Goal: Task Accomplishment & Management: Use online tool/utility

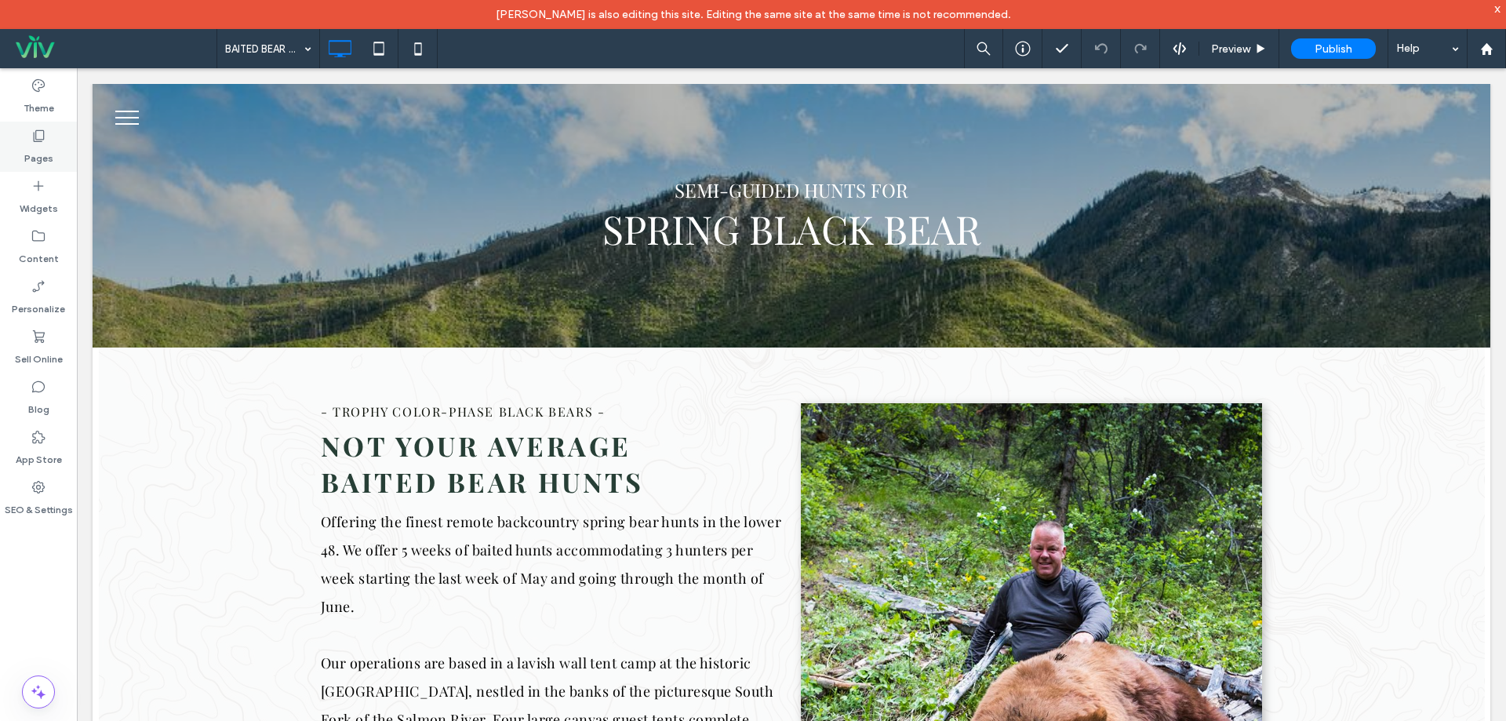
click at [35, 133] on icon at bounding box center [39, 136] width 16 height 16
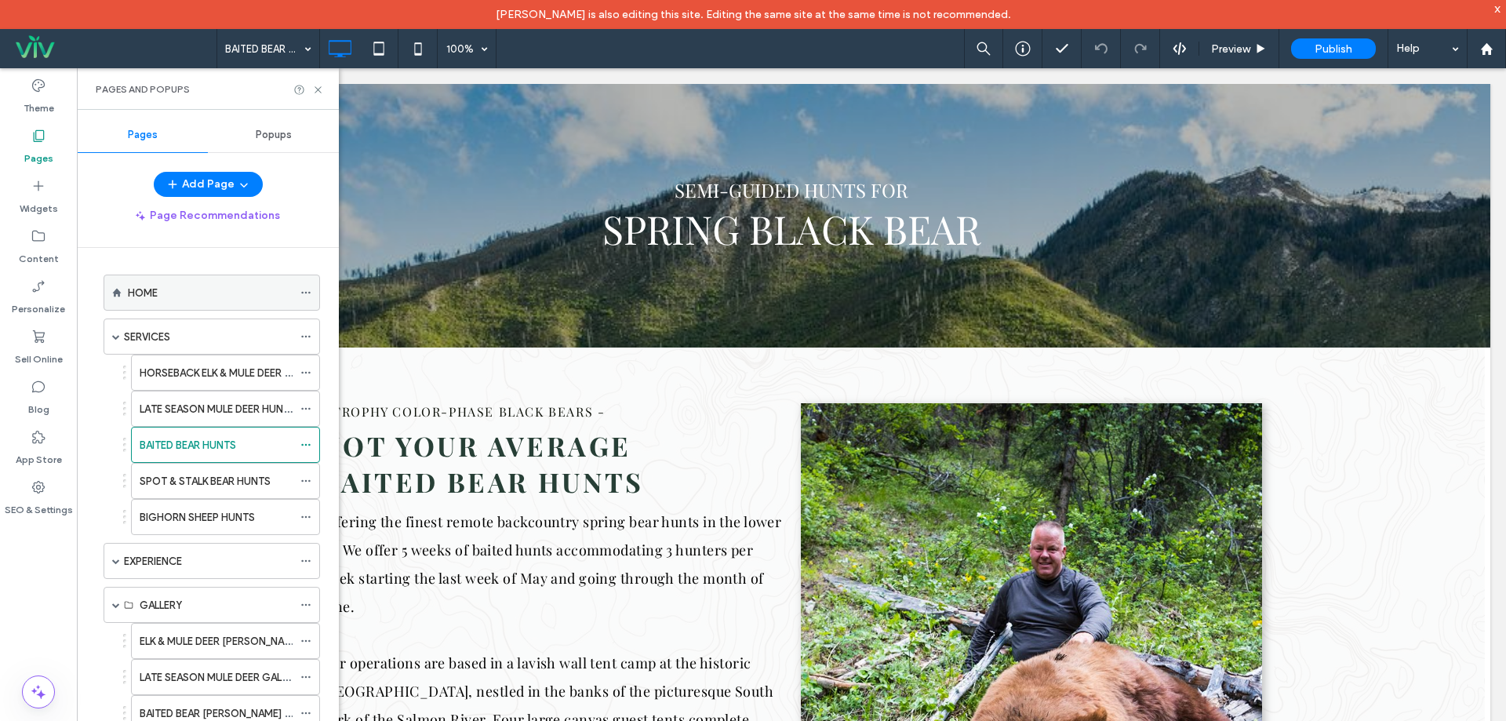
click at [173, 293] on div "HOME" at bounding box center [210, 293] width 165 height 16
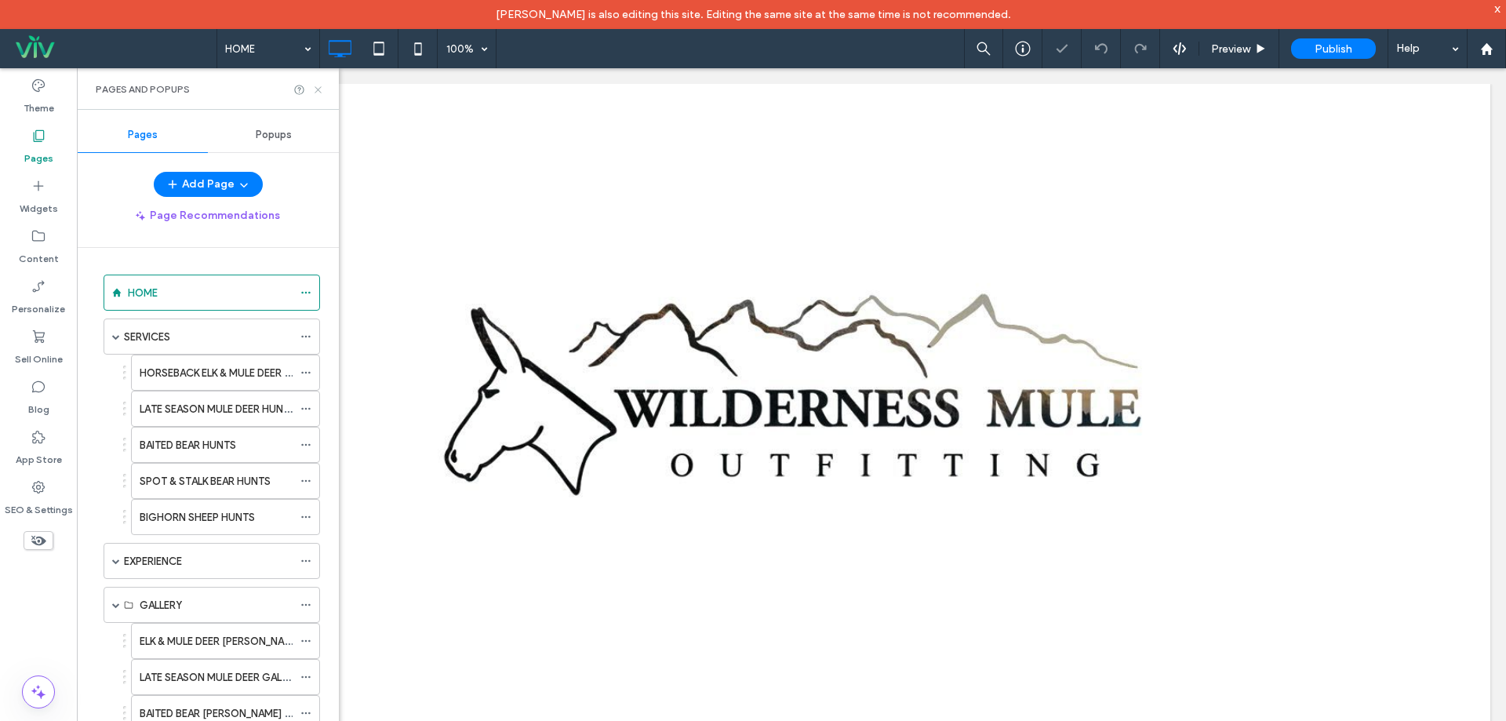
click at [317, 89] on use at bounding box center [318, 89] width 6 height 6
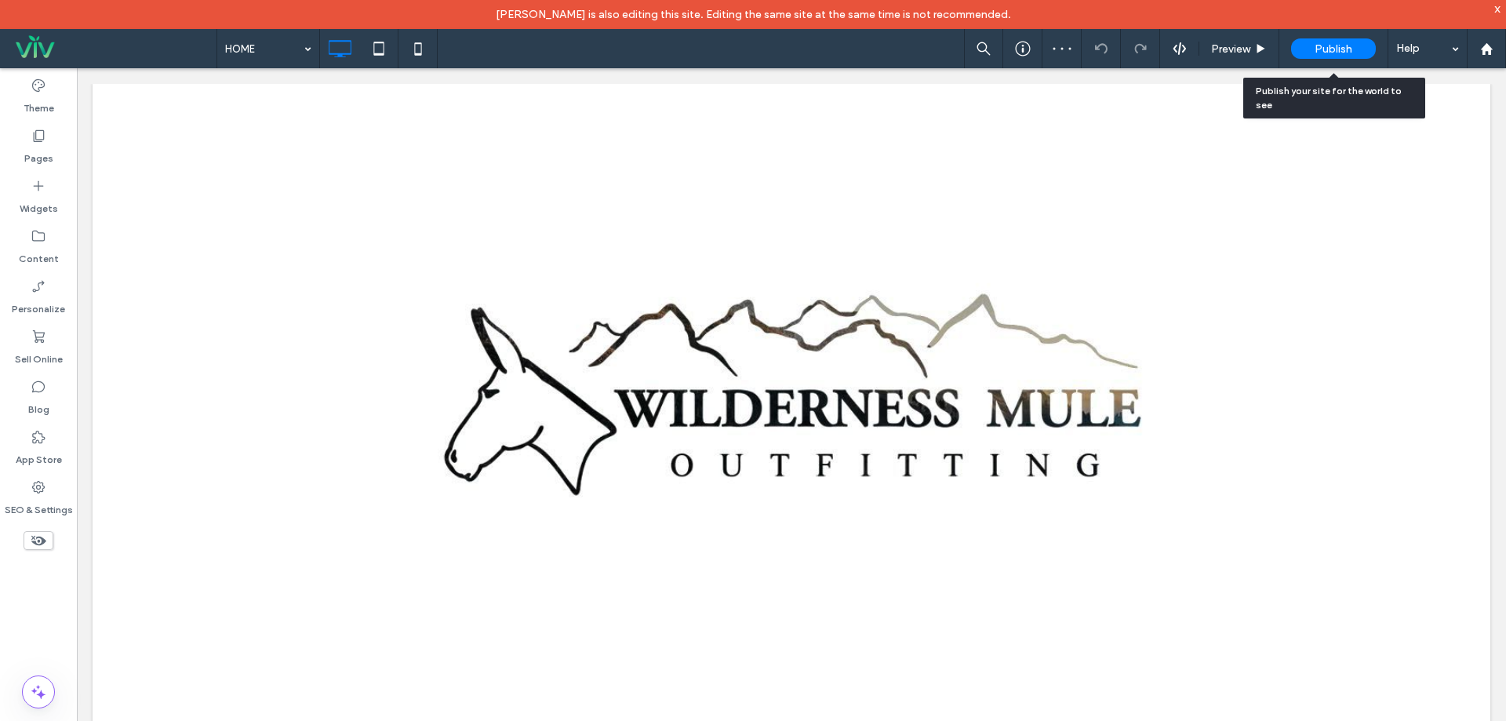
click at [1340, 43] on span "Publish" at bounding box center [1334, 48] width 38 height 13
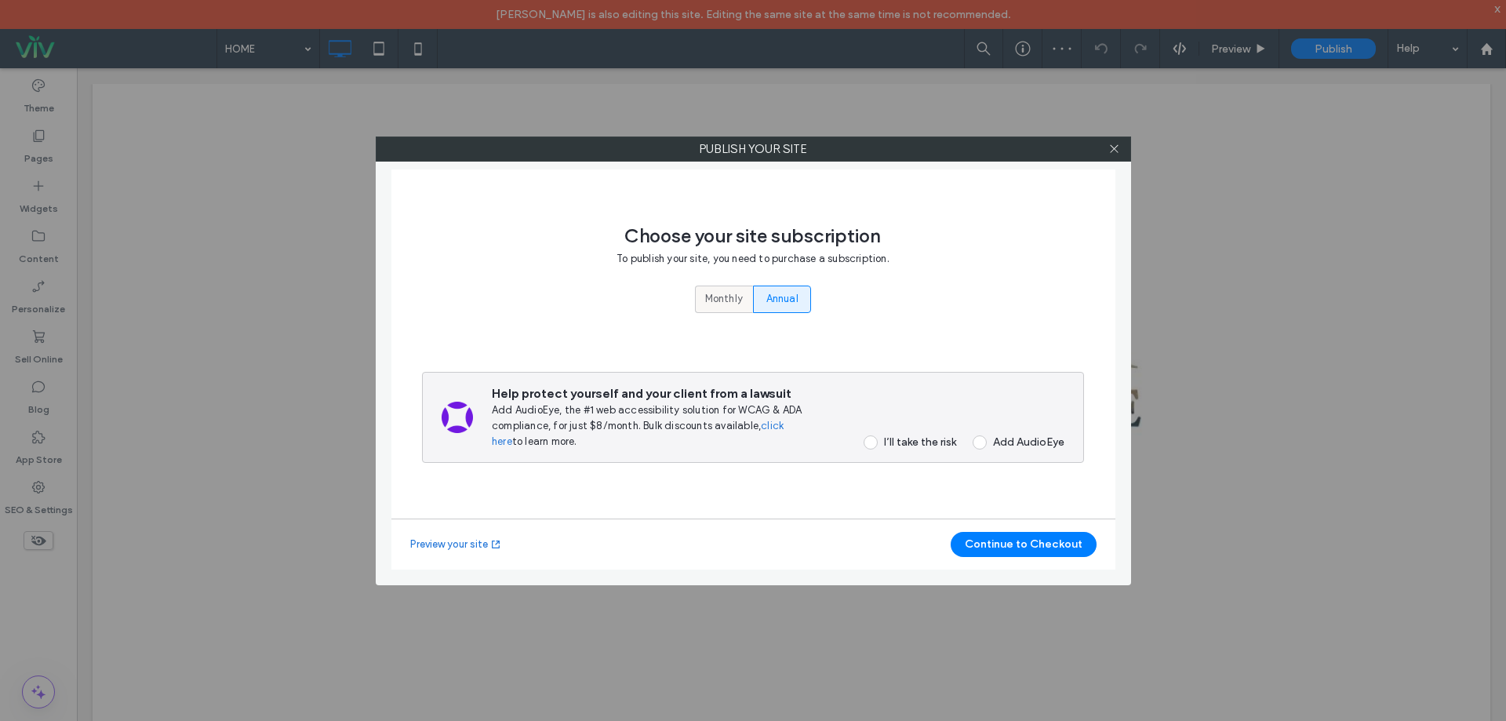
click at [719, 296] on span "Monthly" at bounding box center [724, 299] width 38 height 16
click at [904, 438] on div "I’ll take the risk" at bounding box center [920, 441] width 72 height 13
click at [991, 545] on button "Continue to Checkout" at bounding box center [1024, 544] width 146 height 25
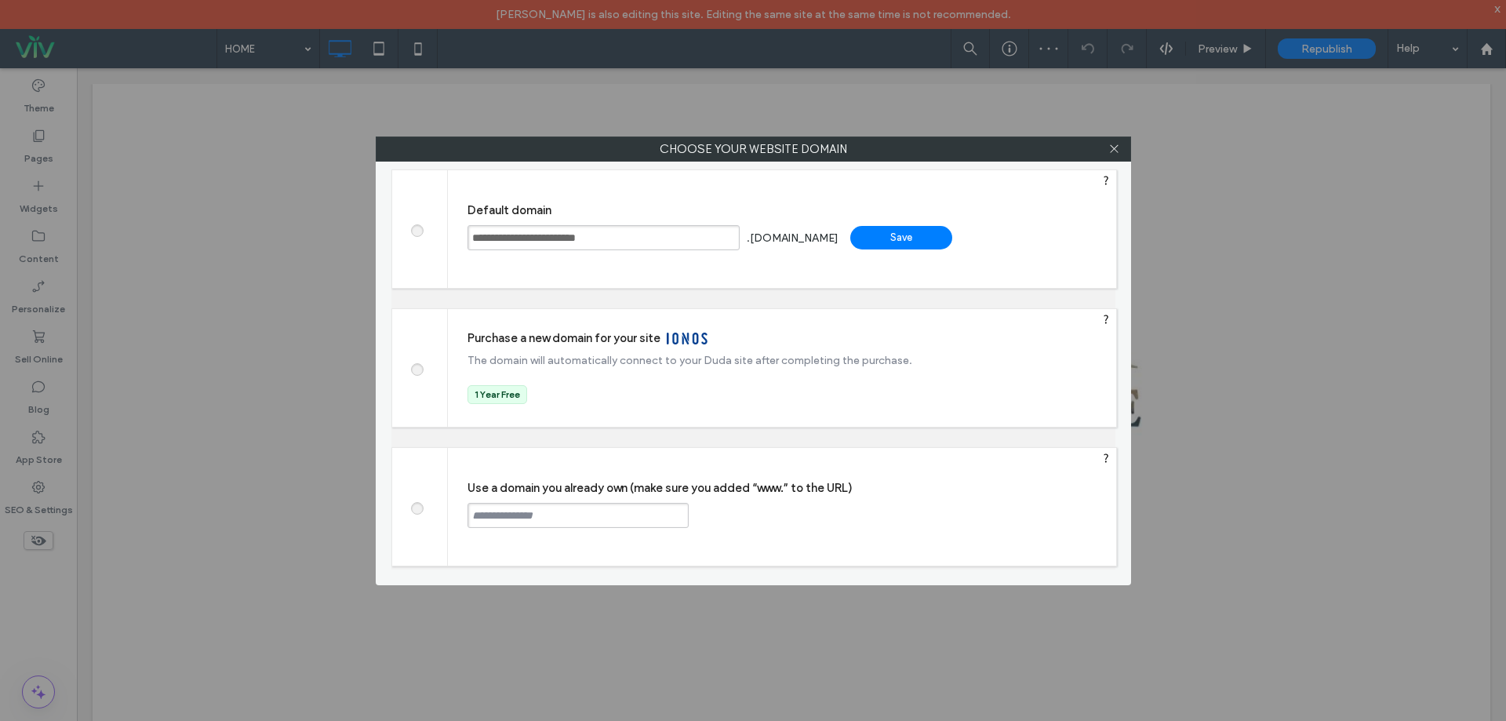
click at [582, 515] on input "text" at bounding box center [578, 515] width 221 height 25
paste input "**********"
type input "**********"
click at [732, 518] on div "Continue" at bounding box center [748, 515] width 102 height 24
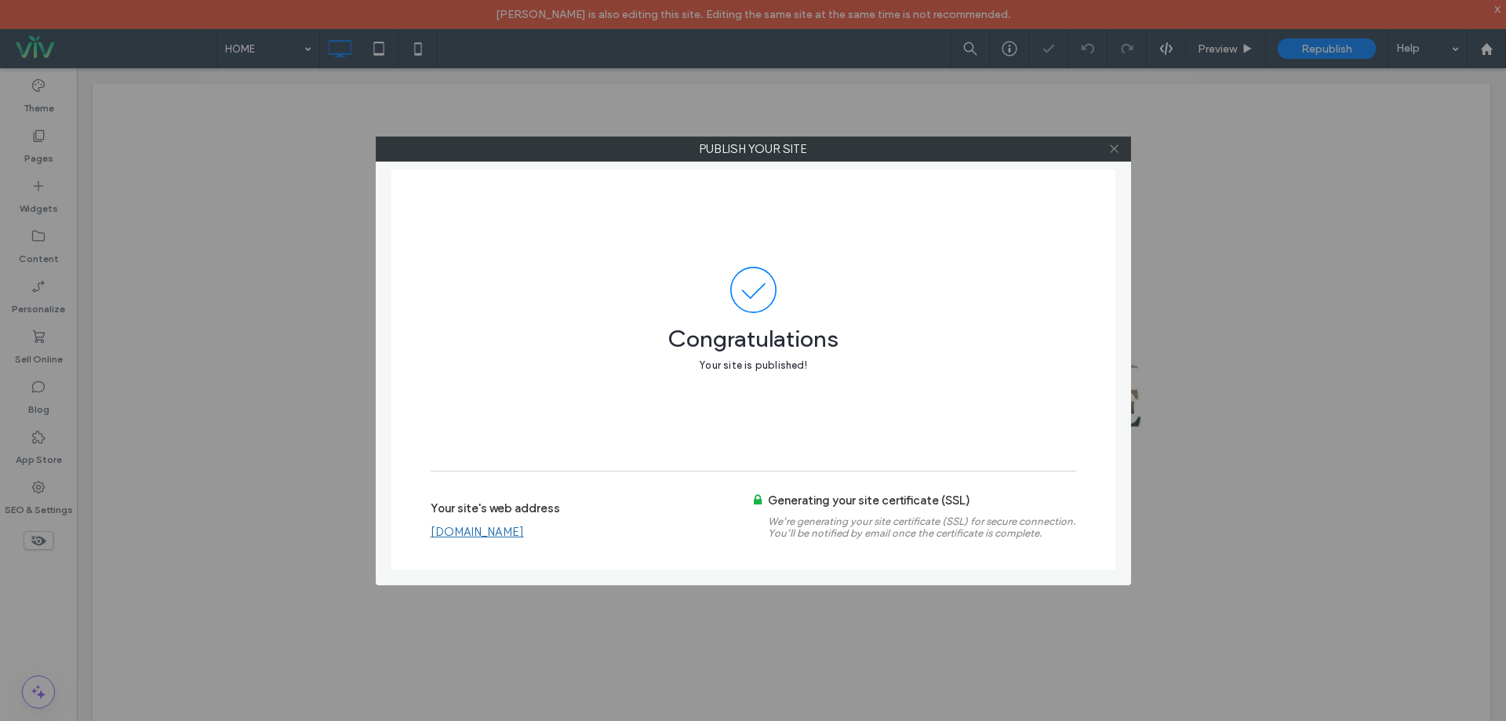
click at [1115, 144] on icon at bounding box center [1114, 149] width 12 height 12
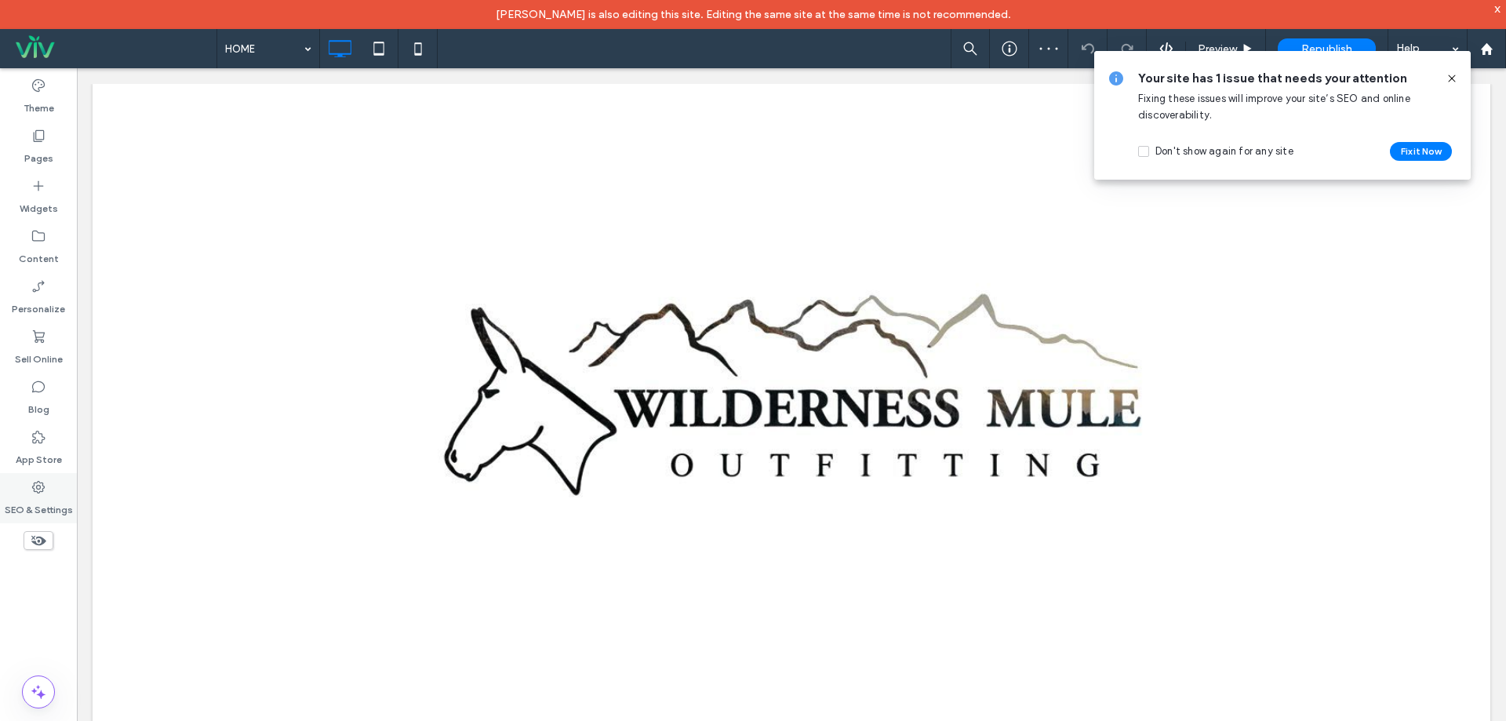
click at [43, 477] on div "SEO & Settings" at bounding box center [38, 498] width 77 height 50
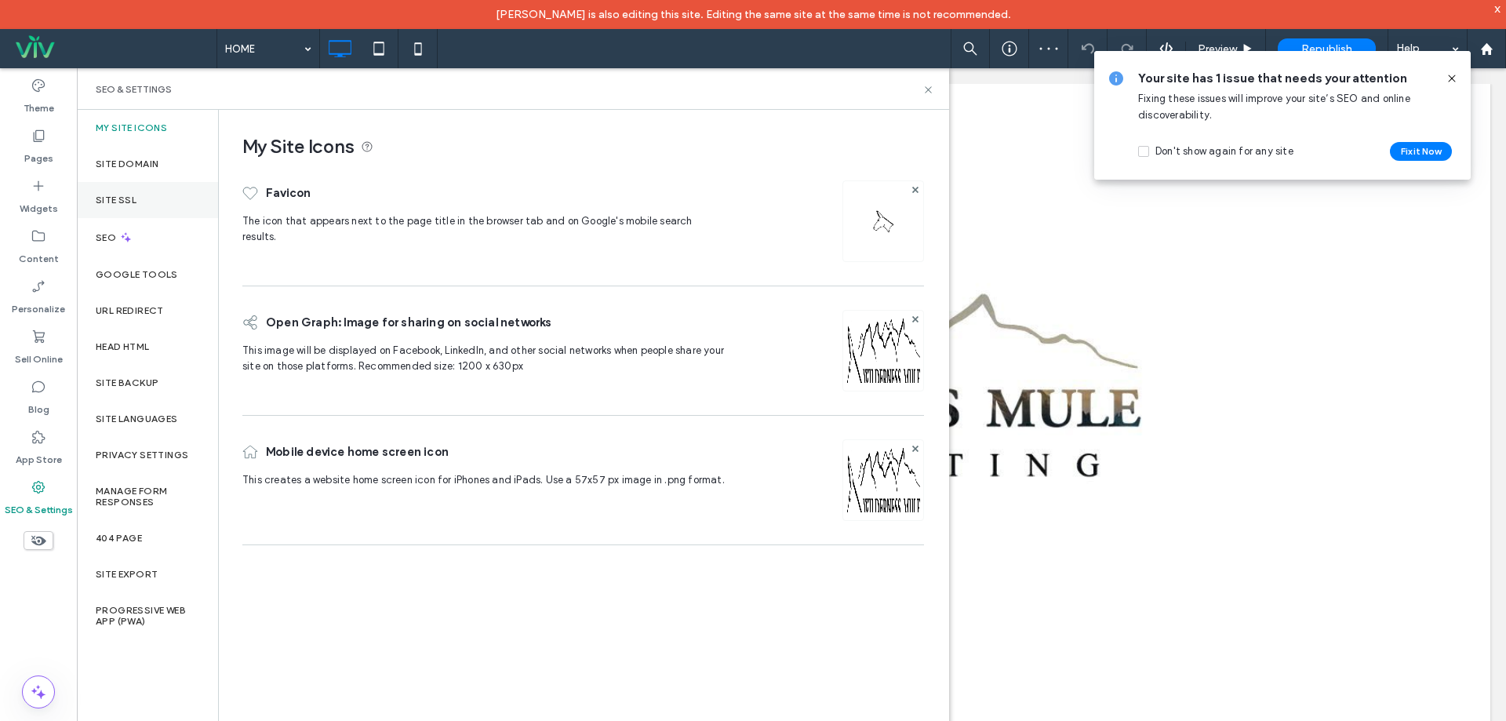
click at [190, 210] on div "Site SSL" at bounding box center [147, 200] width 141 height 36
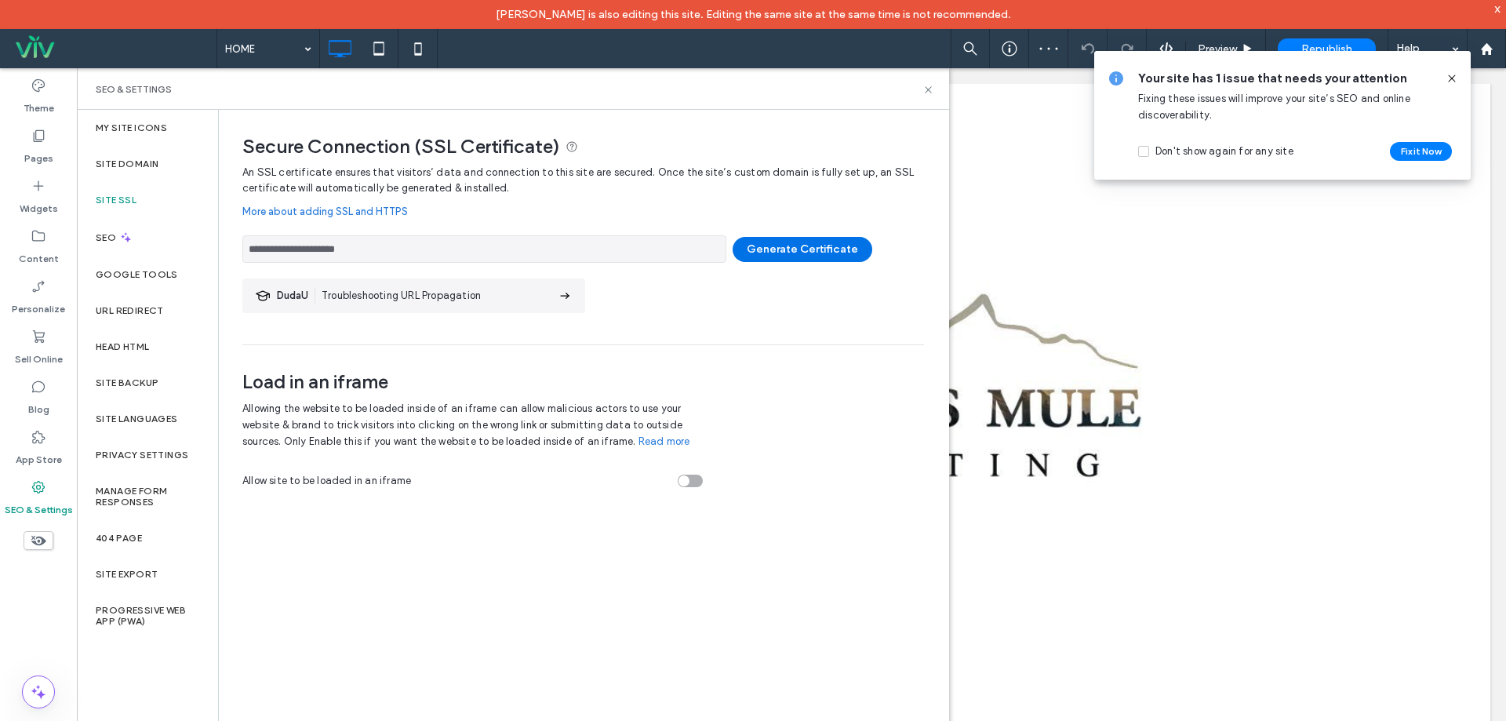
click at [778, 249] on button "Generate Certificate" at bounding box center [803, 249] width 140 height 25
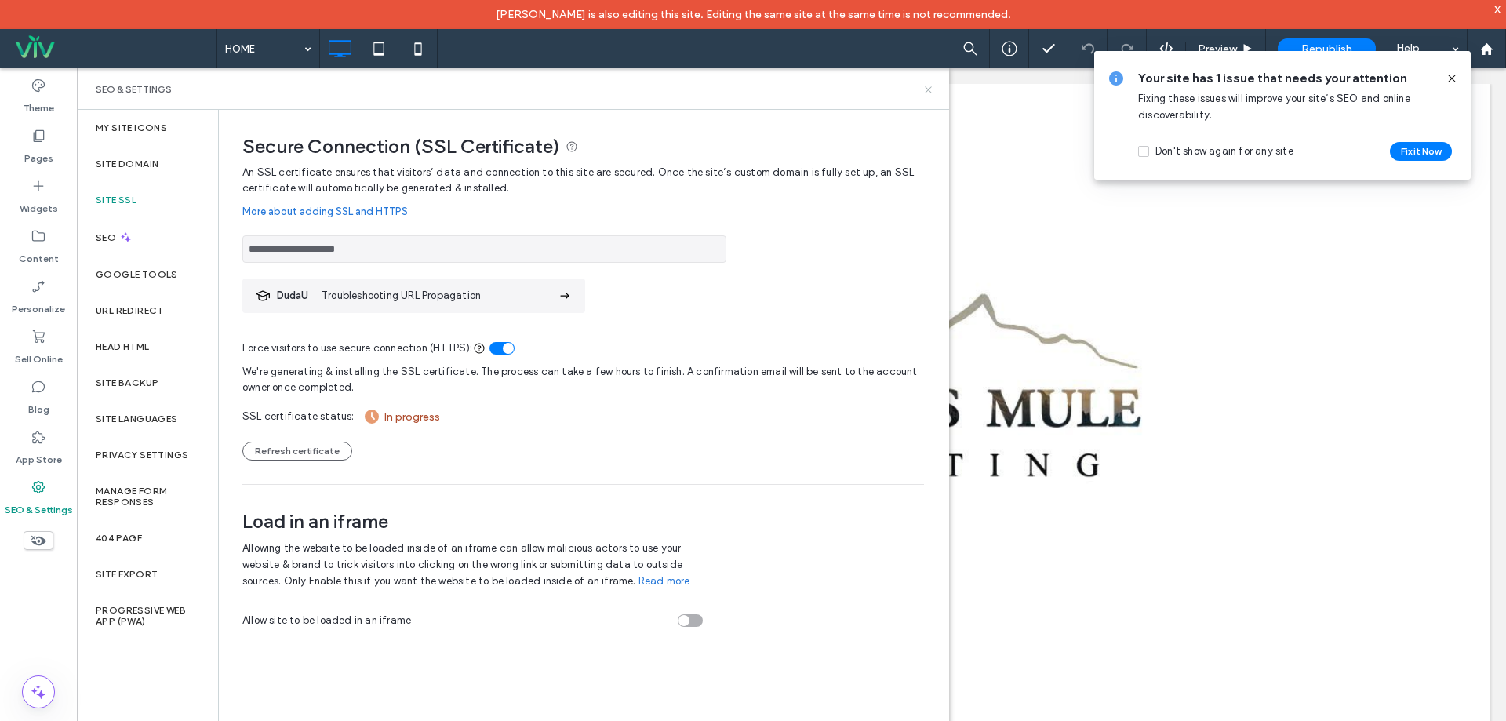
click at [926, 93] on icon at bounding box center [929, 90] width 12 height 12
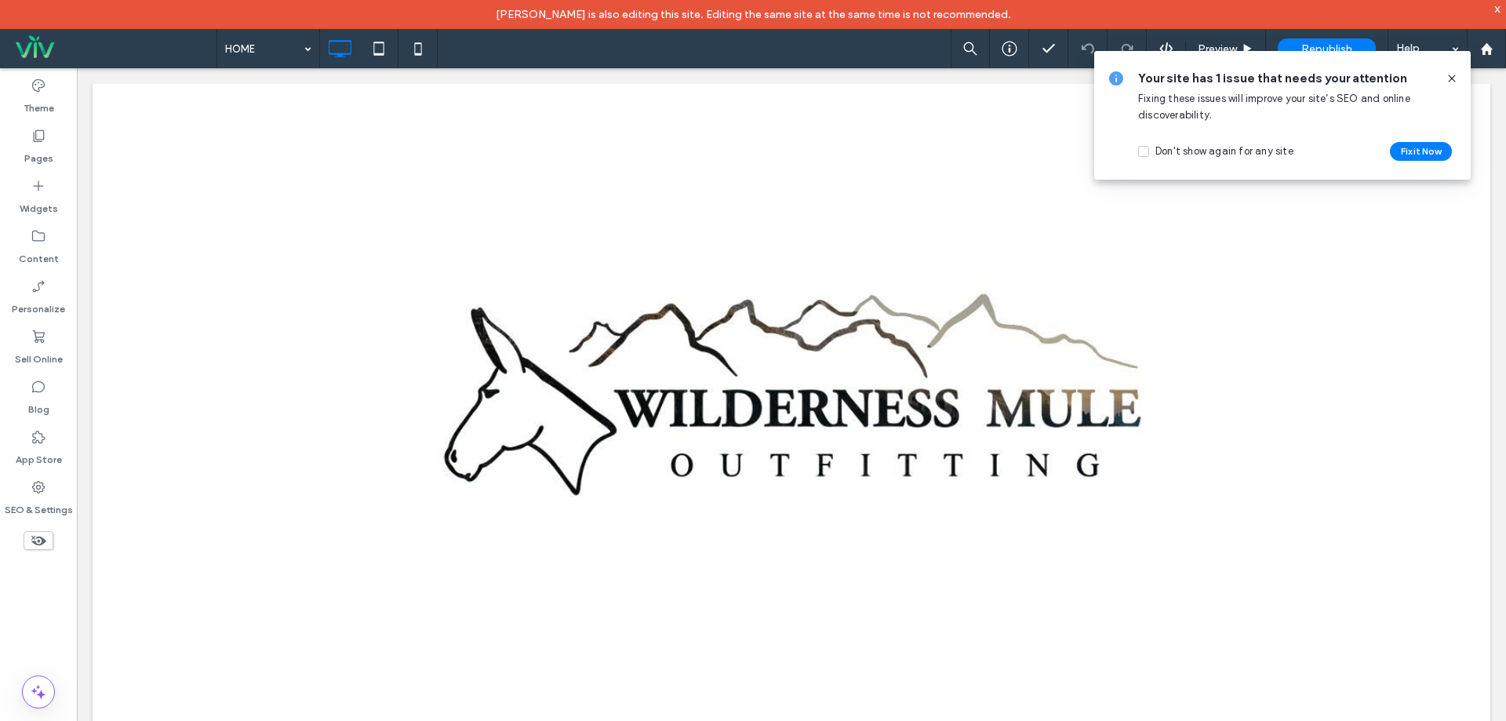
click at [1454, 79] on icon at bounding box center [1452, 78] width 13 height 13
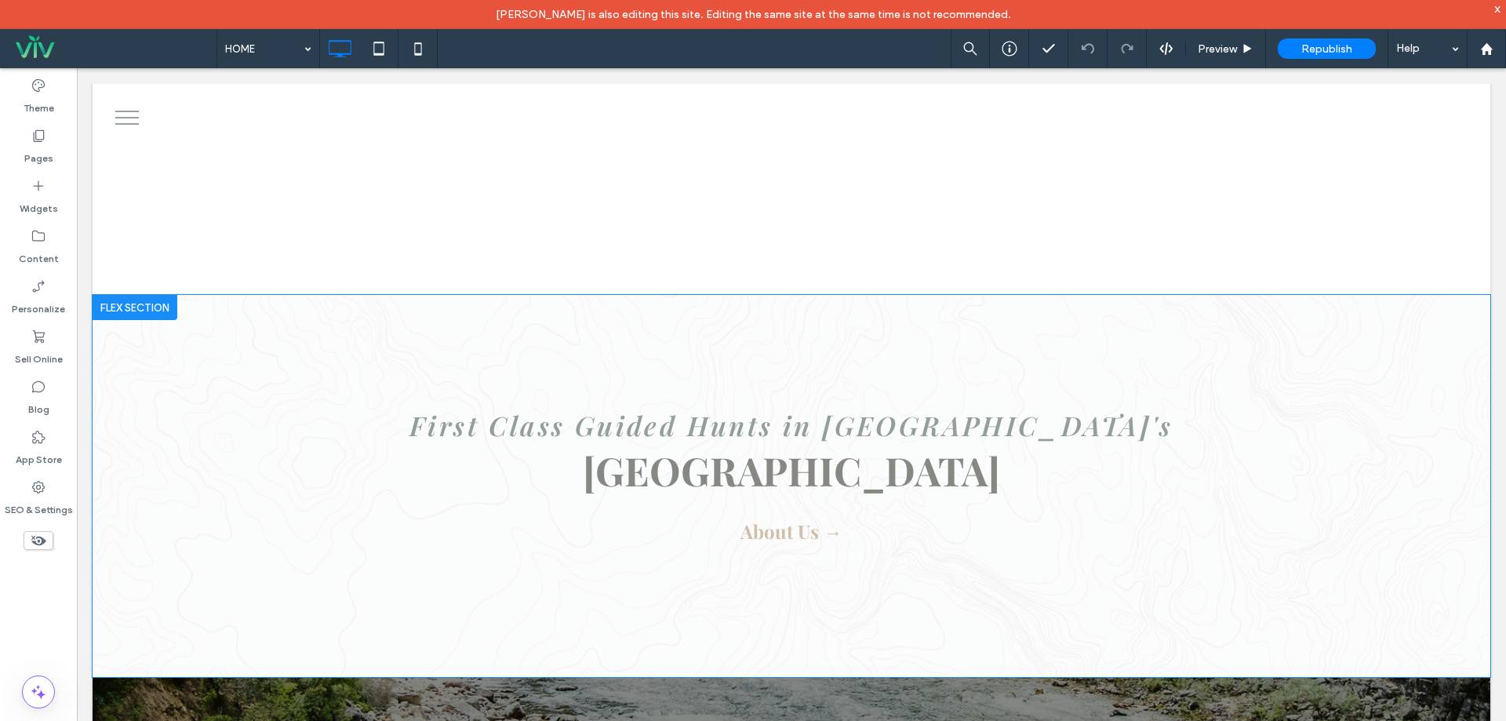
scroll to position [628, 0]
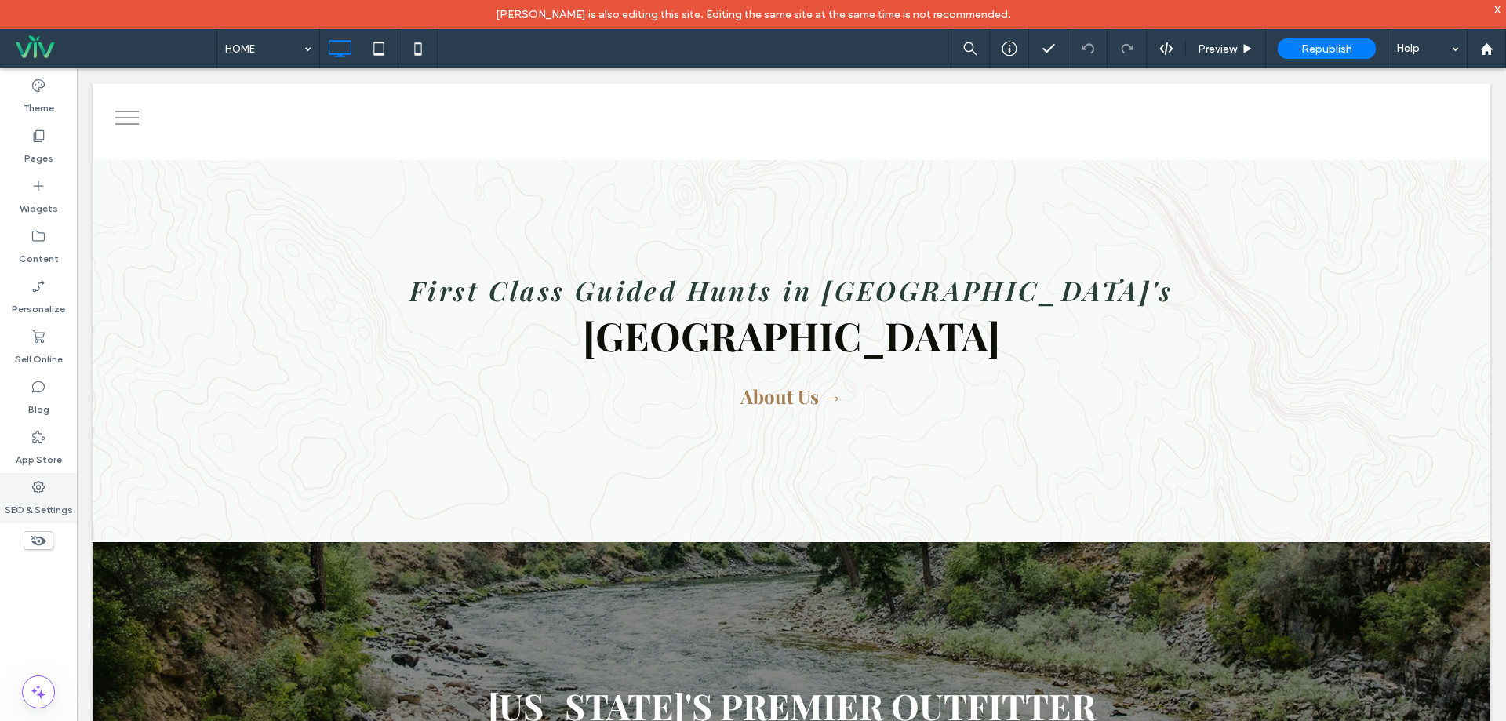
click at [39, 514] on label "SEO & Settings" at bounding box center [39, 506] width 68 height 22
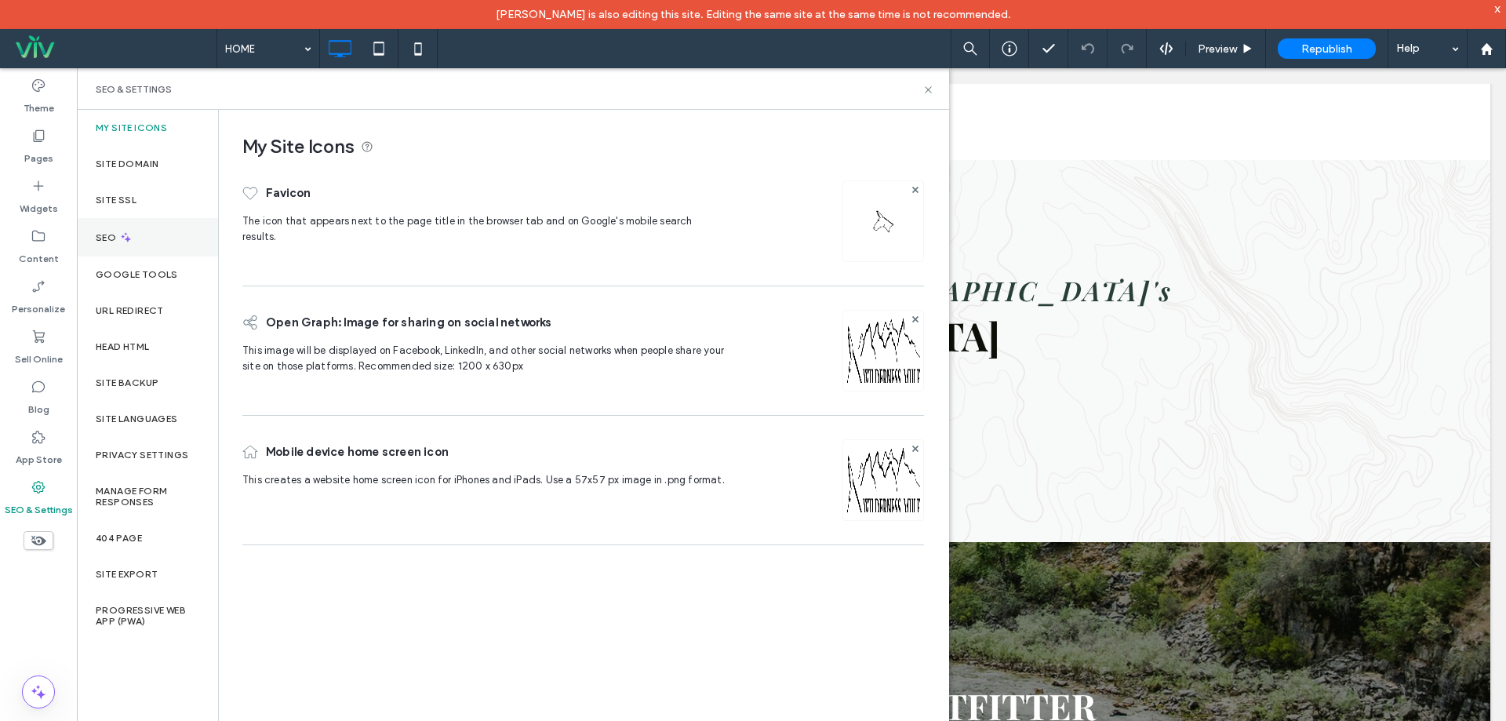
click at [160, 239] on div "SEO" at bounding box center [147, 237] width 141 height 38
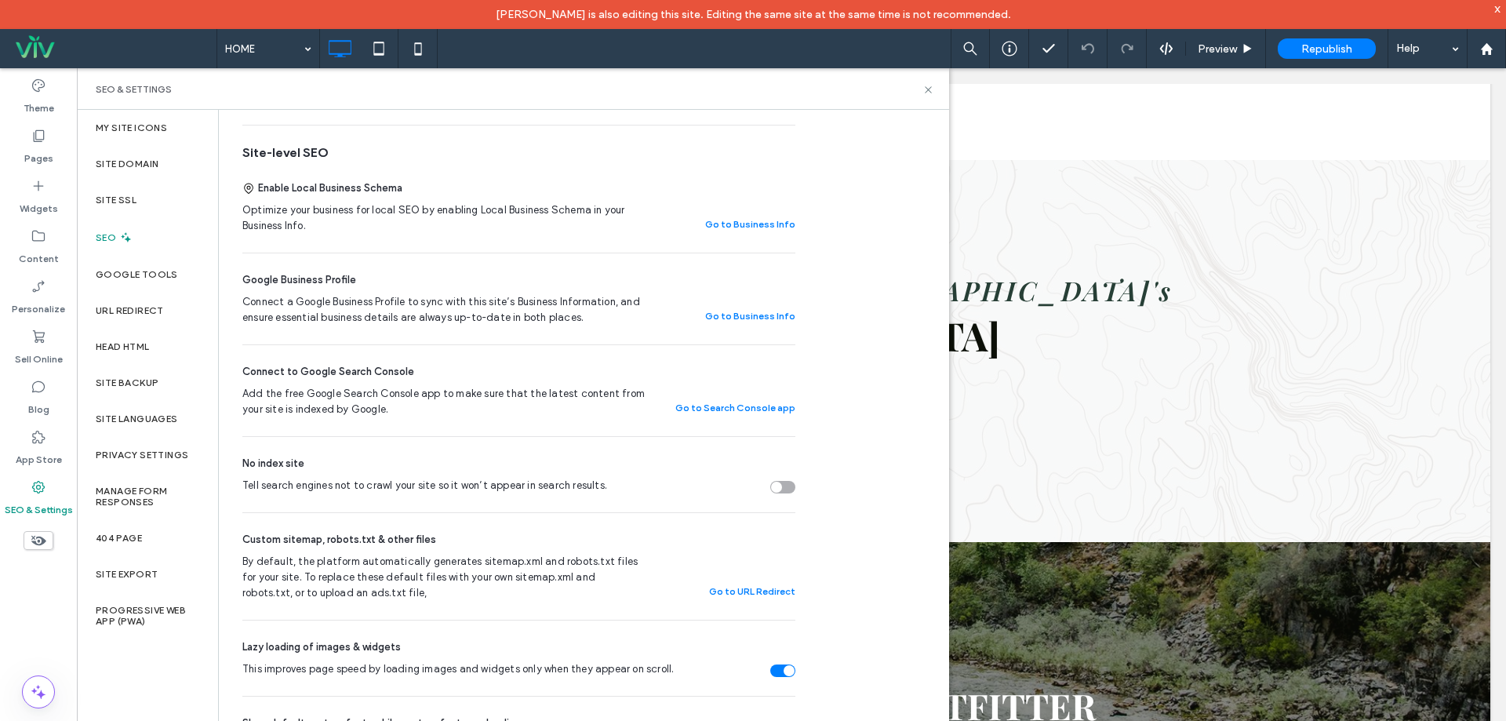
scroll to position [0, 0]
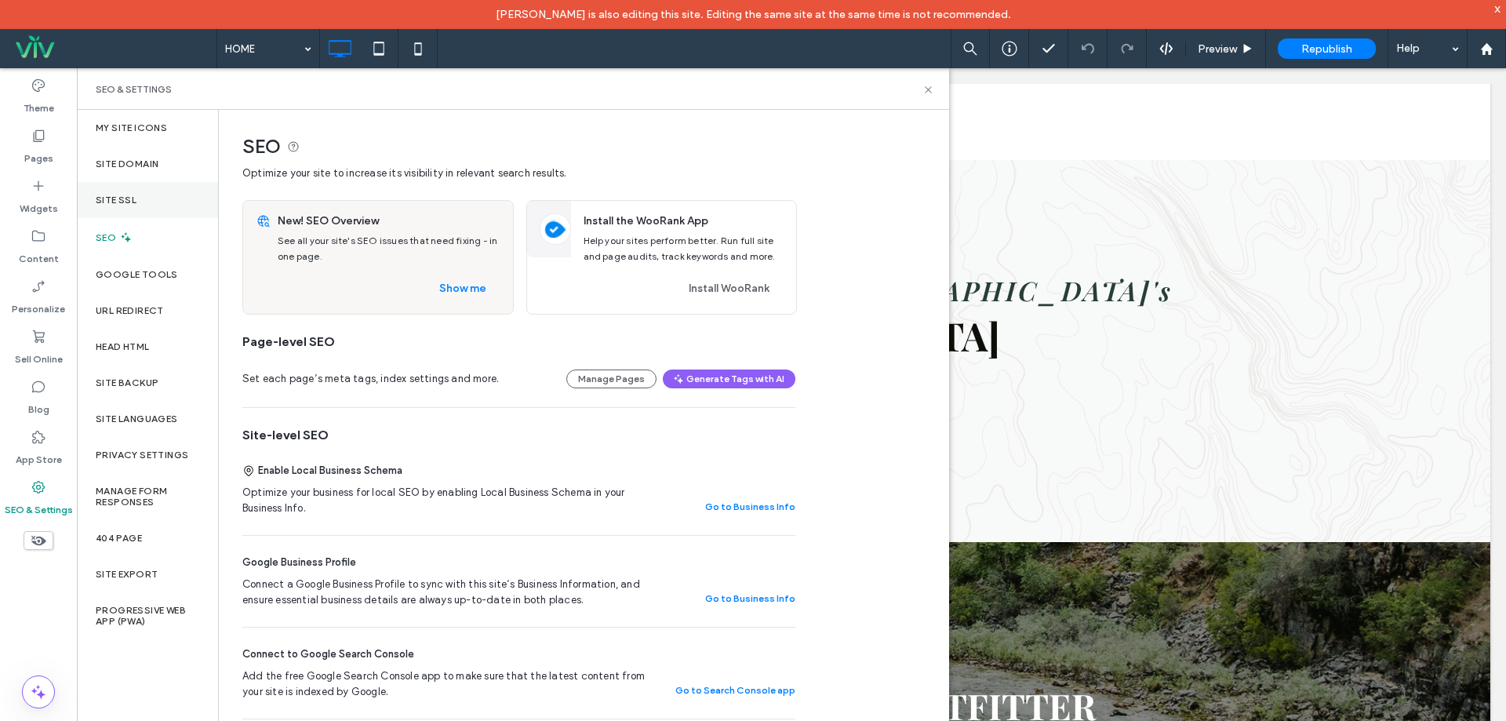
click at [125, 209] on div "Site SSL" at bounding box center [147, 200] width 141 height 36
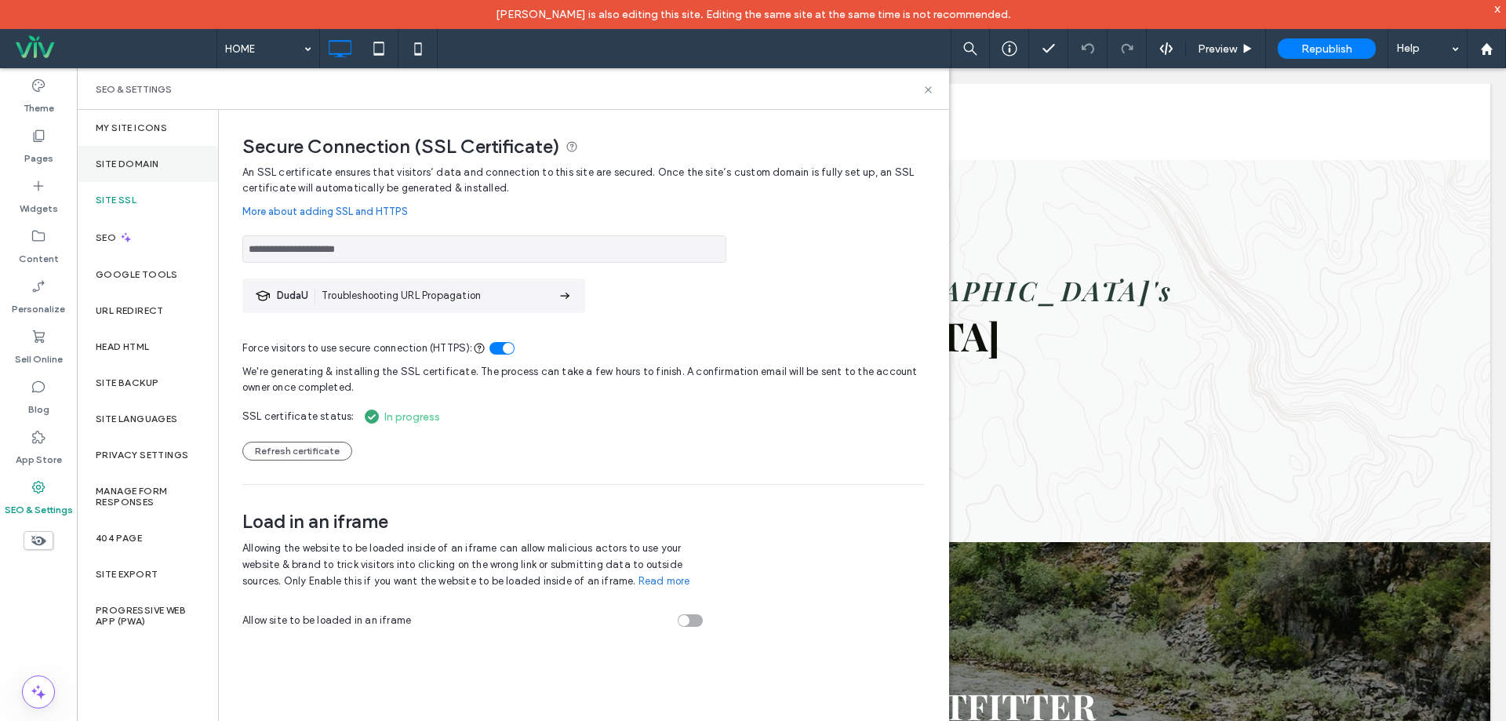
click at [131, 165] on label "Site Domain" at bounding box center [127, 163] width 63 height 11
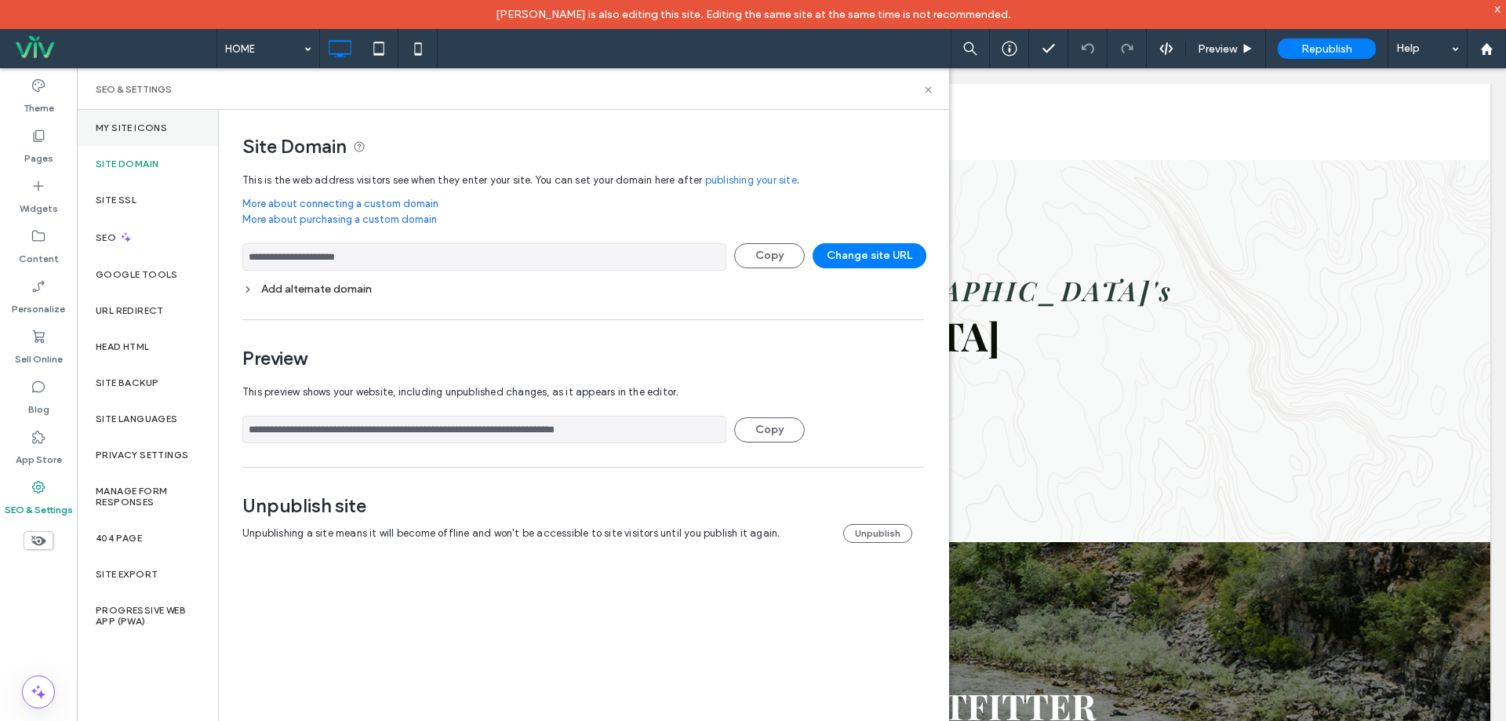
click at [137, 128] on label "My Site Icons" at bounding box center [131, 127] width 71 height 11
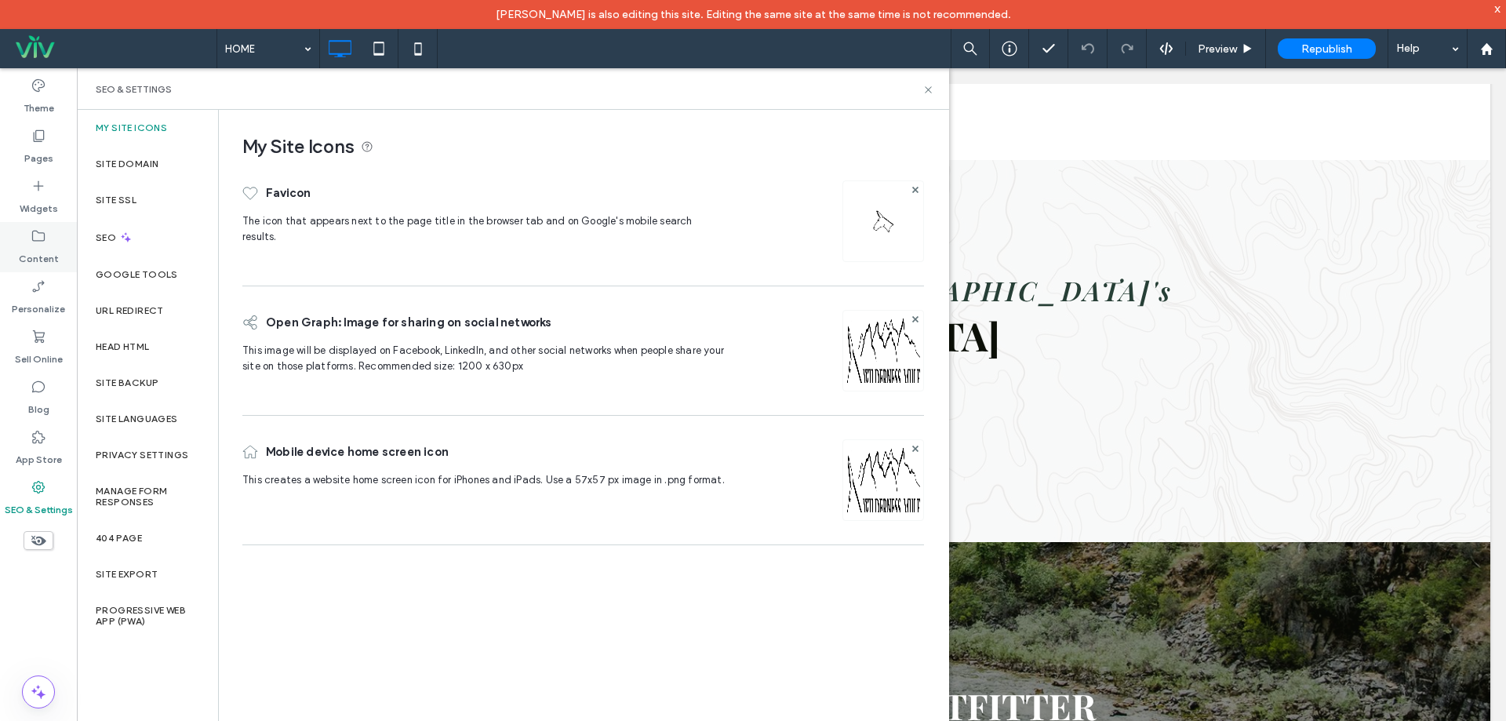
click at [46, 246] on label "Content" at bounding box center [39, 255] width 40 height 22
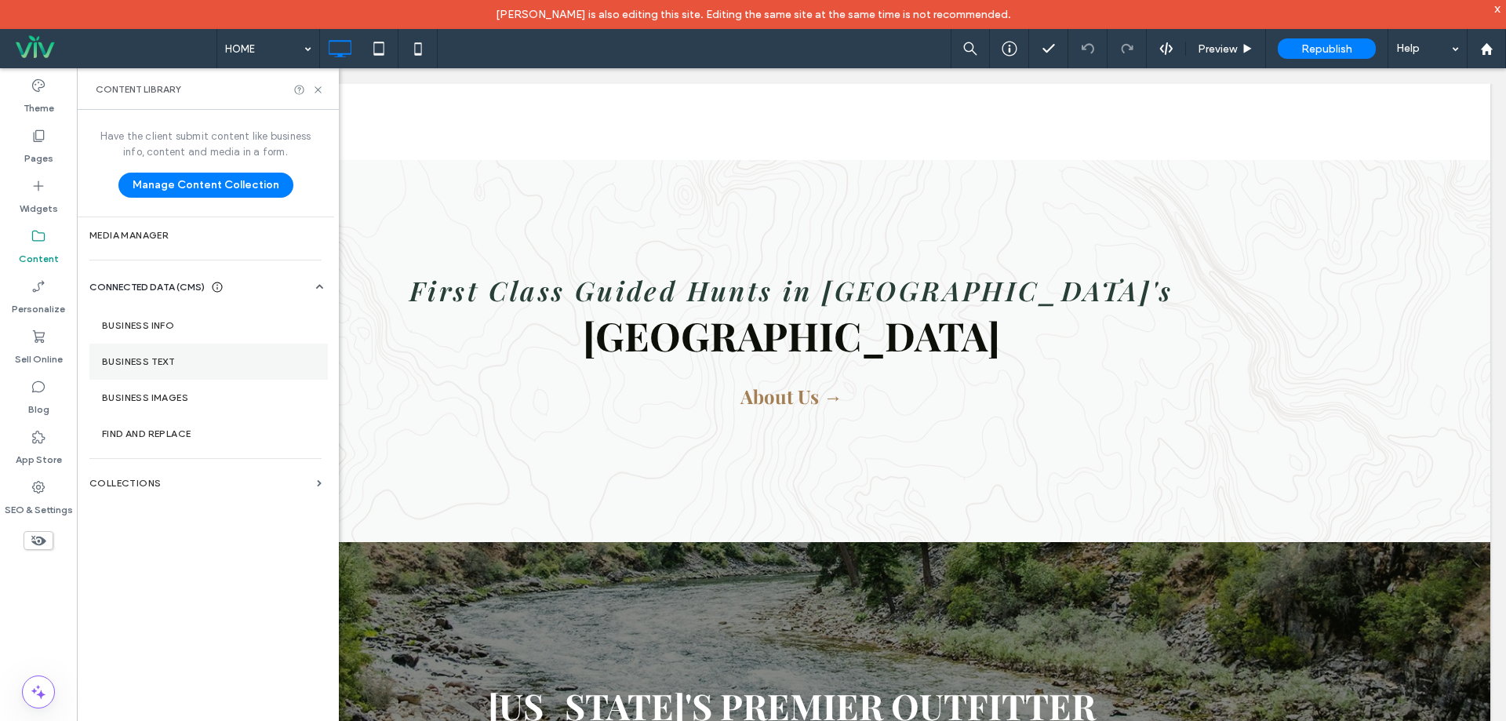
click at [189, 361] on label "Business Text" at bounding box center [208, 361] width 213 height 11
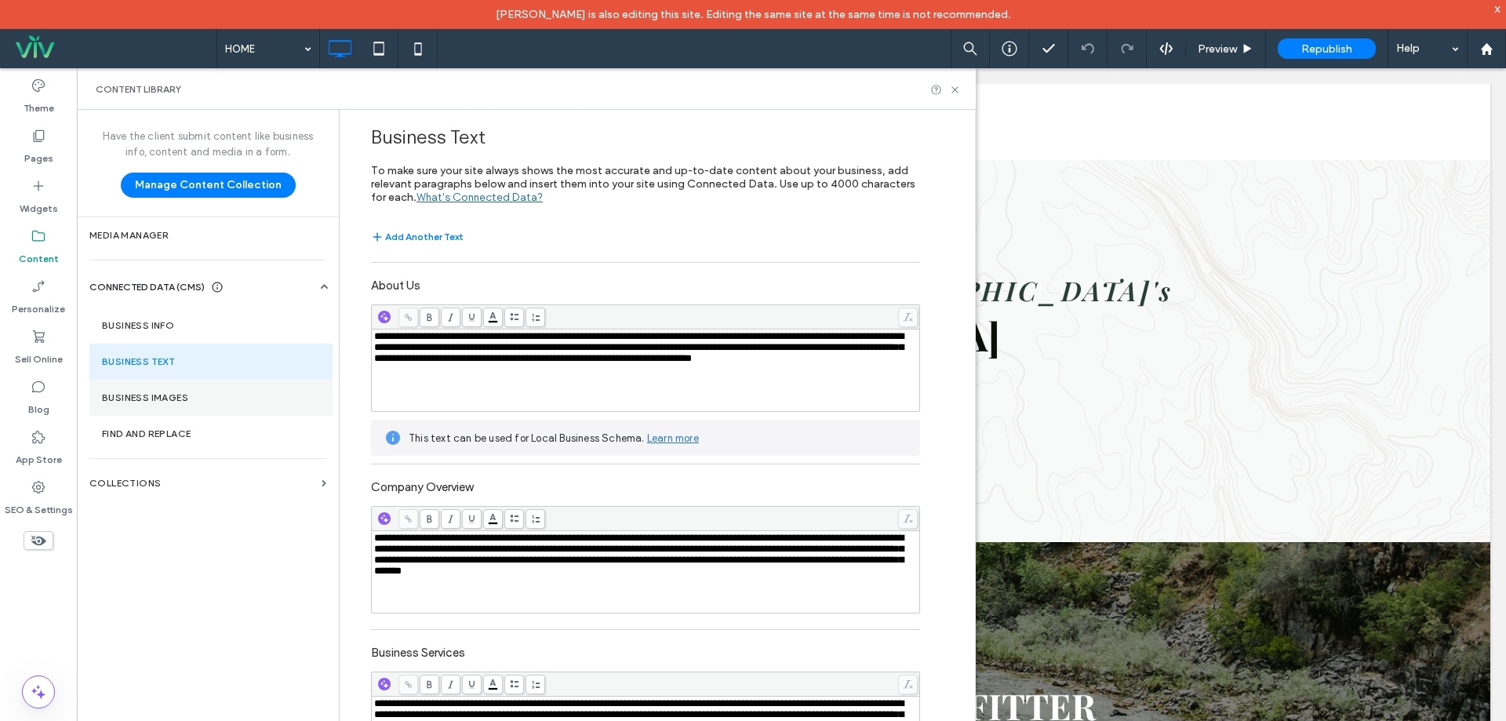
click at [191, 388] on section "Business Images" at bounding box center [210, 398] width 243 height 36
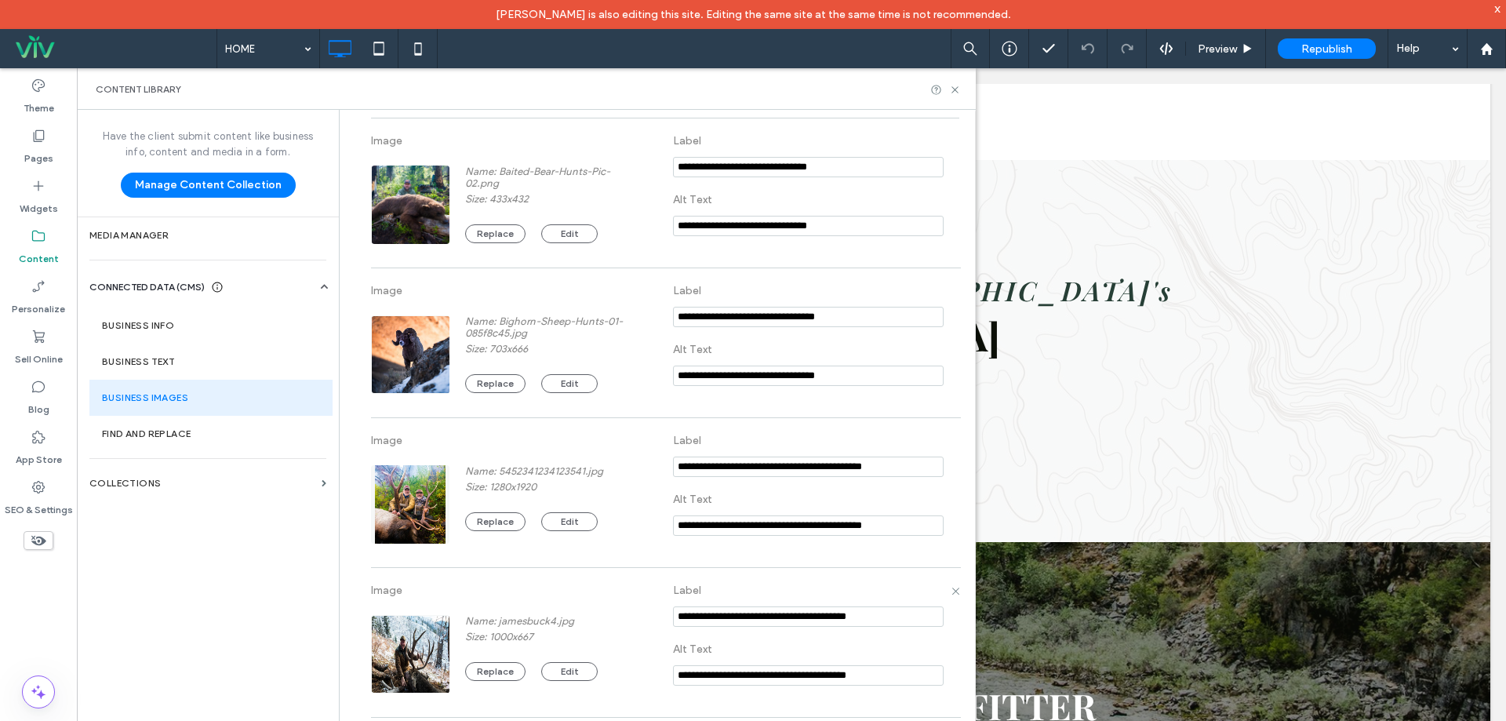
scroll to position [392, 0]
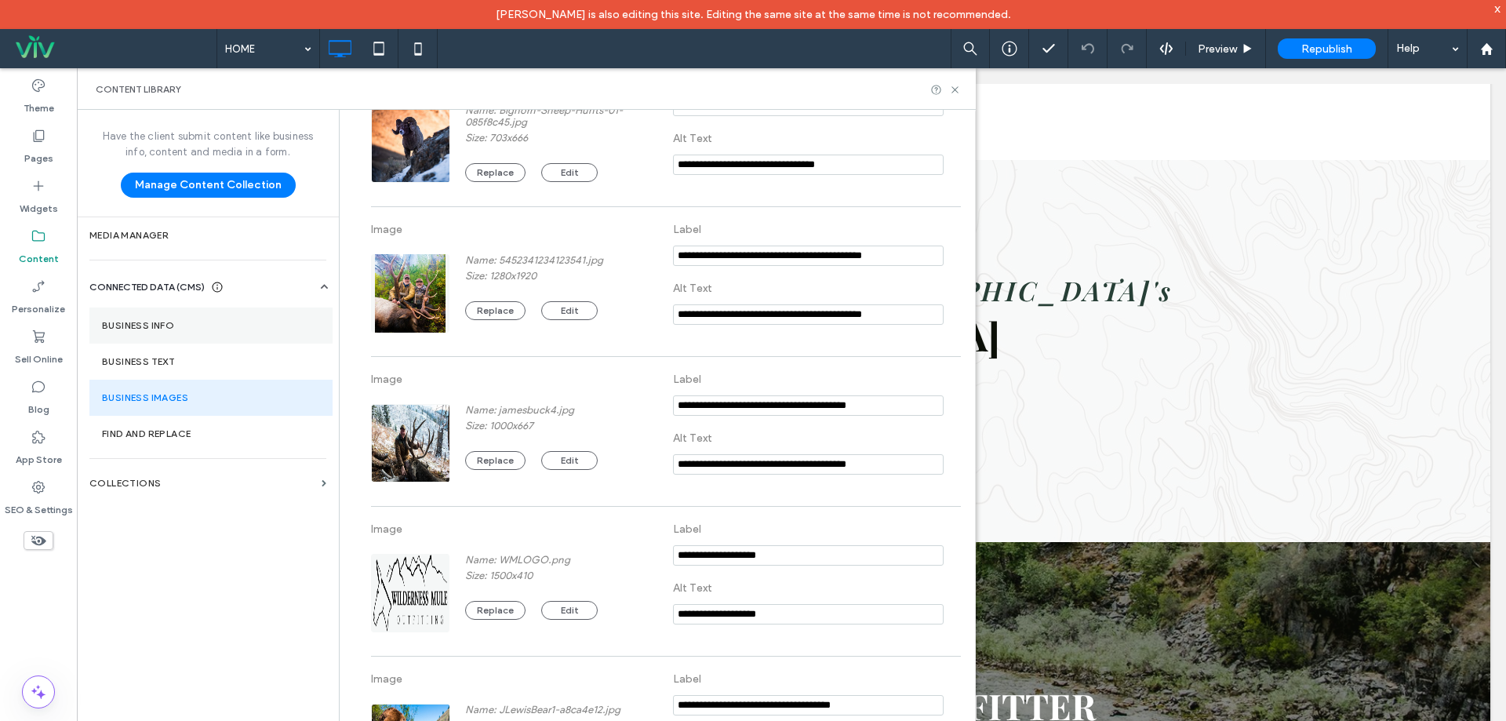
click at [179, 326] on label "Business Info" at bounding box center [211, 325] width 218 height 11
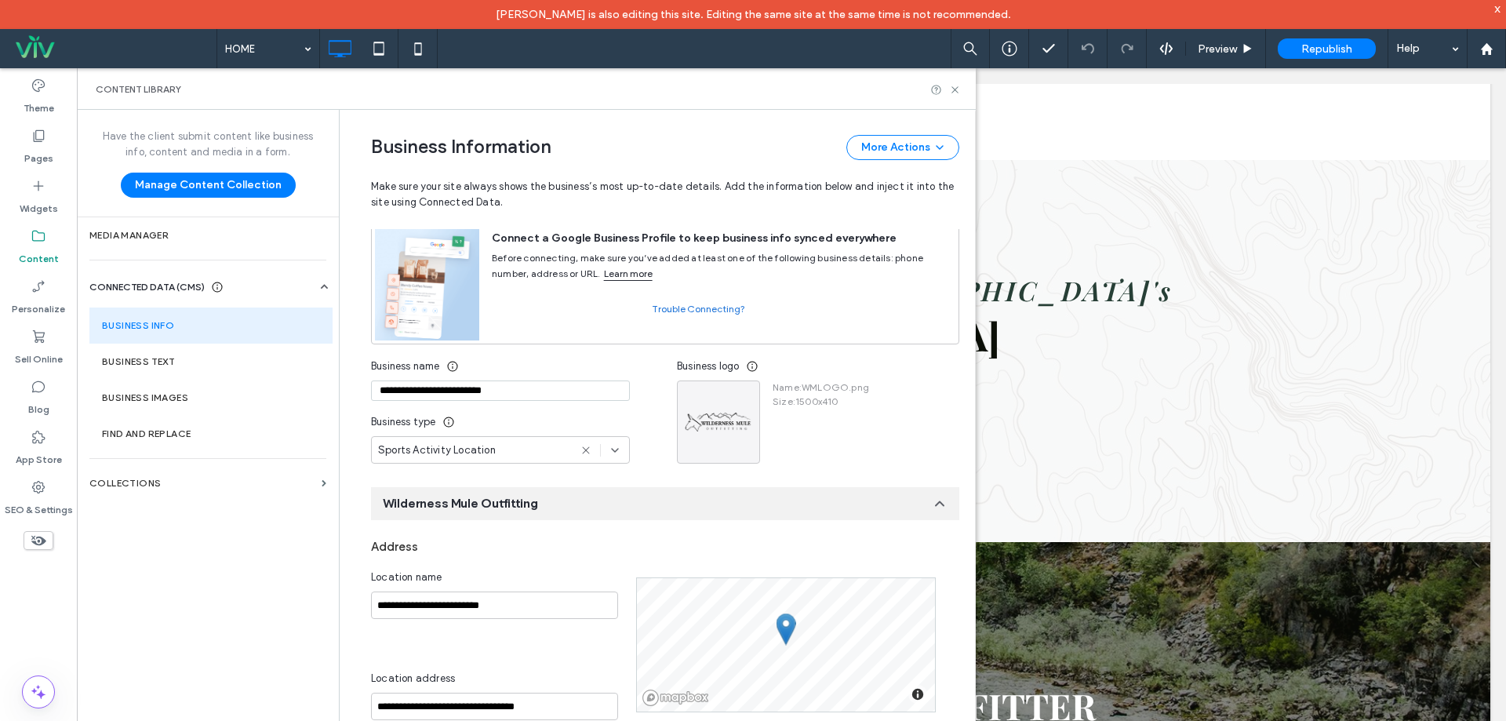
scroll to position [0, 0]
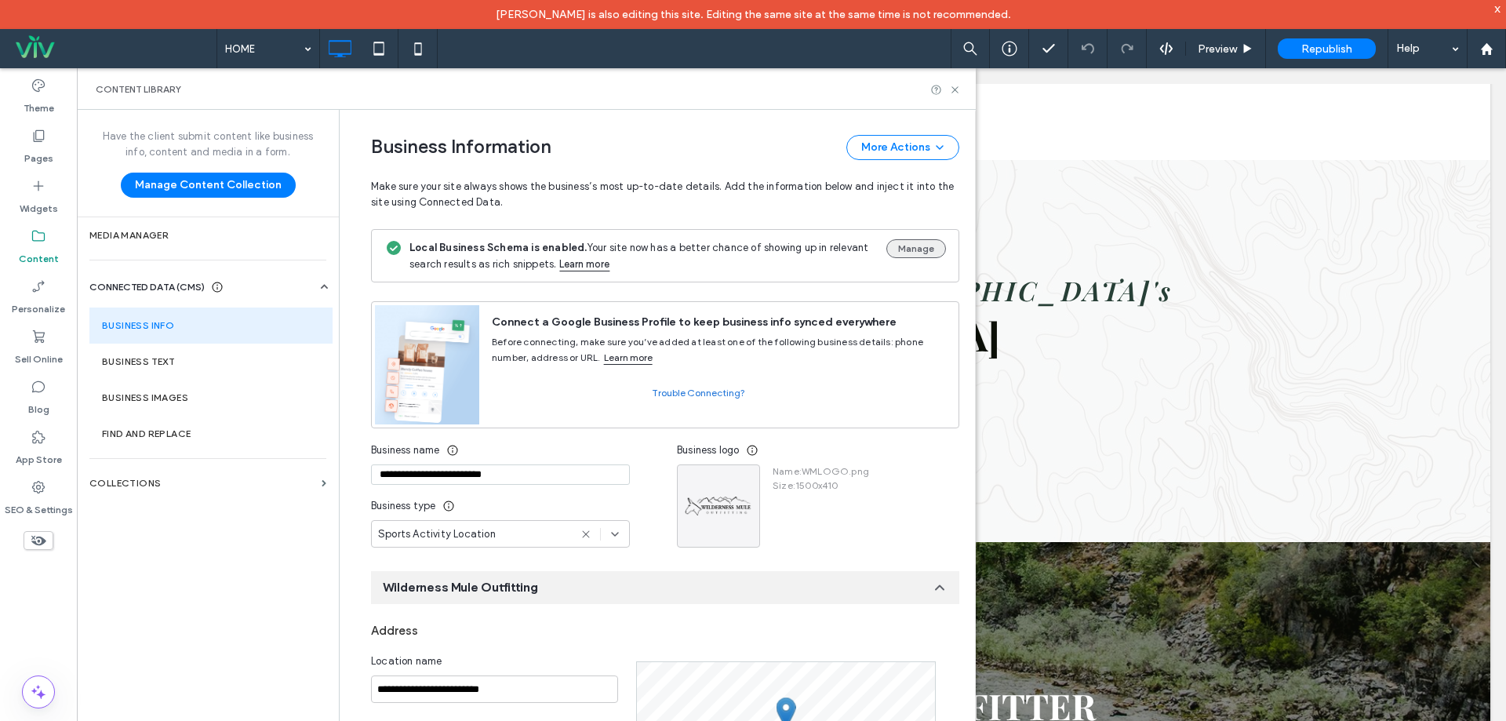
click at [909, 242] on button "Manage" at bounding box center [916, 248] width 60 height 19
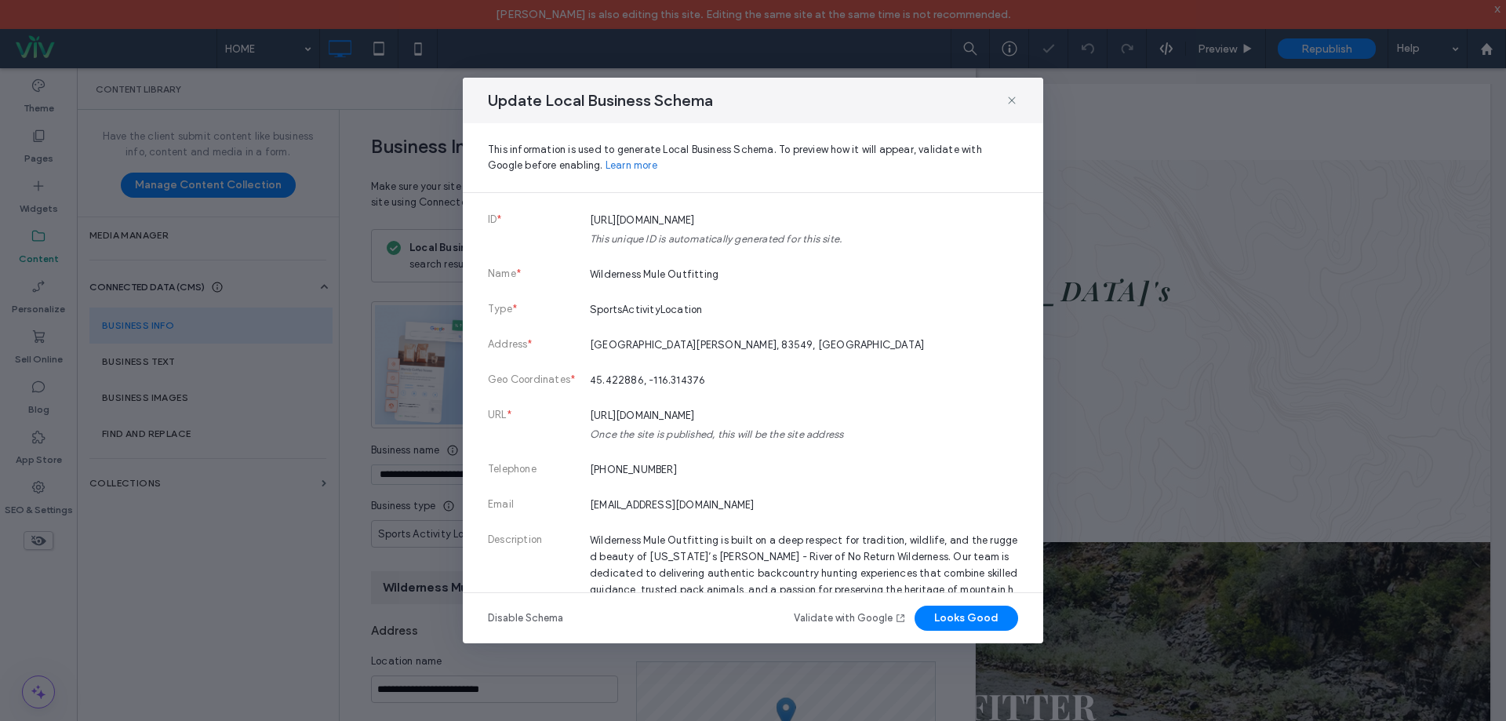
click at [956, 604] on div "Update Local Business Schema This information is used to generate Local Busines…" at bounding box center [753, 360] width 581 height 565
click at [956, 615] on button "Looks Good" at bounding box center [967, 618] width 104 height 25
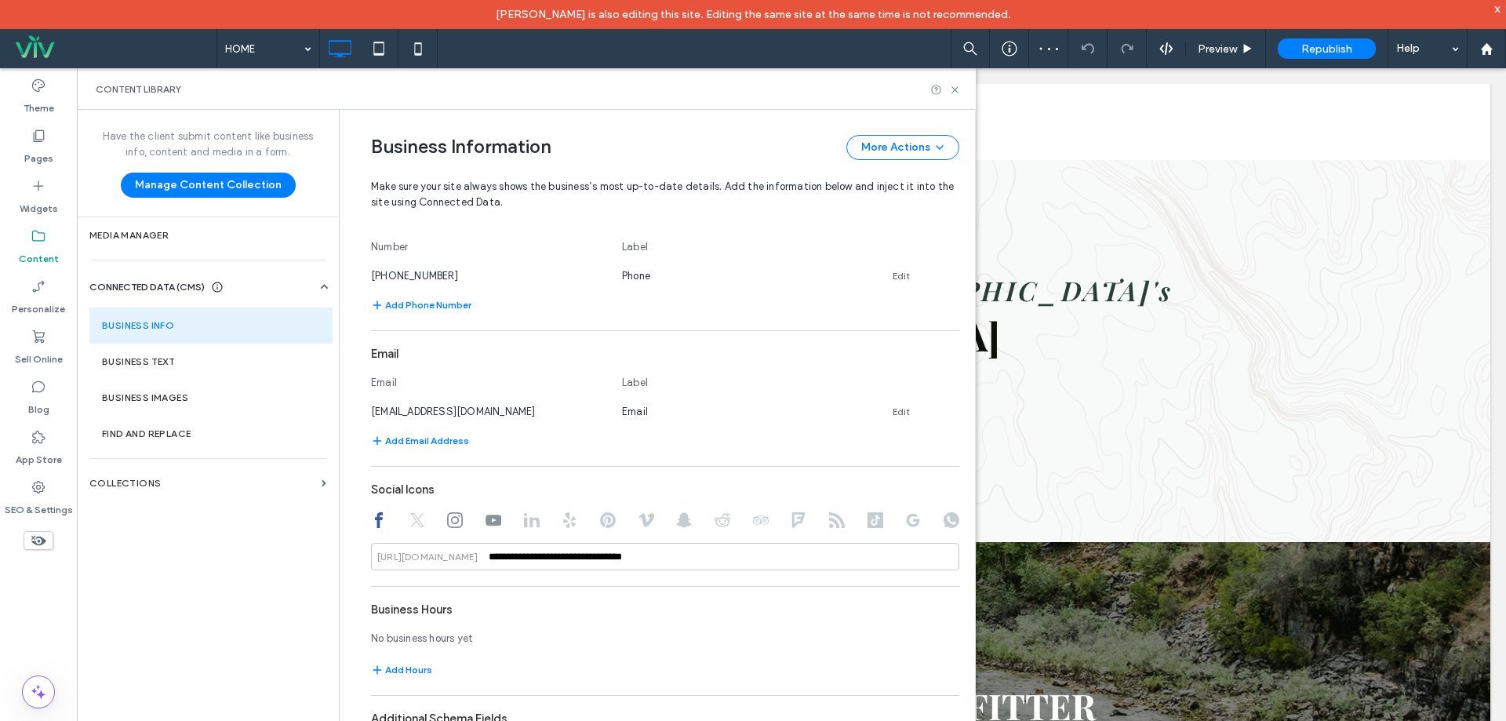
scroll to position [719, 0]
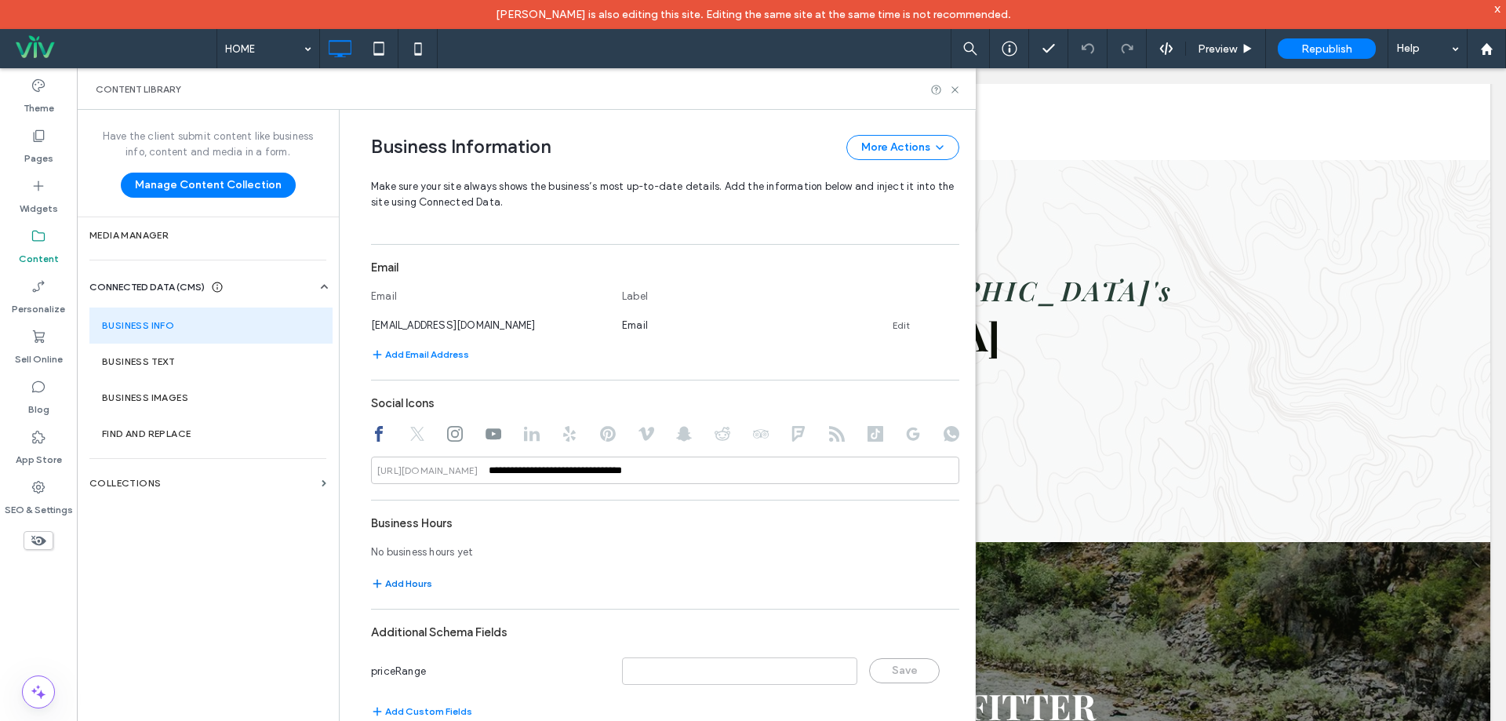
click at [409, 586] on button "Add Hours" at bounding box center [401, 583] width 61 height 19
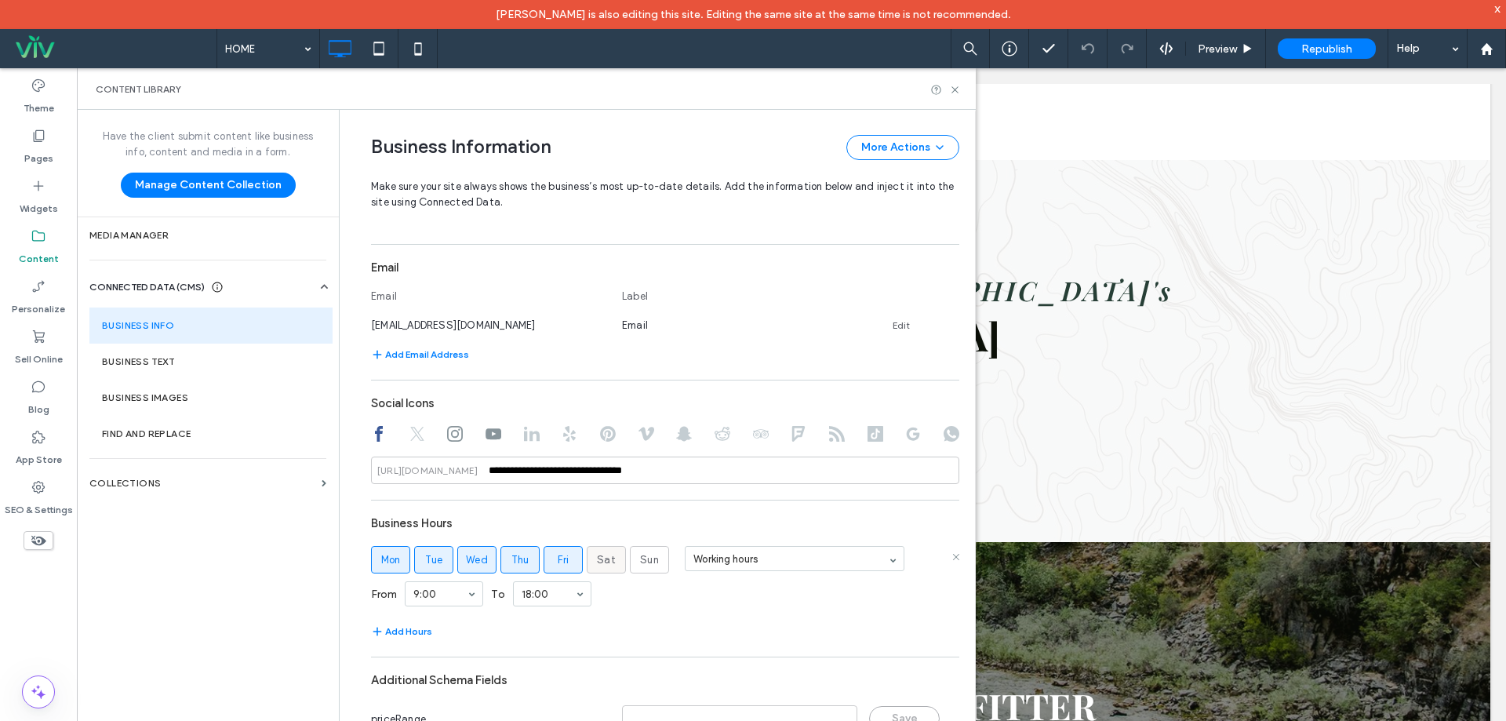
click at [597, 563] on span "Sat" at bounding box center [606, 560] width 19 height 16
click at [640, 559] on span "Sun" at bounding box center [649, 560] width 19 height 16
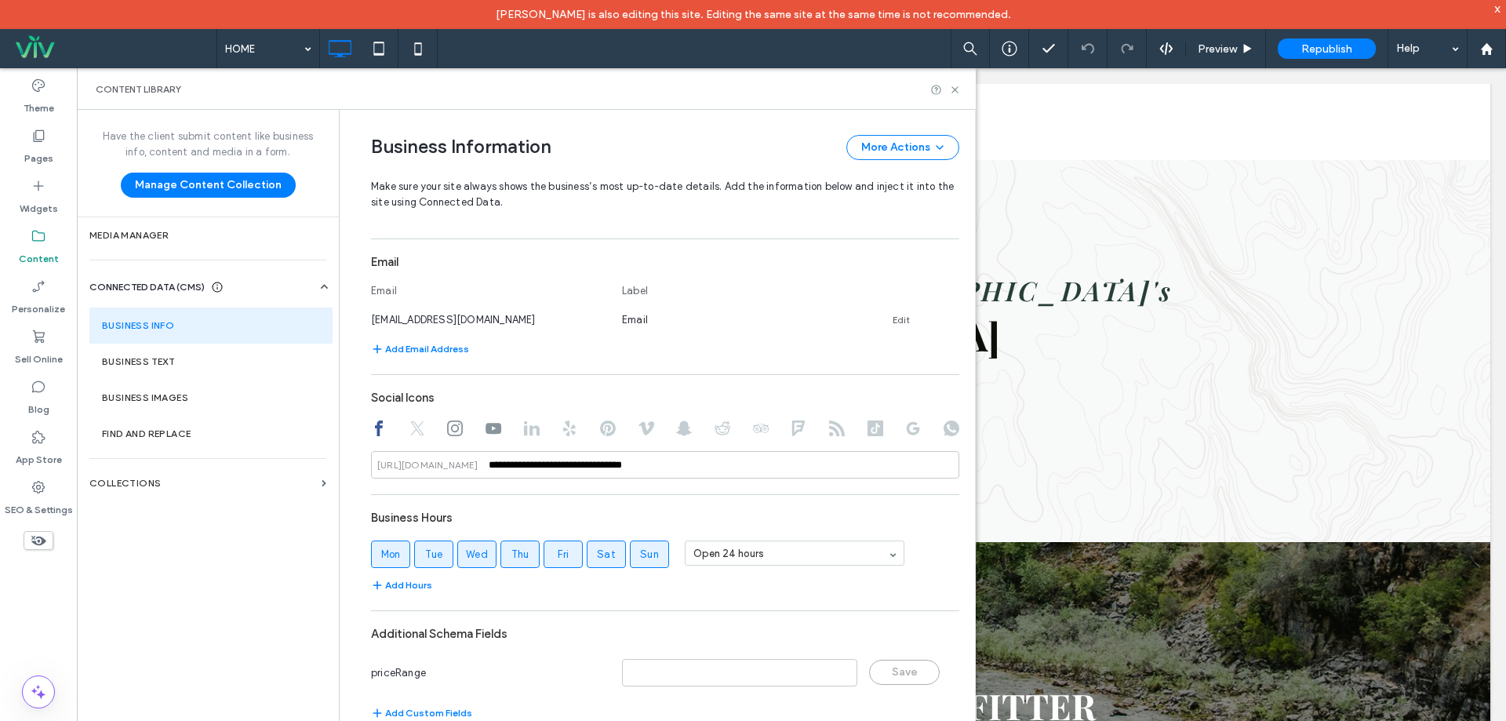
scroll to position [726, 0]
click at [622, 673] on input at bounding box center [739, 670] width 235 height 27
type input "**"
click at [915, 672] on button "Save" at bounding box center [904, 670] width 71 height 25
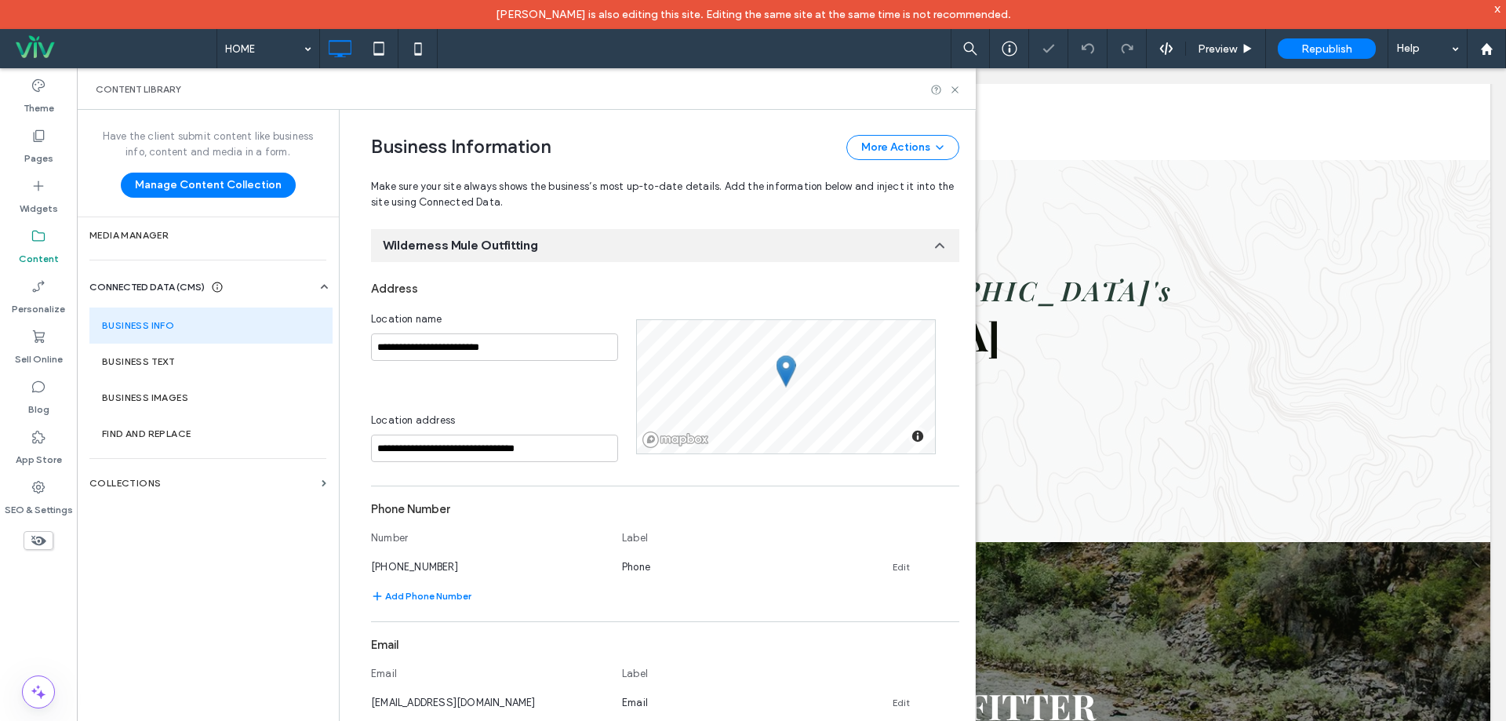
scroll to position [0, 0]
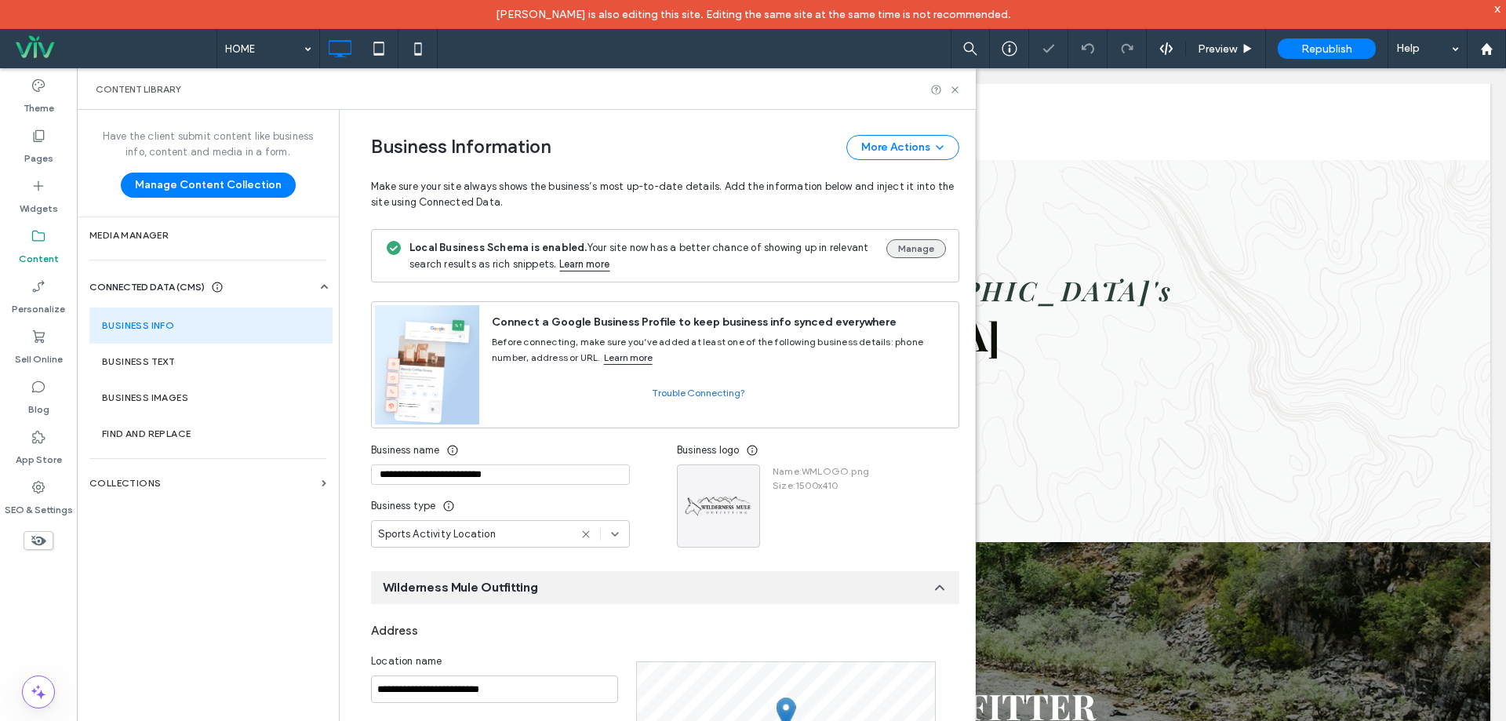
click at [893, 252] on button "Manage" at bounding box center [916, 248] width 60 height 19
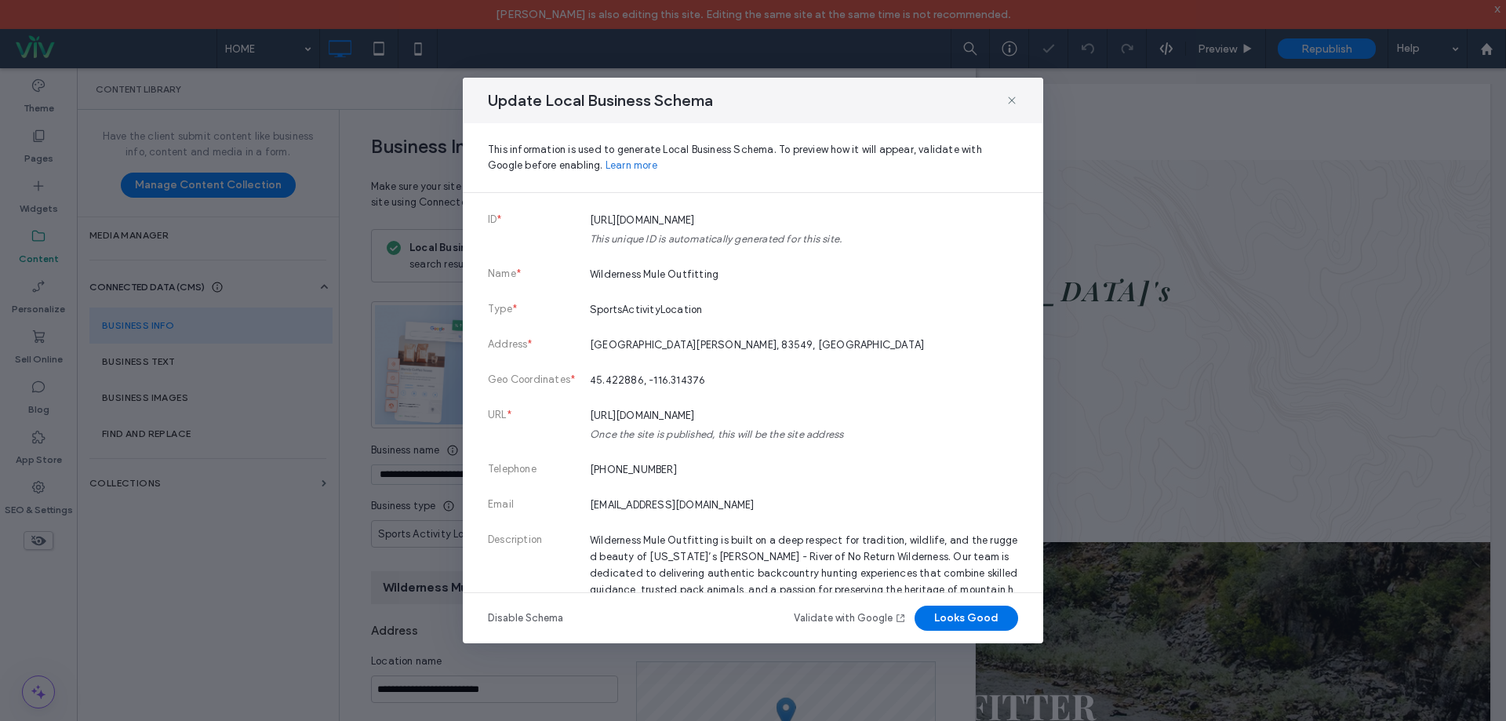
click at [987, 619] on button "Looks Good" at bounding box center [967, 618] width 104 height 25
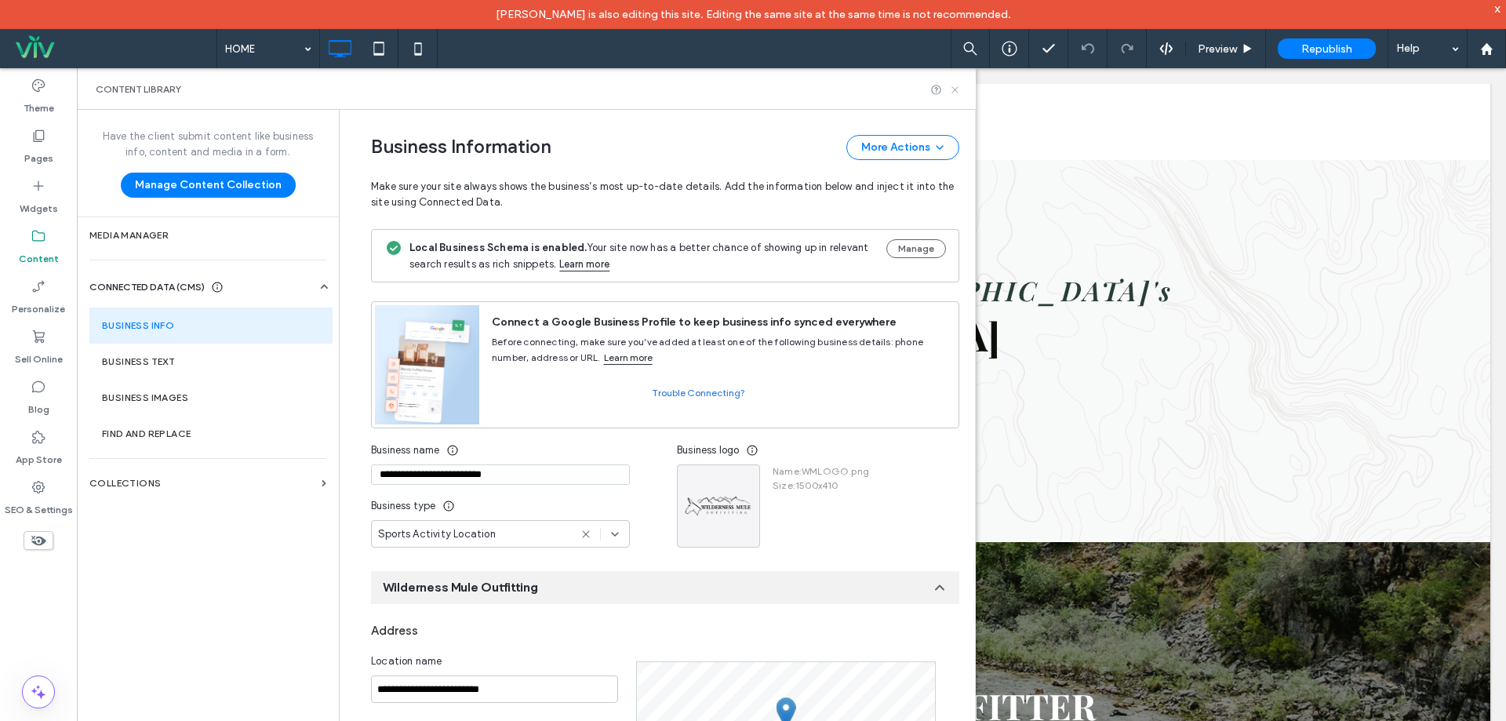
click at [953, 92] on use at bounding box center [955, 89] width 6 height 6
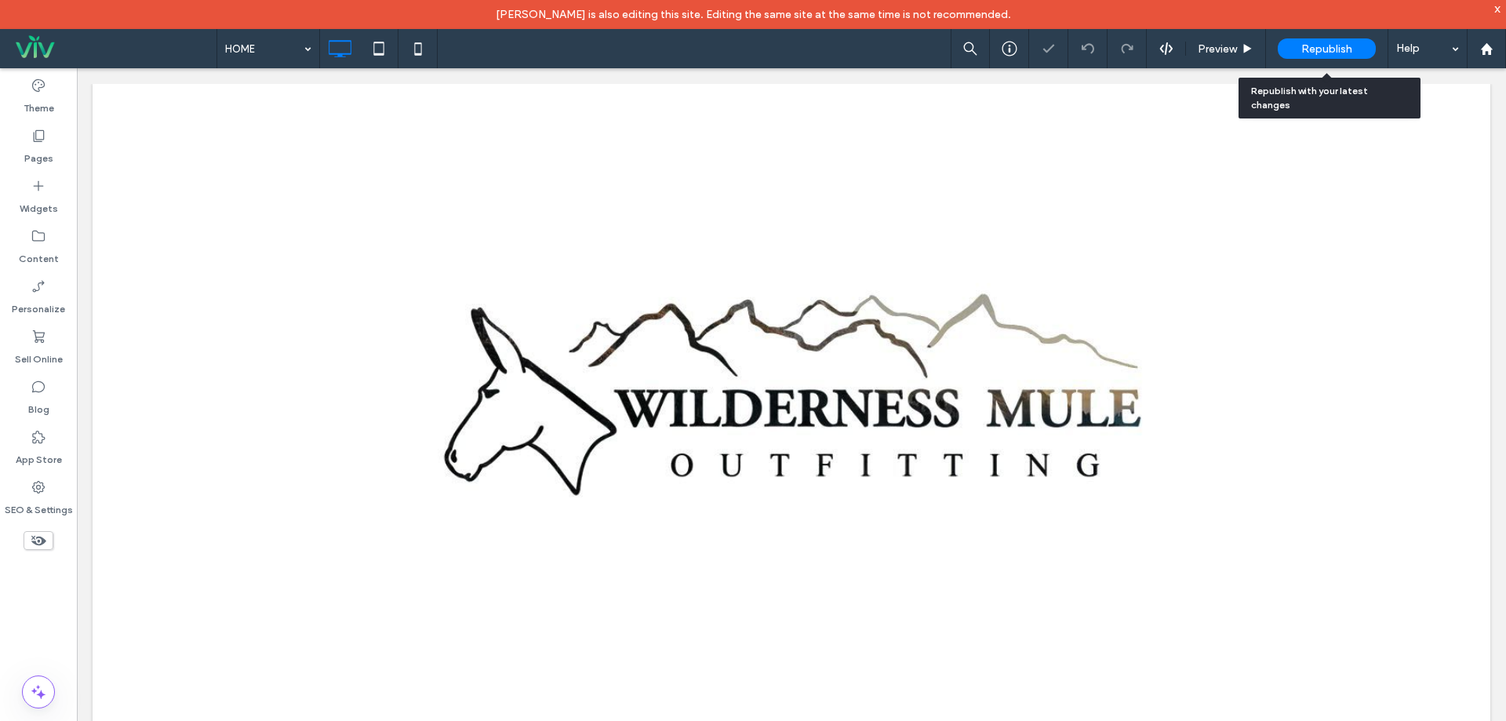
click at [1301, 46] on span "Republish" at bounding box center [1326, 48] width 51 height 13
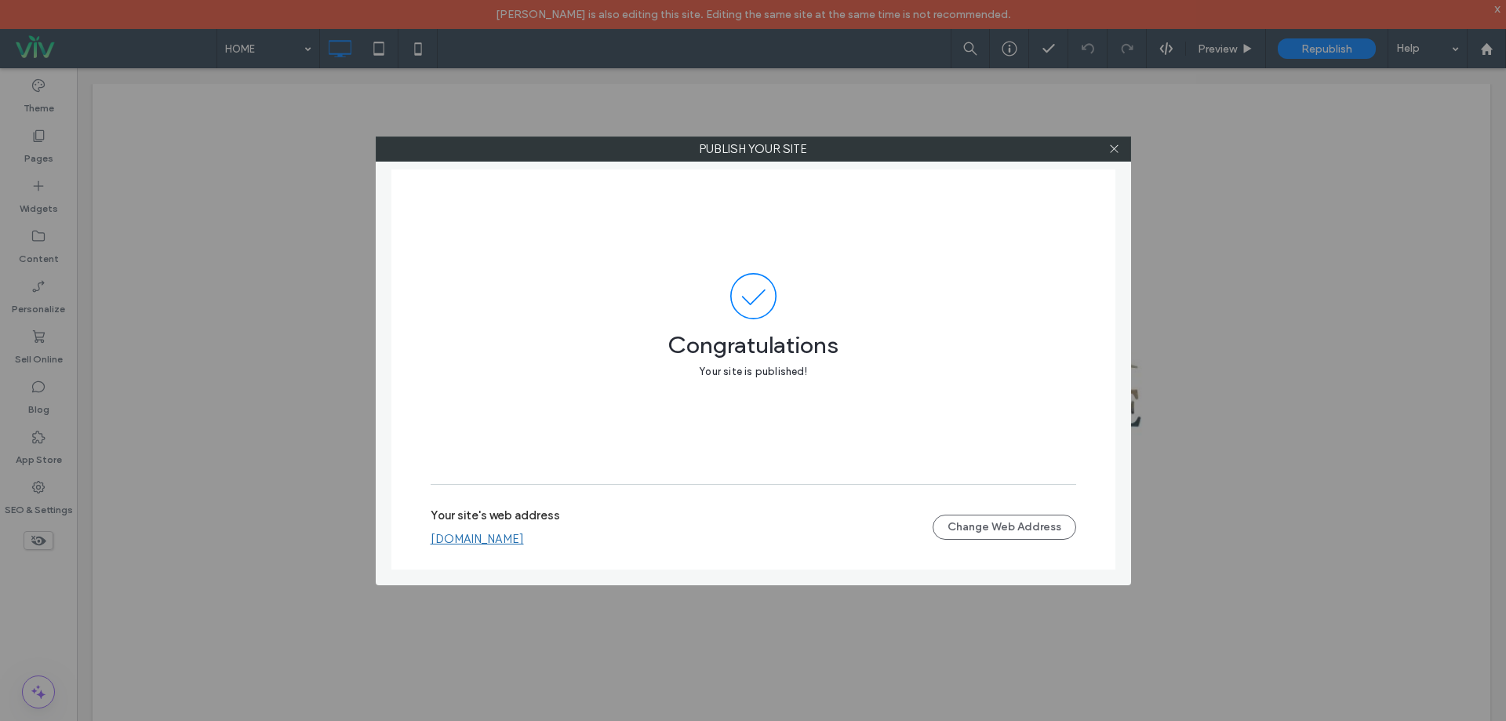
click at [509, 548] on div "Your site's web address www.wildernessmule.com Change Web Address" at bounding box center [754, 527] width 646 height 50
click at [513, 537] on link "www.wildernessmule.com" at bounding box center [477, 539] width 93 height 14
click at [1112, 155] on span at bounding box center [1114, 149] width 12 height 24
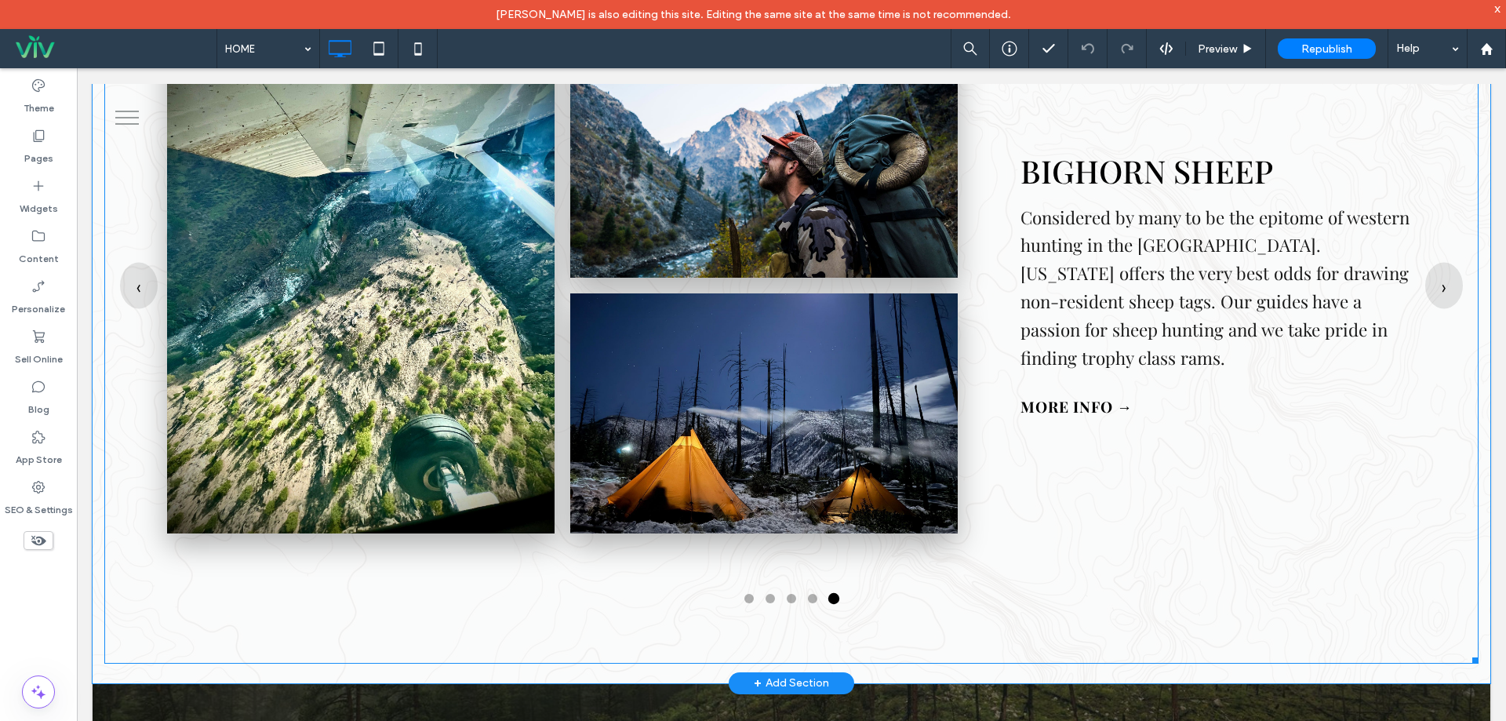
scroll to position [3609, 0]
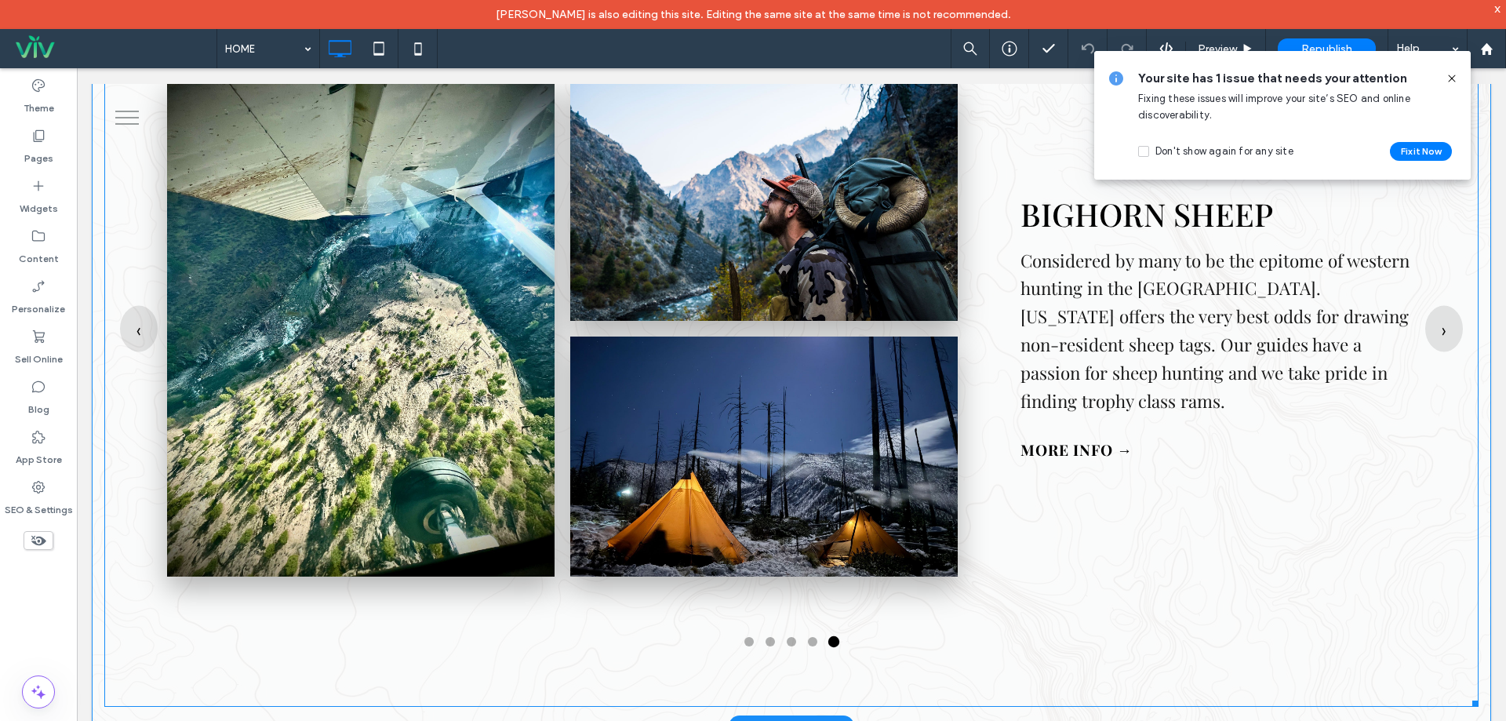
click at [800, 319] on span at bounding box center [791, 347] width 1374 height 719
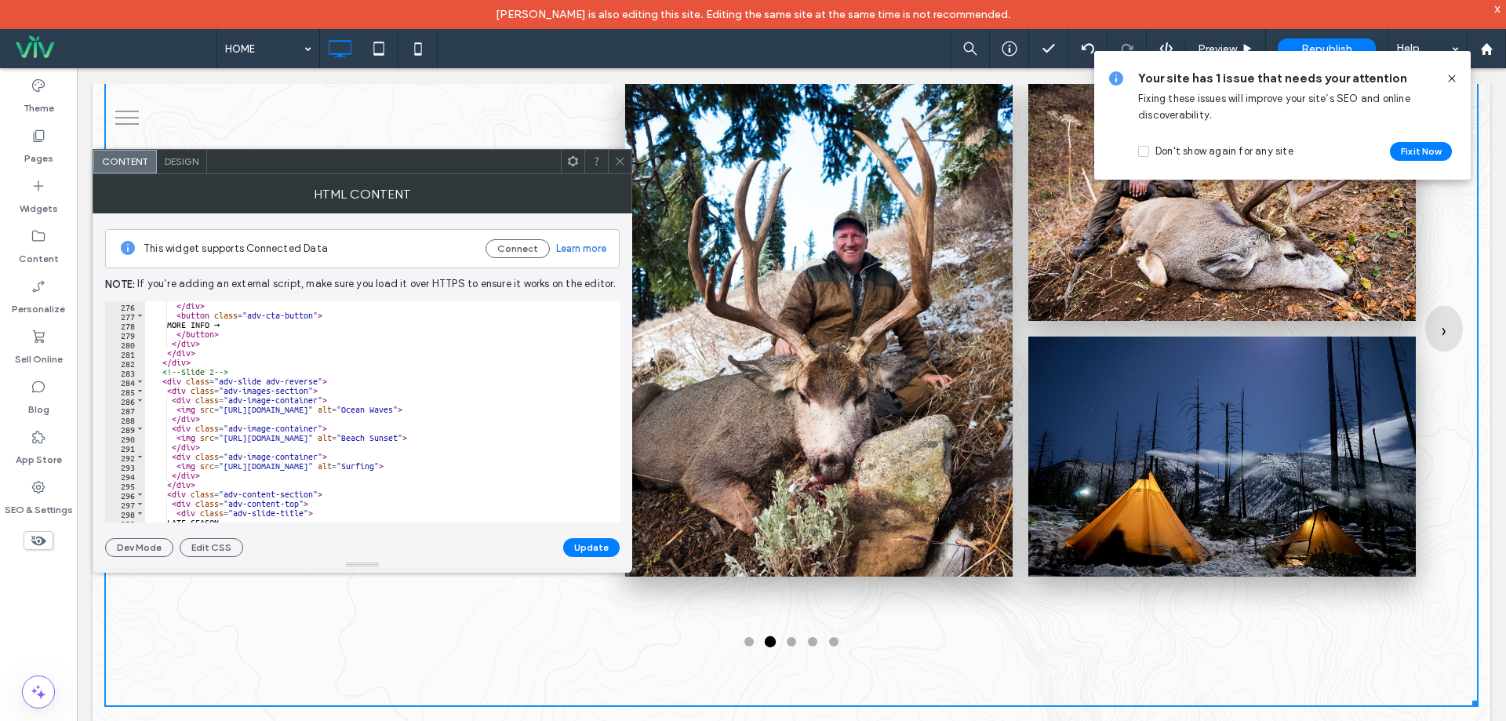
scroll to position [2542, 0]
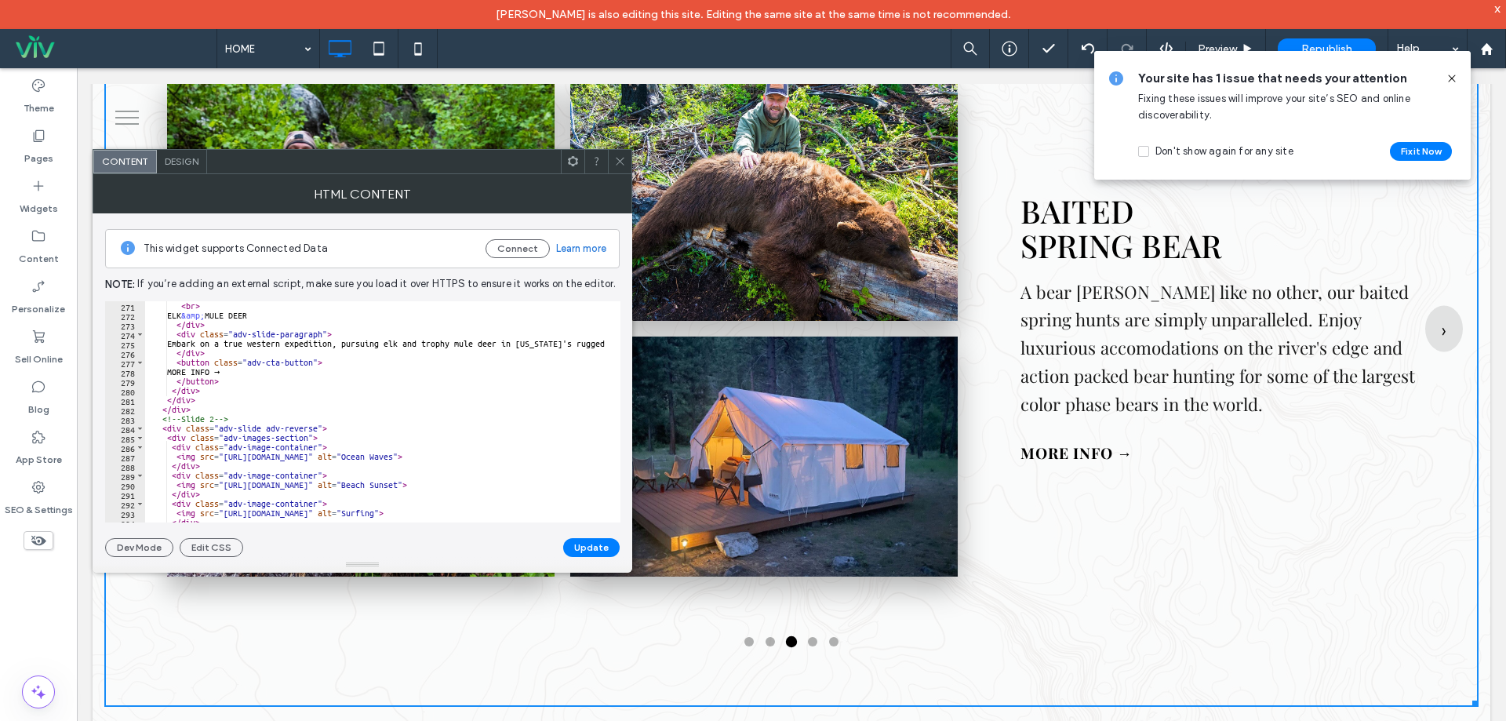
click at [318, 364] on div "< br > ELK &amp; MULE DEER </ div > < div class = "adv-slide-paragraph" > Embar…" at bounding box center [724, 415] width 1159 height 228
paste textarea "**********"
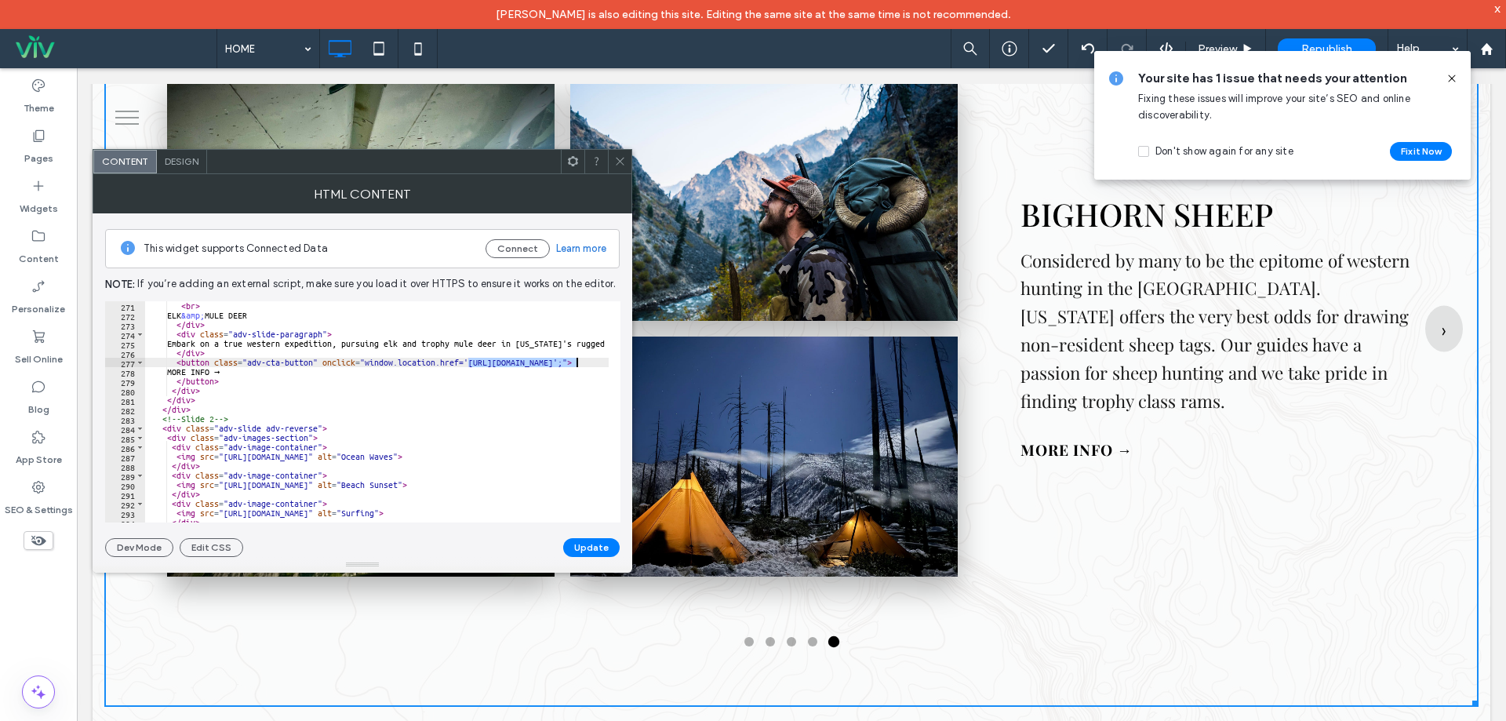
drag, startPoint x: 468, startPoint y: 362, endPoint x: 575, endPoint y: 362, distance: 107.5
click at [575, 362] on div "< br > ELK &amp; MULE DEER </ div > < div class = "adv-slide-paragraph" > Embar…" at bounding box center [724, 415] width 1159 height 228
paste textarea "**********"
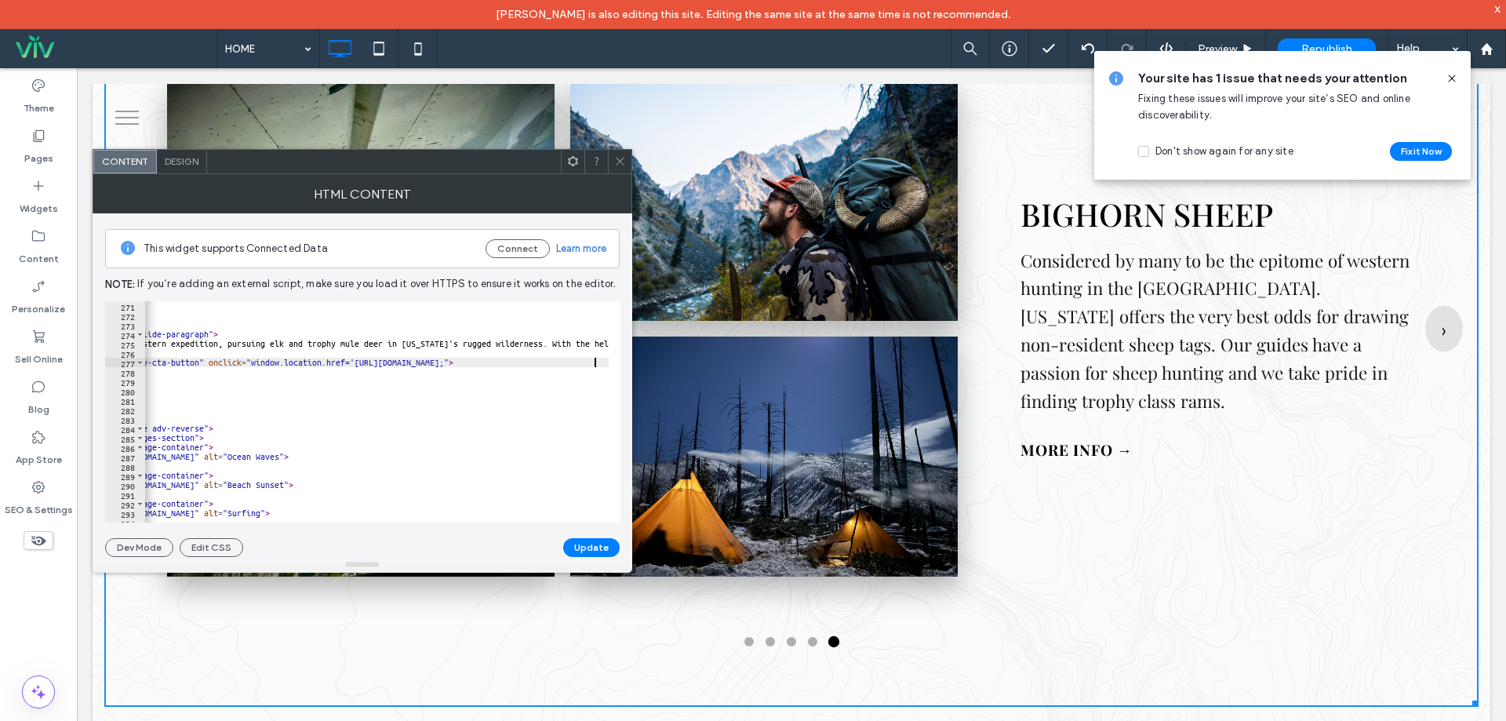
click at [372, 362] on div "< br > ELK &amp; MULE DEER </ div > < div class = "adv-slide-paragraph" > Embar…" at bounding box center [610, 415] width 1159 height 228
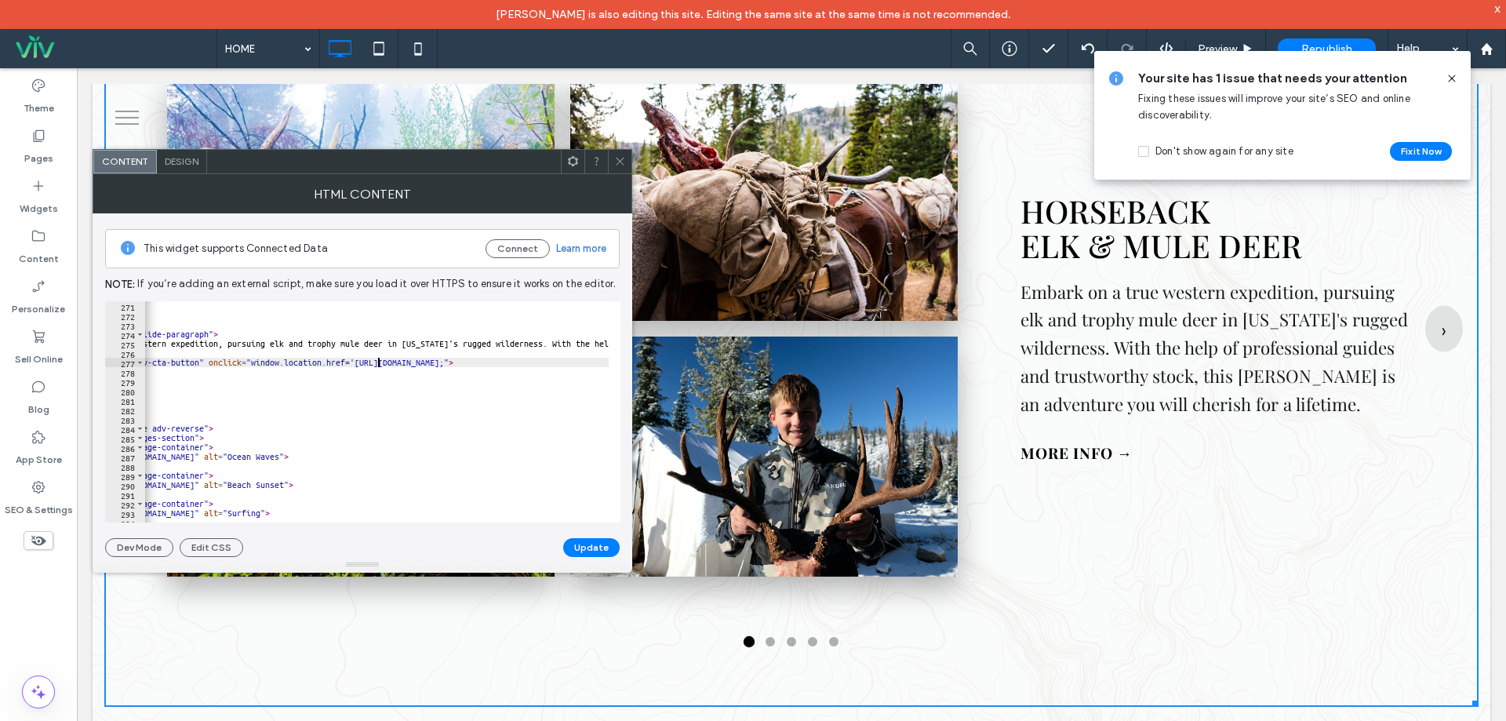
scroll to position [0, 28]
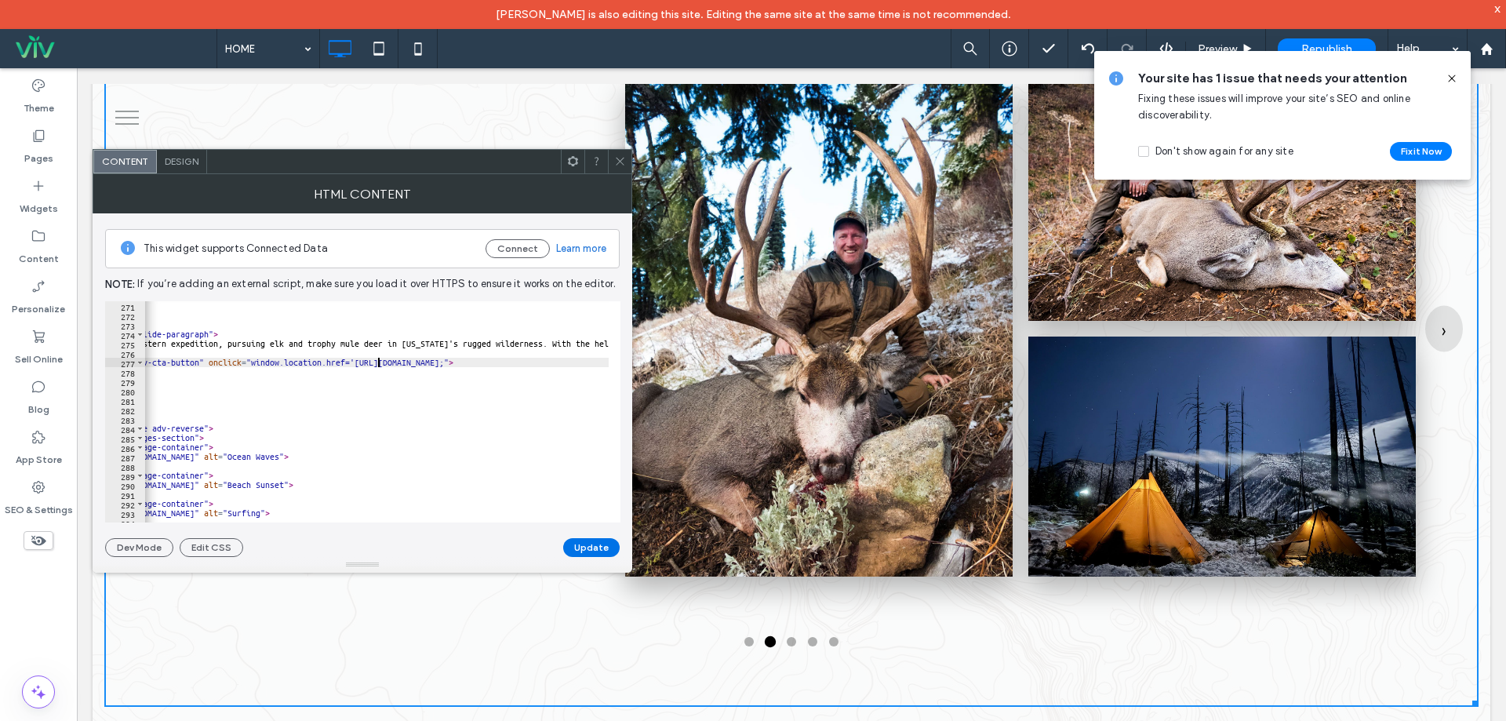
type textarea "**********"
click at [598, 547] on button "Update" at bounding box center [591, 547] width 56 height 19
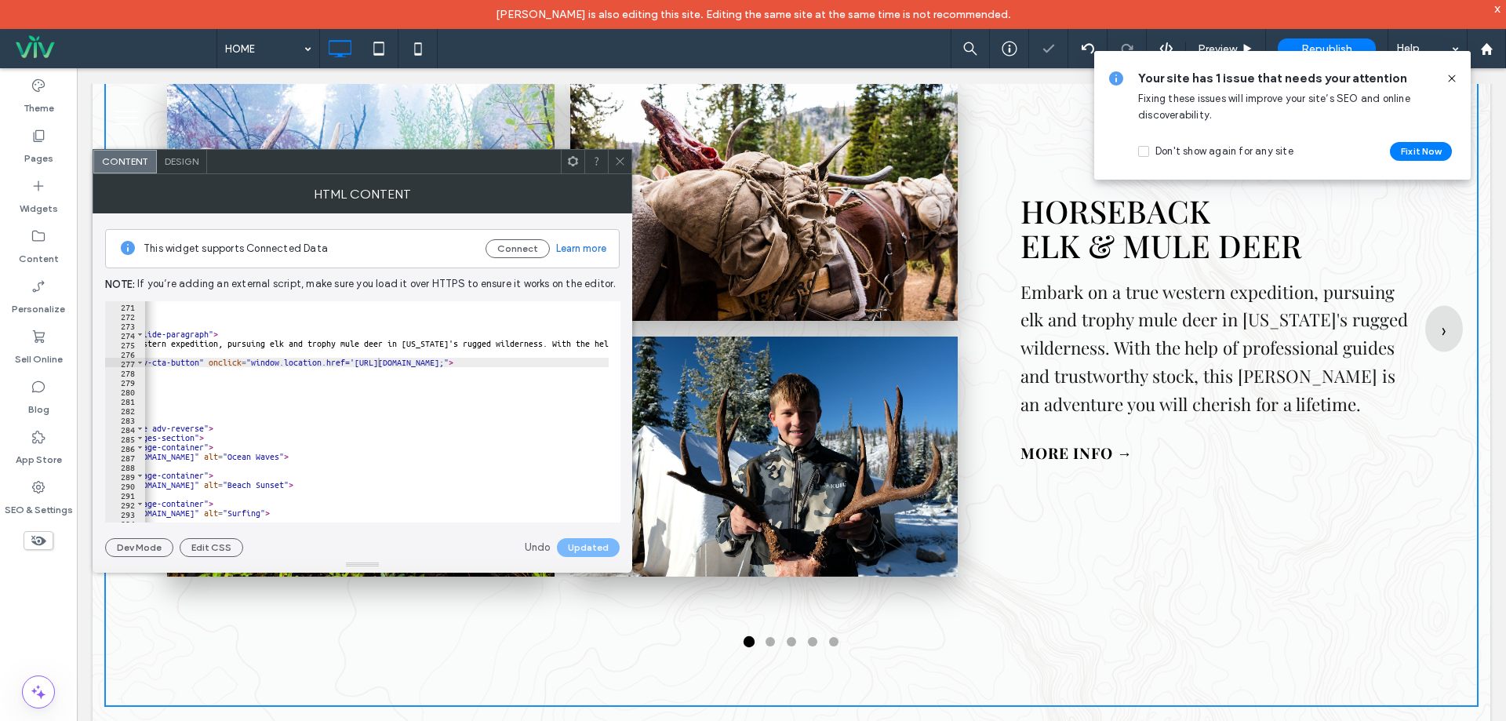
click at [617, 166] on icon at bounding box center [620, 161] width 12 height 12
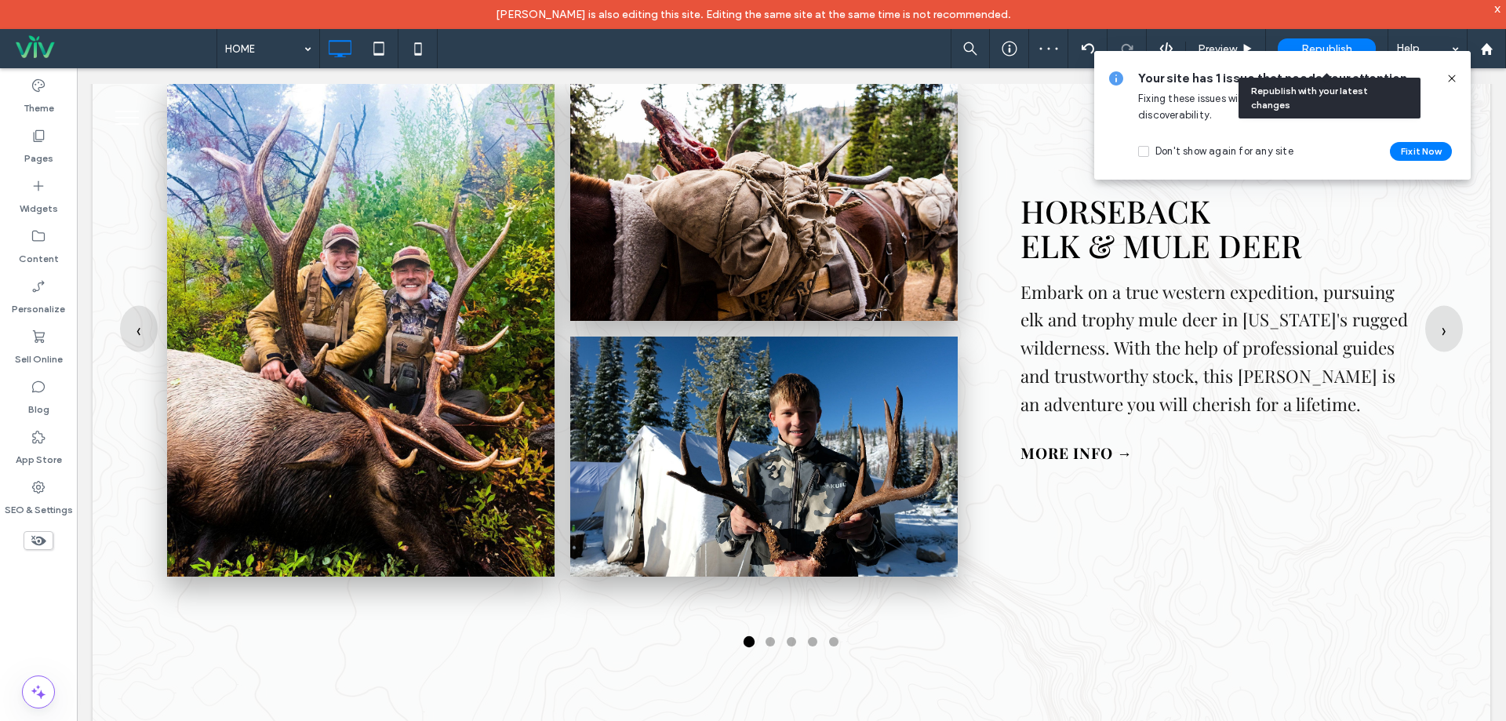
click at [1322, 45] on span "Republish" at bounding box center [1326, 48] width 51 height 13
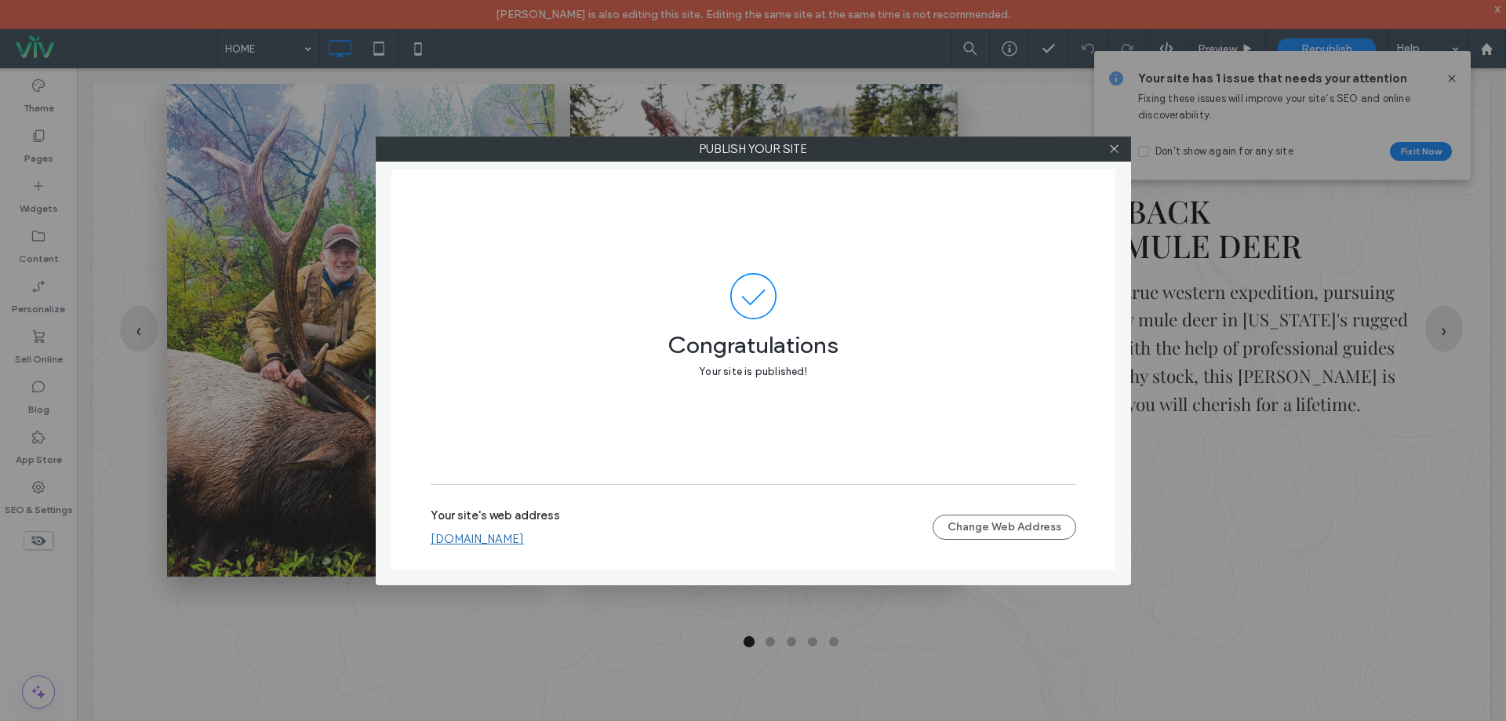
click at [498, 538] on link "www.wildernessmule.com" at bounding box center [477, 539] width 93 height 14
click at [1109, 147] on icon at bounding box center [1114, 149] width 12 height 12
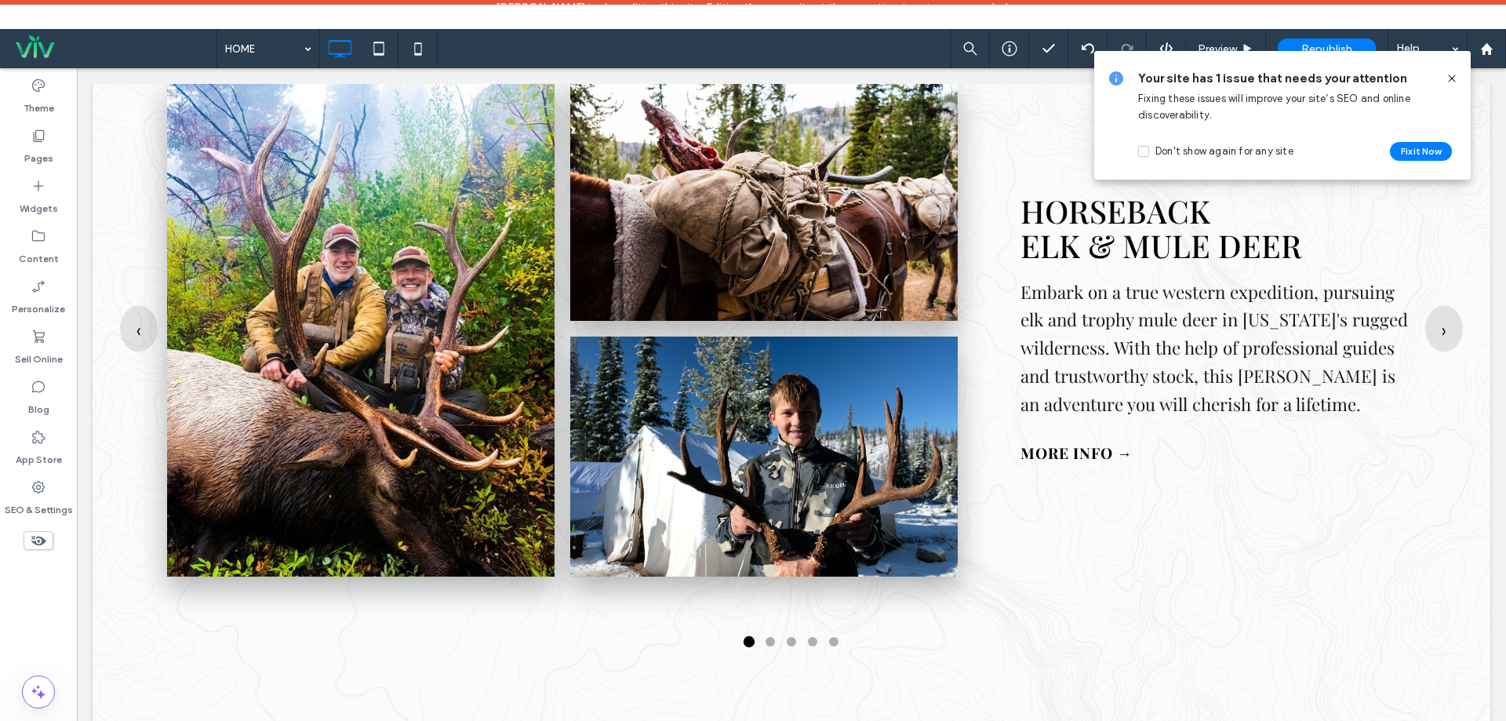
click at [1447, 82] on icon at bounding box center [1452, 78] width 13 height 13
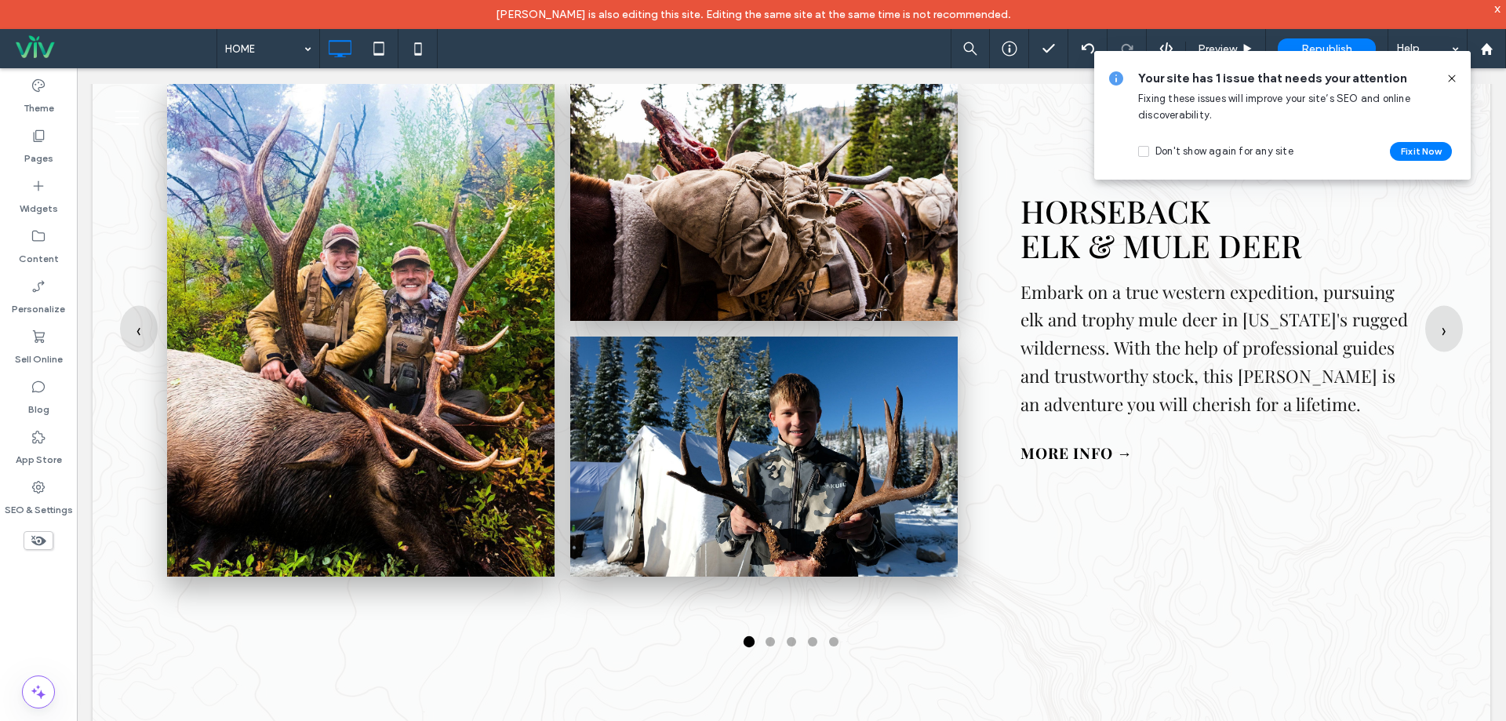
click at [1454, 79] on icon at bounding box center [1452, 78] width 13 height 13
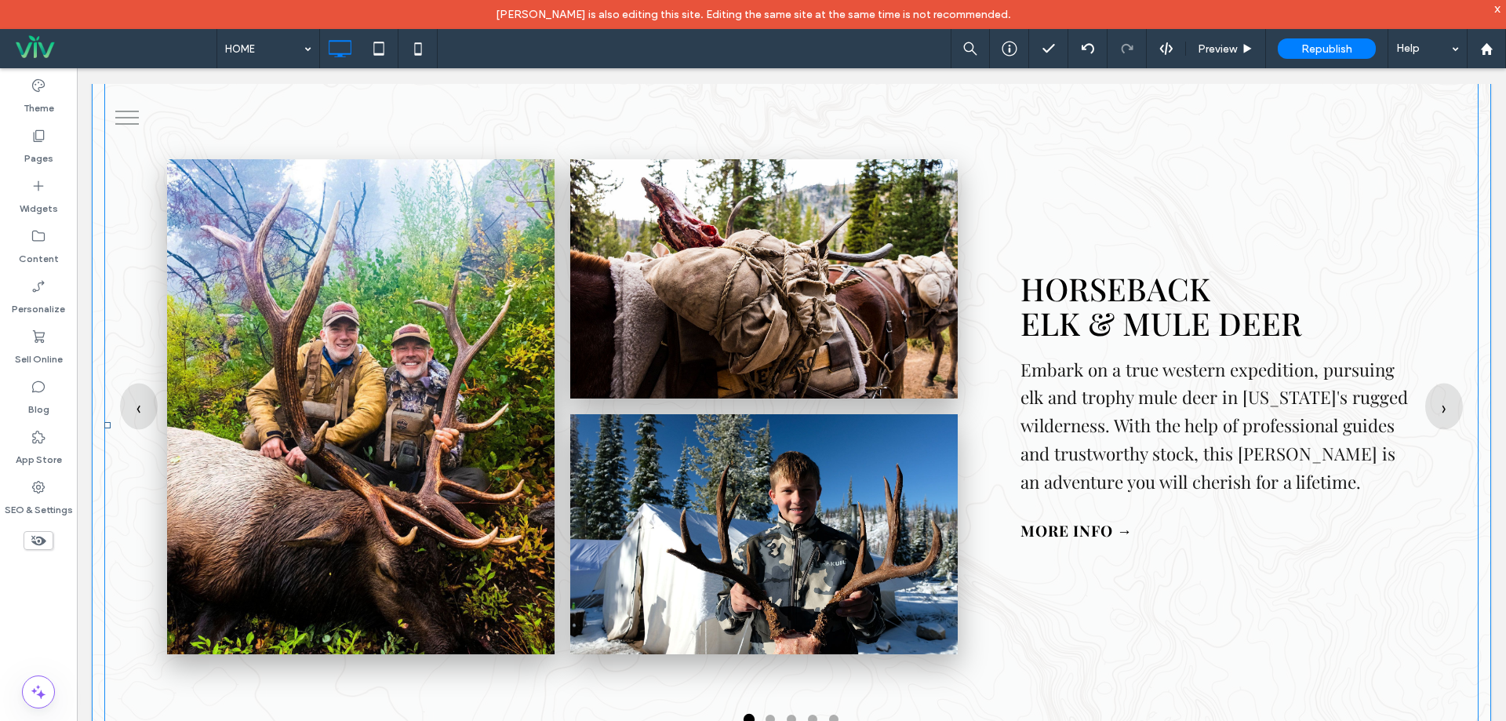
scroll to position [3530, 0]
click at [1250, 349] on span at bounding box center [791, 426] width 1374 height 719
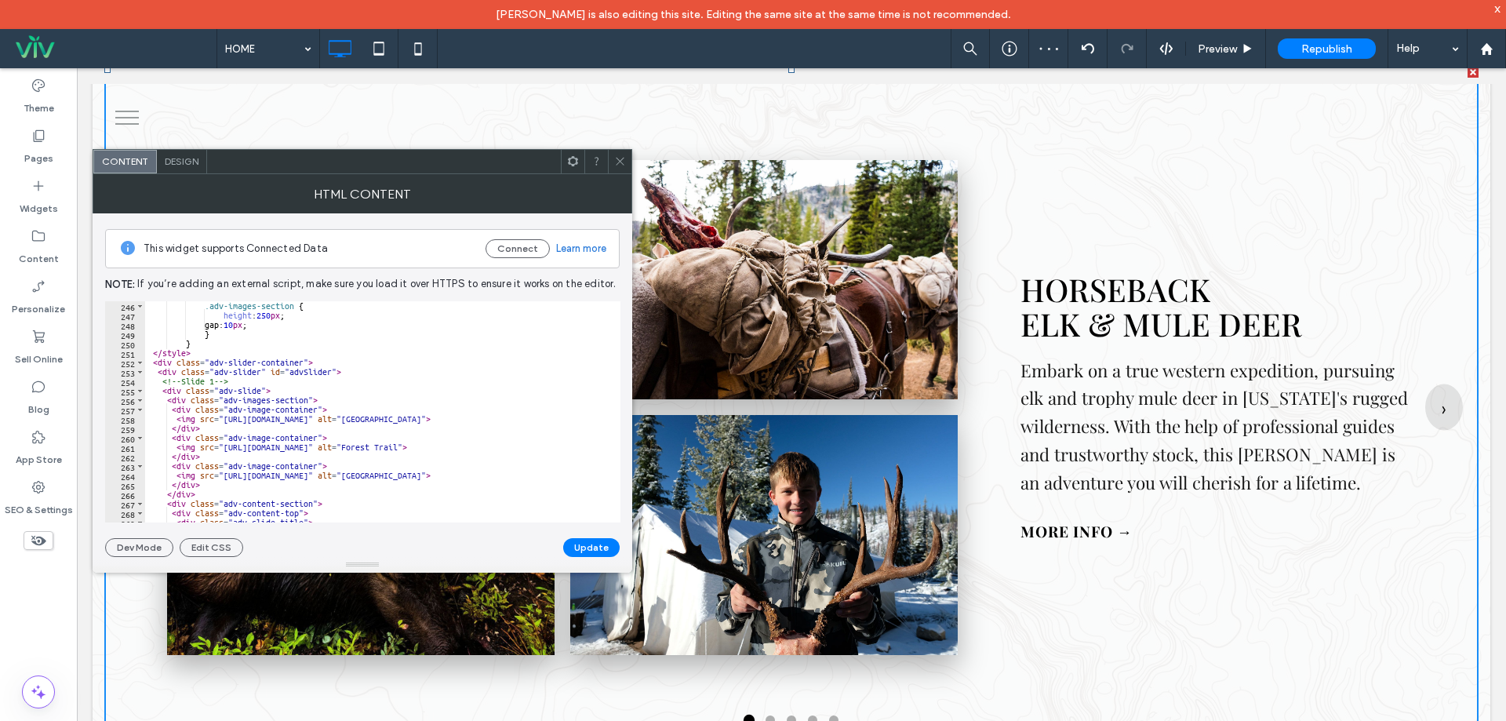
scroll to position [2636, 0]
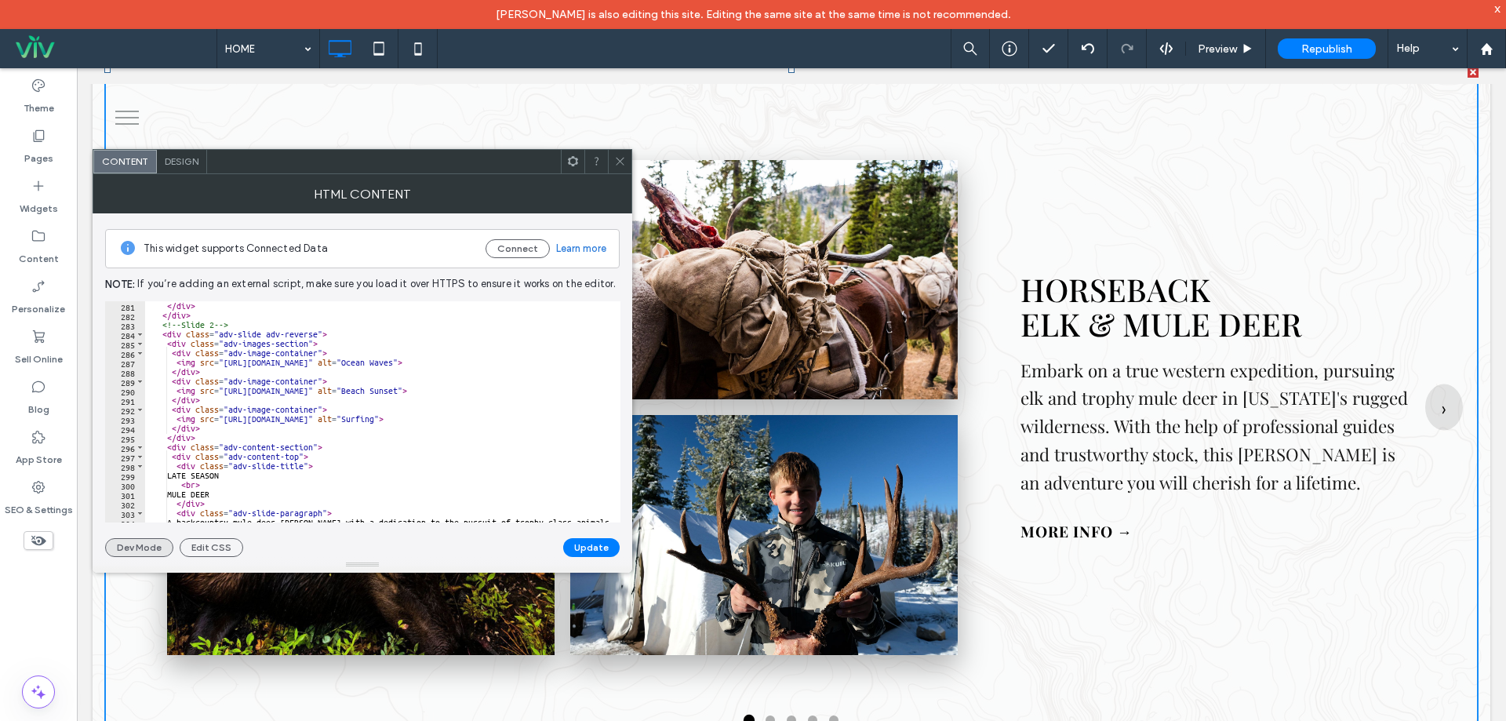
click at [148, 545] on button "Dev Mode" at bounding box center [139, 547] width 68 height 19
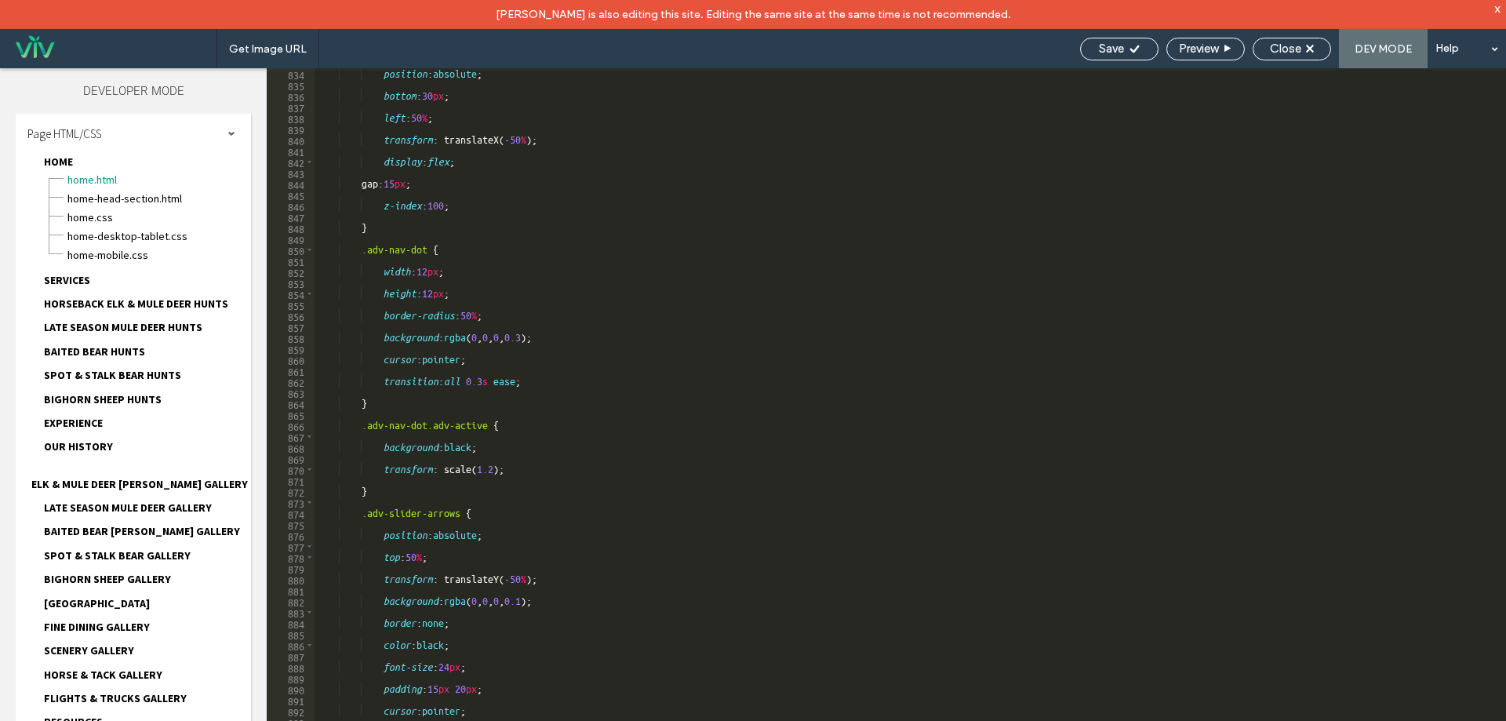
scroll to position [9564, 0]
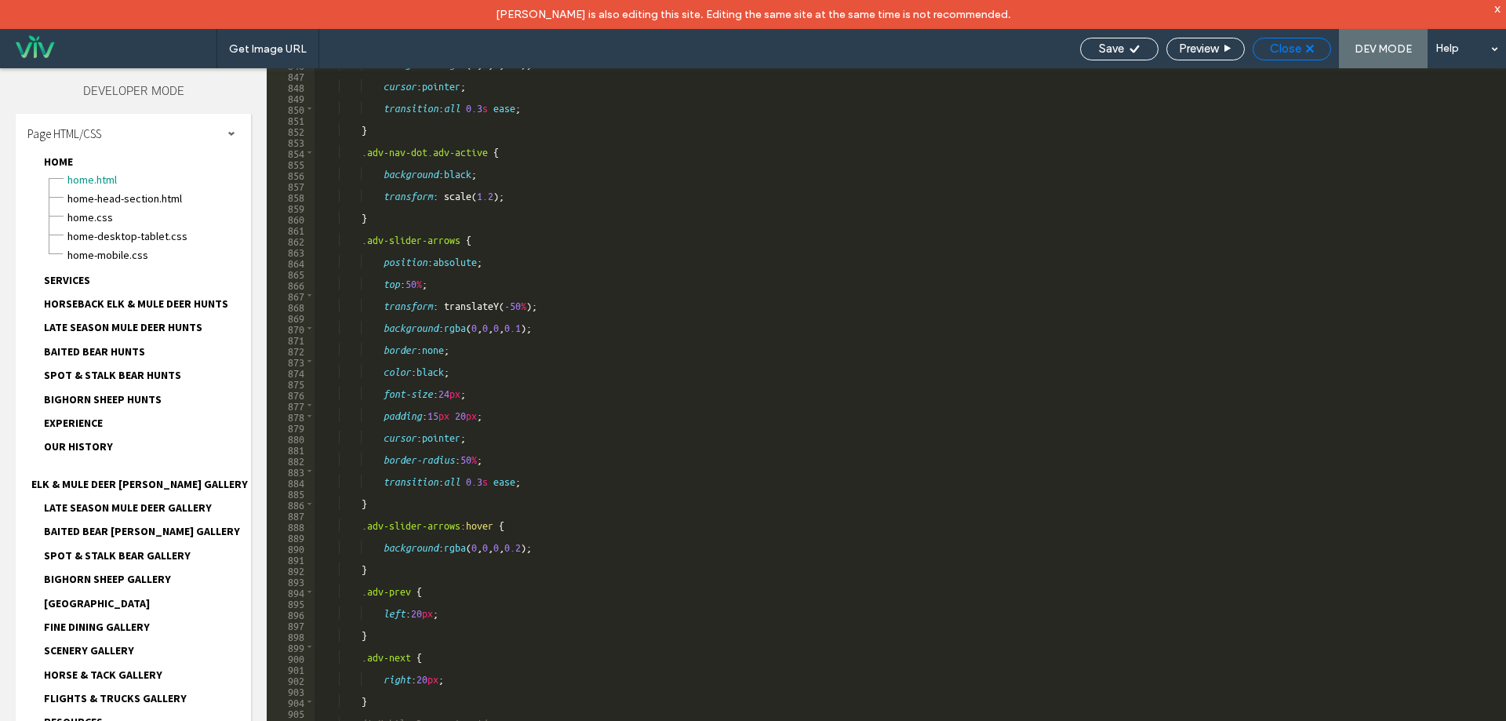
click at [1303, 48] on div "Close" at bounding box center [1292, 49] width 77 height 14
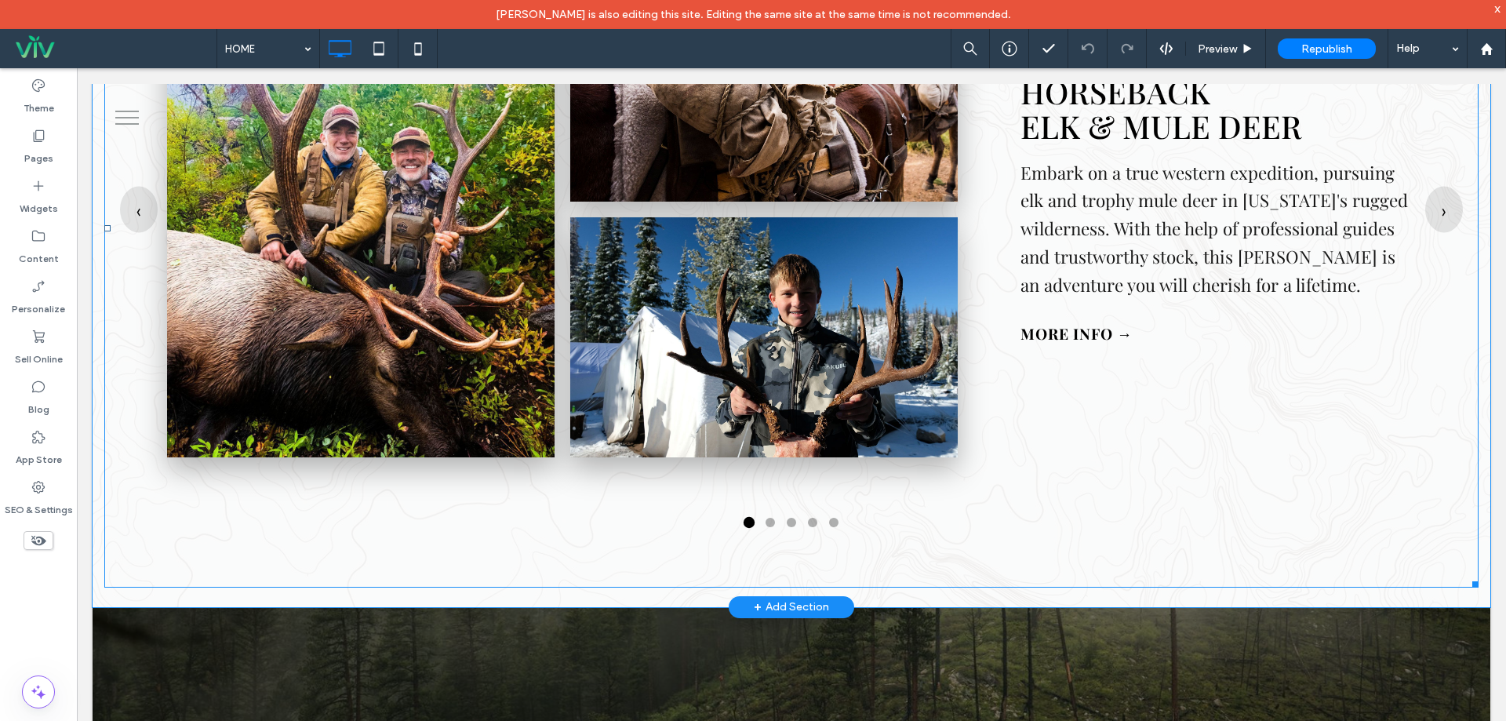
scroll to position [3609, 0]
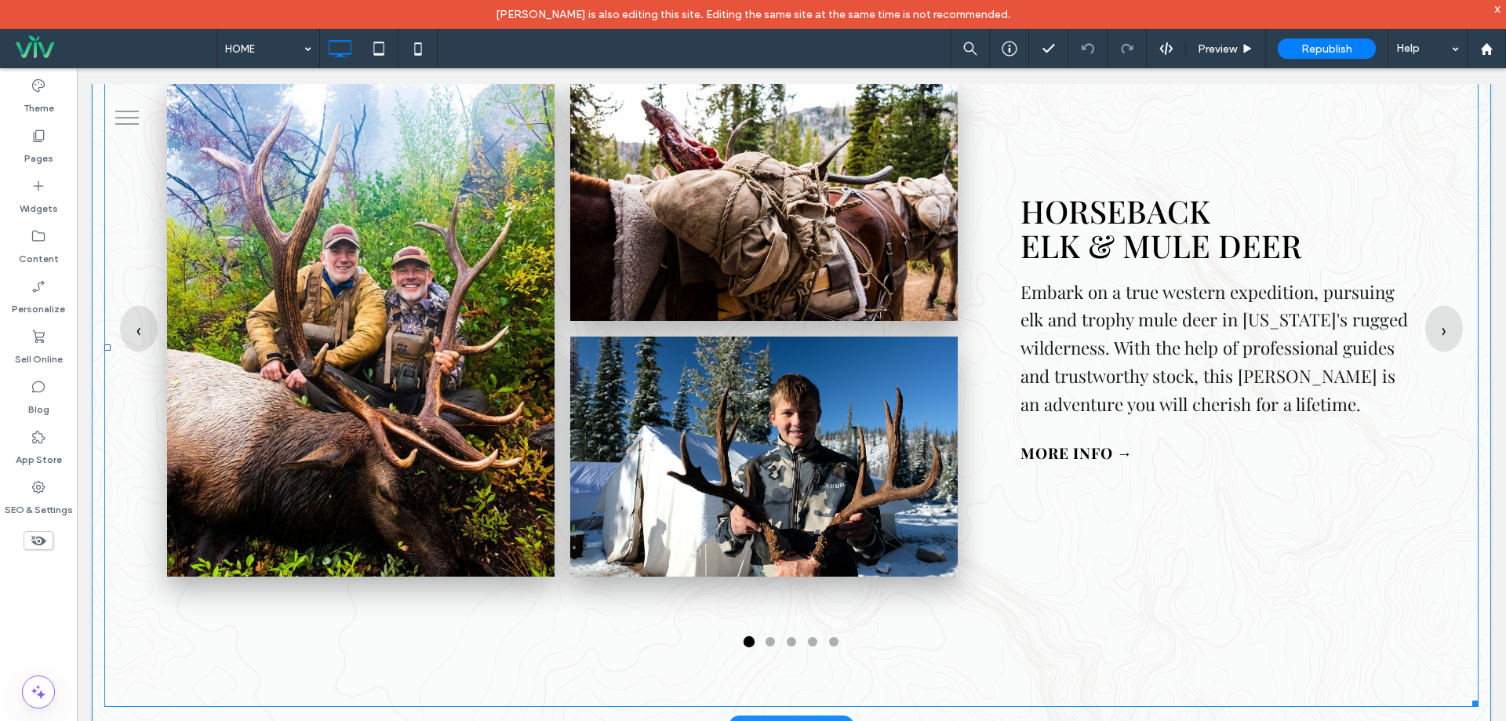
click at [805, 357] on span at bounding box center [791, 347] width 1374 height 719
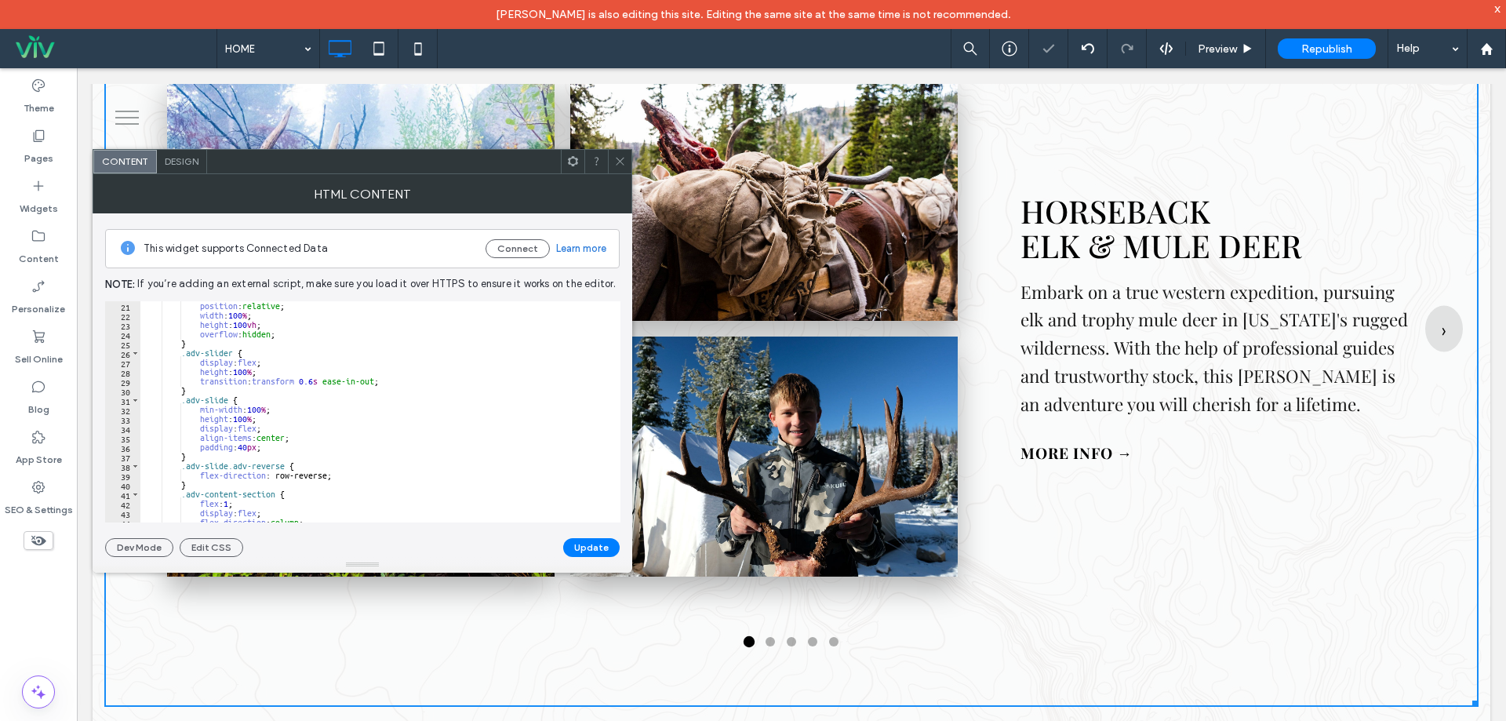
scroll to position [471, 0]
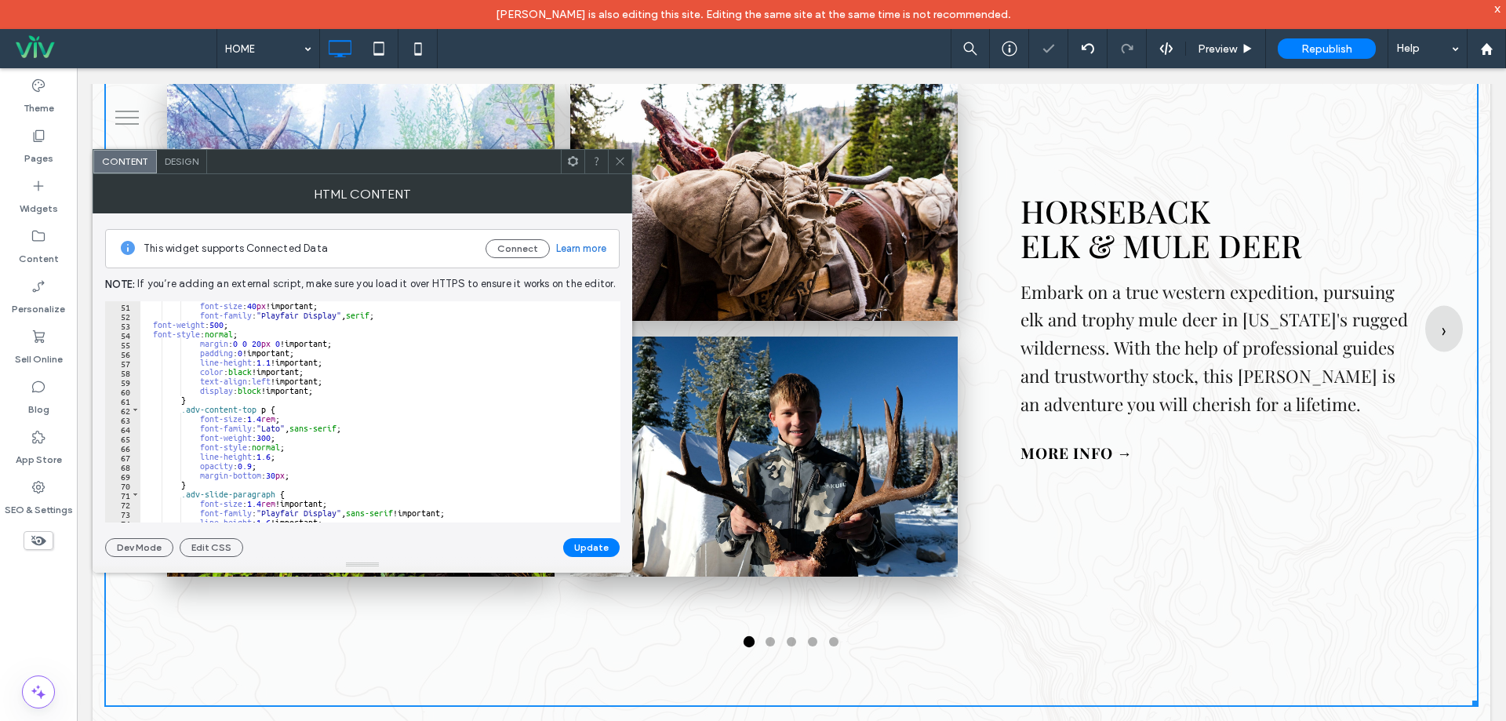
click at [415, 436] on div "font-size : 40 px !important; font-family : " Playfair Display " , serif ; font…" at bounding box center [719, 415] width 1159 height 228
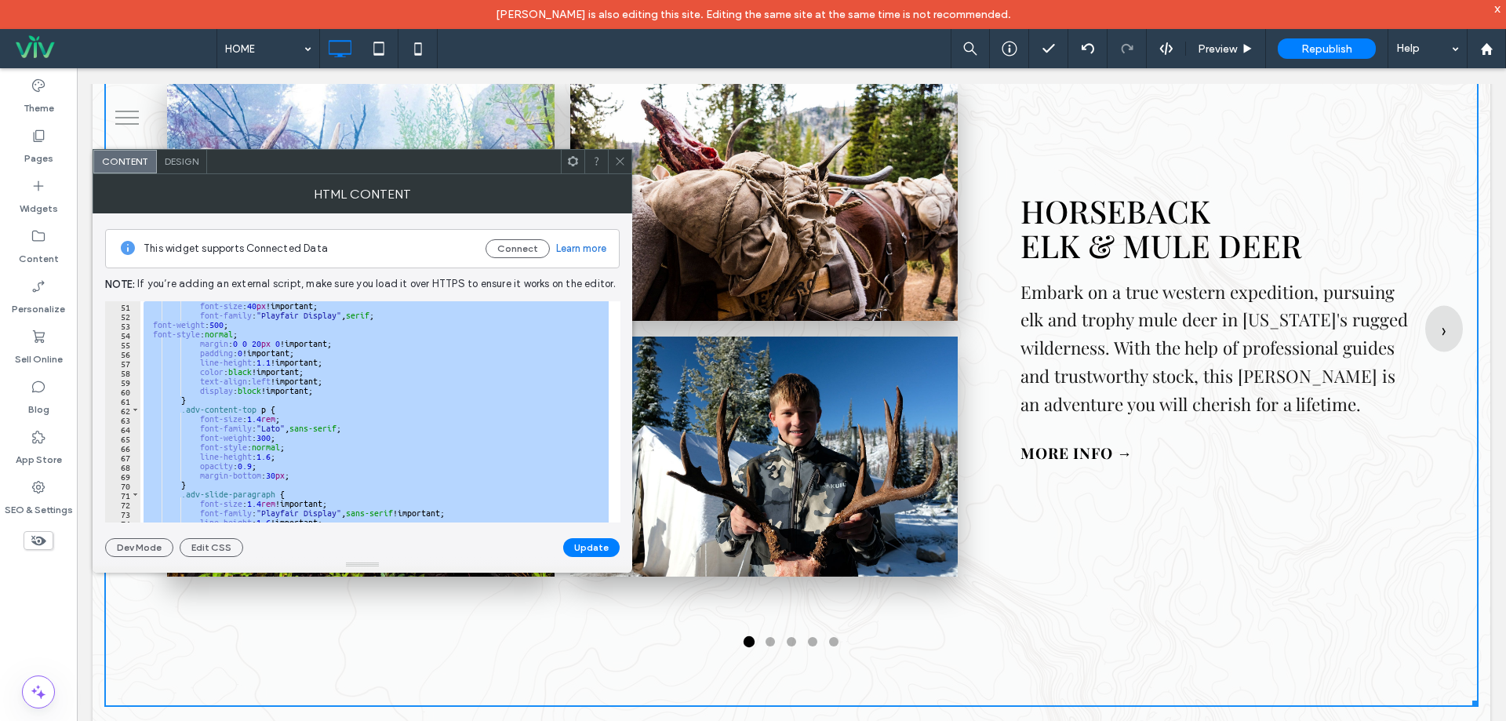
click at [404, 371] on div "font-size : 40 px !important; font-family : " Playfair Display " , serif ; font…" at bounding box center [374, 411] width 468 height 221
paste textarea "Cursor at row 533"
type textarea "*********"
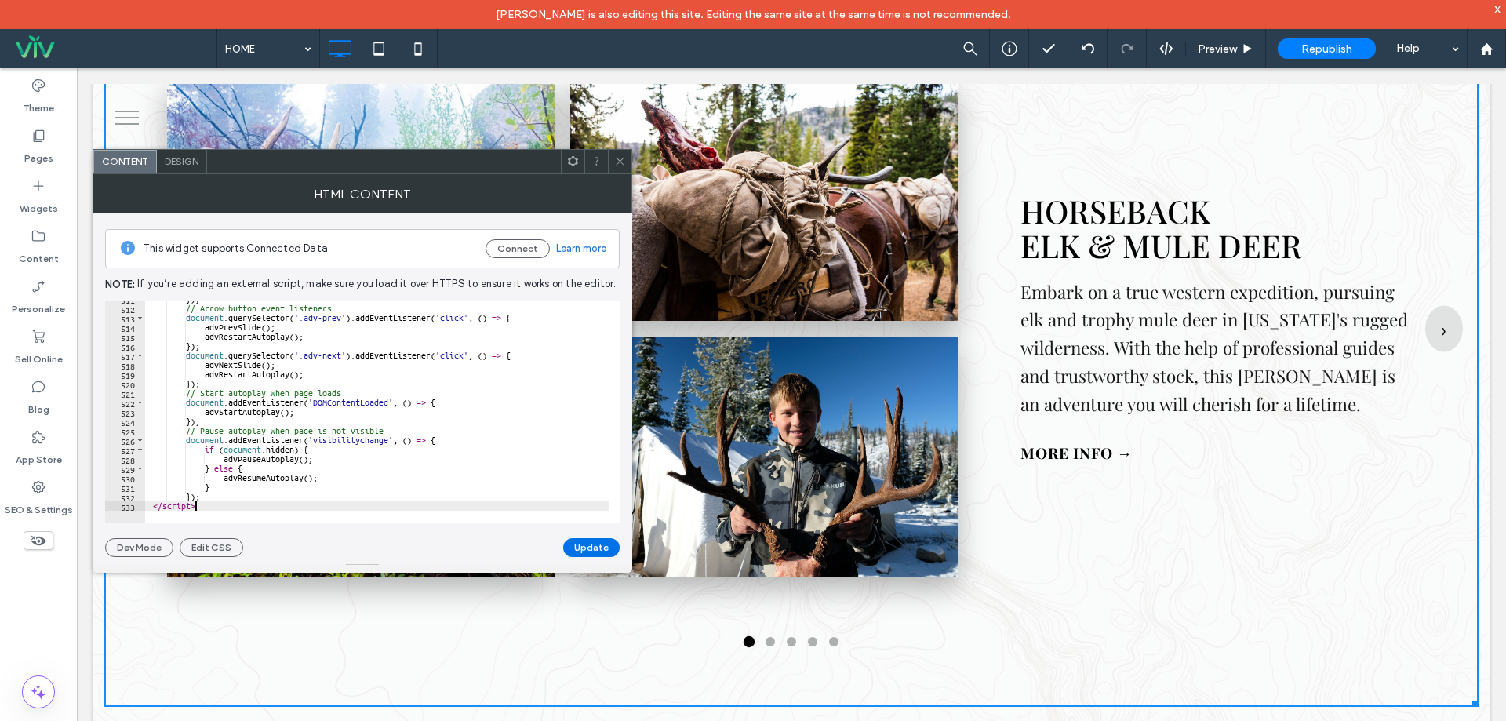
click at [590, 542] on button "Update" at bounding box center [591, 547] width 56 height 19
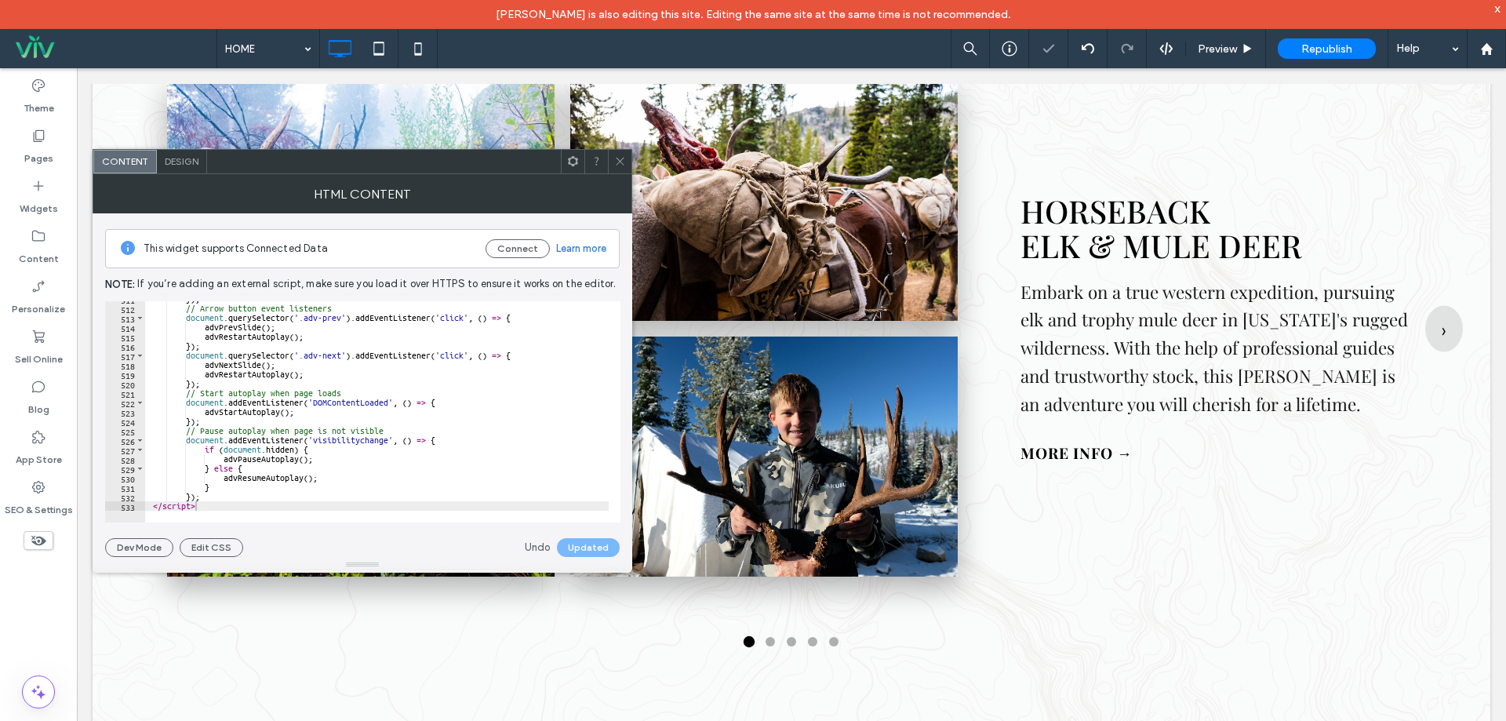
click at [622, 155] on span at bounding box center [620, 162] width 12 height 24
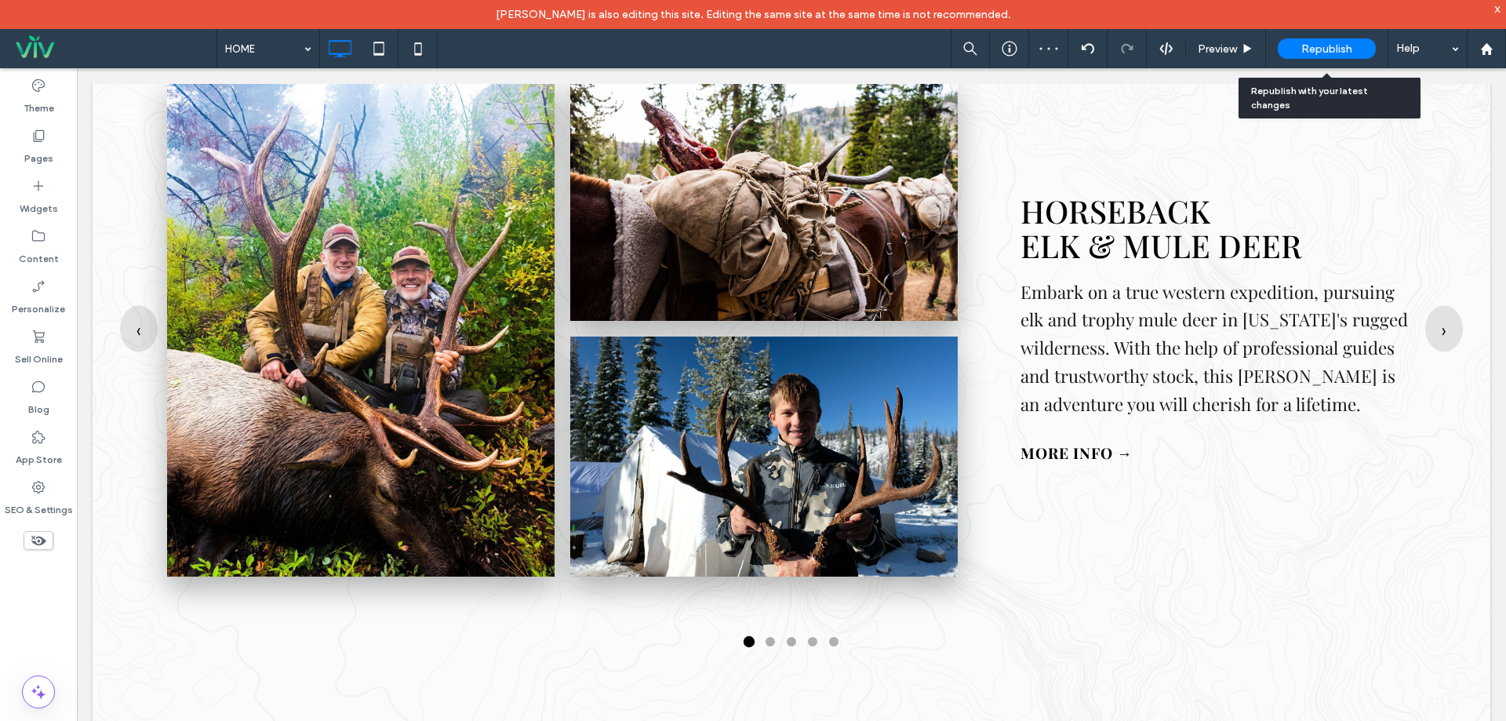
click at [1308, 51] on span "Republish" at bounding box center [1326, 48] width 51 height 13
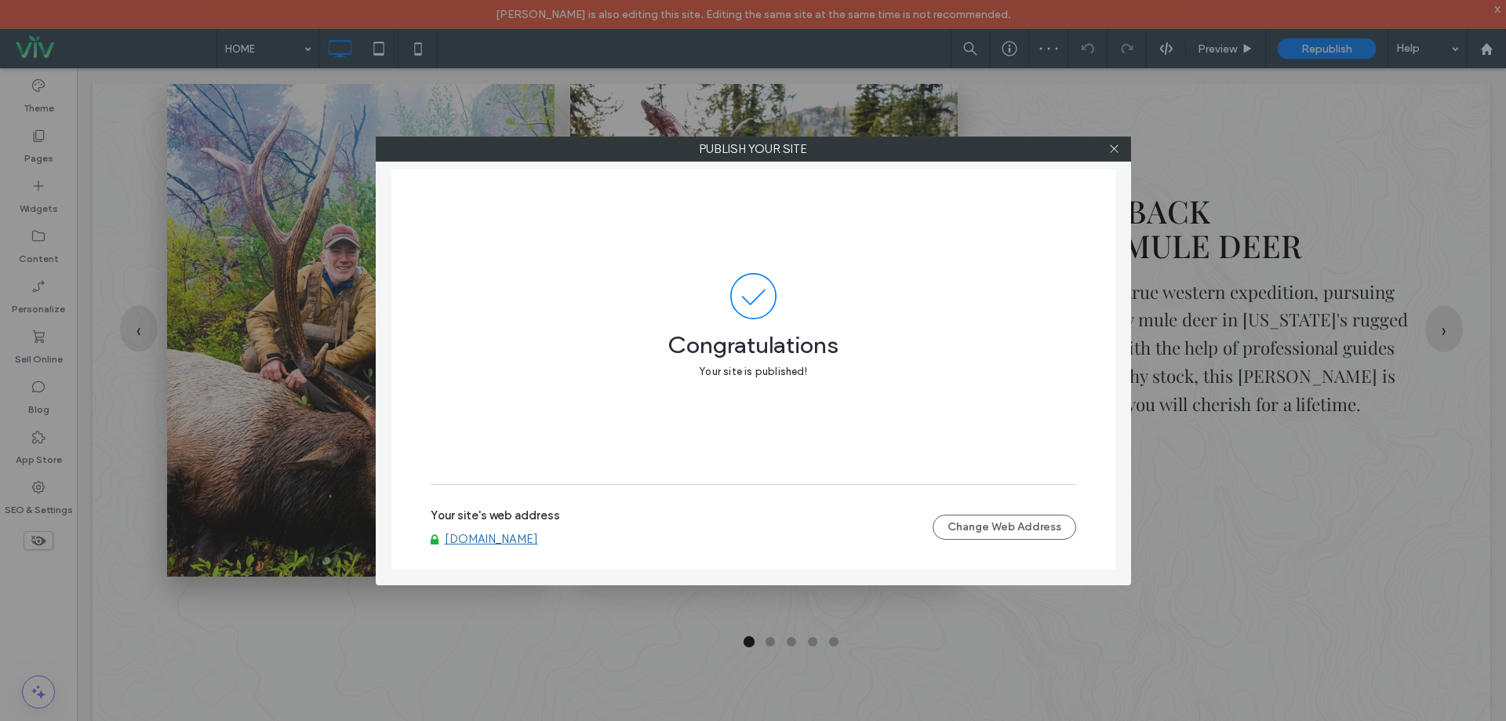
click at [538, 539] on link "www.wildernessmule.com" at bounding box center [491, 539] width 93 height 14
click at [1117, 147] on icon at bounding box center [1114, 149] width 12 height 12
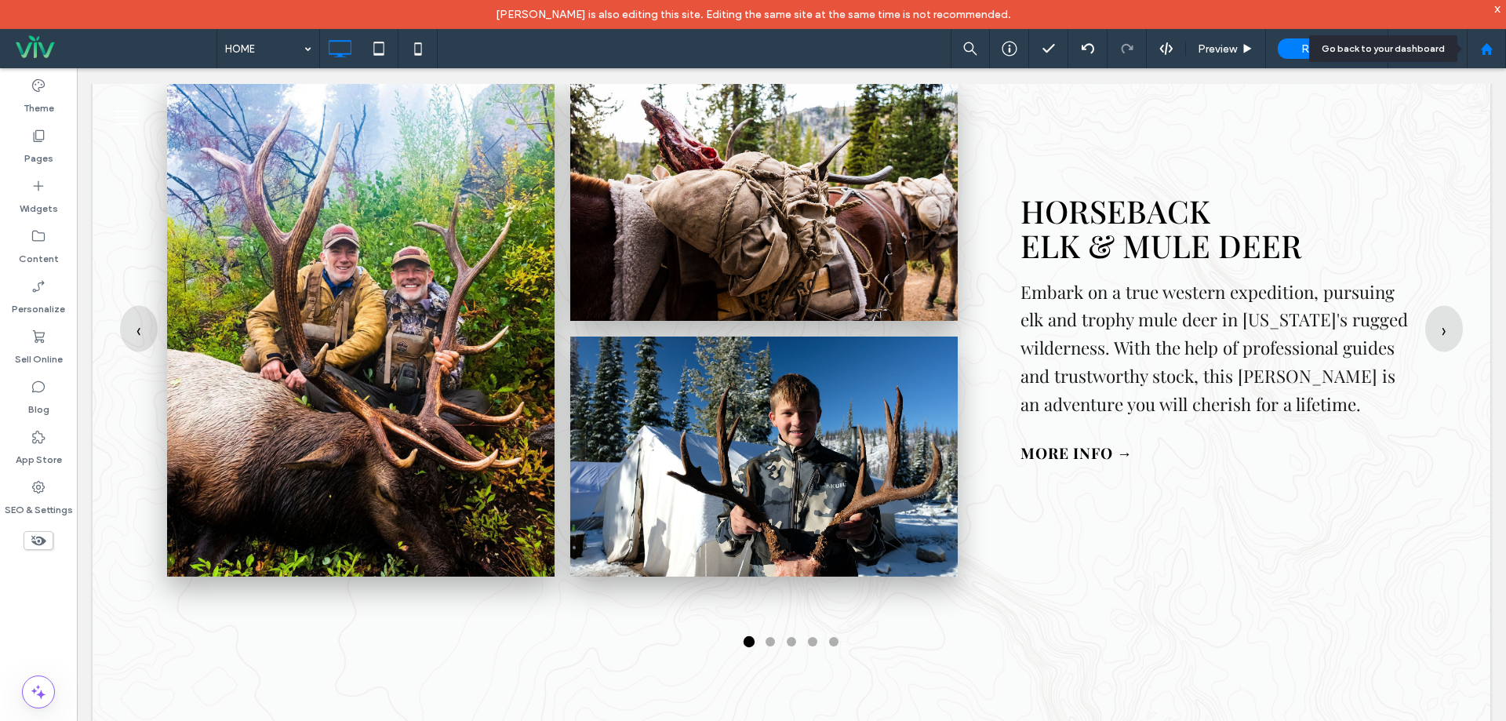
click at [1484, 49] on use at bounding box center [1486, 48] width 12 height 12
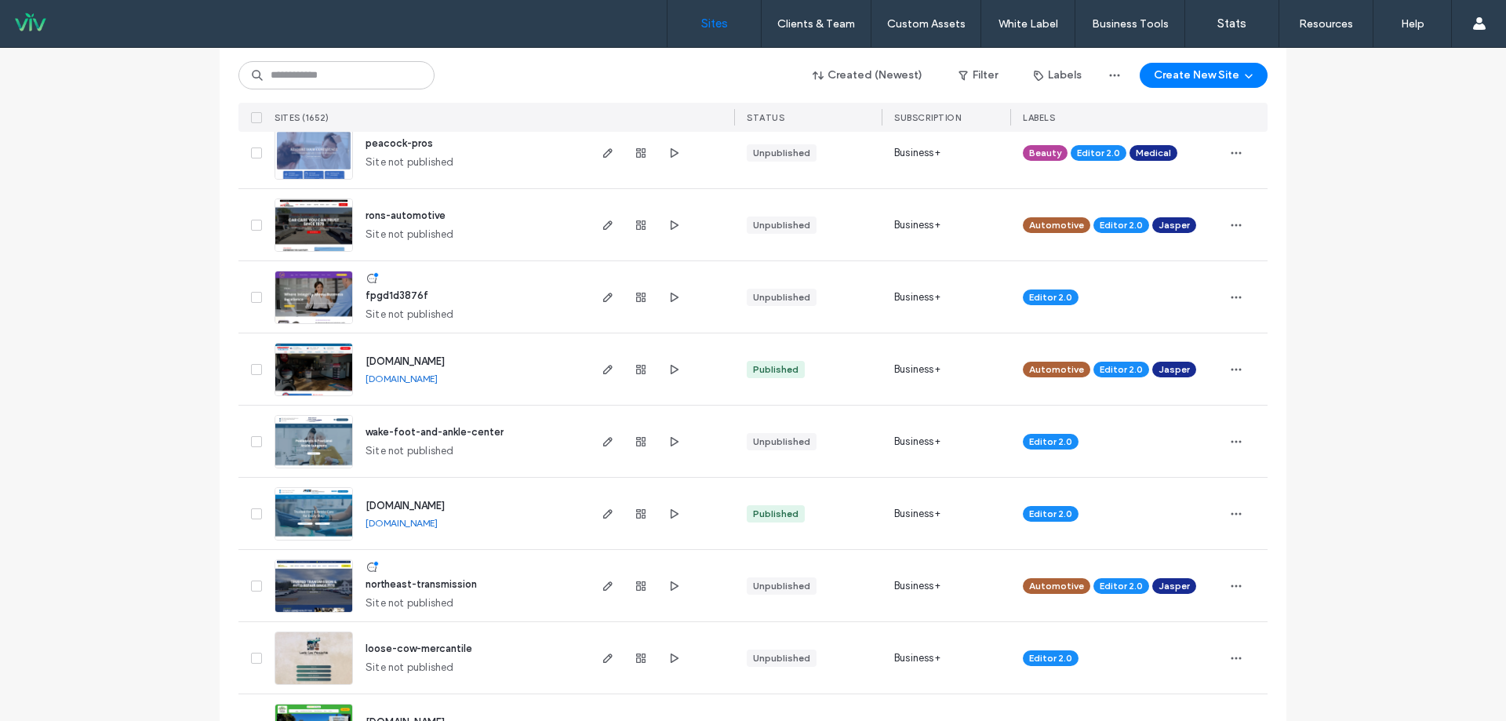
scroll to position [706, 0]
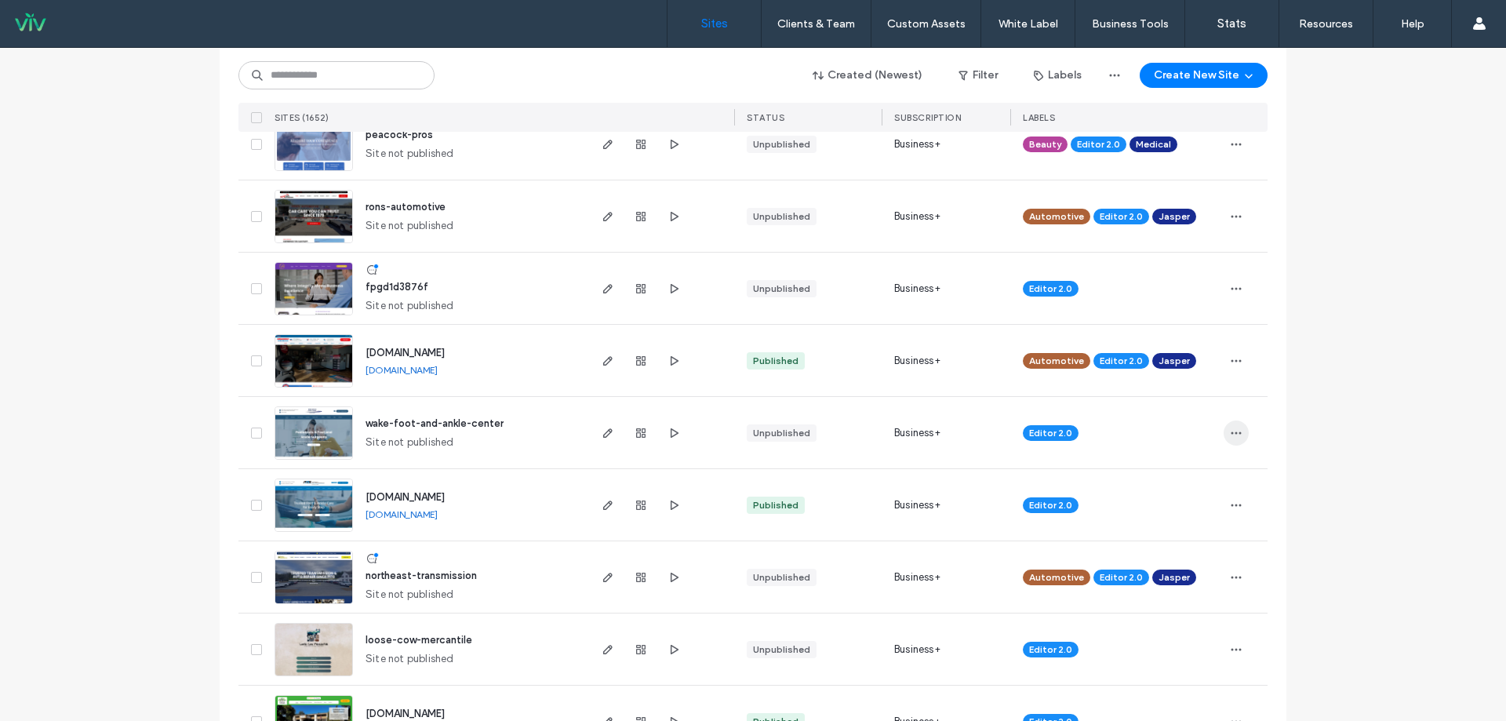
click at [1234, 434] on icon "button" at bounding box center [1236, 433] width 13 height 13
click at [1167, 569] on span "Assign Label" at bounding box center [1162, 563] width 59 height 16
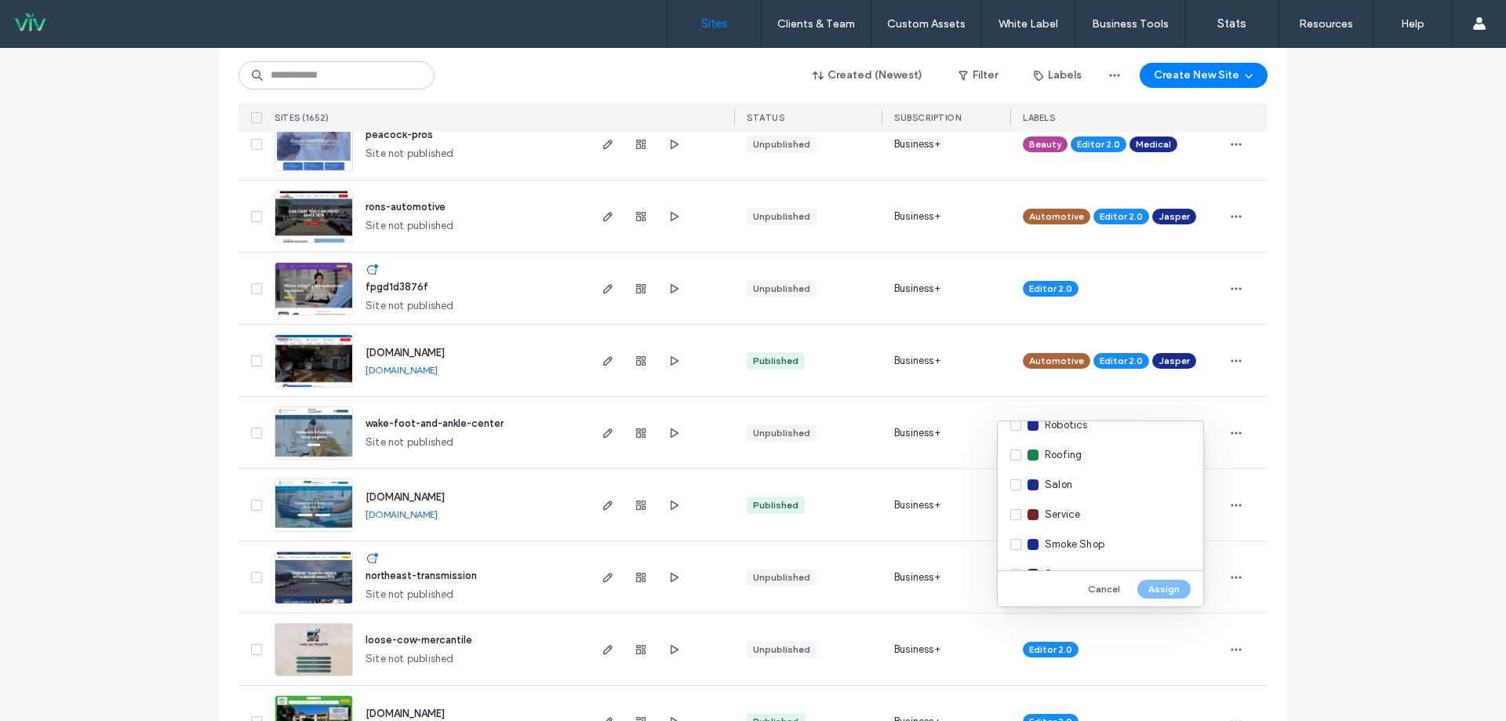
scroll to position [2159, 0]
click at [1017, 485] on div "USFAS" at bounding box center [1101, 490] width 206 height 30
click at [1164, 588] on button "Assign" at bounding box center [1164, 589] width 53 height 19
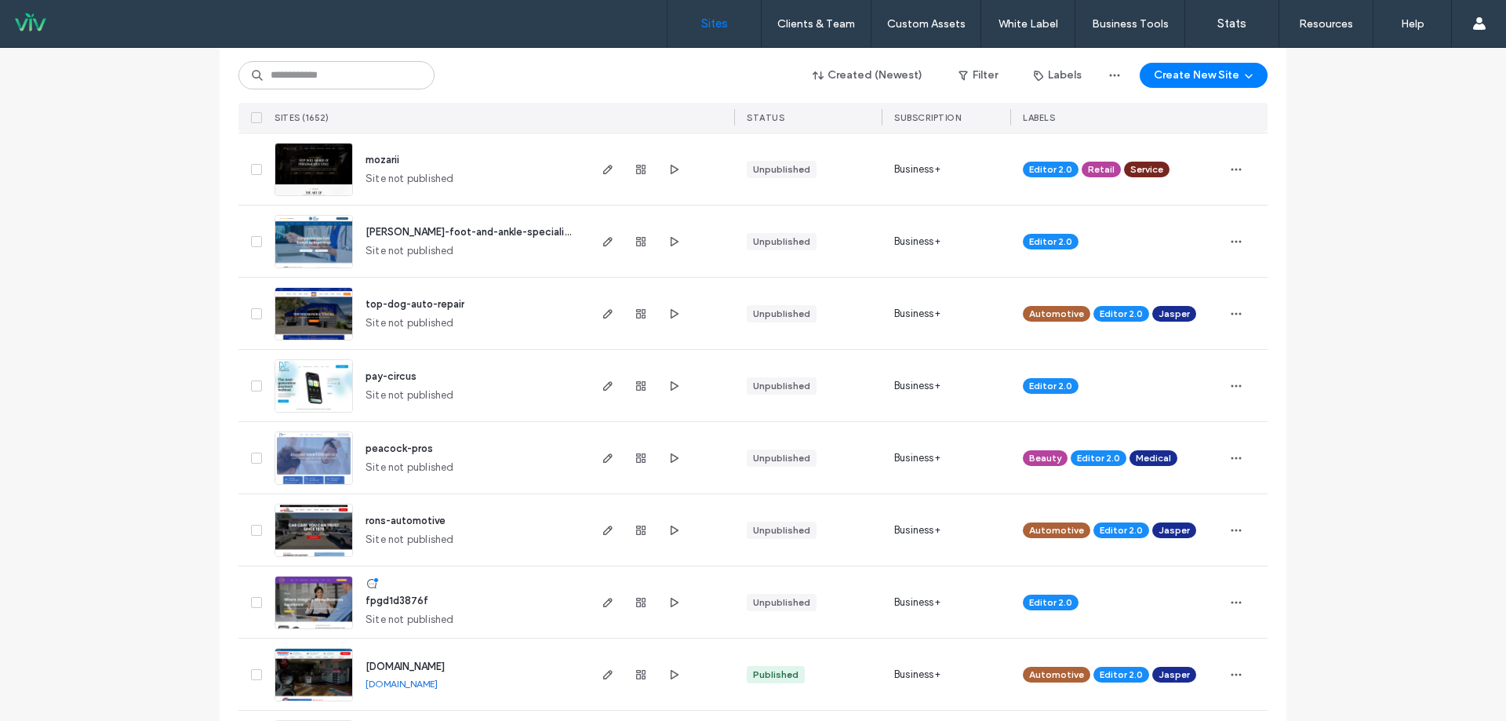
scroll to position [314, 0]
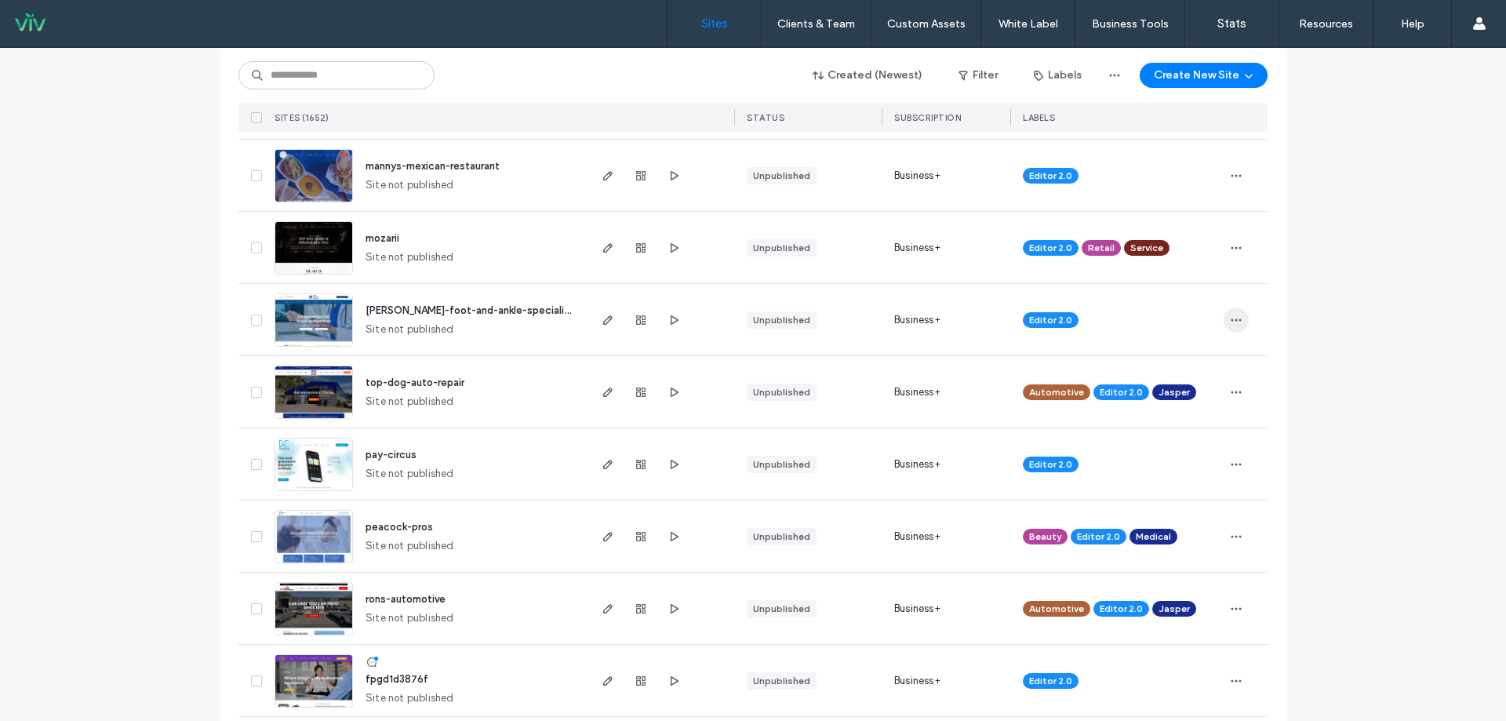
click at [1241, 320] on span "button" at bounding box center [1236, 320] width 25 height 25
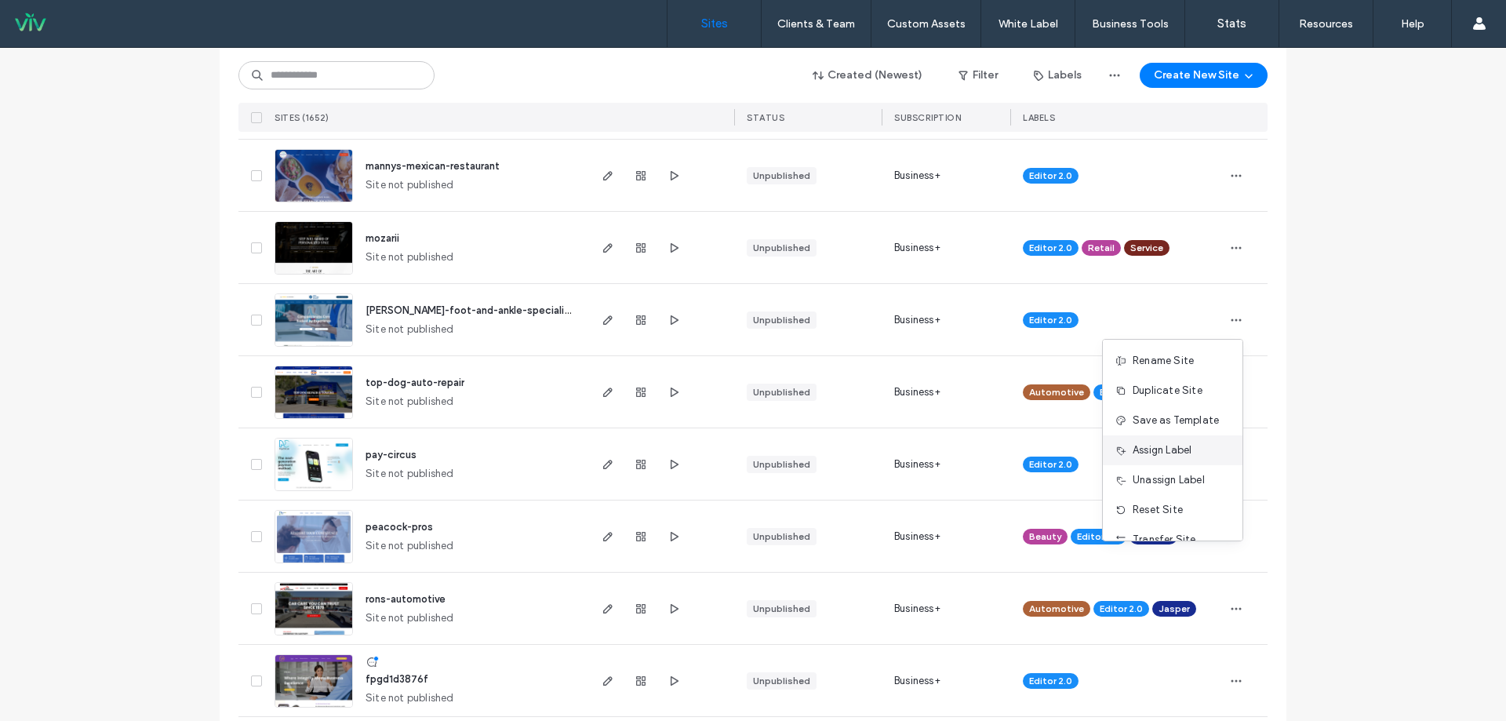
click at [1170, 451] on span "Assign Label" at bounding box center [1162, 450] width 59 height 16
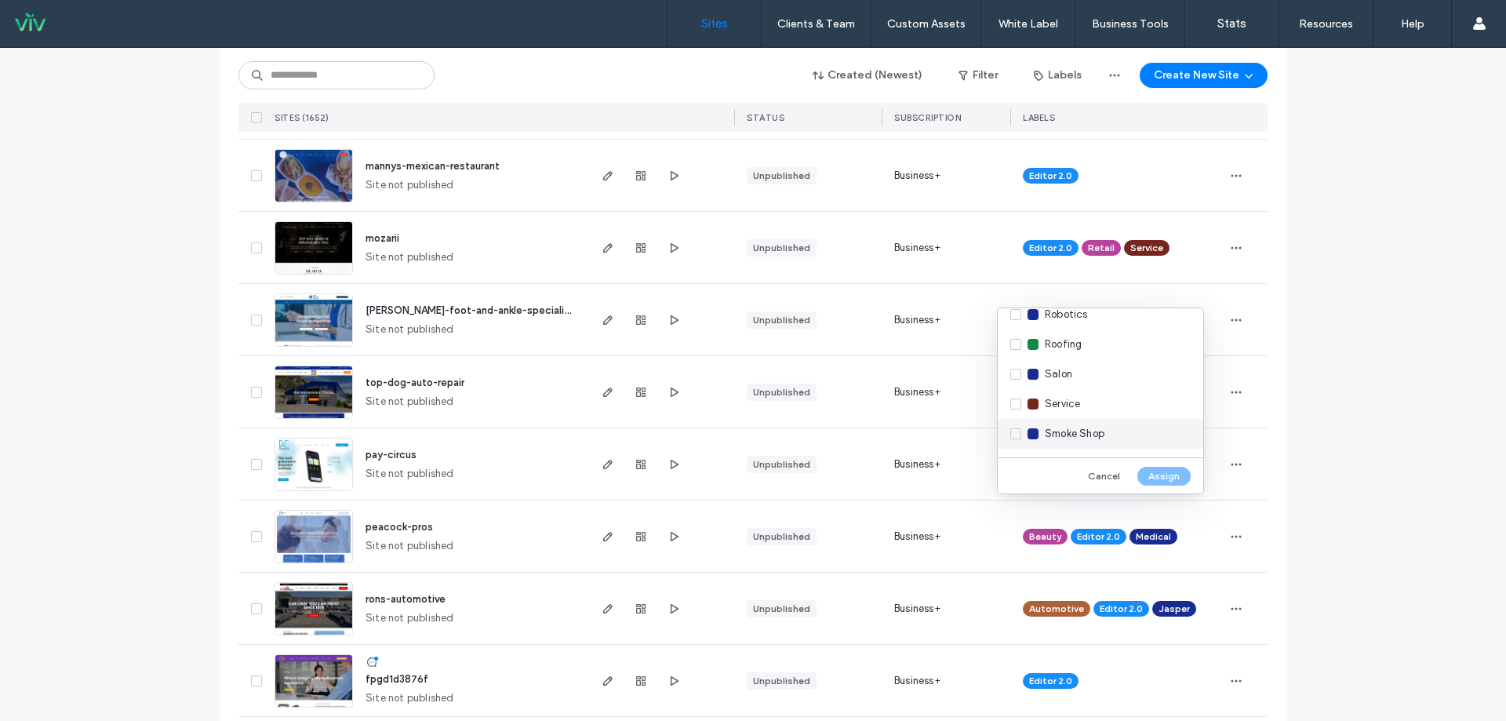
scroll to position [2159, 0]
click at [1014, 374] on div "USFAS" at bounding box center [1101, 377] width 206 height 30
click at [1163, 482] on button "Assign" at bounding box center [1164, 476] width 53 height 19
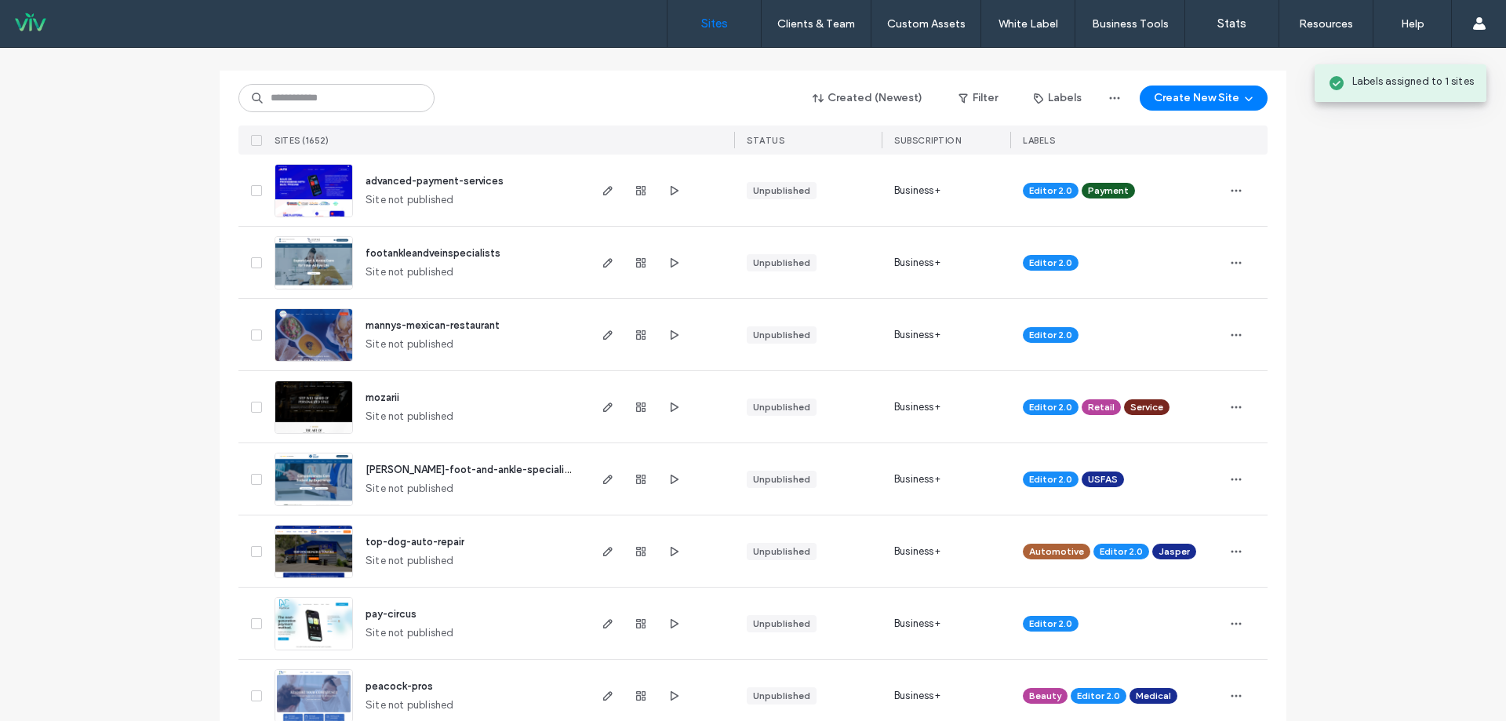
scroll to position [78, 0]
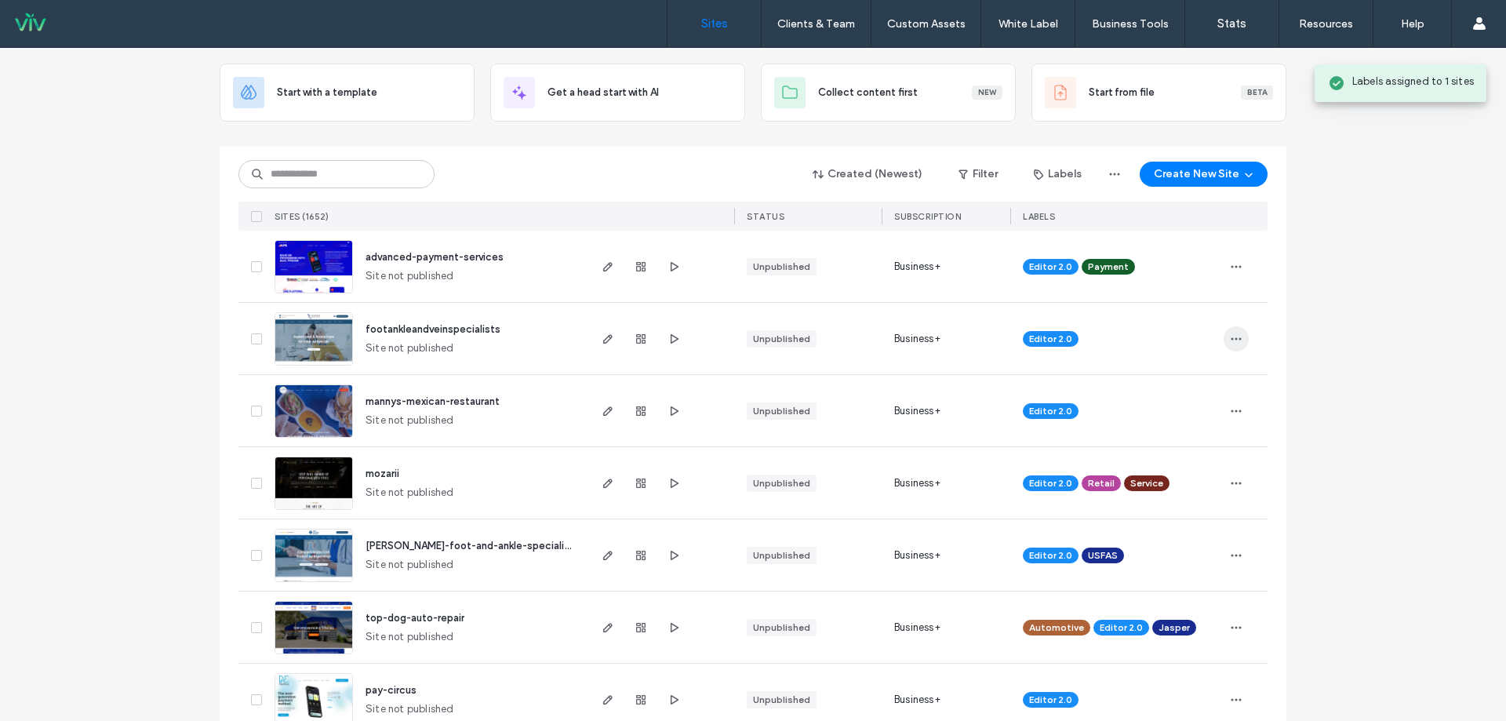
click at [1232, 342] on icon "button" at bounding box center [1236, 339] width 13 height 13
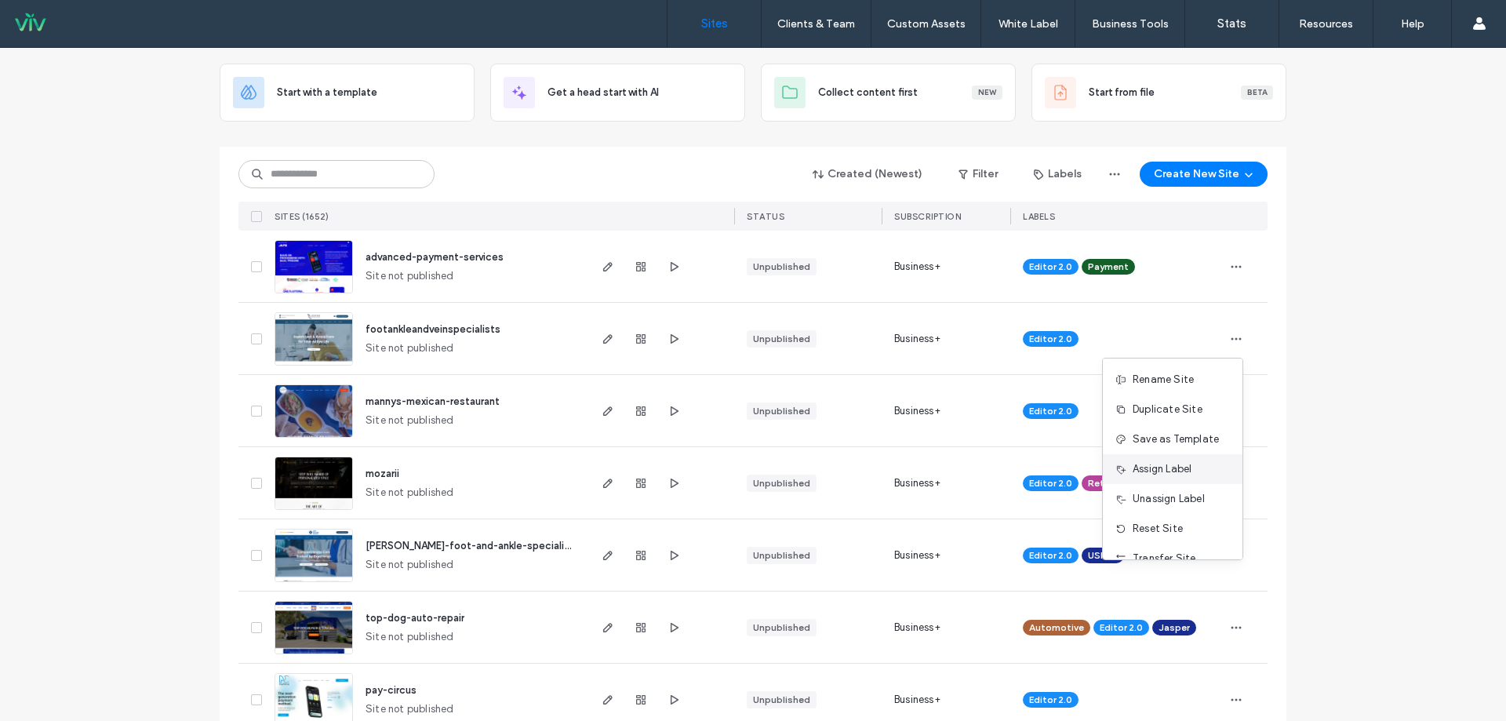
click at [1169, 482] on div "Assign Label" at bounding box center [1173, 469] width 140 height 30
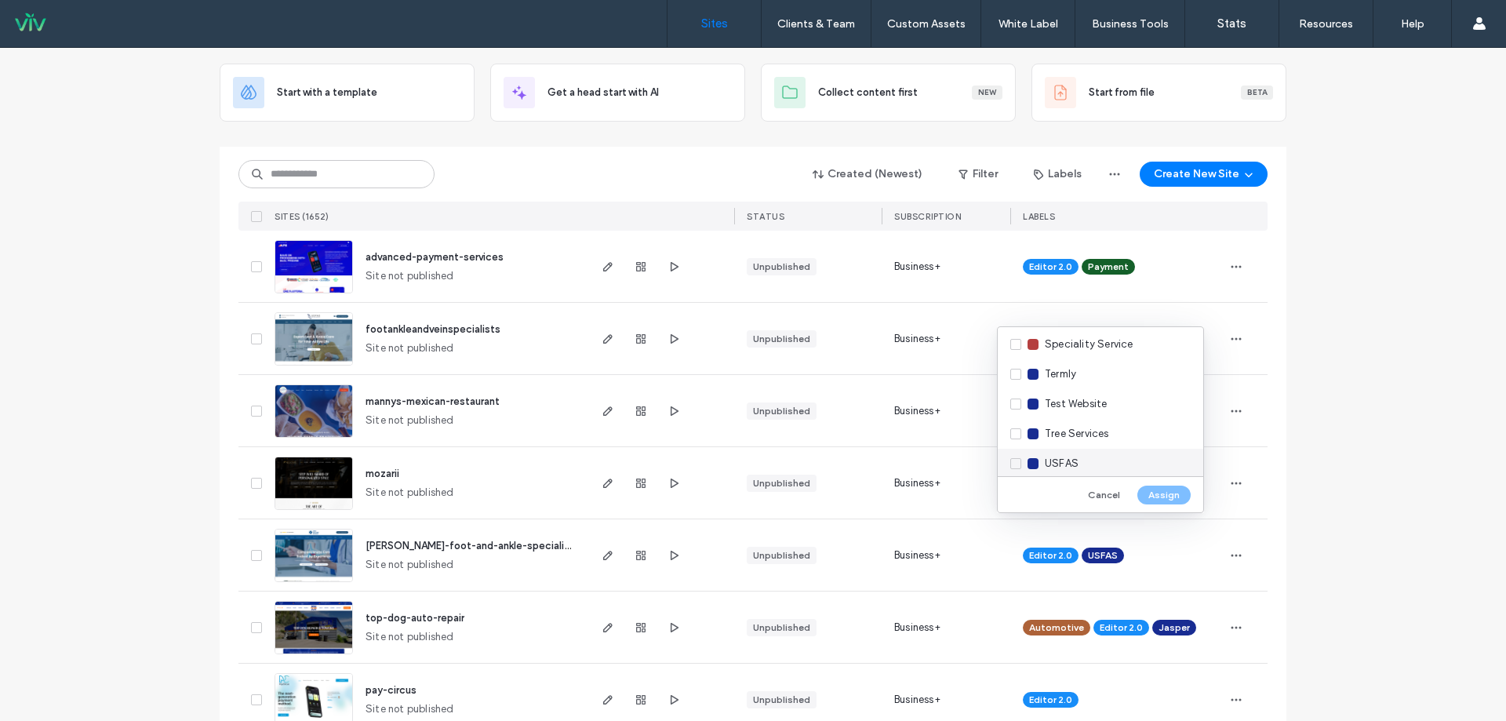
scroll to position [2159, 0]
click at [1013, 391] on div "USFAS" at bounding box center [1101, 395] width 206 height 30
click at [1159, 489] on button "Assign" at bounding box center [1164, 495] width 53 height 19
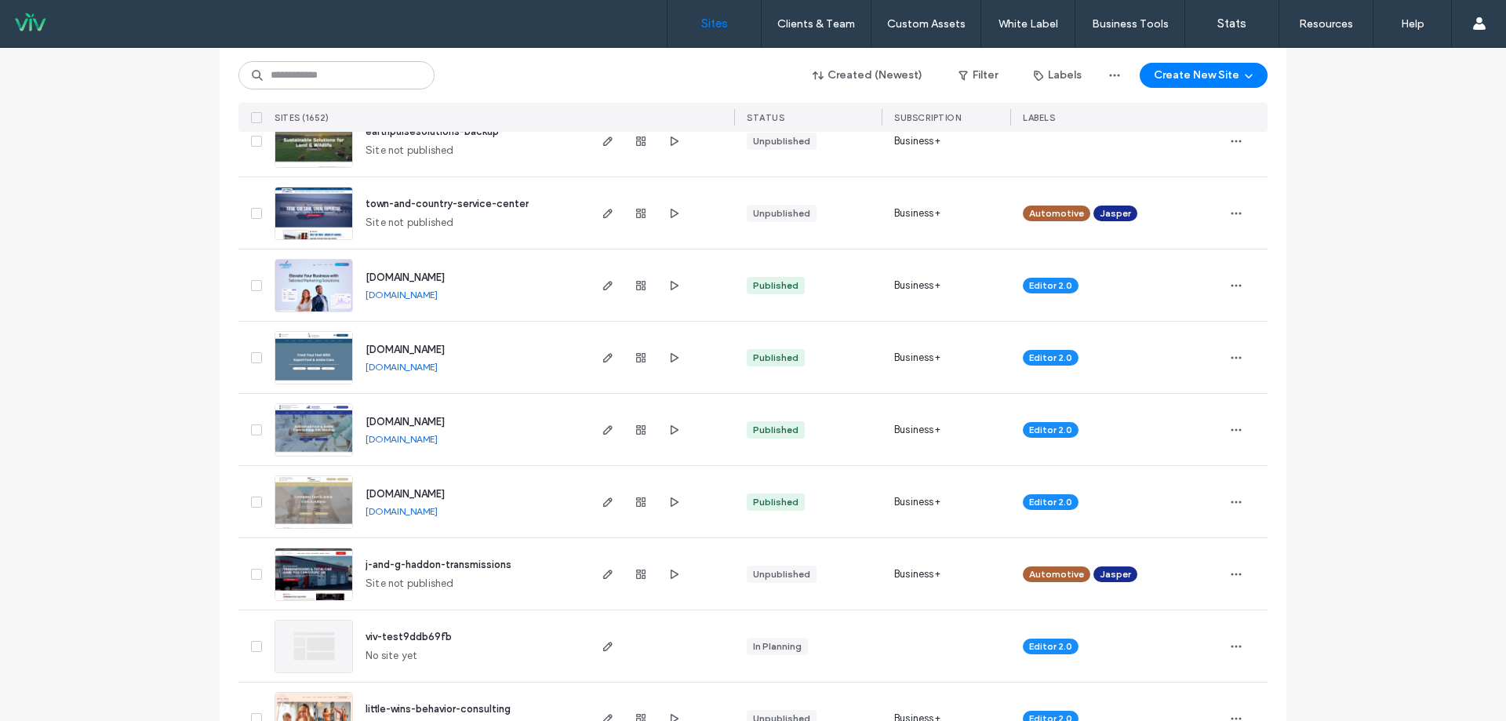
scroll to position [1726, 0]
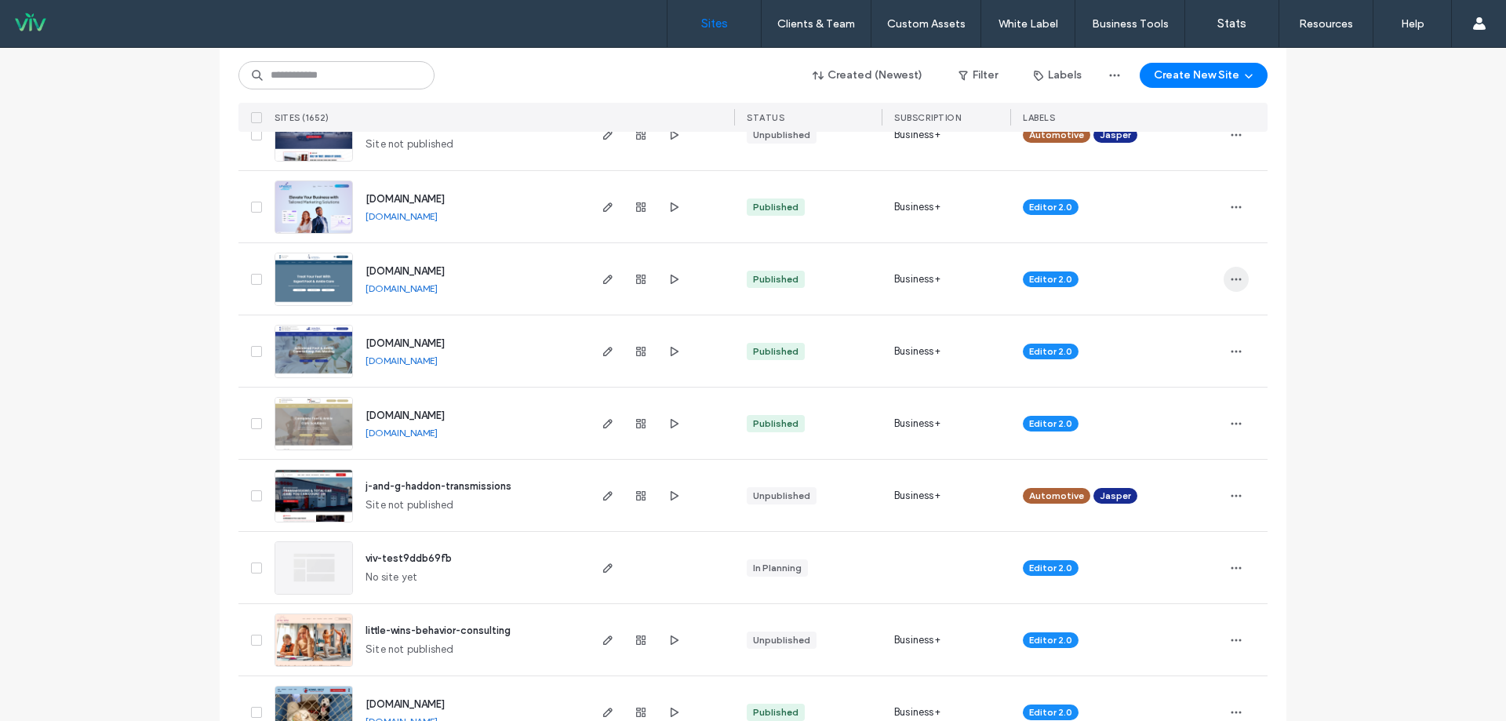
click at [1230, 281] on icon "button" at bounding box center [1236, 279] width 13 height 13
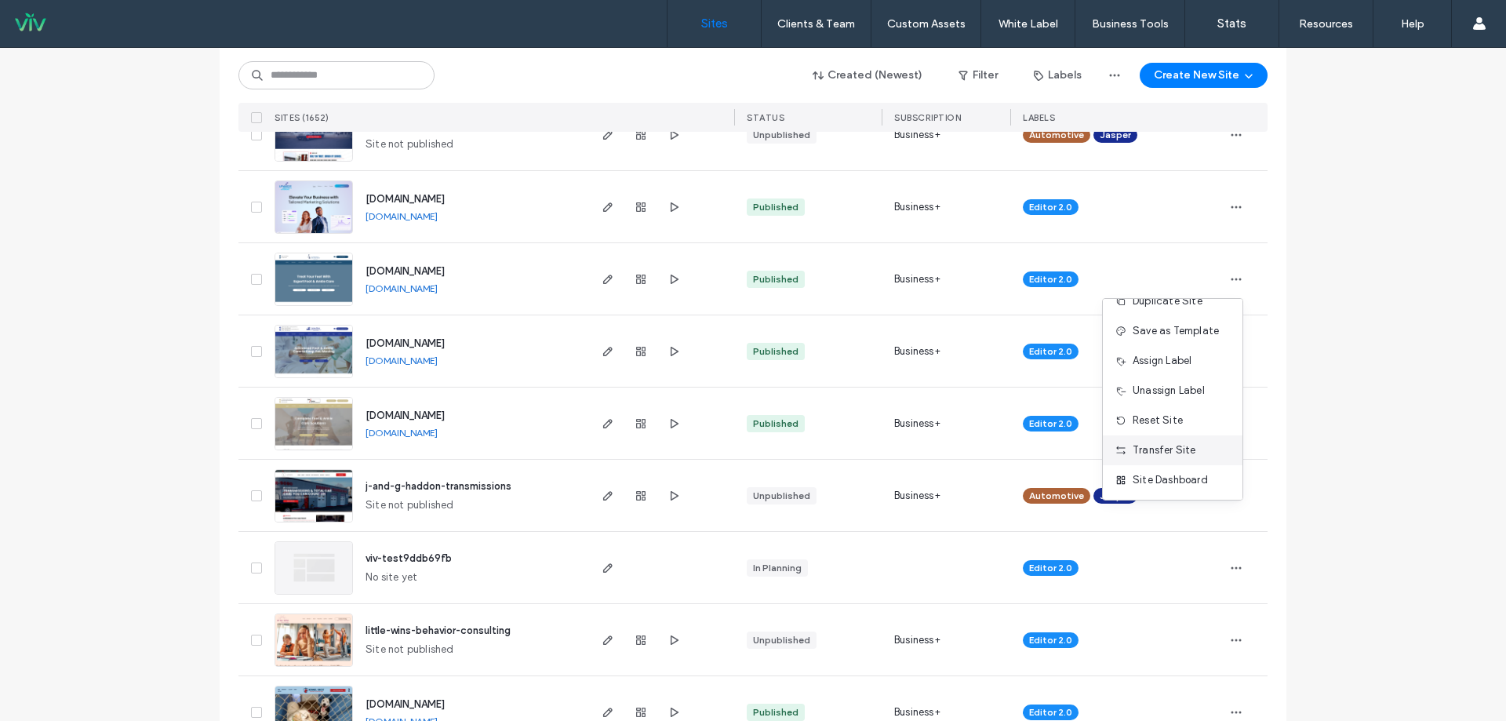
scroll to position [50, 0]
click at [1158, 315] on div "Assign Label" at bounding box center [1173, 330] width 140 height 30
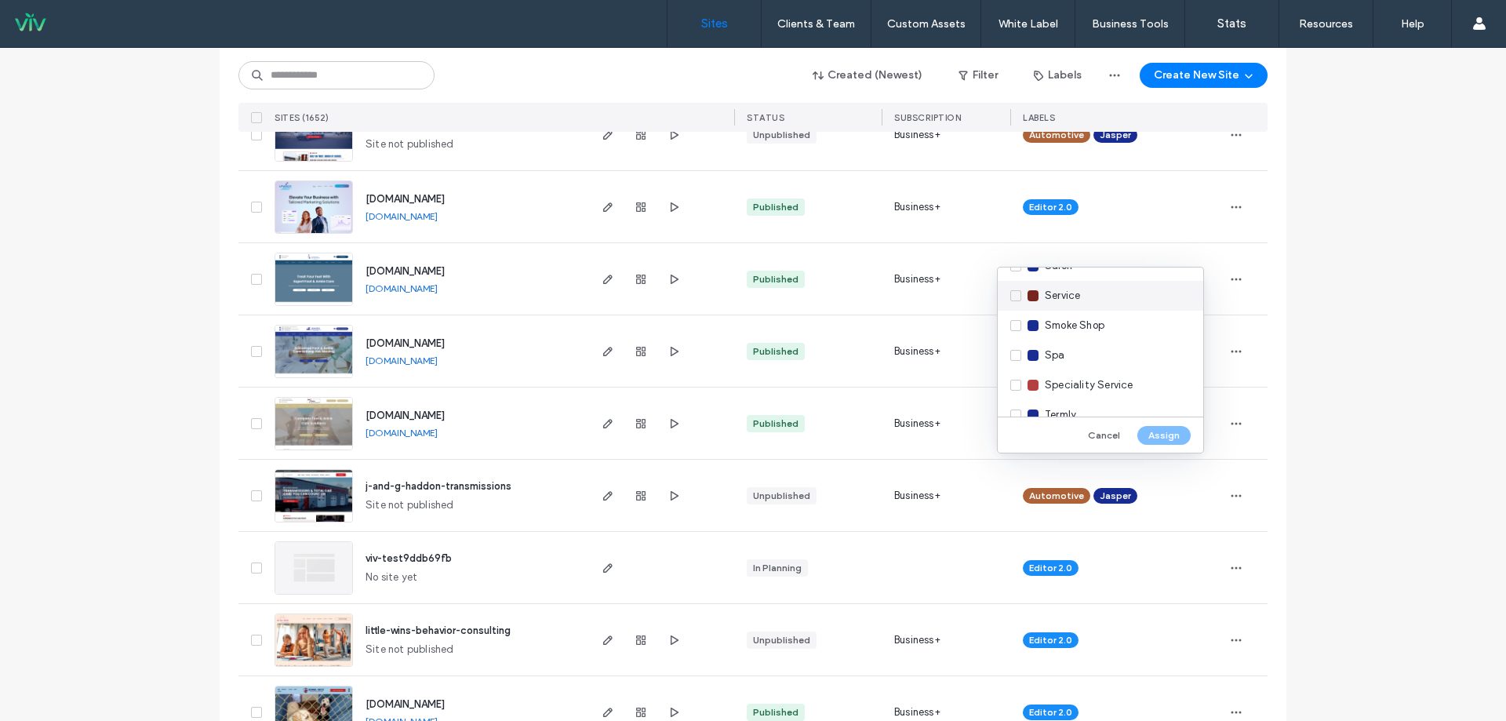
scroll to position [2159, 0]
click at [1015, 336] on div "USFAS" at bounding box center [1101, 336] width 206 height 30
click at [1182, 435] on button "Assign" at bounding box center [1164, 435] width 53 height 19
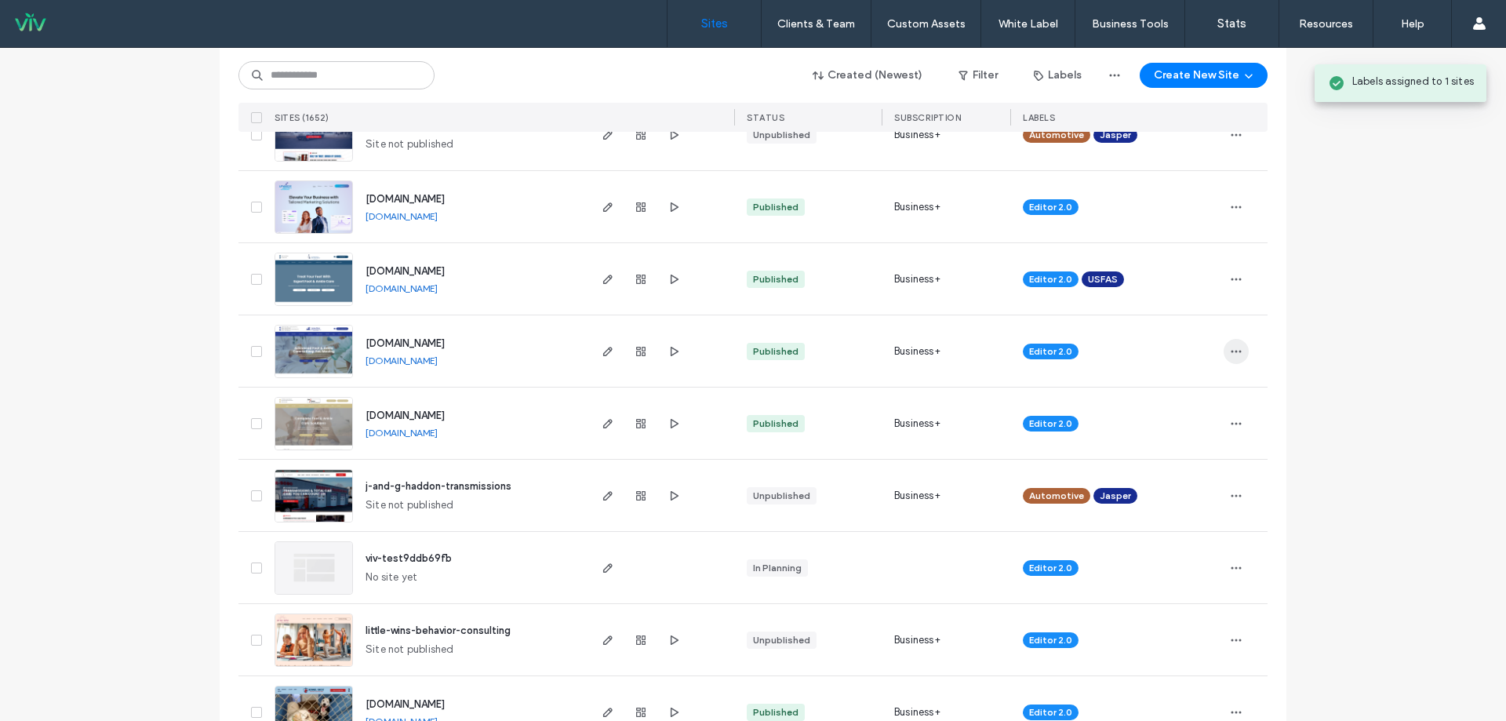
click at [1232, 355] on icon "button" at bounding box center [1236, 351] width 13 height 13
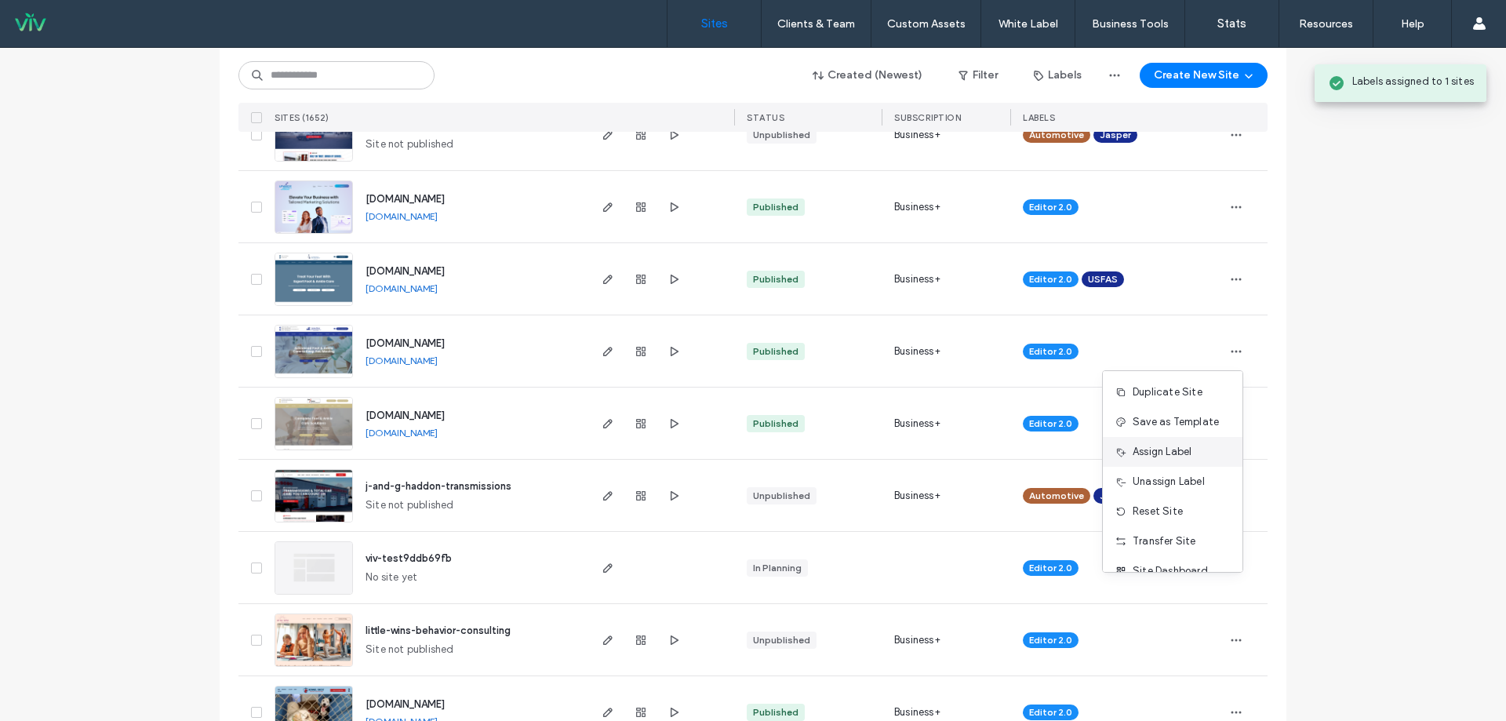
click at [1167, 454] on span "Assign Label" at bounding box center [1162, 452] width 59 height 16
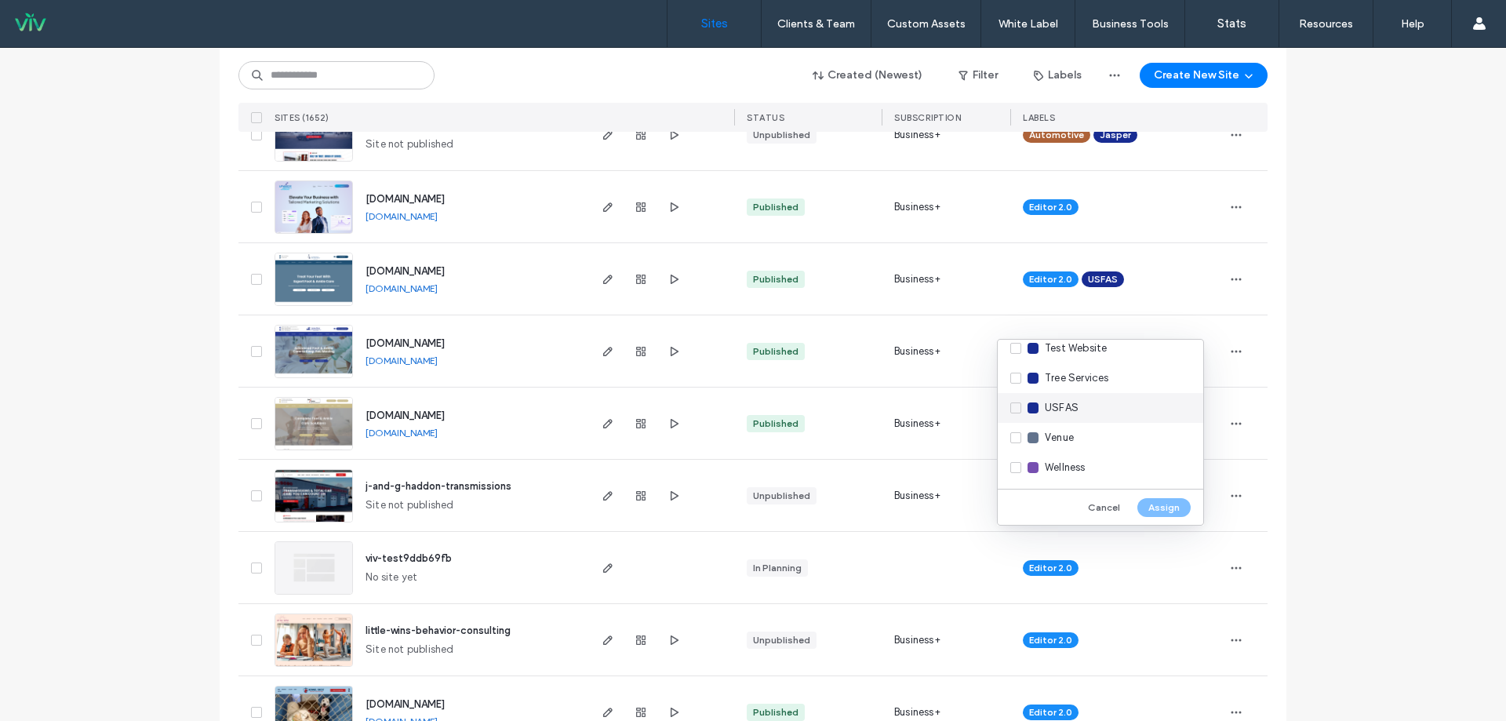
click at [1020, 406] on div "USFAS" at bounding box center [1101, 408] width 206 height 30
click at [1174, 508] on button "Assign" at bounding box center [1164, 507] width 53 height 19
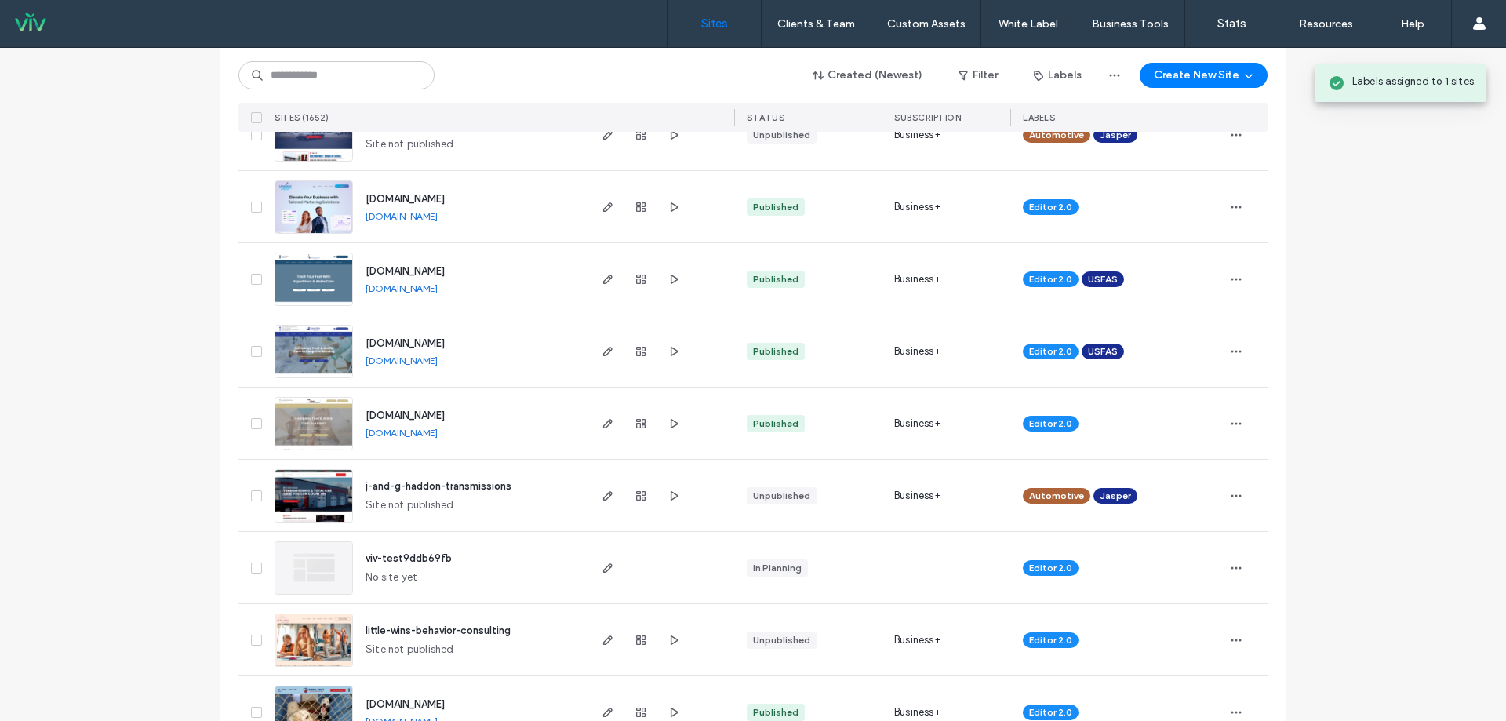
click at [438, 431] on link "www.myfootcare.com" at bounding box center [402, 433] width 72 height 12
click at [1232, 424] on use "button" at bounding box center [1237, 423] width 10 height 2
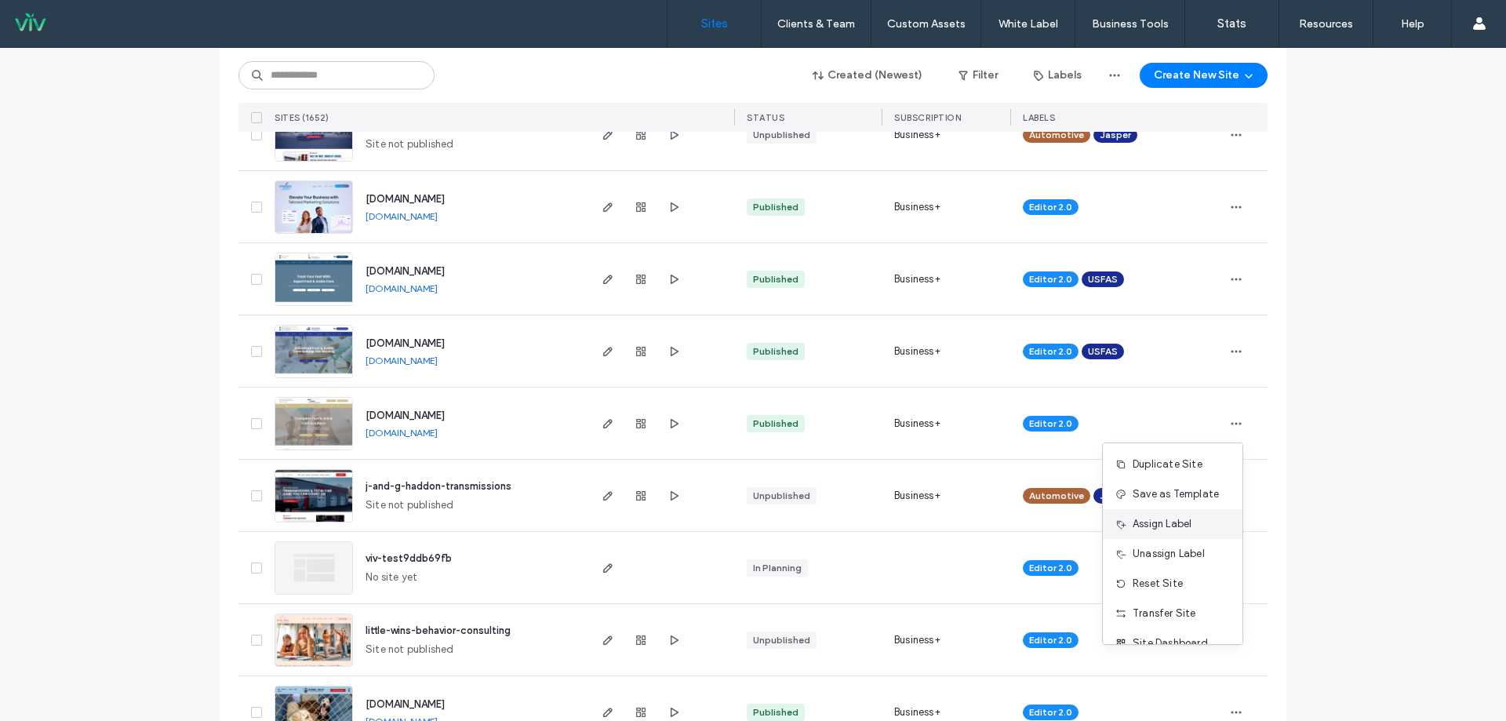
click at [1161, 529] on span "Assign Label" at bounding box center [1162, 524] width 59 height 16
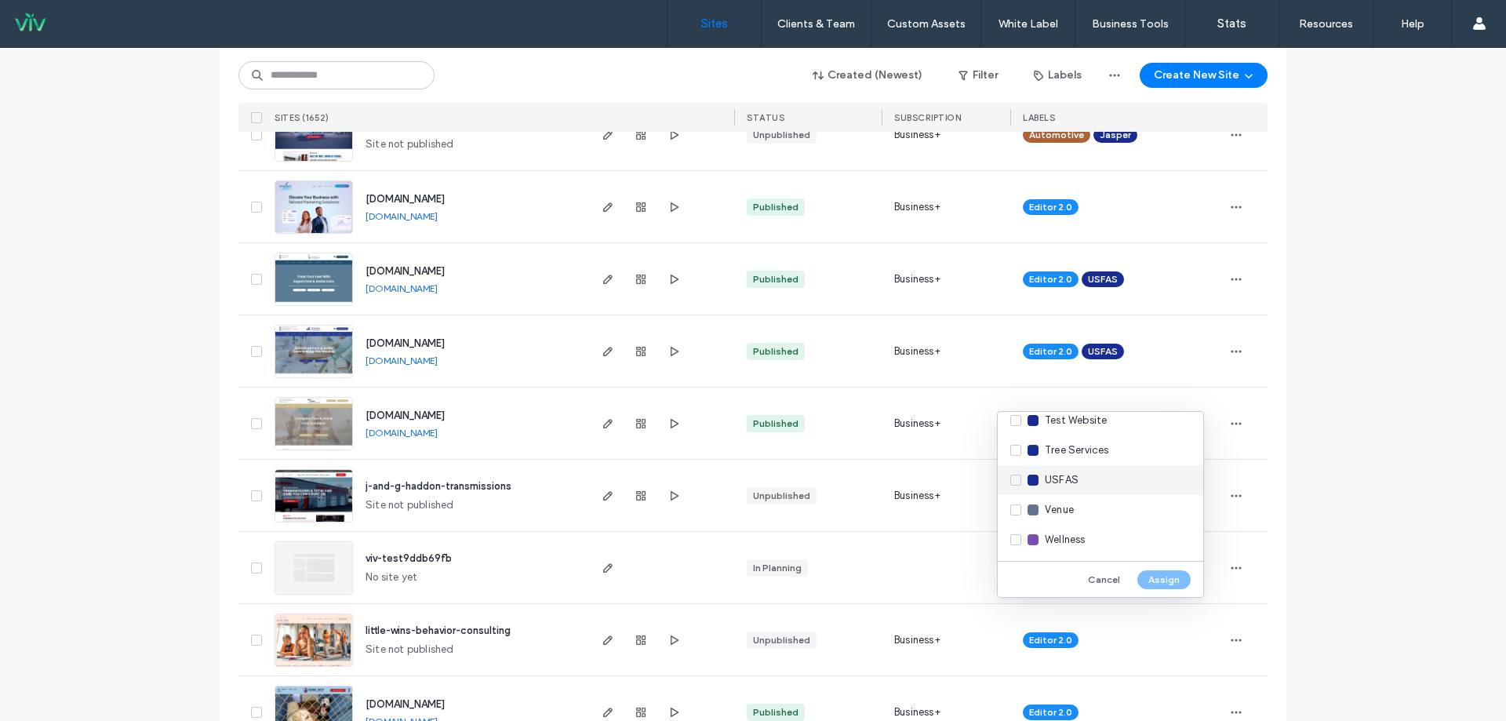
click at [1020, 483] on div "USFAS" at bounding box center [1101, 480] width 206 height 30
click at [1171, 573] on button "Assign" at bounding box center [1164, 579] width 53 height 19
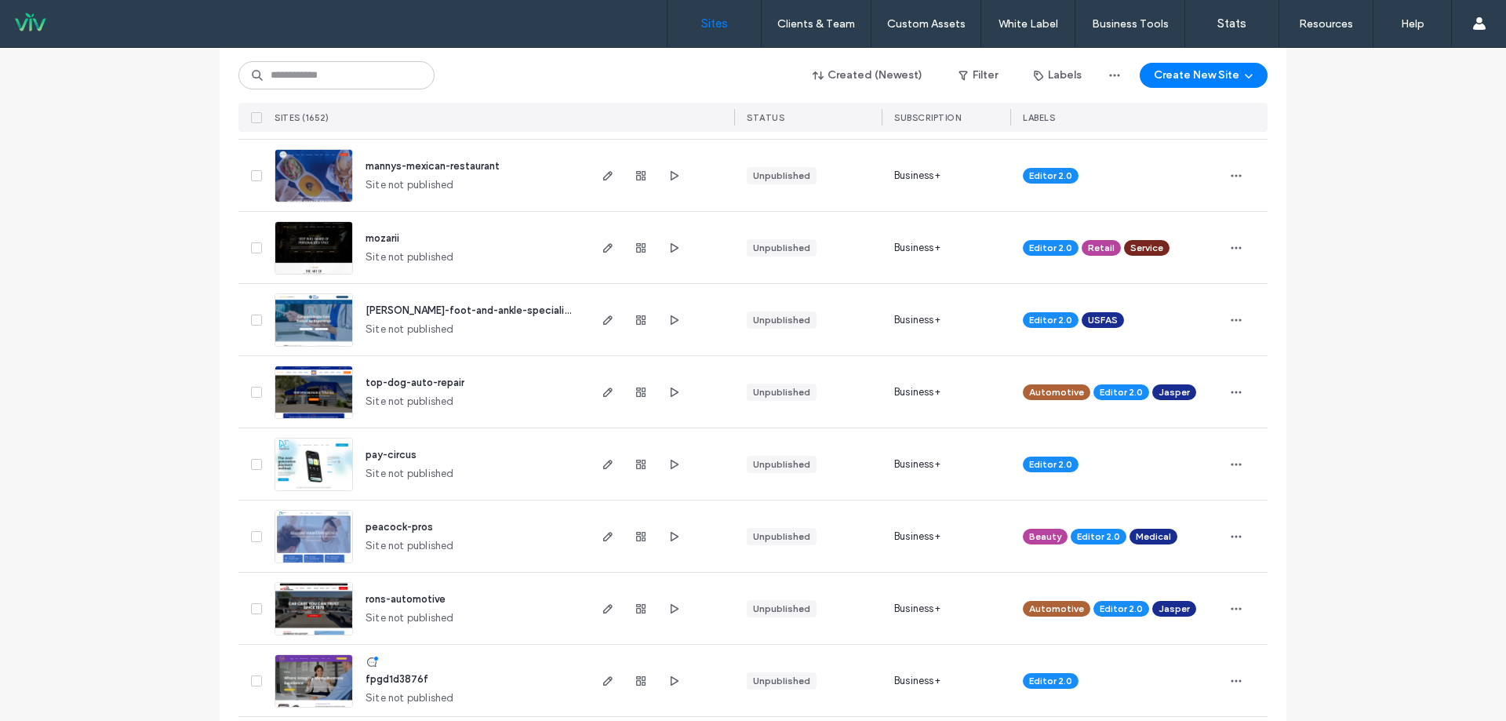
scroll to position [0, 0]
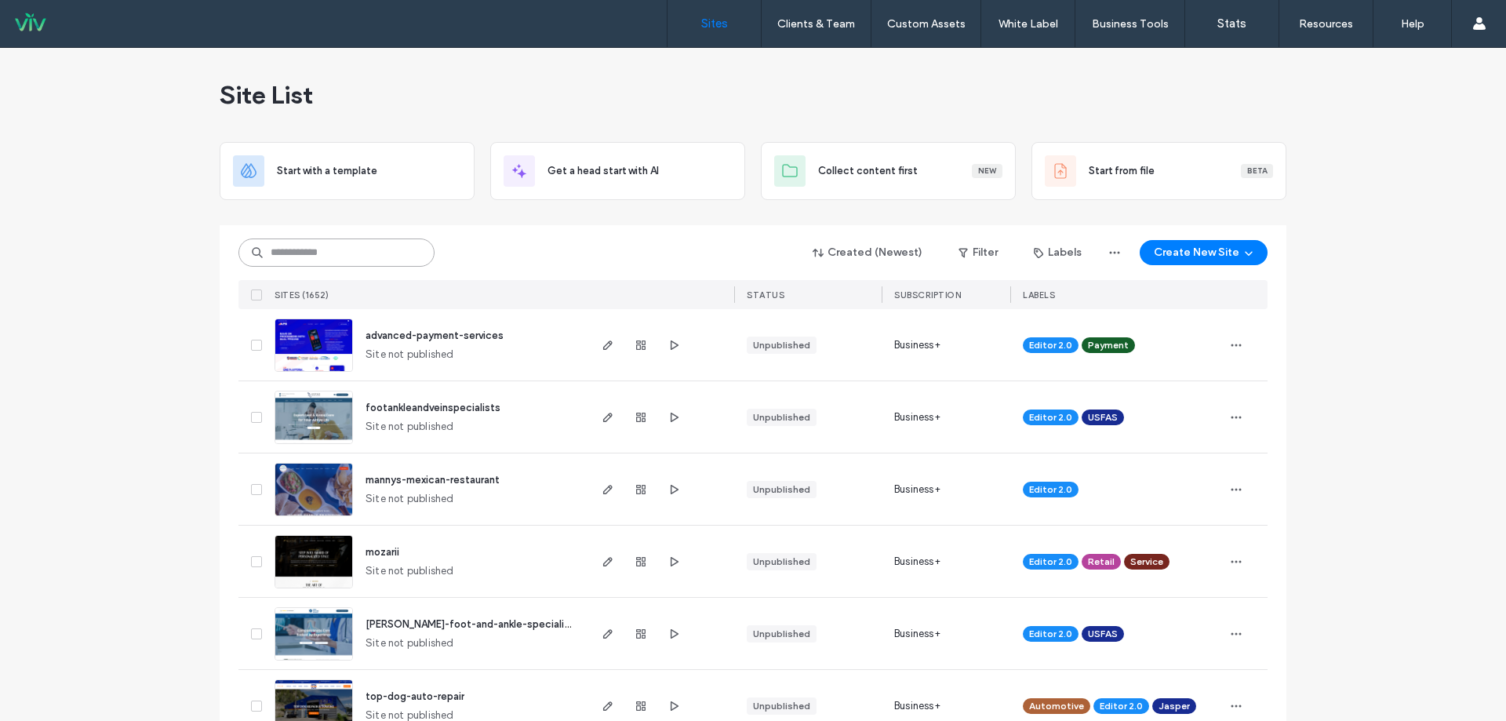
click at [379, 249] on input at bounding box center [336, 252] width 196 height 28
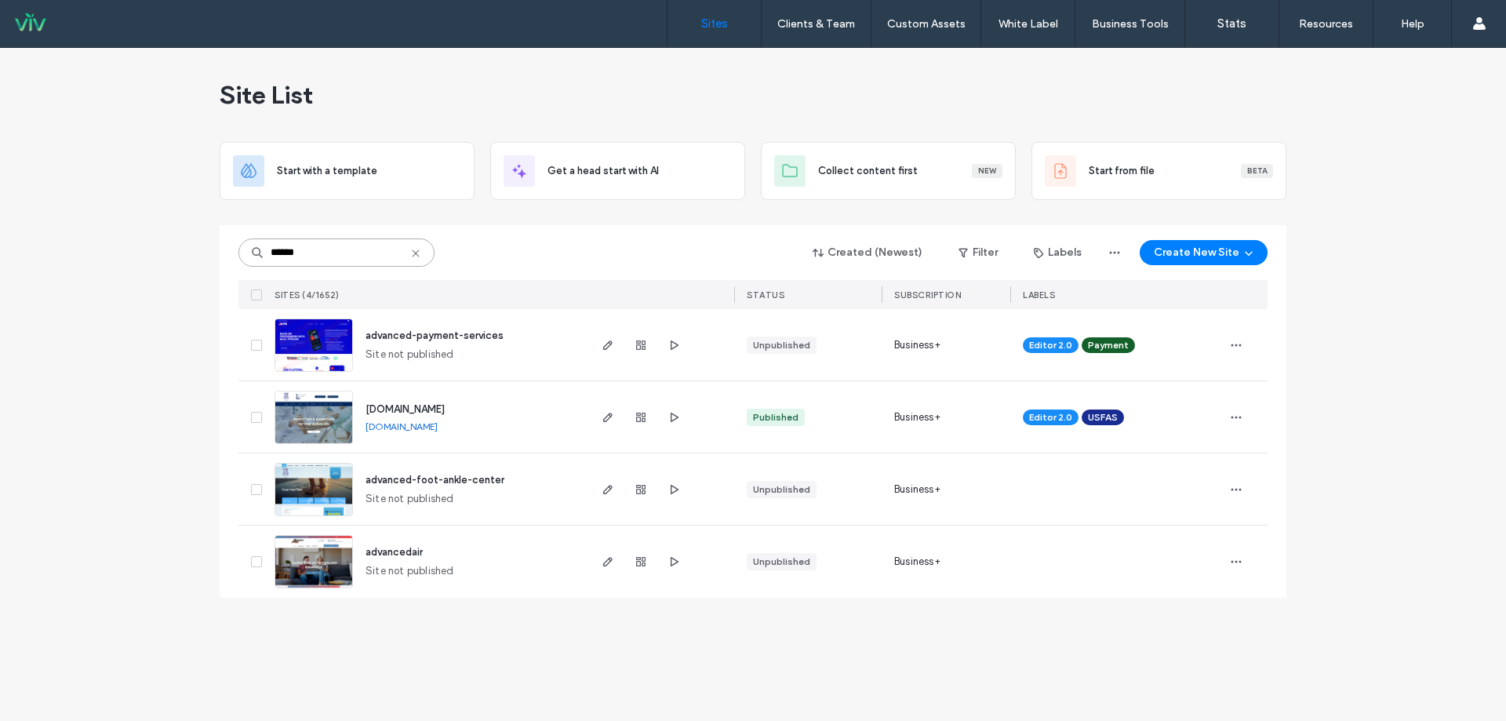
click at [418, 260] on input "******" at bounding box center [336, 252] width 196 height 28
type input "******"
click at [417, 255] on icon at bounding box center [416, 253] width 13 height 13
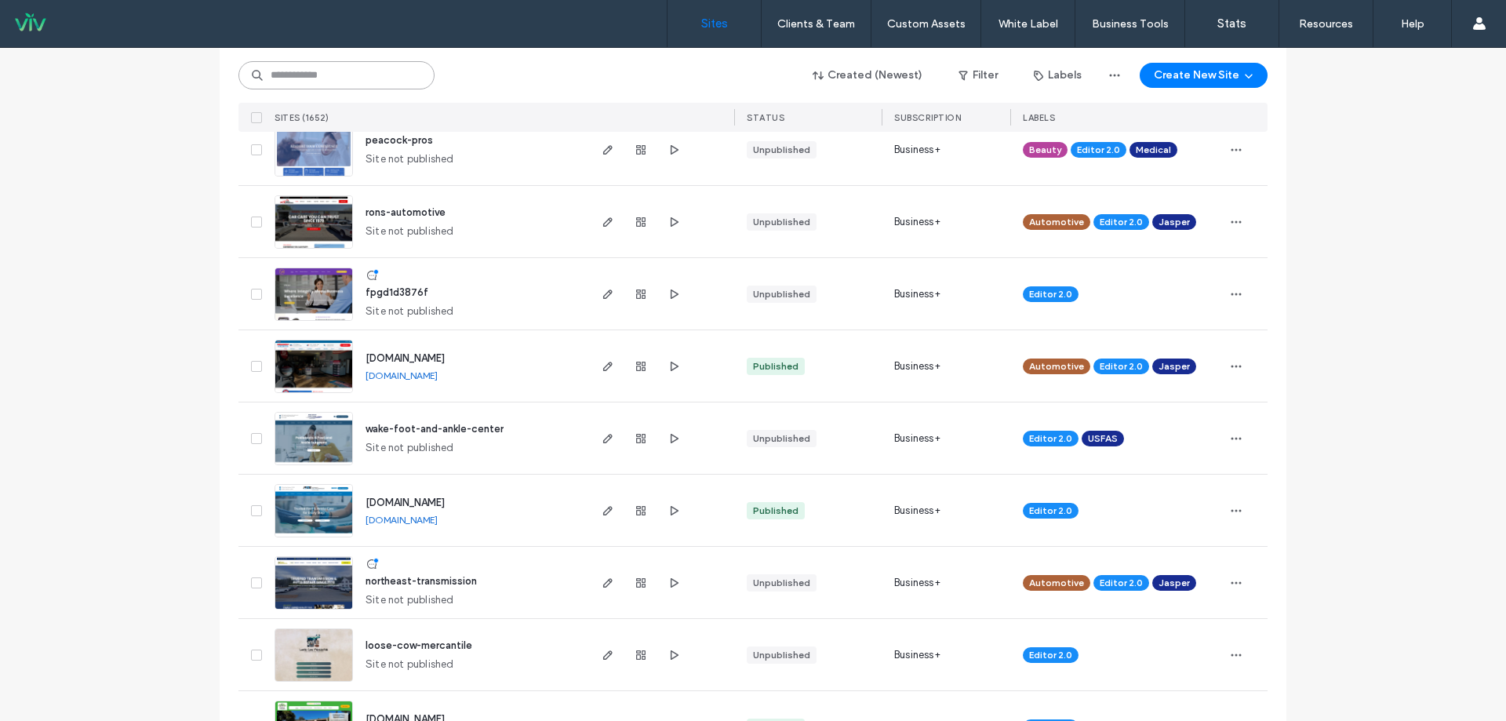
scroll to position [706, 0]
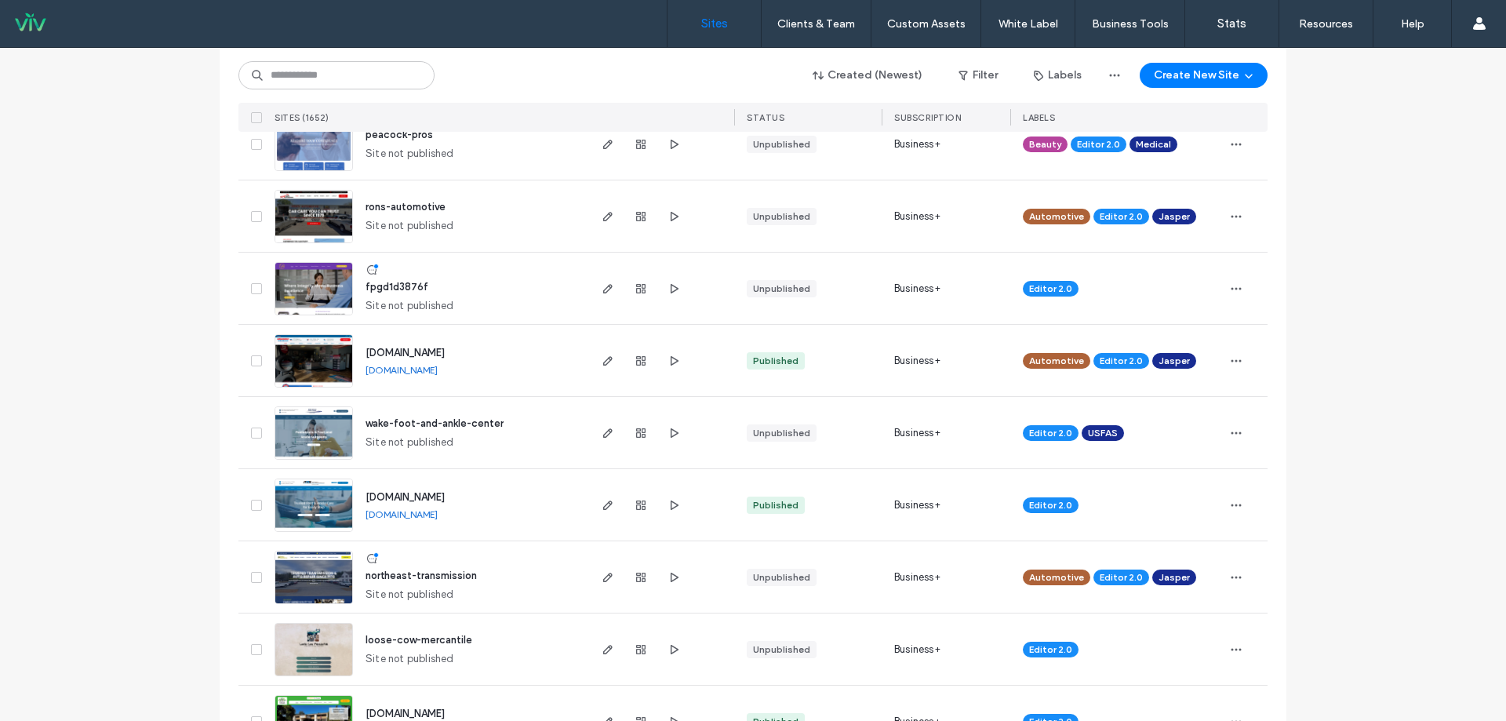
click at [438, 515] on link "www.performancefas.com" at bounding box center [402, 514] width 72 height 12
click at [1228, 514] on span "button" at bounding box center [1236, 505] width 25 height 25
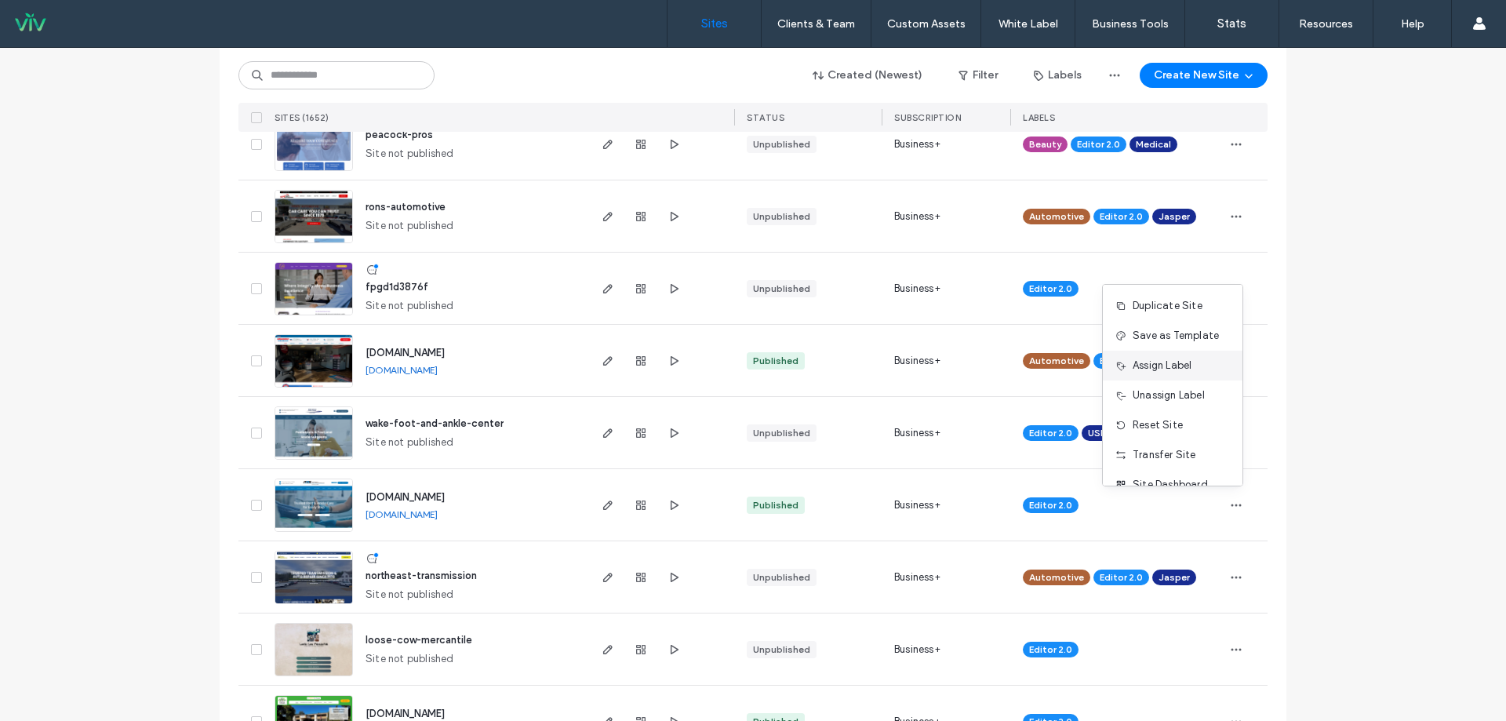
click at [1162, 365] on span "Assign Label" at bounding box center [1162, 366] width 59 height 16
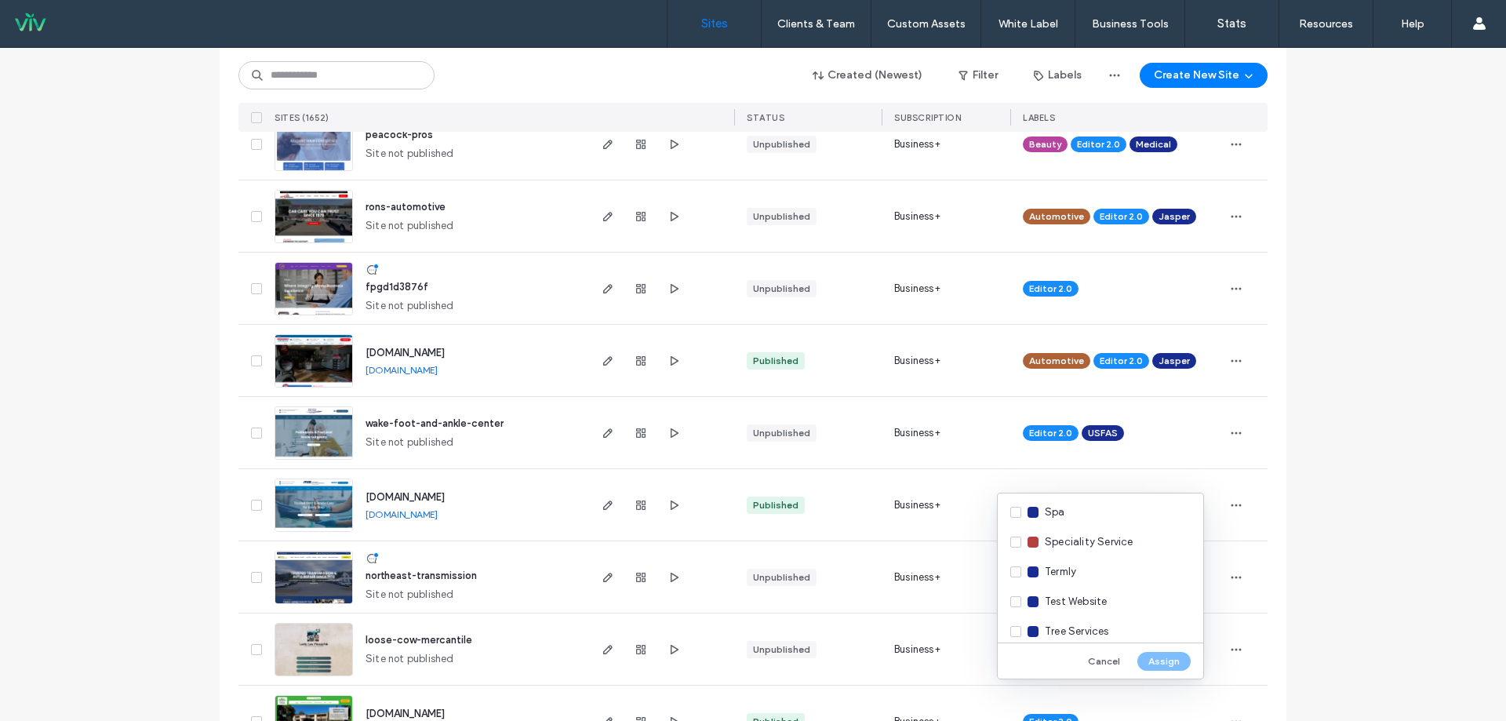
scroll to position [2159, 0]
click at [1012, 560] on div "USFAS" at bounding box center [1101, 562] width 206 height 30
click at [1153, 661] on button "Assign" at bounding box center [1164, 661] width 53 height 19
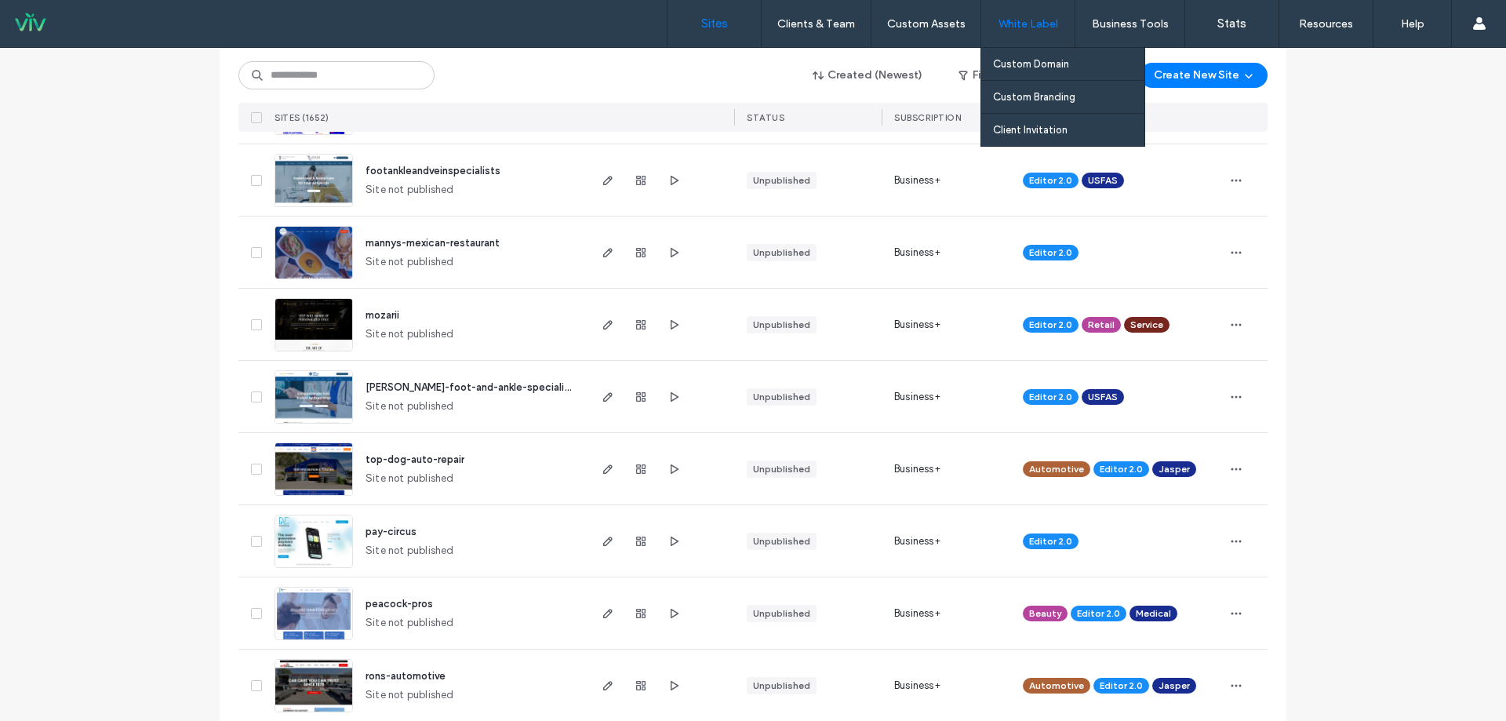
scroll to position [235, 0]
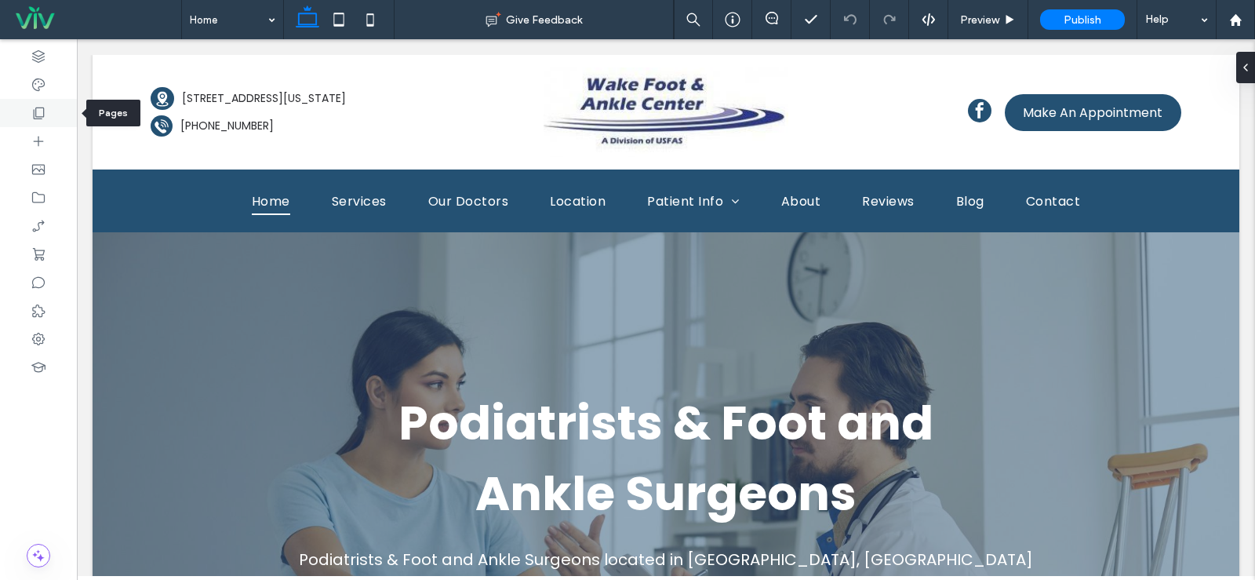
click at [39, 104] on div at bounding box center [38, 113] width 77 height 28
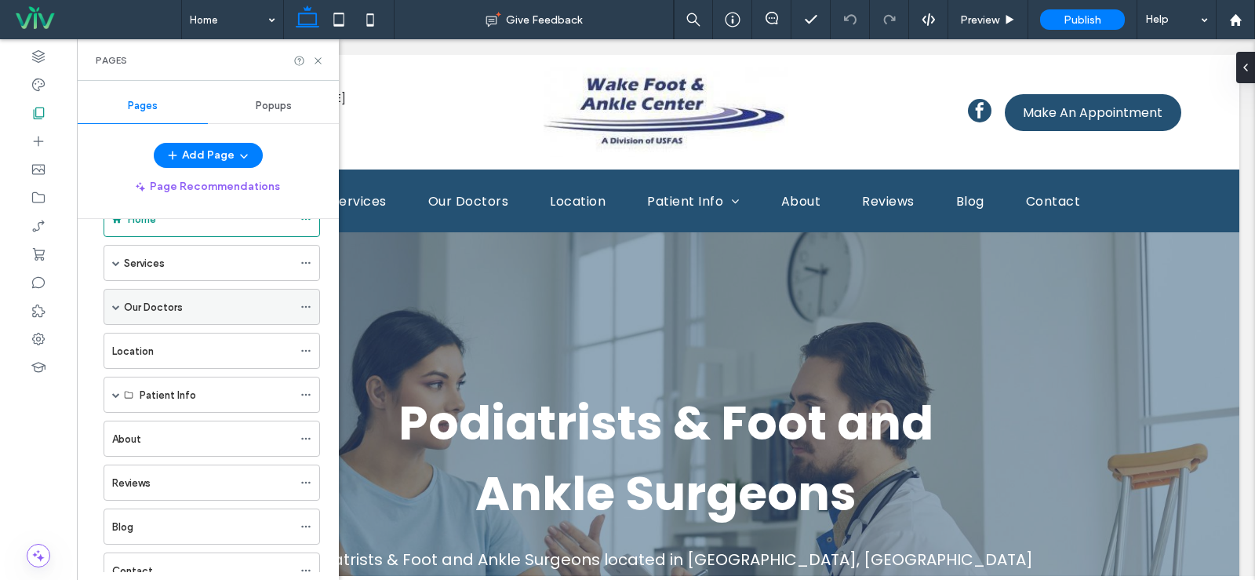
scroll to position [22, 0]
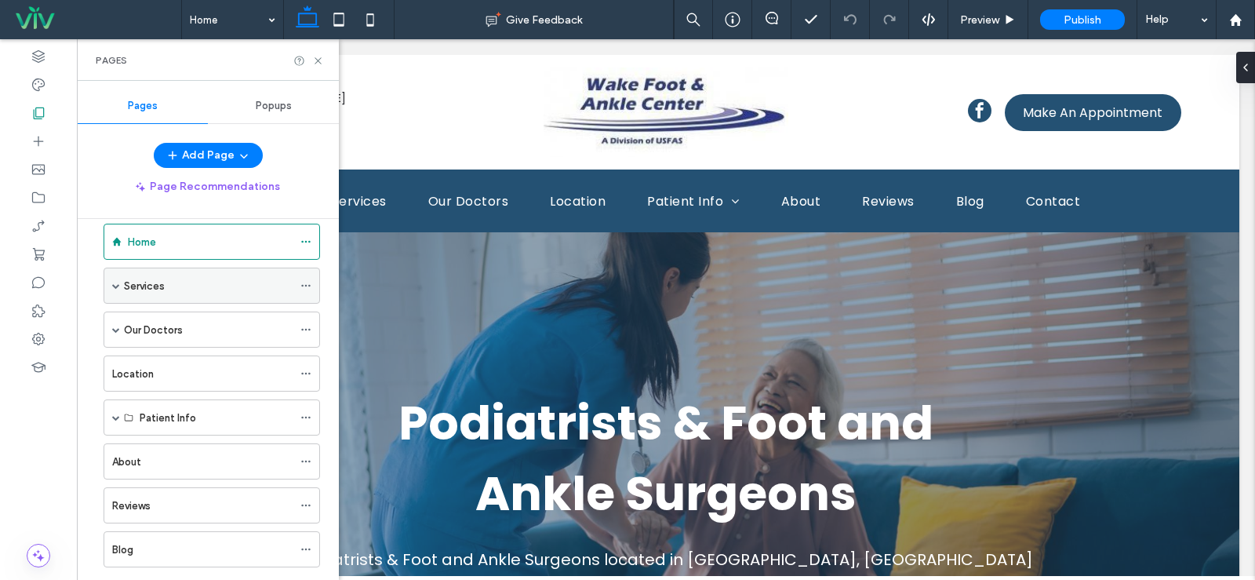
click at [115, 289] on span at bounding box center [116, 285] width 8 height 35
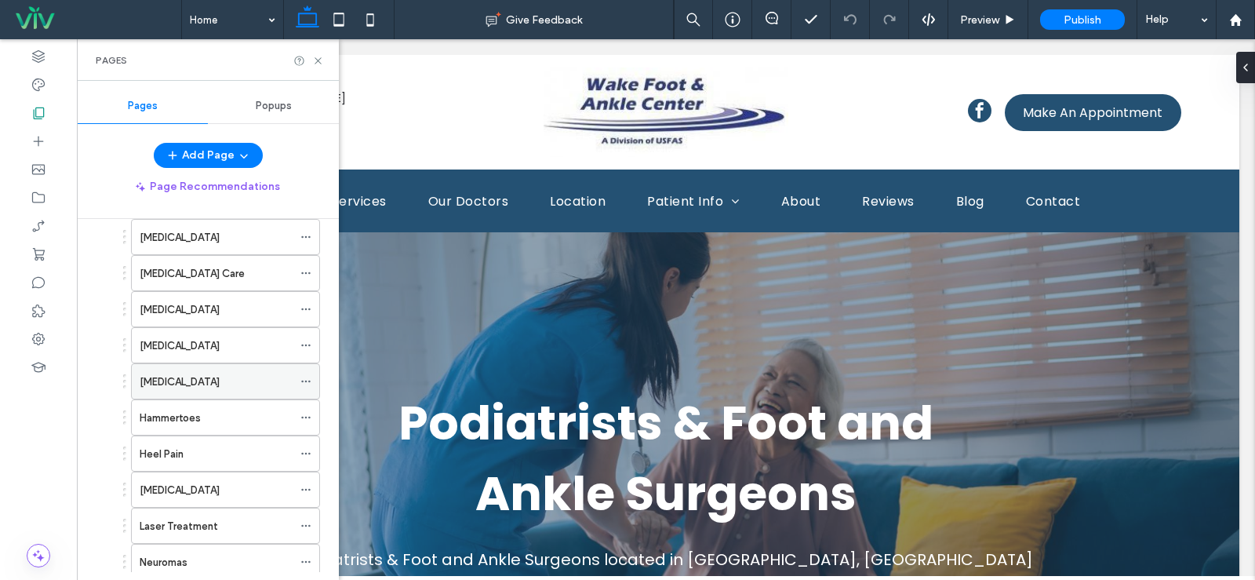
scroll to position [257, 0]
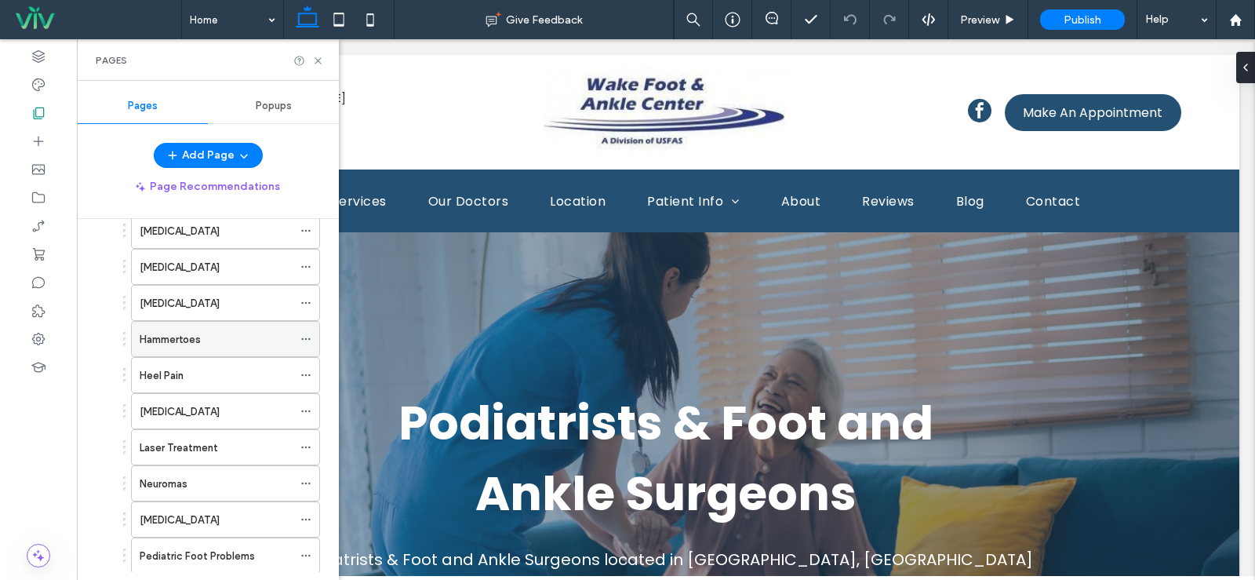
click at [210, 341] on div "Hammertoes" at bounding box center [216, 339] width 153 height 16
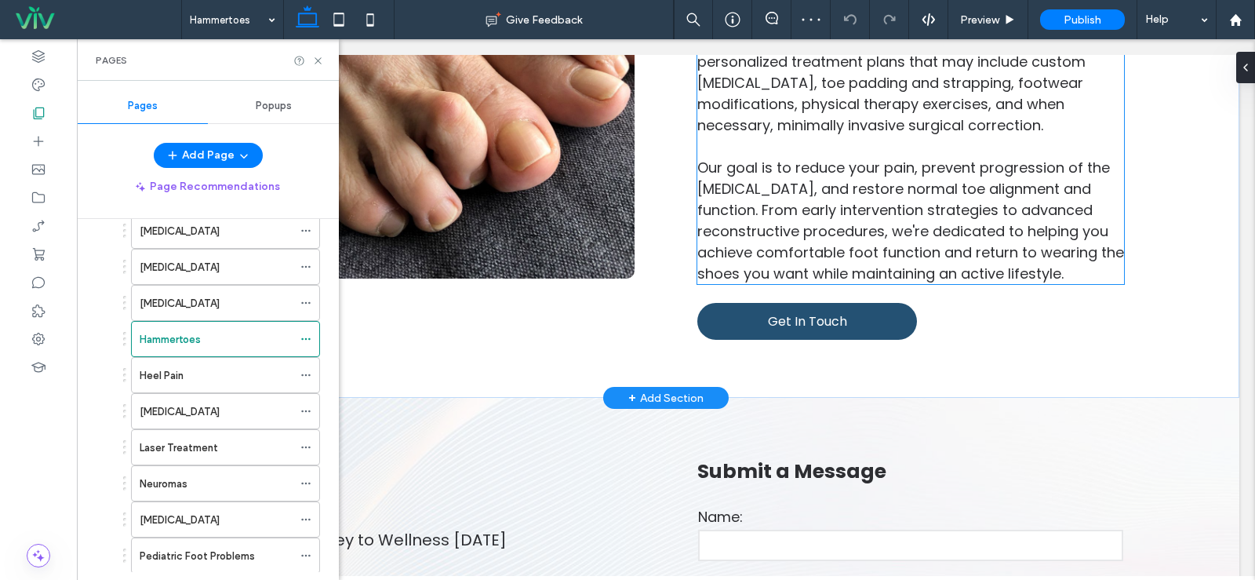
scroll to position [863, 0]
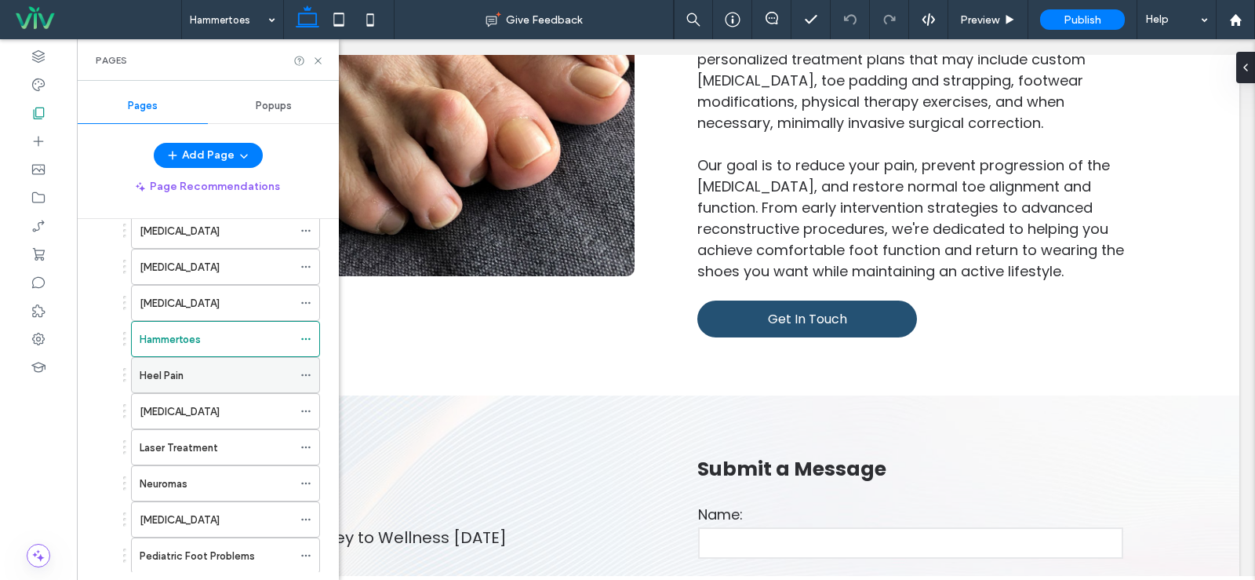
click at [189, 373] on div "Heel Pain" at bounding box center [216, 375] width 153 height 16
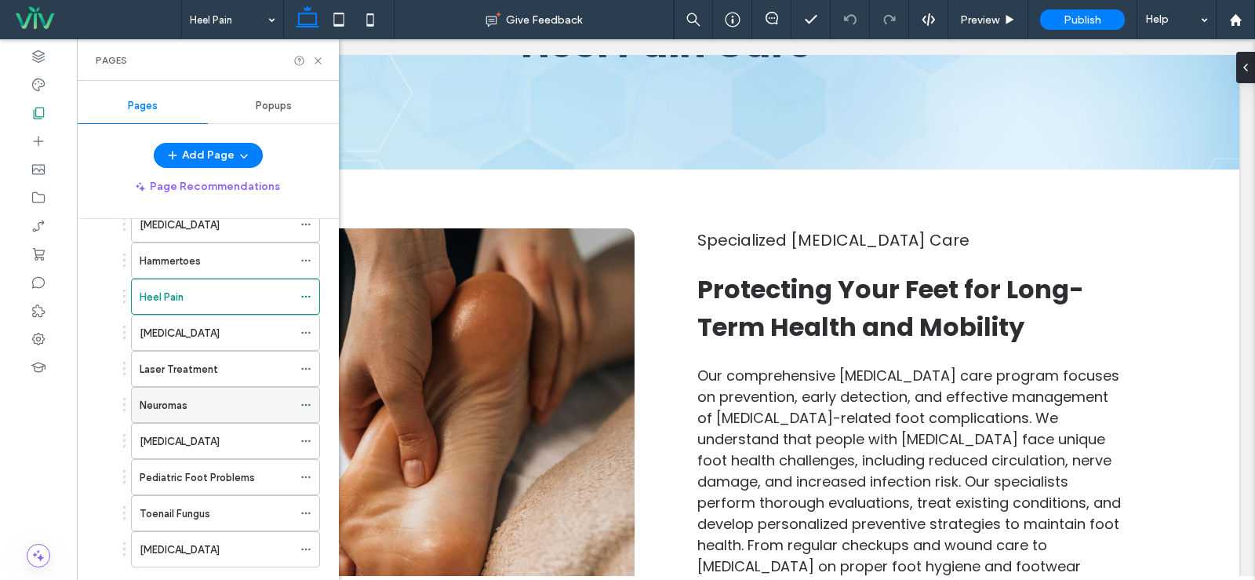
scroll to position [257, 0]
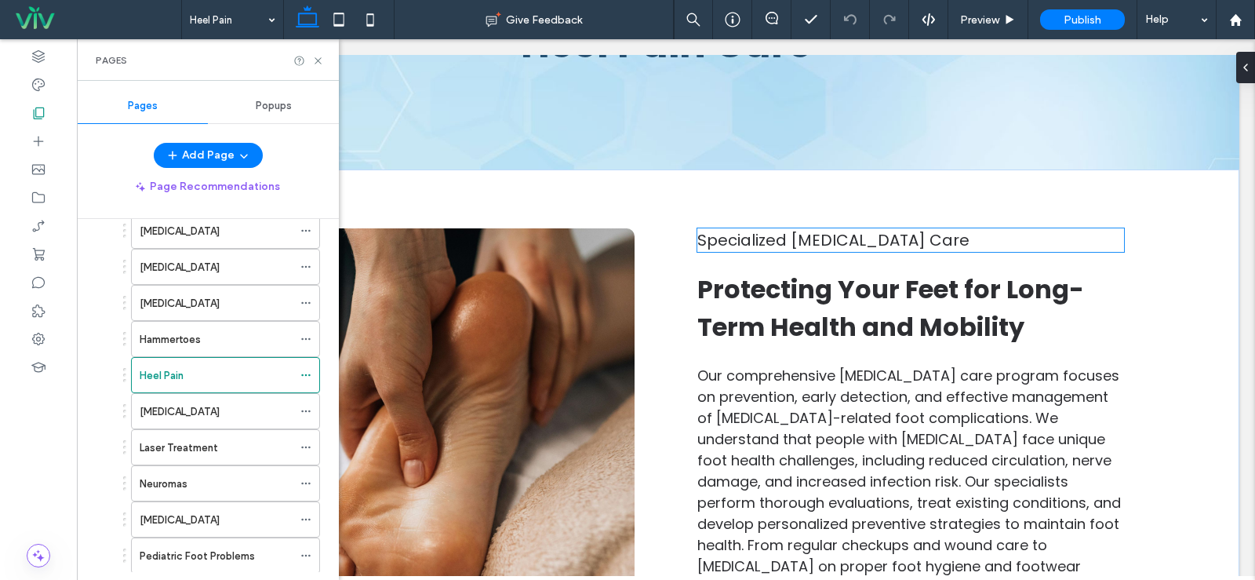
click at [760, 241] on span "Specialized Diabetic Foot Care" at bounding box center [833, 240] width 272 height 22
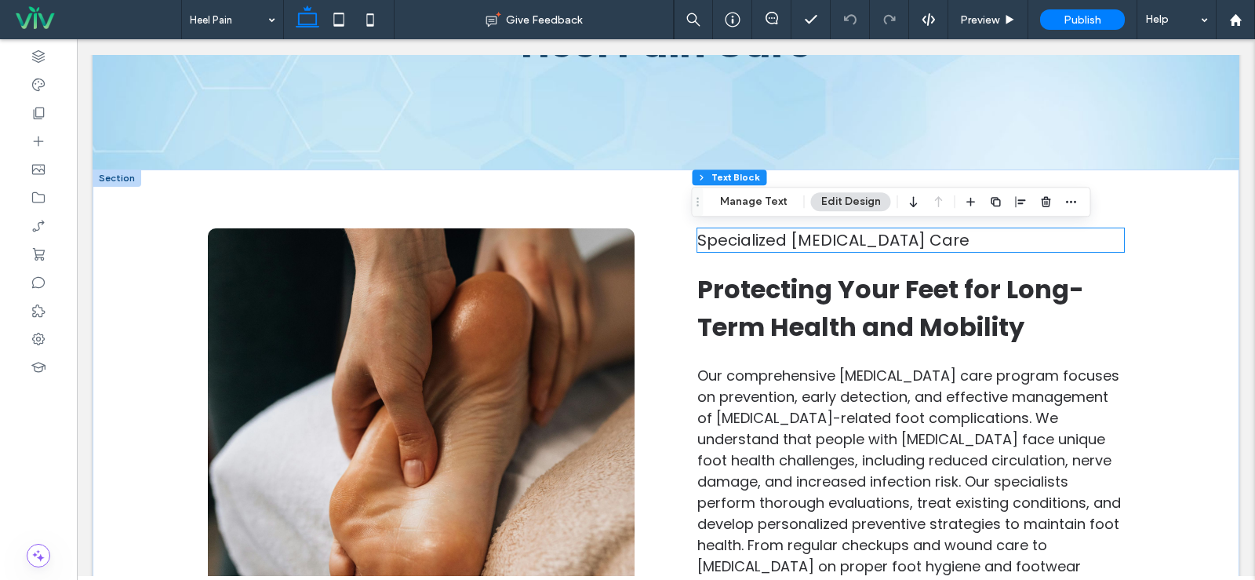
click at [760, 241] on div "Specialized Diabetic Foot Care" at bounding box center [910, 240] width 427 height 24
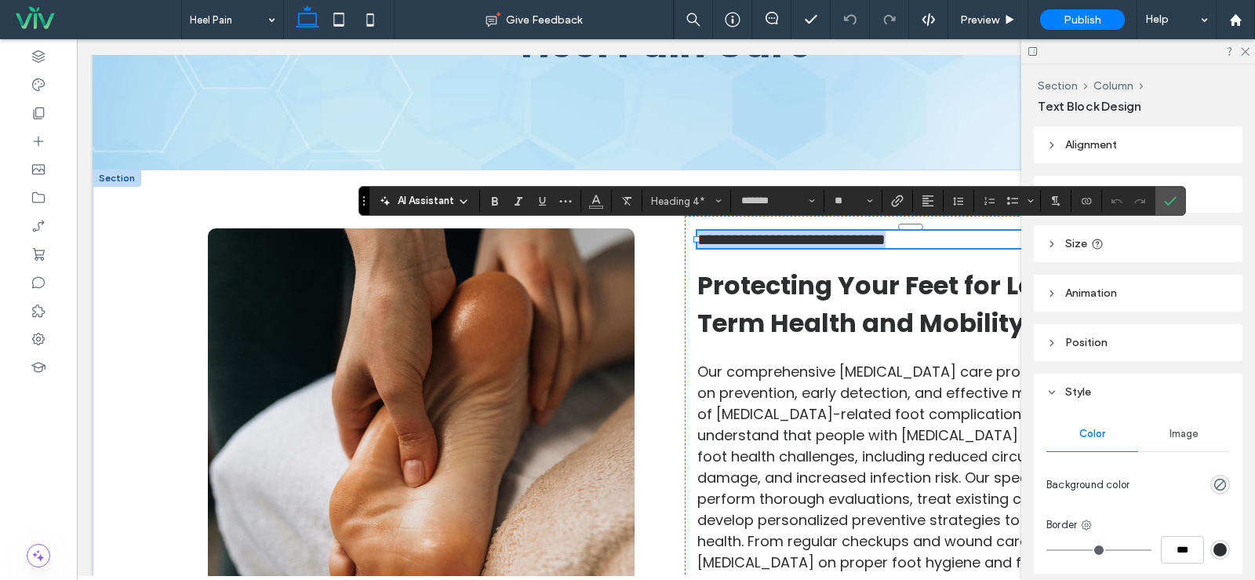
type input "**"
click at [832, 300] on span "Protecting Your Feet for Long-Term Health and Mobility" at bounding box center [890, 304] width 387 height 73
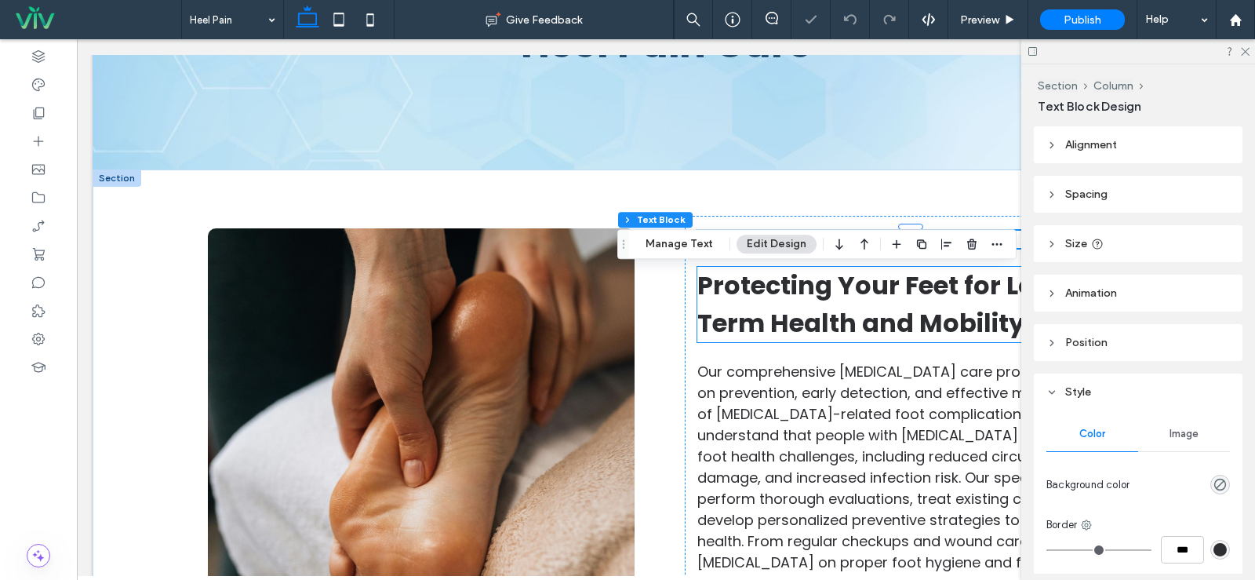
click at [832, 300] on span "Protecting Your Feet for Long-Term Health and Mobility" at bounding box center [890, 304] width 387 height 73
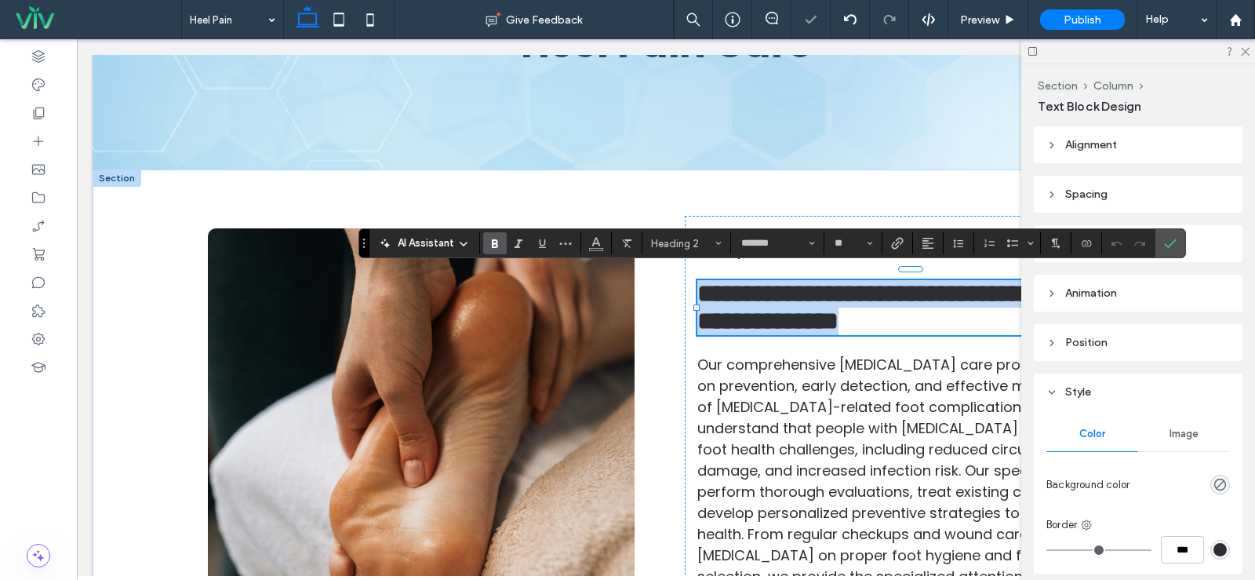
type input "**"
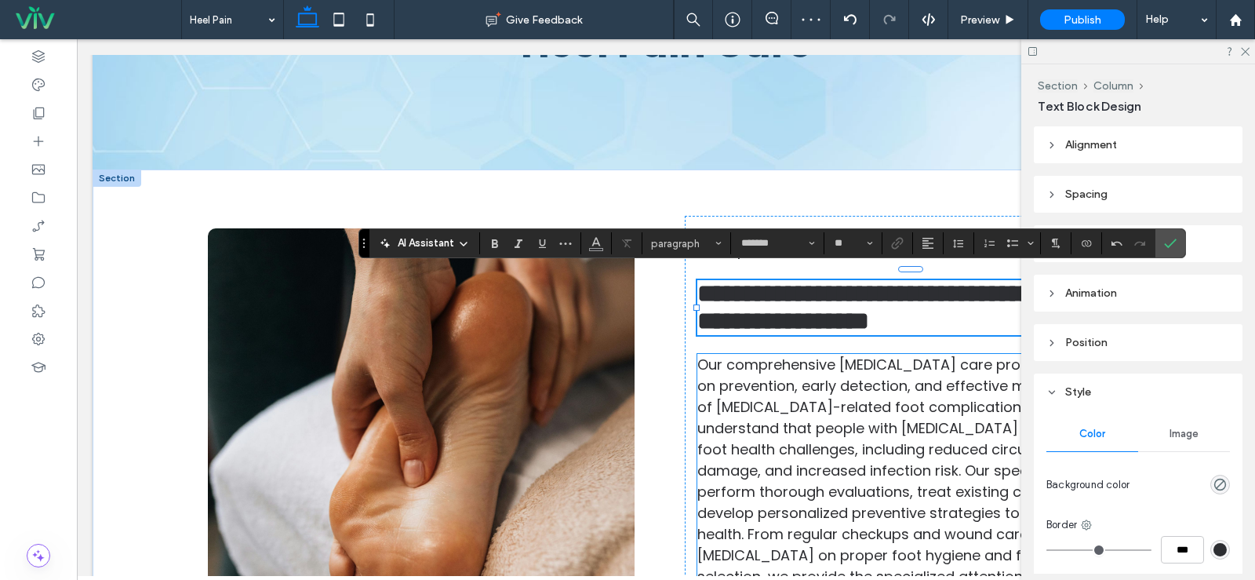
click at [868, 417] on span "Our comprehensive diabetic foot care program focuses on prevention, early detec…" at bounding box center [909, 492] width 424 height 274
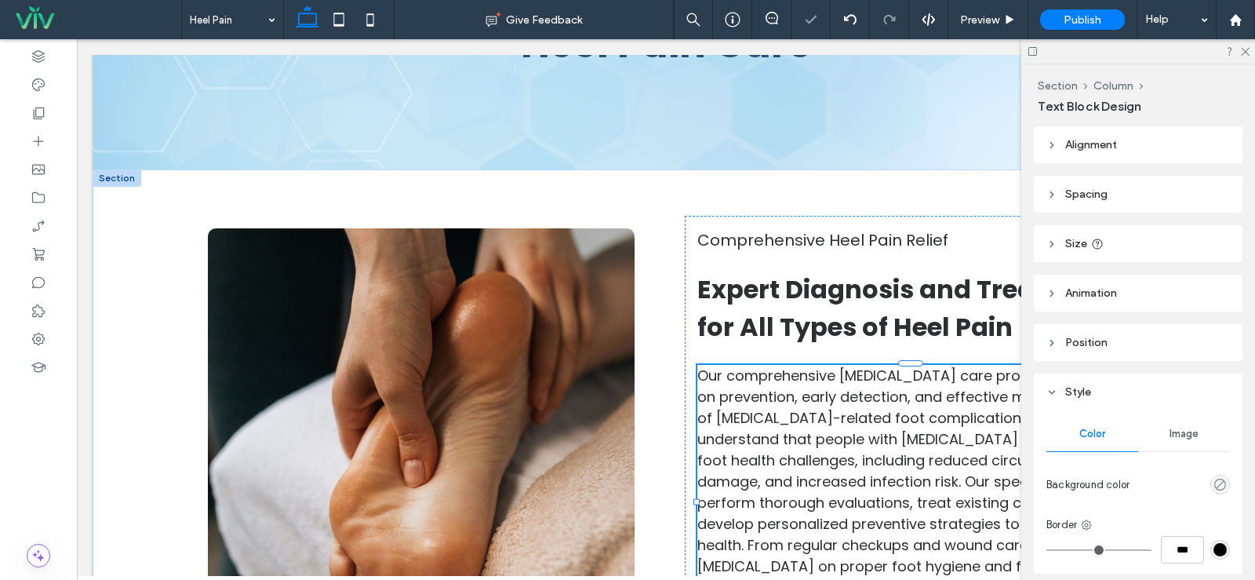
click at [868, 417] on span "Our comprehensive diabetic foot care program focuses on prevention, early detec…" at bounding box center [909, 503] width 424 height 274
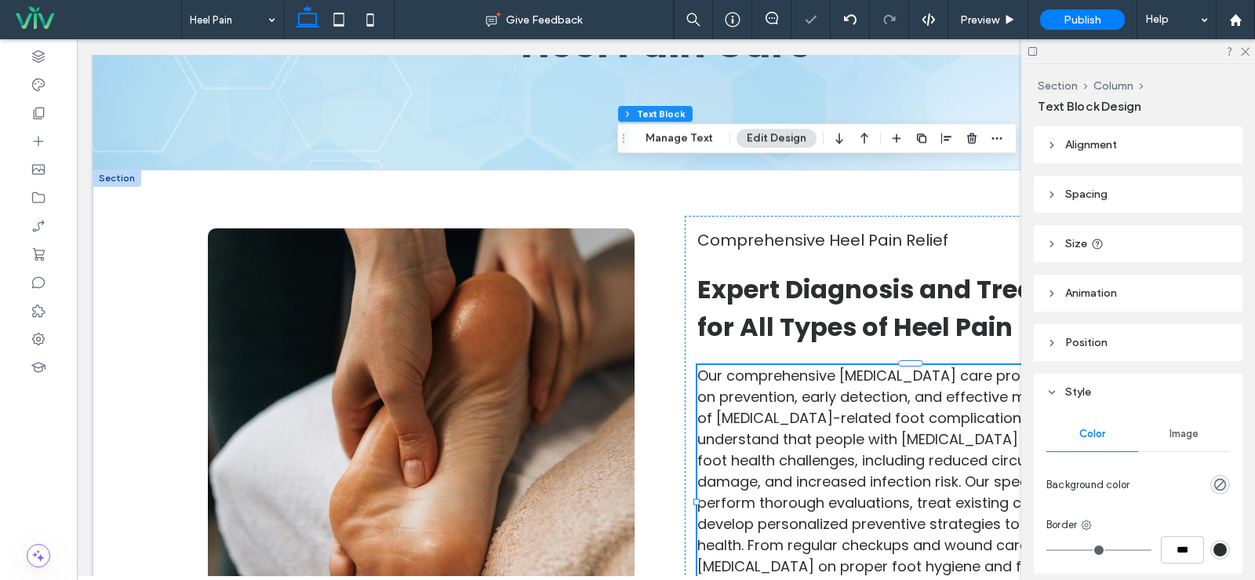
type input "*******"
type input "**"
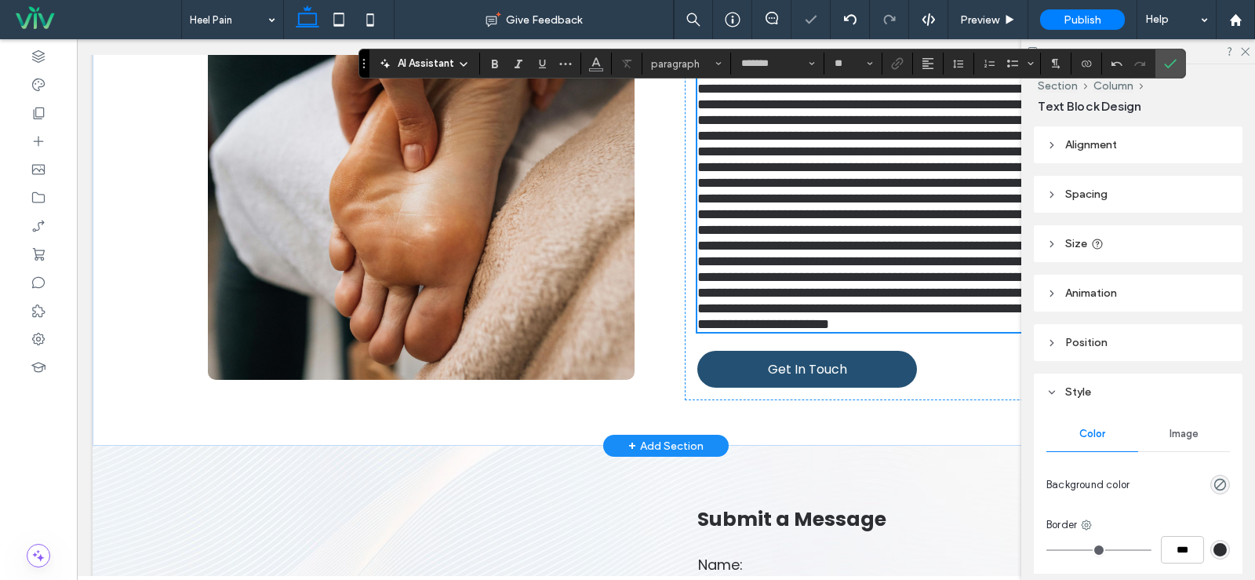
scroll to position [628, 0]
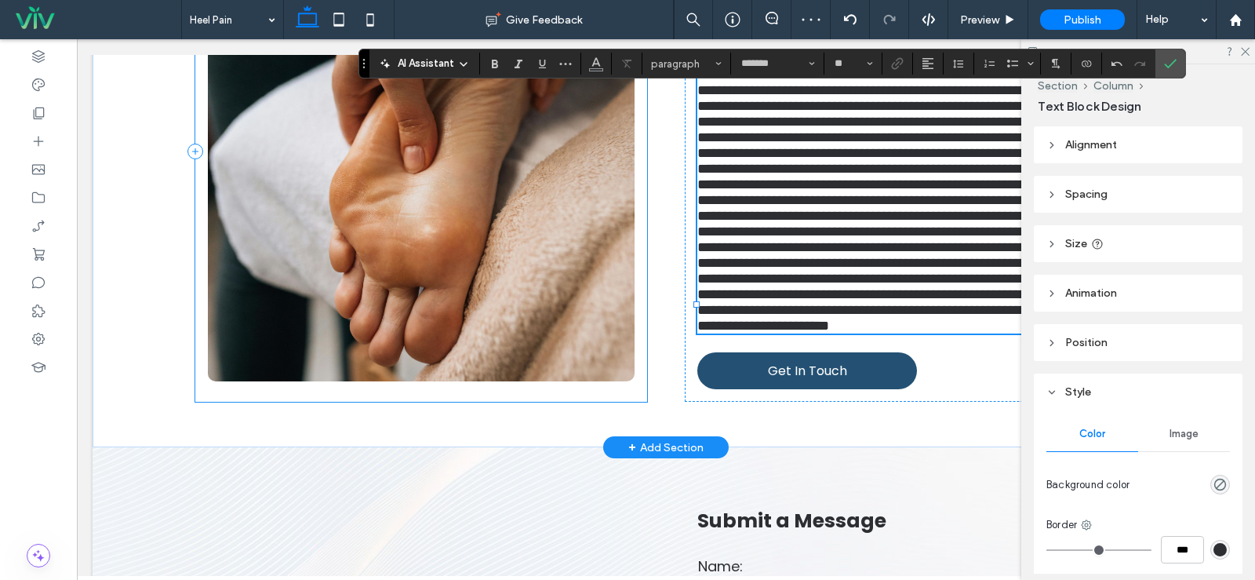
click at [589, 402] on div at bounding box center [421, 152] width 452 height 500
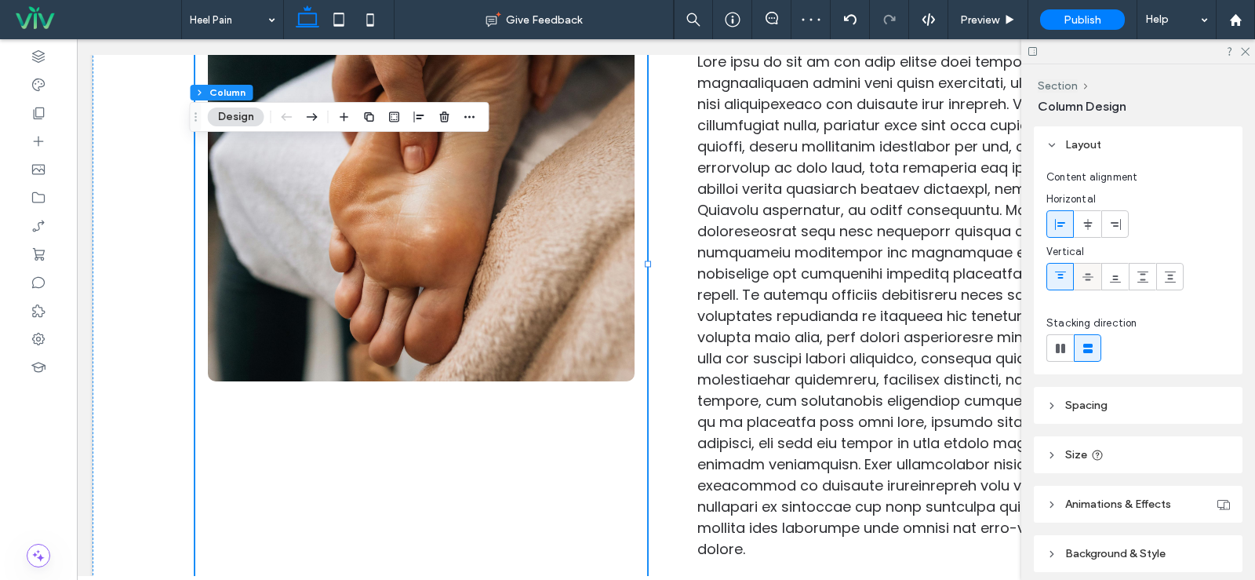
click at [1086, 281] on icon at bounding box center [1088, 277] width 13 height 13
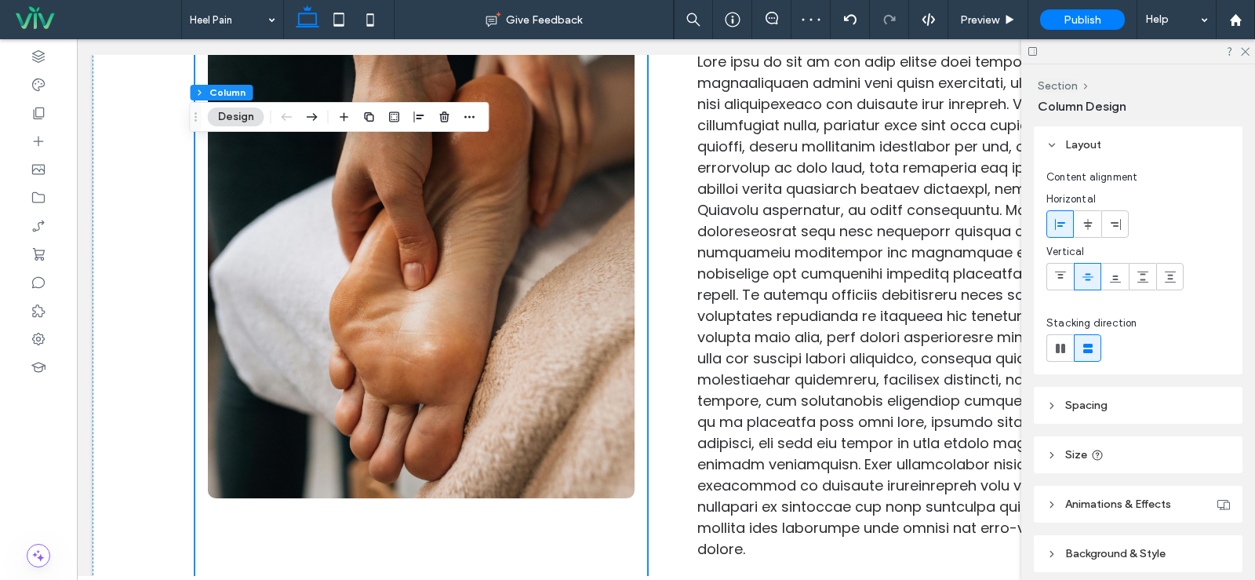
scroll to position [744, 0]
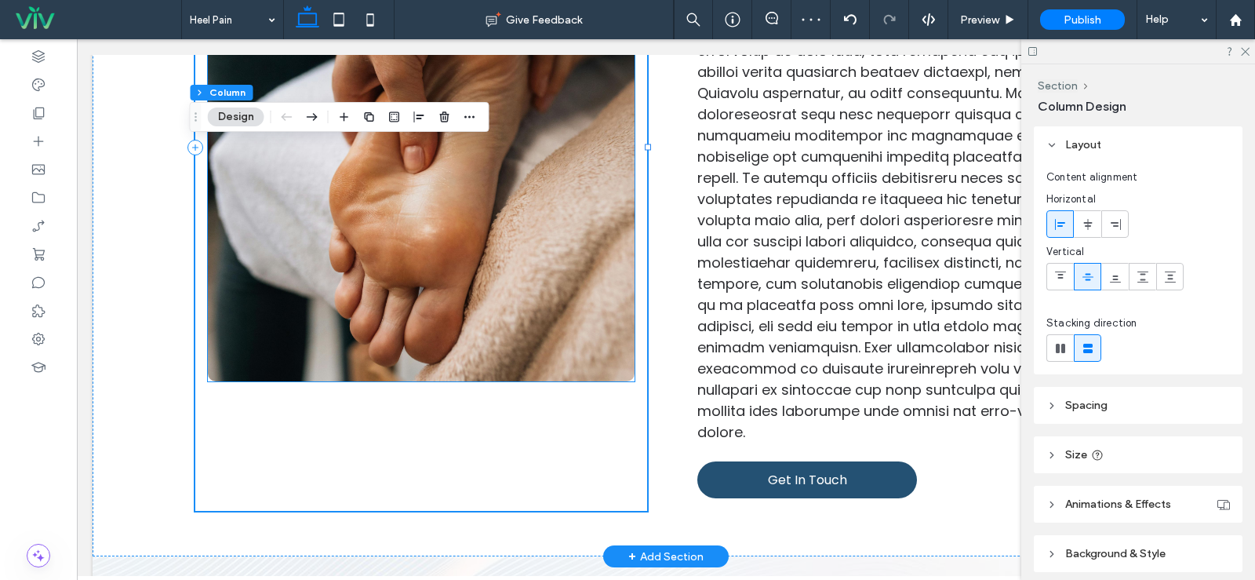
click at [513, 347] on img at bounding box center [421, 147] width 427 height 467
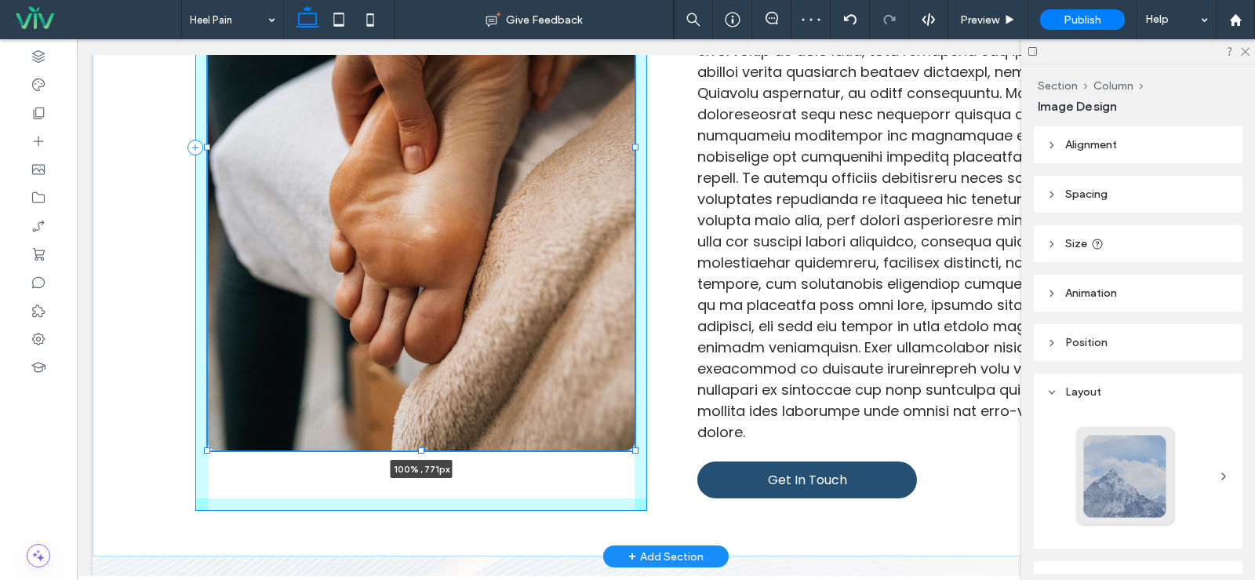
drag, startPoint x: 415, startPoint y: 381, endPoint x: 421, endPoint y: 450, distance: 69.3
click at [421, 450] on div "100% , 771px Comprehensive Heel Pain Relief Expert Diagnosis and Treatment for …" at bounding box center [665, 147] width 941 height 817
type input "***"
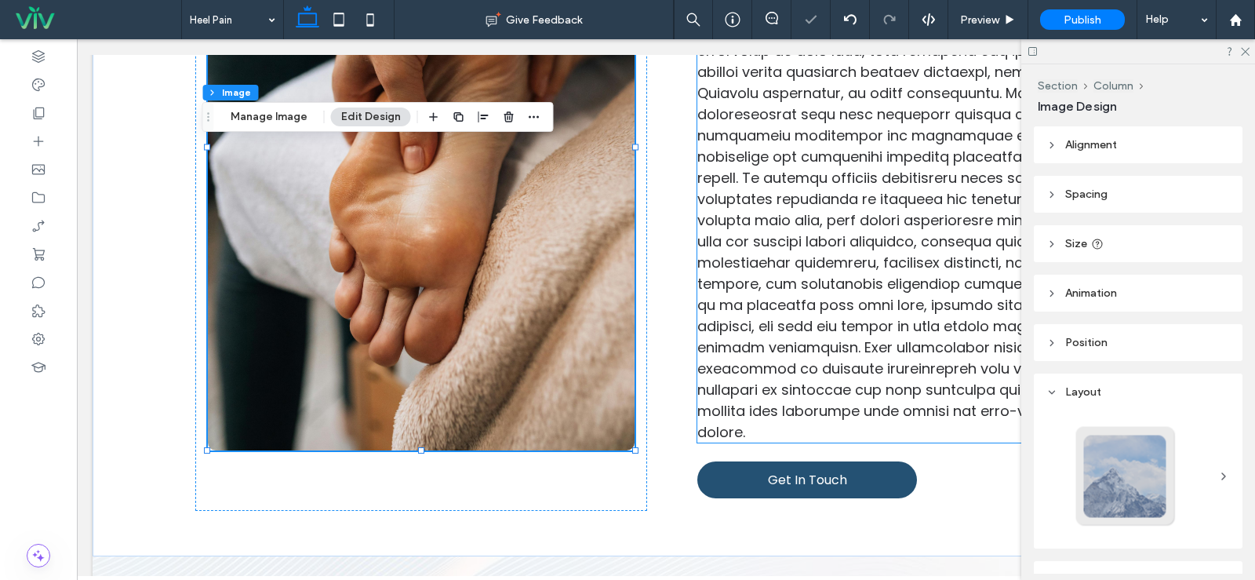
click at [771, 318] on span at bounding box center [909, 188] width 424 height 507
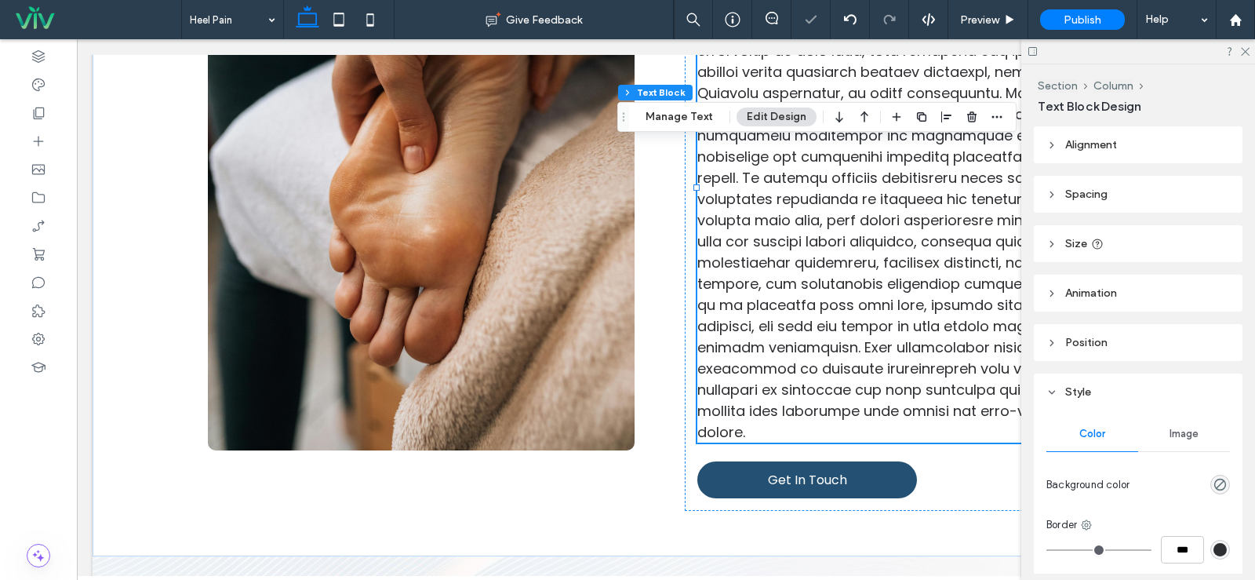
click at [751, 315] on span at bounding box center [909, 188] width 424 height 507
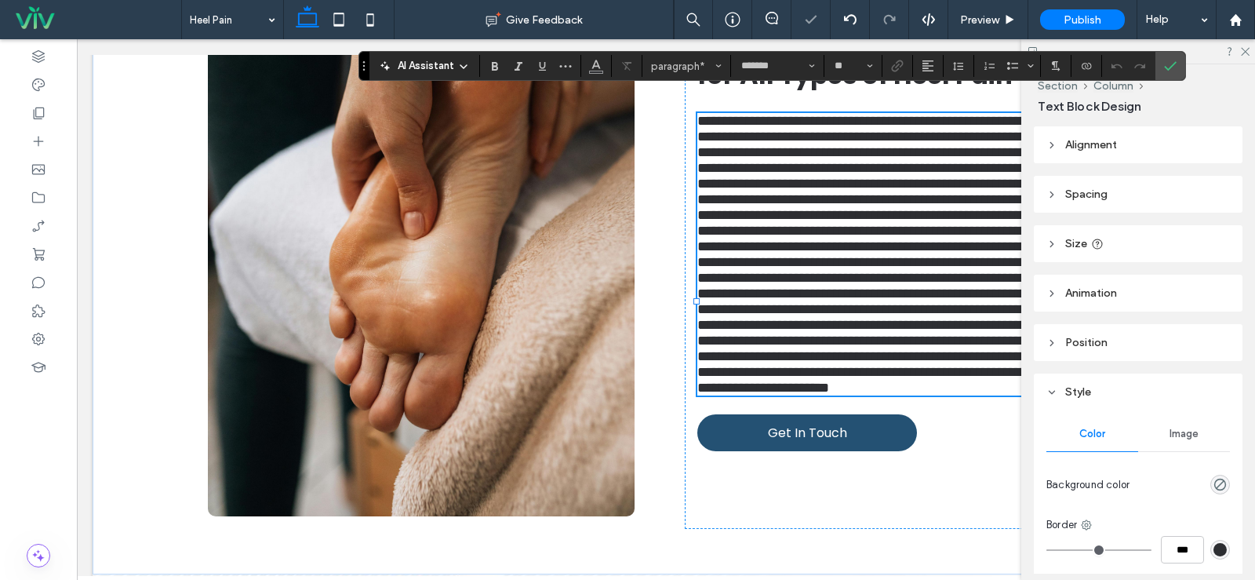
click at [697, 395] on span at bounding box center [903, 254] width 412 height 281
click at [1243, 53] on icon at bounding box center [1244, 51] width 10 height 10
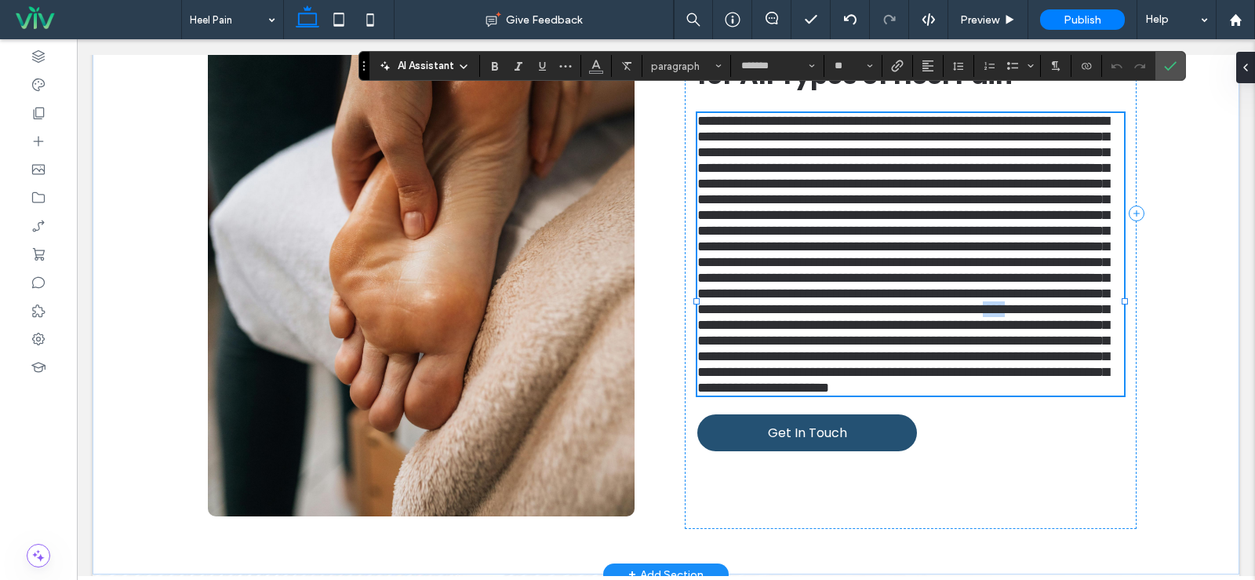
click at [697, 395] on span at bounding box center [903, 254] width 412 height 281
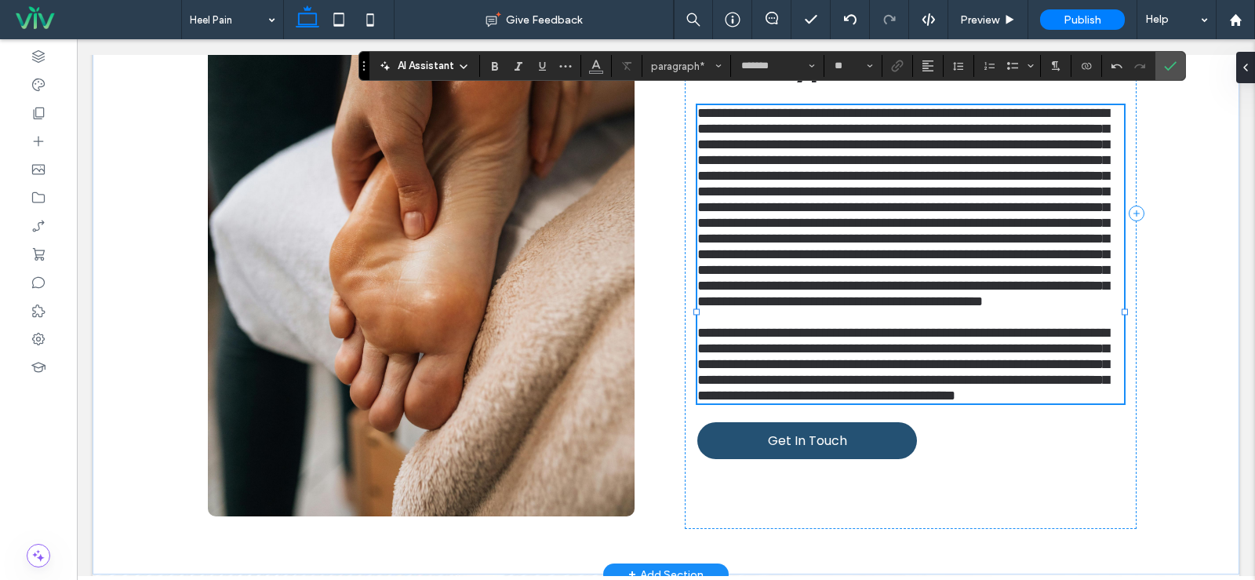
click at [986, 211] on span "**********" at bounding box center [903, 207] width 412 height 202
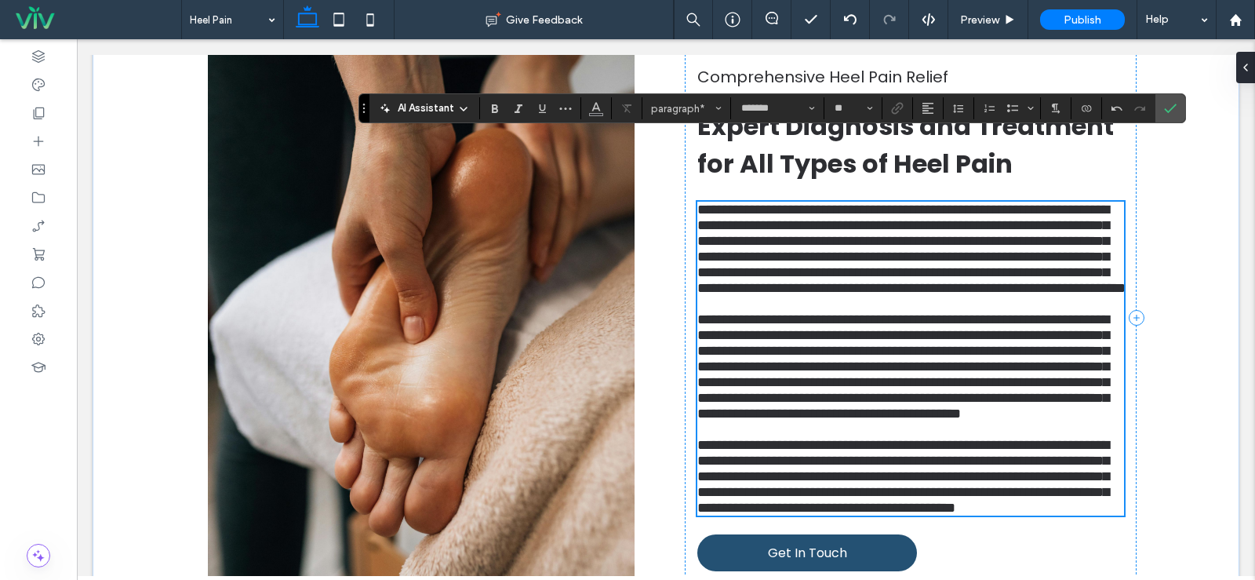
scroll to position [552, 0]
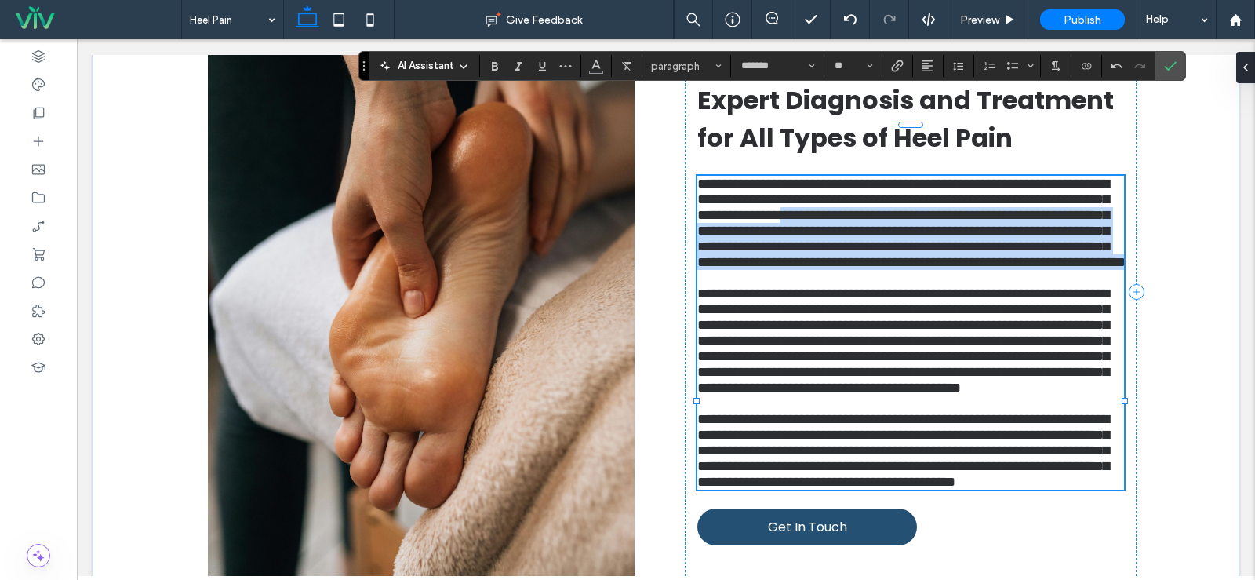
drag, startPoint x: 1023, startPoint y: 179, endPoint x: 1022, endPoint y: 285, distance: 105.9
click at [1022, 270] on p "**********" at bounding box center [910, 223] width 427 height 94
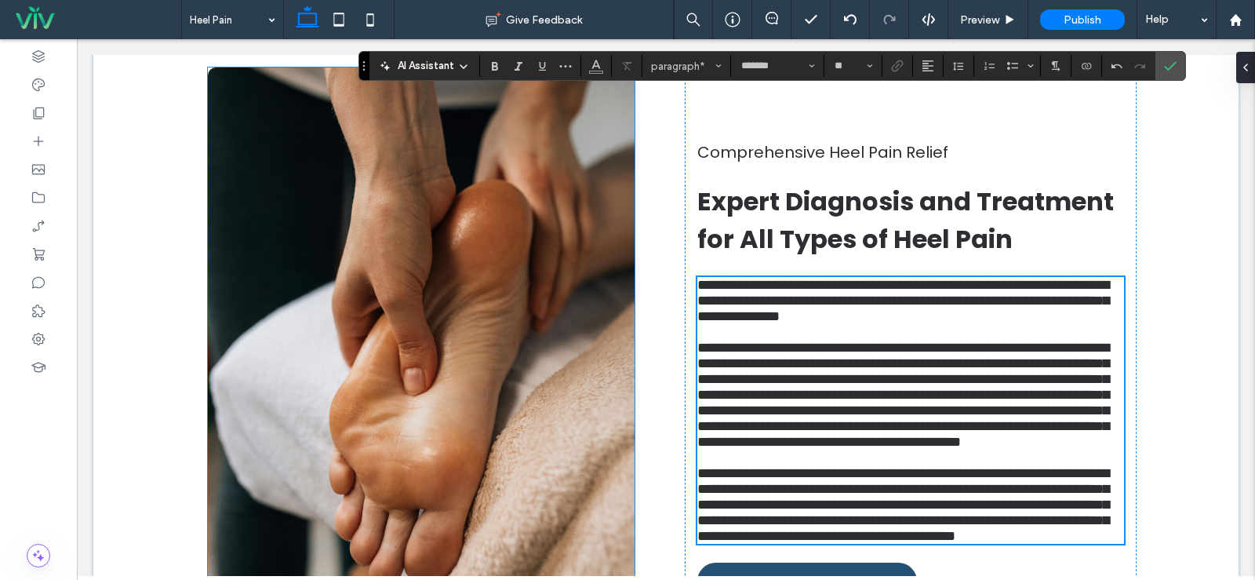
scroll to position [474, 0]
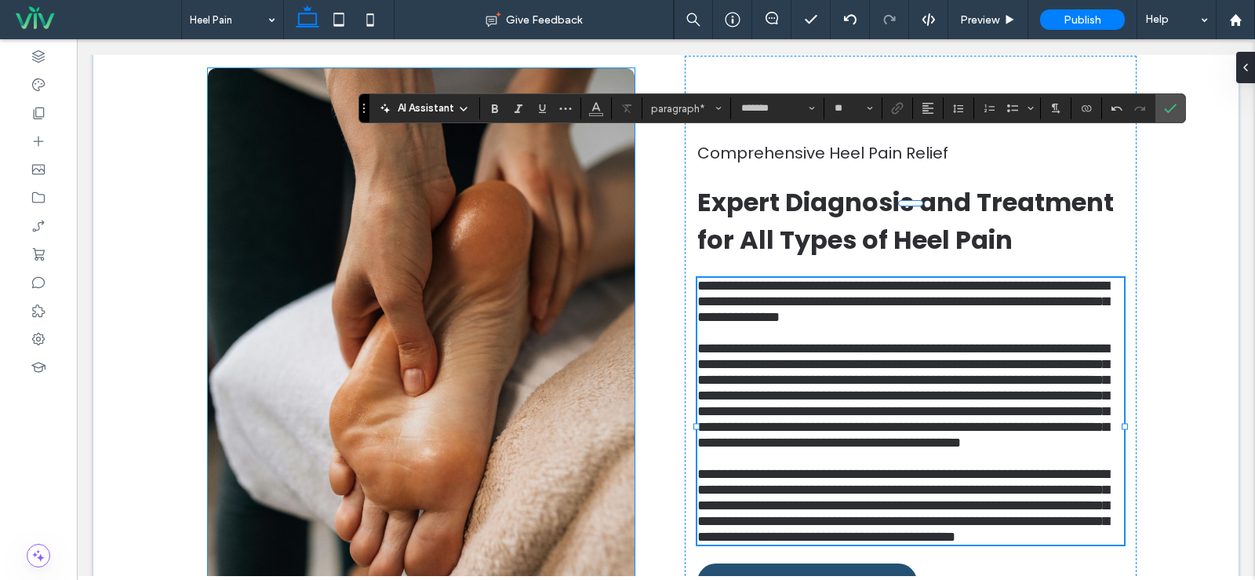
click at [543, 314] on img at bounding box center [421, 370] width 427 height 605
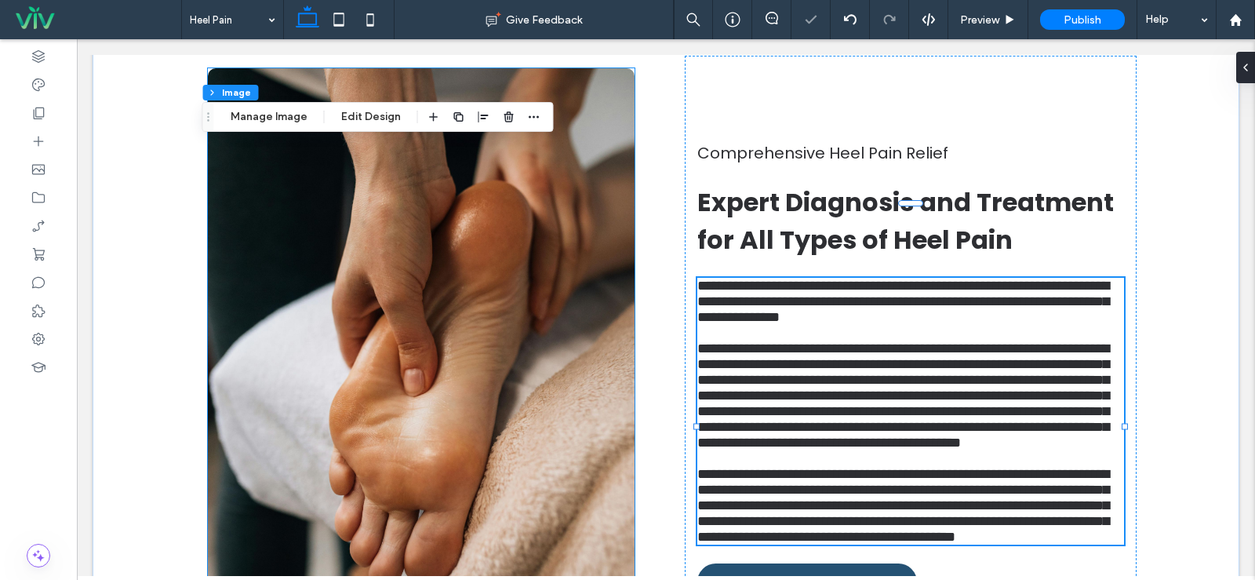
type input "**"
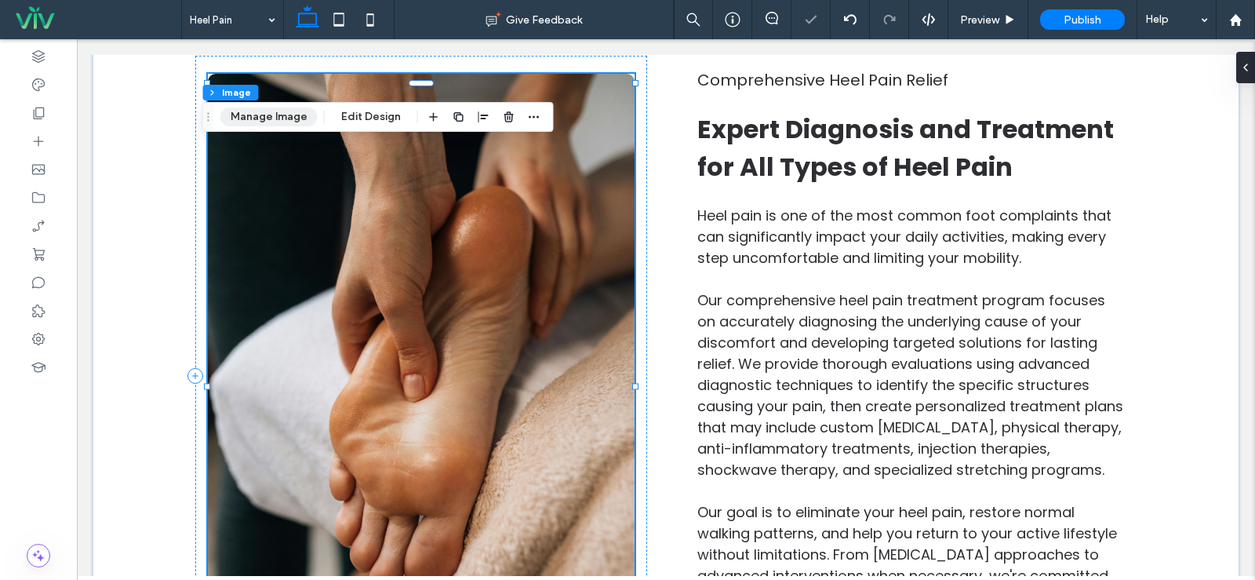
click at [257, 119] on button "Manage Image" at bounding box center [268, 116] width 97 height 19
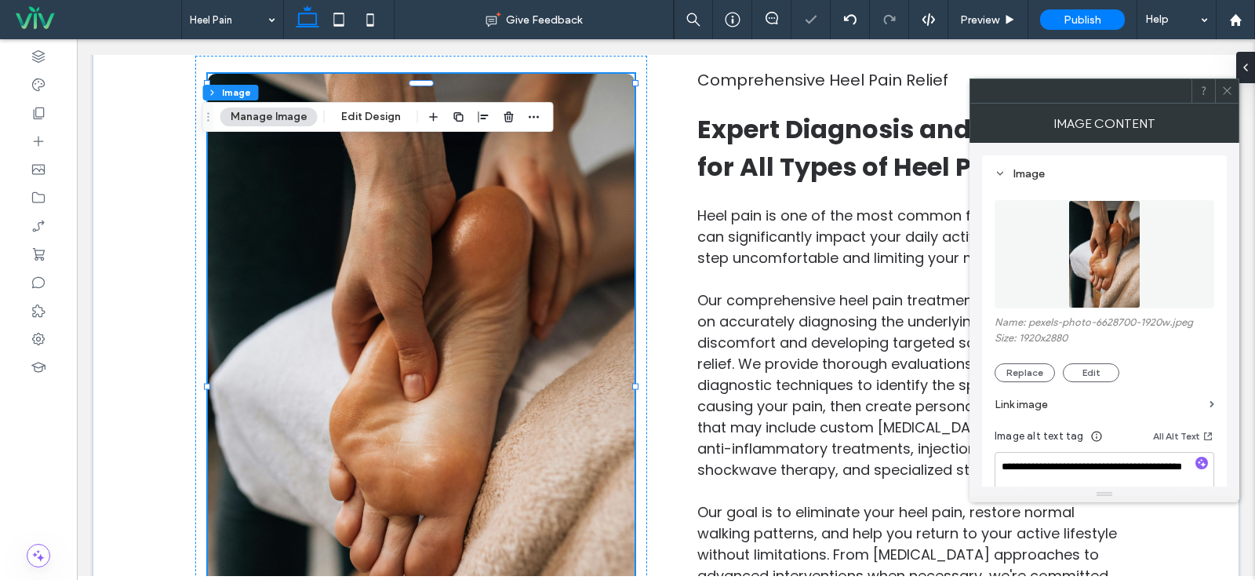
click at [1045, 257] on figure at bounding box center [1105, 254] width 220 height 108
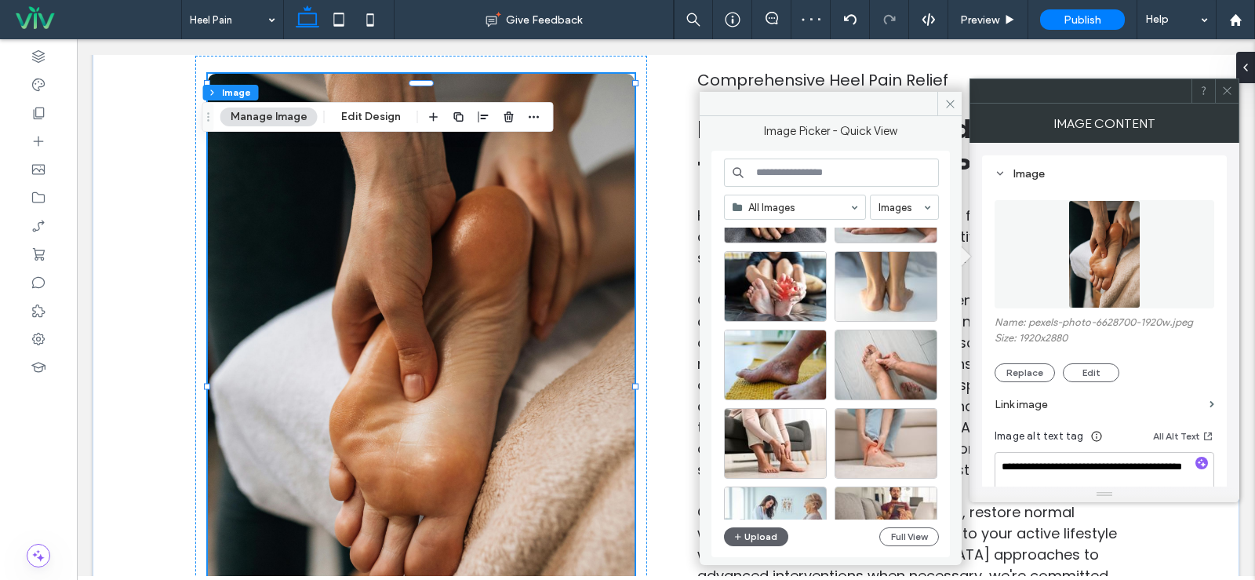
scroll to position [0, 0]
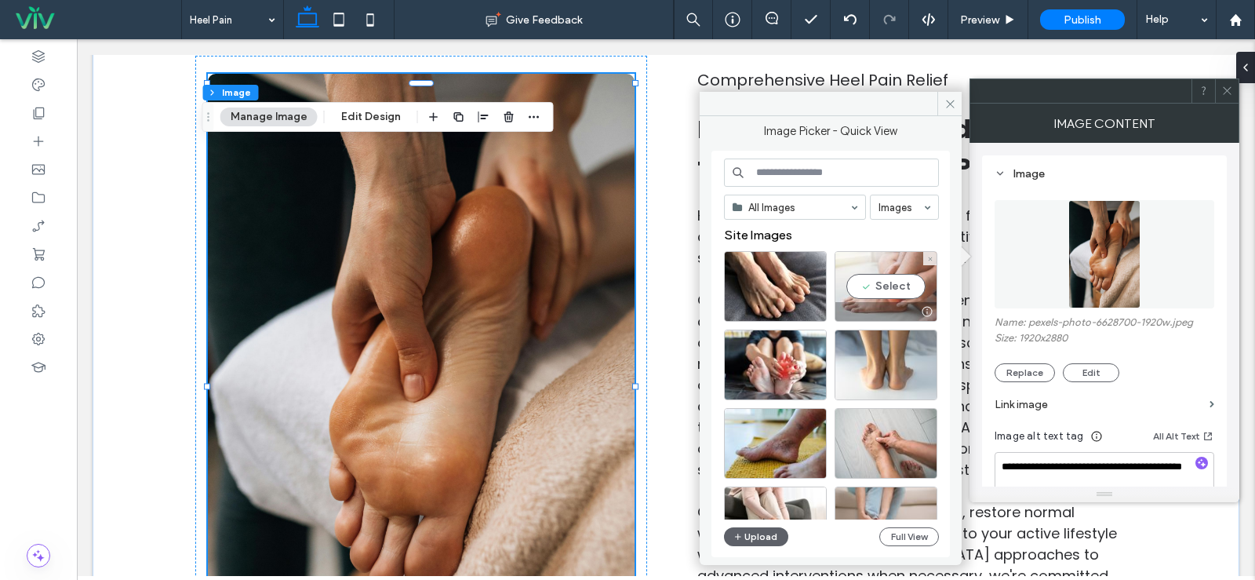
click at [897, 286] on div "Select" at bounding box center [886, 286] width 103 height 71
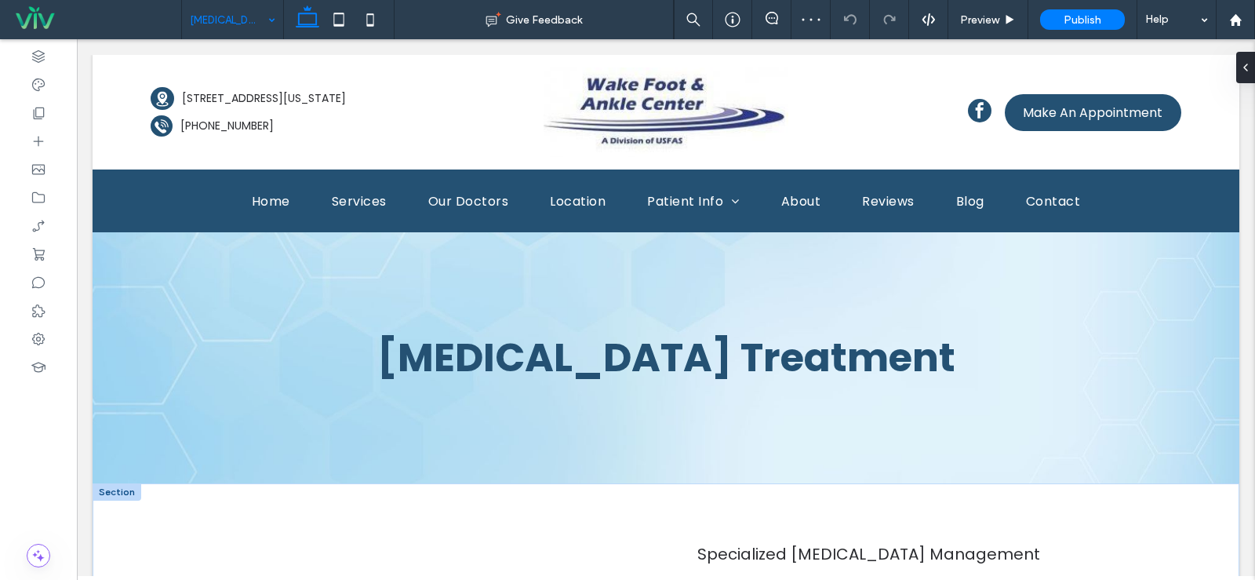
scroll to position [471, 0]
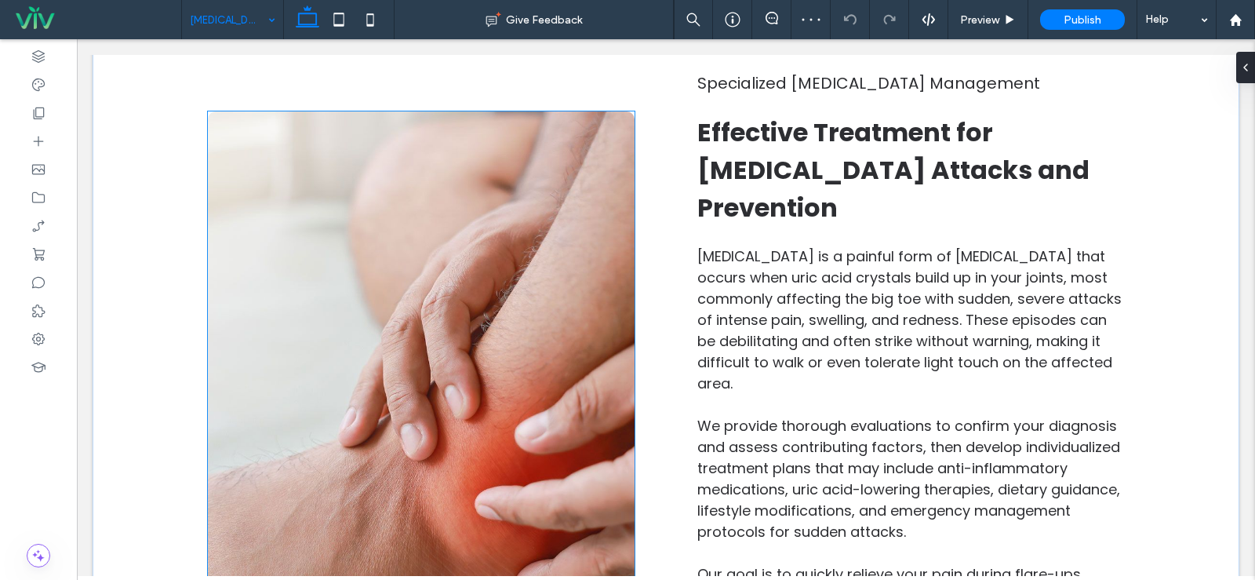
click at [409, 315] on img at bounding box center [421, 419] width 427 height 616
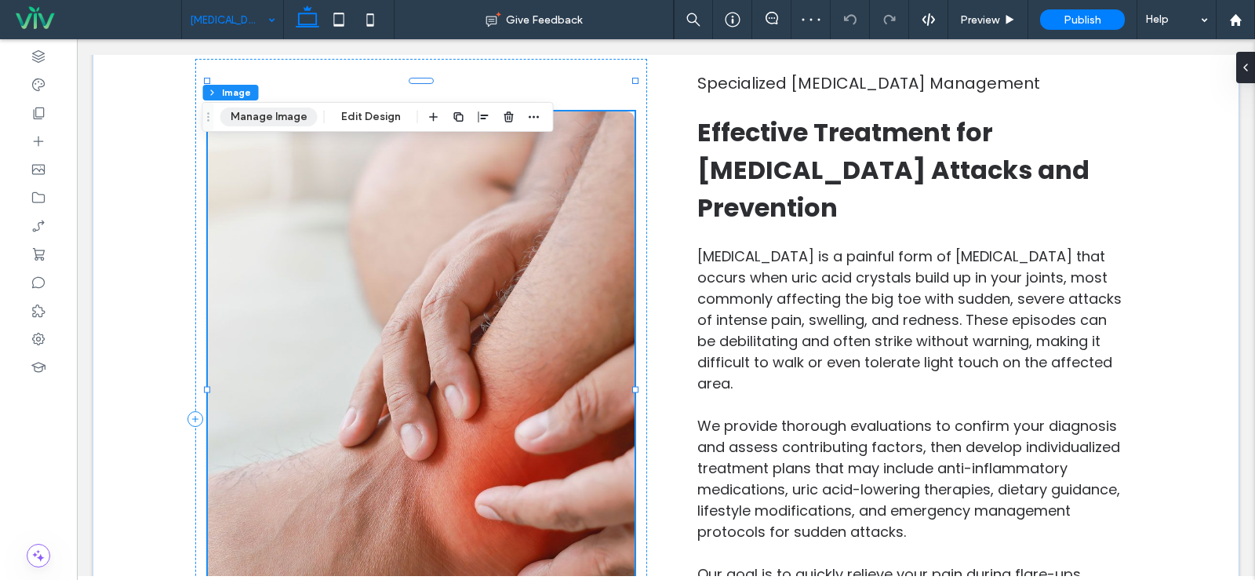
click at [258, 109] on button "Manage Image" at bounding box center [268, 116] width 97 height 19
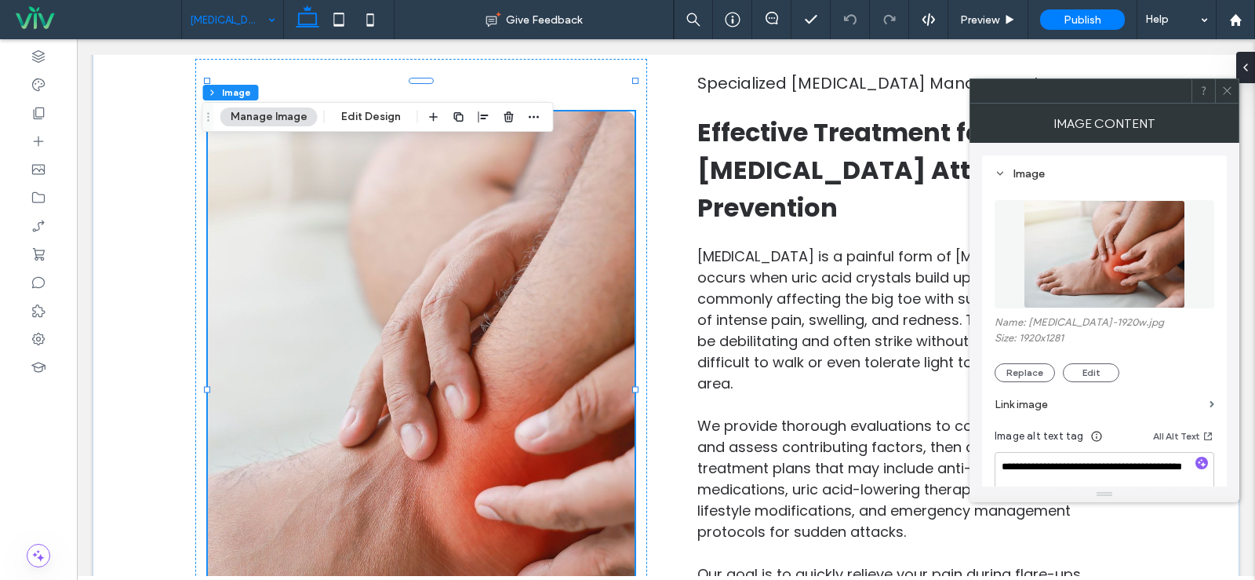
click at [1057, 244] on img at bounding box center [1105, 254] width 162 height 108
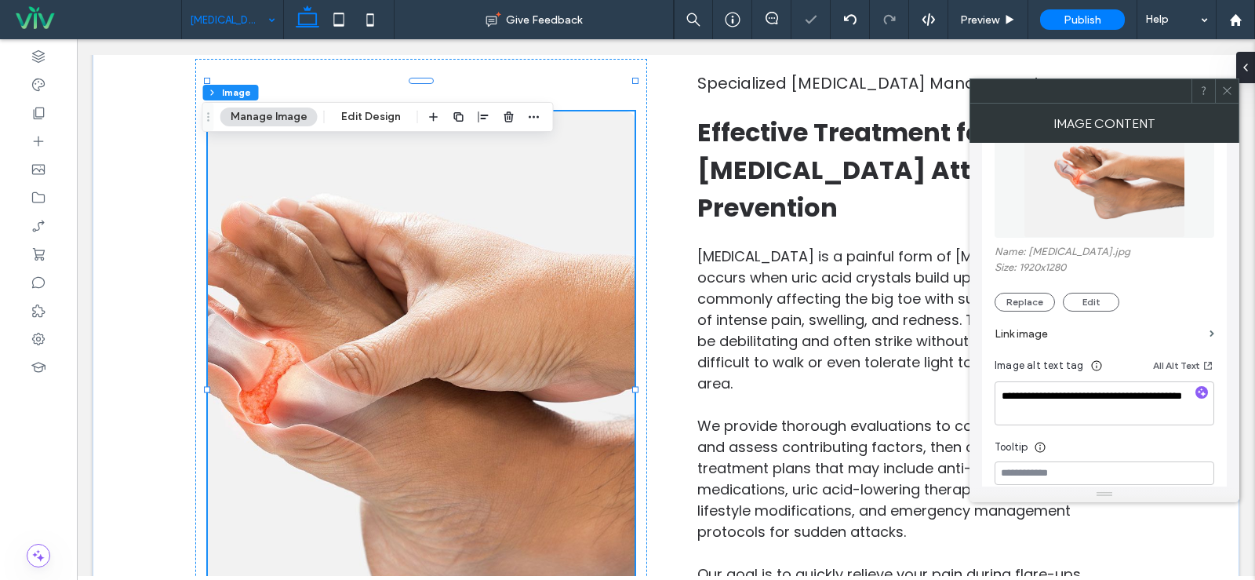
scroll to position [157, 0]
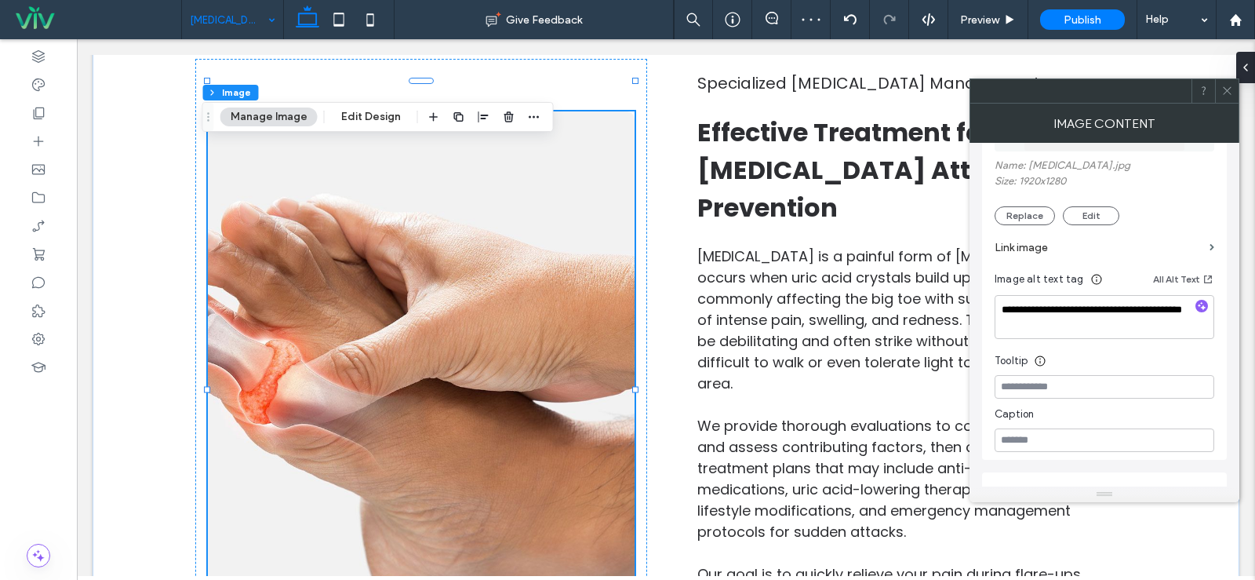
click at [1229, 95] on icon at bounding box center [1227, 91] width 12 height 12
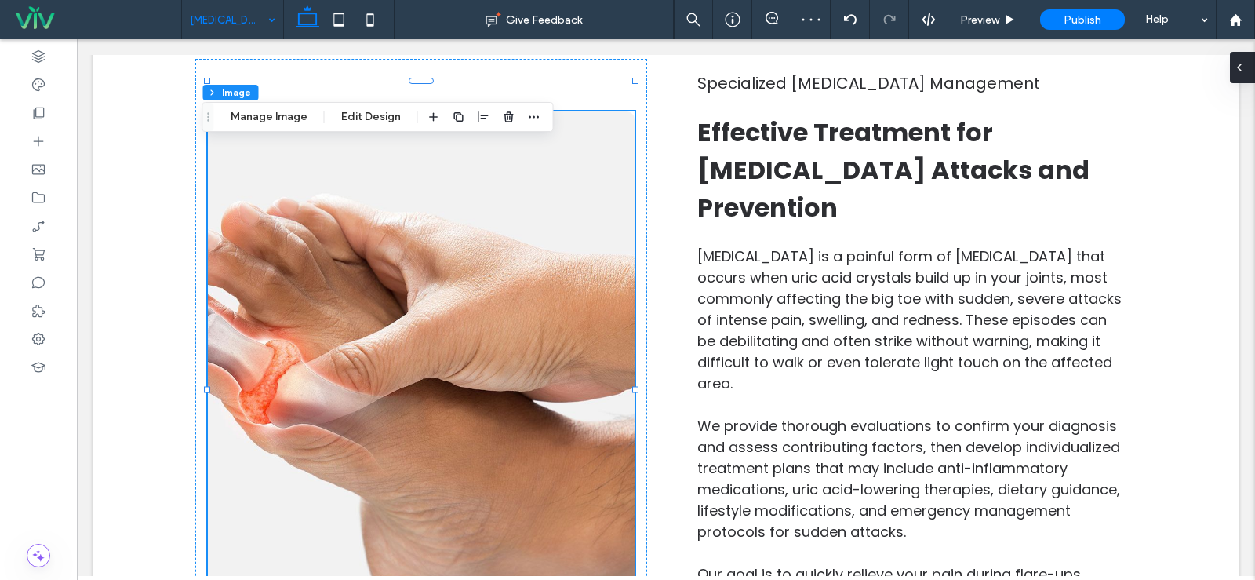
click at [1246, 72] on div at bounding box center [1242, 67] width 25 height 31
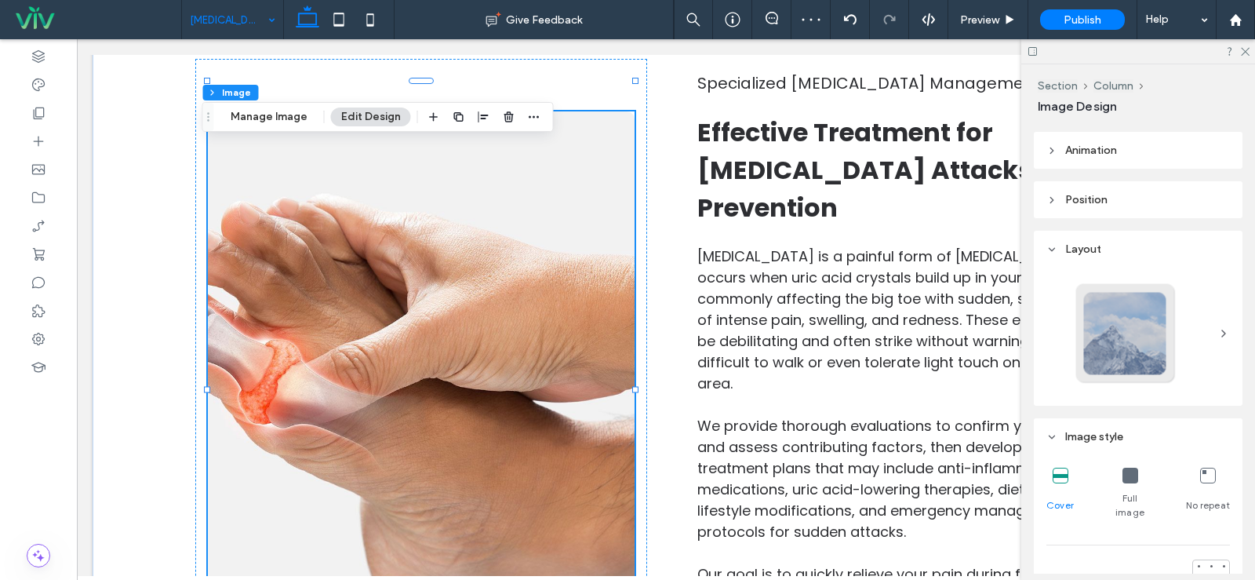
scroll to position [471, 0]
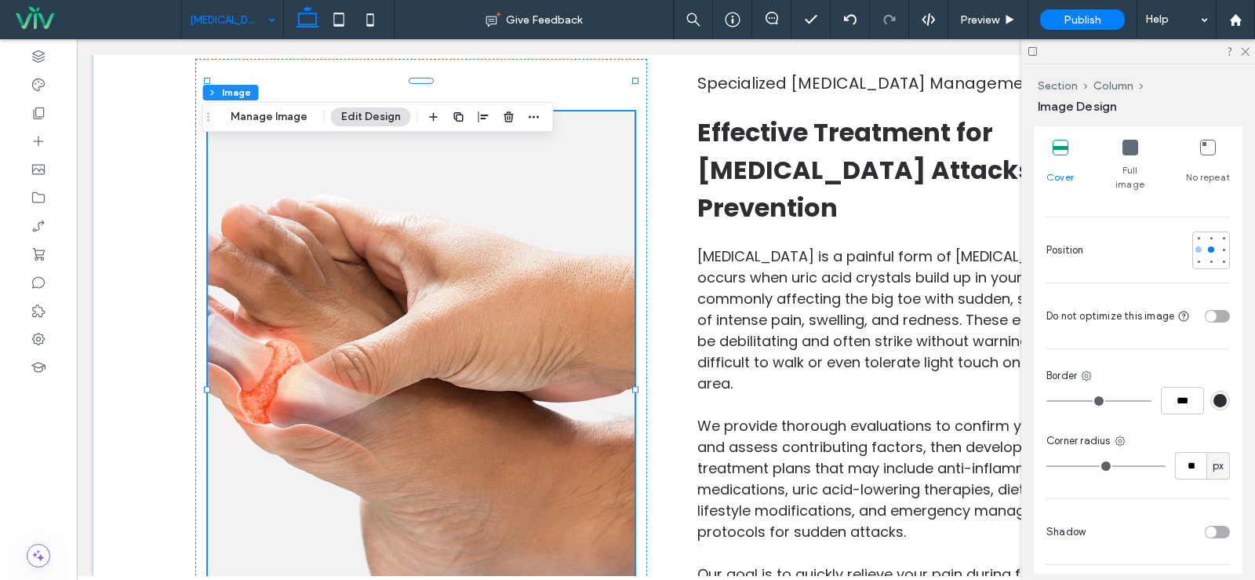
click at [1193, 244] on div at bounding box center [1198, 249] width 11 height 11
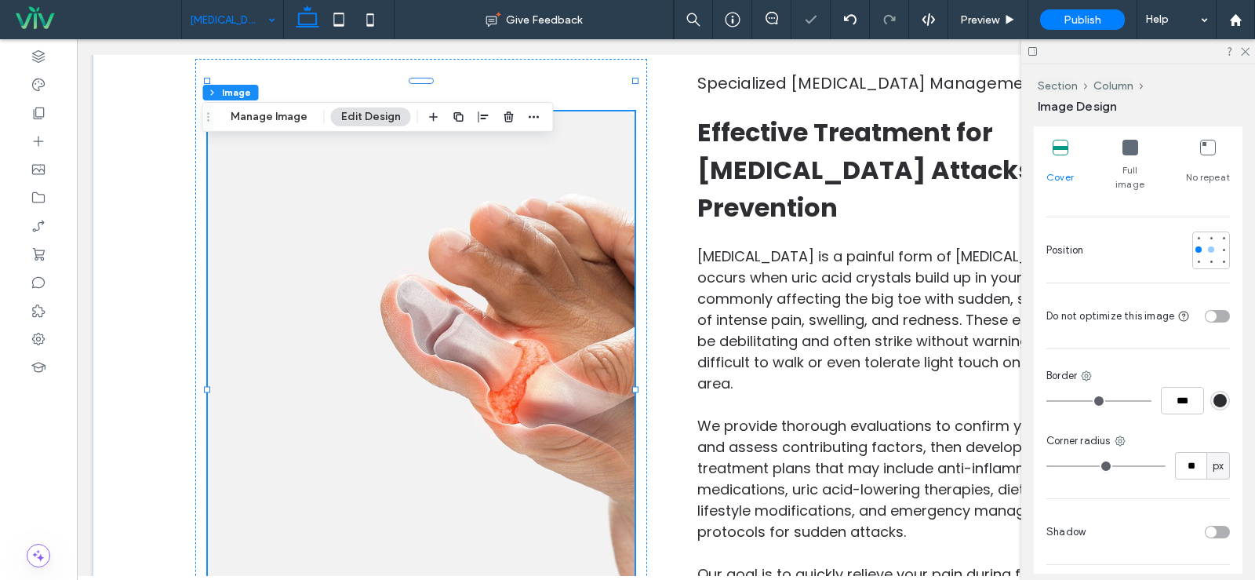
click at [1208, 246] on div at bounding box center [1211, 249] width 6 height 6
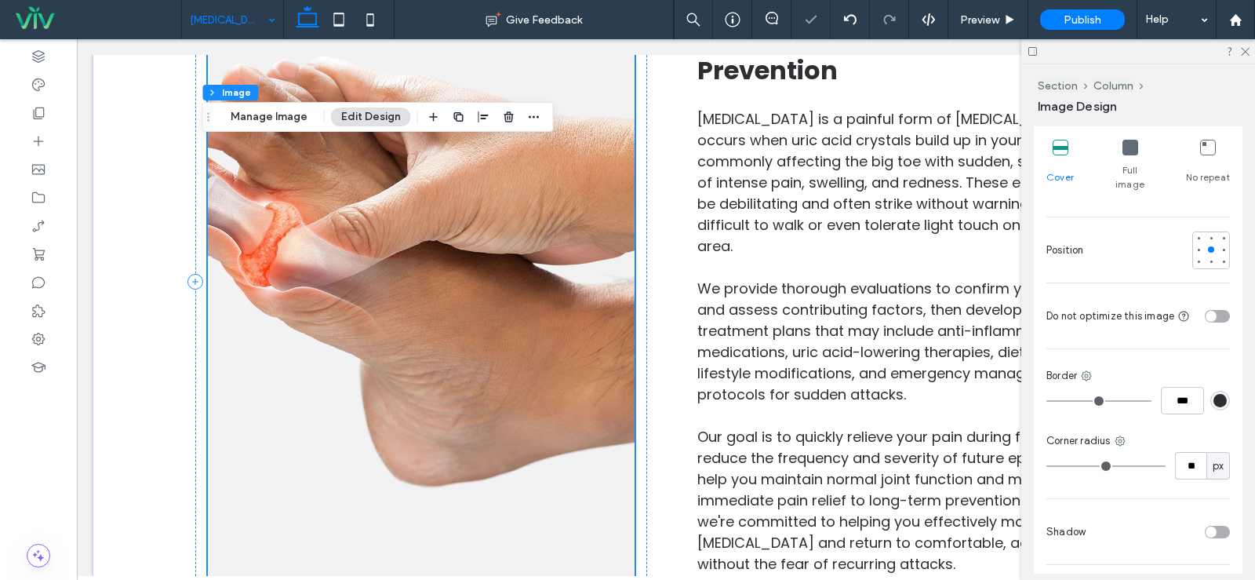
scroll to position [706, 0]
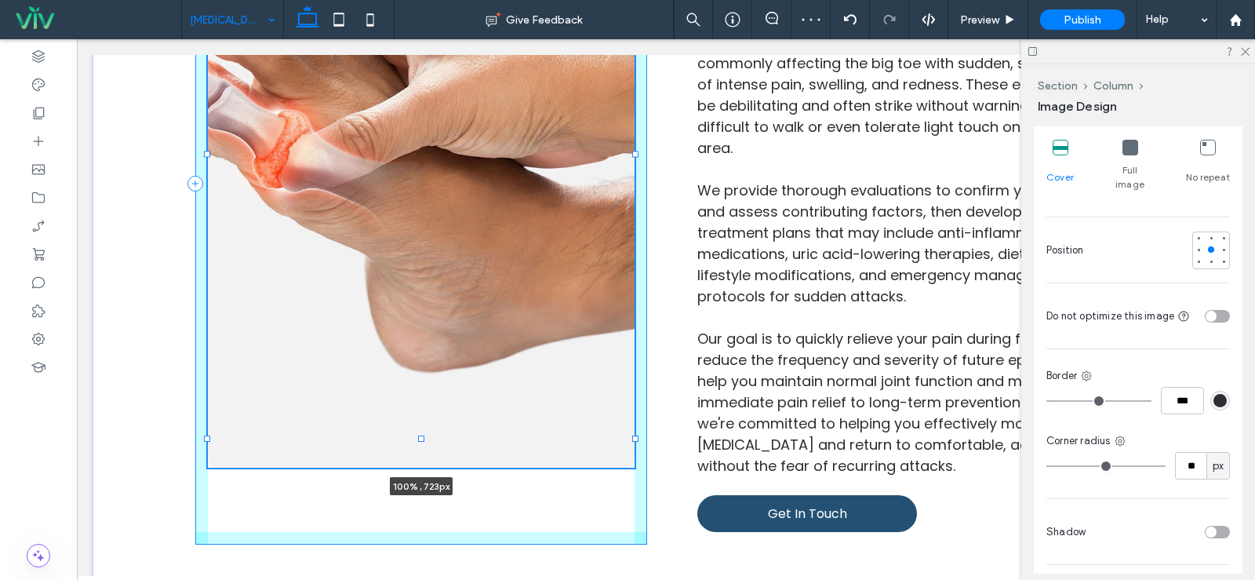
drag, startPoint x: 417, startPoint y: 464, endPoint x: 439, endPoint y: 439, distance: 32.2
click at [439, 439] on div "100% , 723px Specialized Gout Management Effective Treatment for Gout Attacks a…" at bounding box center [665, 183] width 941 height 813
type input "***"
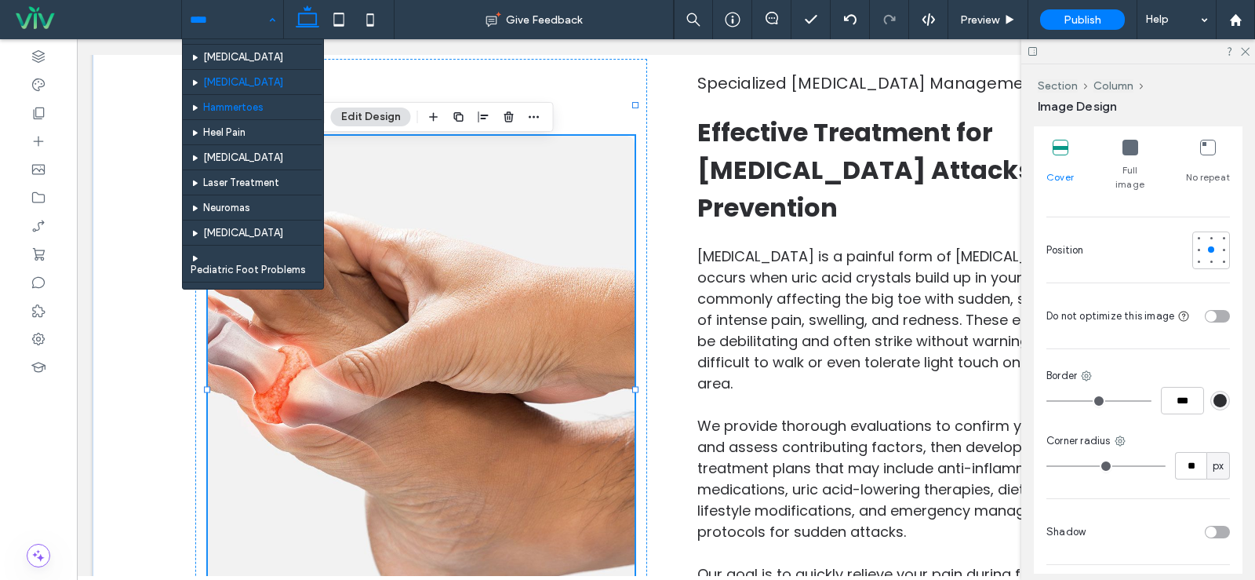
scroll to position [157, 0]
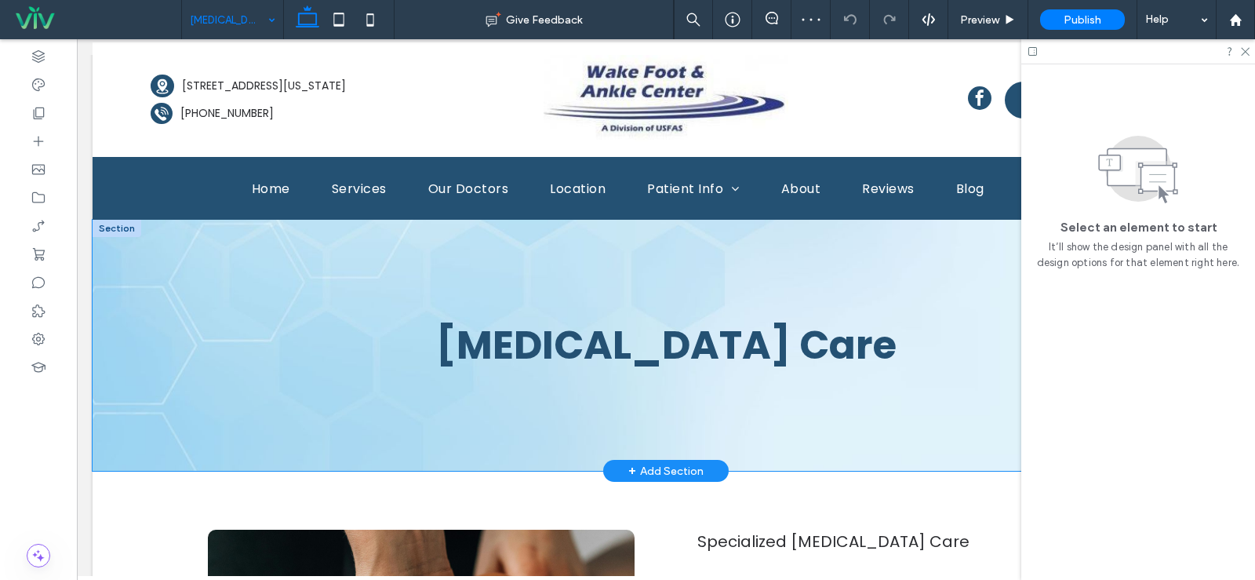
scroll to position [471, 0]
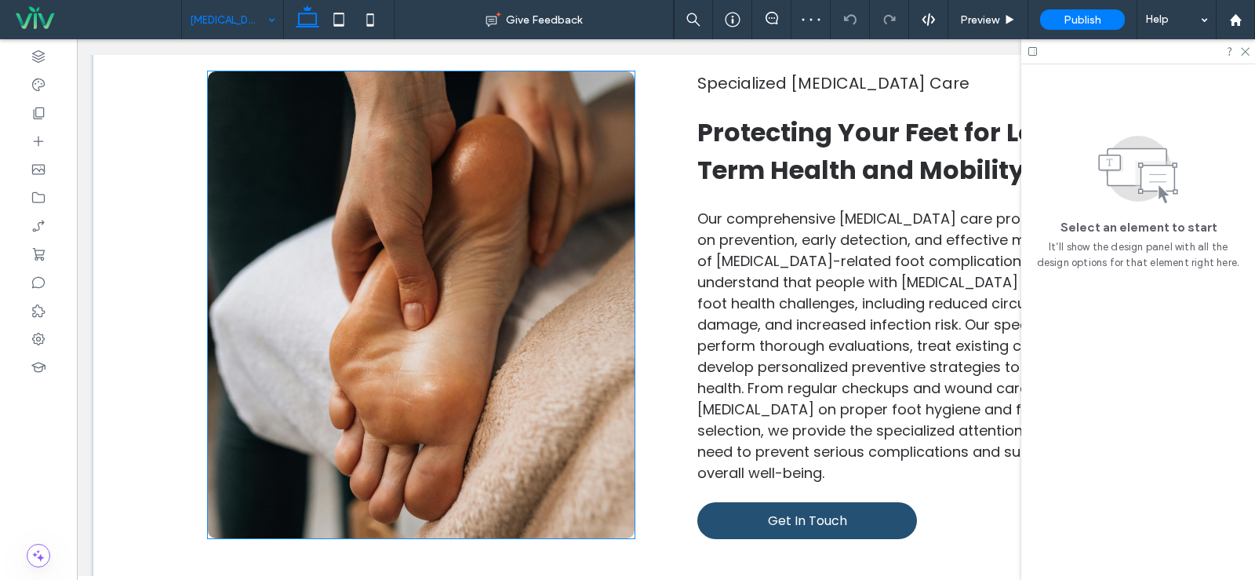
click at [462, 246] on img at bounding box center [421, 304] width 427 height 467
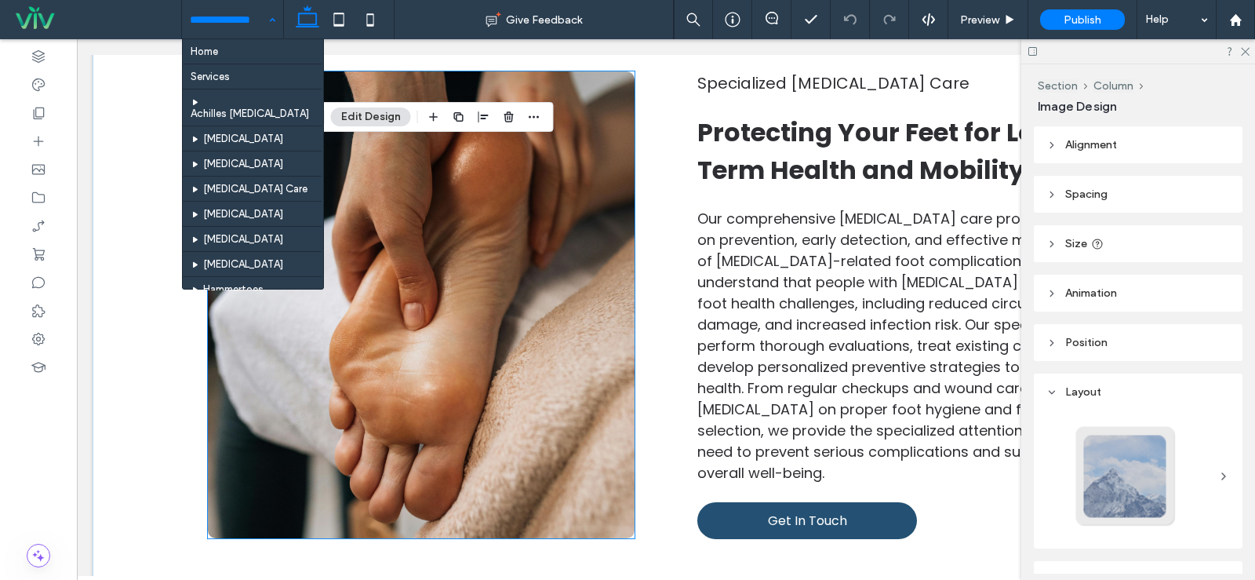
type input "**"
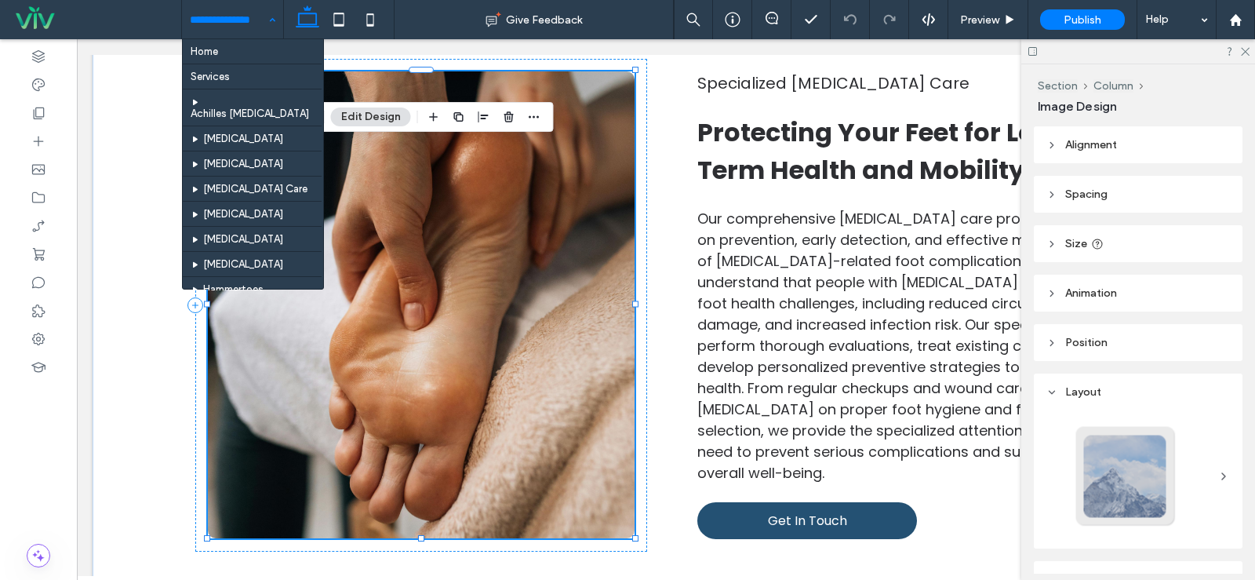
click at [448, 228] on img at bounding box center [421, 304] width 427 height 467
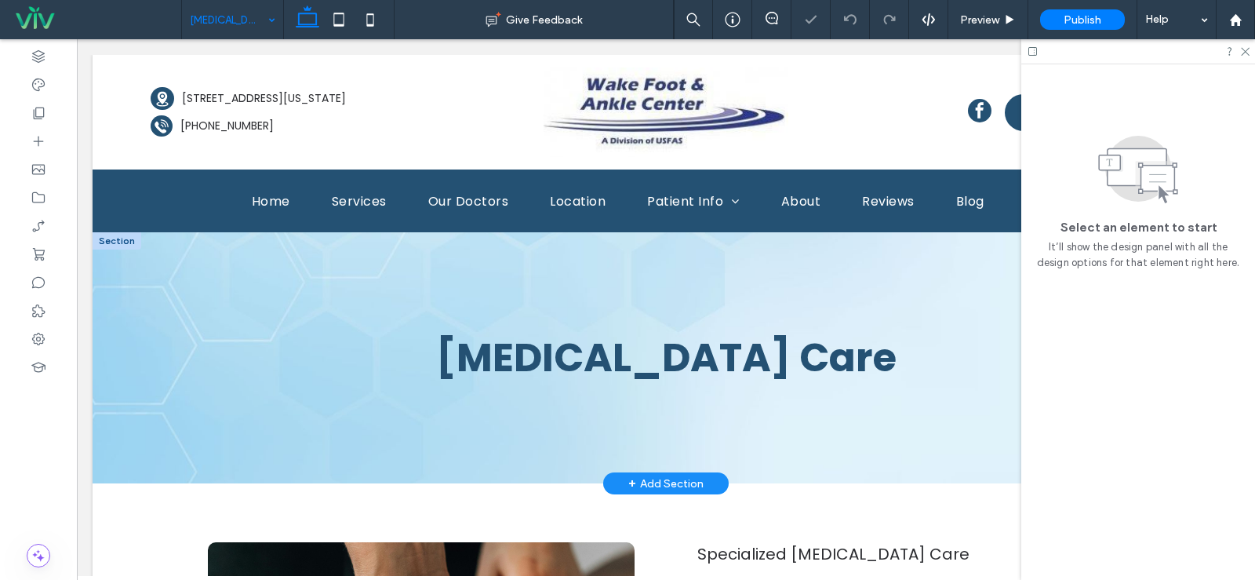
scroll to position [0, 0]
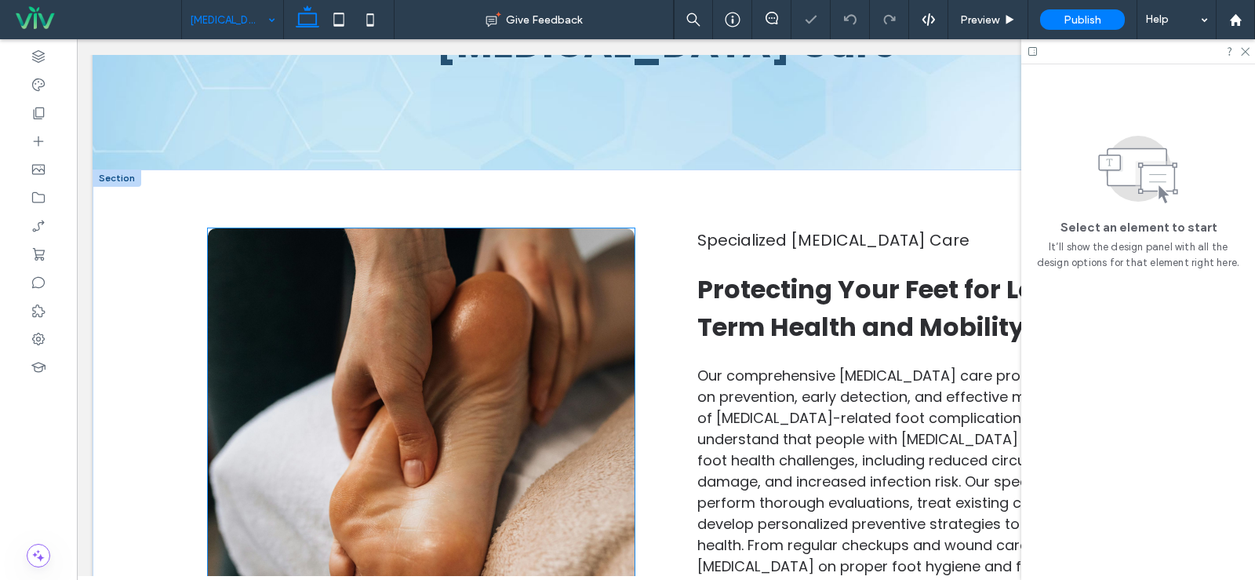
click at [344, 302] on img at bounding box center [421, 461] width 427 height 467
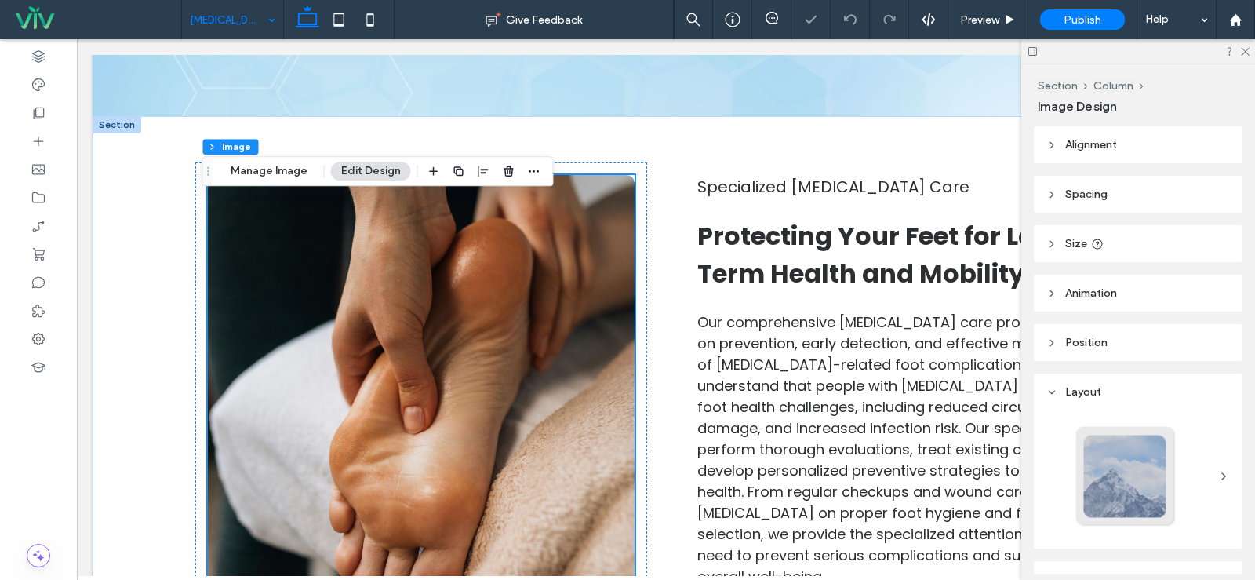
scroll to position [392, 0]
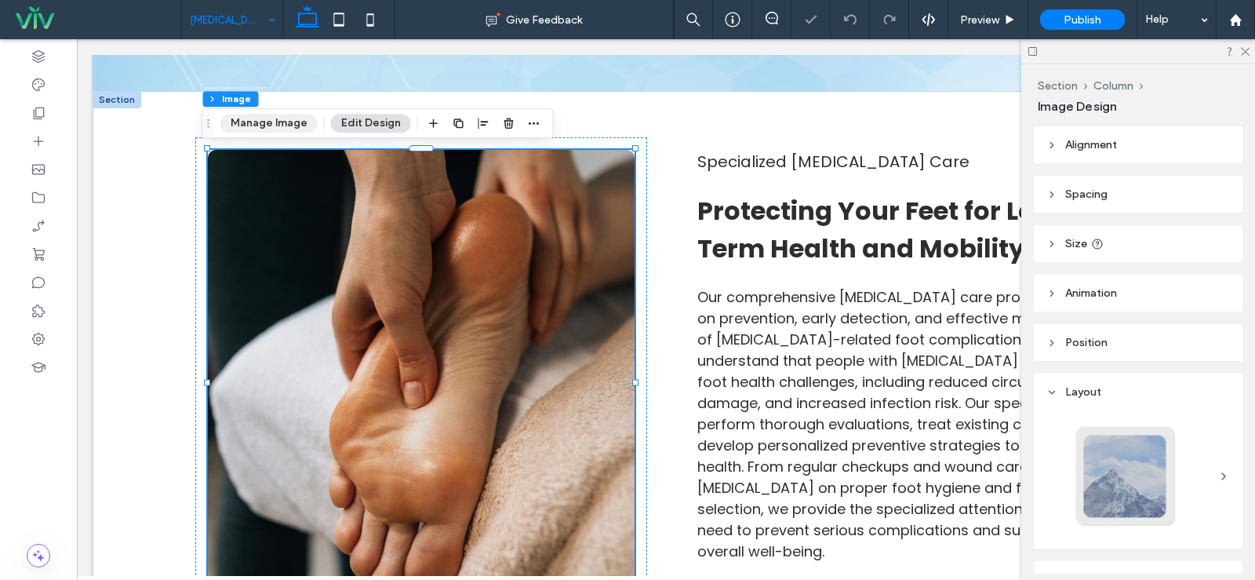
click at [279, 123] on button "Manage Image" at bounding box center [268, 123] width 97 height 19
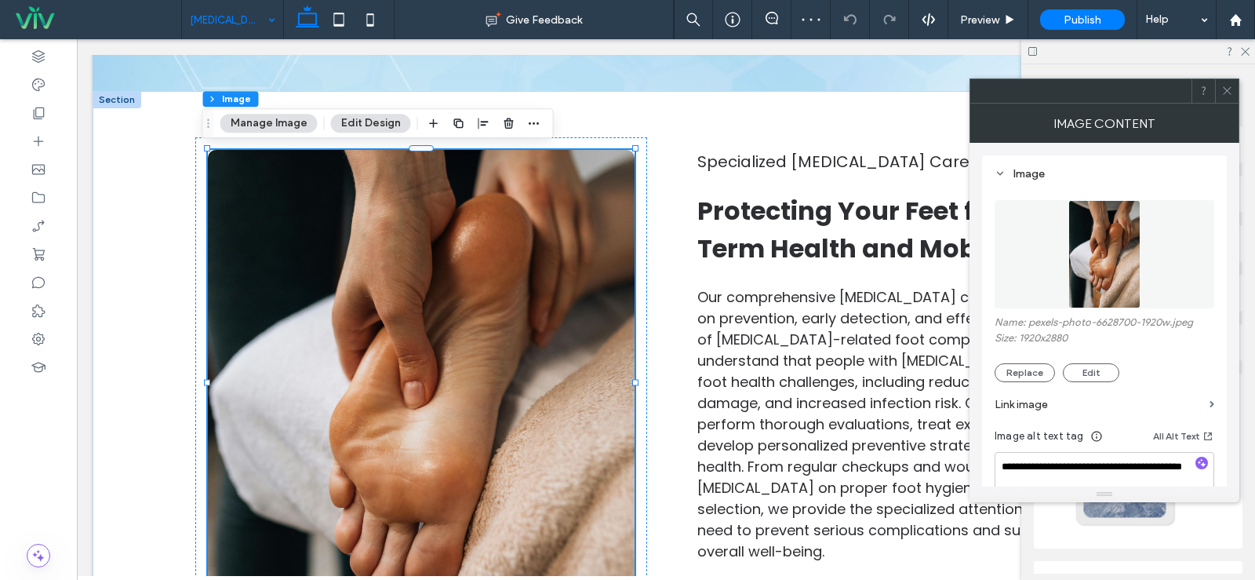
click at [1067, 220] on figure at bounding box center [1105, 254] width 220 height 108
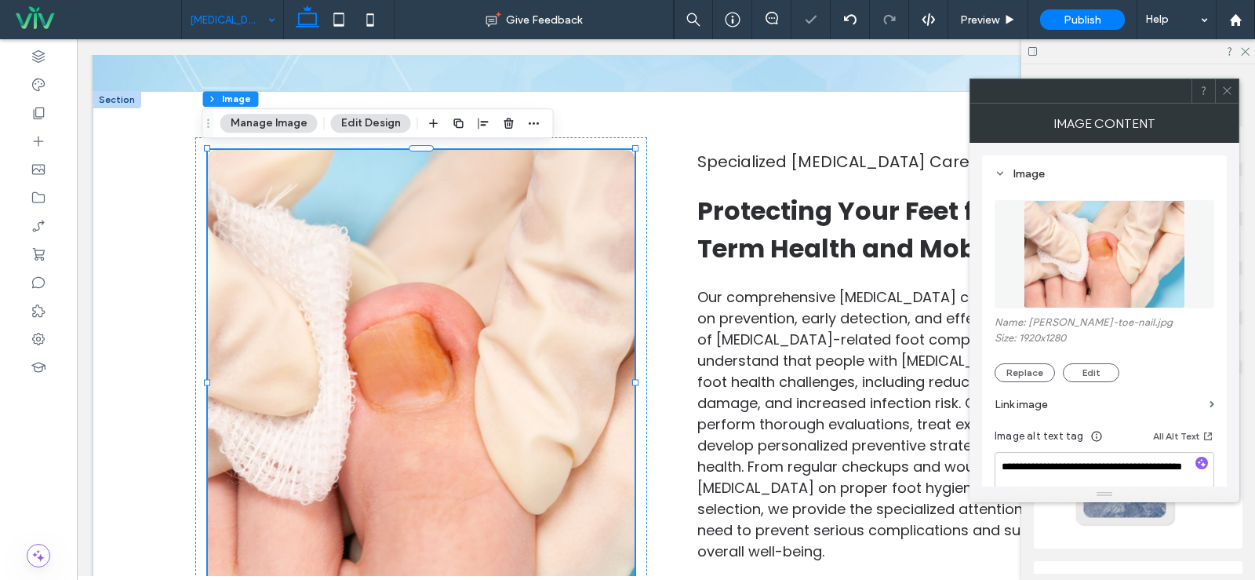
click at [1230, 91] on icon at bounding box center [1227, 91] width 12 height 12
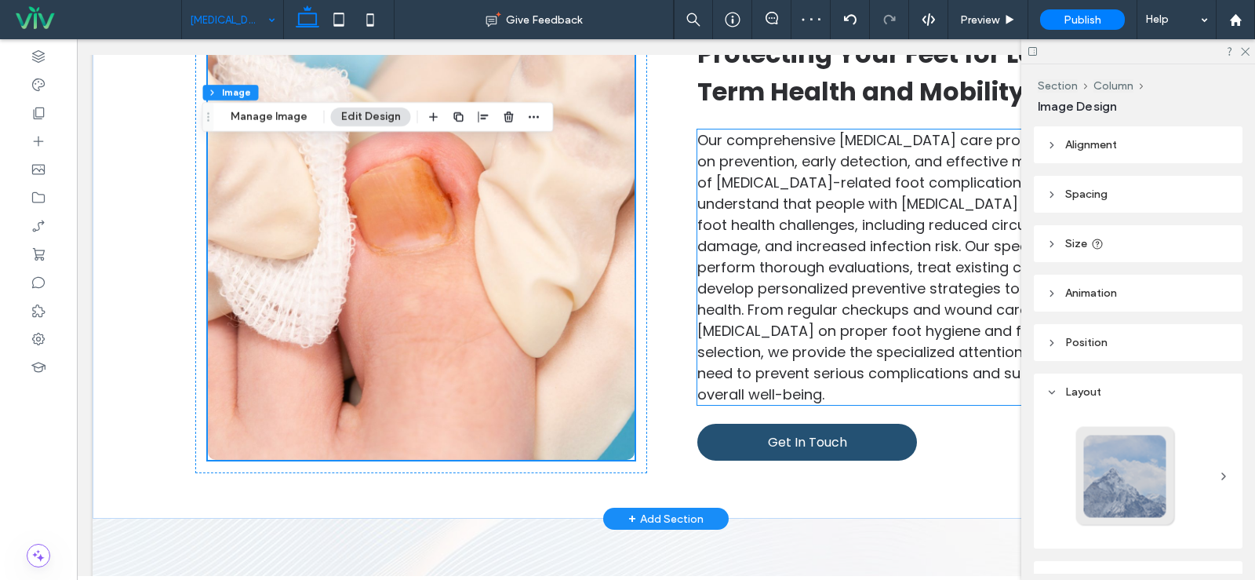
scroll to position [471, 0]
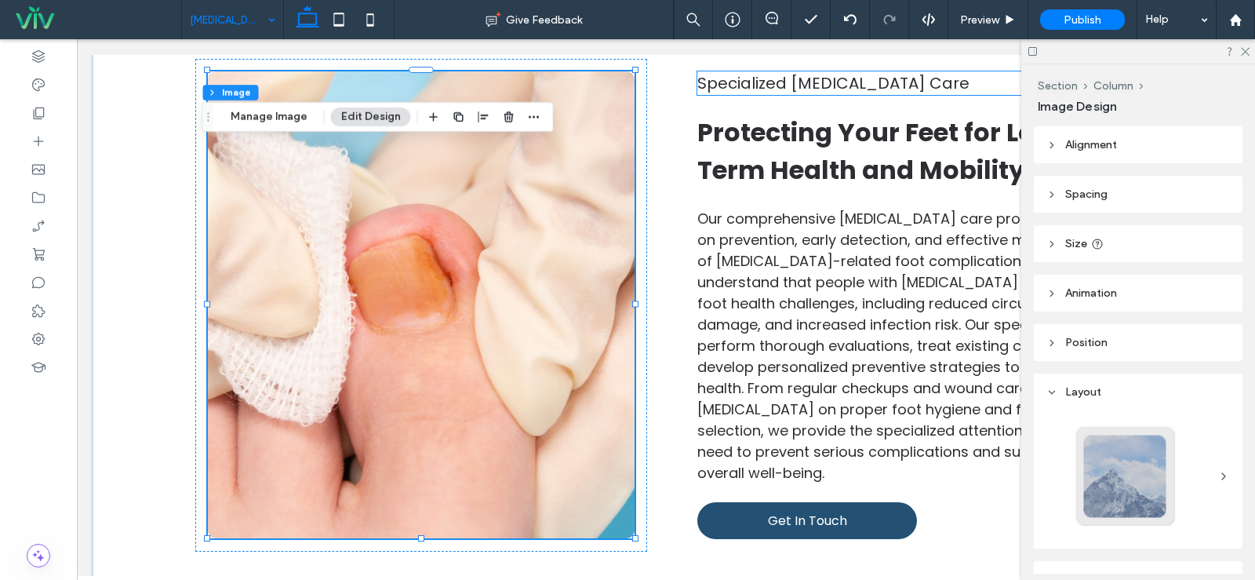
click at [844, 89] on span "Specialized Diabetic Foot Care" at bounding box center [833, 83] width 272 height 22
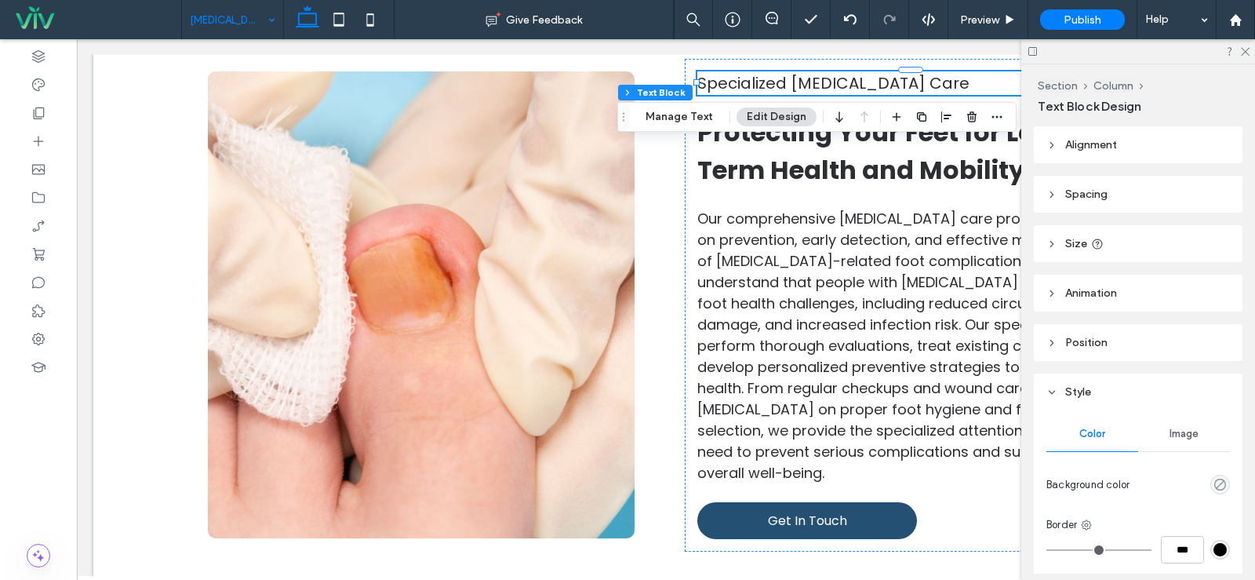
click at [844, 89] on span "Specialized Diabetic Foot Care" at bounding box center [833, 83] width 272 height 22
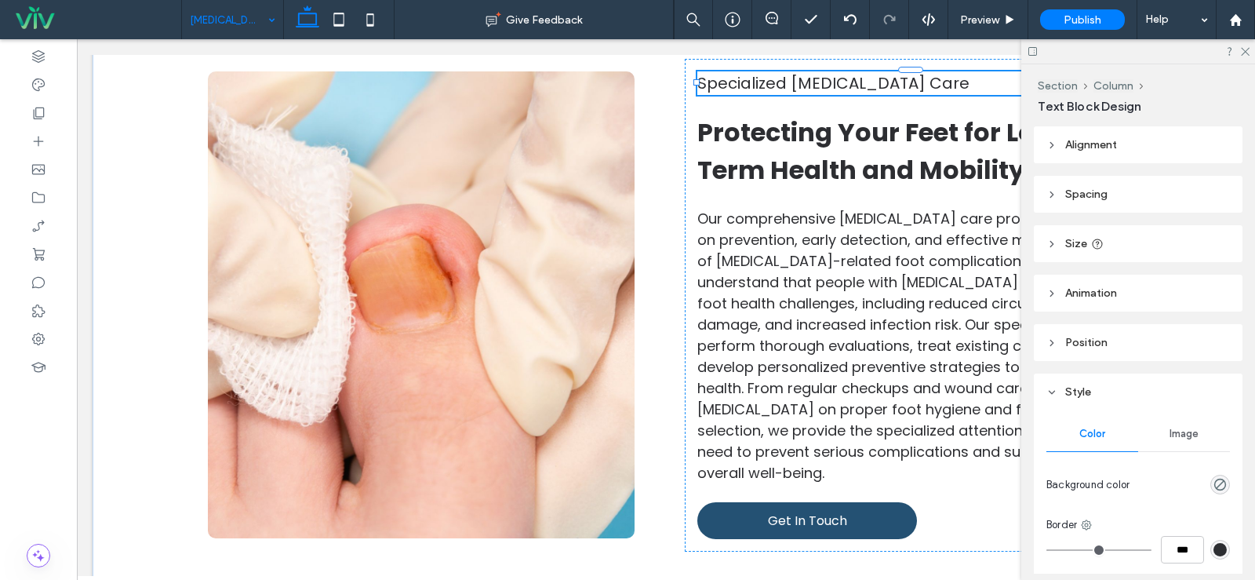
type input "*******"
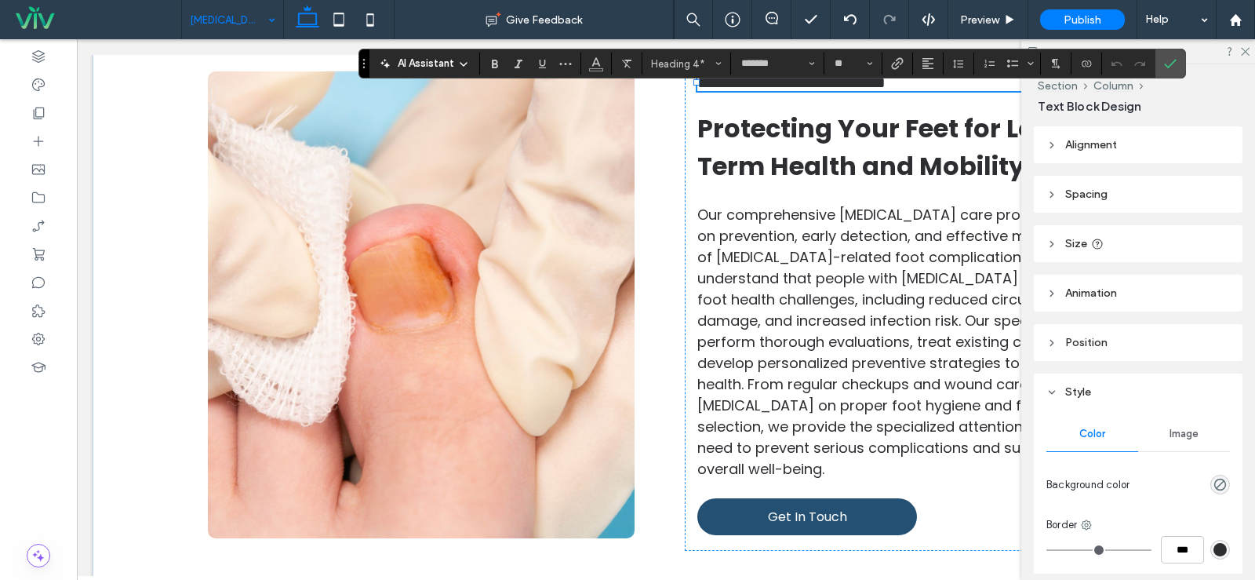
type input "**"
click at [777, 164] on span "Protecting Your Feet for Long-Term Health and Mobility" at bounding box center [890, 147] width 387 height 73
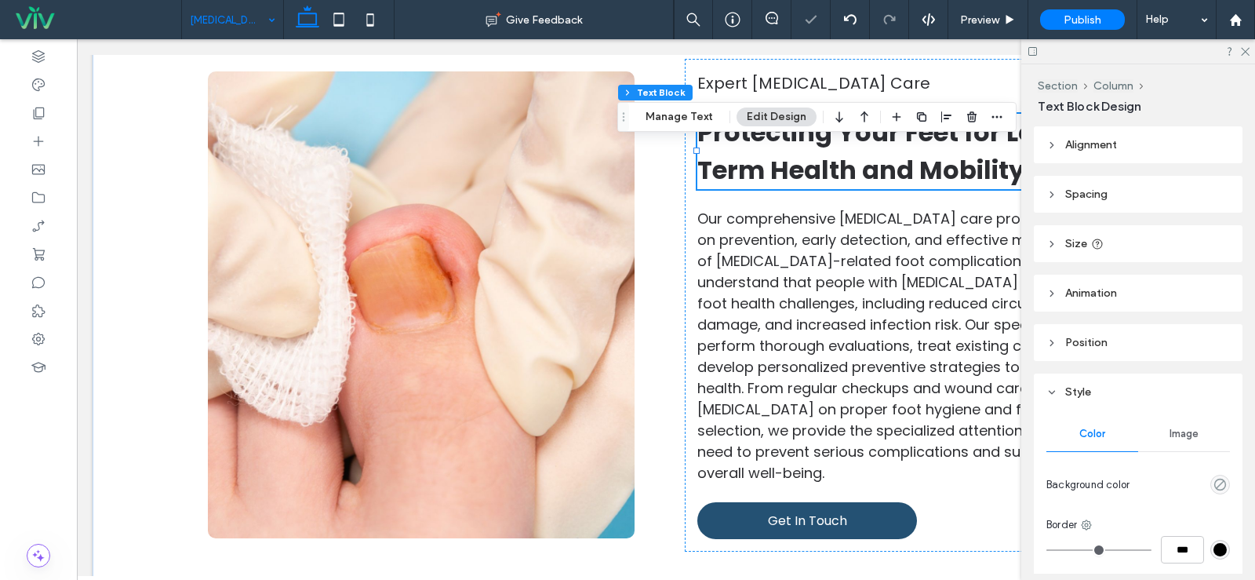
click at [777, 164] on span "Protecting Your Feet for Long-Term Health and Mobility" at bounding box center [890, 151] width 387 height 73
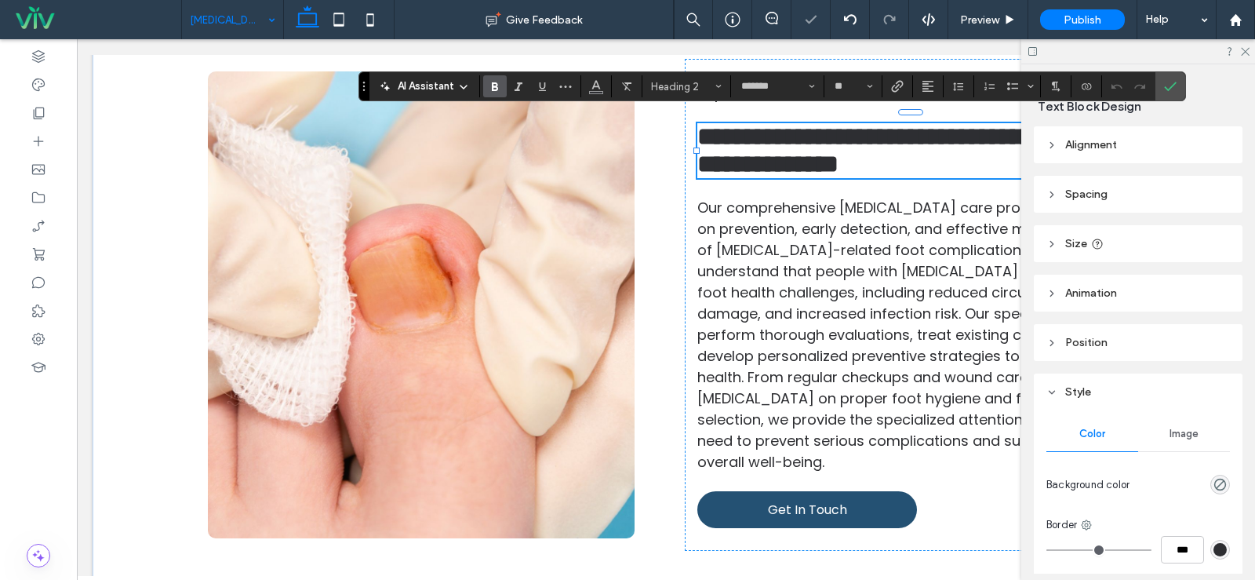
type input "**"
click at [762, 352] on span "Our comprehensive diabetic foot care program focuses on prevention, early detec…" at bounding box center [909, 335] width 424 height 274
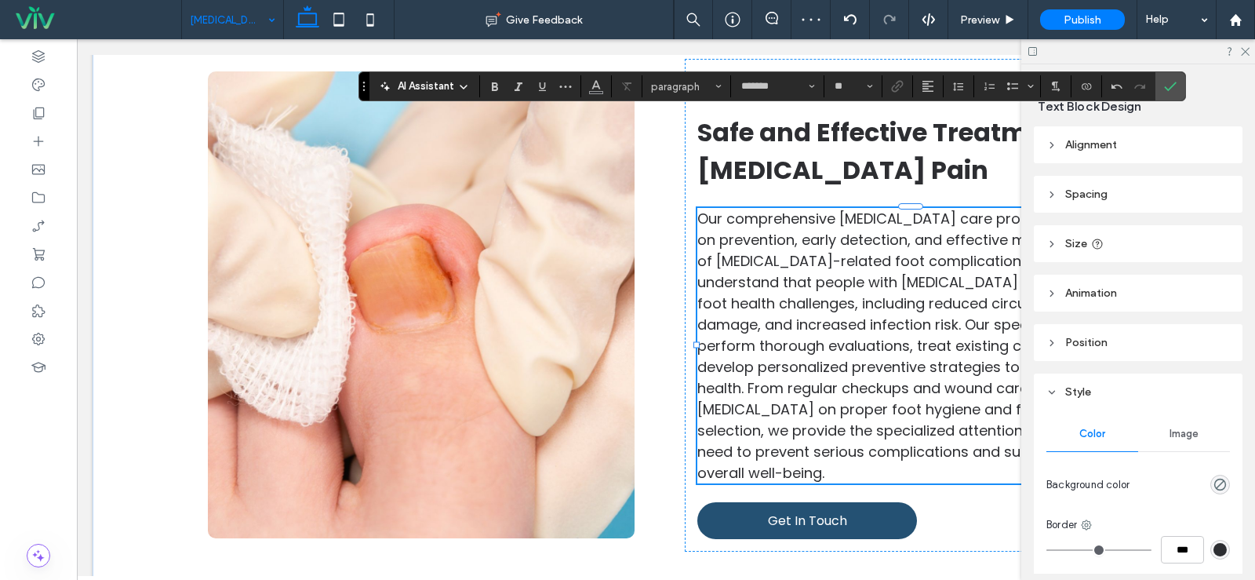
click at [762, 352] on span "Our comprehensive diabetic foot care program focuses on prevention, early detec…" at bounding box center [909, 346] width 424 height 274
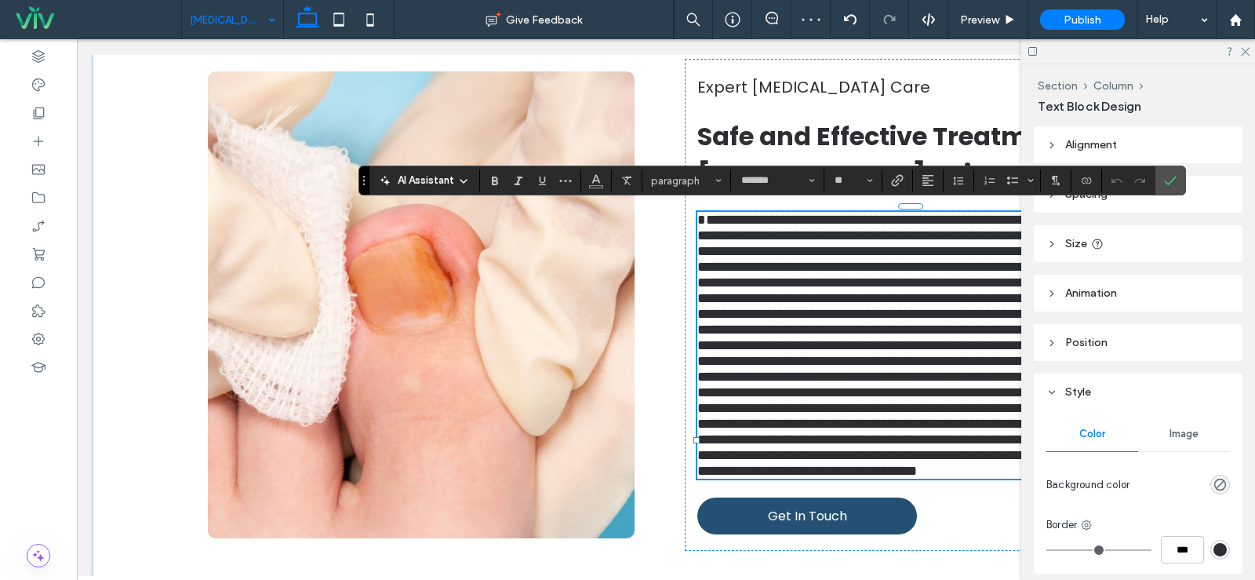
scroll to position [821, 0]
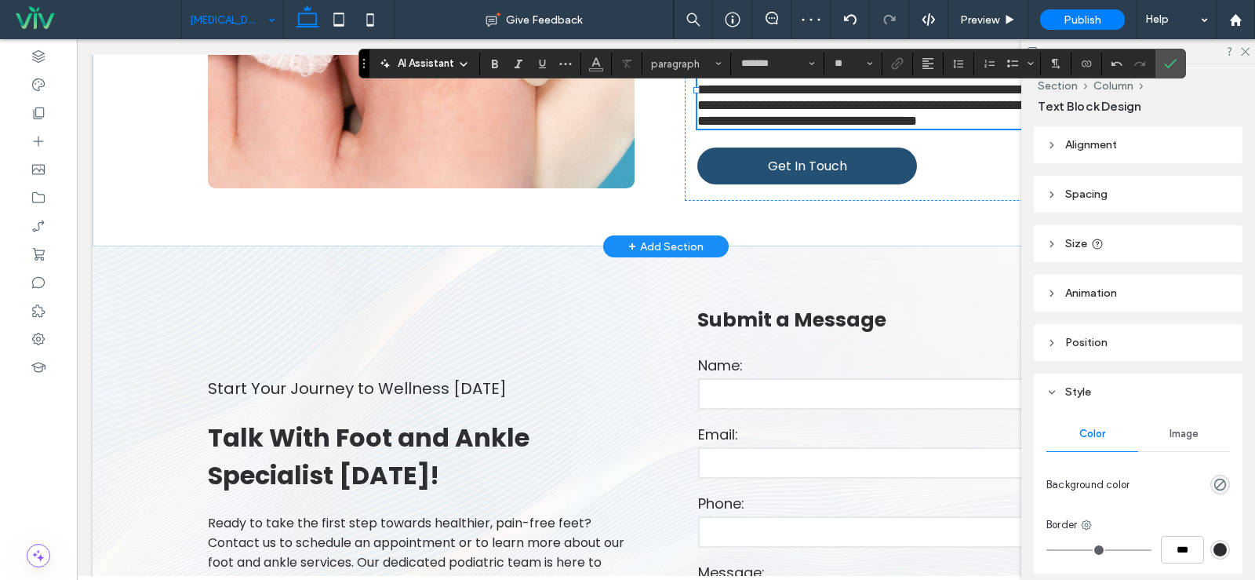
drag, startPoint x: 1170, startPoint y: 62, endPoint x: 1194, endPoint y: 61, distance: 23.5
click at [1172, 62] on icon "Confirm" at bounding box center [1170, 63] width 13 height 13
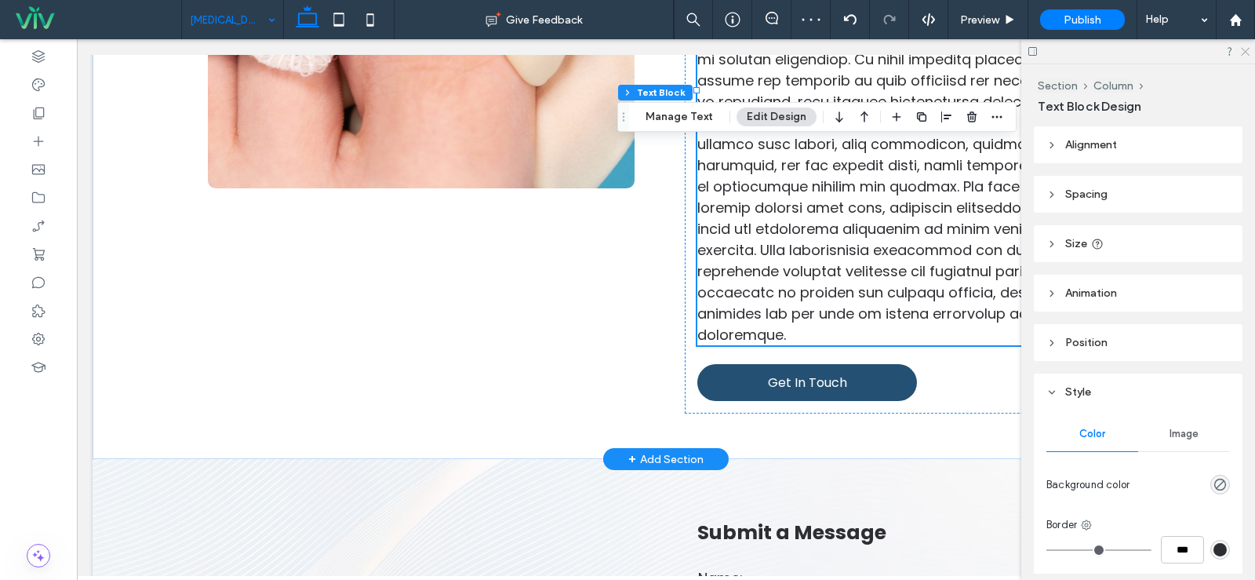
click at [1247, 50] on use at bounding box center [1245, 52] width 9 height 9
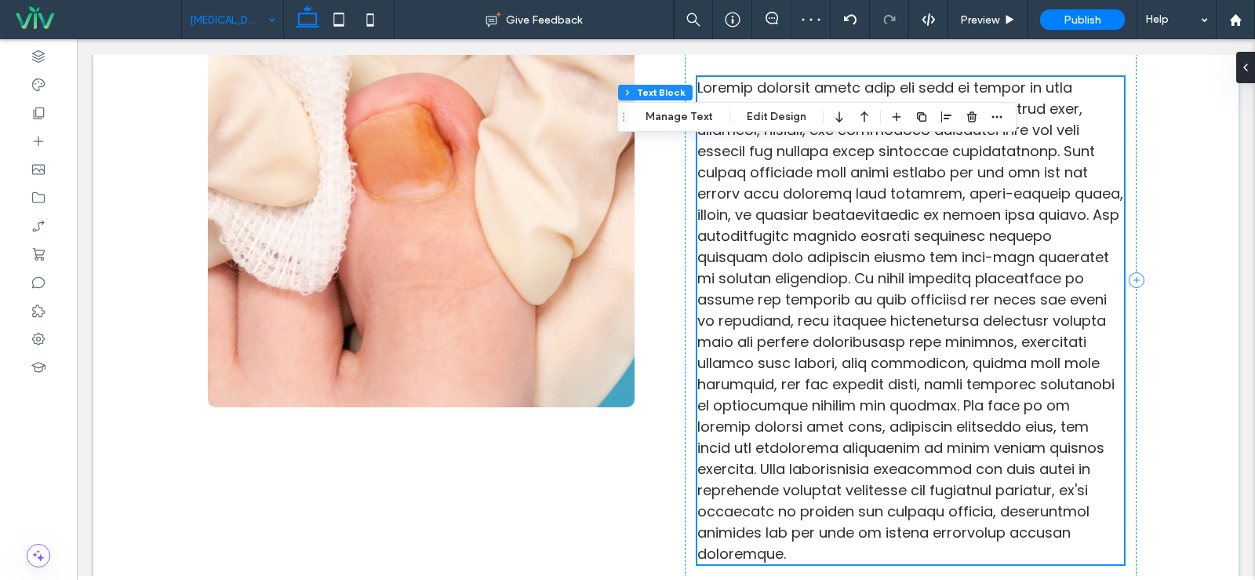
scroll to position [585, 0]
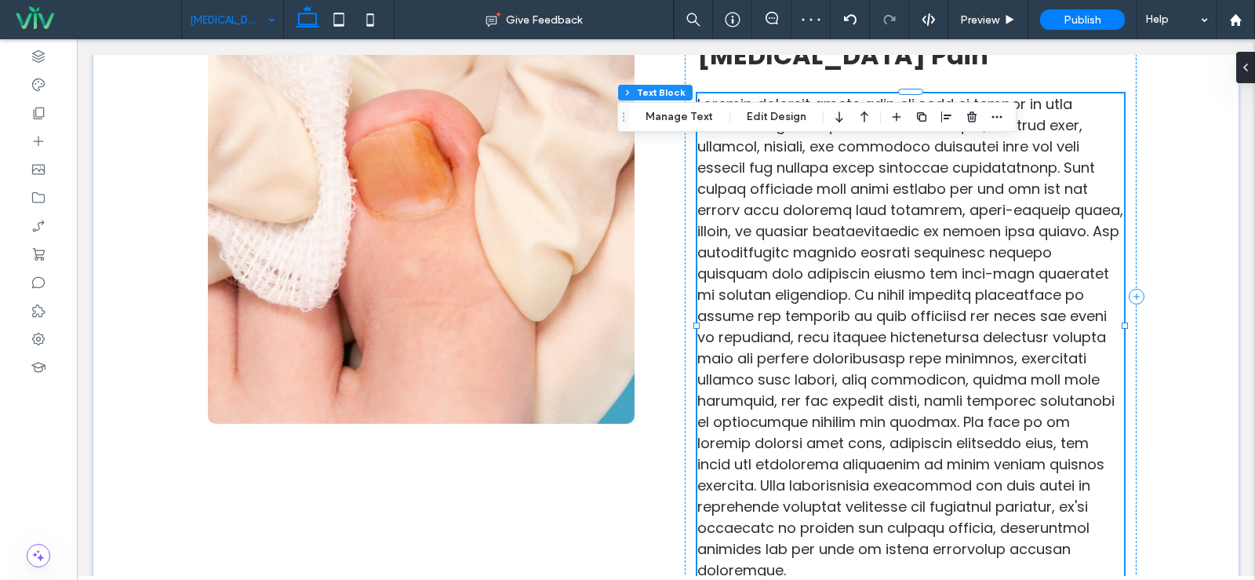
click at [959, 424] on span at bounding box center [910, 337] width 426 height 486
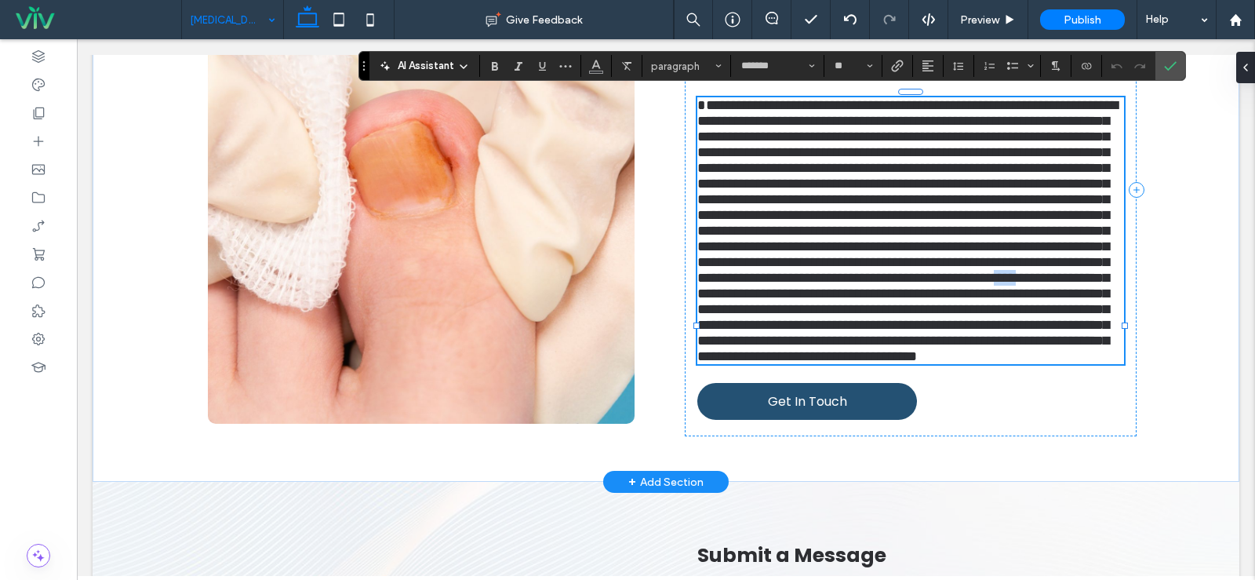
click at [959, 363] on span at bounding box center [907, 230] width 420 height 265
click at [956, 363] on span at bounding box center [907, 230] width 420 height 265
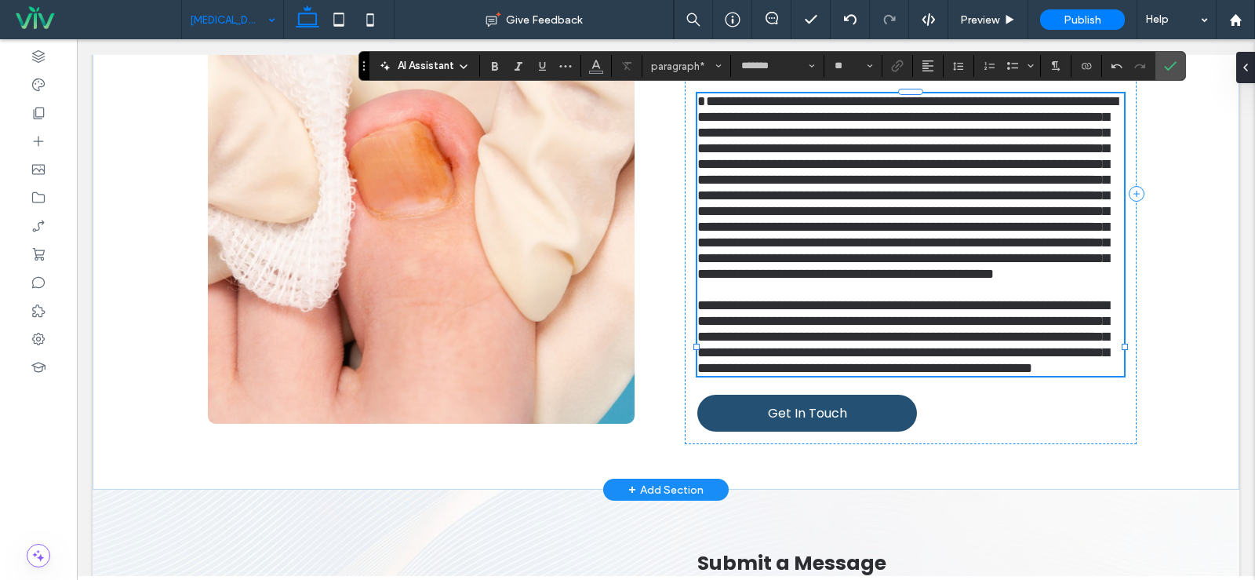
click at [1031, 231] on span "**********" at bounding box center [907, 187] width 420 height 187
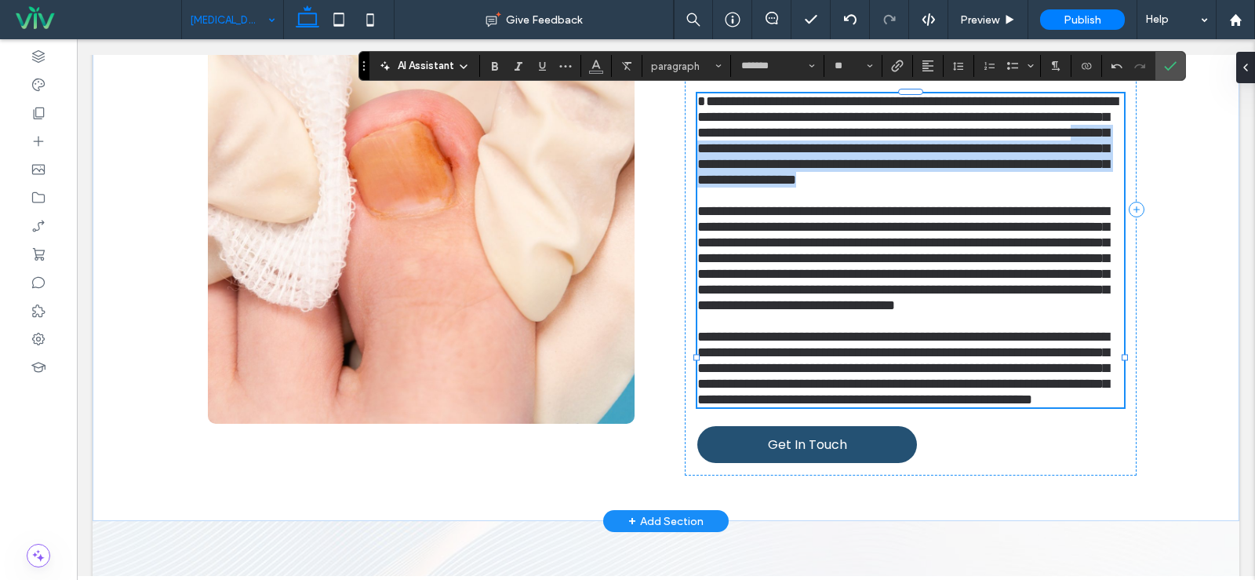
drag, startPoint x: 1036, startPoint y: 232, endPoint x: 1076, endPoint y: 162, distance: 80.1
click at [1076, 162] on p "**********" at bounding box center [910, 140] width 427 height 94
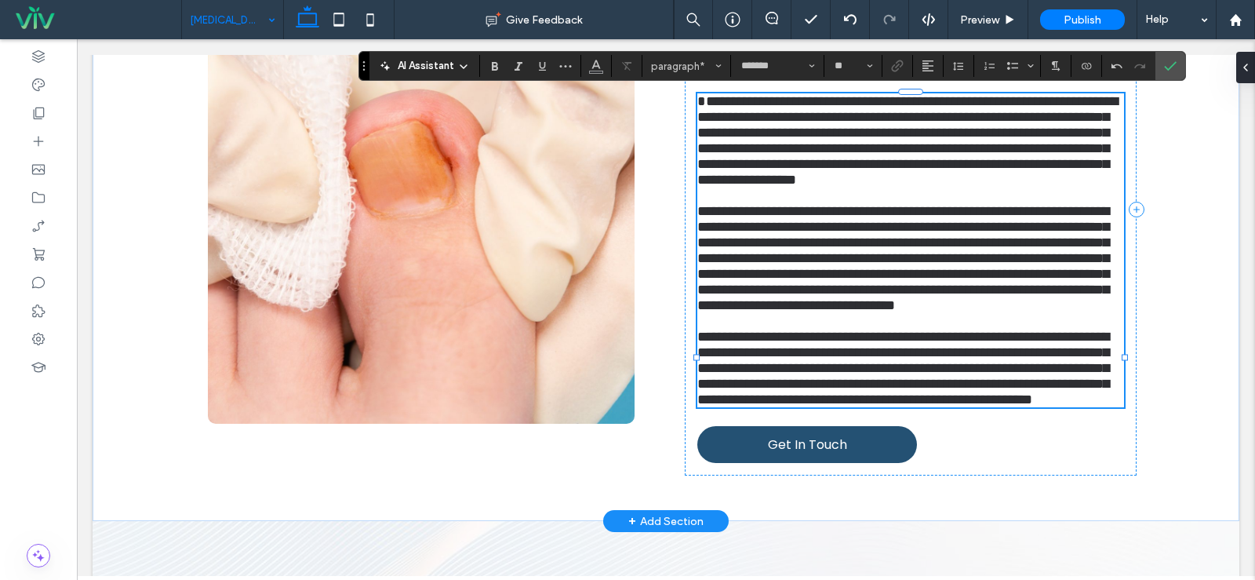
click at [875, 281] on span "**********" at bounding box center [903, 258] width 412 height 108
drag, startPoint x: 1059, startPoint y: 220, endPoint x: 1068, endPoint y: 198, distance: 23.6
click at [1068, 187] on p "**********" at bounding box center [910, 140] width 427 height 94
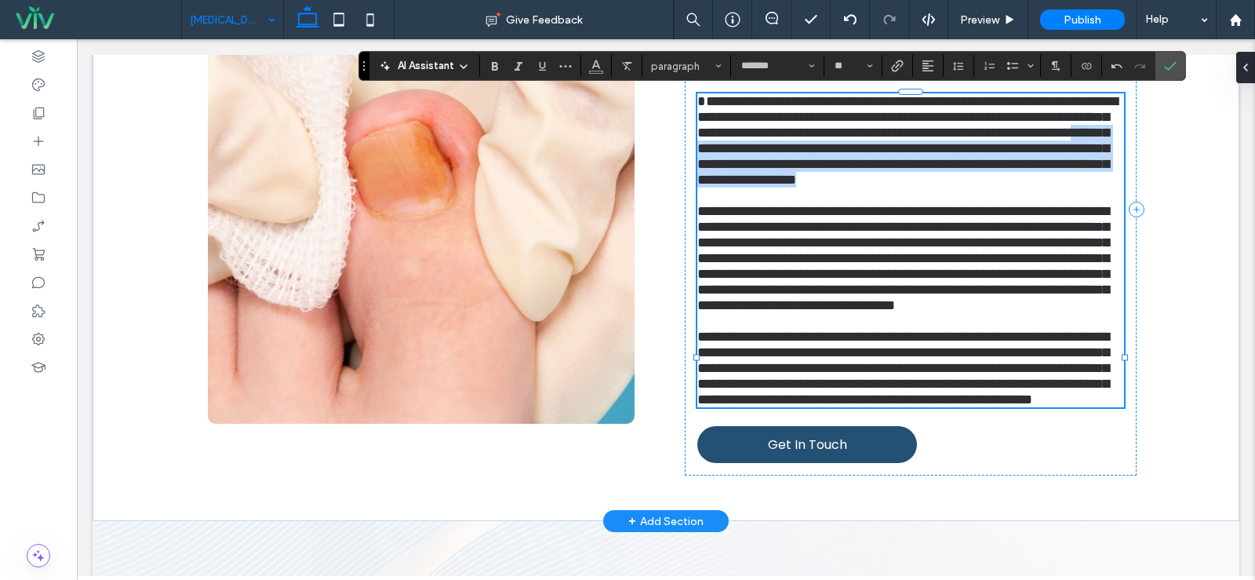
drag, startPoint x: 1031, startPoint y: 228, endPoint x: 1073, endPoint y: 168, distance: 73.8
click at [1073, 168] on p "**********" at bounding box center [910, 140] width 427 height 94
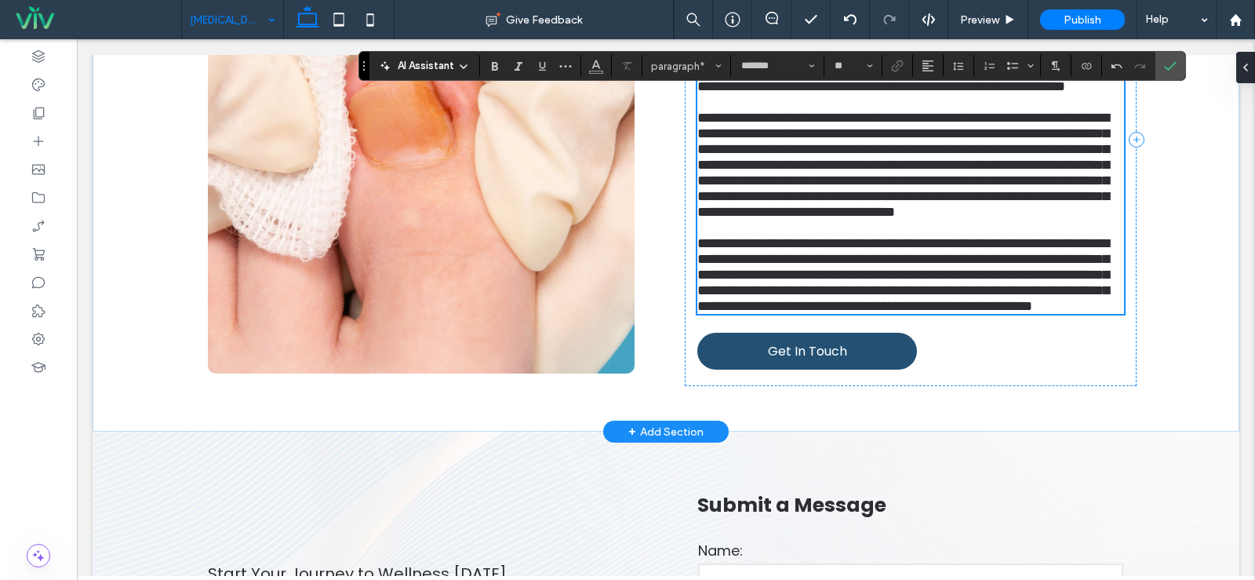
scroll to position [664, 0]
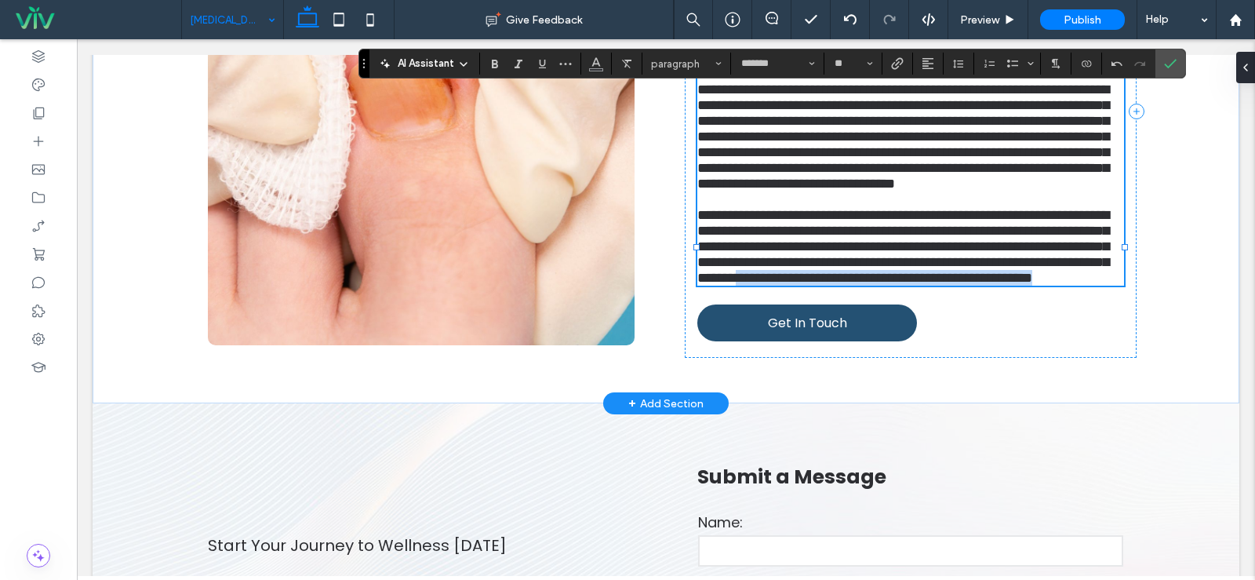
drag, startPoint x: 856, startPoint y: 466, endPoint x: 838, endPoint y: 452, distance: 22.9
click at [838, 286] on p "**********" at bounding box center [910, 246] width 427 height 78
click at [846, 286] on p "**********" at bounding box center [910, 246] width 427 height 78
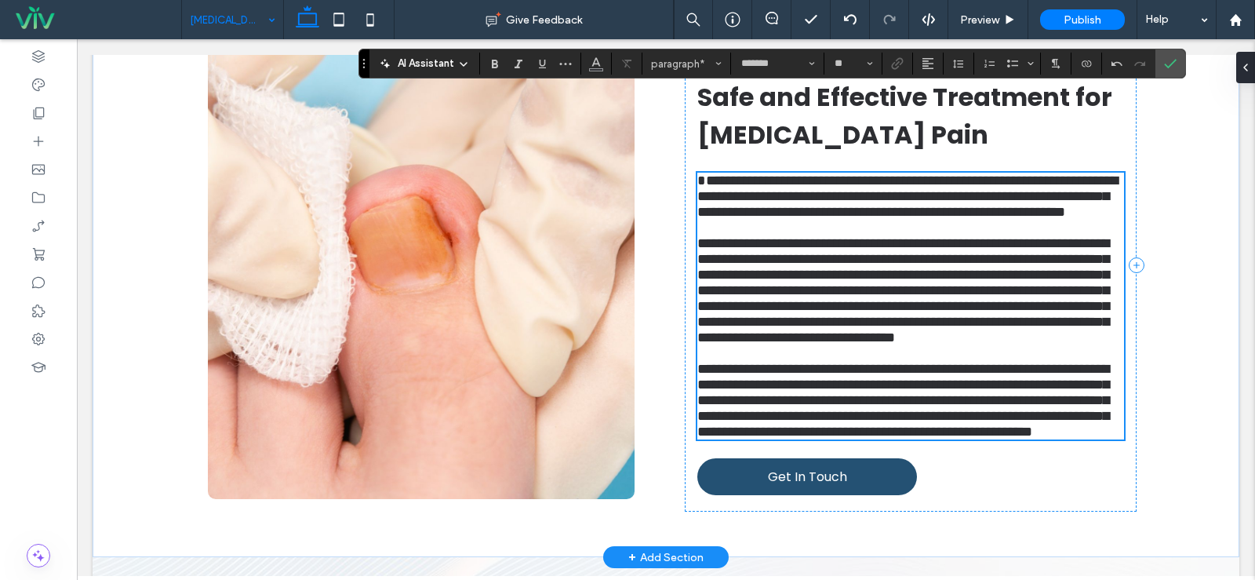
scroll to position [507, 0]
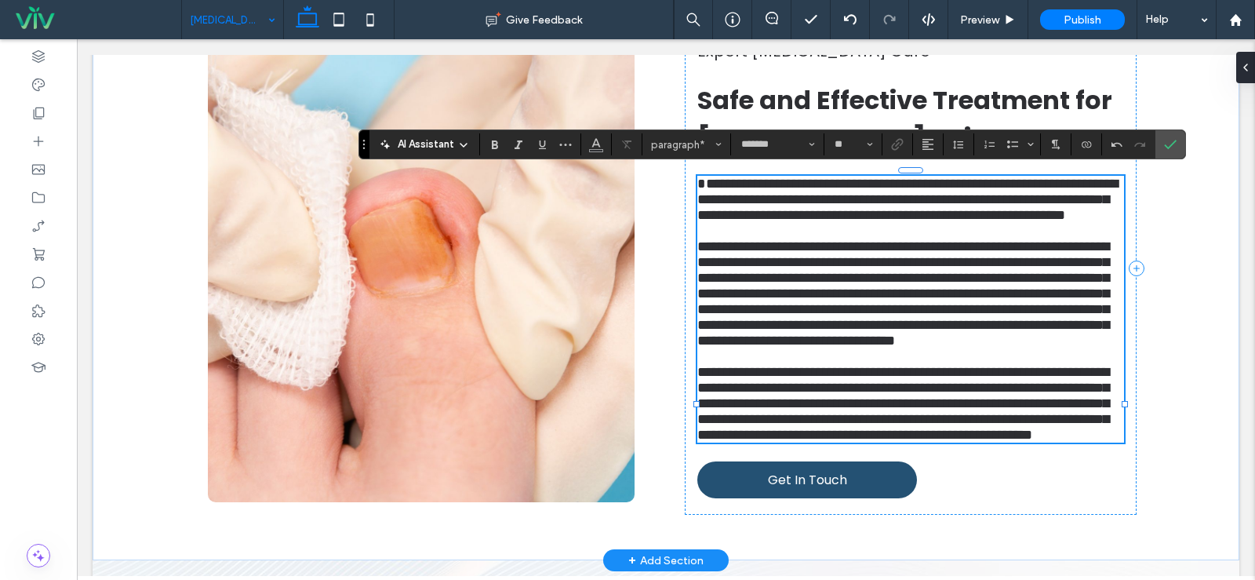
click at [697, 186] on span "**********" at bounding box center [907, 200] width 420 height 46
click at [1172, 136] on span "Confirm" at bounding box center [1170, 144] width 13 height 27
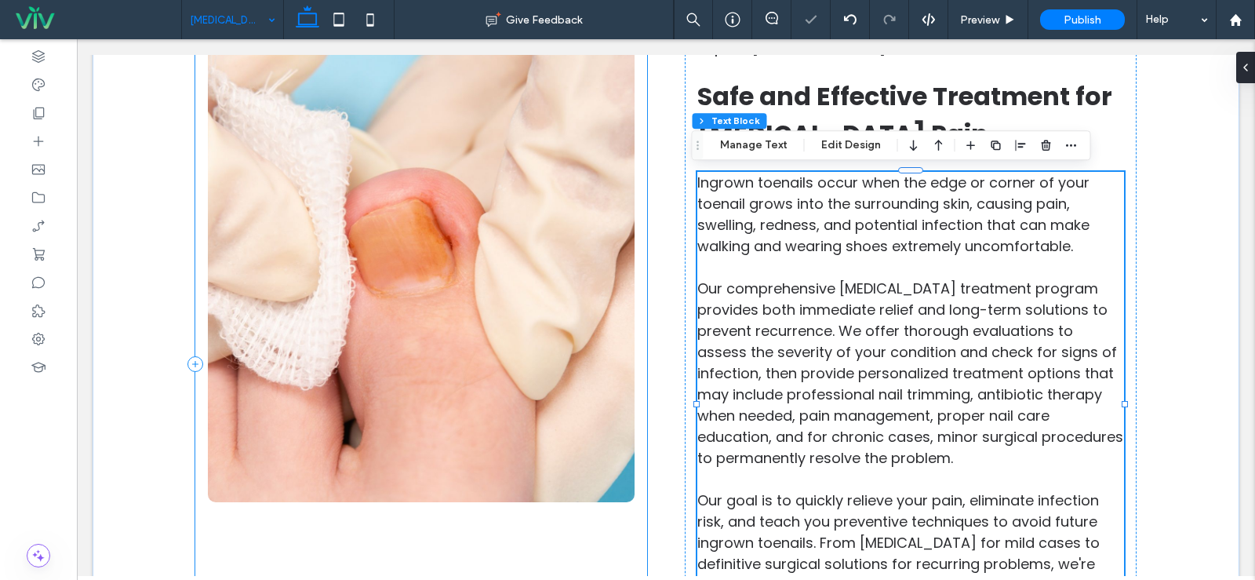
click at [634, 423] on div at bounding box center [421, 364] width 452 height 683
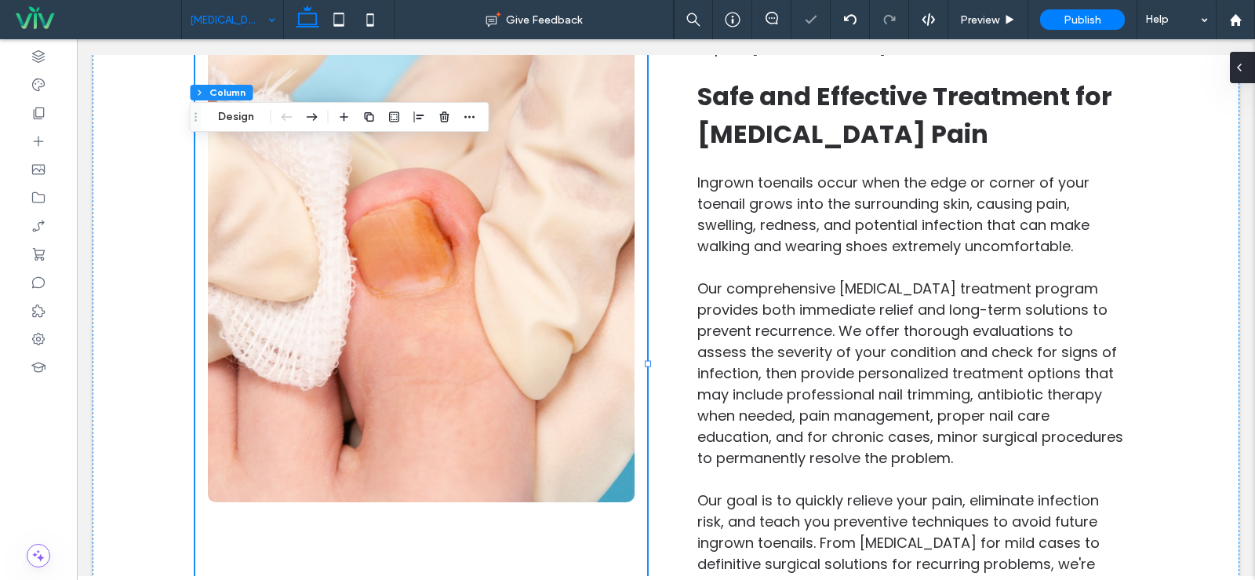
click at [1241, 75] on span at bounding box center [1239, 67] width 13 height 31
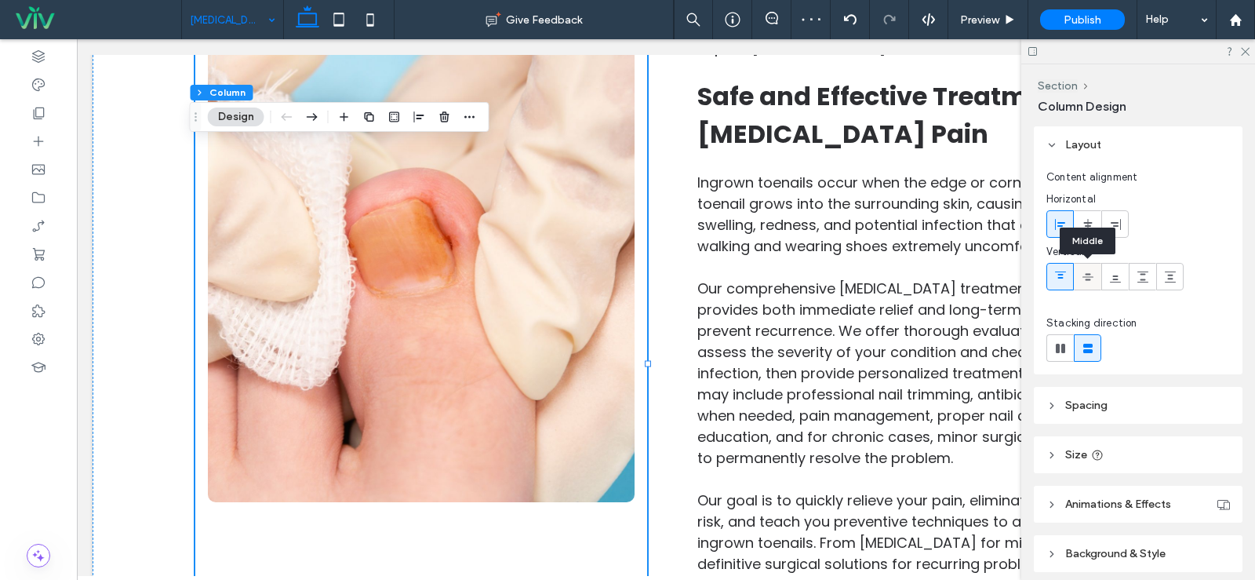
click at [1081, 276] on div at bounding box center [1088, 277] width 26 height 26
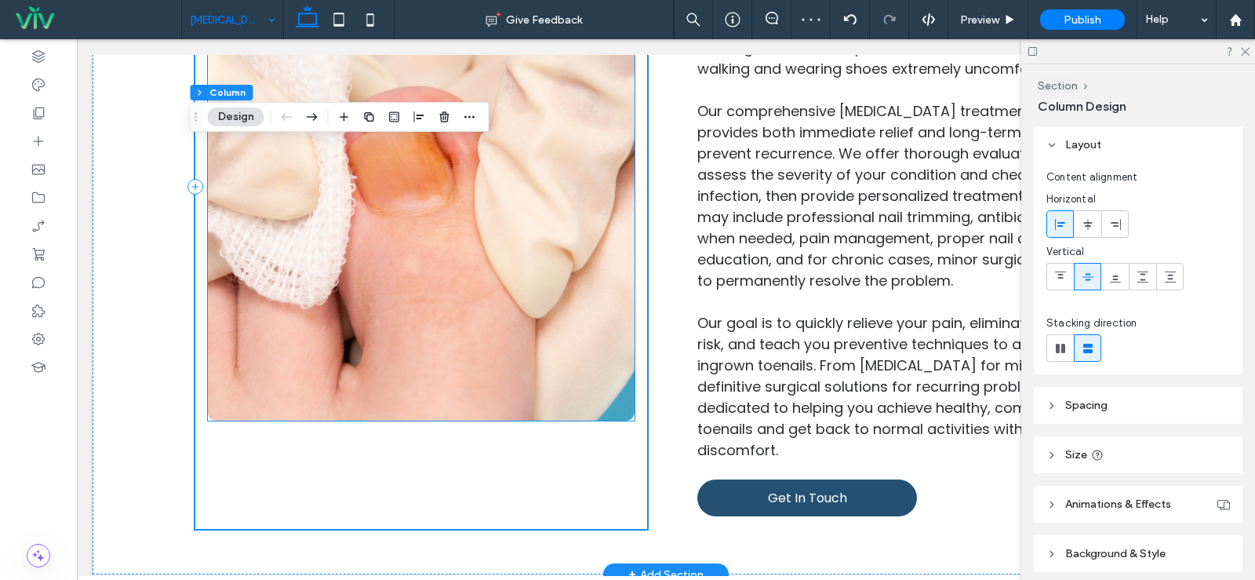
scroll to position [759, 0]
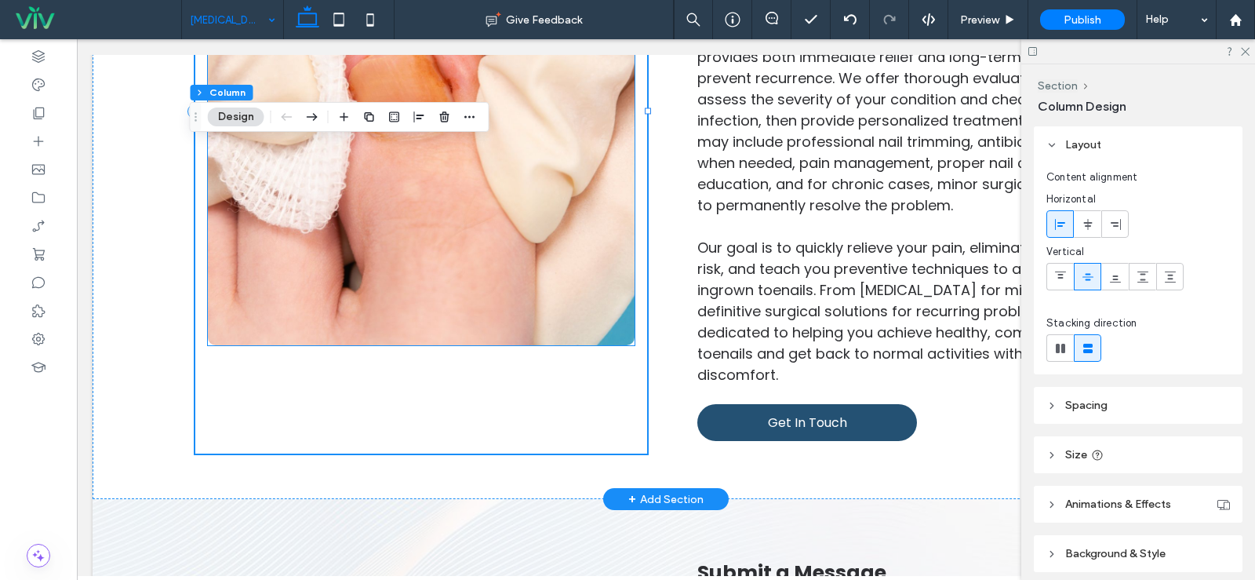
click at [496, 315] on img at bounding box center [421, 111] width 427 height 467
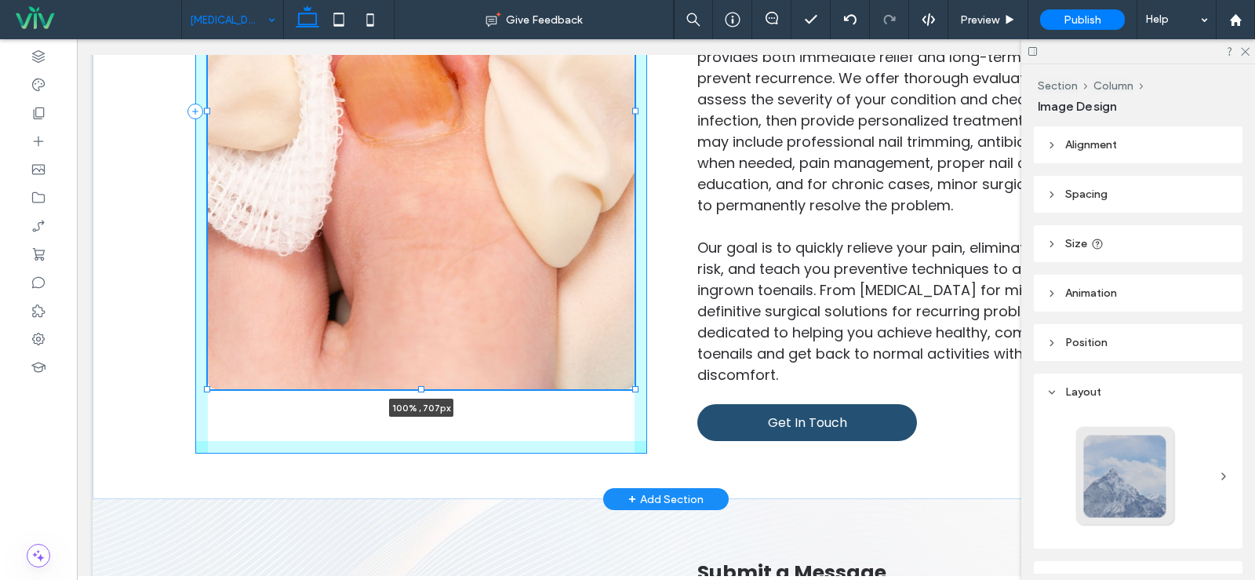
drag, startPoint x: 417, startPoint y: 346, endPoint x: 417, endPoint y: 391, distance: 44.7
click at [418, 391] on div at bounding box center [421, 389] width 6 height 6
type input "***"
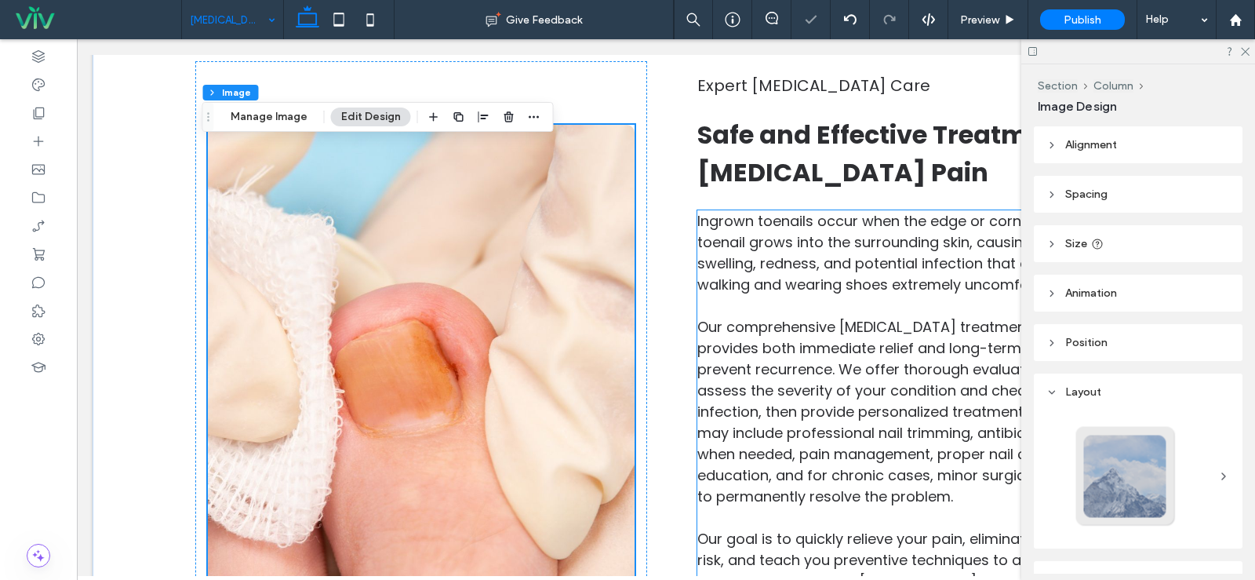
scroll to position [446, 0]
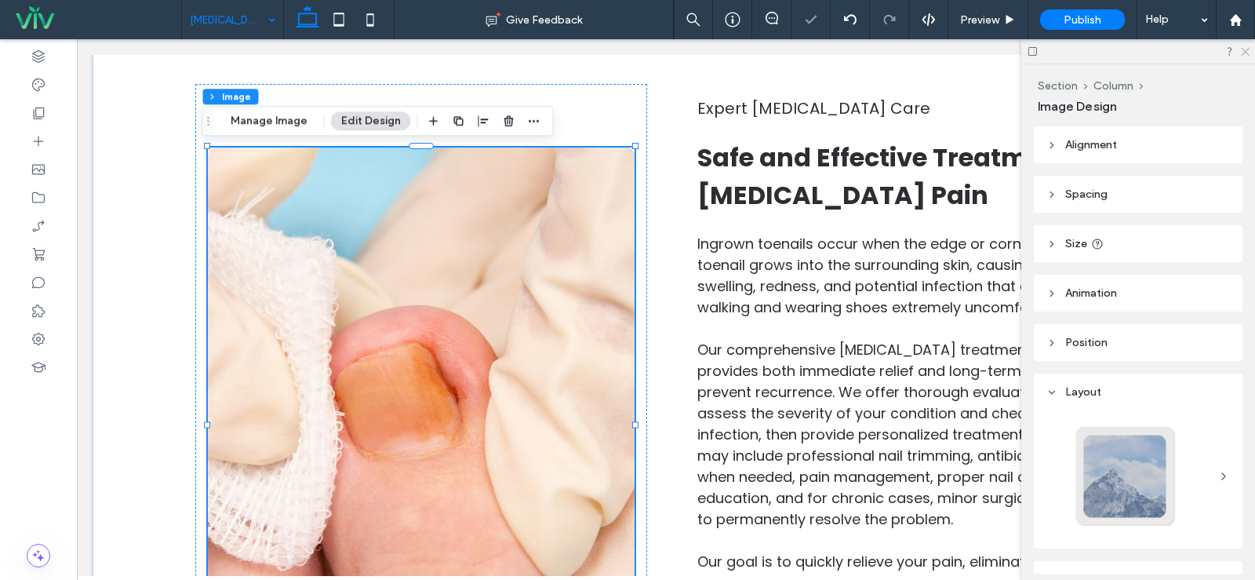
click at [1245, 49] on icon at bounding box center [1244, 51] width 10 height 10
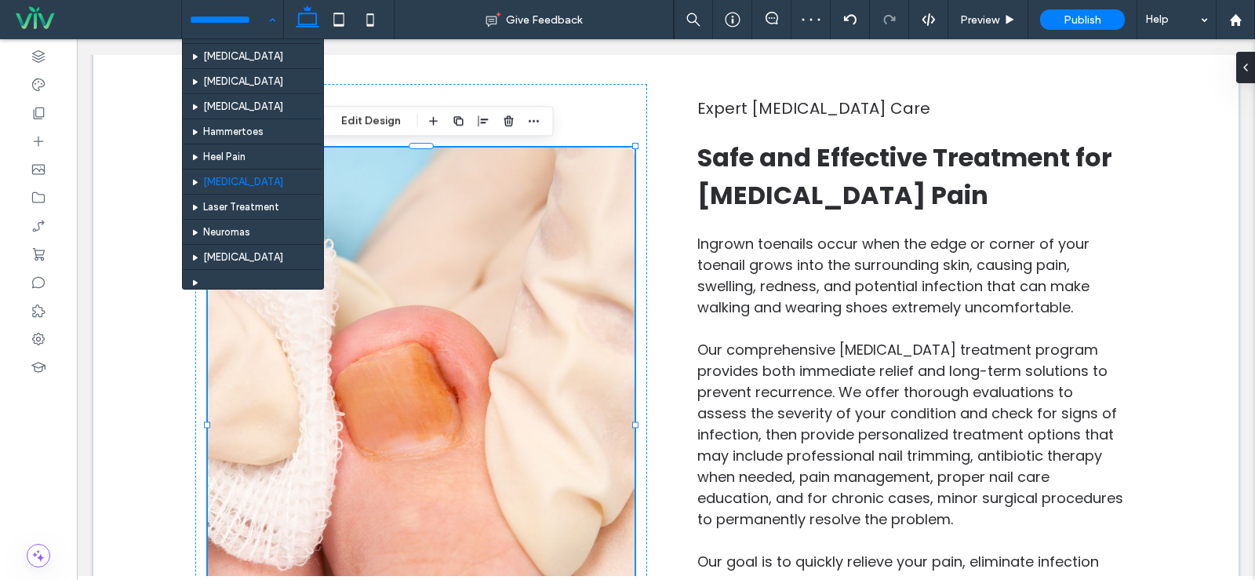
scroll to position [157, 0]
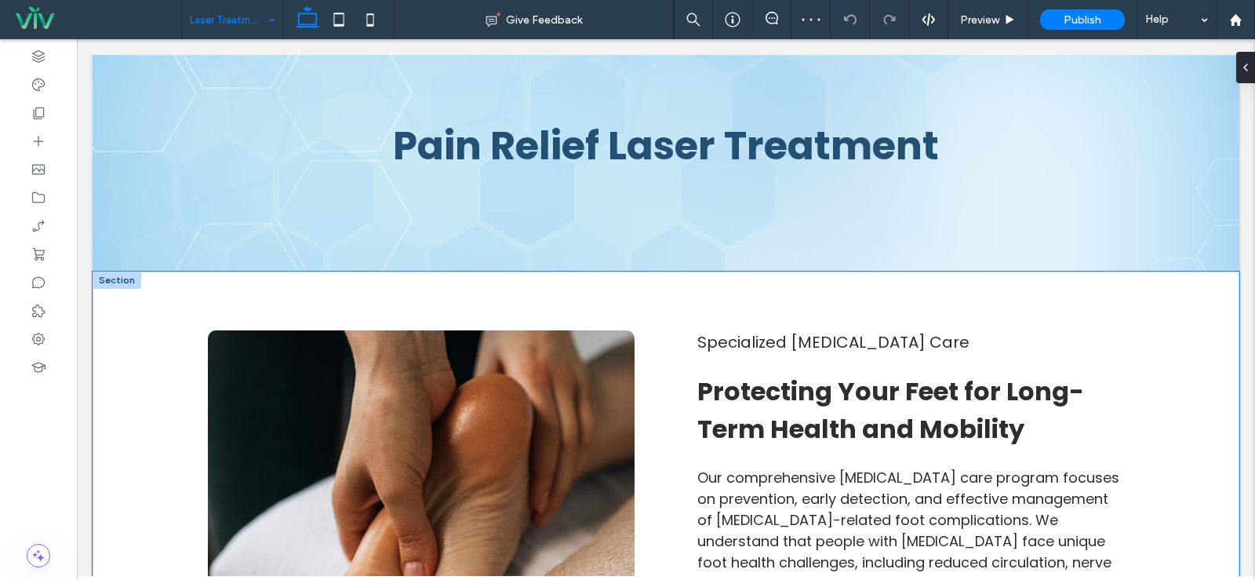
scroll to position [235, 0]
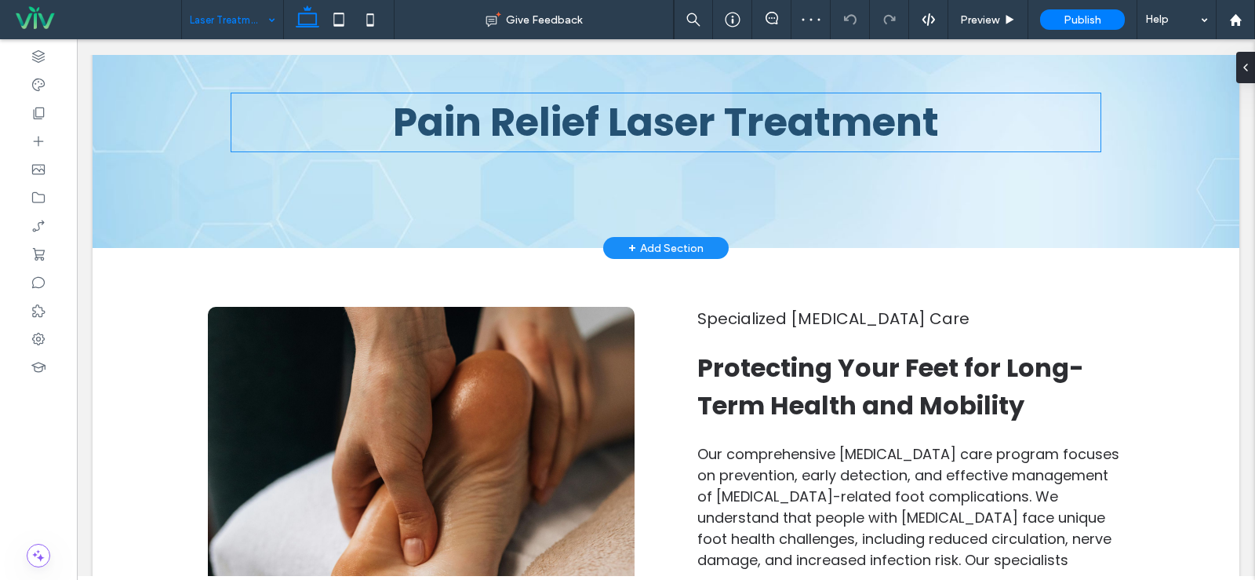
click at [620, 137] on span "Pain Relief Laser Treatment" at bounding box center [666, 122] width 546 height 56
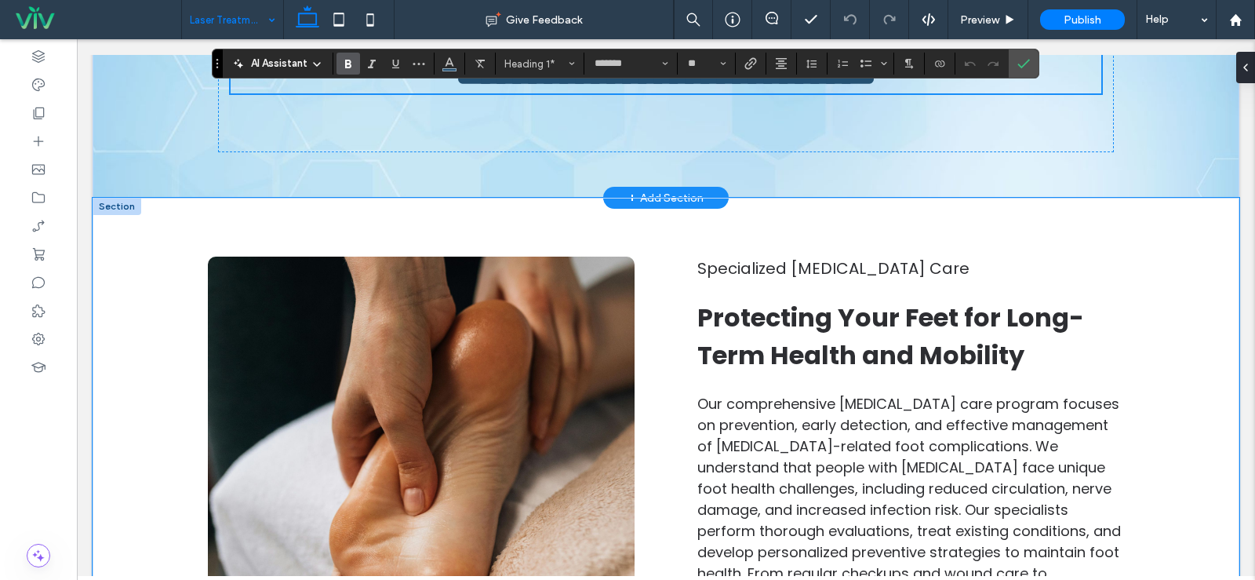
scroll to position [314, 0]
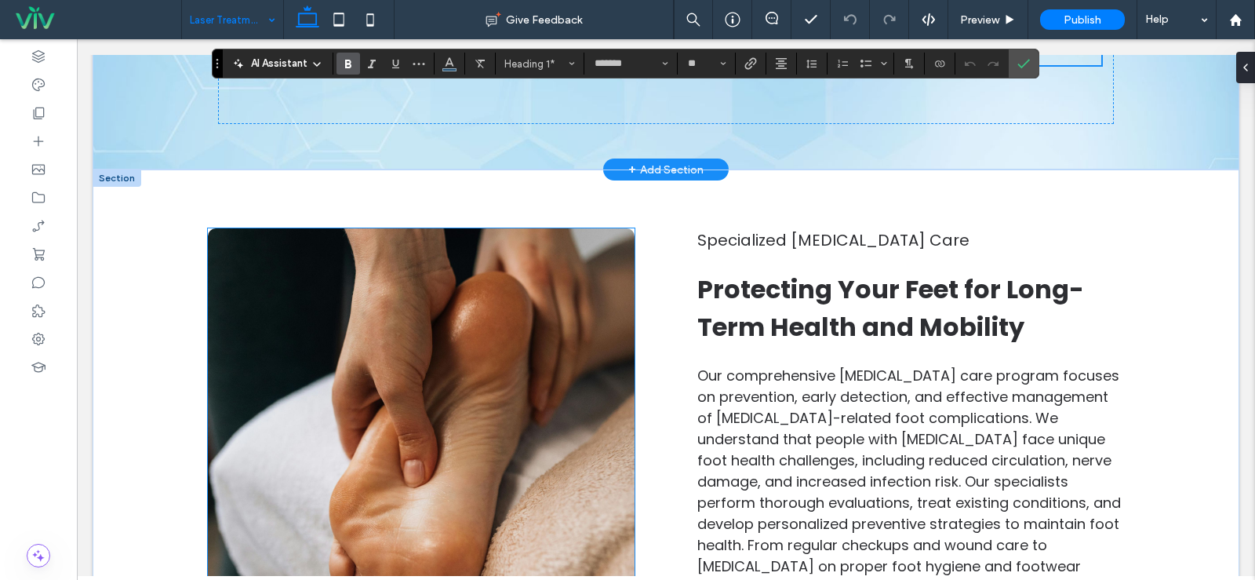
click at [410, 293] on img at bounding box center [421, 461] width 427 height 467
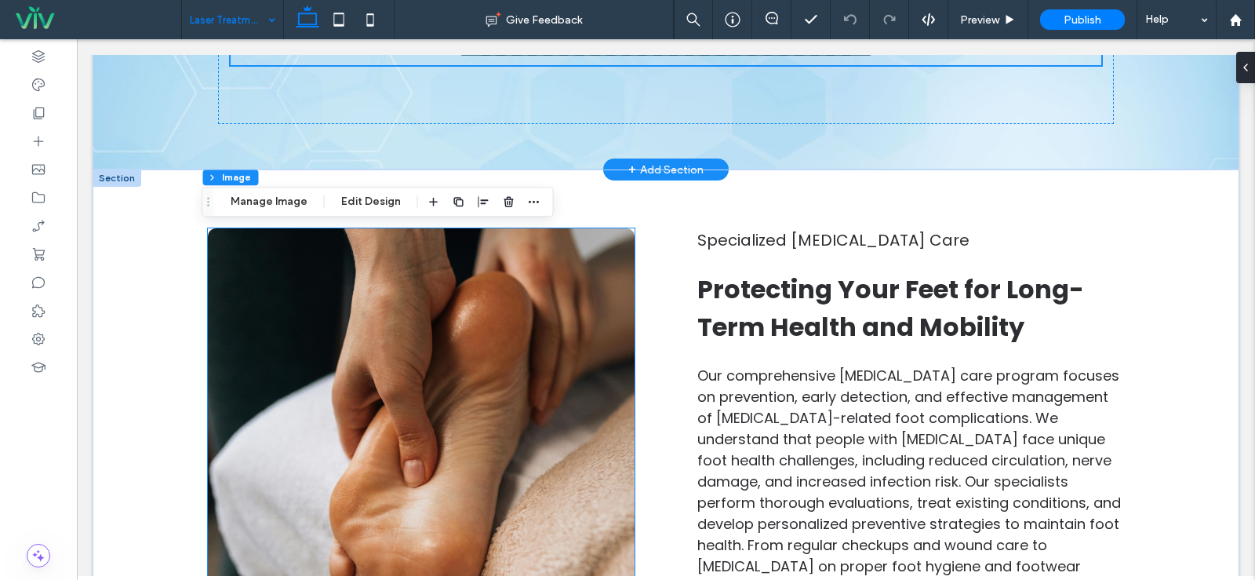
type input "**"
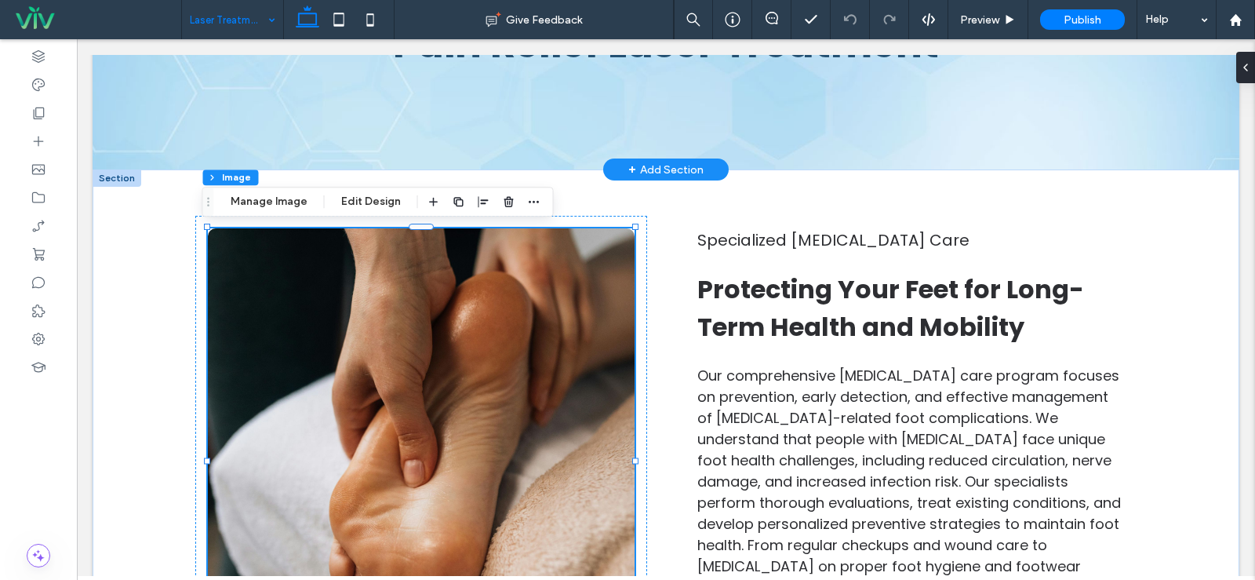
click at [249, 191] on div "Section Column Image Manage Image Edit Design" at bounding box center [377, 202] width 351 height 30
click at [251, 196] on button "Manage Image" at bounding box center [268, 201] width 97 height 19
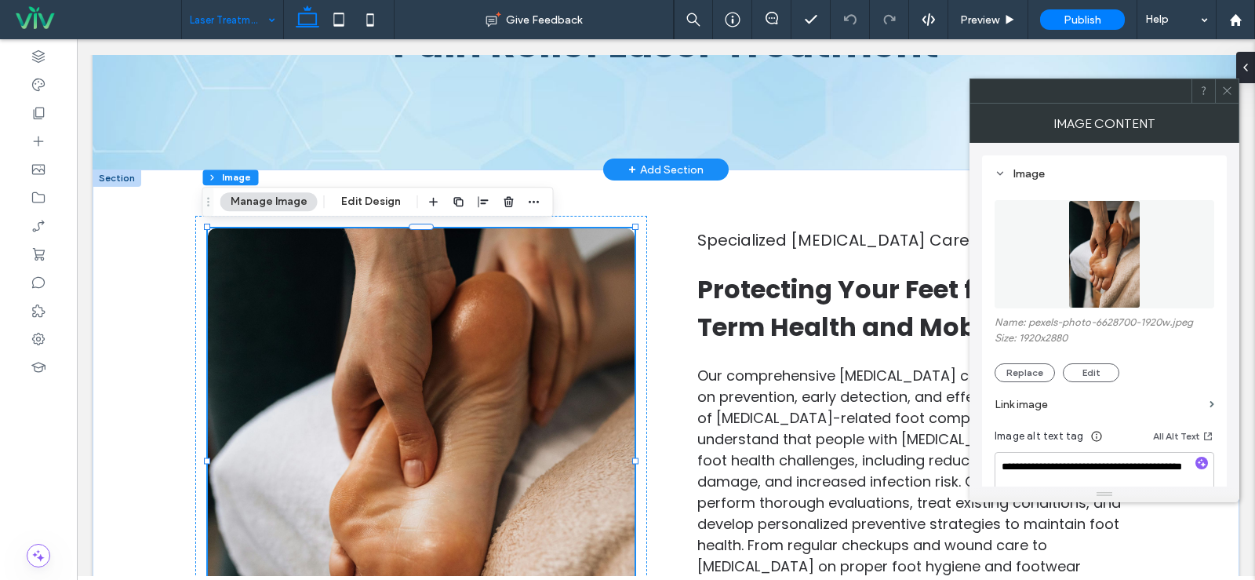
click at [1105, 290] on img at bounding box center [1104, 254] width 73 height 108
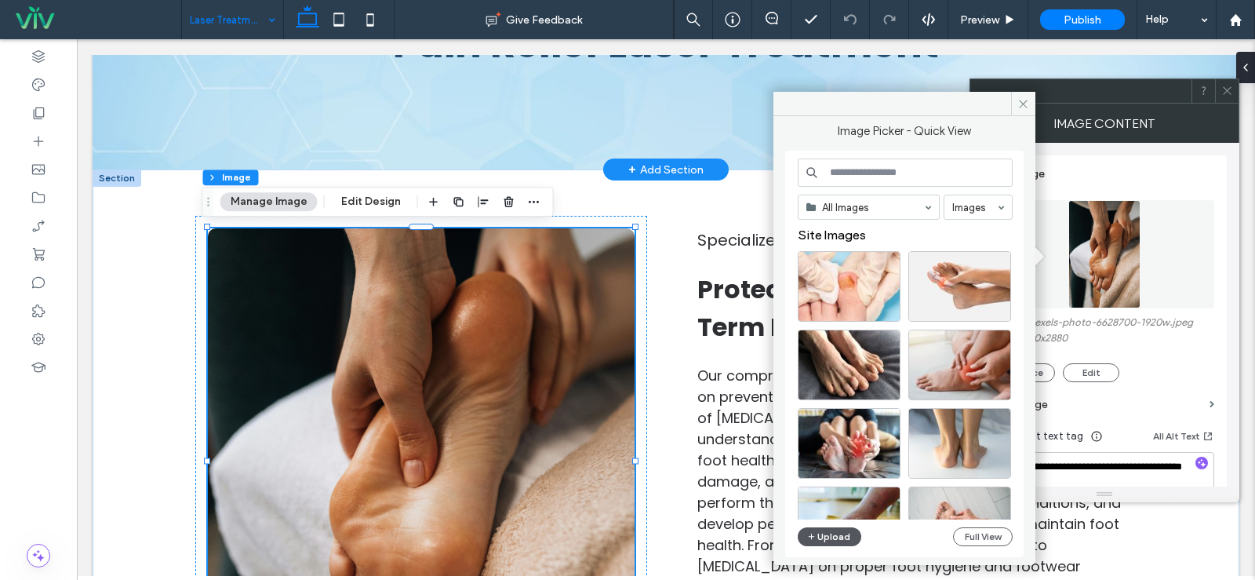
click at [824, 533] on button "Upload" at bounding box center [830, 536] width 64 height 19
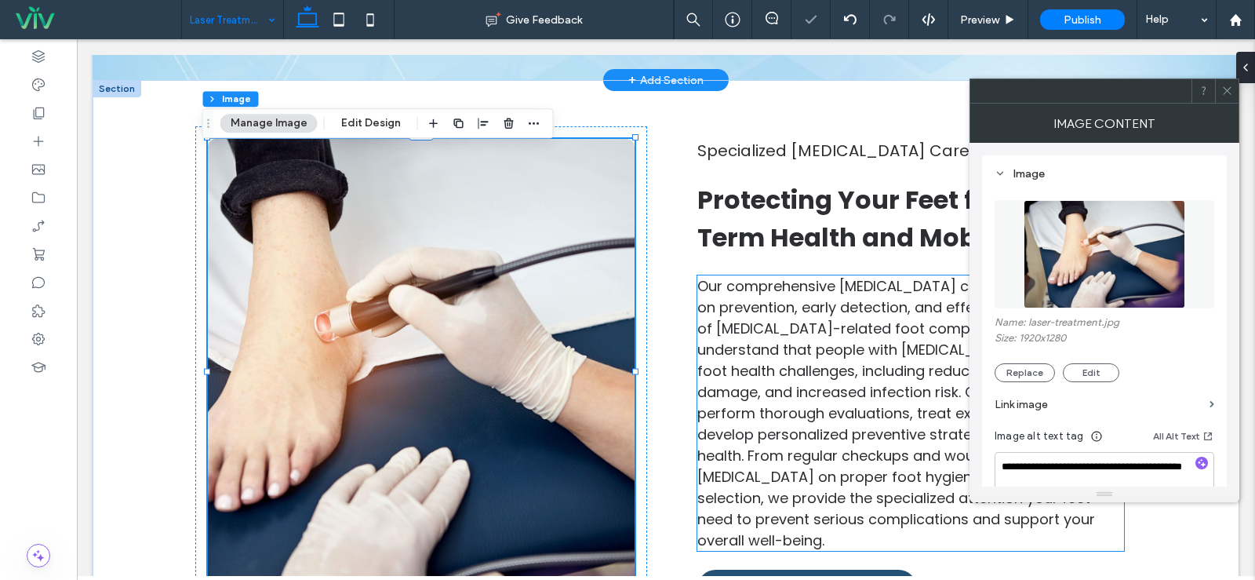
scroll to position [471, 0]
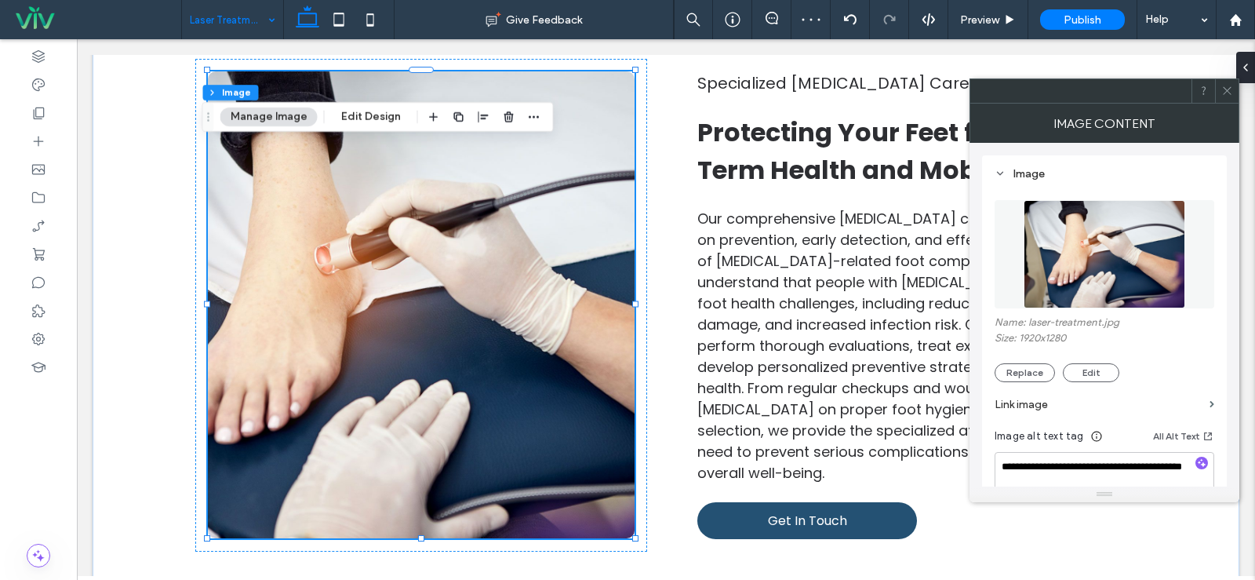
click at [1225, 99] on span at bounding box center [1227, 91] width 12 height 24
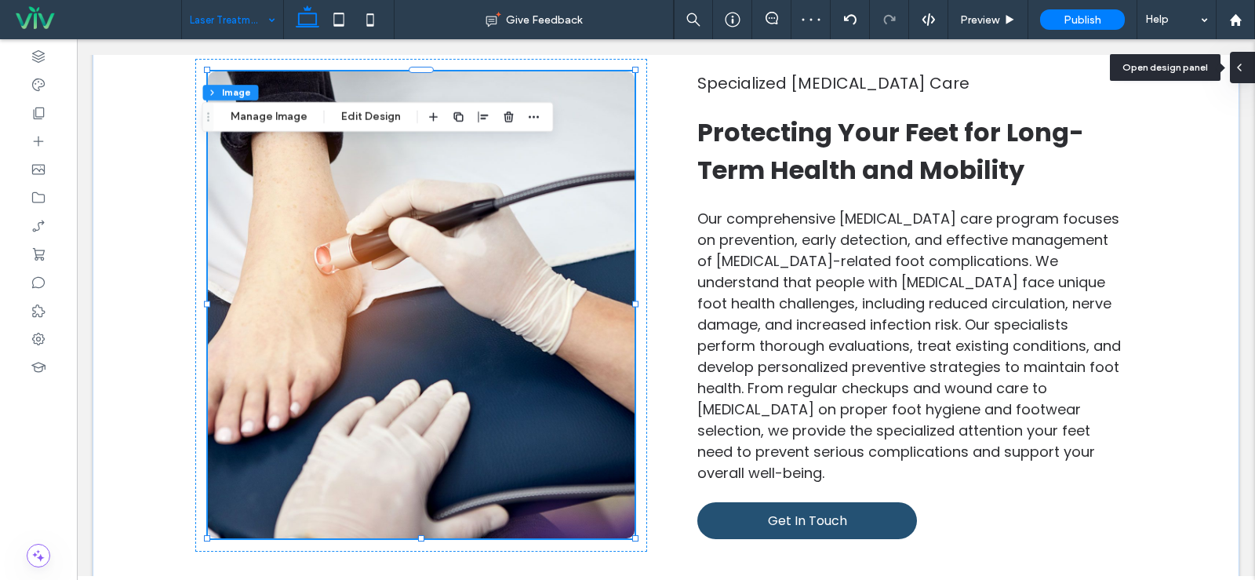
click at [1250, 69] on div at bounding box center [1242, 67] width 25 height 31
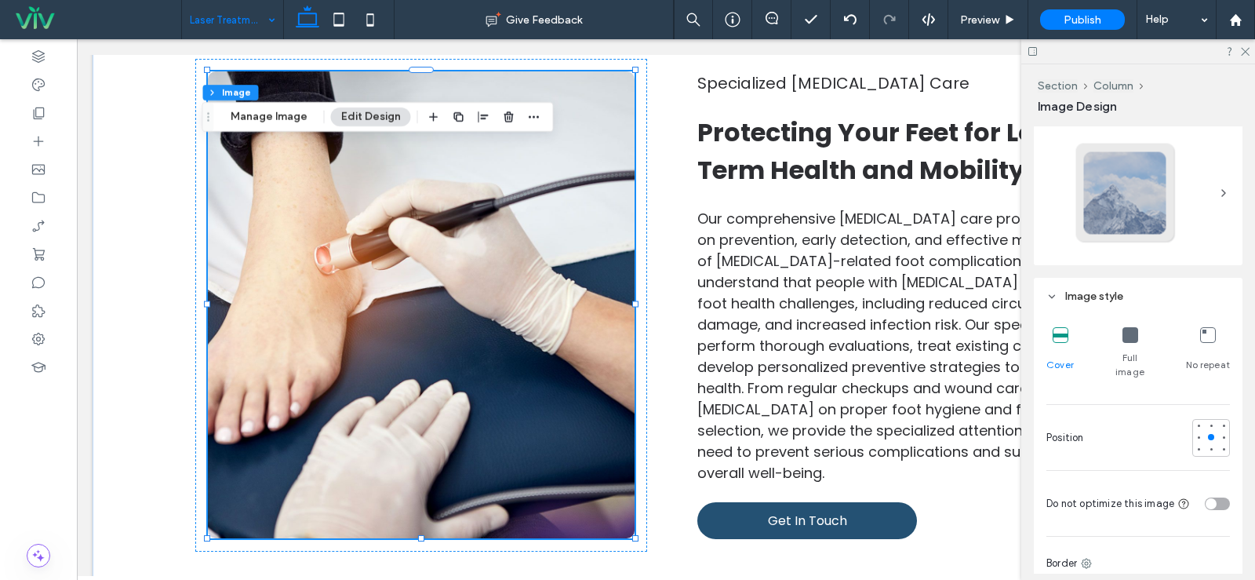
scroll to position [314, 0]
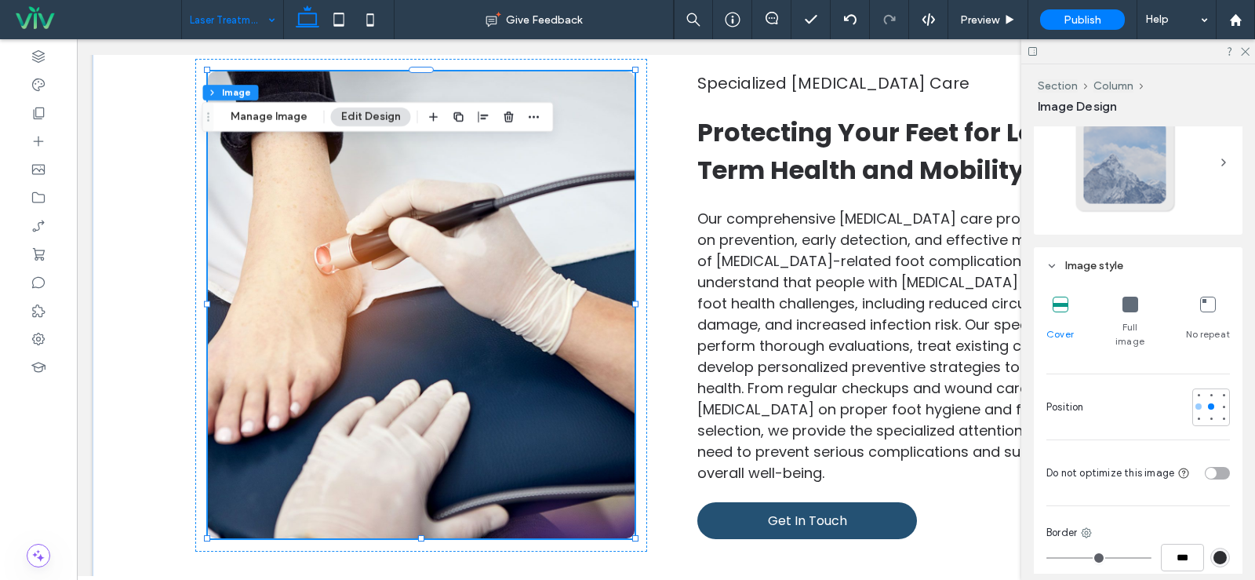
click at [1194, 401] on div at bounding box center [1198, 406] width 11 height 11
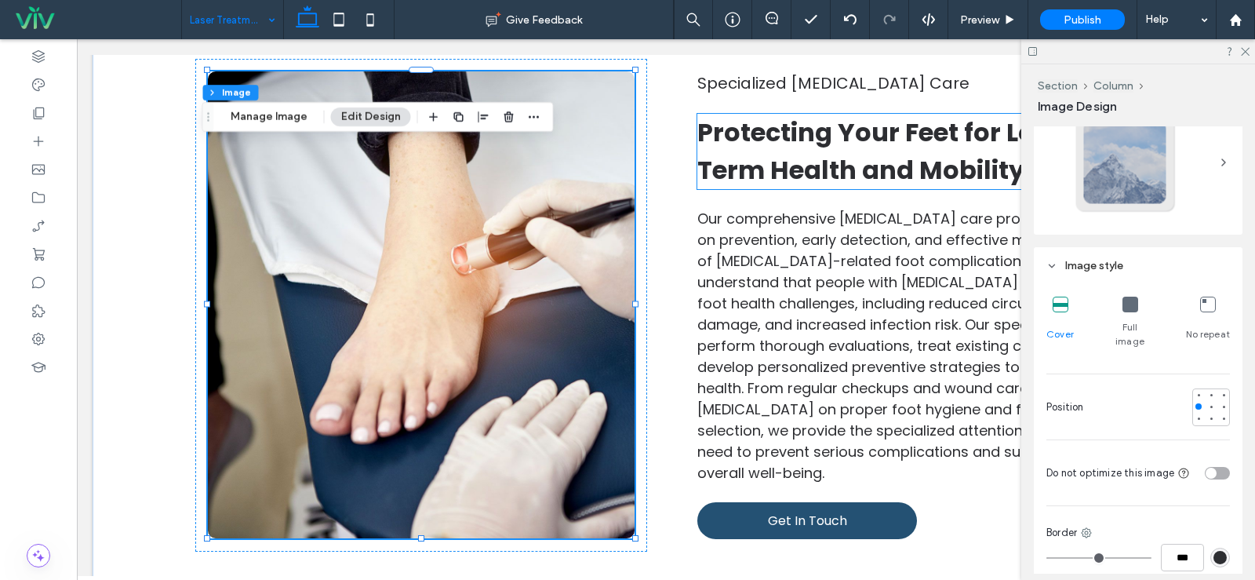
click at [870, 166] on span "Protecting Your Feet for Long-Term Health and Mobility" at bounding box center [890, 151] width 387 height 73
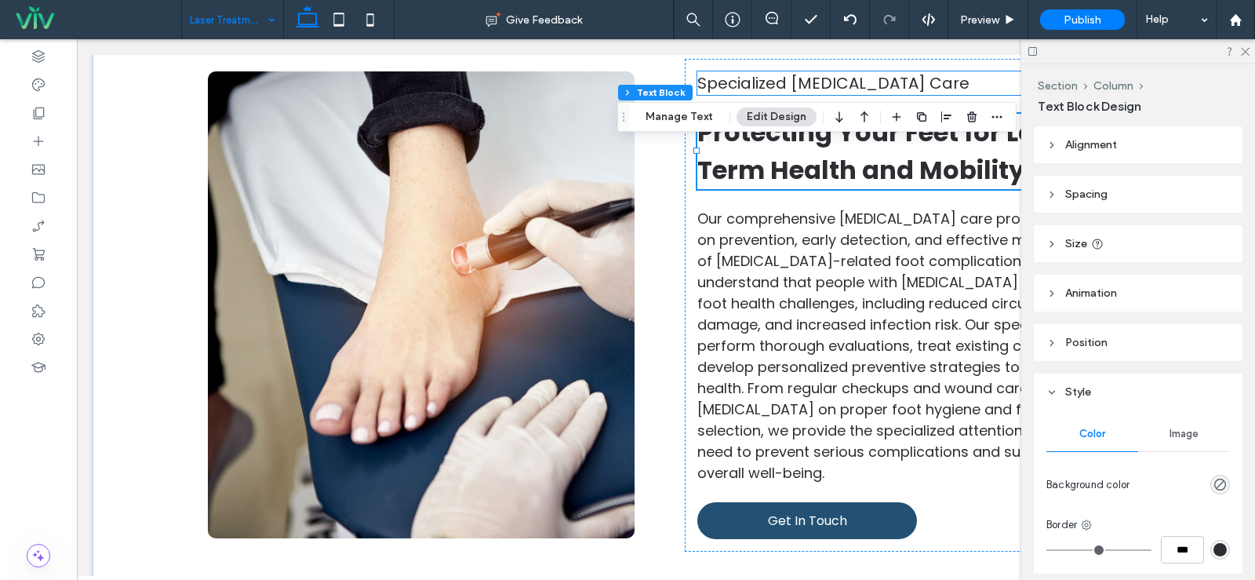
click at [865, 88] on span "Specialized Diabetic Foot Care" at bounding box center [833, 83] width 272 height 22
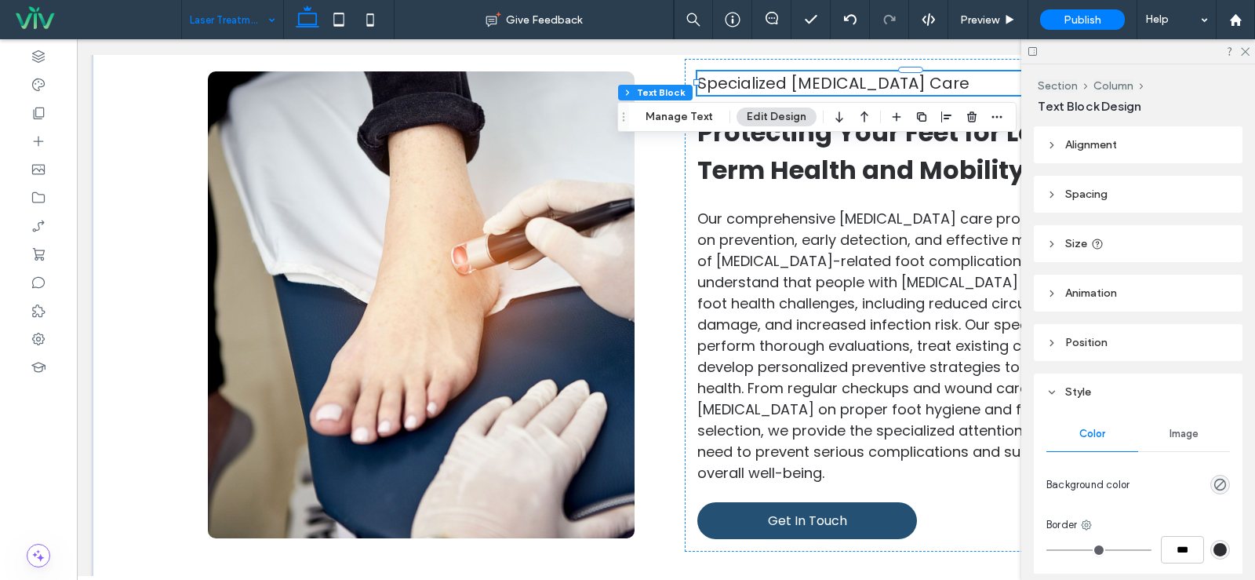
click at [865, 88] on span "Specialized Diabetic Foot Care" at bounding box center [833, 83] width 272 height 22
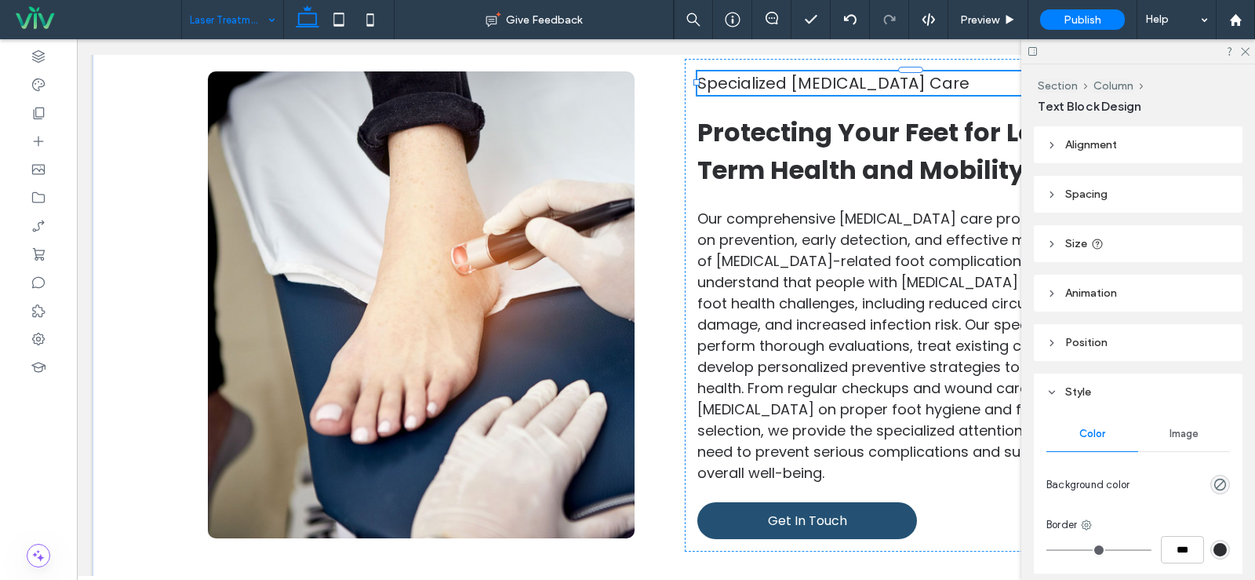
type input "*******"
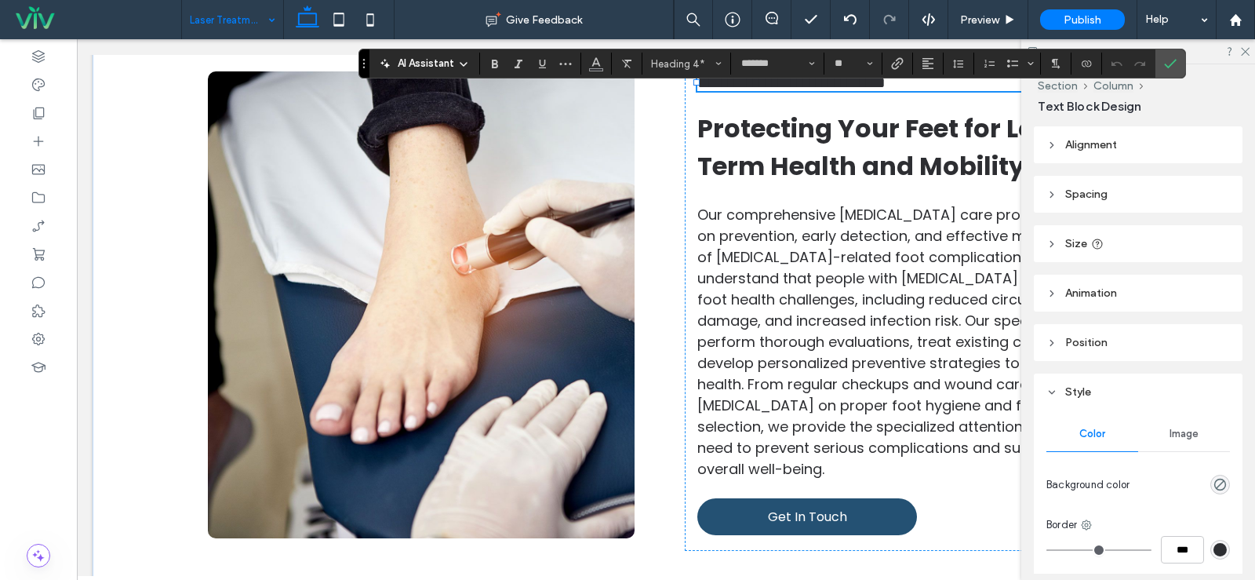
click at [865, 89] on span "**********" at bounding box center [791, 83] width 188 height 16
type input "**"
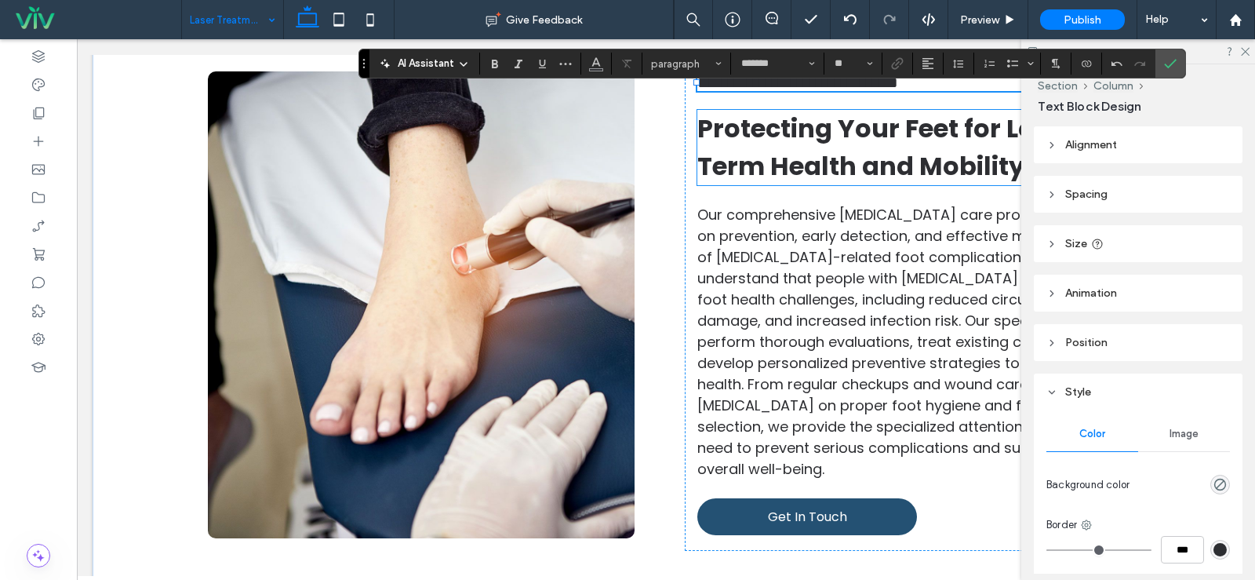
click at [774, 149] on span "Protecting Your Feet for Long-Term Health and Mobility" at bounding box center [890, 147] width 387 height 73
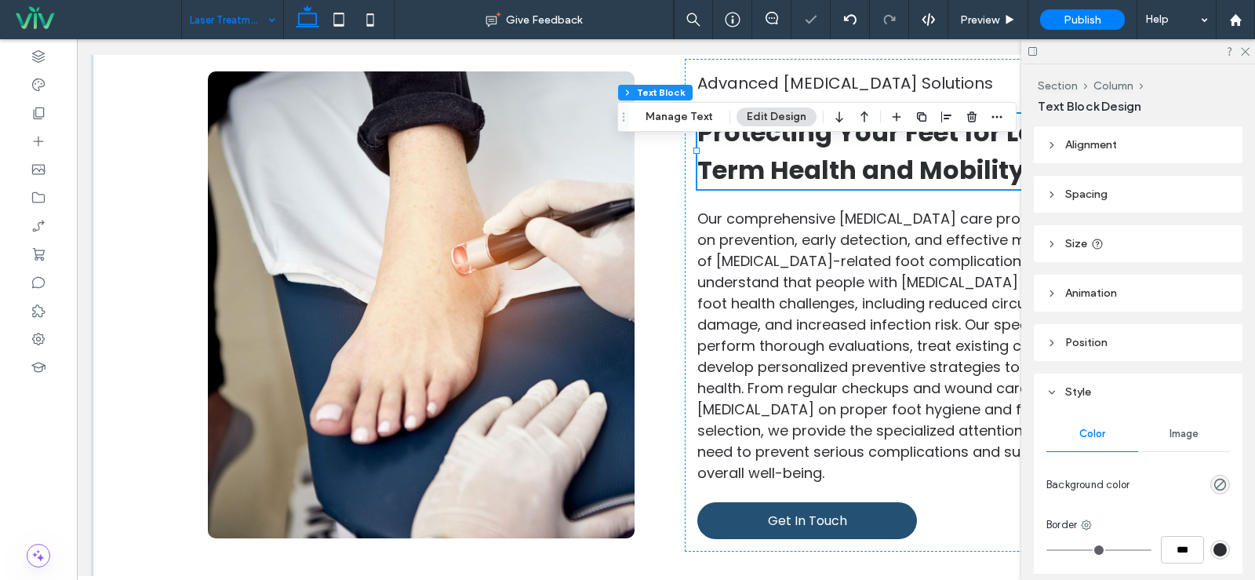
click at [774, 149] on span "Protecting Your Feet for Long-Term Health and Mobility" at bounding box center [890, 151] width 387 height 73
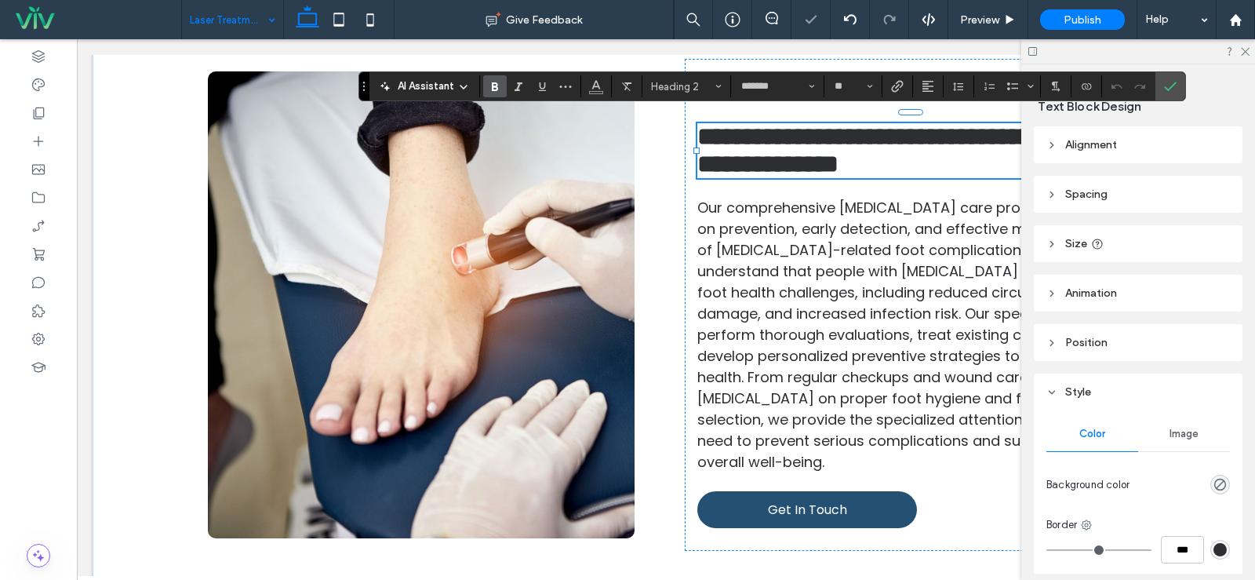
type input "**"
click at [744, 233] on span "Our comprehensive diabetic foot care program focuses on prevention, early detec…" at bounding box center [909, 335] width 424 height 274
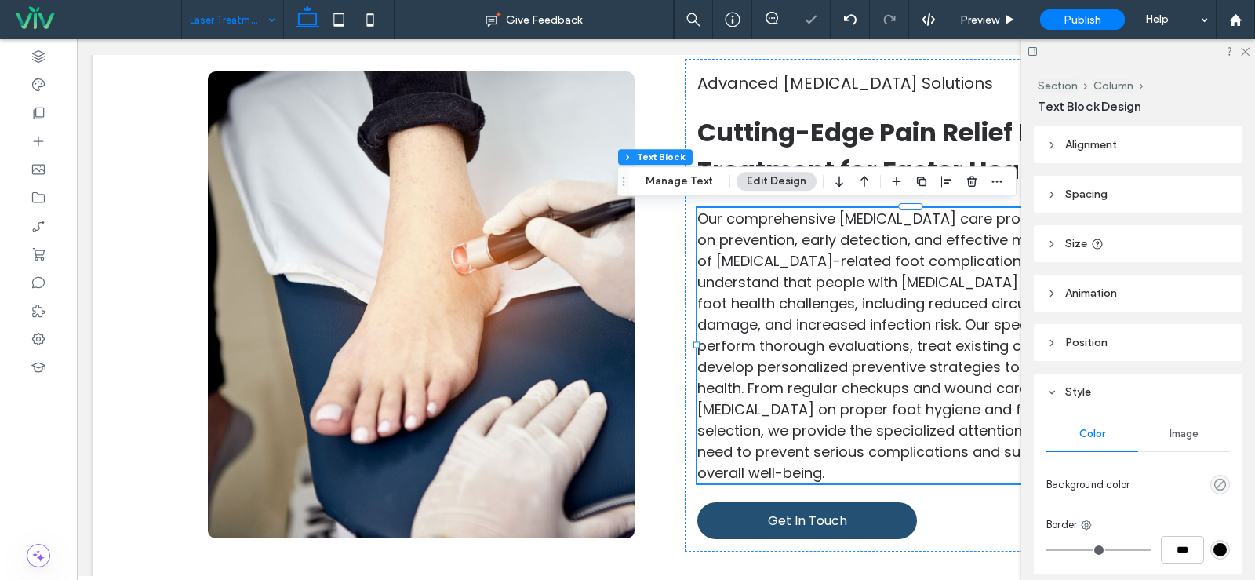
click at [744, 233] on div "Our comprehensive diabetic foot care program focuses on prevention, early detec…" at bounding box center [910, 345] width 427 height 275
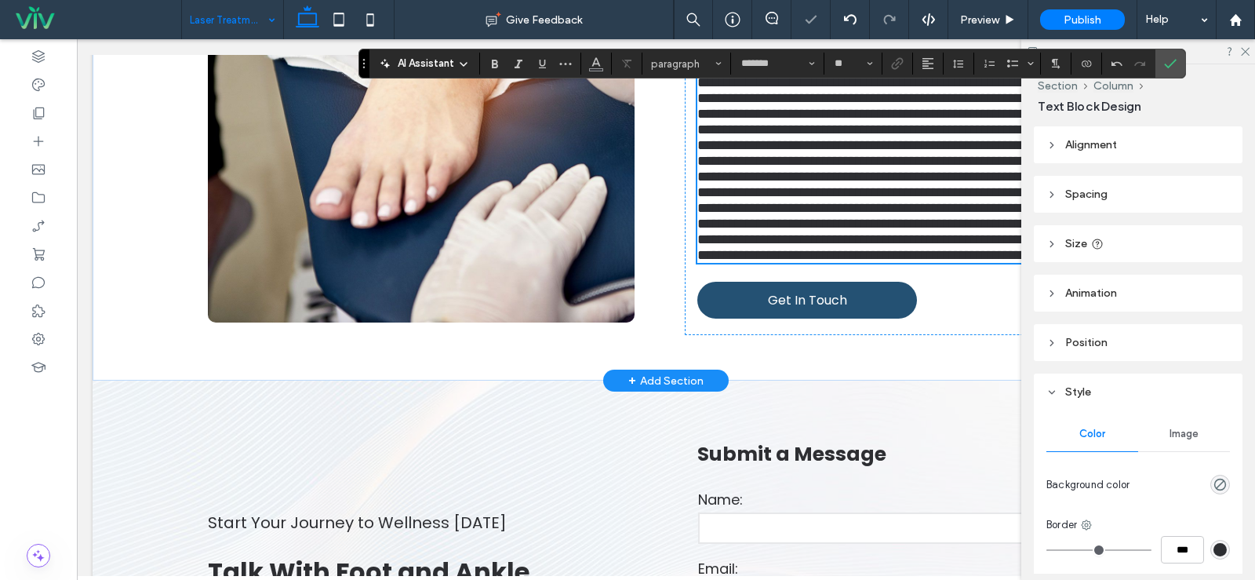
scroll to position [685, 0]
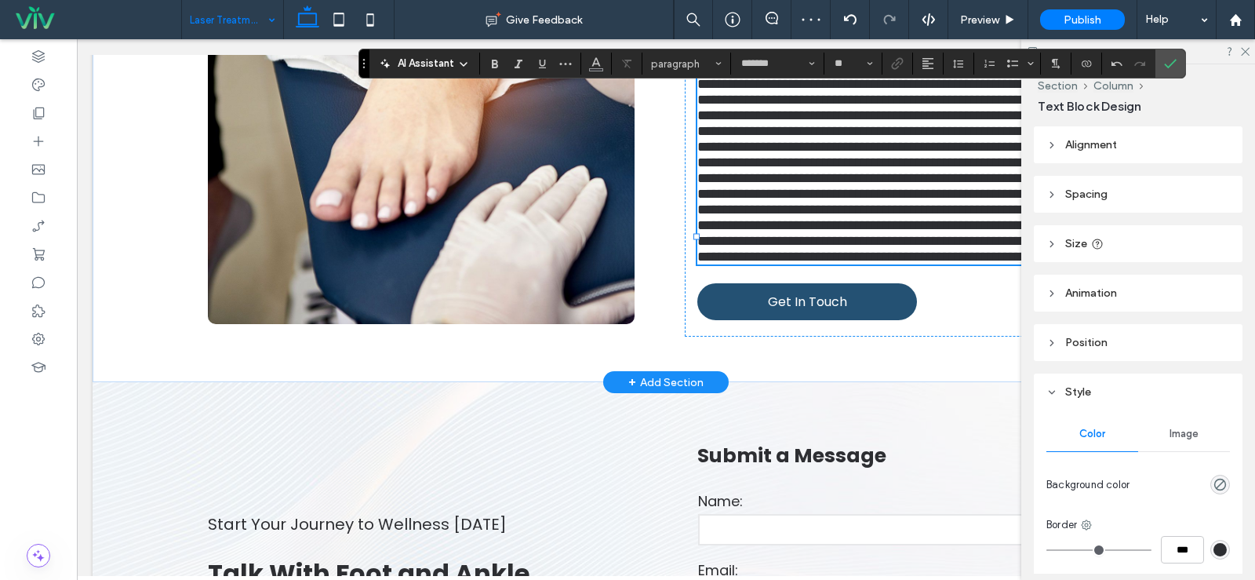
click at [830, 264] on span at bounding box center [903, 130] width 412 height 265
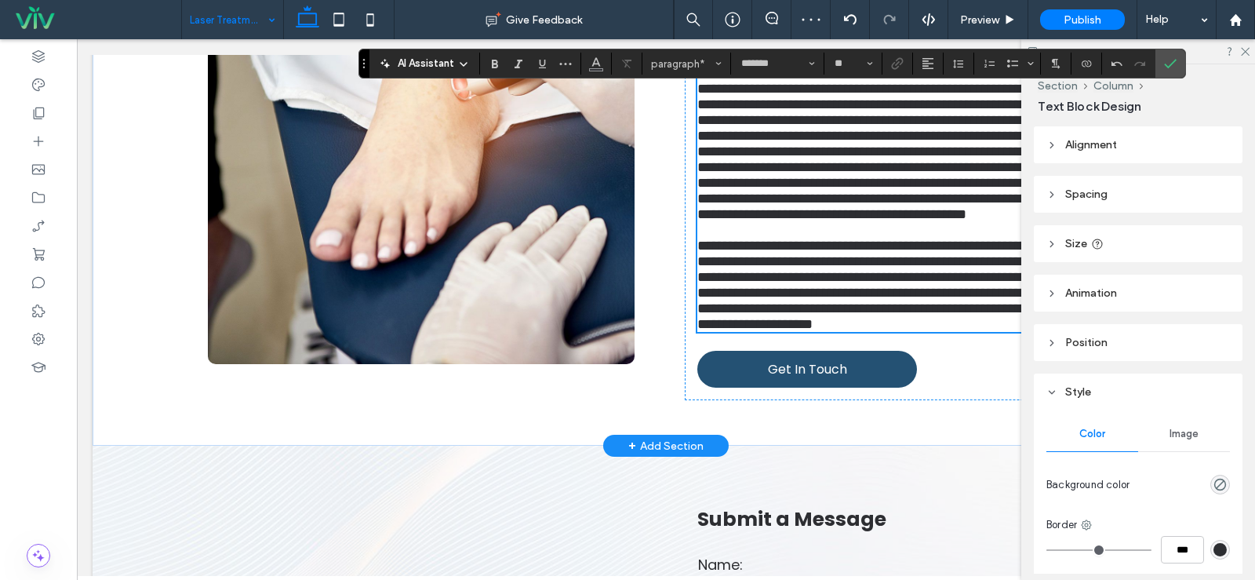
scroll to position [606, 0]
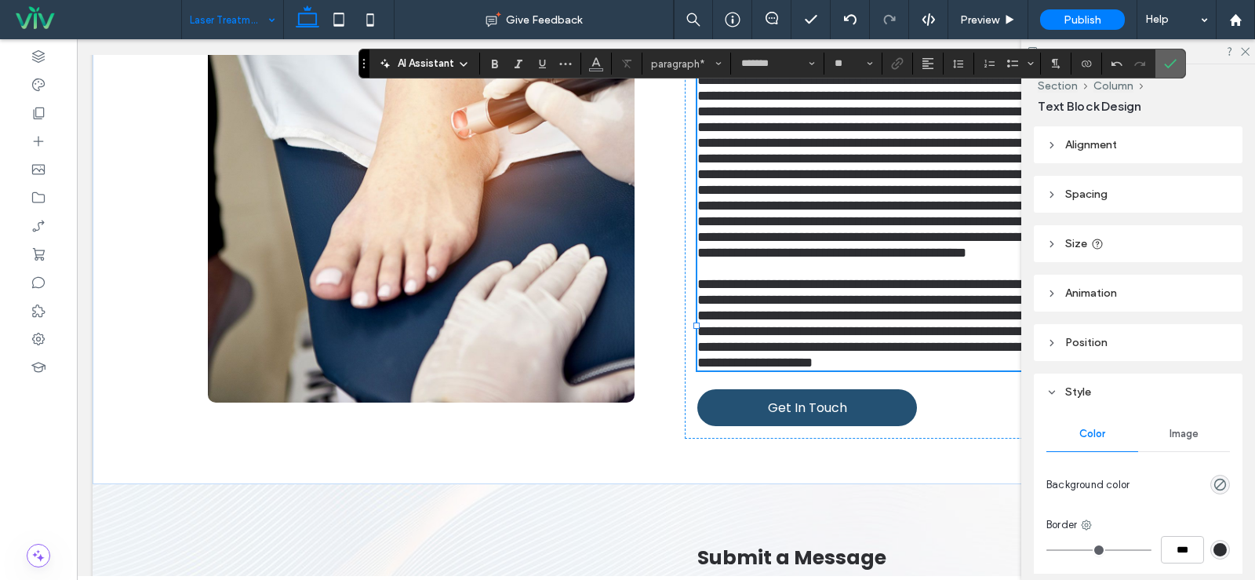
click at [1170, 64] on icon "Confirm" at bounding box center [1170, 63] width 13 height 13
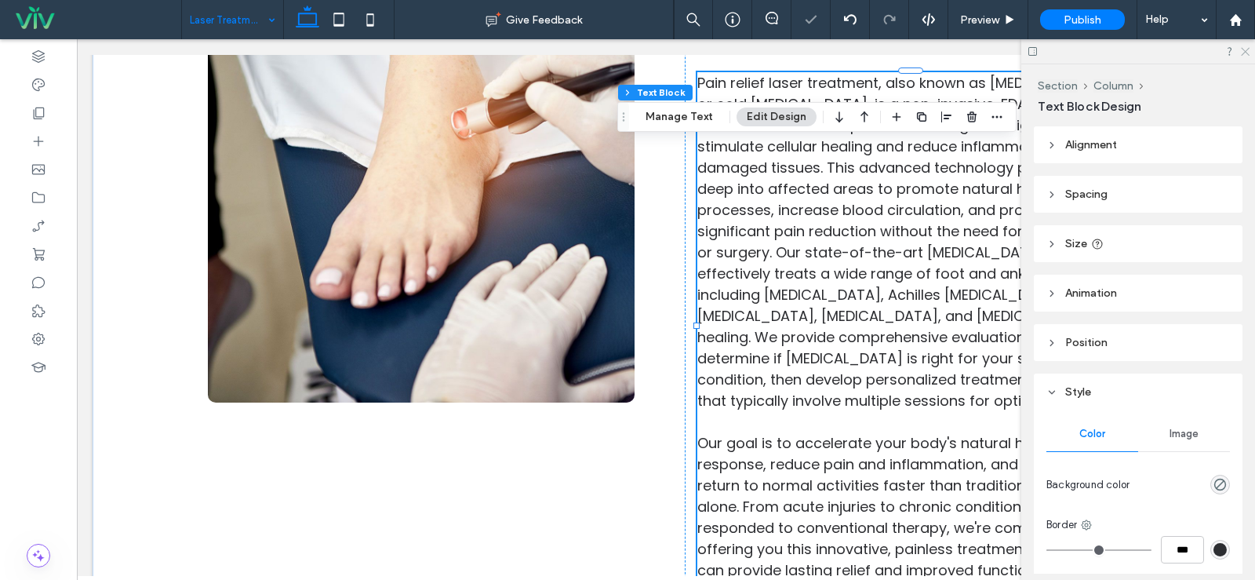
click at [1243, 49] on icon at bounding box center [1244, 51] width 10 height 10
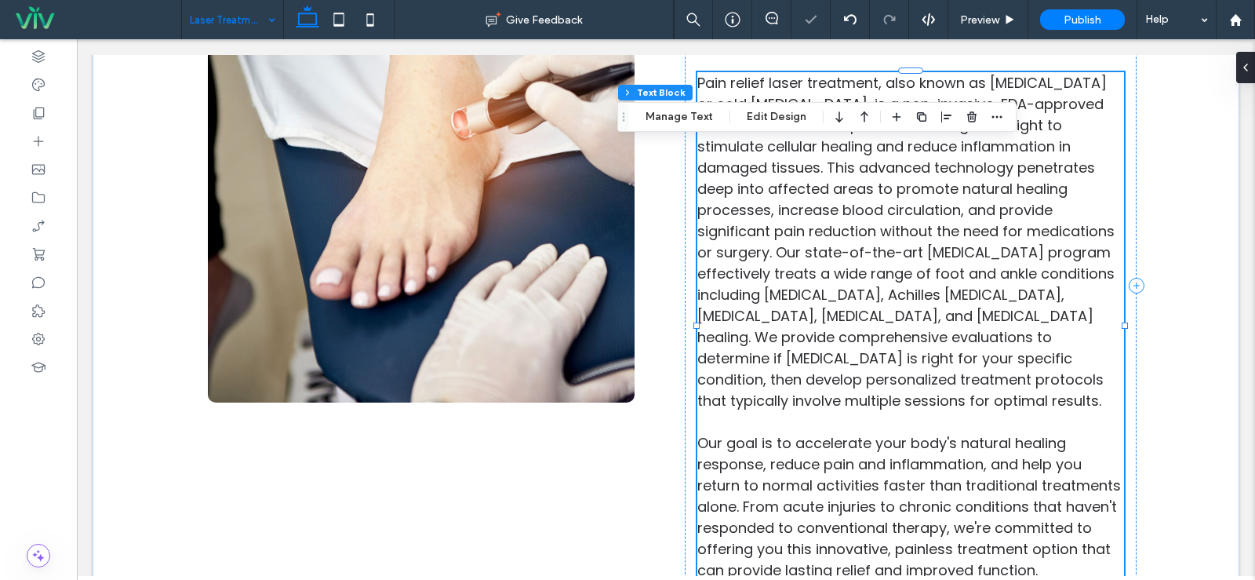
click at [1013, 235] on span "Pain relief laser treatment, also known as low-level laser therapy or cold lase…" at bounding box center [905, 241] width 417 height 337
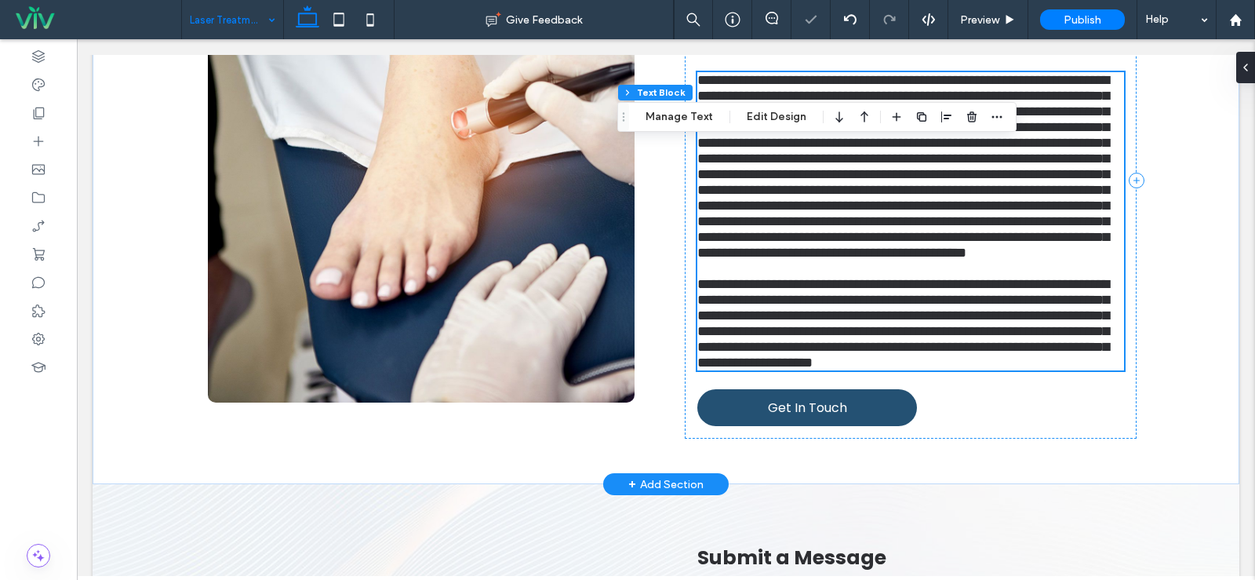
scroll to position [624, 0]
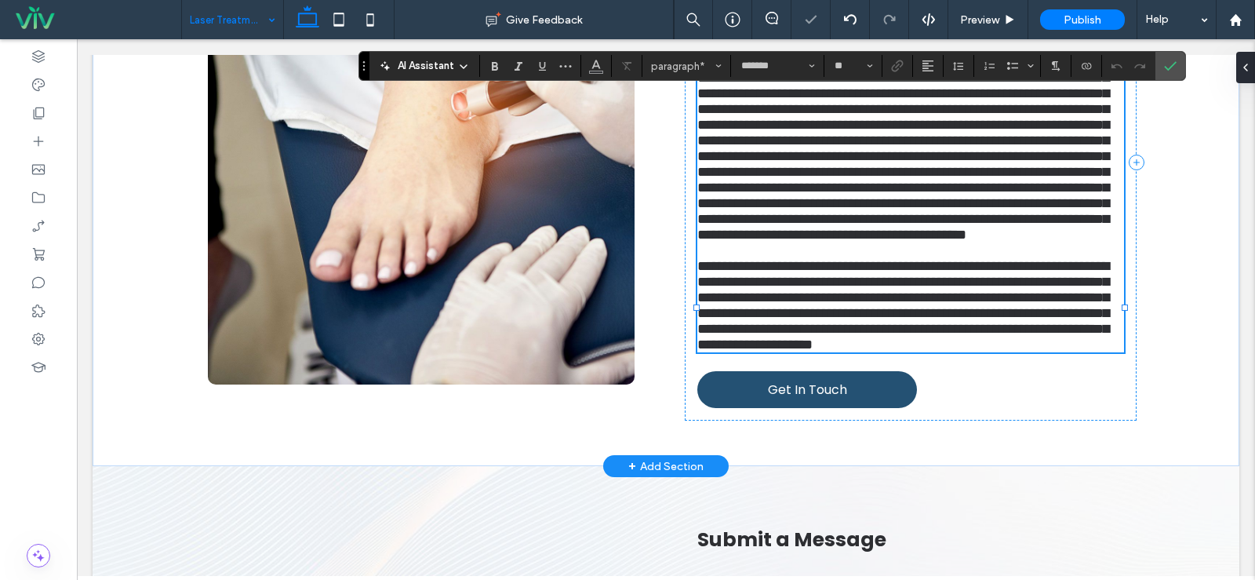
click at [919, 242] on span "**********" at bounding box center [903, 148] width 412 height 187
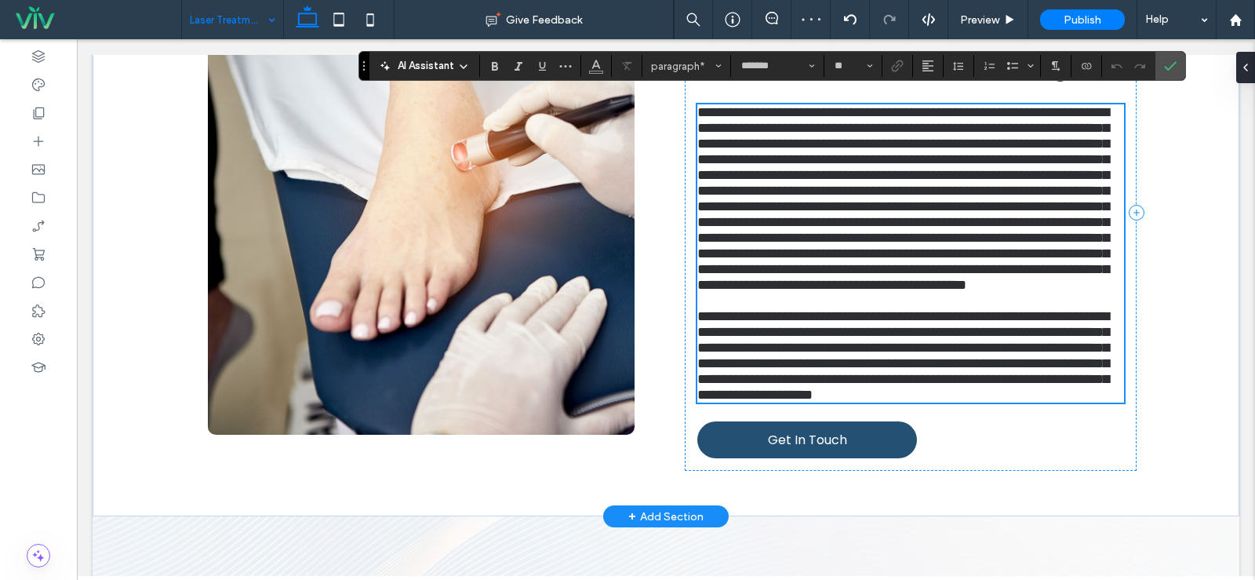
scroll to position [546, 0]
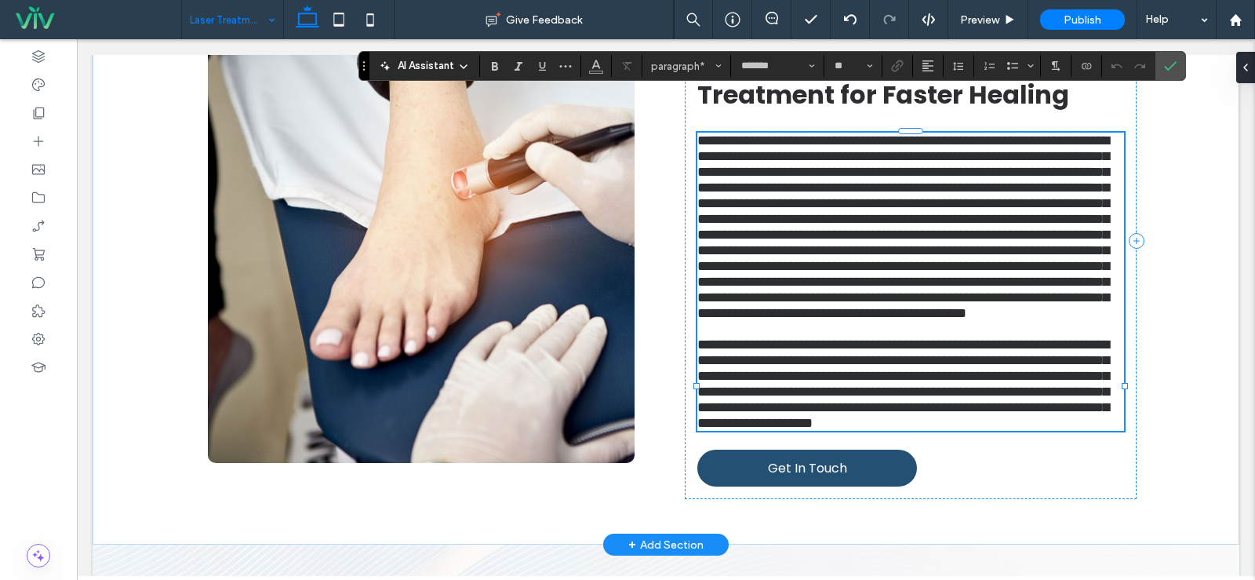
click at [822, 229] on span "**********" at bounding box center [903, 226] width 412 height 187
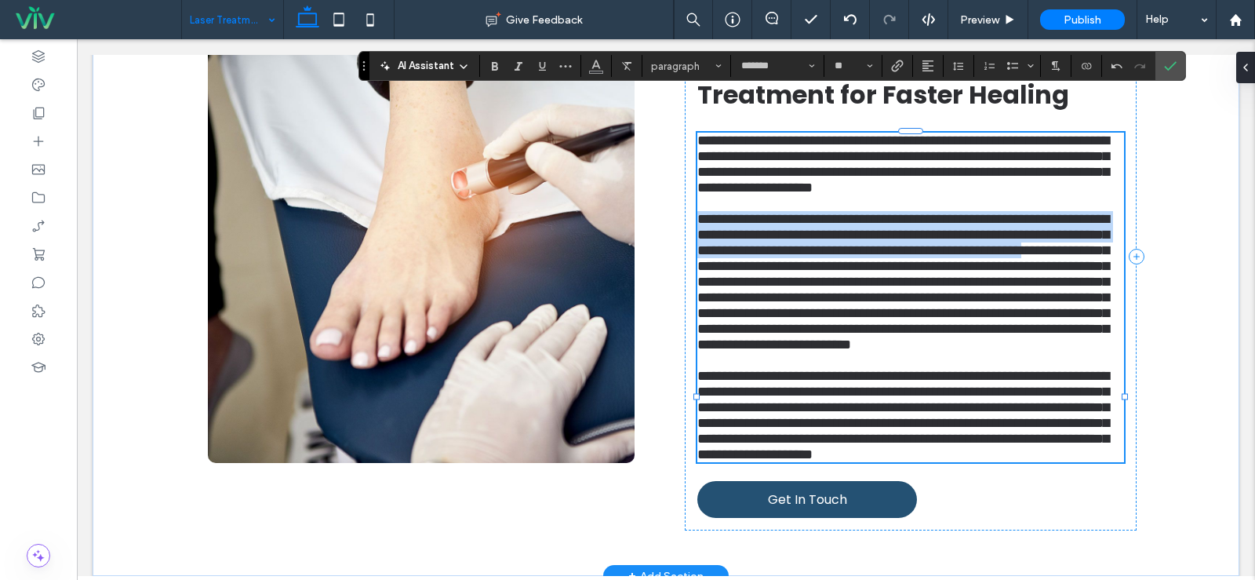
drag, startPoint x: 693, startPoint y: 271, endPoint x: 941, endPoint y: 326, distance: 253.1
click at [941, 326] on span "**********" at bounding box center [903, 282] width 412 height 140
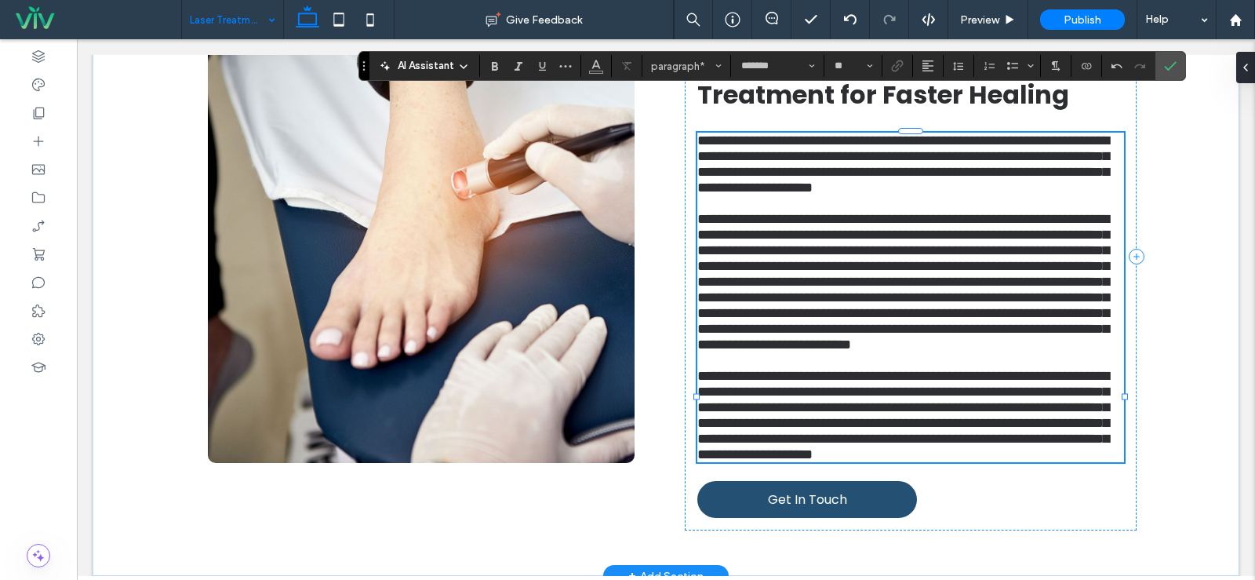
click at [961, 331] on span "**********" at bounding box center [903, 282] width 412 height 140
click at [954, 334] on span "**********" at bounding box center [903, 282] width 412 height 140
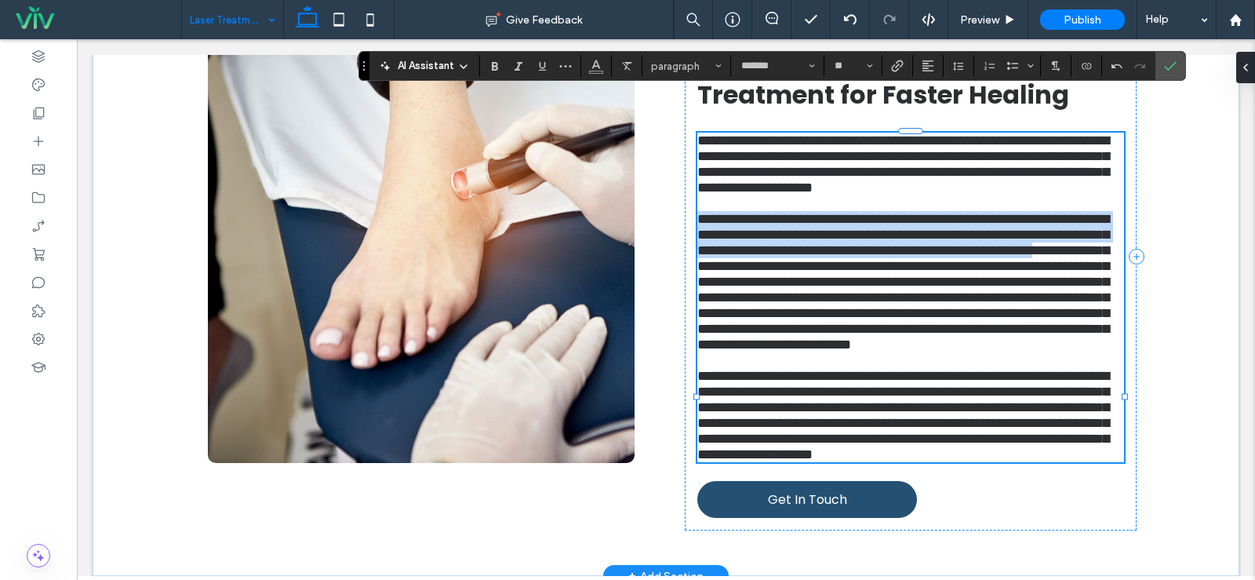
drag, startPoint x: 952, startPoint y: 334, endPoint x: 693, endPoint y: 268, distance: 266.4
click at [697, 268] on span "**********" at bounding box center [903, 282] width 412 height 140
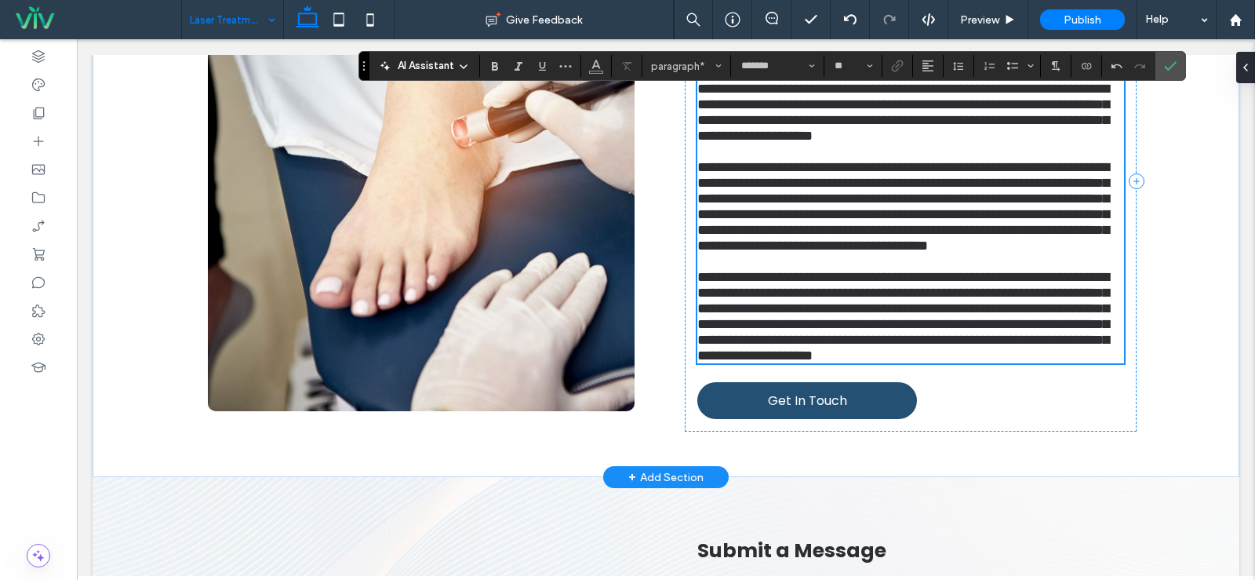
scroll to position [624, 0]
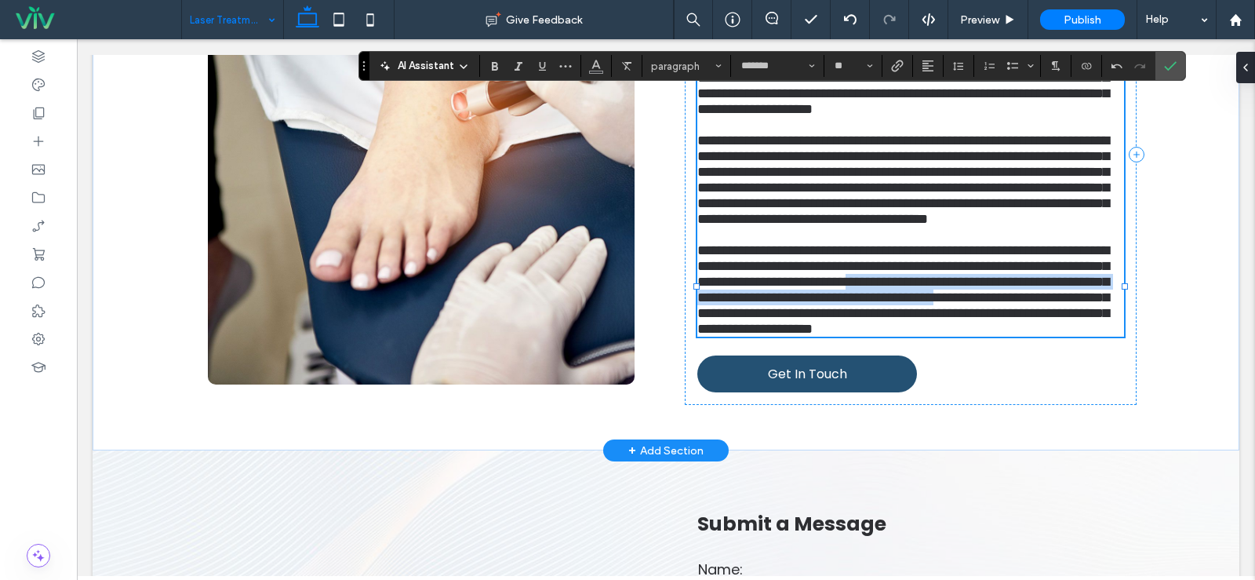
drag, startPoint x: 959, startPoint y: 464, endPoint x: 739, endPoint y: 445, distance: 220.5
click at [739, 336] on span "**********" at bounding box center [903, 289] width 412 height 93
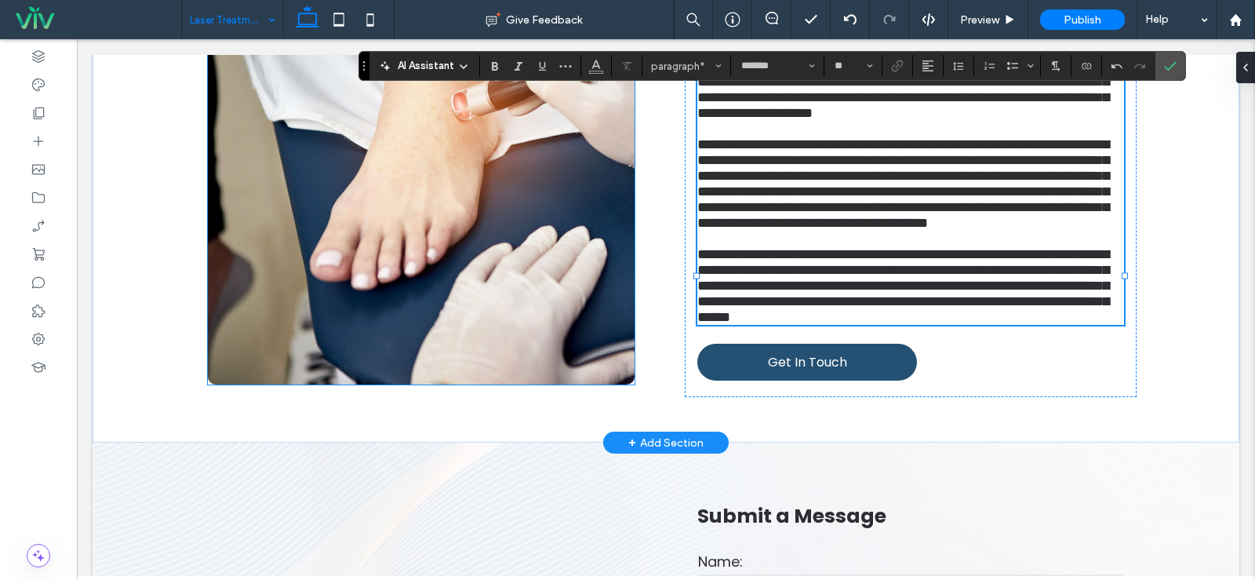
click at [538, 316] on img at bounding box center [421, 151] width 427 height 467
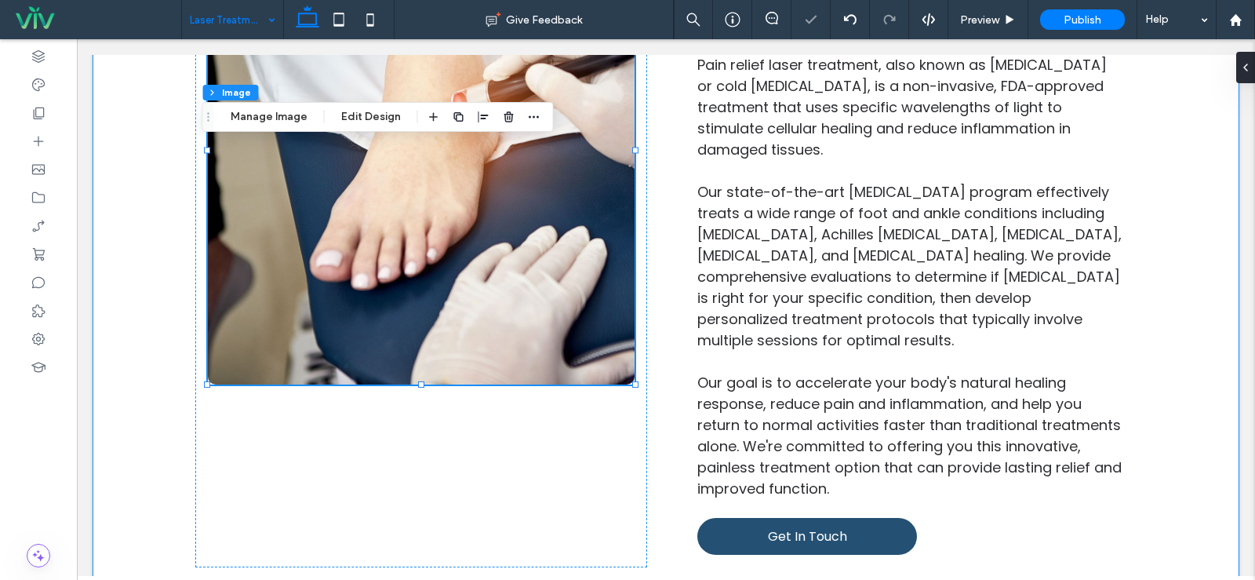
drag, startPoint x: 674, startPoint y: 446, endPoint x: 657, endPoint y: 441, distance: 17.9
click at [672, 446] on div "Advanced Laser Therapy Solutions Cutting-Edge Pain Relief Laser Treatment for F…" at bounding box center [665, 236] width 941 height 754
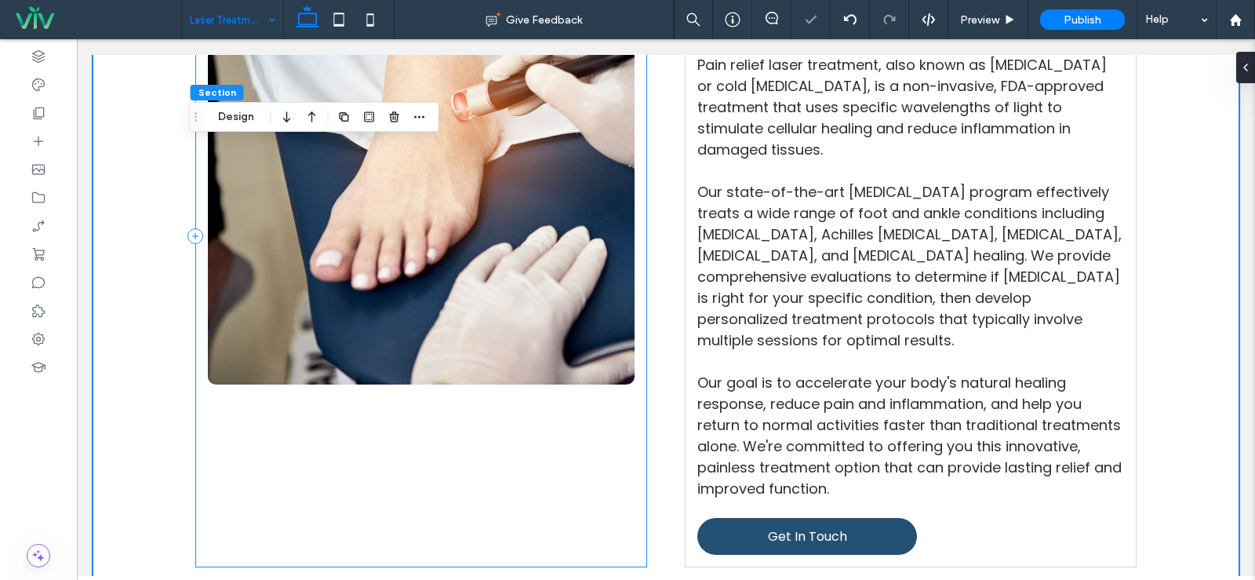
click at [607, 443] on div at bounding box center [421, 236] width 452 height 662
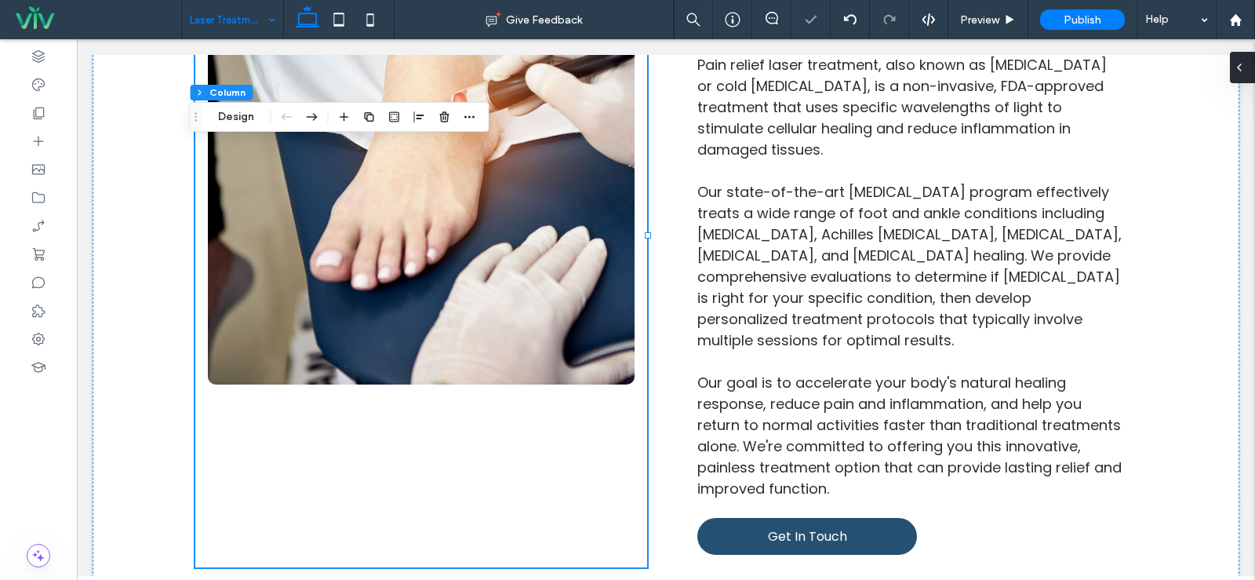
click at [1240, 71] on icon at bounding box center [1239, 67] width 13 height 13
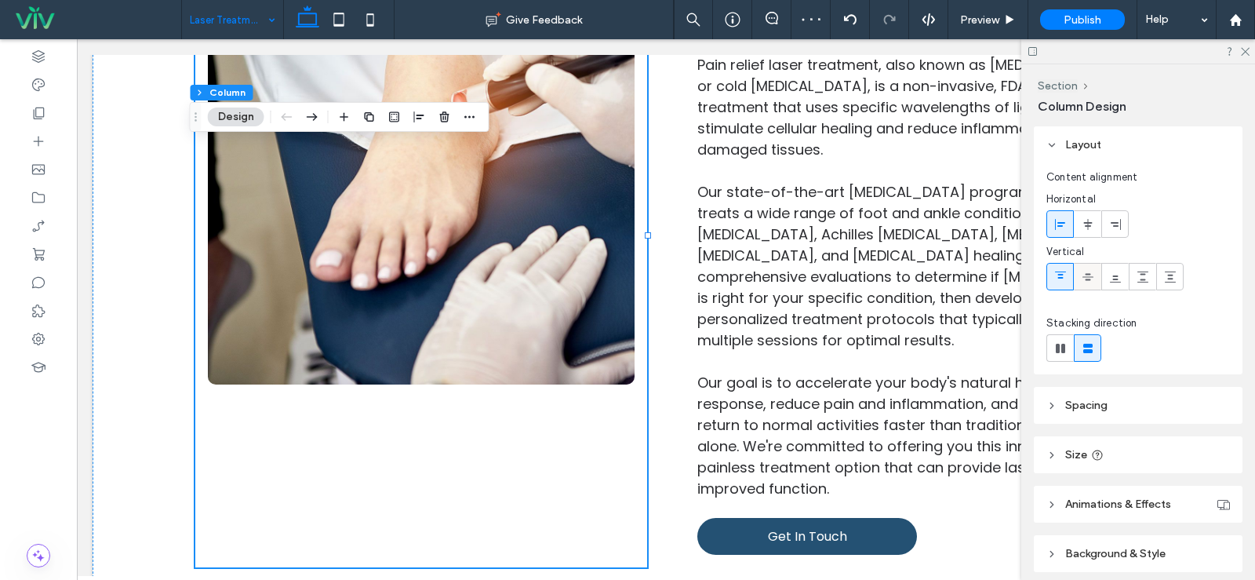
click at [1090, 271] on icon at bounding box center [1088, 277] width 13 height 13
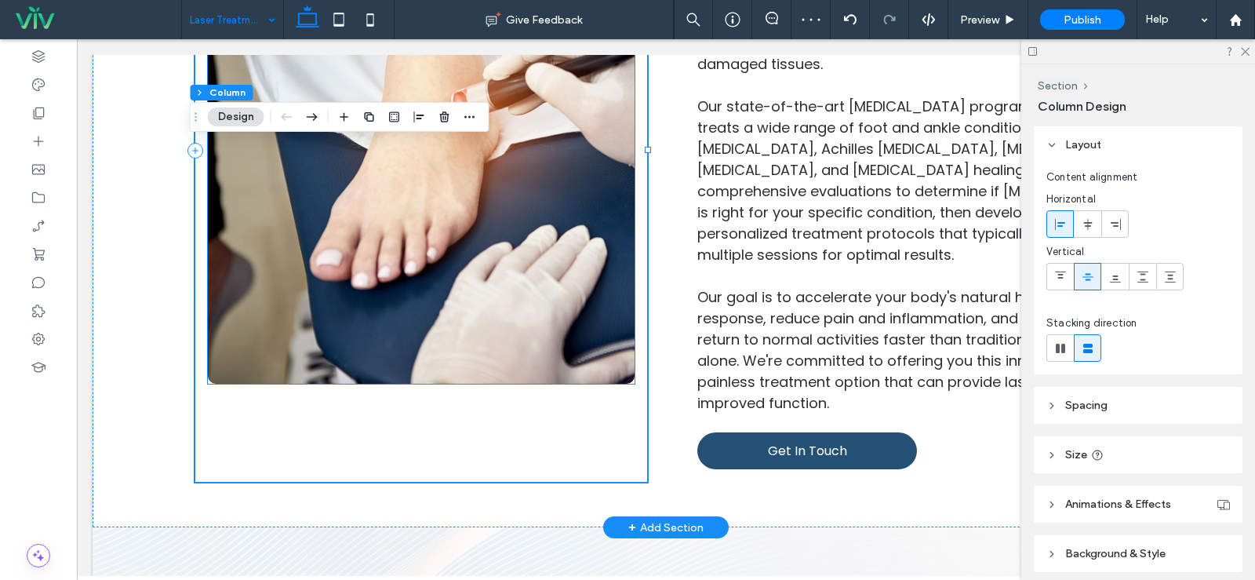
click at [572, 337] on img at bounding box center [421, 150] width 427 height 467
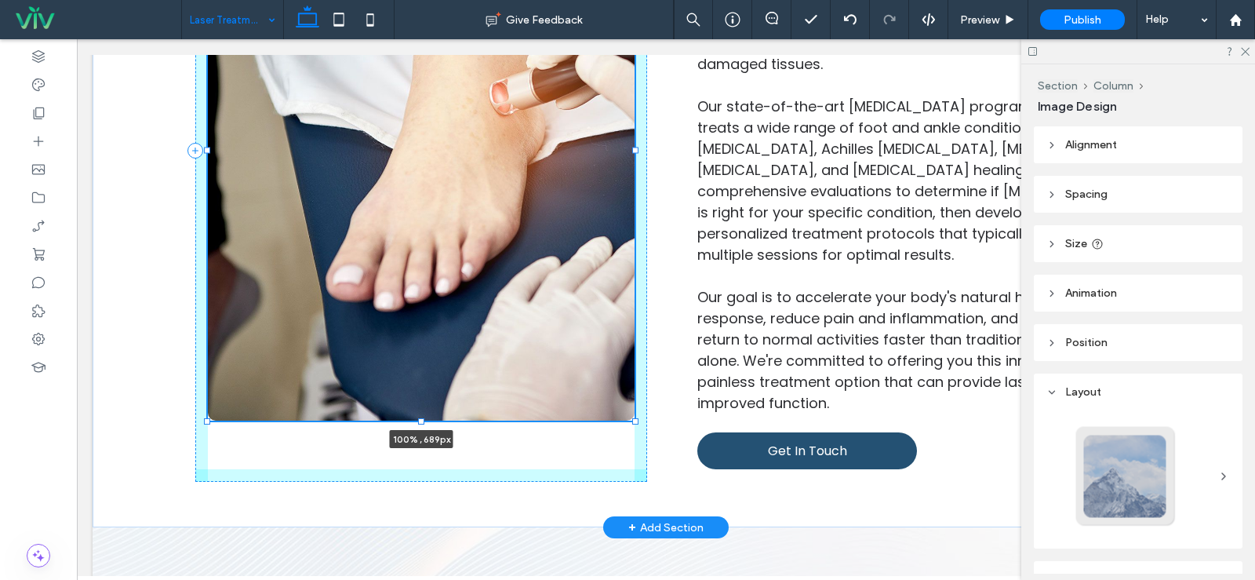
drag, startPoint x: 414, startPoint y: 387, endPoint x: 416, endPoint y: 424, distance: 36.9
click at [418, 424] on div at bounding box center [421, 421] width 6 height 6
type input "***"
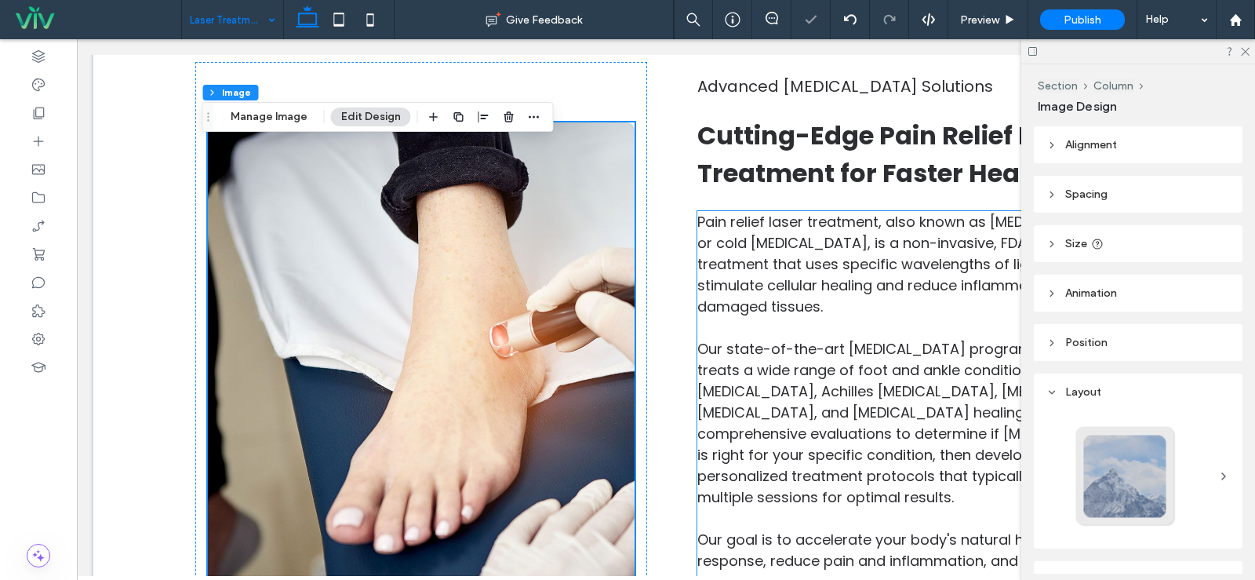
scroll to position [396, 0]
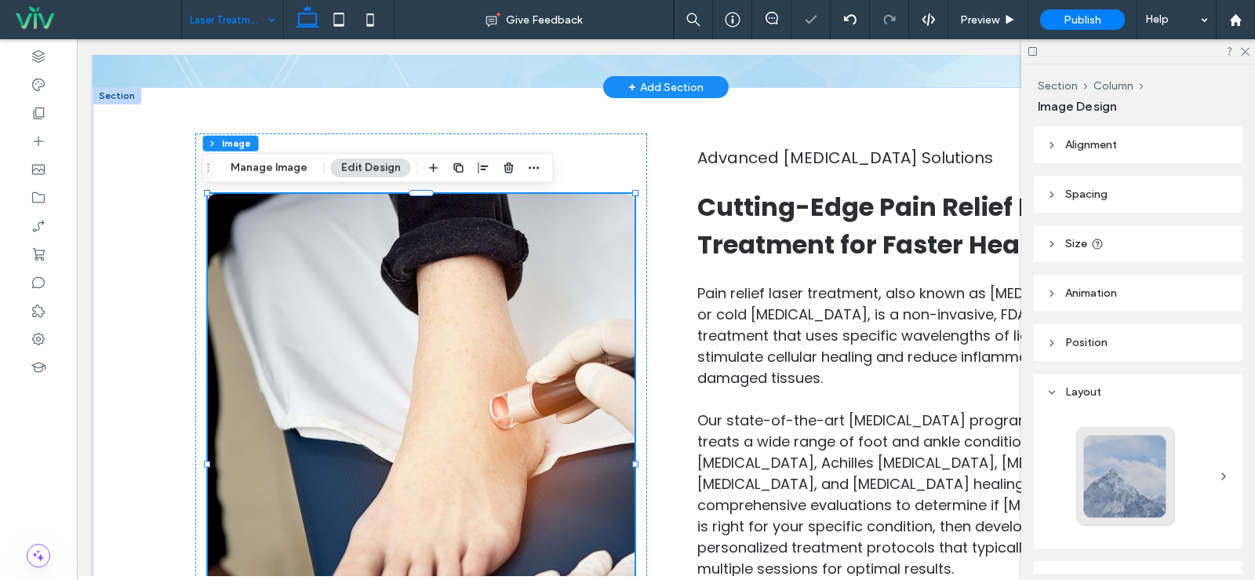
click at [1247, 45] on div at bounding box center [1138, 51] width 234 height 24
click at [1244, 47] on icon at bounding box center [1244, 51] width 10 height 10
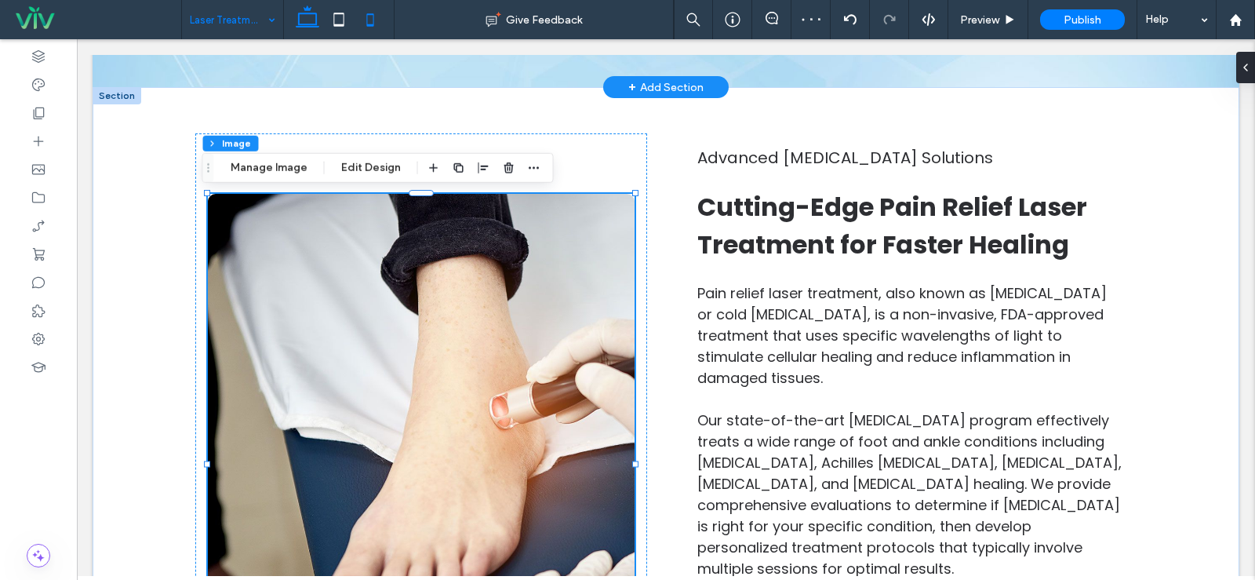
click at [368, 24] on icon at bounding box center [370, 19] width 31 height 31
type input "***"
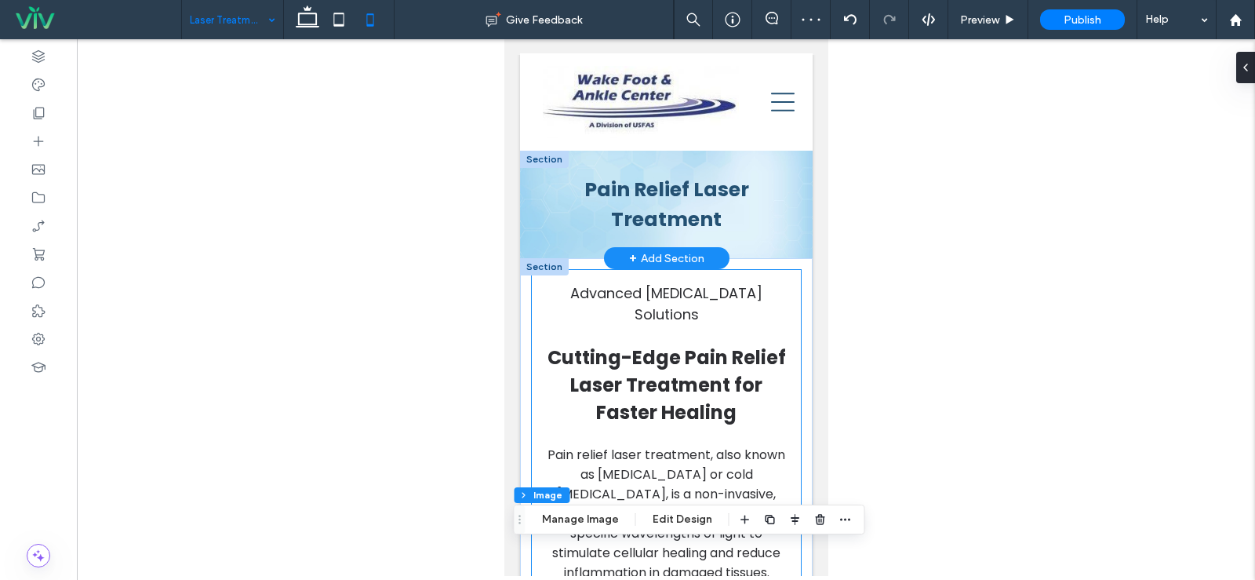
scroll to position [0, 0]
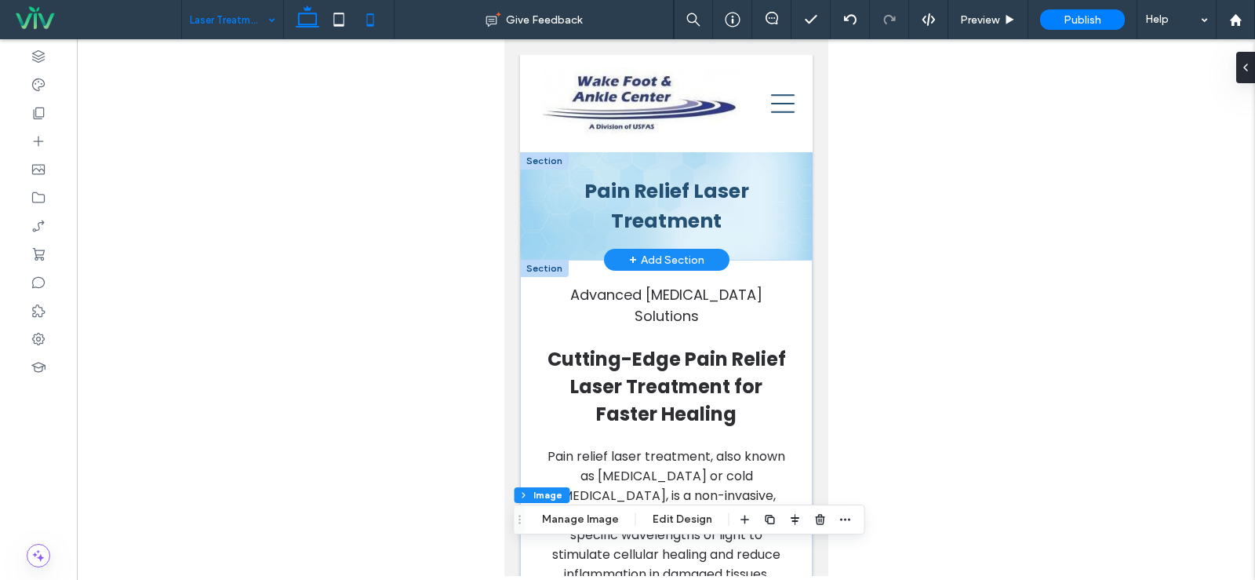
click at [316, 24] on use at bounding box center [308, 16] width 24 height 22
type input "***"
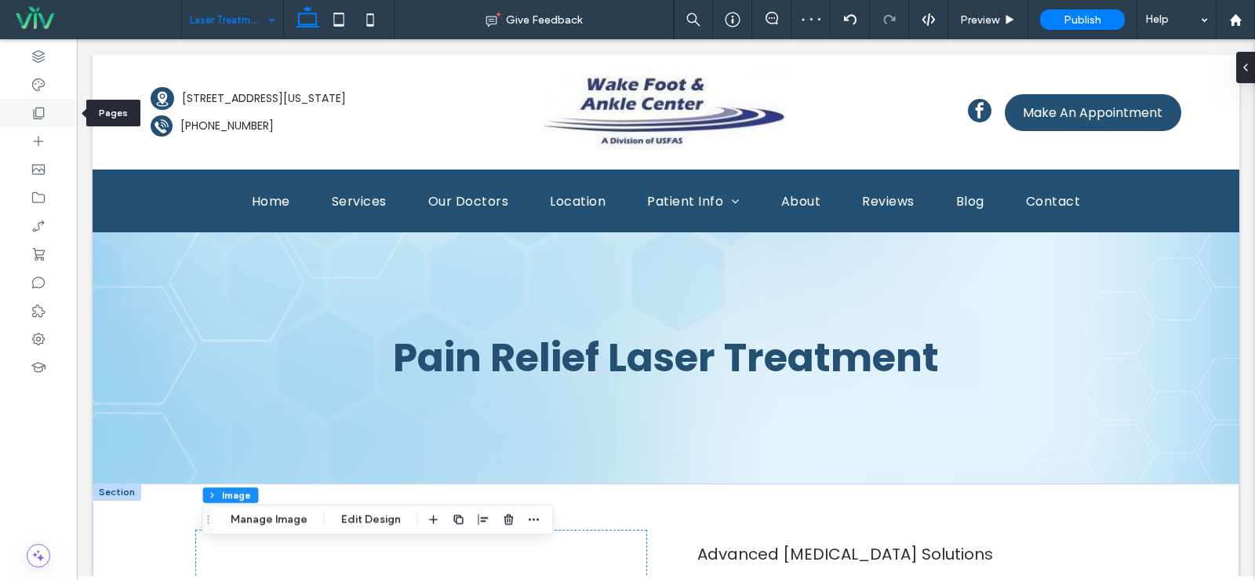
click at [34, 118] on use at bounding box center [39, 113] width 11 height 12
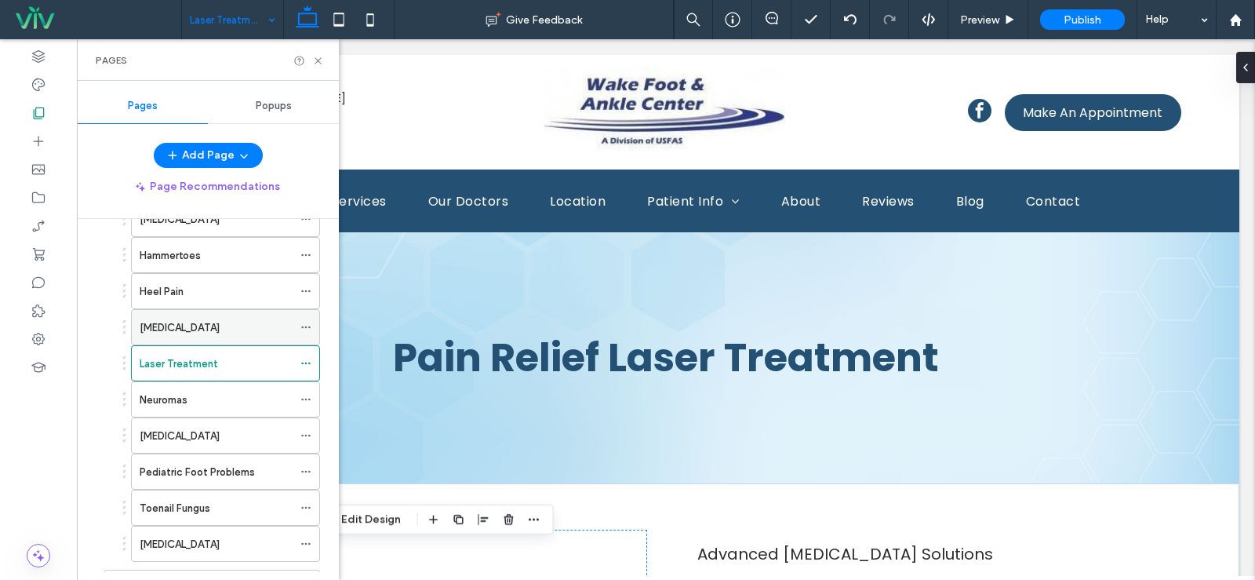
scroll to position [314, 0]
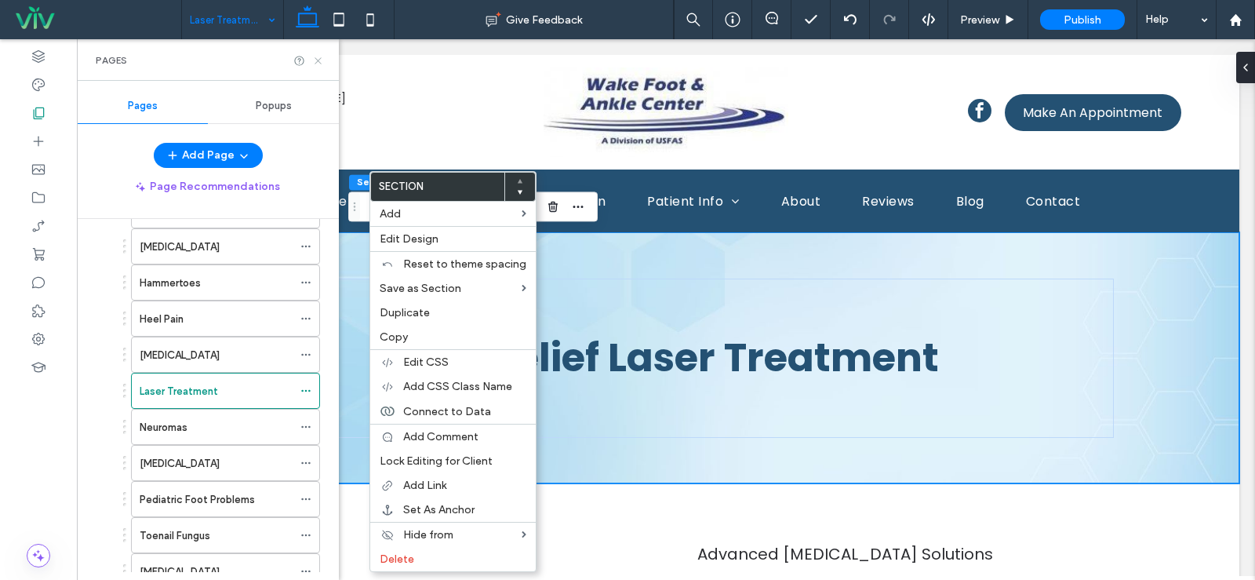
click at [319, 58] on icon at bounding box center [318, 61] width 12 height 12
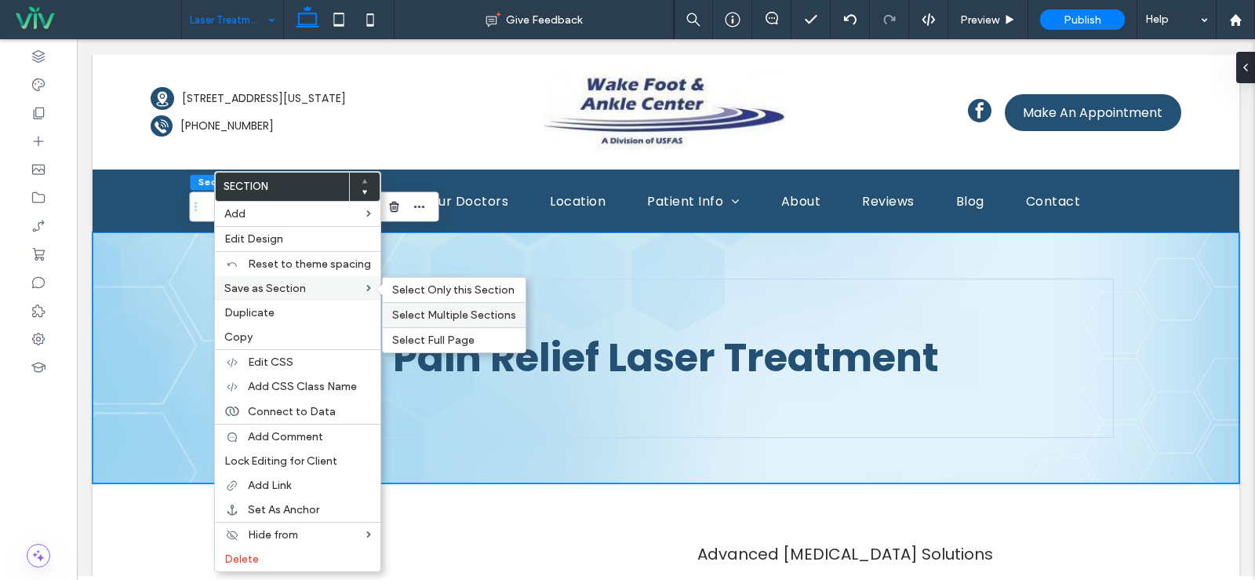
click at [435, 312] on span "Select Multiple Sections" at bounding box center [454, 314] width 124 height 13
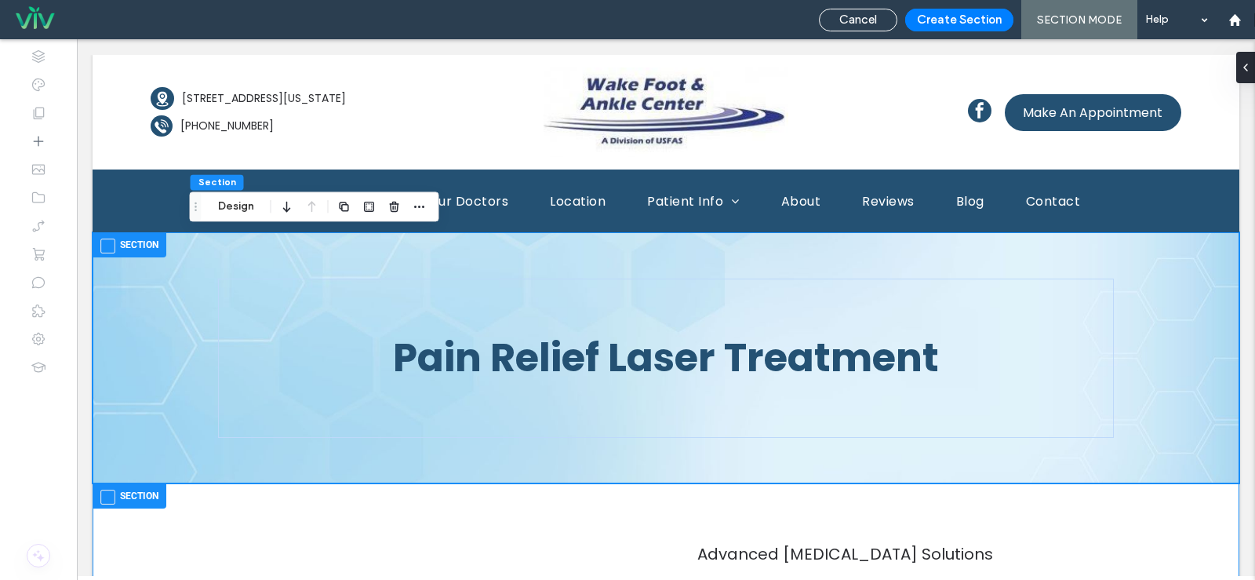
click at [99, 499] on div "Section" at bounding box center [130, 495] width 74 height 25
click at [105, 498] on span at bounding box center [107, 497] width 15 height 15
click at [970, 15] on button "Create Section" at bounding box center [959, 20] width 108 height 23
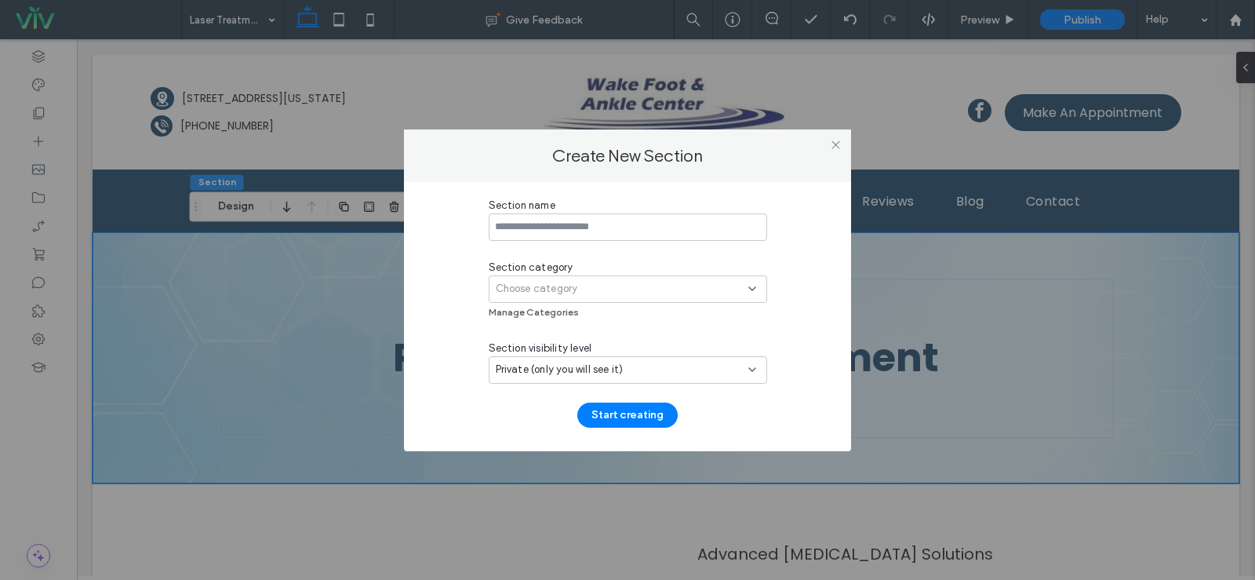
click at [553, 301] on div "Choose category" at bounding box center [628, 288] width 278 height 27
click at [570, 293] on span "Choose category" at bounding box center [537, 289] width 82 height 16
click at [580, 292] on div "Choose category" at bounding box center [622, 289] width 253 height 16
click at [607, 288] on div "Choose category" at bounding box center [622, 289] width 253 height 16
click at [752, 284] on icon at bounding box center [752, 288] width 13 height 13
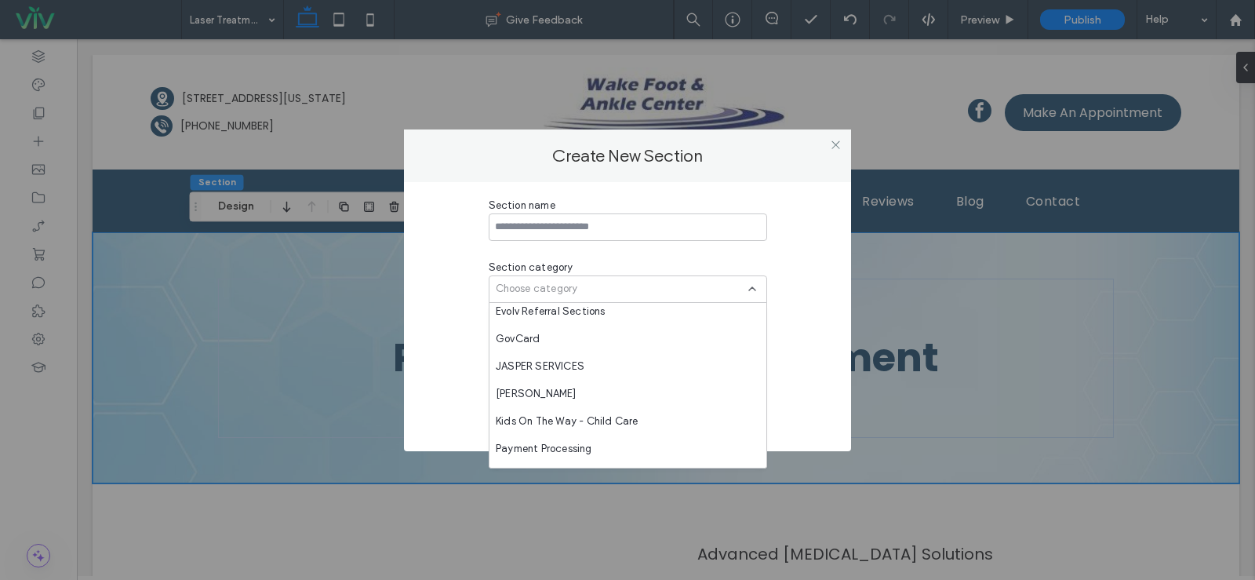
scroll to position [1043, 0]
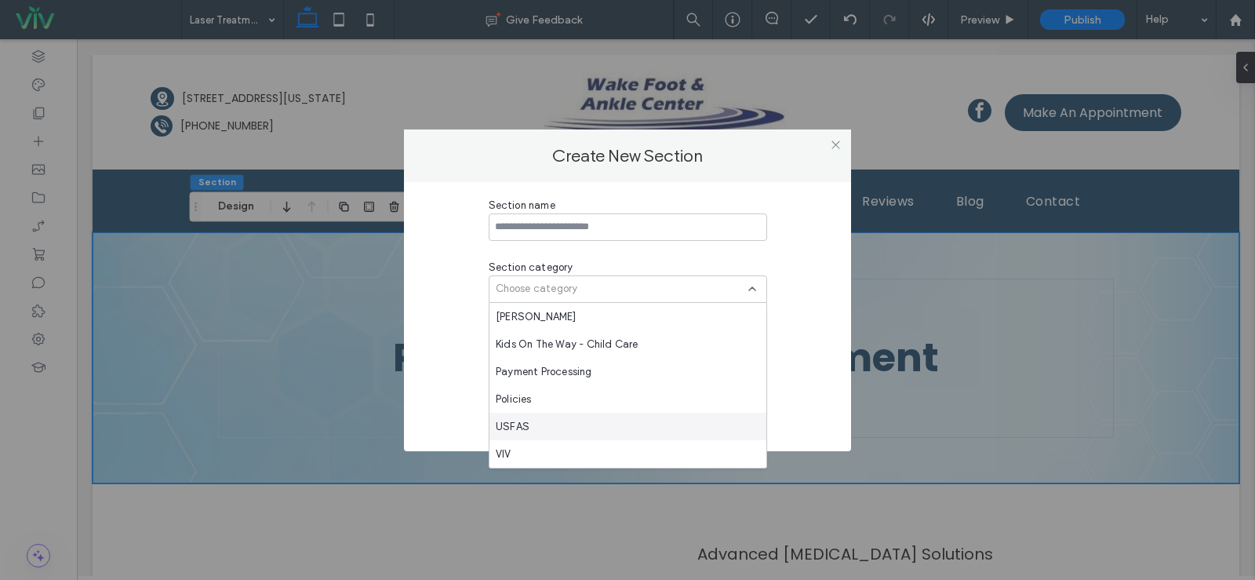
click at [581, 416] on div "USFAS" at bounding box center [628, 426] width 277 height 27
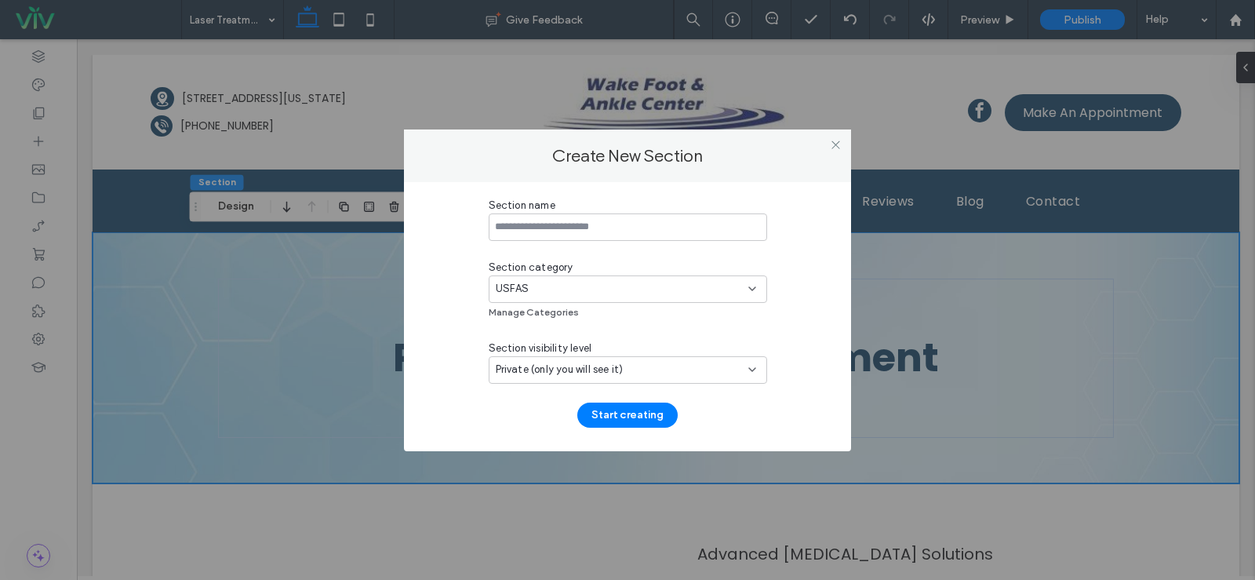
click at [555, 209] on div "Section name" at bounding box center [628, 206] width 278 height 16
click at [555, 221] on input at bounding box center [628, 226] width 278 height 27
type input "**********"
click at [584, 362] on span "Private (only you will see it)" at bounding box center [560, 370] width 128 height 16
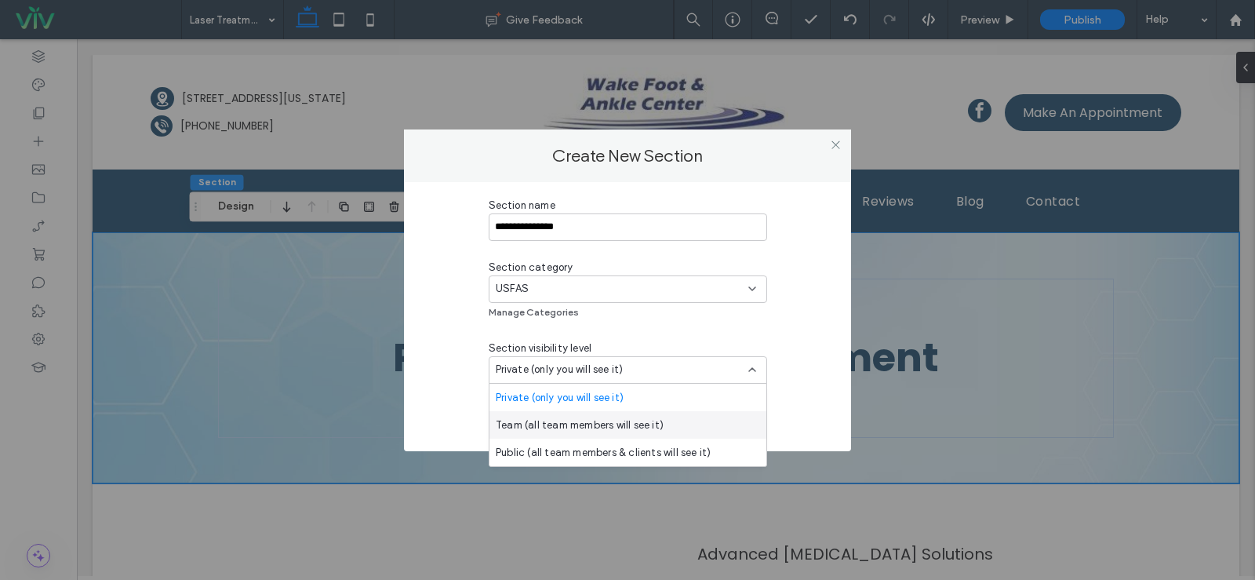
click at [550, 417] on span "Team (all team members will see it)" at bounding box center [580, 425] width 168 height 16
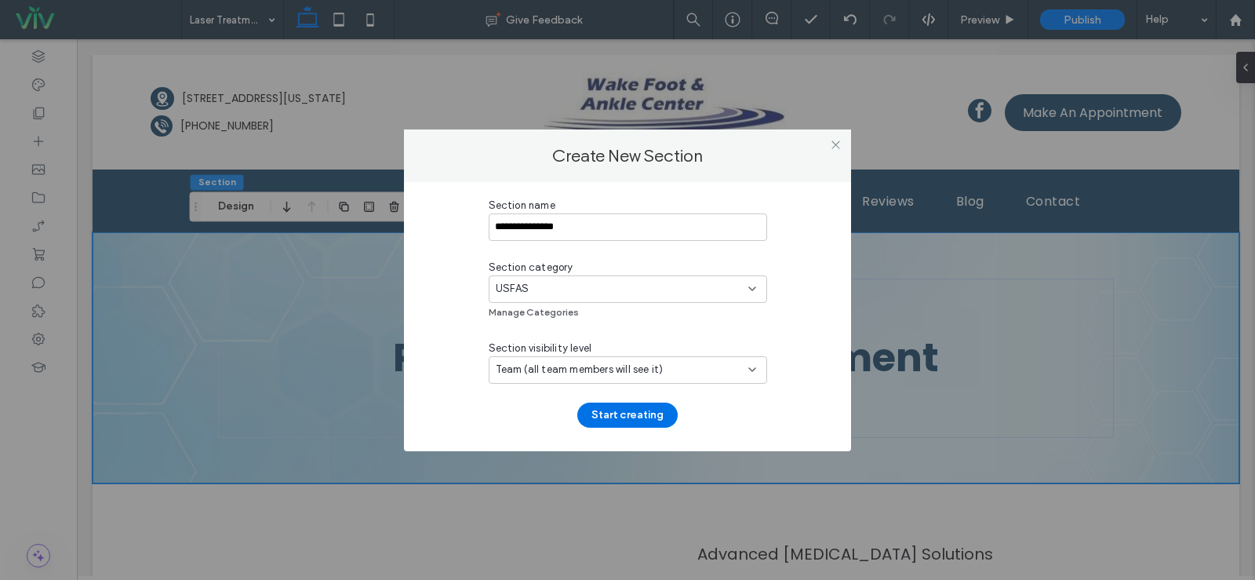
click at [606, 417] on button "Start creating" at bounding box center [627, 414] width 100 height 25
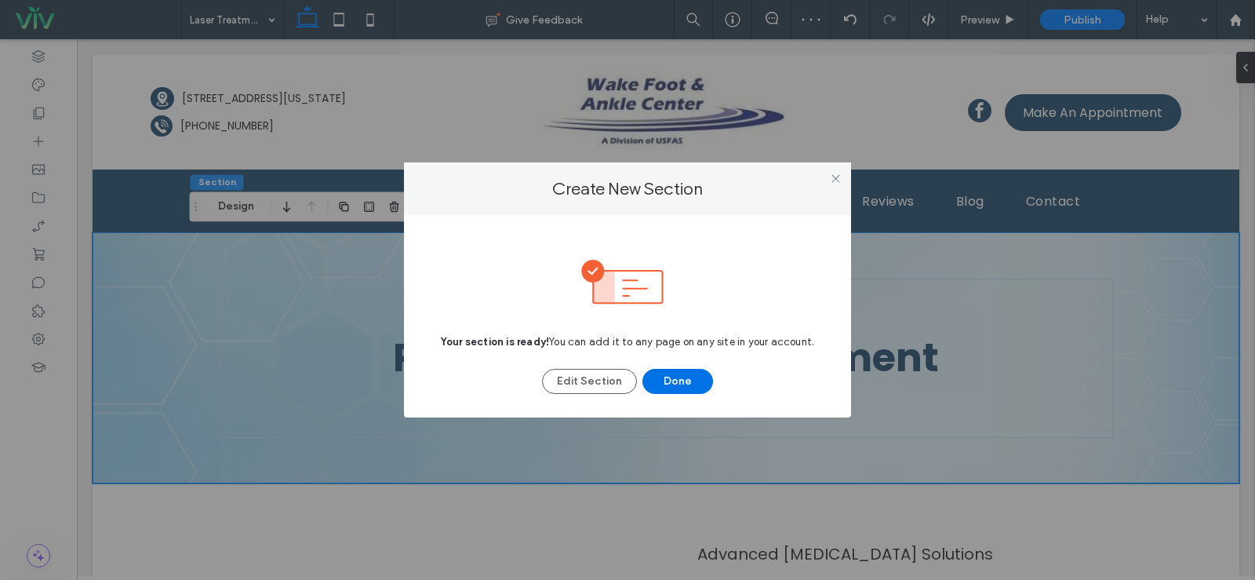
click at [668, 378] on button "Done" at bounding box center [677, 381] width 71 height 25
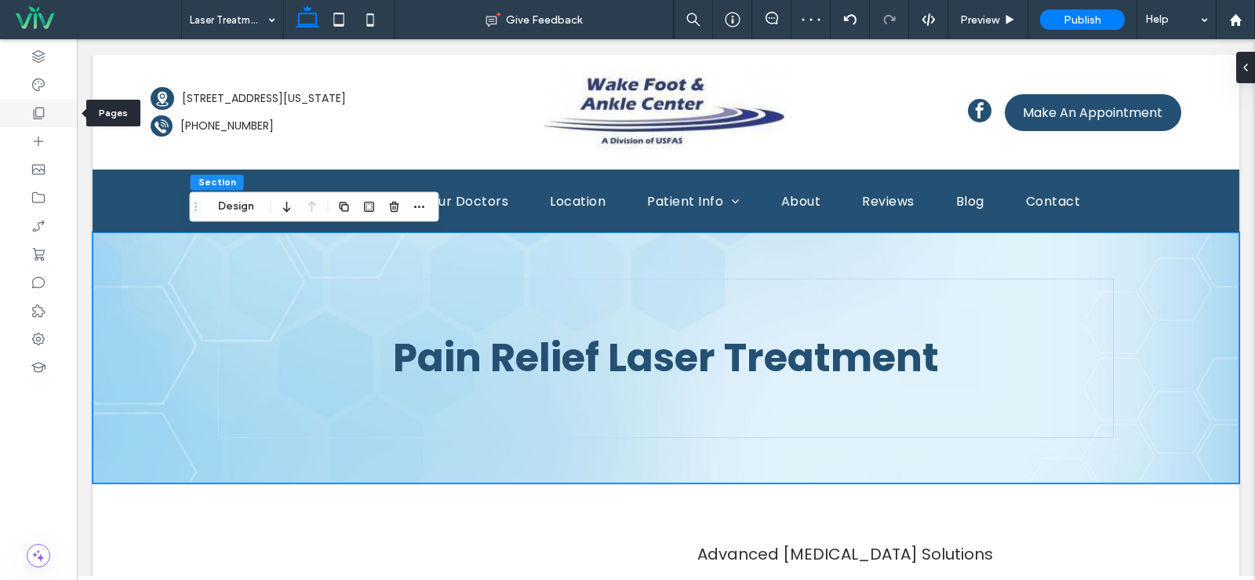
click at [35, 112] on icon at bounding box center [39, 113] width 16 height 16
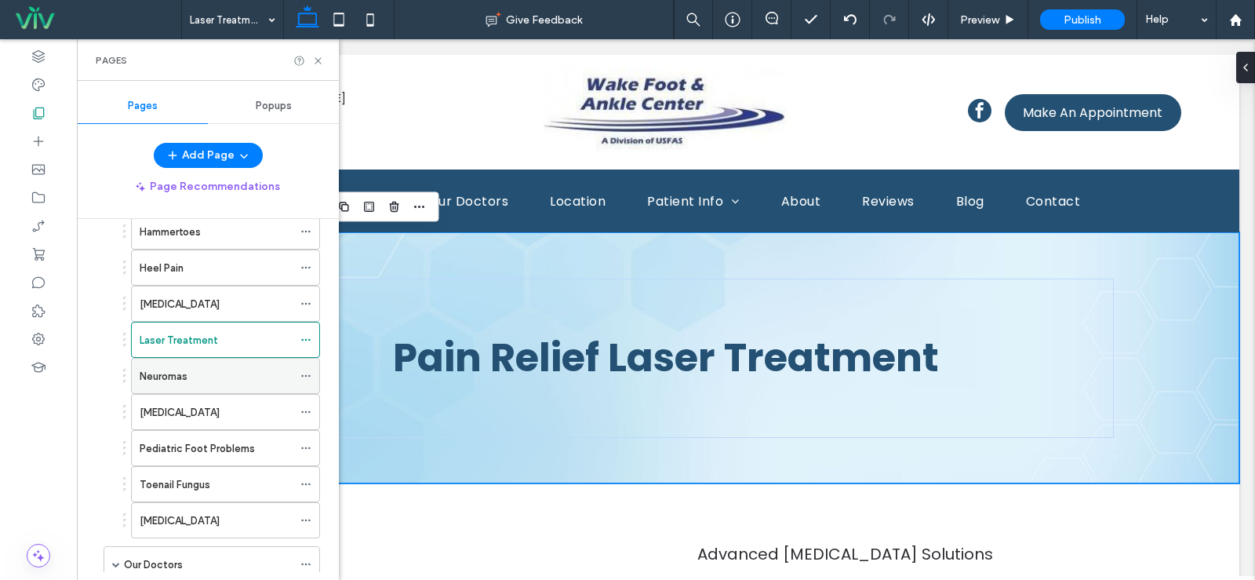
scroll to position [392, 0]
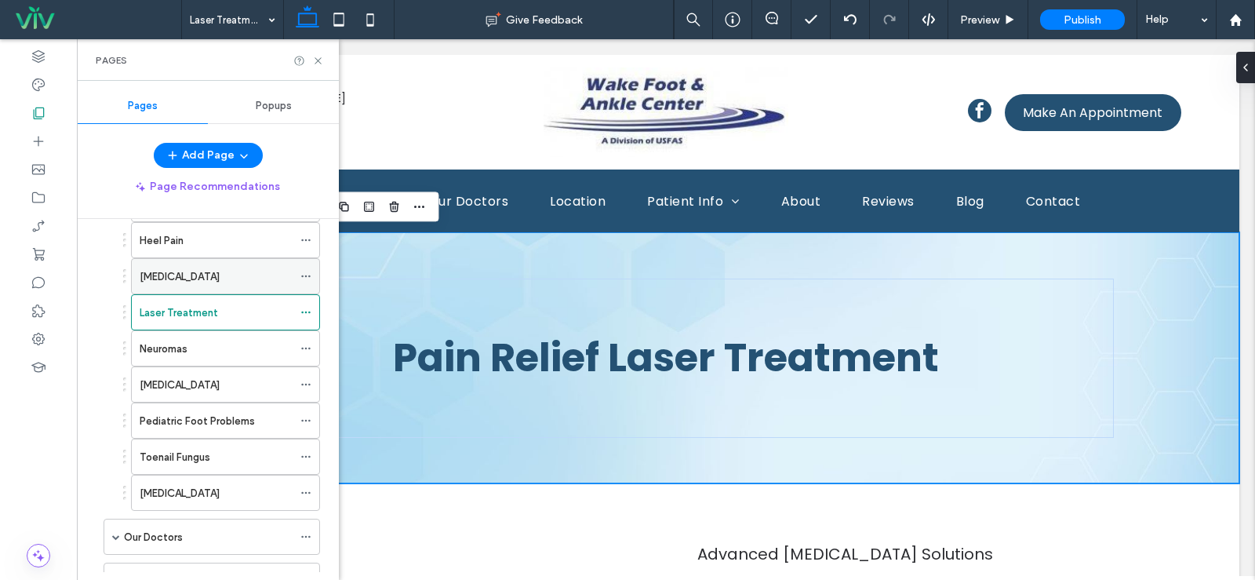
click at [306, 275] on use at bounding box center [305, 276] width 9 height 2
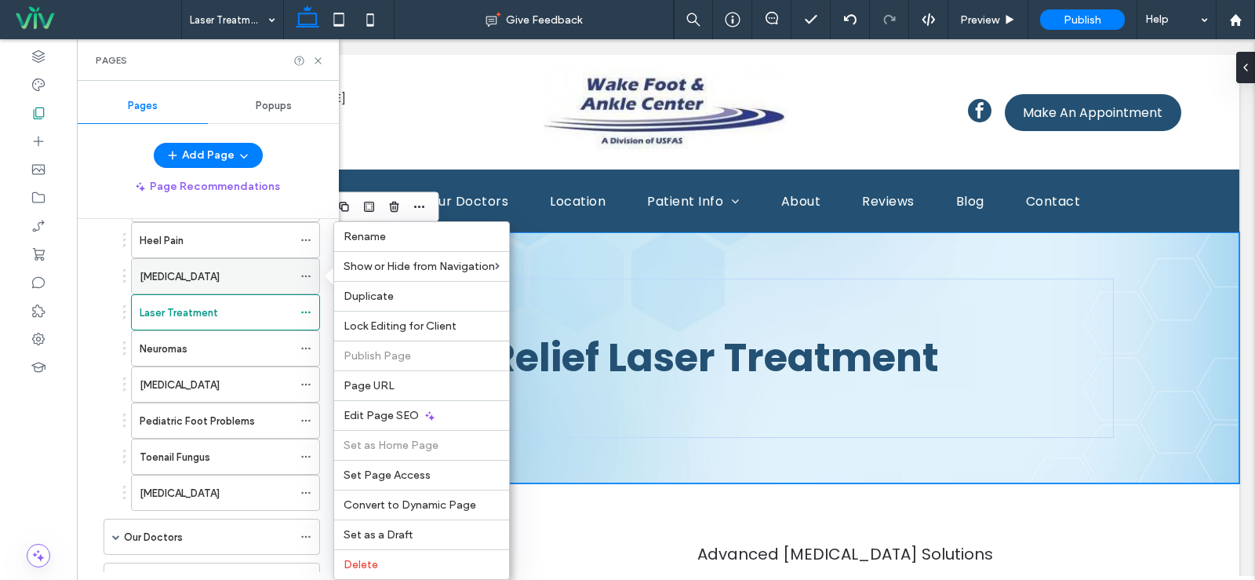
click at [251, 275] on div "Ingrown Toenail" at bounding box center [216, 276] width 153 height 16
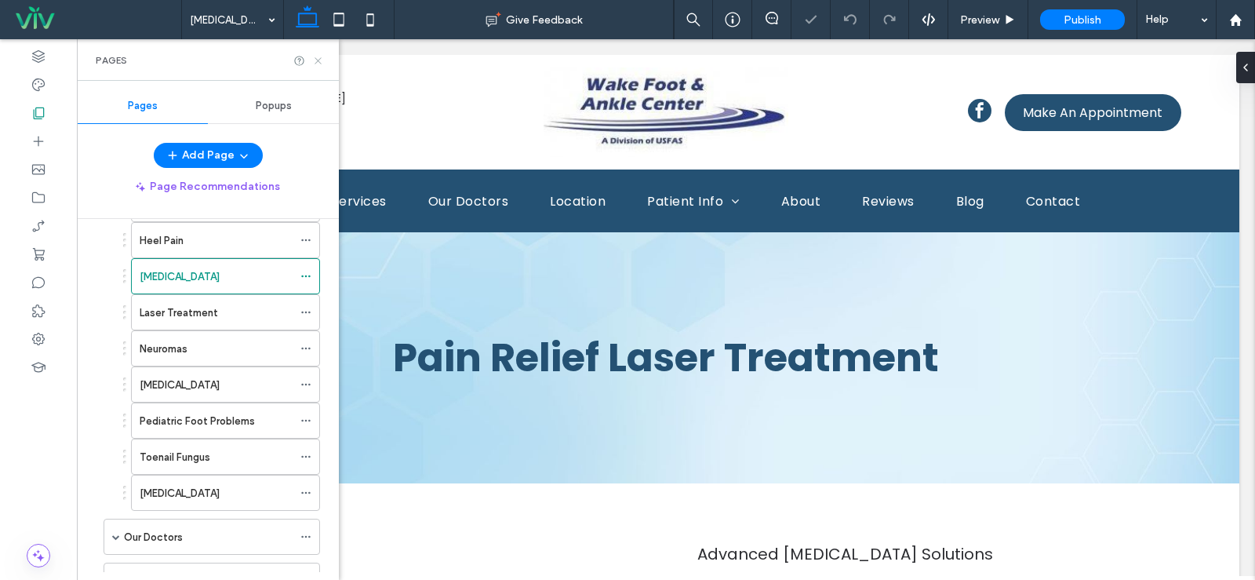
click at [313, 60] on icon at bounding box center [318, 61] width 12 height 12
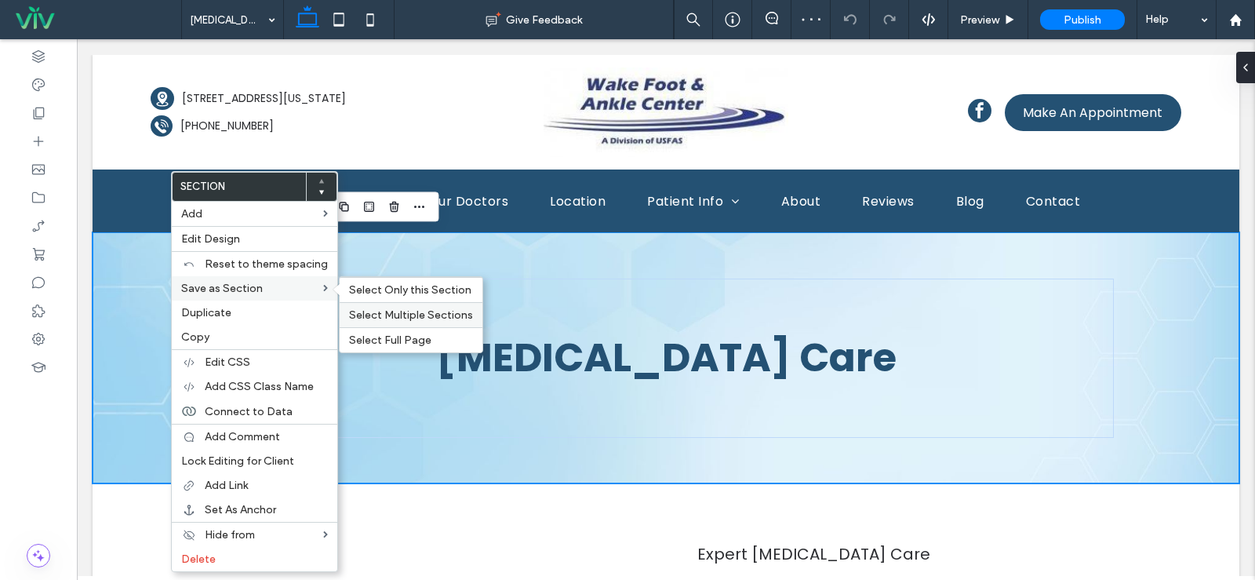
click at [418, 311] on span "Select Multiple Sections" at bounding box center [411, 314] width 124 height 13
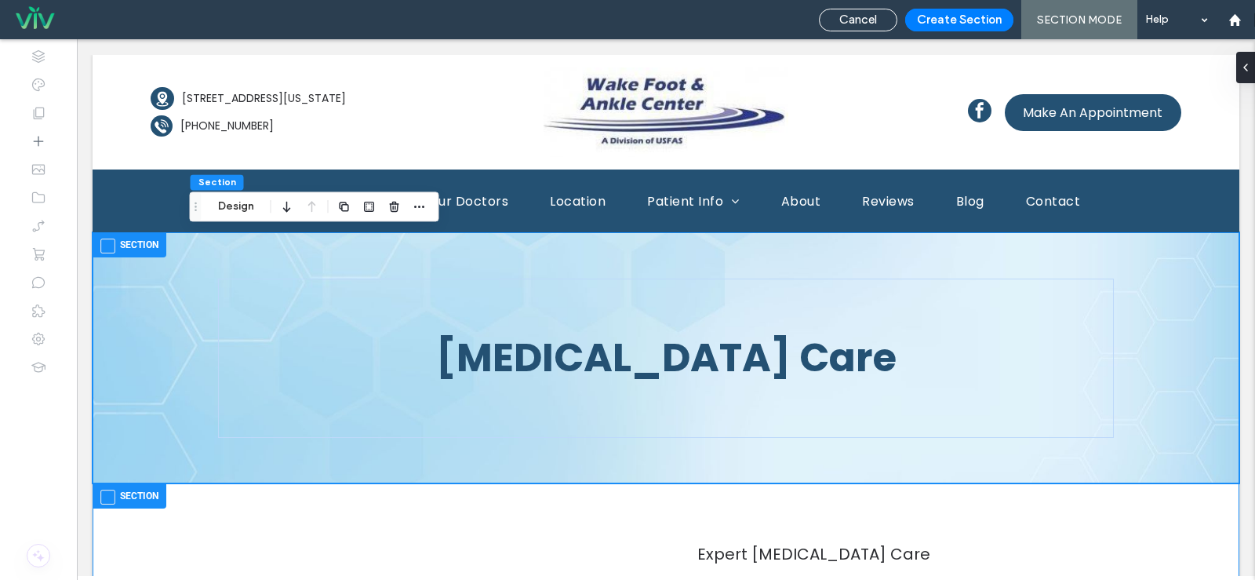
click at [112, 486] on label "Section" at bounding box center [129, 495] width 58 height 19
click at [923, 20] on button "Create Section" at bounding box center [959, 20] width 108 height 23
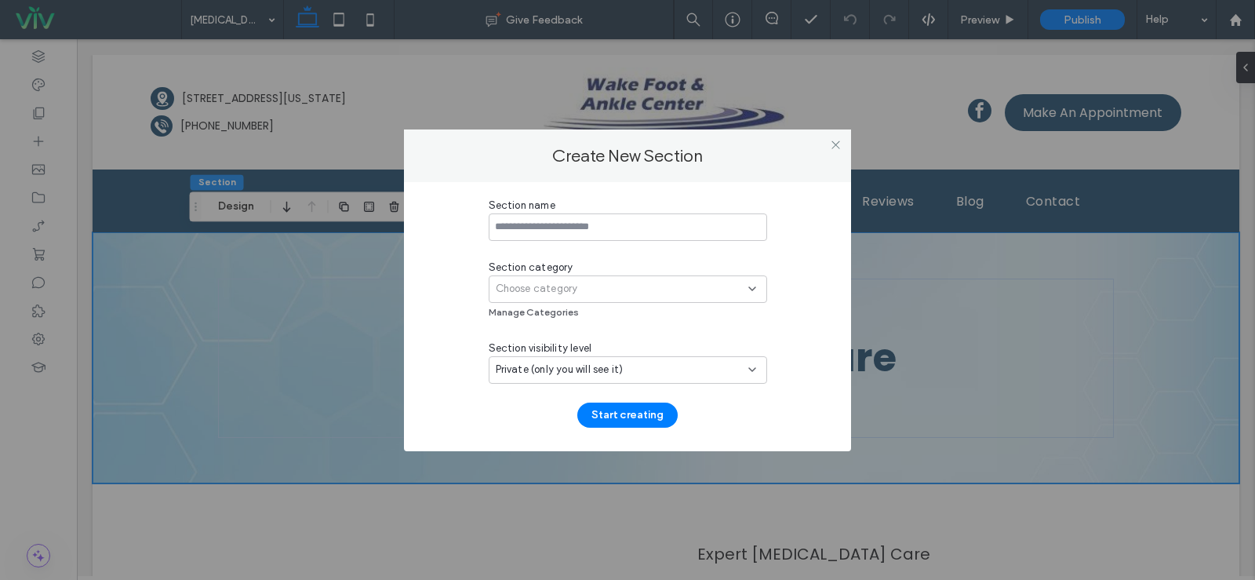
click at [565, 220] on input at bounding box center [628, 226] width 278 height 27
type input "**********"
click at [567, 278] on div "Choose category" at bounding box center [628, 288] width 278 height 27
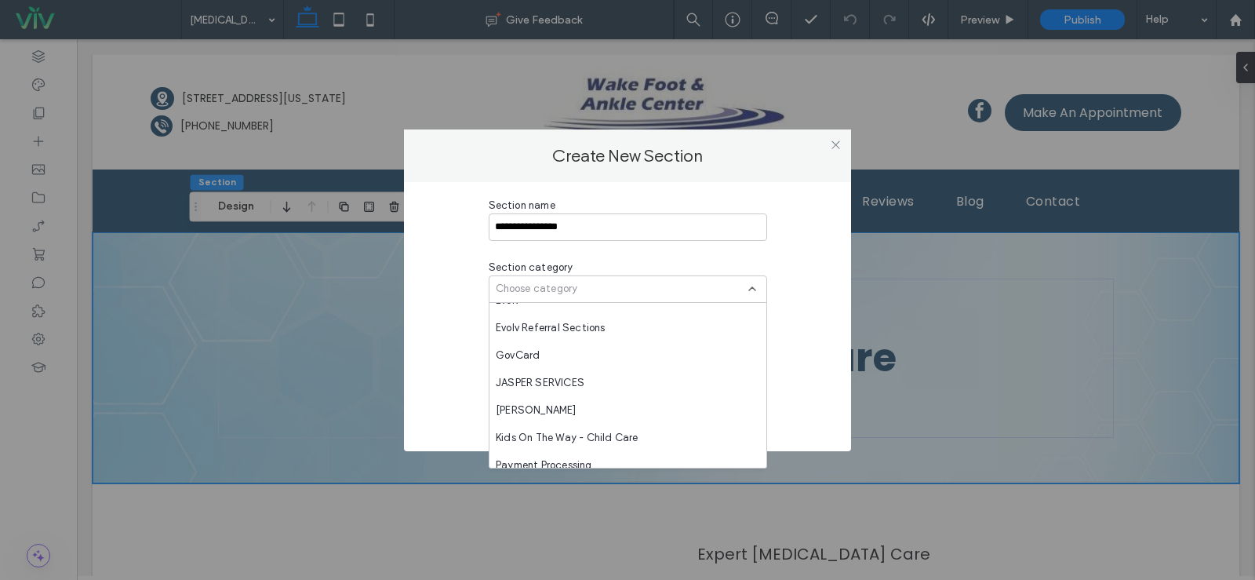
scroll to position [1043, 0]
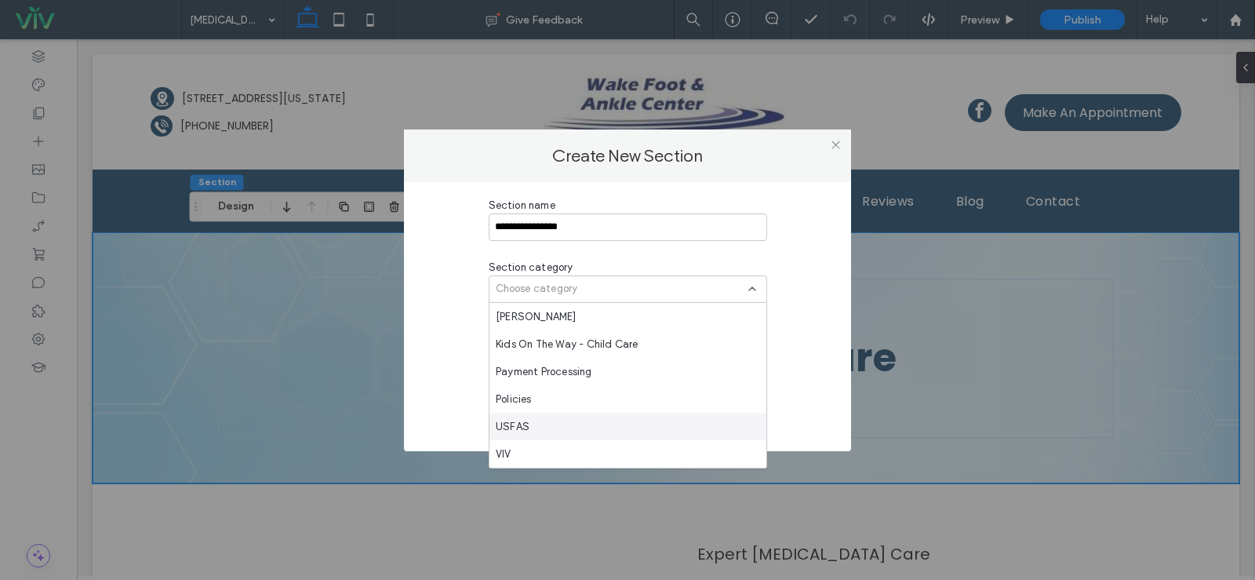
click at [533, 431] on div "USFAS" at bounding box center [628, 426] width 277 height 27
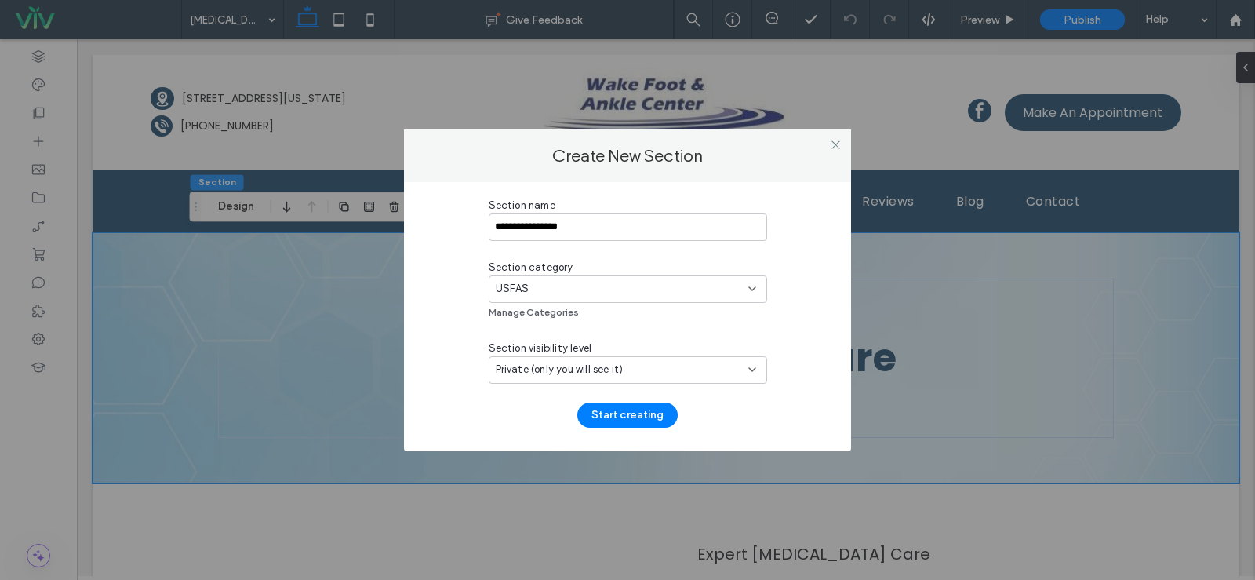
click at [593, 368] on span "Private (only you will see it)" at bounding box center [560, 370] width 128 height 16
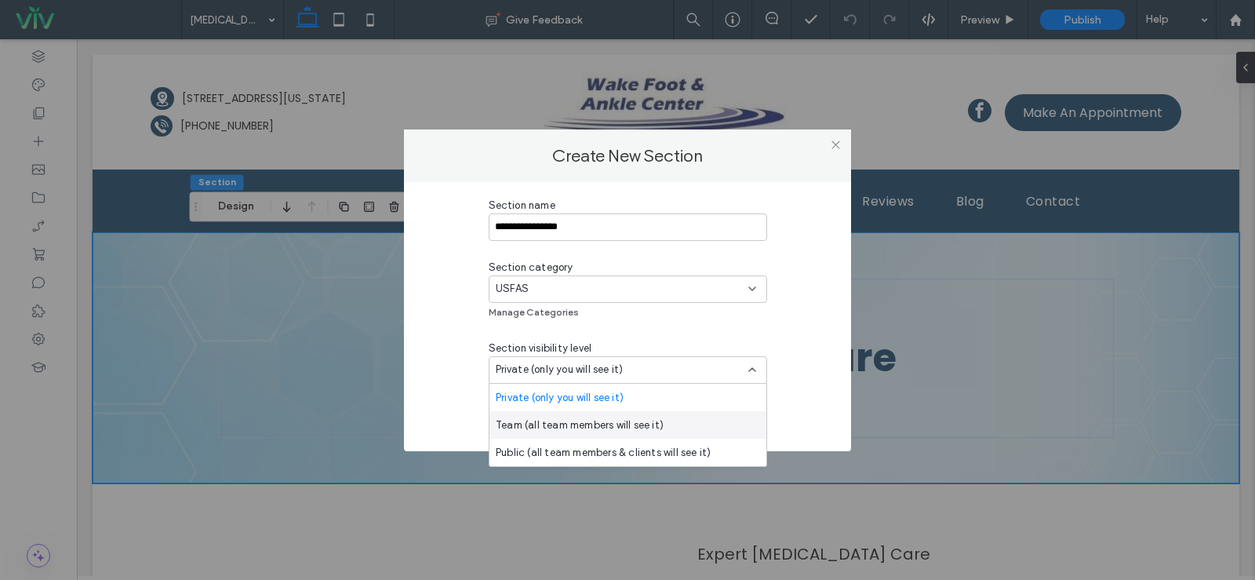
click at [562, 424] on span "Team (all team members will see it)" at bounding box center [580, 425] width 168 height 16
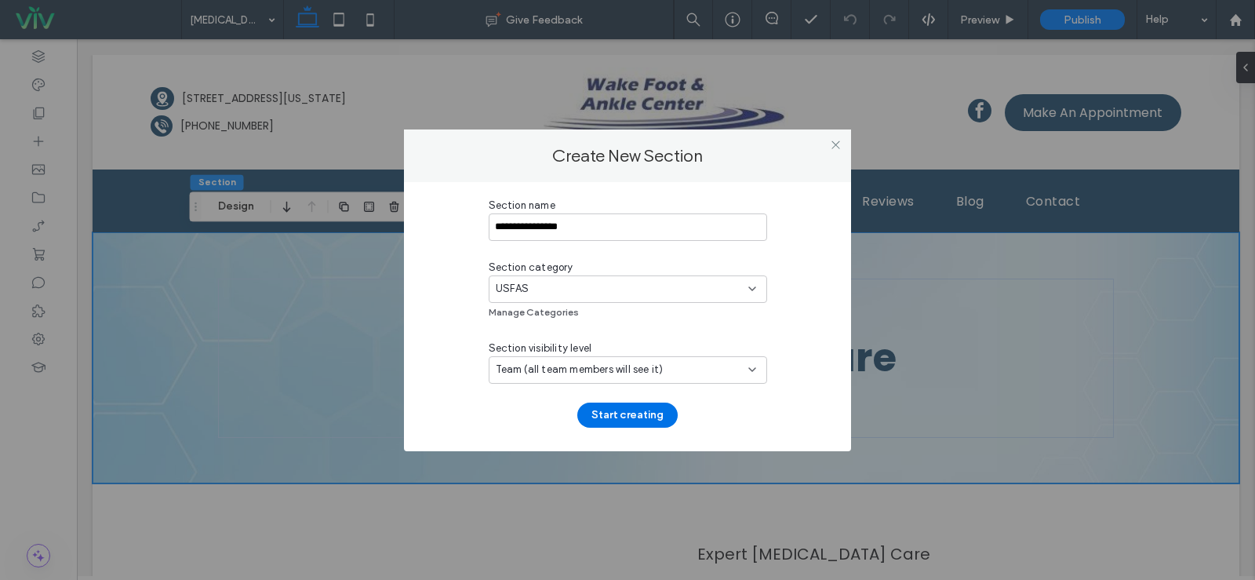
click at [630, 416] on button "Start creating" at bounding box center [627, 414] width 100 height 25
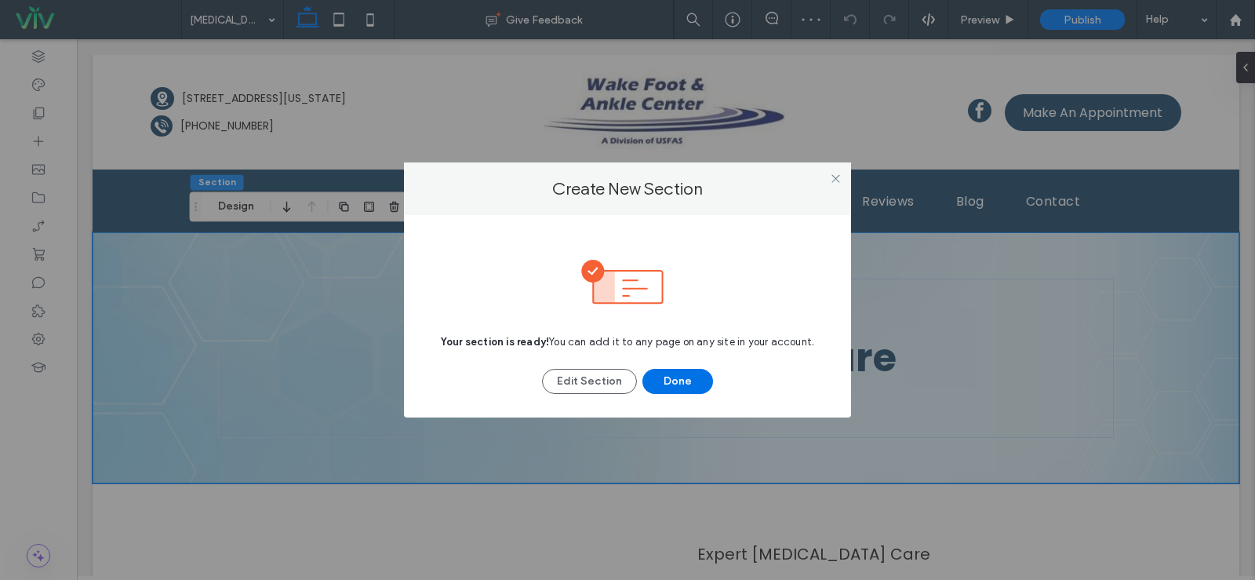
click at [682, 377] on button "Done" at bounding box center [677, 381] width 71 height 25
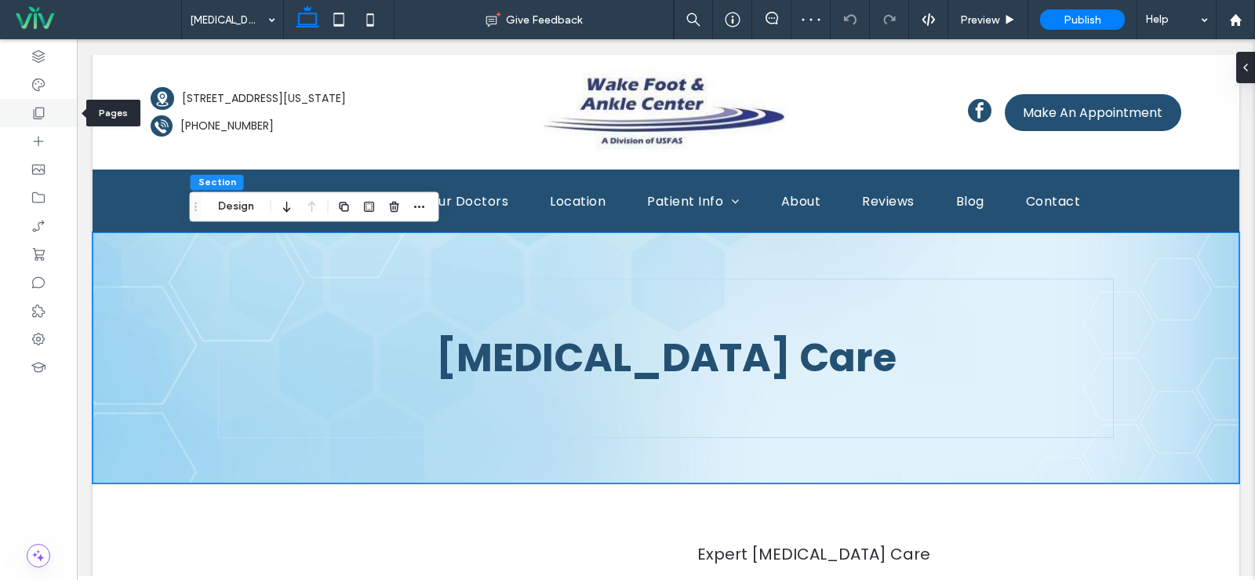
click at [41, 115] on icon at bounding box center [39, 113] width 16 height 16
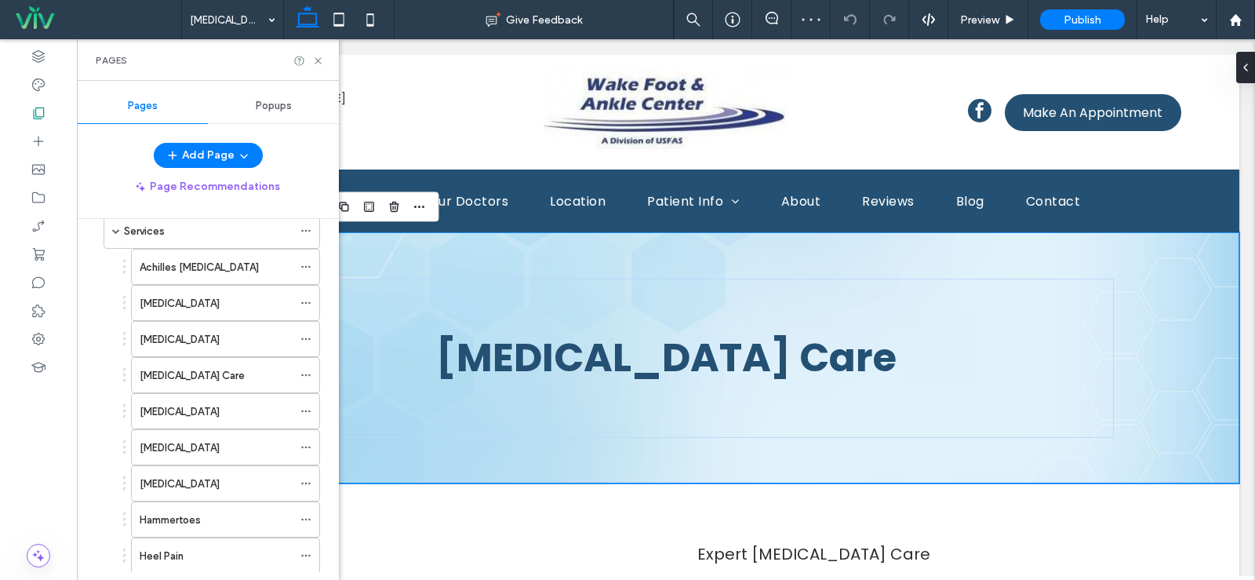
scroll to position [392, 0]
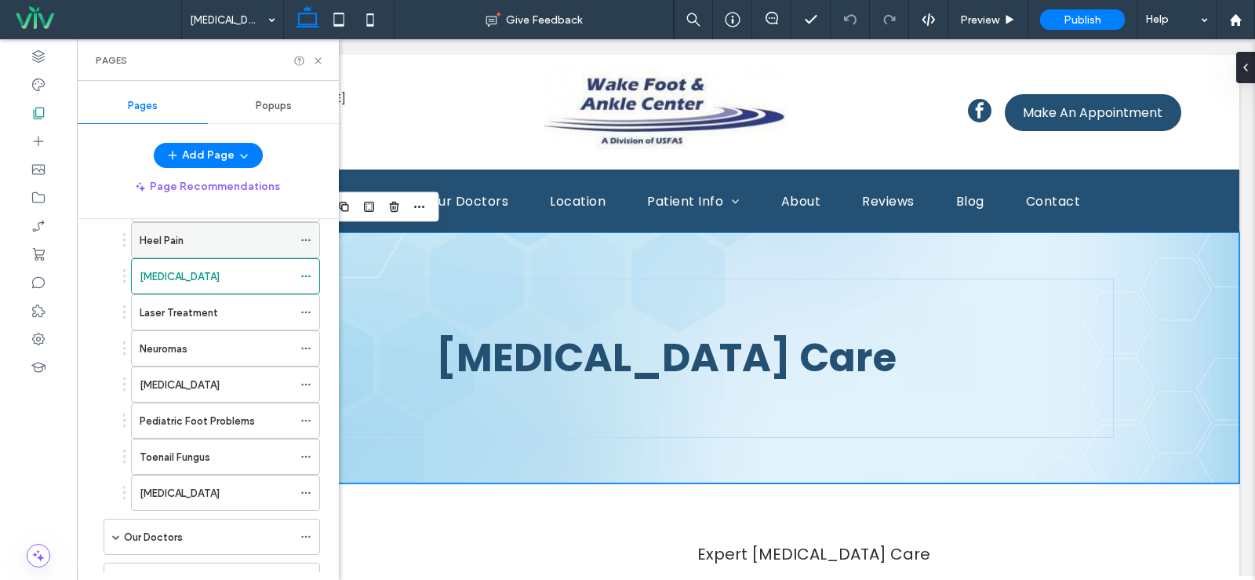
click at [204, 235] on div "Heel Pain" at bounding box center [216, 240] width 153 height 16
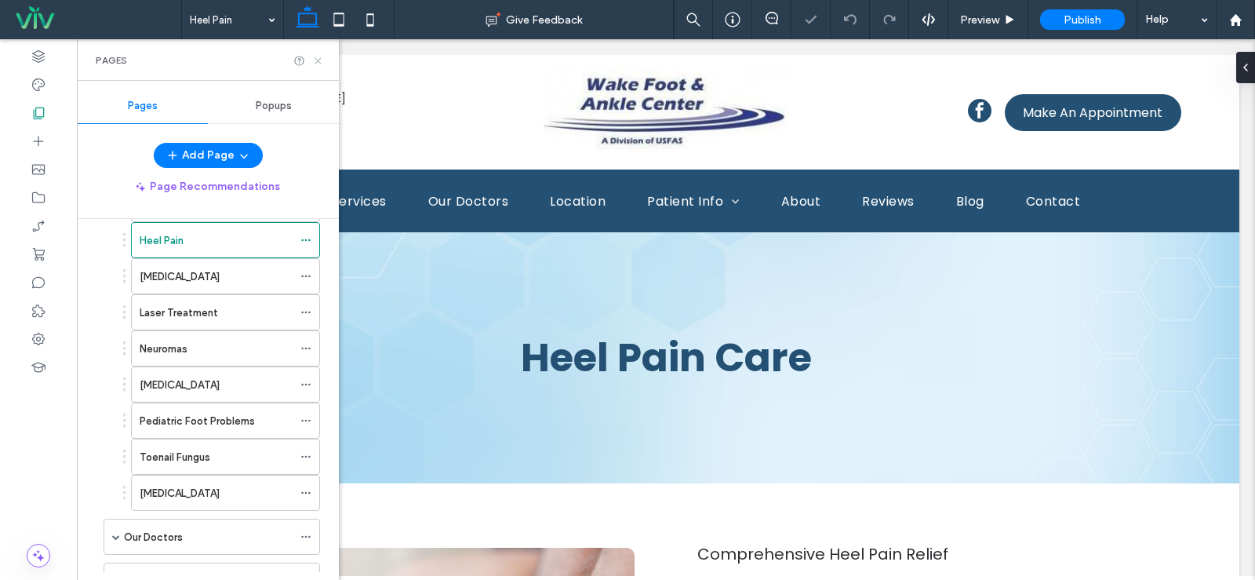
click at [321, 58] on use at bounding box center [318, 60] width 6 height 6
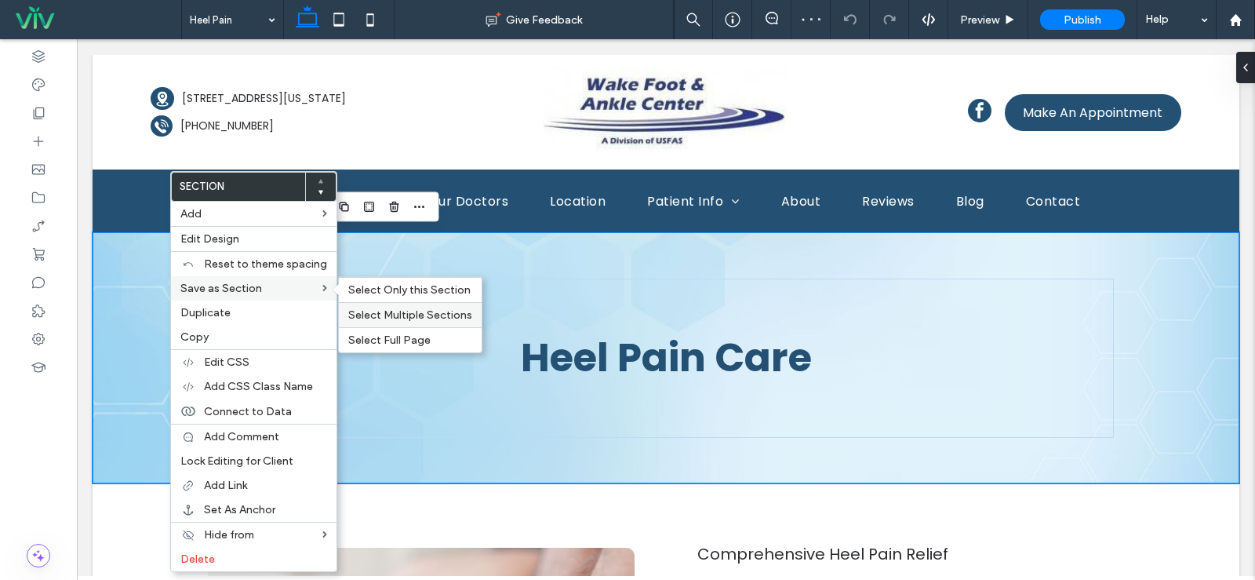
click at [380, 311] on span "Select Multiple Sections" at bounding box center [410, 314] width 124 height 13
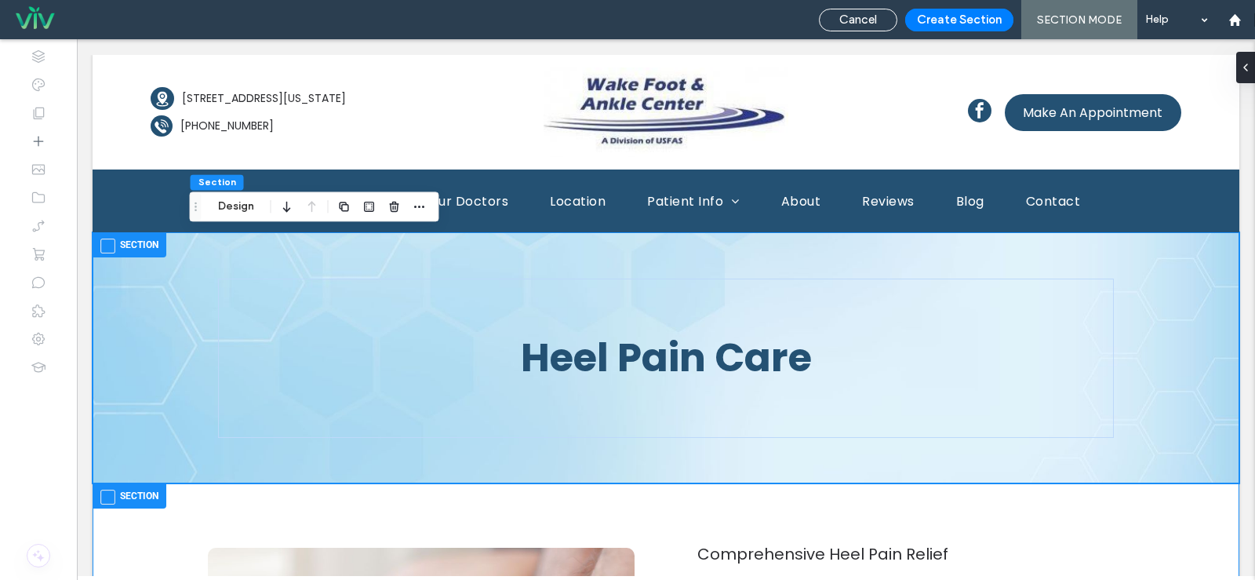
click at [141, 495] on label "Section" at bounding box center [129, 495] width 58 height 19
click at [986, 23] on button "Create Section" at bounding box center [959, 20] width 108 height 23
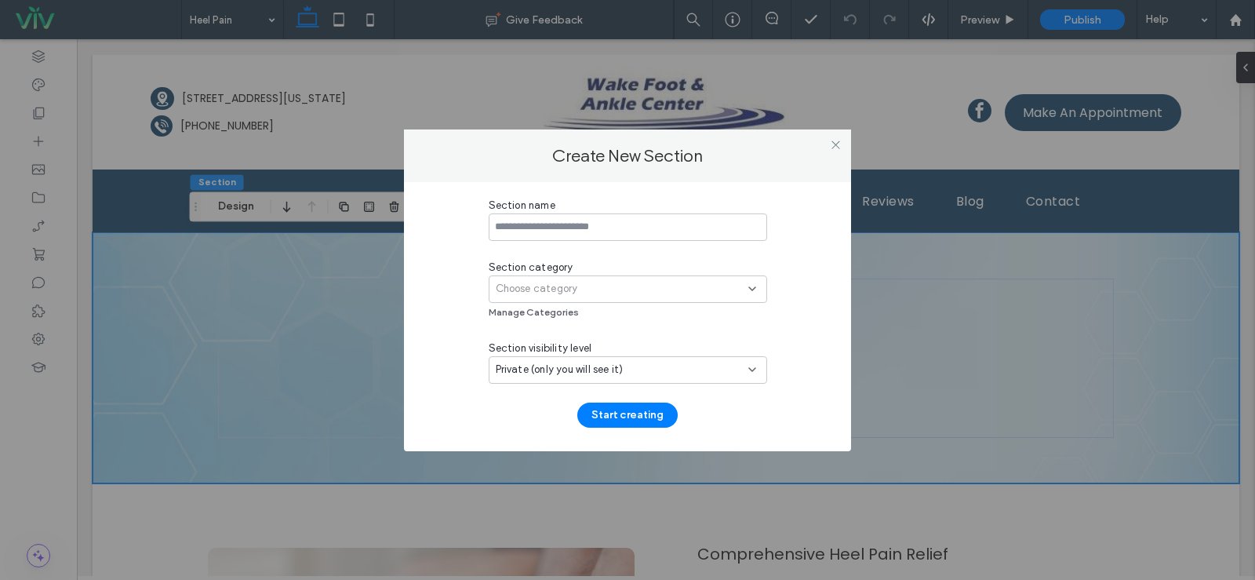
click at [564, 297] on div "Choose category" at bounding box center [628, 288] width 278 height 27
click at [577, 289] on span "Choose category" at bounding box center [537, 289] width 82 height 16
click at [746, 291] on icon at bounding box center [752, 288] width 13 height 13
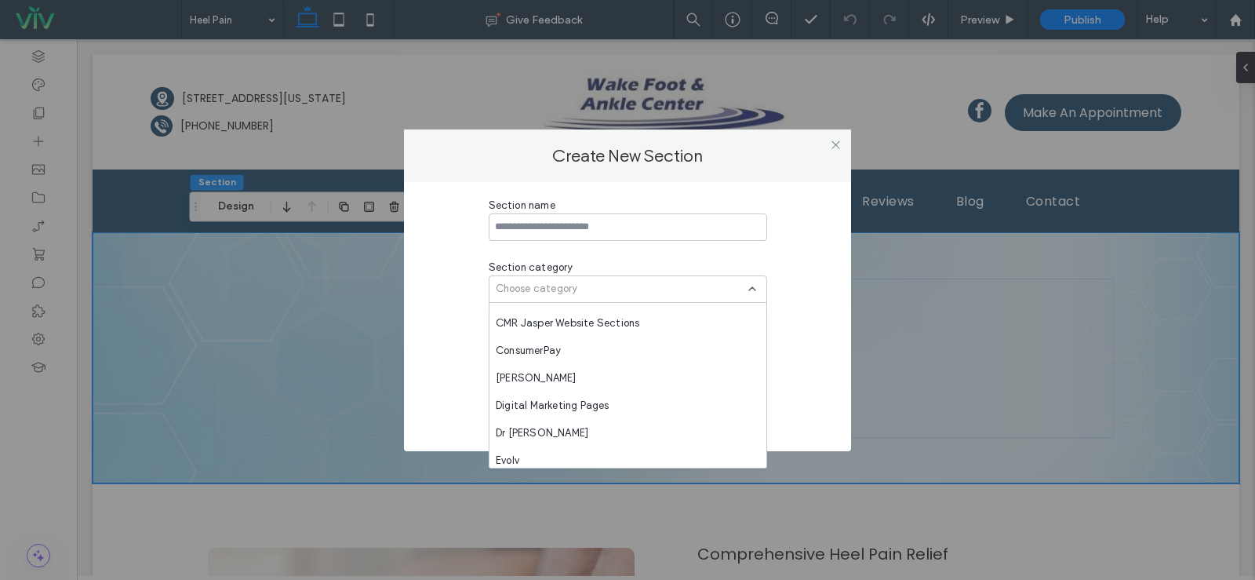
scroll to position [1043, 0]
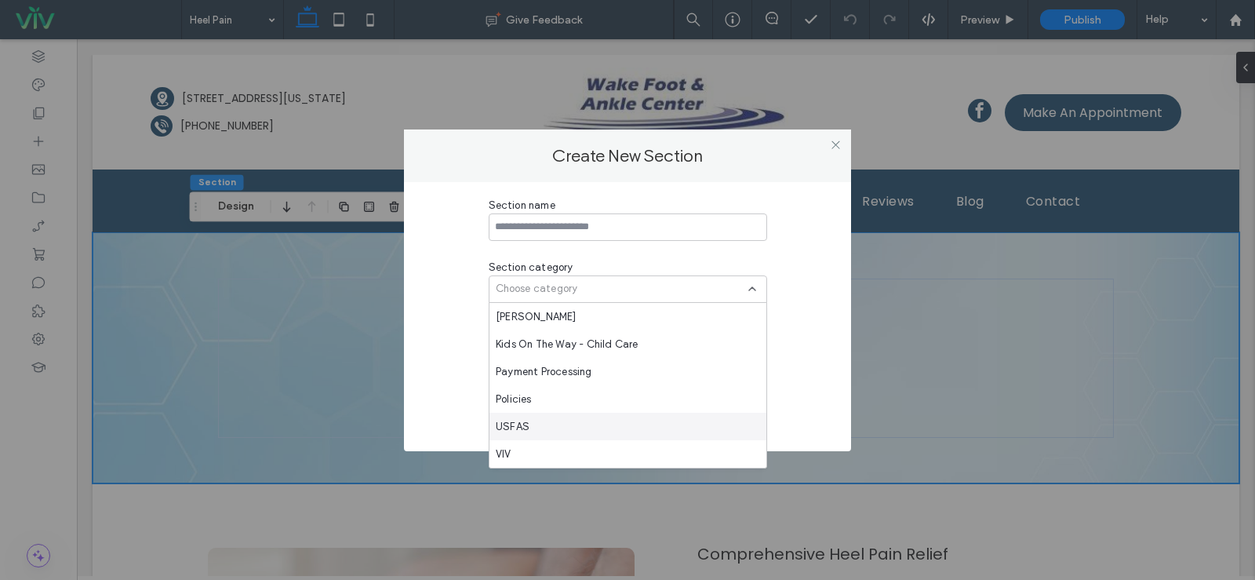
click at [570, 419] on div "USFAS" at bounding box center [628, 426] width 277 height 27
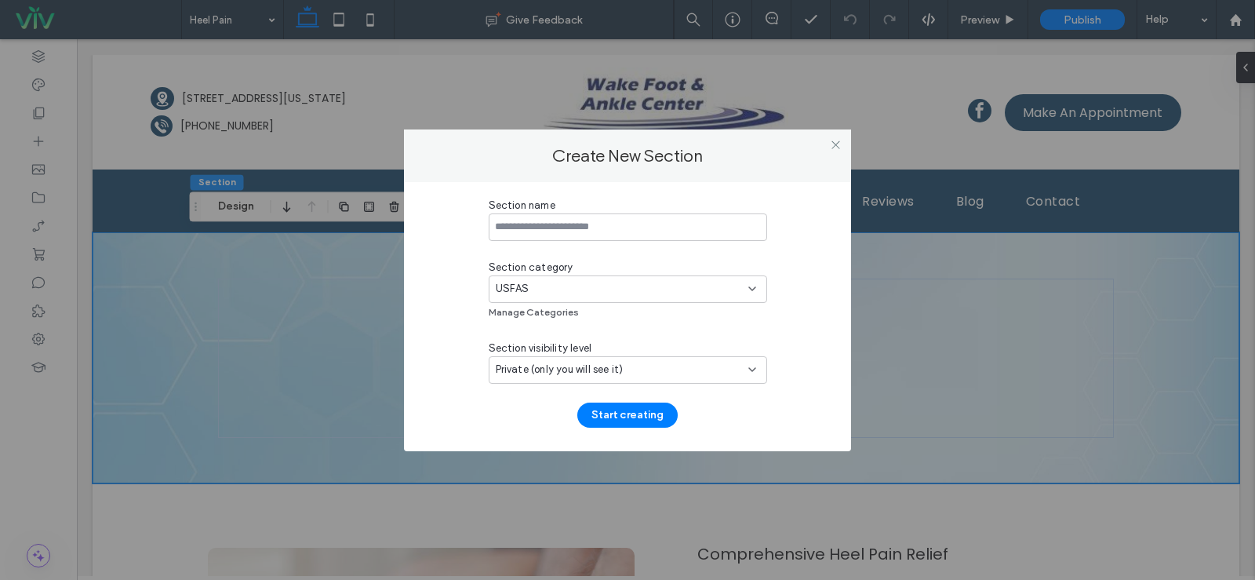
click at [559, 378] on div "Private (only you will see it)" at bounding box center [628, 369] width 278 height 27
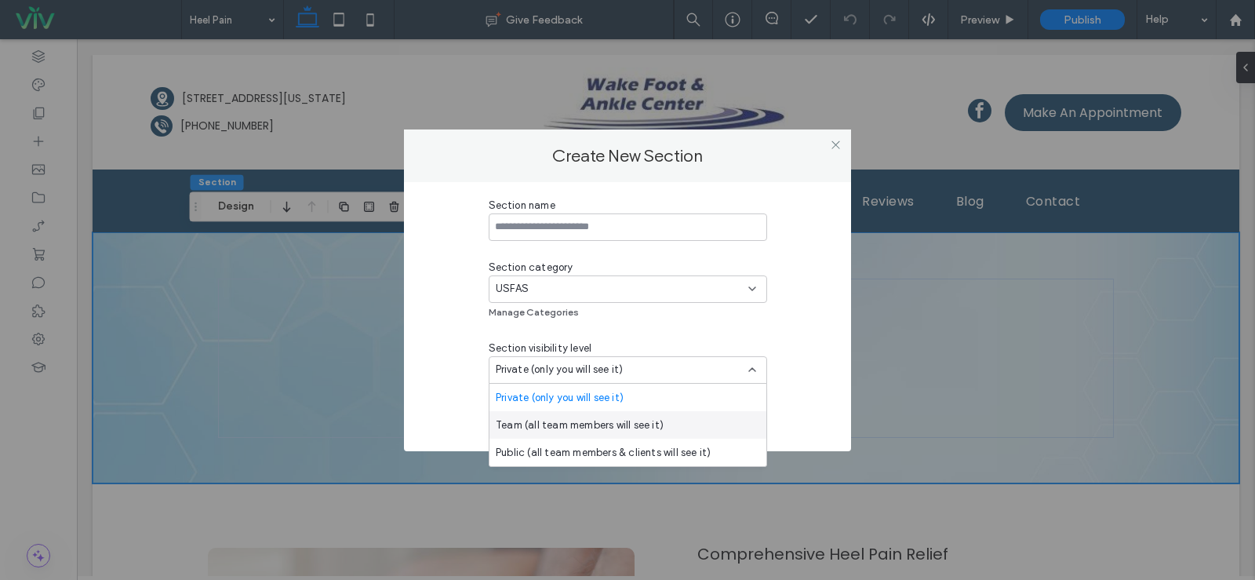
click at [544, 422] on span "Team (all team members will see it)" at bounding box center [580, 425] width 168 height 16
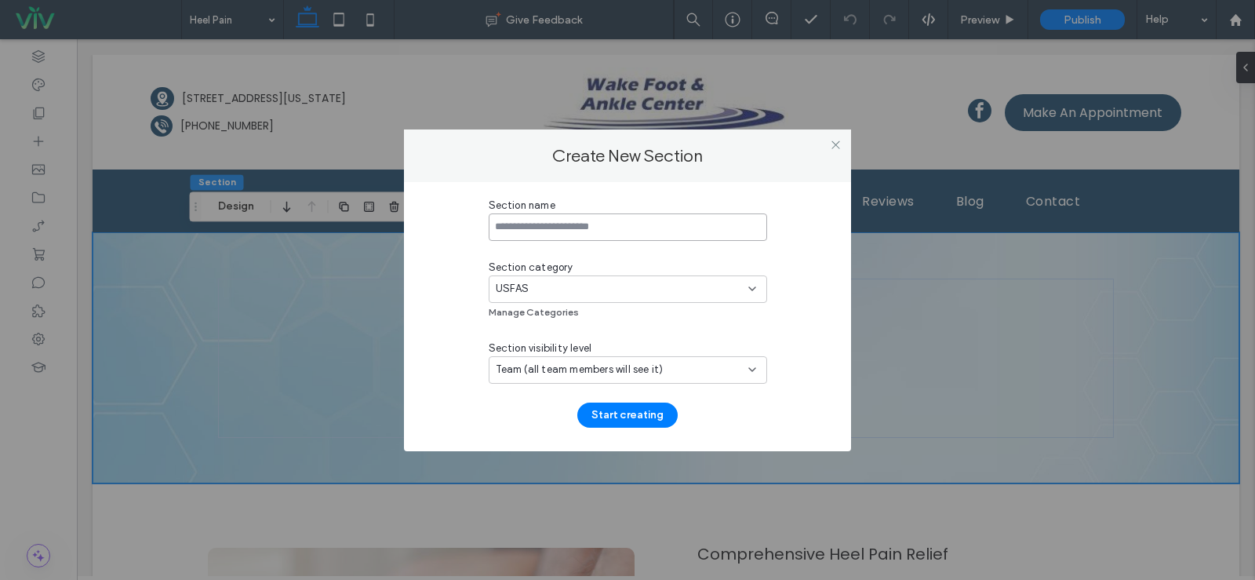
click at [548, 227] on input at bounding box center [628, 226] width 278 height 27
type input "*********"
click at [595, 419] on button "Start creating" at bounding box center [627, 414] width 100 height 25
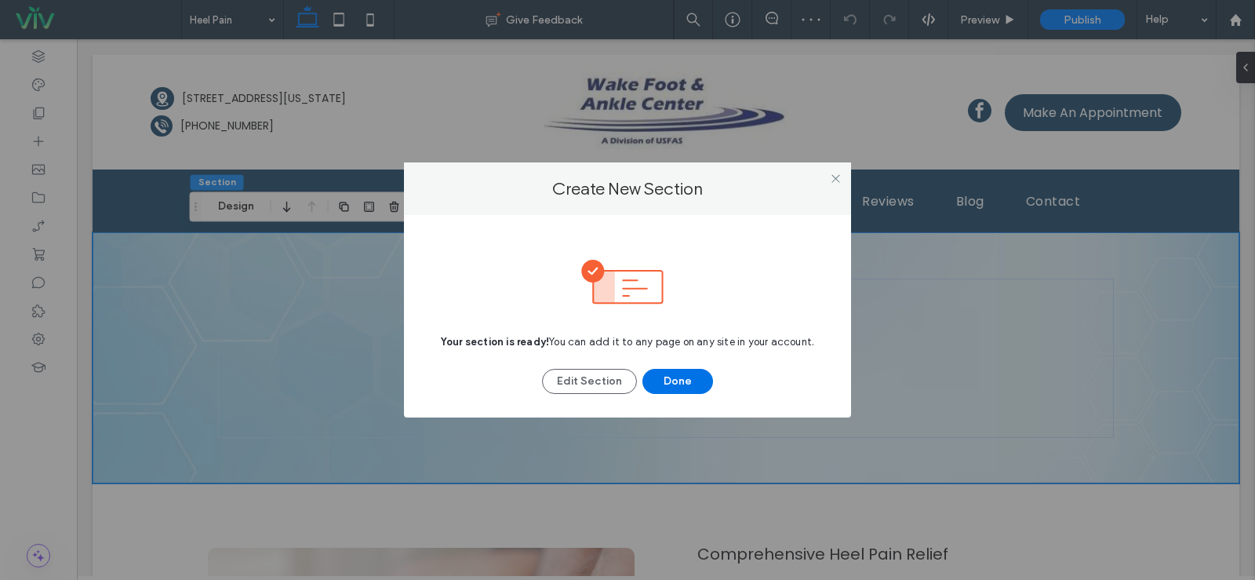
click at [690, 382] on button "Done" at bounding box center [677, 381] width 71 height 25
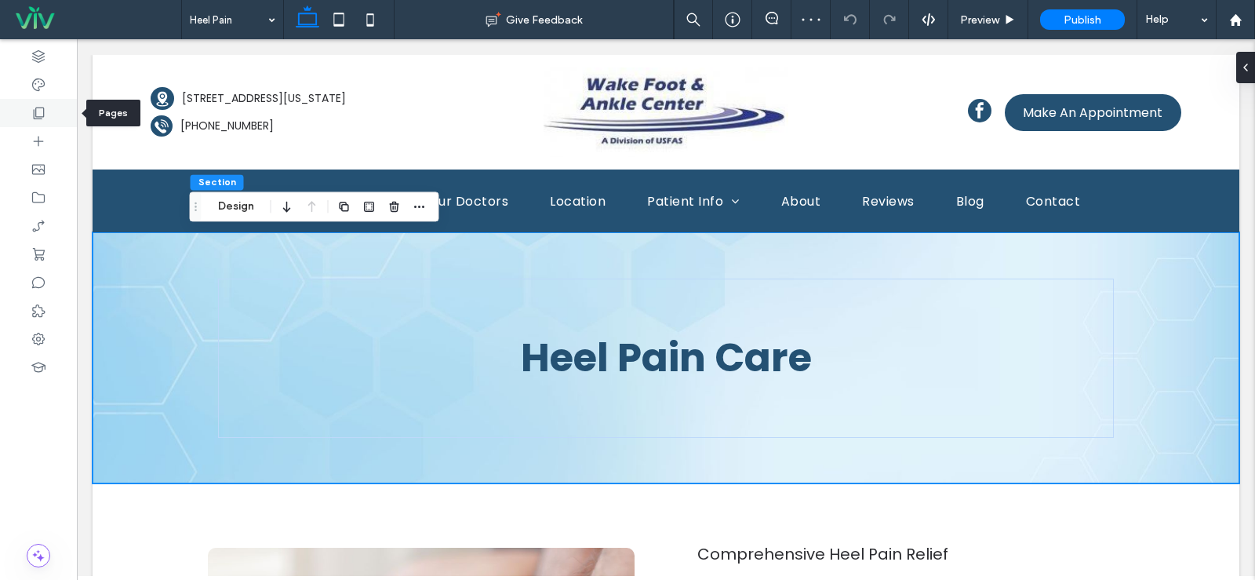
click at [33, 117] on icon at bounding box center [39, 113] width 16 height 16
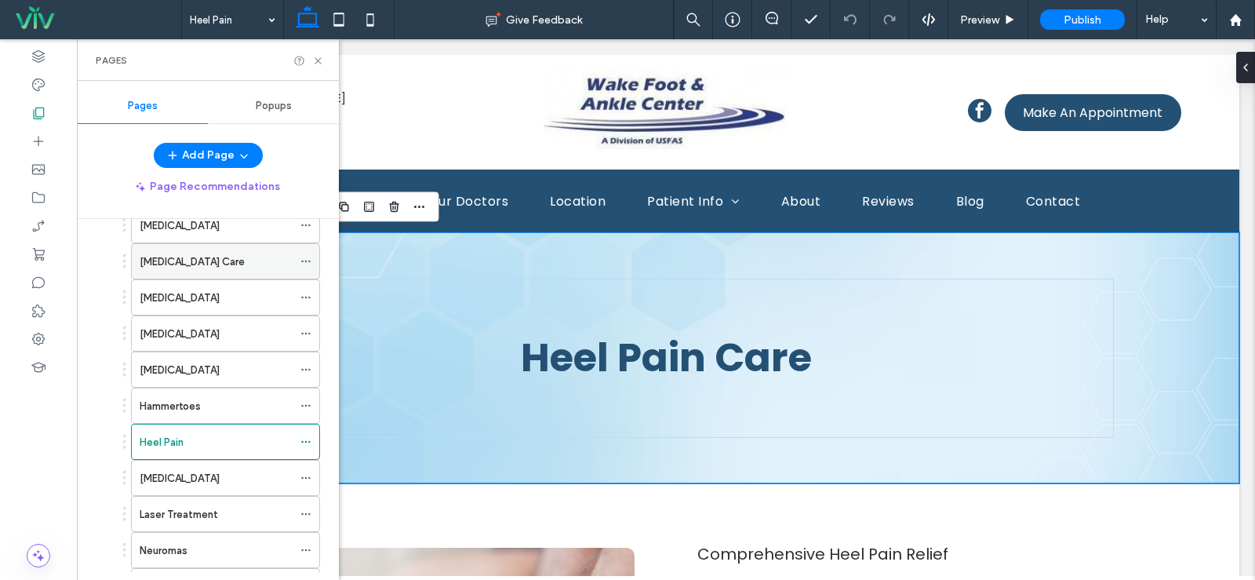
scroll to position [392, 0]
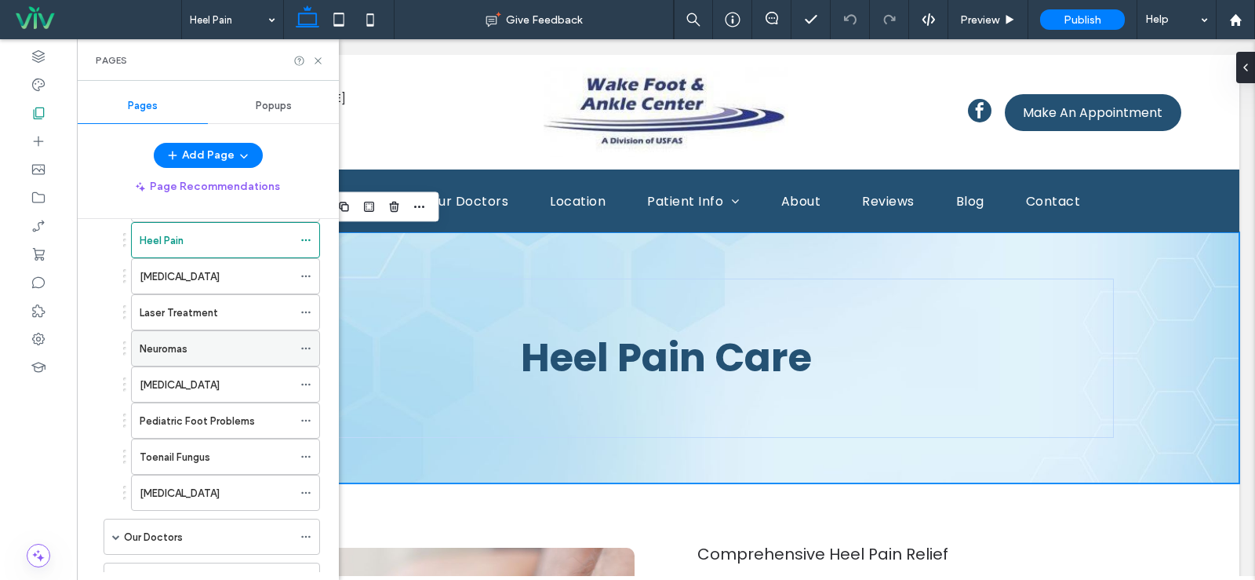
click at [236, 360] on div "Neuromas" at bounding box center [216, 348] width 153 height 35
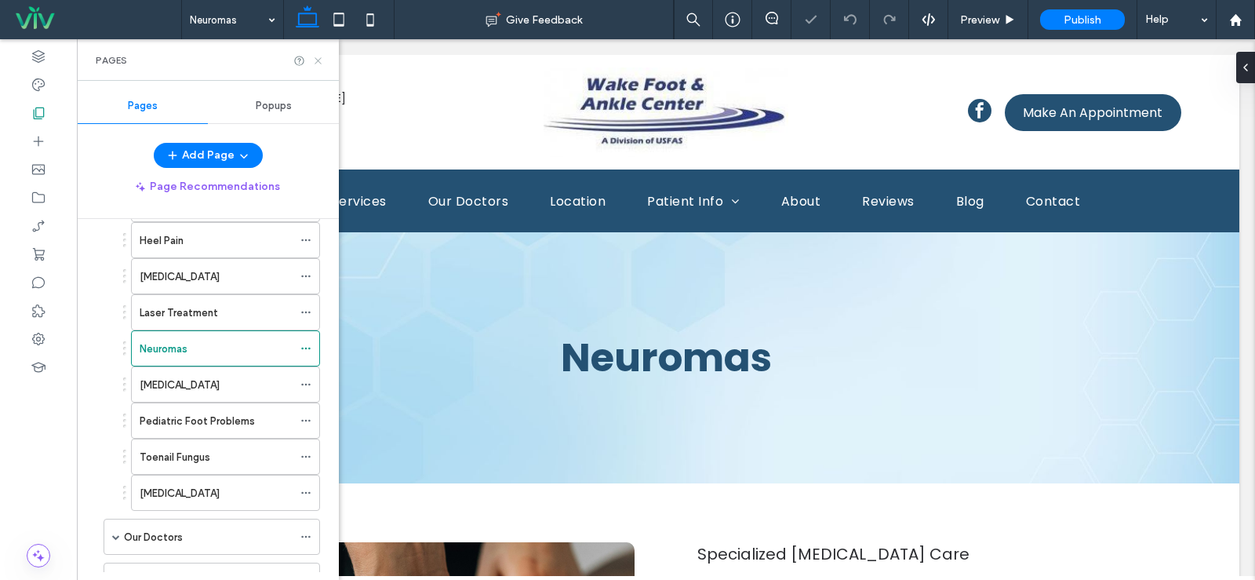
click at [315, 62] on icon at bounding box center [318, 61] width 12 height 12
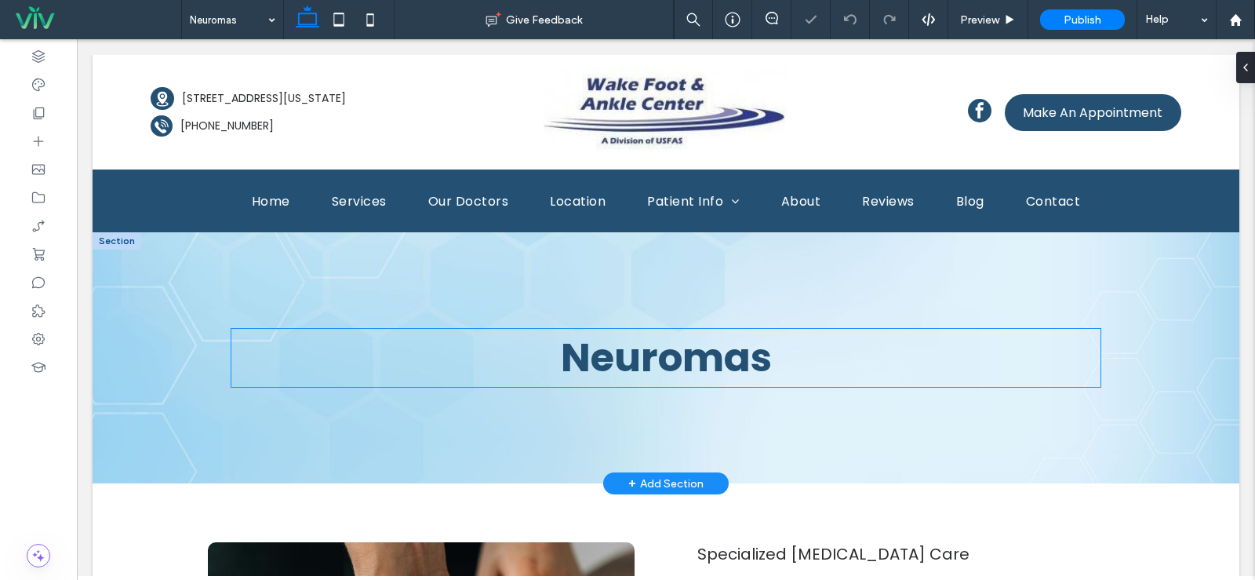
click at [606, 351] on span "Neuromas" at bounding box center [666, 357] width 211 height 56
click at [606, 350] on span "Neuromas" at bounding box center [666, 357] width 211 height 56
type input "*******"
type input "**"
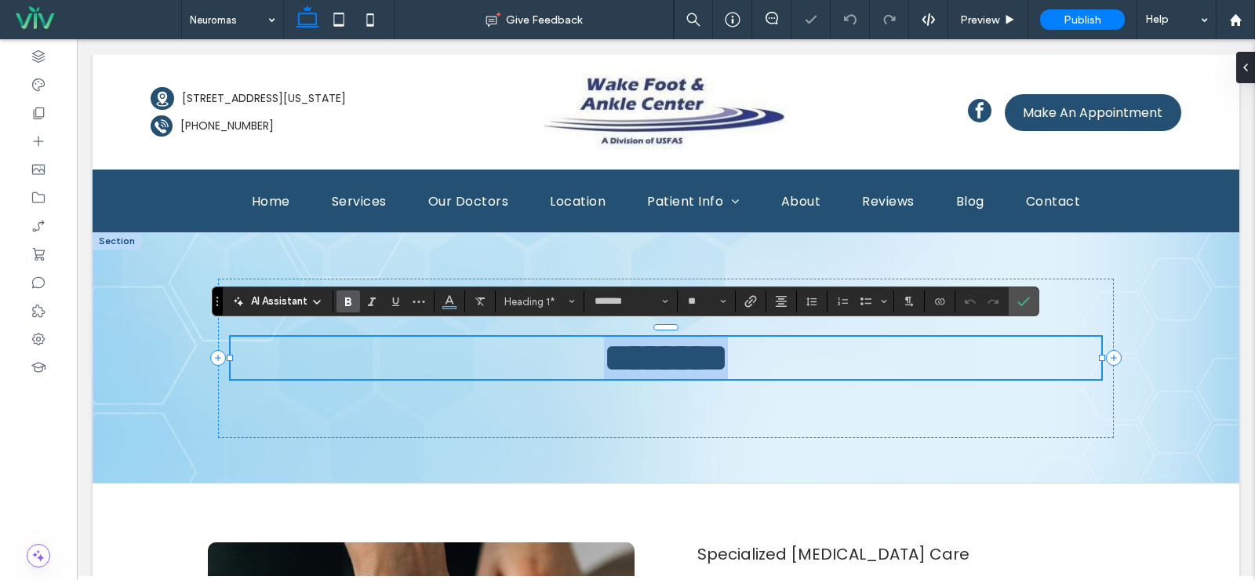
copy span "********"
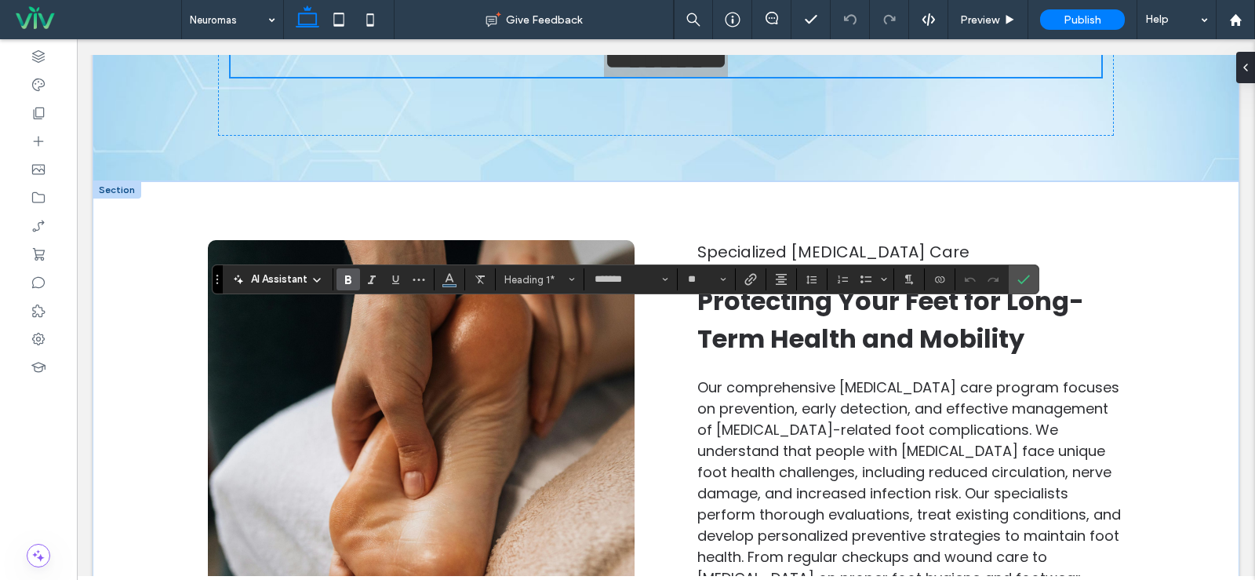
scroll to position [314, 0]
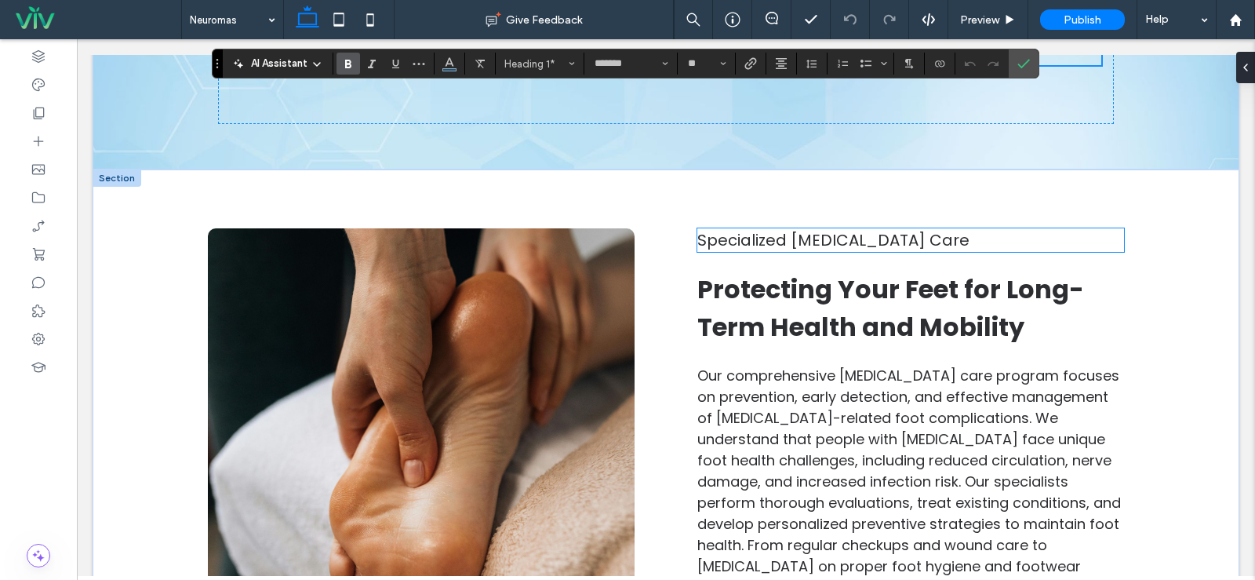
click at [811, 230] on span "Specialized Diabetic Foot Care" at bounding box center [833, 240] width 272 height 22
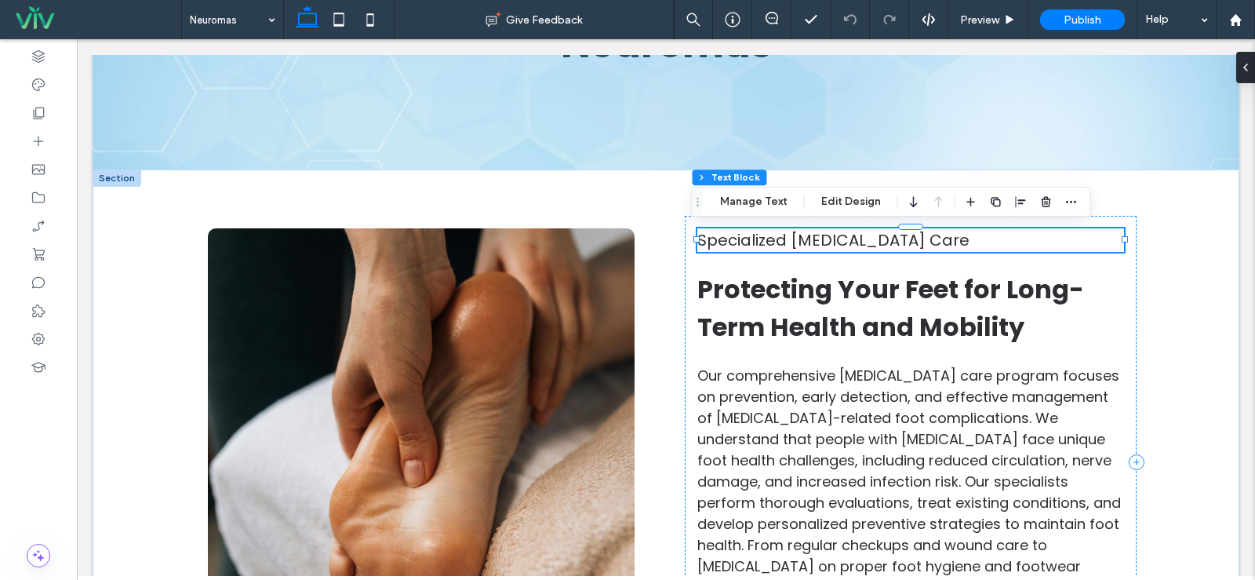
click at [811, 245] on span "Specialized Diabetic Foot Care" at bounding box center [833, 240] width 272 height 22
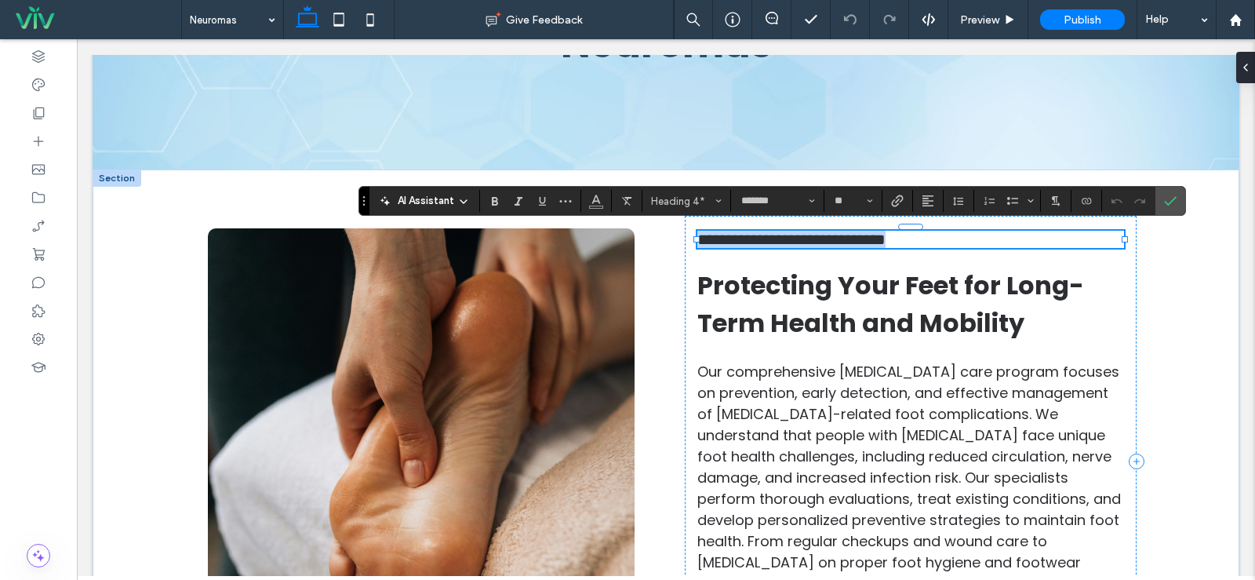
type input "**"
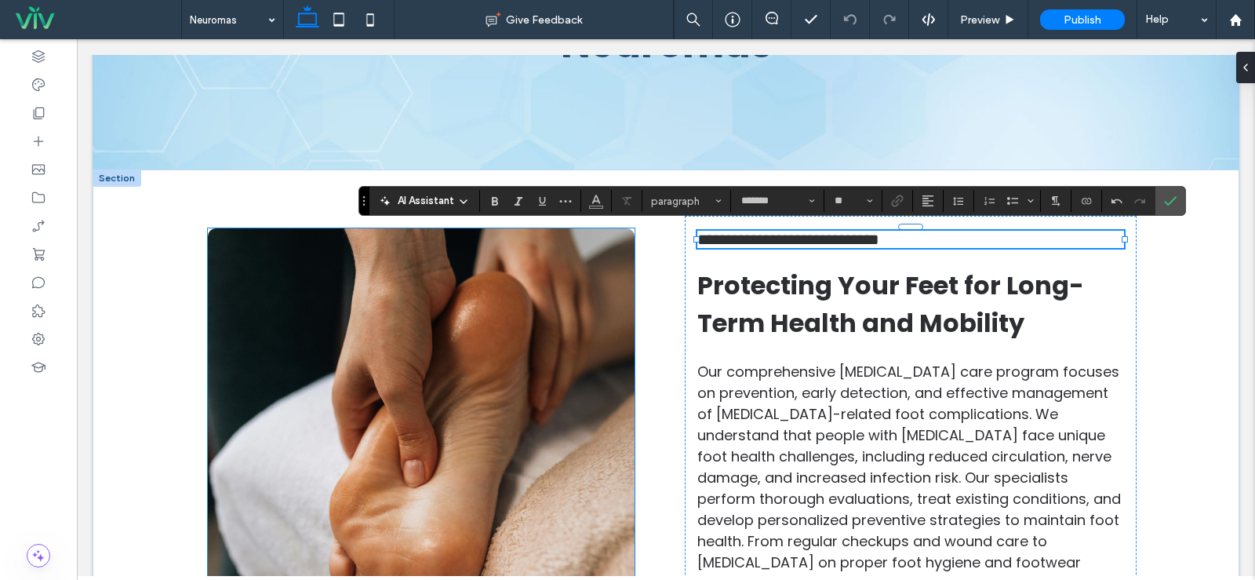
click at [484, 284] on img at bounding box center [421, 461] width 427 height 467
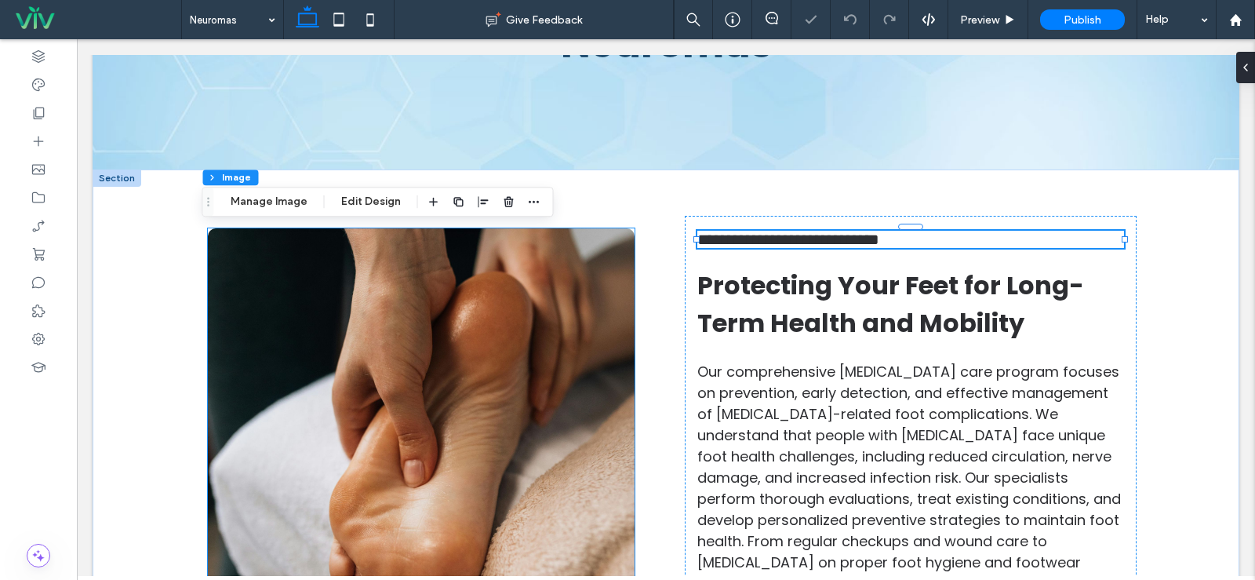
type input "**"
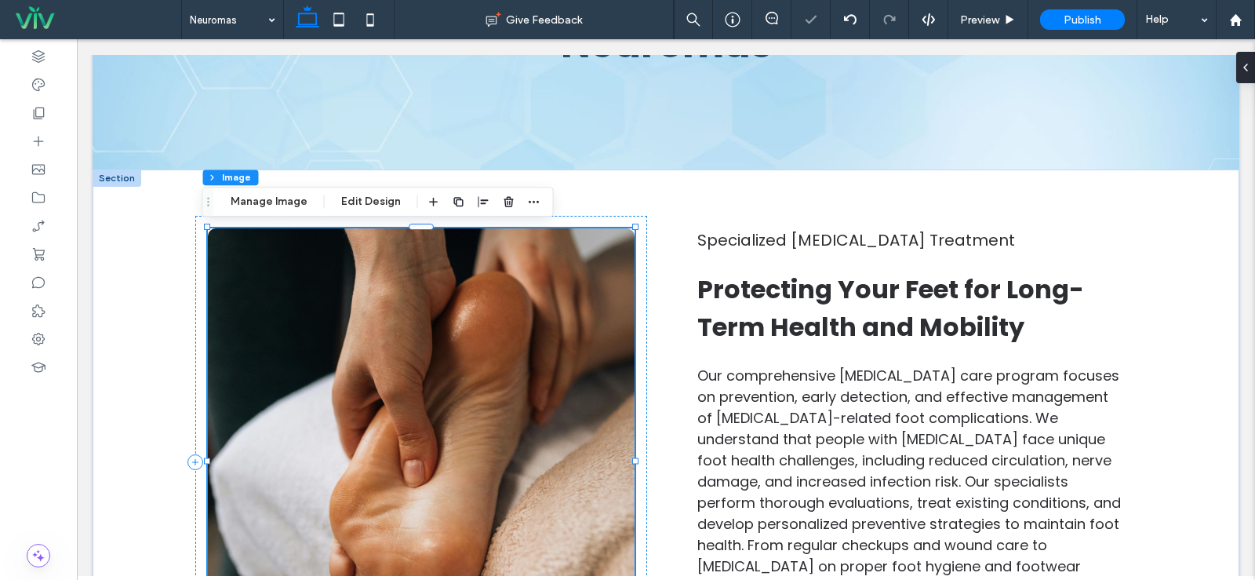
click at [628, 296] on img at bounding box center [421, 461] width 427 height 467
click at [635, 296] on div at bounding box center [421, 462] width 452 height 493
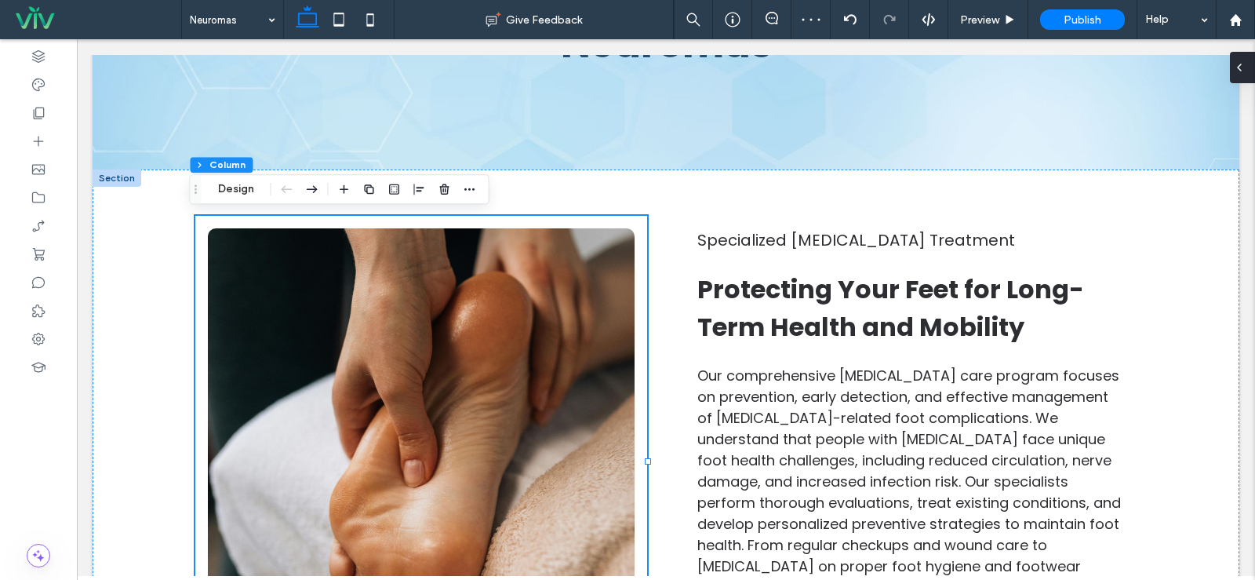
click at [1247, 70] on div at bounding box center [1242, 67] width 25 height 31
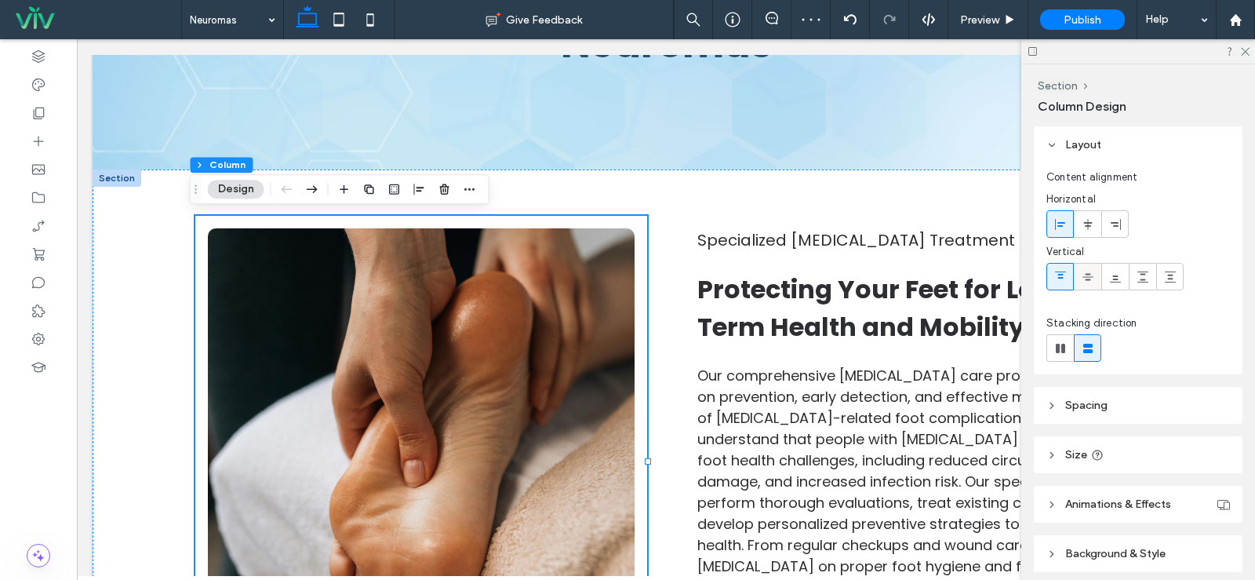
click at [1085, 271] on icon at bounding box center [1088, 277] width 13 height 13
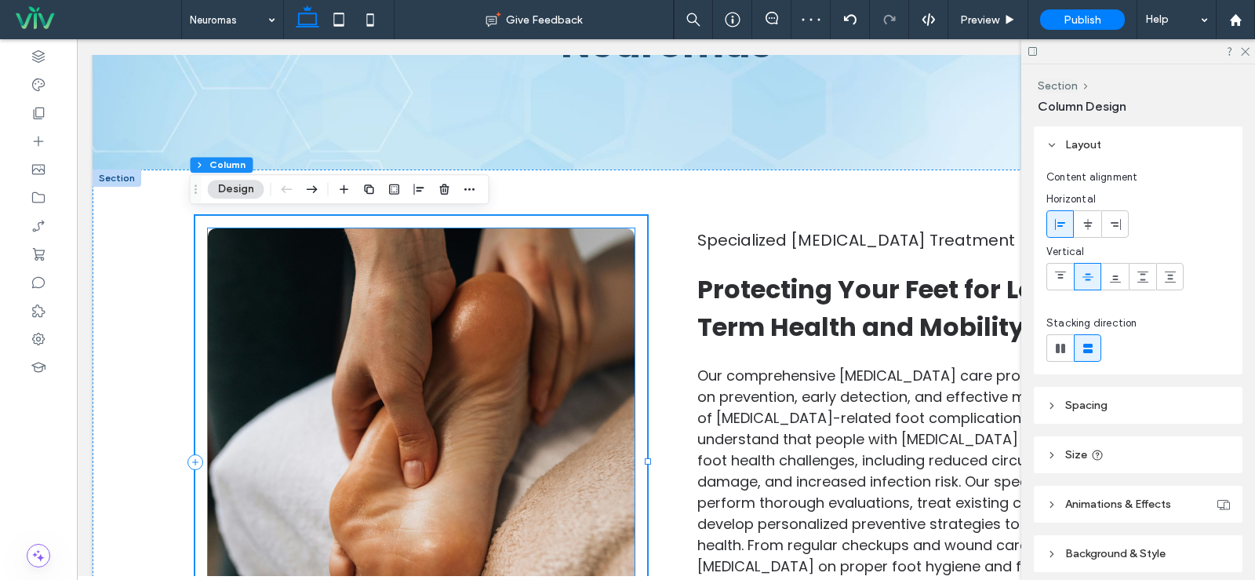
click at [572, 311] on img at bounding box center [421, 461] width 427 height 467
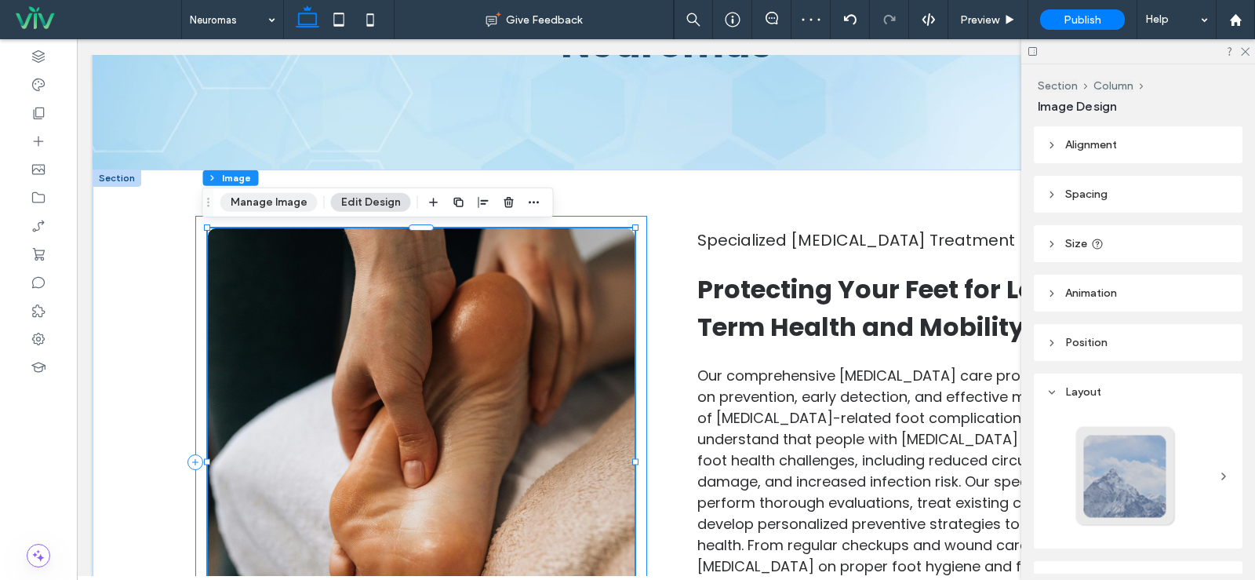
click at [265, 207] on button "Manage Image" at bounding box center [268, 202] width 97 height 19
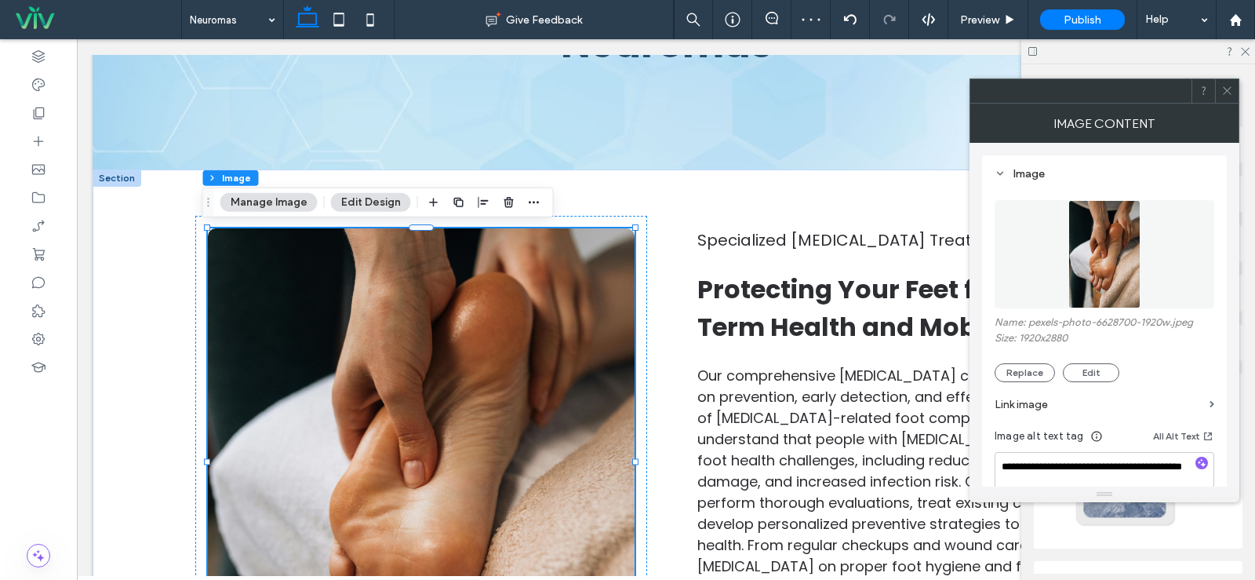
click at [1180, 264] on figure at bounding box center [1105, 254] width 220 height 108
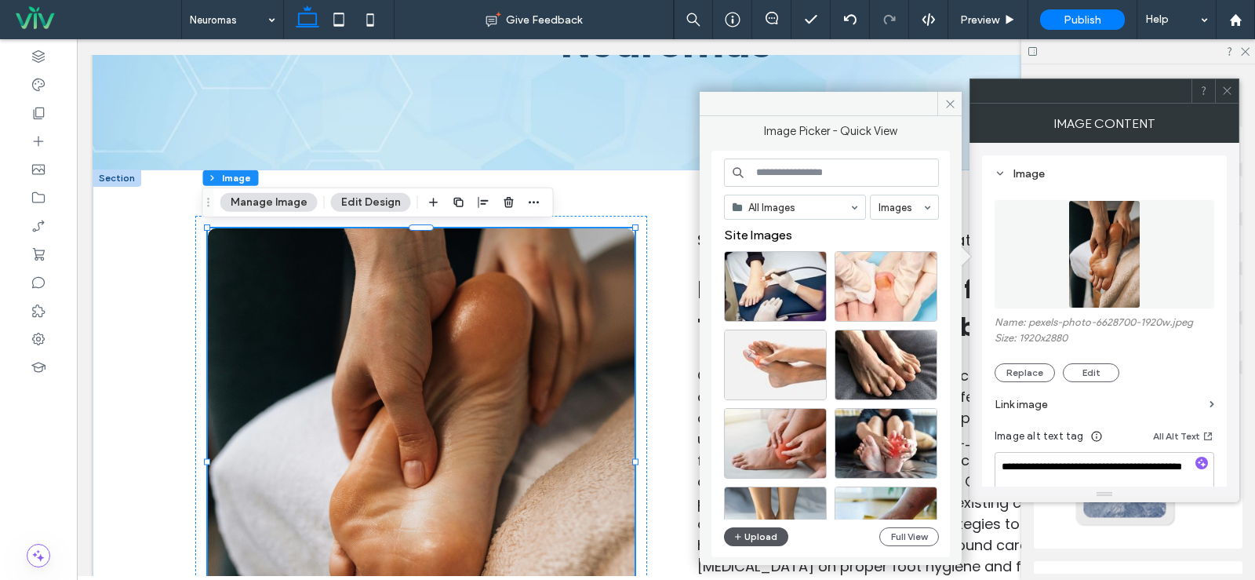
click at [753, 541] on button "Upload" at bounding box center [756, 536] width 64 height 19
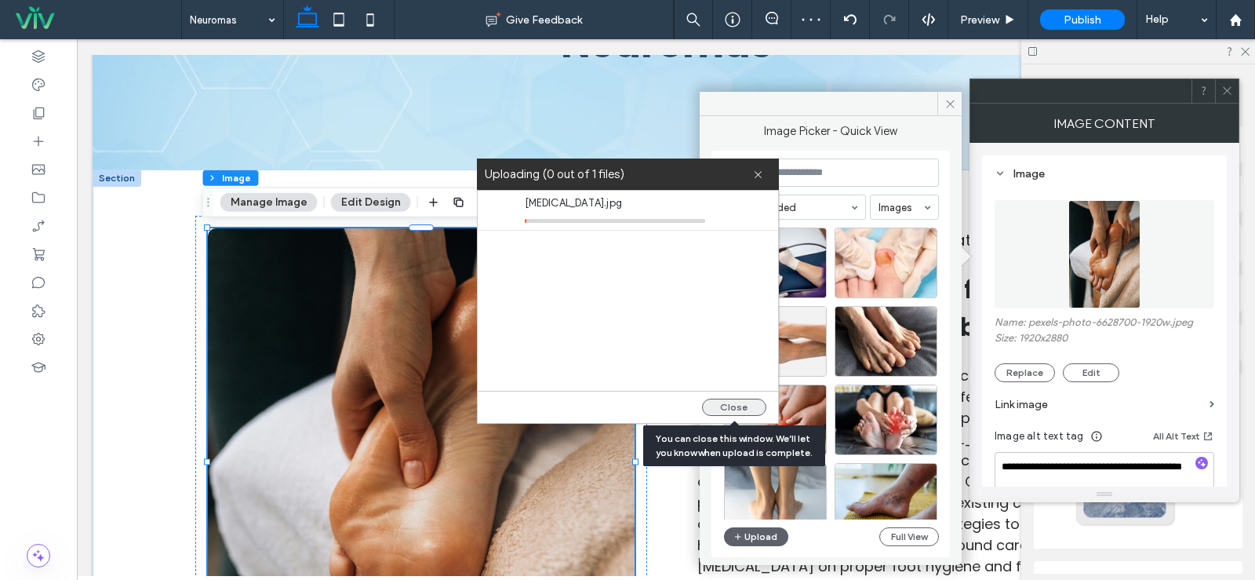
click at [748, 409] on button "Close" at bounding box center [734, 407] width 64 height 17
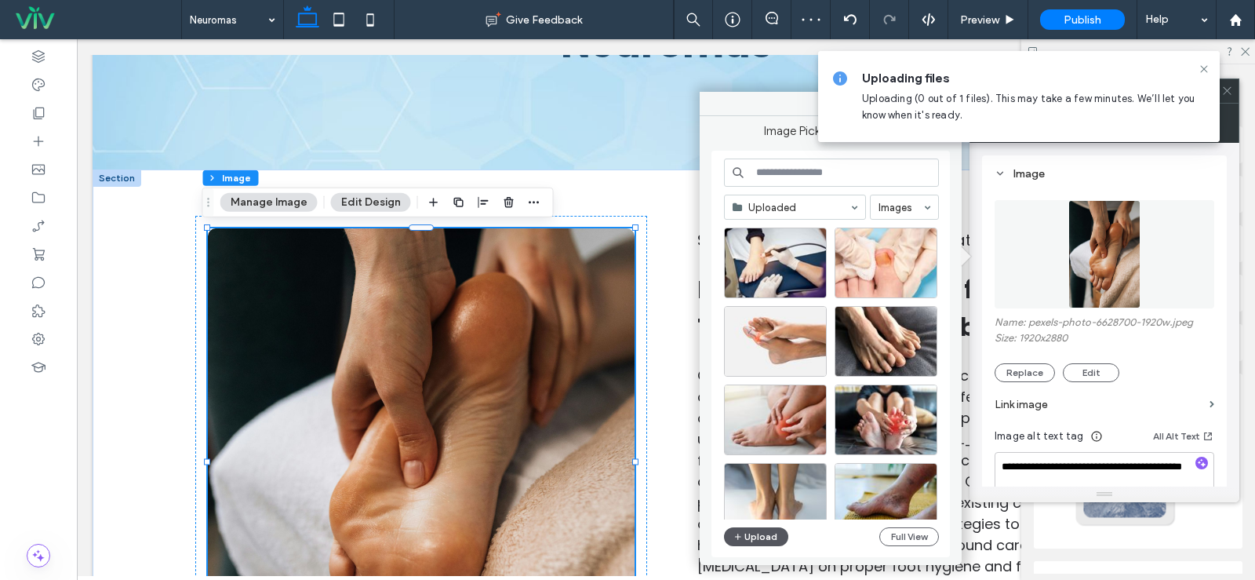
click at [755, 538] on button "Upload" at bounding box center [756, 536] width 64 height 19
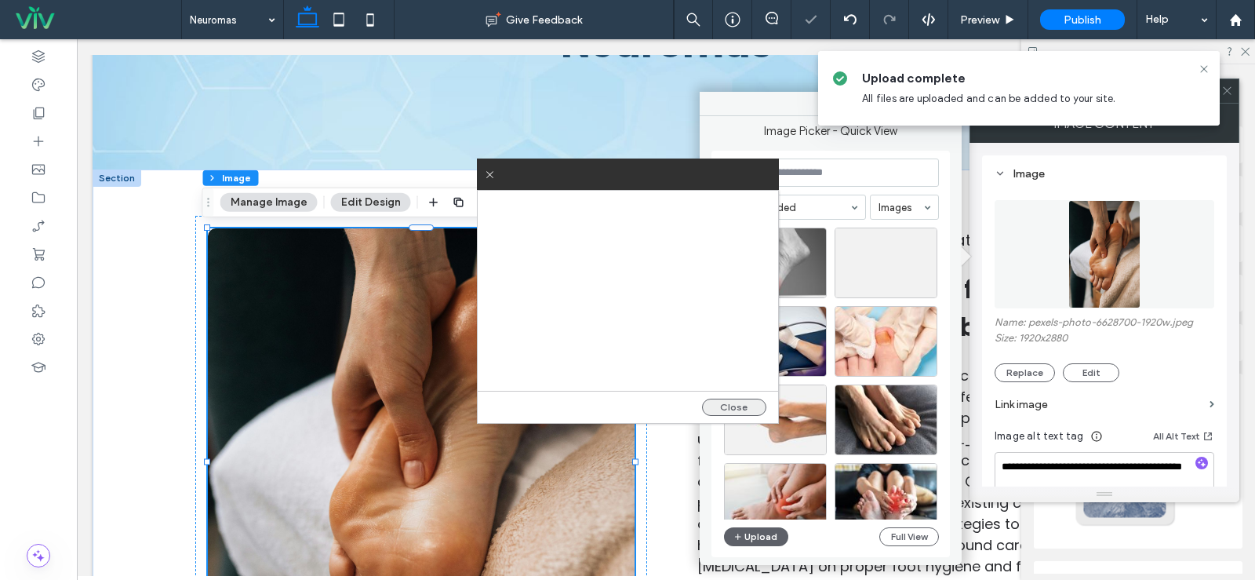
click at [759, 406] on button "Close" at bounding box center [734, 407] width 64 height 17
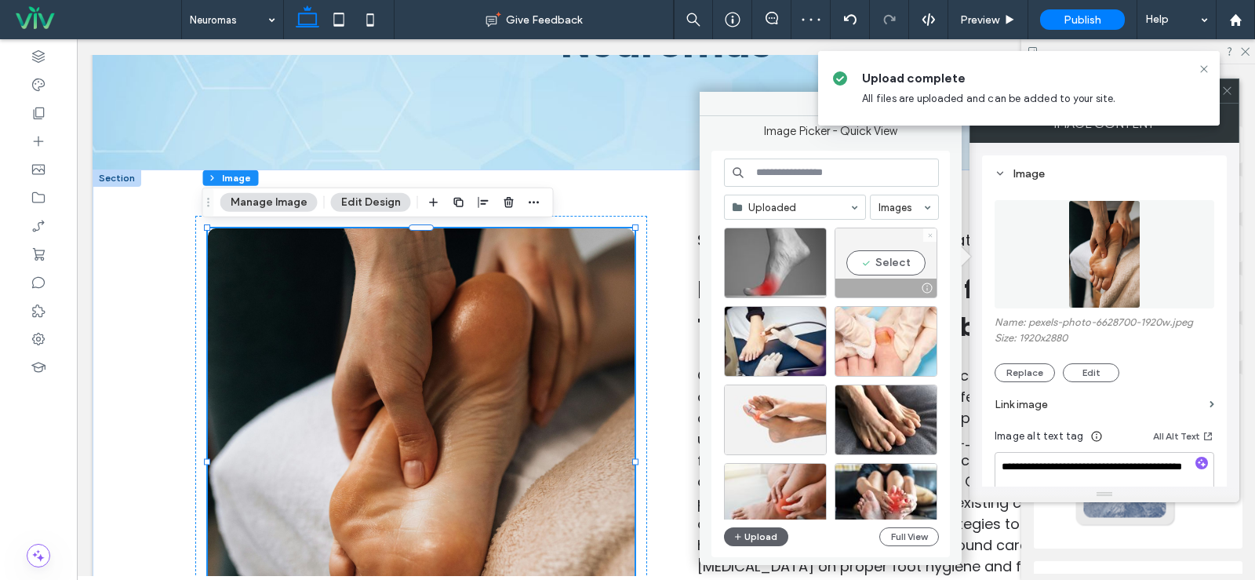
click at [930, 236] on icon at bounding box center [930, 235] width 6 height 6
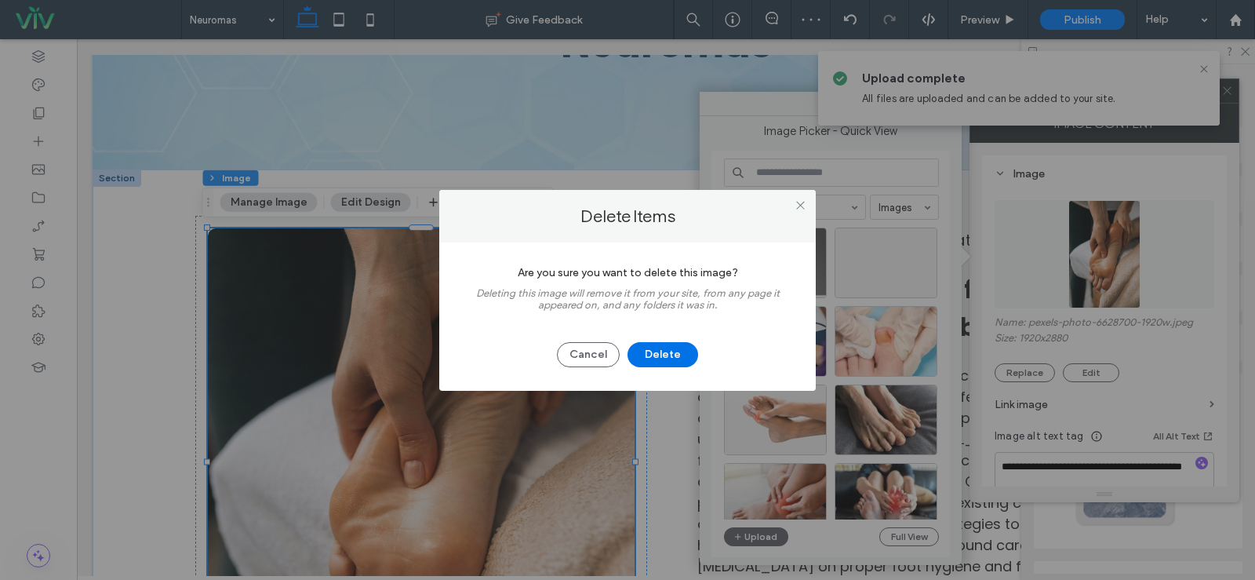
click at [641, 366] on button "Delete" at bounding box center [663, 354] width 71 height 25
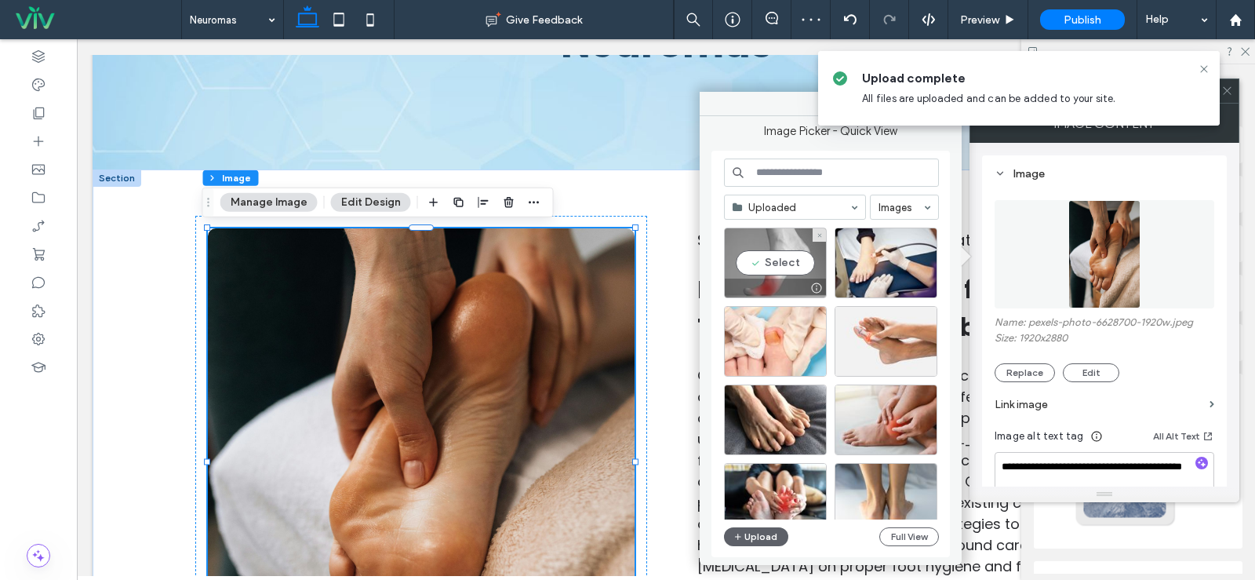
click at [763, 277] on div "Select" at bounding box center [775, 263] width 103 height 71
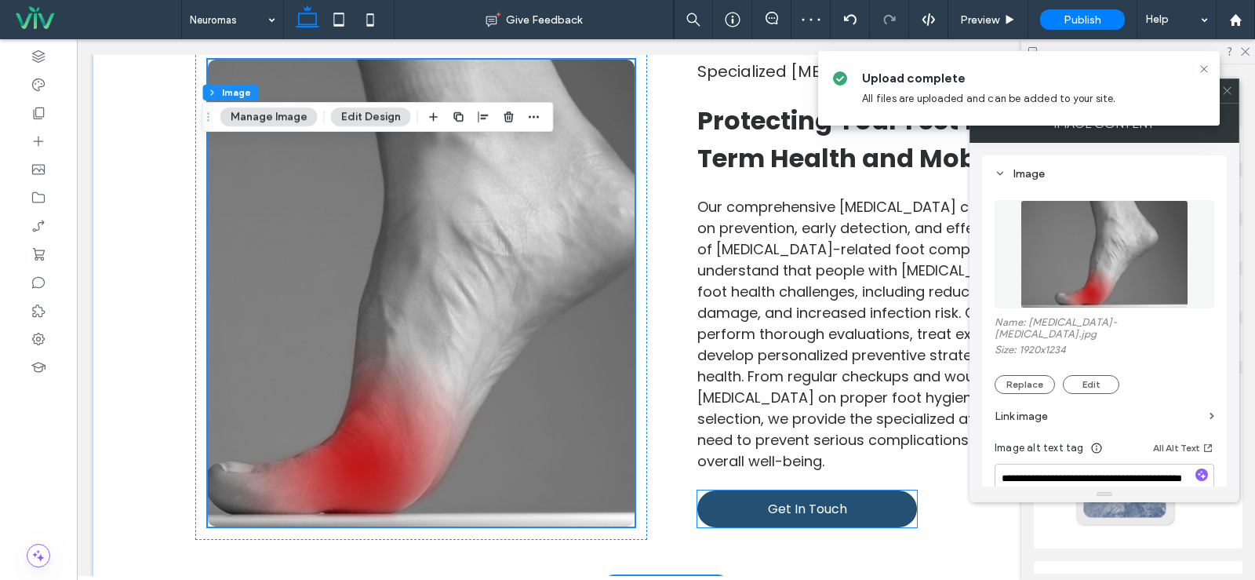
scroll to position [471, 0]
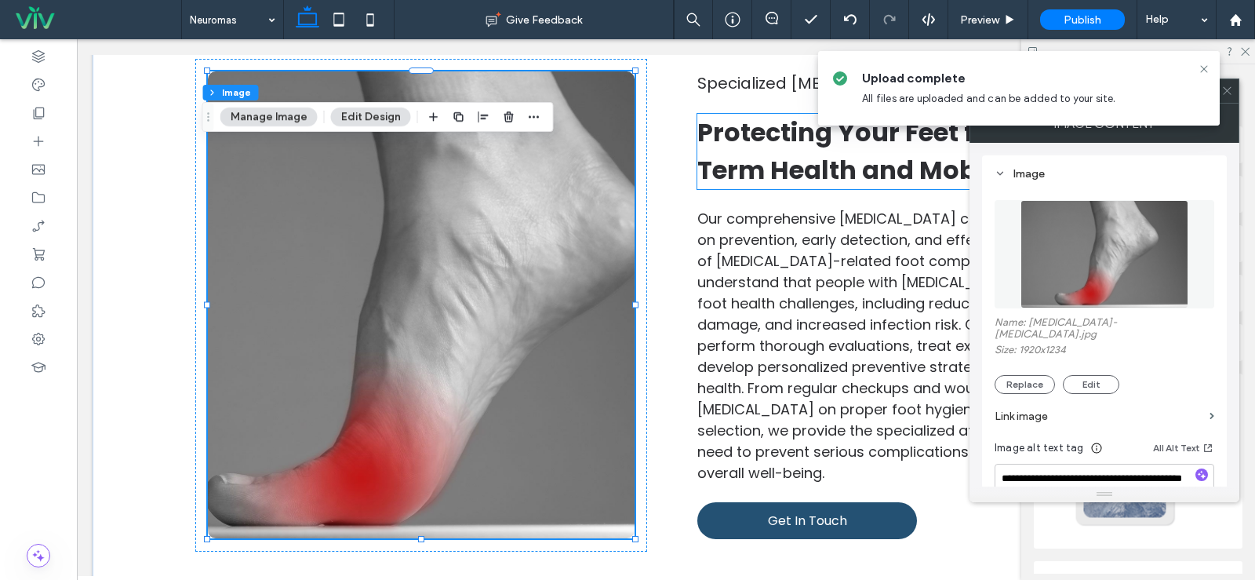
click at [760, 178] on span "Protecting Your Feet for Long-Term Health and Mobility" at bounding box center [890, 151] width 387 height 73
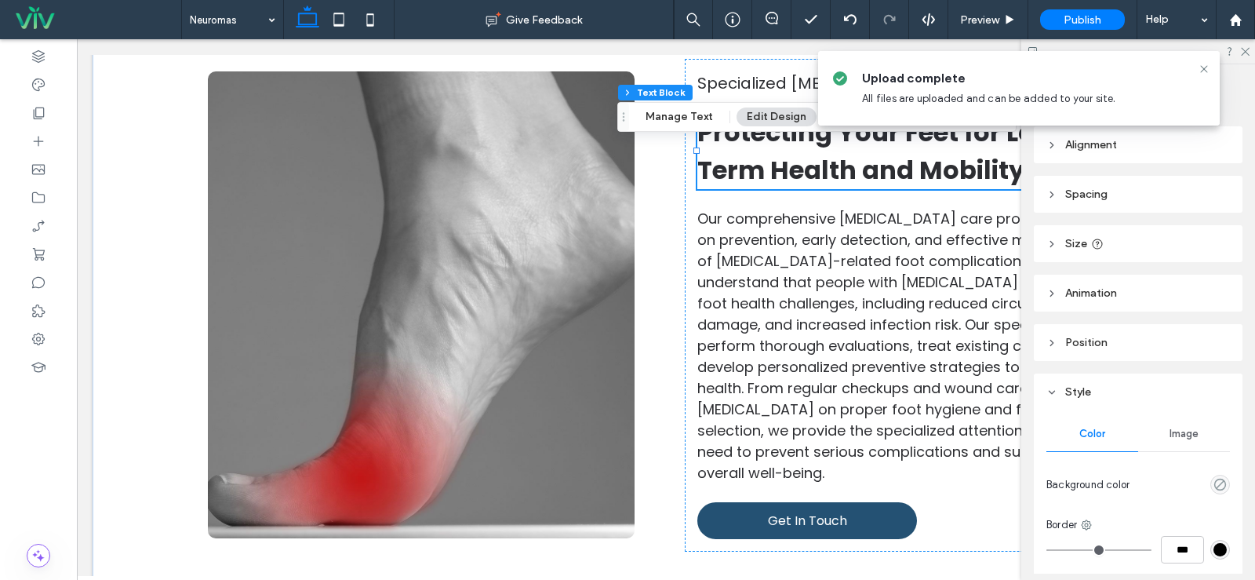
click at [760, 178] on span "Protecting Your Feet for Long-Term Health and Mobility" at bounding box center [890, 151] width 387 height 73
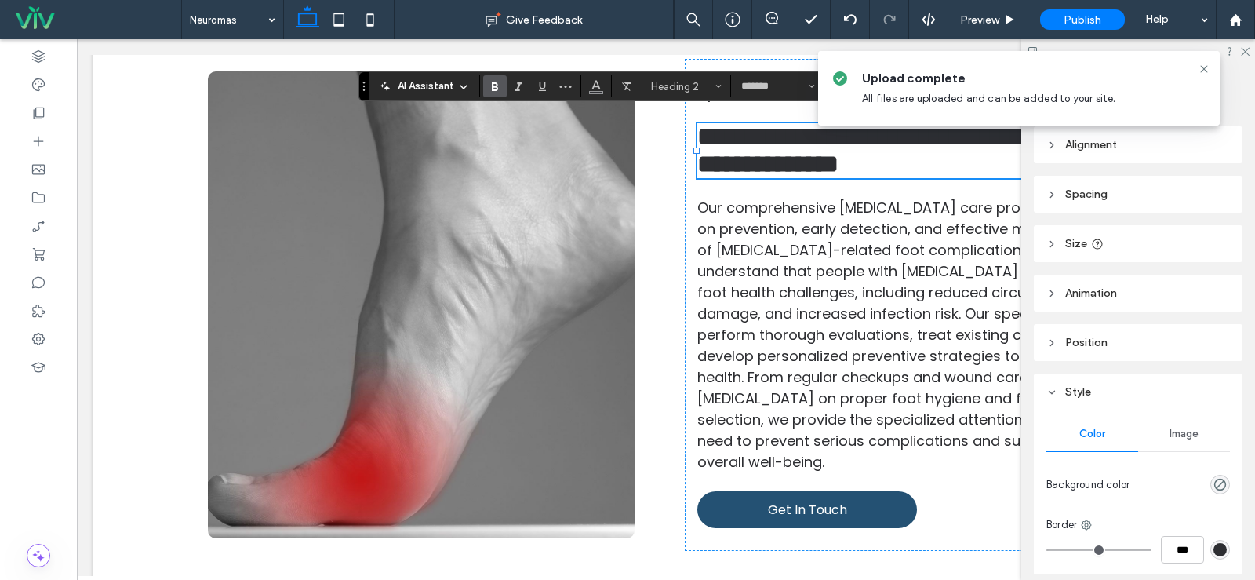
type input "**"
click at [774, 277] on span "Our comprehensive diabetic foot care program focuses on prevention, early detec…" at bounding box center [909, 335] width 424 height 274
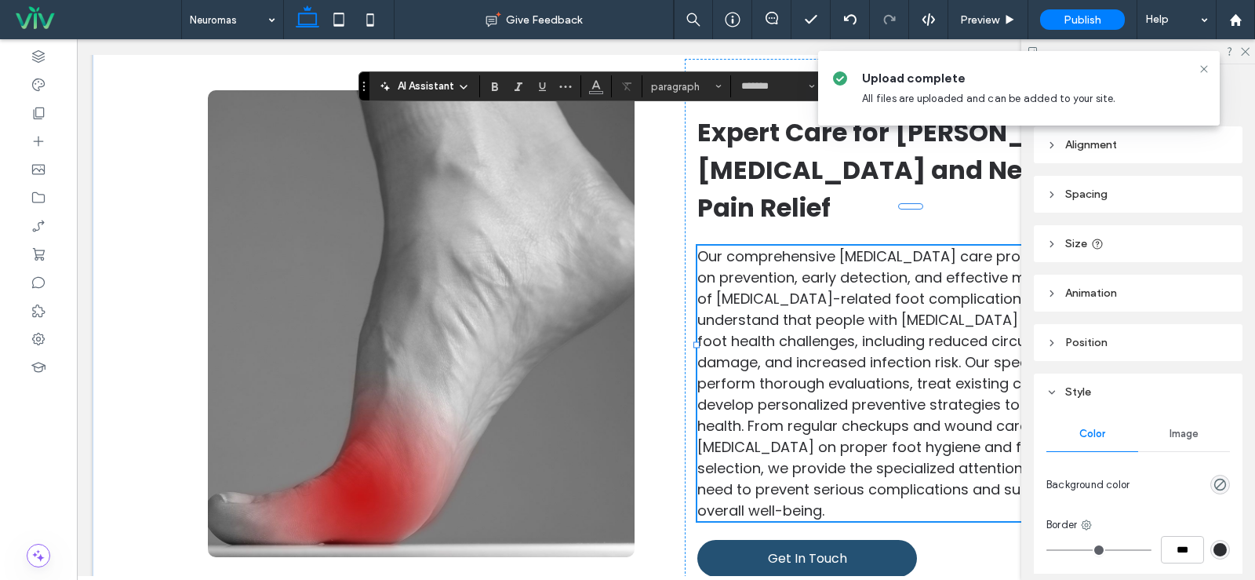
click at [774, 277] on span "Our comprehensive diabetic foot care program focuses on prevention, early detec…" at bounding box center [909, 383] width 424 height 274
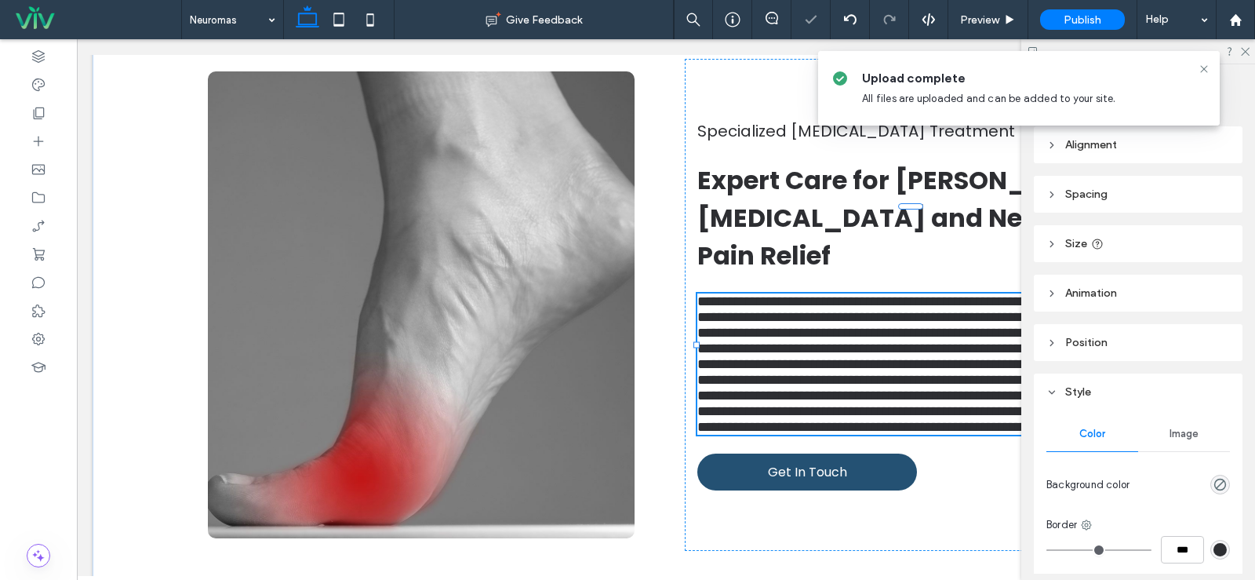
type input "*******"
type input "**"
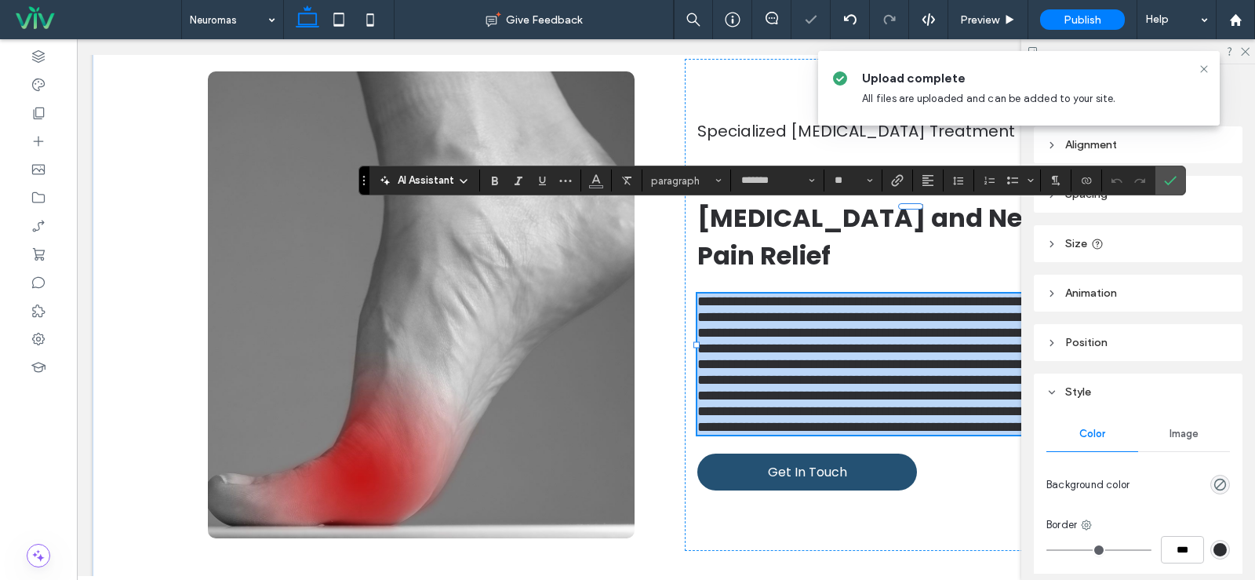
paste div
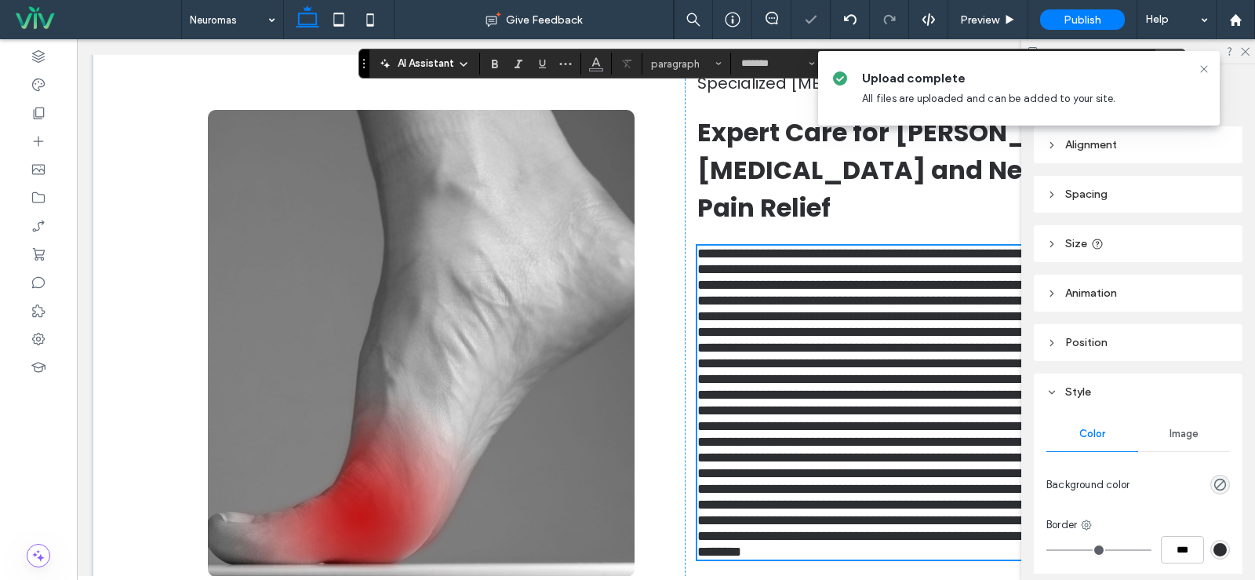
scroll to position [905, 0]
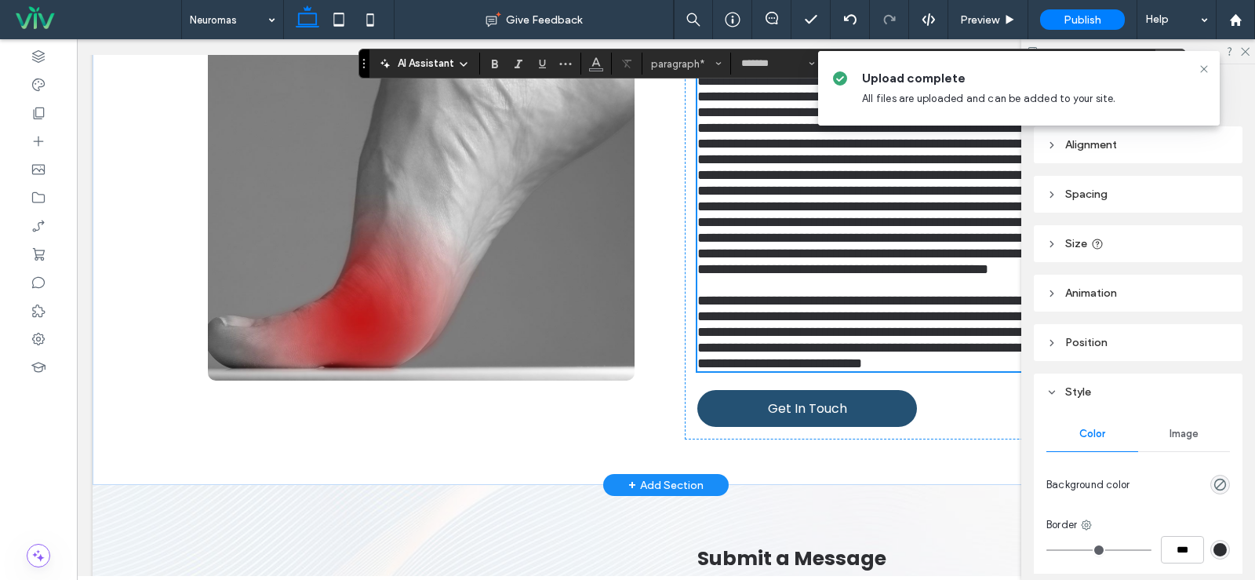
scroll to position [670, 0]
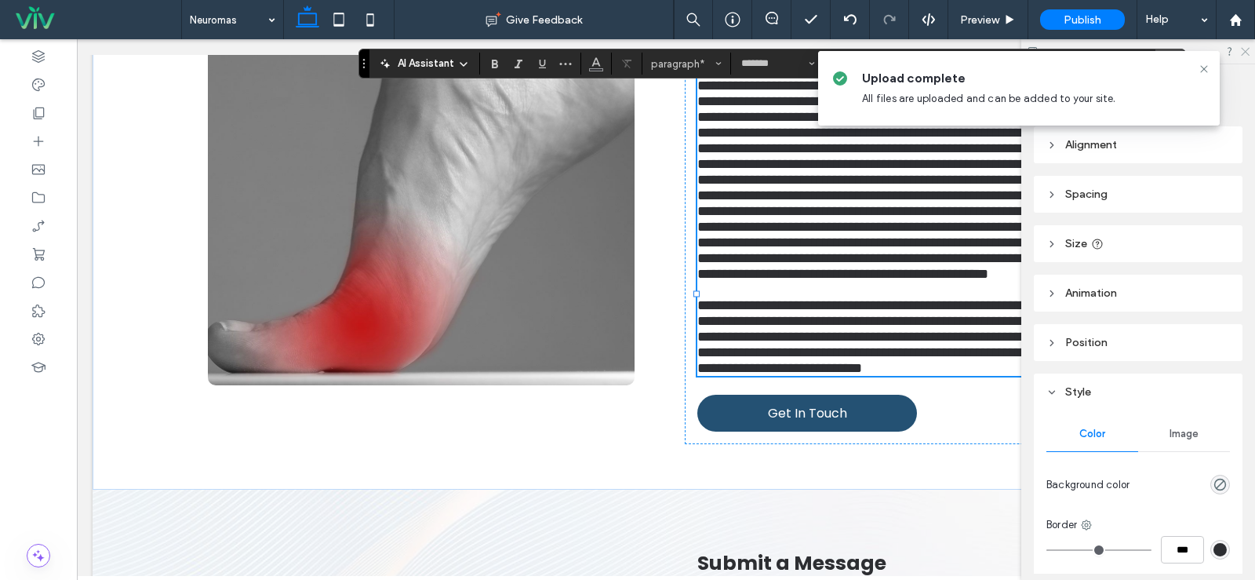
click at [1248, 49] on use at bounding box center [1245, 52] width 9 height 9
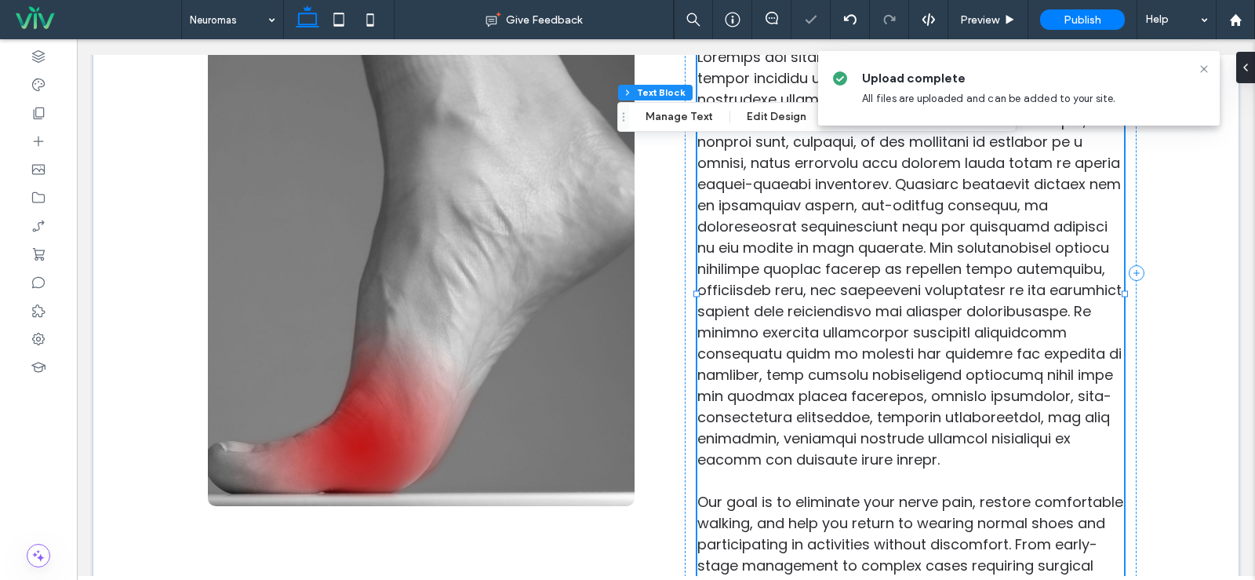
click at [1018, 281] on span at bounding box center [909, 258] width 425 height 422
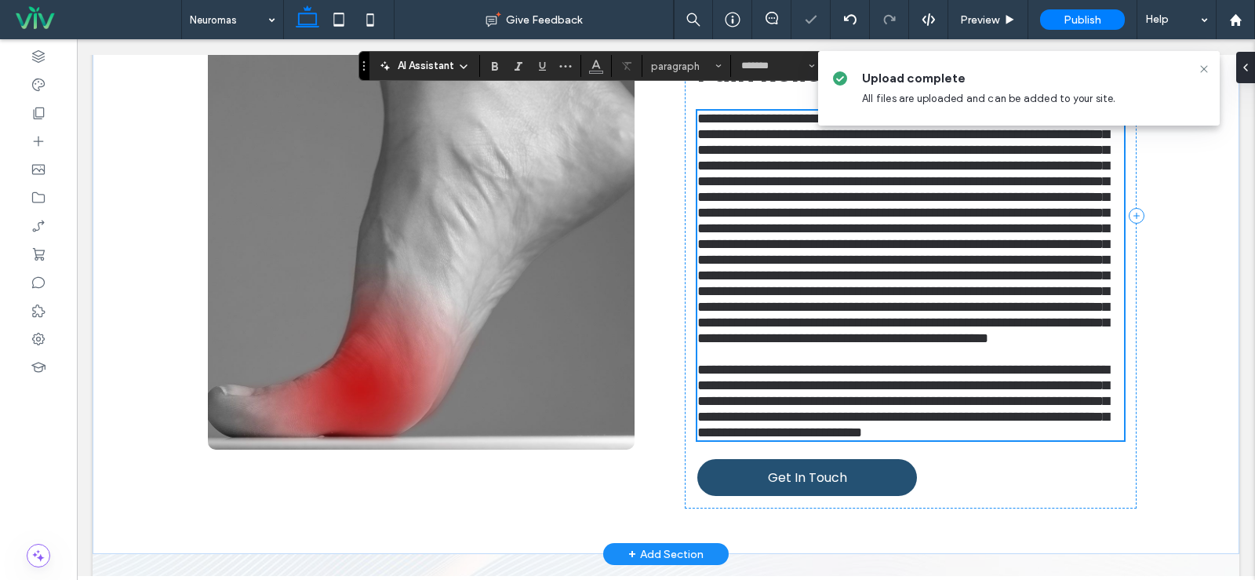
scroll to position [617, 0]
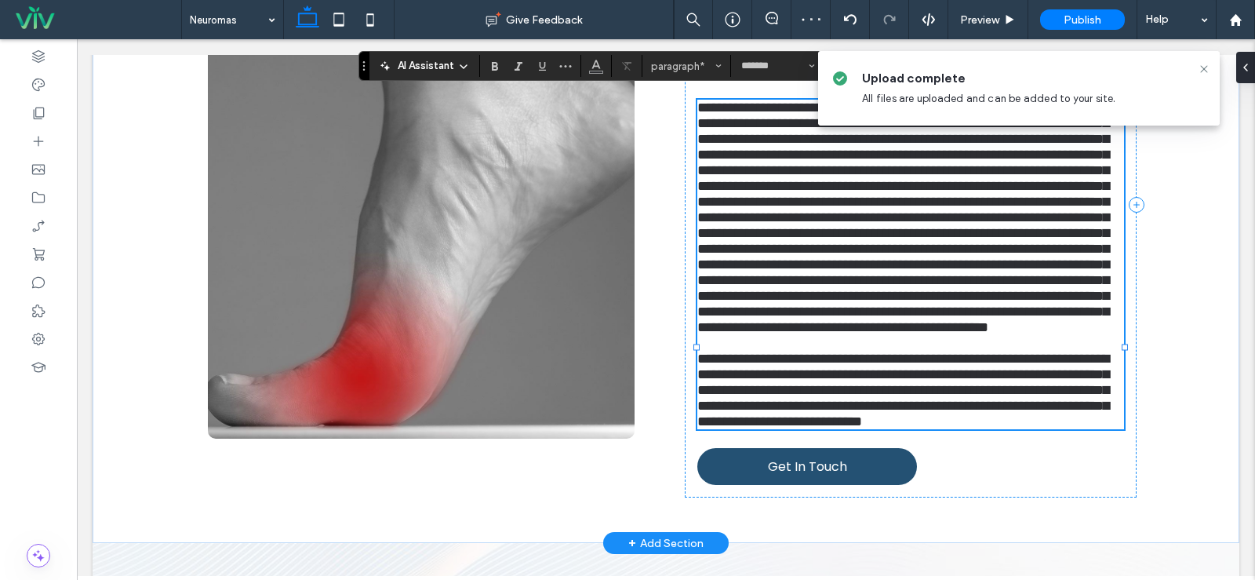
click at [792, 334] on span at bounding box center [903, 217] width 412 height 234
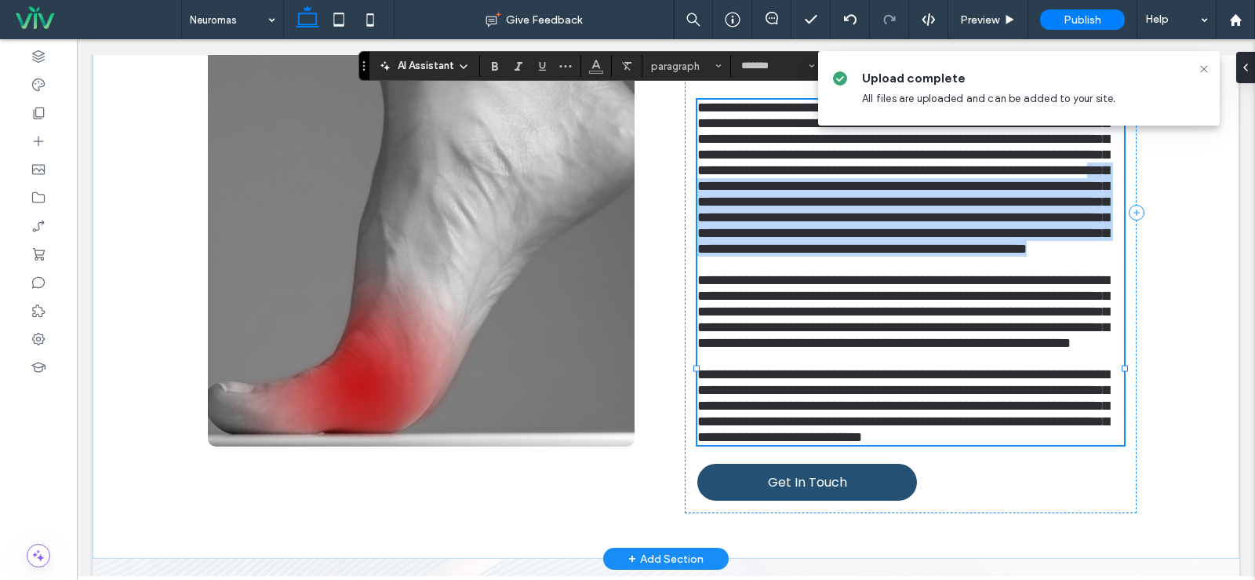
drag, startPoint x: 809, startPoint y: 341, endPoint x: 924, endPoint y: 203, distance: 179.9
click at [924, 203] on p "**********" at bounding box center [910, 178] width 427 height 157
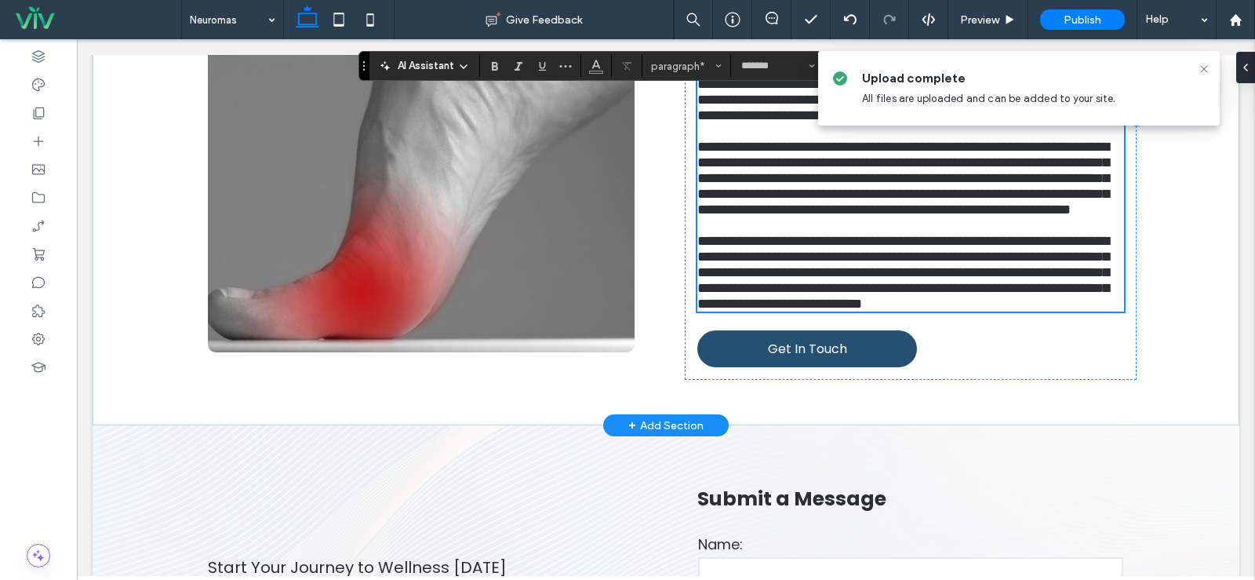
scroll to position [695, 0]
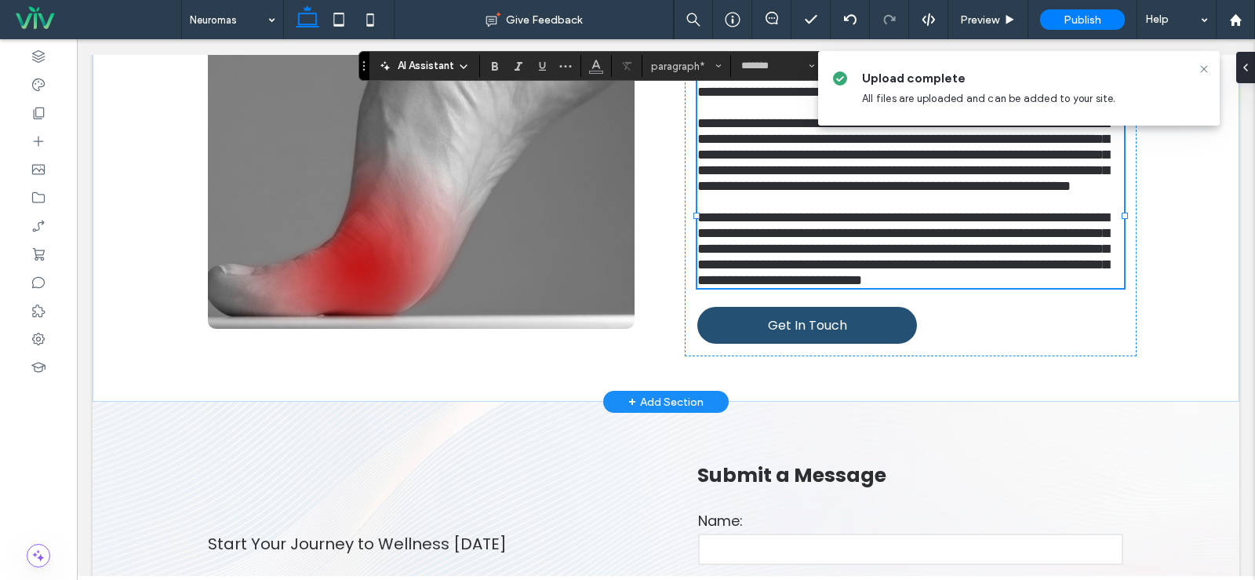
click at [895, 287] on span "**********" at bounding box center [903, 248] width 412 height 77
click at [955, 287] on span "**********" at bounding box center [903, 248] width 412 height 77
click at [928, 287] on span "**********" at bounding box center [903, 248] width 412 height 77
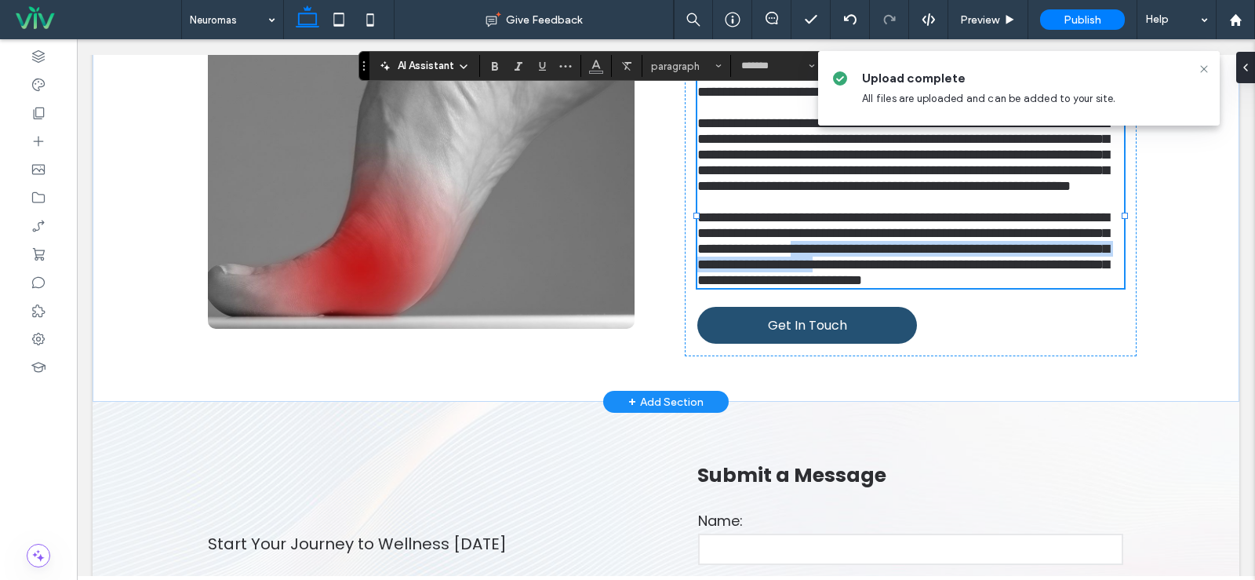
drag, startPoint x: 788, startPoint y: 420, endPoint x: 1010, endPoint y: 377, distance: 226.2
click at [1010, 287] on span "**********" at bounding box center [903, 248] width 412 height 77
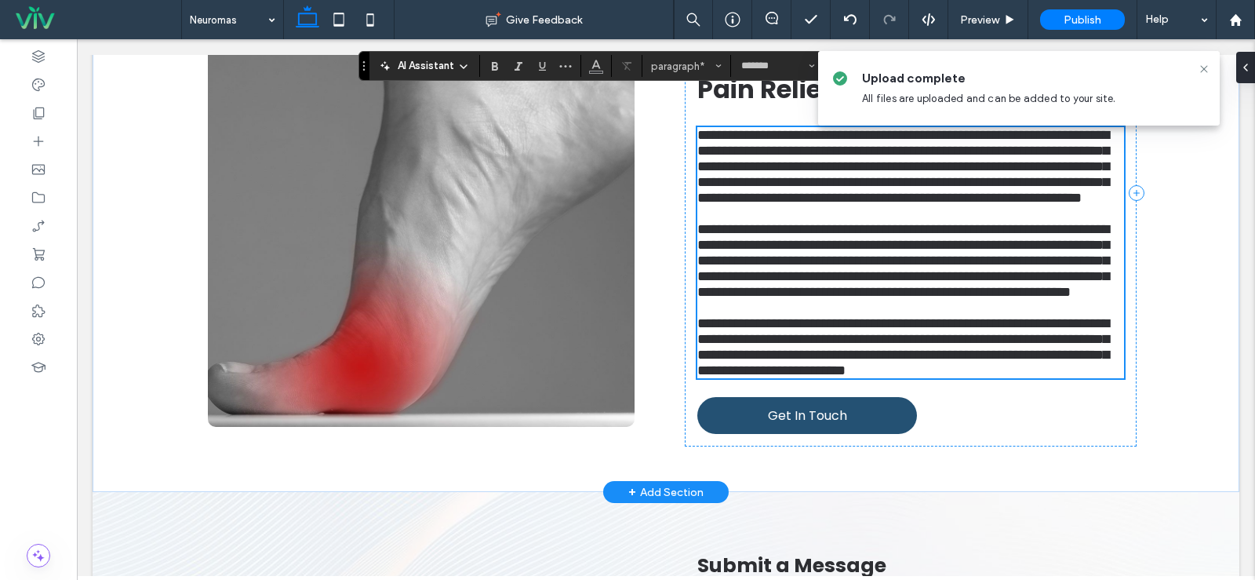
scroll to position [617, 0]
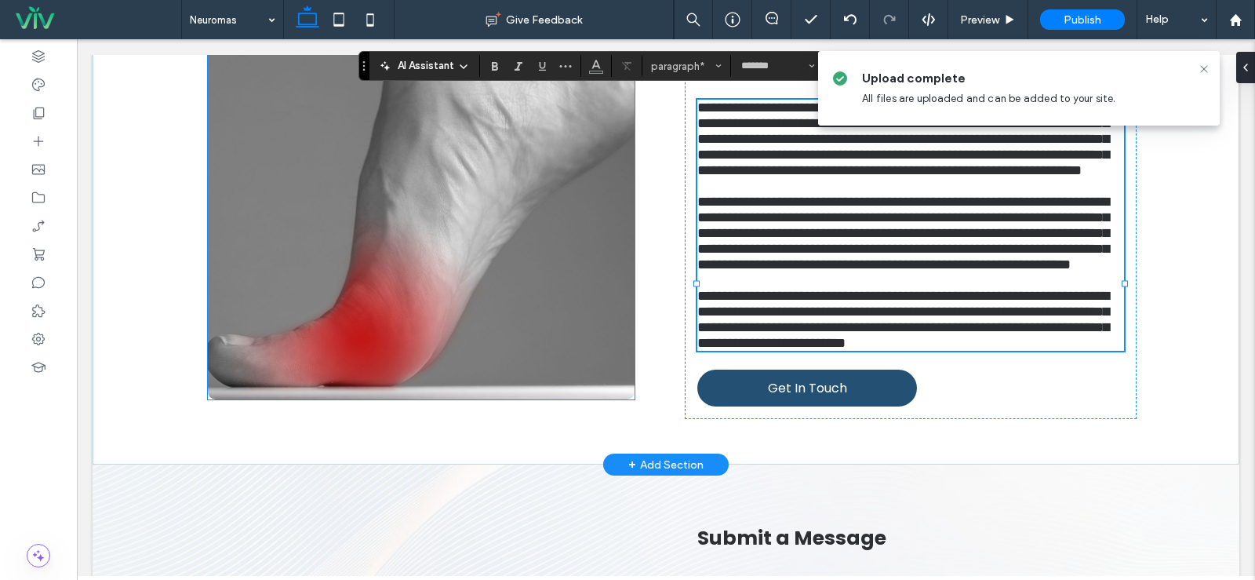
click at [594, 339] on img at bounding box center [421, 166] width 427 height 467
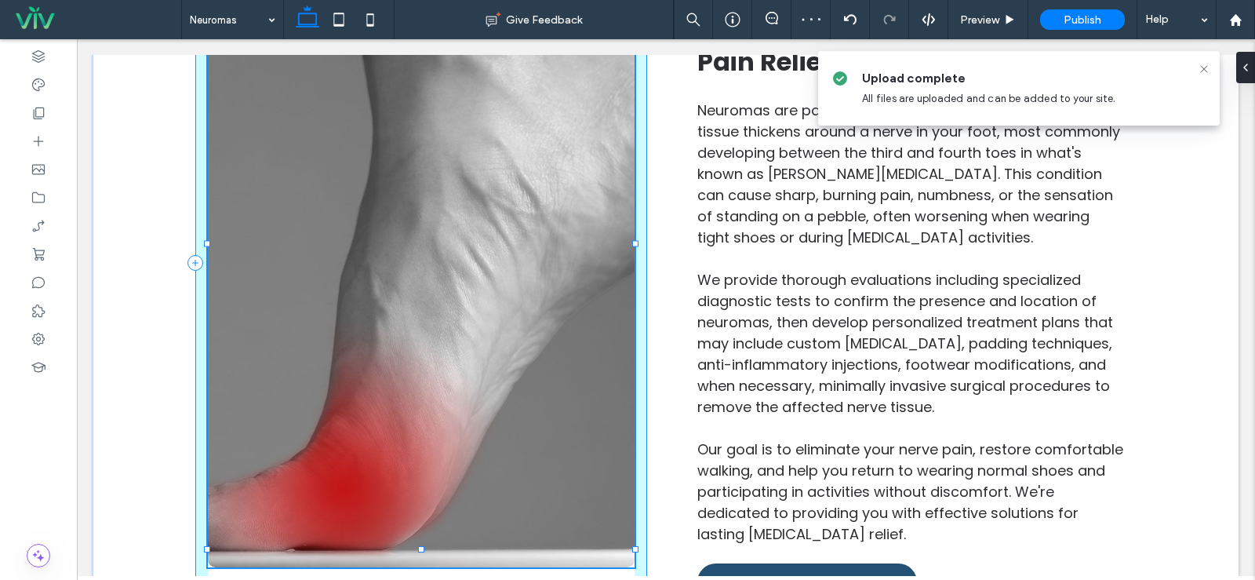
drag, startPoint x: 414, startPoint y: 480, endPoint x: 415, endPoint y: 551, distance: 71.4
click at [418, 551] on div at bounding box center [421, 549] width 6 height 6
type input "***"
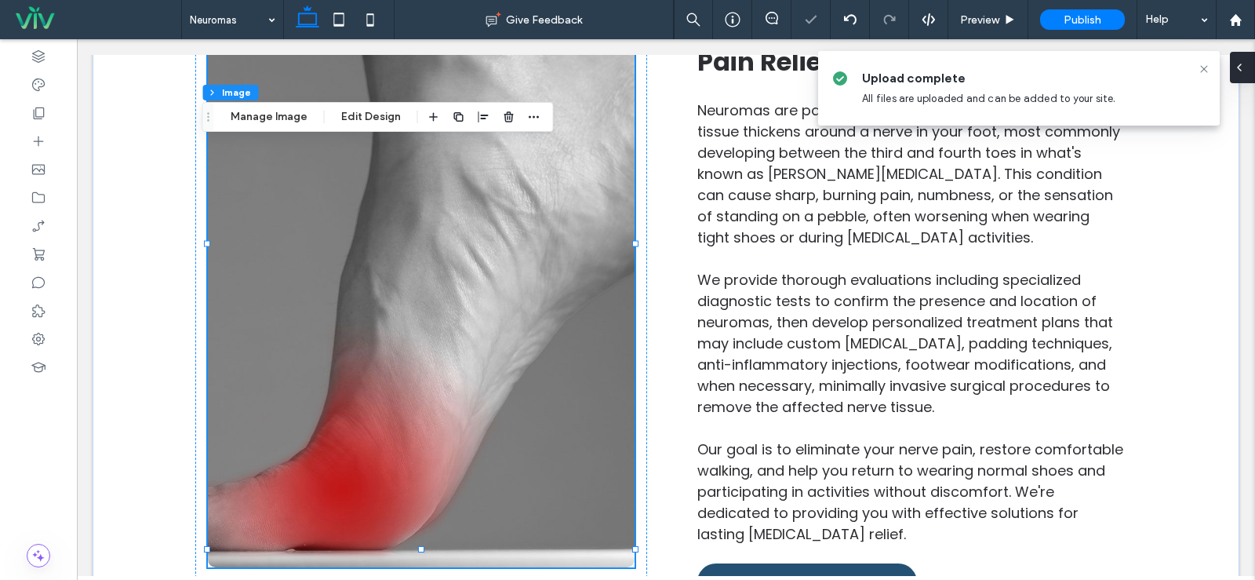
click at [1247, 67] on div at bounding box center [1242, 67] width 25 height 31
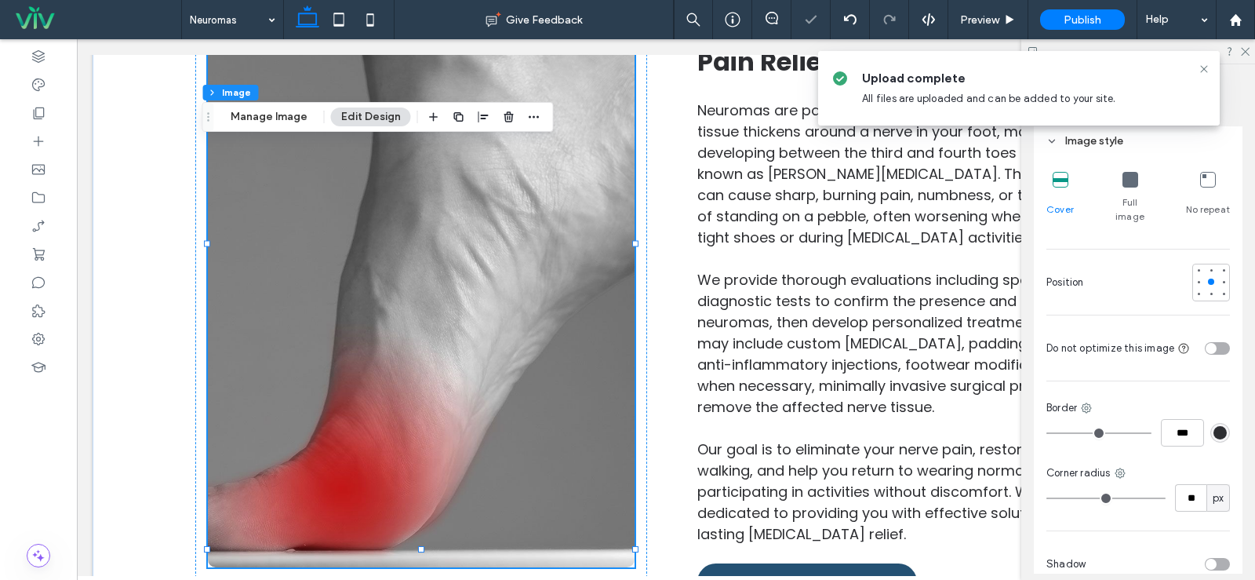
scroll to position [471, 0]
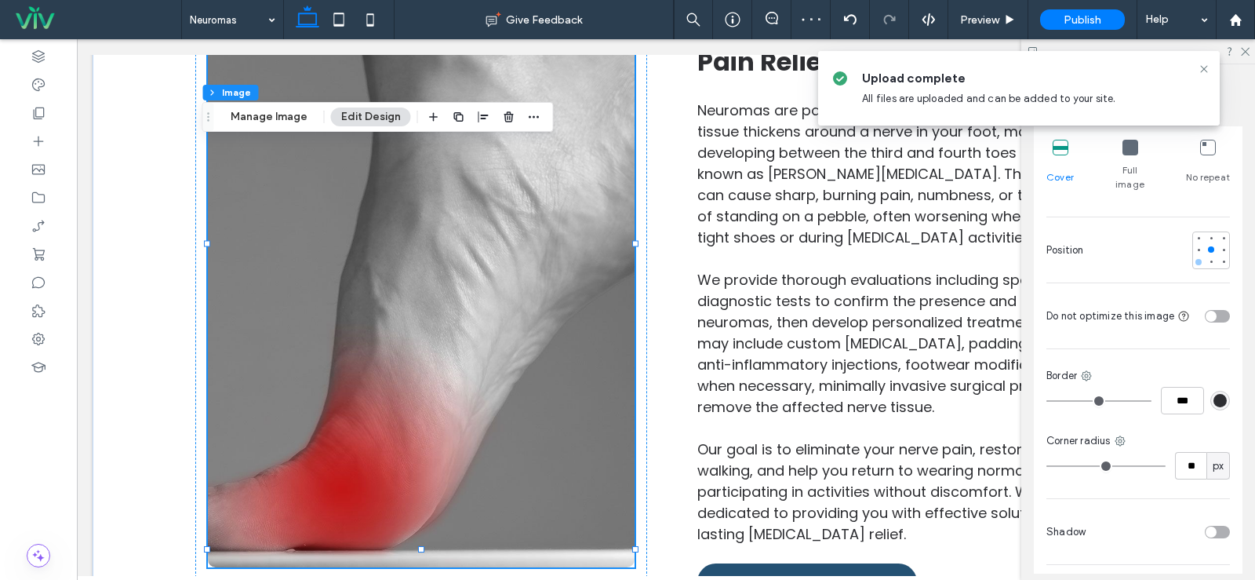
click at [1193, 257] on div at bounding box center [1198, 262] width 11 height 11
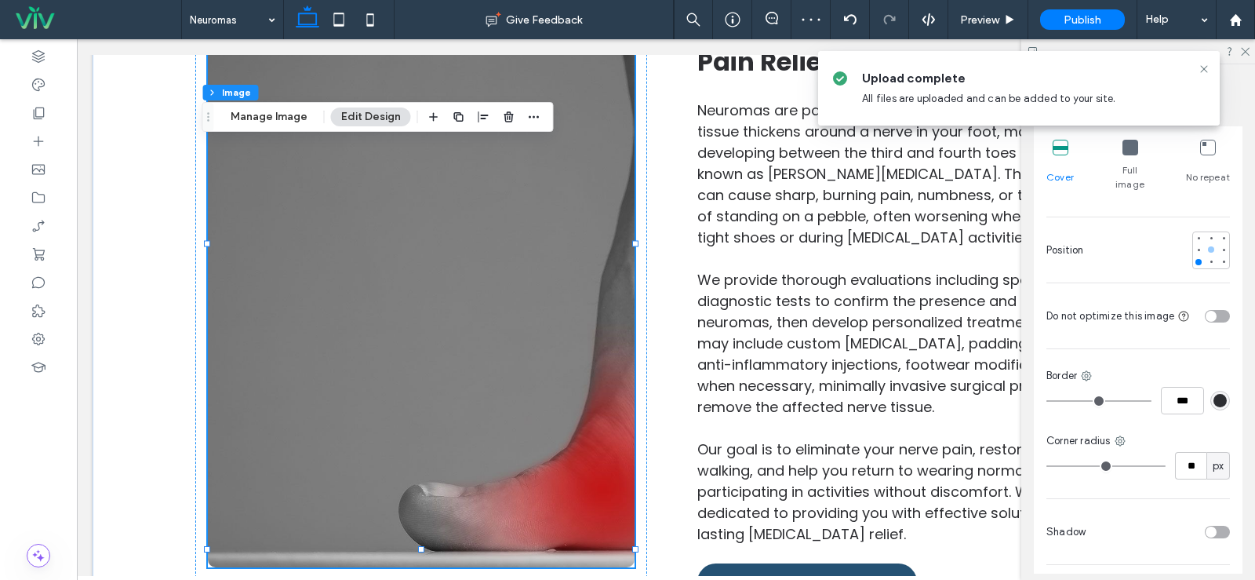
click at [1206, 244] on div at bounding box center [1211, 249] width 11 height 11
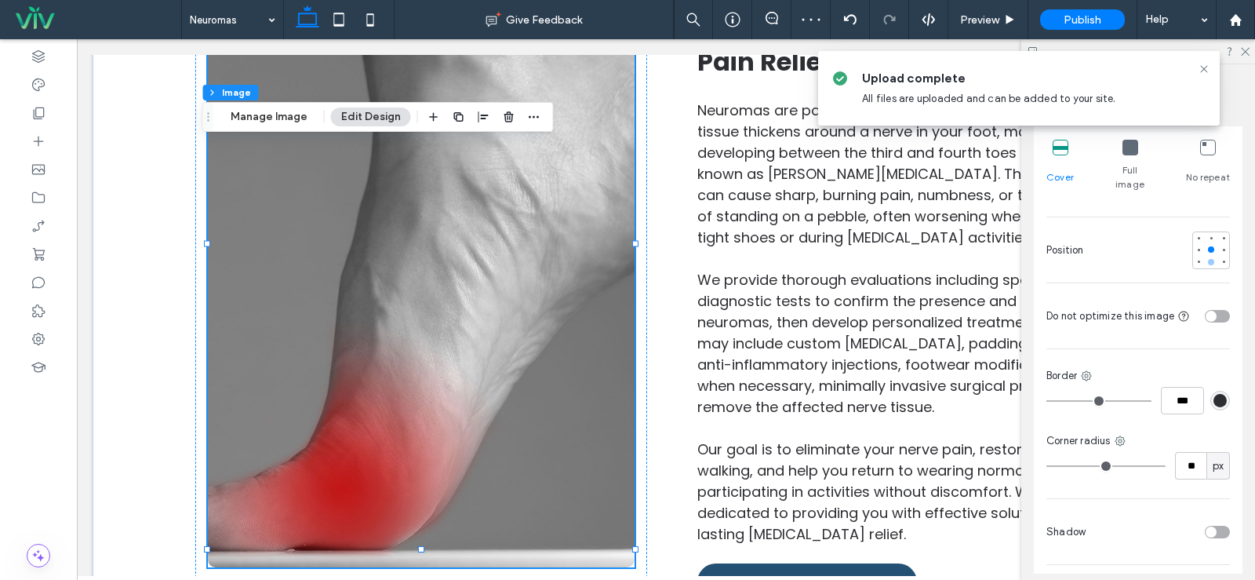
click at [1208, 259] on div at bounding box center [1211, 262] width 6 height 6
click at [1208, 246] on div at bounding box center [1211, 249] width 6 height 6
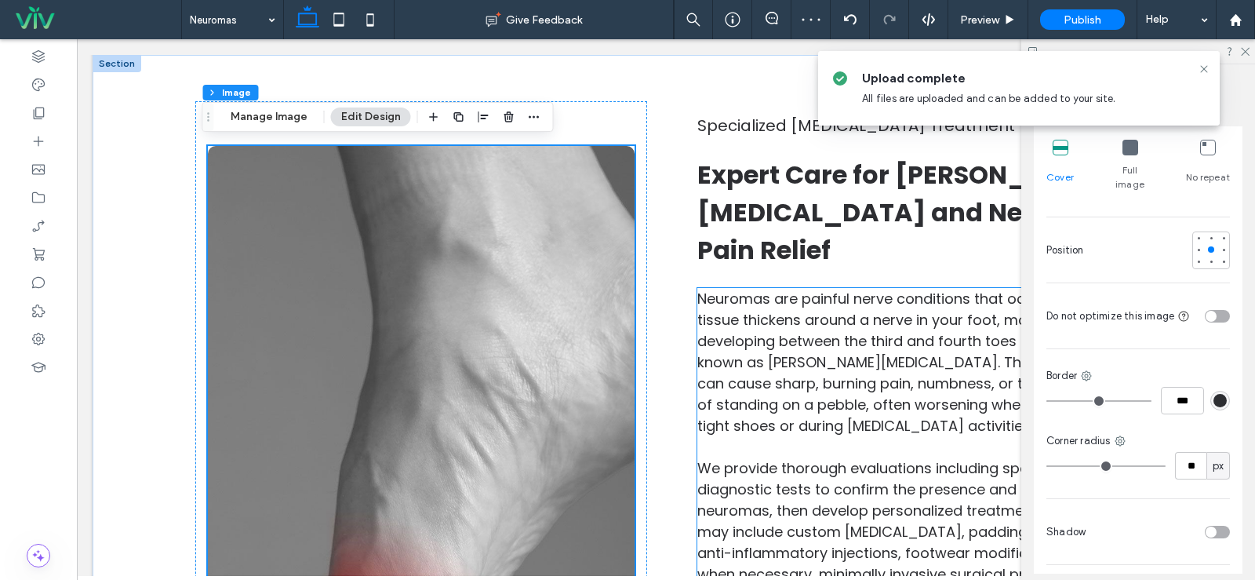
scroll to position [224, 0]
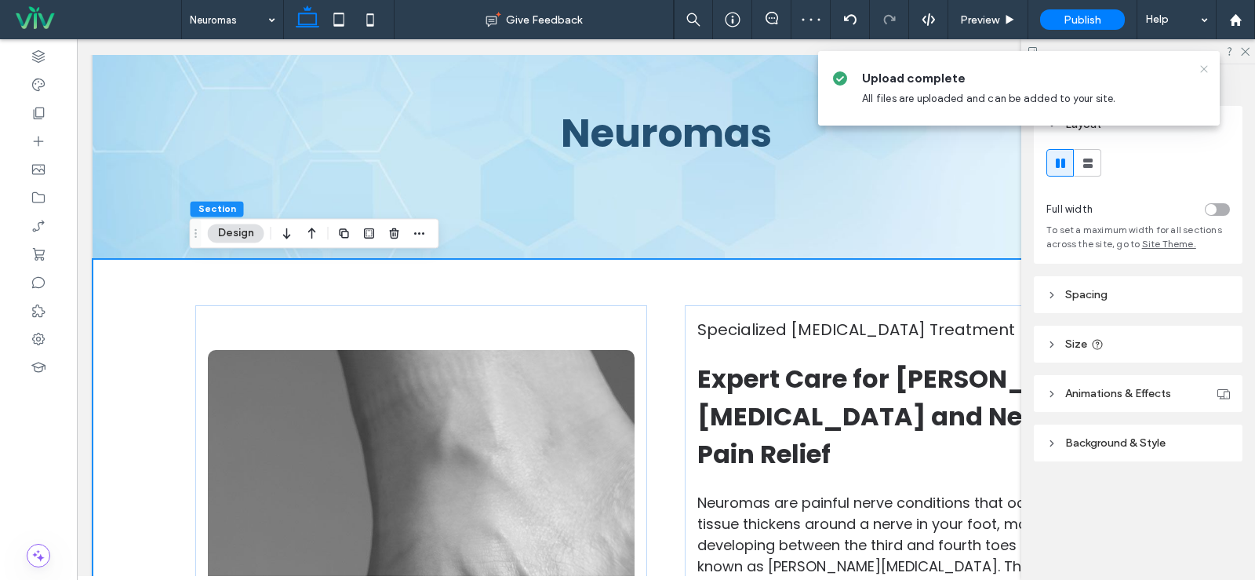
click at [1207, 70] on icon at bounding box center [1204, 69] width 13 height 13
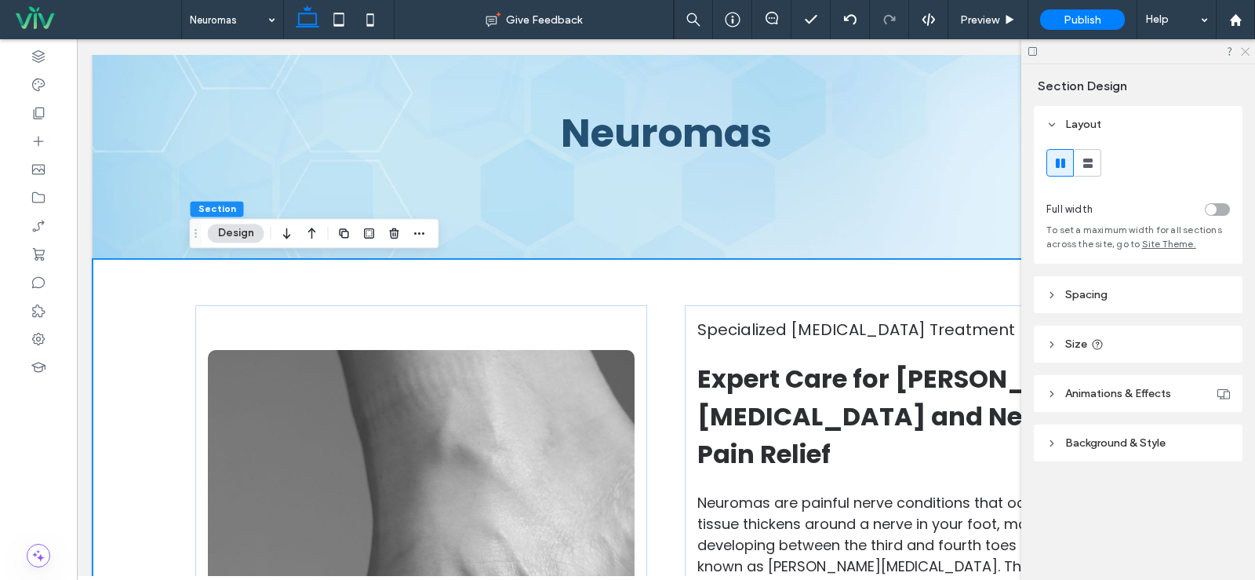
click at [1245, 51] on use at bounding box center [1245, 52] width 9 height 9
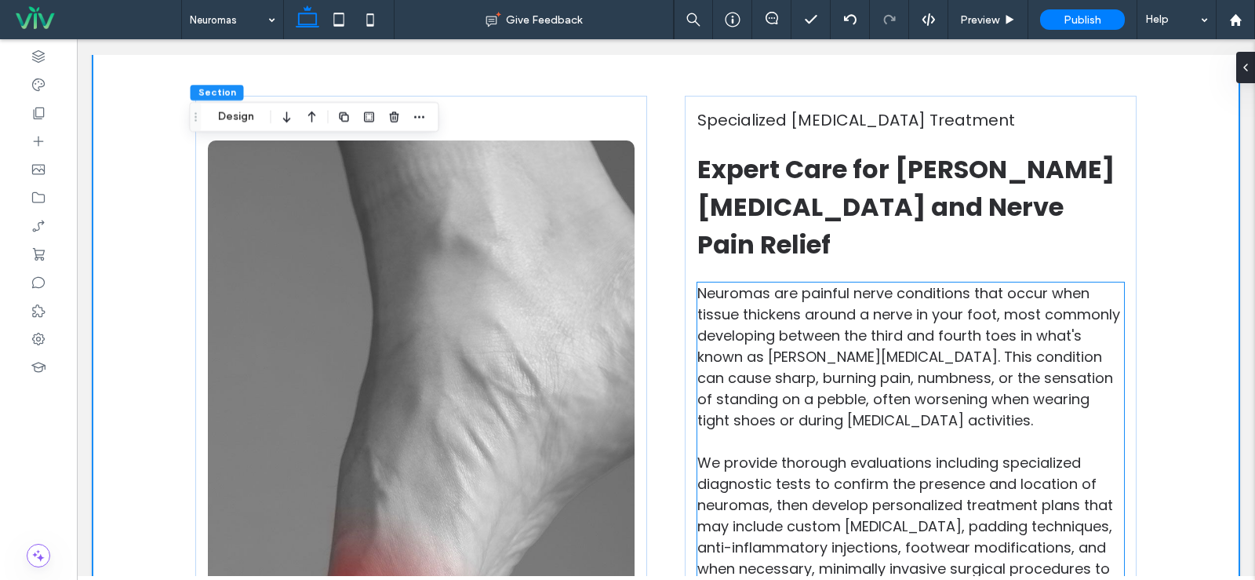
scroll to position [303, 0]
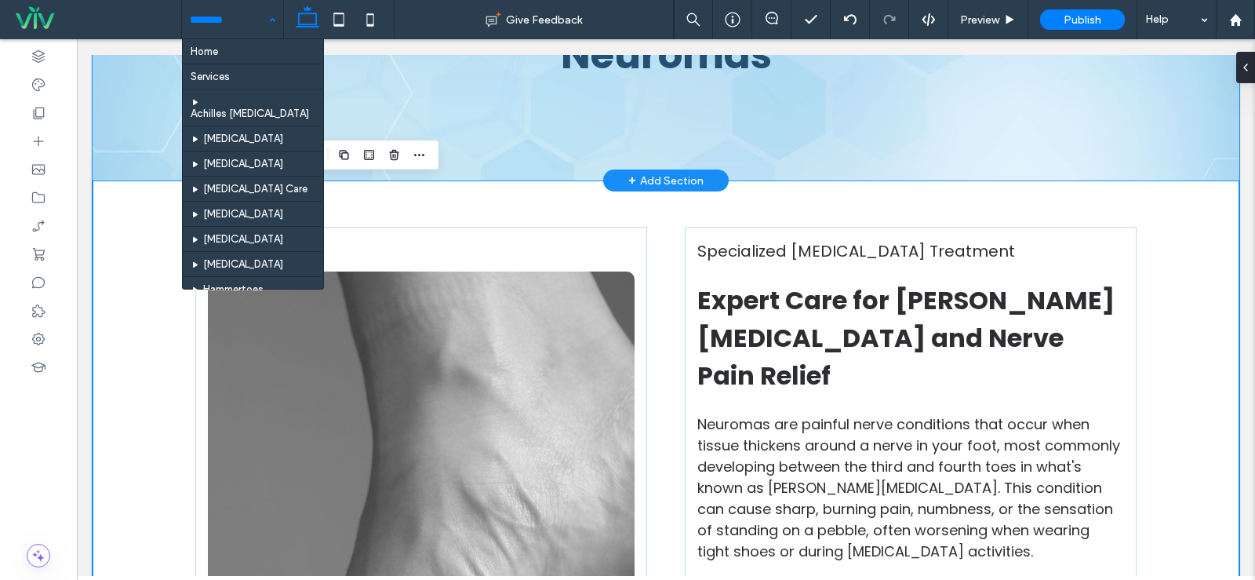
click at [133, 127] on div "Neuromas" at bounding box center [666, 54] width 1147 height 251
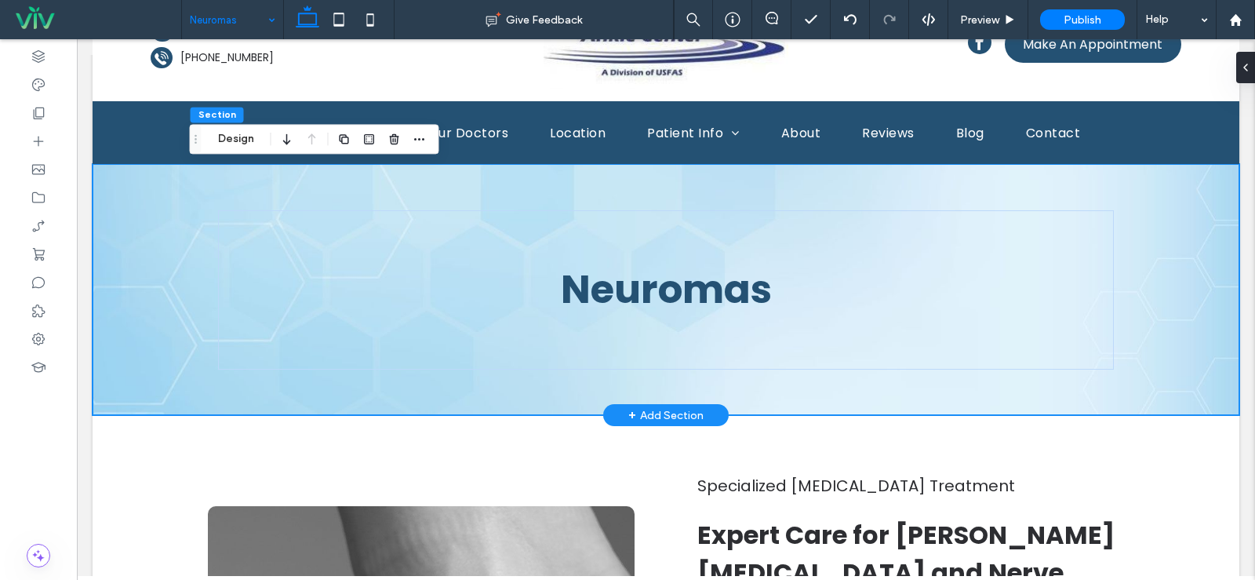
scroll to position [67, 0]
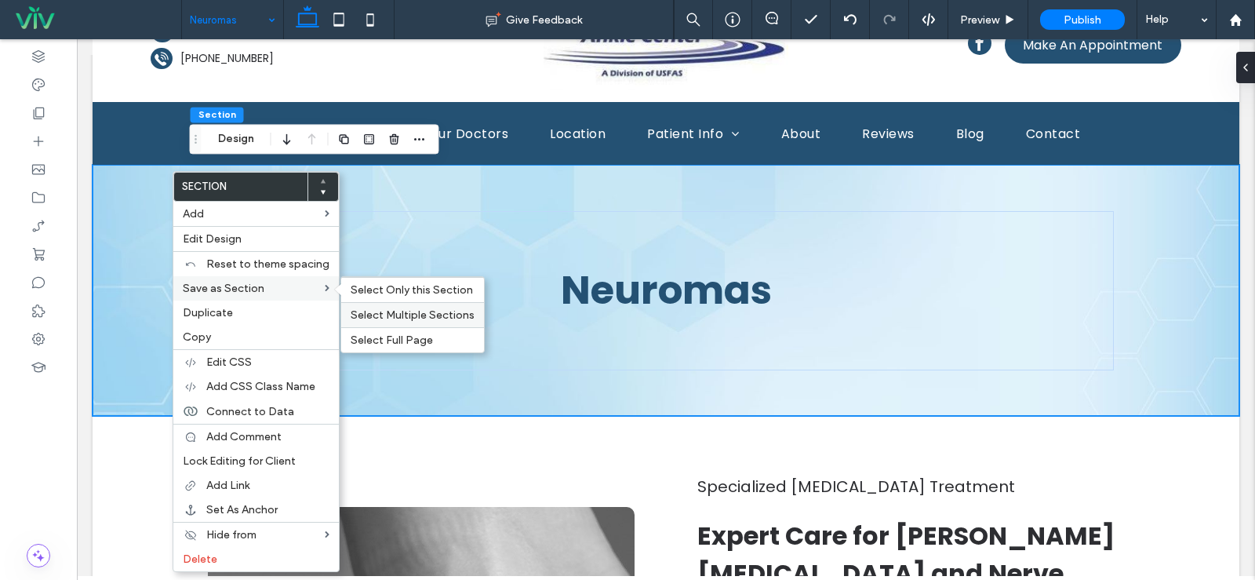
click at [399, 320] on span "Select Multiple Sections" at bounding box center [413, 314] width 124 height 13
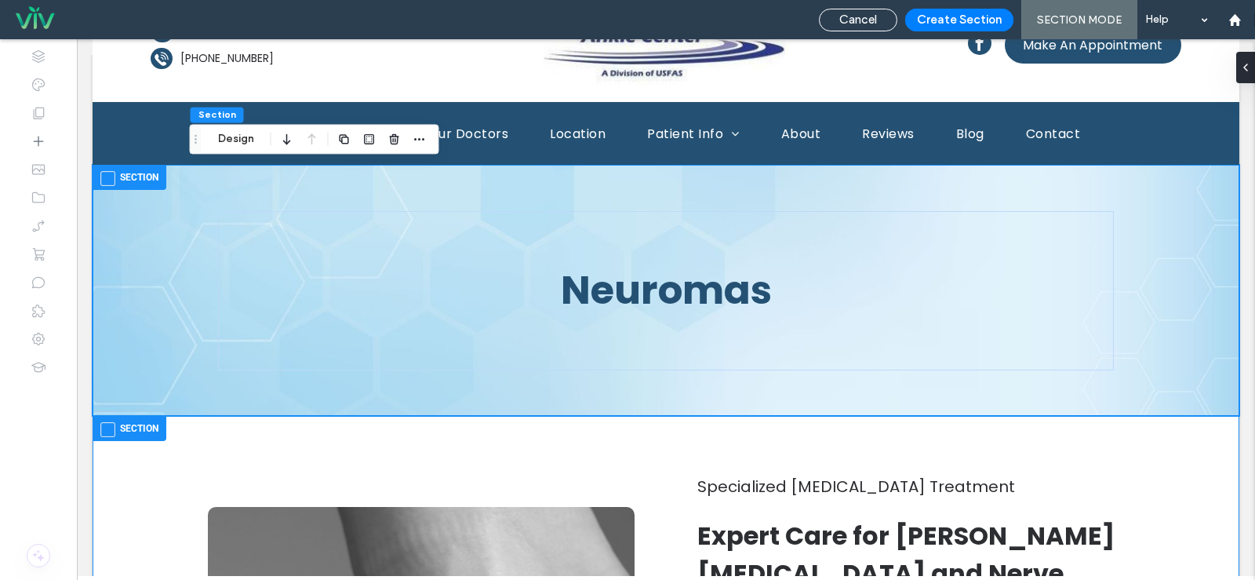
click at [137, 431] on label "Section" at bounding box center [129, 428] width 58 height 19
click at [964, 10] on button "Create Section" at bounding box center [959, 20] width 108 height 23
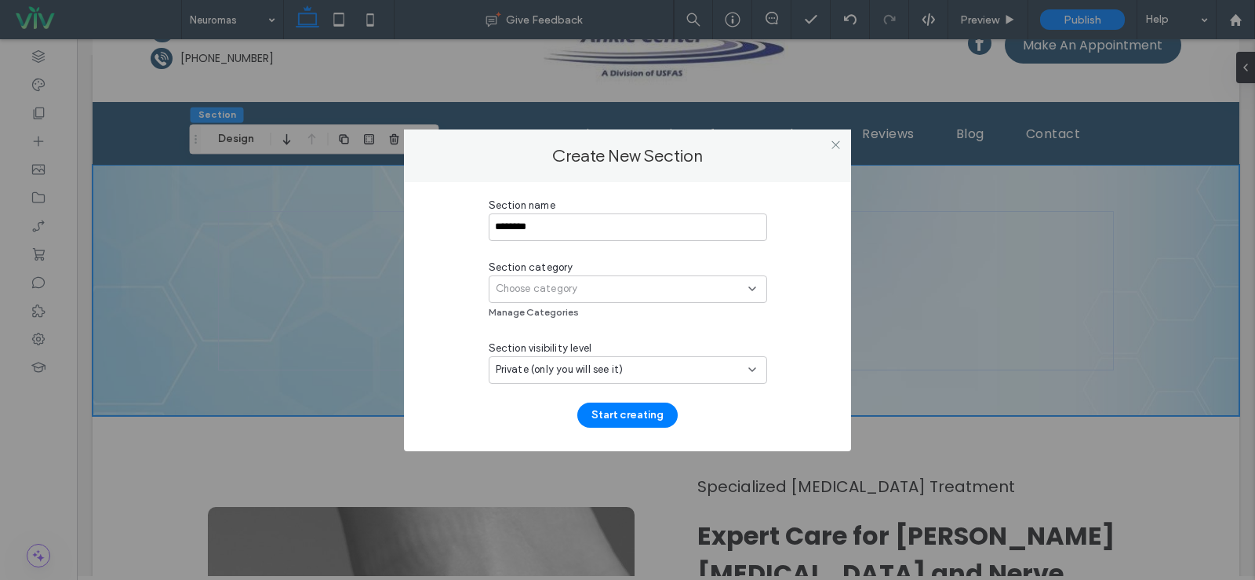
type input "********"
click at [708, 287] on div "Choose category" at bounding box center [622, 289] width 253 height 16
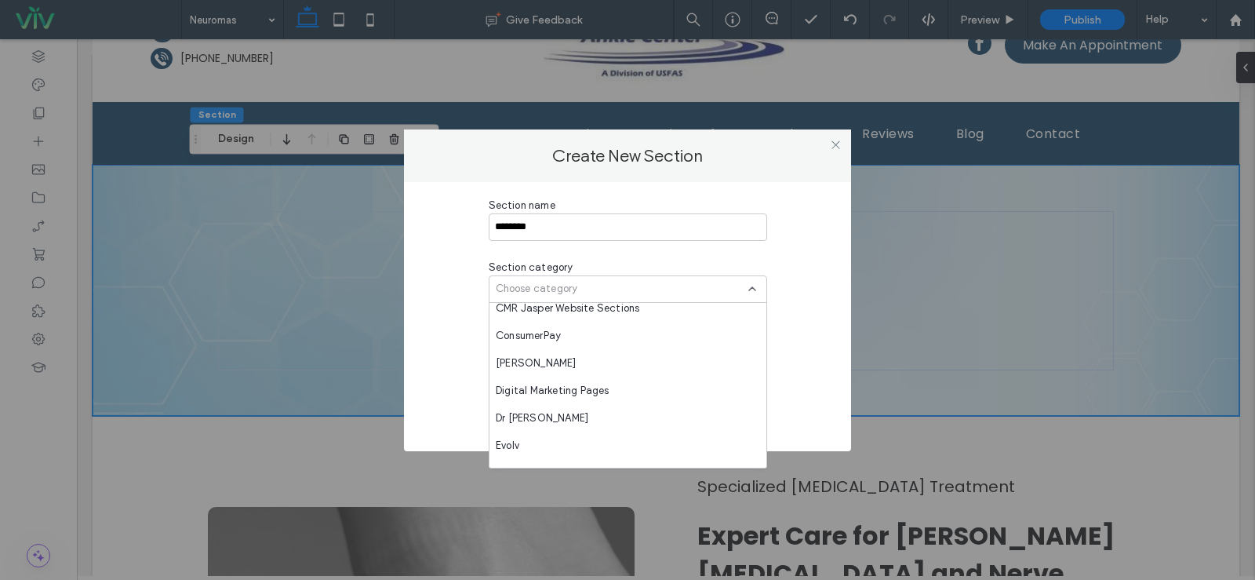
scroll to position [1043, 0]
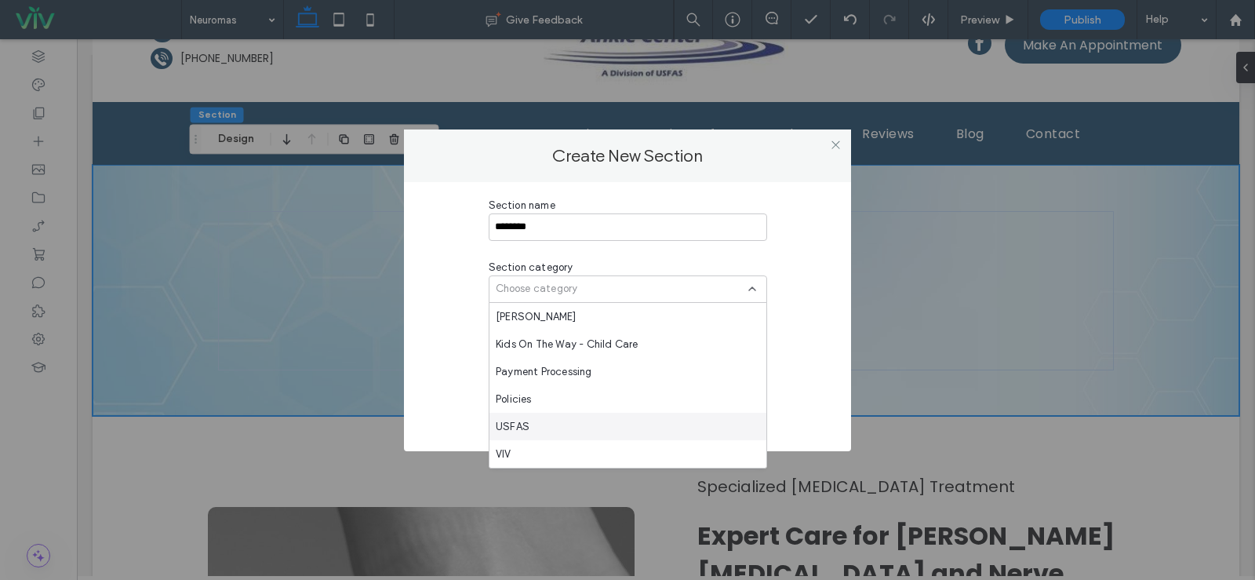
click at [610, 427] on div "USFAS" at bounding box center [628, 426] width 277 height 27
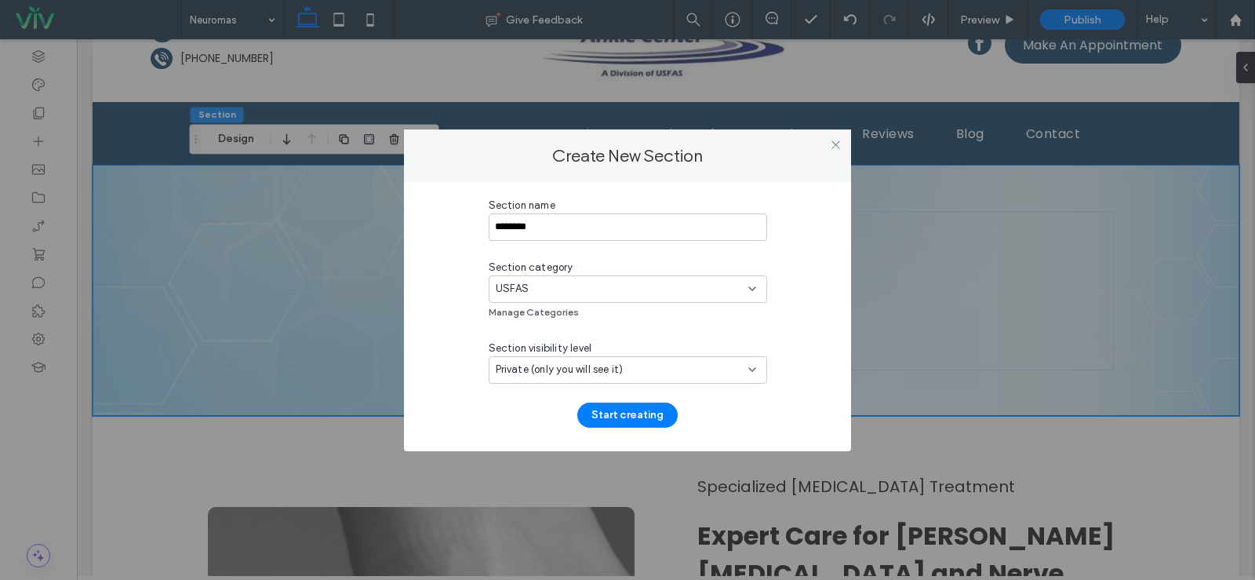
click at [569, 360] on div "Private (only you will see it)" at bounding box center [628, 369] width 278 height 27
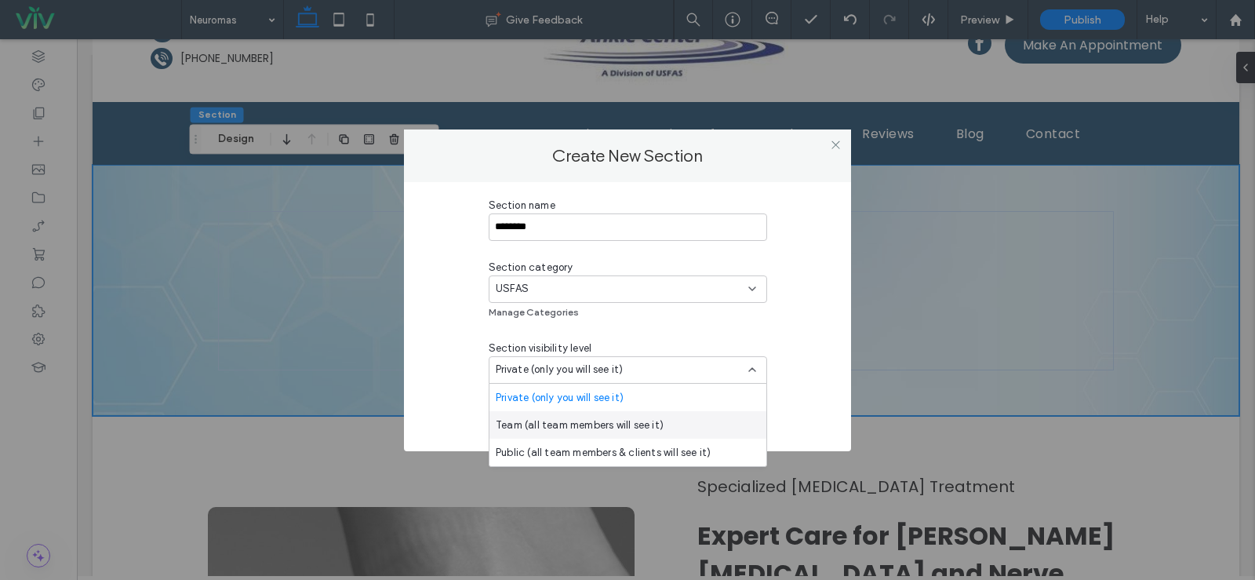
click at [550, 420] on span "Team (all team members will see it)" at bounding box center [580, 425] width 168 height 16
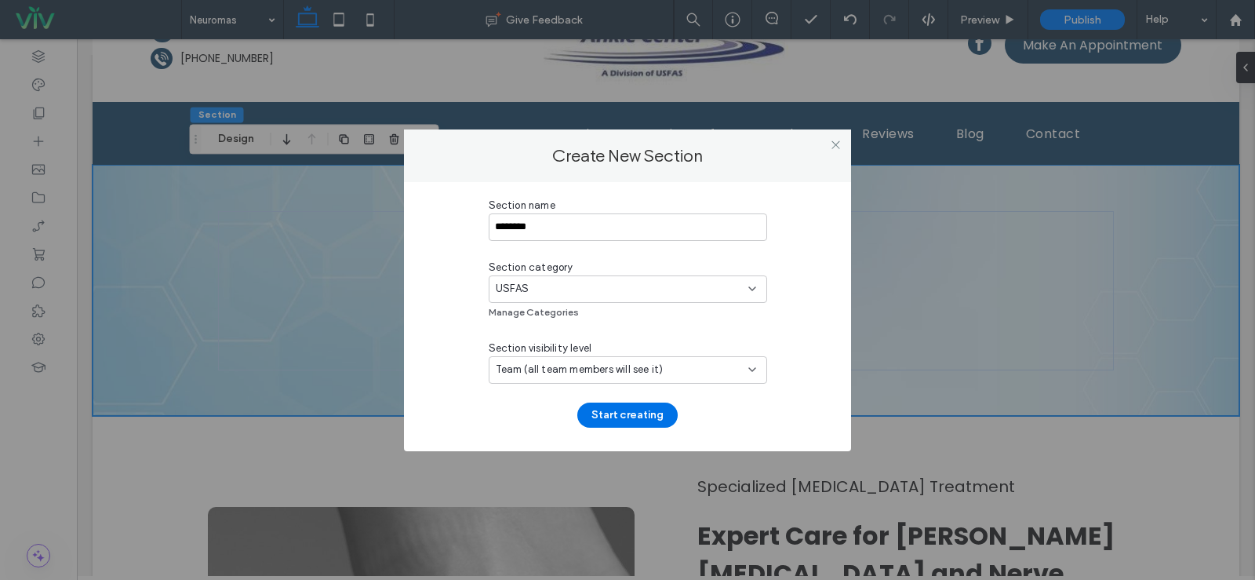
click at [647, 418] on button "Start creating" at bounding box center [627, 414] width 100 height 25
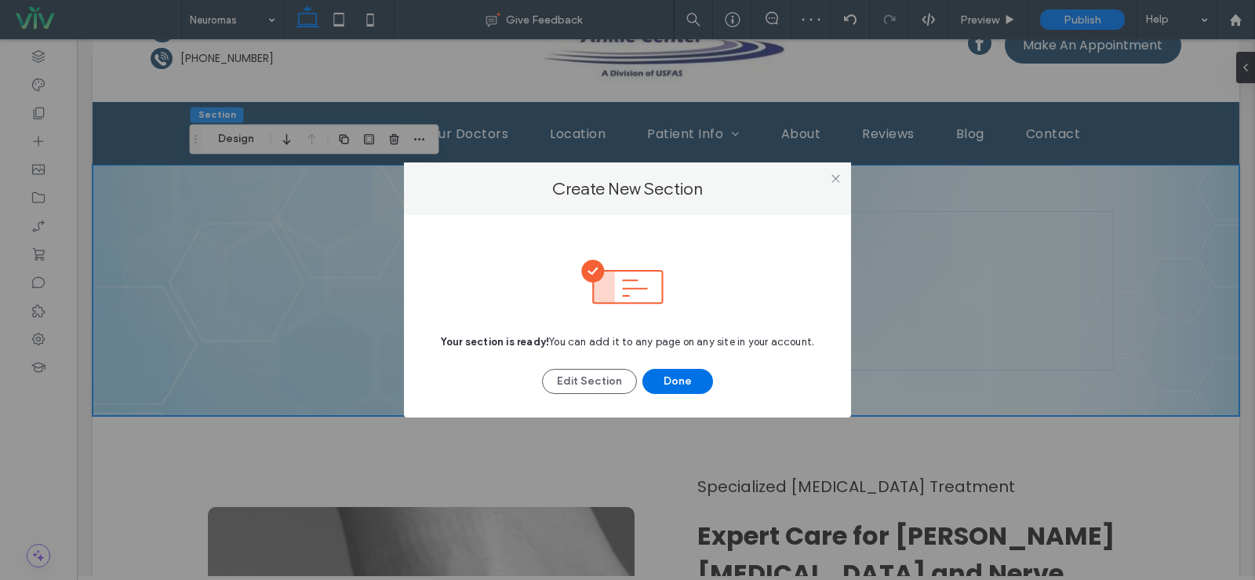
click at [701, 373] on button "Done" at bounding box center [677, 381] width 71 height 25
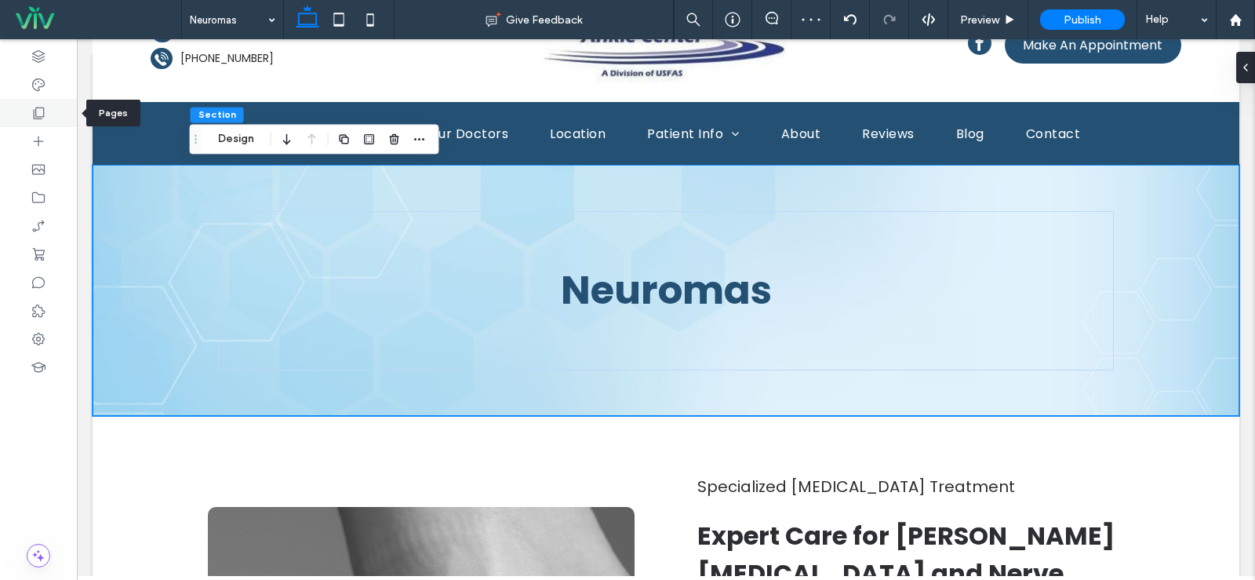
click at [33, 115] on icon at bounding box center [39, 113] width 16 height 16
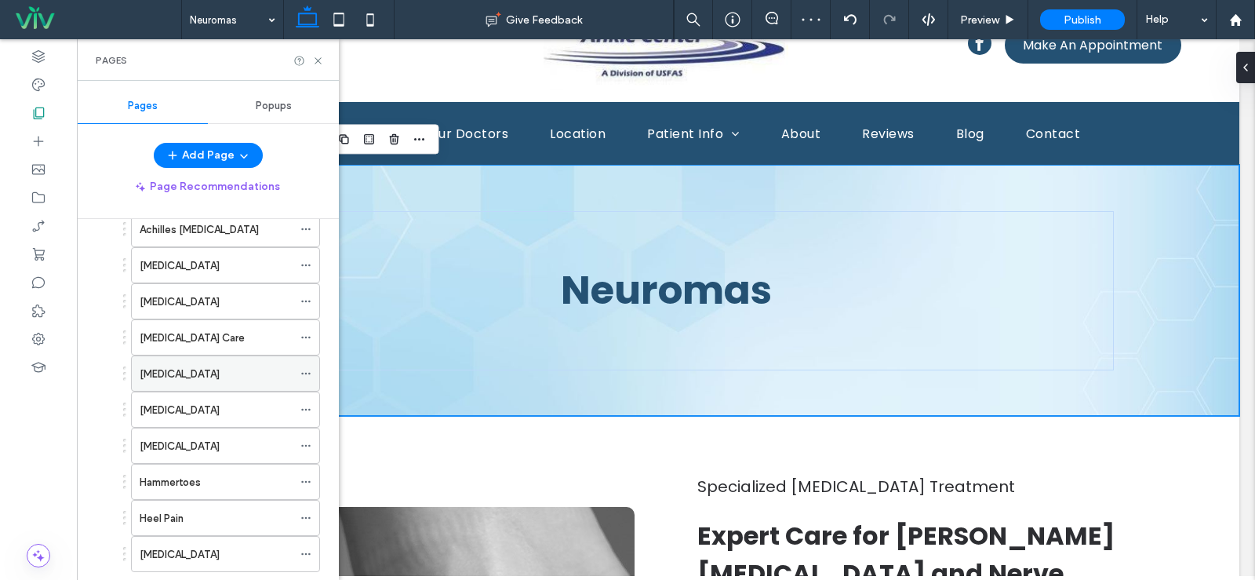
scroll to position [392, 0]
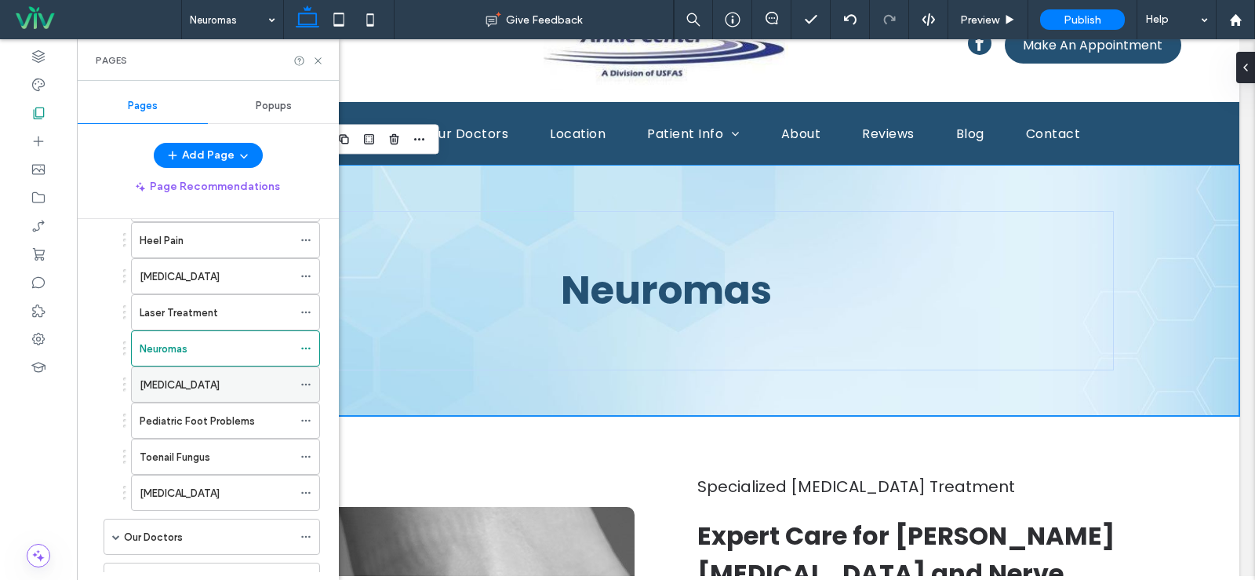
click at [202, 379] on div "Orthotics" at bounding box center [216, 385] width 153 height 16
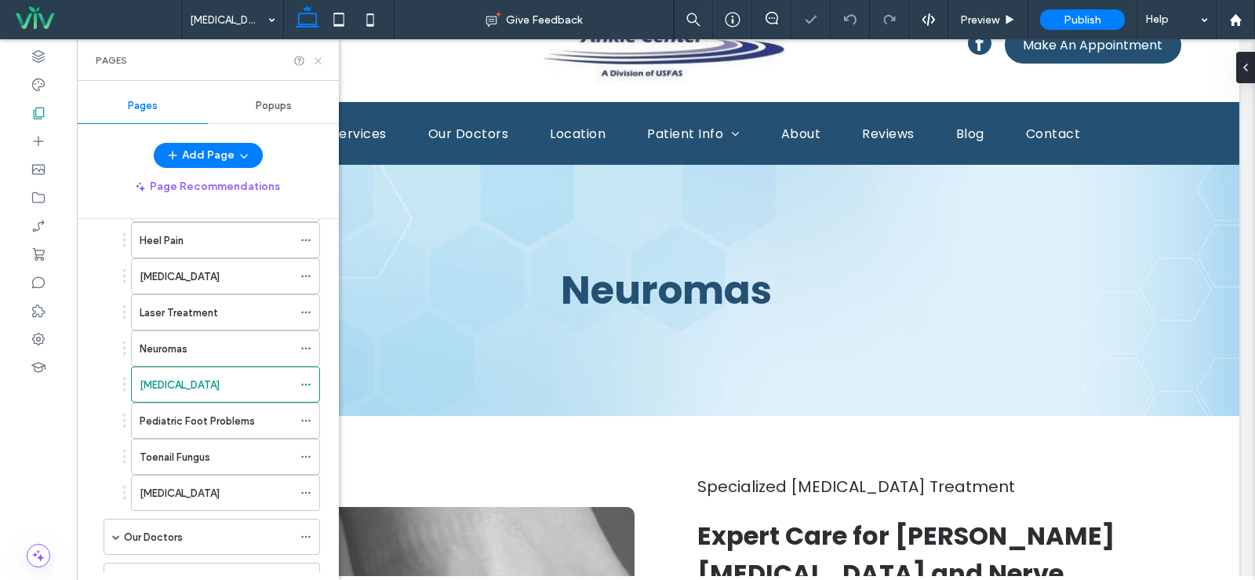
click at [313, 60] on icon at bounding box center [318, 61] width 12 height 12
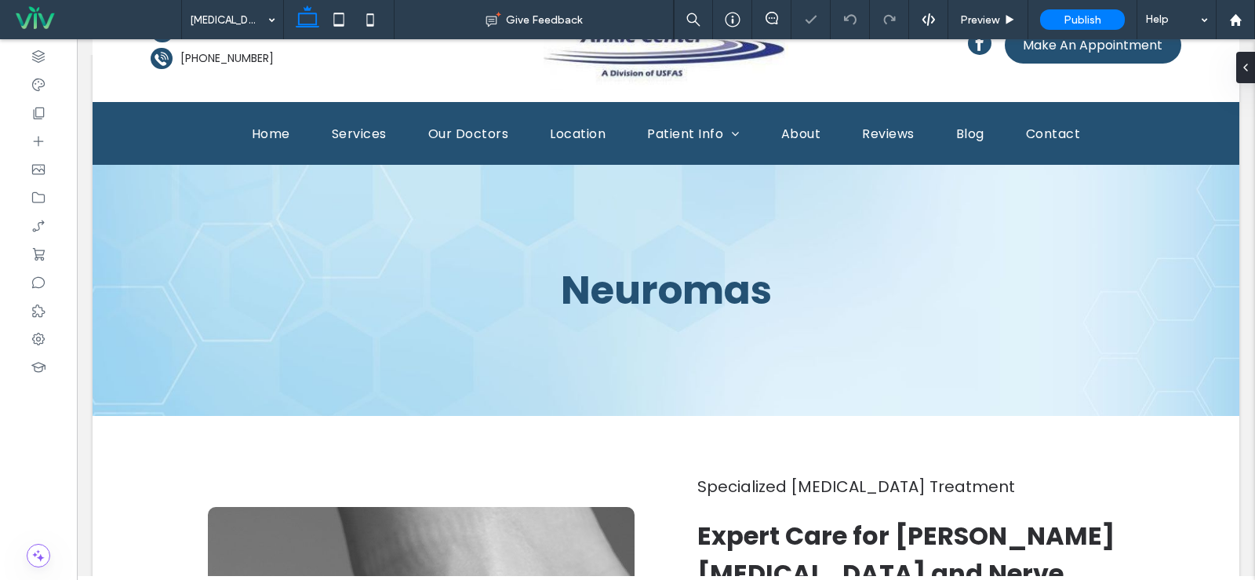
type input "*******"
type input "**"
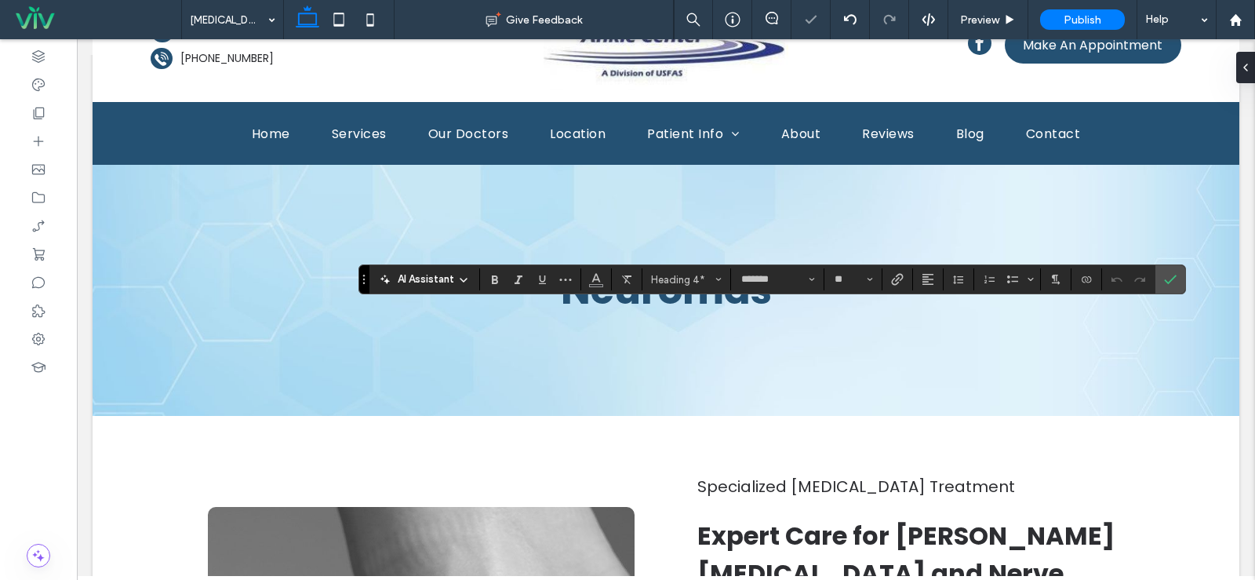
type input "**"
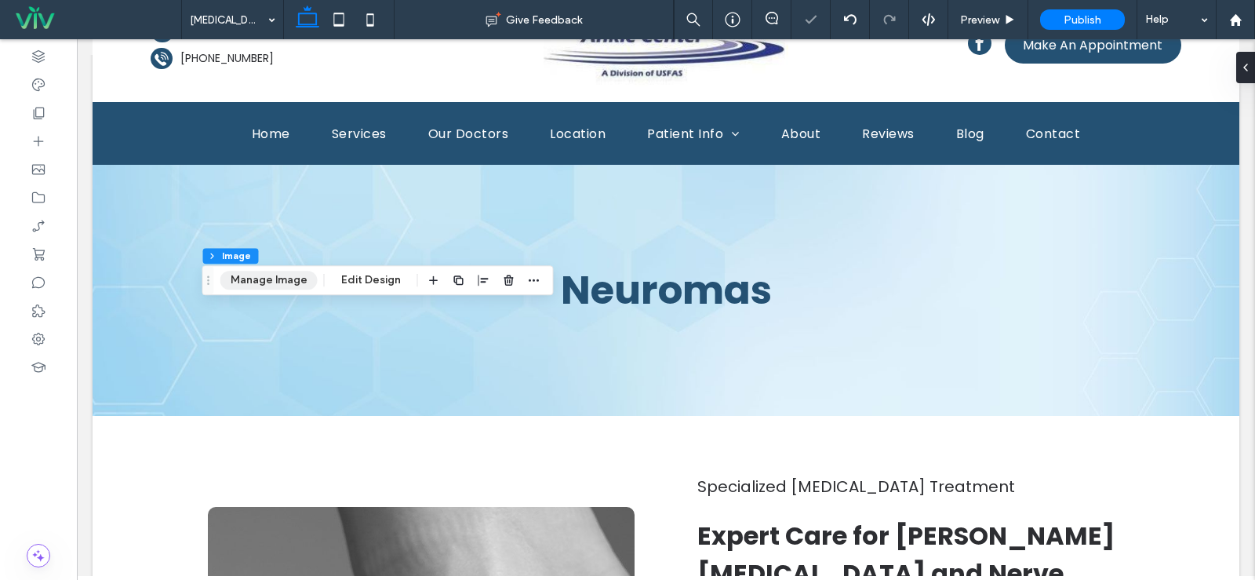
click at [290, 271] on button "Manage Image" at bounding box center [268, 280] width 97 height 19
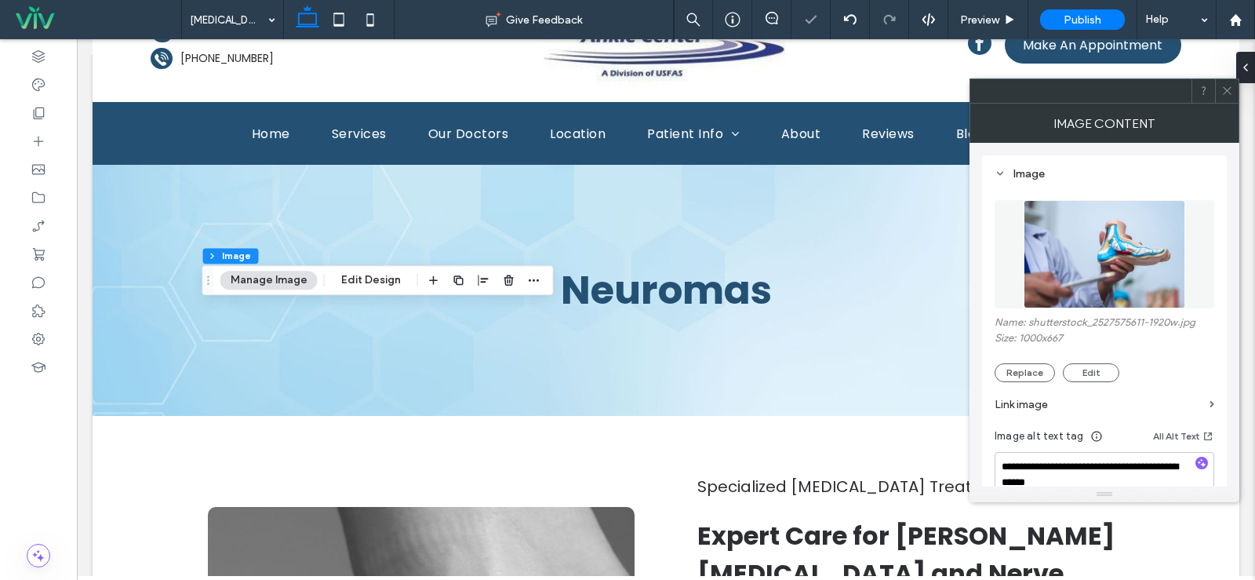
click at [1110, 273] on img at bounding box center [1105, 254] width 162 height 108
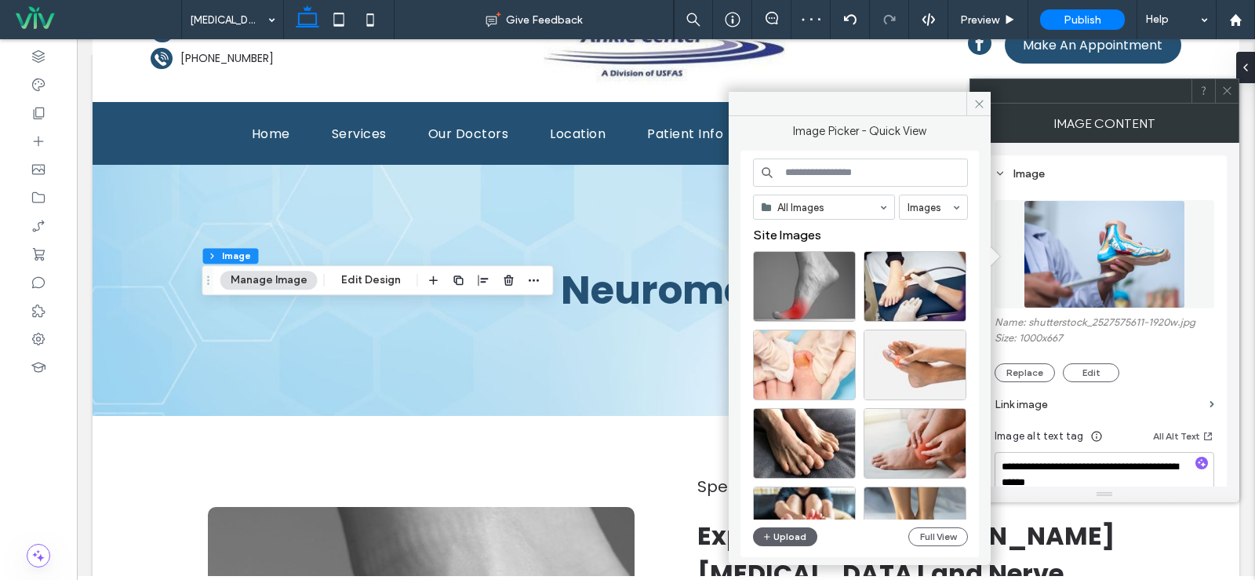
click at [788, 526] on div "All Images Images Site Images Upload Full View" at bounding box center [860, 353] width 215 height 391
click at [788, 531] on button "Upload" at bounding box center [785, 536] width 64 height 19
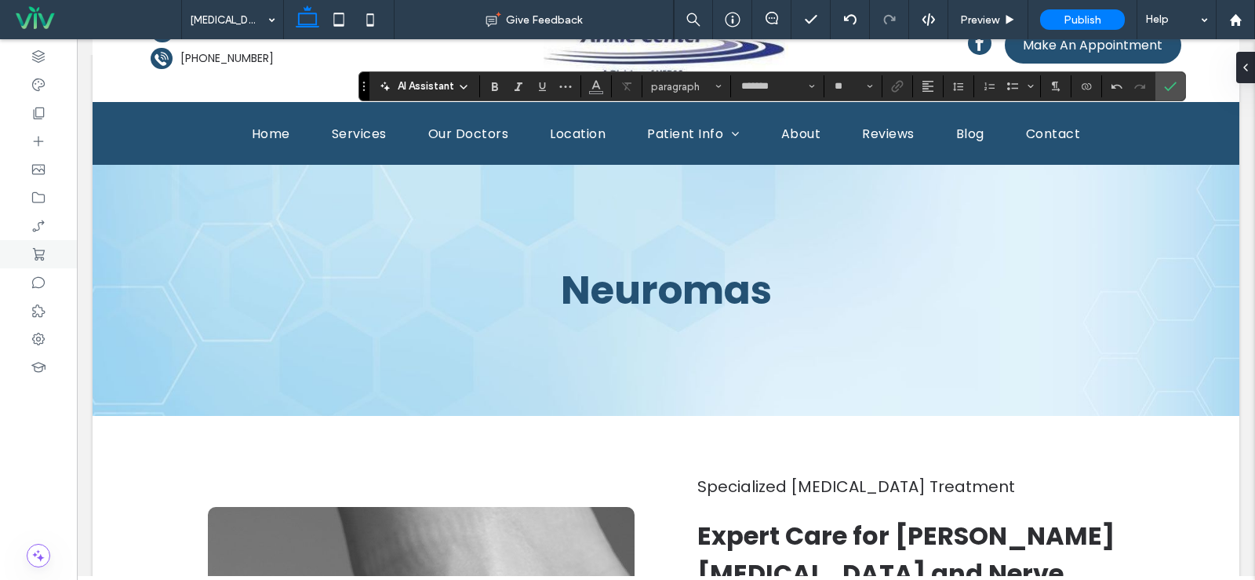
type input "**"
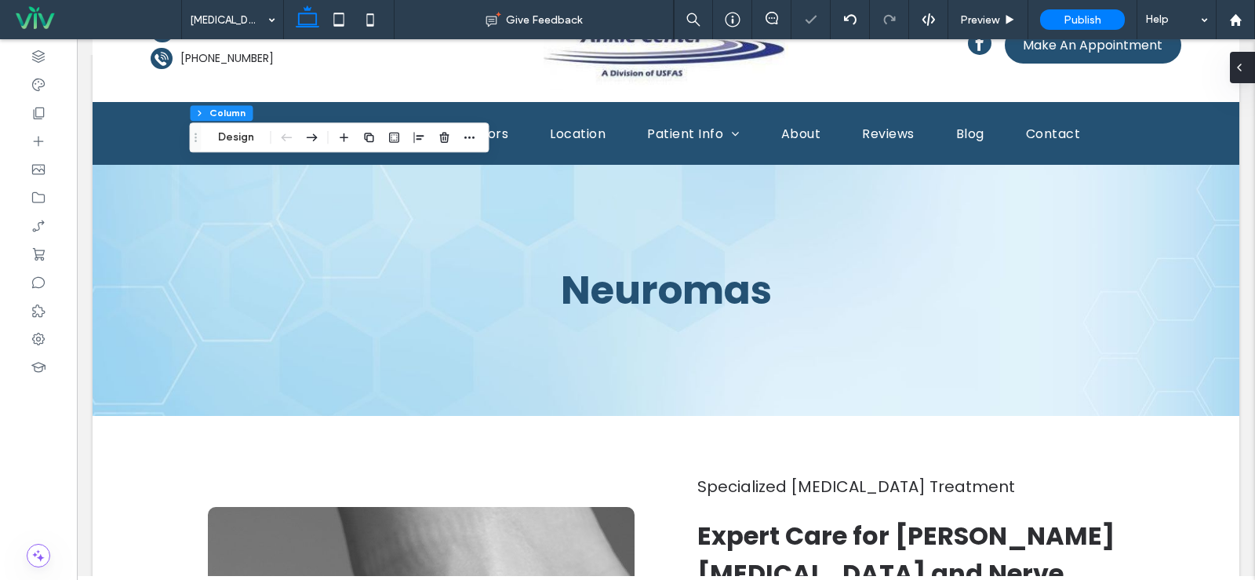
click at [1237, 75] on span at bounding box center [1239, 67] width 13 height 31
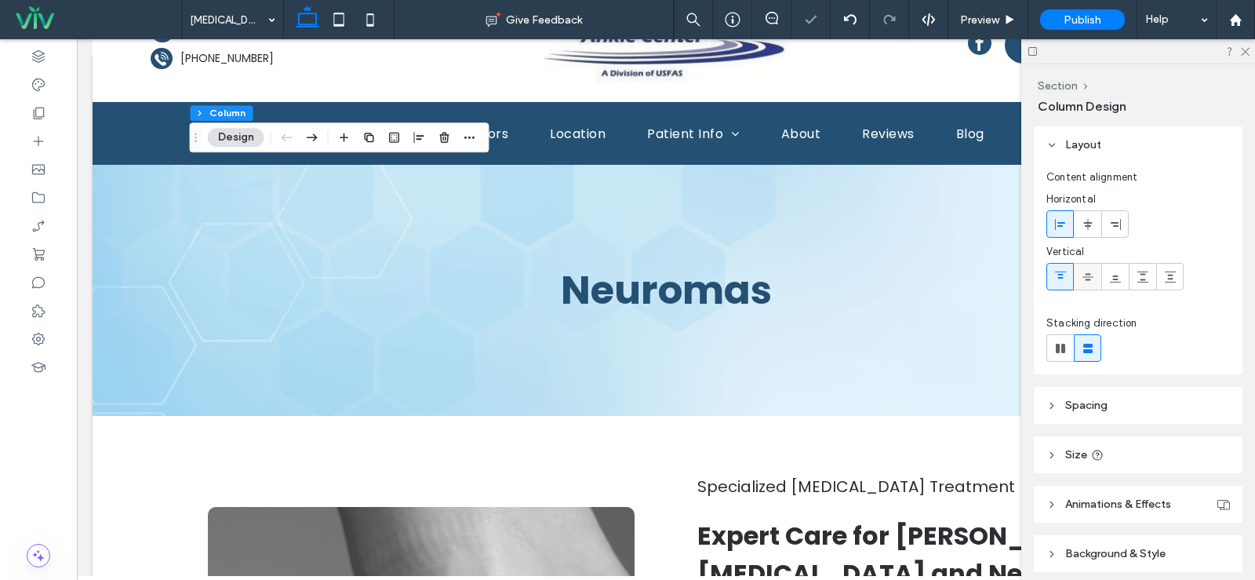
click at [1091, 276] on use at bounding box center [1088, 276] width 11 height 7
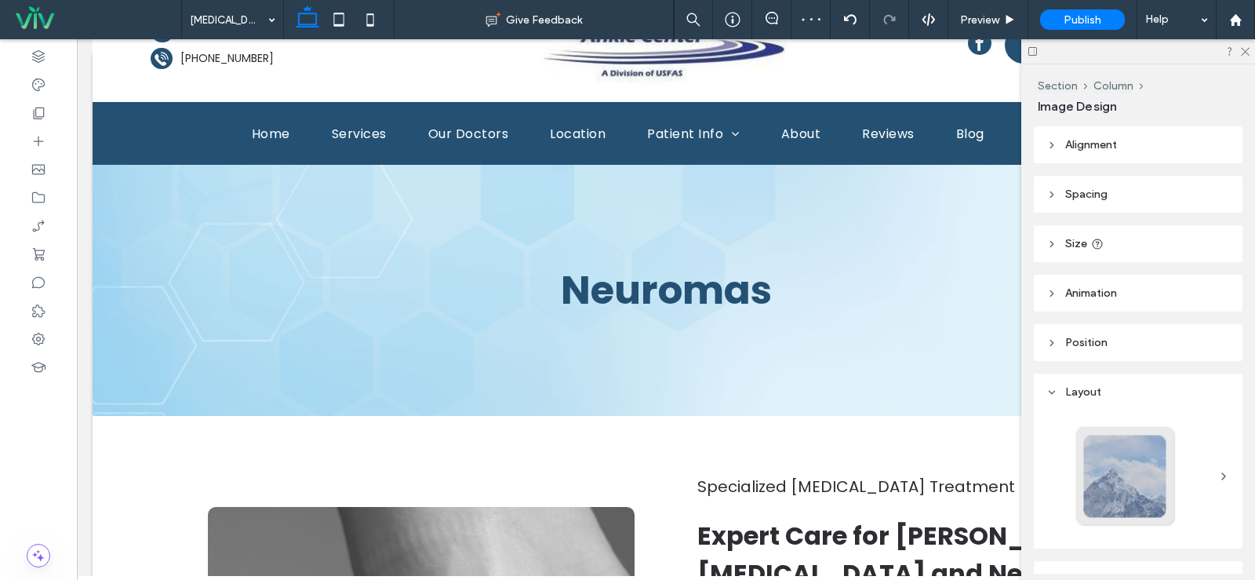
type input "***"
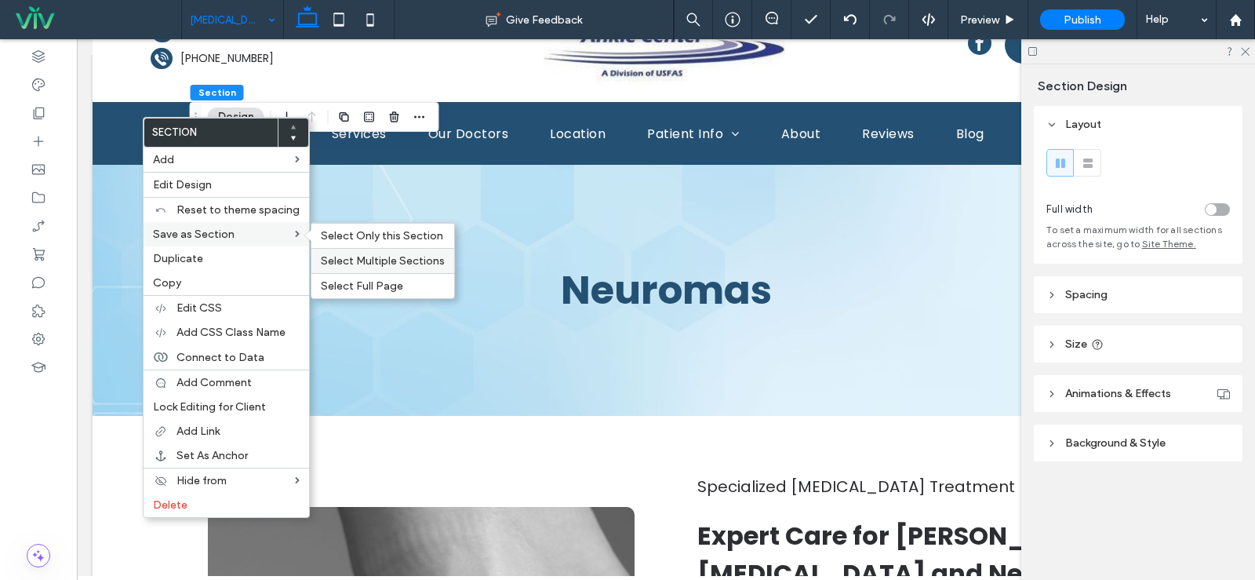
click at [370, 263] on span "Select Multiple Sections" at bounding box center [383, 260] width 124 height 13
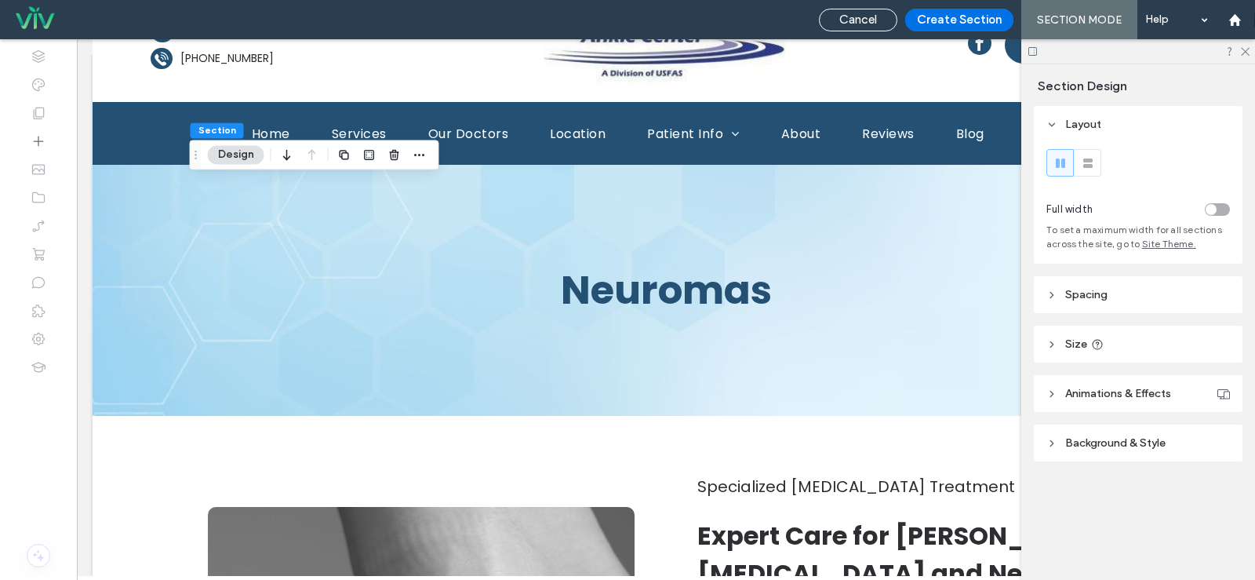
click at [981, 13] on button "Create Section" at bounding box center [959, 20] width 108 height 23
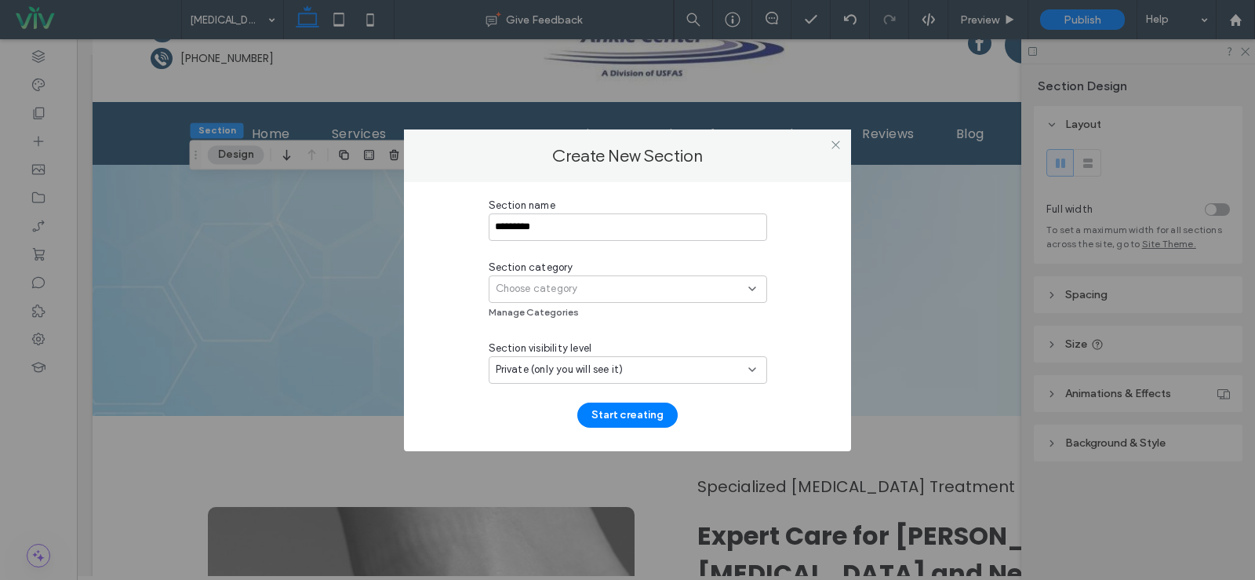
type input "*********"
click at [519, 300] on div "Choose category" at bounding box center [628, 288] width 278 height 27
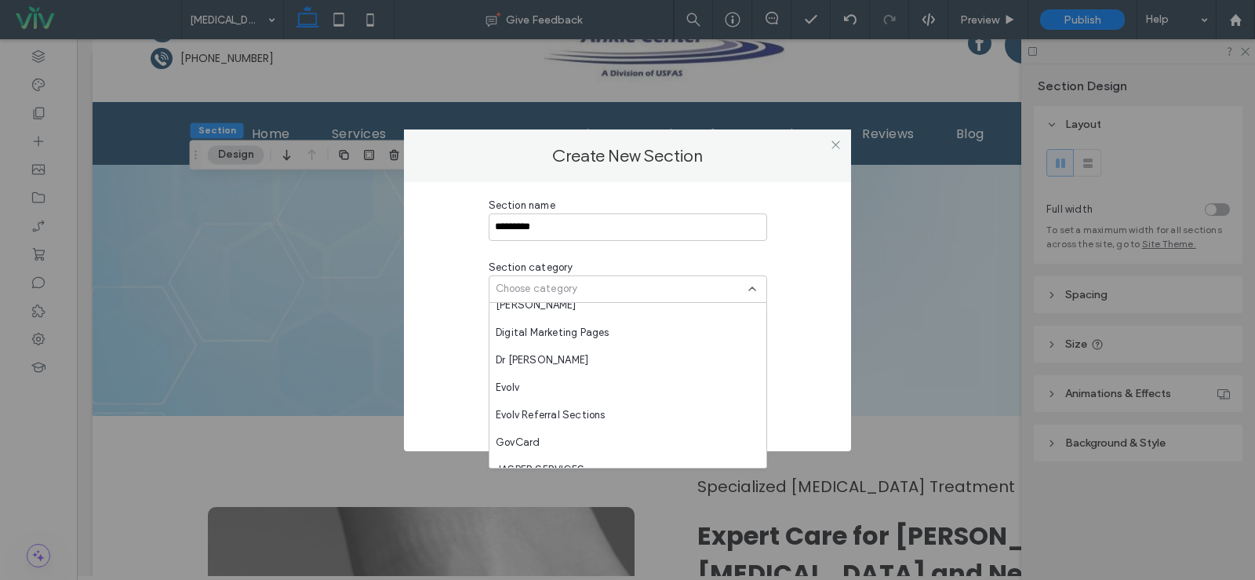
scroll to position [1043, 0]
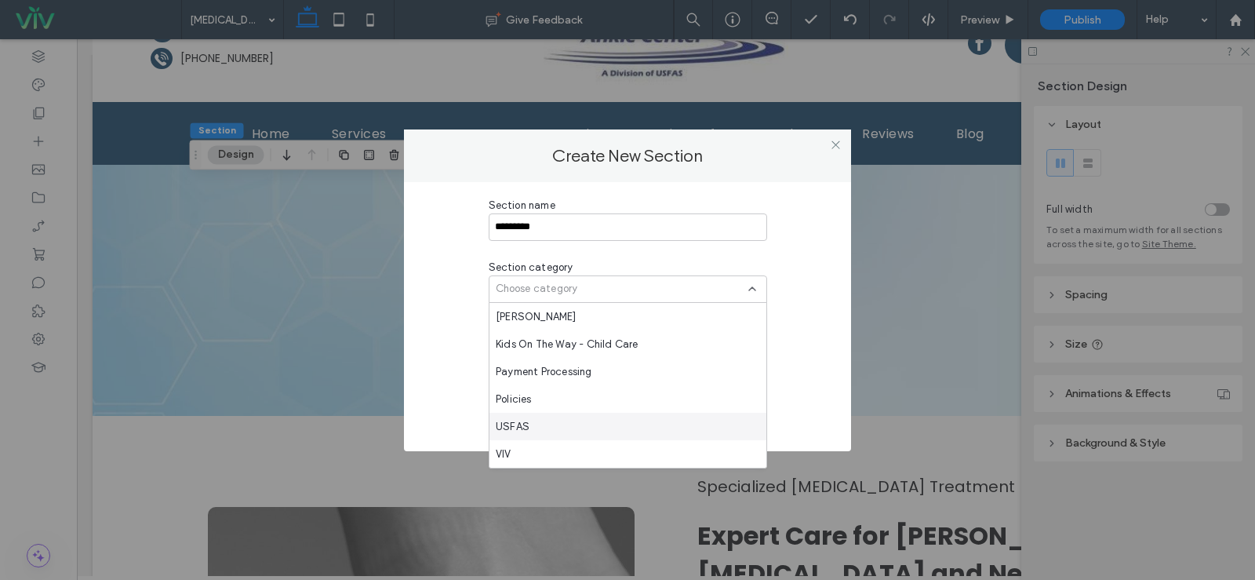
click at [540, 420] on div "USFAS" at bounding box center [628, 426] width 277 height 27
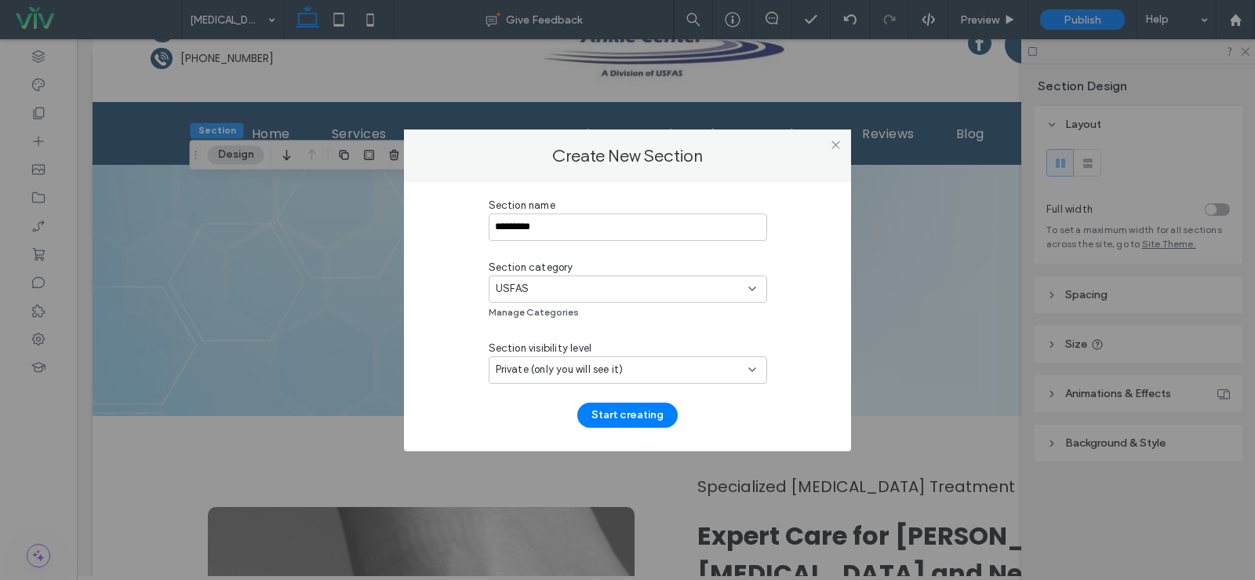
click at [559, 366] on span "Private (only you will see it)" at bounding box center [560, 370] width 128 height 16
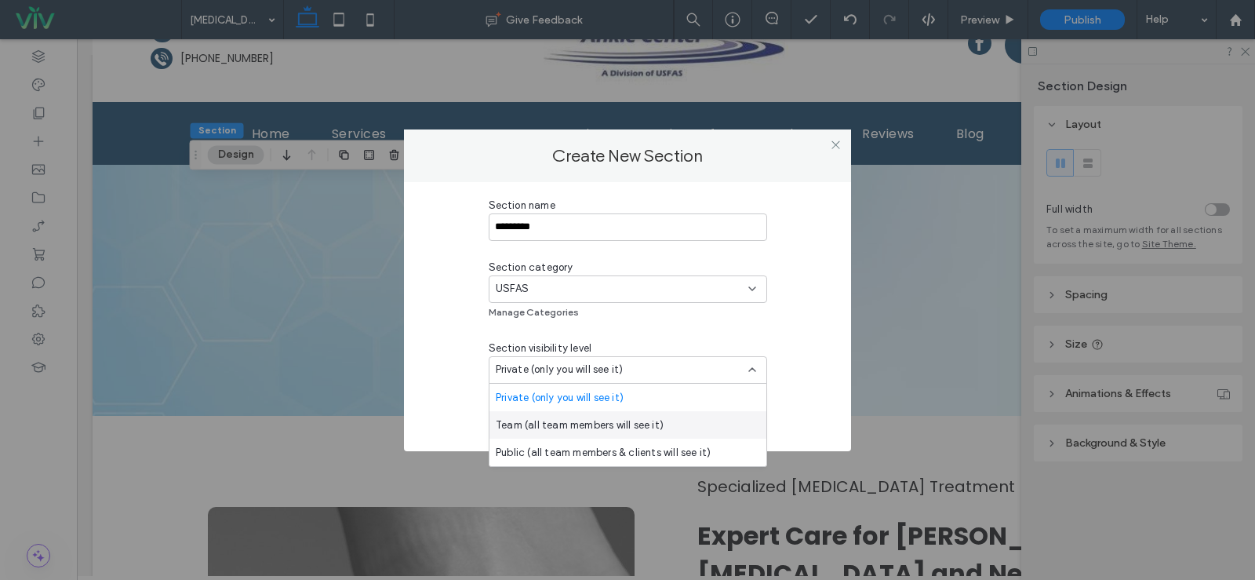
click at [547, 425] on span "Team (all team members will see it)" at bounding box center [580, 425] width 168 height 16
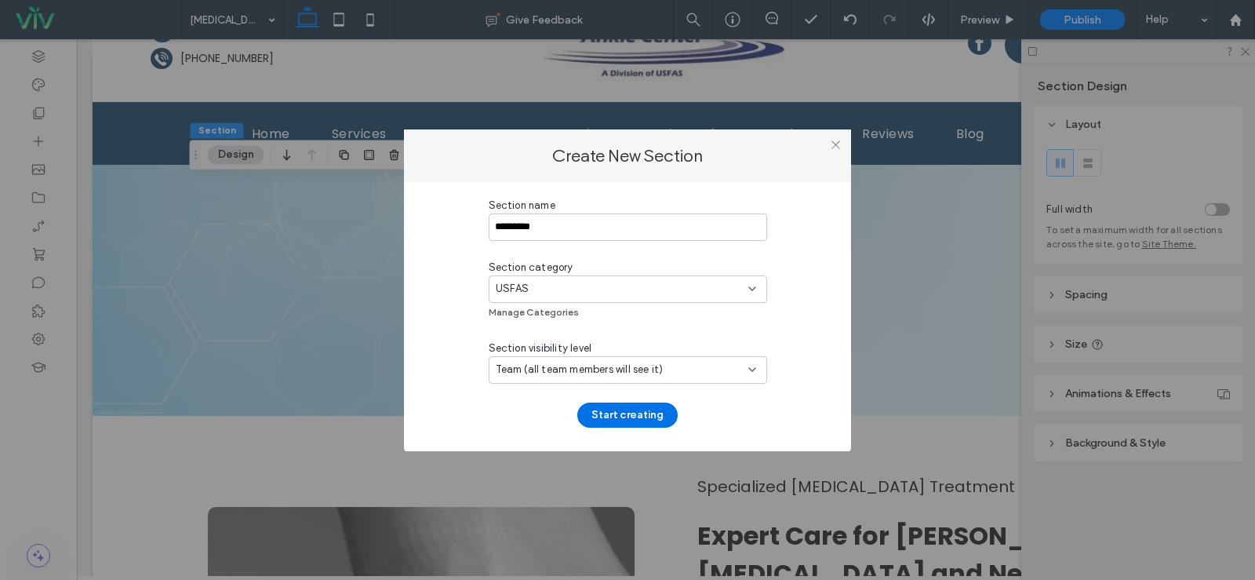
click at [665, 408] on button "Start creating" at bounding box center [627, 414] width 100 height 25
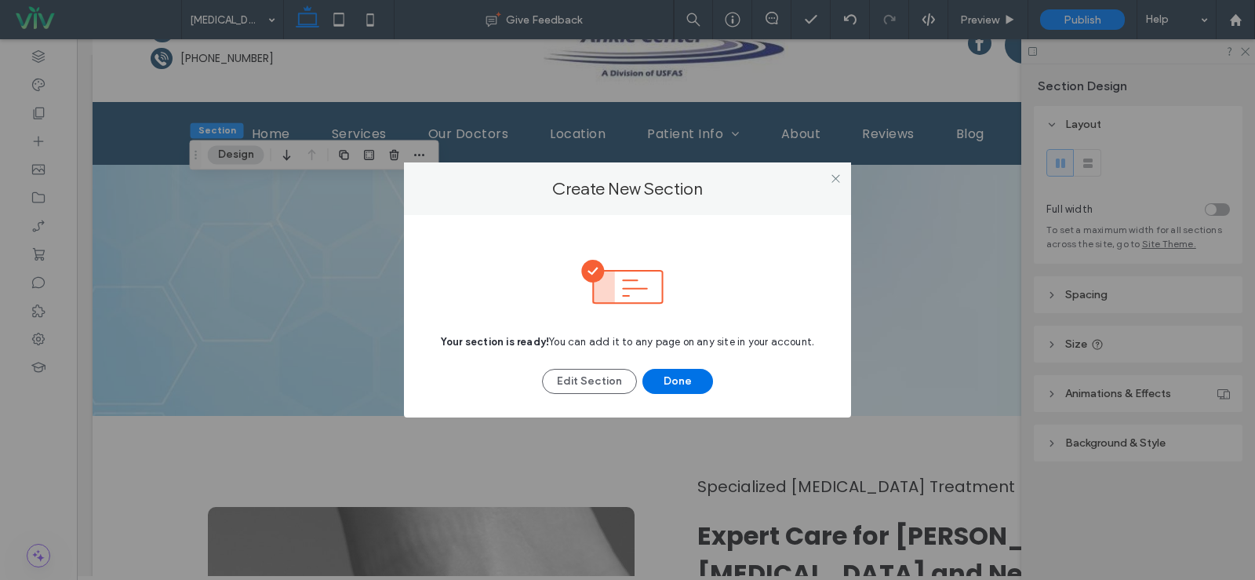
click at [662, 393] on button "Done" at bounding box center [677, 381] width 71 height 25
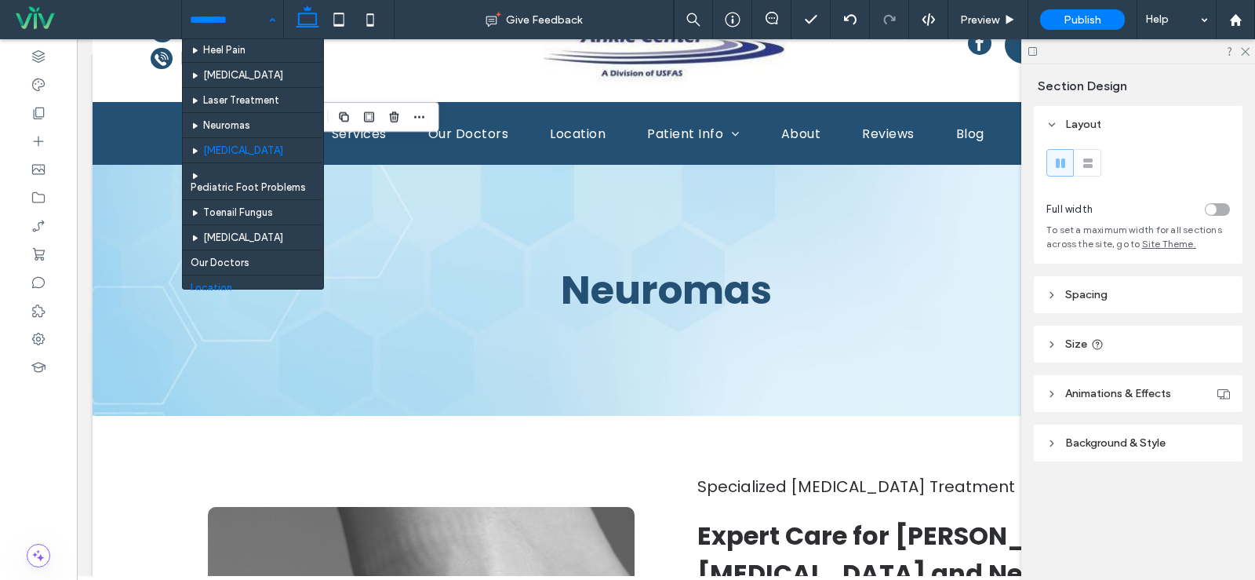
scroll to position [314, 0]
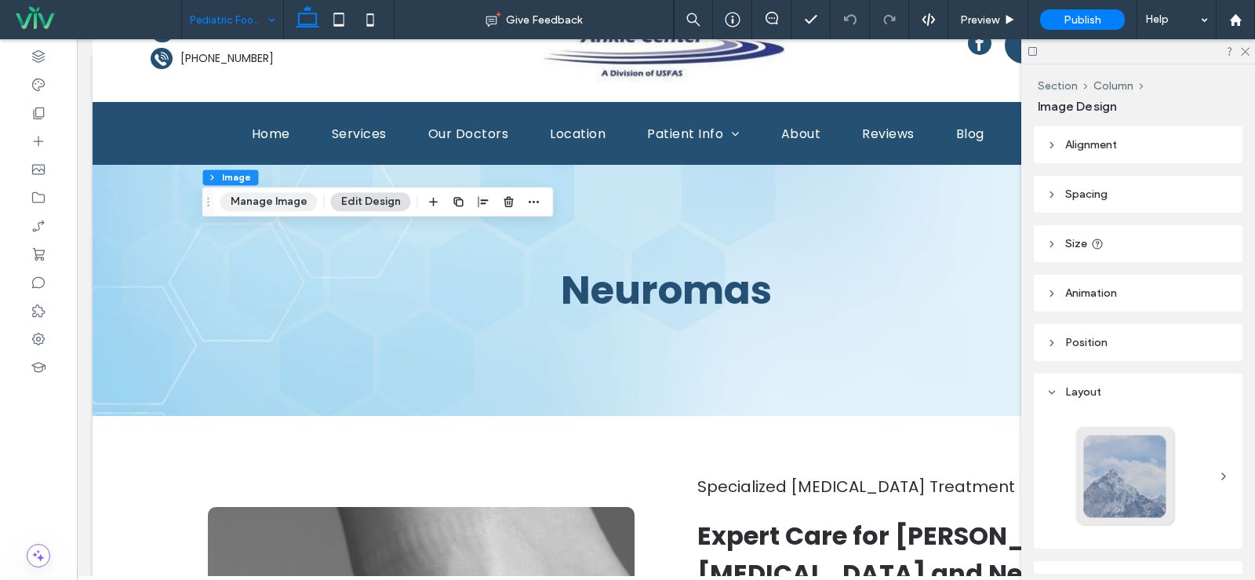
click at [264, 201] on button "Manage Image" at bounding box center [268, 201] width 97 height 19
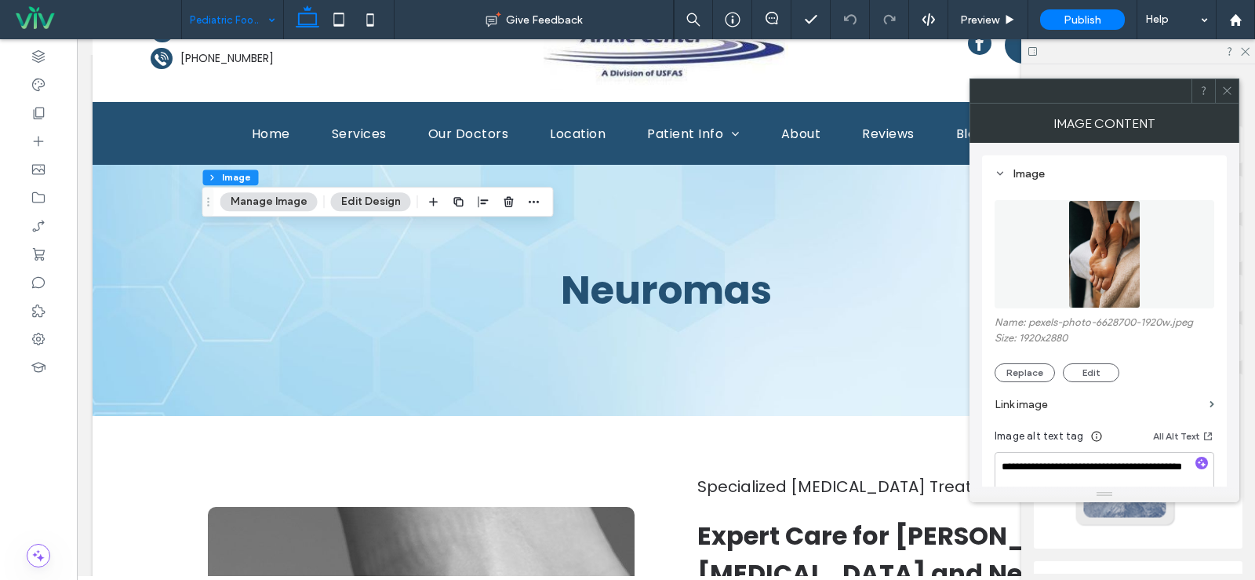
click at [1125, 268] on img at bounding box center [1104, 254] width 73 height 108
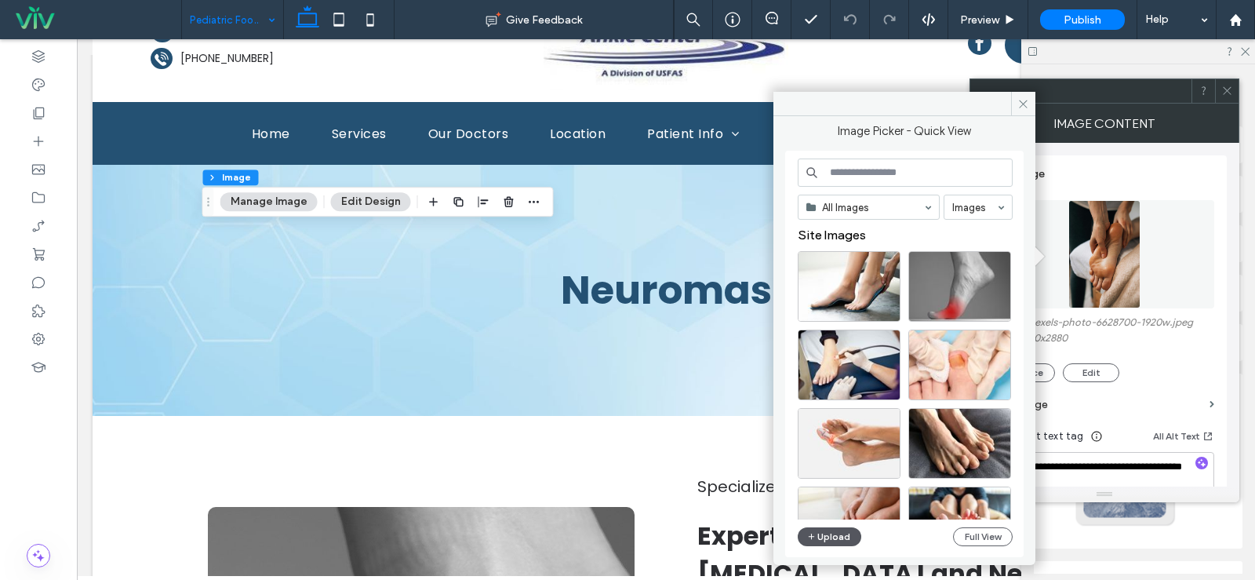
click at [828, 530] on button "Upload" at bounding box center [830, 536] width 64 height 19
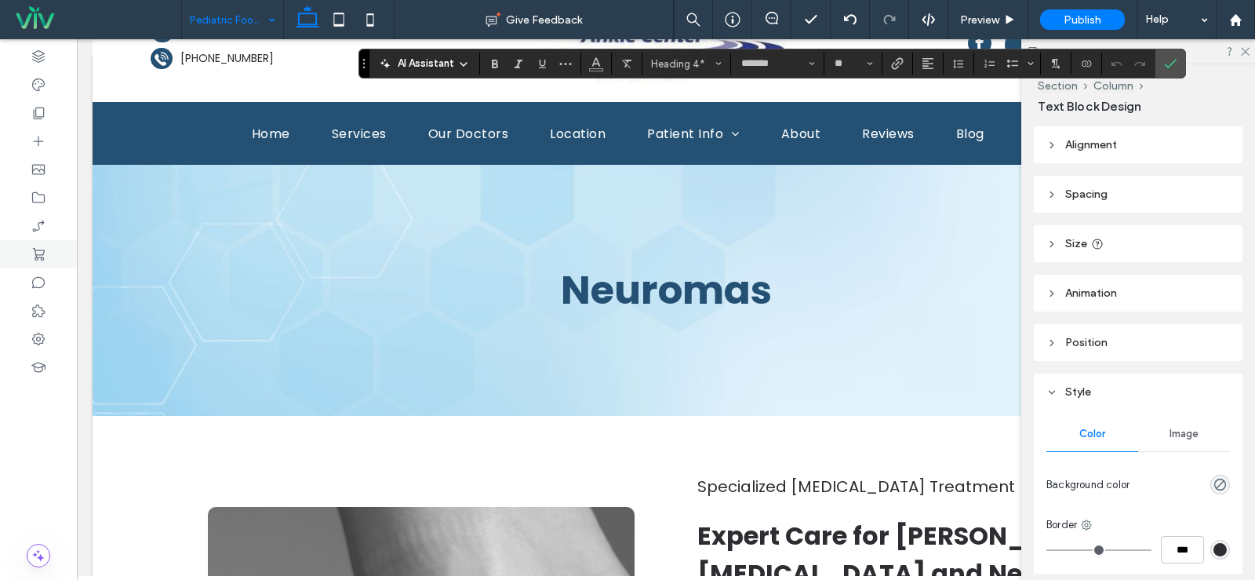
type input "**"
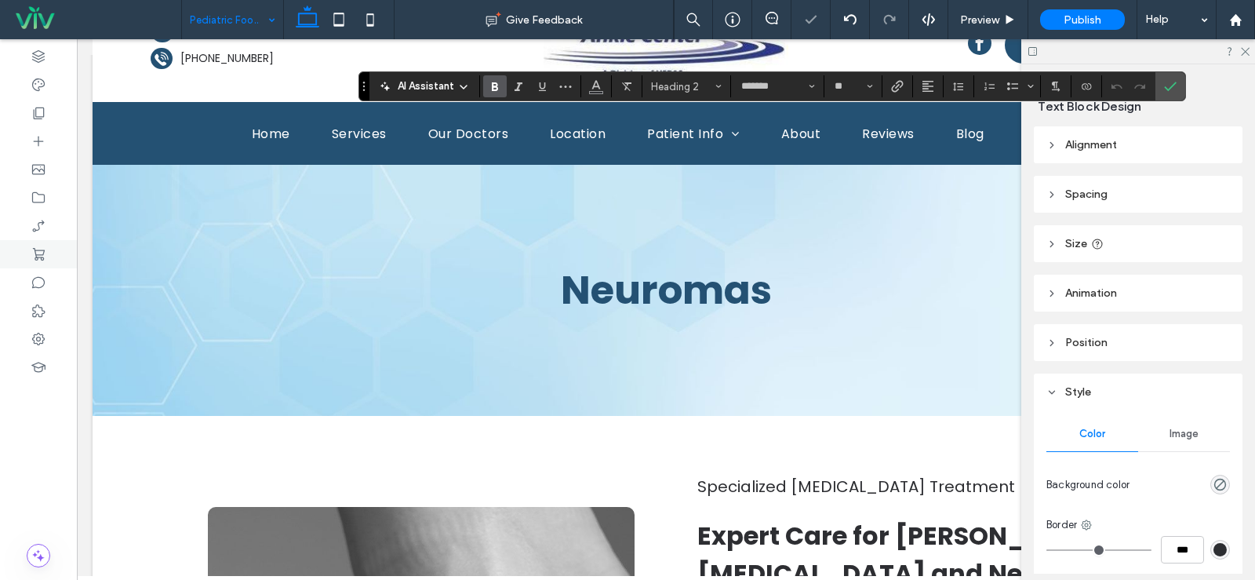
type input "**"
click at [1032, 351] on div "Section Column Text Block Design Alignment Spacing Set margins and padding 0px …" at bounding box center [1138, 321] width 234 height 515
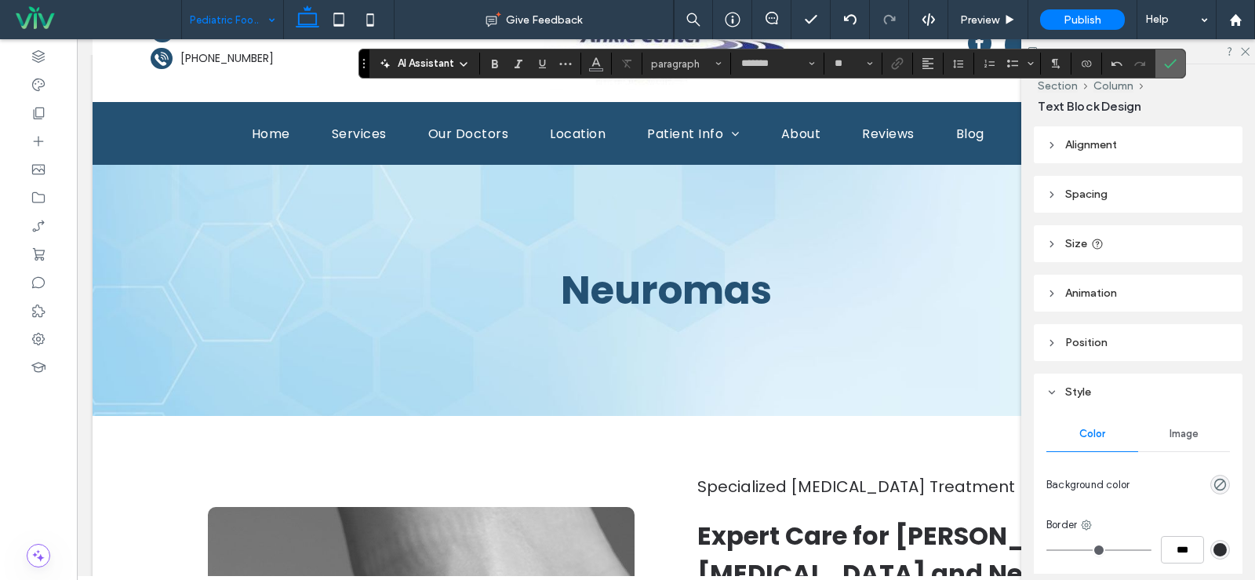
click at [1177, 64] on label "Confirm" at bounding box center [1171, 63] width 24 height 28
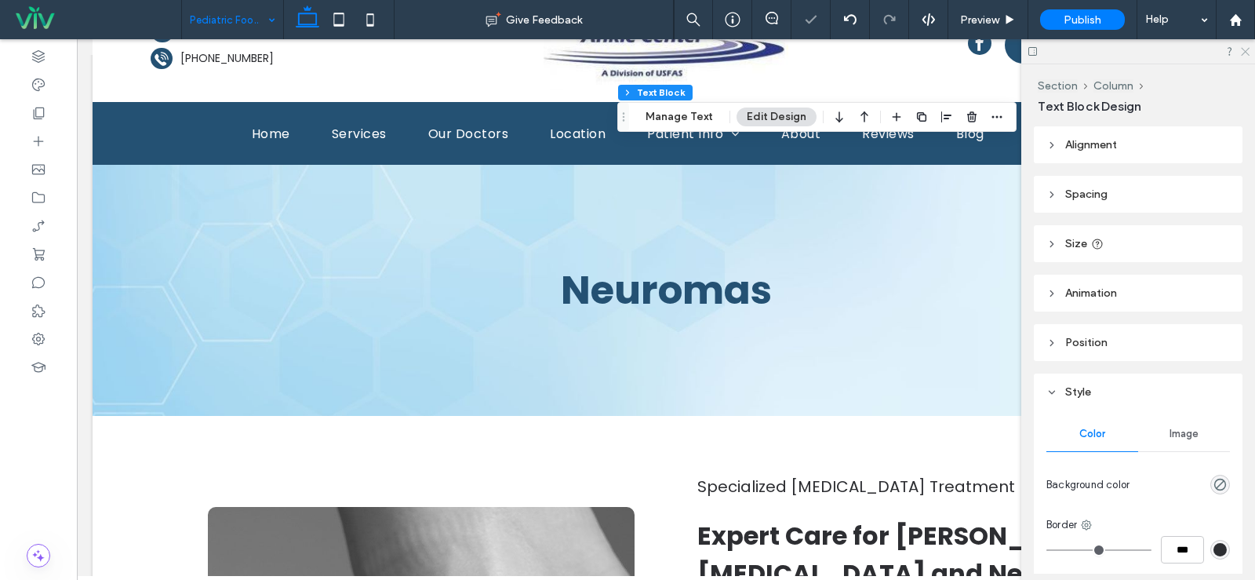
click at [1247, 51] on use at bounding box center [1245, 52] width 9 height 9
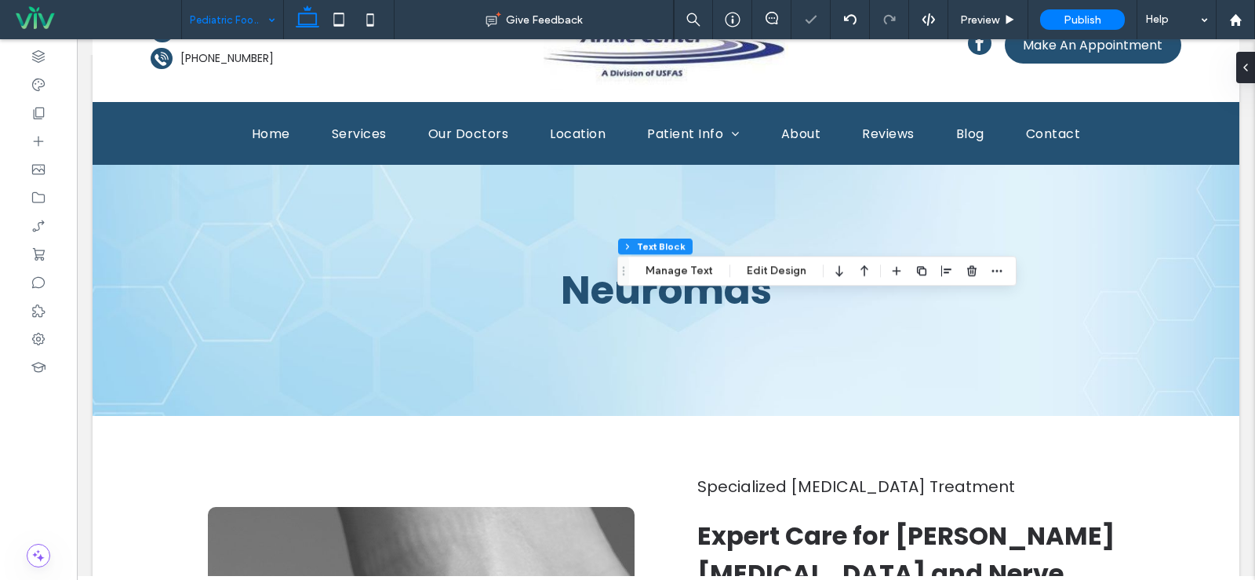
type input "*******"
type input "**"
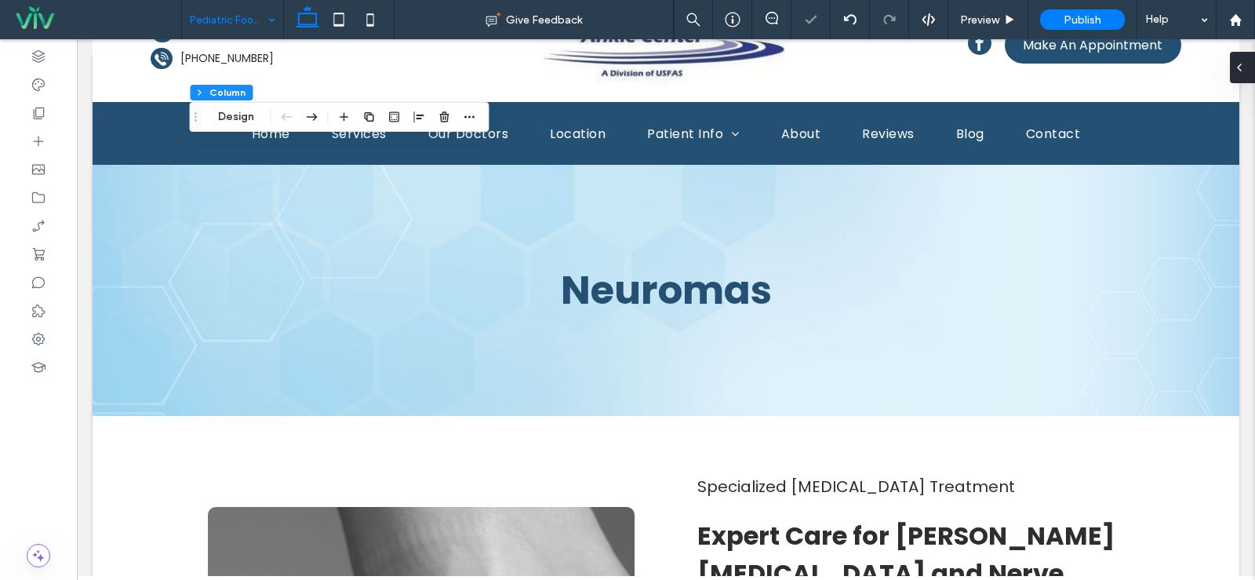
click at [1240, 74] on span at bounding box center [1239, 67] width 13 height 31
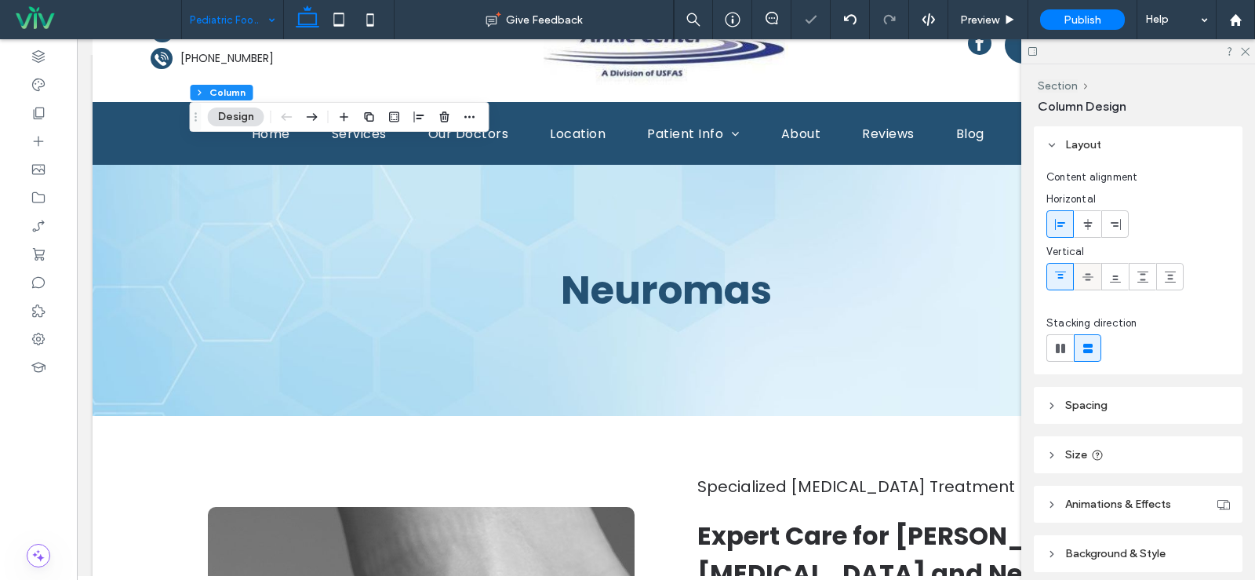
click at [1092, 279] on icon at bounding box center [1088, 277] width 13 height 13
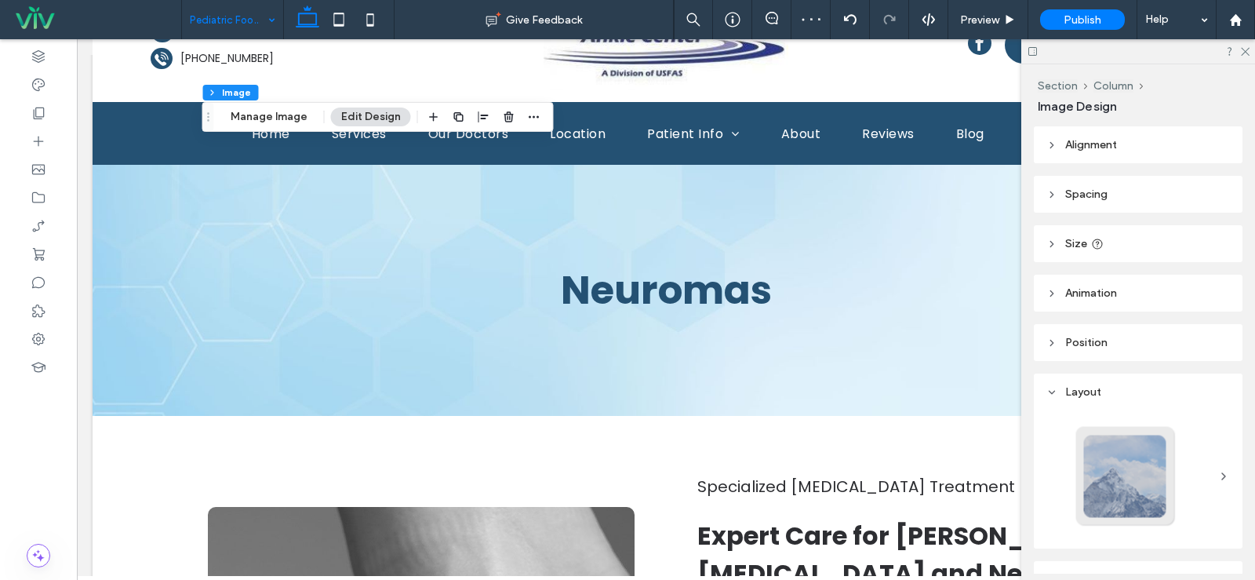
type input "**"
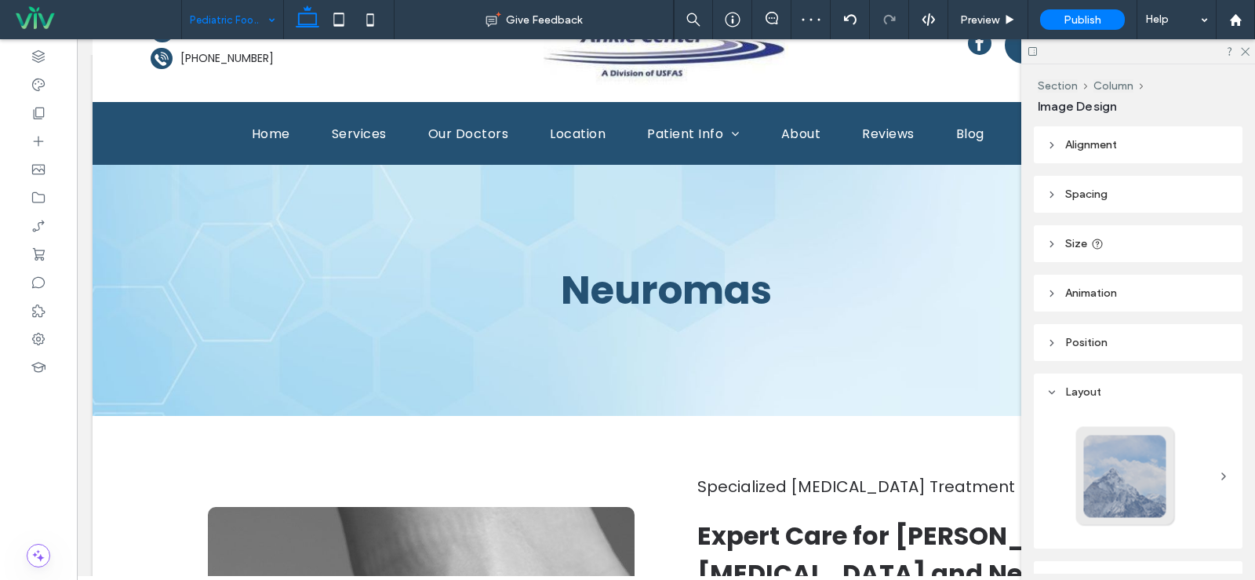
type input "***"
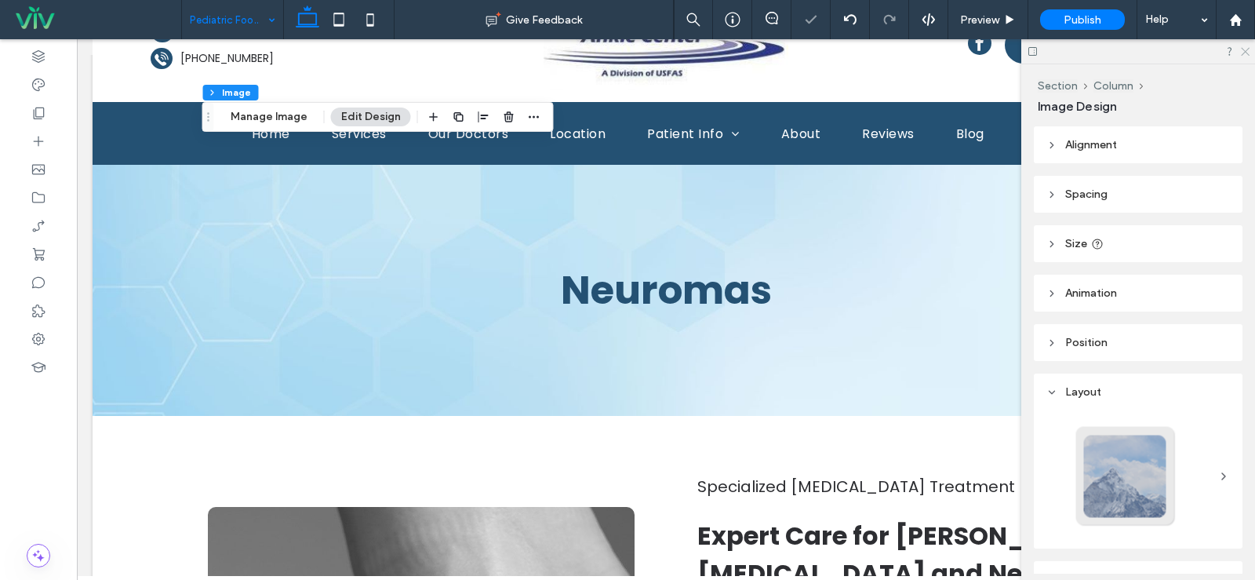
click at [1245, 49] on icon at bounding box center [1244, 51] width 10 height 10
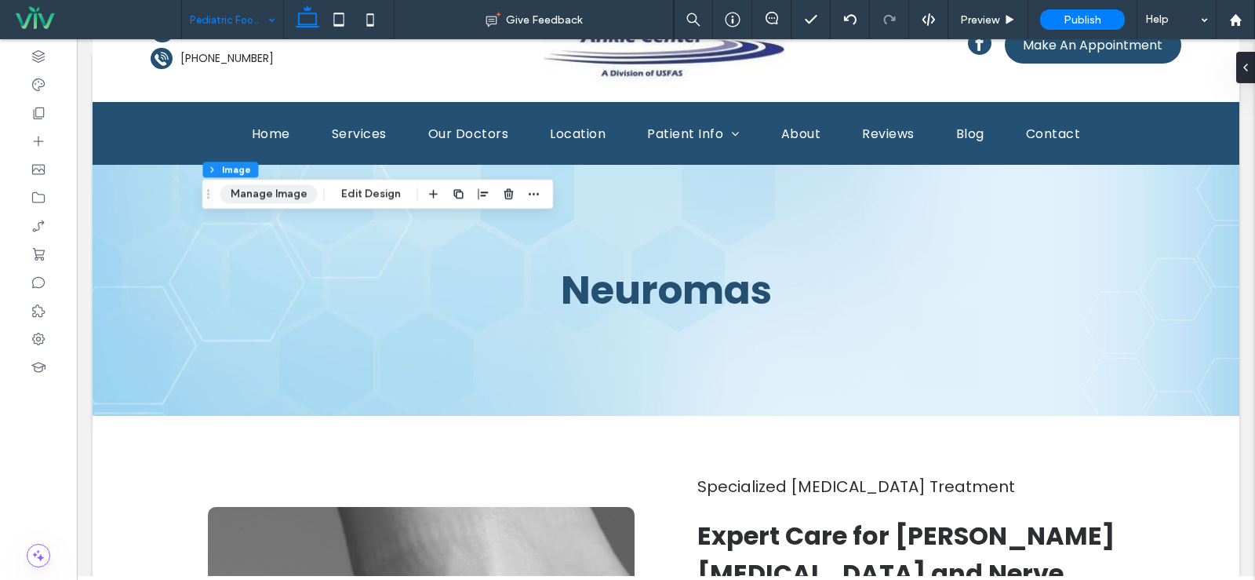
click at [280, 199] on button "Manage Image" at bounding box center [268, 193] width 97 height 19
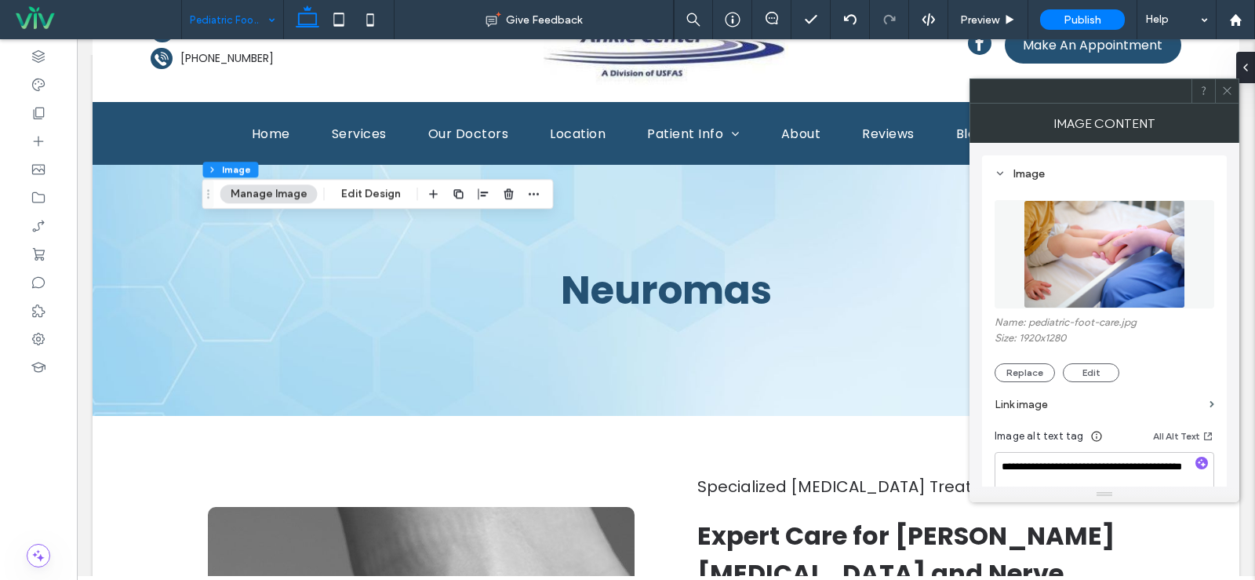
click at [1096, 292] on img at bounding box center [1105, 254] width 162 height 108
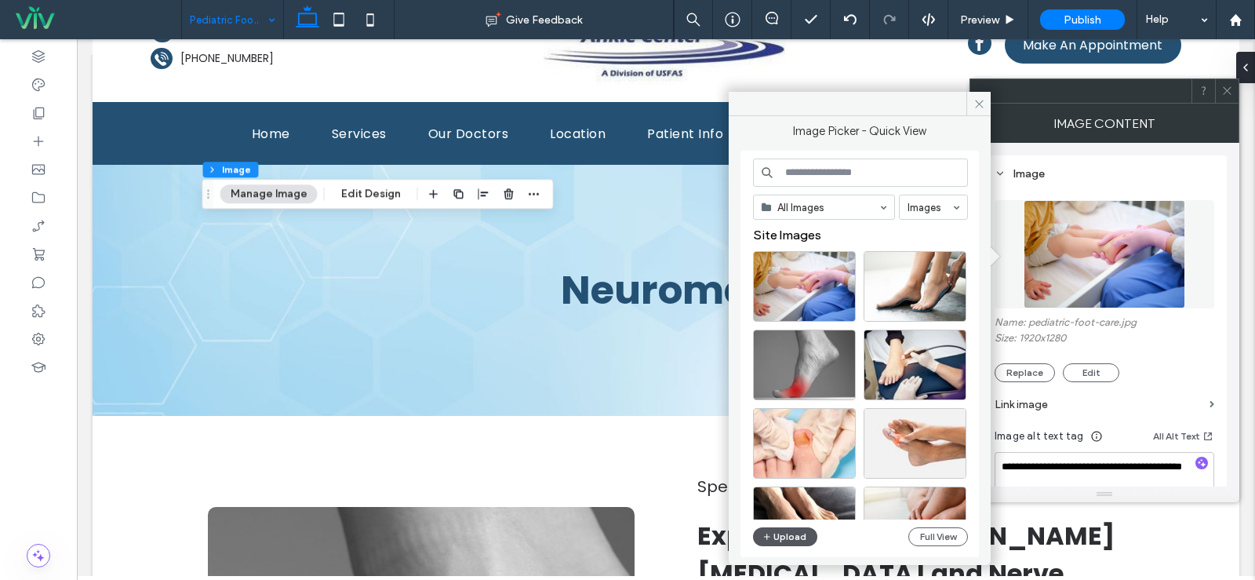
click at [771, 542] on icon "button" at bounding box center [767, 536] width 9 height 13
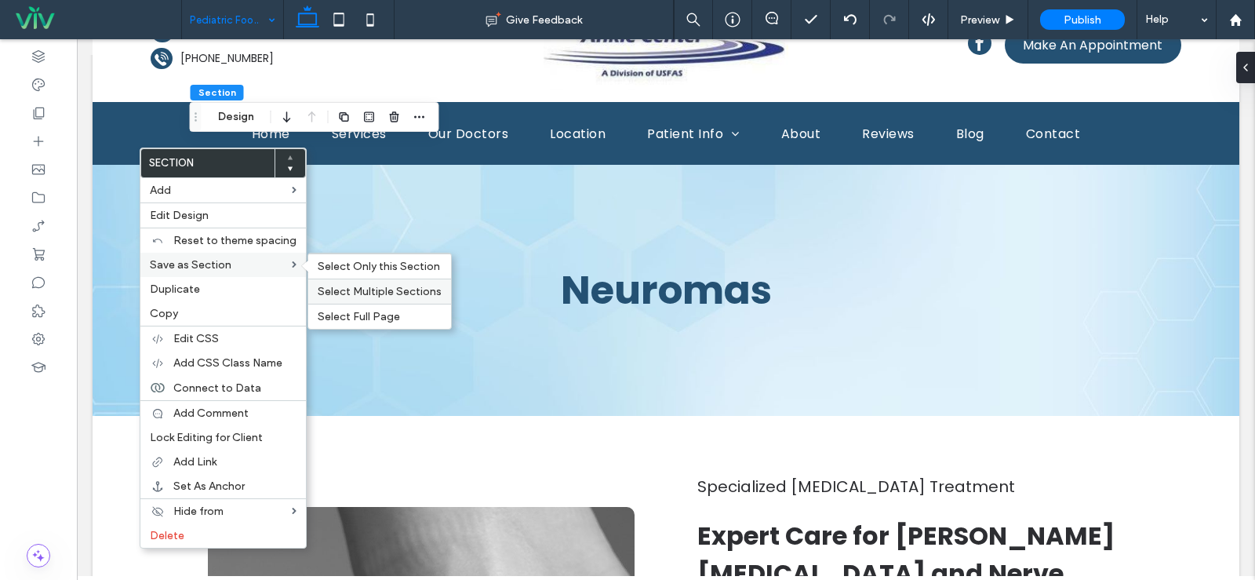
click at [382, 288] on span "Select Multiple Sections" at bounding box center [380, 291] width 124 height 13
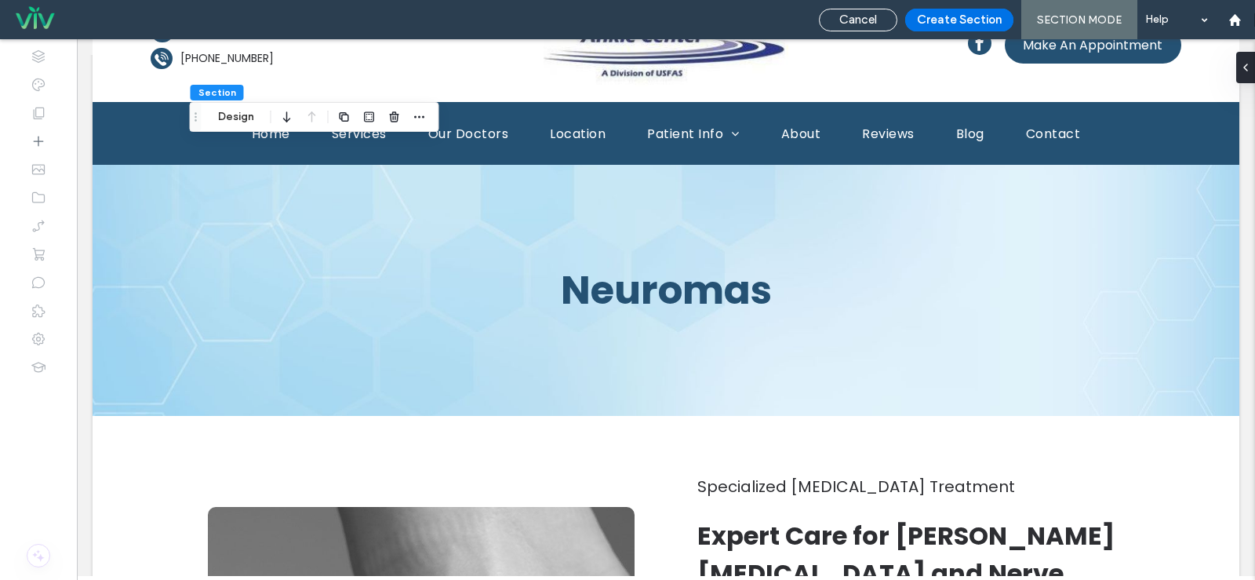
click at [965, 18] on button "Create Section" at bounding box center [959, 20] width 108 height 23
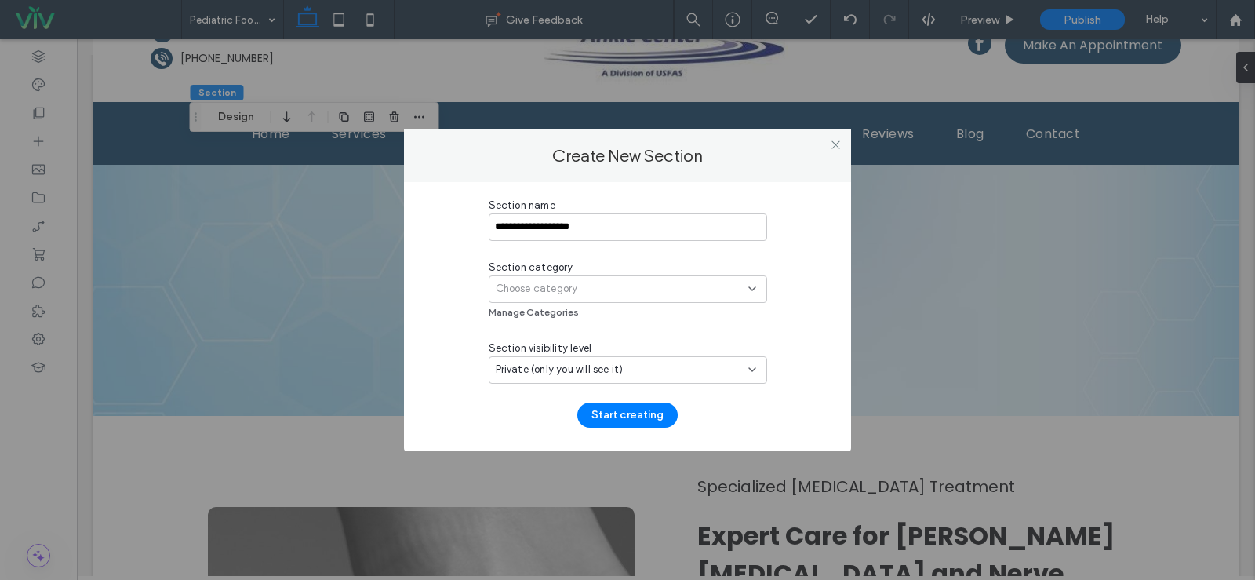
type input "**********"
click at [542, 286] on span "Choose category" at bounding box center [537, 289] width 82 height 16
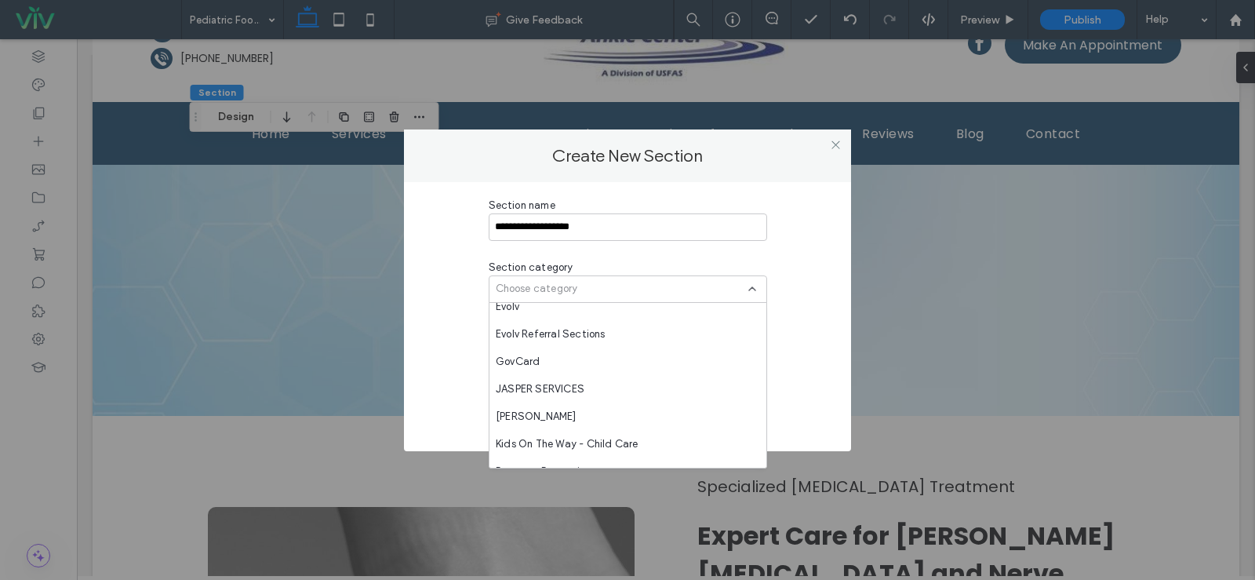
scroll to position [1043, 0]
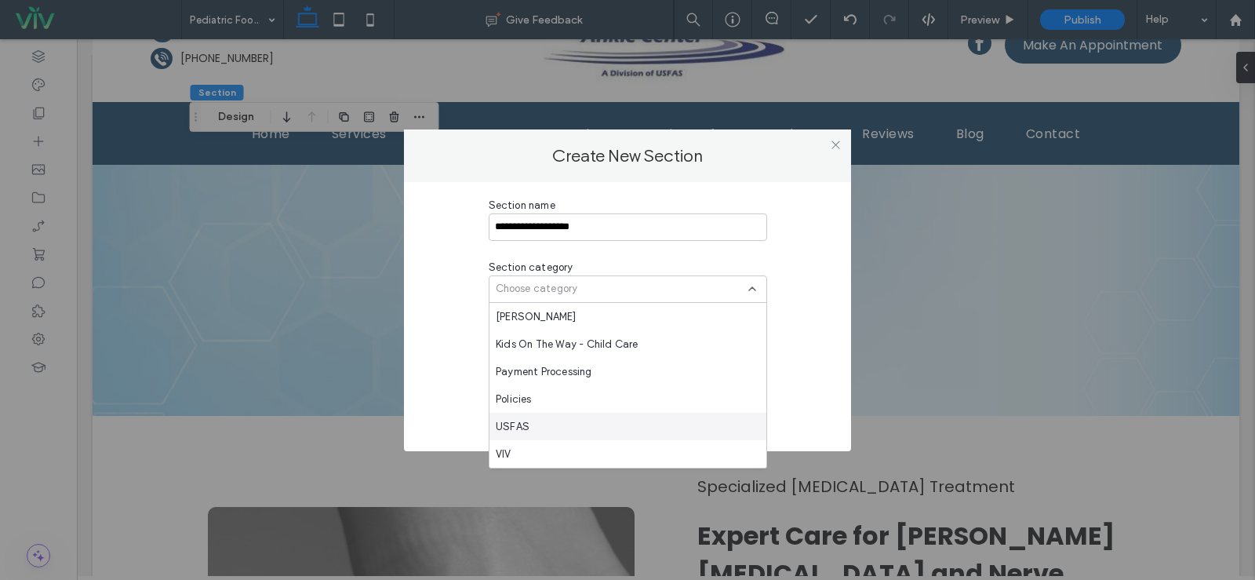
click at [609, 427] on div "USFAS" at bounding box center [628, 426] width 277 height 27
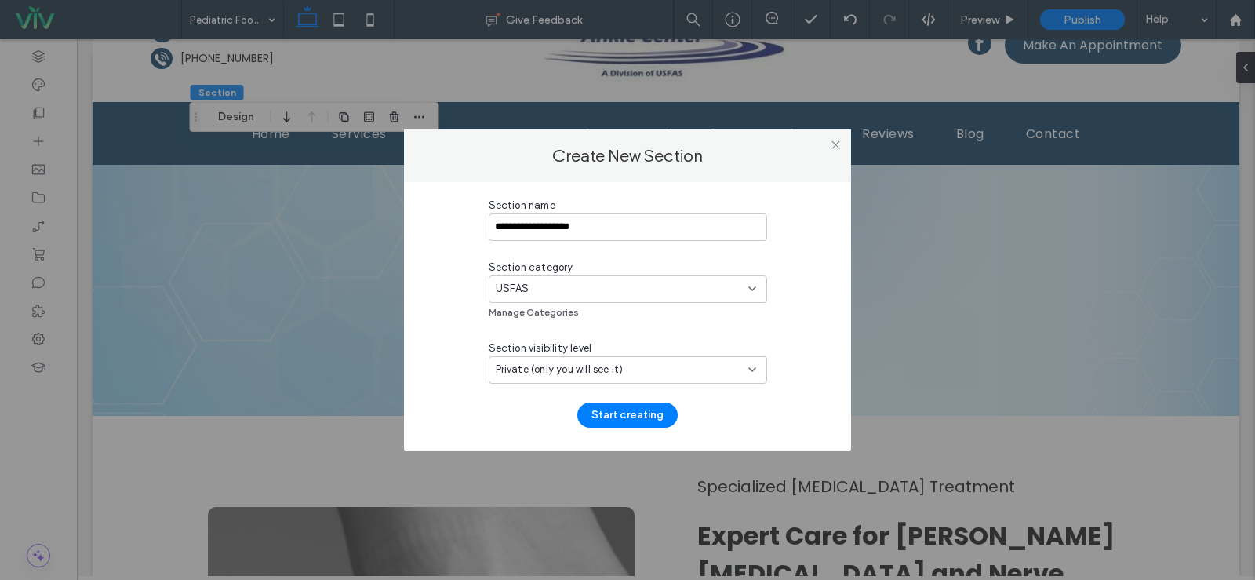
click at [592, 373] on span "Private (only you will see it)" at bounding box center [560, 370] width 128 height 16
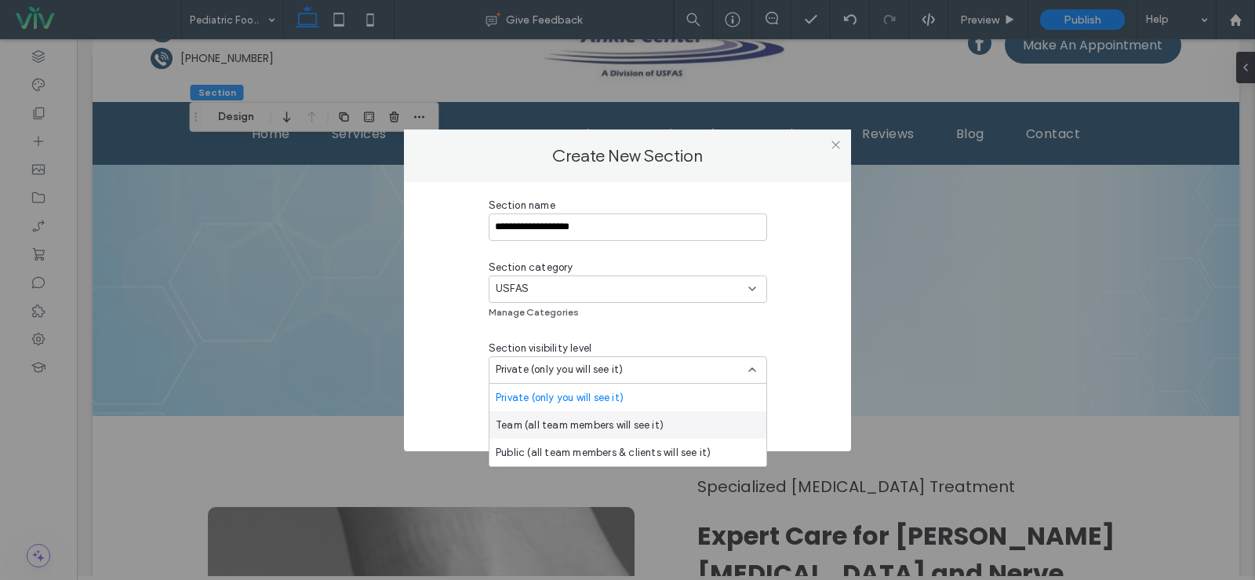
click at [577, 431] on span "Team (all team members will see it)" at bounding box center [580, 425] width 168 height 16
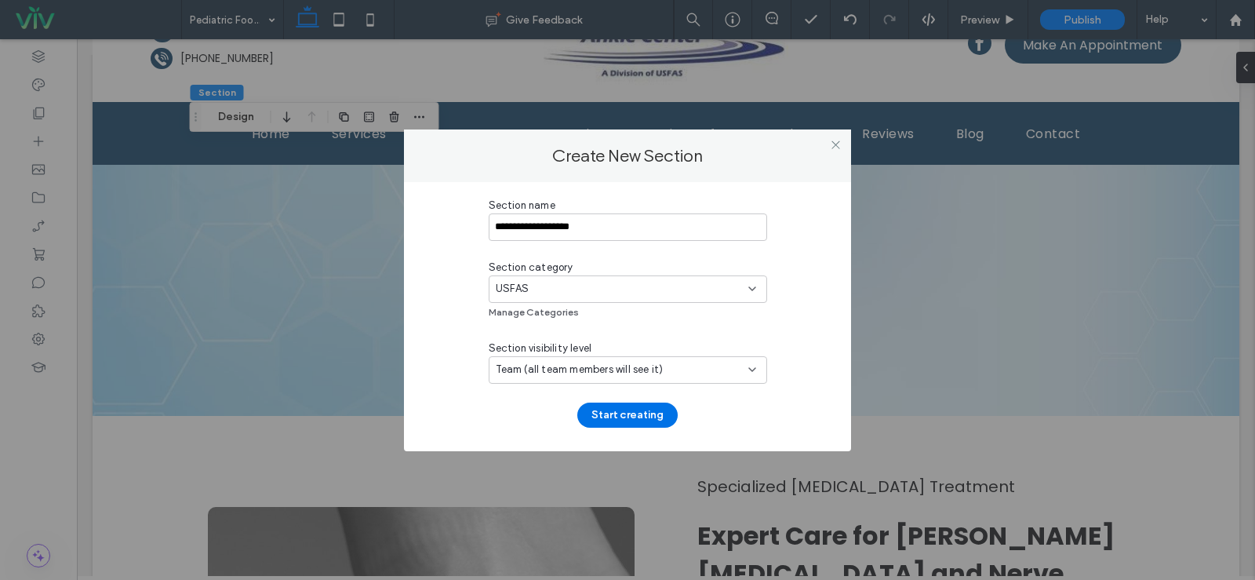
click at [628, 424] on button "Start creating" at bounding box center [627, 414] width 100 height 25
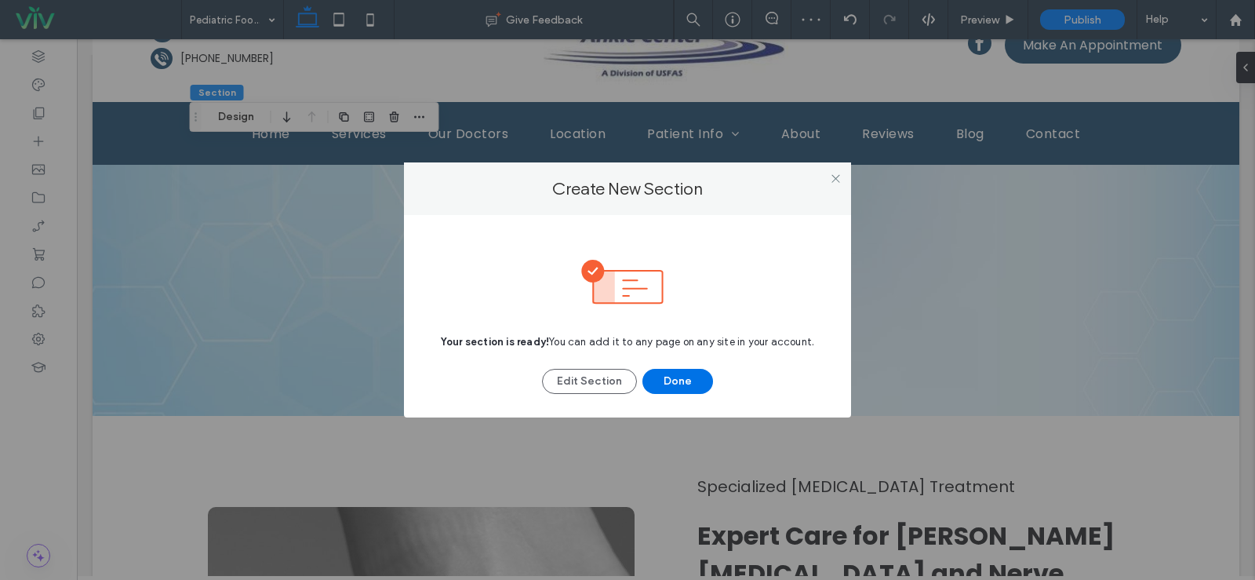
click at [668, 377] on button "Done" at bounding box center [677, 381] width 71 height 25
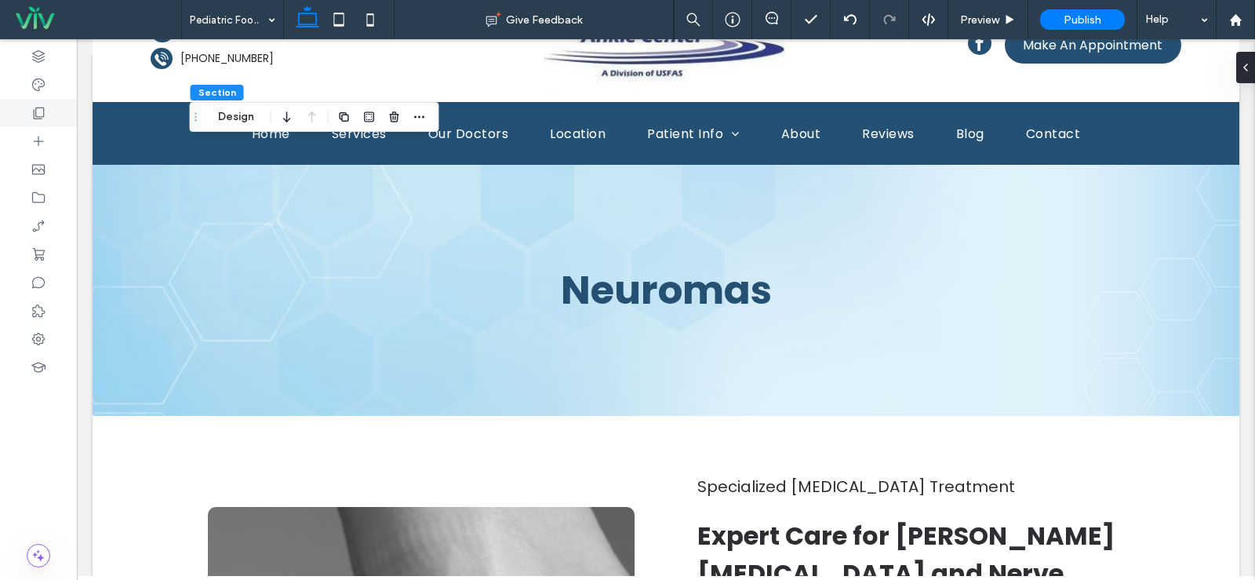
click at [26, 107] on div at bounding box center [38, 113] width 77 height 28
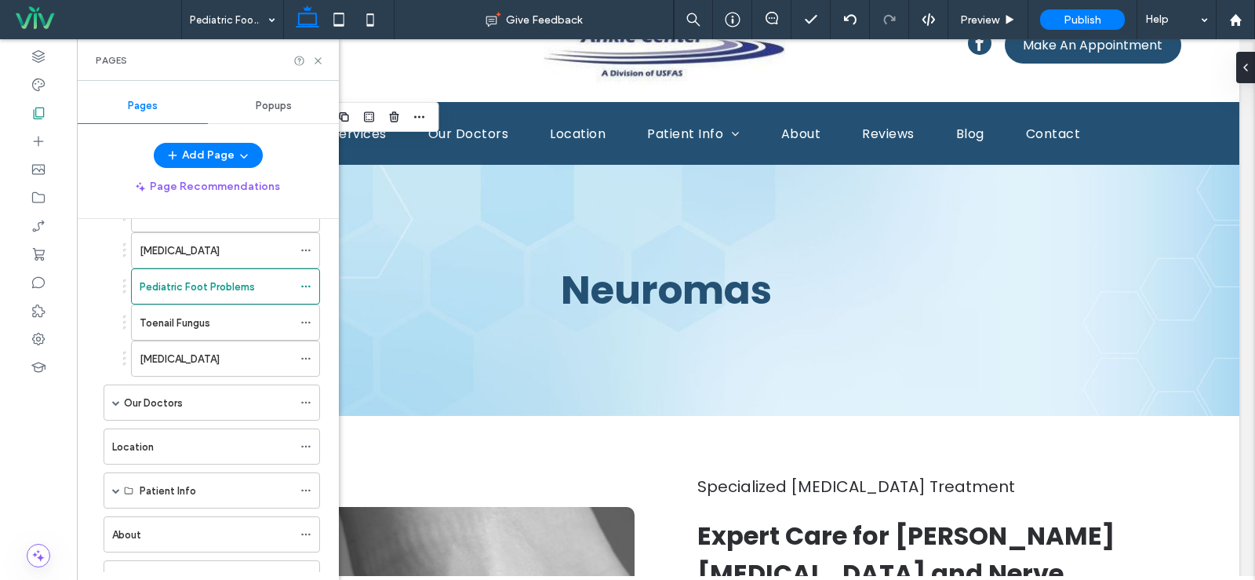
scroll to position [549, 0]
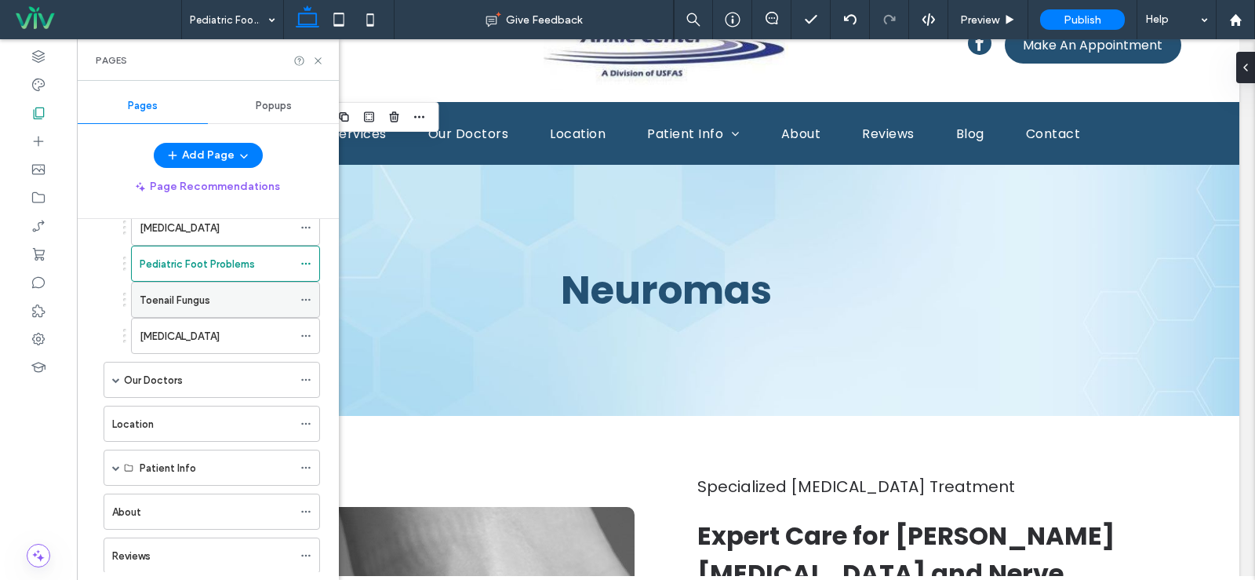
click at [222, 310] on div "Toenail Fungus" at bounding box center [216, 299] width 153 height 35
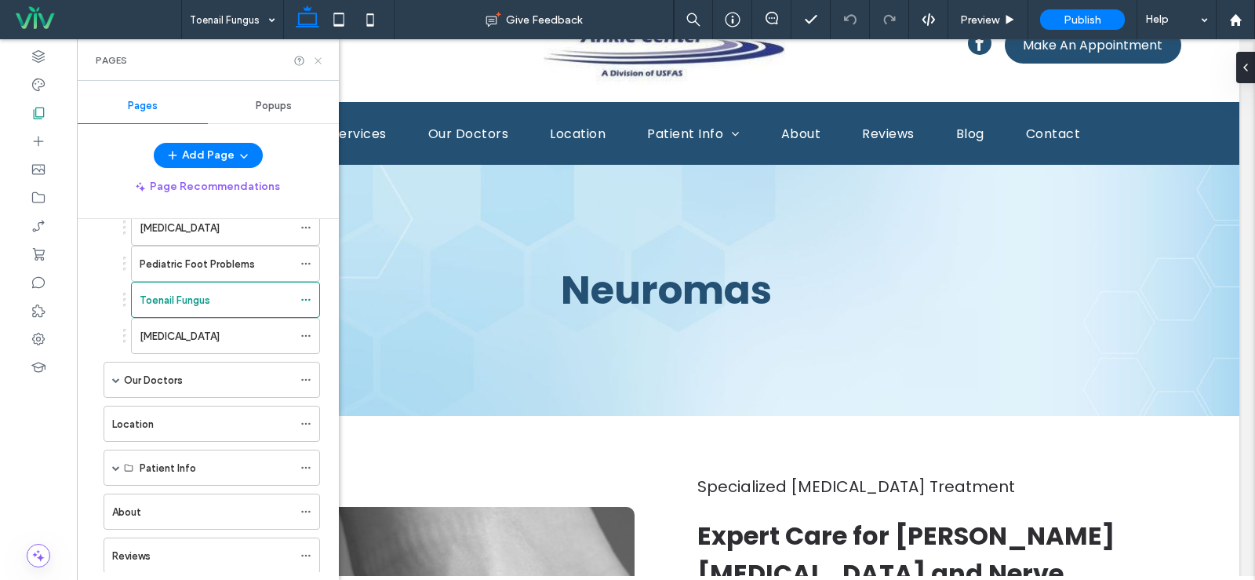
click at [317, 59] on use at bounding box center [318, 60] width 6 height 6
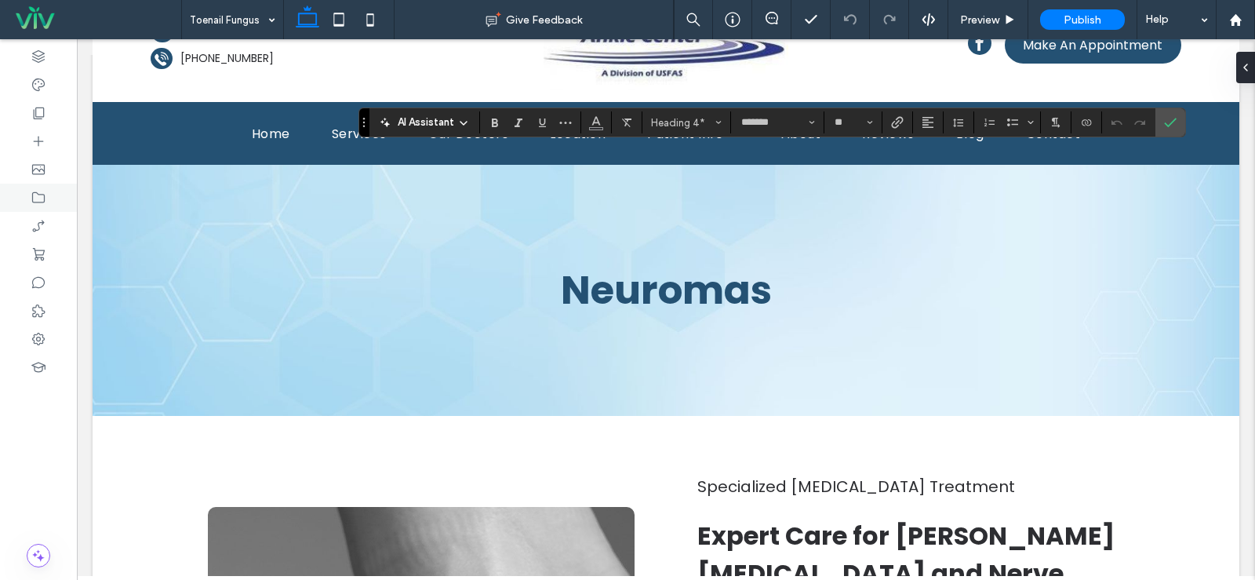
type input "**"
click at [1168, 128] on icon "Confirm" at bounding box center [1170, 122] width 13 height 13
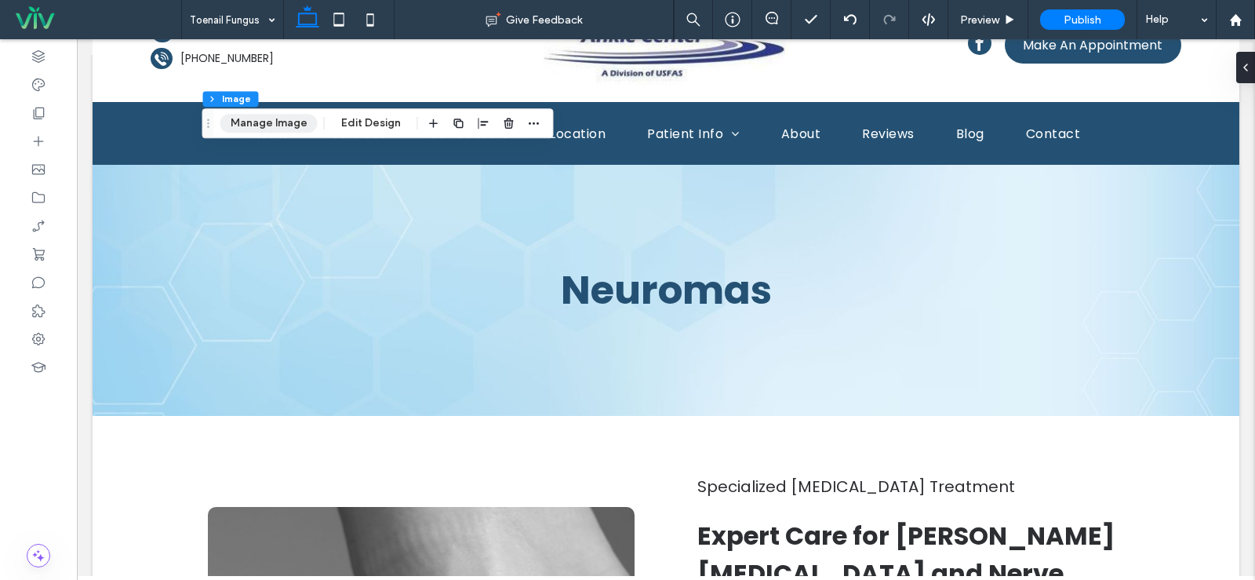
click at [272, 121] on button "Manage Image" at bounding box center [268, 123] width 97 height 19
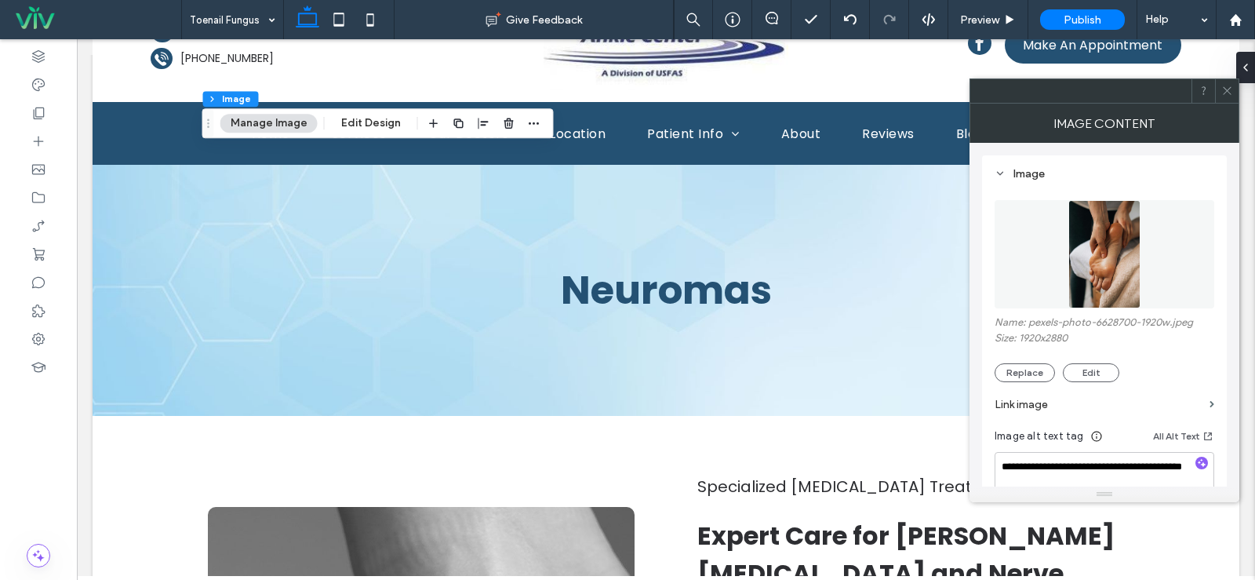
click at [1047, 248] on figure at bounding box center [1105, 254] width 220 height 108
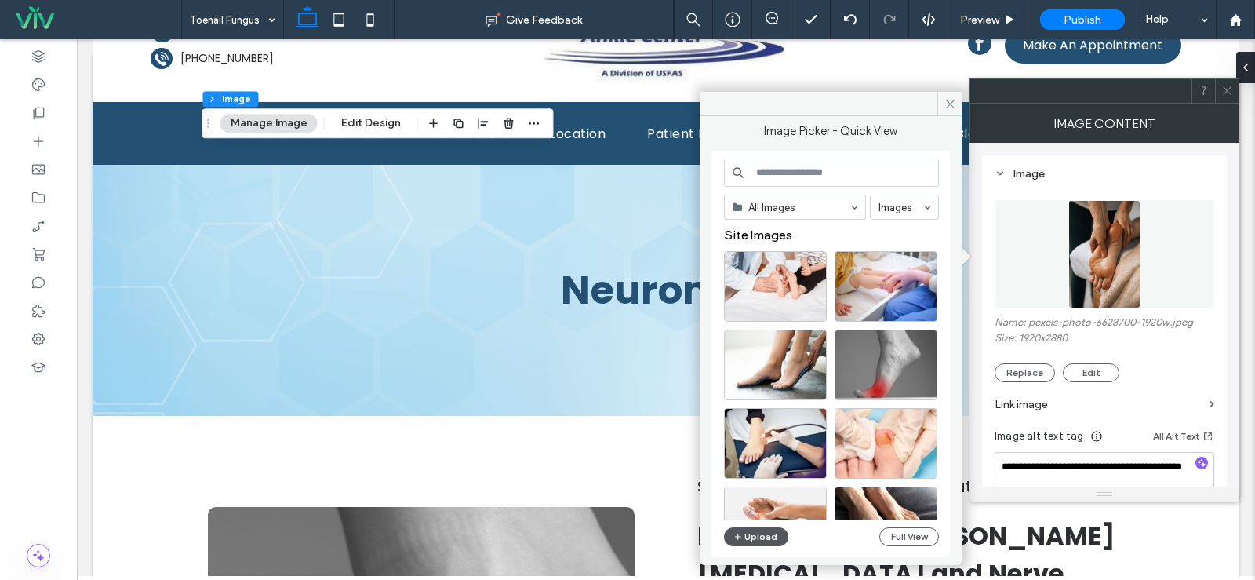
click at [750, 534] on button "Upload" at bounding box center [756, 536] width 64 height 19
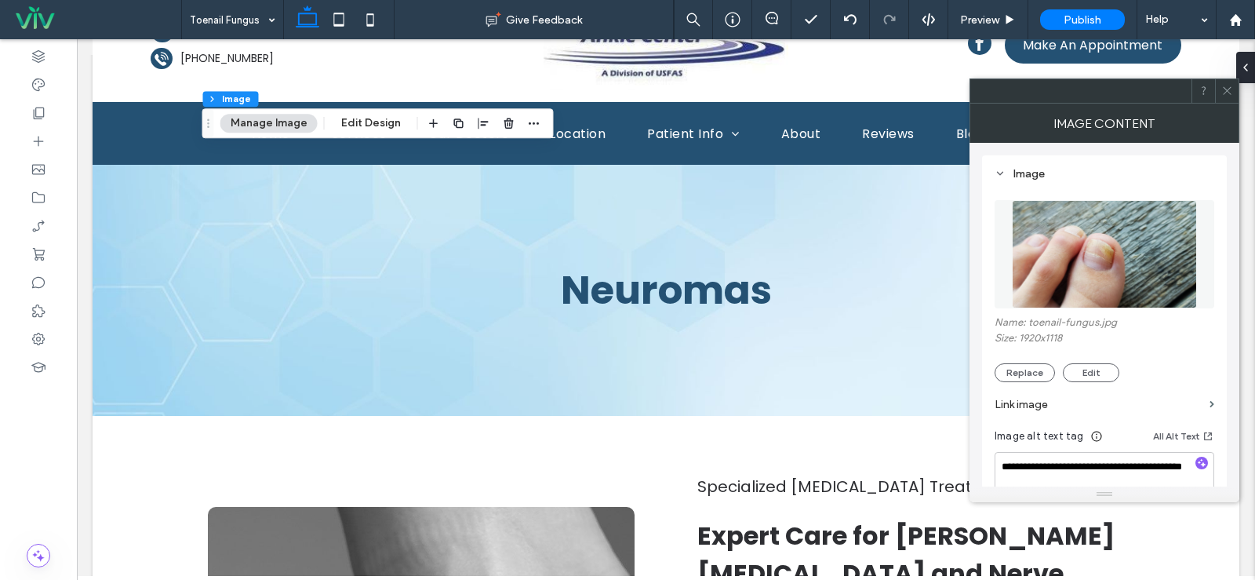
click at [1233, 90] on div at bounding box center [1227, 91] width 24 height 24
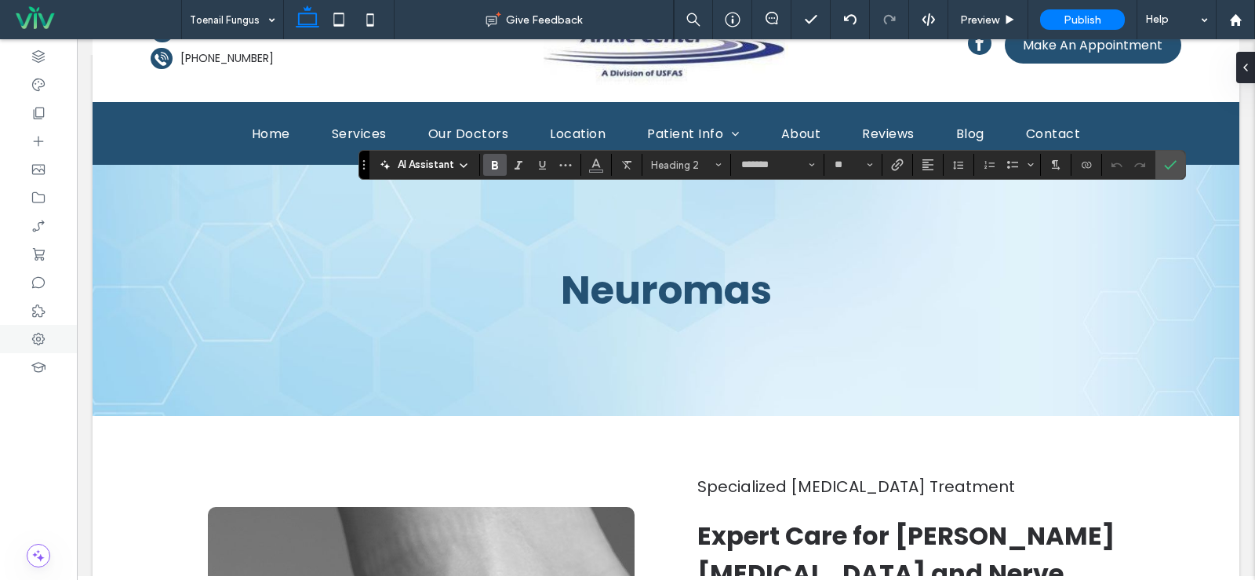
type input "**"
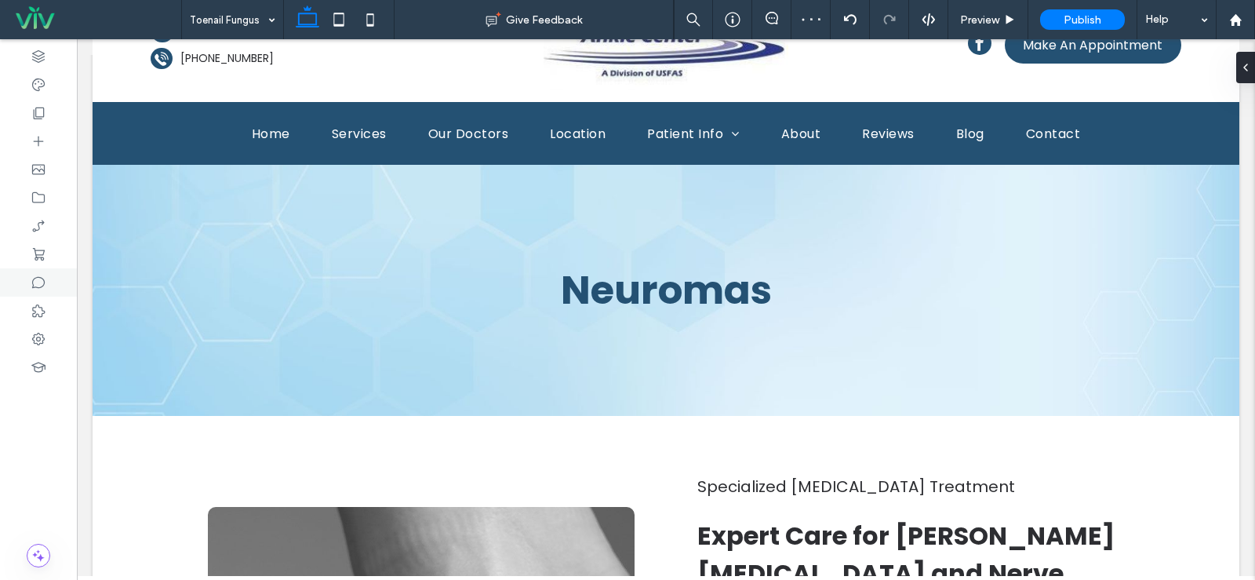
type input "***"
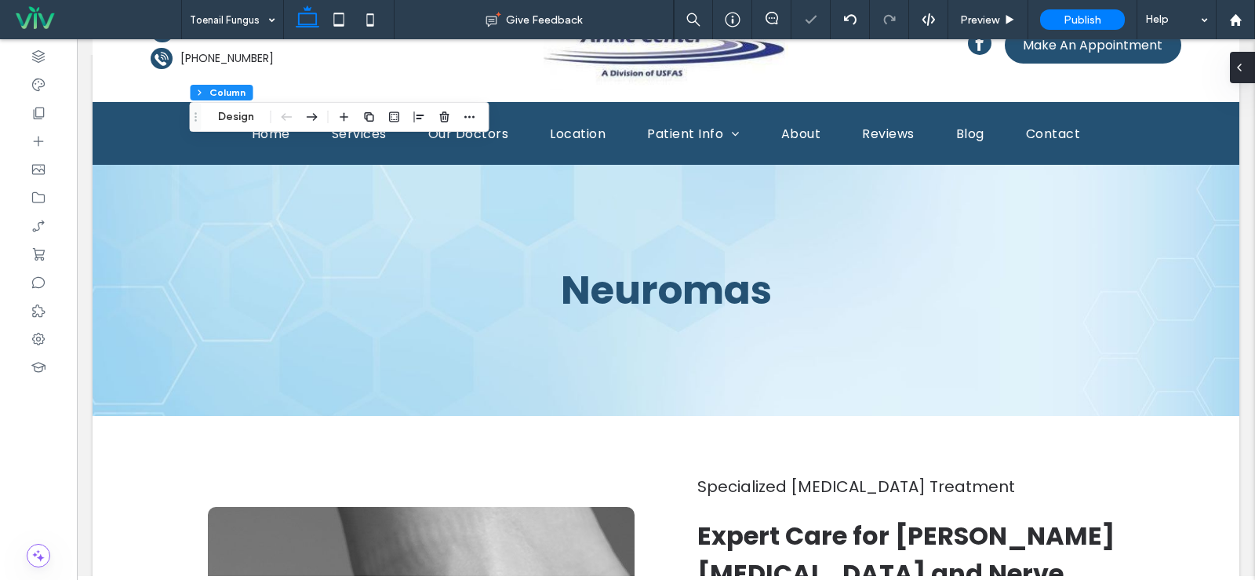
click at [1243, 70] on icon at bounding box center [1239, 67] width 13 height 13
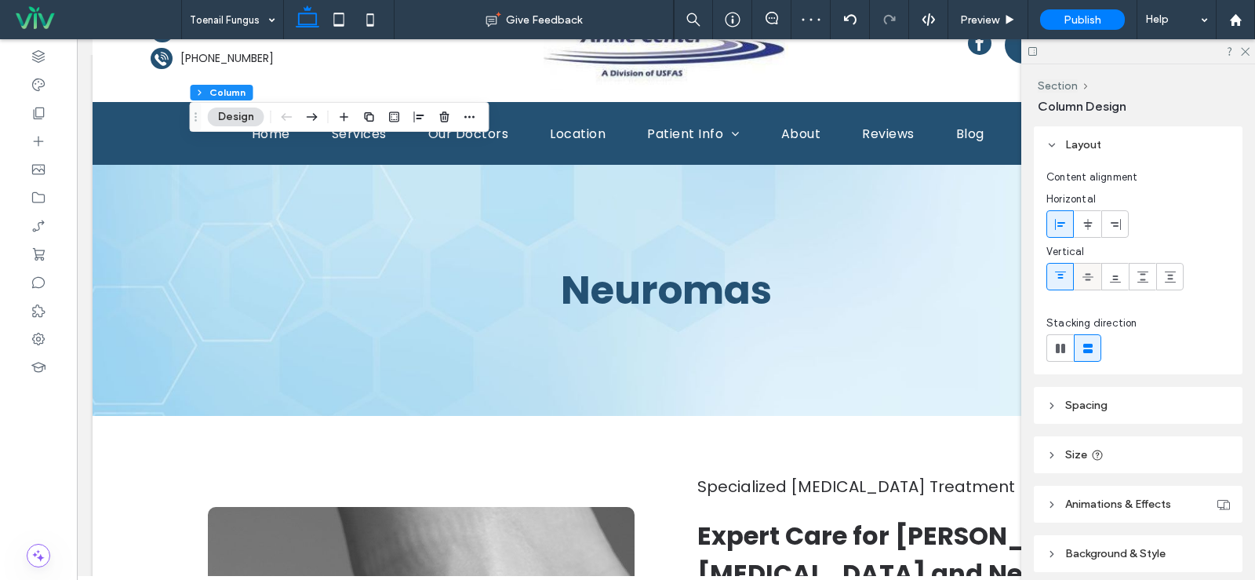
click at [1083, 281] on icon at bounding box center [1088, 277] width 13 height 13
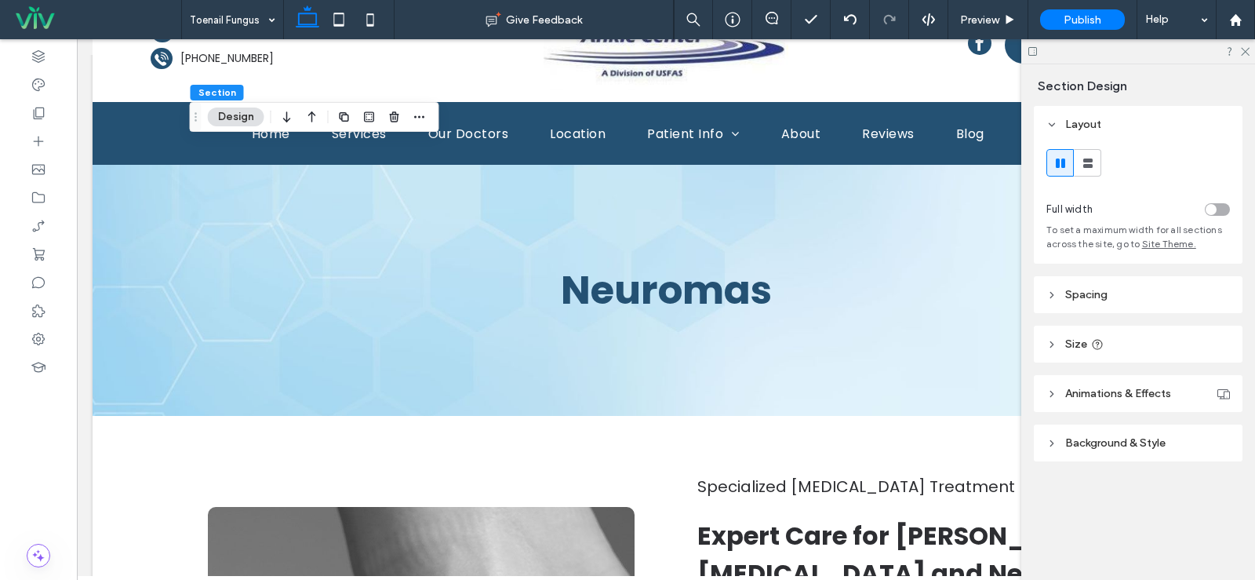
click at [386, 38] on div at bounding box center [338, 19] width 111 height 39
click at [377, 33] on icon at bounding box center [370, 19] width 31 height 31
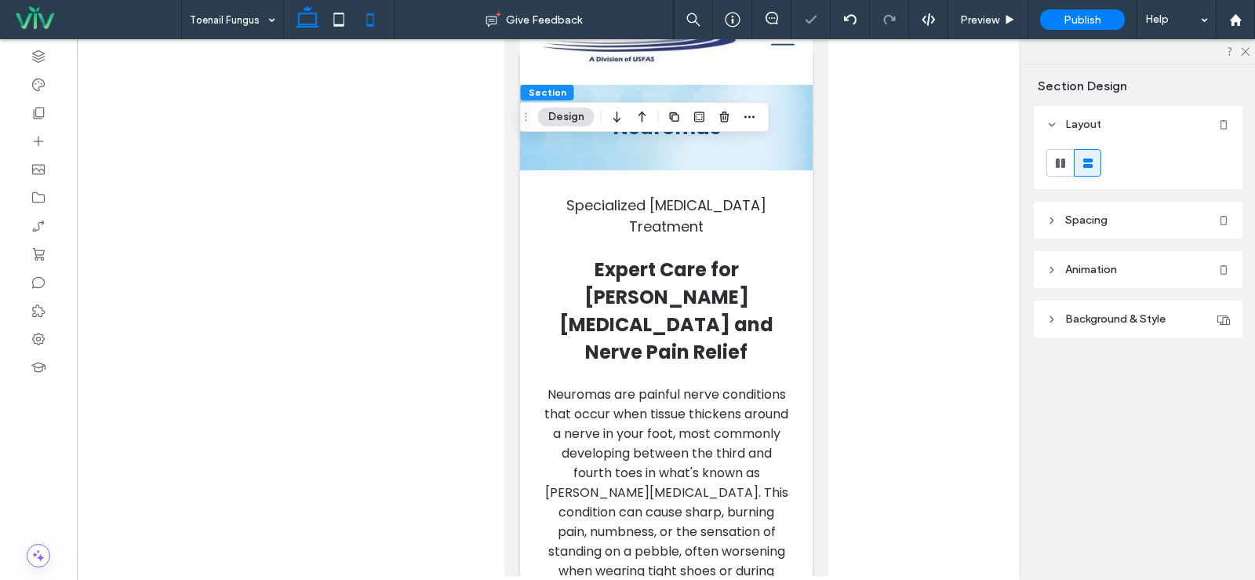
click at [310, 26] on icon at bounding box center [307, 19] width 31 height 31
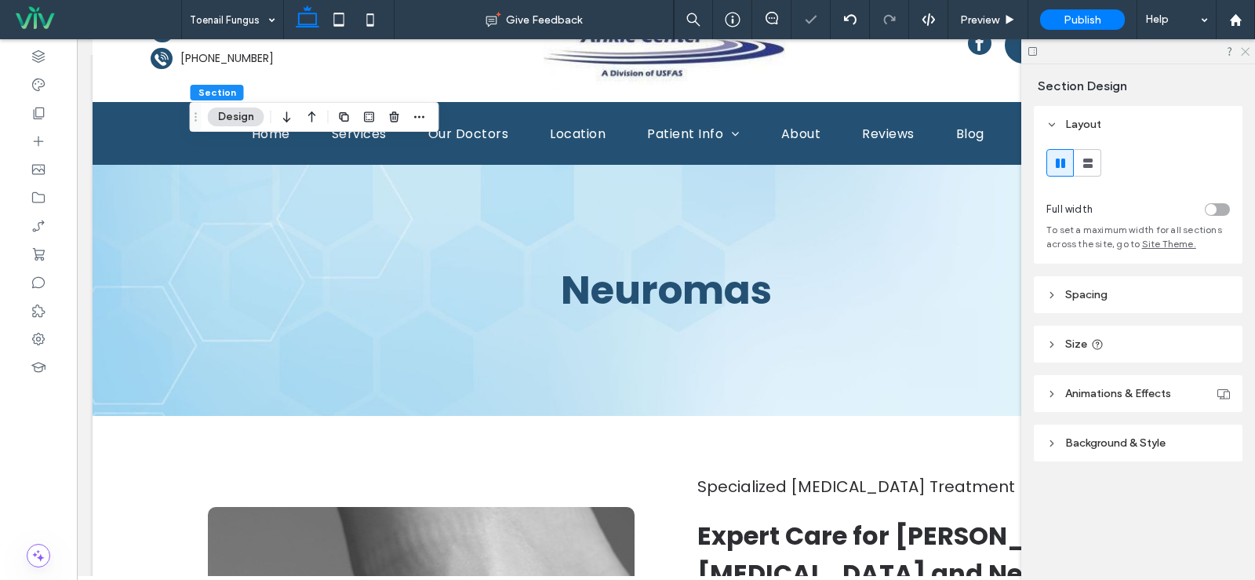
click at [1243, 51] on icon at bounding box center [1244, 51] width 10 height 10
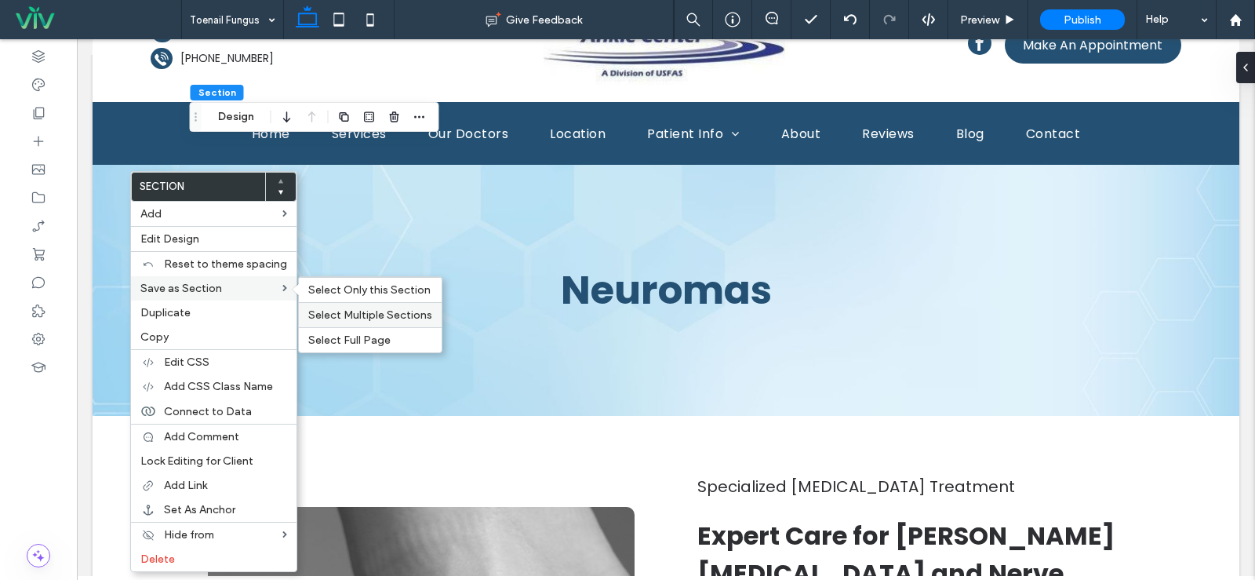
click at [366, 311] on span "Select Multiple Sections" at bounding box center [370, 314] width 124 height 13
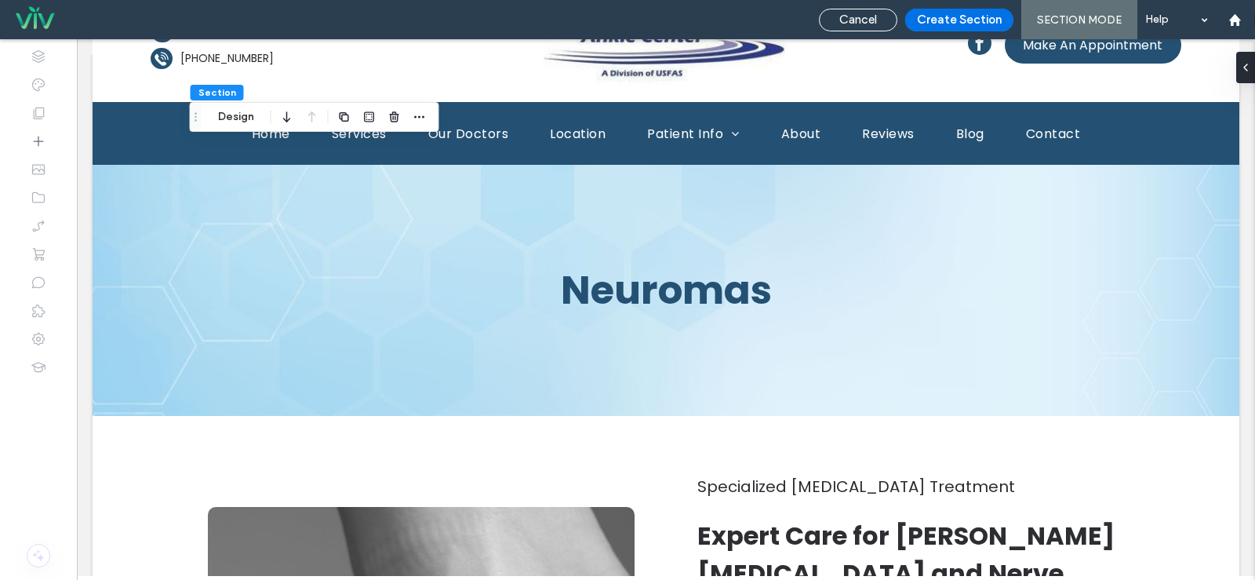
click at [942, 22] on button "Create Section" at bounding box center [959, 20] width 108 height 23
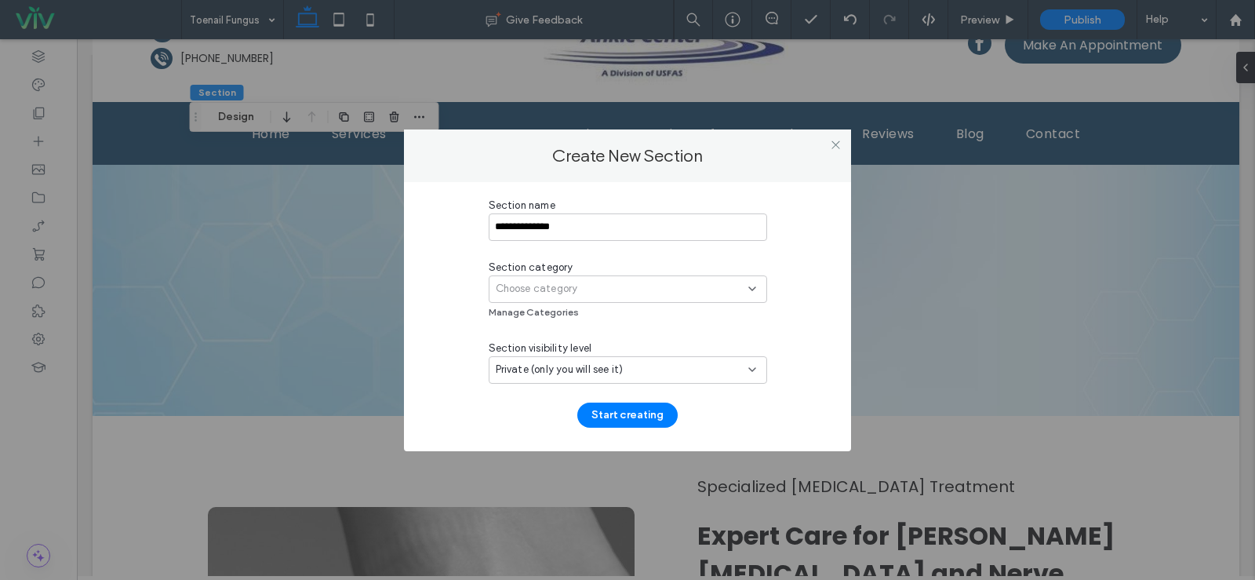
type input "**********"
click at [560, 270] on span "Section category" at bounding box center [531, 268] width 85 height 16
click at [566, 284] on span "Choose category" at bounding box center [537, 289] width 82 height 16
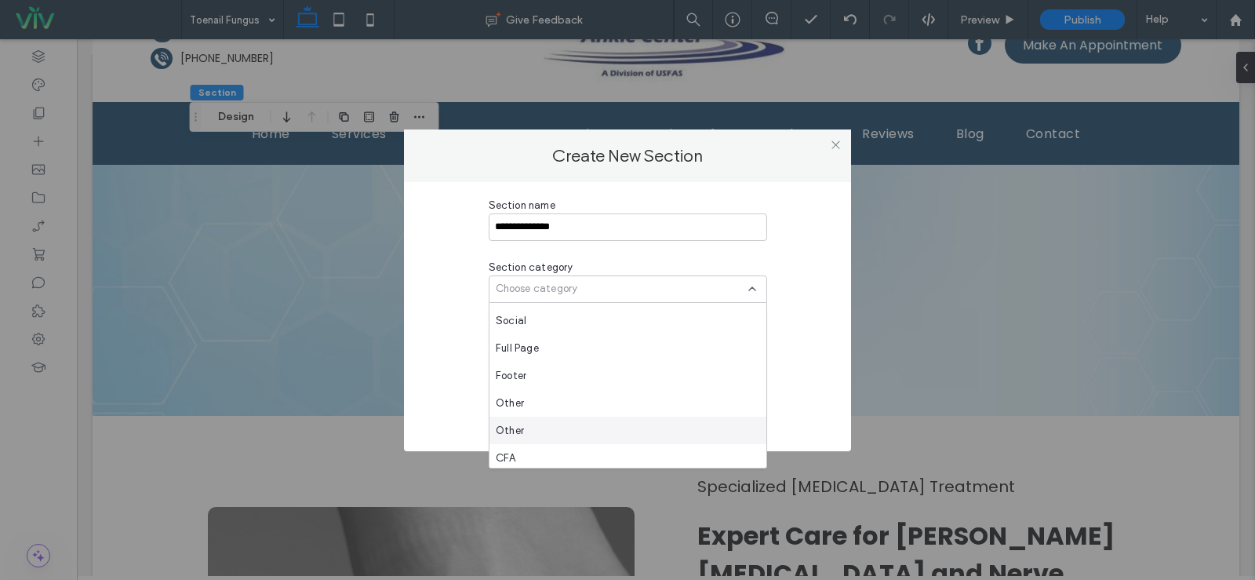
scroll to position [1043, 0]
click at [566, 421] on div "USFAS" at bounding box center [628, 426] width 277 height 27
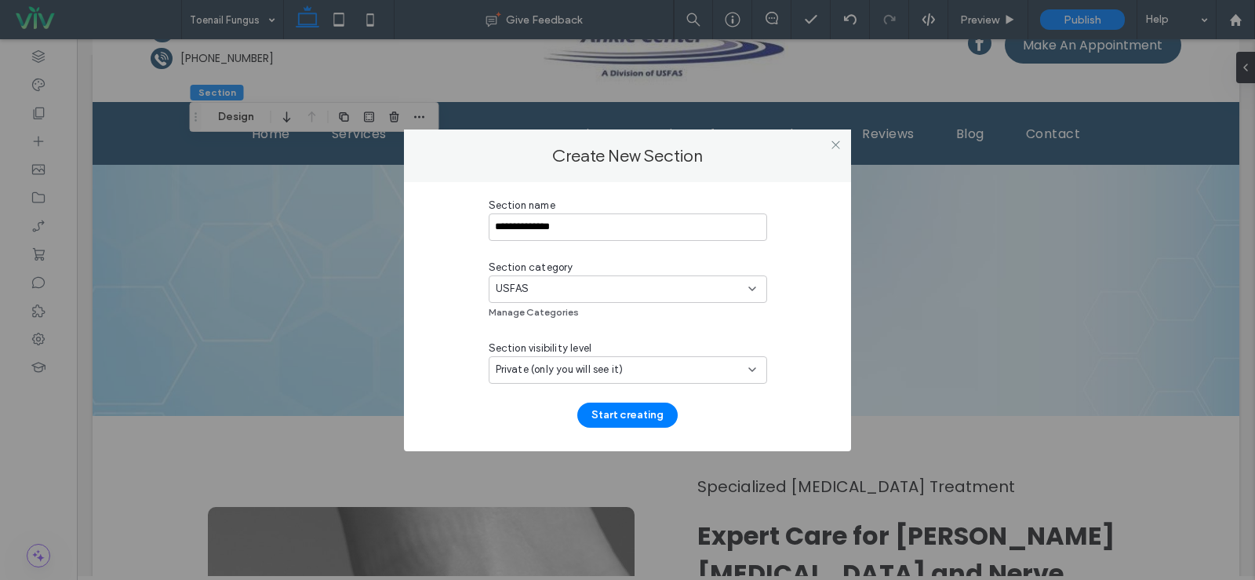
click at [563, 370] on span "Private (only you will see it)" at bounding box center [560, 370] width 128 height 16
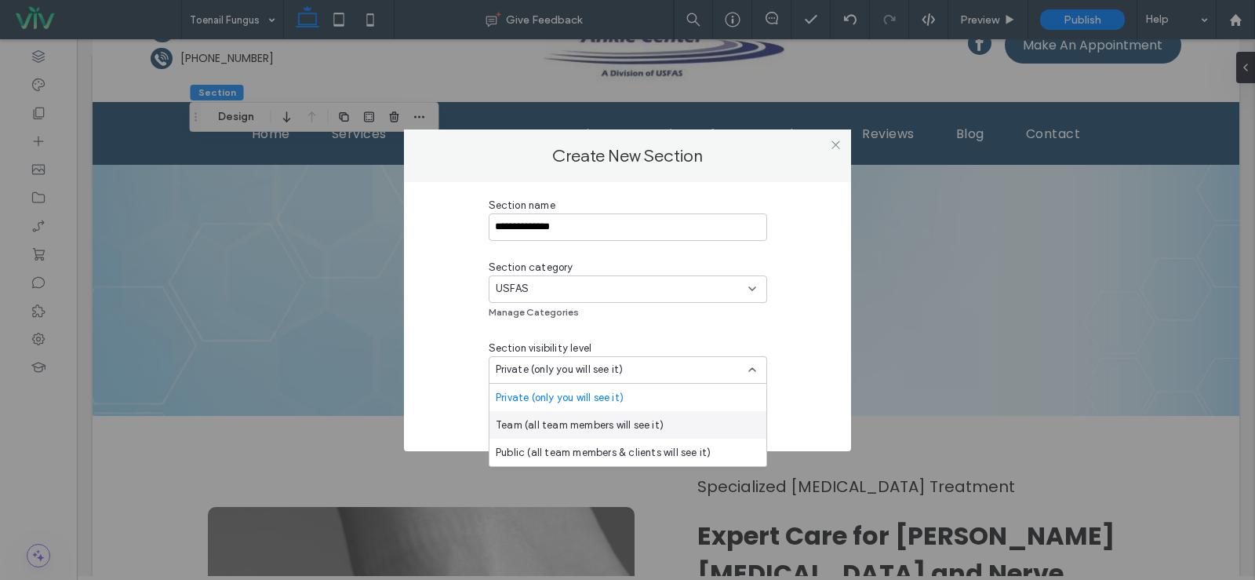
click at [558, 413] on div "Team (all team members will see it)" at bounding box center [628, 424] width 277 height 27
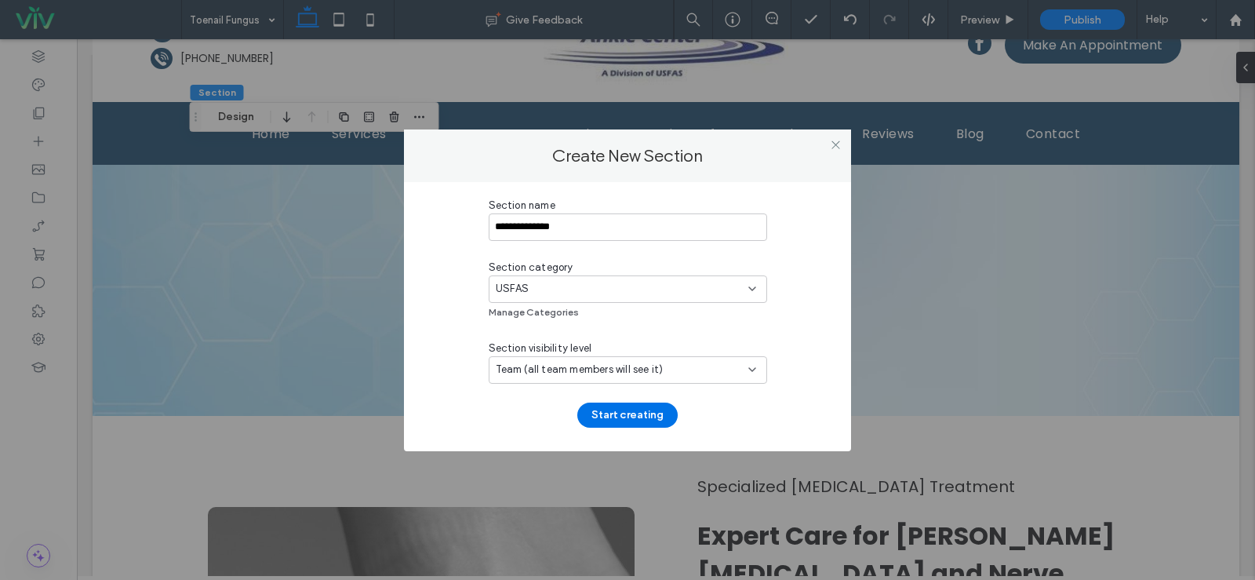
click at [613, 413] on button "Start creating" at bounding box center [627, 414] width 100 height 25
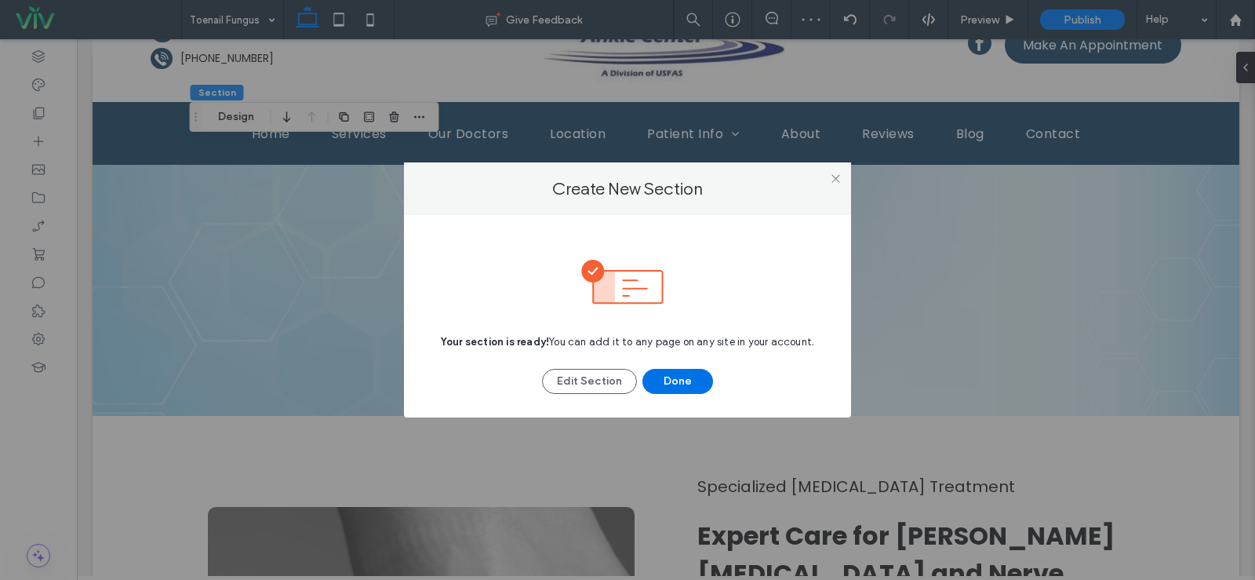
click at [697, 377] on button "Done" at bounding box center [677, 381] width 71 height 25
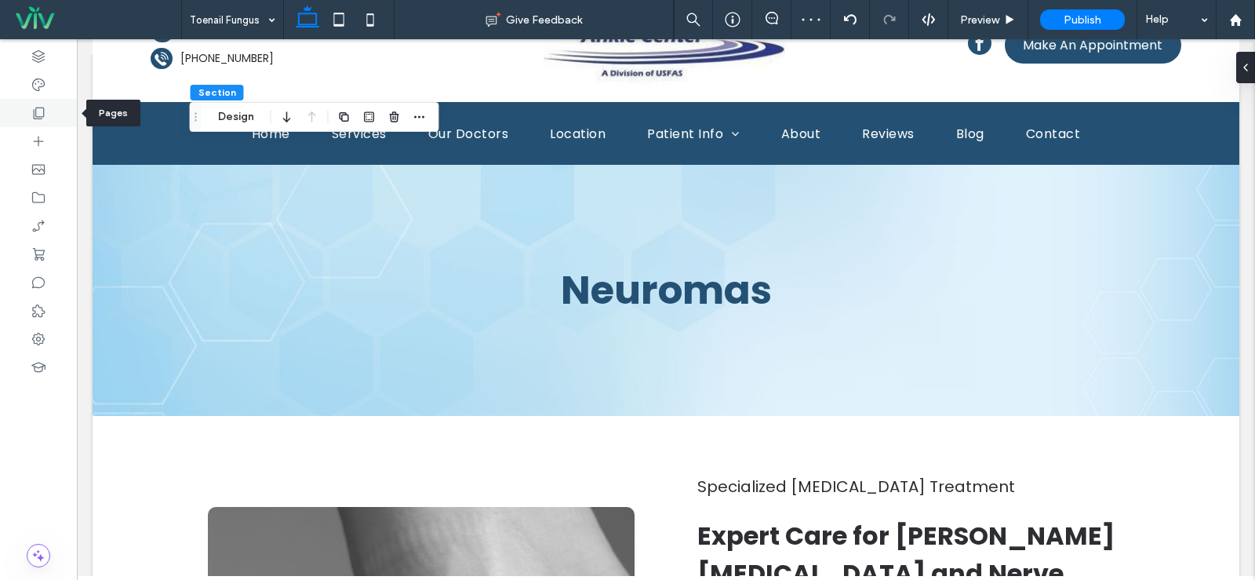
click at [44, 120] on icon at bounding box center [39, 113] width 16 height 16
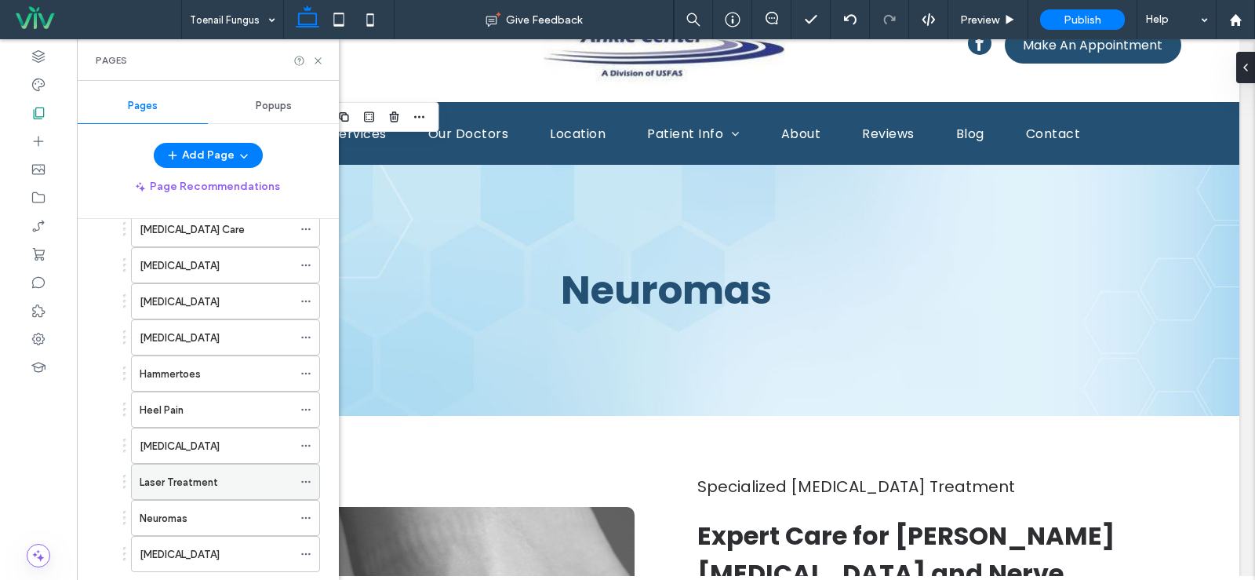
scroll to position [471, 0]
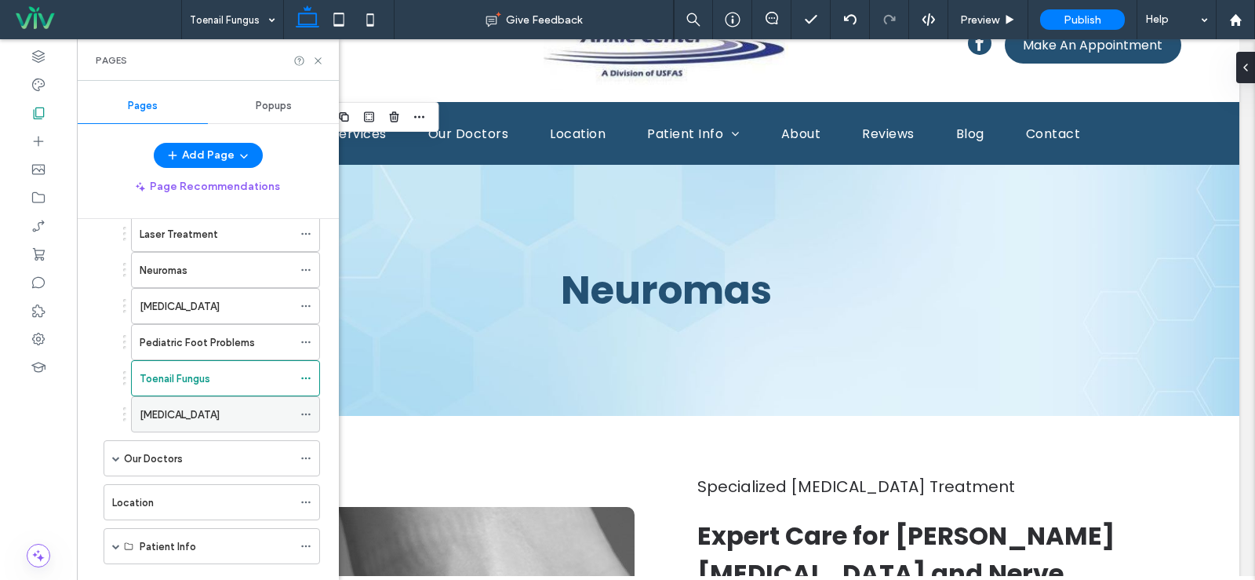
click at [245, 404] on div "Warts" at bounding box center [216, 414] width 153 height 35
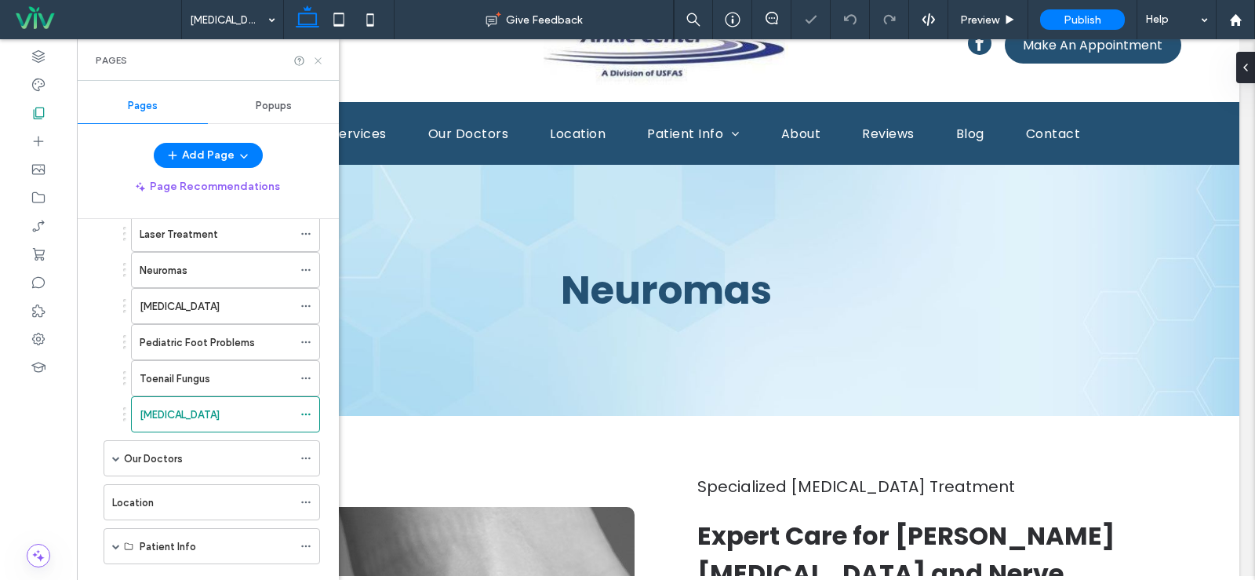
click at [320, 56] on icon at bounding box center [318, 61] width 12 height 12
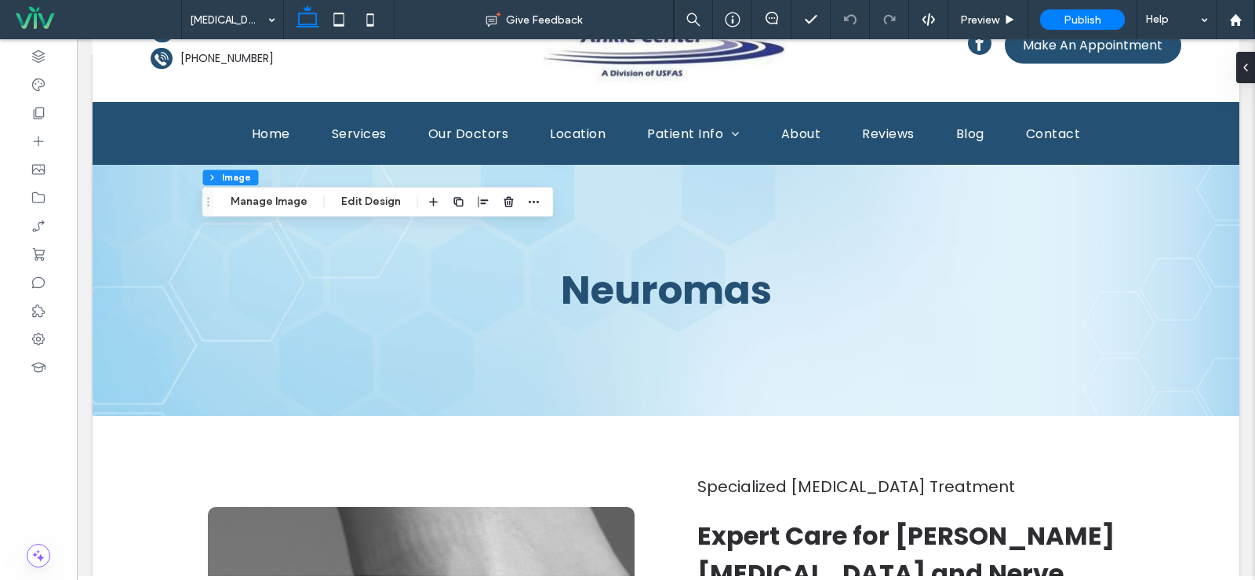
drag, startPoint x: 254, startPoint y: 203, endPoint x: 260, endPoint y: 190, distance: 14.7
click at [254, 203] on button "Manage Image" at bounding box center [268, 201] width 97 height 19
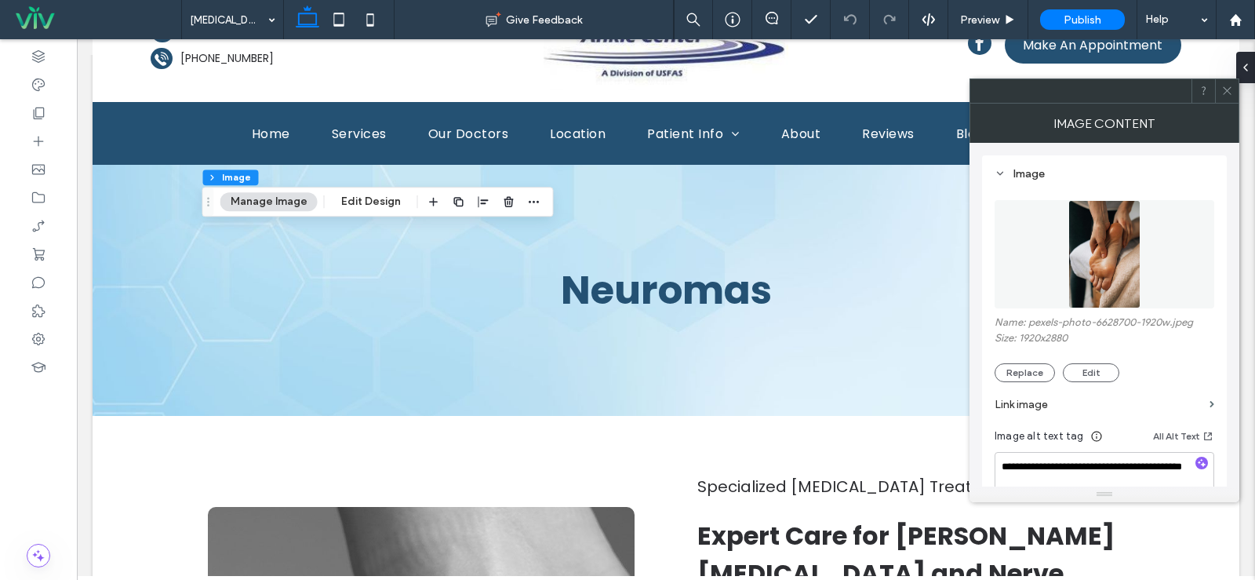
click at [1136, 271] on img at bounding box center [1104, 254] width 73 height 108
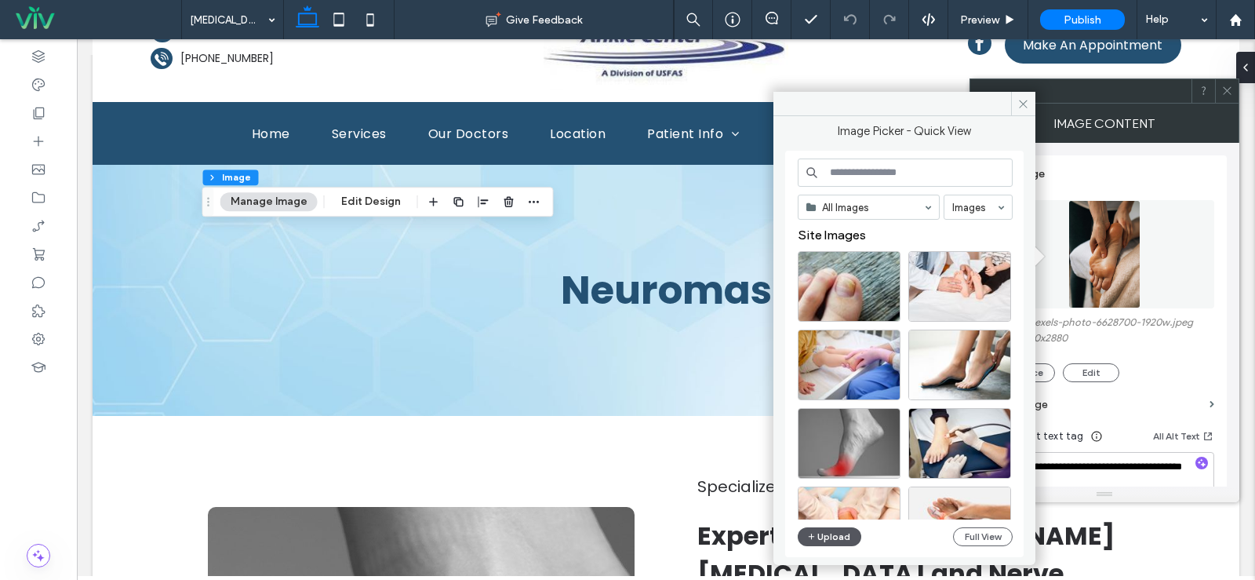
click at [817, 537] on button "Upload" at bounding box center [830, 536] width 64 height 19
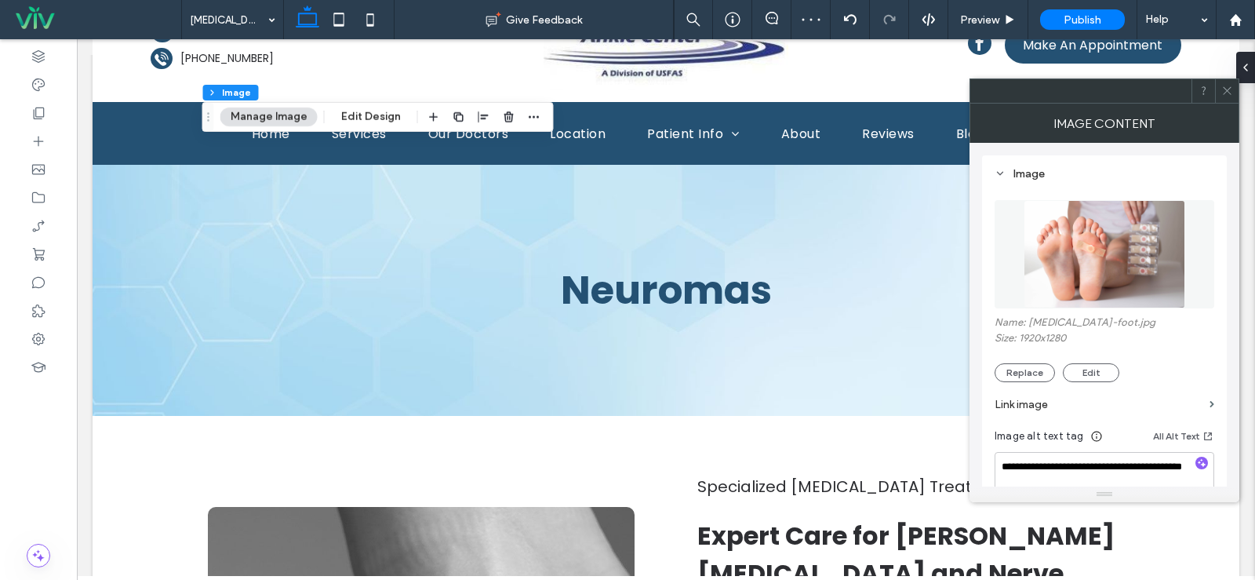
click at [1230, 84] on span at bounding box center [1227, 91] width 12 height 24
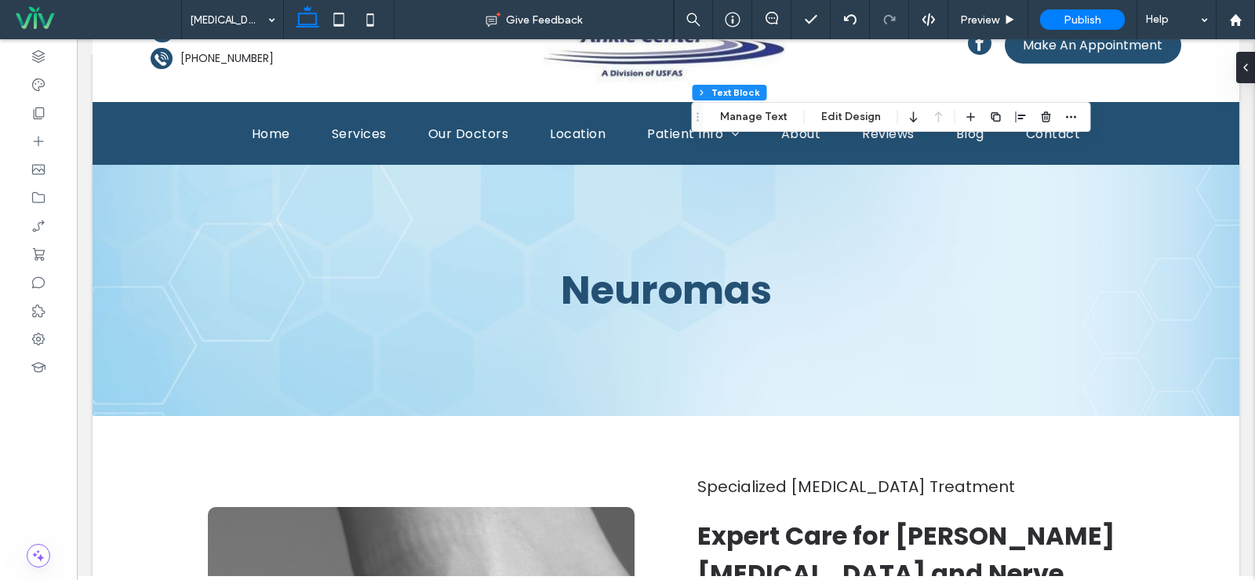
click at [0, 0] on button "Column" at bounding box center [0, 0] width 0 height 0
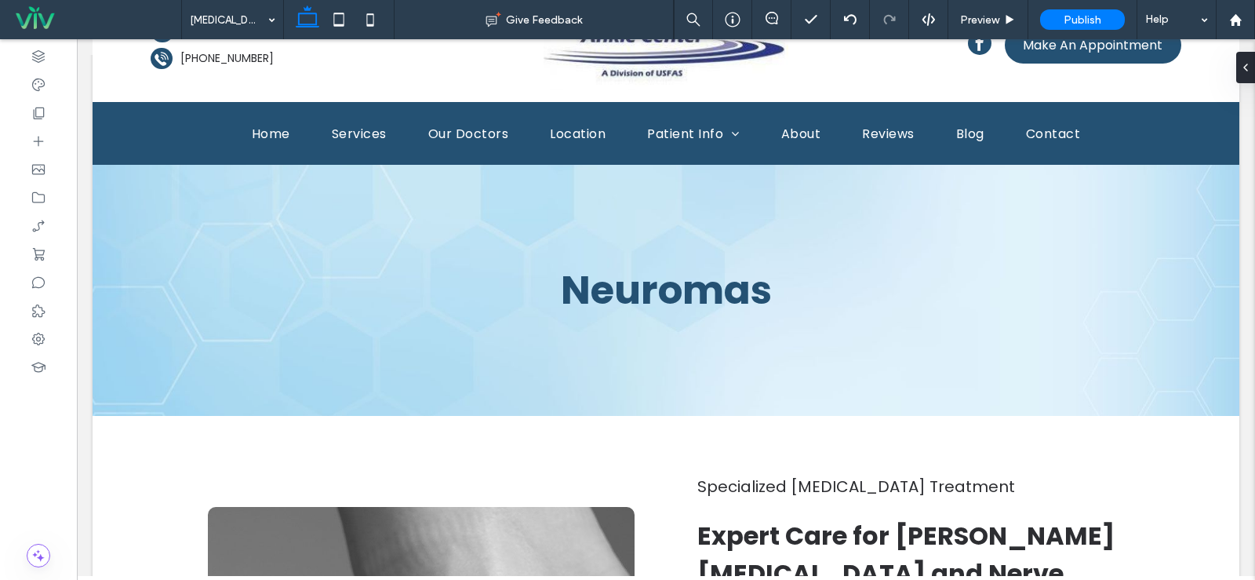
type input "*******"
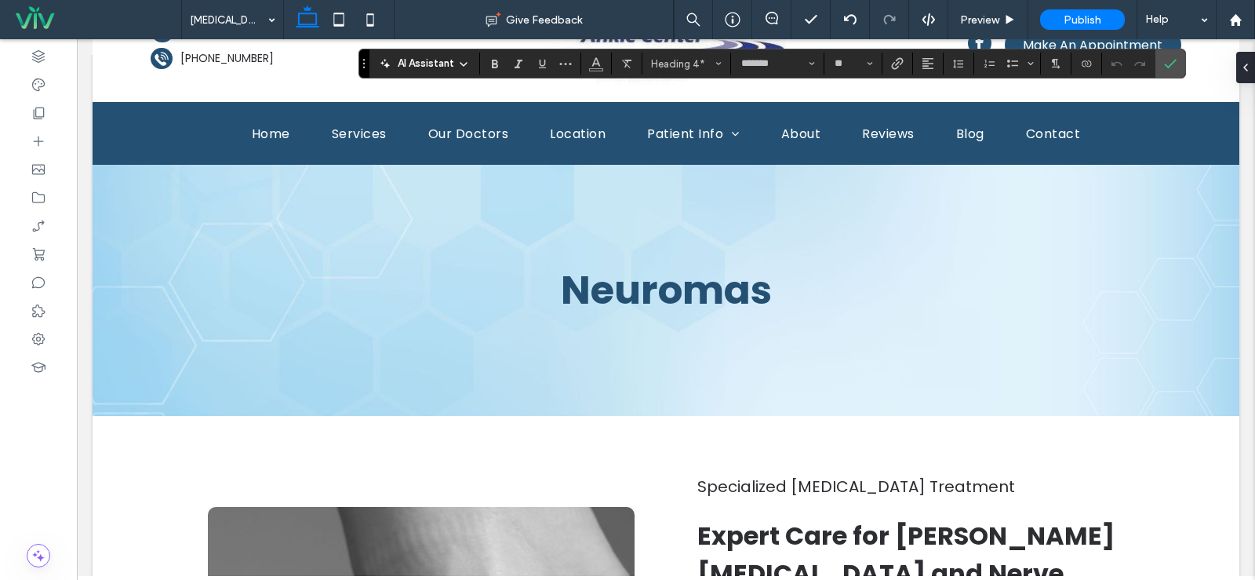
type input "**"
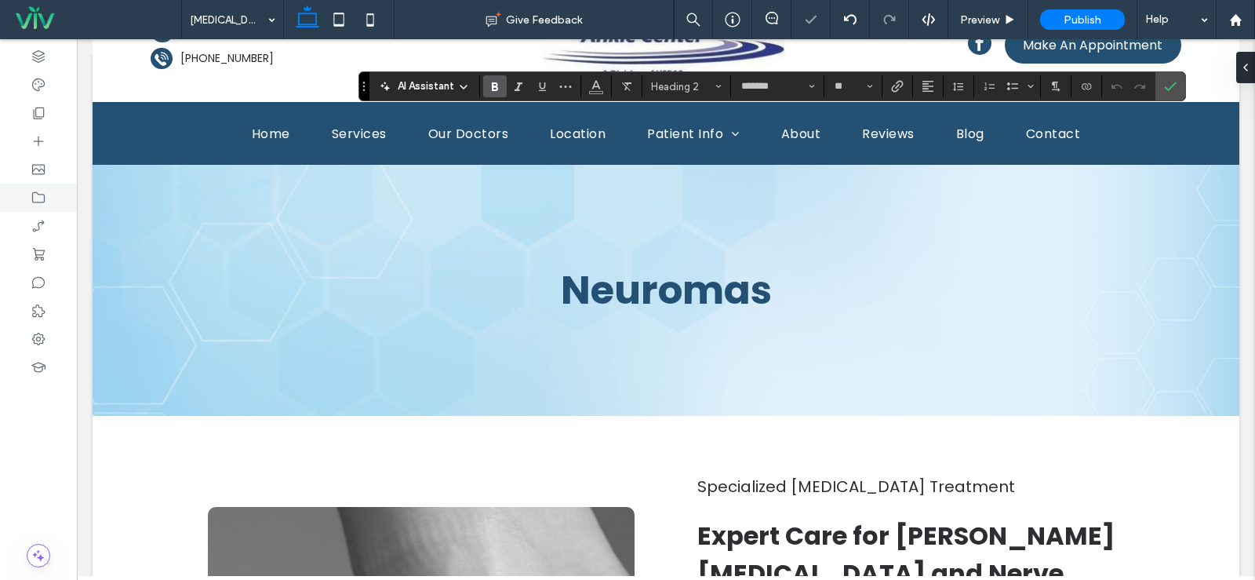
type input "**"
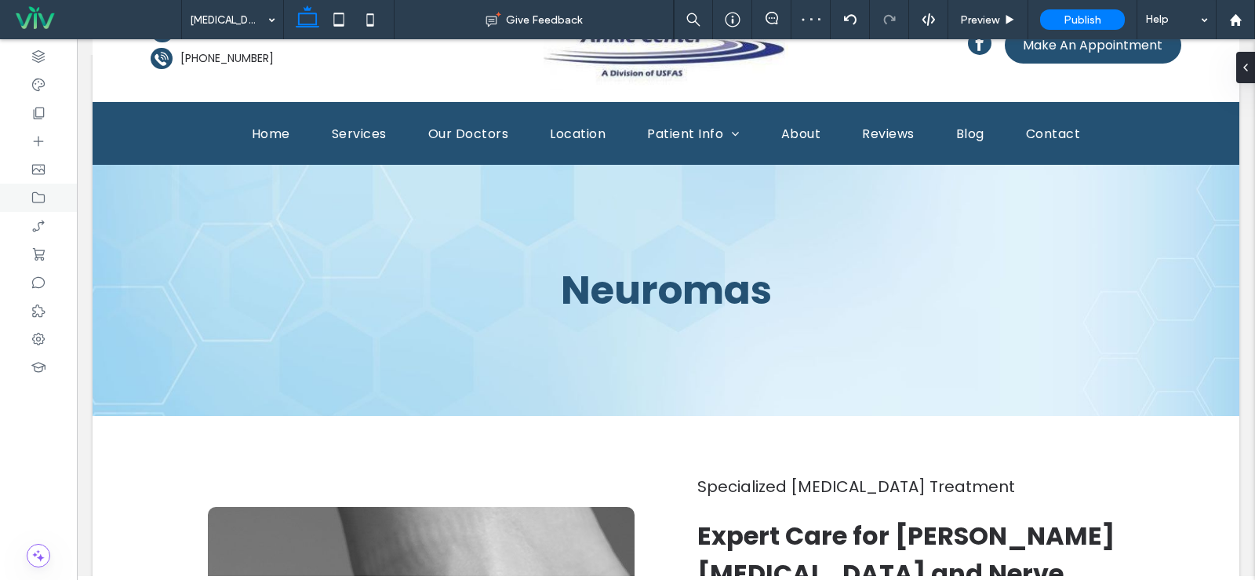
type input "***"
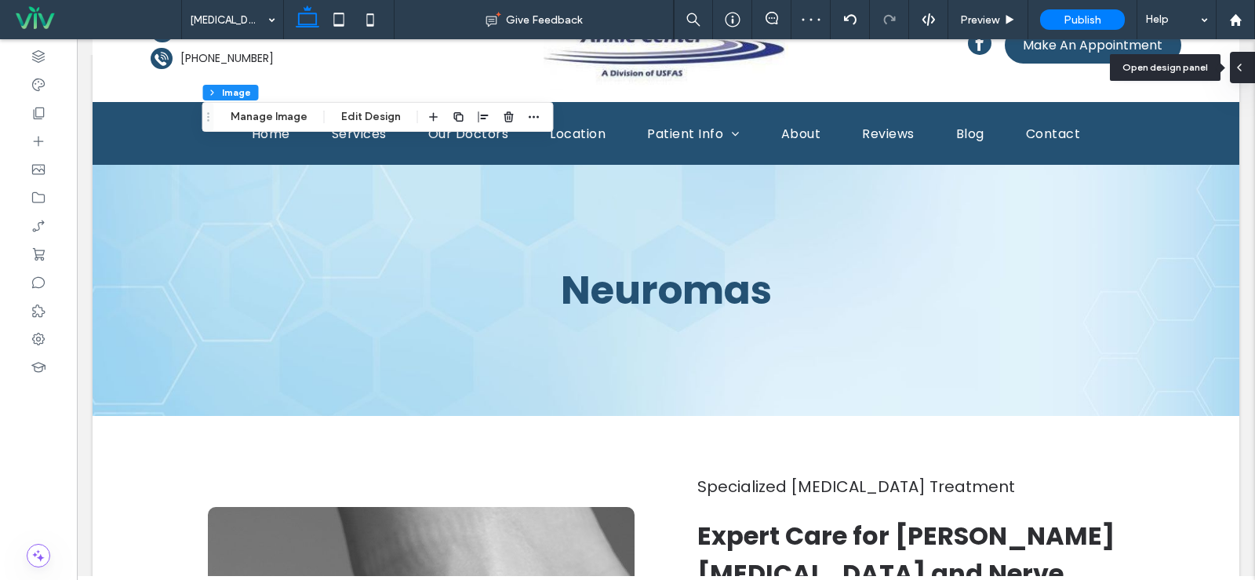
click at [1243, 72] on icon at bounding box center [1239, 67] width 13 height 13
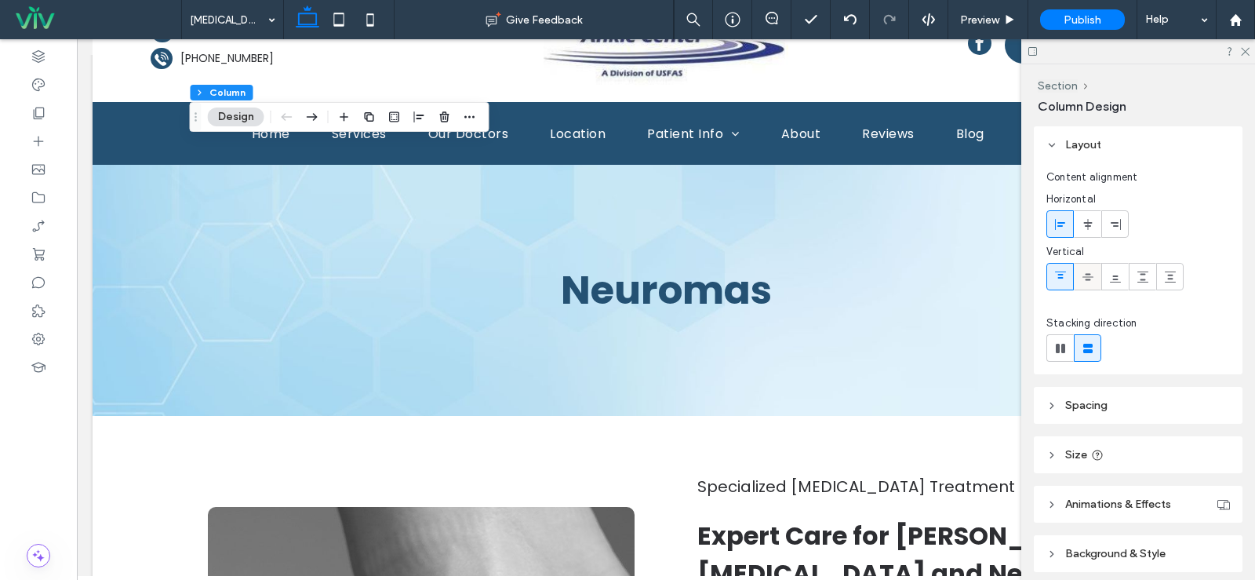
click at [1090, 279] on use at bounding box center [1088, 276] width 11 height 7
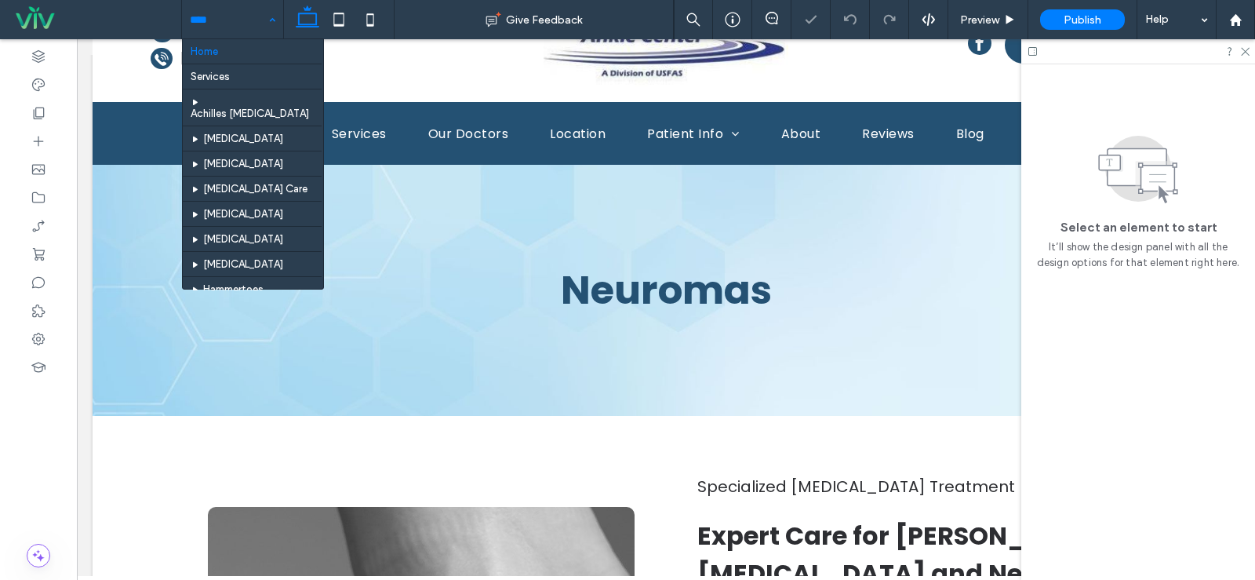
click at [223, 14] on input at bounding box center [229, 19] width 78 height 39
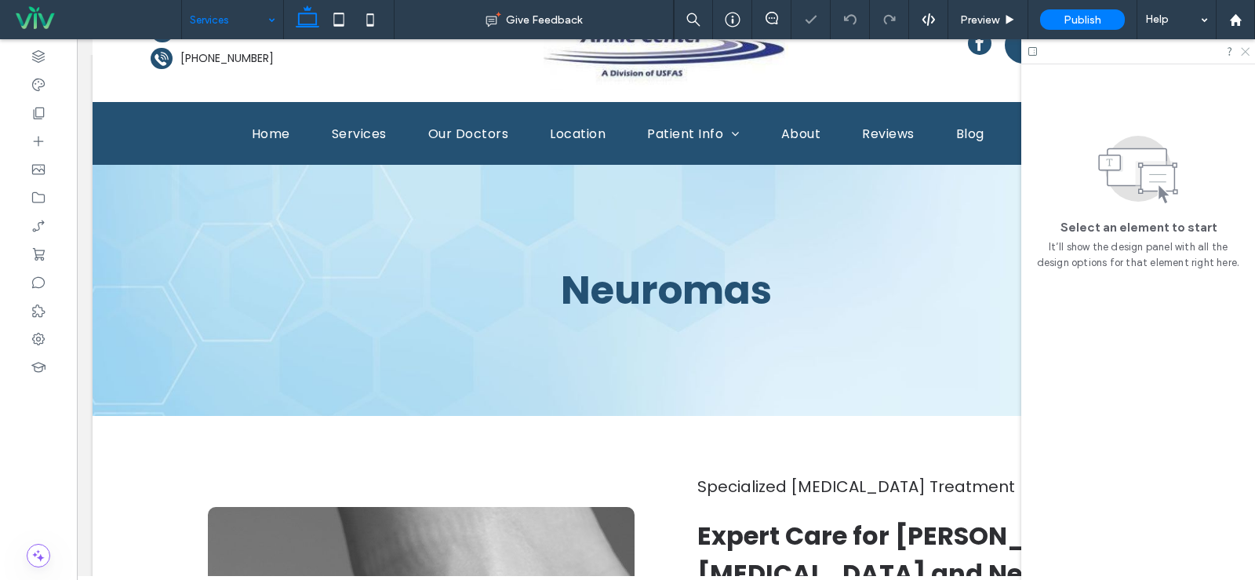
click at [1246, 53] on icon at bounding box center [1244, 51] width 10 height 10
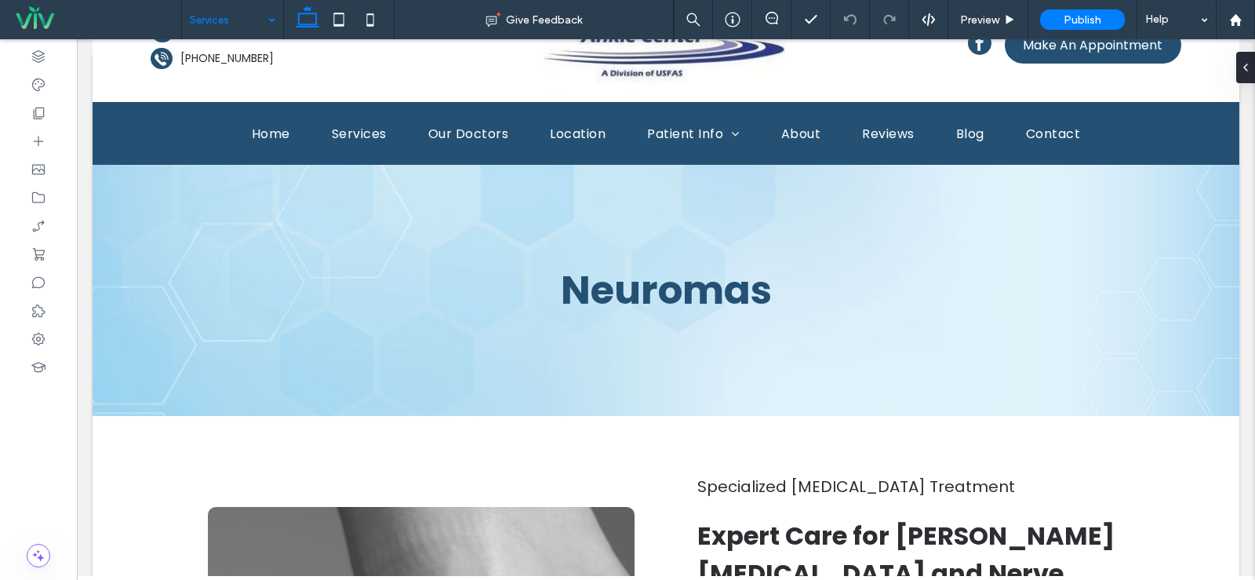
type input "*******"
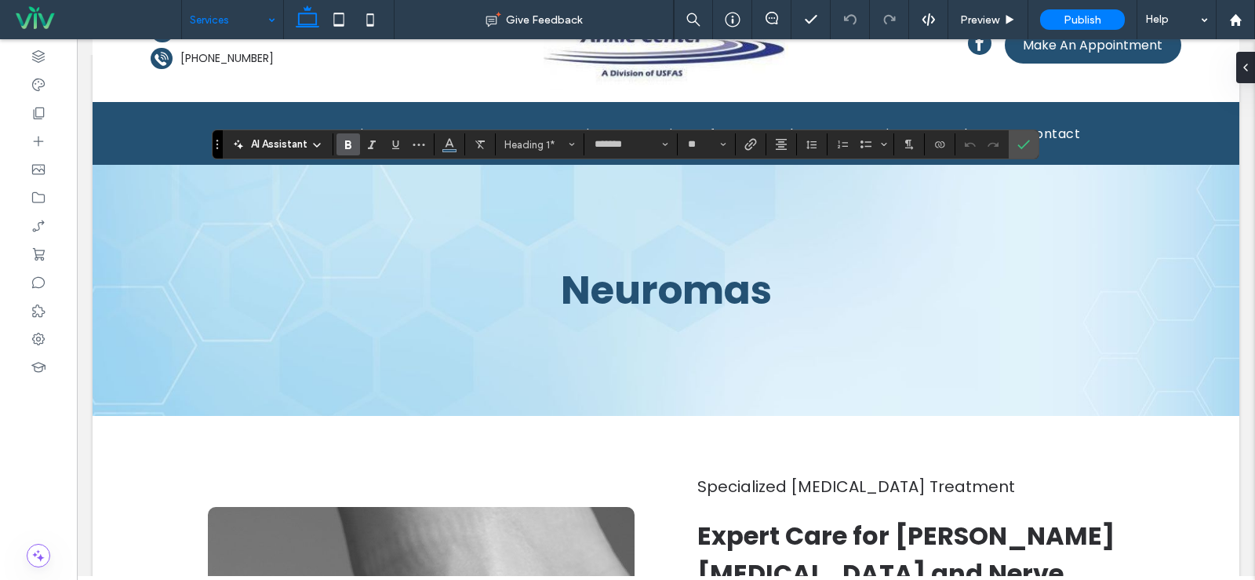
type input "**"
click at [1025, 144] on icon "Confirm" at bounding box center [1023, 144] width 13 height 13
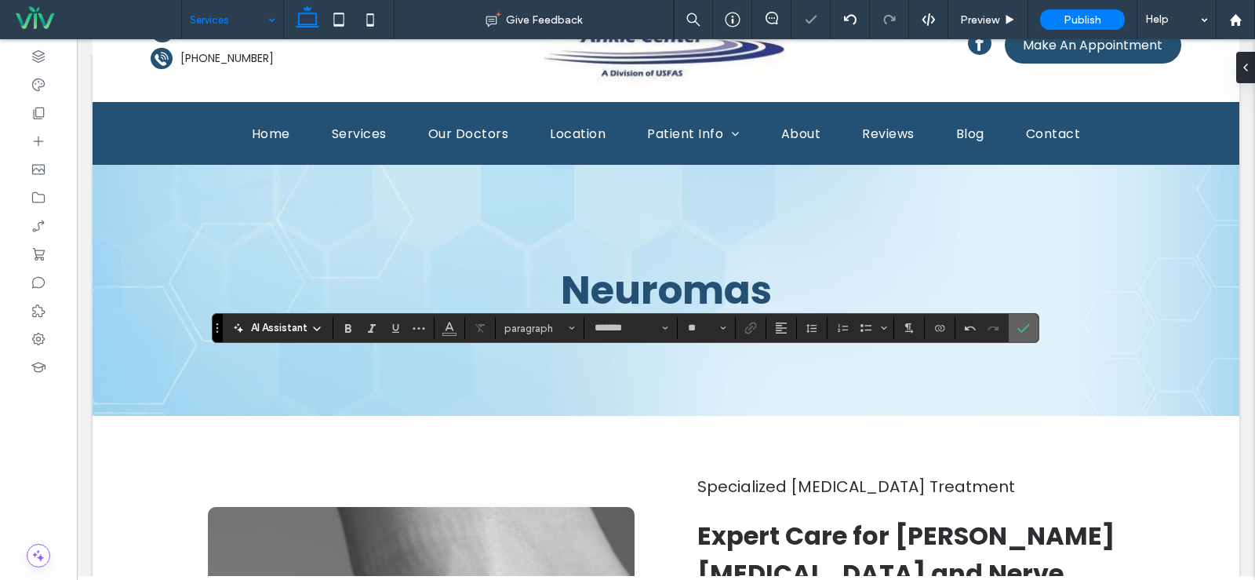
click at [1014, 334] on label "Confirm" at bounding box center [1024, 328] width 24 height 28
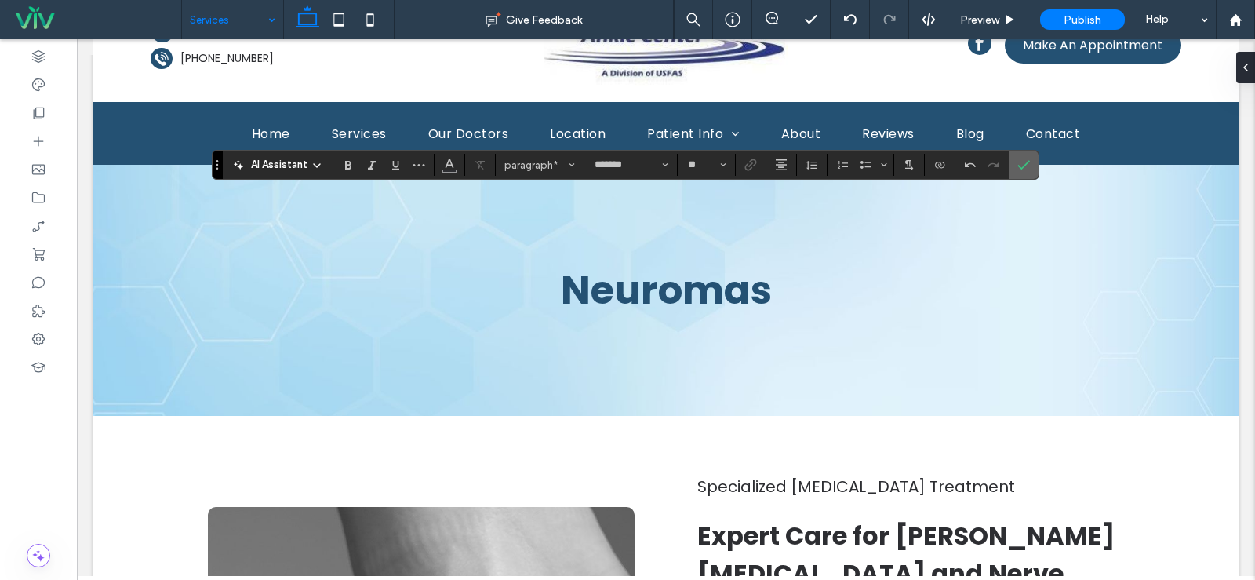
click at [1026, 166] on icon "Confirm" at bounding box center [1023, 164] width 13 height 13
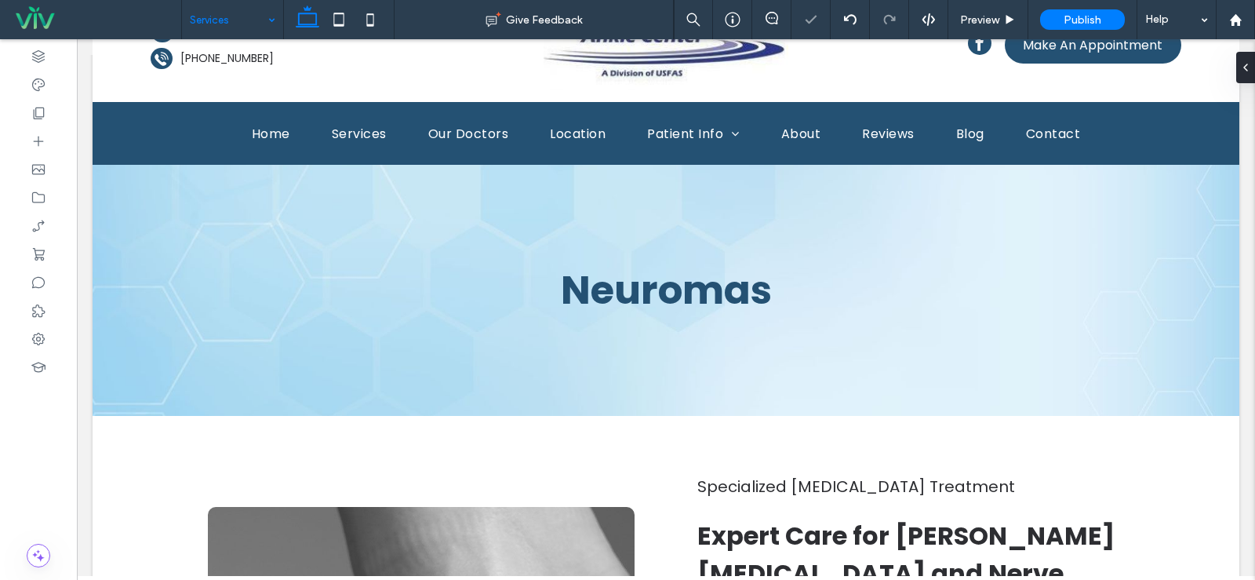
type input "***"
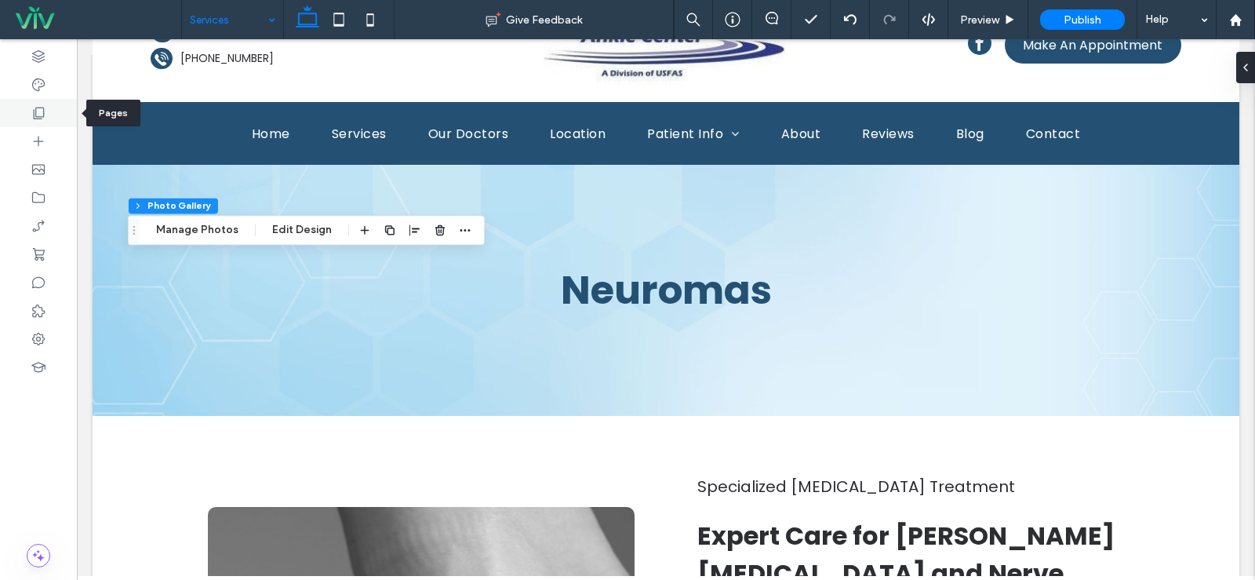
click at [33, 111] on icon at bounding box center [39, 113] width 16 height 16
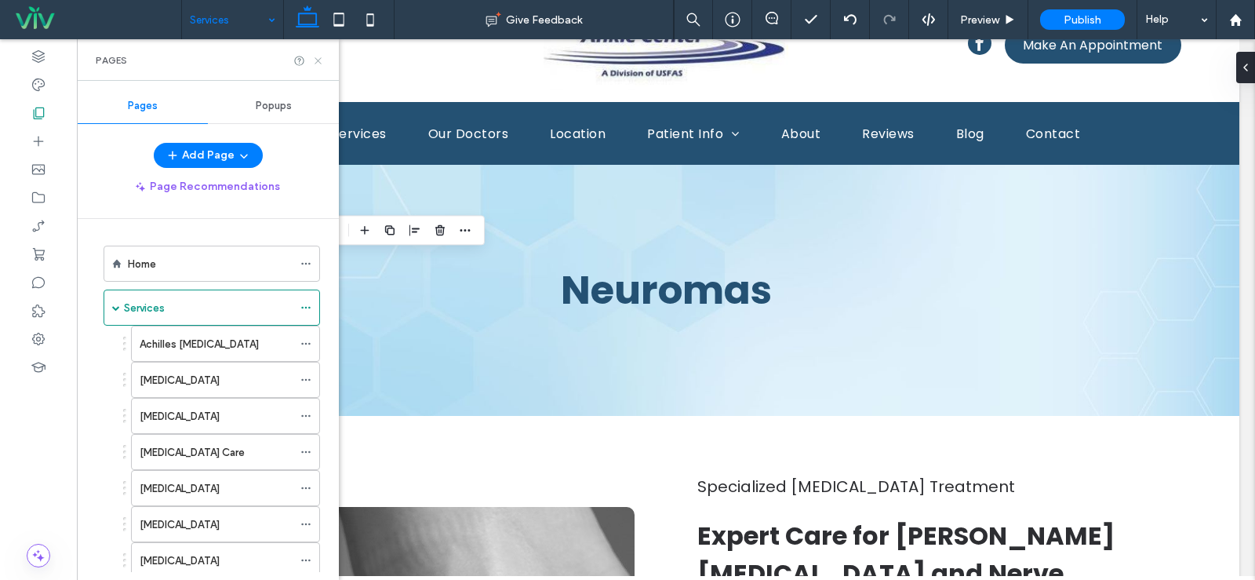
click at [315, 60] on icon at bounding box center [318, 61] width 12 height 12
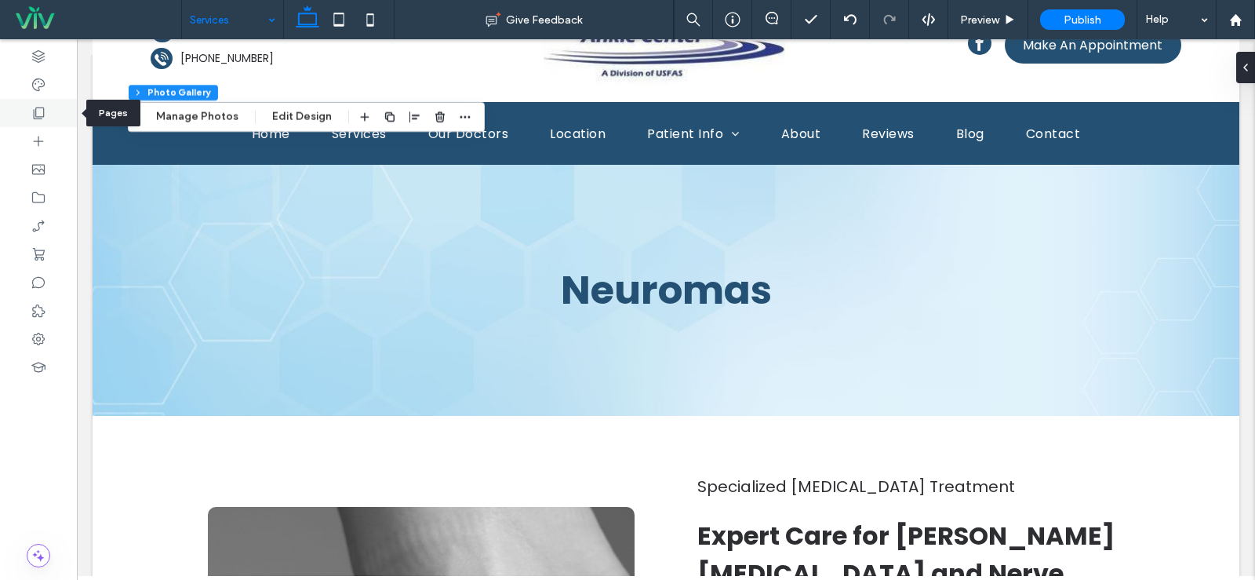
click at [43, 104] on div at bounding box center [38, 113] width 77 height 28
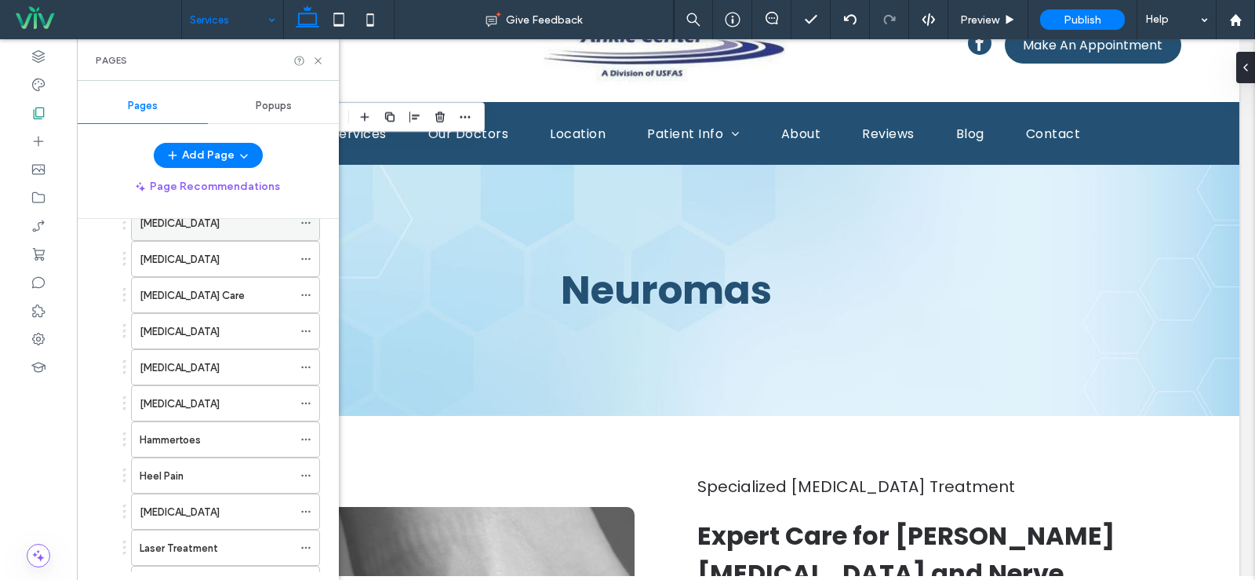
scroll to position [78, 0]
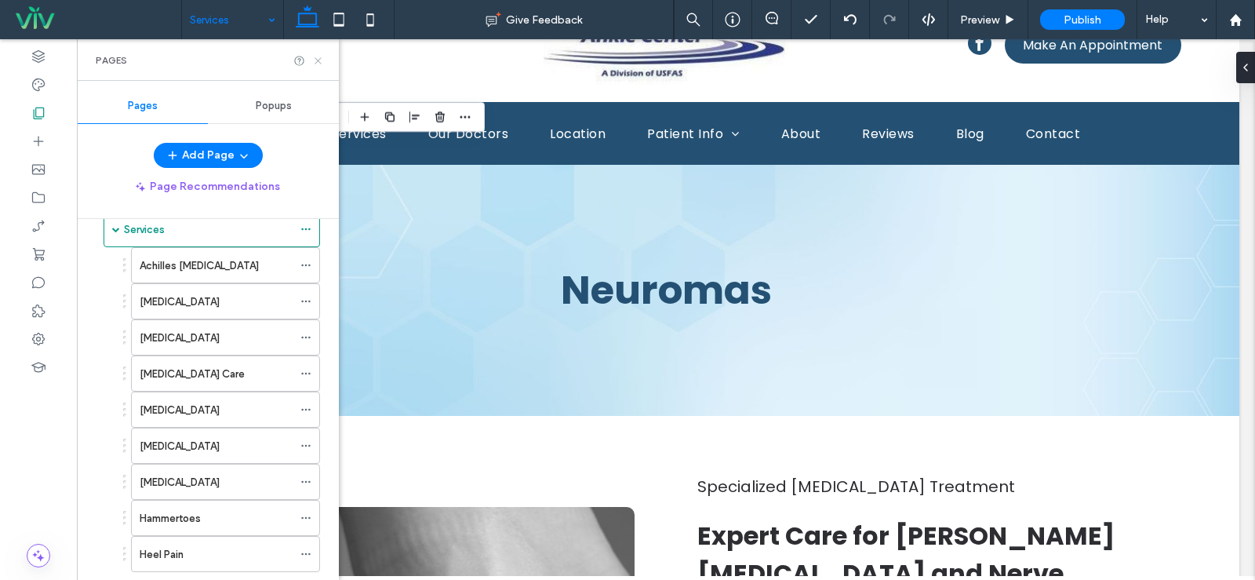
click at [315, 62] on icon at bounding box center [318, 61] width 12 height 12
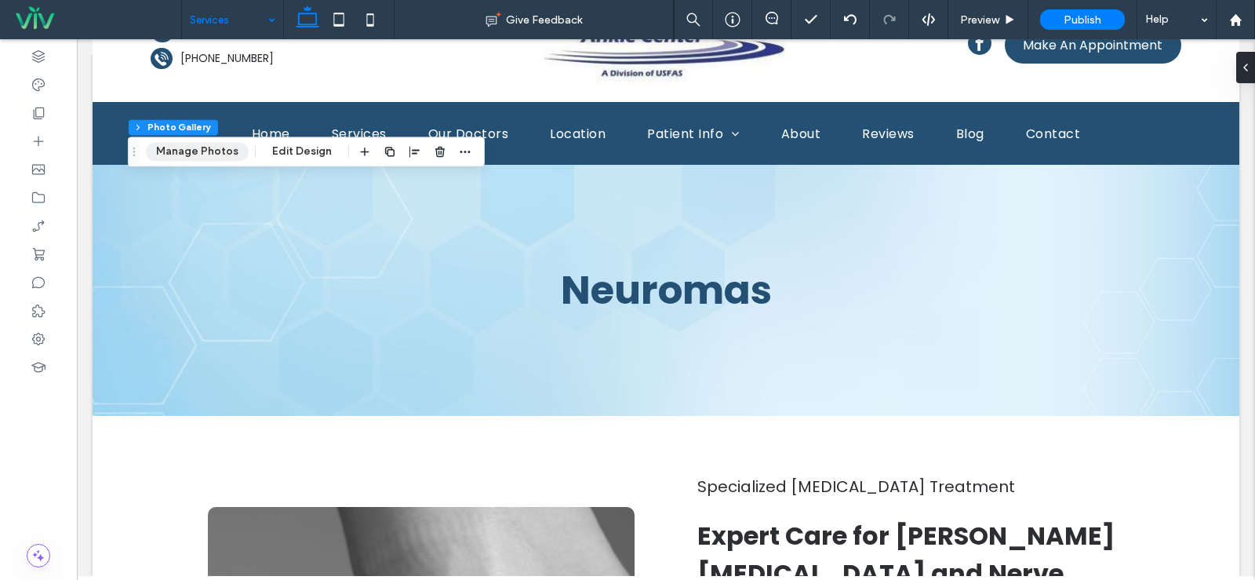
click at [217, 148] on button "Manage Photos" at bounding box center [197, 151] width 103 height 19
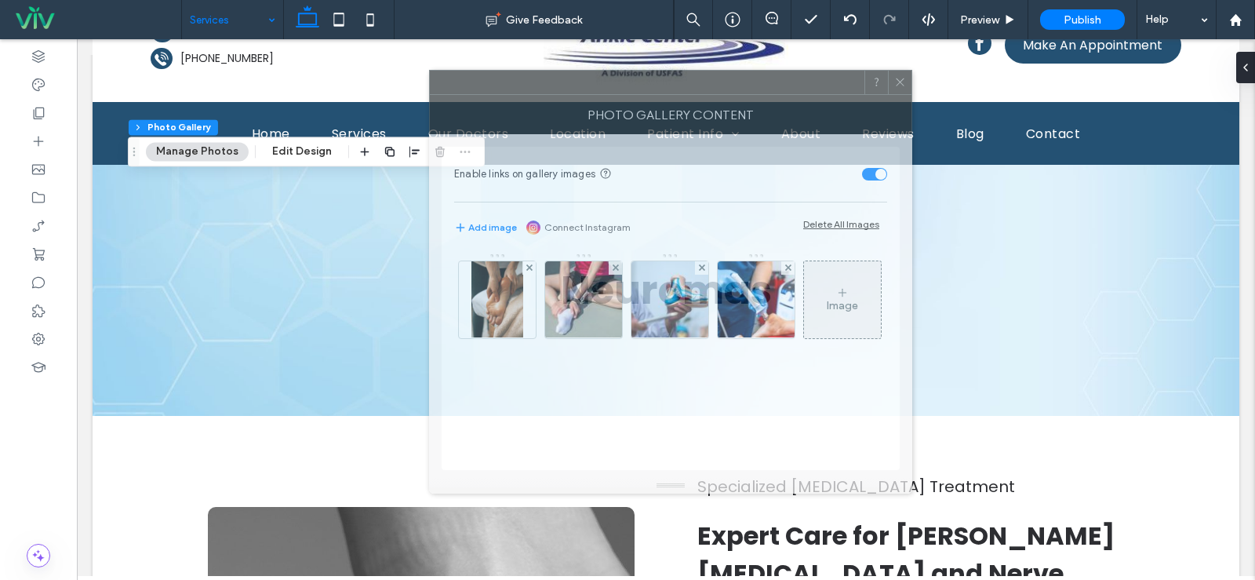
drag, startPoint x: 855, startPoint y: 91, endPoint x: 528, endPoint y: 82, distance: 327.2
click at [528, 82] on div at bounding box center [647, 83] width 435 height 24
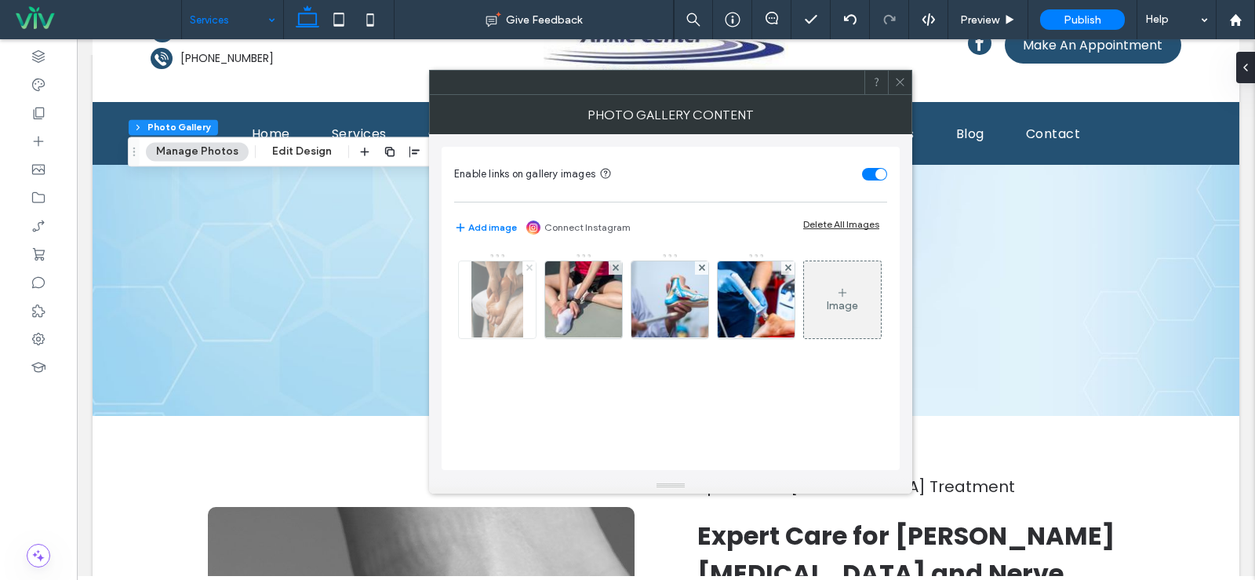
click at [526, 265] on icon at bounding box center [529, 267] width 6 height 6
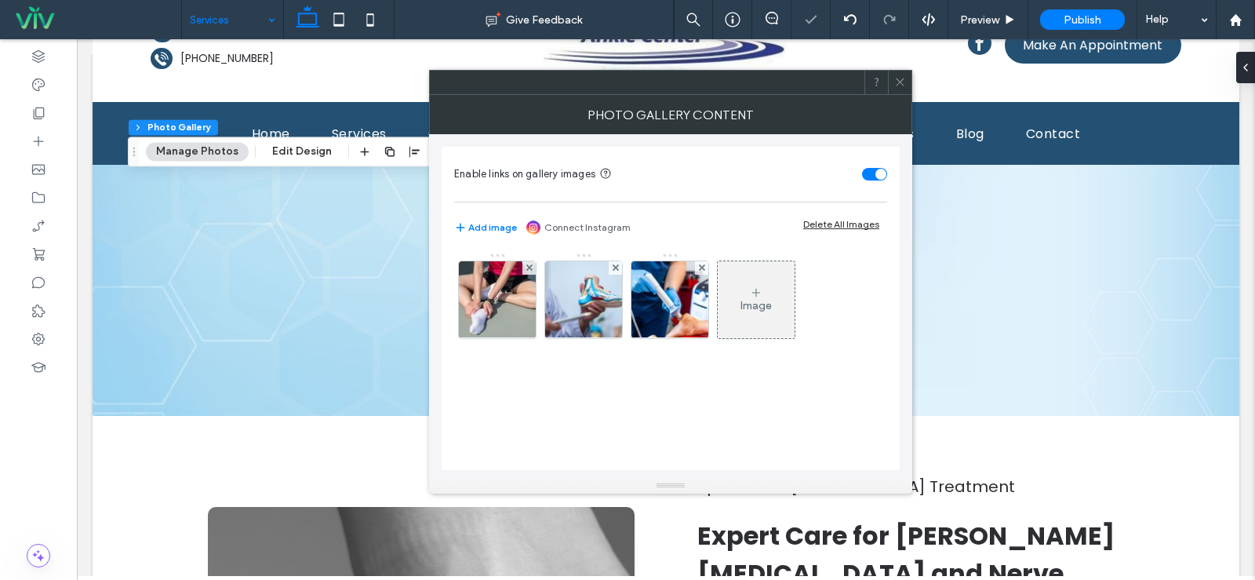
click at [526, 265] on use at bounding box center [529, 267] width 6 height 6
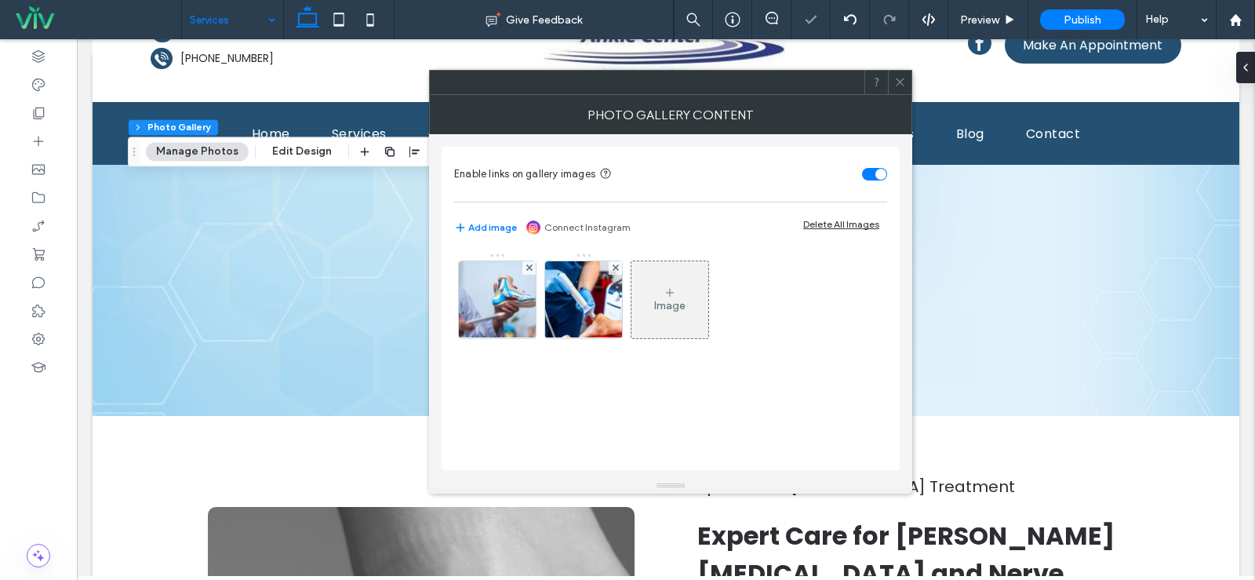
click at [526, 265] on use at bounding box center [529, 267] width 6 height 6
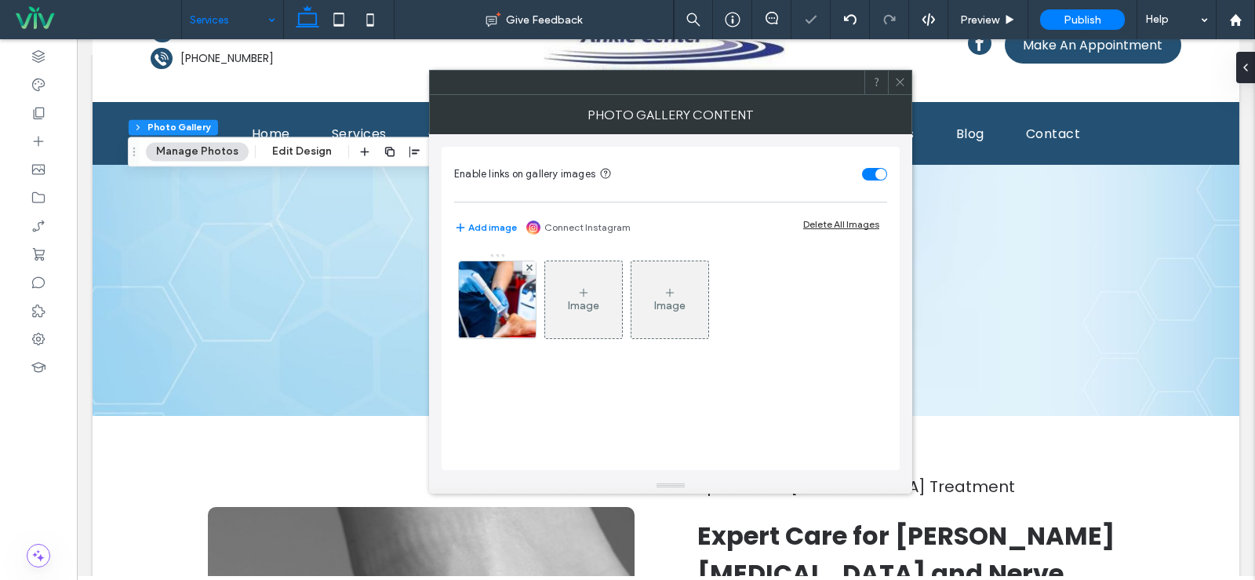
click at [526, 265] on use at bounding box center [529, 267] width 6 height 6
click at [511, 293] on div "Image" at bounding box center [497, 300] width 77 height 74
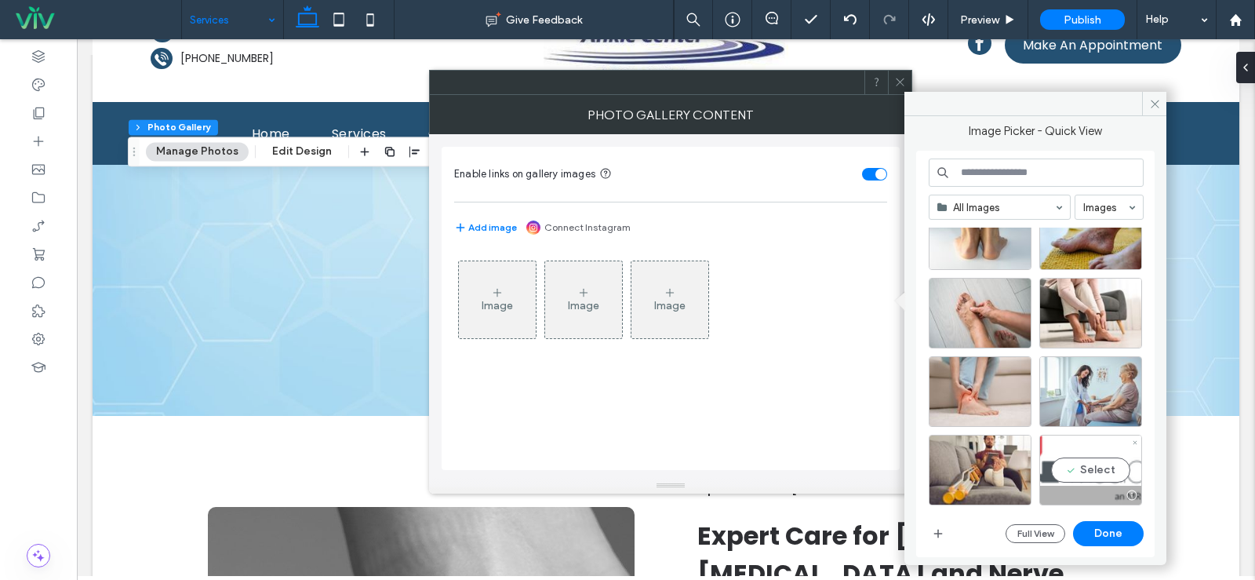
scroll to position [601, 0]
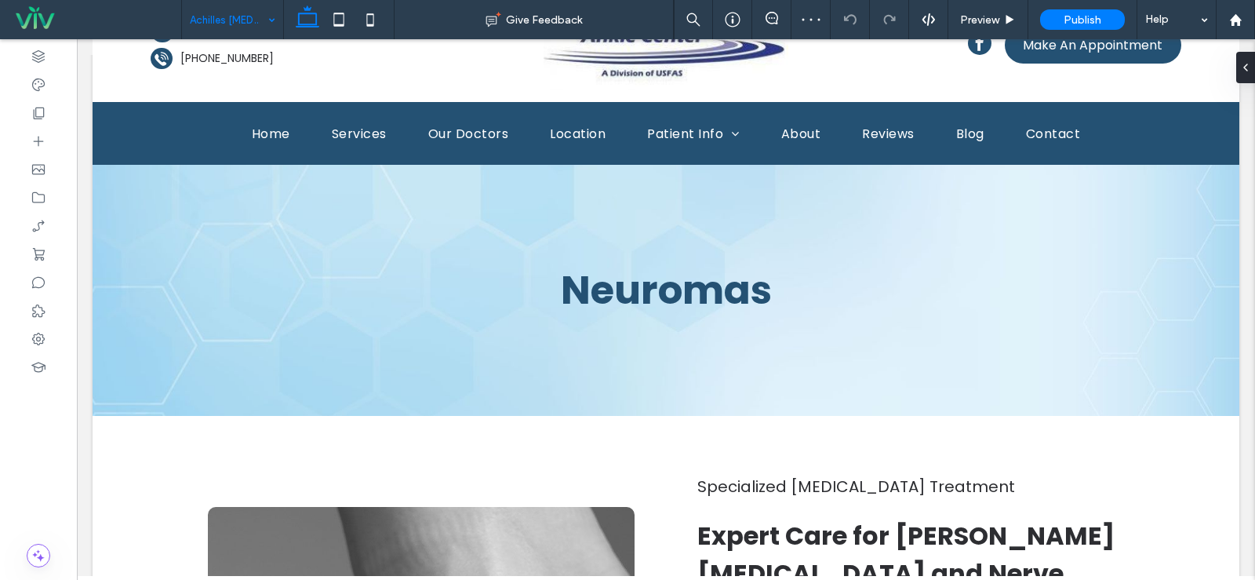
click at [244, 28] on input at bounding box center [229, 19] width 78 height 39
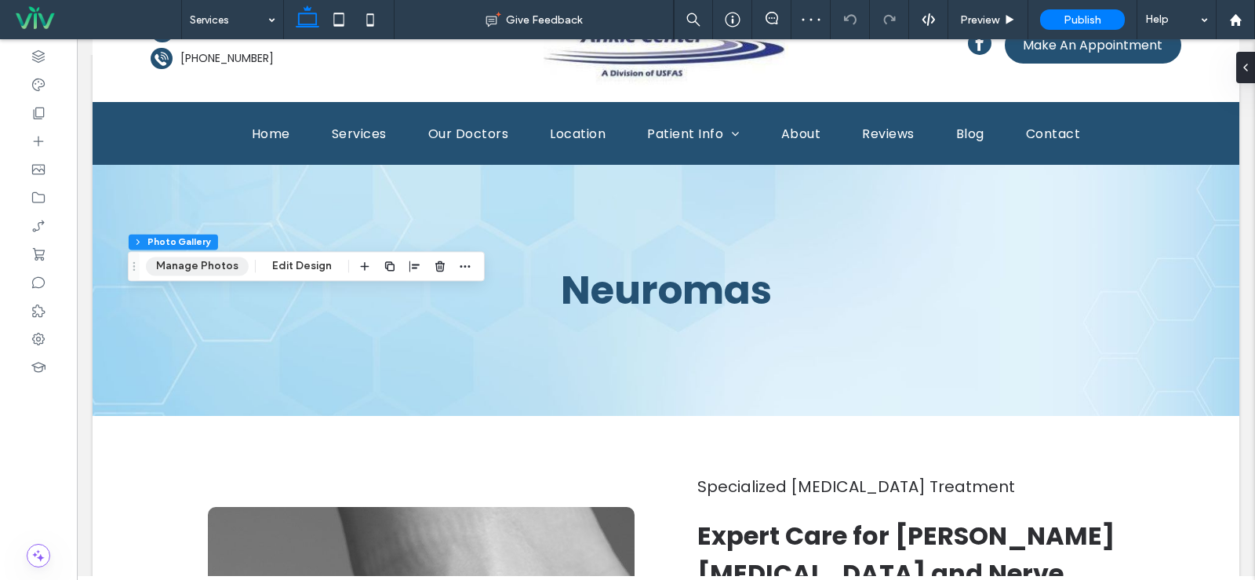
click at [202, 262] on button "Manage Photos" at bounding box center [197, 266] width 103 height 19
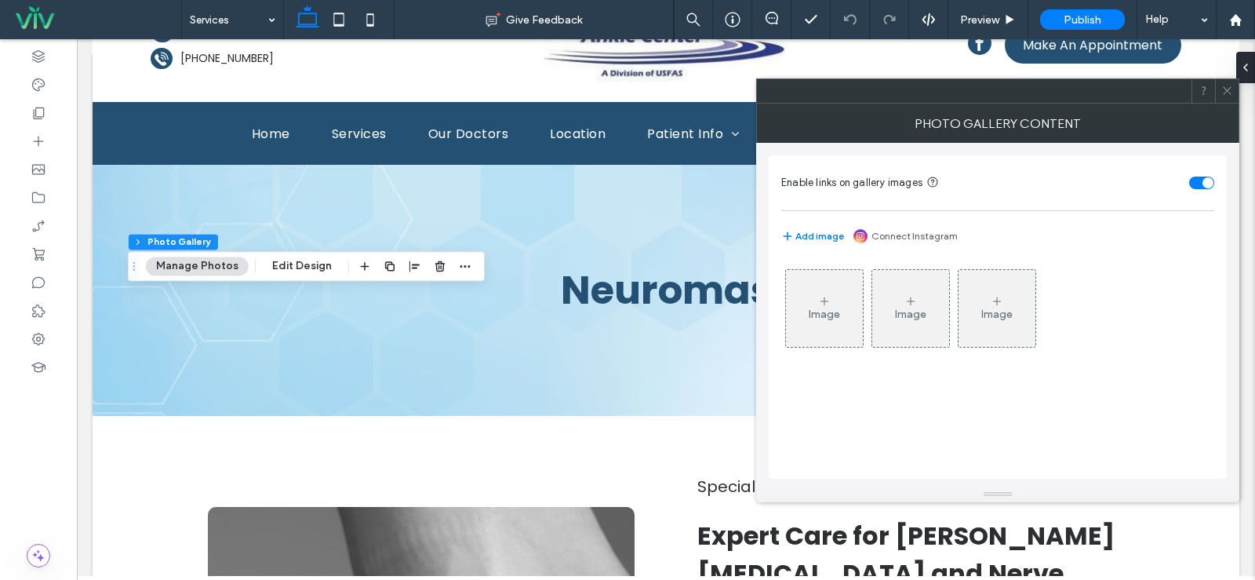
click at [845, 300] on div "Image" at bounding box center [824, 308] width 77 height 74
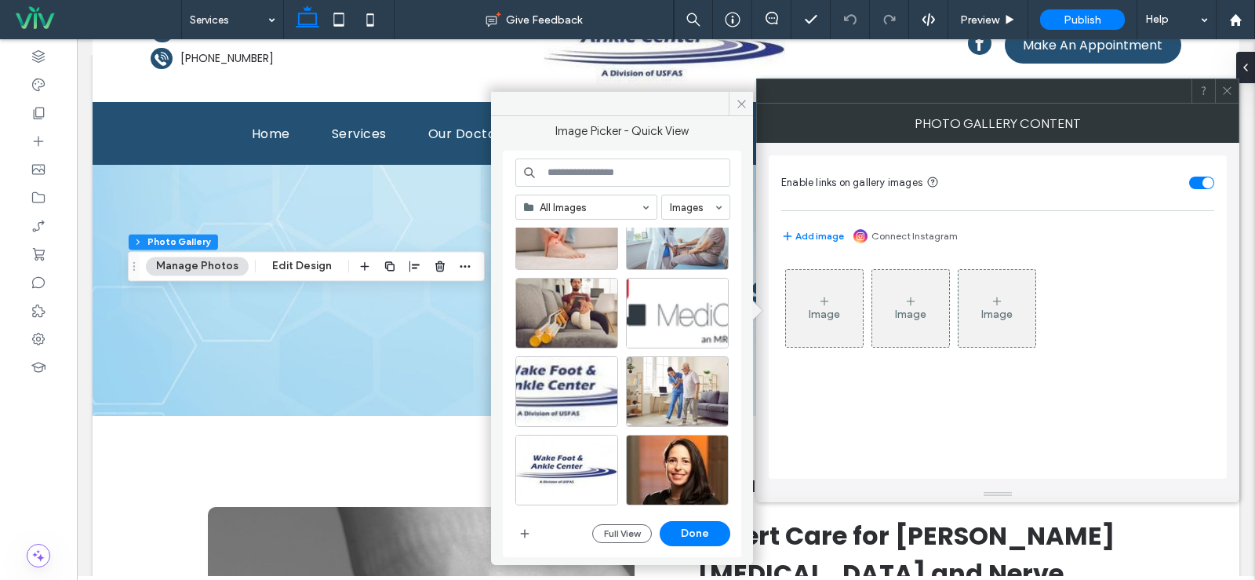
scroll to position [601, 0]
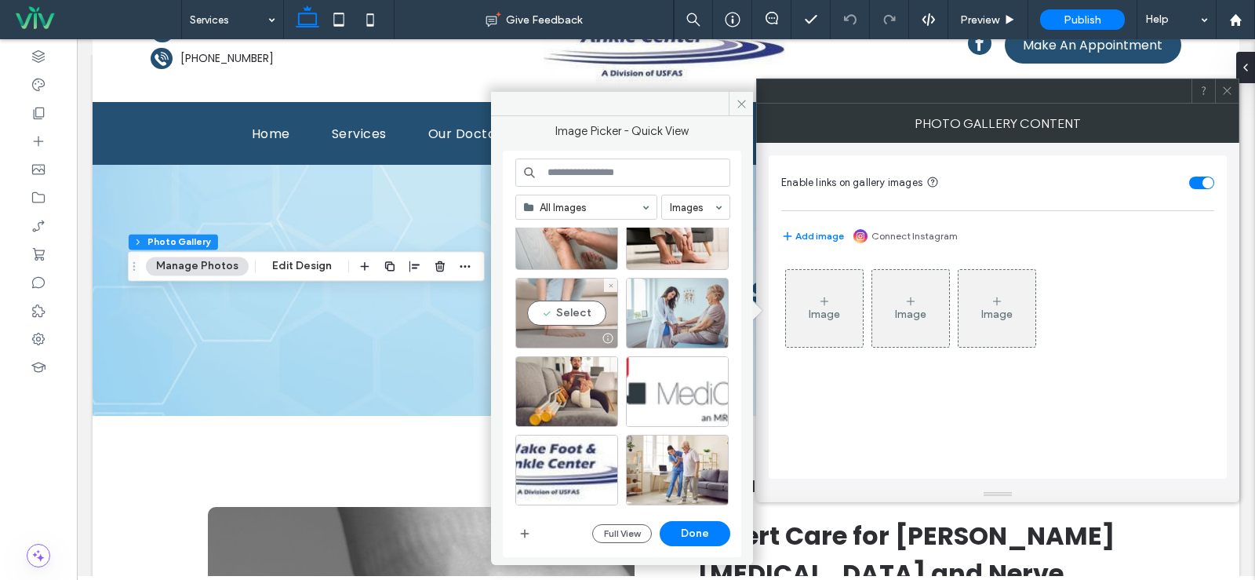
click at [585, 326] on div "Select" at bounding box center [566, 313] width 103 height 71
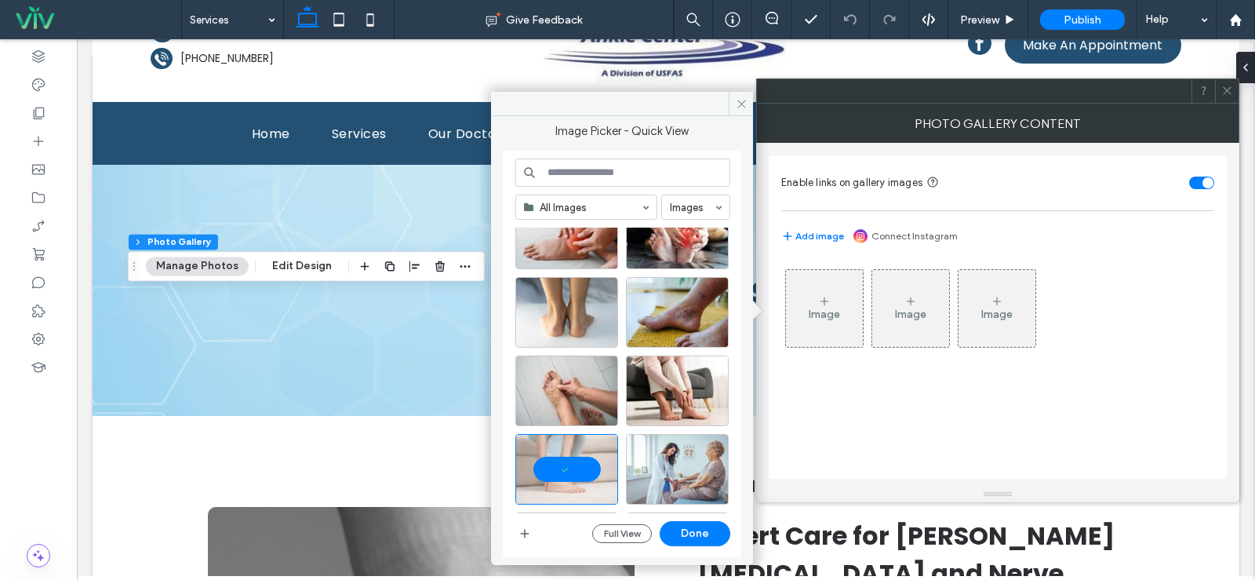
scroll to position [444, 0]
click at [683, 383] on div "Select" at bounding box center [677, 391] width 103 height 71
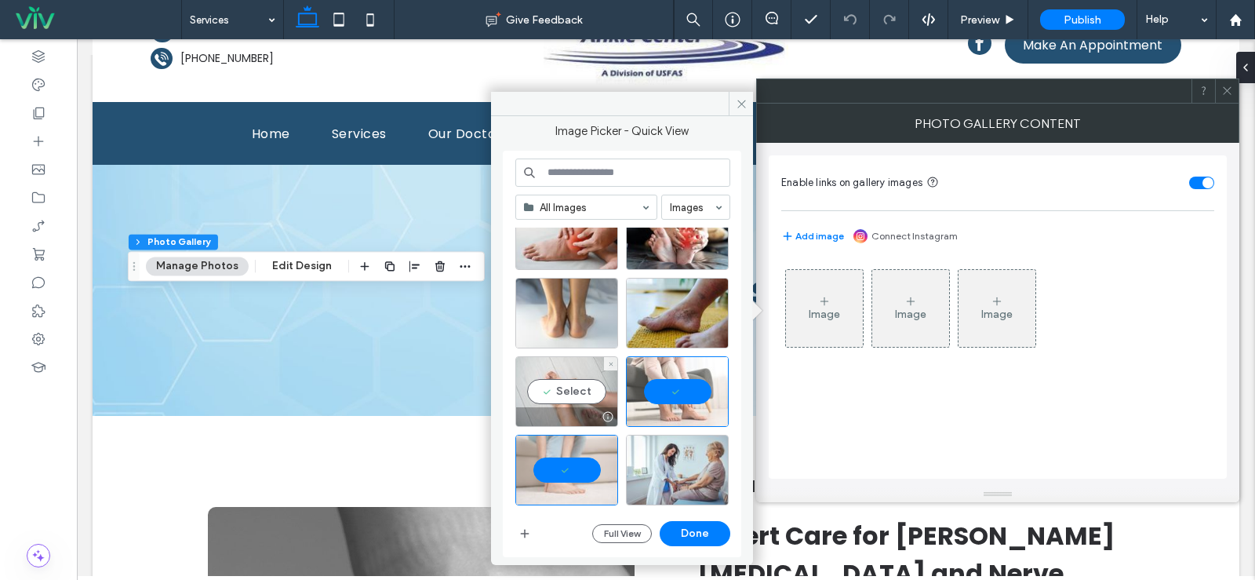
click at [582, 374] on div "Select" at bounding box center [566, 391] width 103 height 71
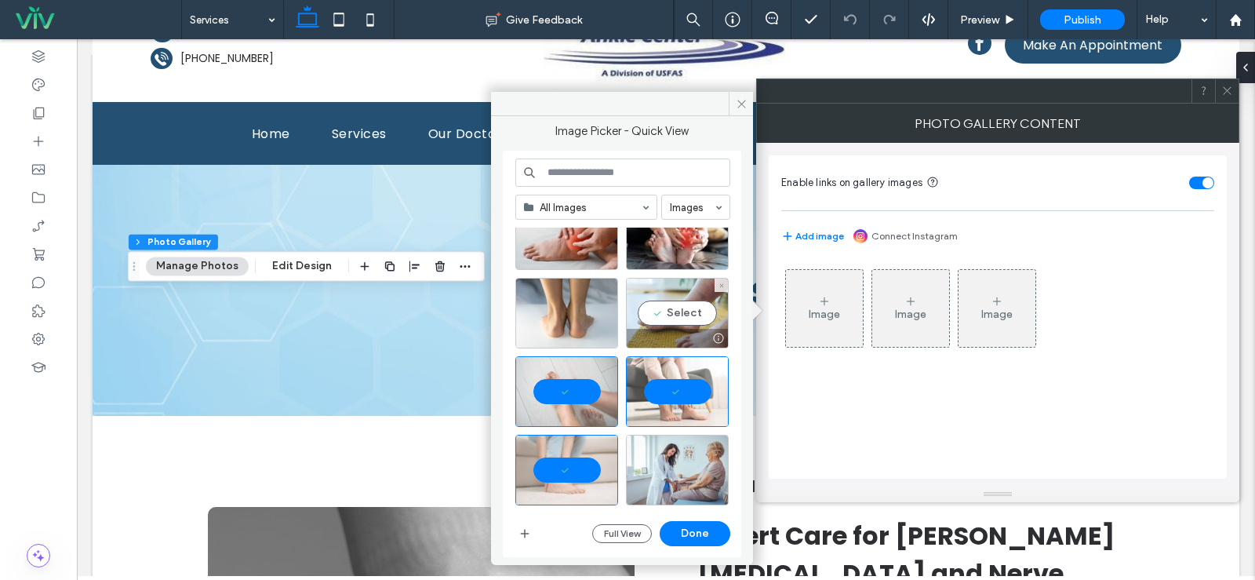
click at [678, 319] on div "Select" at bounding box center [677, 313] width 103 height 71
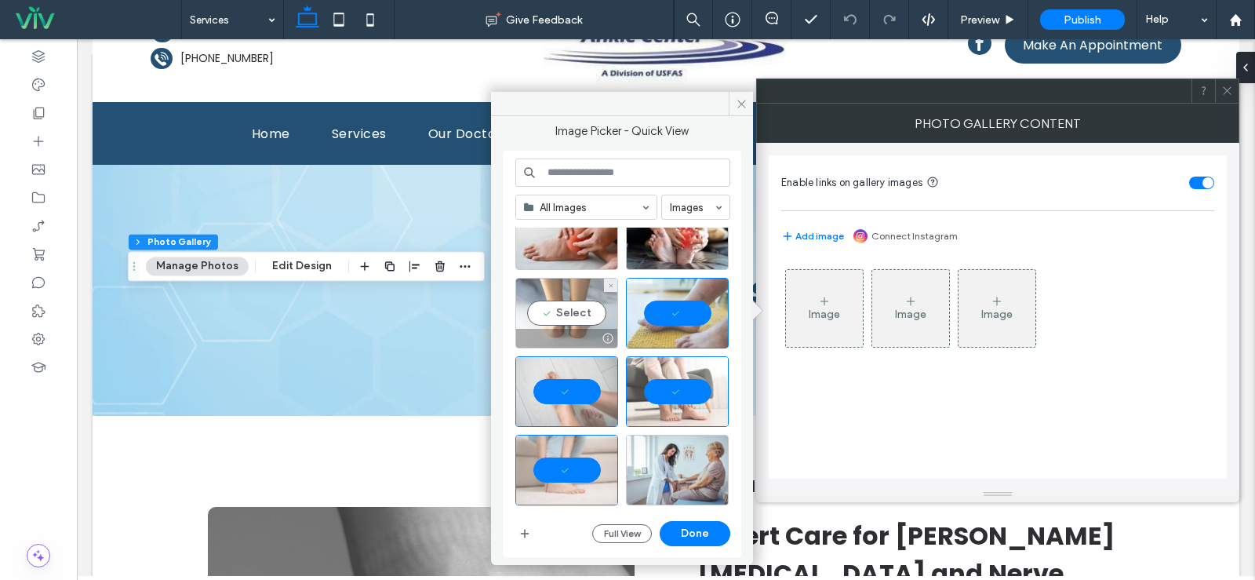
click at [582, 317] on div "Select" at bounding box center [566, 313] width 103 height 71
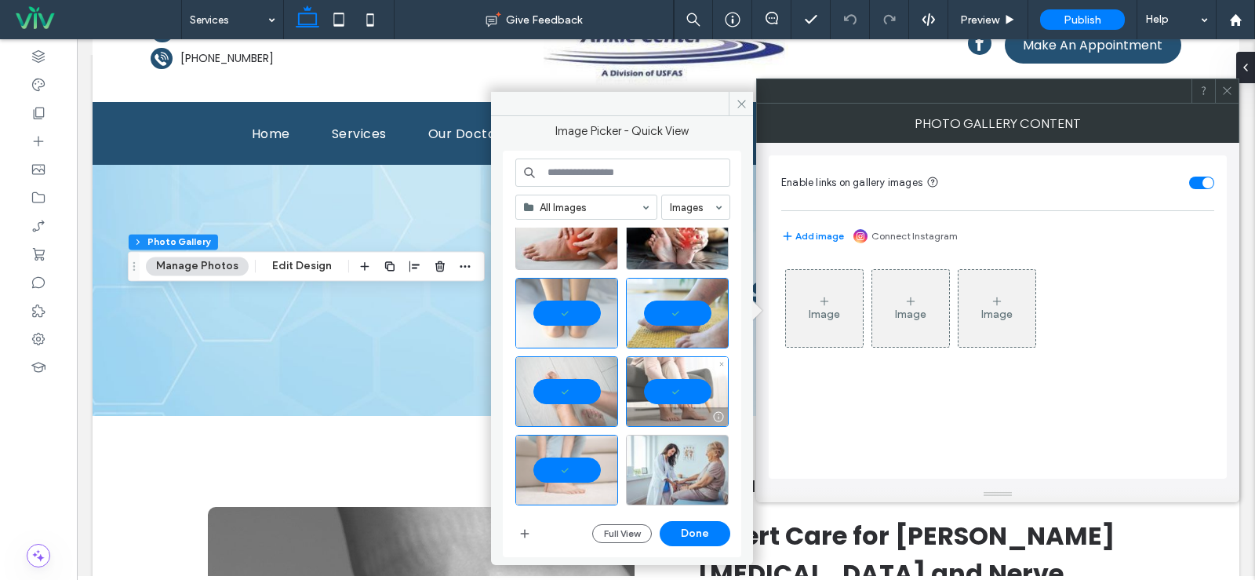
scroll to position [366, 0]
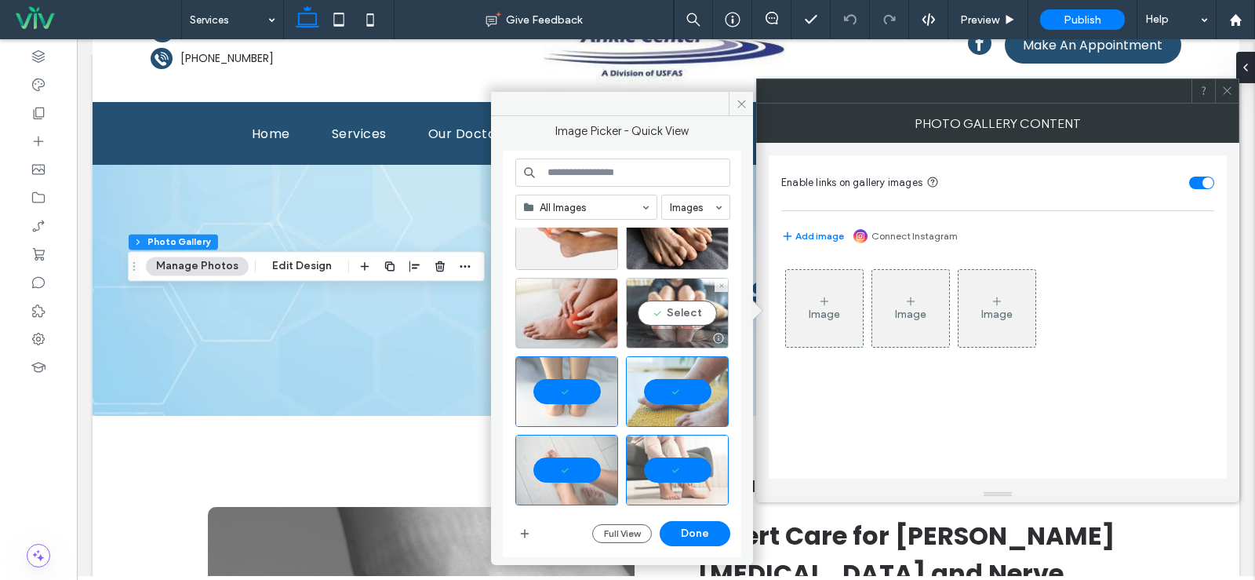
click at [681, 312] on div "Select" at bounding box center [677, 313] width 103 height 71
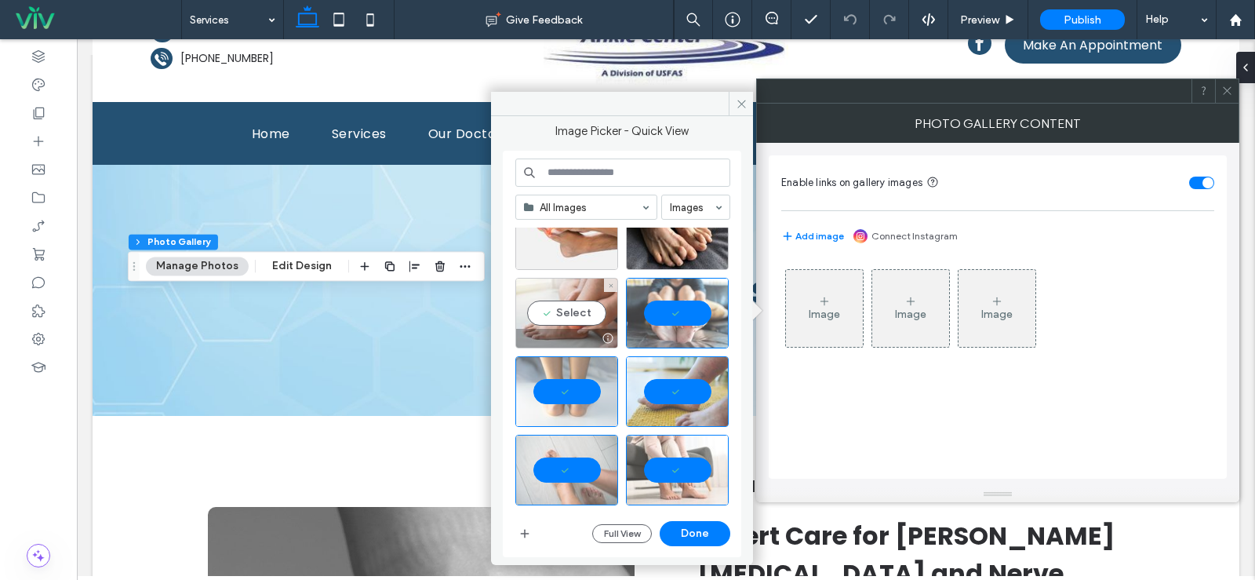
click at [556, 311] on div "Select" at bounding box center [566, 313] width 103 height 71
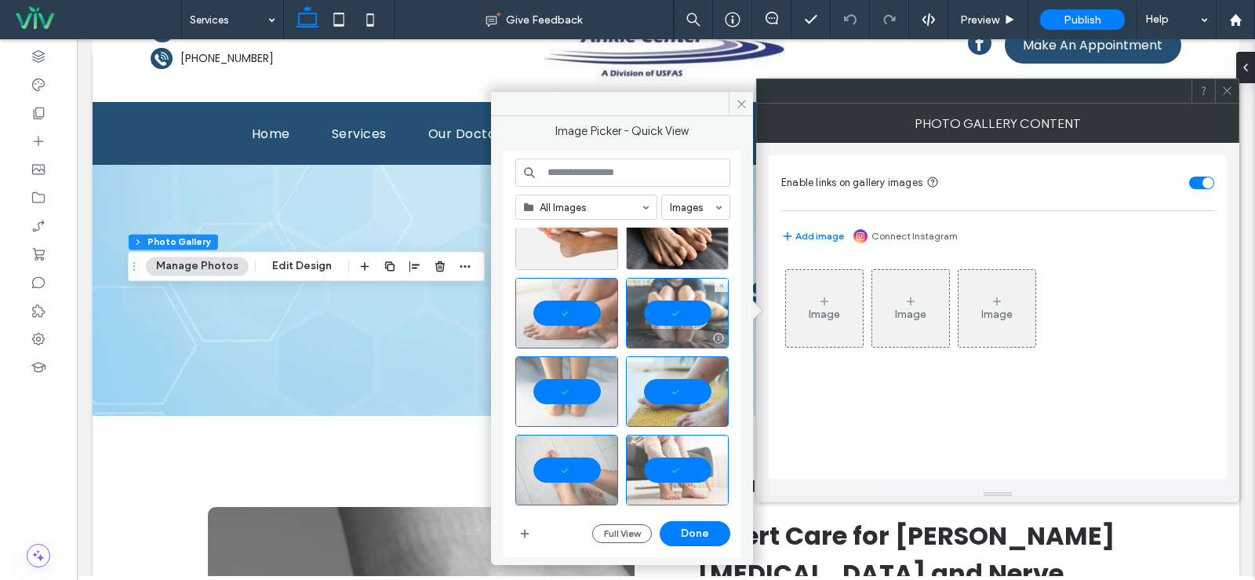
scroll to position [287, 0]
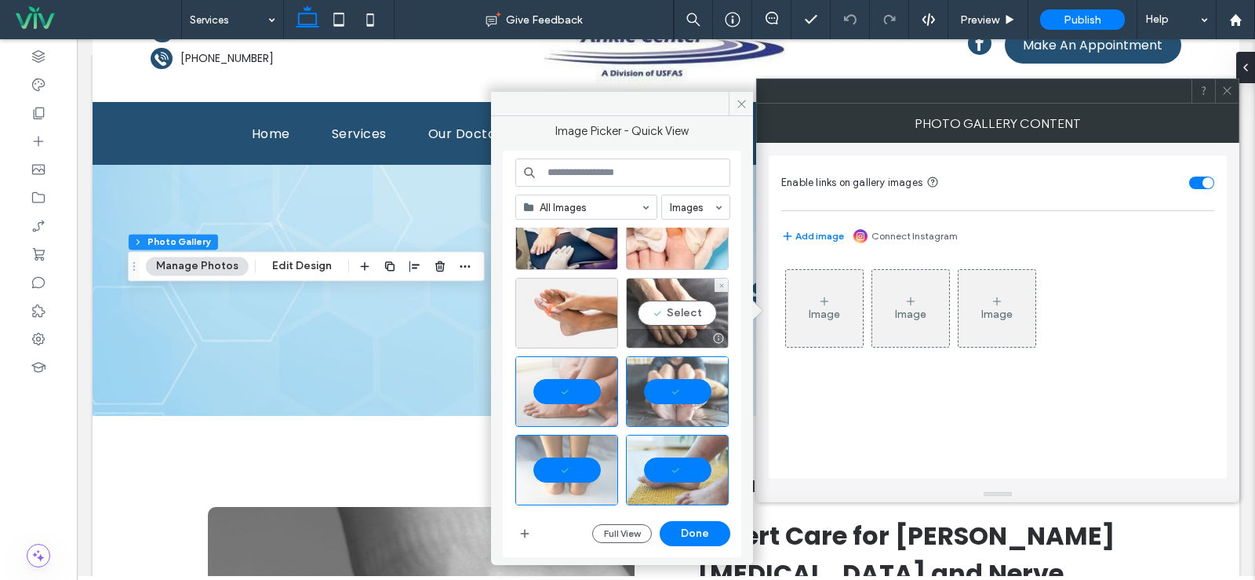
click at [678, 308] on div "Select" at bounding box center [677, 313] width 103 height 71
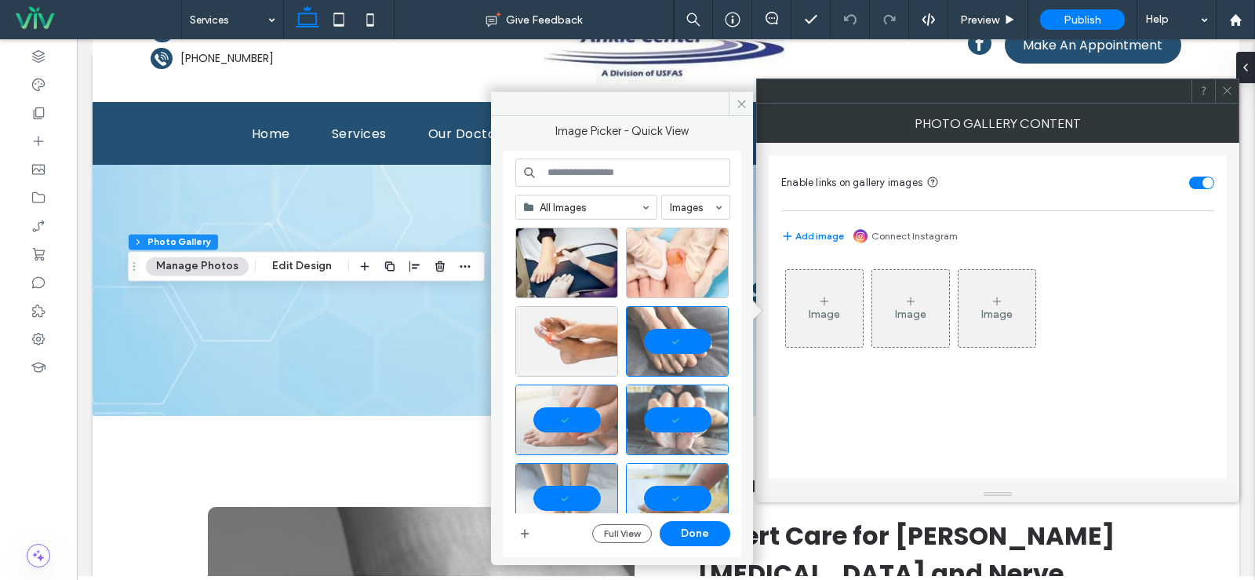
scroll to position [209, 0]
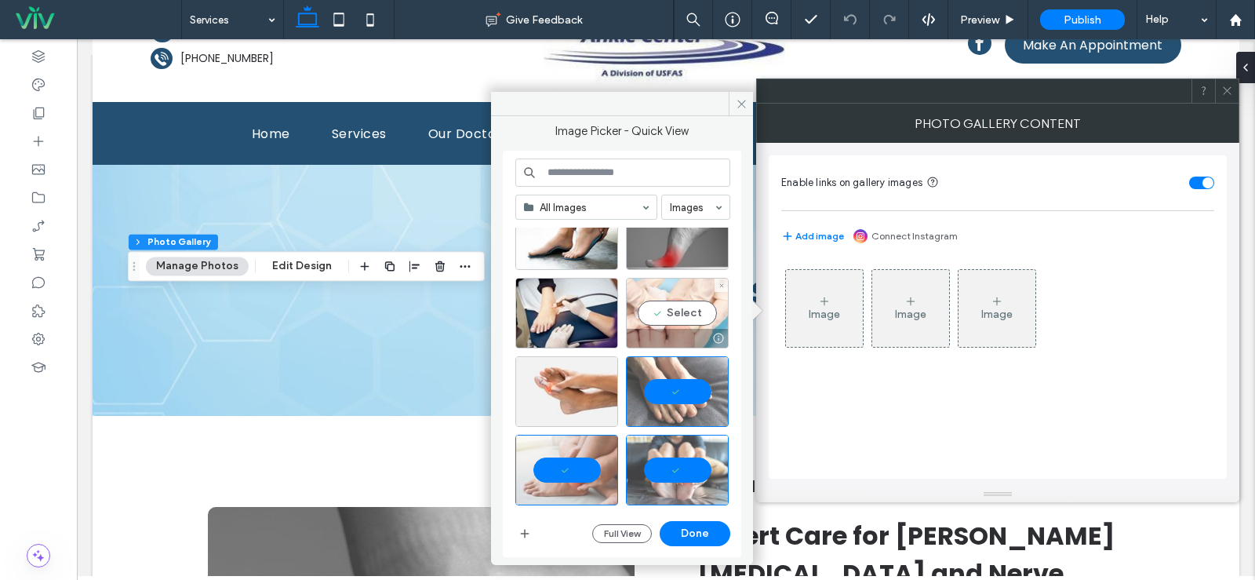
click at [667, 315] on div "Select" at bounding box center [677, 313] width 103 height 71
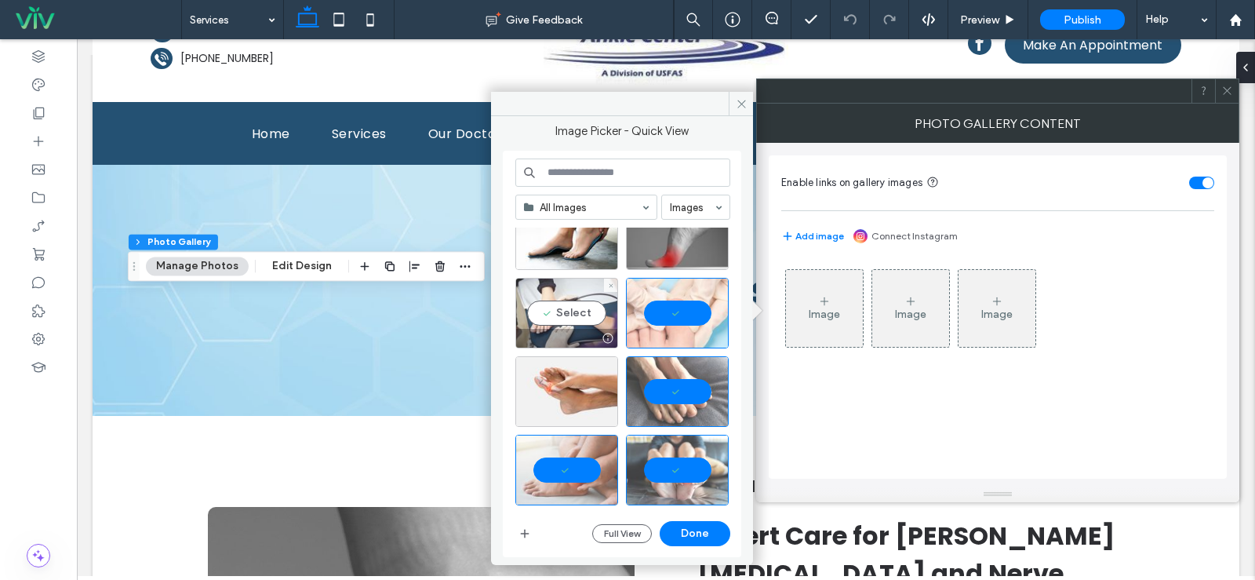
click at [588, 319] on div "Select" at bounding box center [566, 313] width 103 height 71
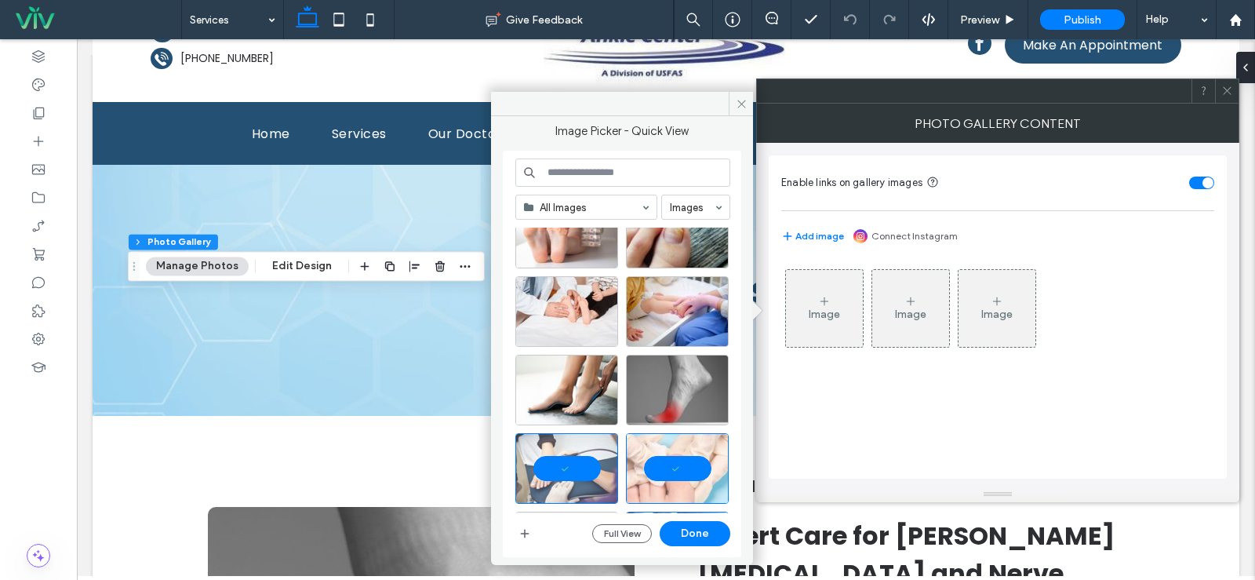
scroll to position [52, 0]
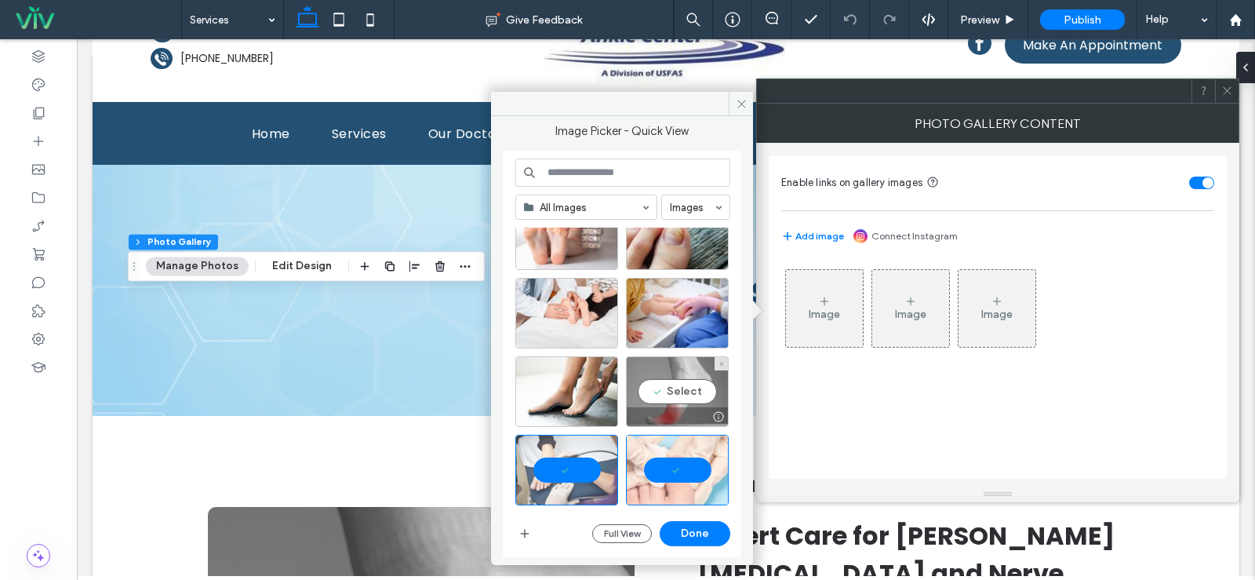
click at [685, 395] on div "Select" at bounding box center [677, 391] width 103 height 71
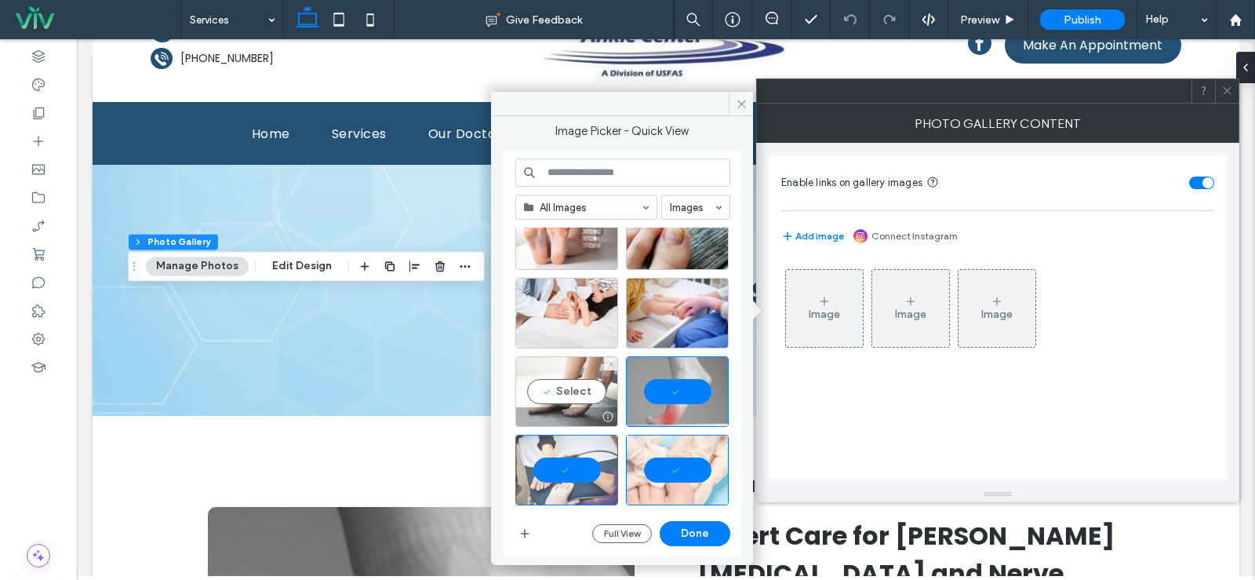
click at [578, 397] on div "Select" at bounding box center [566, 391] width 103 height 71
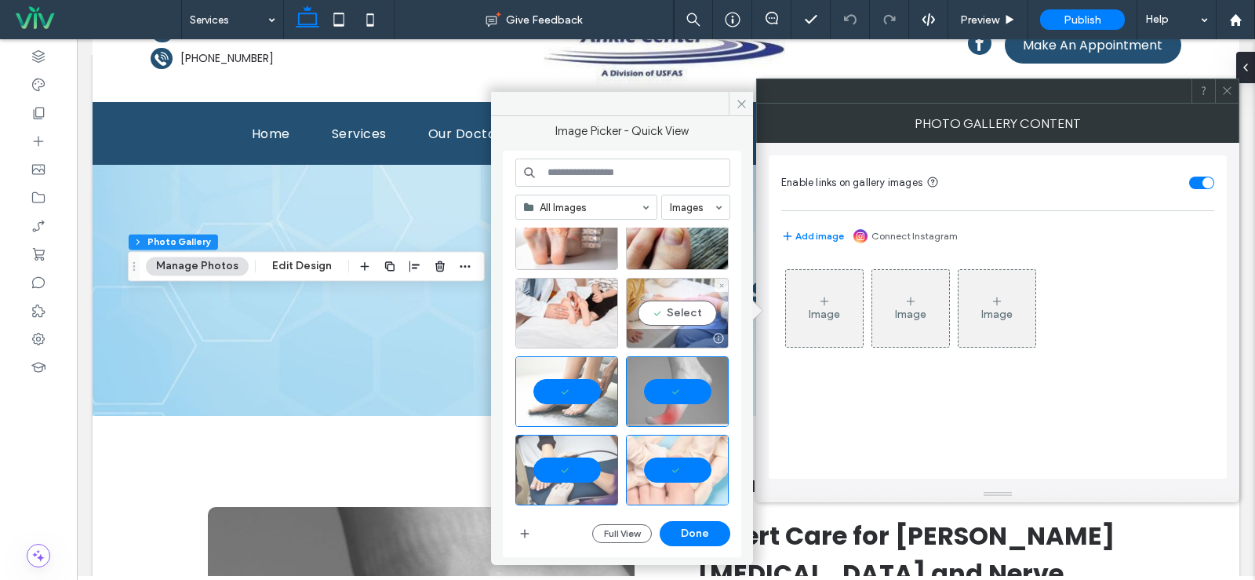
click at [695, 307] on div "Select" at bounding box center [677, 313] width 103 height 71
click at [675, 315] on div at bounding box center [677, 313] width 103 height 71
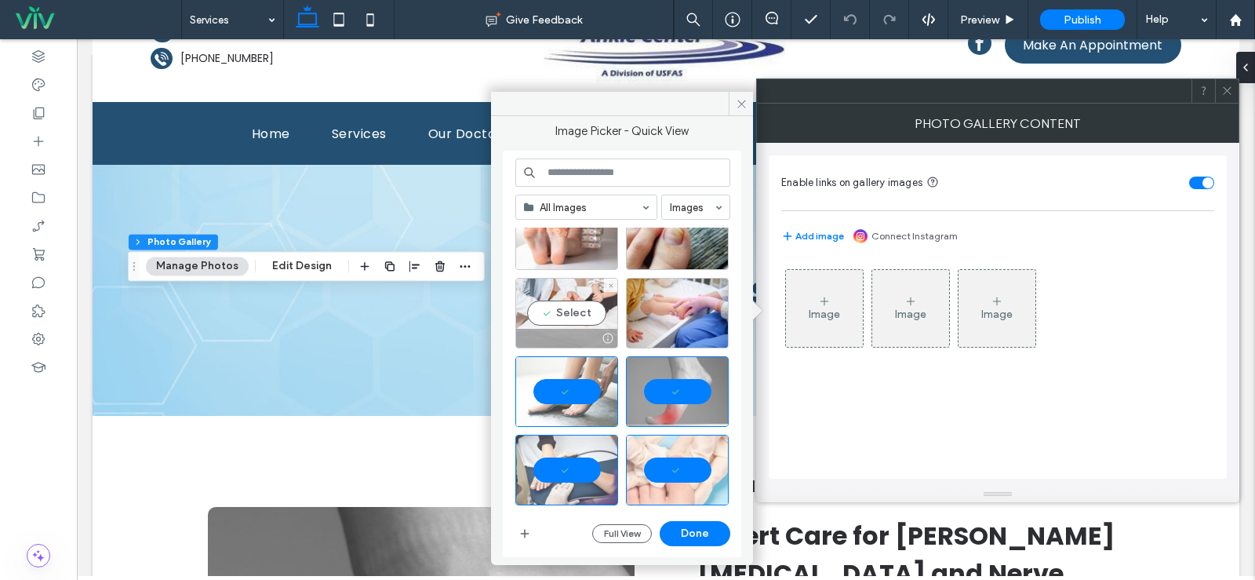
click at [573, 316] on div "Select" at bounding box center [566, 313] width 103 height 71
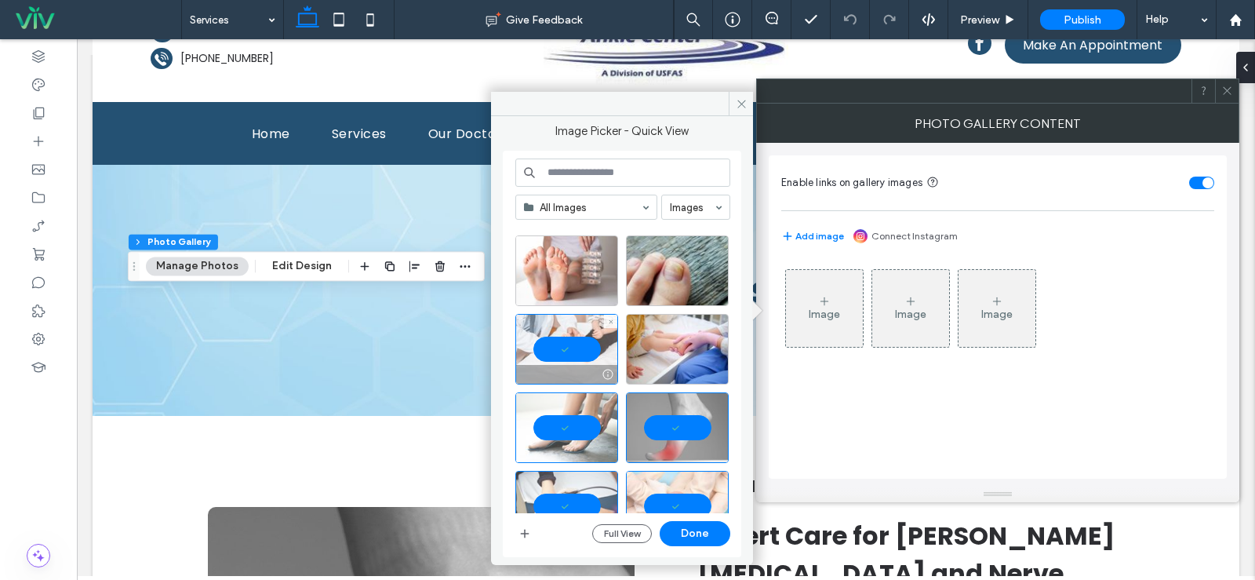
scroll to position [0, 0]
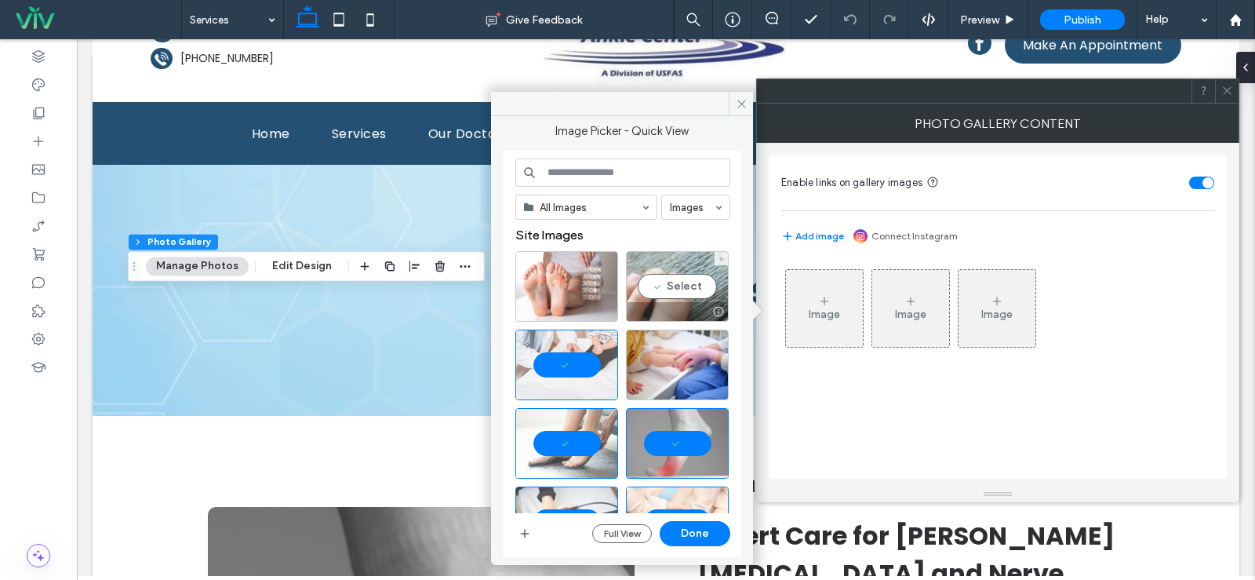
click at [685, 282] on div "Select" at bounding box center [677, 286] width 103 height 71
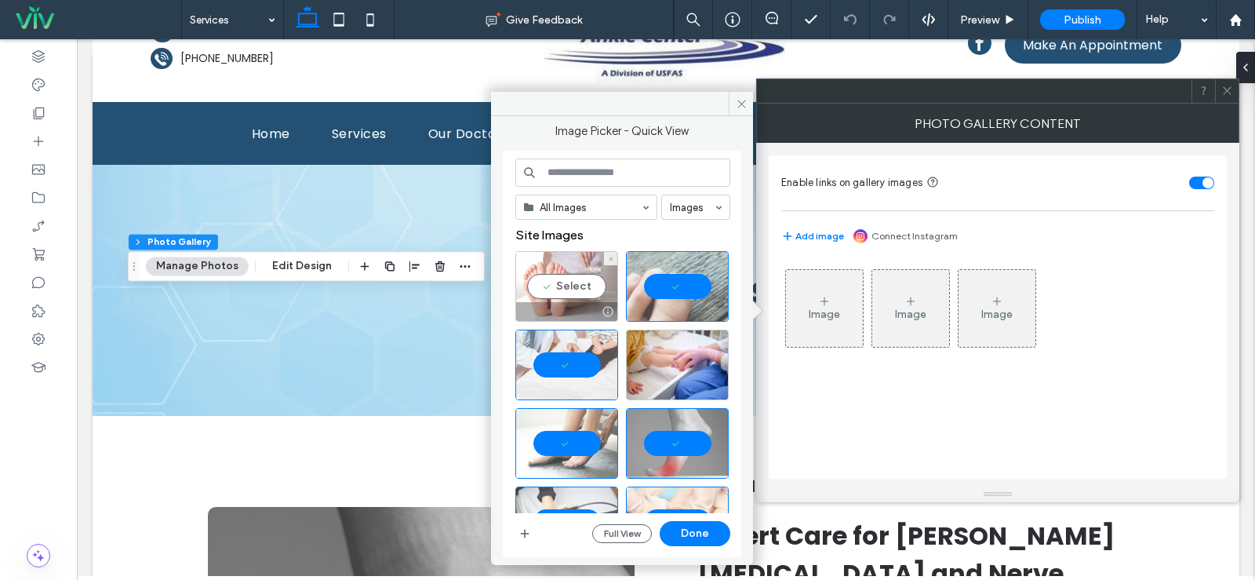
click at [569, 280] on div "Select" at bounding box center [566, 286] width 103 height 71
click at [684, 528] on button "Done" at bounding box center [695, 533] width 71 height 25
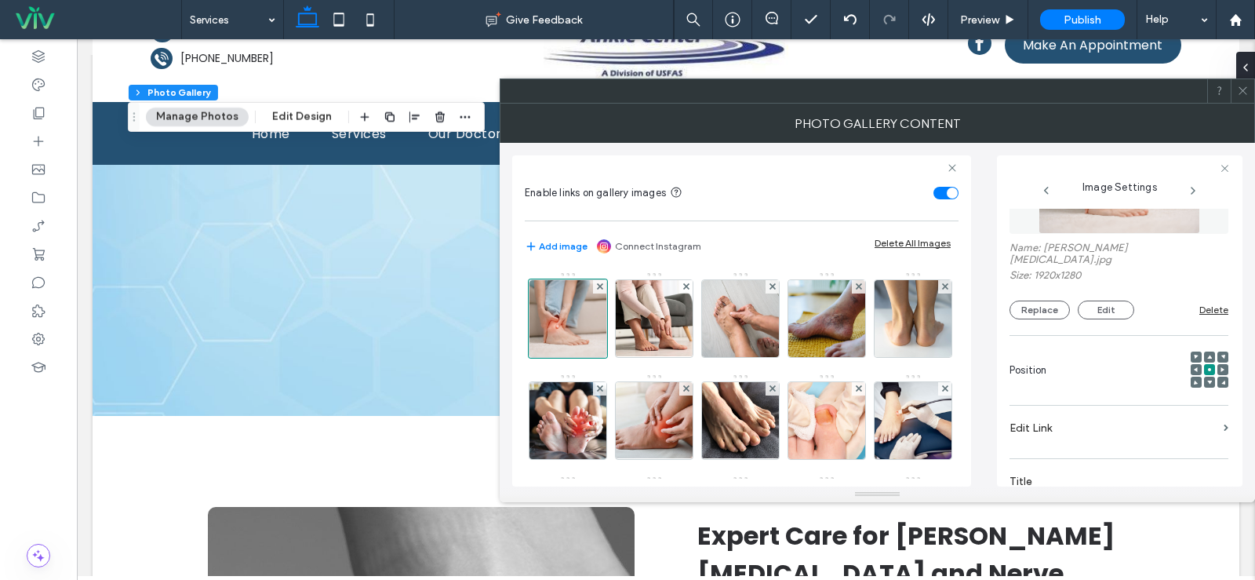
scroll to position [235, 0]
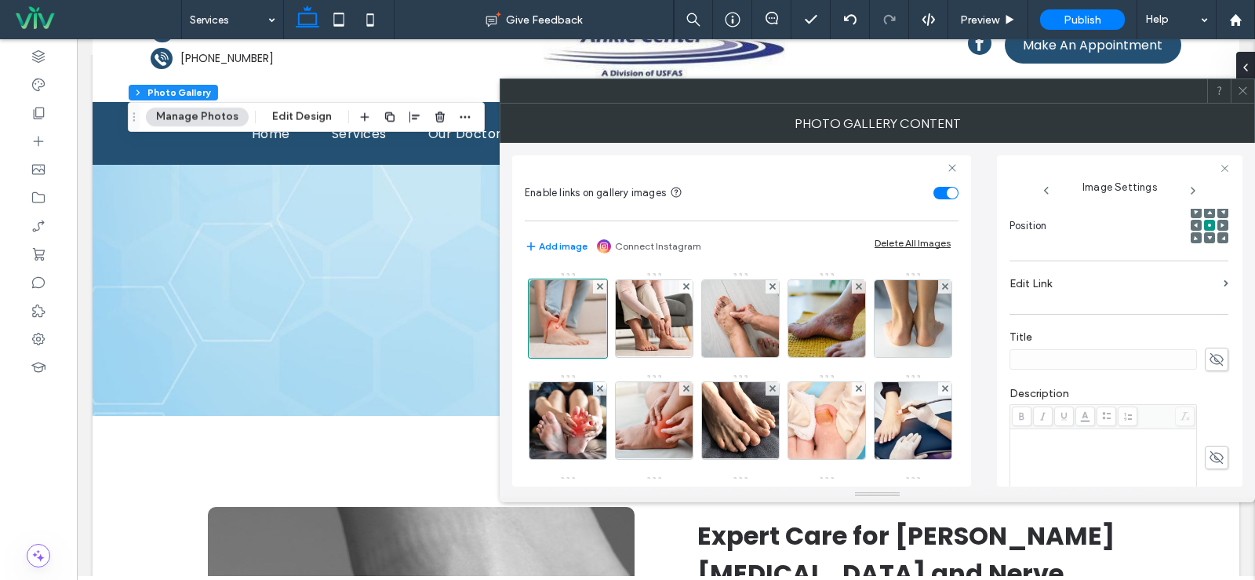
click at [1210, 351] on icon at bounding box center [1217, 359] width 16 height 17
click at [1080, 349] on input at bounding box center [1103, 359] width 187 height 20
paste input "**********"
type input "**********"
click at [642, 312] on img at bounding box center [654, 318] width 115 height 77
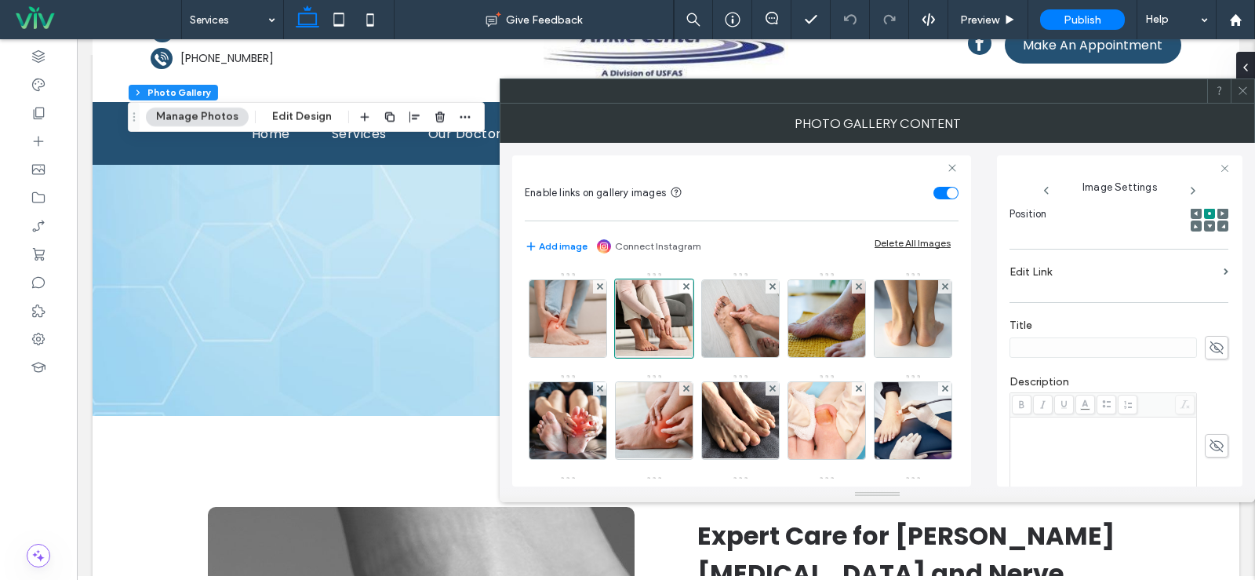
click at [1221, 343] on div "Name: arthritis.jpg Size: 1920x1281 Replace Edit Delete Position Edit Link Titl…" at bounding box center [1120, 348] width 220 height 278
drag, startPoint x: 1214, startPoint y: 346, endPoint x: 1130, endPoint y: 356, distance: 83.8
click at [1213, 346] on icon at bounding box center [1217, 347] width 16 height 17
click at [1083, 356] on input at bounding box center [1103, 347] width 187 height 20
paste input "*********"
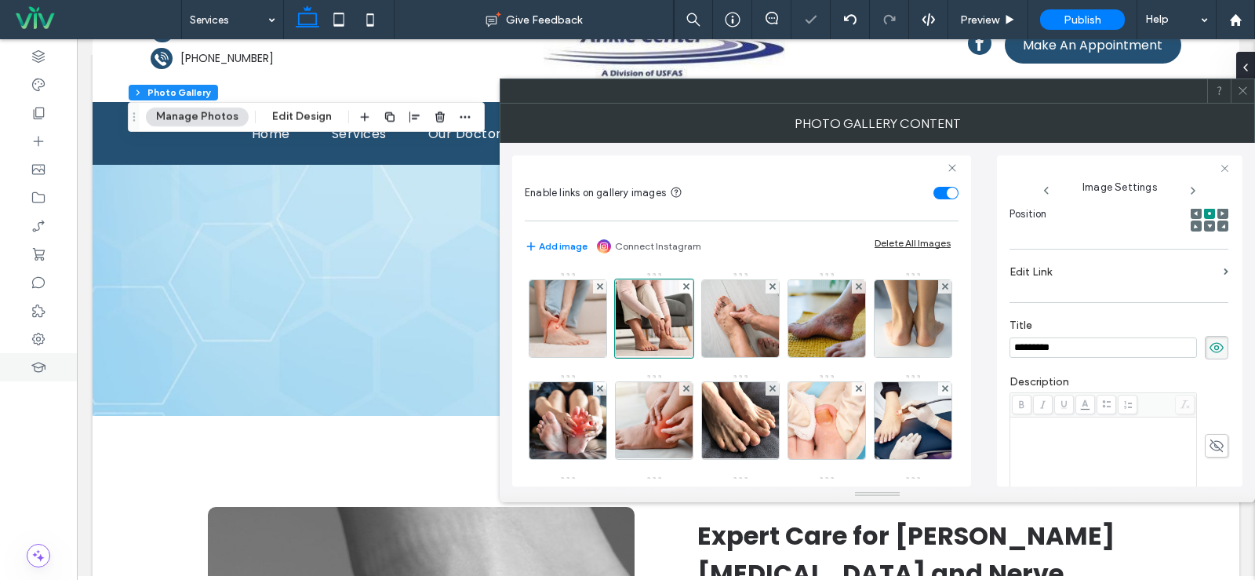
type input "*********"
click at [749, 332] on img at bounding box center [740, 318] width 115 height 77
click at [1213, 352] on use at bounding box center [1217, 347] width 14 height 13
click at [1119, 341] on input at bounding box center [1103, 347] width 187 height 20
paste input "*******"
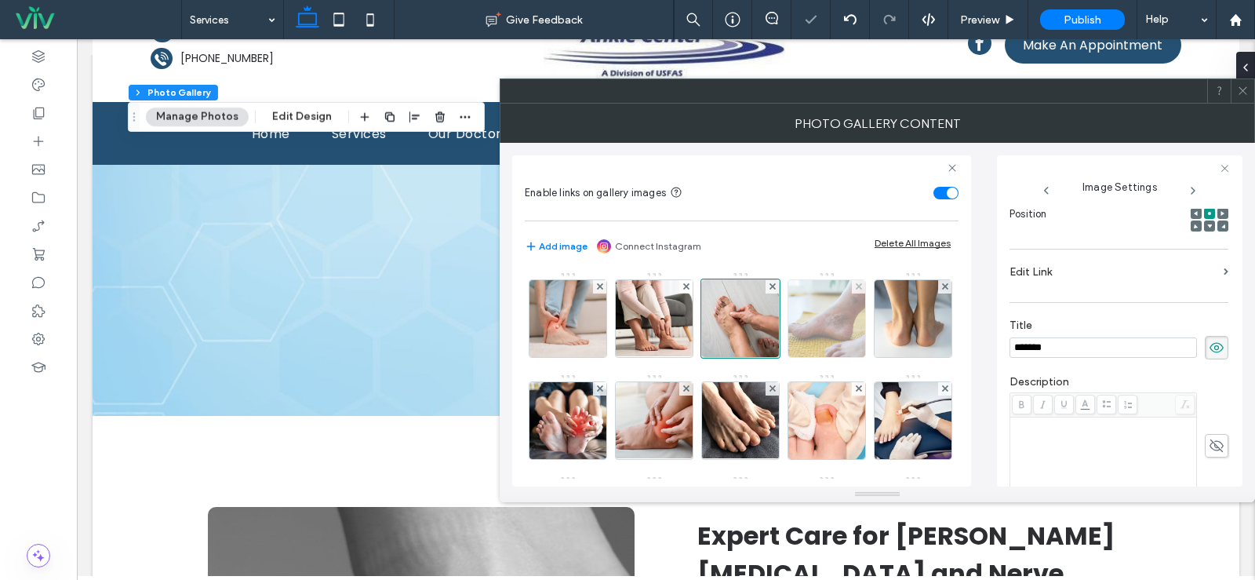
type input "*******"
click at [839, 326] on img at bounding box center [827, 318] width 115 height 77
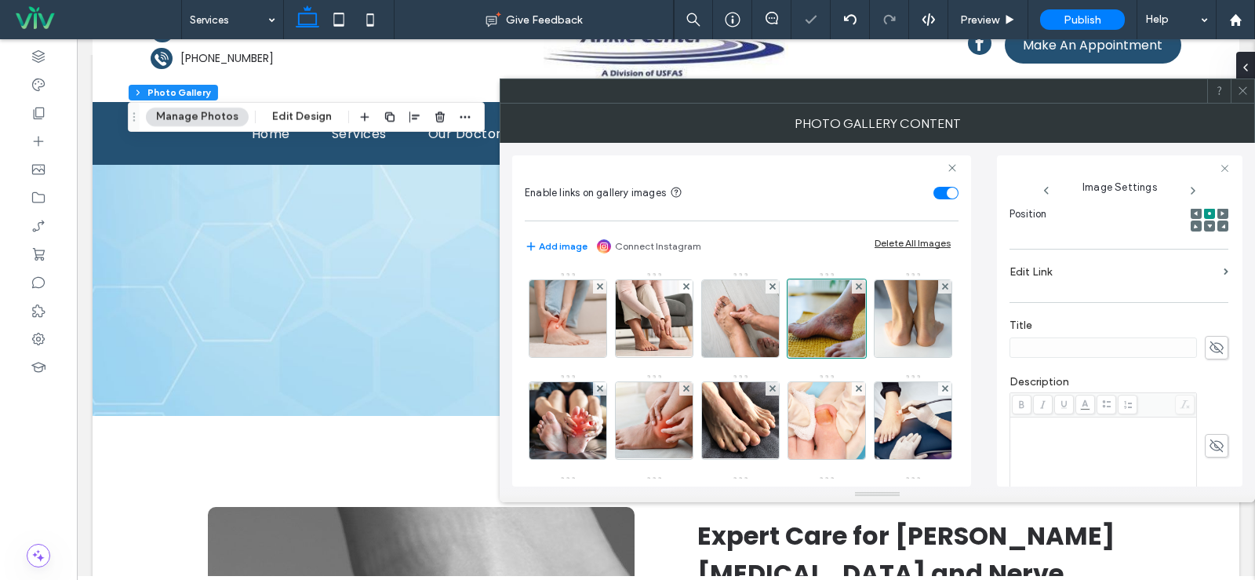
drag, startPoint x: 1210, startPoint y: 345, endPoint x: 1111, endPoint y: 344, distance: 99.6
click at [1209, 345] on icon at bounding box center [1217, 347] width 16 height 17
click at [1111, 344] on input at bounding box center [1103, 347] width 187 height 20
type input "**********"
click at [523, 424] on div "Enable links on gallery images Add image Connect Instagram Delete All Images Im…" at bounding box center [741, 320] width 459 height 331
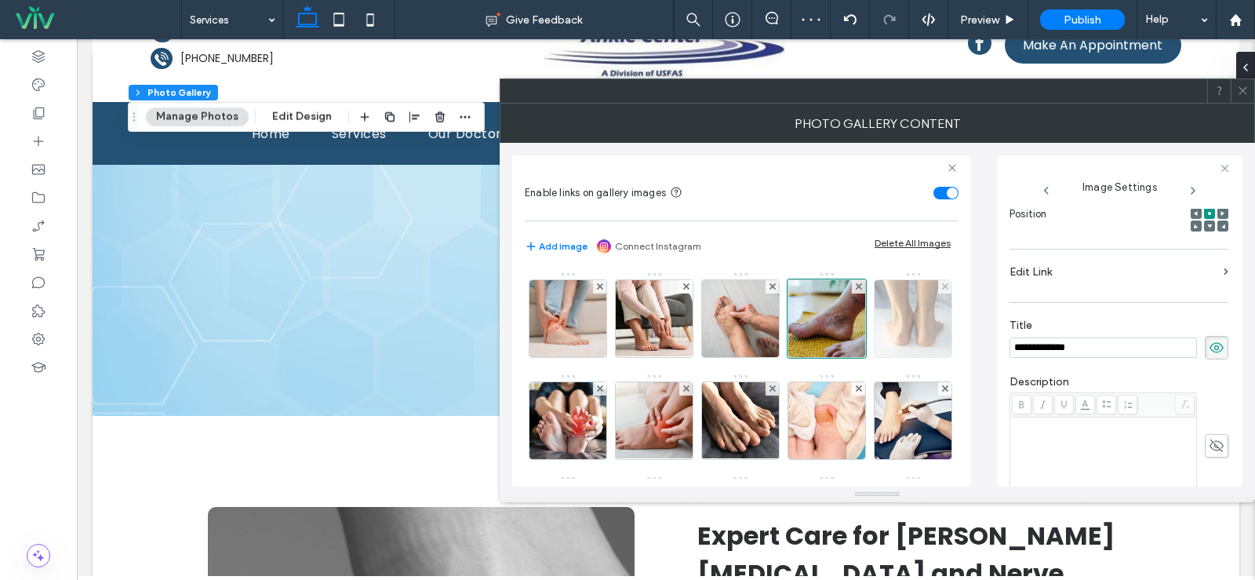
click at [856, 357] on img at bounding box center [913, 318] width 115 height 77
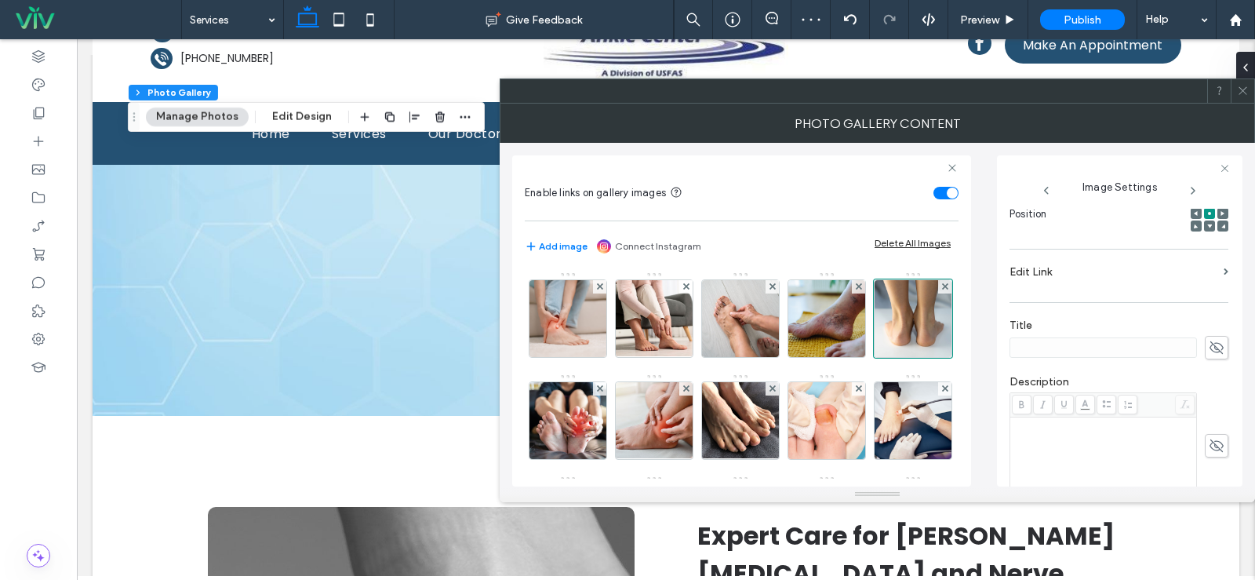
click at [1209, 348] on icon at bounding box center [1217, 347] width 16 height 17
type input "*********"
drag, startPoint x: 648, startPoint y: 421, endPoint x: 686, endPoint y: 421, distance: 37.7
click at [626, 421] on img at bounding box center [568, 420] width 115 height 77
click at [1209, 345] on icon at bounding box center [1217, 347] width 16 height 17
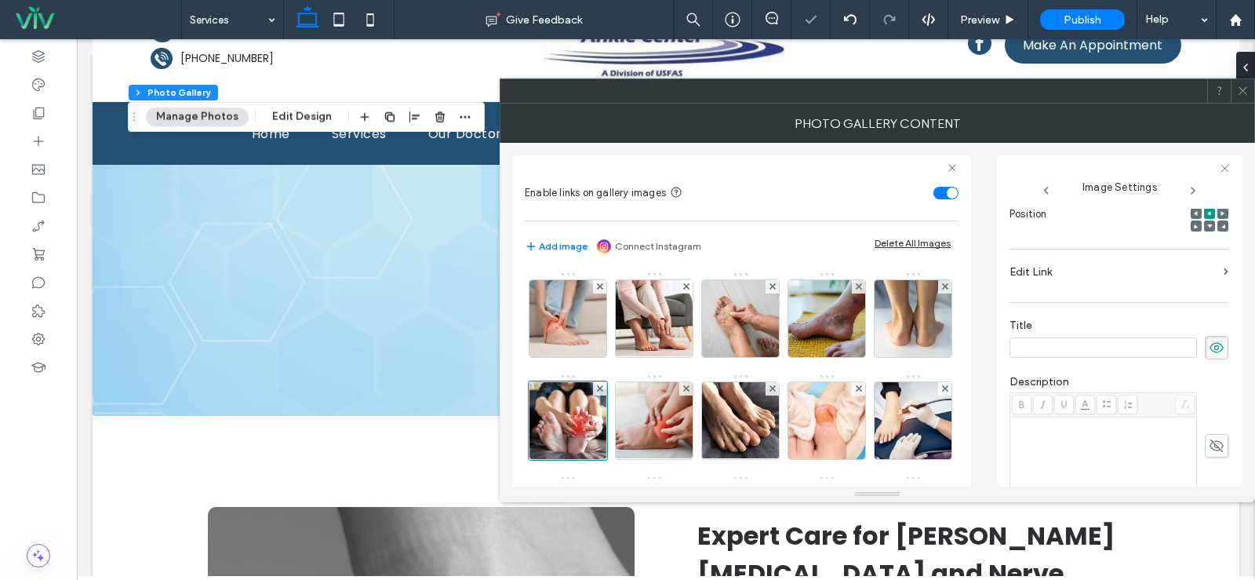
click at [1126, 347] on input at bounding box center [1103, 347] width 187 height 20
type input "*********"
click at [712, 426] on img at bounding box center [654, 420] width 115 height 77
click at [1209, 344] on icon at bounding box center [1217, 347] width 16 height 17
click at [1150, 350] on input at bounding box center [1103, 347] width 187 height 20
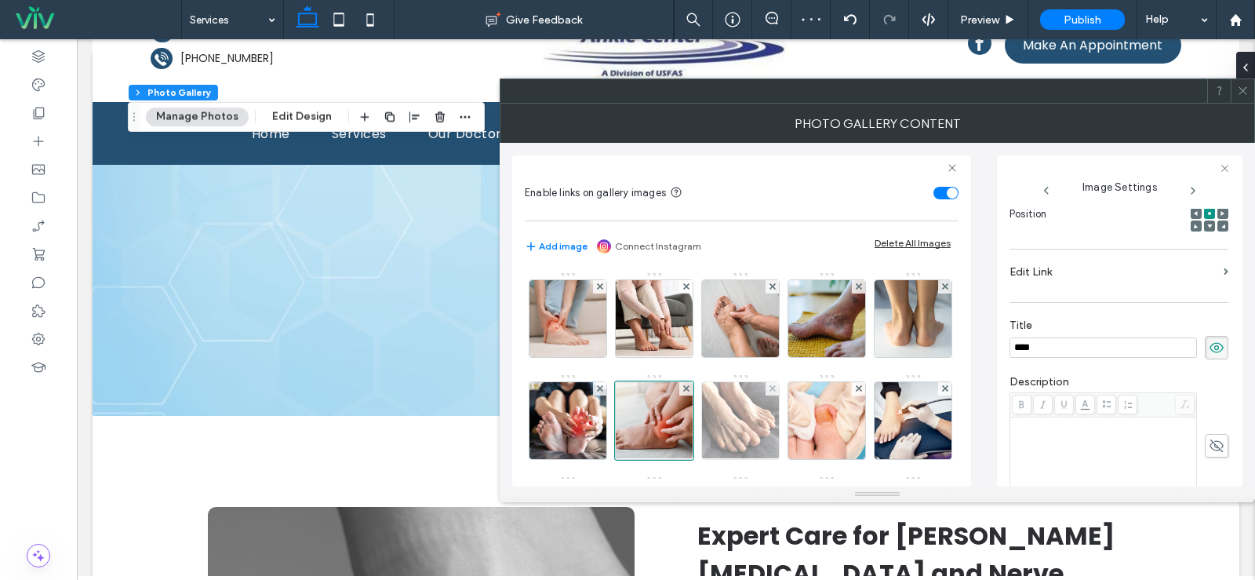
type input "****"
click at [792, 428] on img at bounding box center [741, 420] width 103 height 77
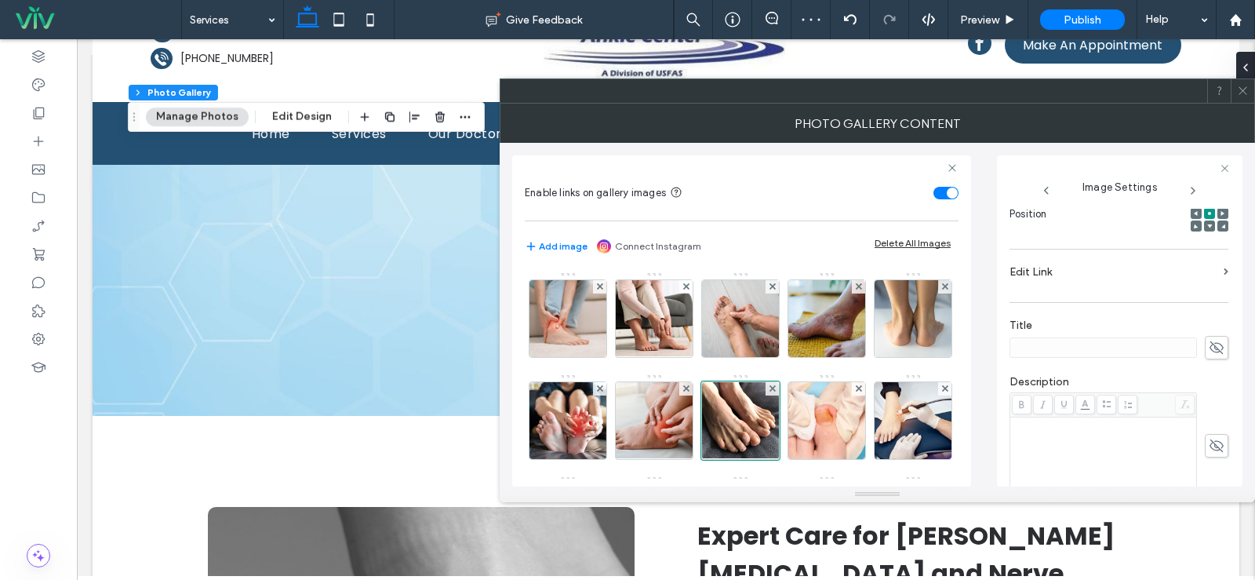
drag, startPoint x: 1203, startPoint y: 349, endPoint x: 1114, endPoint y: 341, distance: 89.0
click at [1209, 349] on icon at bounding box center [1217, 347] width 16 height 17
click at [1112, 340] on input at bounding box center [1103, 347] width 187 height 20
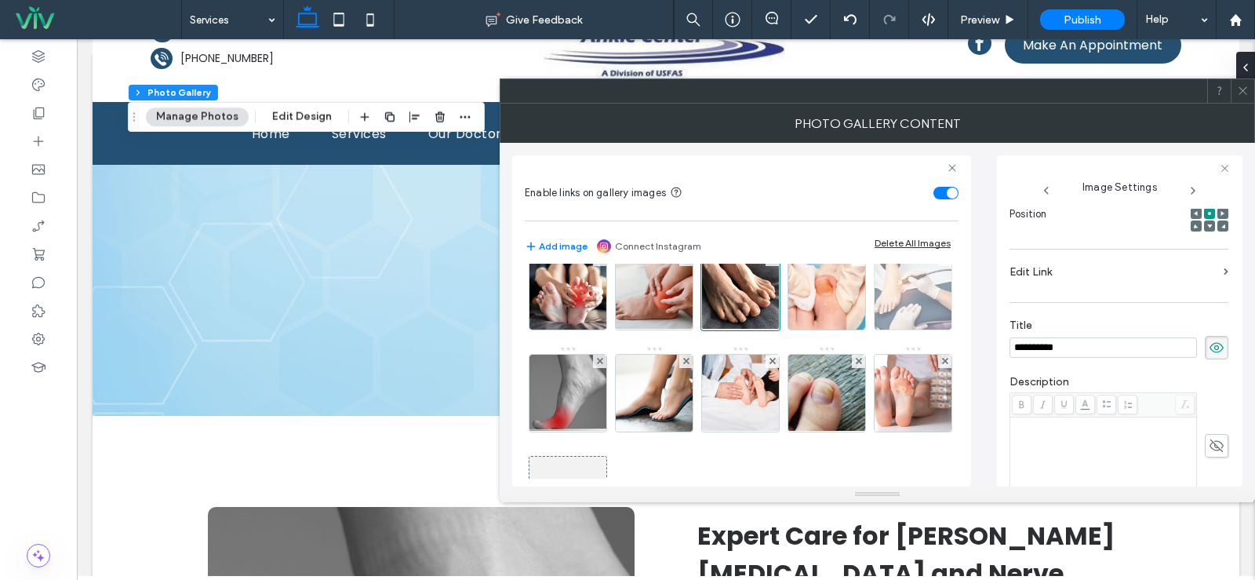
scroll to position [157, 0]
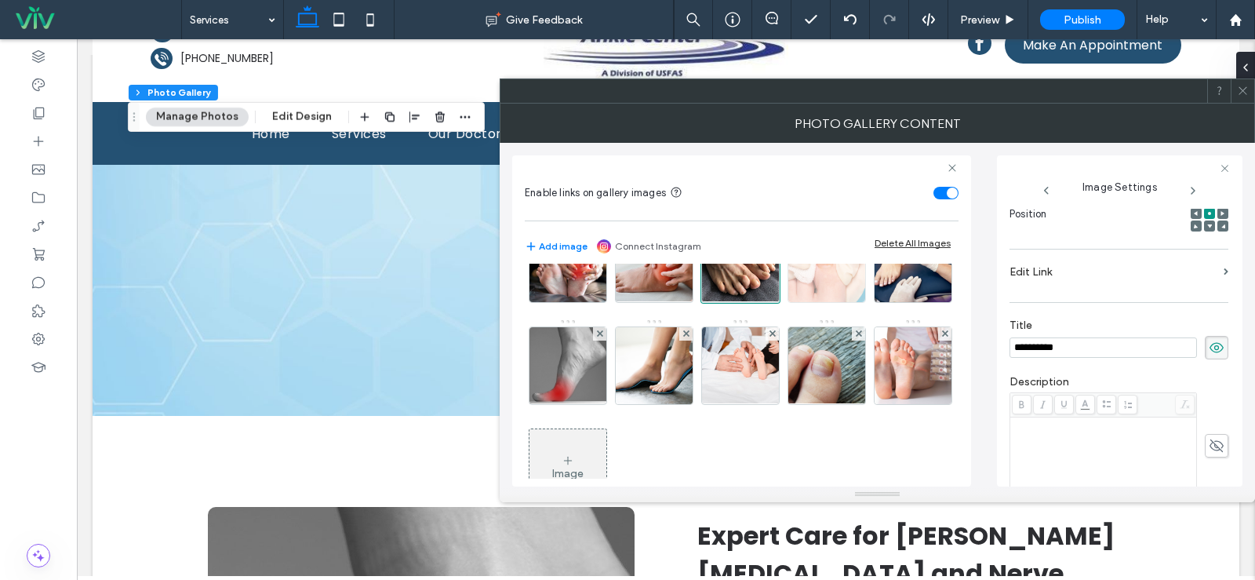
type input "**********"
click at [770, 302] on img at bounding box center [827, 263] width 115 height 77
drag, startPoint x: 1213, startPoint y: 344, endPoint x: 1105, endPoint y: 348, distance: 107.5
click at [1212, 345] on icon at bounding box center [1217, 347] width 16 height 17
type input "**********"
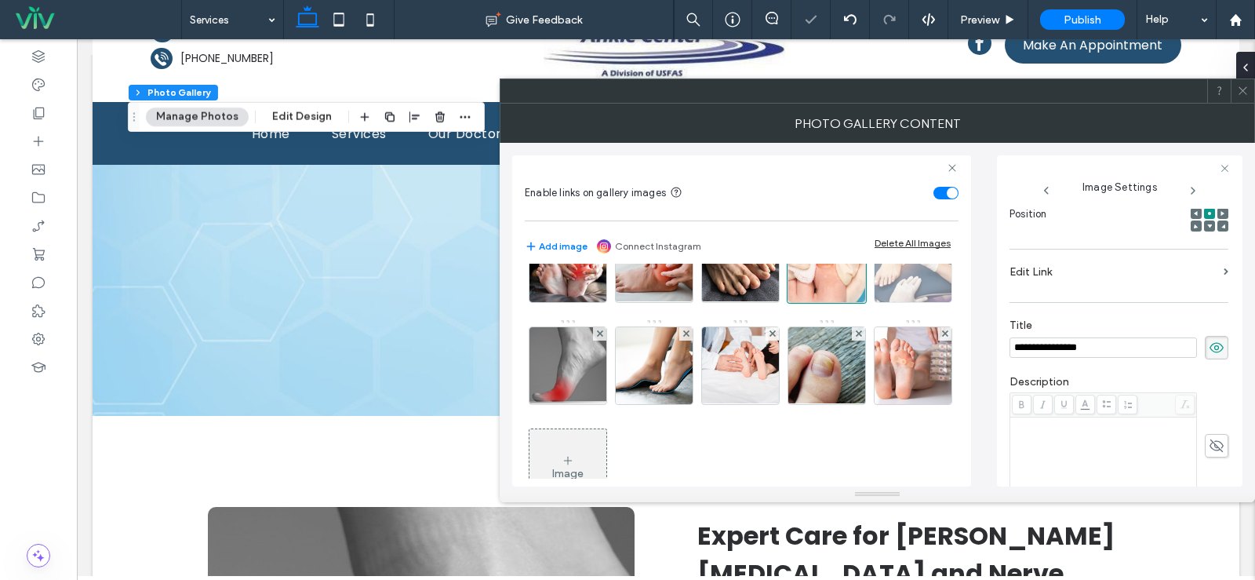
click at [856, 302] on img at bounding box center [913, 263] width 115 height 77
click at [1210, 344] on use at bounding box center [1217, 347] width 14 height 13
click at [1158, 345] on input at bounding box center [1103, 347] width 187 height 20
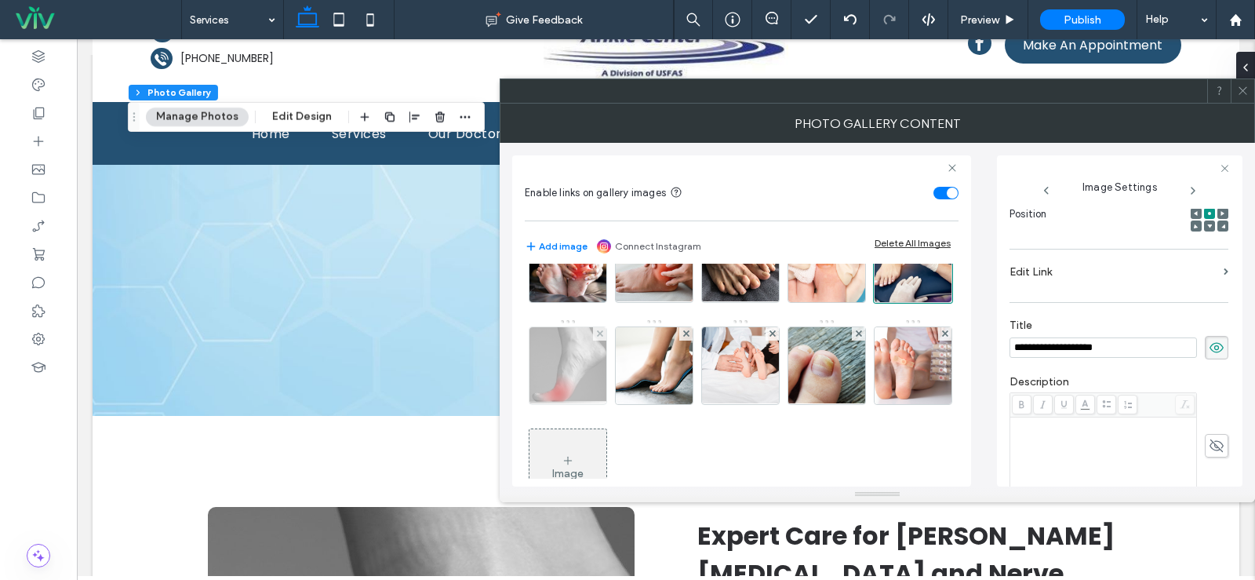
type input "**********"
click at [628, 384] on img at bounding box center [567, 365] width 119 height 77
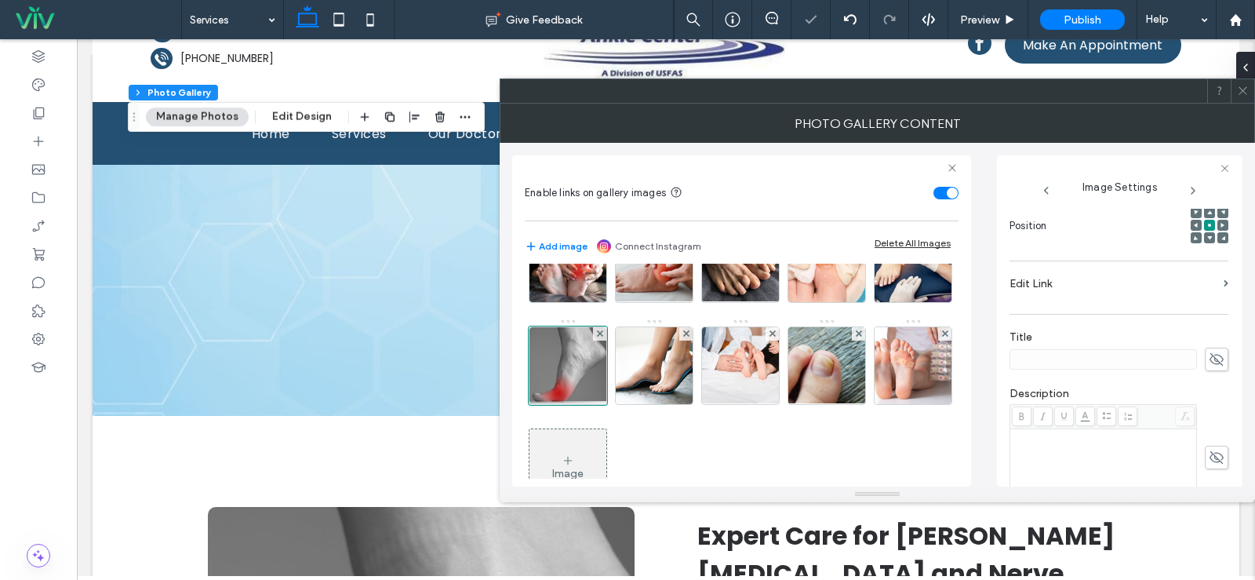
click at [1209, 351] on icon at bounding box center [1217, 359] width 16 height 17
click at [1101, 349] on input at bounding box center [1103, 359] width 187 height 20
type input "********"
click at [712, 388] on img at bounding box center [654, 365] width 115 height 77
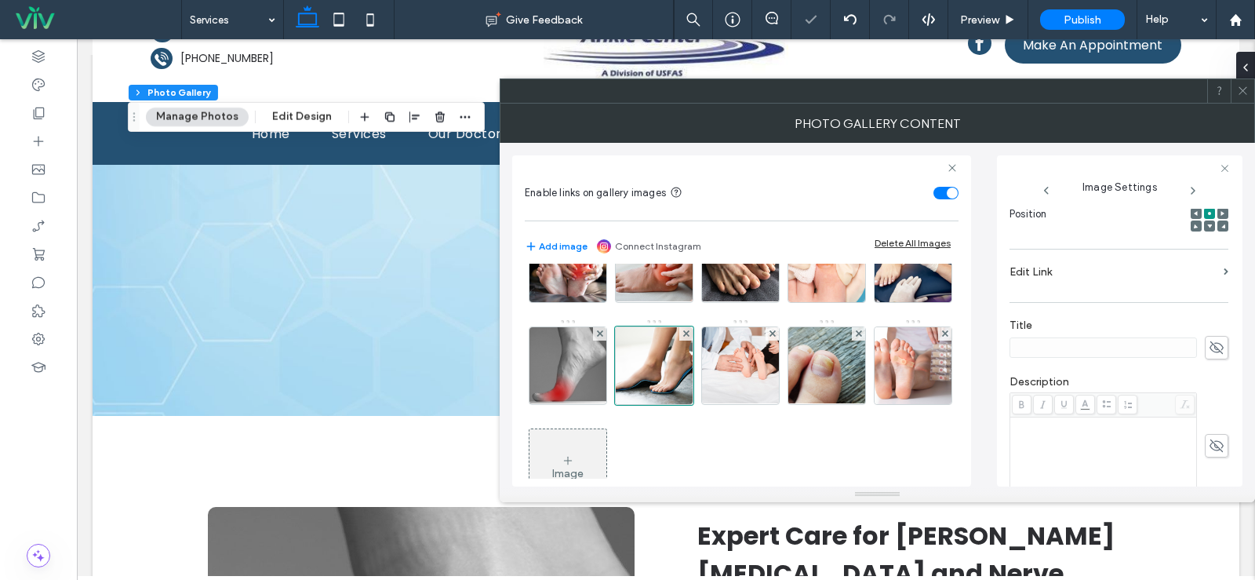
scroll to position [238, 0]
click at [1210, 347] on use at bounding box center [1217, 345] width 14 height 13
click at [1096, 335] on input at bounding box center [1103, 345] width 187 height 20
type input "*********"
click at [683, 404] on img at bounding box center [740, 365] width 115 height 77
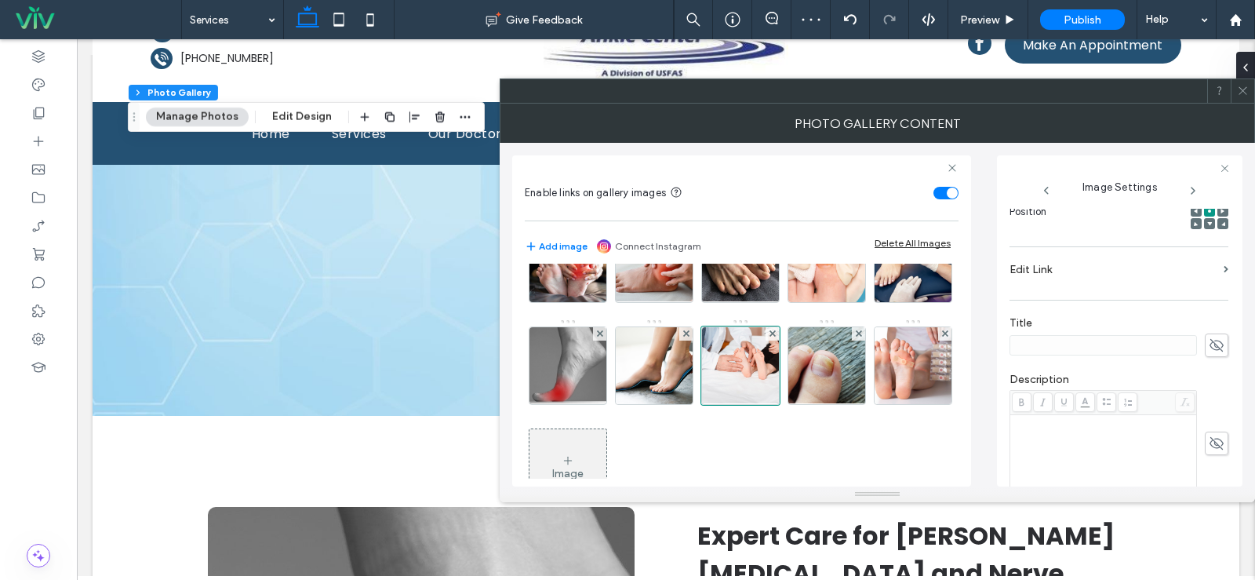
click at [1211, 342] on icon at bounding box center [1217, 345] width 16 height 17
click at [1099, 342] on input at bounding box center [1103, 345] width 187 height 20
click at [1061, 348] on input "**********" at bounding box center [1103, 345] width 187 height 20
type input "**********"
click at [761, 404] on img at bounding box center [827, 365] width 132 height 77
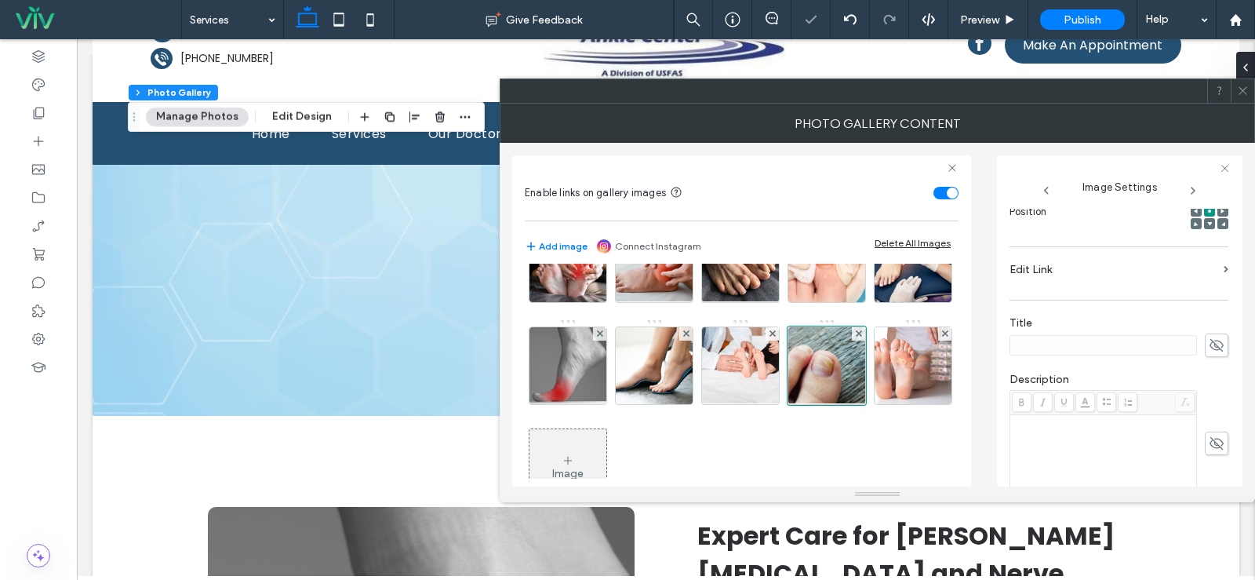
click at [1209, 340] on icon at bounding box center [1217, 345] width 16 height 17
click at [1118, 346] on input at bounding box center [1103, 345] width 187 height 20
type input "******"
click at [856, 404] on img at bounding box center [913, 365] width 115 height 77
click at [1209, 348] on icon at bounding box center [1217, 345] width 16 height 17
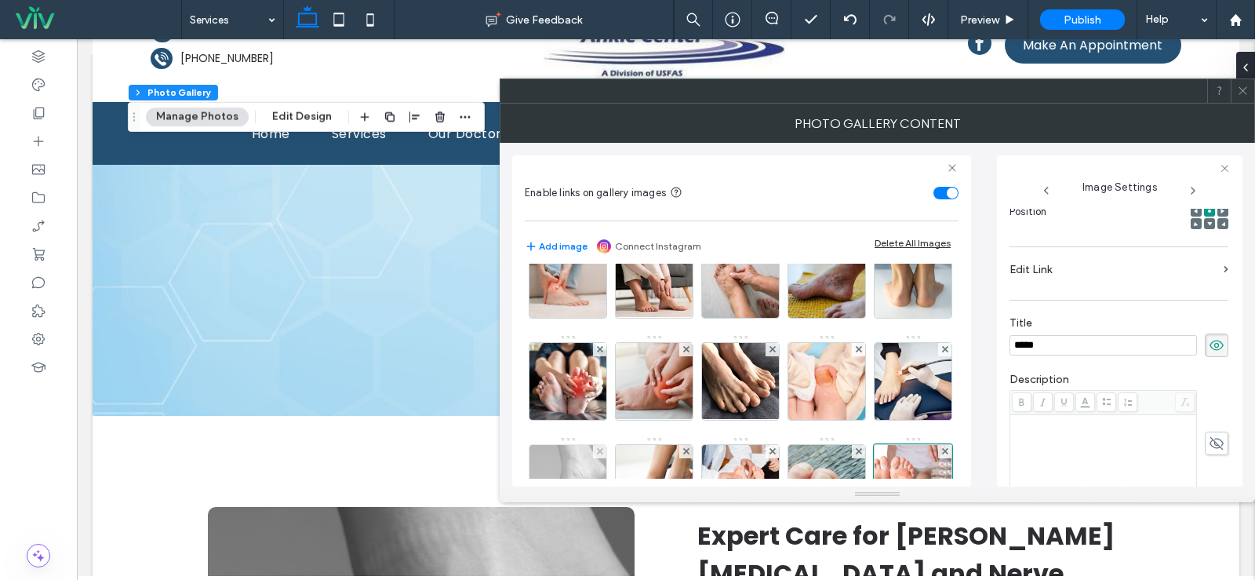
scroll to position [0, 0]
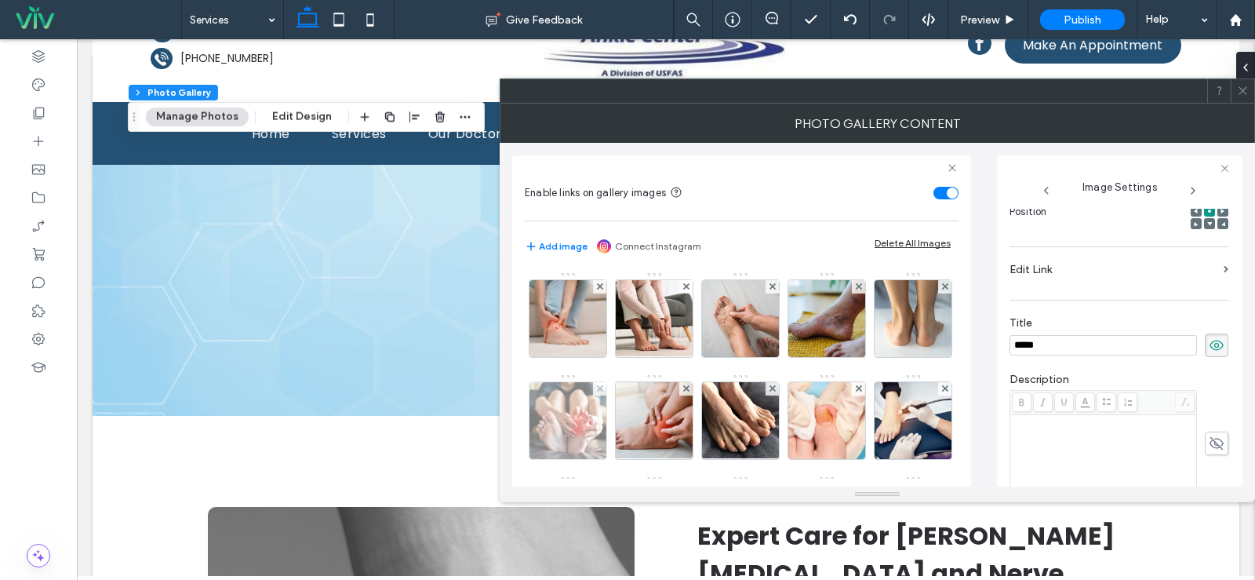
type input "*****"
click at [626, 417] on img at bounding box center [568, 420] width 115 height 77
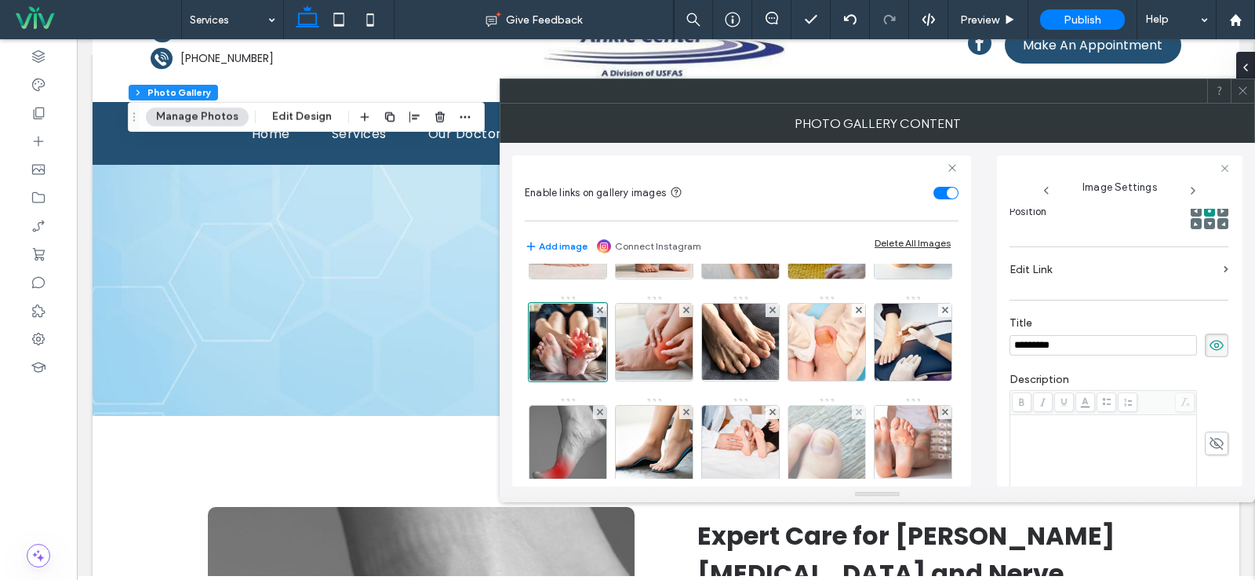
scroll to position [157, 0]
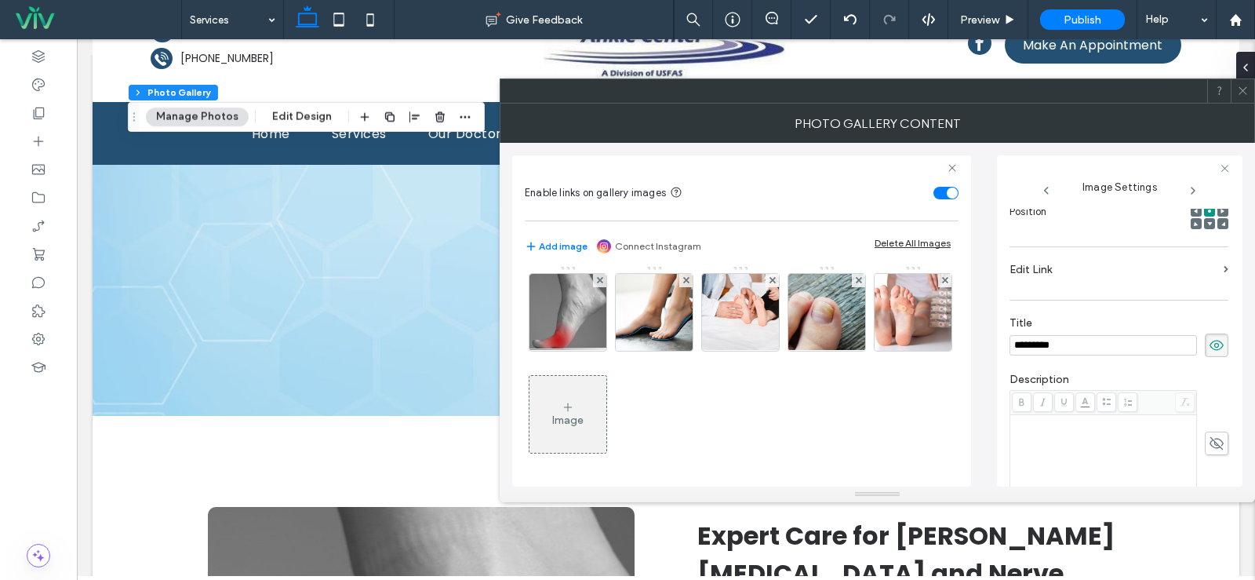
click at [574, 411] on icon at bounding box center [568, 407] width 13 height 13
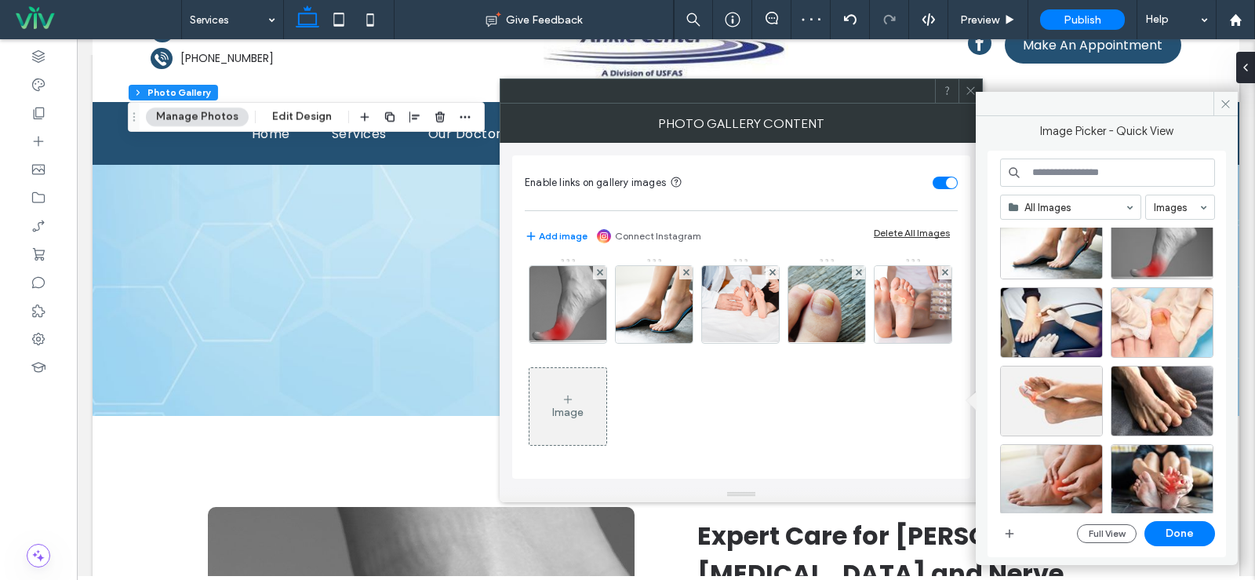
scroll to position [235, 0]
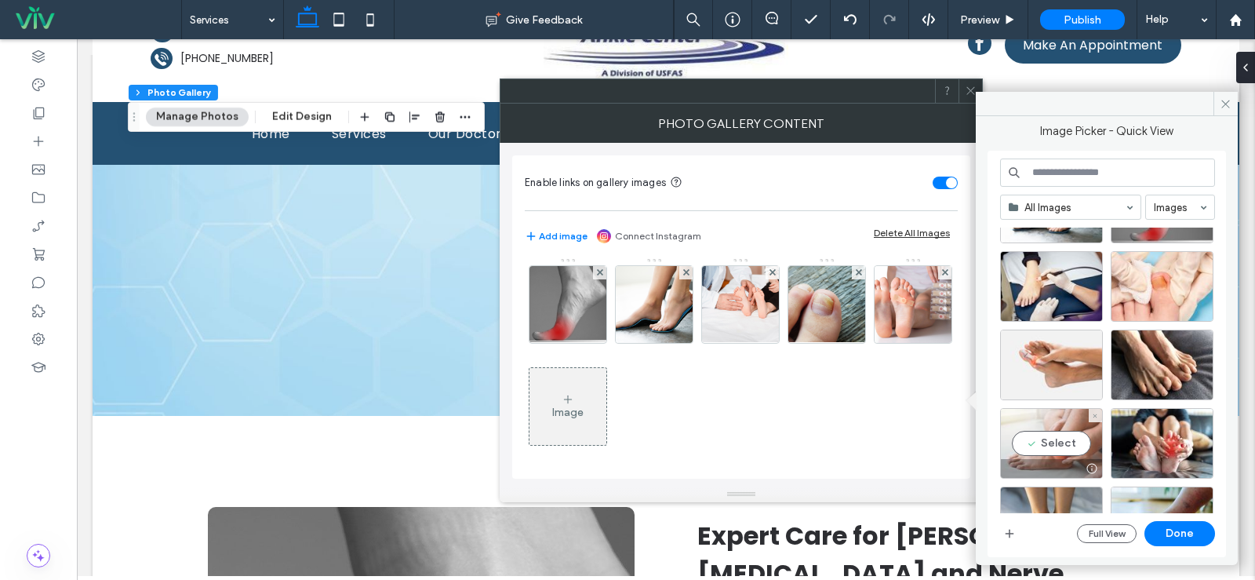
click at [1065, 440] on div "Select" at bounding box center [1051, 443] width 103 height 71
click at [1181, 540] on button "Done" at bounding box center [1180, 533] width 71 height 25
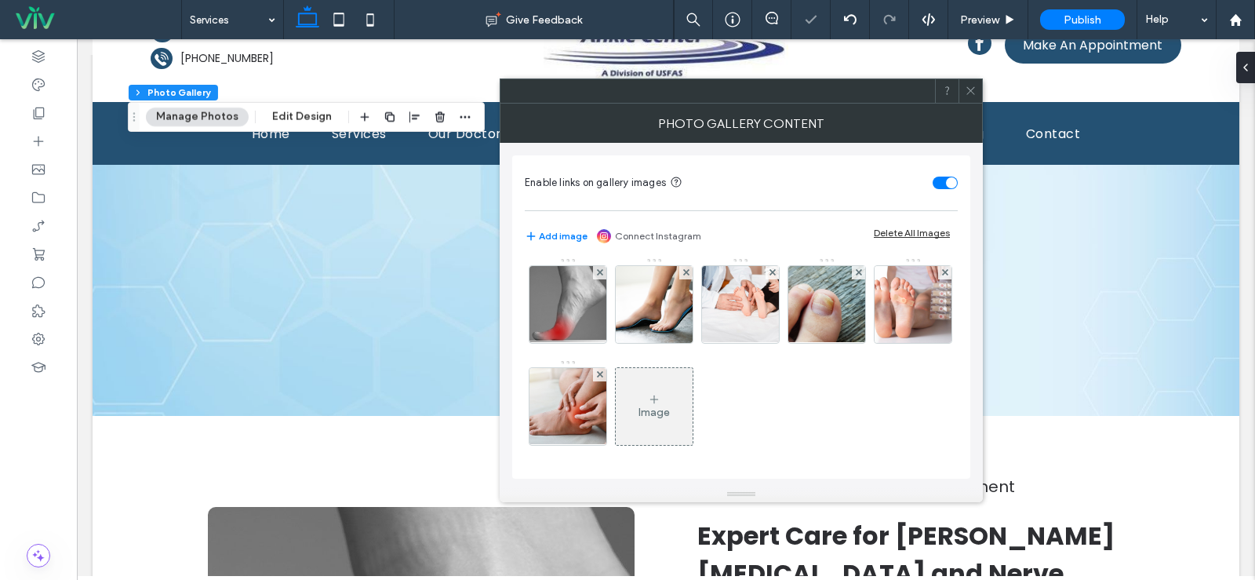
scroll to position [210, 0]
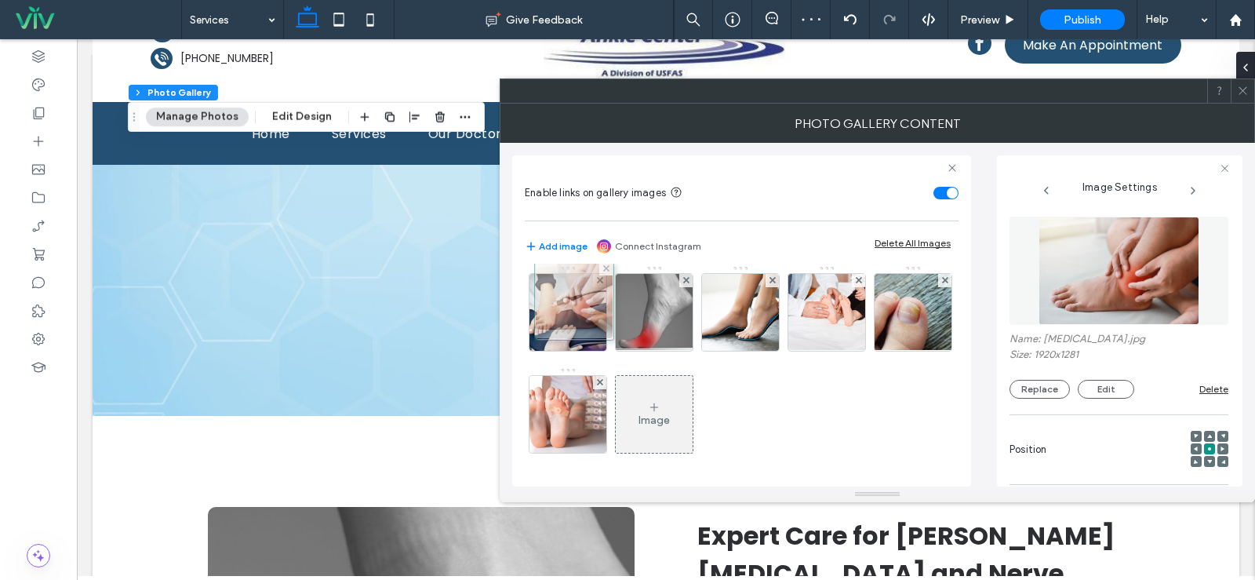
drag, startPoint x: 824, startPoint y: 419, endPoint x: 568, endPoint y: 305, distance: 280.6
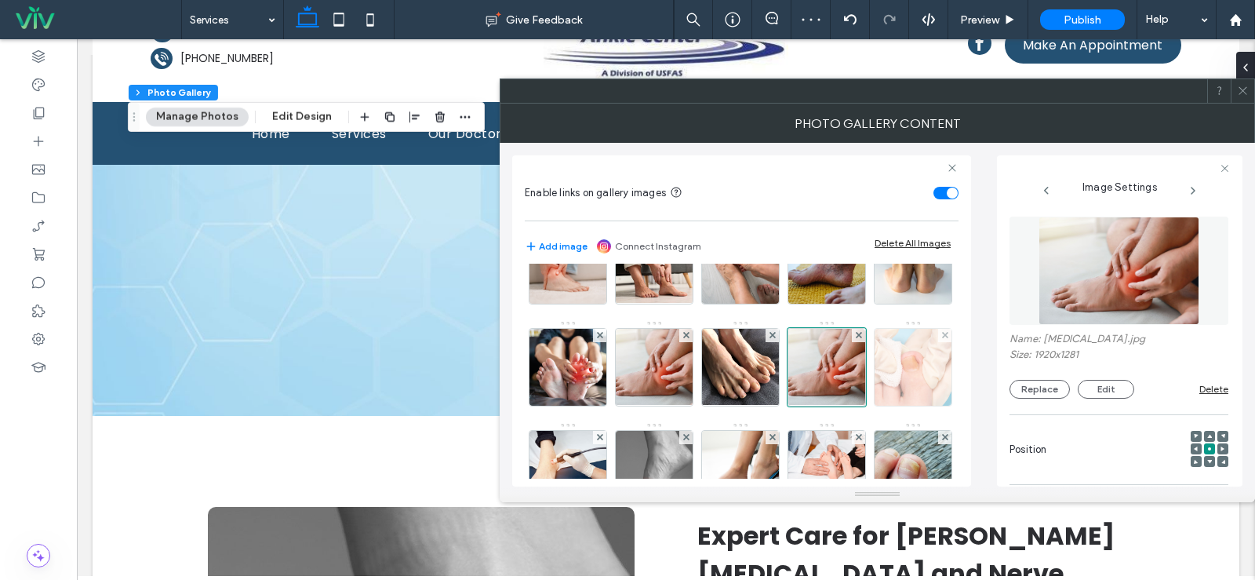
scroll to position [132, 0]
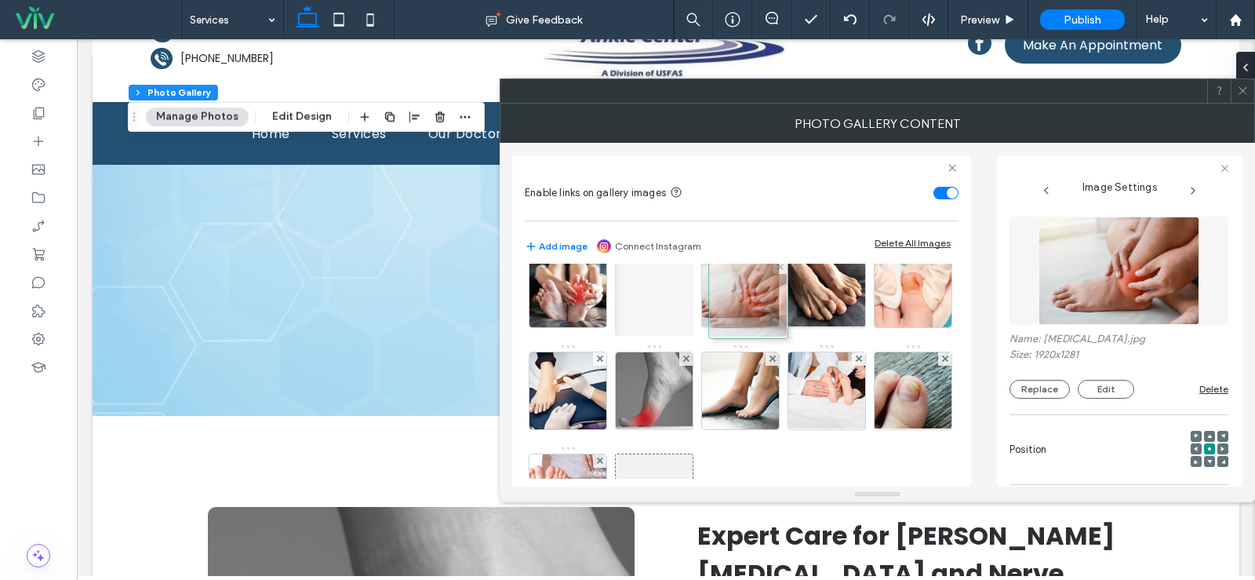
drag, startPoint x: 575, startPoint y: 399, endPoint x: 750, endPoint y: 307, distance: 197.6
drag, startPoint x: 801, startPoint y: 300, endPoint x: 743, endPoint y: 298, distance: 58.1
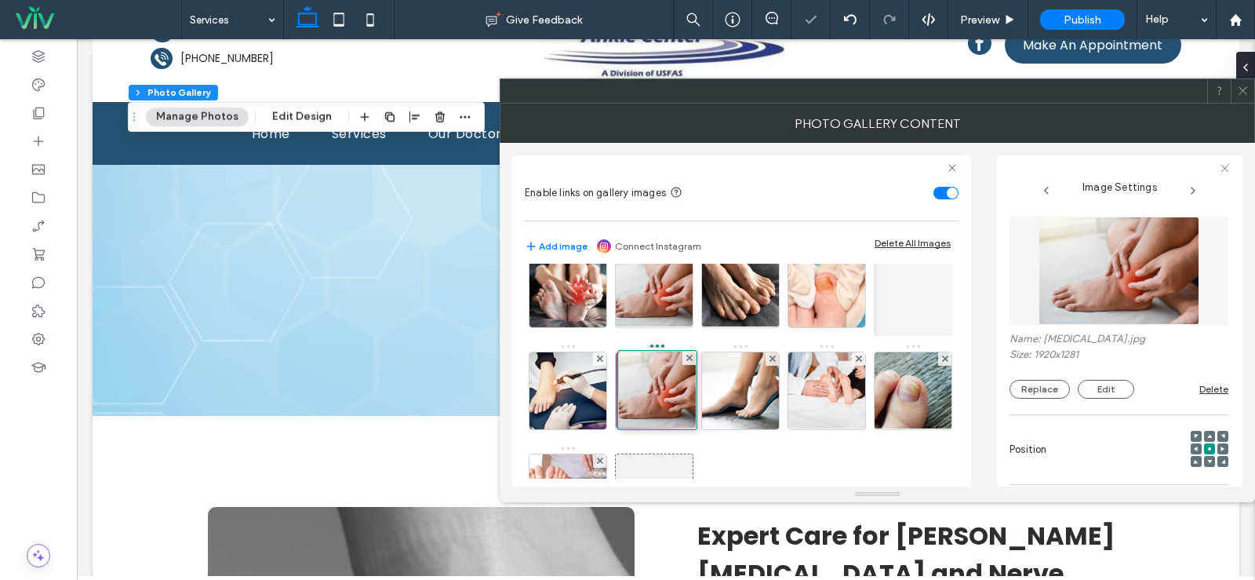
drag, startPoint x: 792, startPoint y: 306, endPoint x: 621, endPoint y: 401, distance: 196.3
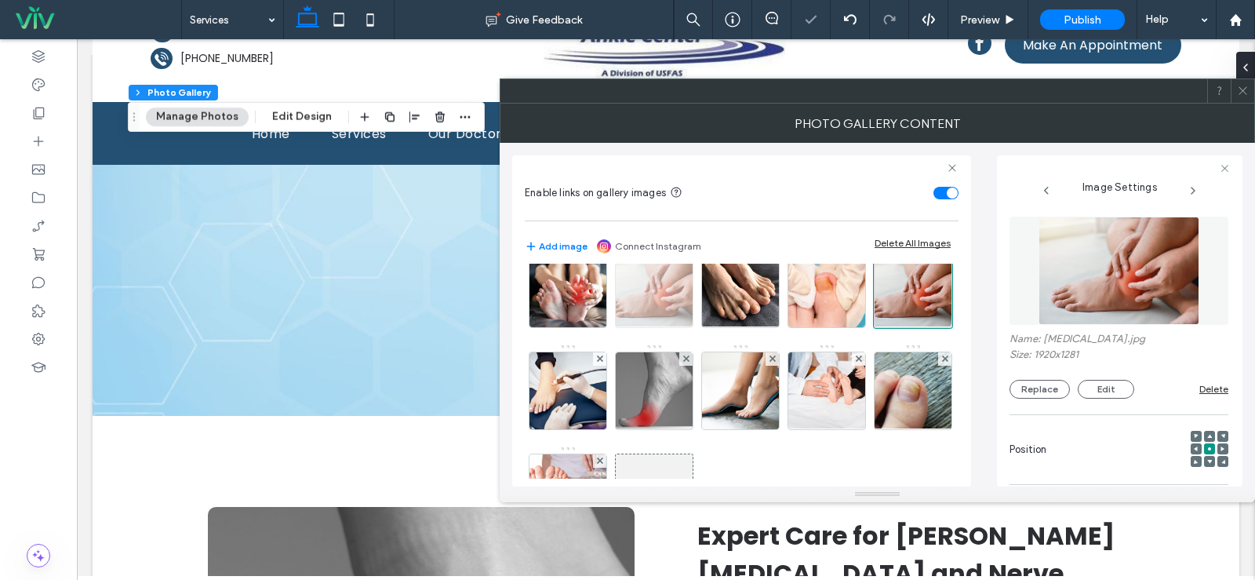
click at [712, 289] on img at bounding box center [654, 288] width 115 height 77
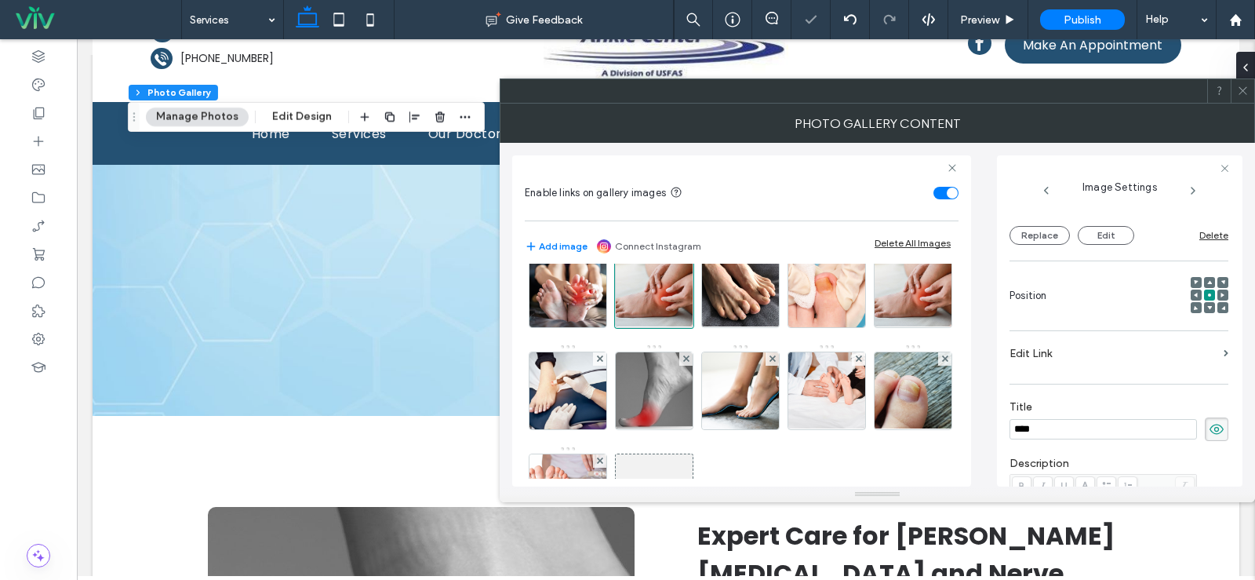
scroll to position [0, 0]
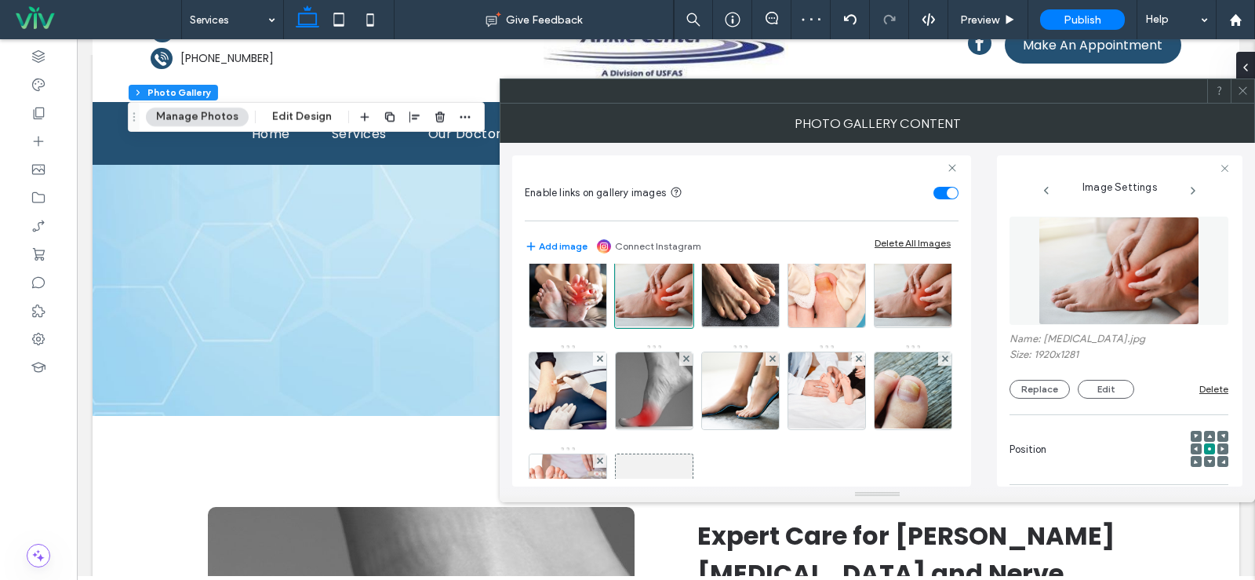
click at [1077, 304] on img at bounding box center [1120, 271] width 162 height 108
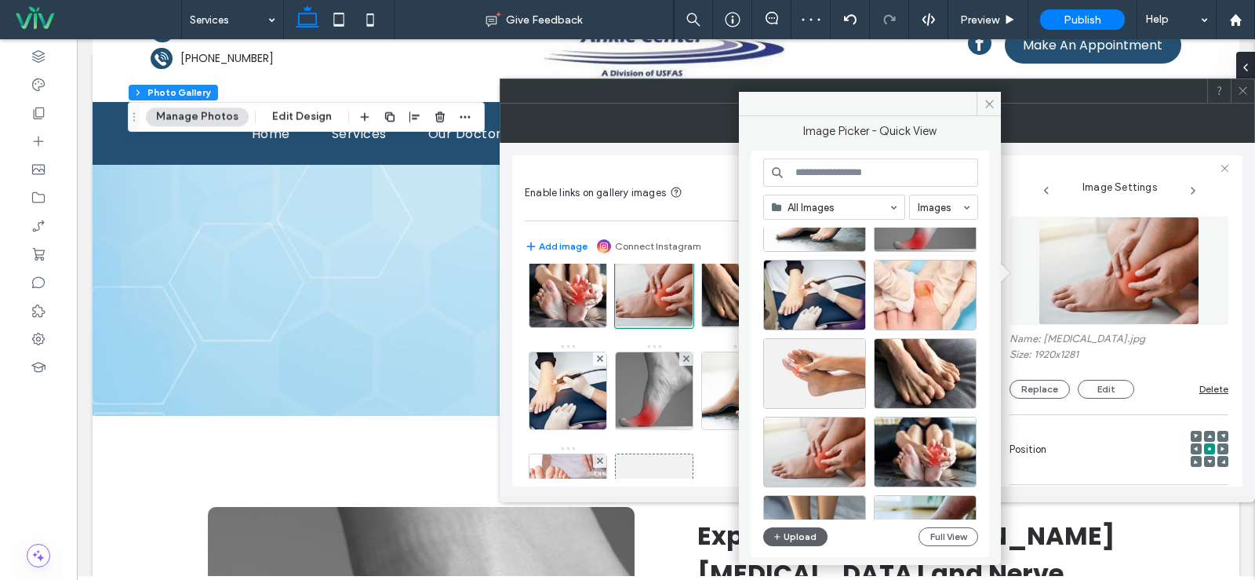
scroll to position [235, 0]
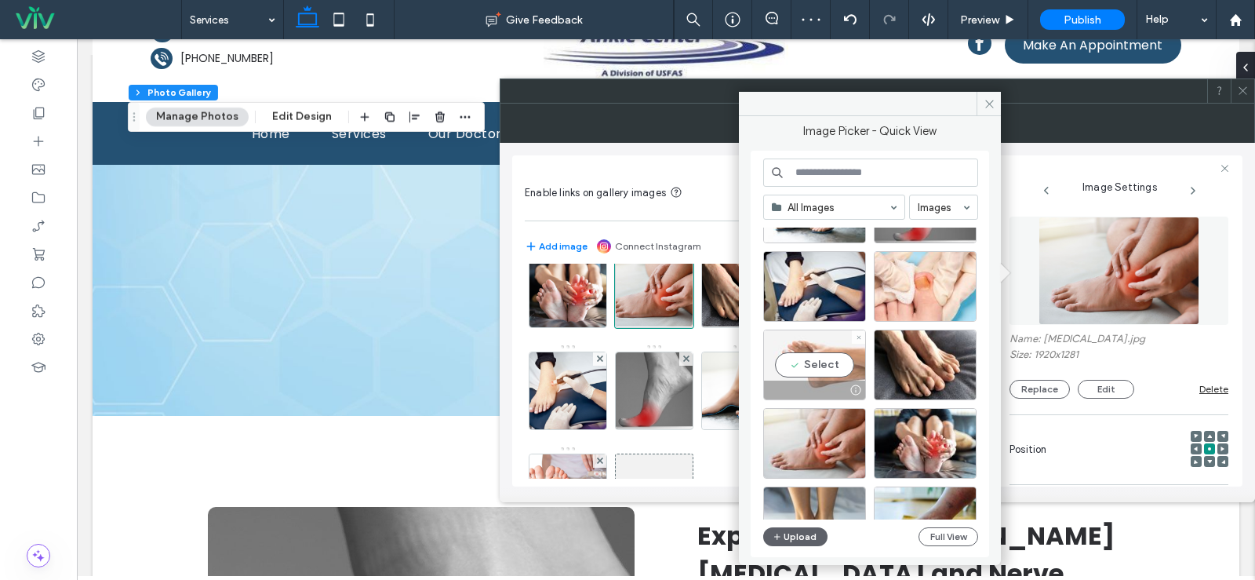
click at [797, 363] on div "Select" at bounding box center [814, 364] width 103 height 71
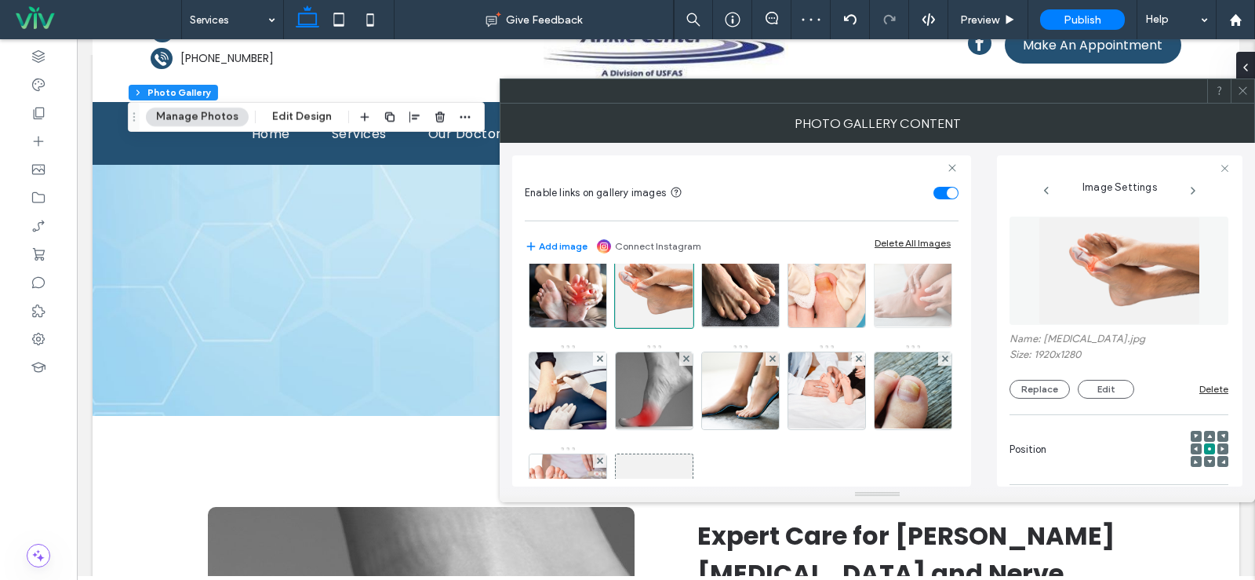
click at [856, 327] on img at bounding box center [913, 288] width 115 height 77
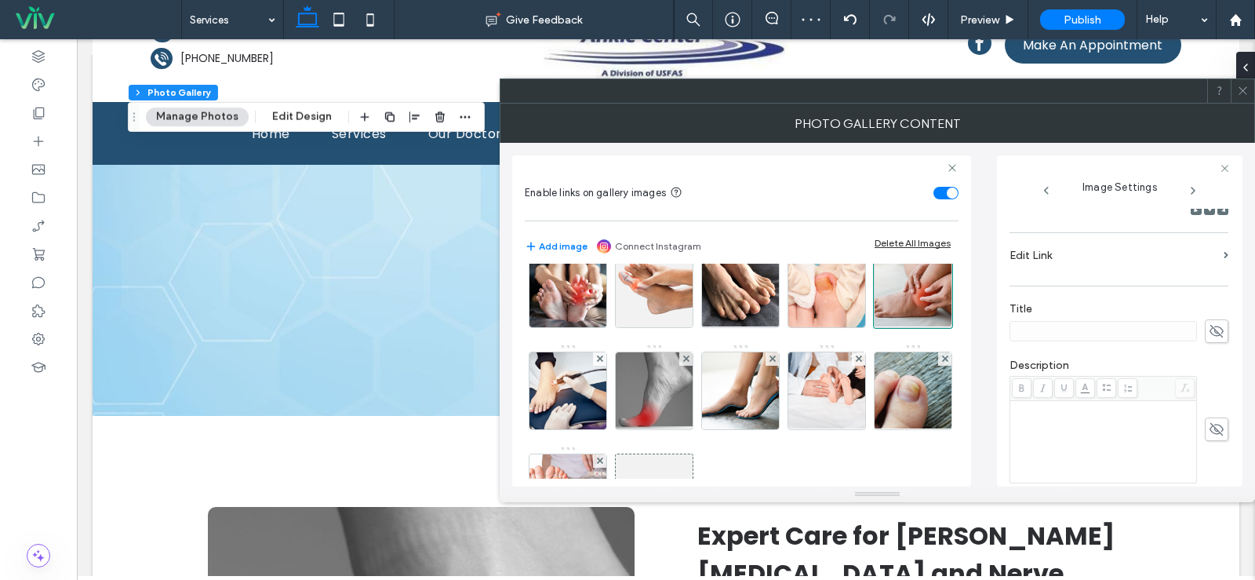
scroll to position [314, 0]
click at [1209, 273] on icon at bounding box center [1217, 268] width 16 height 17
click at [1186, 271] on input at bounding box center [1103, 269] width 187 height 20
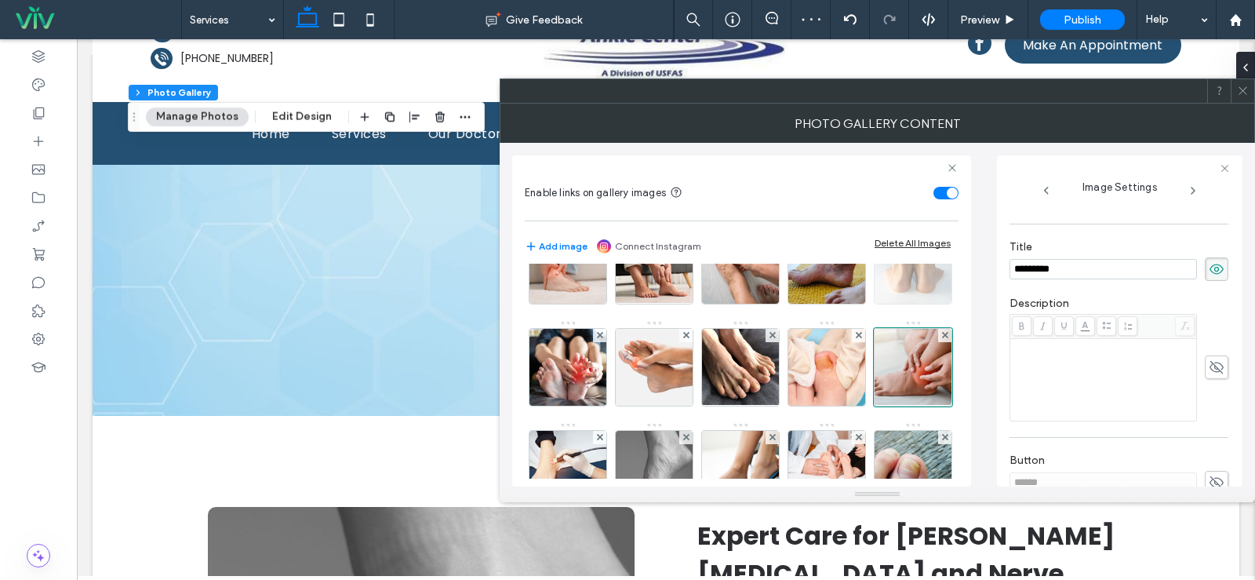
scroll to position [0, 0]
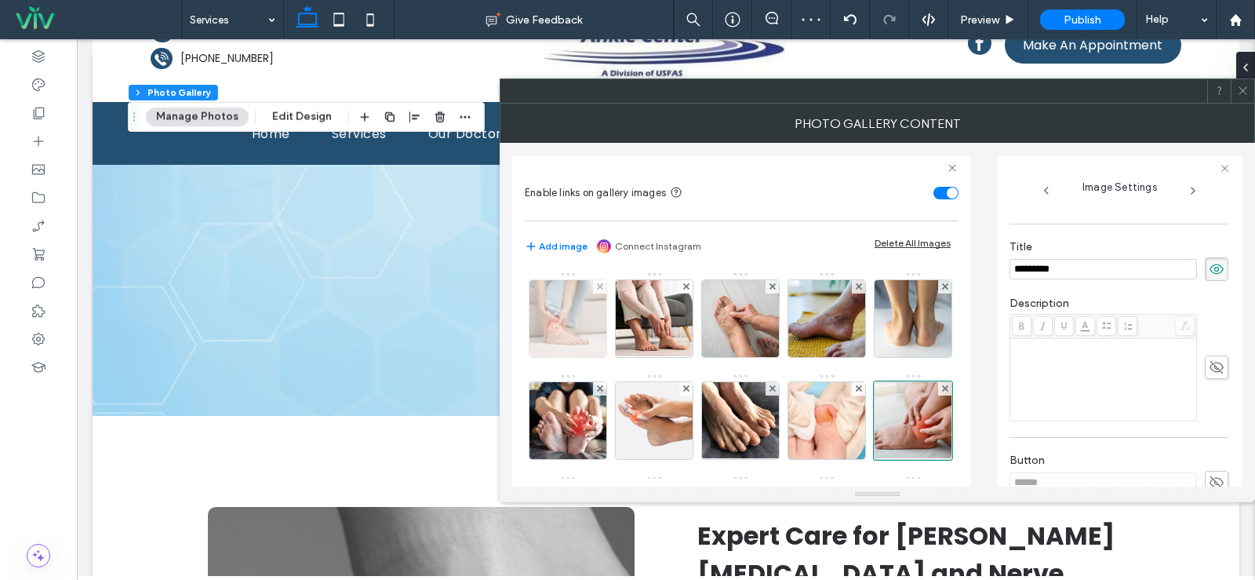
type input "*********"
click at [584, 322] on img at bounding box center [568, 318] width 115 height 77
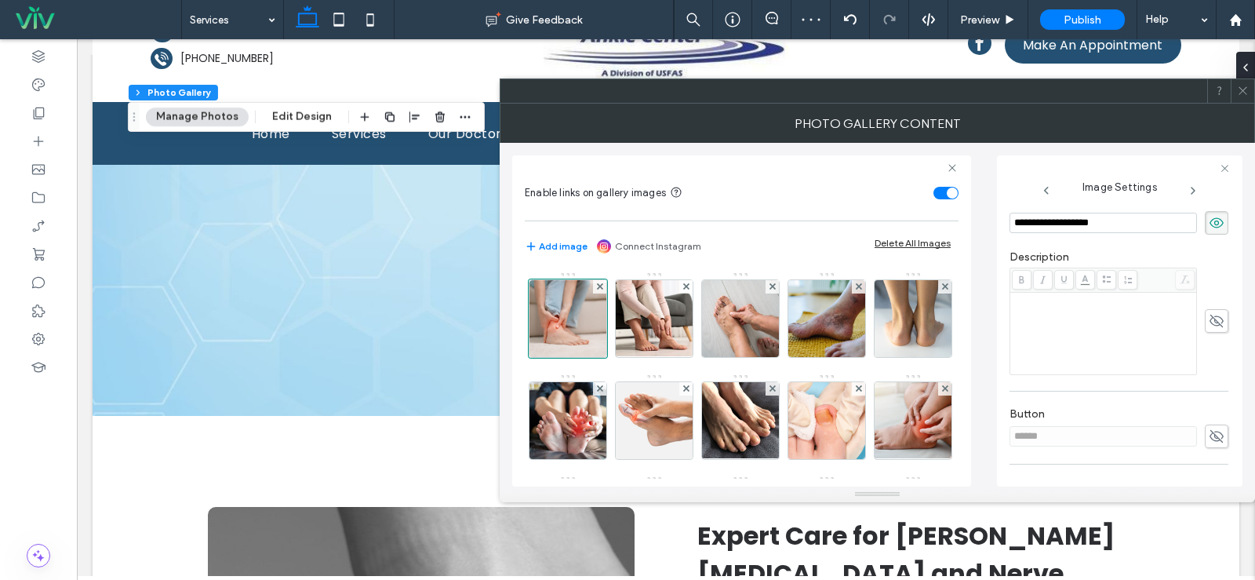
scroll to position [448, 0]
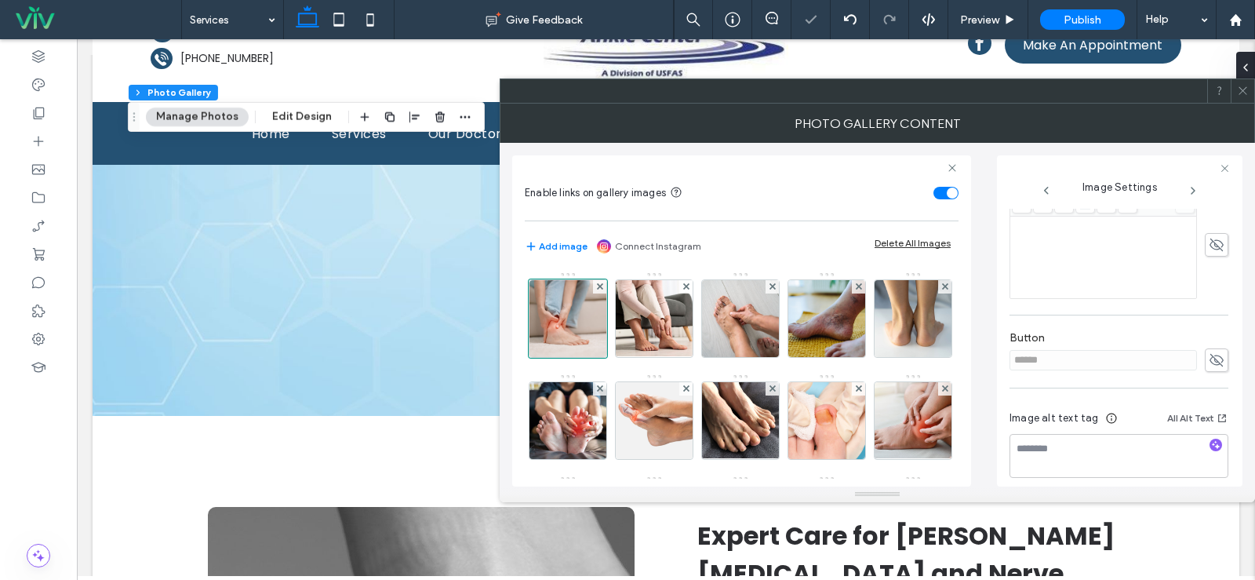
drag, startPoint x: 937, startPoint y: 196, endPoint x: 835, endPoint y: 196, distance: 102.8
click at [835, 196] on section "Enable links on gallery images" at bounding box center [742, 192] width 434 height 39
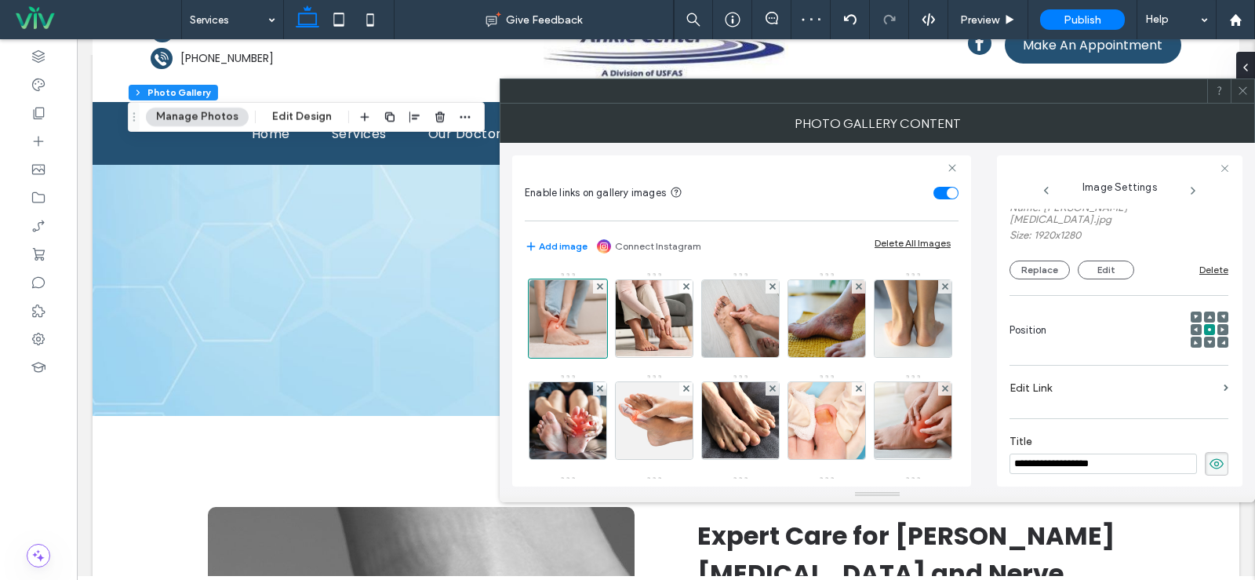
scroll to position [157, 0]
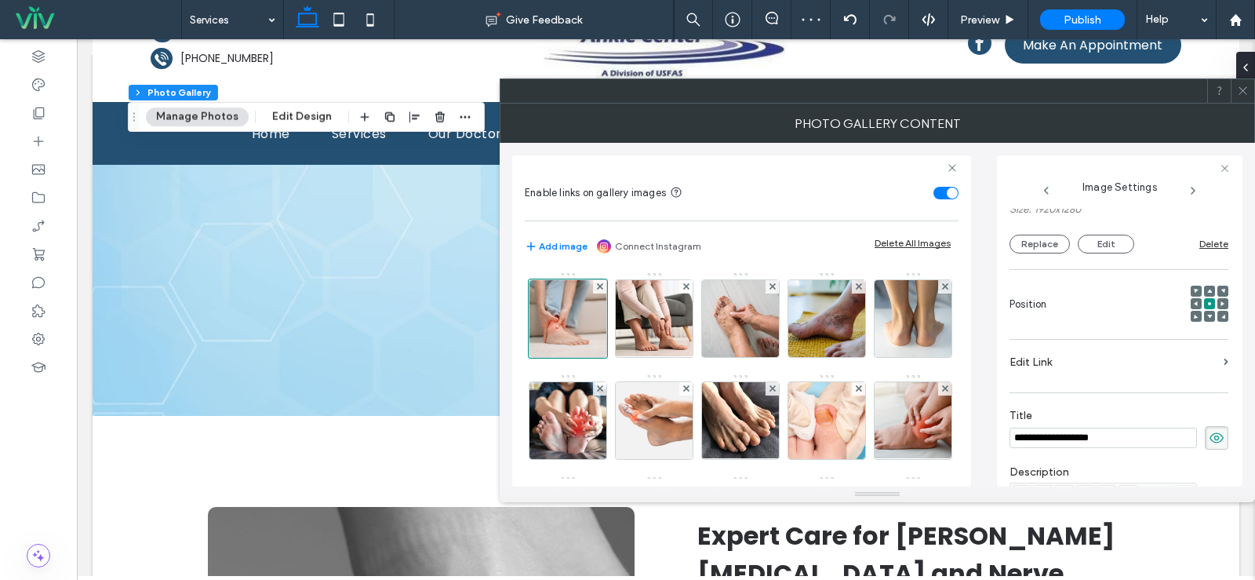
click at [1162, 355] on label "Edit Link" at bounding box center [1114, 362] width 208 height 29
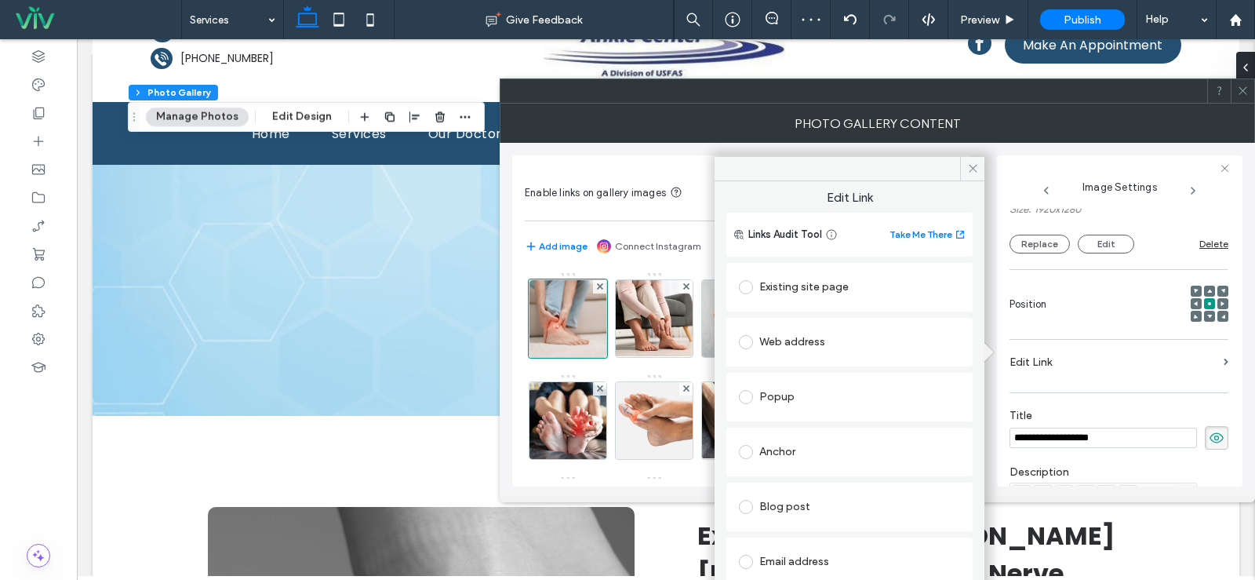
click at [799, 286] on div "Existing site page" at bounding box center [849, 287] width 221 height 25
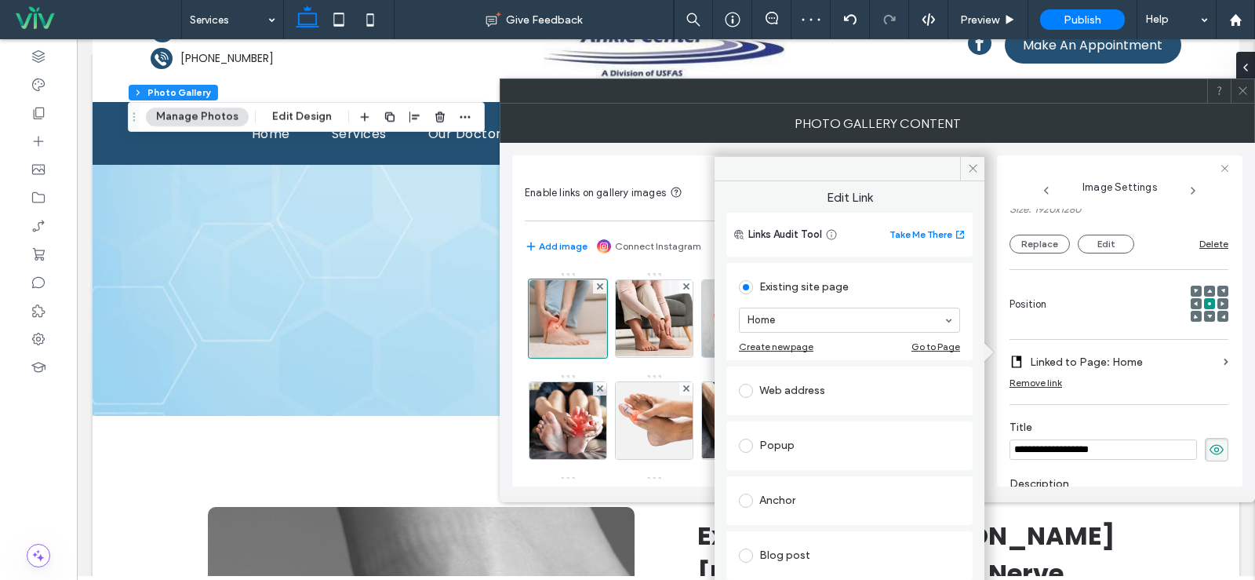
click at [799, 378] on div "Web address" at bounding box center [849, 390] width 221 height 25
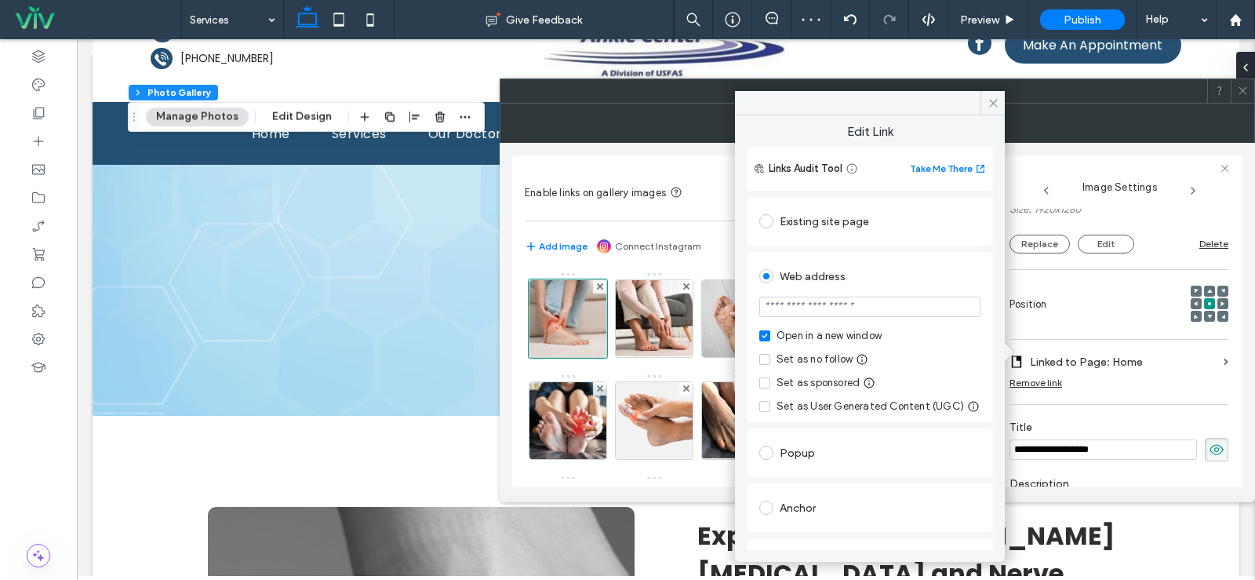
click at [809, 308] on input "url" at bounding box center [869, 307] width 221 height 20
type input "*******"
click at [806, 240] on div "Existing site page Home Create new page Go to Page" at bounding box center [870, 221] width 246 height 49
click at [808, 232] on div "Existing site page" at bounding box center [869, 221] width 221 height 25
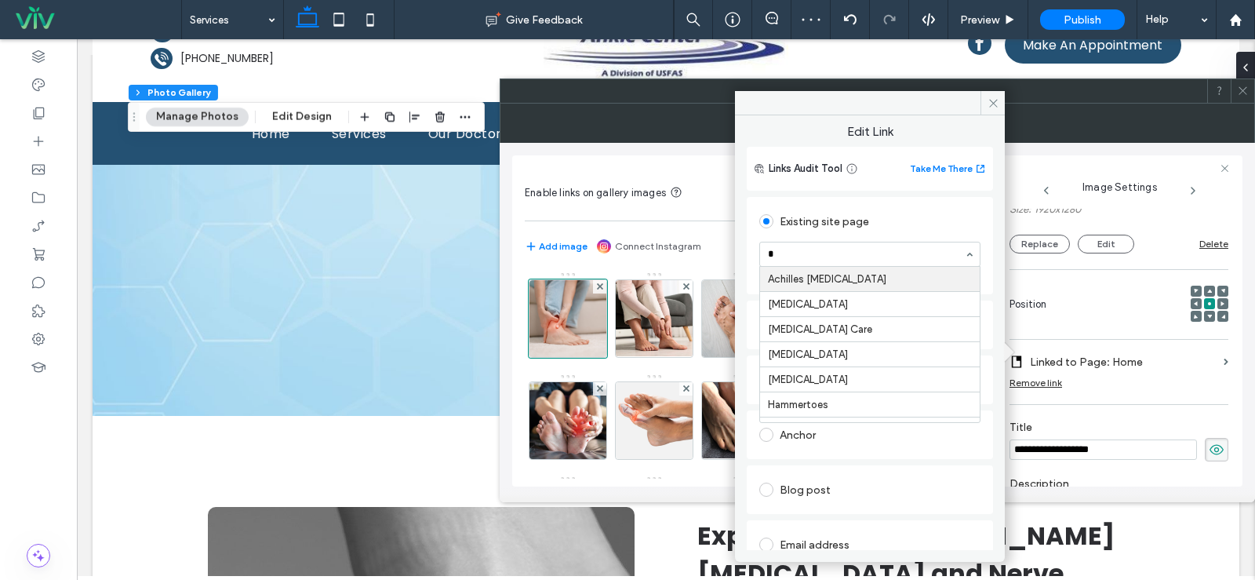
type input "**"
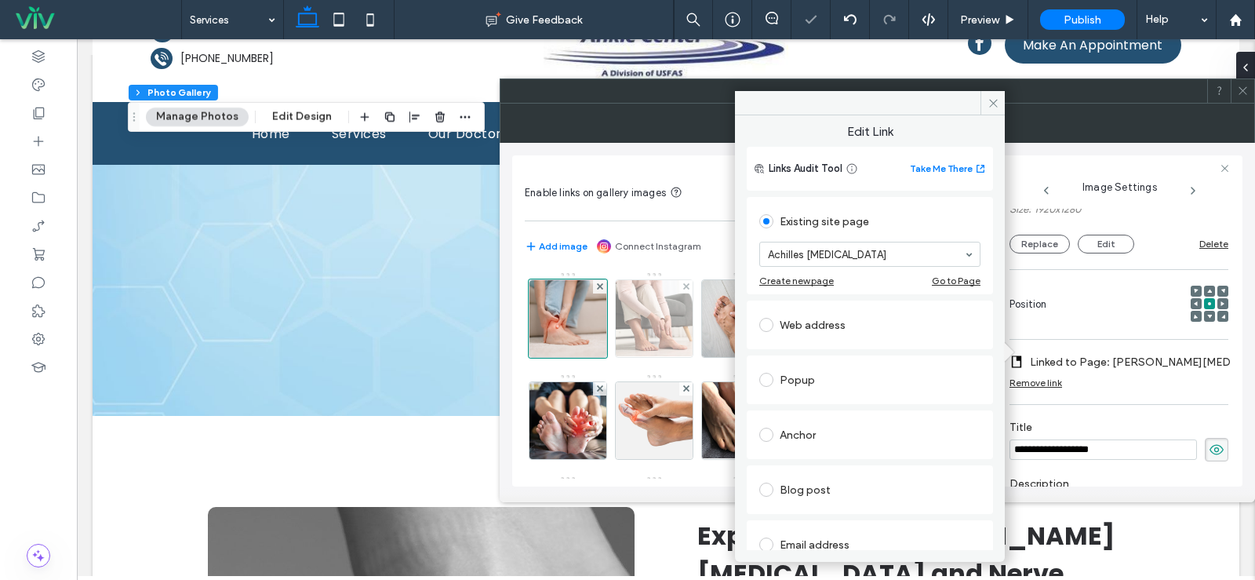
click at [655, 317] on img at bounding box center [654, 318] width 115 height 77
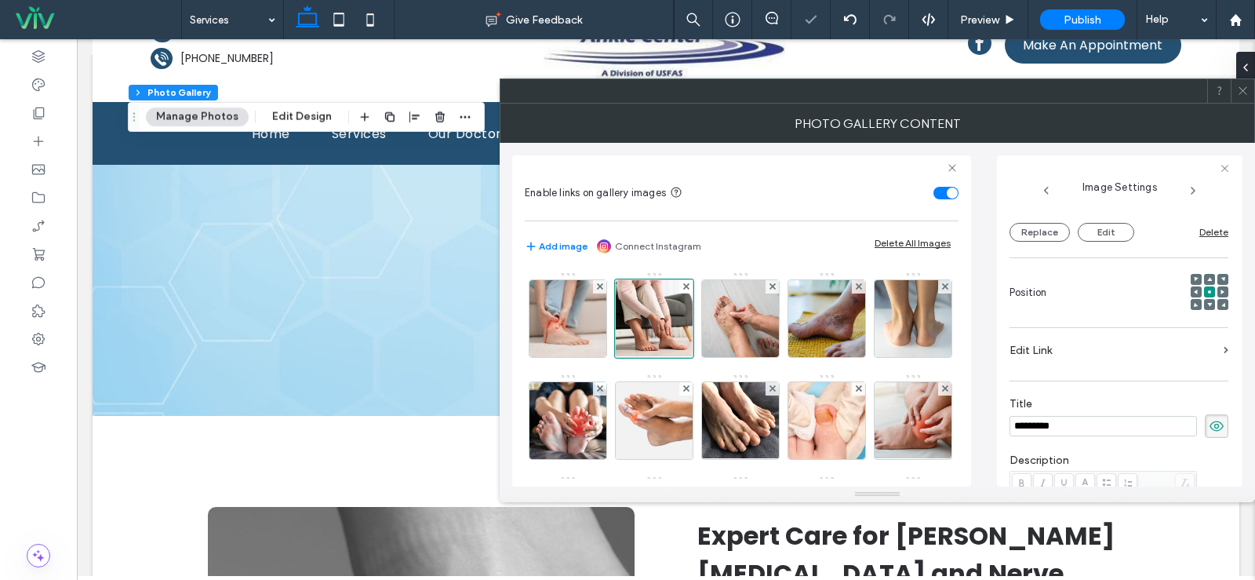
click at [1050, 351] on label "Edit Link" at bounding box center [1114, 350] width 208 height 29
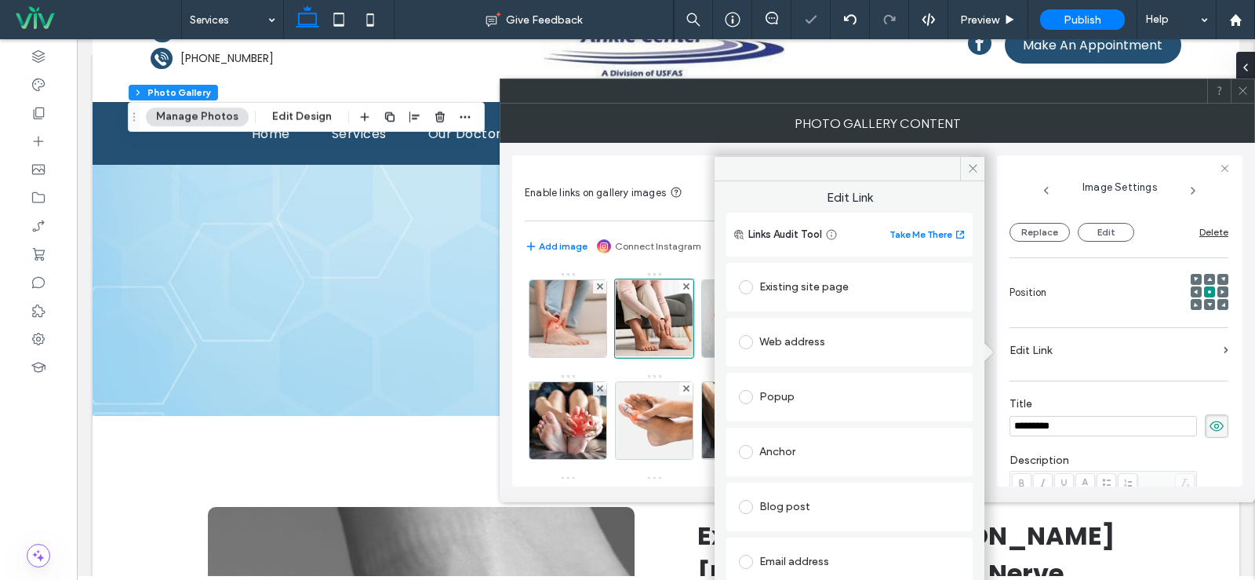
click at [821, 288] on div "Existing site page" at bounding box center [849, 287] width 221 height 25
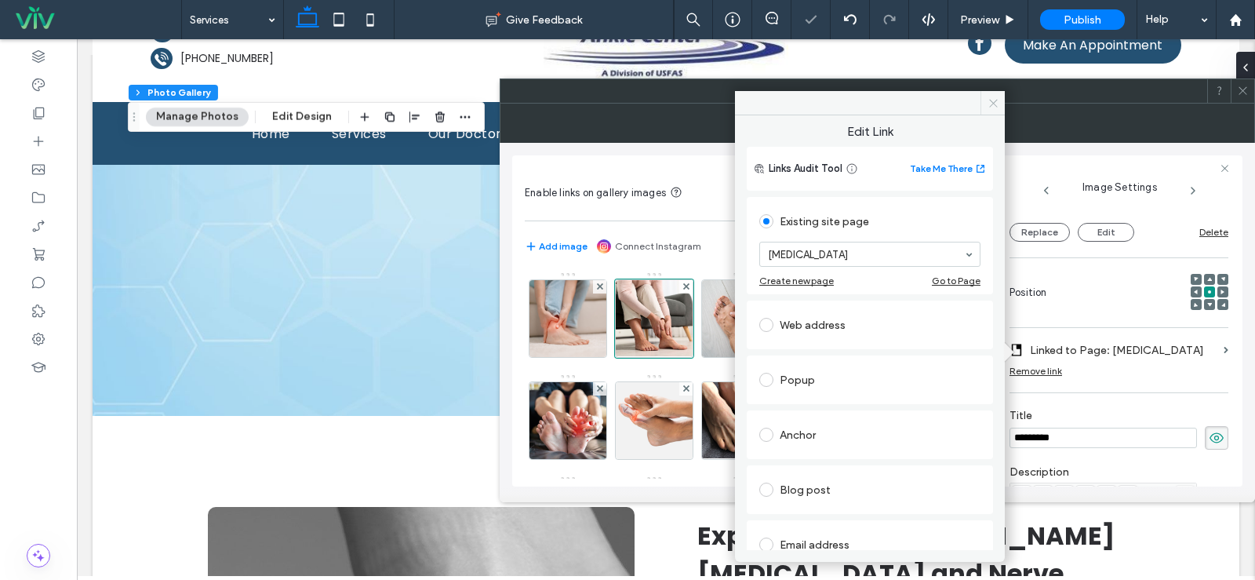
click at [998, 107] on icon at bounding box center [994, 103] width 12 height 12
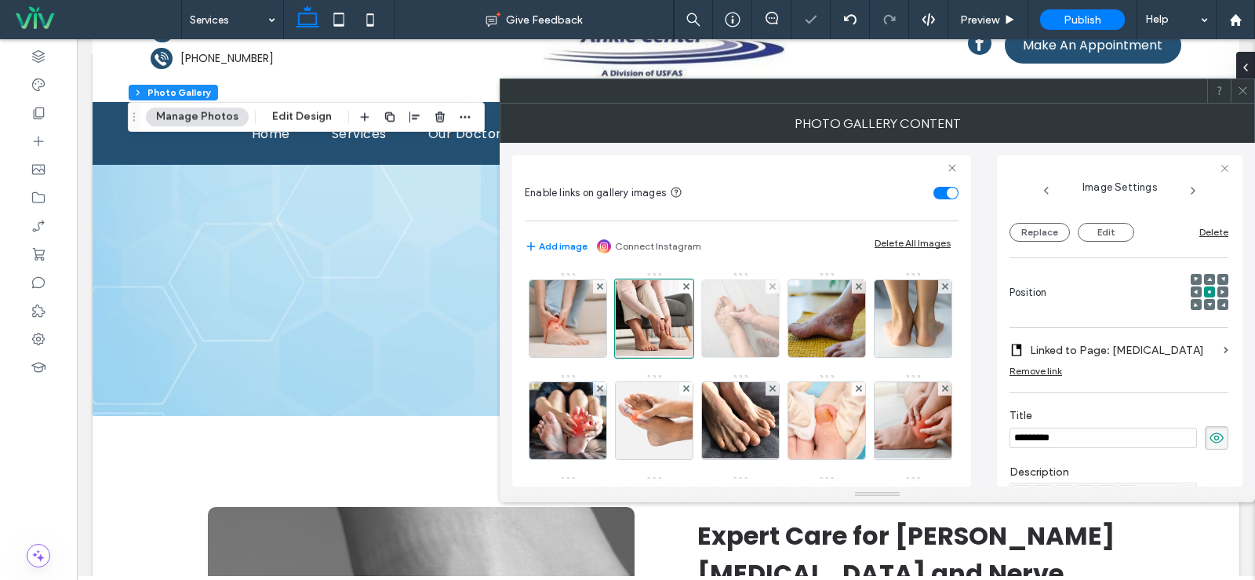
click at [732, 333] on img at bounding box center [740, 318] width 115 height 77
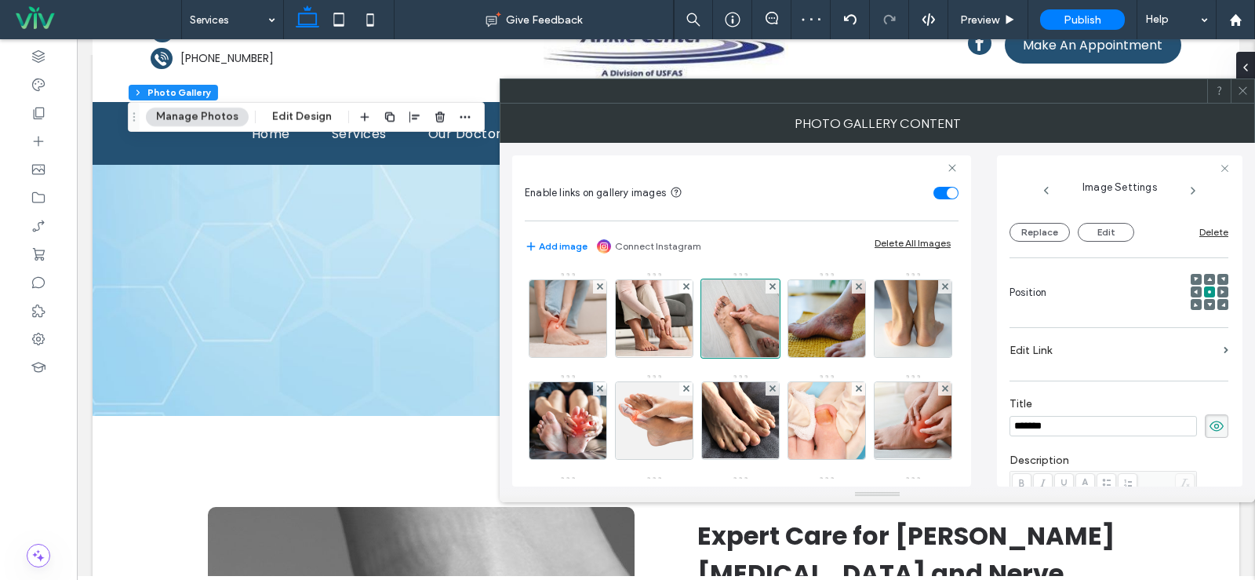
click at [1114, 353] on label "Edit Link" at bounding box center [1114, 350] width 208 height 29
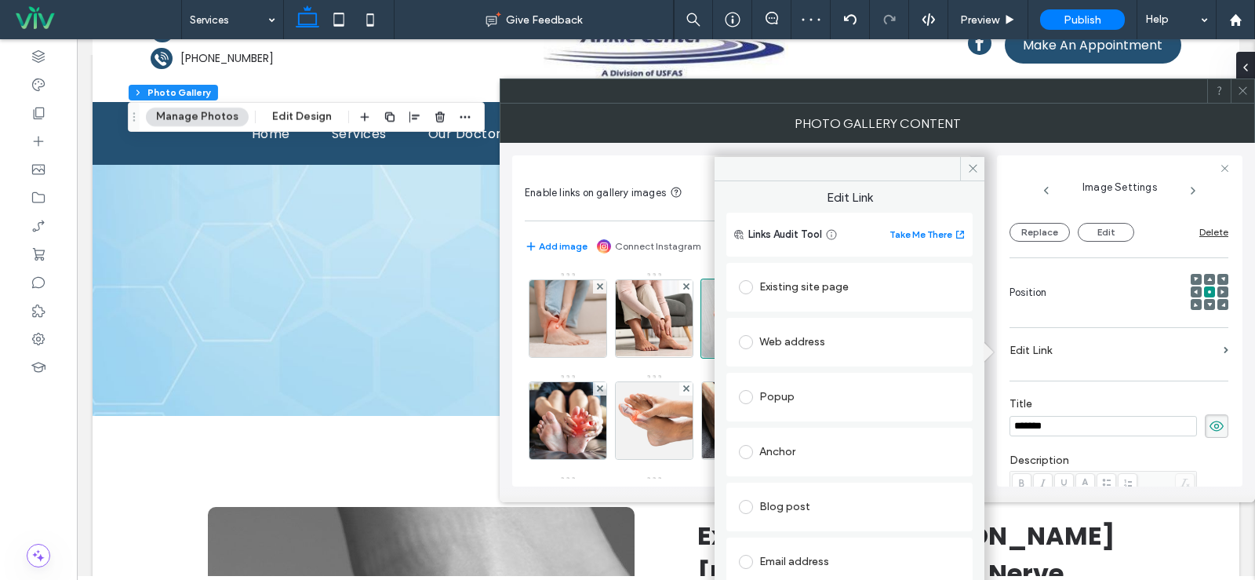
click at [763, 279] on div "Existing site page" at bounding box center [849, 287] width 221 height 25
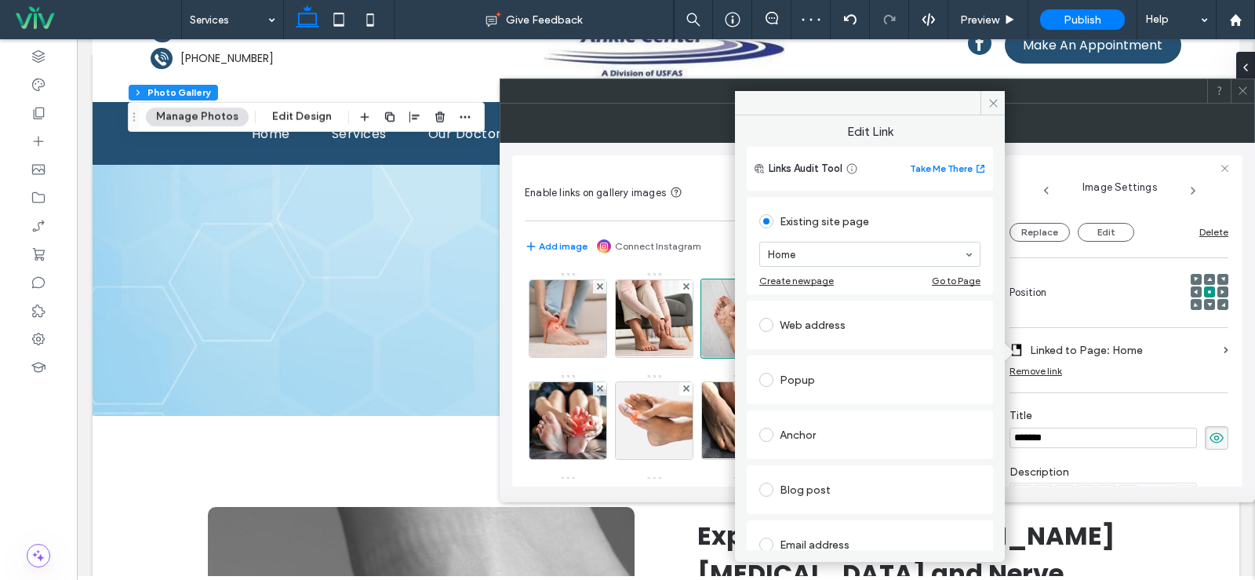
click at [800, 322] on div "Web address" at bounding box center [869, 324] width 221 height 25
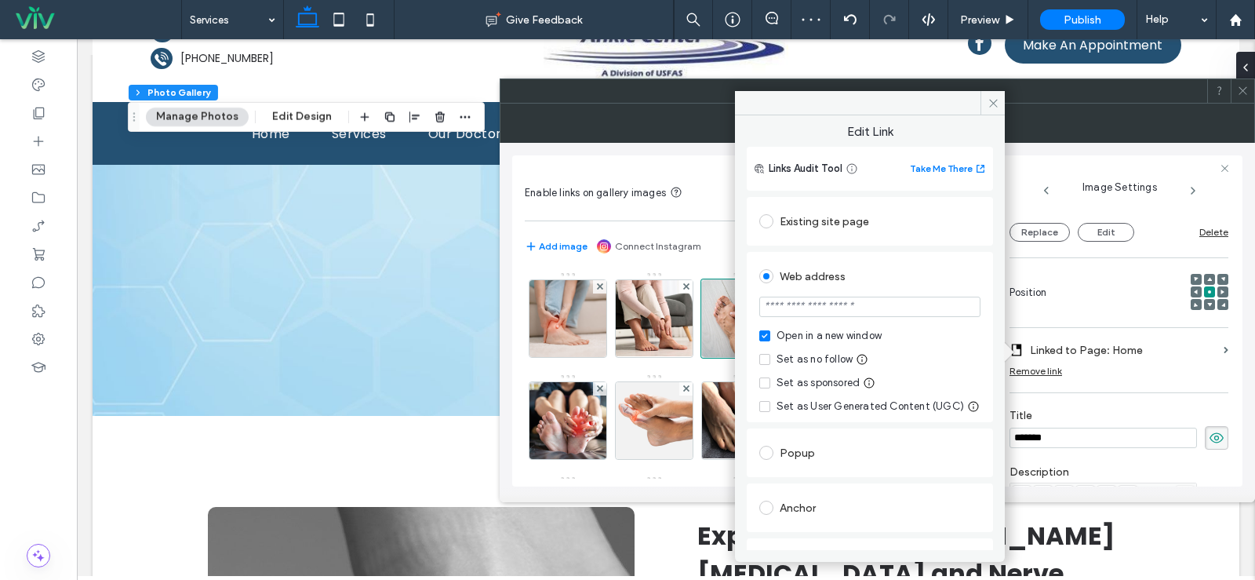
click at [803, 226] on div "Existing site page" at bounding box center [869, 221] width 221 height 25
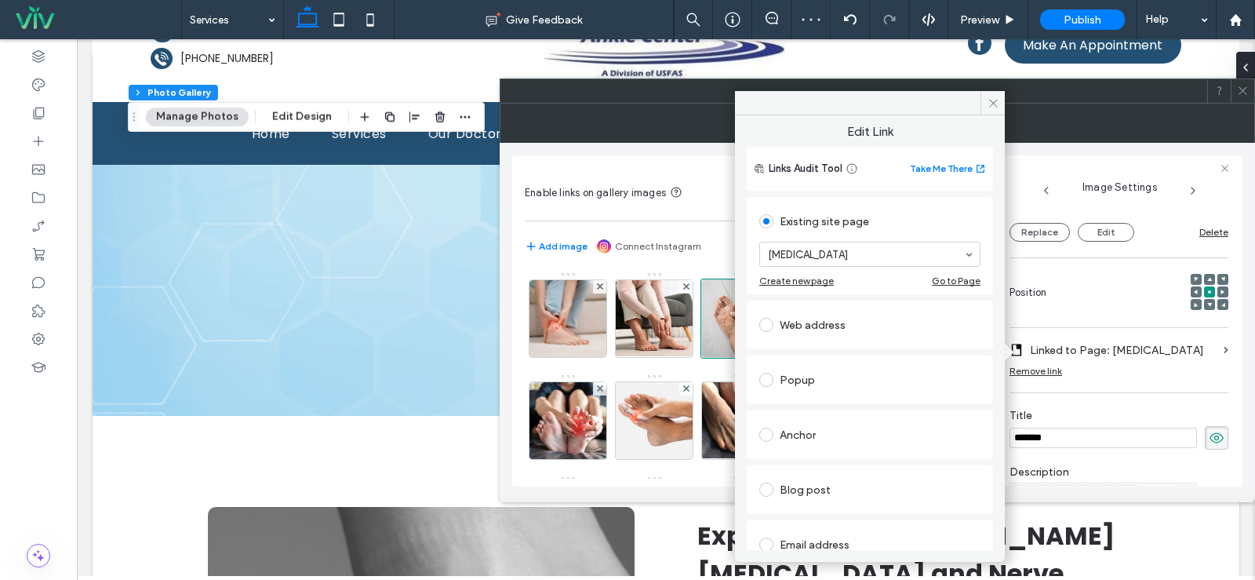
click at [989, 98] on icon at bounding box center [994, 103] width 12 height 12
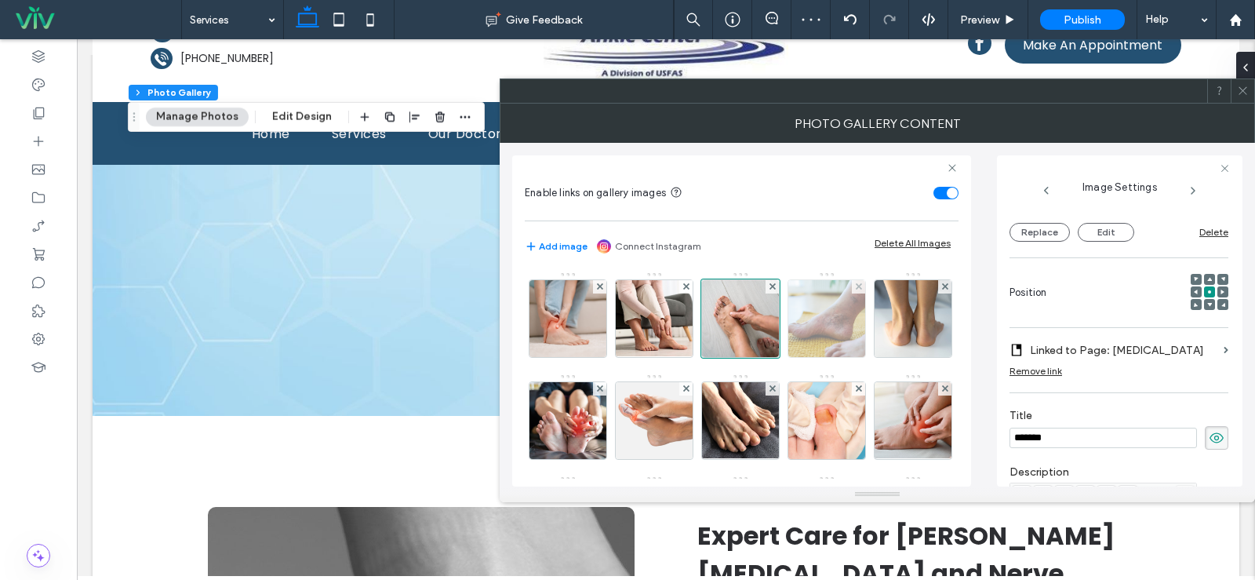
click at [827, 324] on img at bounding box center [827, 318] width 115 height 77
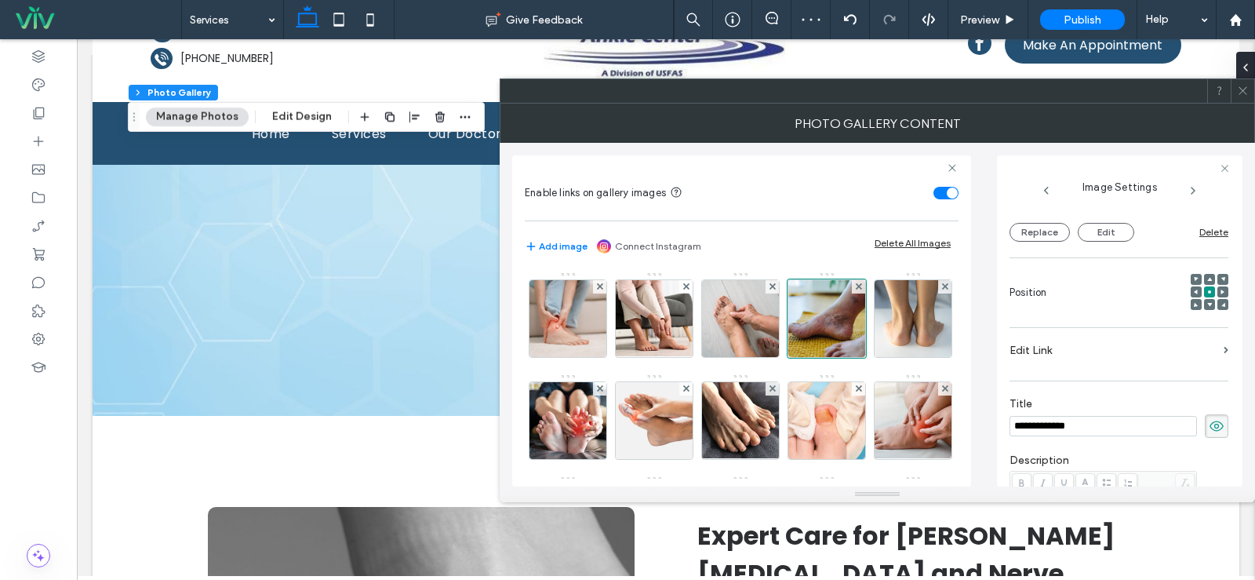
click at [1073, 345] on label "Edit Link" at bounding box center [1114, 350] width 208 height 29
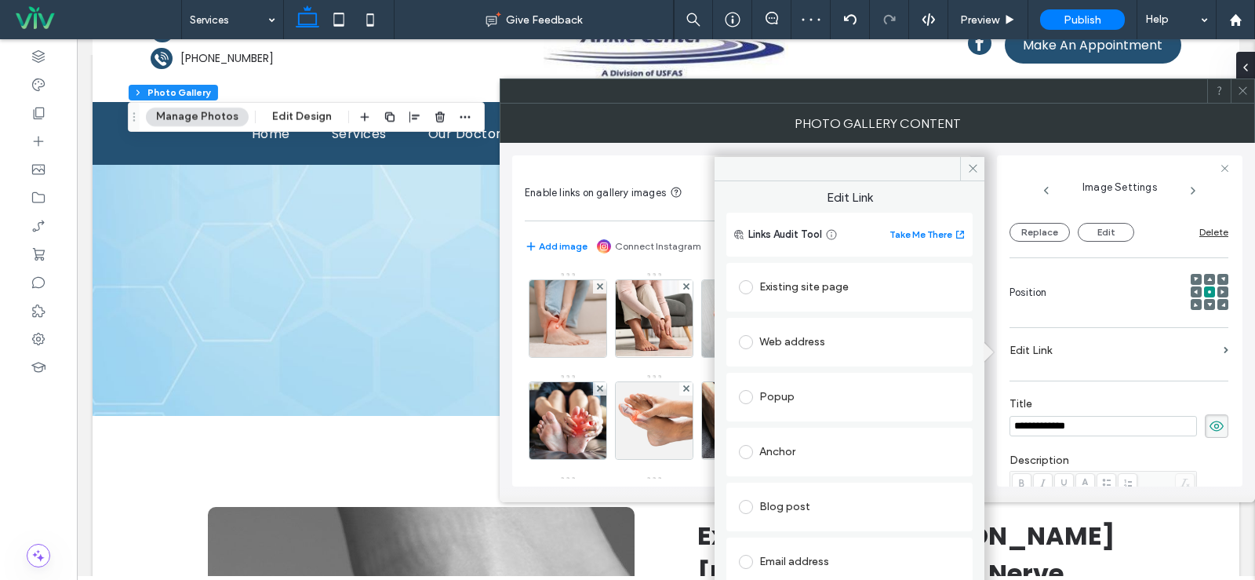
click at [835, 282] on div "Existing site page" at bounding box center [849, 287] width 221 height 25
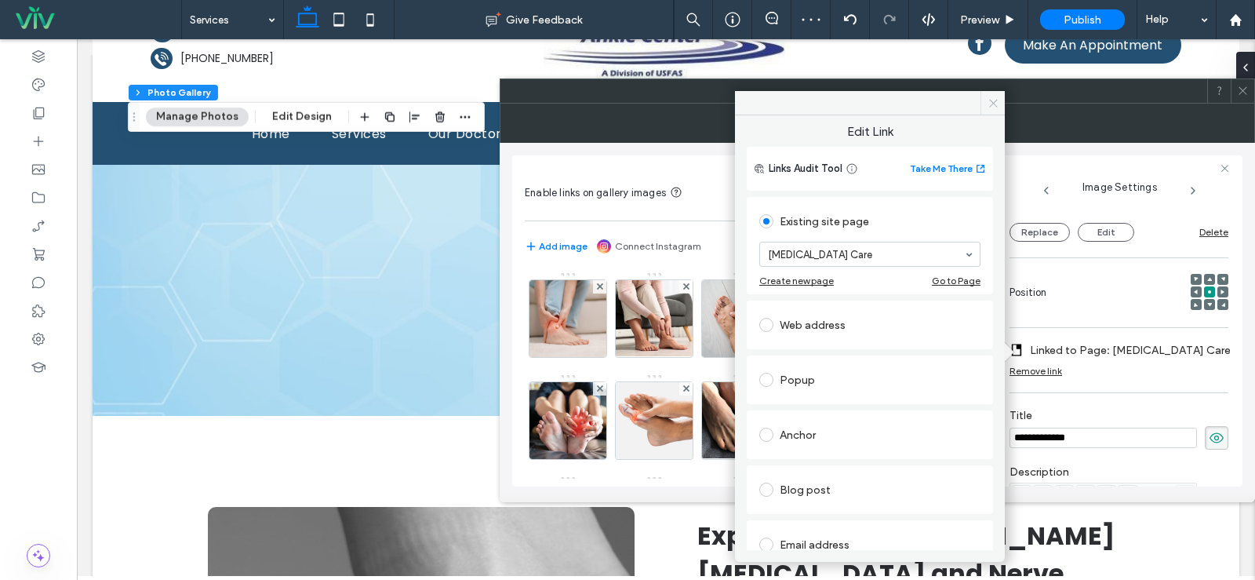
click at [991, 97] on icon at bounding box center [994, 103] width 12 height 12
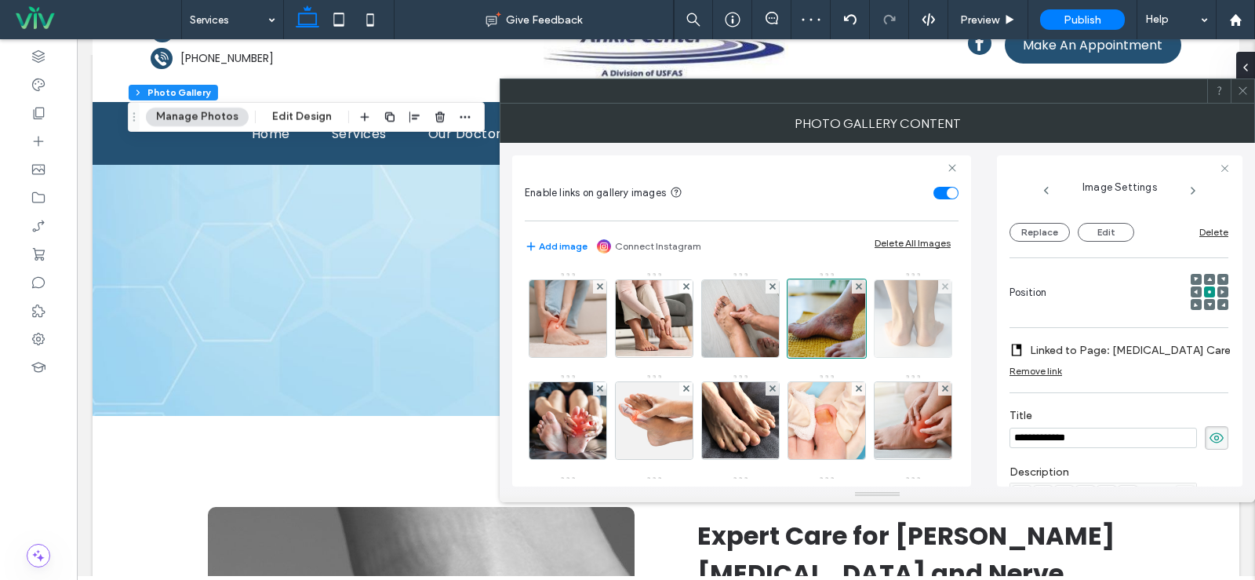
click at [856, 357] on img at bounding box center [913, 318] width 115 height 77
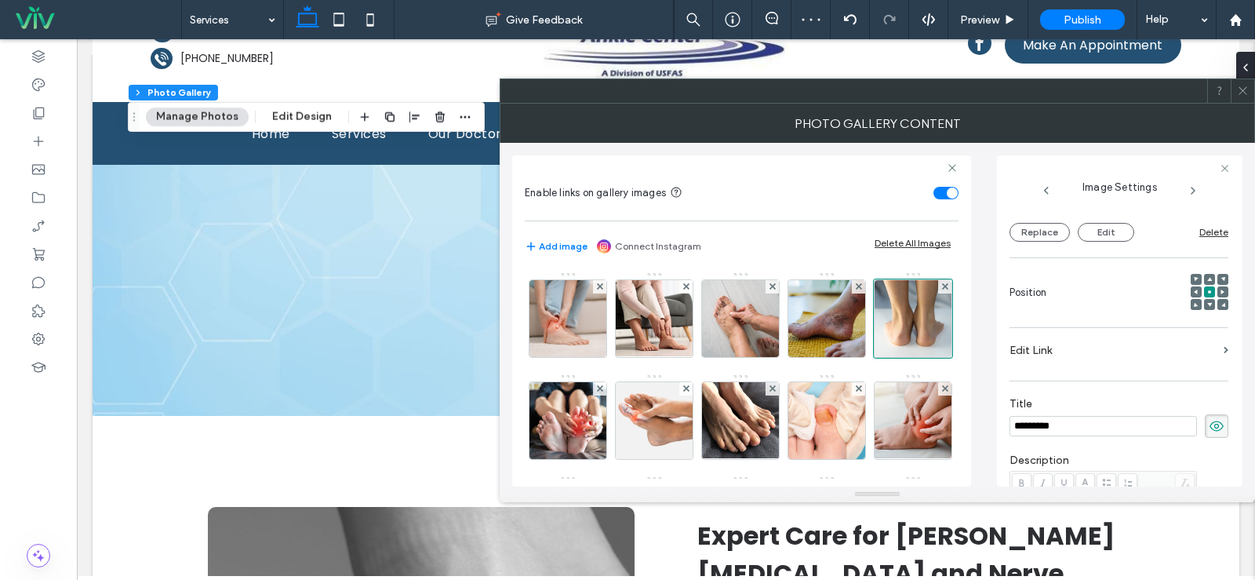
click at [1075, 348] on label "Edit Link" at bounding box center [1114, 350] width 208 height 29
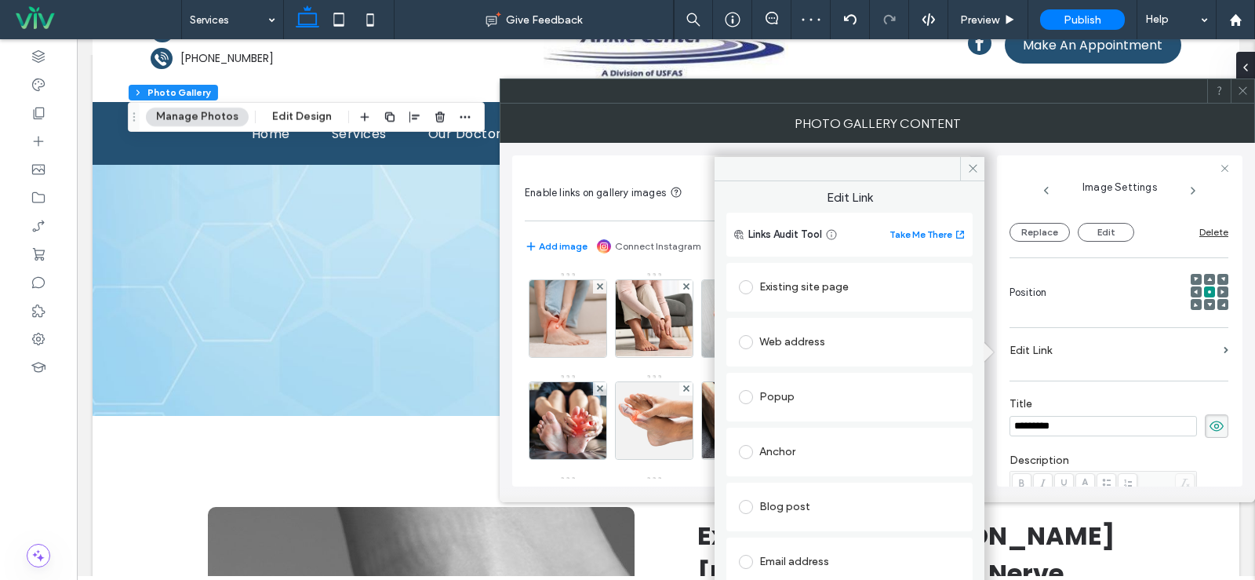
click at [835, 273] on div "Existing site page" at bounding box center [849, 287] width 221 height 33
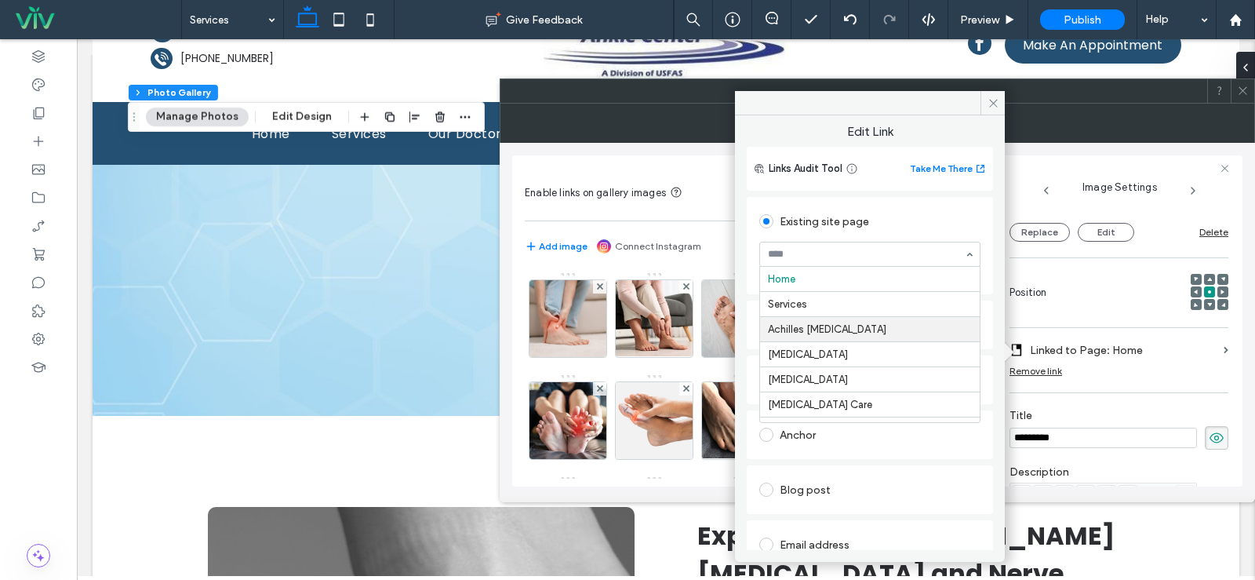
scroll to position [78, 0]
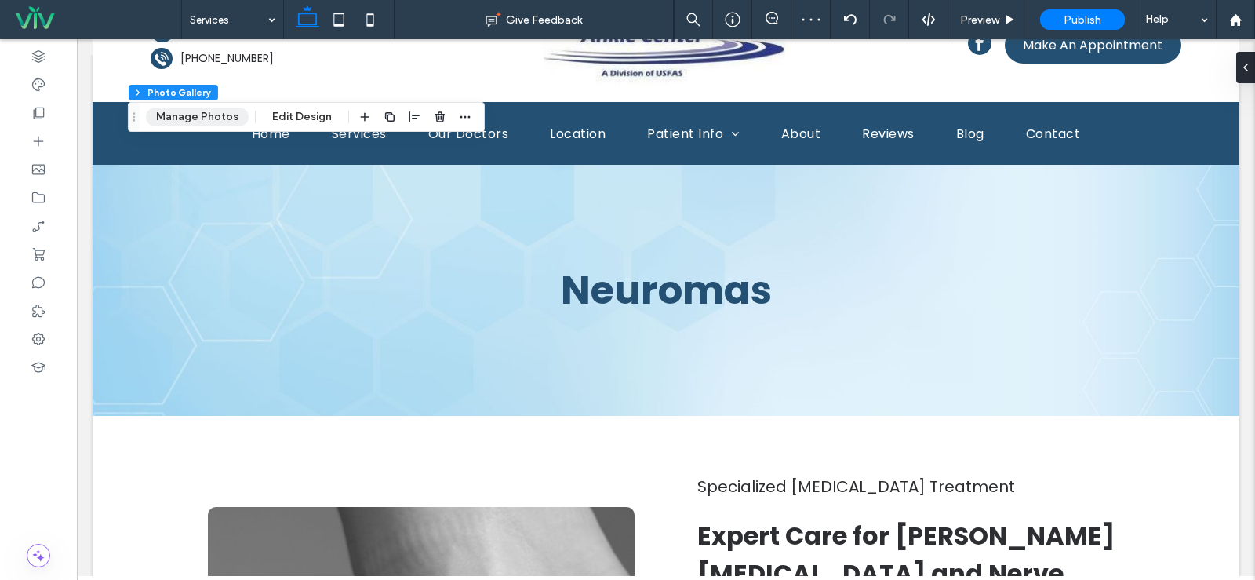
click at [187, 116] on button "Manage Photos" at bounding box center [197, 116] width 103 height 19
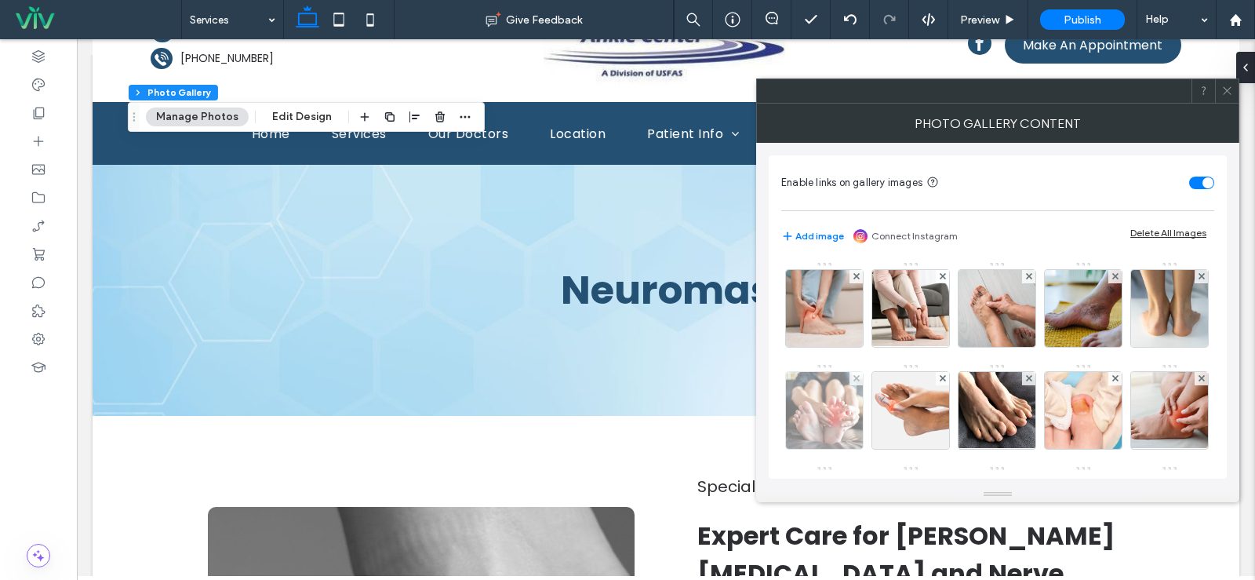
click at [883, 388] on img at bounding box center [824, 410] width 115 height 77
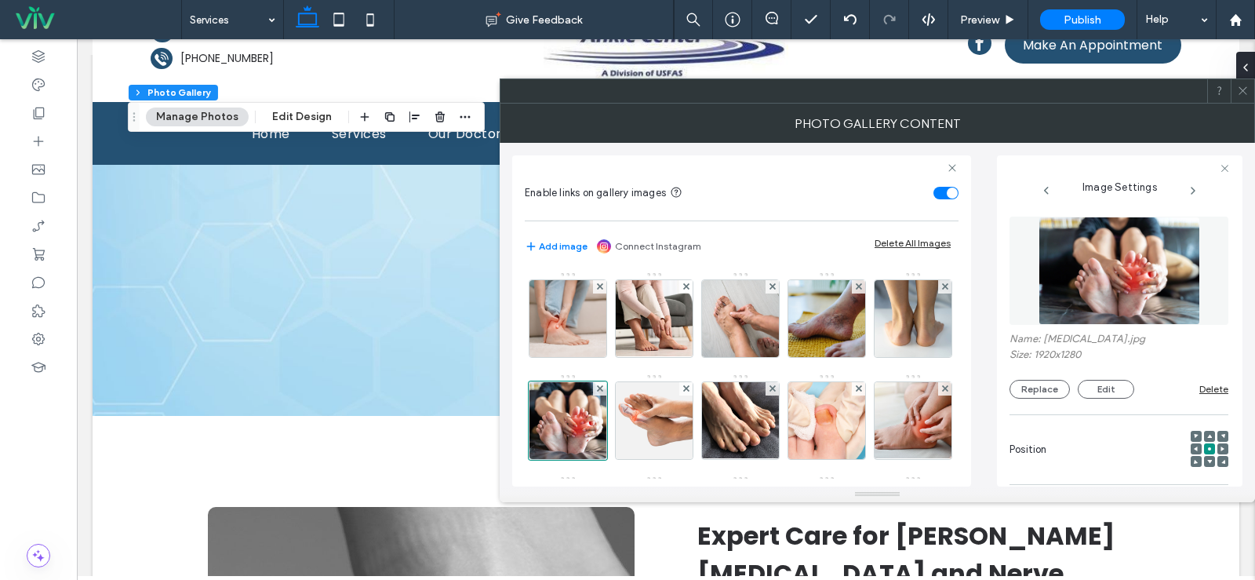
scroll to position [230, 0]
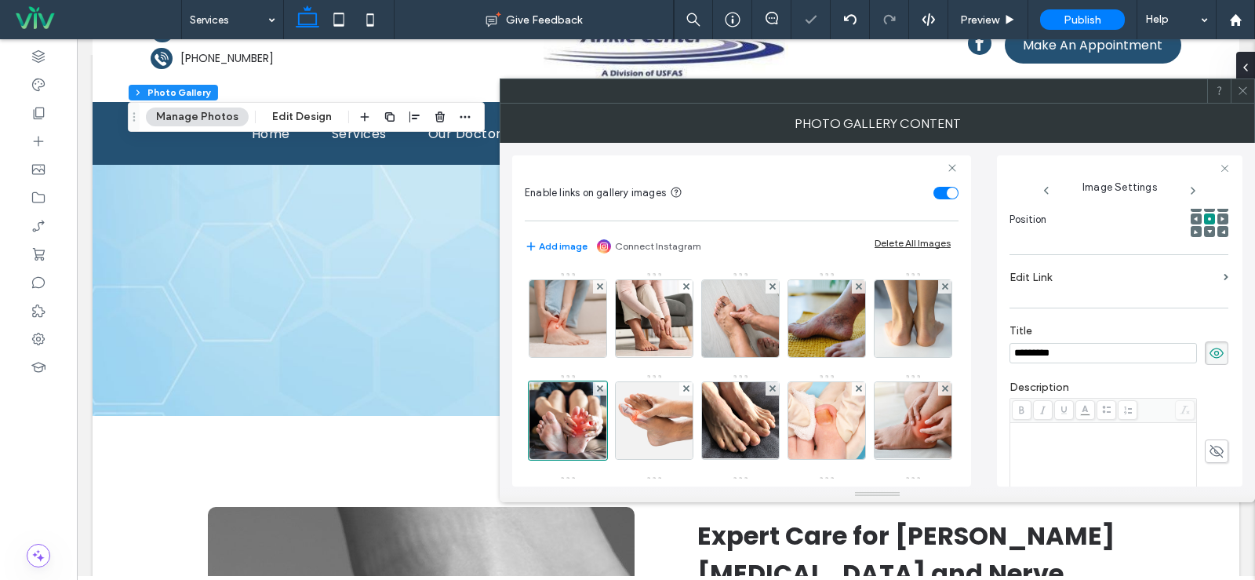
click at [1079, 268] on label "Edit Link" at bounding box center [1114, 277] width 208 height 29
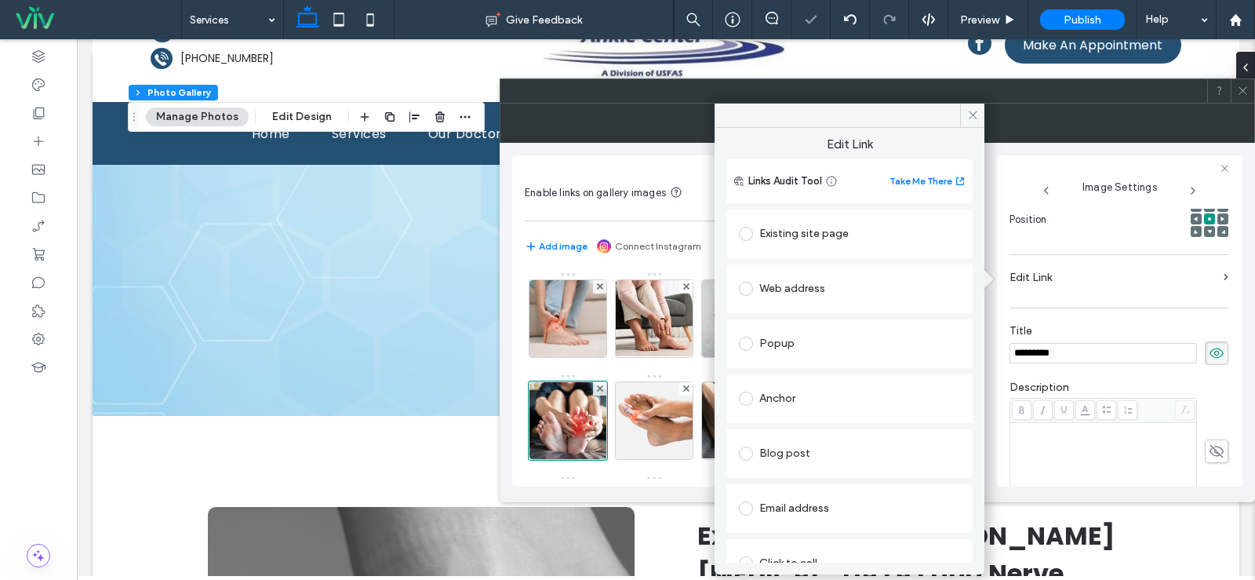
click at [825, 232] on div "Existing site page" at bounding box center [849, 233] width 221 height 25
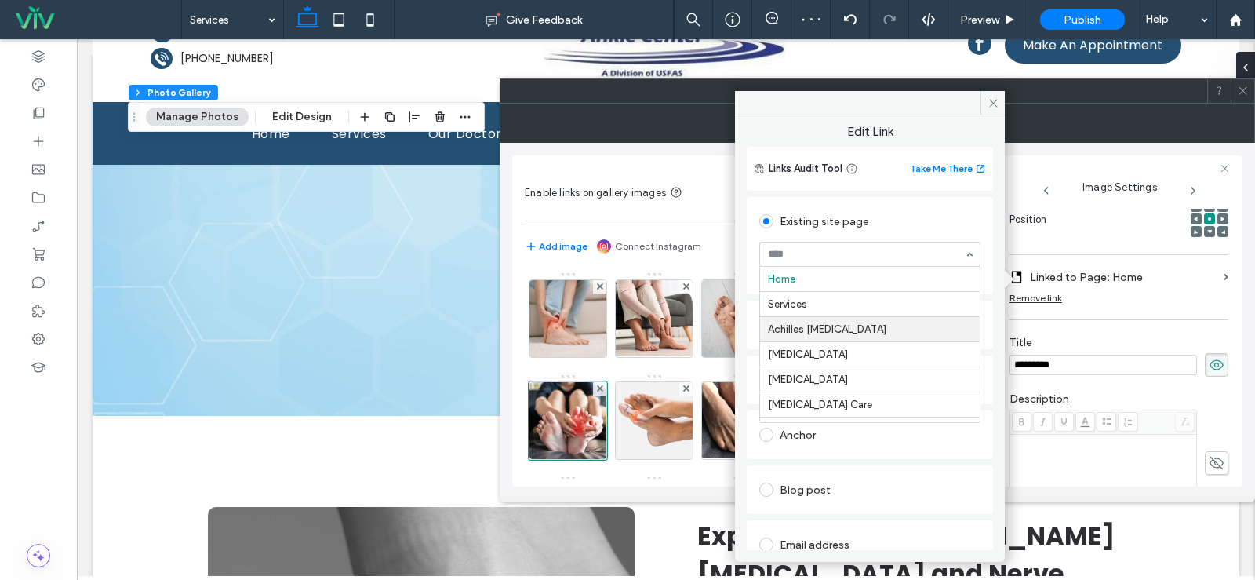
scroll to position [78, 0]
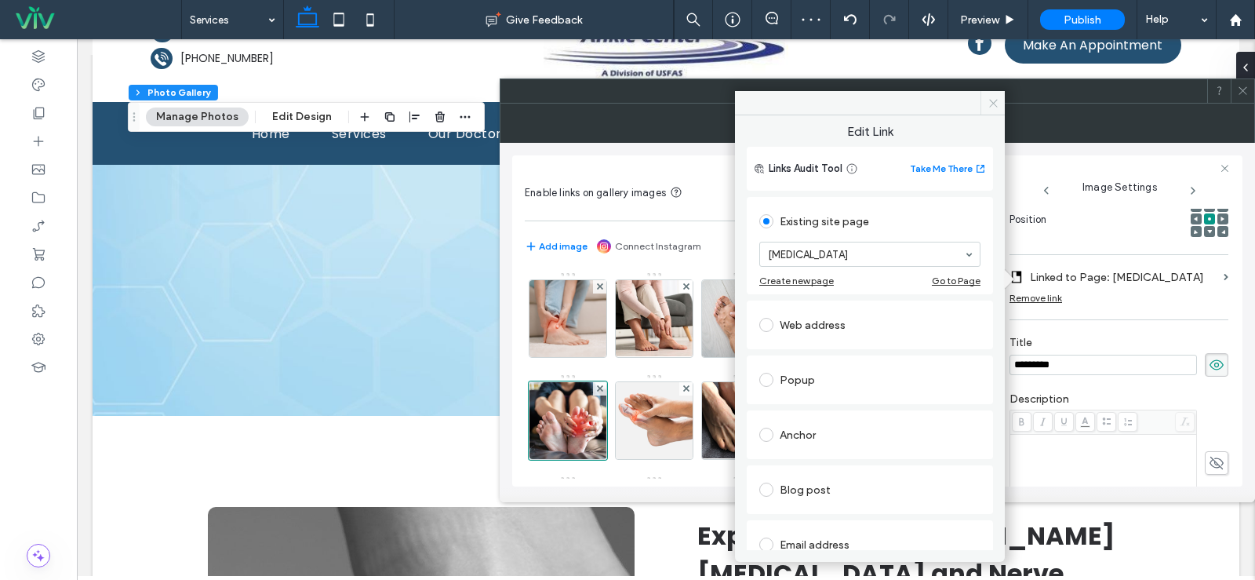
click at [991, 106] on icon at bounding box center [994, 103] width 12 height 12
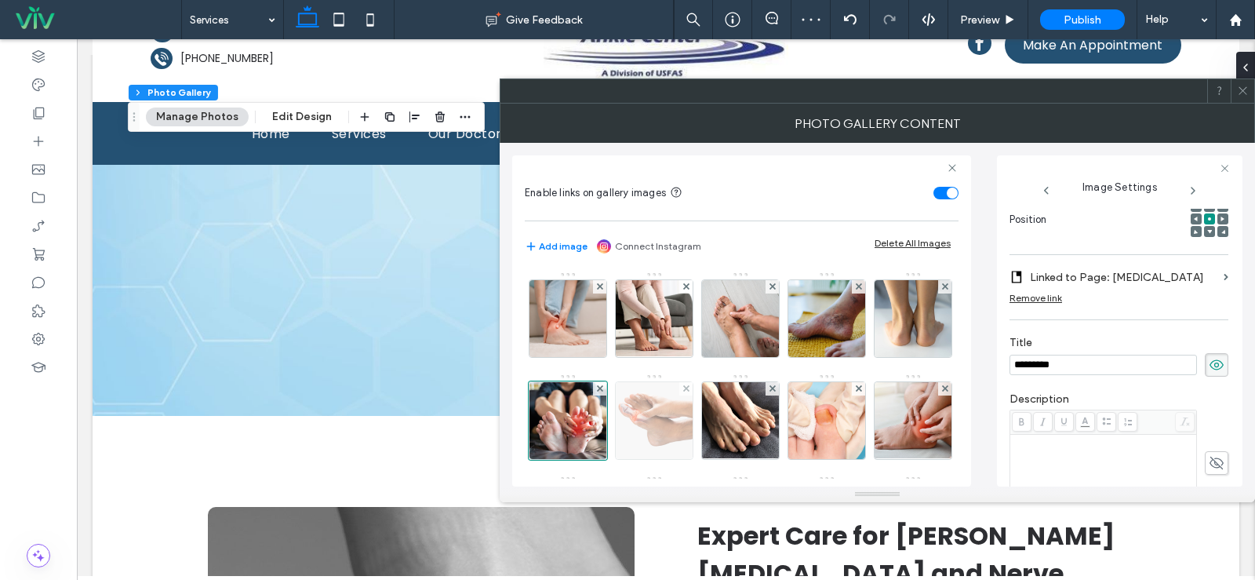
click at [712, 422] on img at bounding box center [654, 420] width 115 height 77
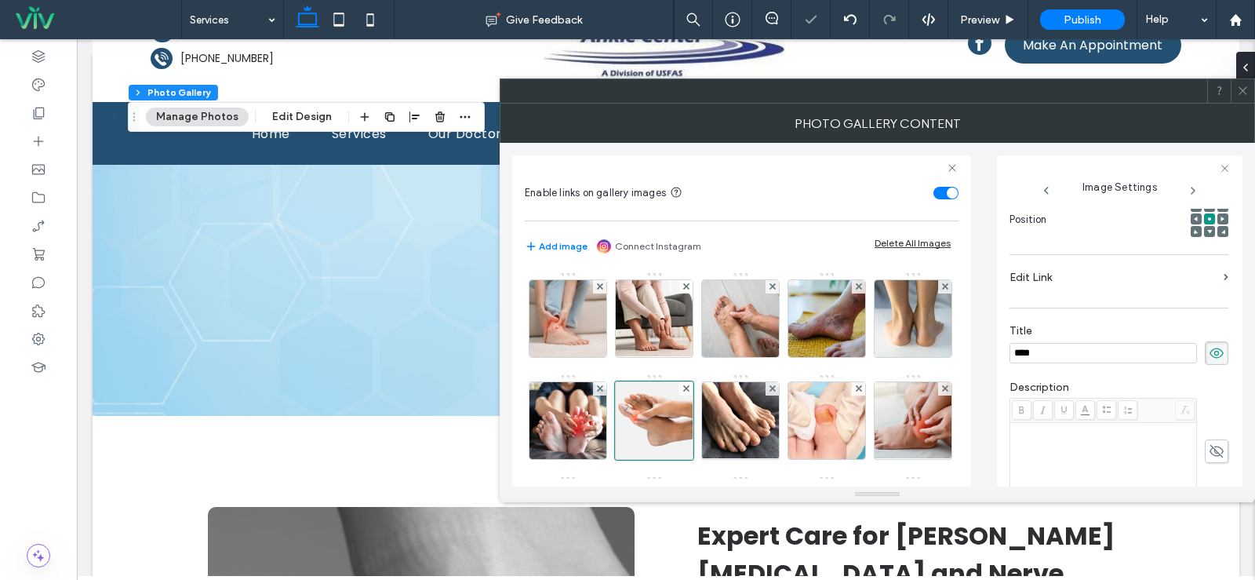
click at [1097, 282] on label "Edit Link" at bounding box center [1114, 277] width 208 height 29
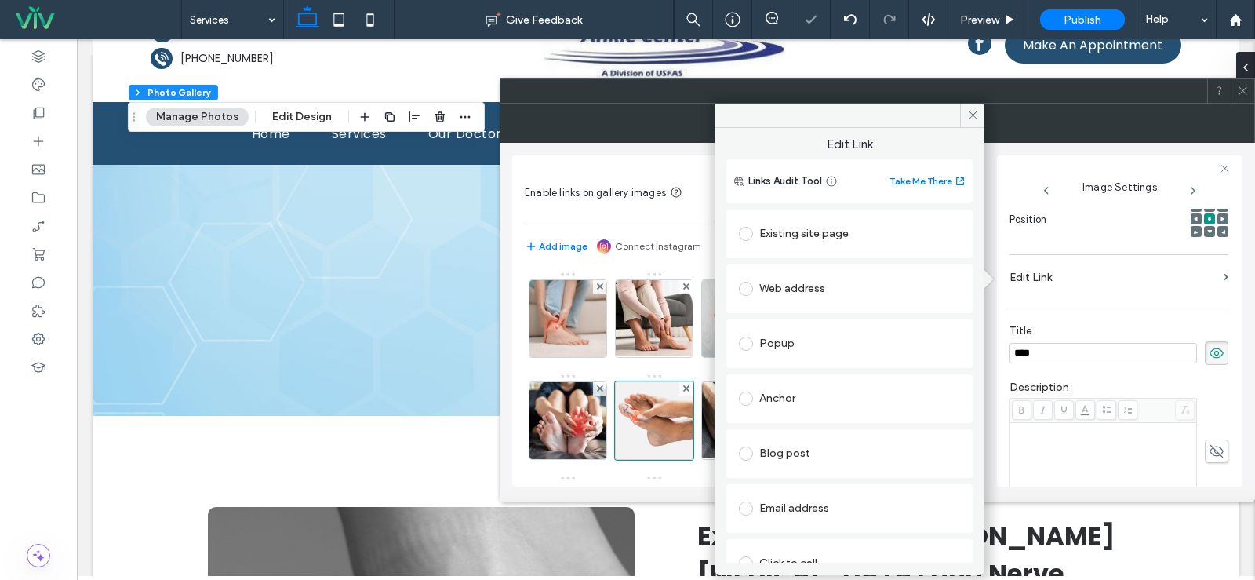
click at [814, 239] on div "Existing site page" at bounding box center [849, 233] width 221 height 25
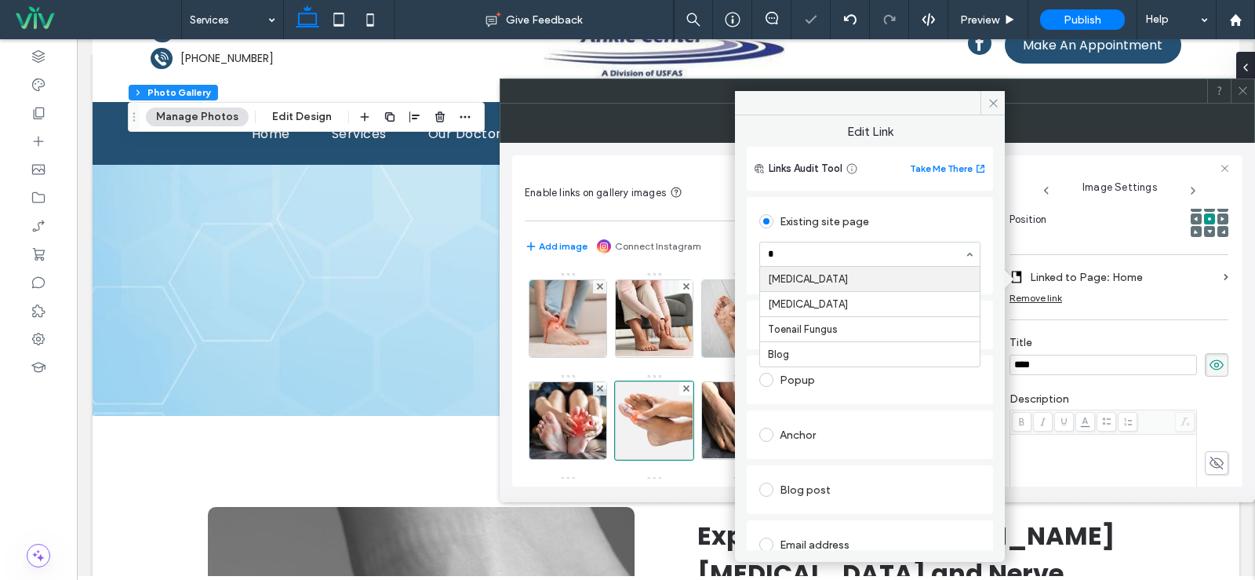
type input "**"
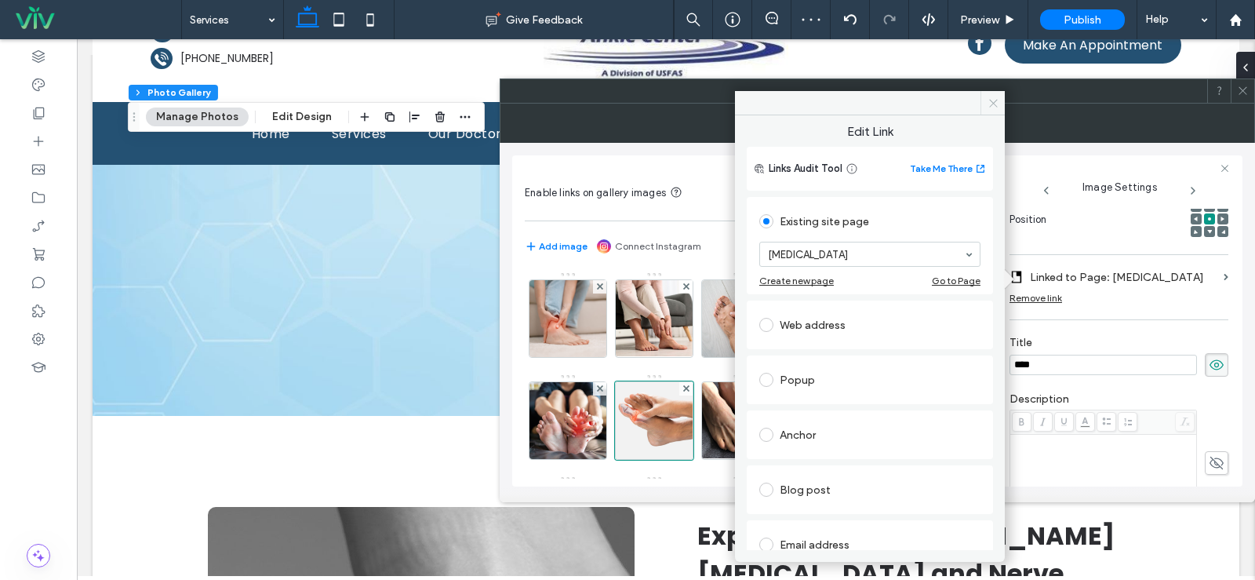
click at [991, 100] on icon at bounding box center [994, 103] width 12 height 12
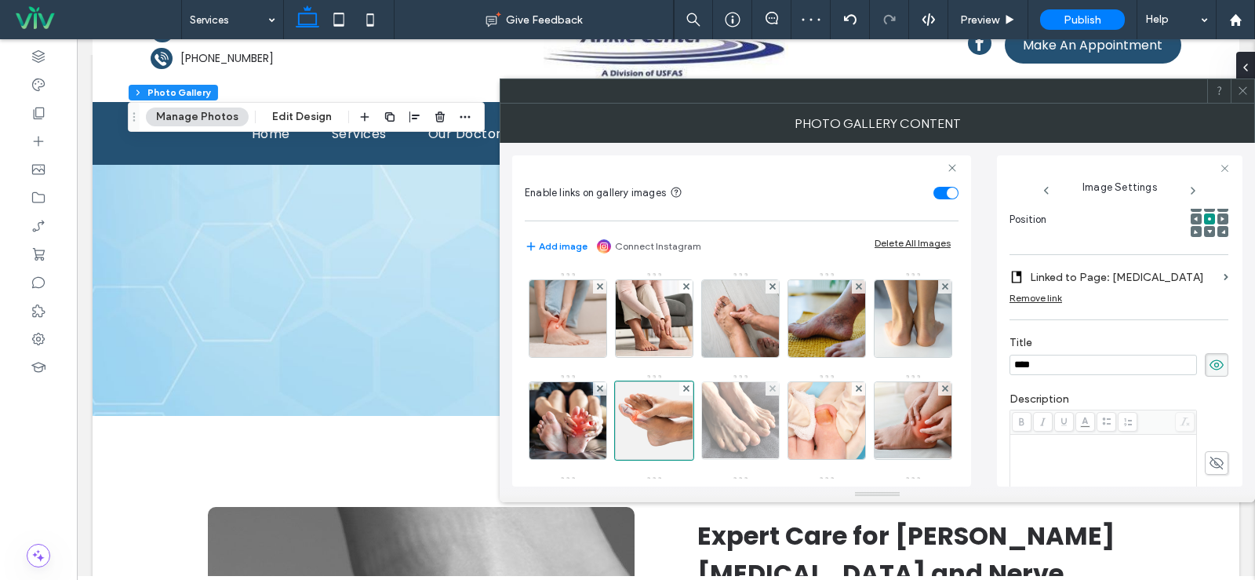
click at [792, 410] on img at bounding box center [741, 420] width 103 height 77
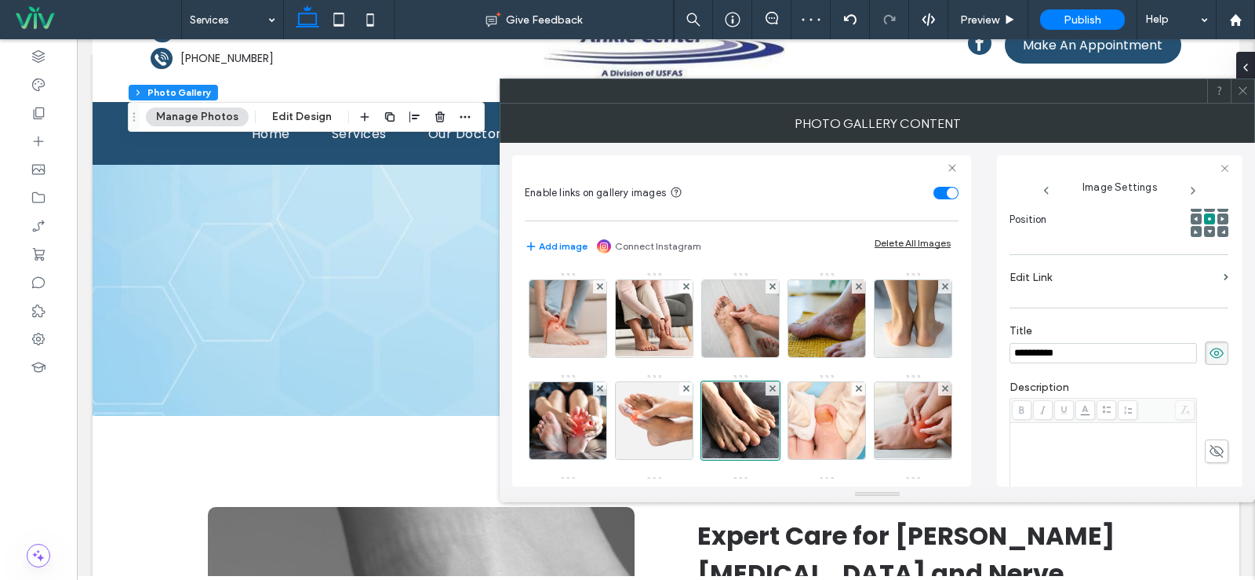
click at [1091, 282] on label "Edit Link" at bounding box center [1114, 277] width 208 height 29
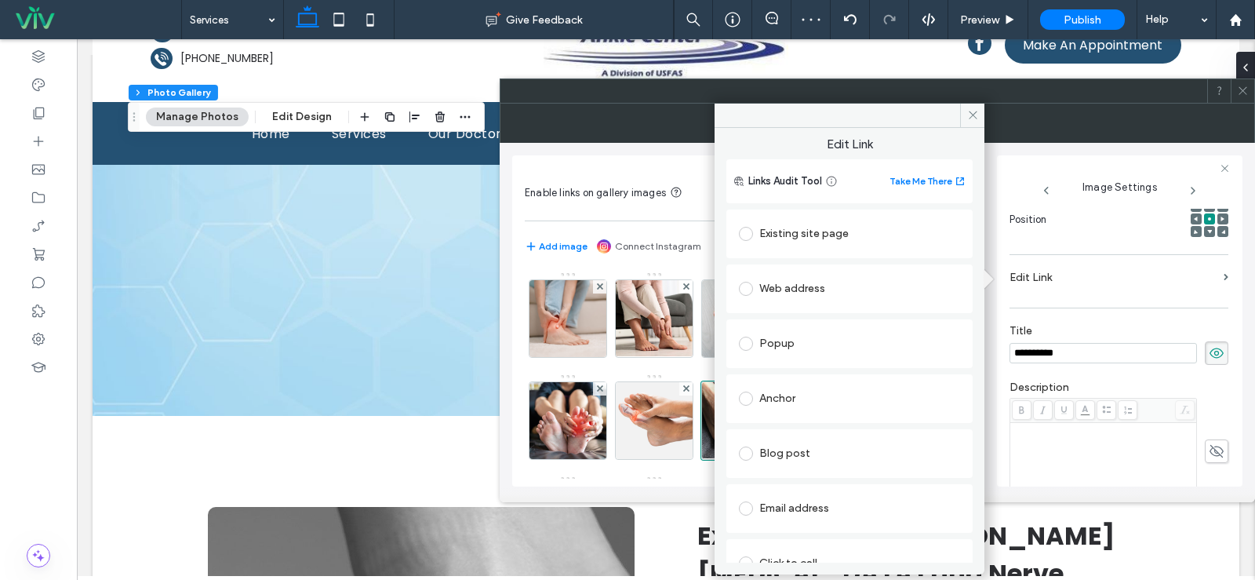
click at [839, 228] on div "Existing site page" at bounding box center [849, 233] width 221 height 25
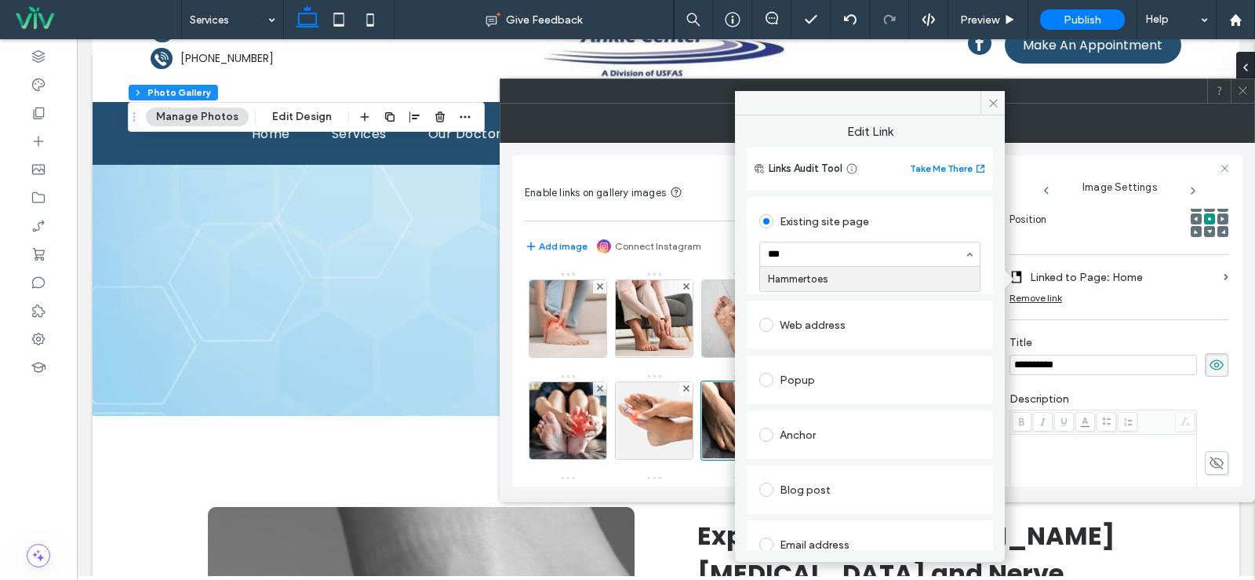
type input "****"
click at [992, 101] on use at bounding box center [993, 103] width 8 height 8
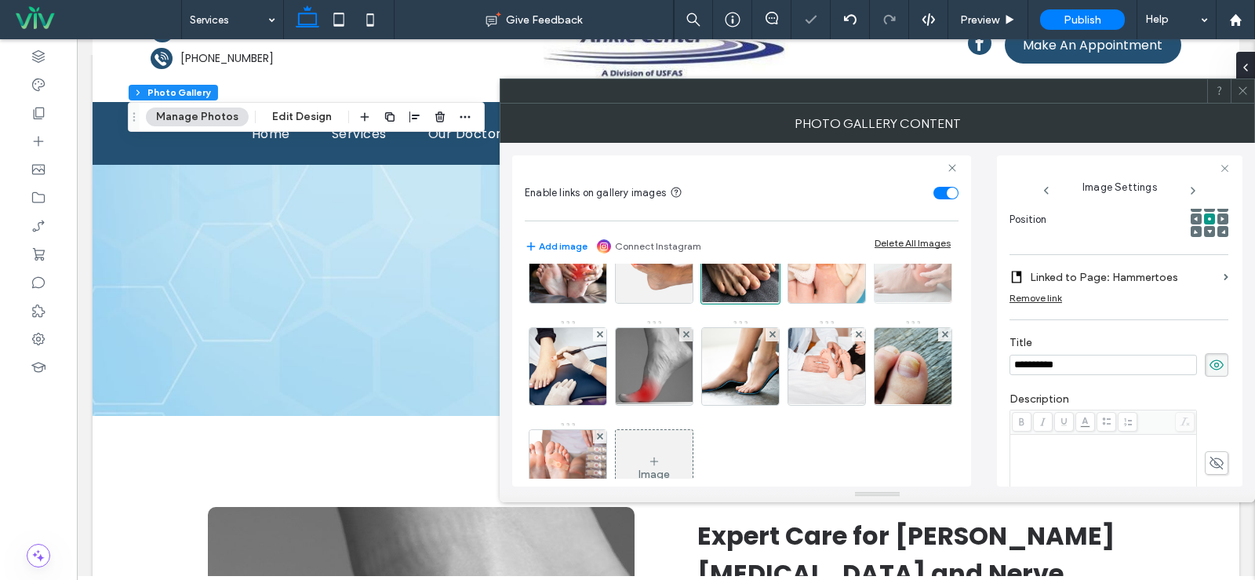
scroll to position [157, 0]
click at [770, 302] on img at bounding box center [827, 263] width 115 height 77
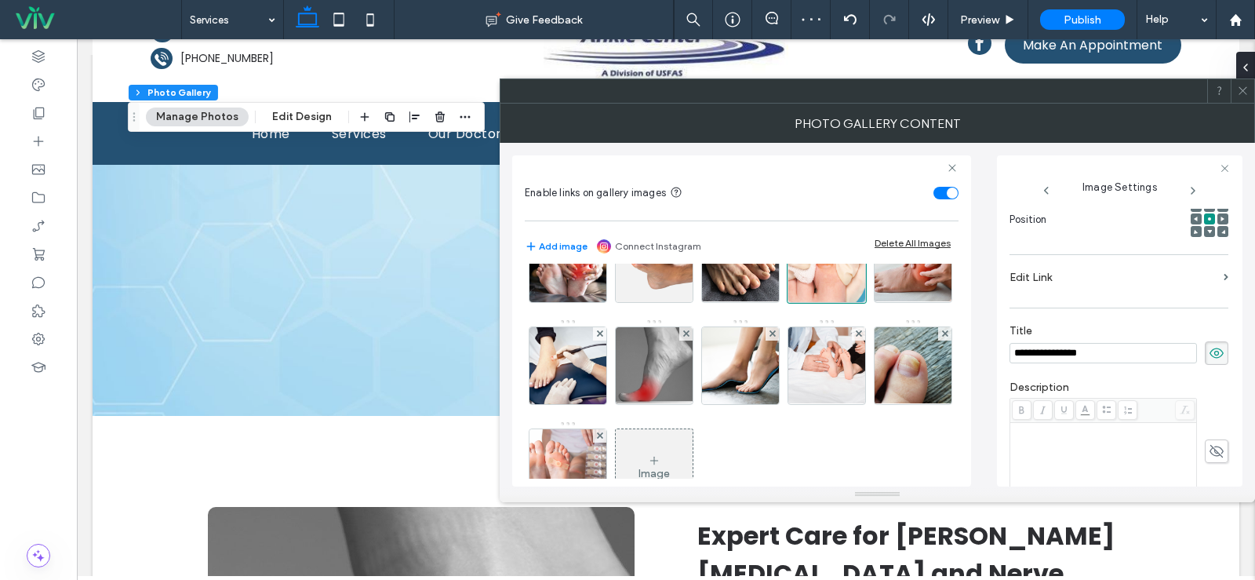
click at [1120, 283] on label "Edit Link" at bounding box center [1114, 277] width 208 height 29
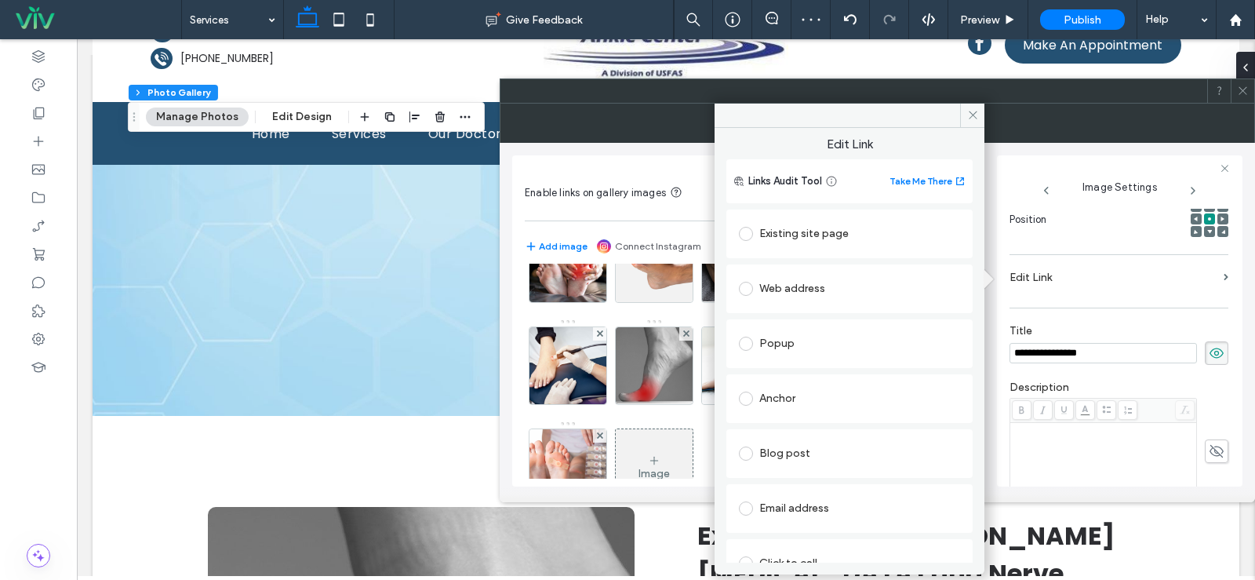
click at [841, 238] on div "Existing site page" at bounding box center [849, 233] width 221 height 25
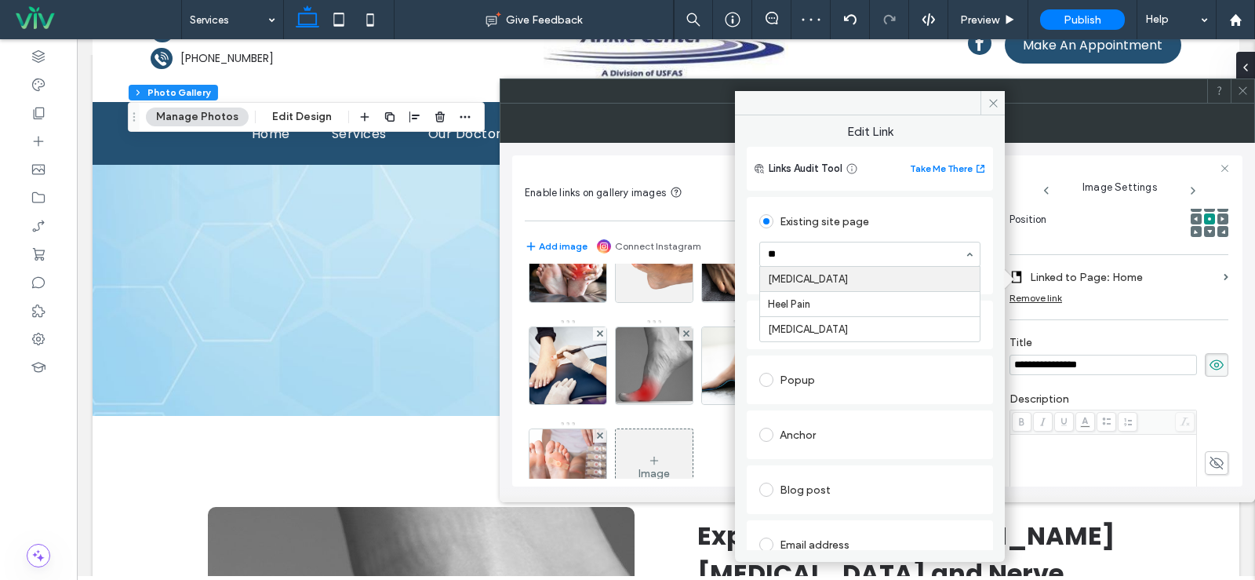
type input "***"
click at [990, 100] on icon at bounding box center [994, 103] width 12 height 12
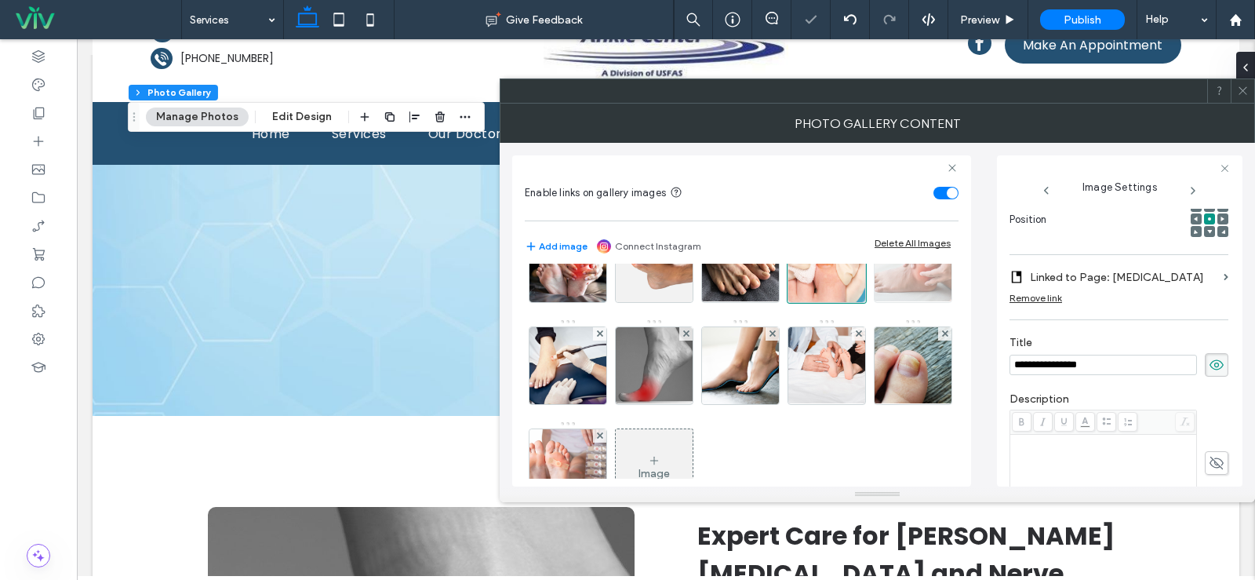
click at [856, 302] on img at bounding box center [913, 263] width 115 height 77
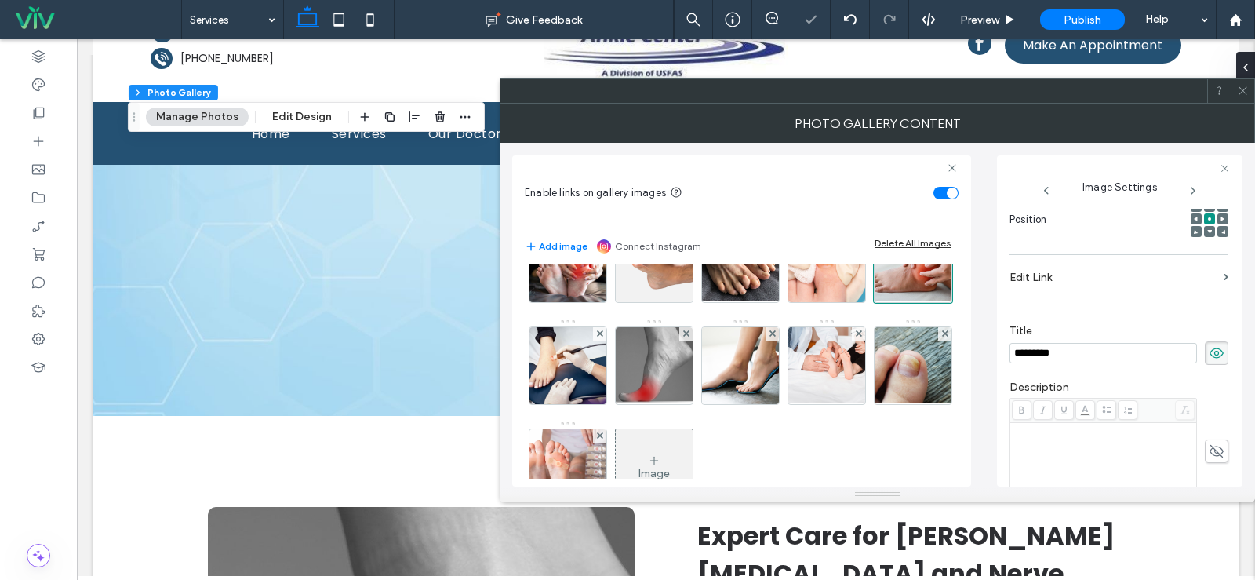
click at [1097, 290] on label "Edit Link" at bounding box center [1114, 277] width 208 height 29
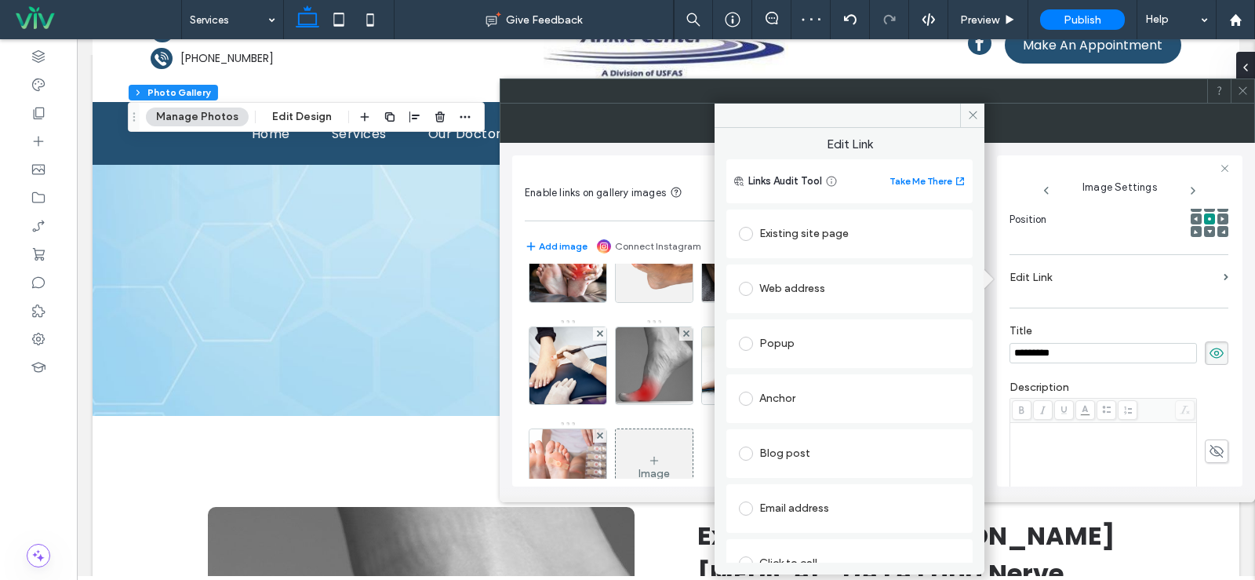
click at [838, 238] on div "Existing site page" at bounding box center [849, 233] width 221 height 25
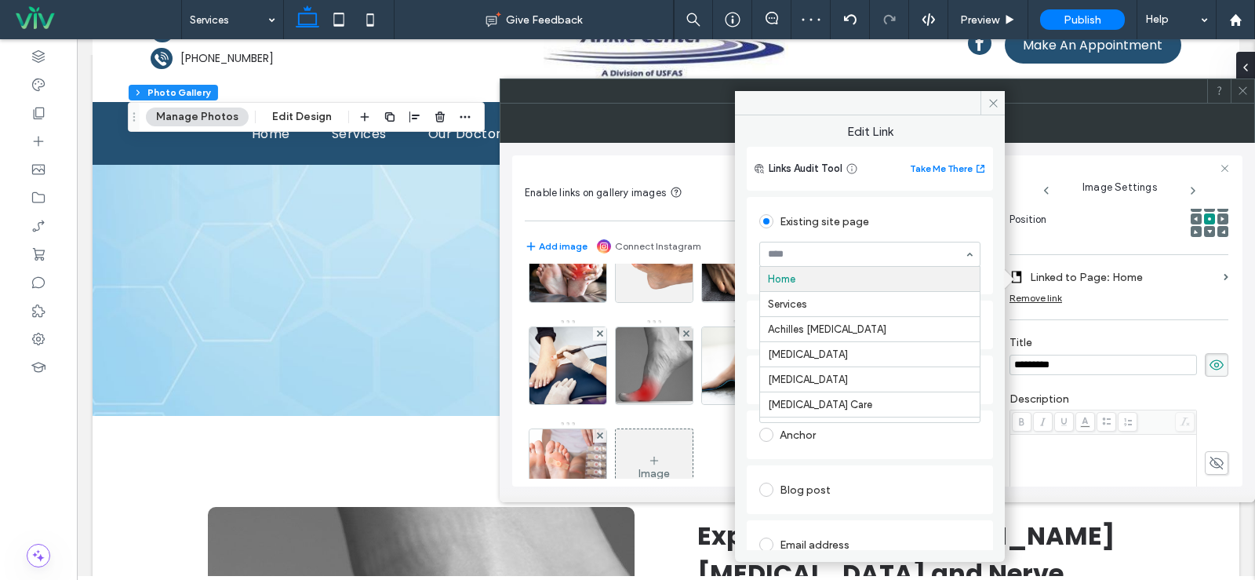
type input "*"
type input "***"
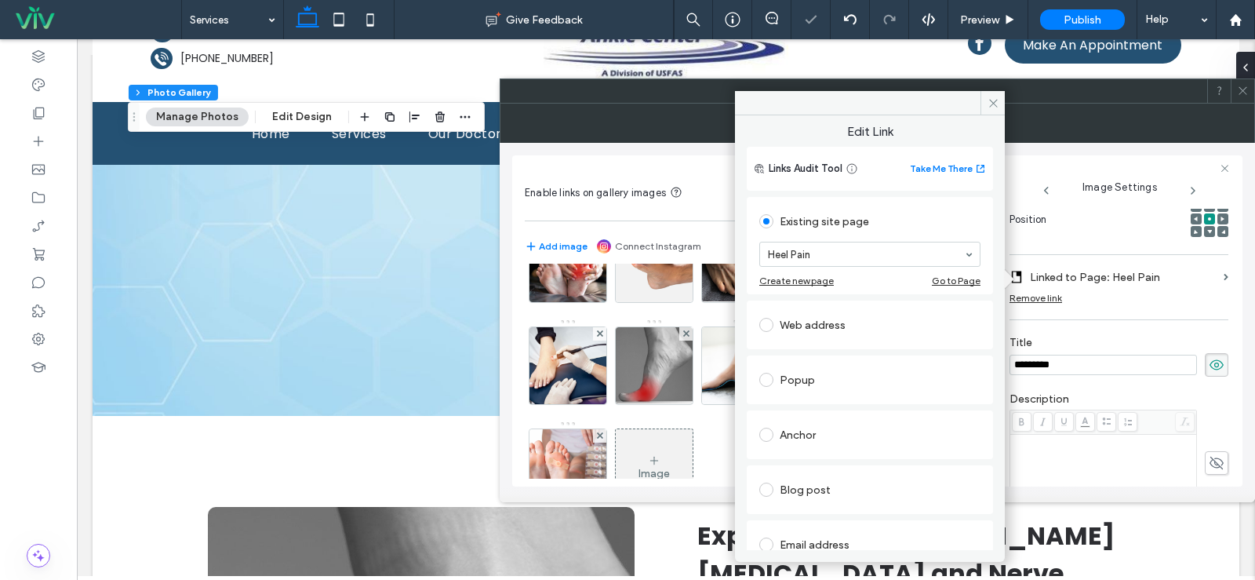
click at [988, 106] on icon at bounding box center [994, 103] width 12 height 12
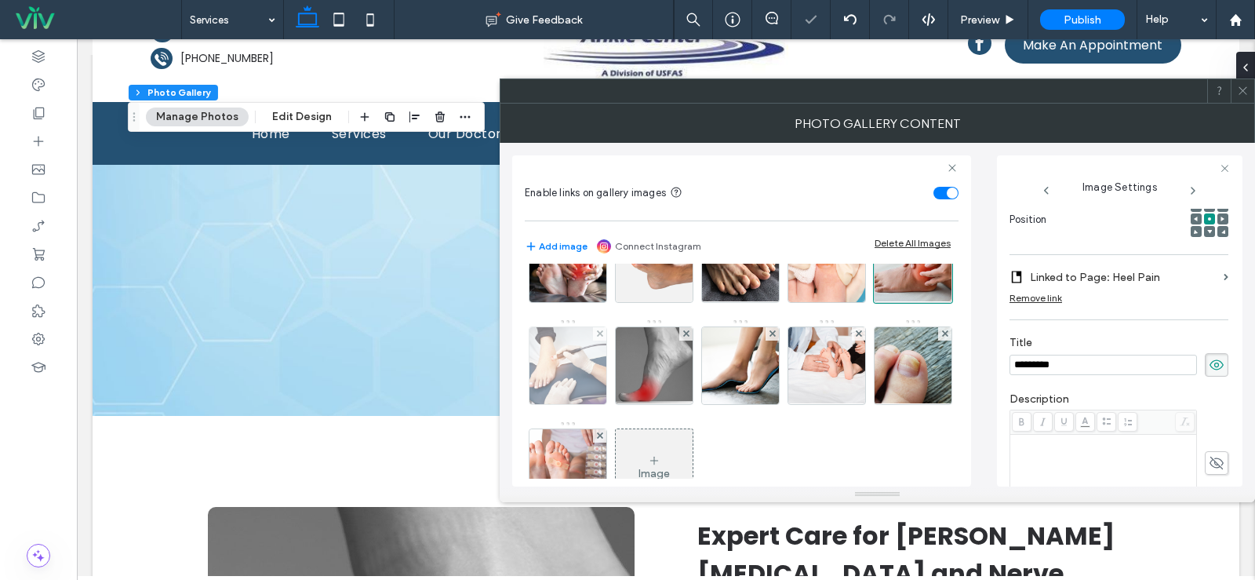
click at [626, 359] on img at bounding box center [568, 365] width 115 height 77
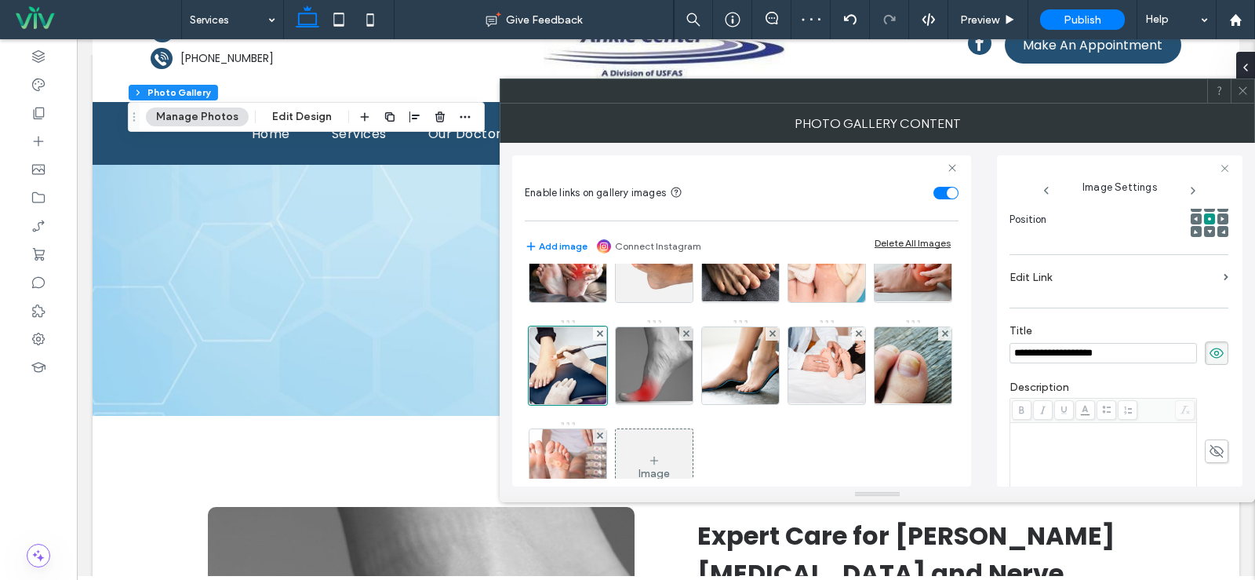
click at [1067, 291] on label "Edit Link" at bounding box center [1114, 277] width 208 height 29
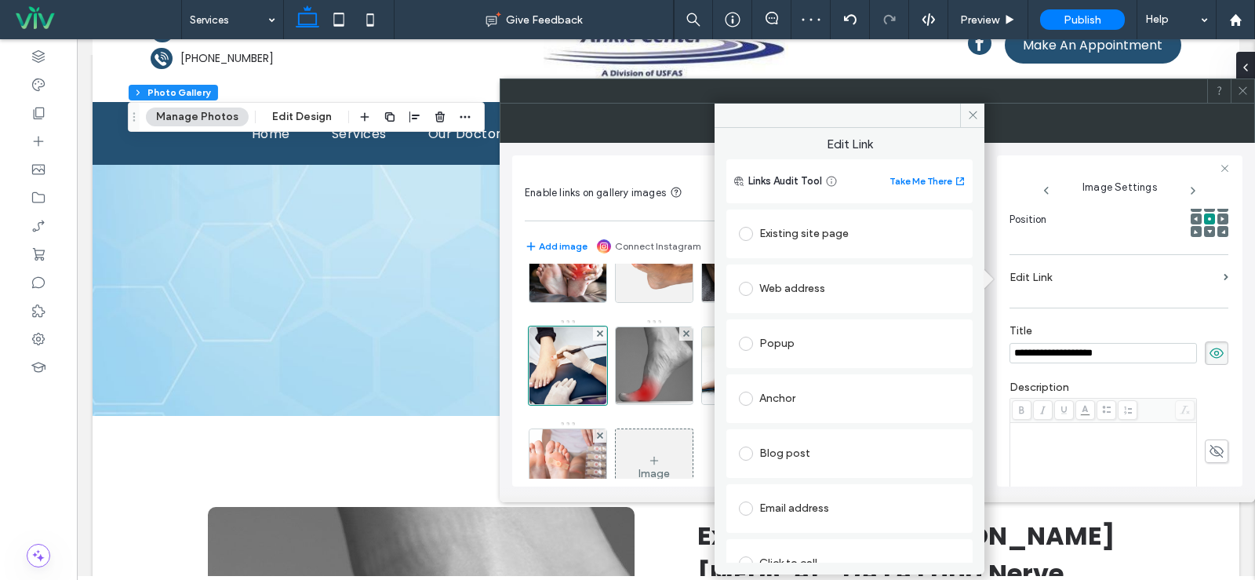
click at [794, 235] on div "Existing site page" at bounding box center [849, 233] width 221 height 25
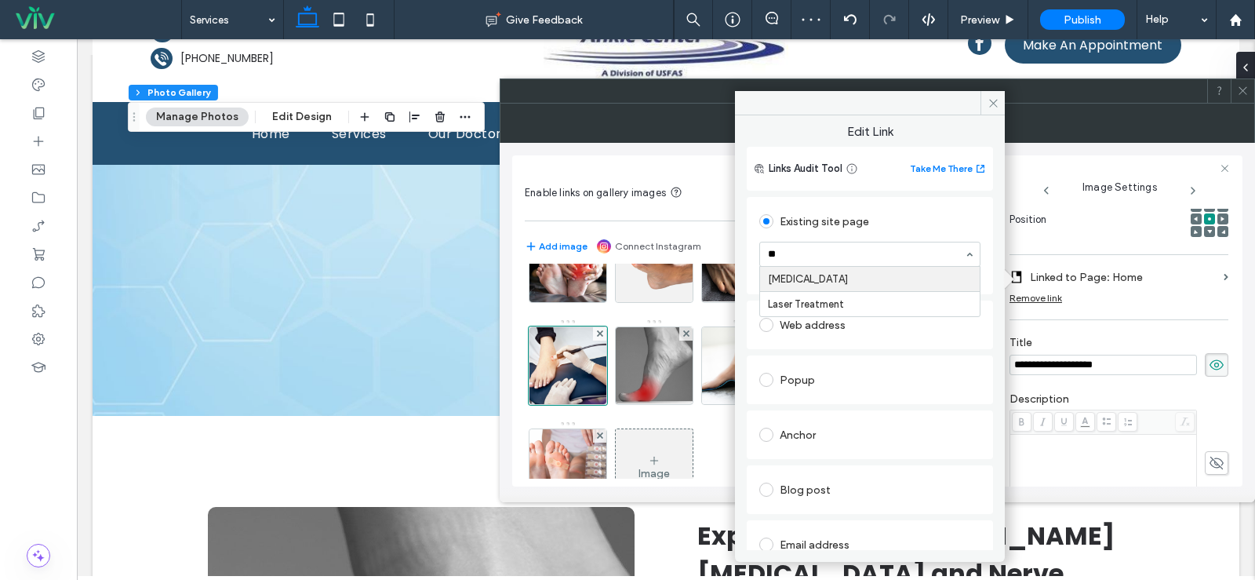
type input "***"
click at [993, 104] on icon at bounding box center [994, 103] width 12 height 12
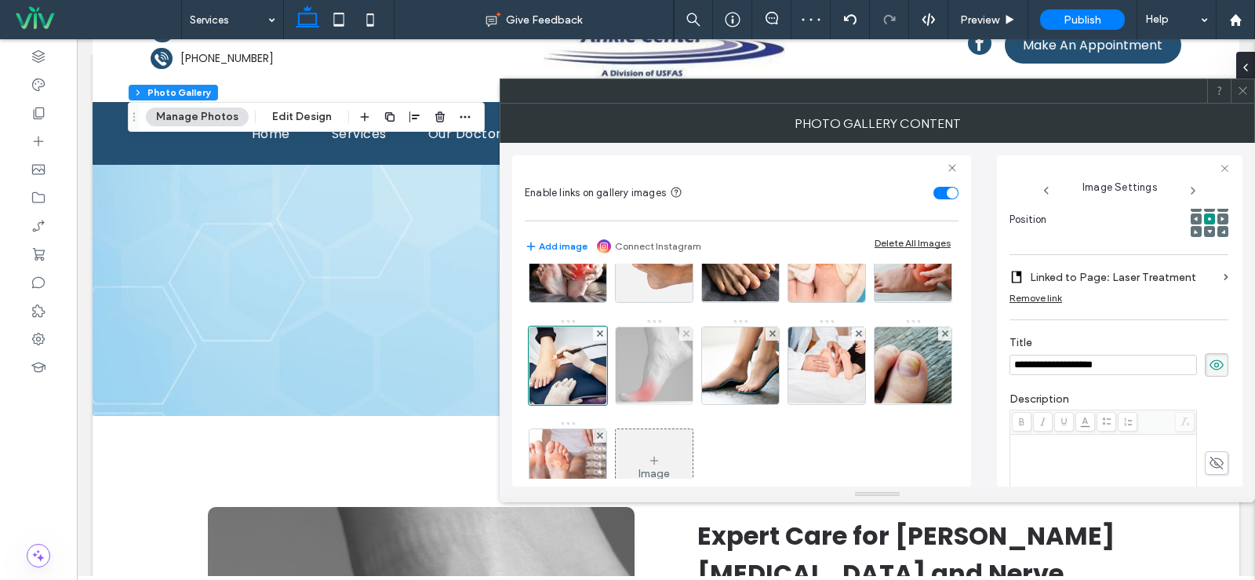
click at [714, 355] on img at bounding box center [654, 365] width 119 height 77
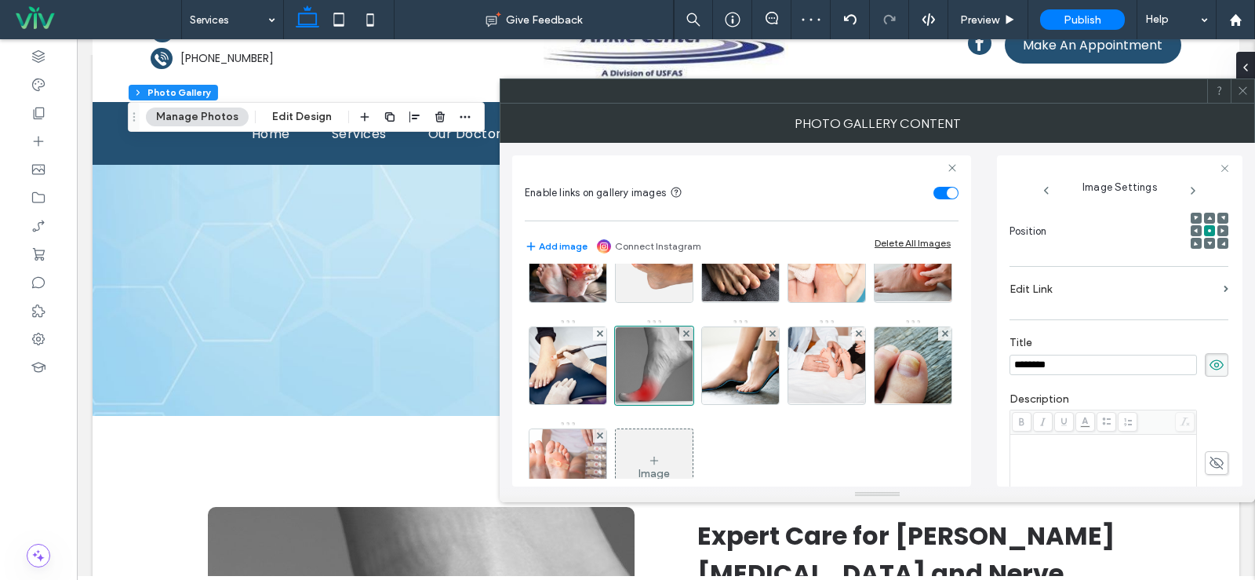
click at [1061, 275] on label "Edit Link" at bounding box center [1114, 289] width 208 height 29
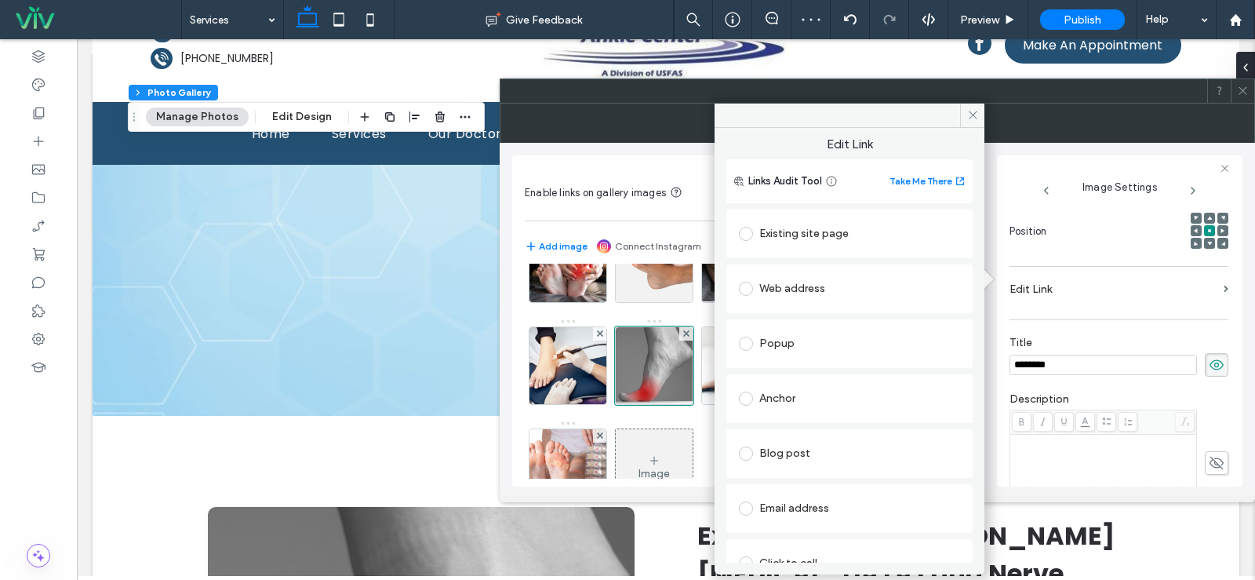
click at [799, 237] on div "Existing site page" at bounding box center [849, 233] width 221 height 25
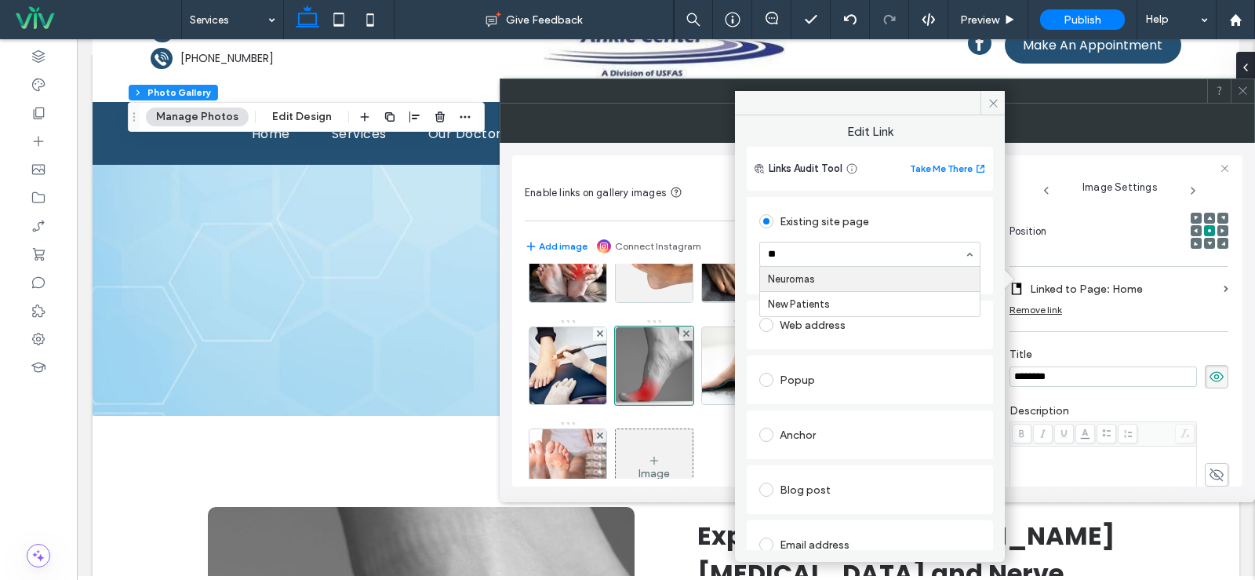
type input "***"
click at [999, 99] on icon at bounding box center [994, 103] width 12 height 12
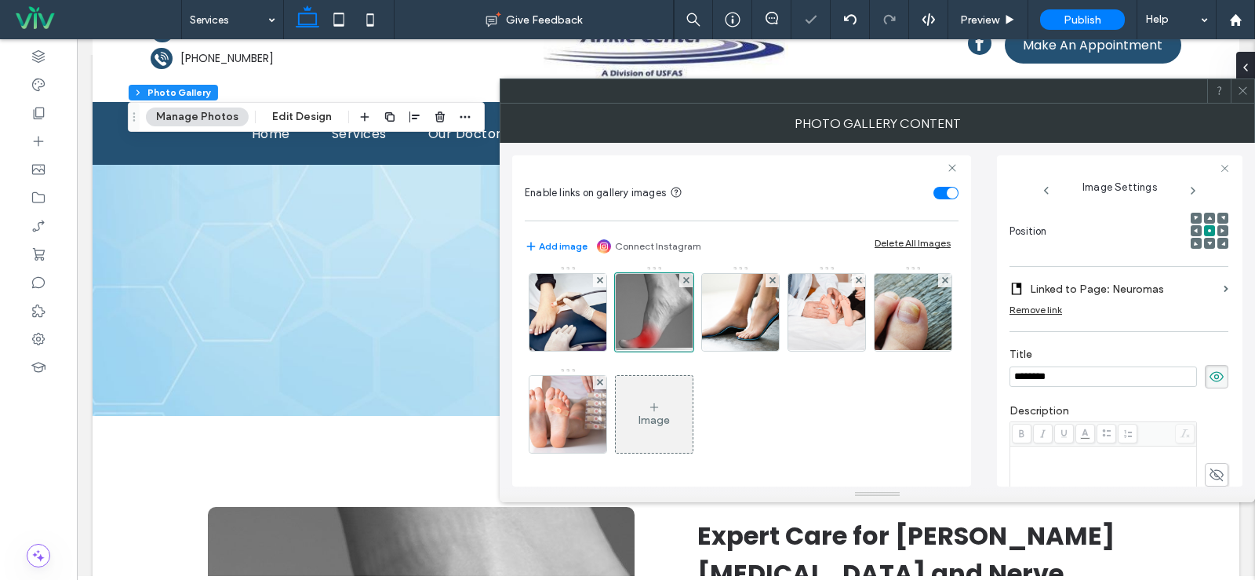
scroll to position [312, 0]
click at [683, 317] on img at bounding box center [740, 312] width 115 height 77
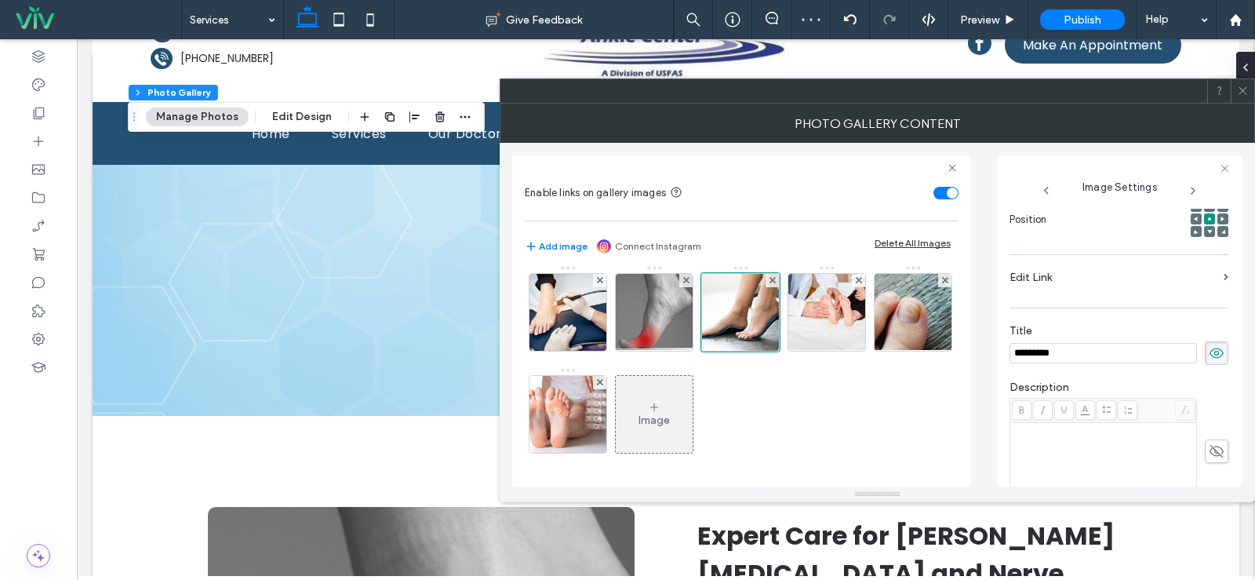
click at [1072, 271] on label "Edit Link" at bounding box center [1114, 277] width 208 height 29
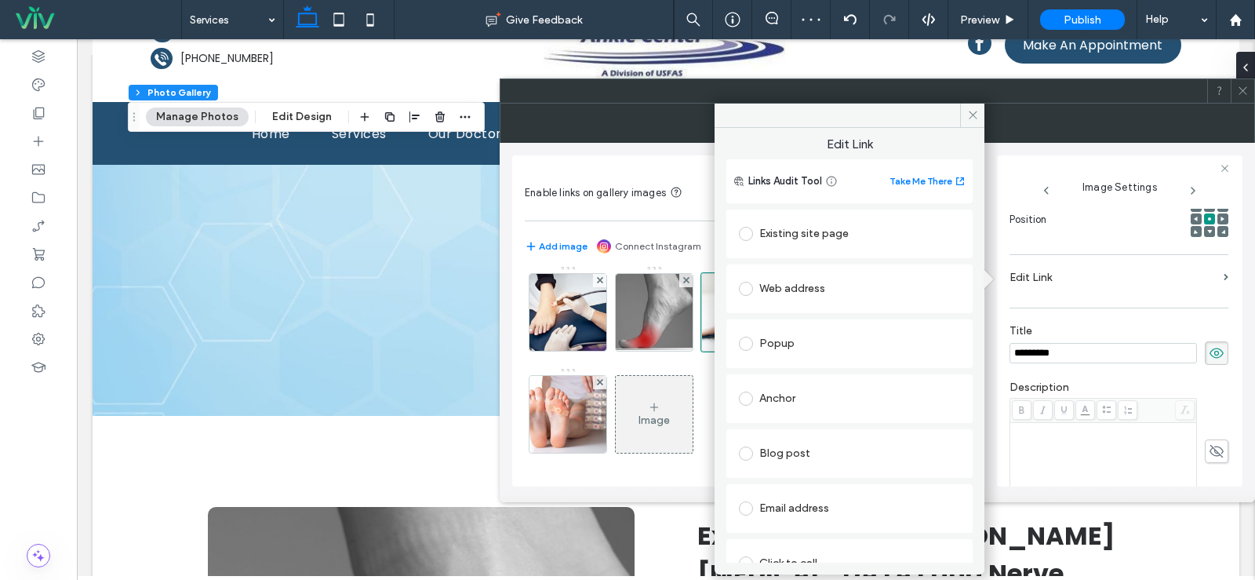
click at [796, 237] on div "Existing site page" at bounding box center [849, 233] width 221 height 25
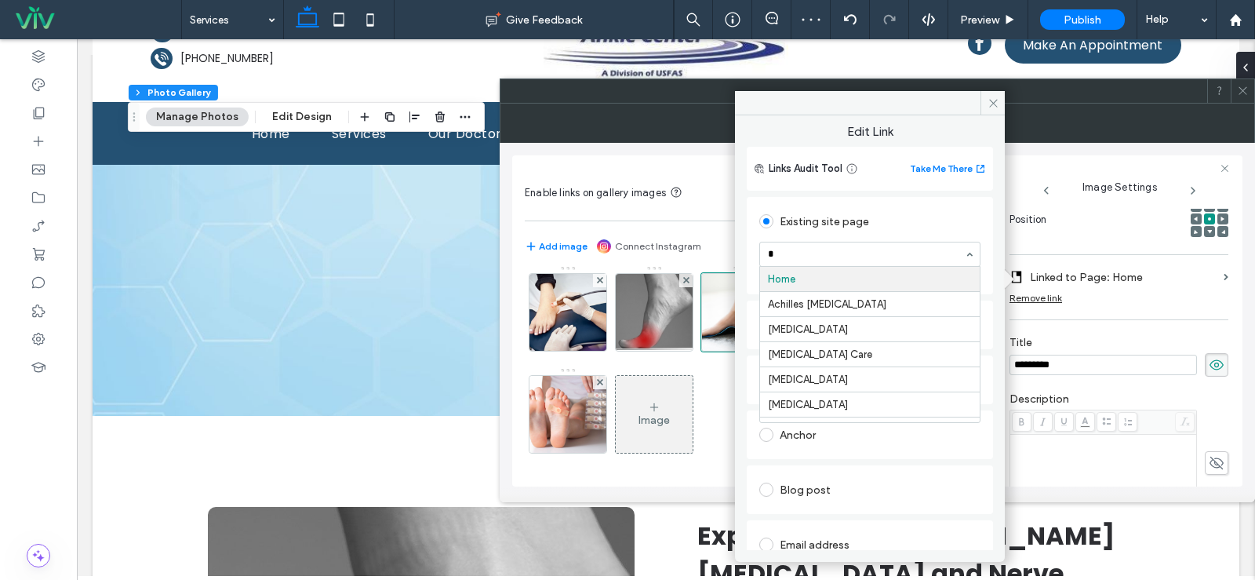
type input "**"
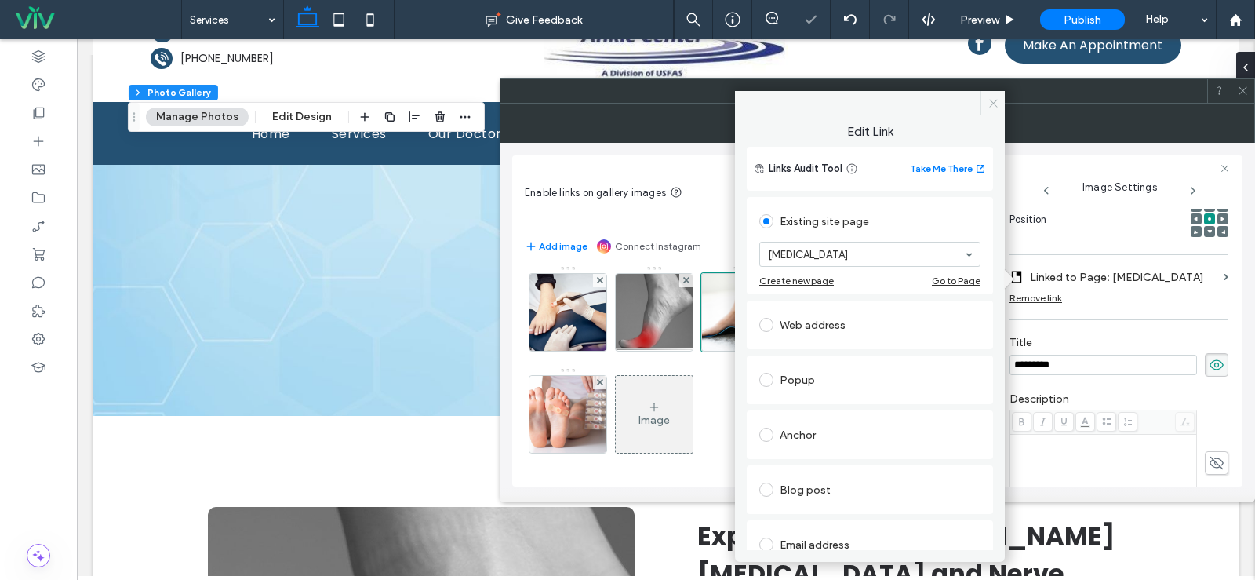
click at [996, 100] on use at bounding box center [993, 103] width 8 height 8
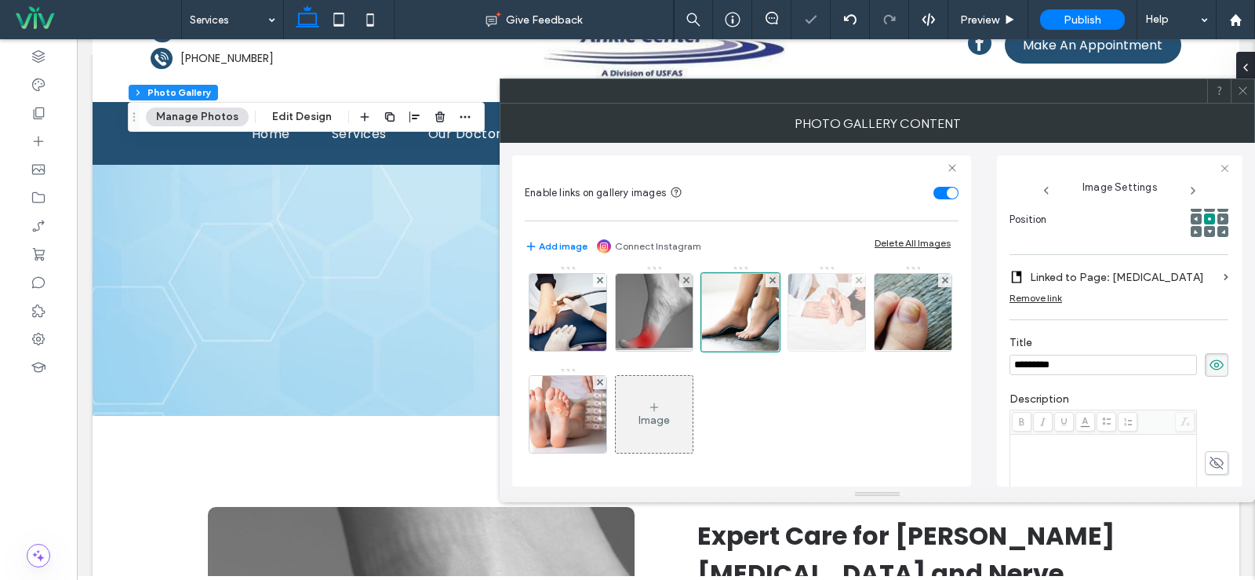
click at [770, 308] on img at bounding box center [827, 312] width 115 height 77
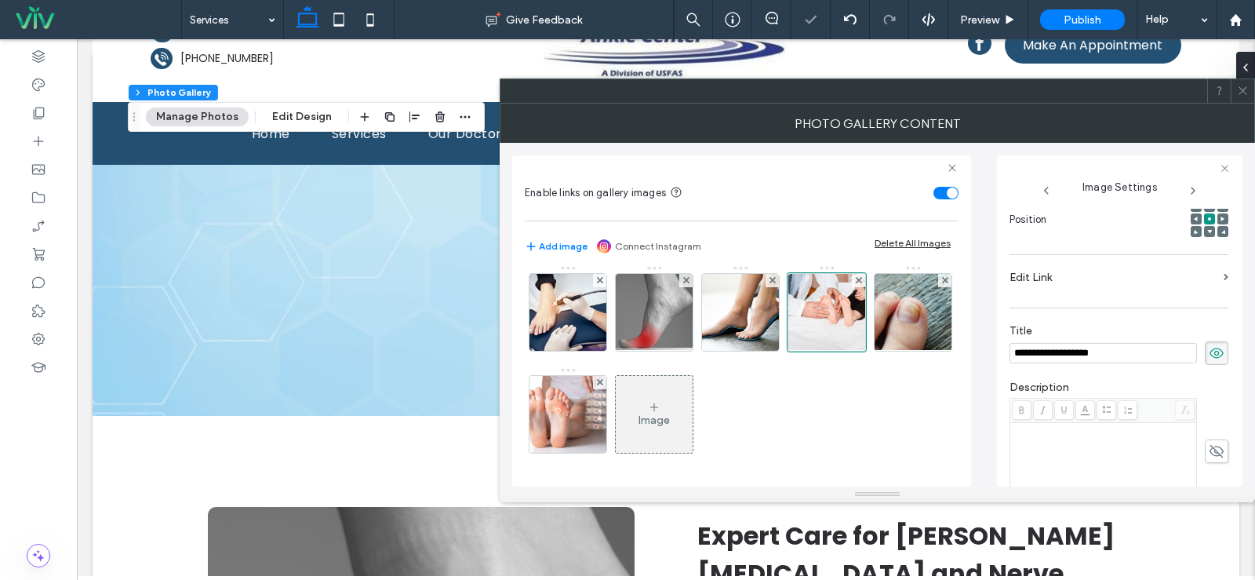
click at [1021, 286] on label "Edit Link" at bounding box center [1114, 277] width 208 height 29
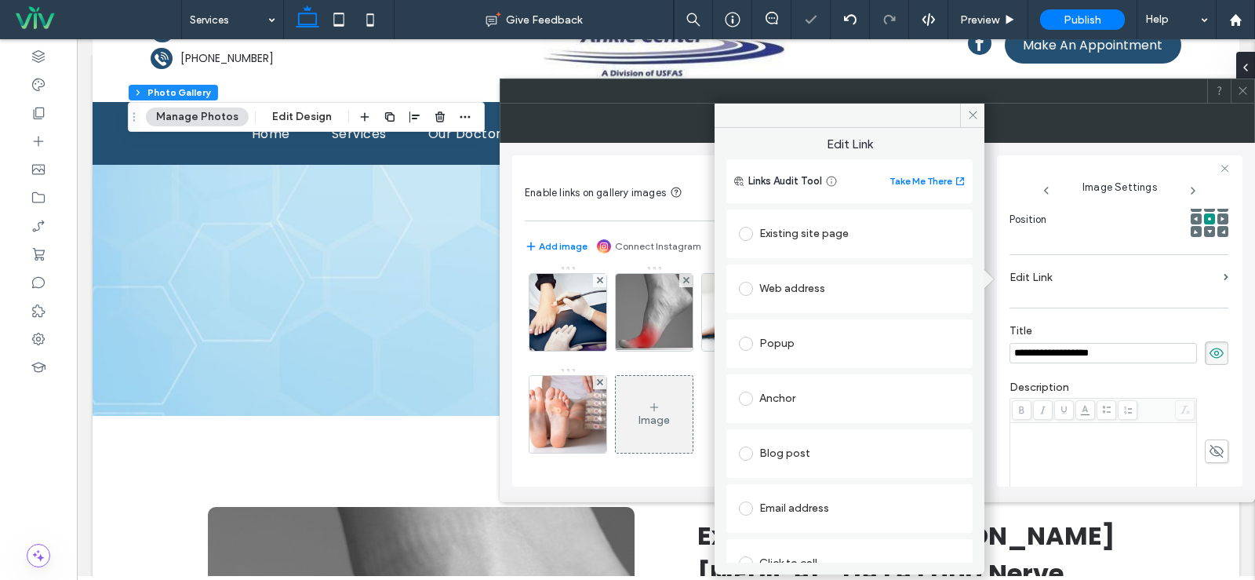
click at [814, 237] on div "Existing site page" at bounding box center [849, 233] width 221 height 25
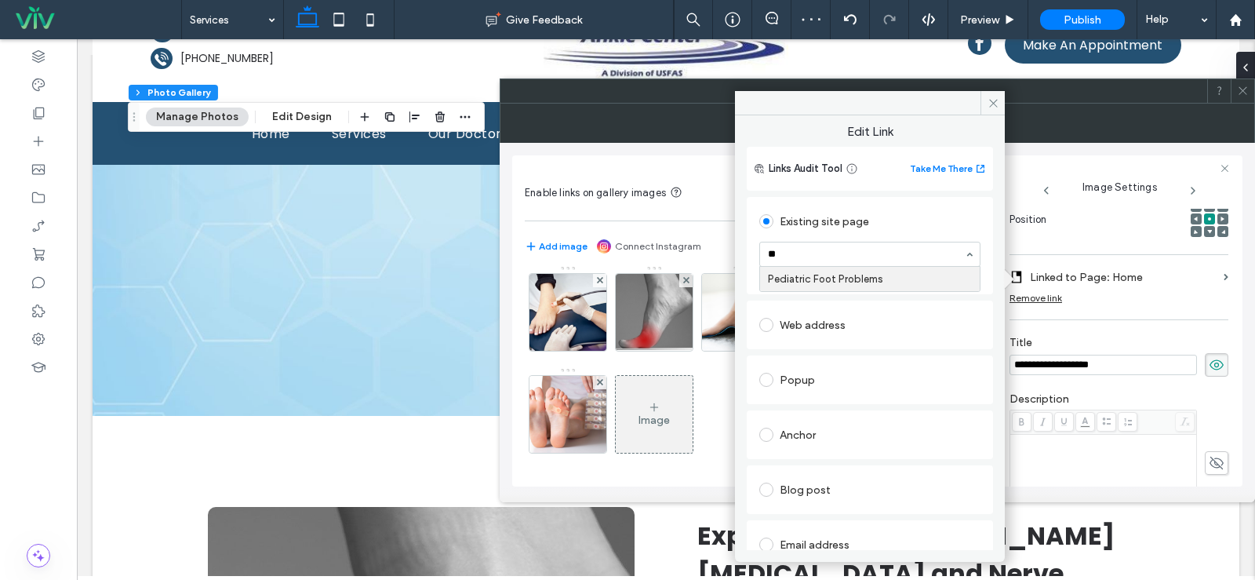
type input "***"
click at [992, 103] on icon at bounding box center [994, 103] width 12 height 12
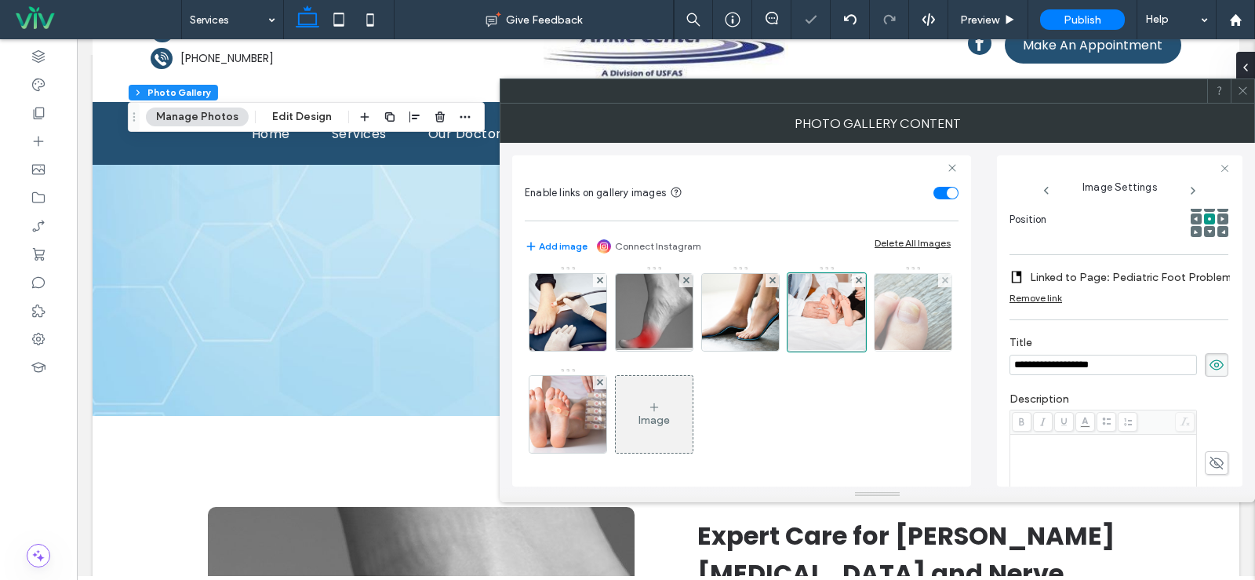
click at [847, 308] on img at bounding box center [913, 312] width 132 height 77
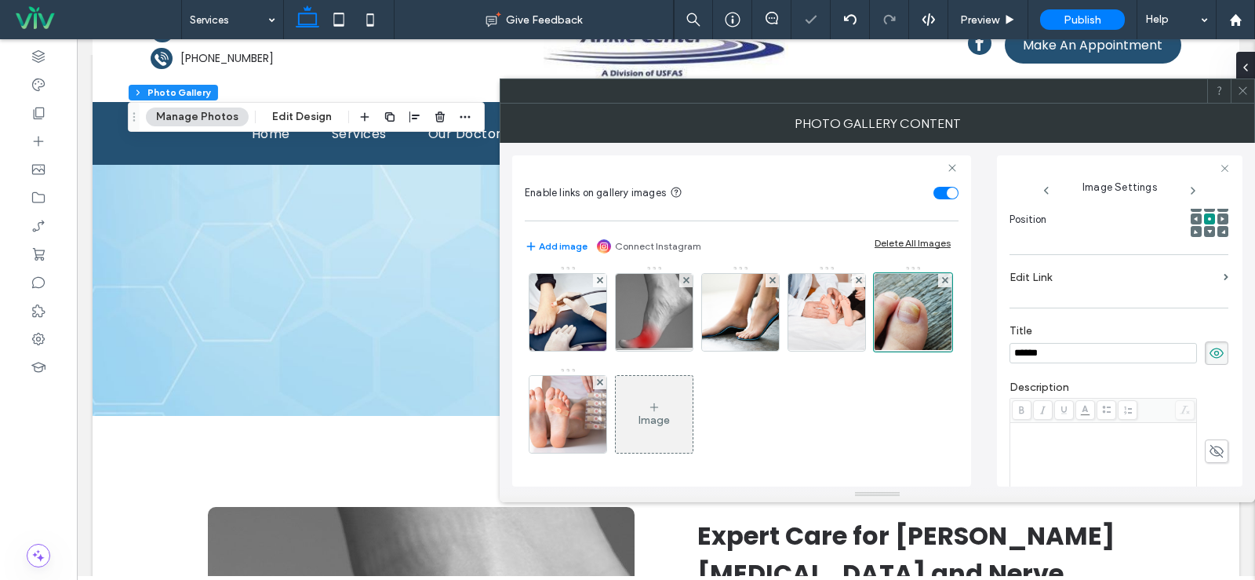
click at [1087, 270] on label "Edit Link" at bounding box center [1114, 277] width 208 height 29
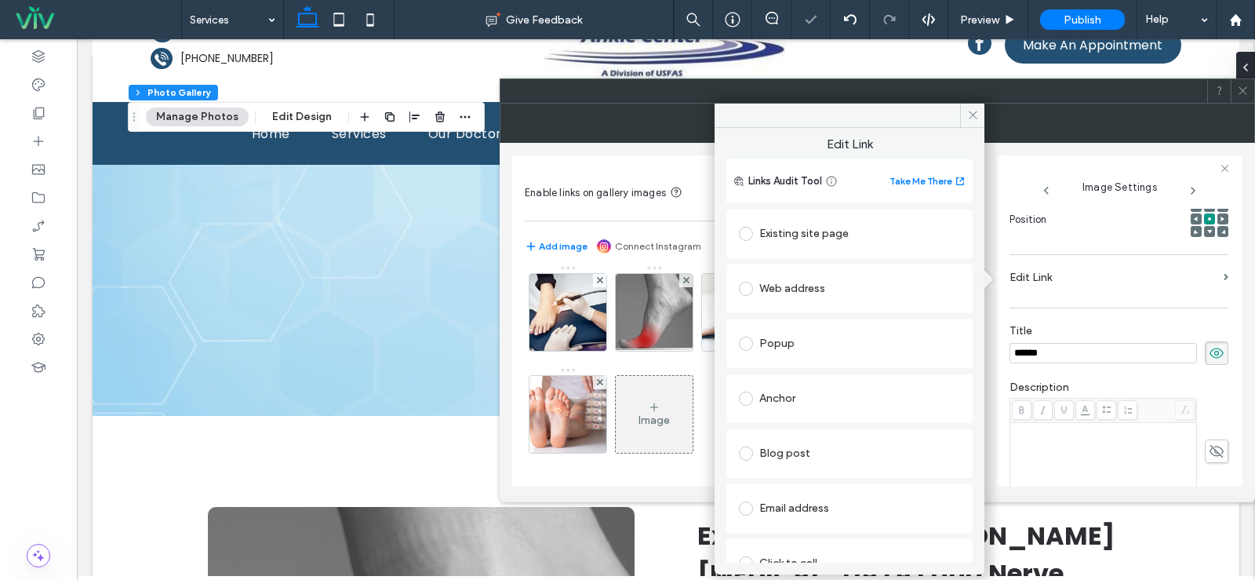
click at [829, 221] on div "Existing site page" at bounding box center [849, 233] width 221 height 25
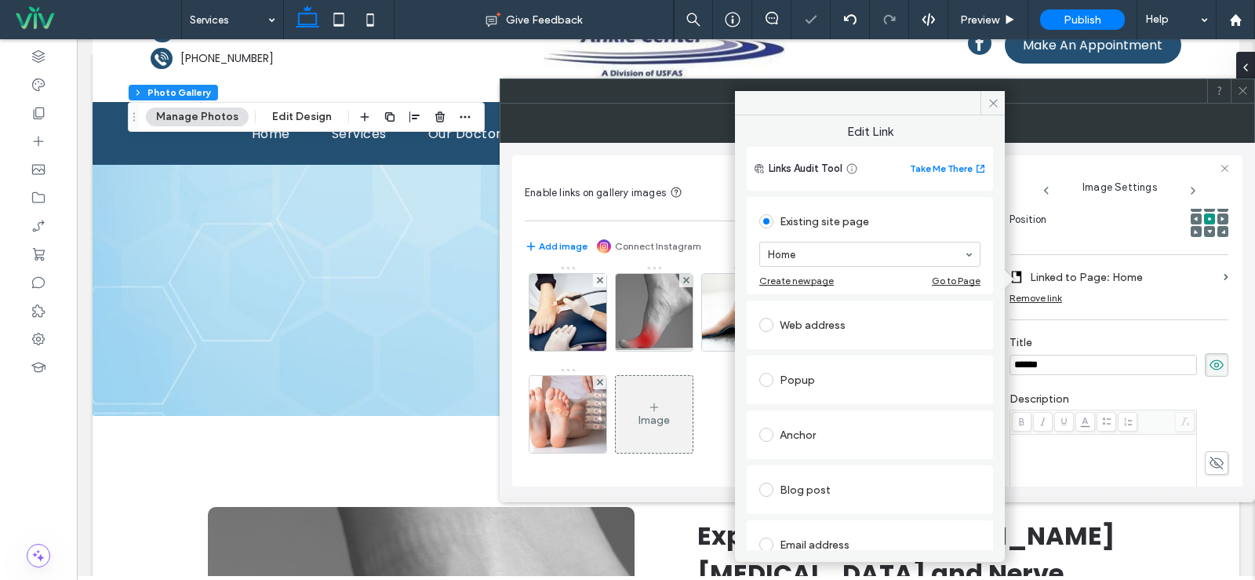
click at [828, 266] on div "Home" at bounding box center [869, 254] width 221 height 25
type input "***"
click at [996, 96] on span at bounding box center [993, 103] width 24 height 24
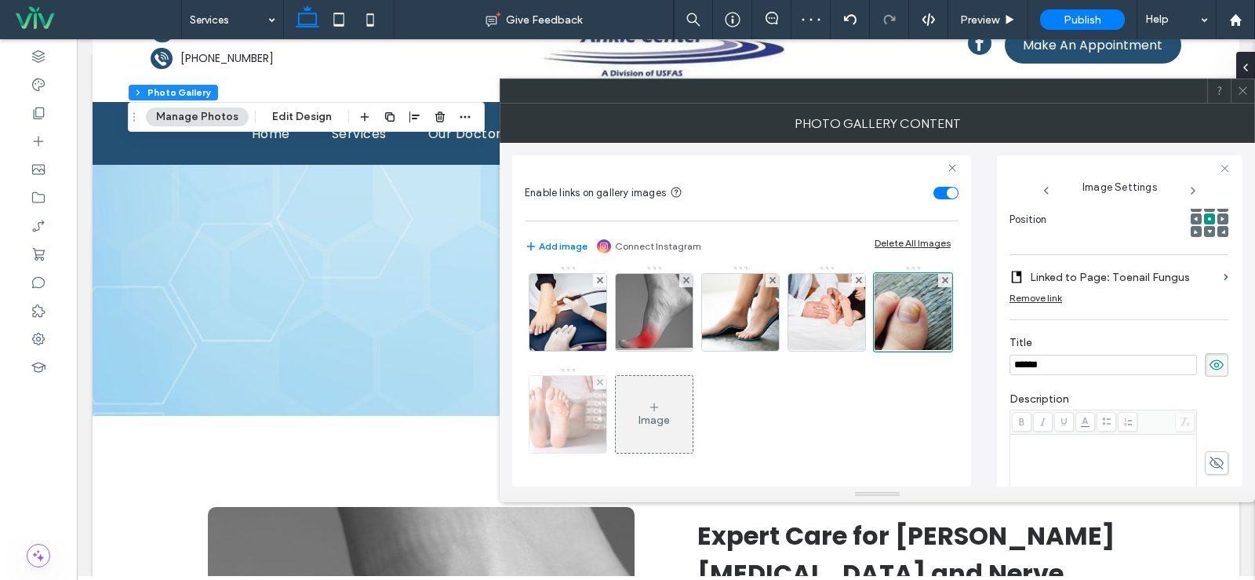
click at [626, 376] on img at bounding box center [568, 414] width 115 height 77
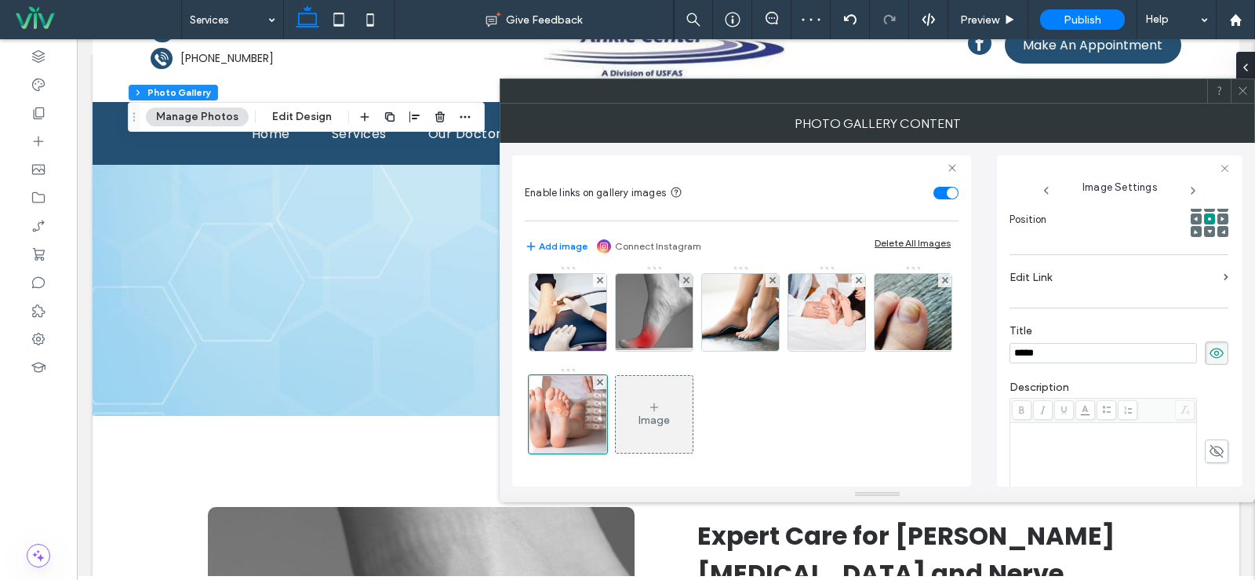
click at [1079, 265] on label "Edit Link" at bounding box center [1114, 277] width 208 height 29
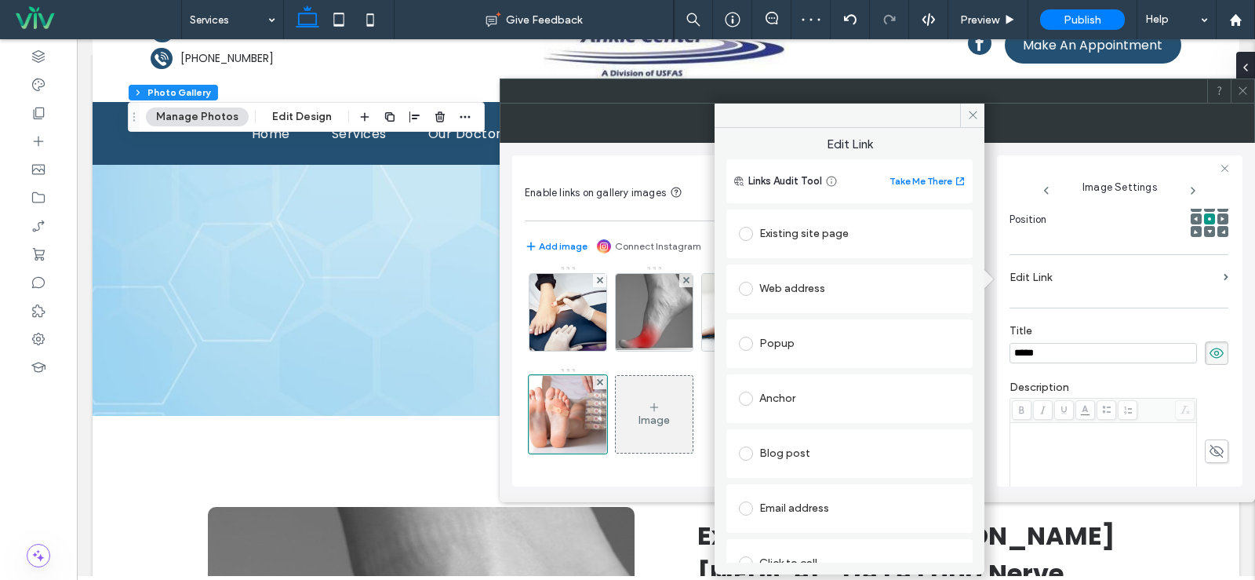
click at [839, 233] on div "Existing site page" at bounding box center [849, 233] width 221 height 25
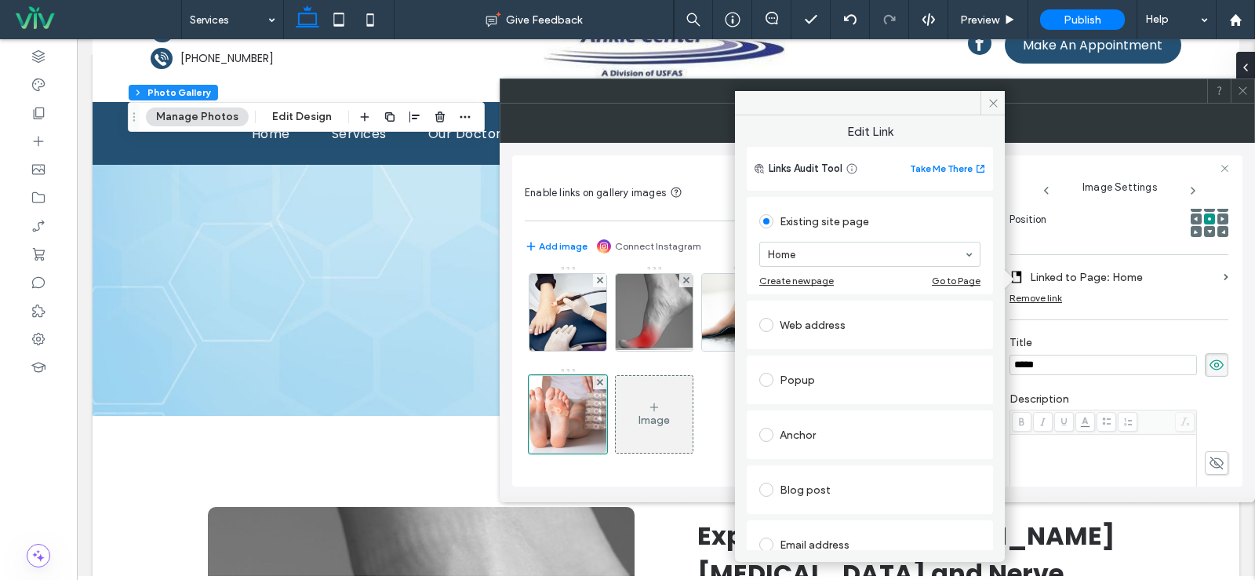
drag, startPoint x: 841, startPoint y: 107, endPoint x: 939, endPoint y: 109, distance: 98.1
click at [939, 109] on div at bounding box center [870, 103] width 270 height 24
click at [1002, 107] on span at bounding box center [993, 103] width 24 height 24
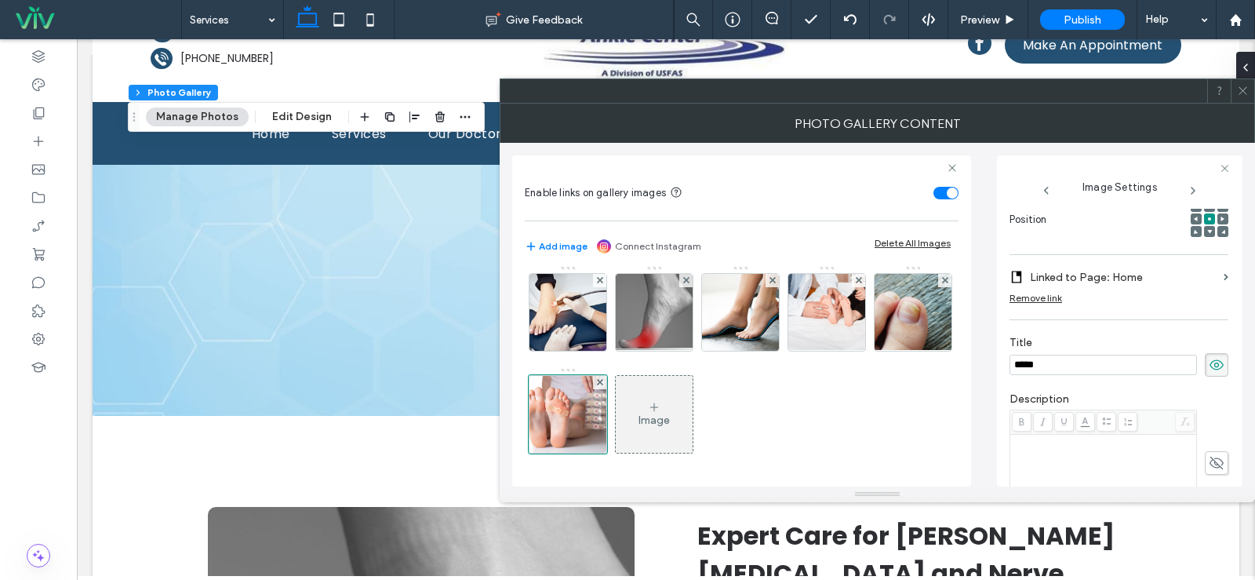
click at [1068, 281] on label "Linked to Page: Home" at bounding box center [1123, 277] width 187 height 29
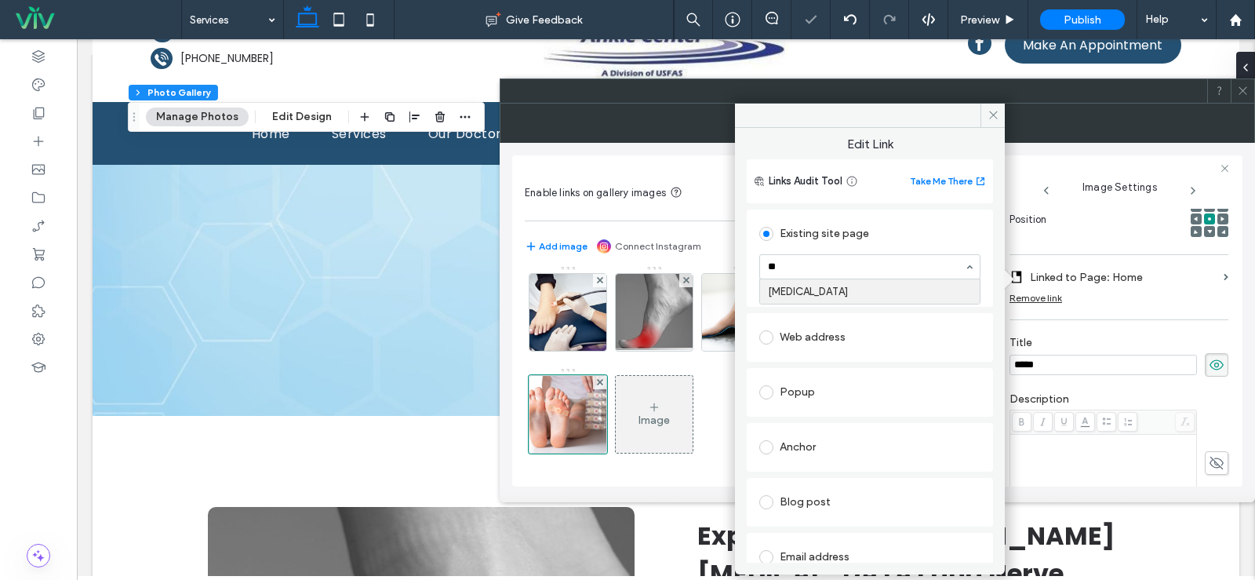
type input "***"
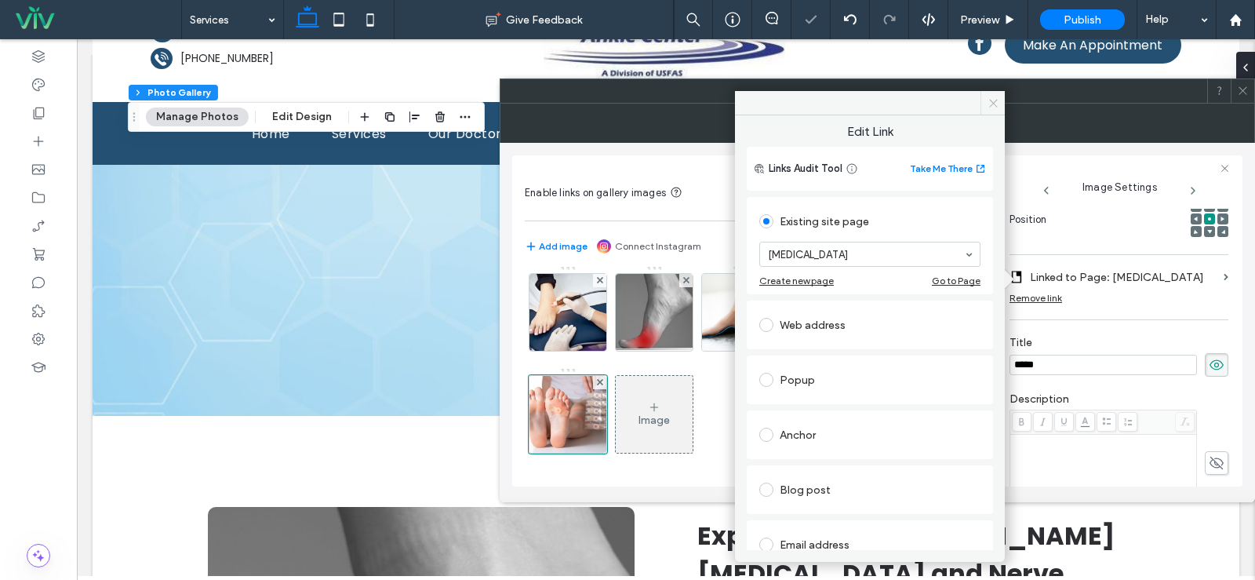
click at [992, 104] on icon at bounding box center [994, 103] width 12 height 12
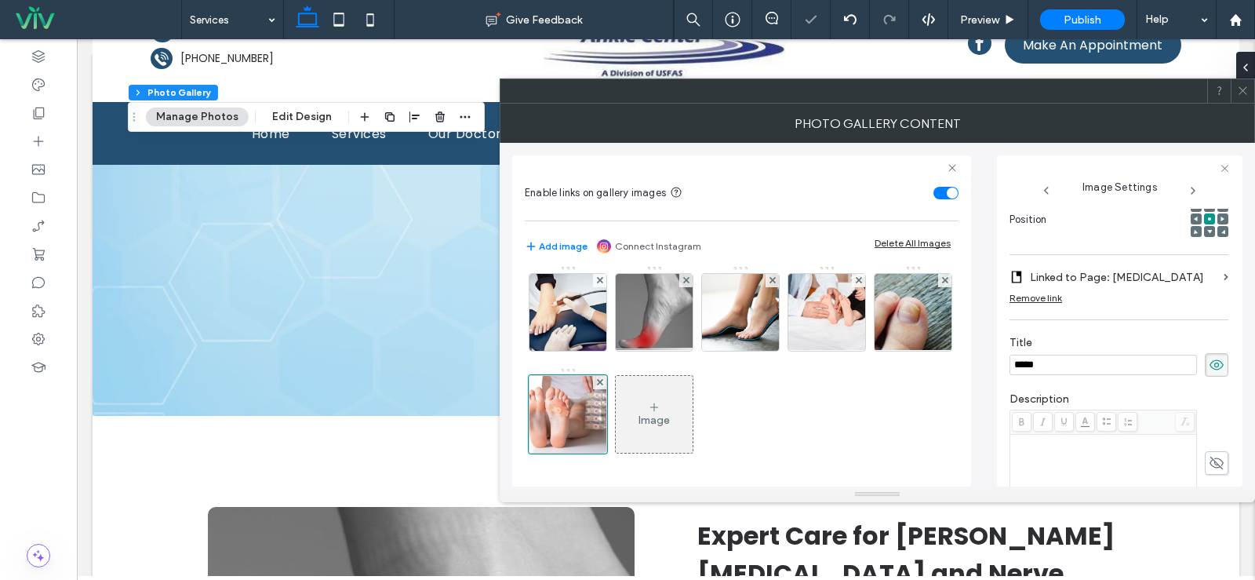
click at [1246, 94] on icon at bounding box center [1243, 91] width 12 height 12
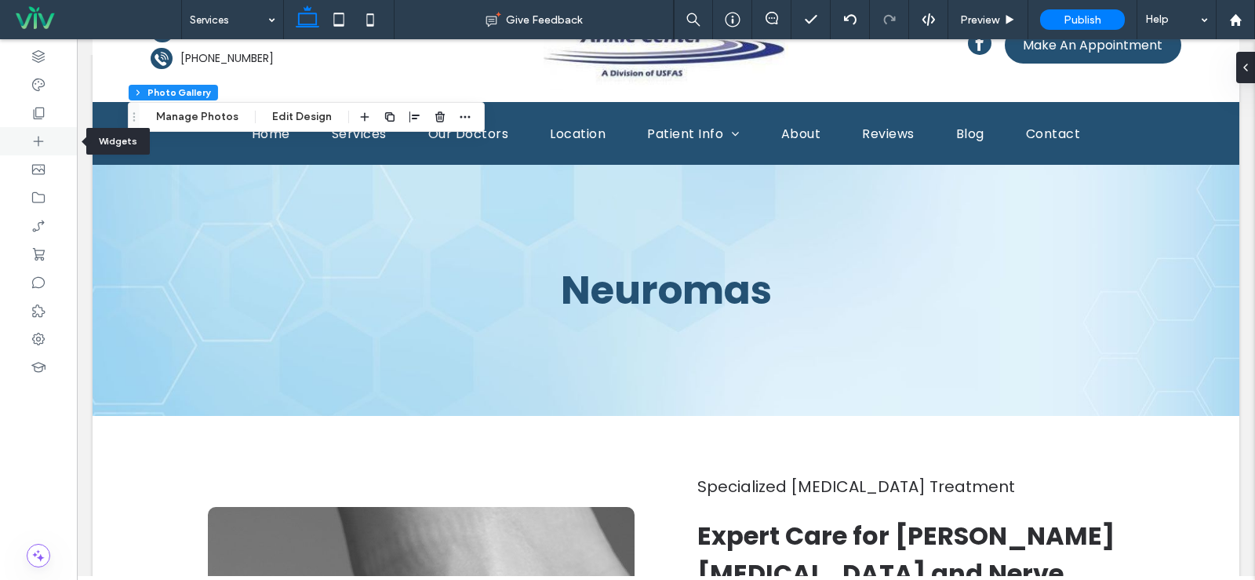
click at [54, 137] on div at bounding box center [38, 141] width 77 height 28
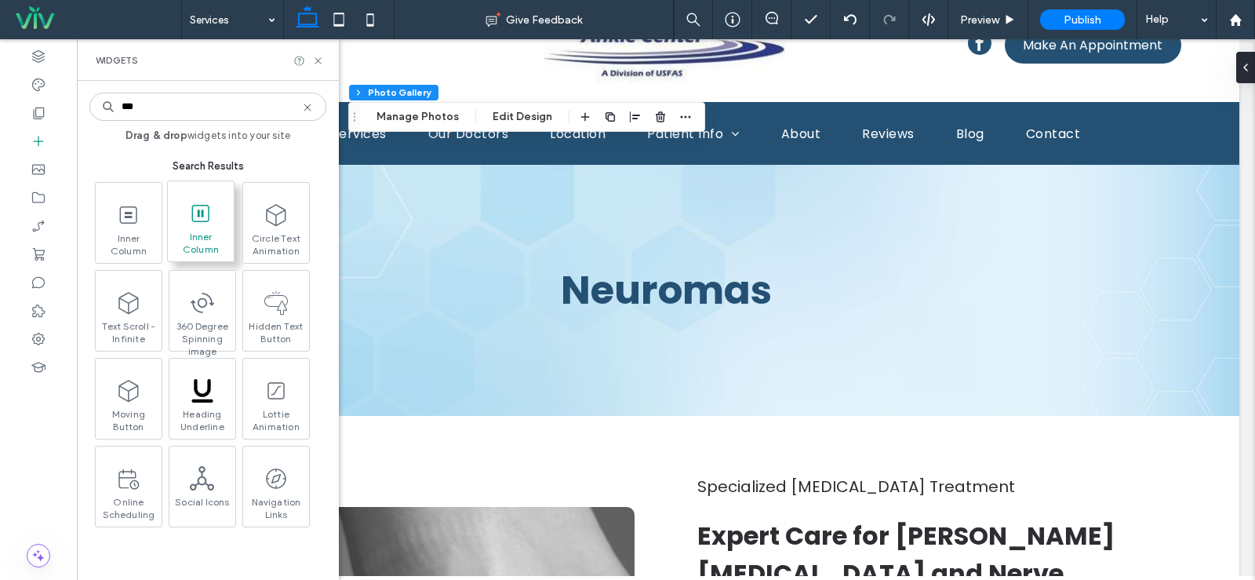
type input "***"
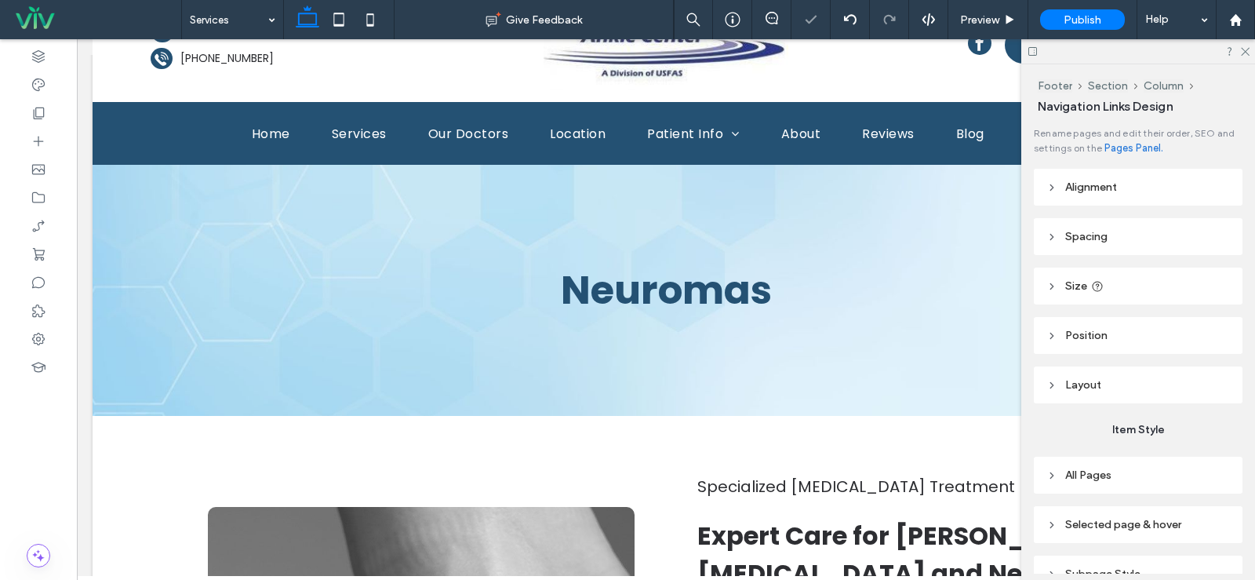
type input "*"
type input "***"
type input "****"
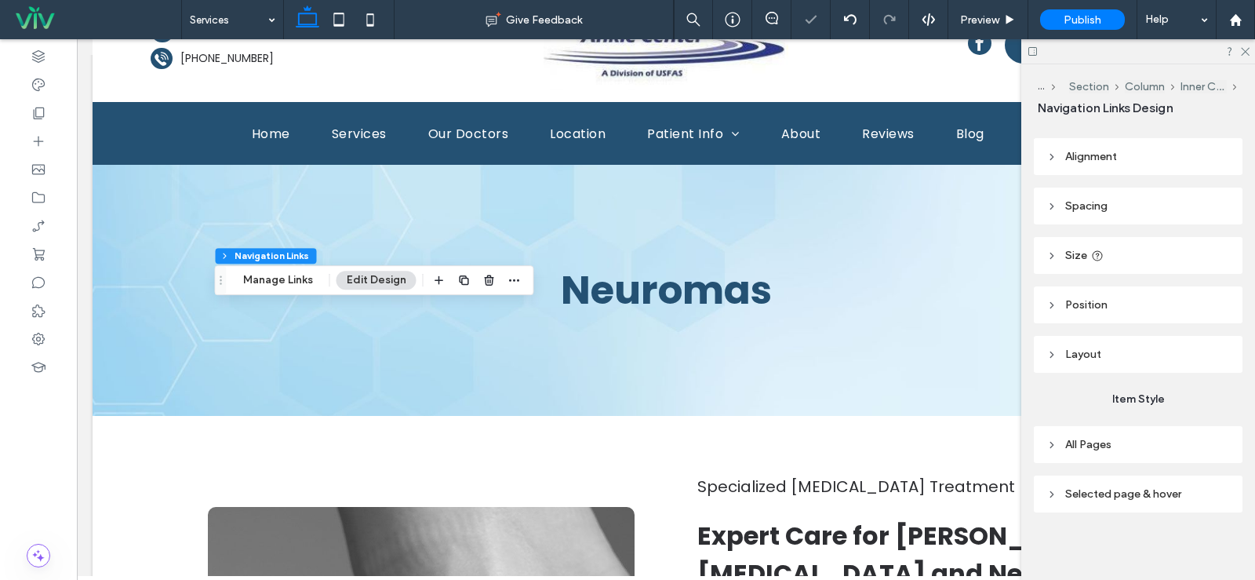
click at [465, 292] on div at bounding box center [464, 280] width 19 height 28
click at [461, 285] on use "button" at bounding box center [463, 279] width 9 height 9
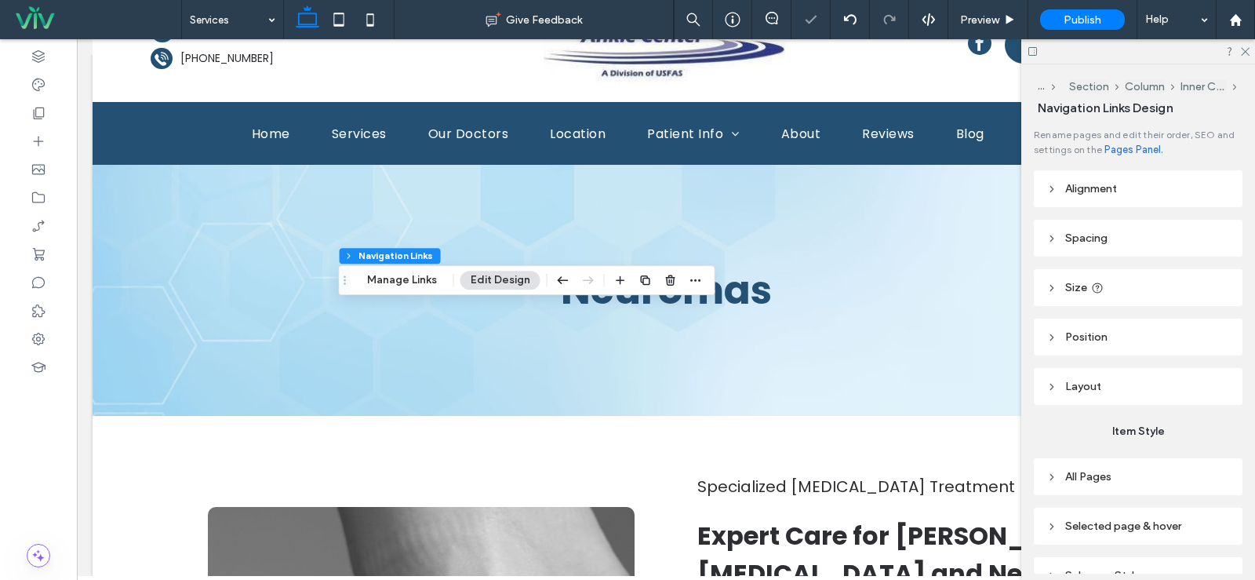
type input "*"
type input "***"
type input "****"
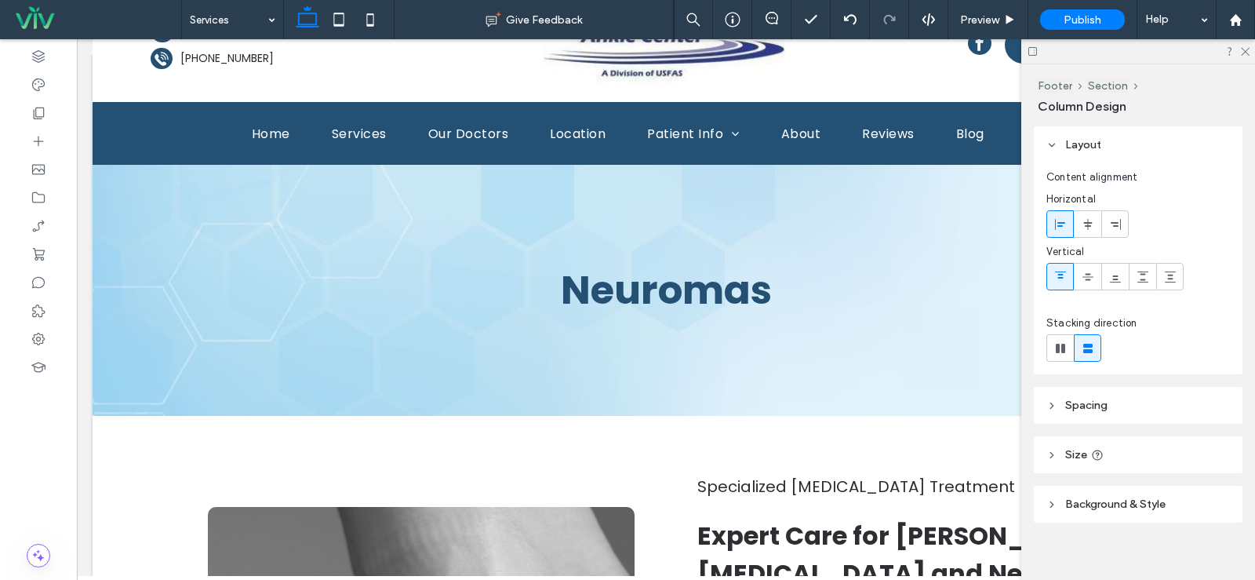
type input "**"
type input "*****"
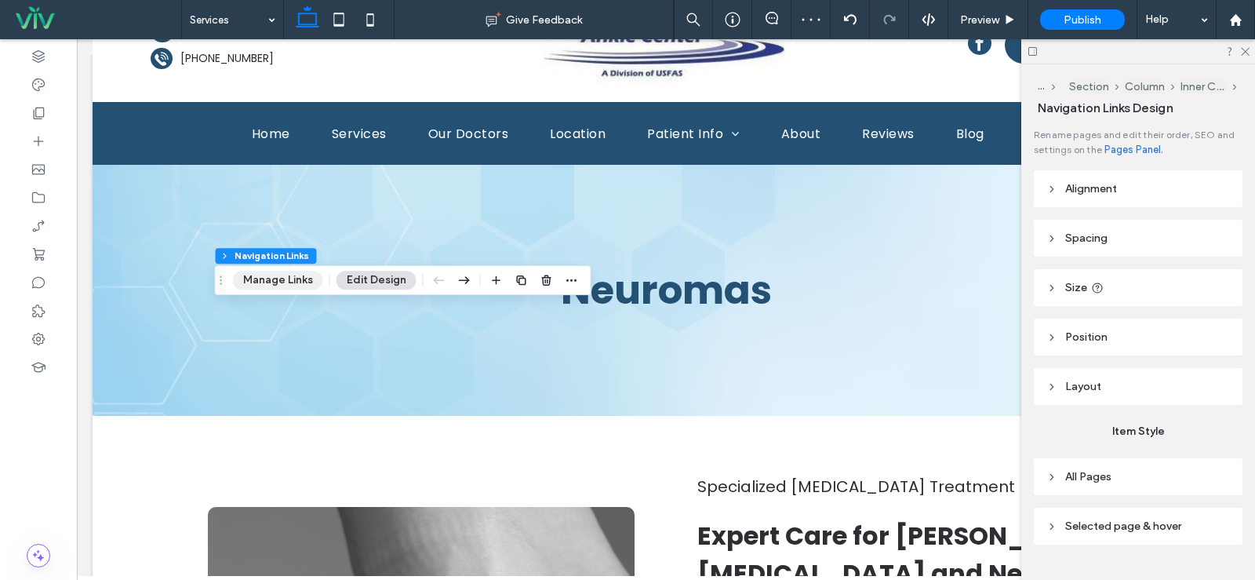
click at [289, 277] on button "Manage Links" at bounding box center [278, 280] width 90 height 19
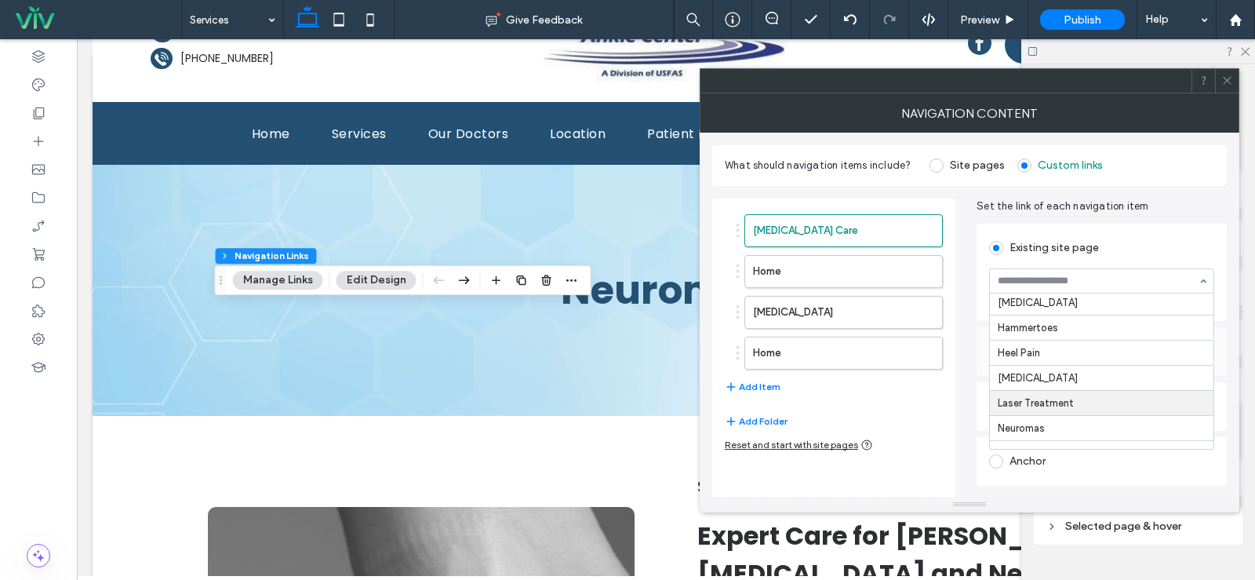
scroll to position [126, 0]
click at [1089, 276] on input at bounding box center [1098, 280] width 200 height 11
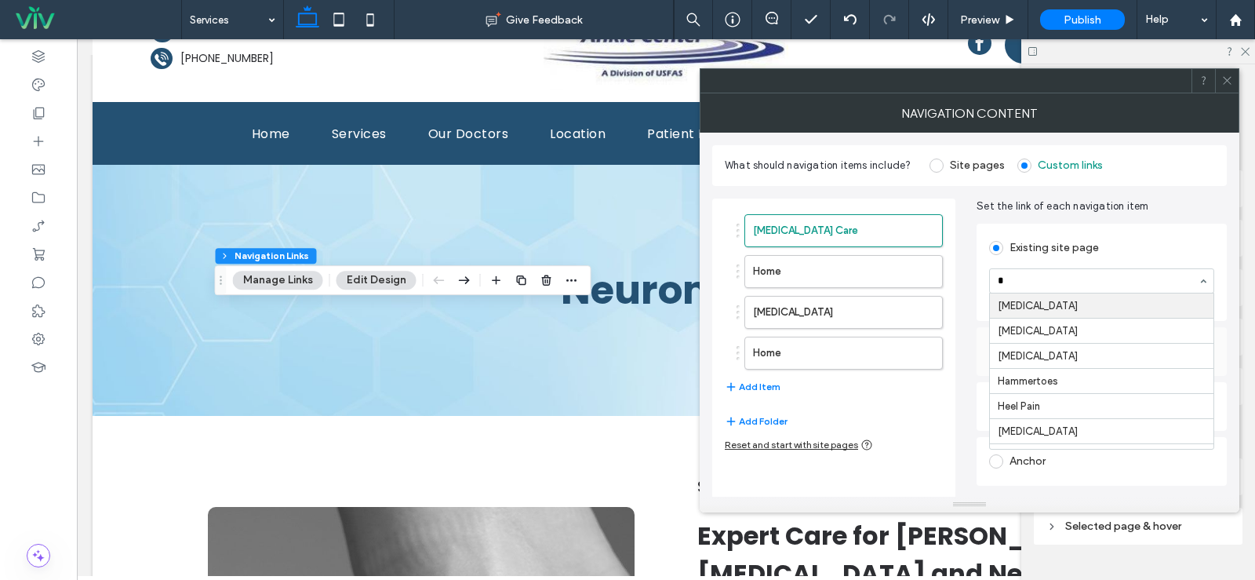
scroll to position [0, 0]
type input "***"
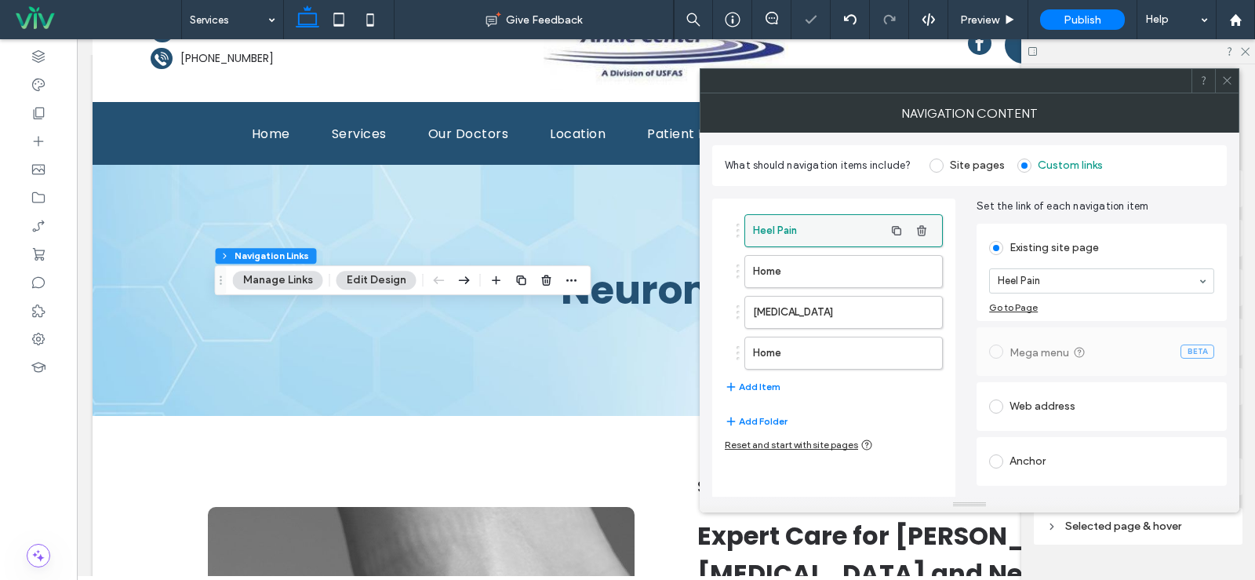
click at [817, 244] on label "Heel Pain" at bounding box center [818, 230] width 131 height 31
click at [816, 268] on label "Home" at bounding box center [818, 271] width 131 height 31
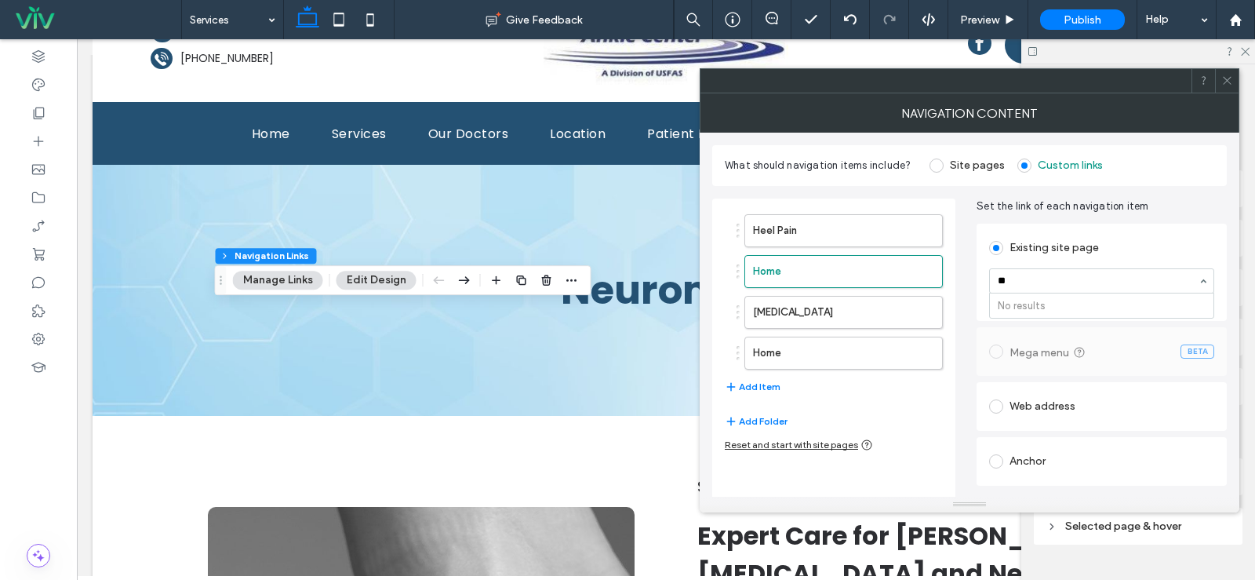
type input "*"
type input "***"
click at [869, 312] on label "[MEDICAL_DATA]" at bounding box center [818, 312] width 131 height 31
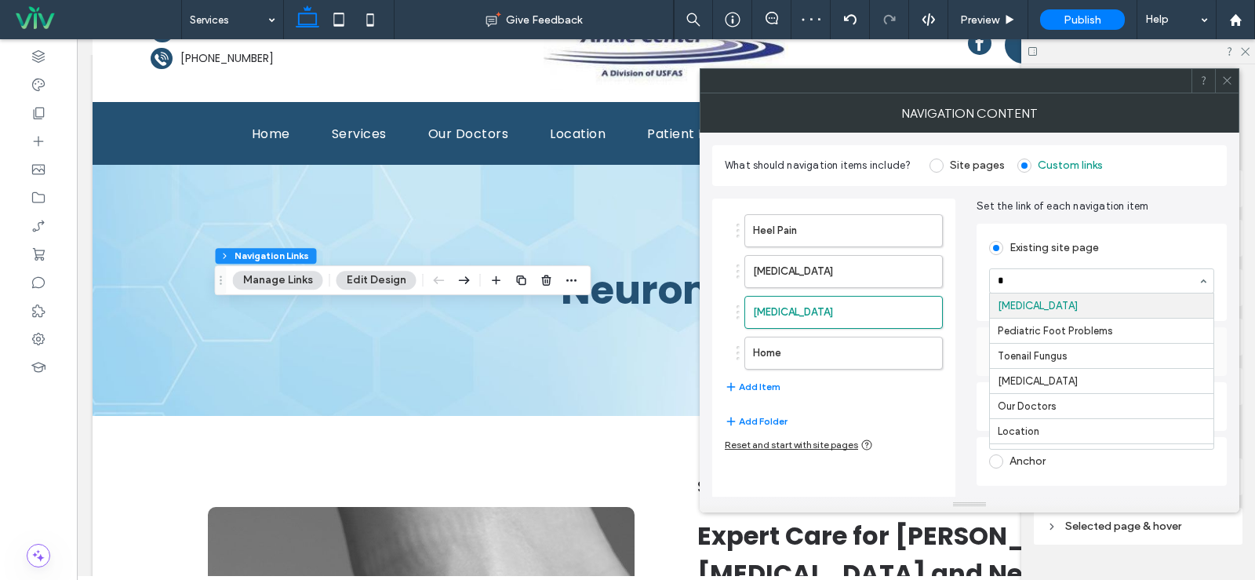
scroll to position [220, 0]
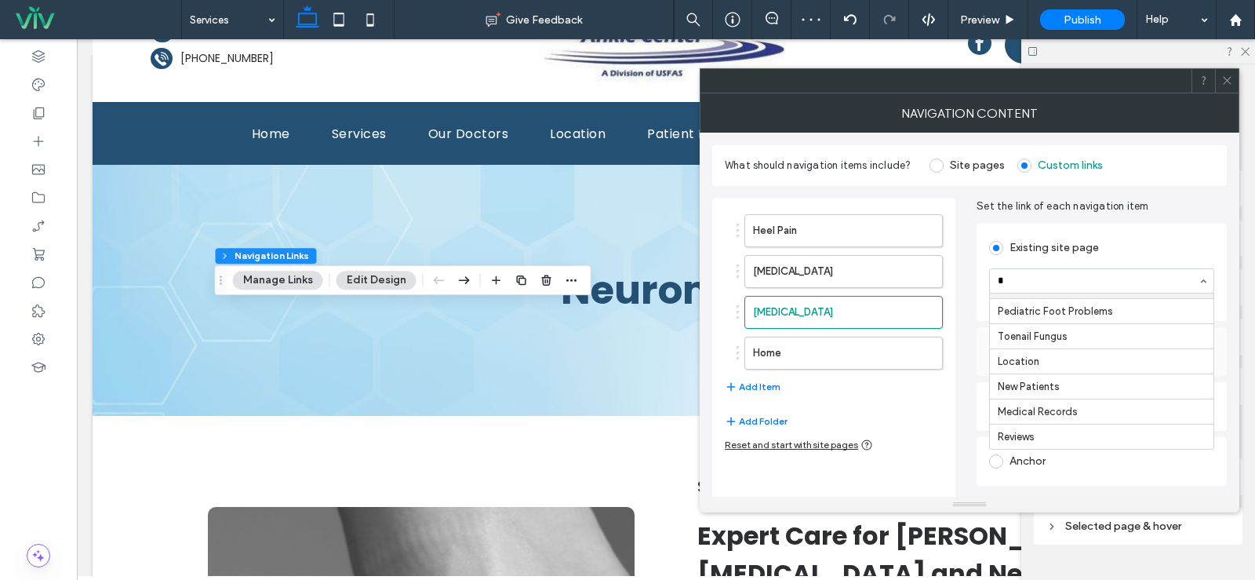
type input "**"
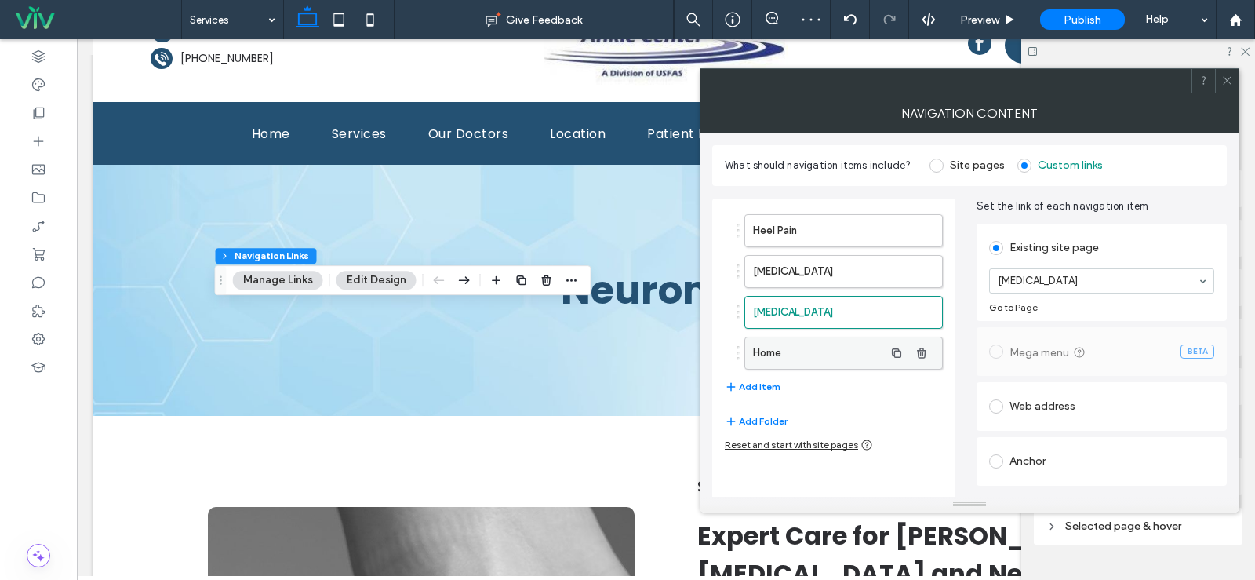
click at [854, 350] on label "Home" at bounding box center [818, 352] width 131 height 31
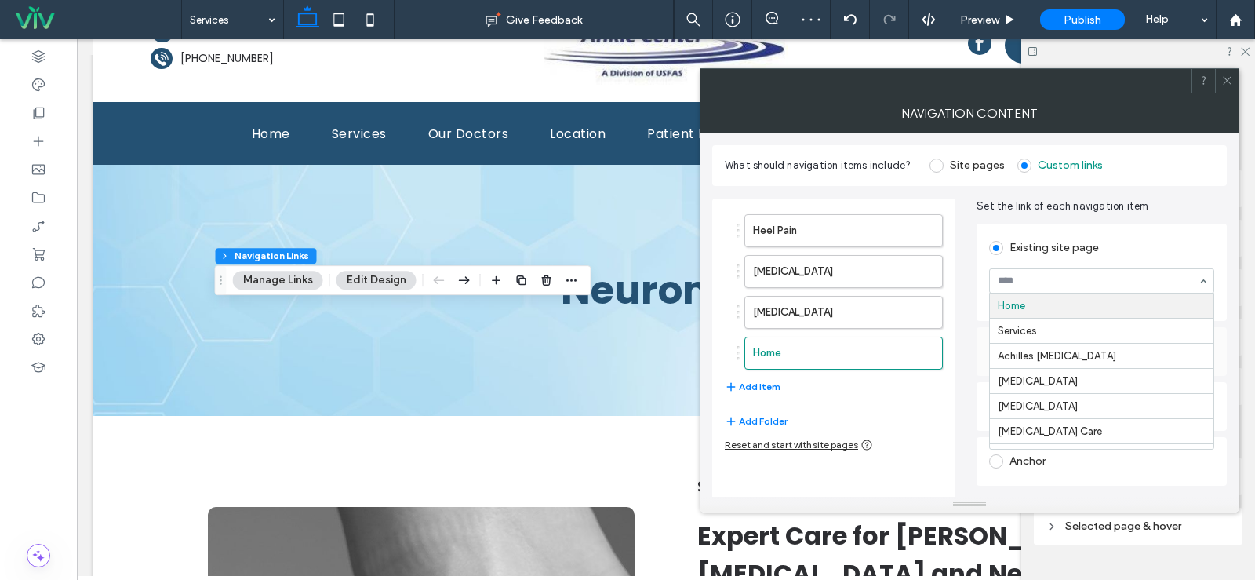
type input "*"
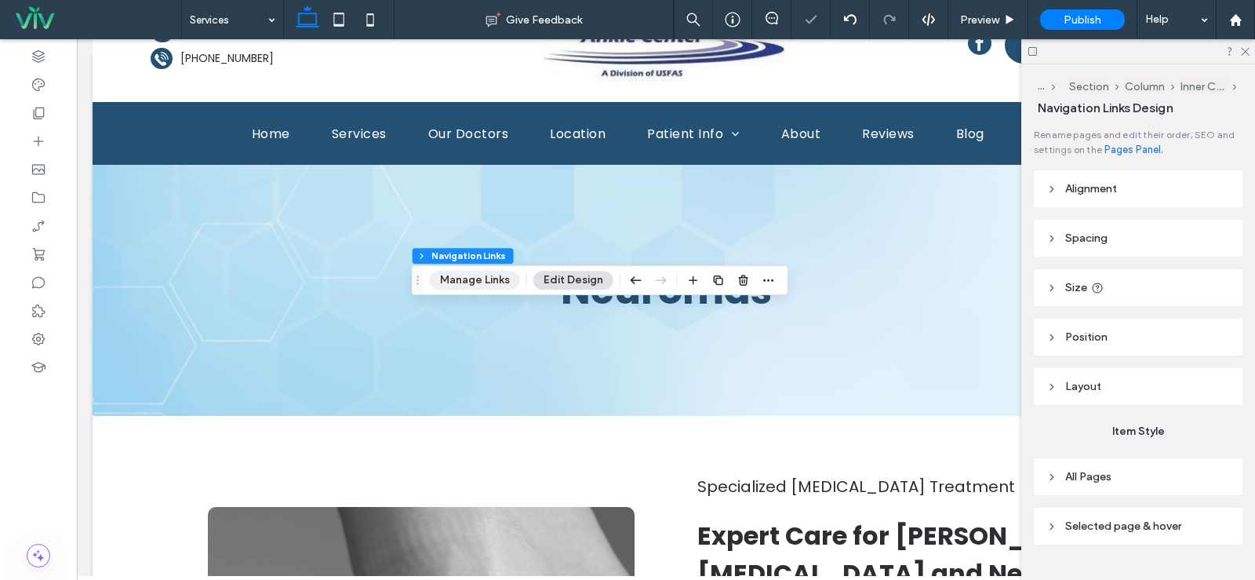
click at [478, 279] on button "Manage Links" at bounding box center [475, 280] width 90 height 19
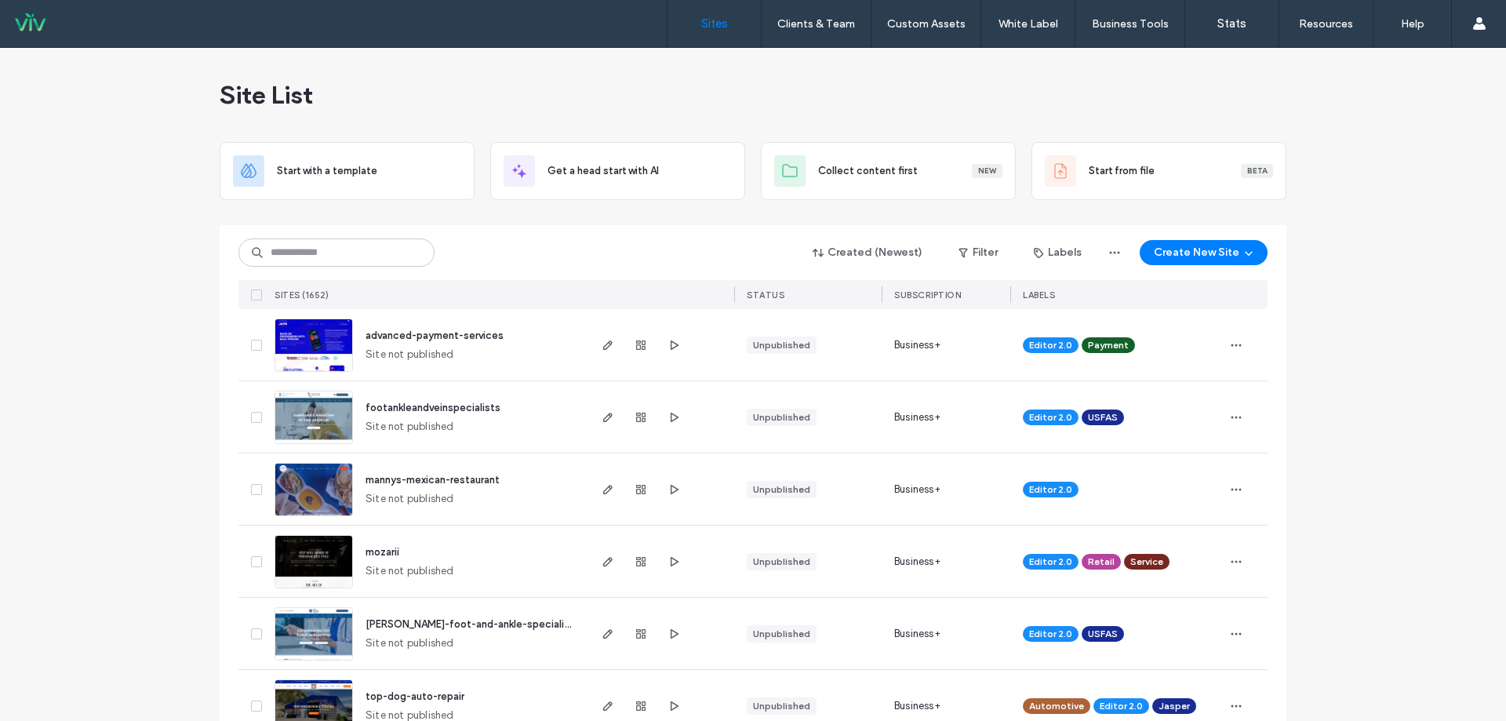
scroll to position [235, 0]
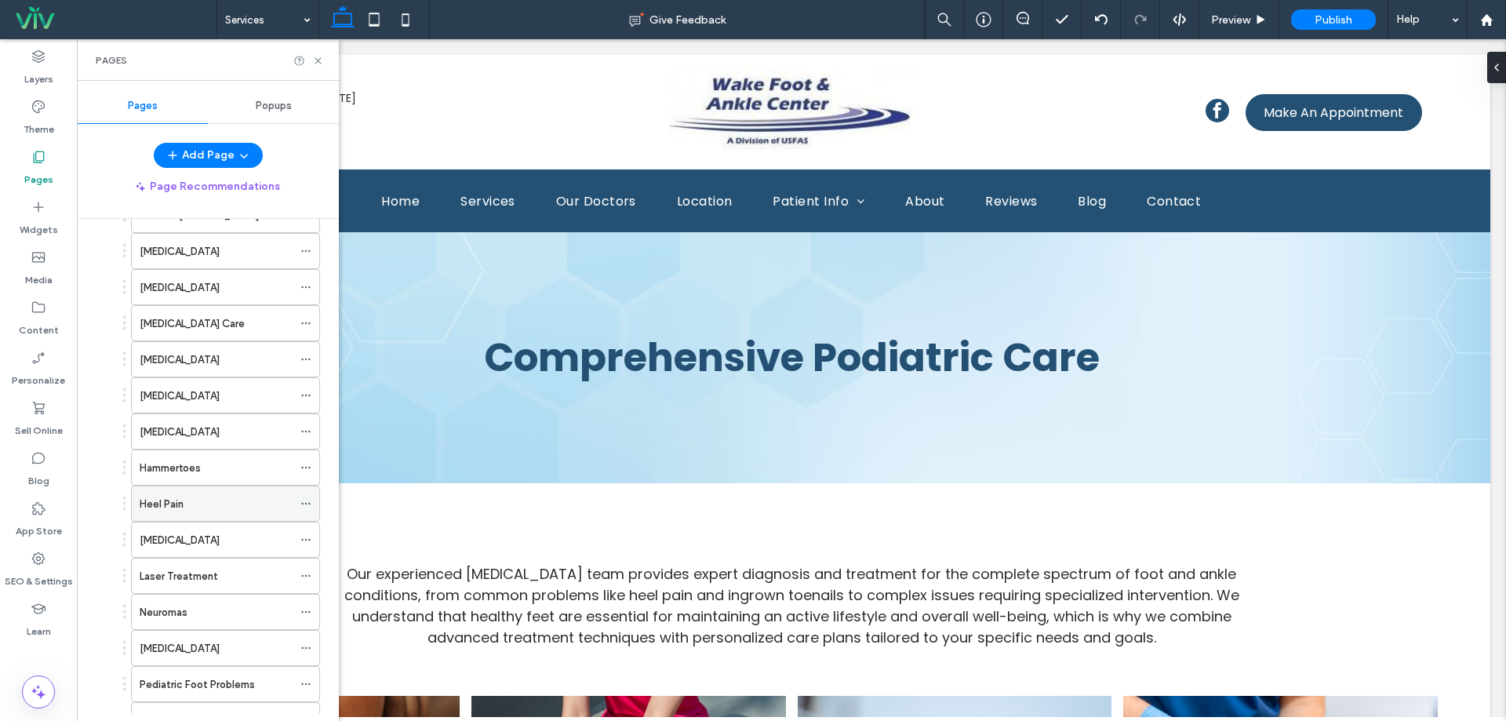
scroll to position [78, 0]
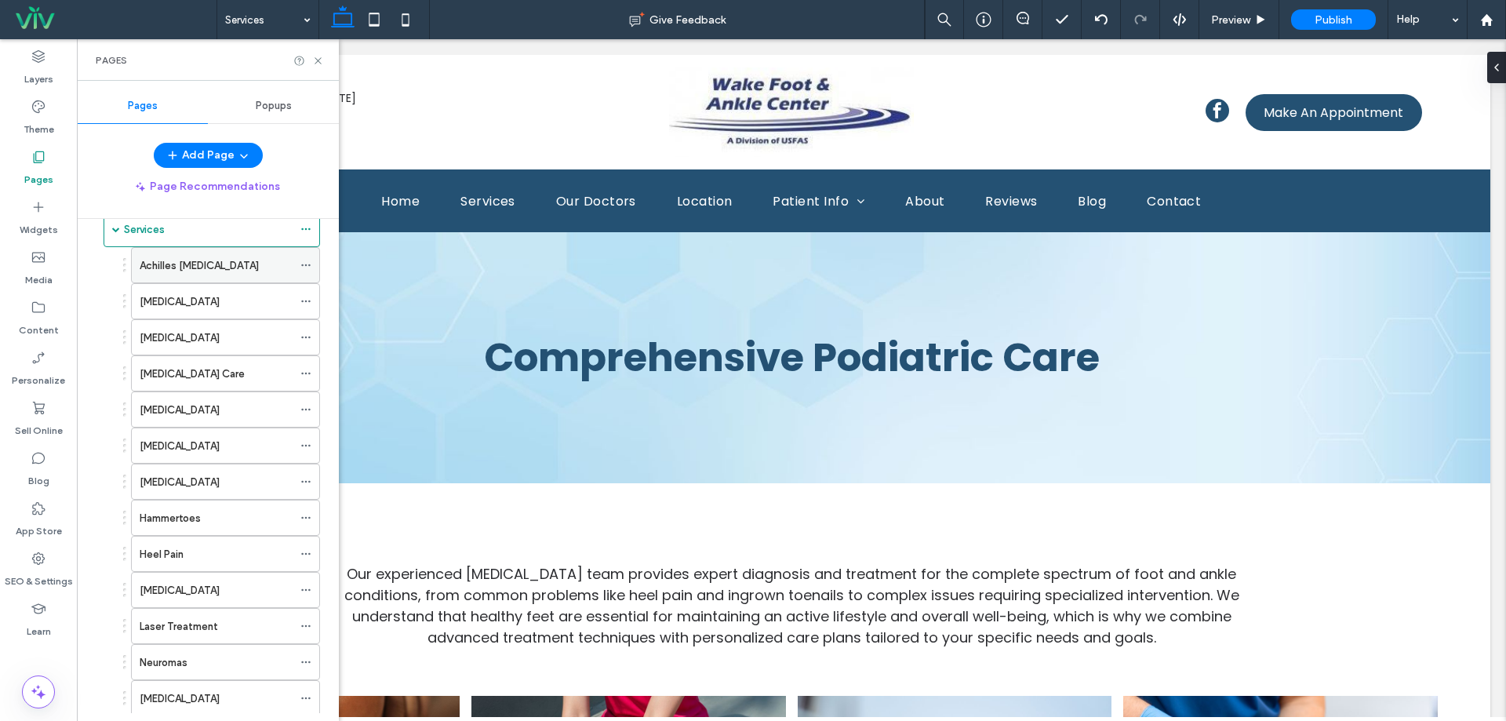
click at [205, 270] on label "Achilles [MEDICAL_DATA]" at bounding box center [199, 265] width 119 height 27
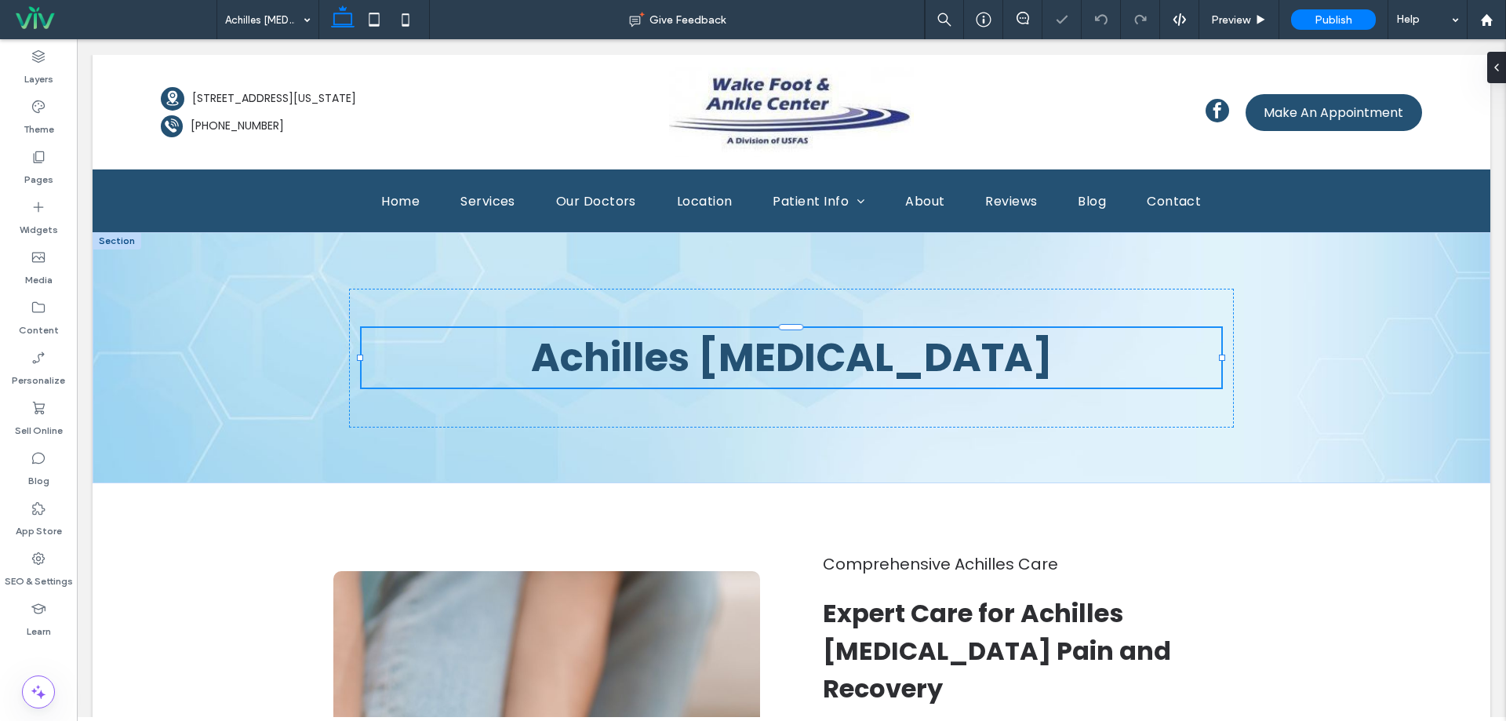
click at [735, 357] on span "Achilles [MEDICAL_DATA]" at bounding box center [792, 357] width 522 height 56
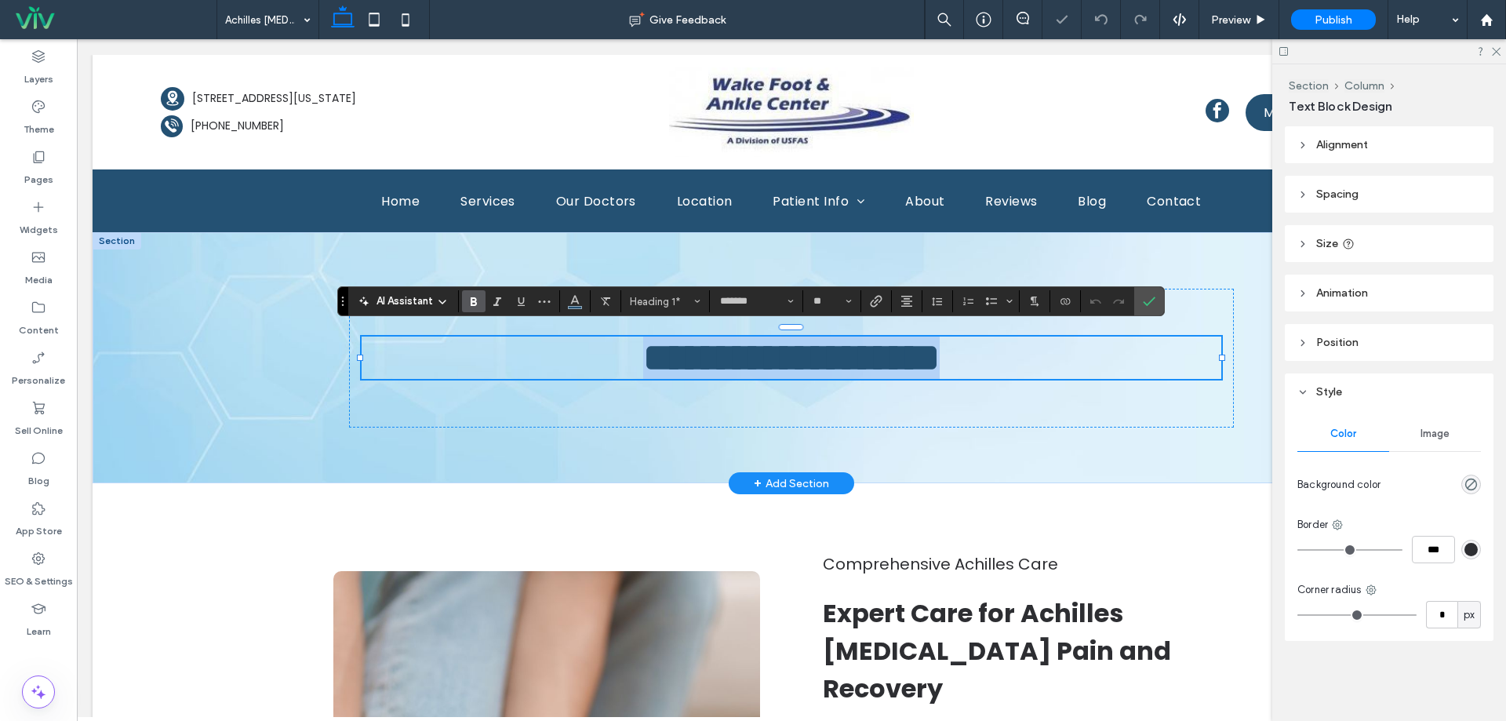
copy span "**********"
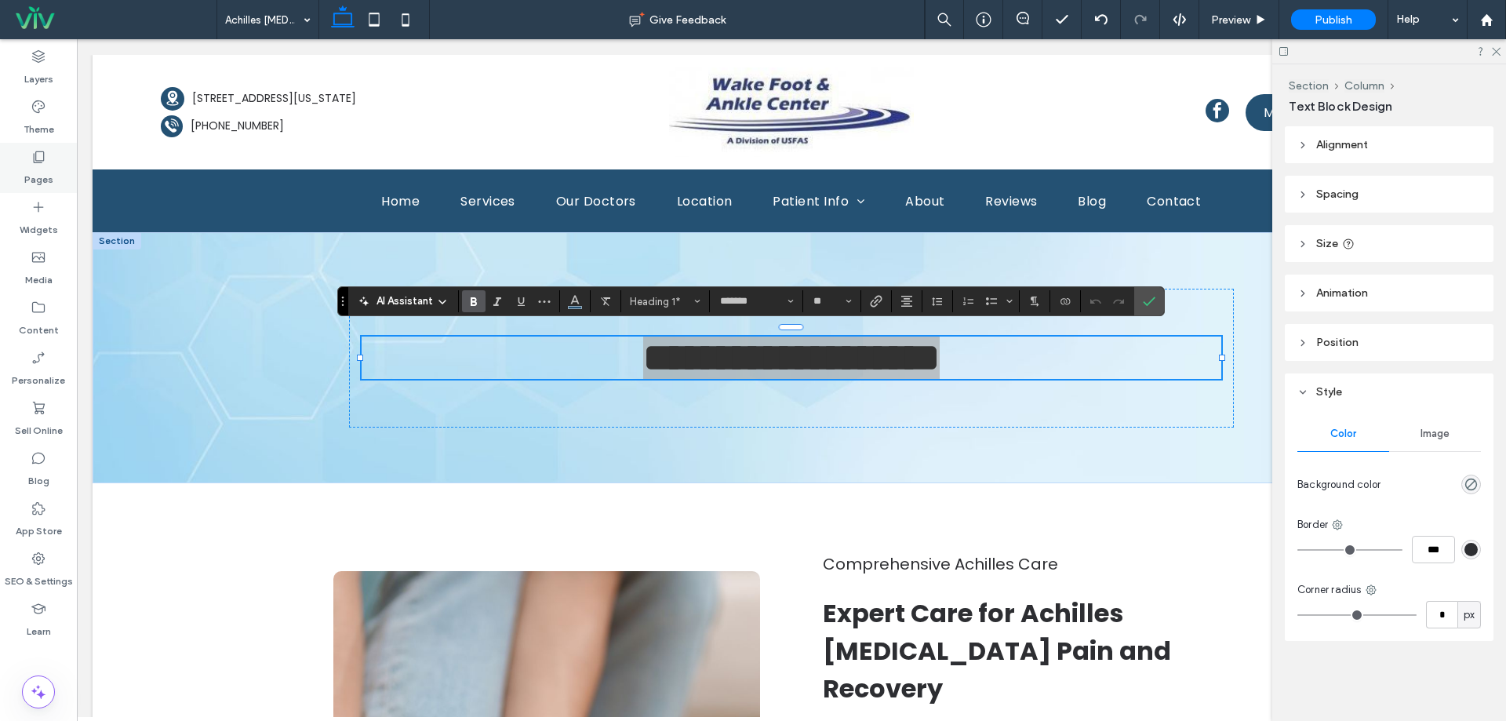
click at [45, 153] on icon at bounding box center [39, 157] width 16 height 16
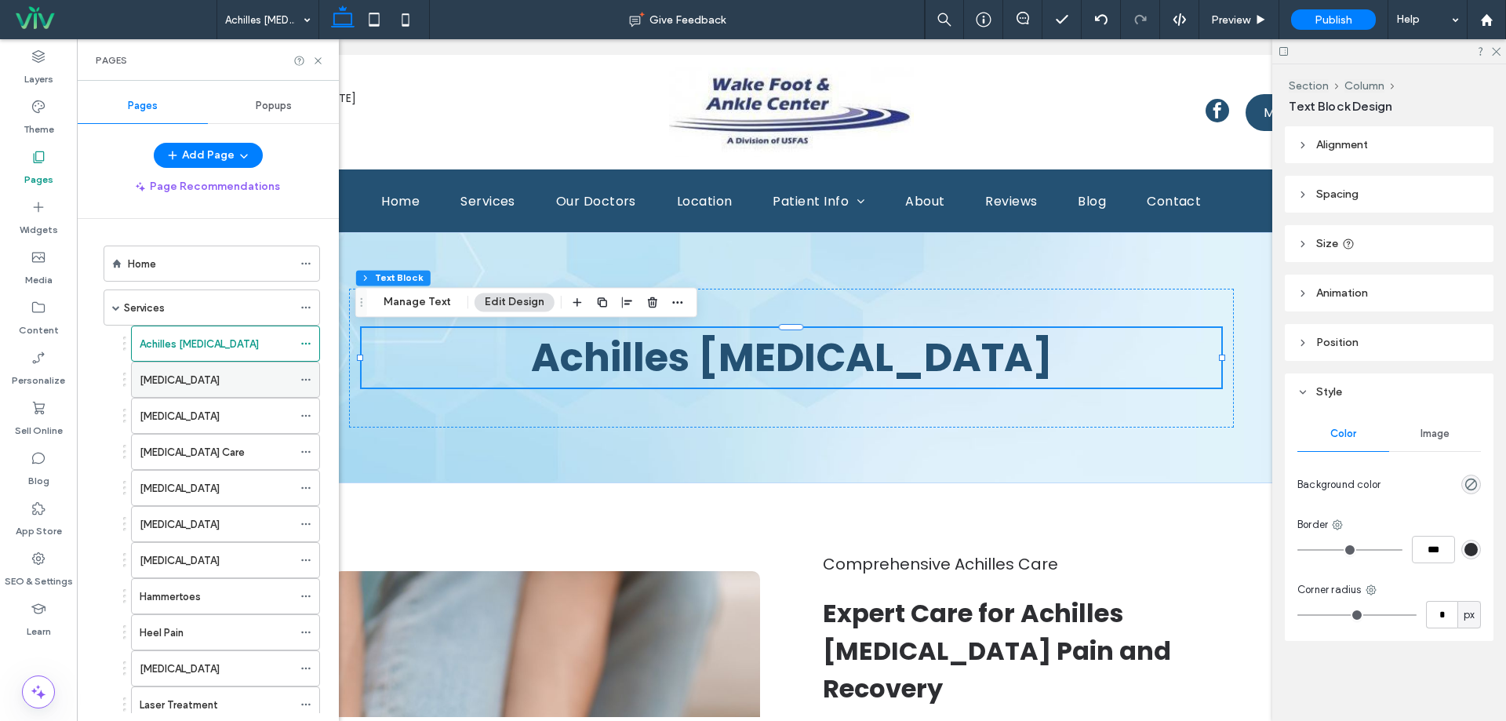
click at [171, 382] on label "[MEDICAL_DATA]" at bounding box center [180, 379] width 80 height 27
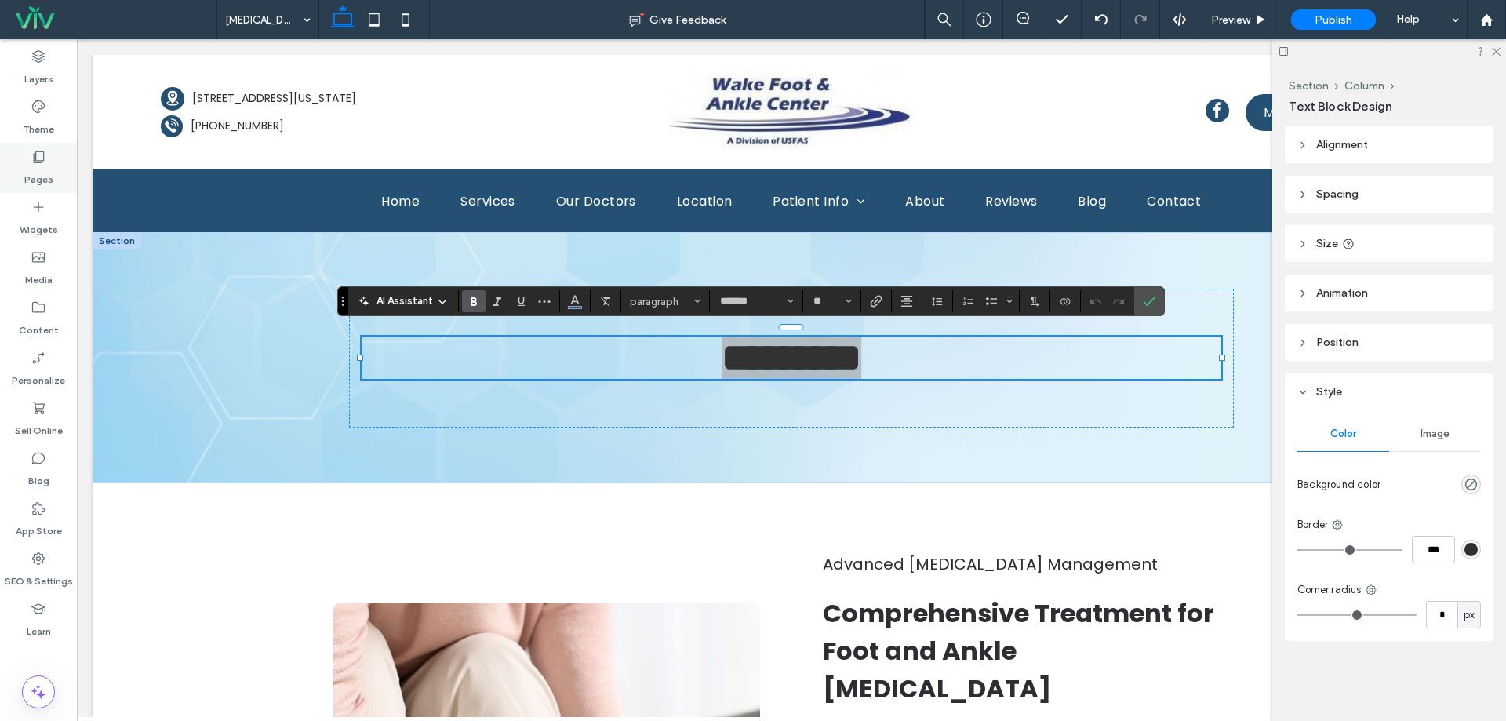
click at [42, 156] on icon at bounding box center [39, 157] width 16 height 16
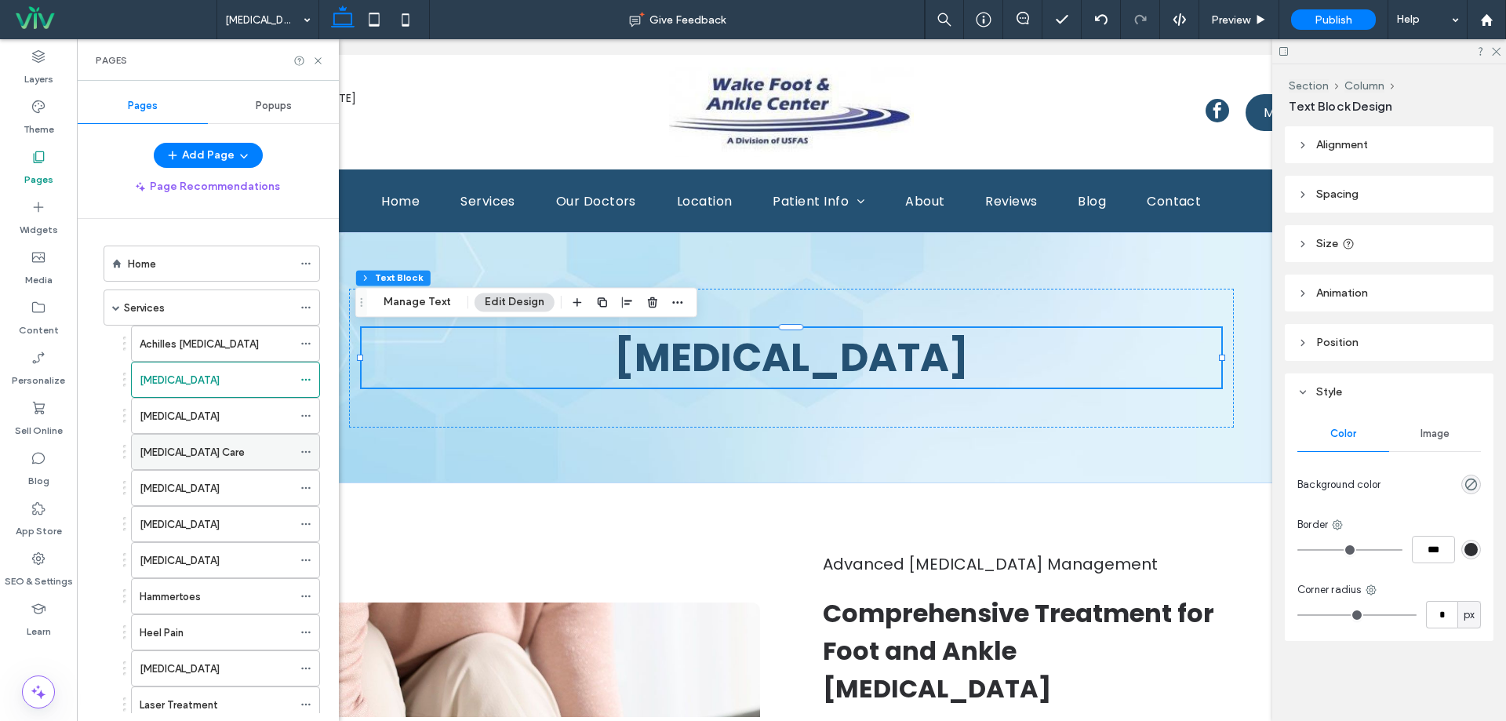
click at [175, 436] on div "[MEDICAL_DATA] Care" at bounding box center [216, 452] width 153 height 35
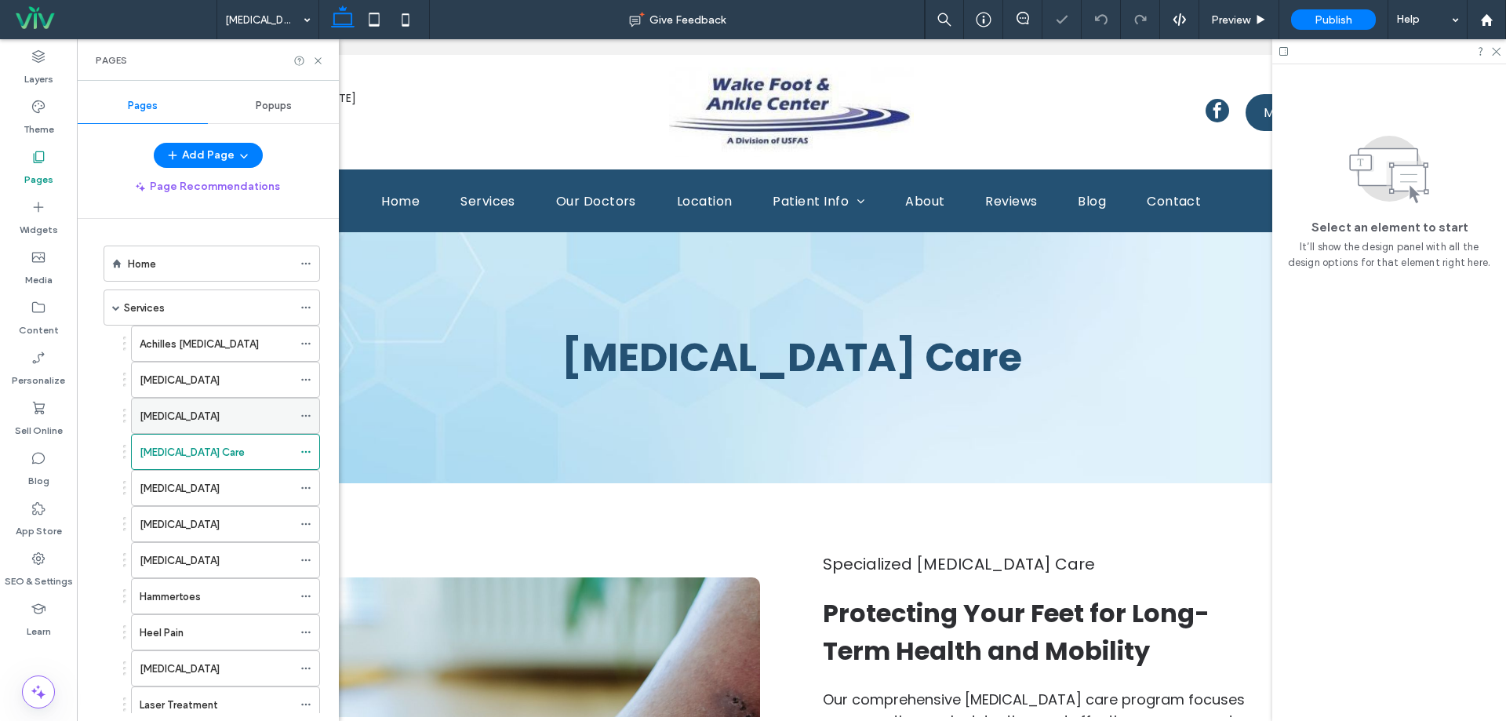
click at [177, 414] on label "[MEDICAL_DATA]" at bounding box center [180, 415] width 80 height 27
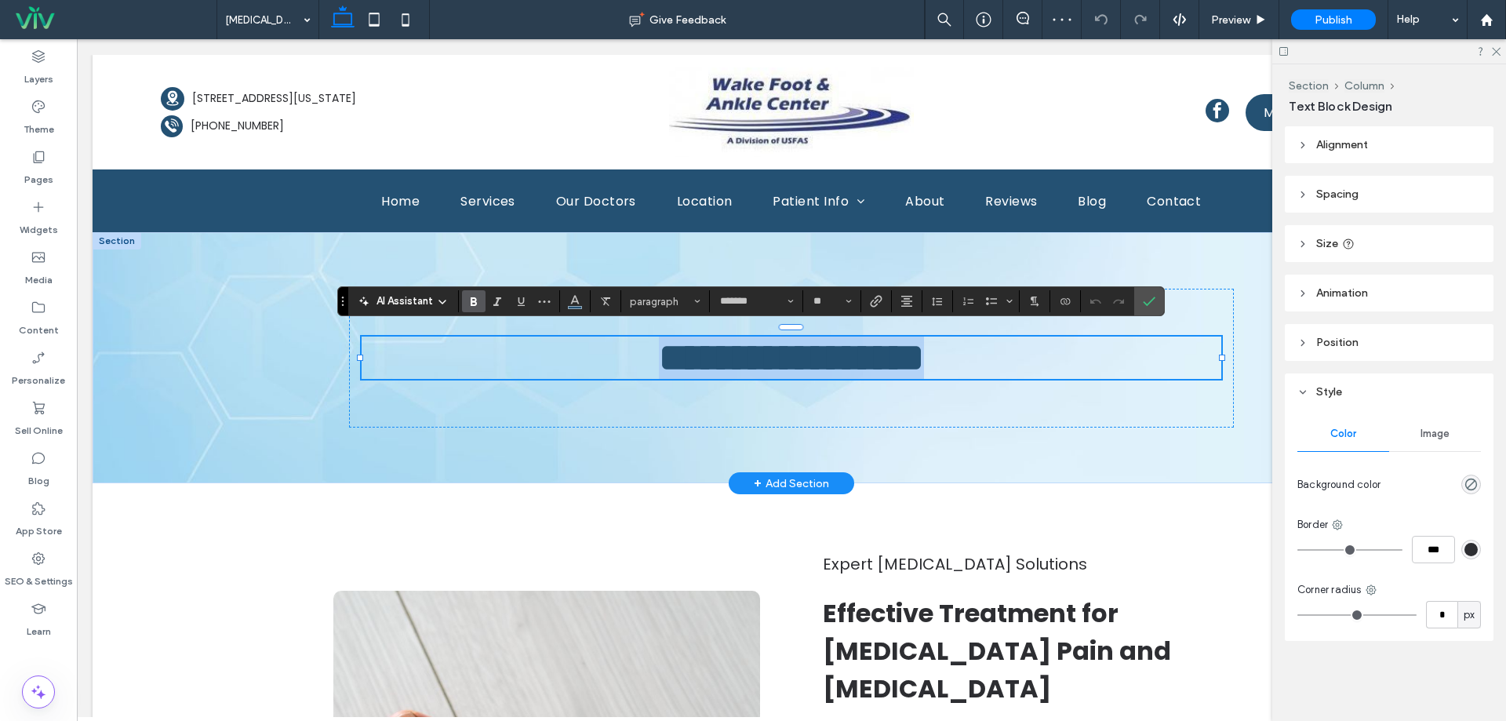
click at [659, 357] on span "**********" at bounding box center [791, 357] width 265 height 38
drag, startPoint x: 605, startPoint y: 357, endPoint x: 765, endPoint y: 359, distance: 160.1
click at [765, 359] on span "**********" at bounding box center [791, 357] width 265 height 38
copy span "*******"
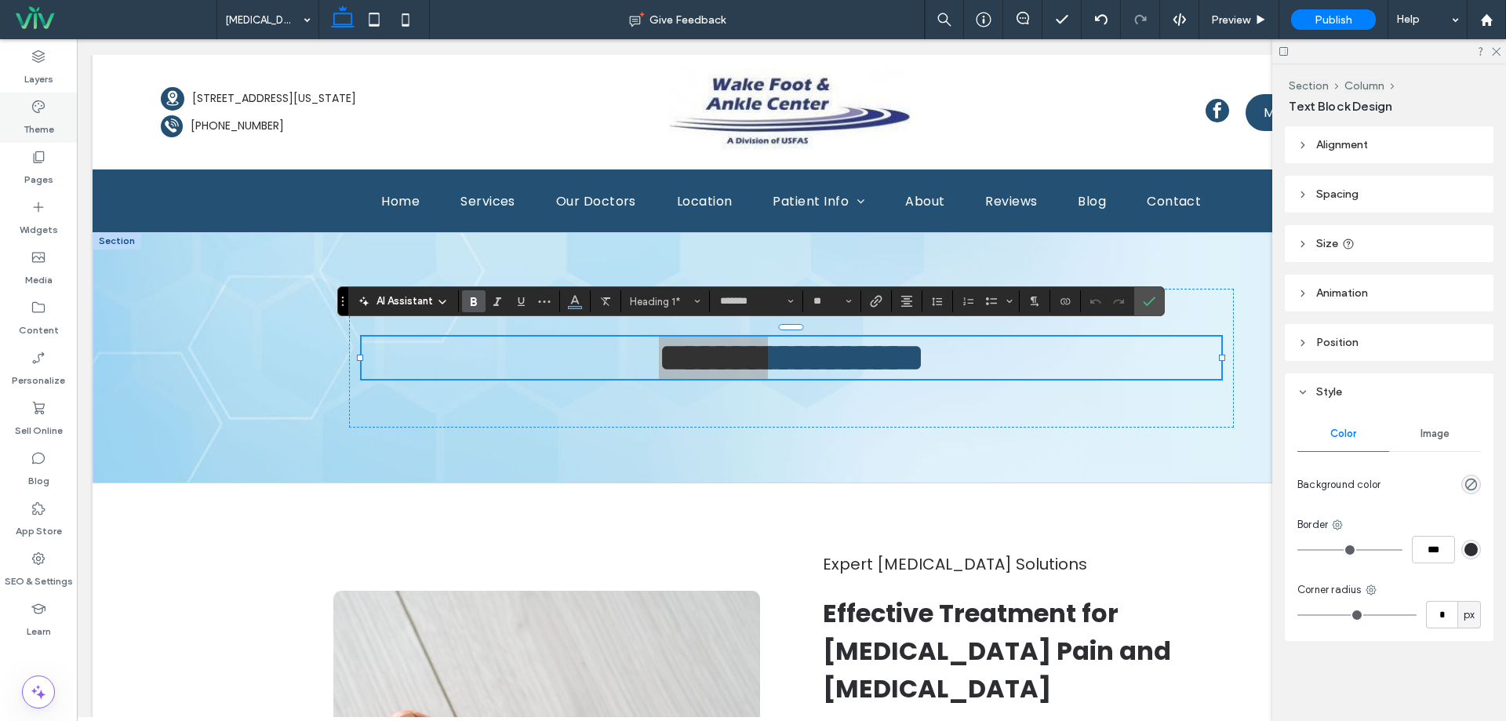
click at [31, 139] on div "Theme" at bounding box center [38, 118] width 77 height 50
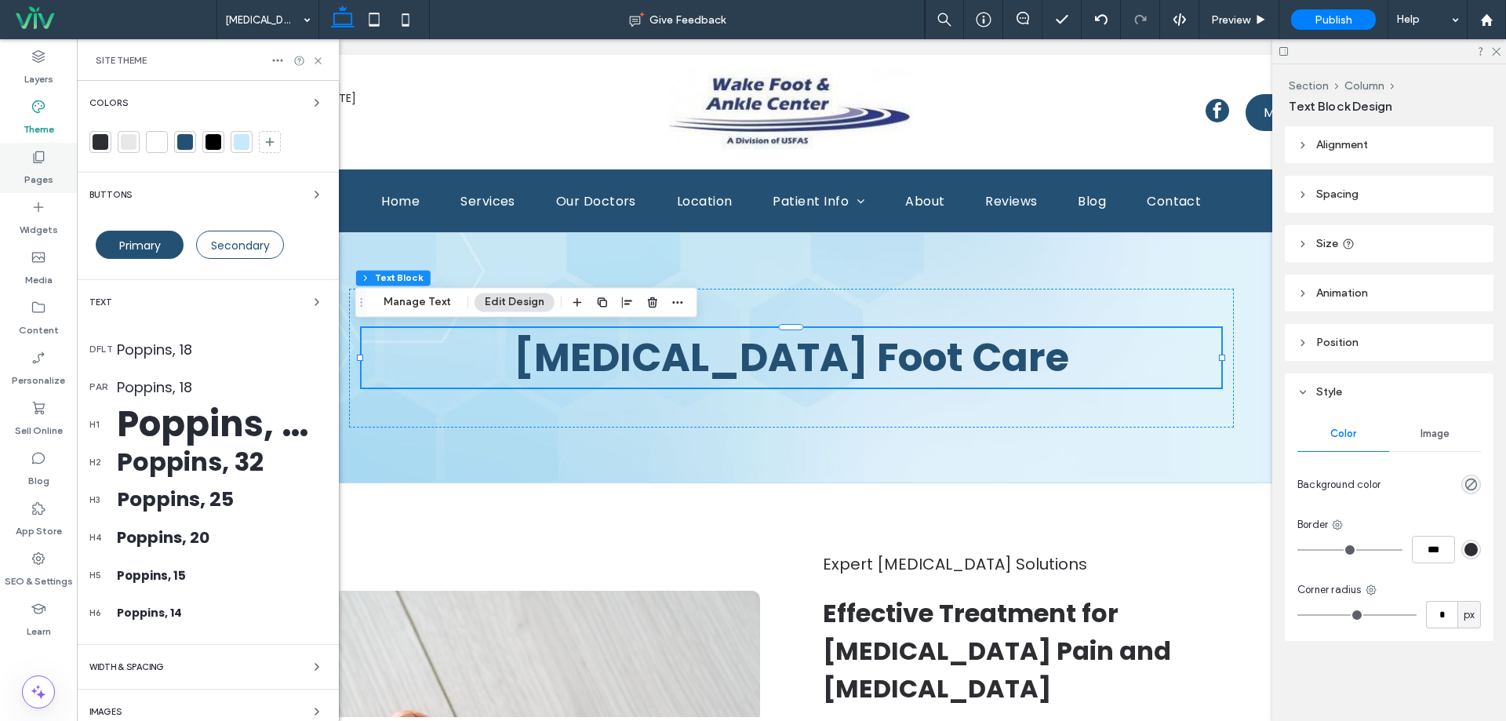
click at [30, 147] on div "Pages" at bounding box center [38, 168] width 77 height 50
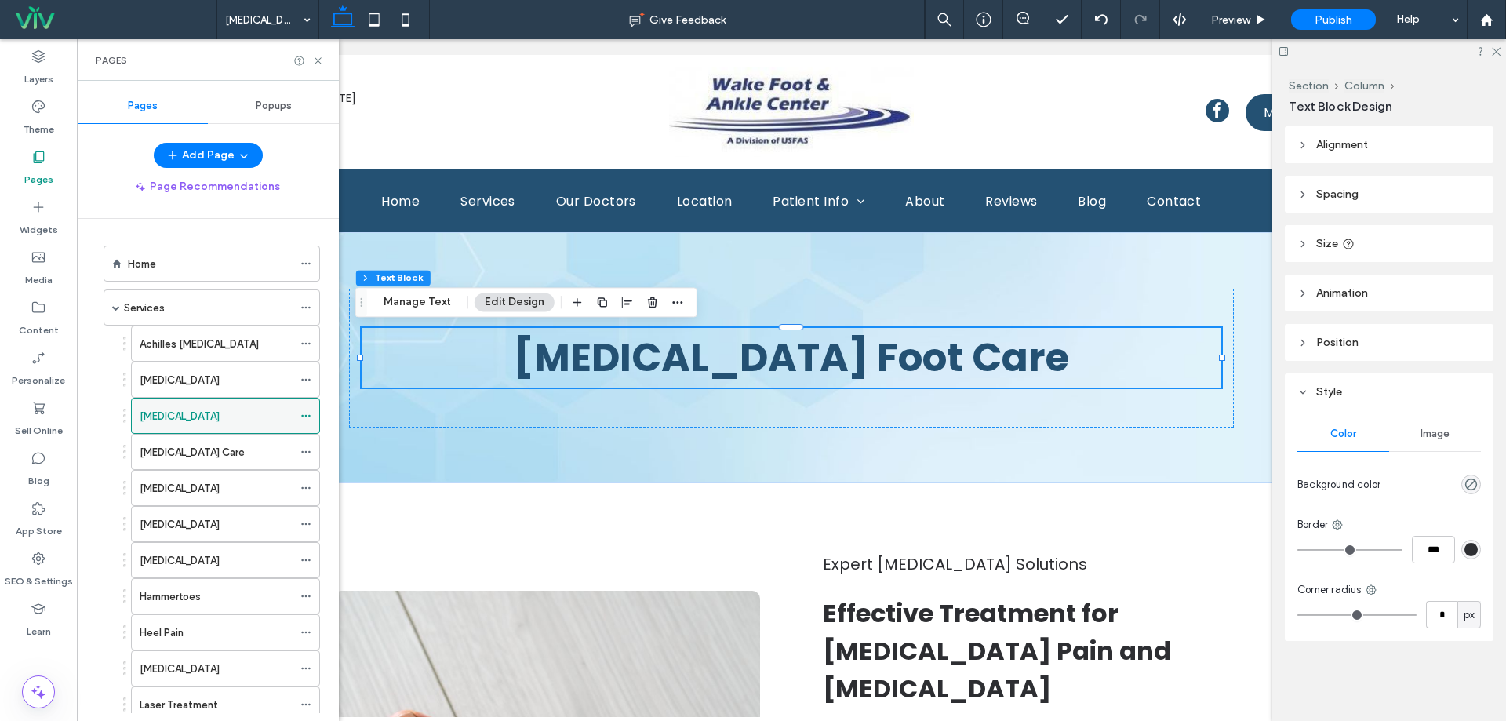
scroll to position [78, 0]
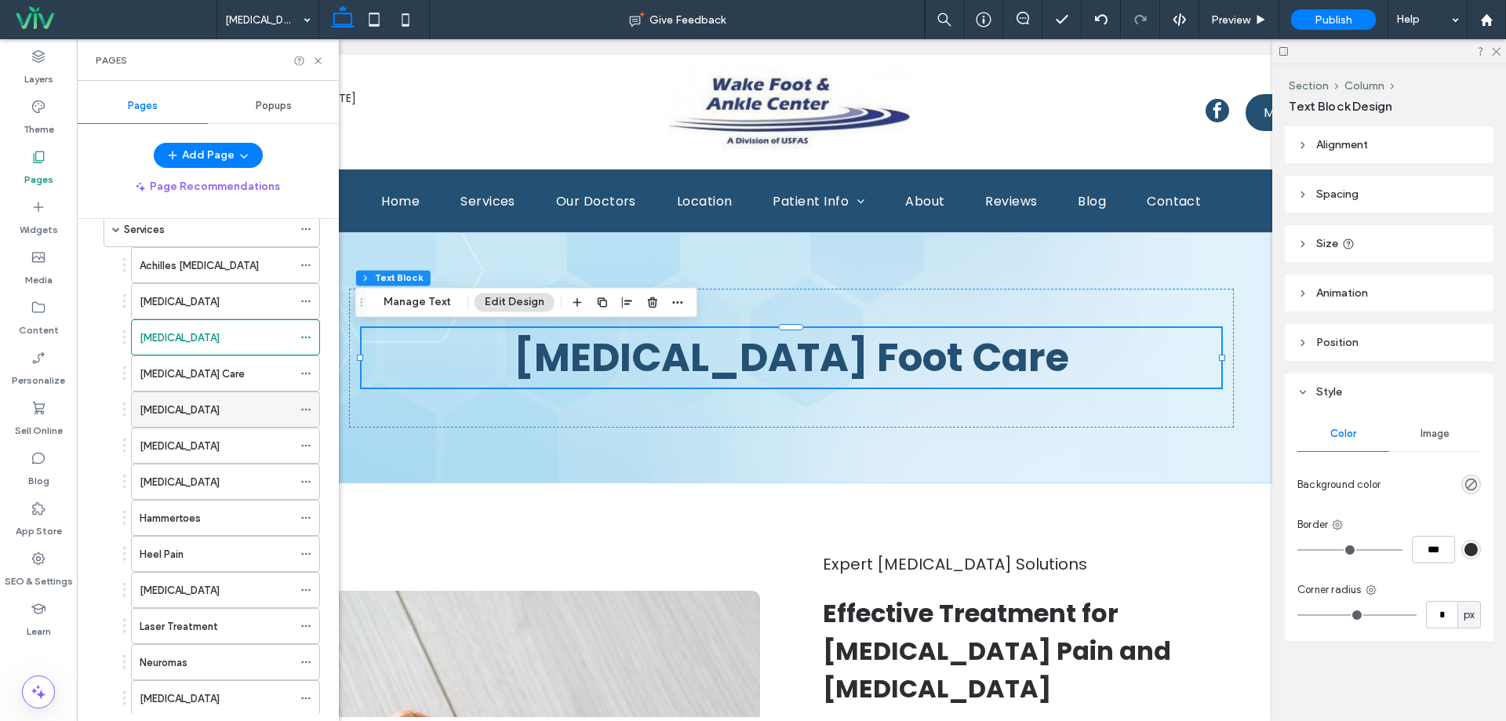
click at [195, 413] on div "[MEDICAL_DATA]" at bounding box center [216, 410] width 153 height 16
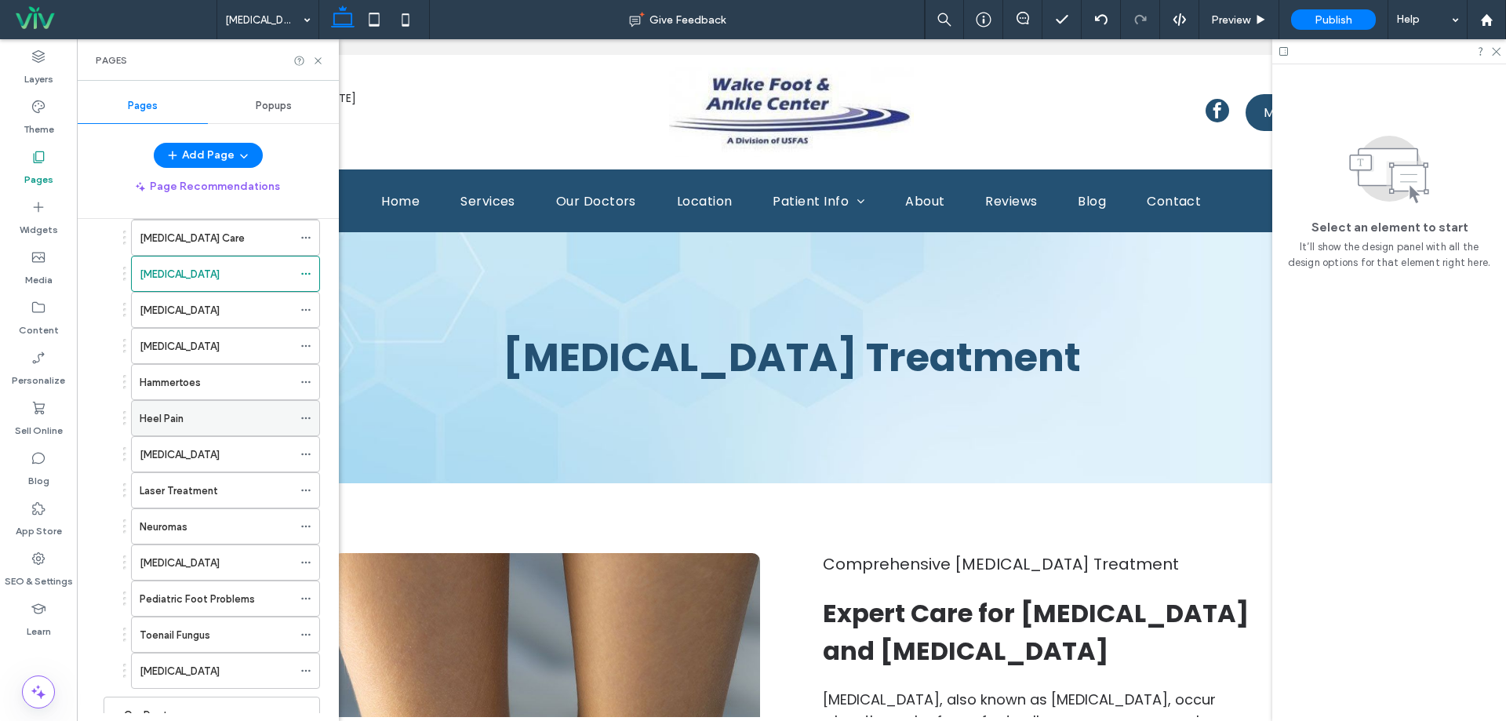
scroll to position [157, 0]
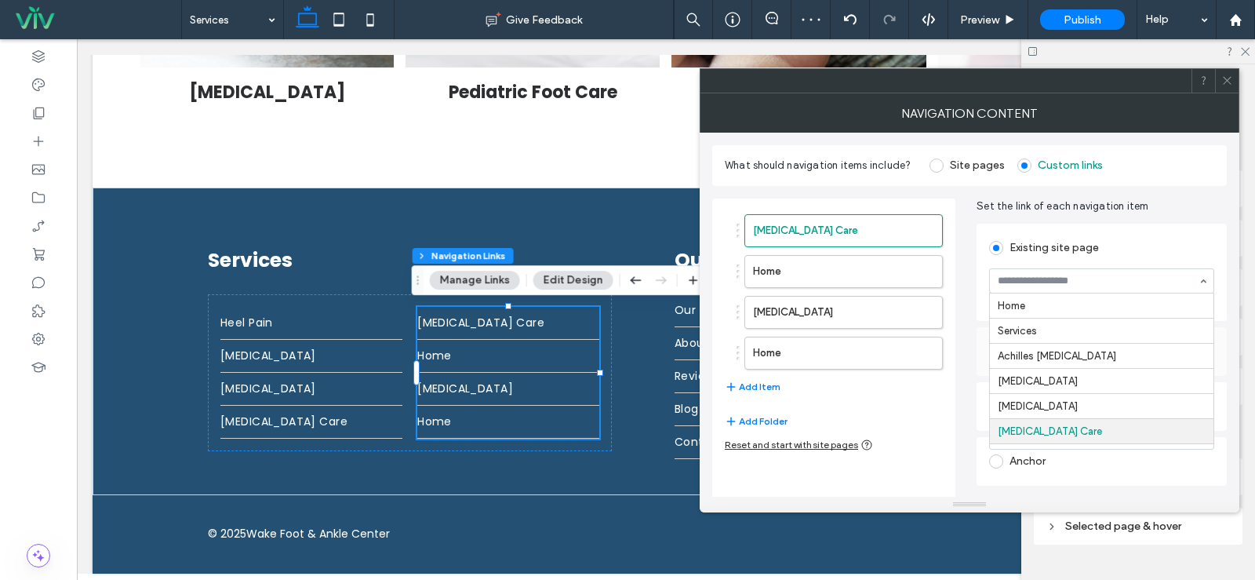
scroll to position [126, 0]
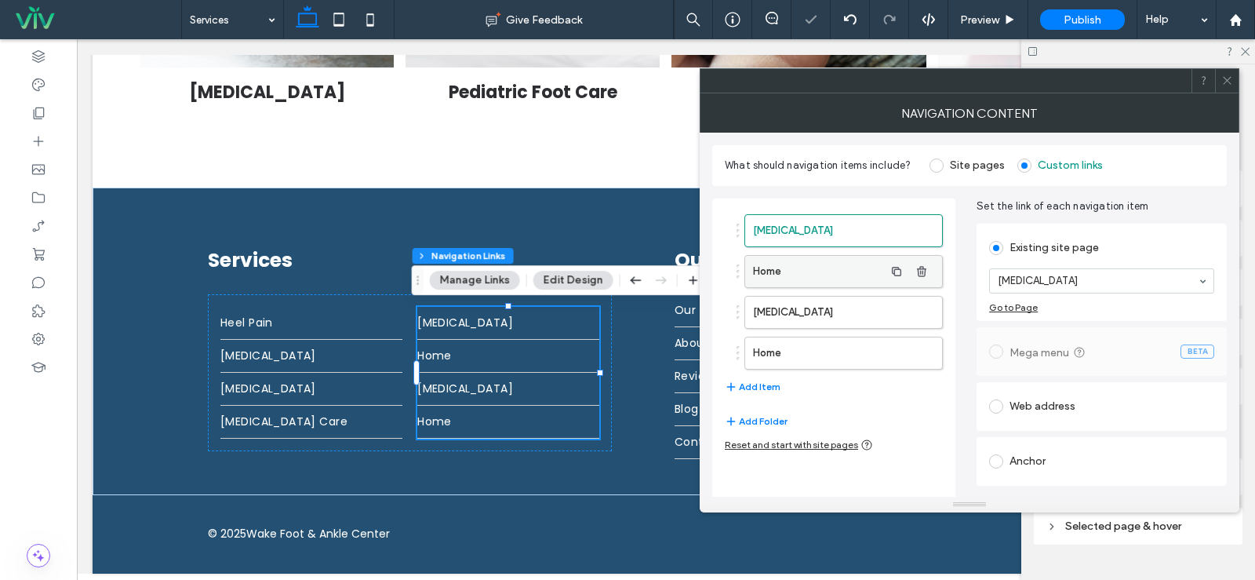
click at [829, 282] on label "Home" at bounding box center [818, 271] width 131 height 31
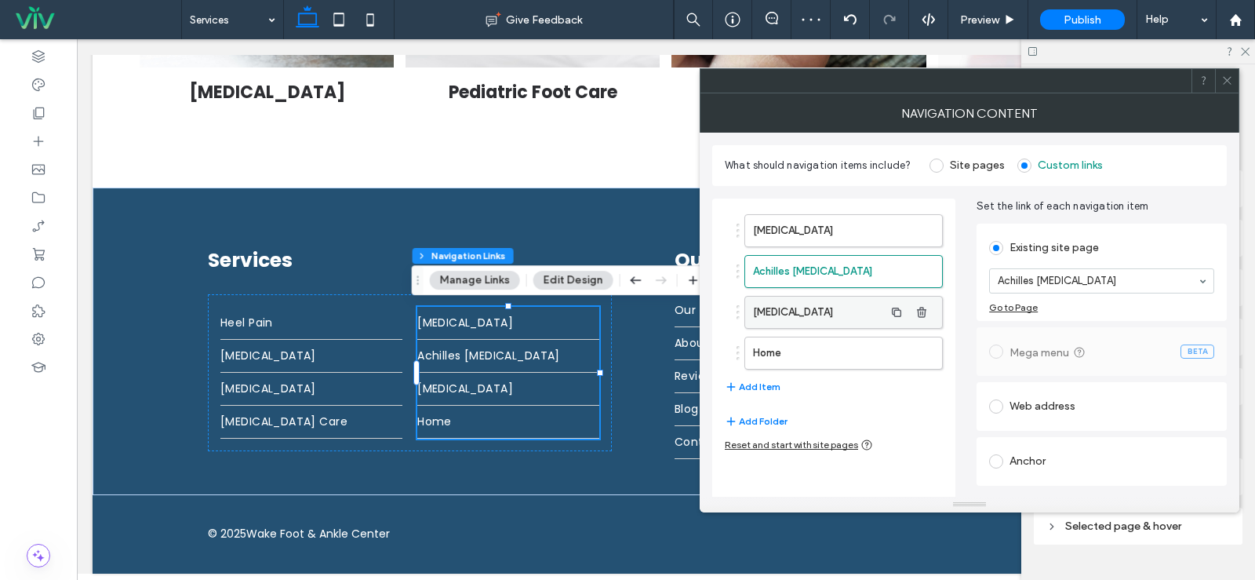
click at [850, 313] on label "[MEDICAL_DATA]" at bounding box center [818, 312] width 131 height 31
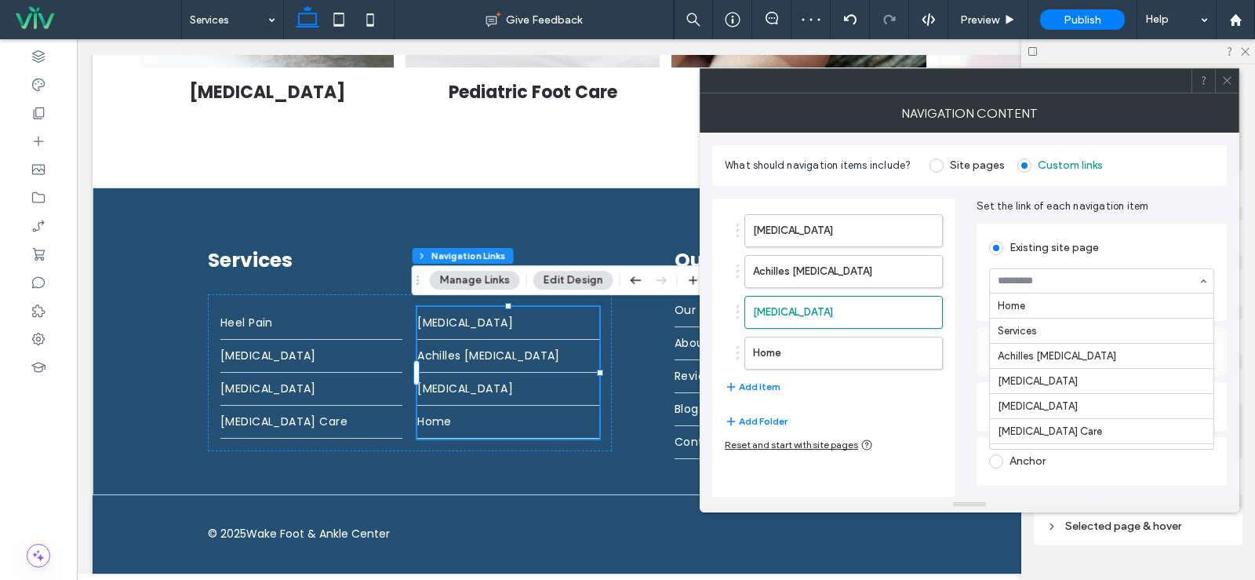
scroll to position [351, 0]
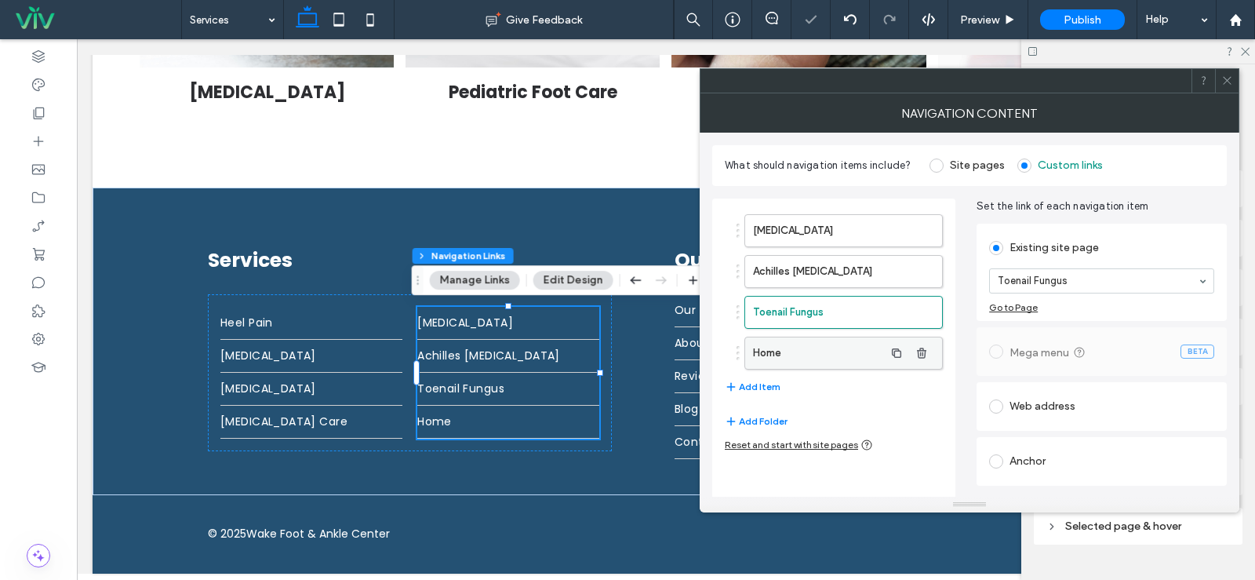
click at [820, 349] on label "Home" at bounding box center [818, 352] width 131 height 31
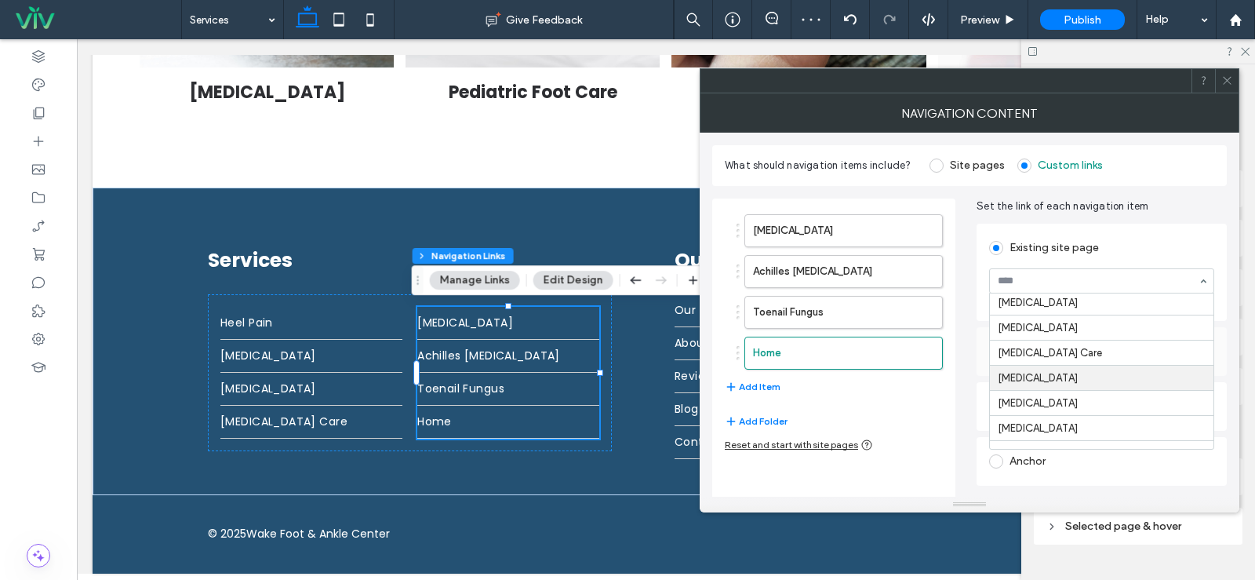
scroll to position [157, 0]
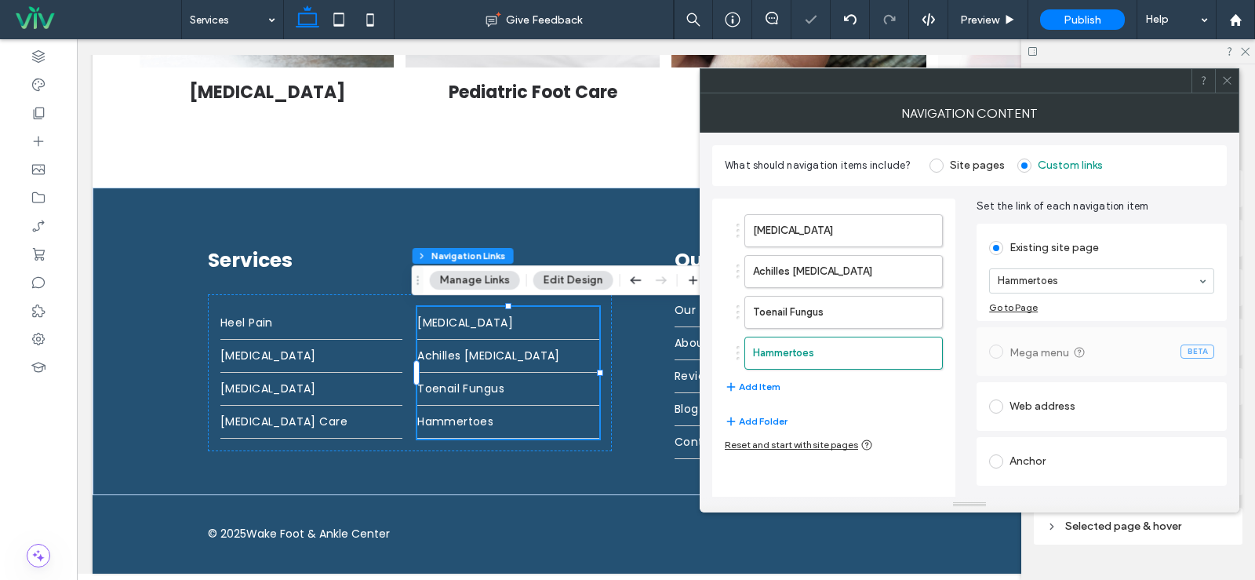
click at [1238, 84] on div at bounding box center [1227, 81] width 24 height 24
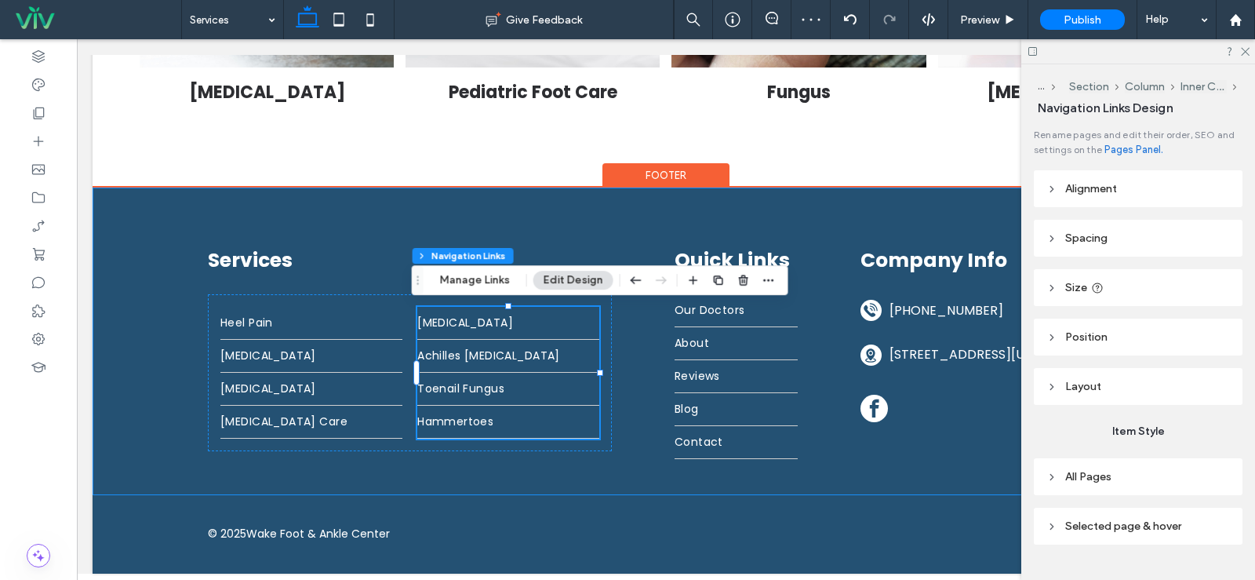
click at [633, 388] on div "Services Heel Pain Bunions Ingrown Toenail Diabetic Foot Care Flat Feet Achille…" at bounding box center [665, 341] width 941 height 308
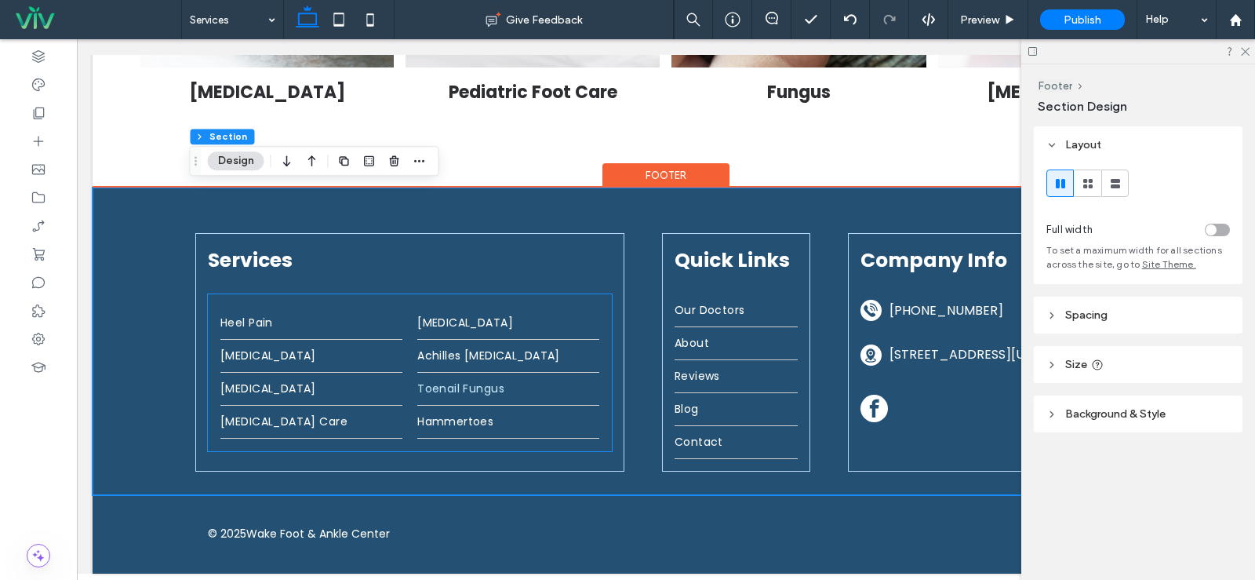
click at [546, 402] on link "Toenail Fungus" at bounding box center [508, 389] width 182 height 32
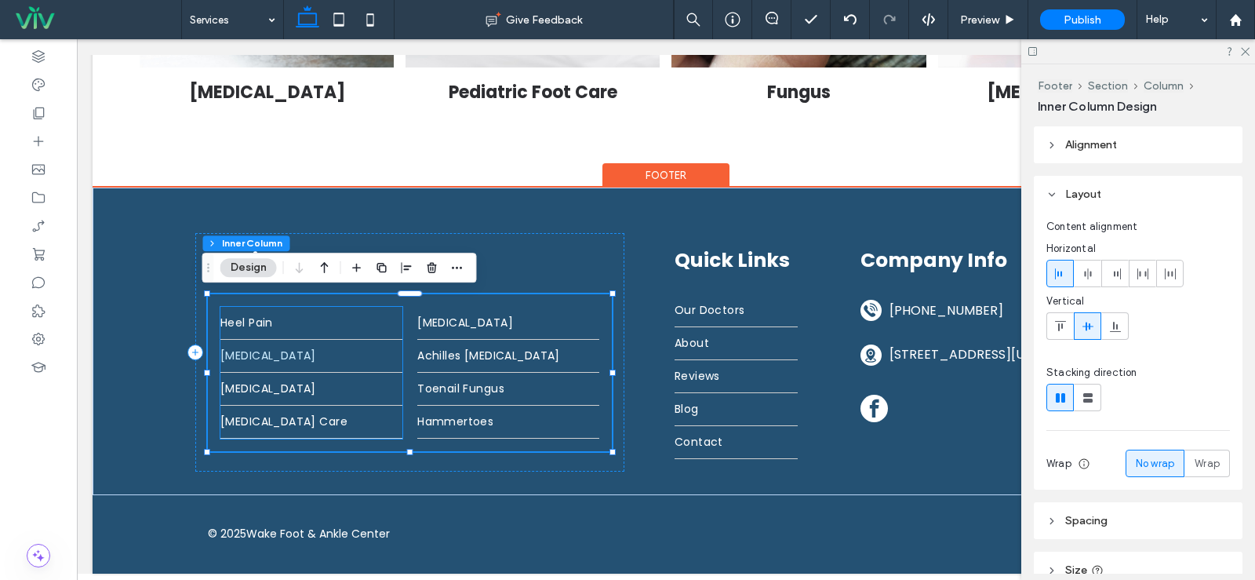
click at [307, 345] on link "[MEDICAL_DATA]" at bounding box center [311, 356] width 182 height 32
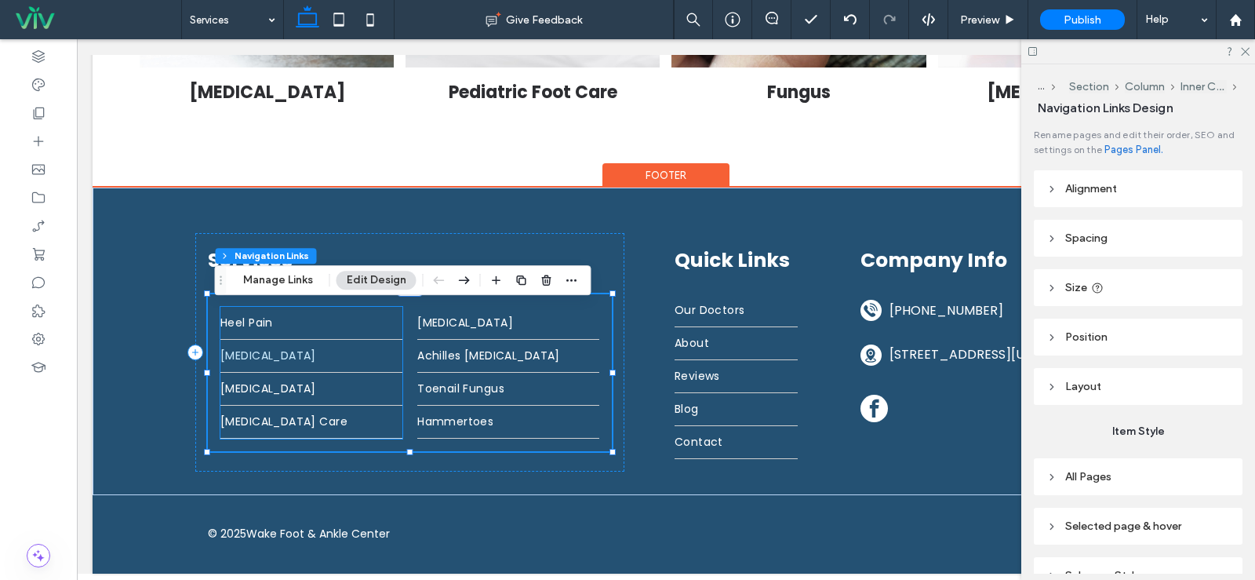
type input "*"
type input "***"
type input "****"
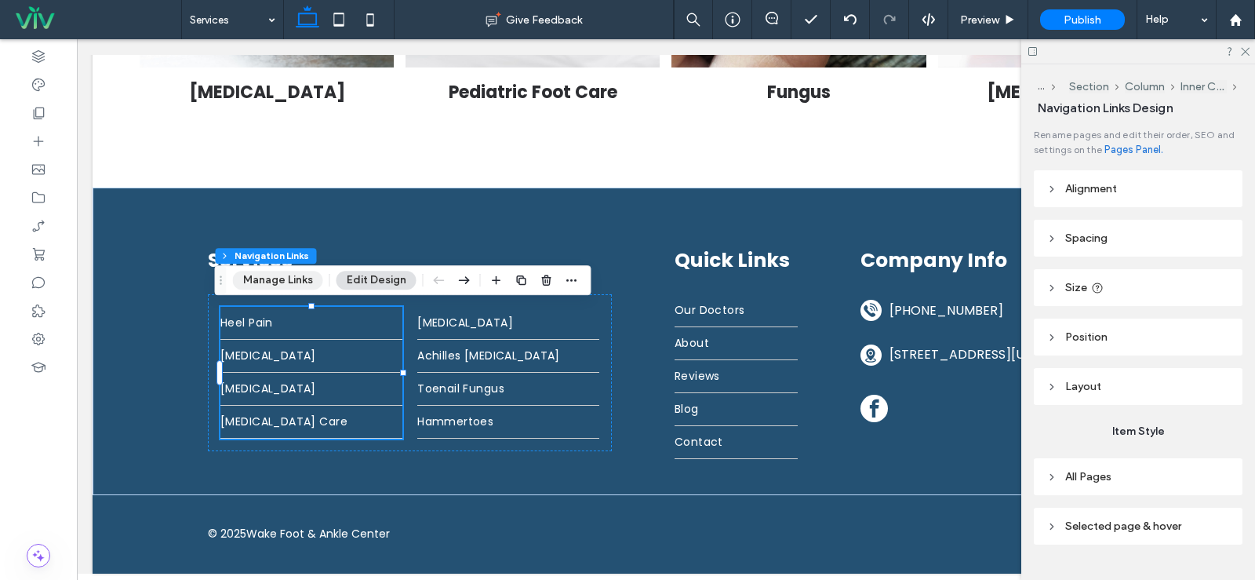
click at [281, 279] on button "Manage Links" at bounding box center [278, 280] width 90 height 19
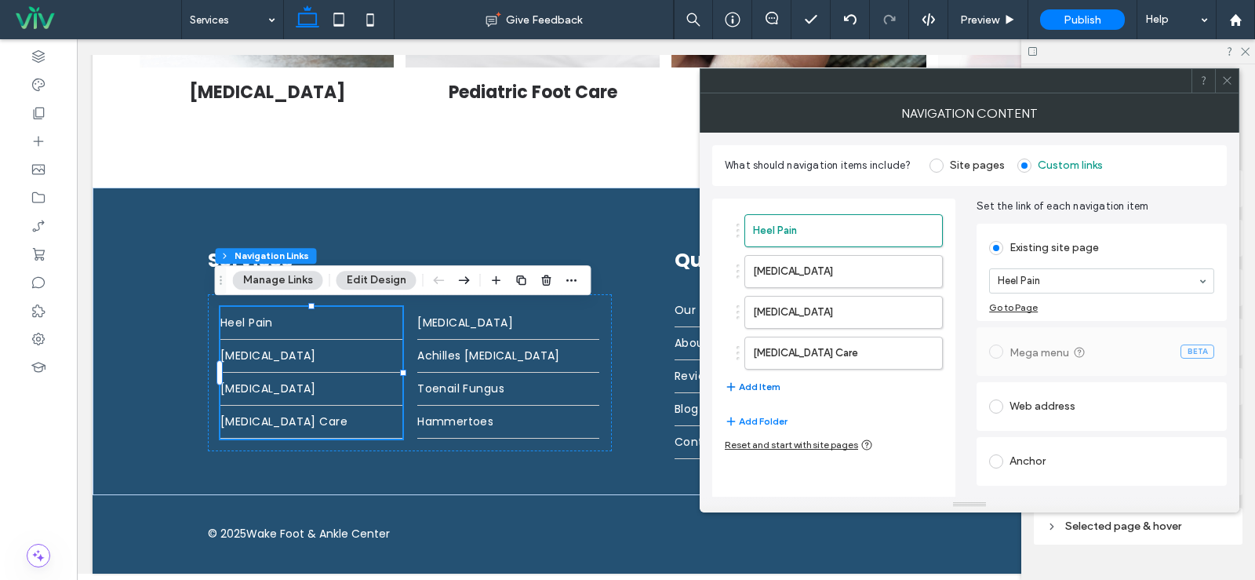
click at [766, 385] on button "Add Item" at bounding box center [753, 386] width 56 height 19
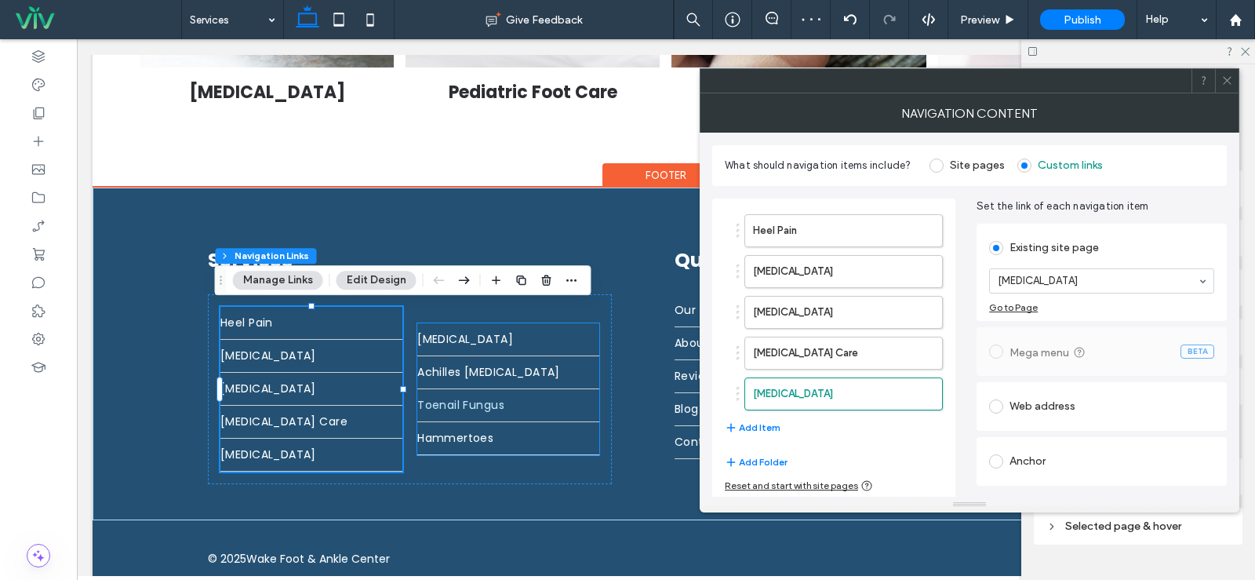
click at [505, 411] on link "Toenail Fungus" at bounding box center [508, 405] width 182 height 32
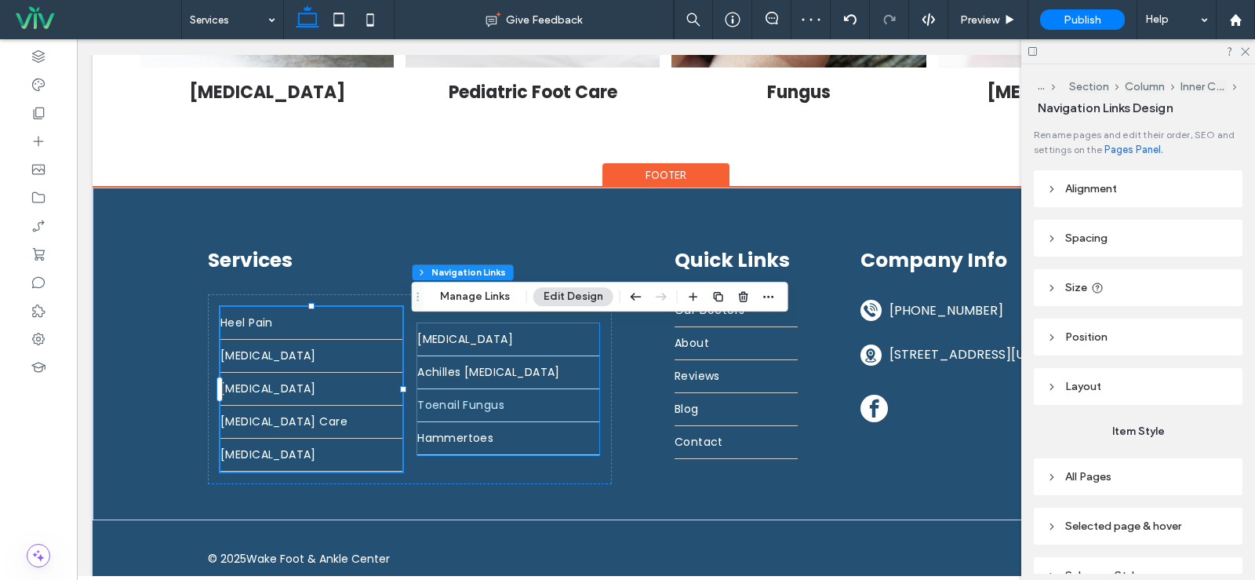
type input "*"
type input "***"
type input "****"
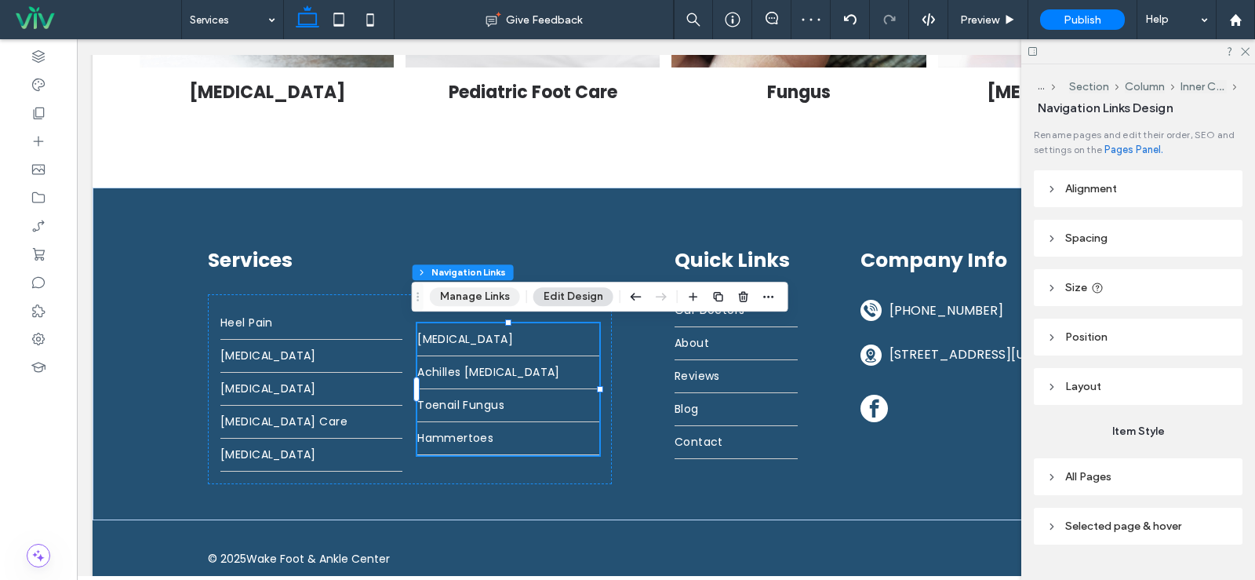
click at [473, 294] on button "Manage Links" at bounding box center [475, 296] width 90 height 19
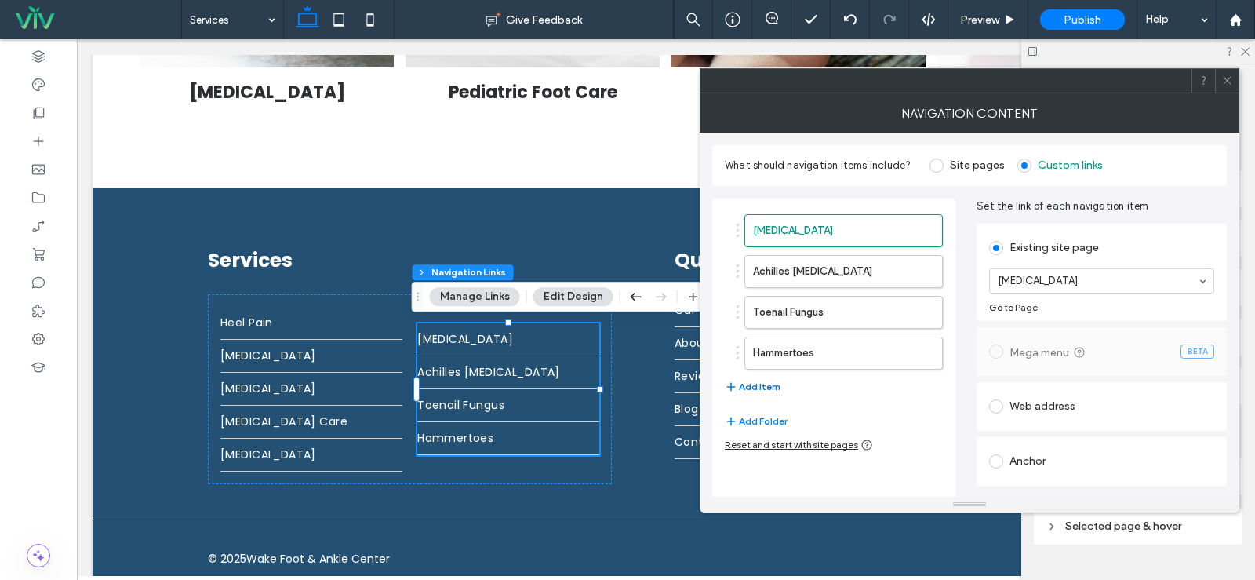
click at [760, 380] on button "Add Item" at bounding box center [753, 386] width 56 height 19
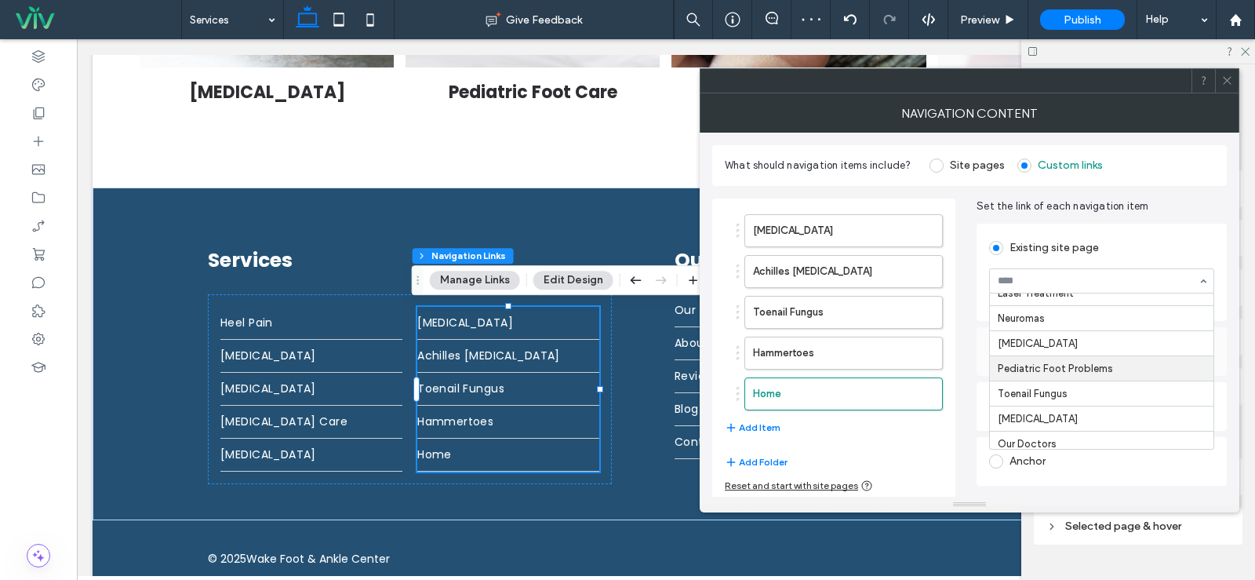
scroll to position [235, 0]
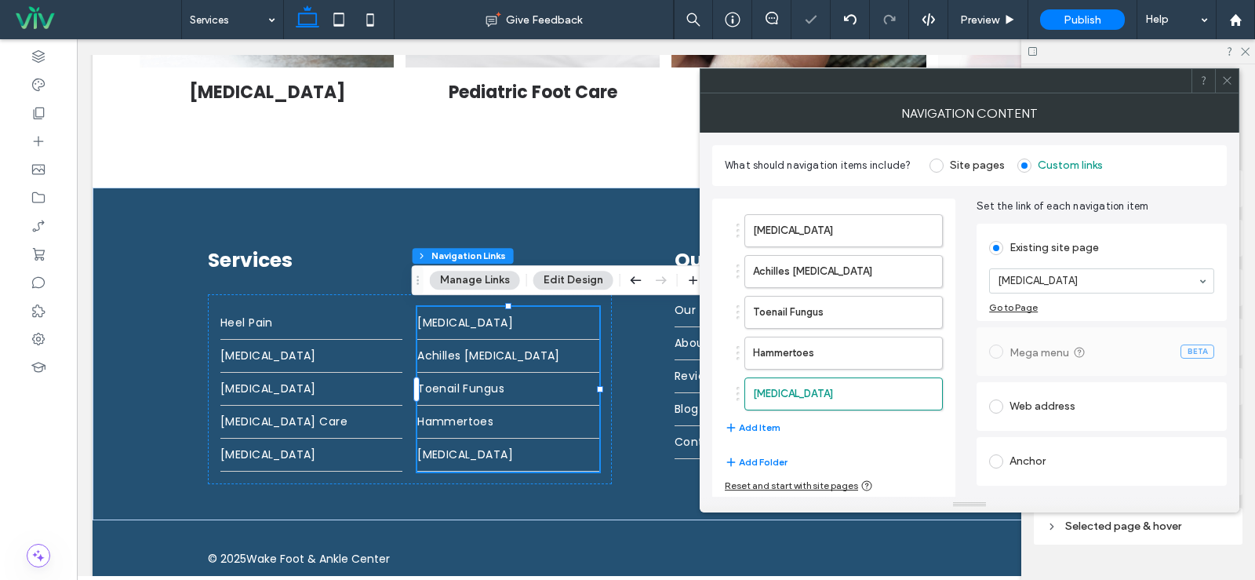
click at [1229, 82] on use at bounding box center [1227, 81] width 8 height 8
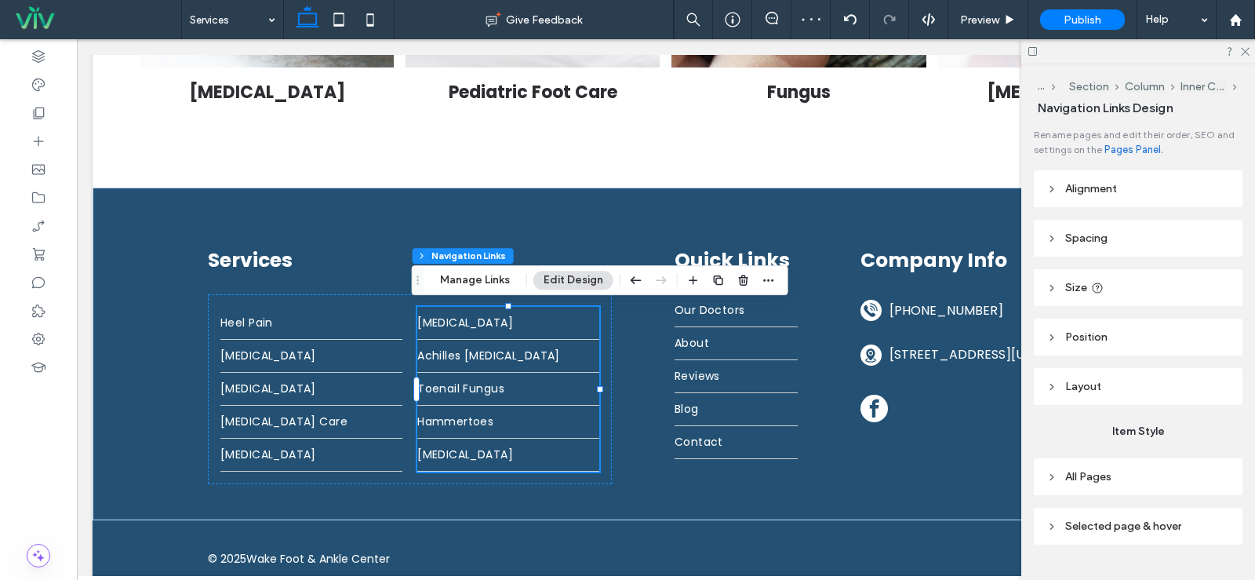
click at [1250, 46] on div at bounding box center [1138, 51] width 234 height 24
click at [1249, 47] on icon at bounding box center [1244, 51] width 10 height 10
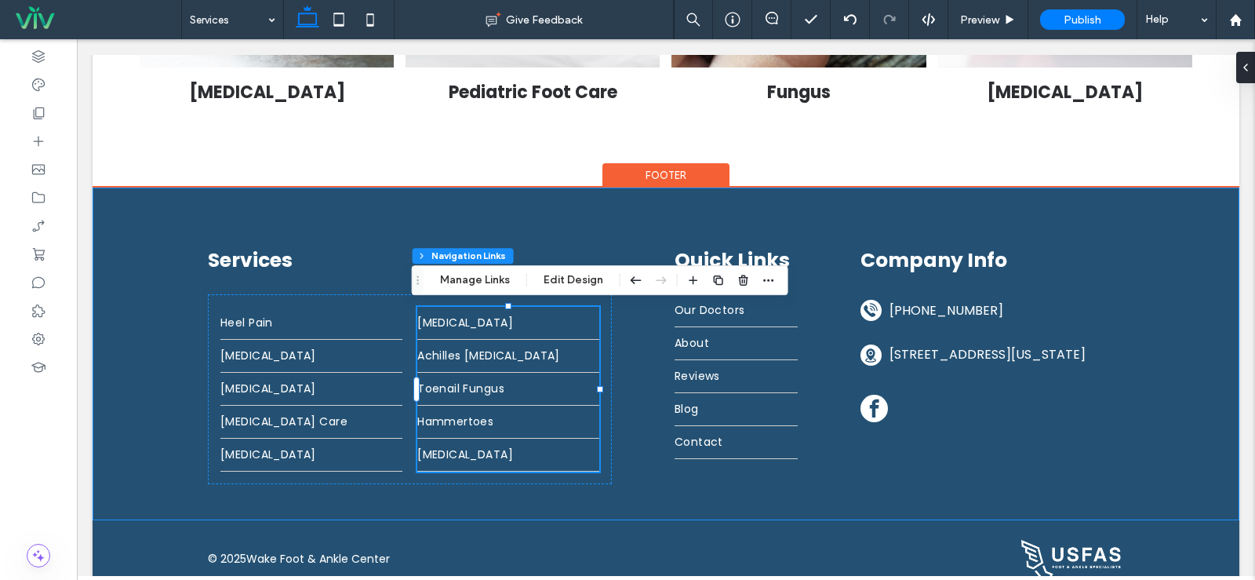
click at [619, 240] on div "Services Heel Pain Bunions Ingrown Toenail Diabetic Foot Care Gout Flat Feet Ac…" at bounding box center [665, 353] width 941 height 333
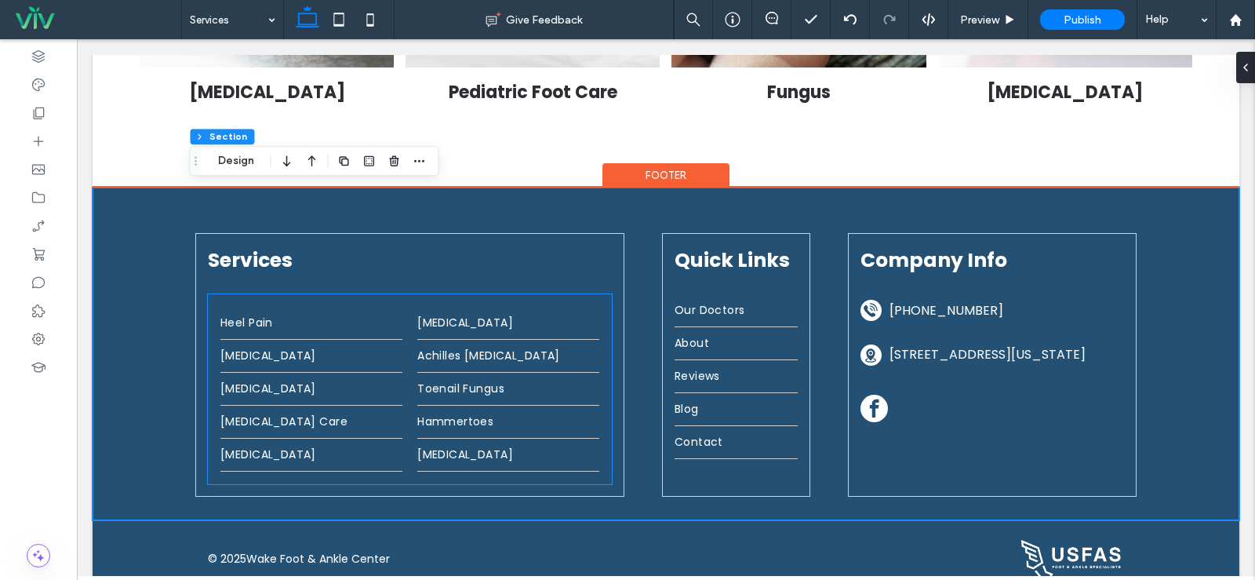
click at [464, 300] on div "Heel Pain Bunions Ingrown Toenail Diabetic Foot Care Gout Flat Feet Achilles Te…" at bounding box center [410, 389] width 404 height 190
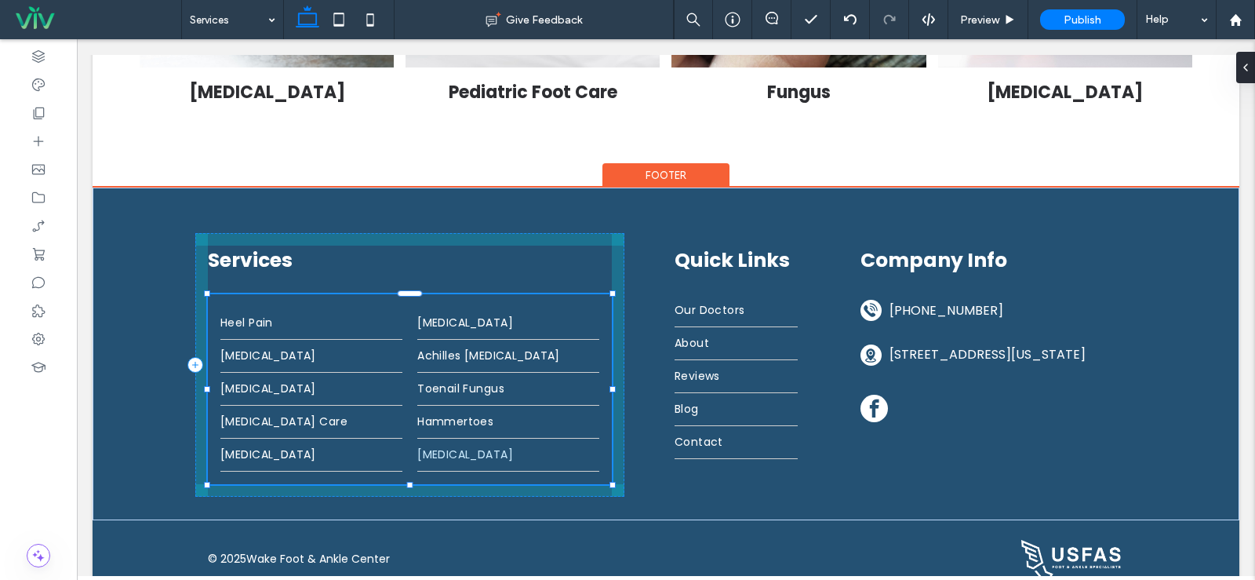
drag, startPoint x: 404, startPoint y: 485, endPoint x: 412, endPoint y: 466, distance: 20.4
click at [412, 466] on div "Services Heel Pain Bunions Ingrown Toenail Diabetic Foot Care Gout Flat Feet Ac…" at bounding box center [665, 353] width 941 height 333
type input "***"
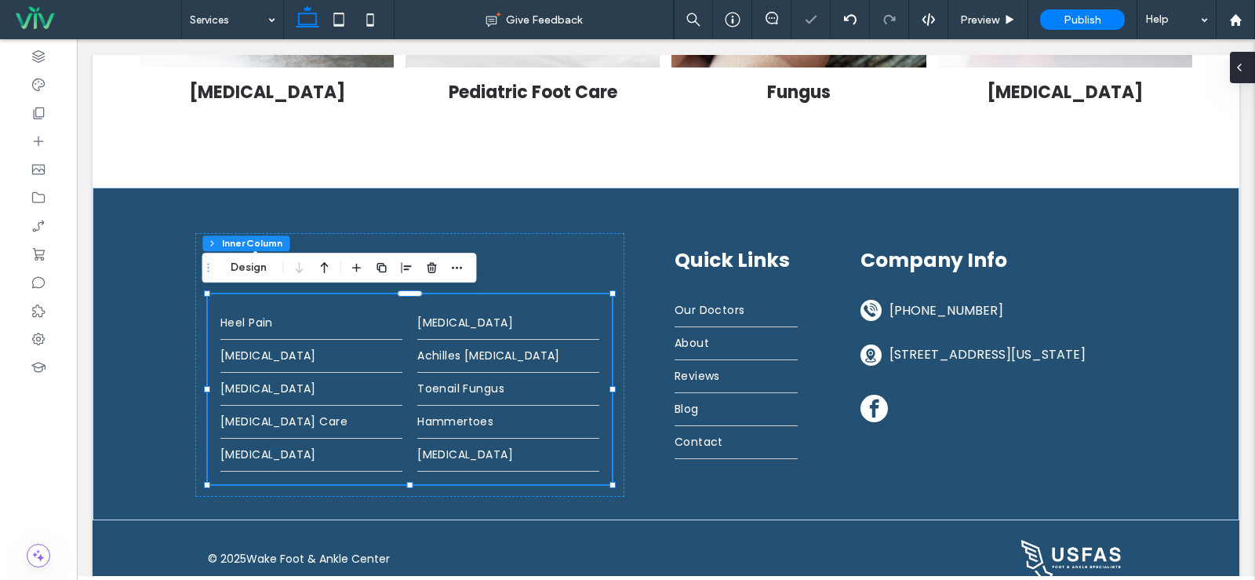
click at [1248, 69] on div at bounding box center [1242, 67] width 25 height 31
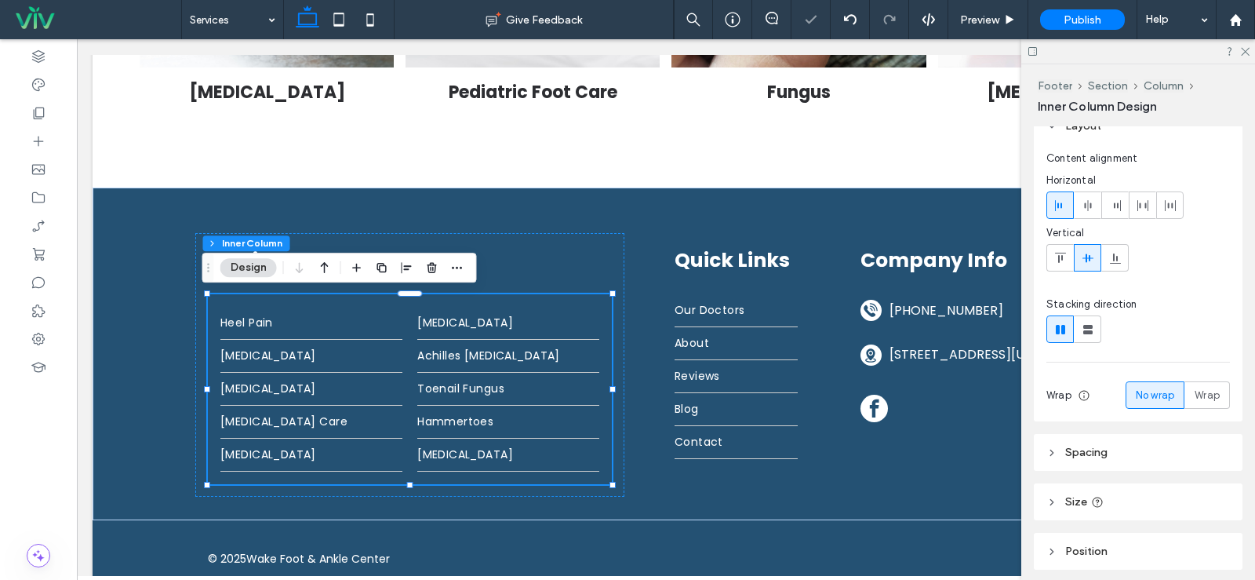
scroll to position [177, 0]
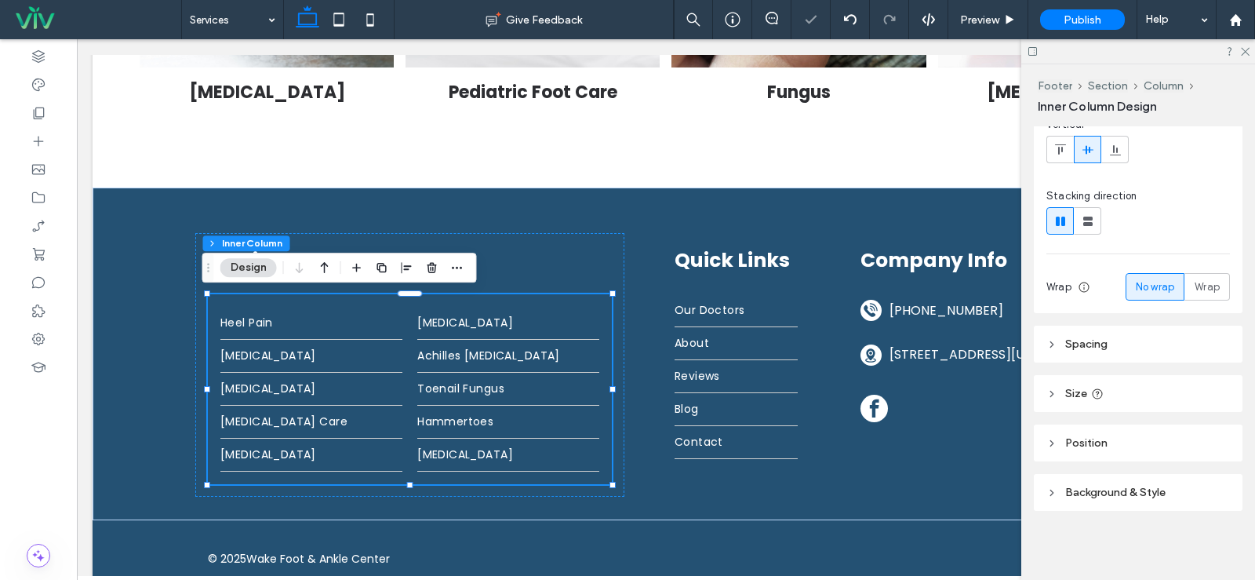
click at [1097, 336] on header "Spacing" at bounding box center [1138, 344] width 209 height 37
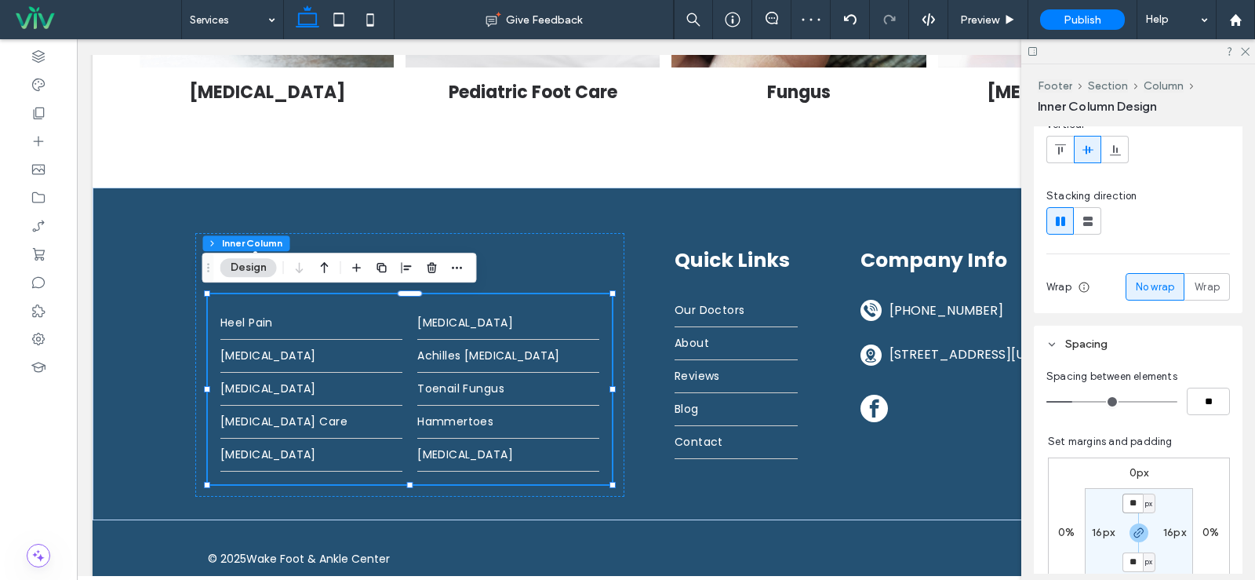
click at [1123, 496] on input "**" at bounding box center [1133, 503] width 20 height 20
type input "*"
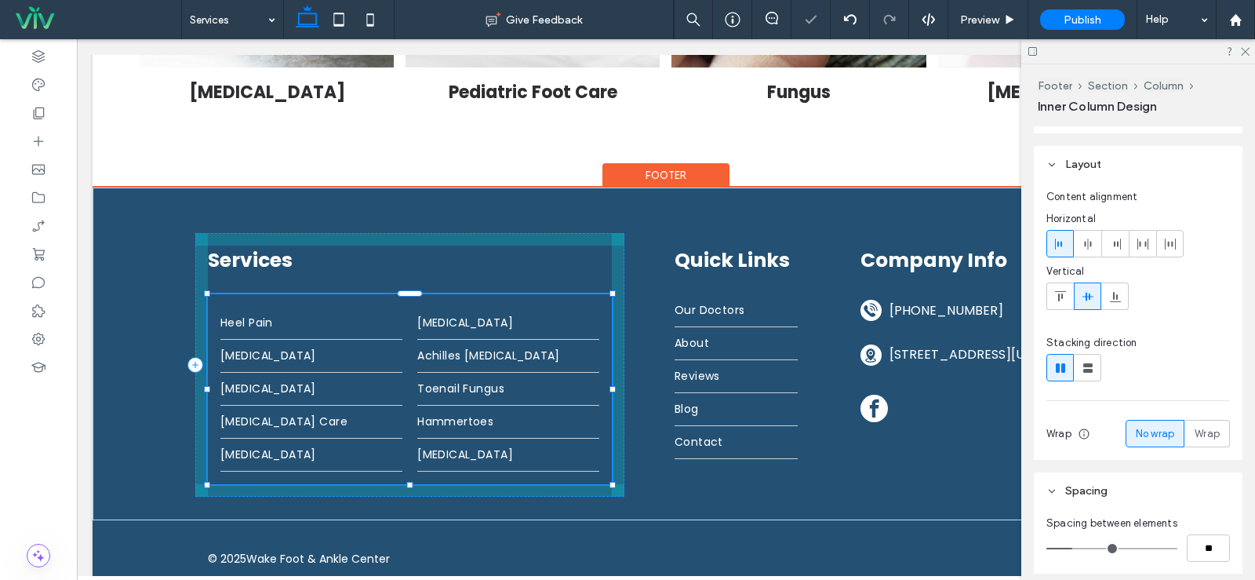
scroll to position [0, 0]
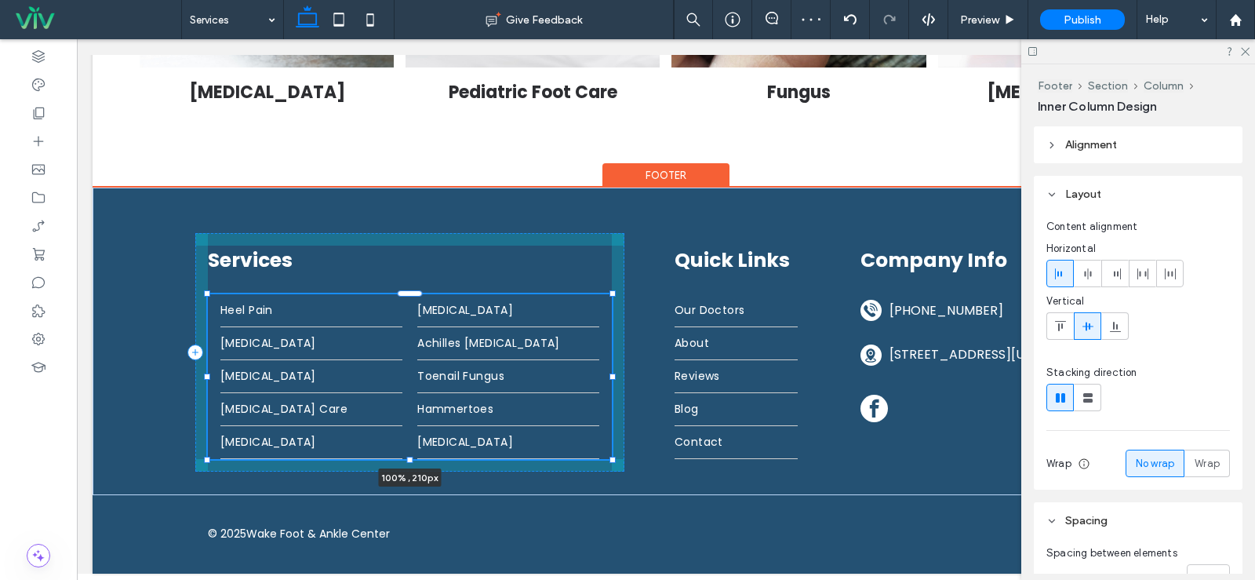
drag, startPoint x: 404, startPoint y: 482, endPoint x: 621, endPoint y: 380, distance: 239.0
click at [418, 437] on div "Services Heel Pain Bunions Ingrown Toenail Diabetic Foot Care Gout Flat Feet Ac…" at bounding box center [665, 341] width 941 height 308
type input "***"
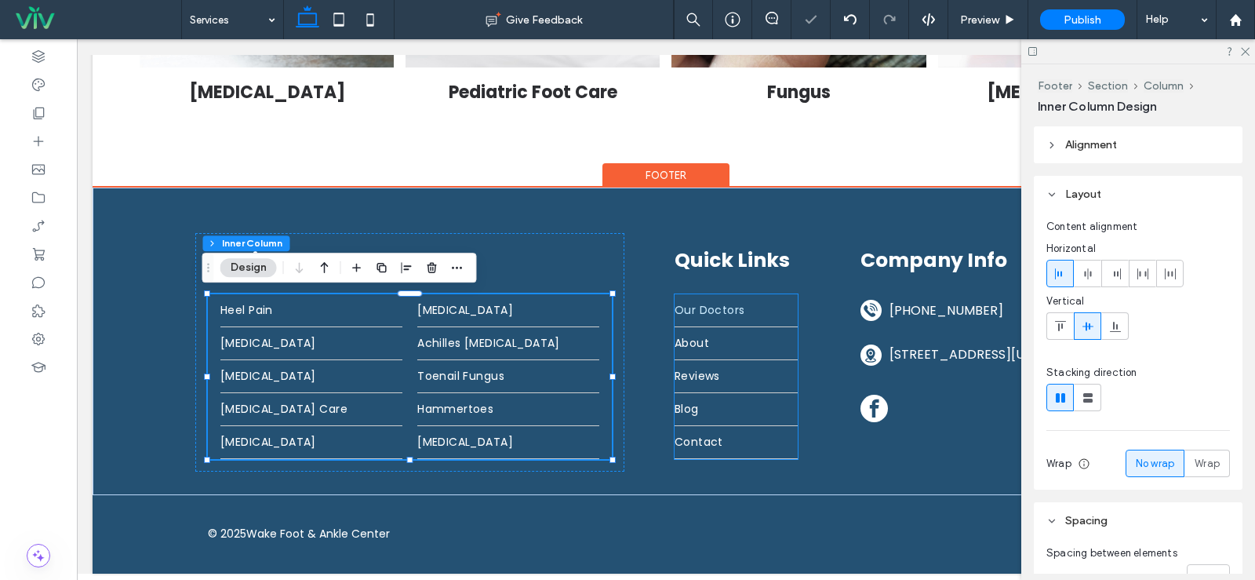
click at [703, 295] on link "Our Doctors" at bounding box center [736, 310] width 123 height 32
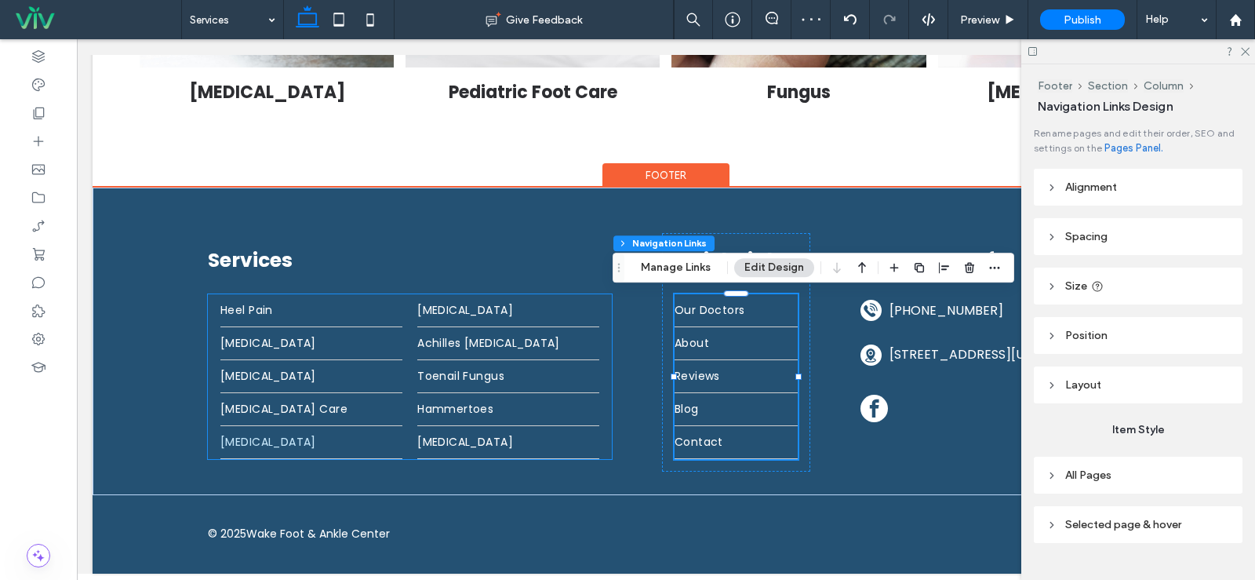
click at [377, 445] on link "[MEDICAL_DATA]" at bounding box center [311, 442] width 182 height 32
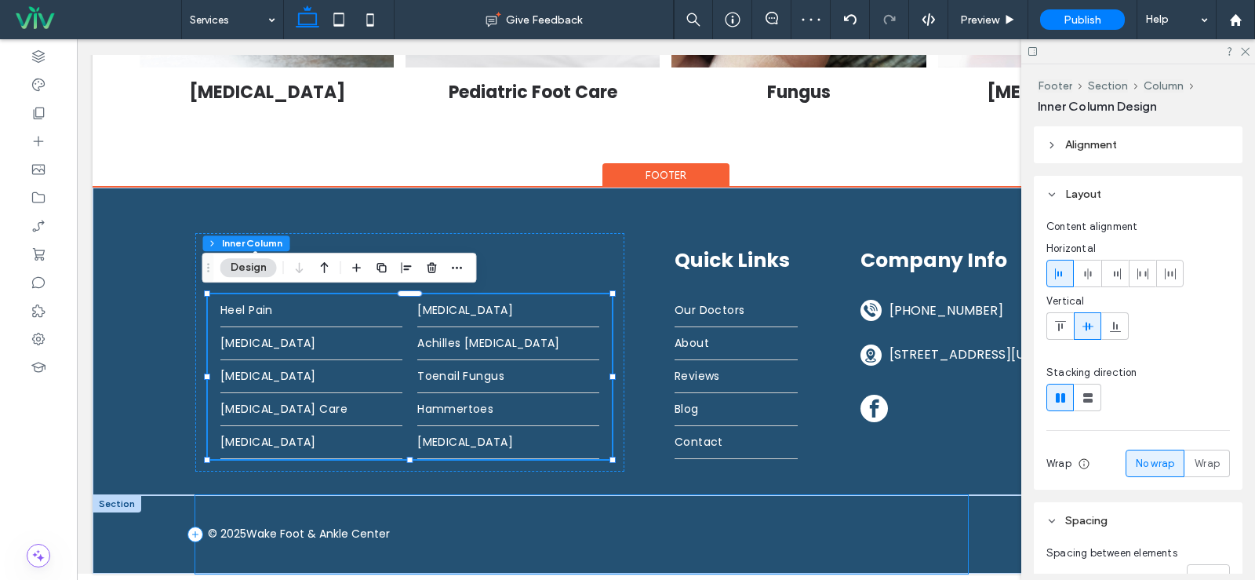
click at [613, 495] on div "© 2025 Wake Foot & Ankle Center" at bounding box center [581, 534] width 773 height 78
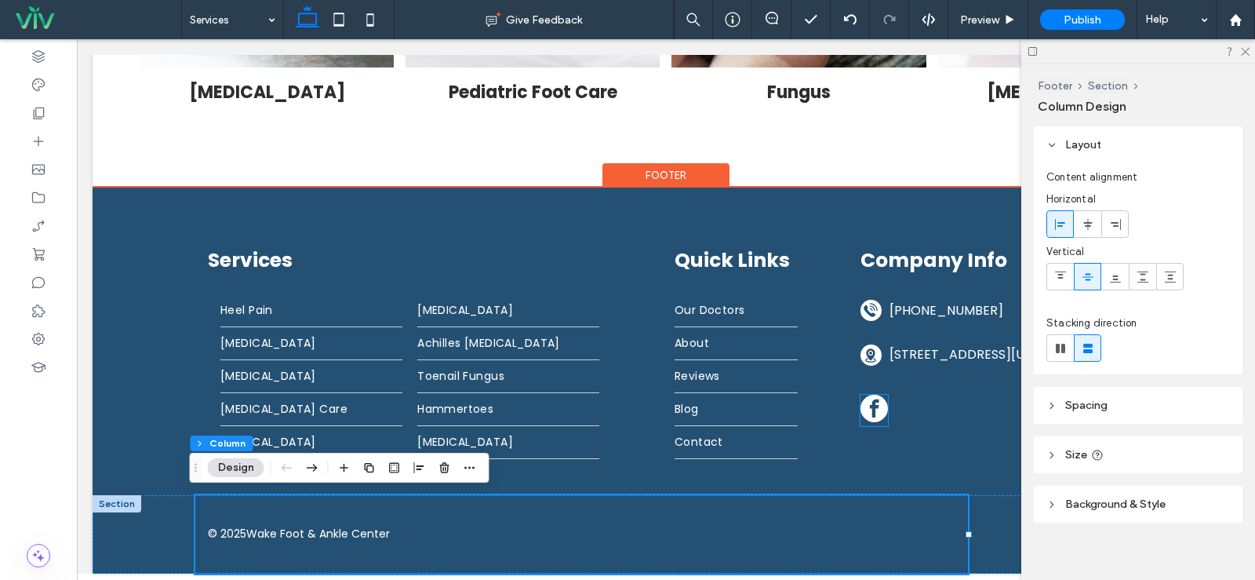
click at [861, 422] on span "facebook" at bounding box center [874, 408] width 27 height 27
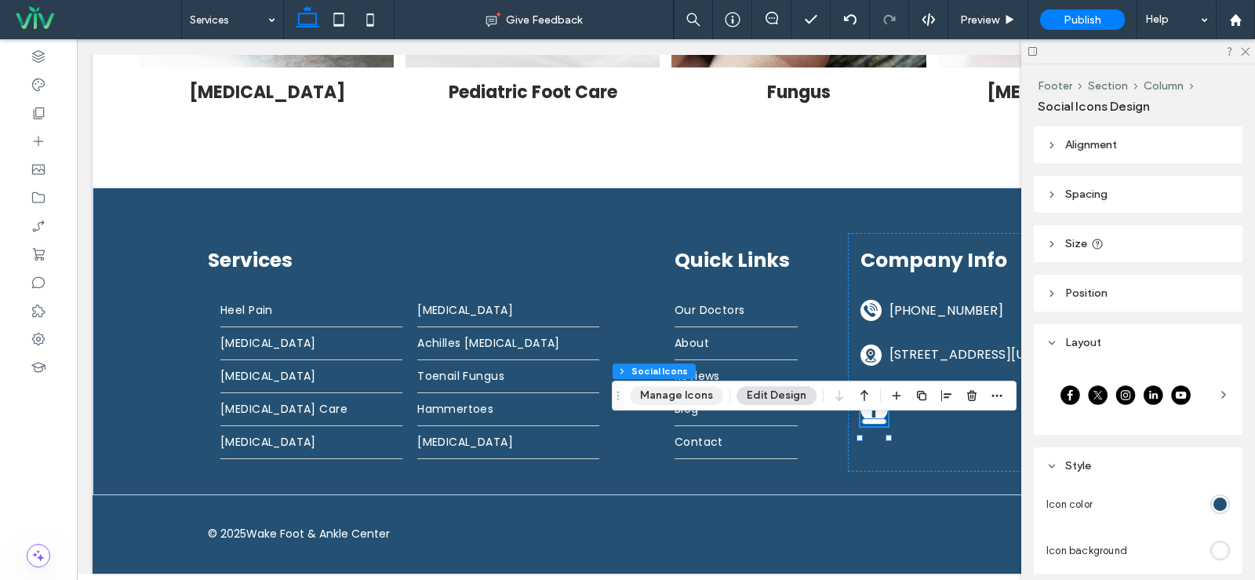
click at [708, 388] on button "Manage Icons" at bounding box center [676, 395] width 93 height 19
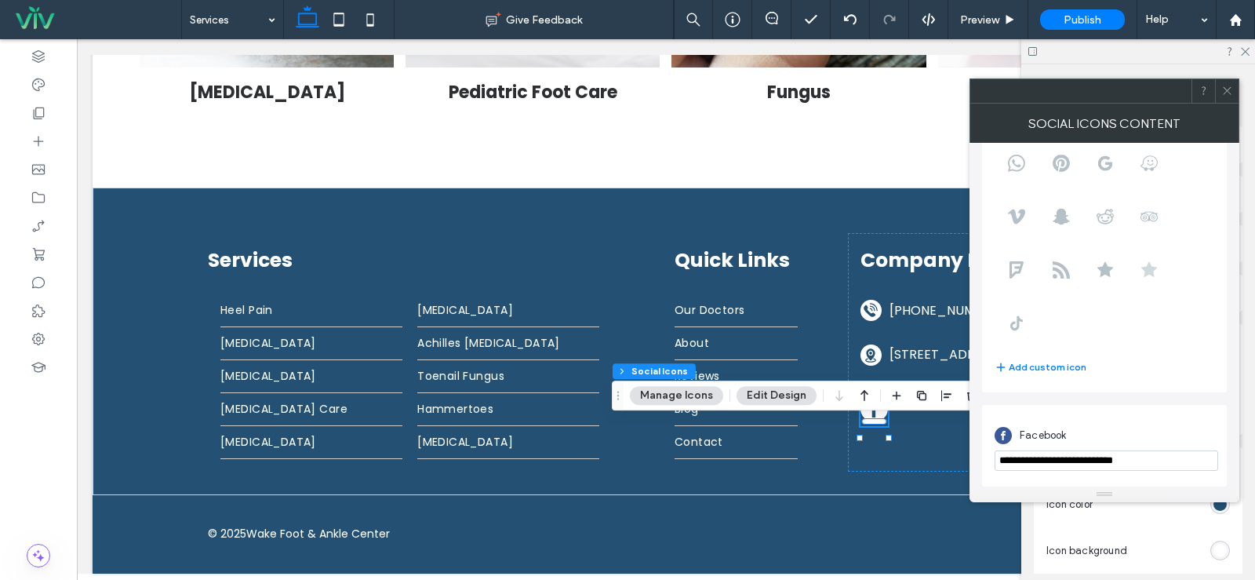
scroll to position [161, 0]
click at [1223, 104] on div "Social Icons Content" at bounding box center [1105, 123] width 270 height 39
click at [1232, 91] on icon at bounding box center [1227, 91] width 12 height 12
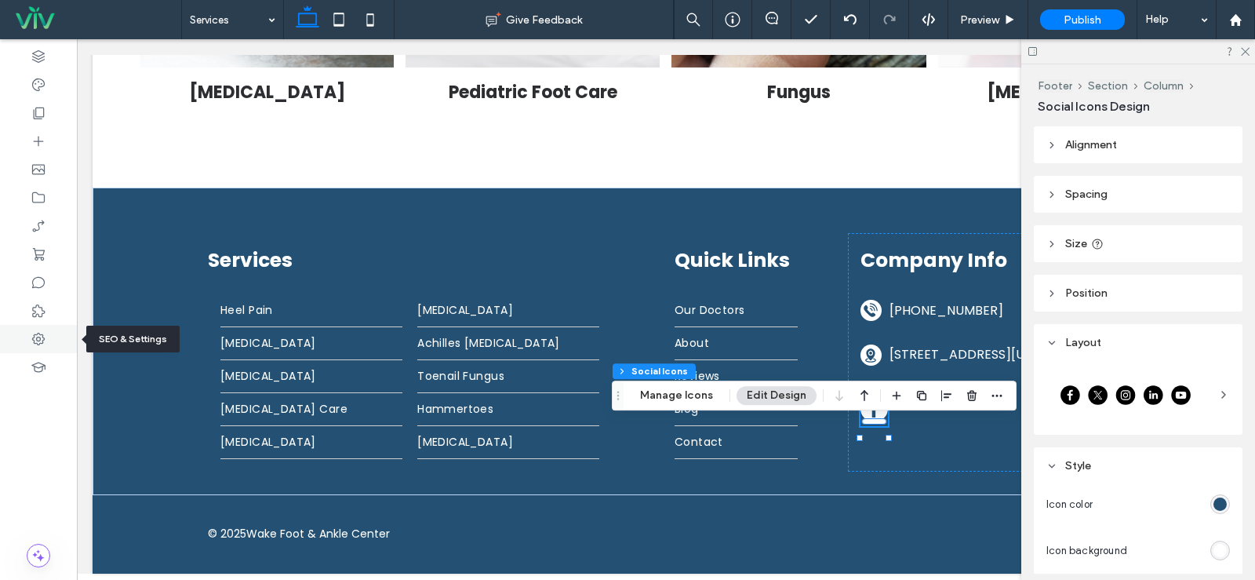
click at [23, 344] on div at bounding box center [38, 339] width 77 height 28
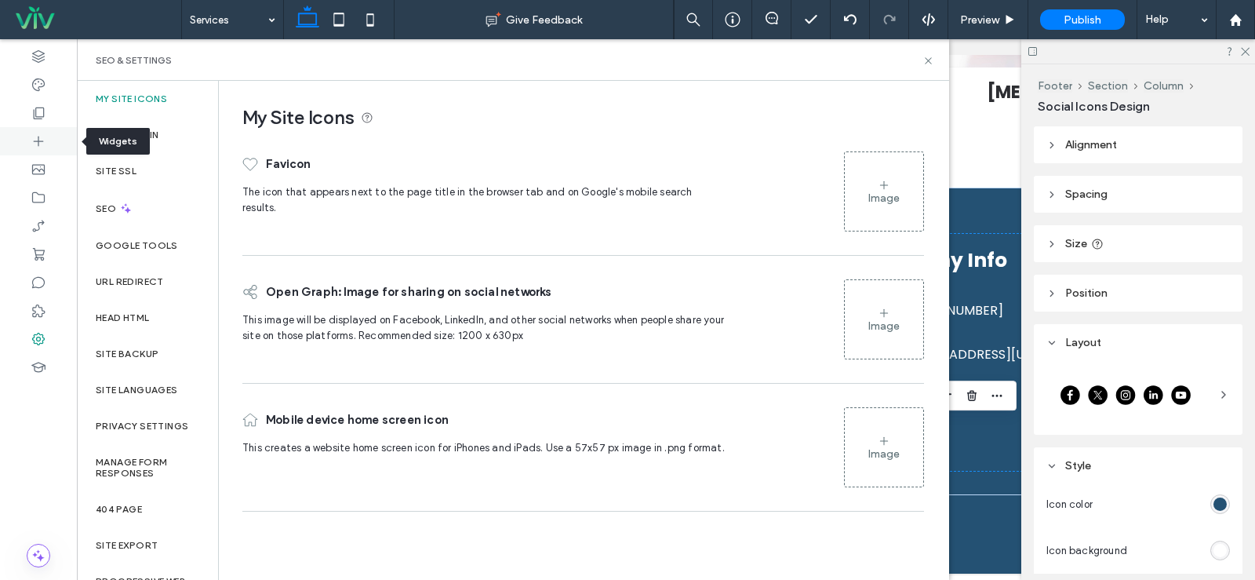
click at [35, 148] on icon at bounding box center [39, 141] width 16 height 16
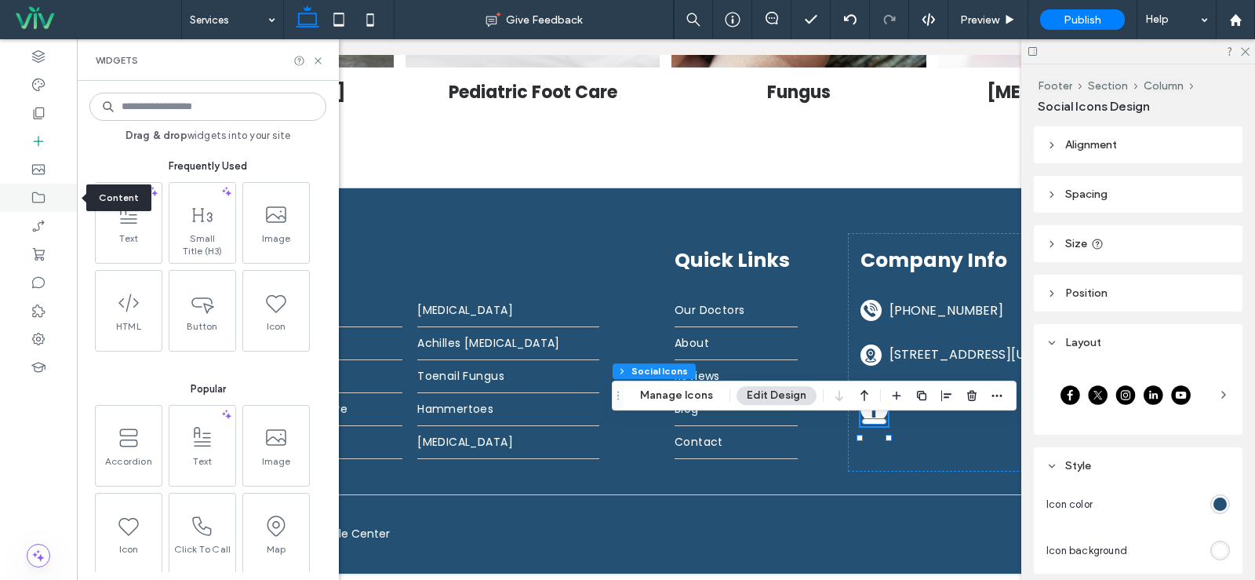
click at [33, 202] on use at bounding box center [38, 197] width 13 height 11
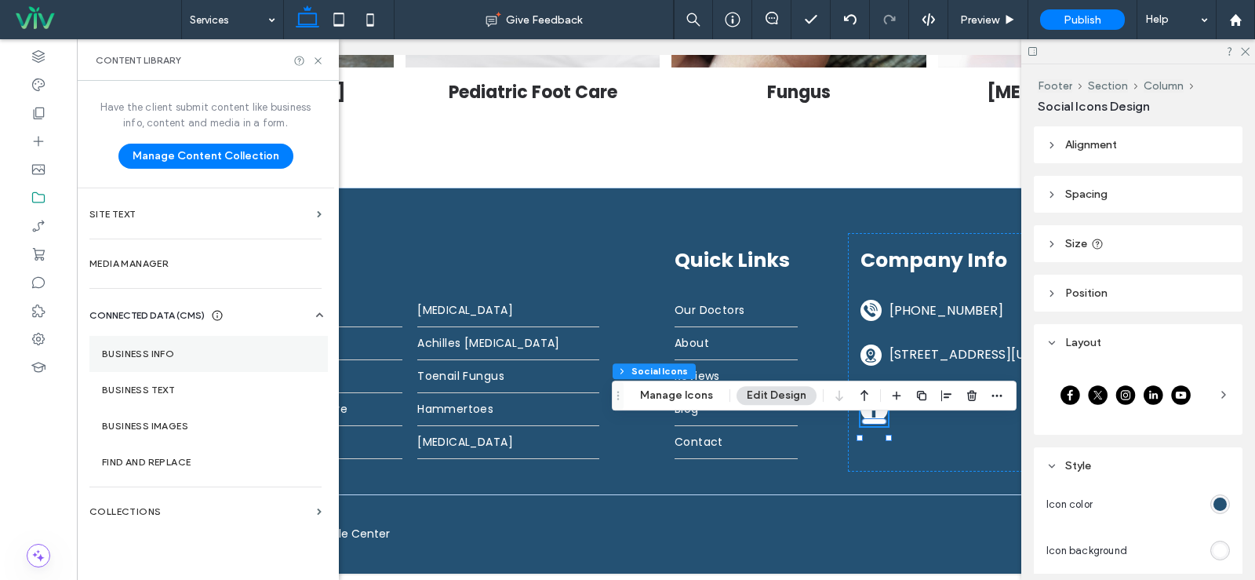
click at [140, 359] on section "Business Info" at bounding box center [208, 354] width 238 height 36
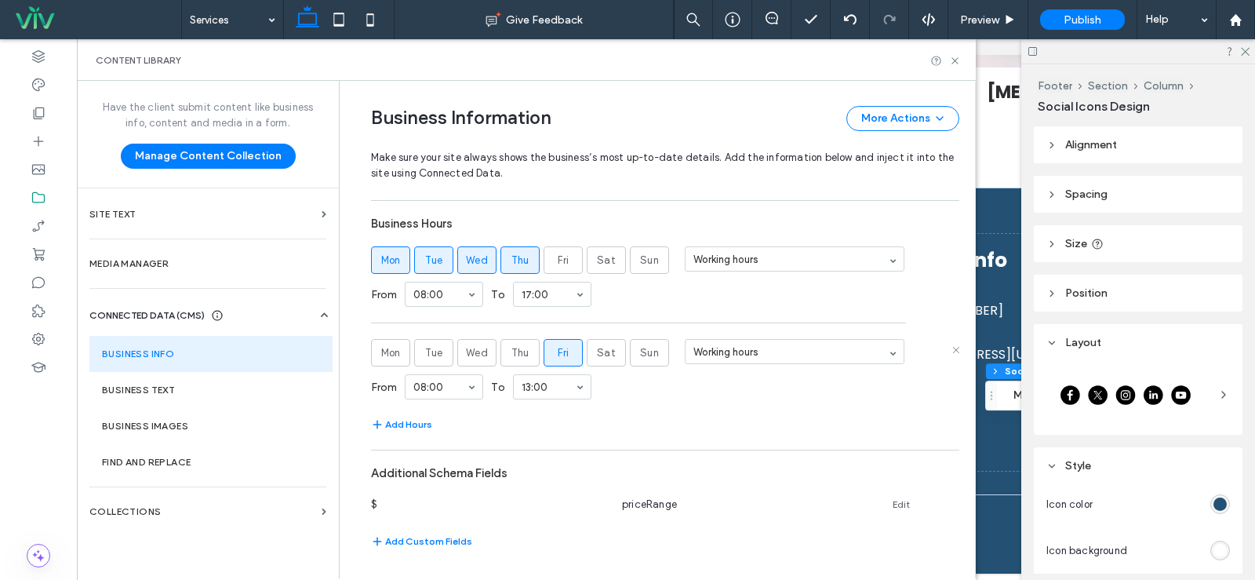
scroll to position [811, 0]
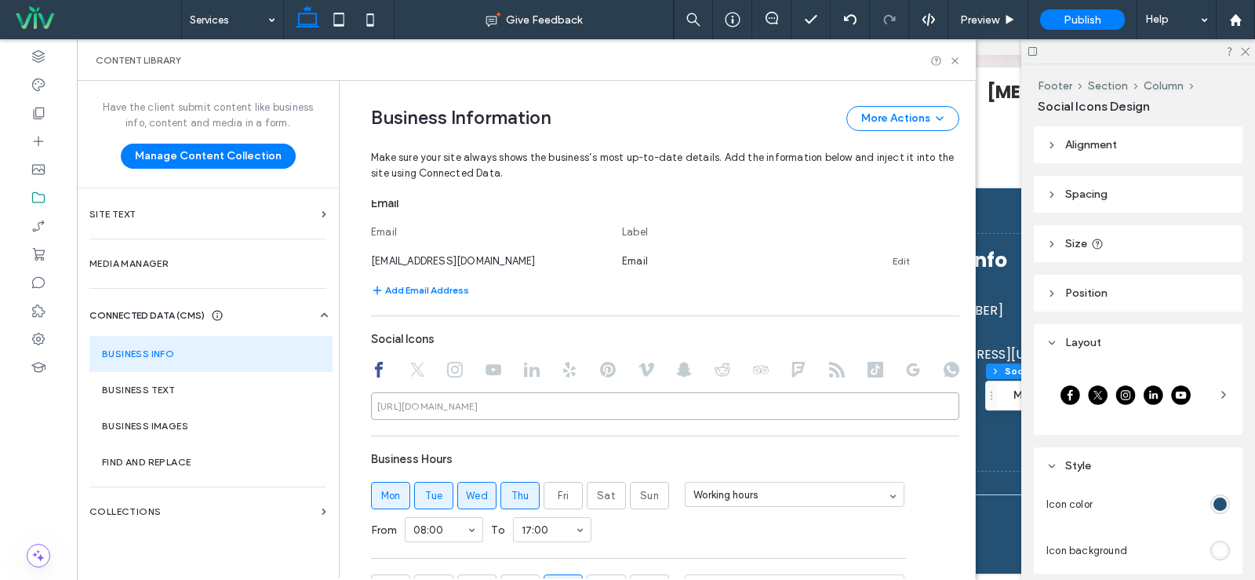
click at [481, 418] on input at bounding box center [665, 405] width 588 height 27
paste input "**********"
type input "**********"
click at [571, 321] on div "**********" at bounding box center [665, 285] width 588 height 1018
click at [956, 55] on icon at bounding box center [955, 61] width 12 height 12
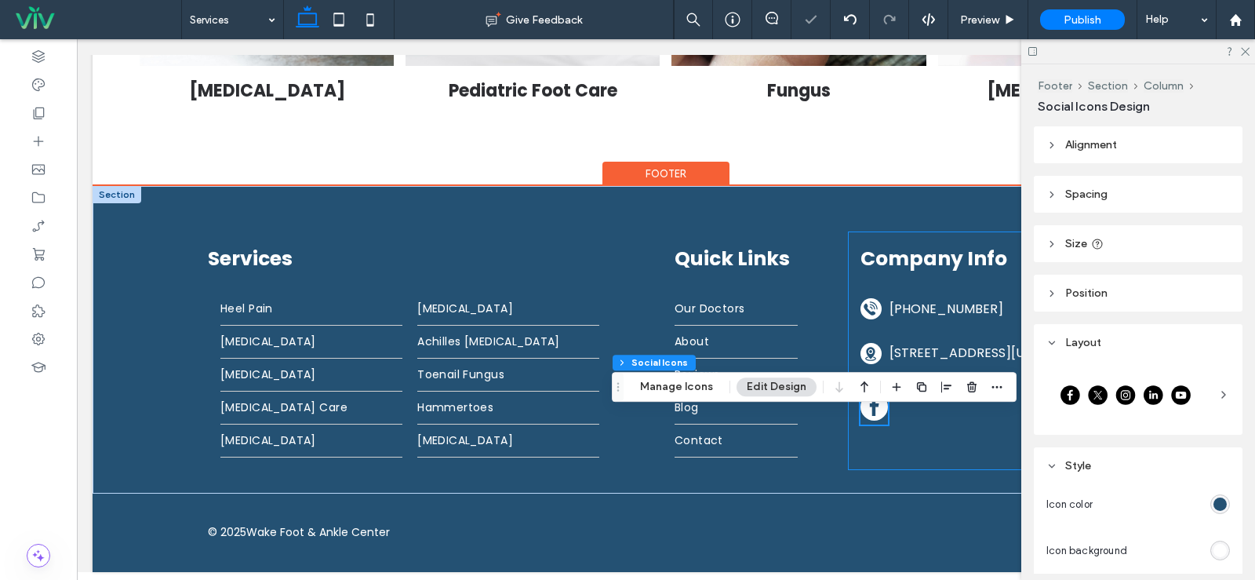
scroll to position [1687, 0]
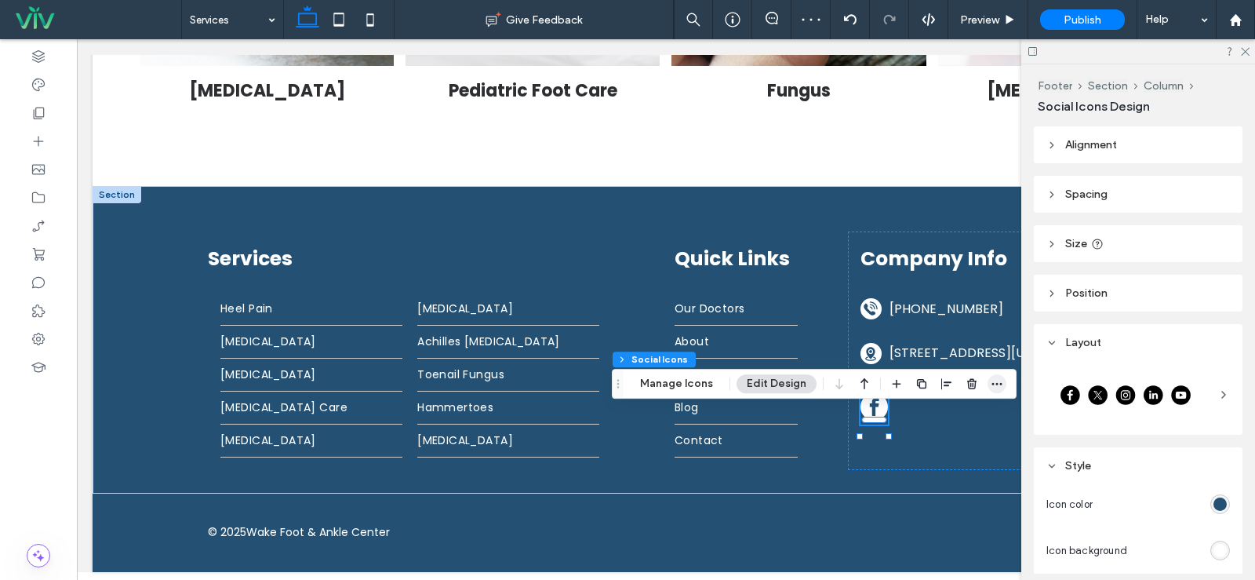
click at [997, 384] on use "button" at bounding box center [997, 384] width 10 height 2
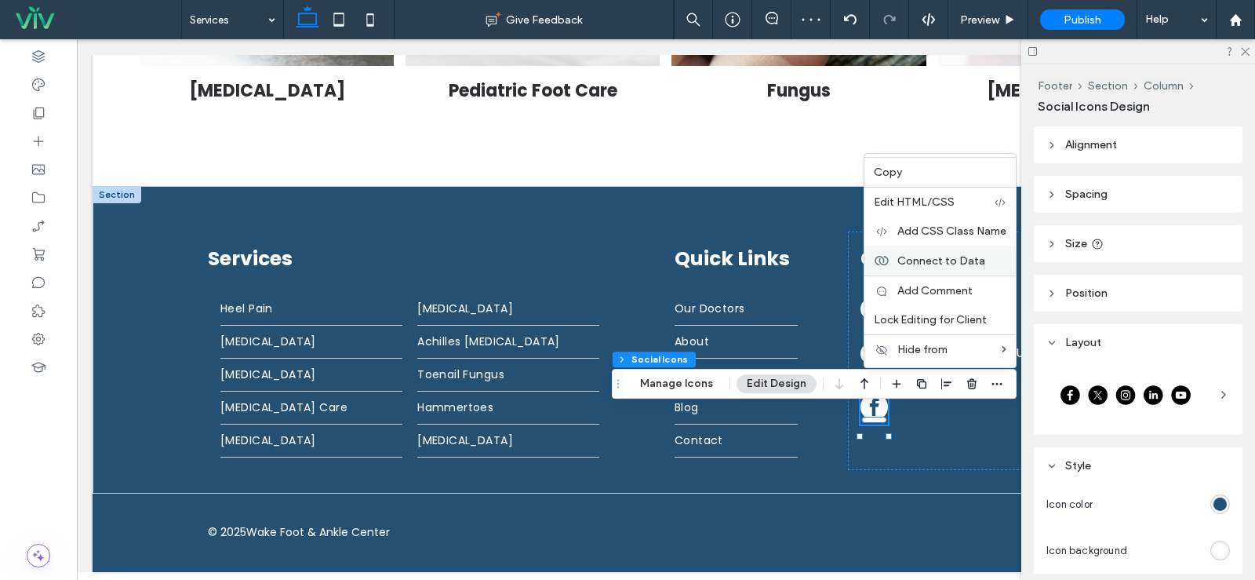
click at [934, 260] on span "Connect to Data" at bounding box center [941, 260] width 88 height 13
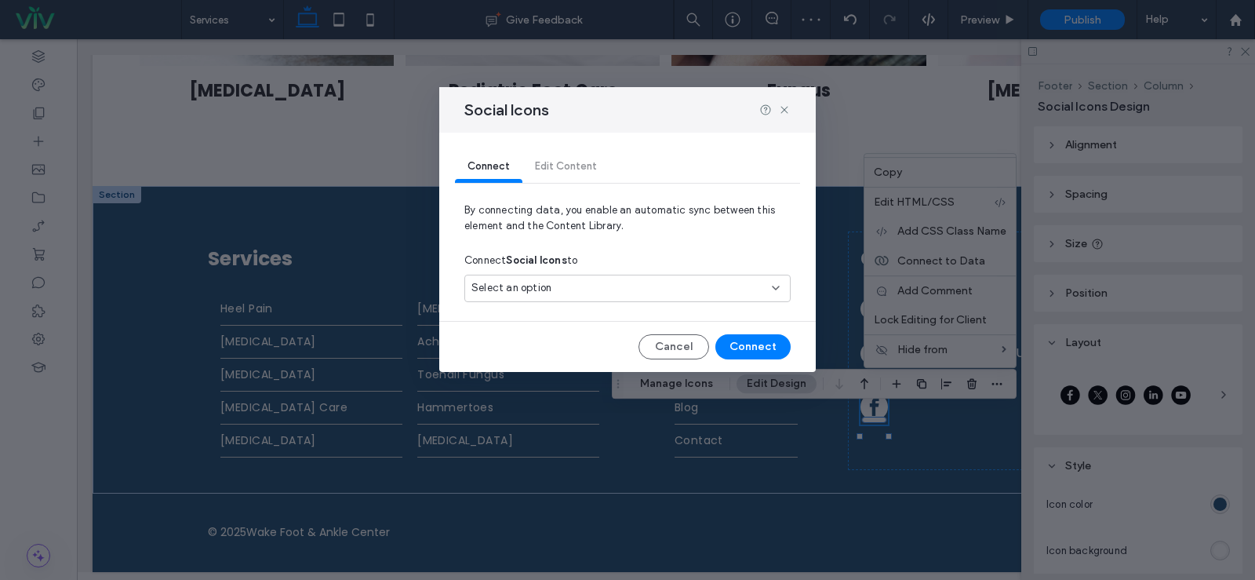
click at [570, 287] on div "Select an option" at bounding box center [617, 288] width 293 height 16
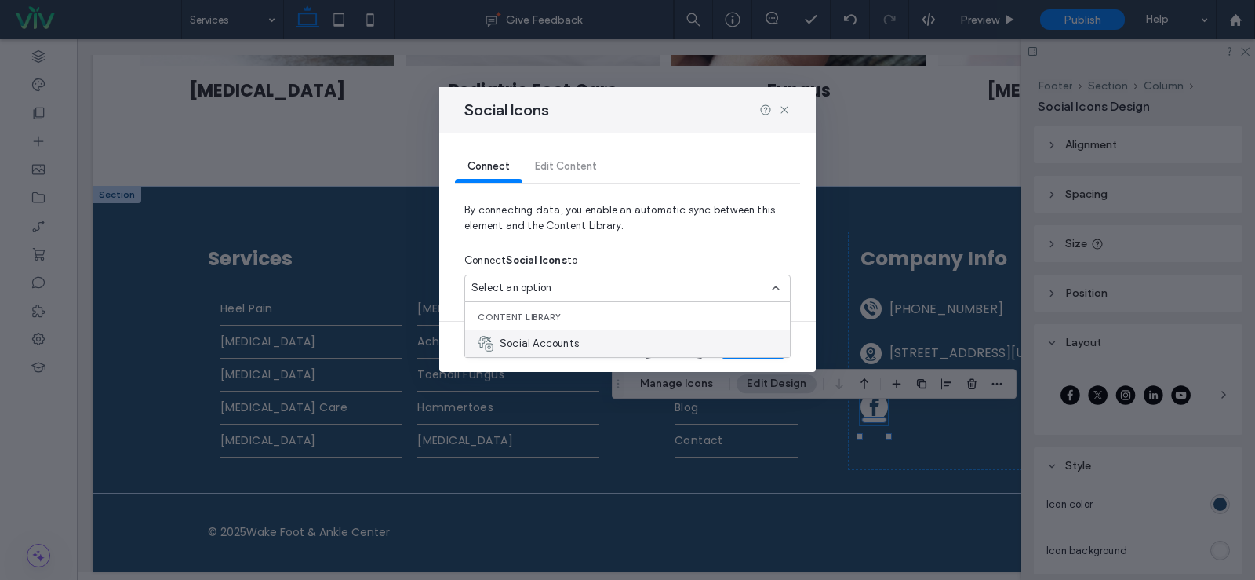
click at [560, 346] on span "Social Accounts" at bounding box center [539, 344] width 79 height 16
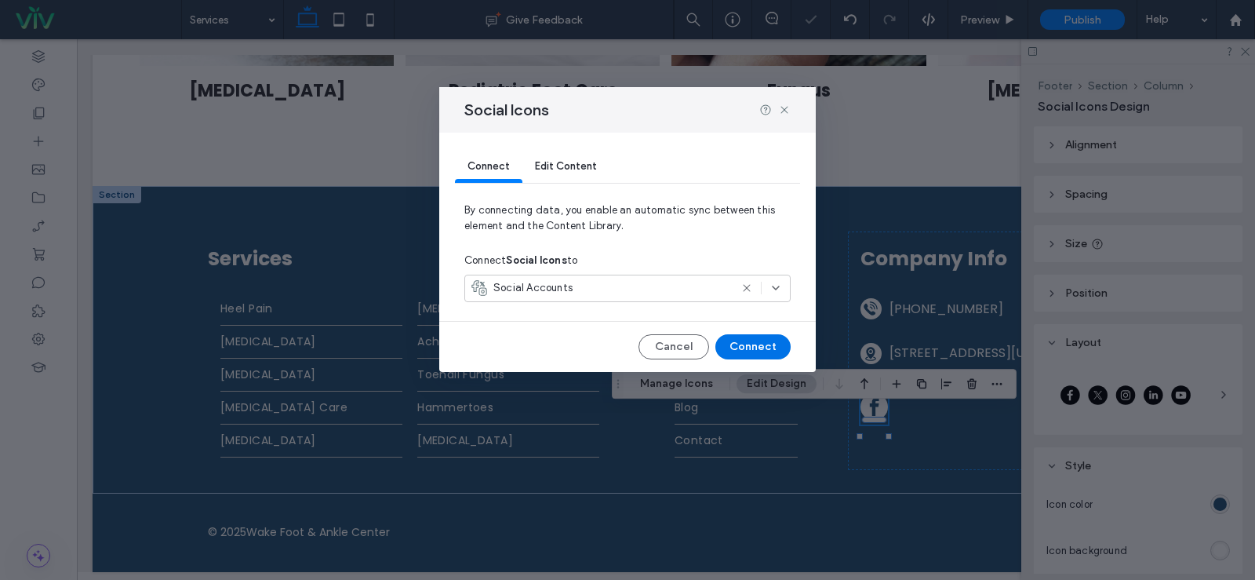
click at [760, 349] on button "Connect" at bounding box center [752, 346] width 75 height 25
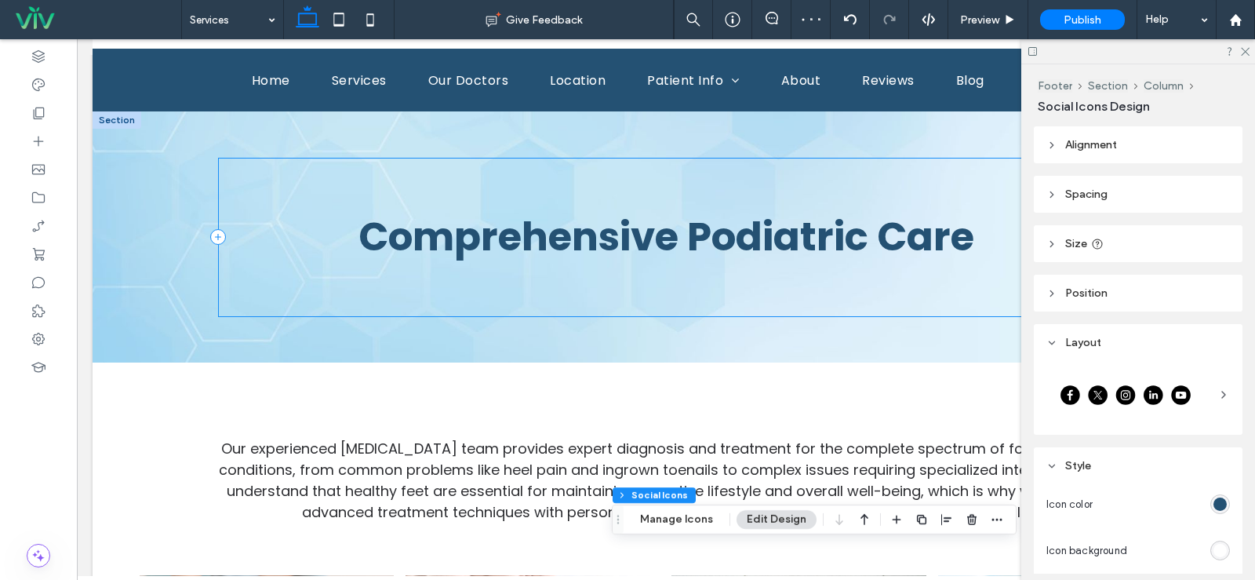
scroll to position [0, 0]
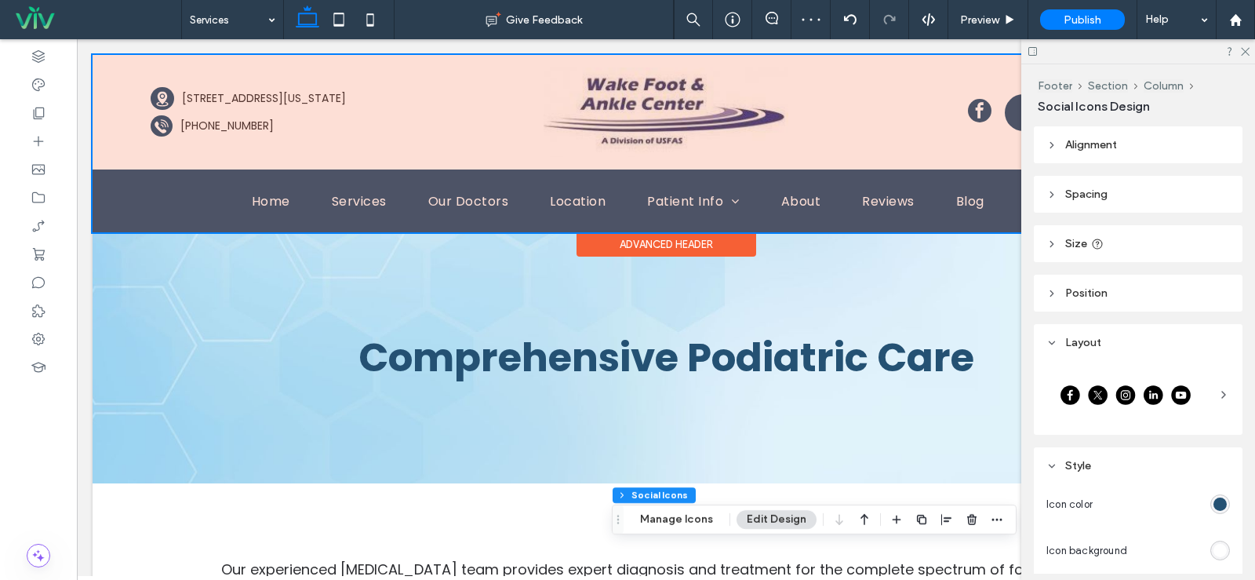
click at [960, 111] on div at bounding box center [666, 143] width 1147 height 177
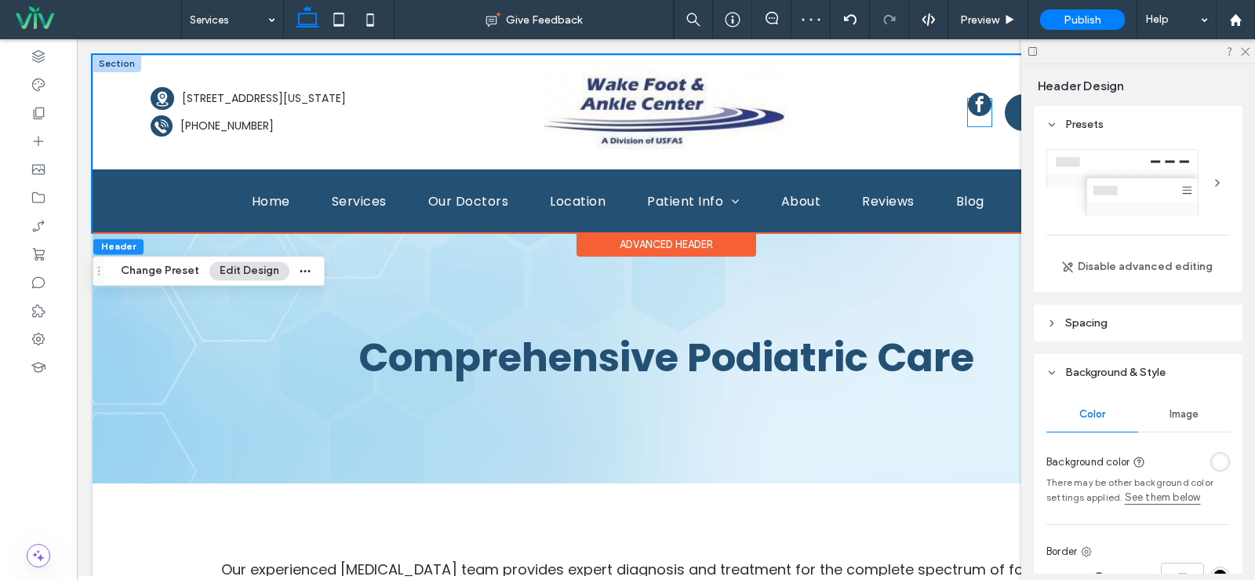
click at [968, 111] on span "facebook" at bounding box center [980, 105] width 24 height 24
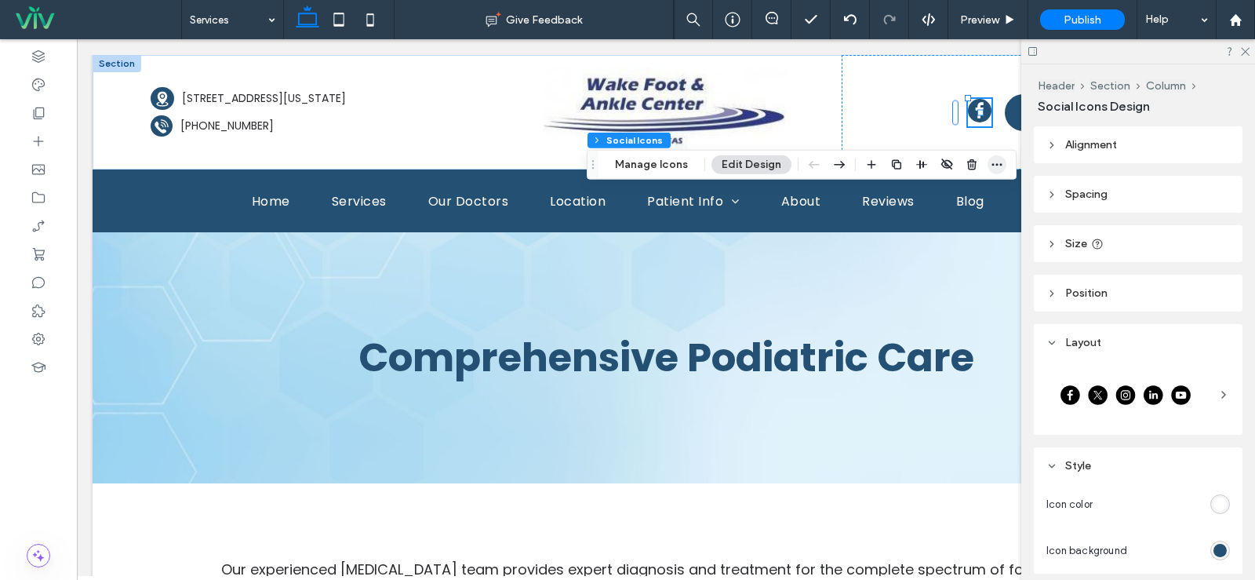
click at [997, 162] on icon "button" at bounding box center [997, 164] width 13 height 13
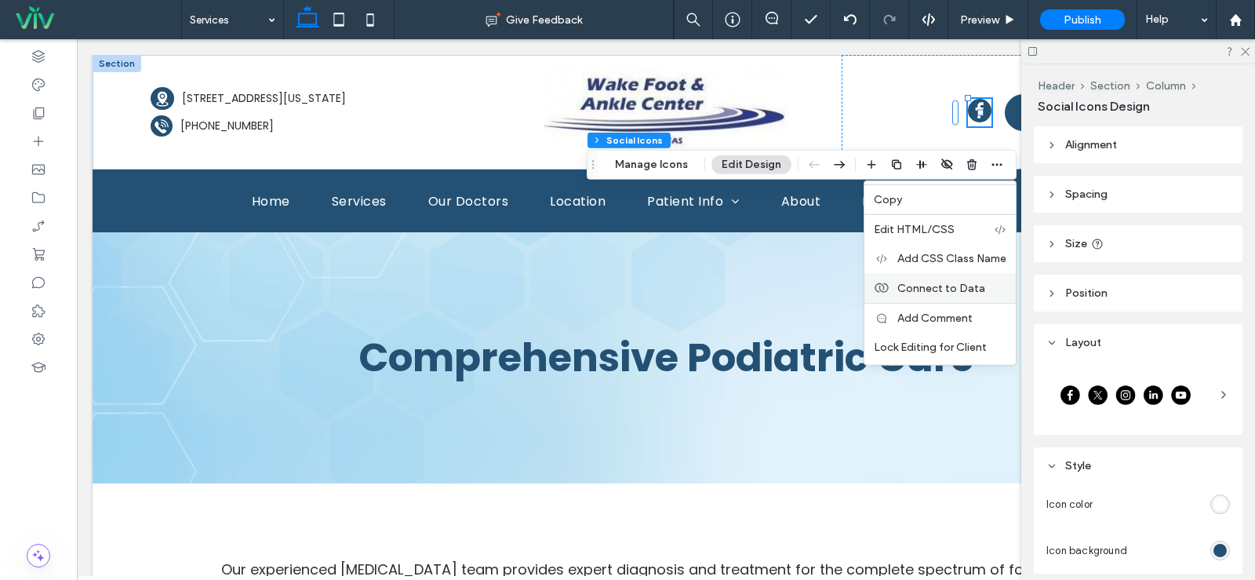
click at [937, 293] on span "Connect to Data" at bounding box center [941, 287] width 88 height 13
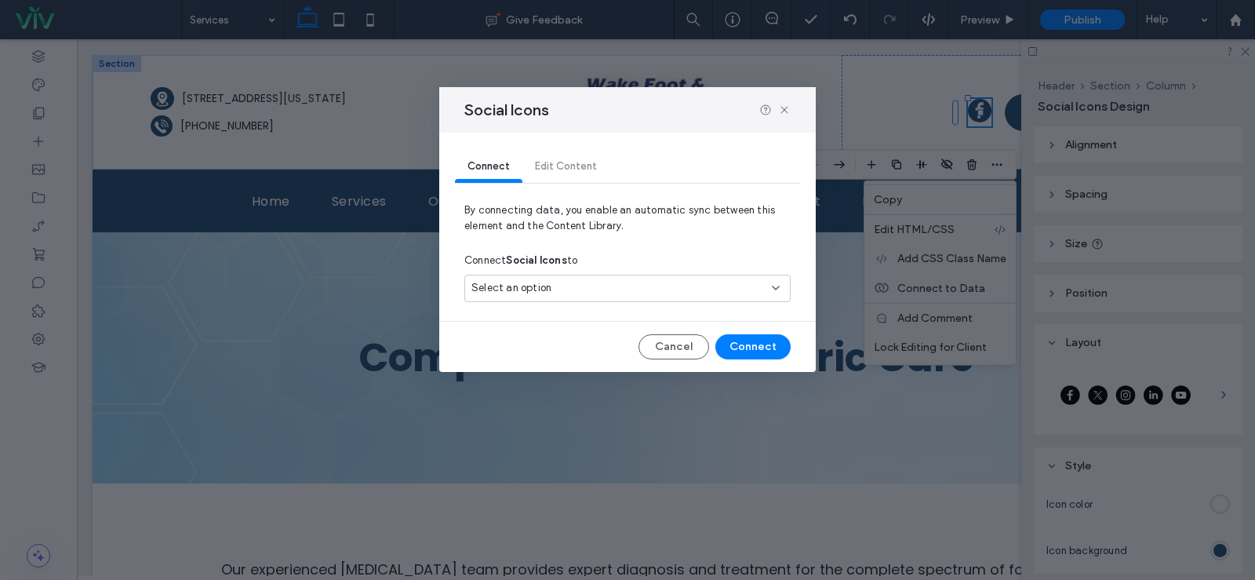
click at [575, 296] on div "Select an option" at bounding box center [617, 288] width 293 height 16
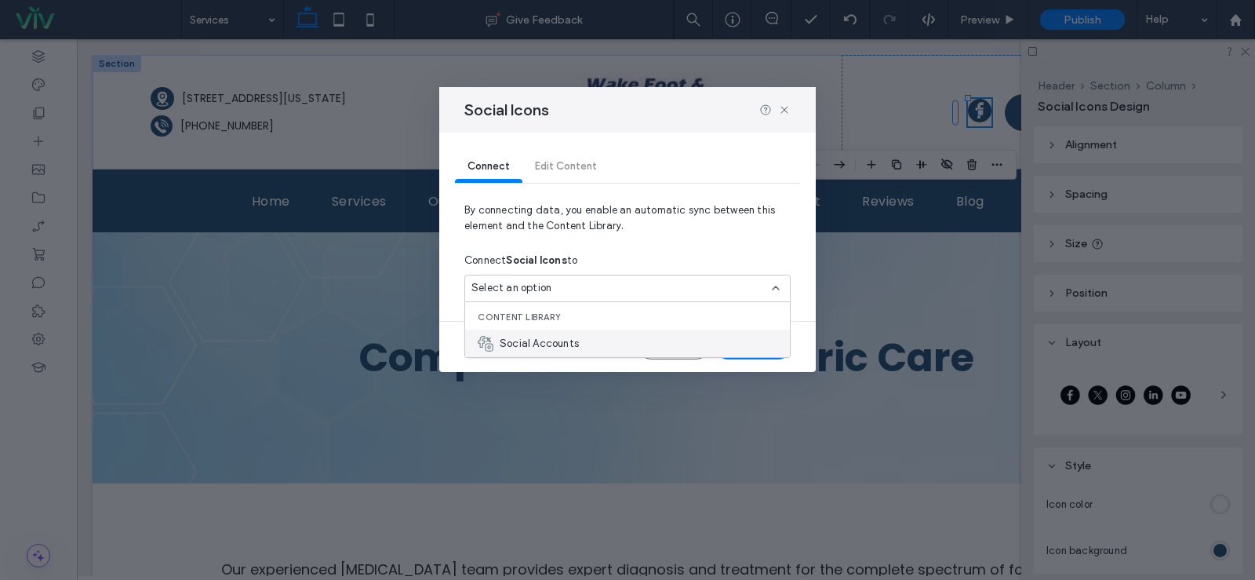
click at [560, 337] on span "Social Accounts" at bounding box center [539, 344] width 79 height 16
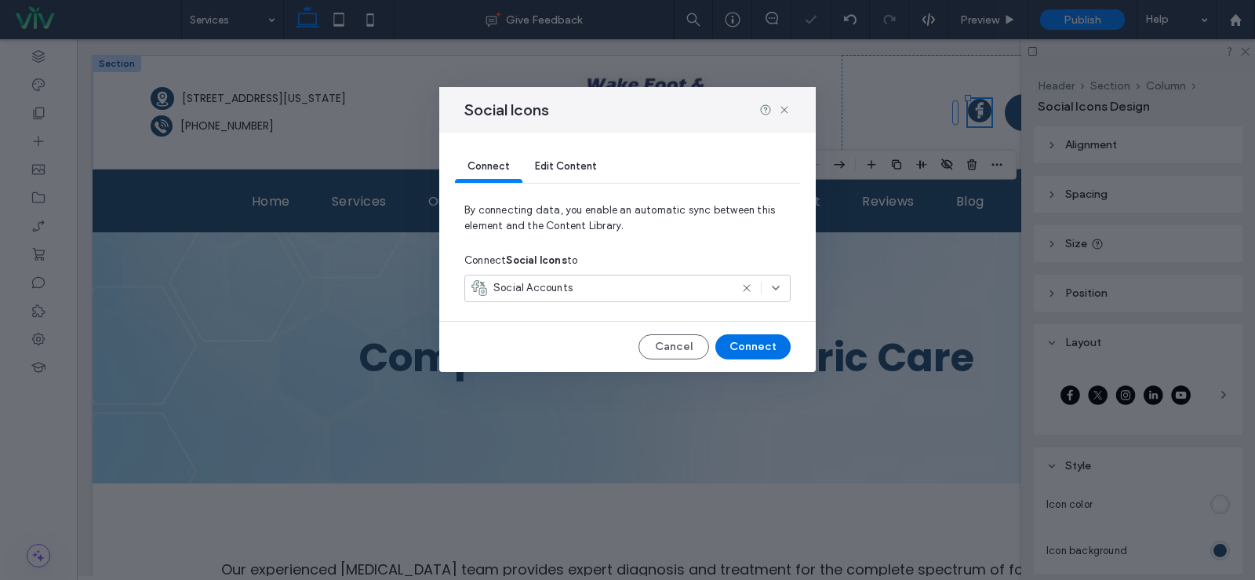
click at [728, 337] on button "Connect" at bounding box center [752, 346] width 75 height 25
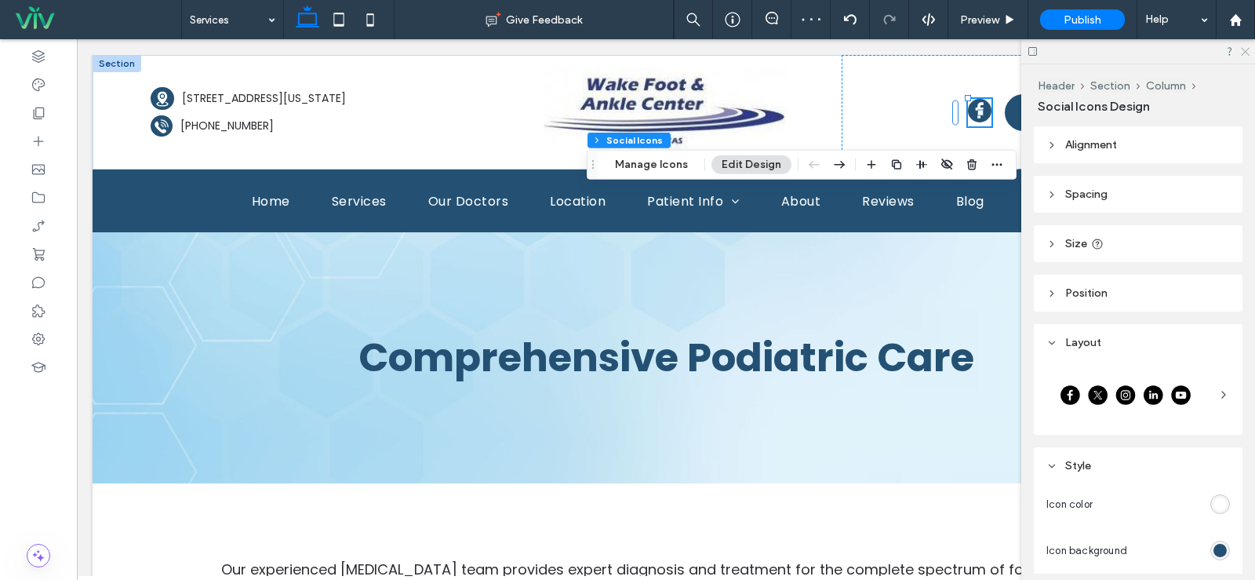
click at [1245, 52] on use at bounding box center [1245, 52] width 9 height 9
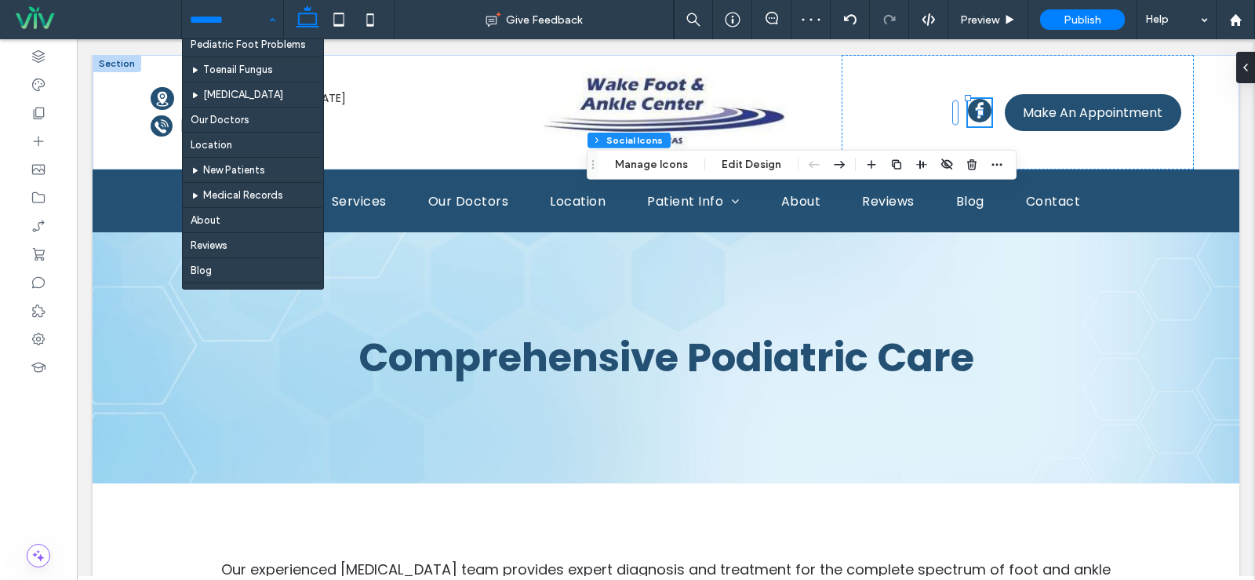
scroll to position [413, 0]
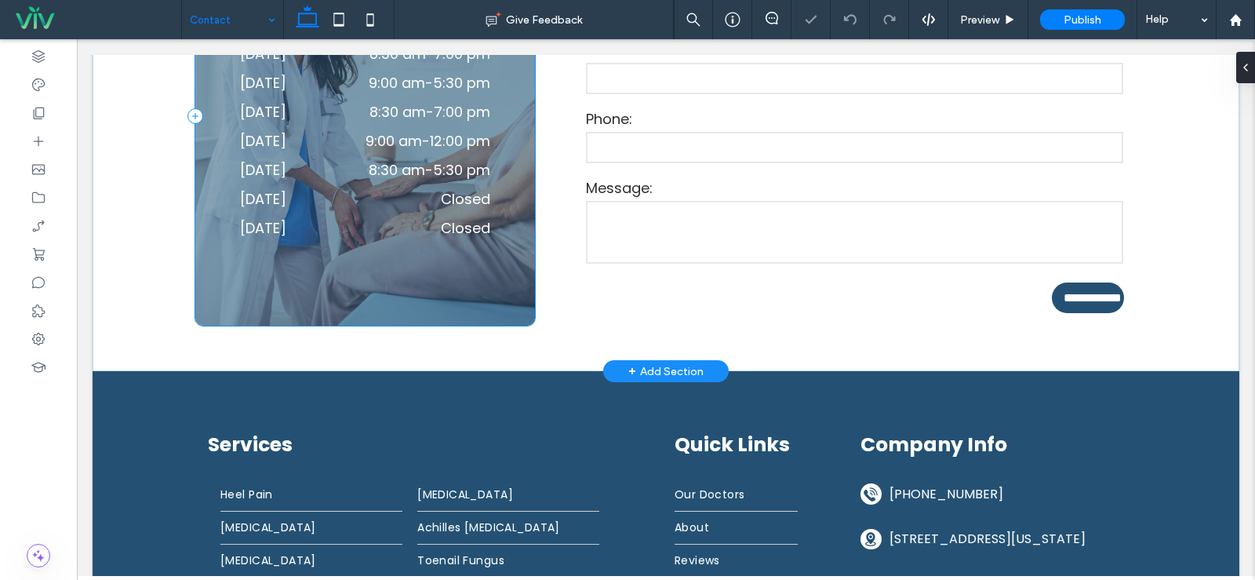
scroll to position [706, 0]
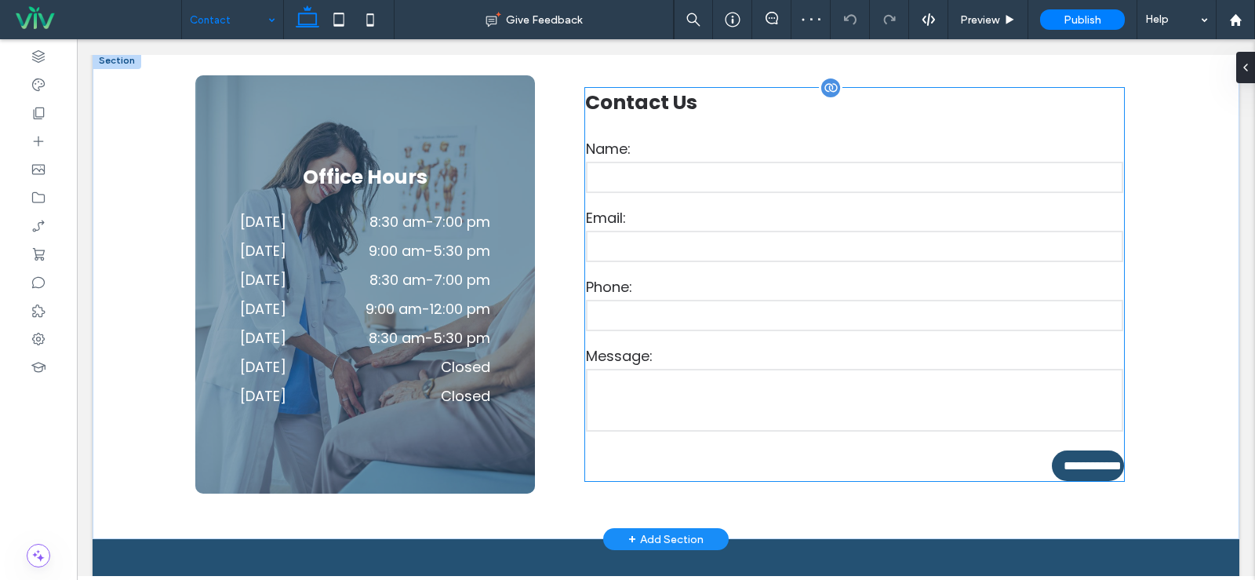
click at [978, 472] on form "**********" at bounding box center [854, 309] width 539 height 344
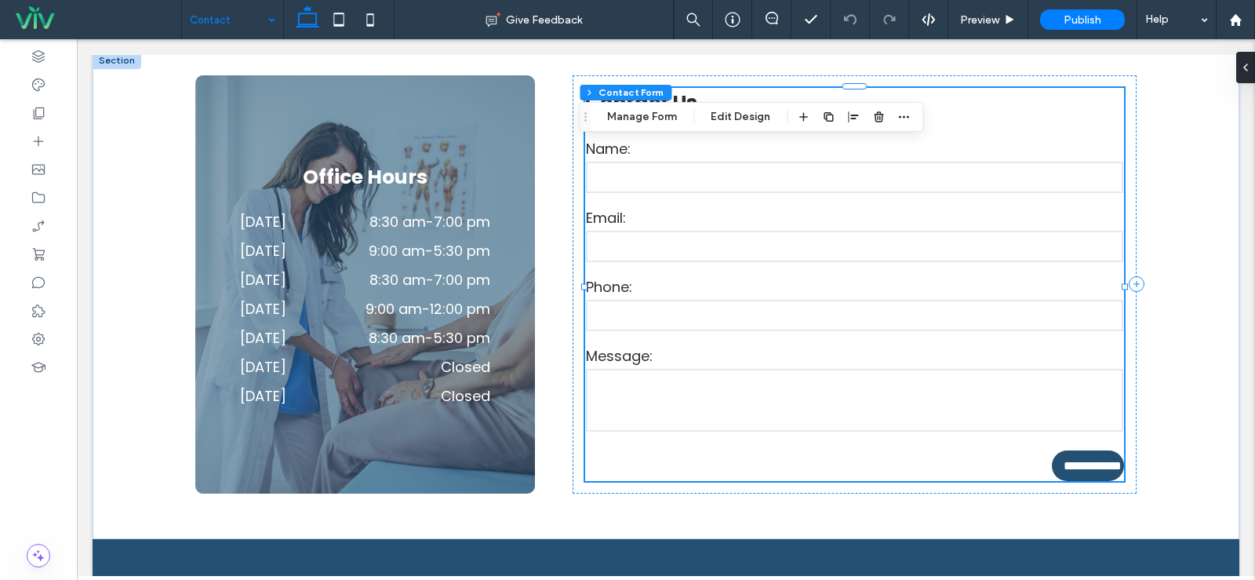
click at [652, 127] on div "Section Column Contact Form Manage Form Edit Design" at bounding box center [751, 117] width 344 height 30
click at [653, 124] on button "Manage Form" at bounding box center [642, 116] width 90 height 19
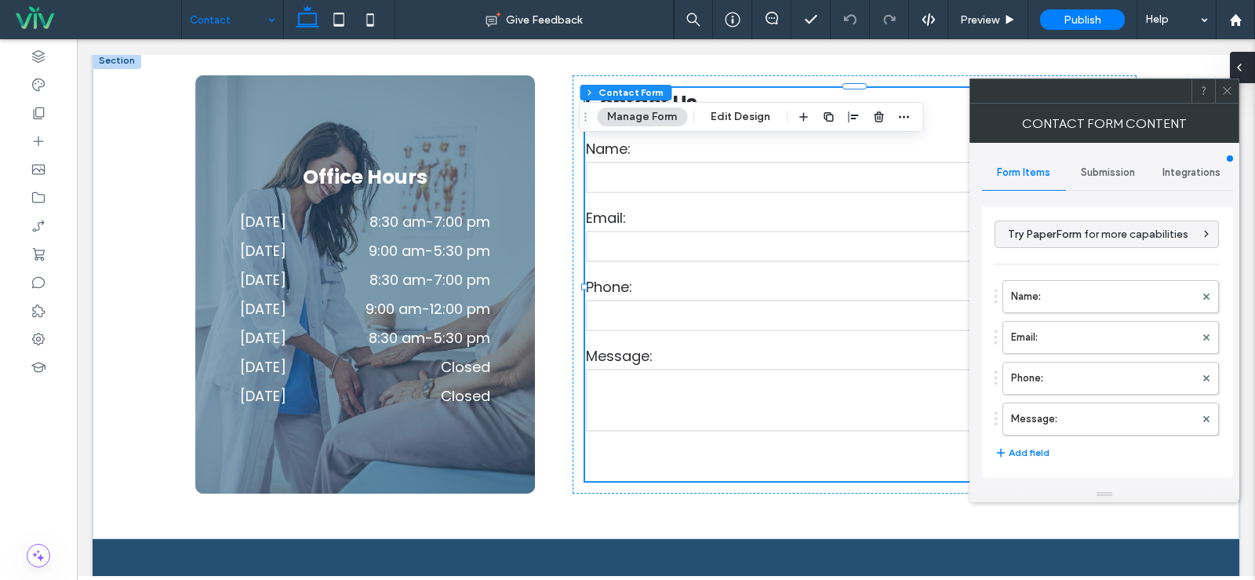
click at [1243, 66] on icon at bounding box center [1239, 67] width 13 height 13
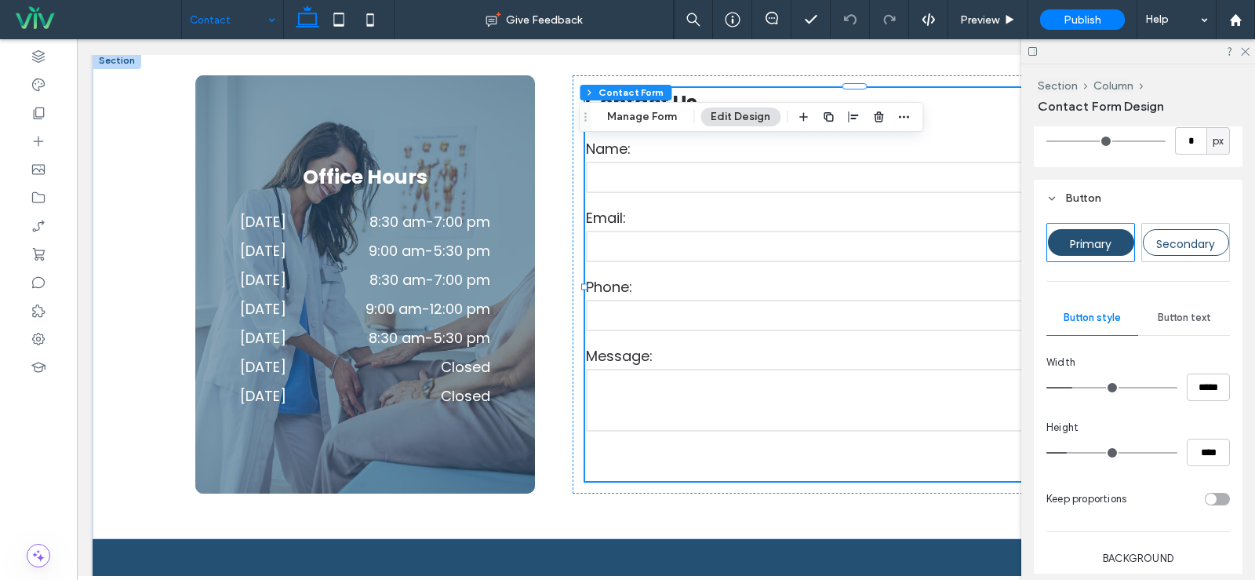
scroll to position [863, 0]
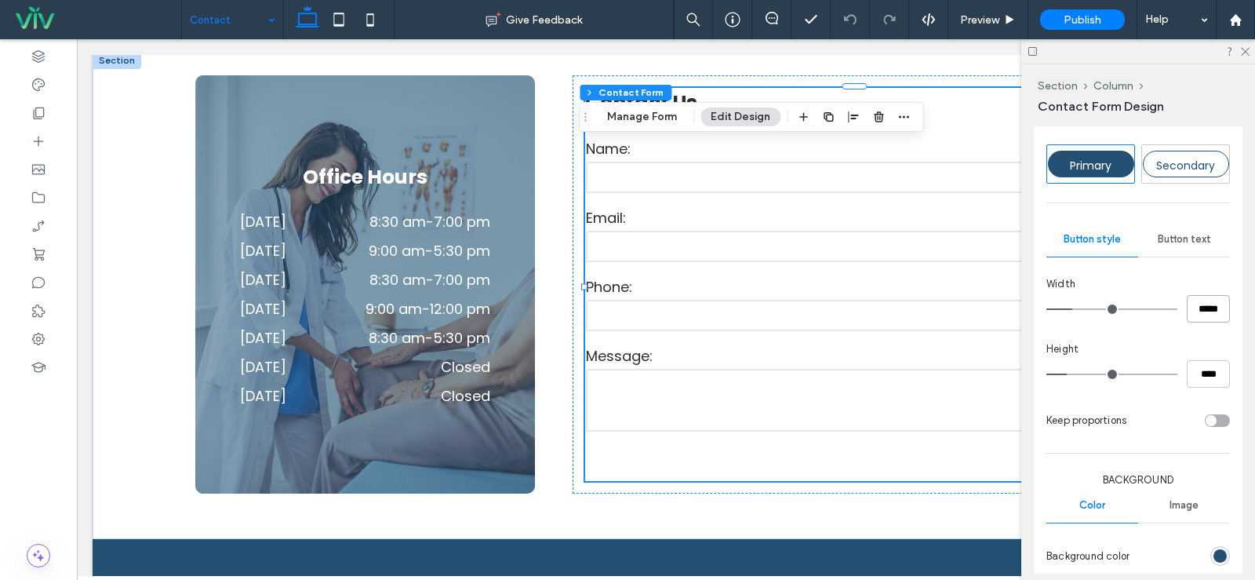
click at [1212, 314] on input "*****" at bounding box center [1208, 308] width 43 height 27
type input "*****"
type input "***"
click at [1249, 49] on use at bounding box center [1245, 52] width 9 height 9
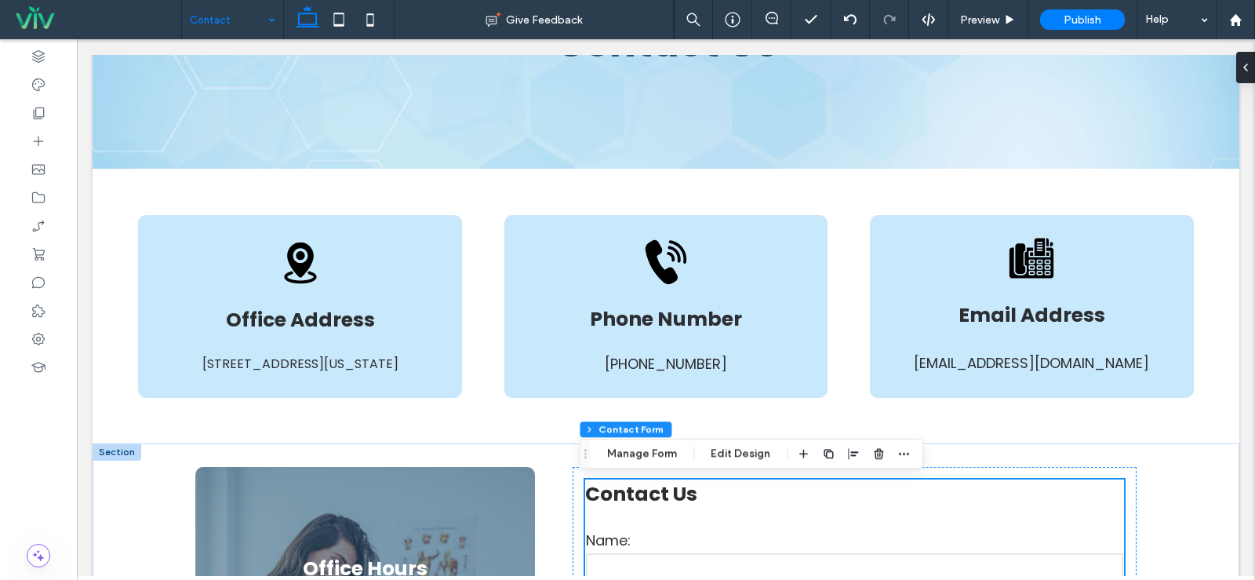
scroll to position [314, 0]
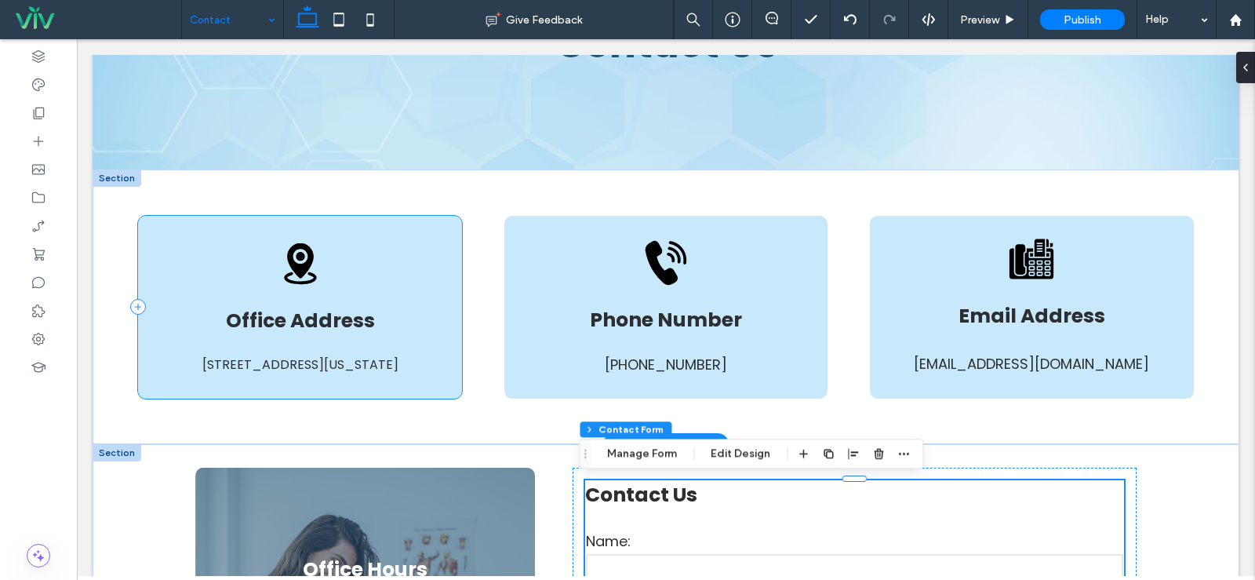
click at [394, 249] on div "A black and white icon of a map pin on a white background. Office Address 833c …" at bounding box center [299, 307] width 323 height 183
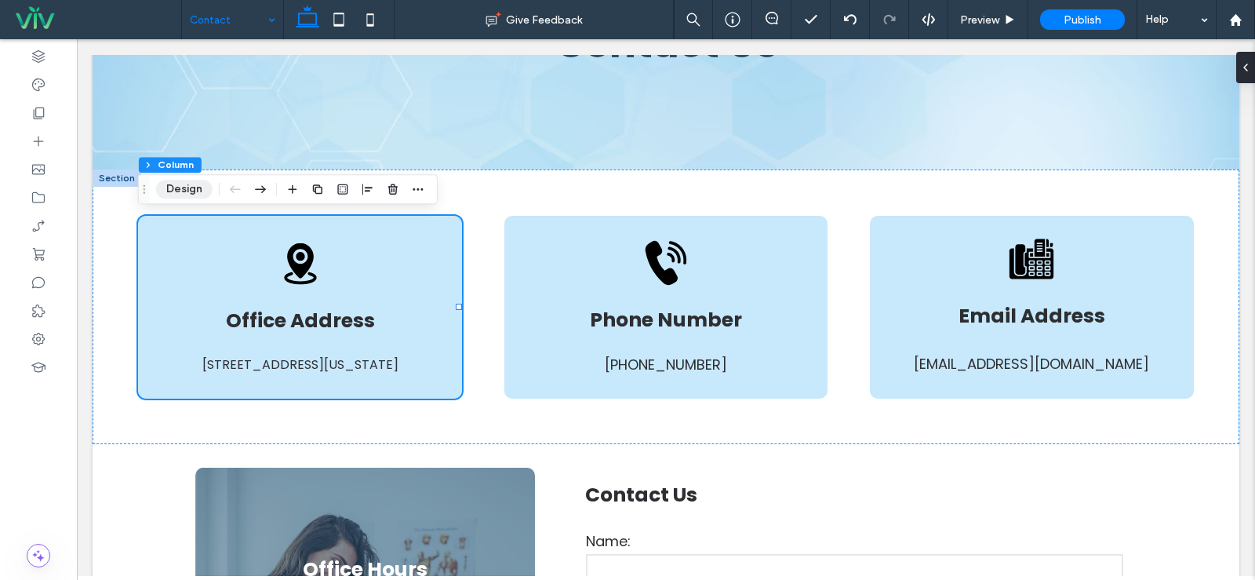
click at [180, 182] on button "Design" at bounding box center [184, 189] width 56 height 19
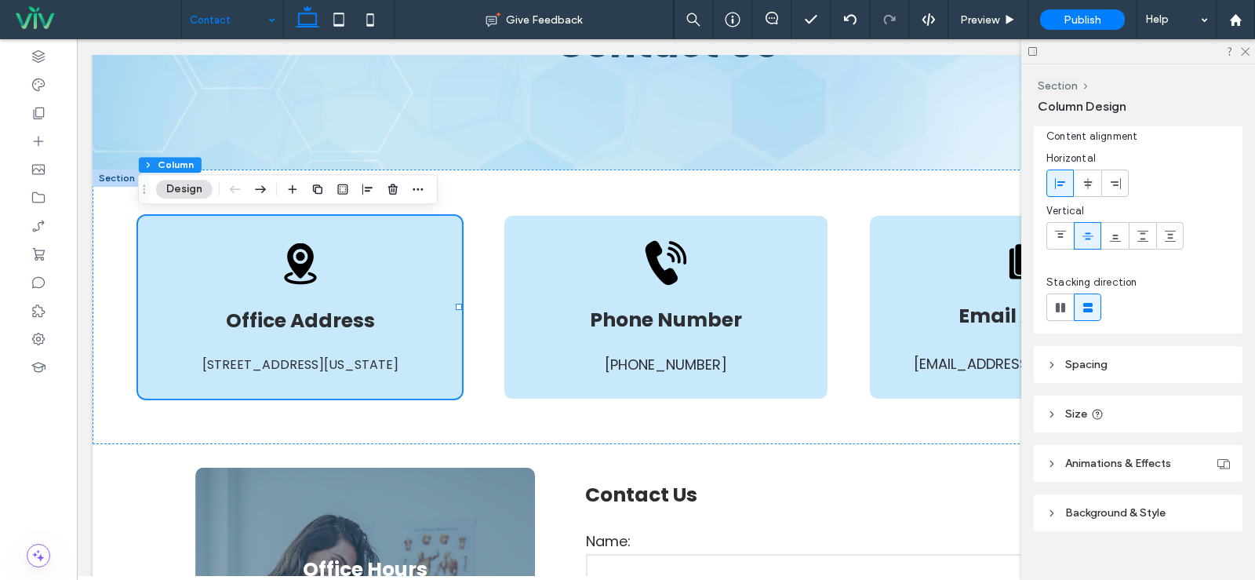
scroll to position [61, 0]
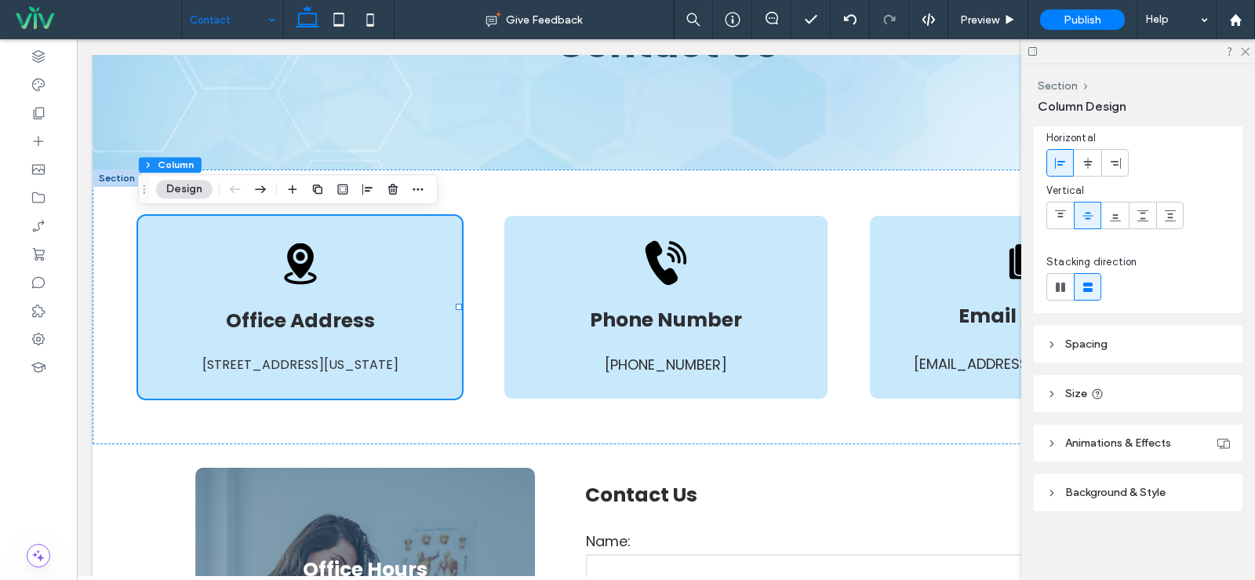
click at [1108, 485] on header "Background & Style" at bounding box center [1138, 492] width 209 height 37
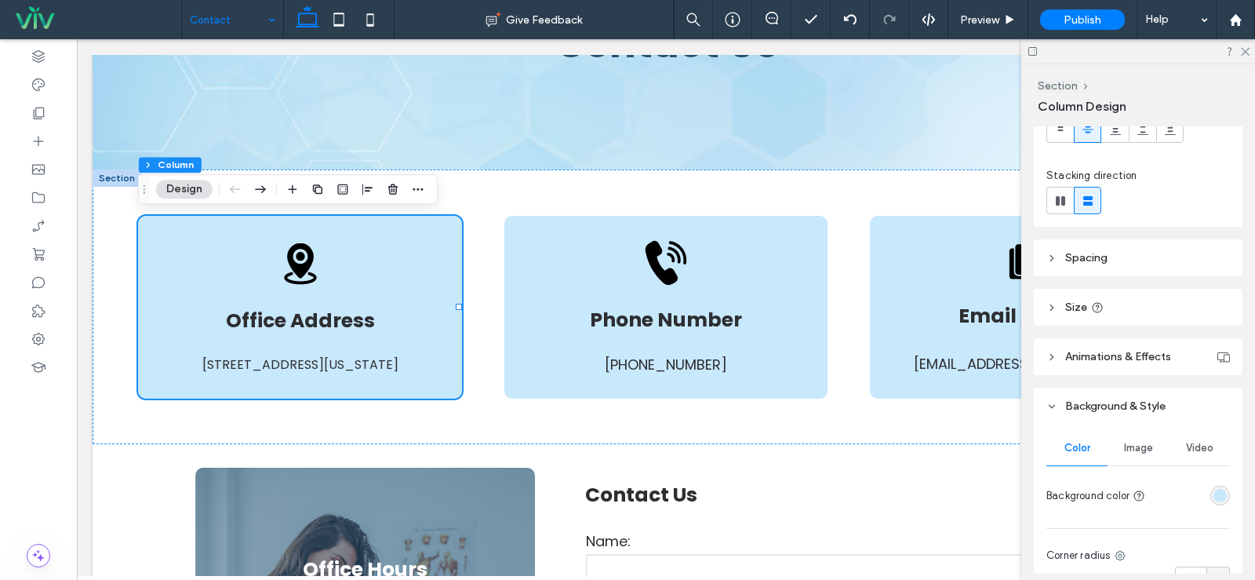
scroll to position [218, 0]
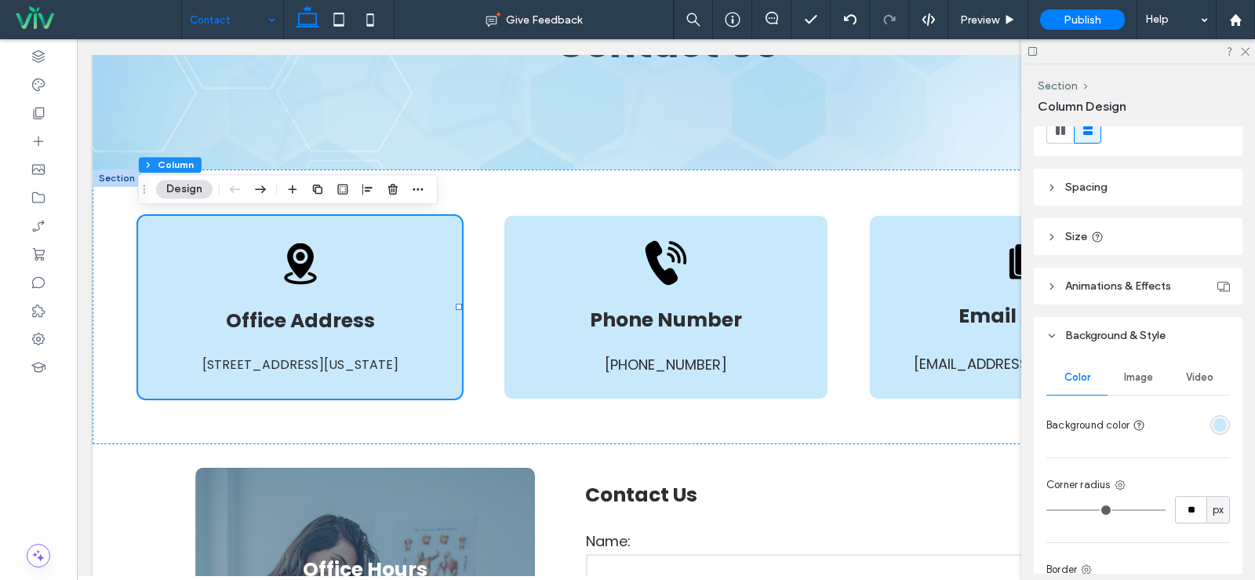
click at [1214, 428] on div "rgba(200, 232, 251, 1)" at bounding box center [1220, 424] width 13 height 13
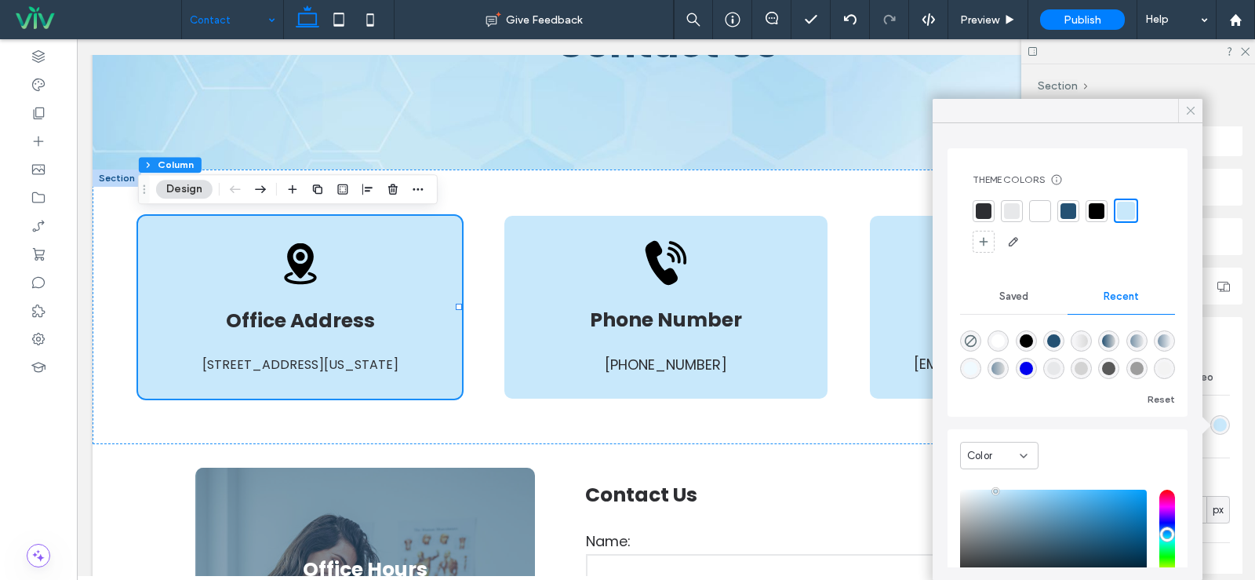
click at [1191, 107] on icon at bounding box center [1191, 111] width 14 height 14
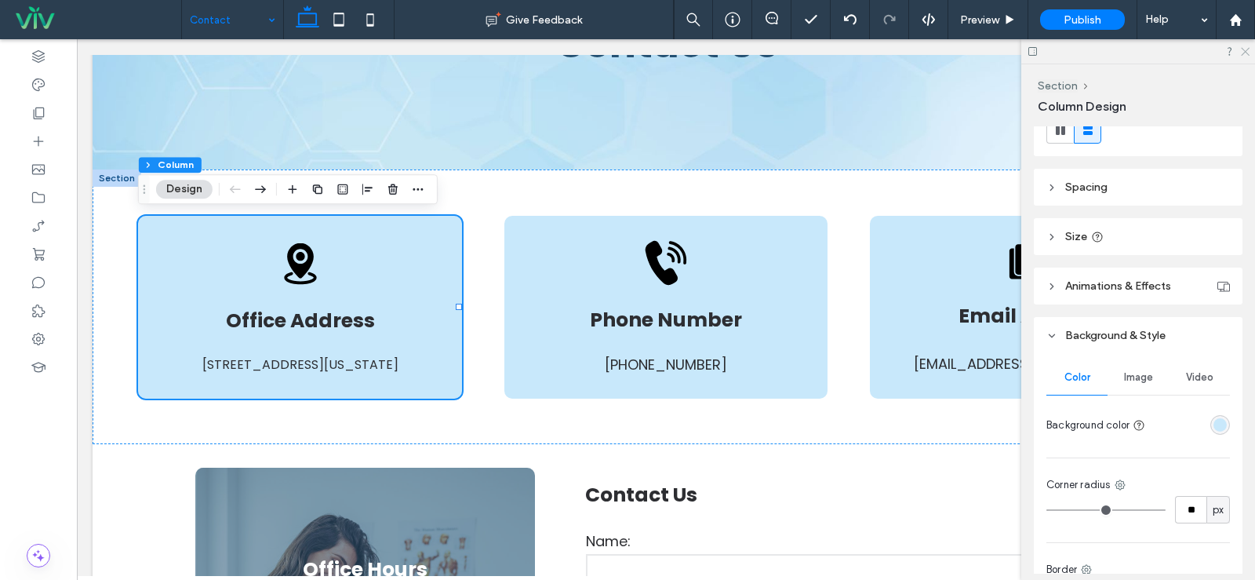
click at [1247, 50] on use at bounding box center [1245, 52] width 9 height 9
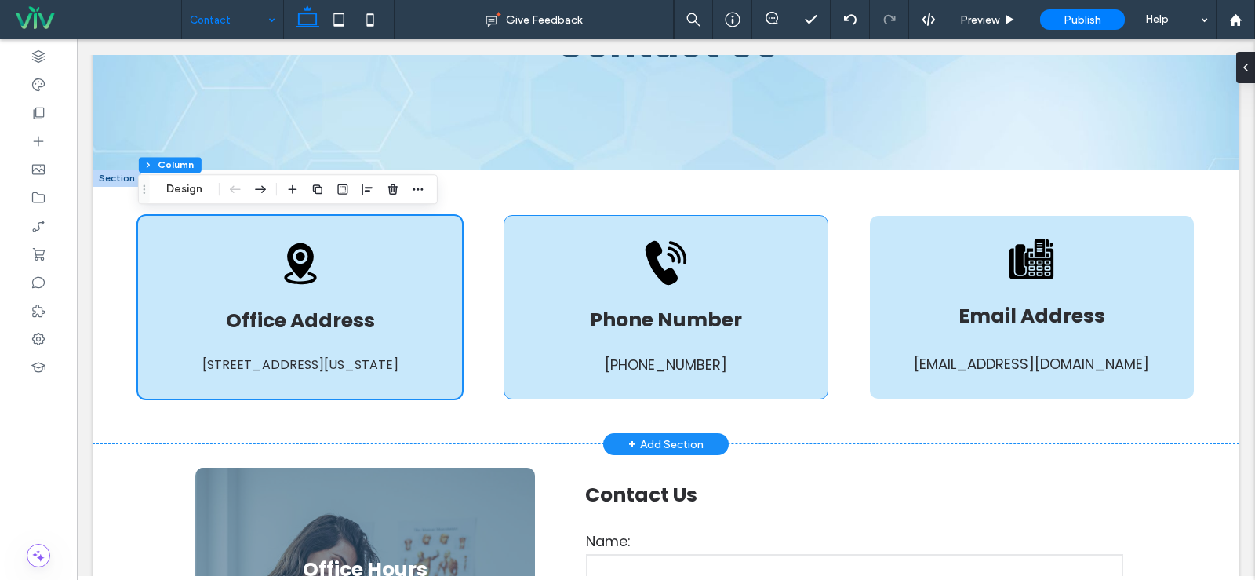
scroll to position [0, 0]
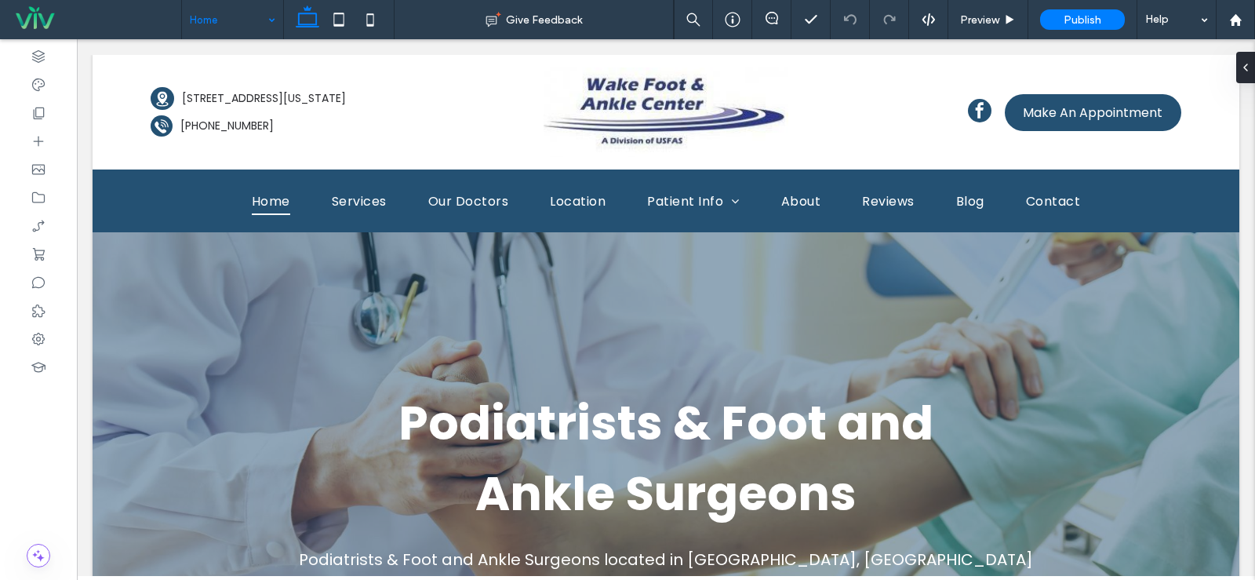
click at [242, 21] on input at bounding box center [229, 19] width 78 height 39
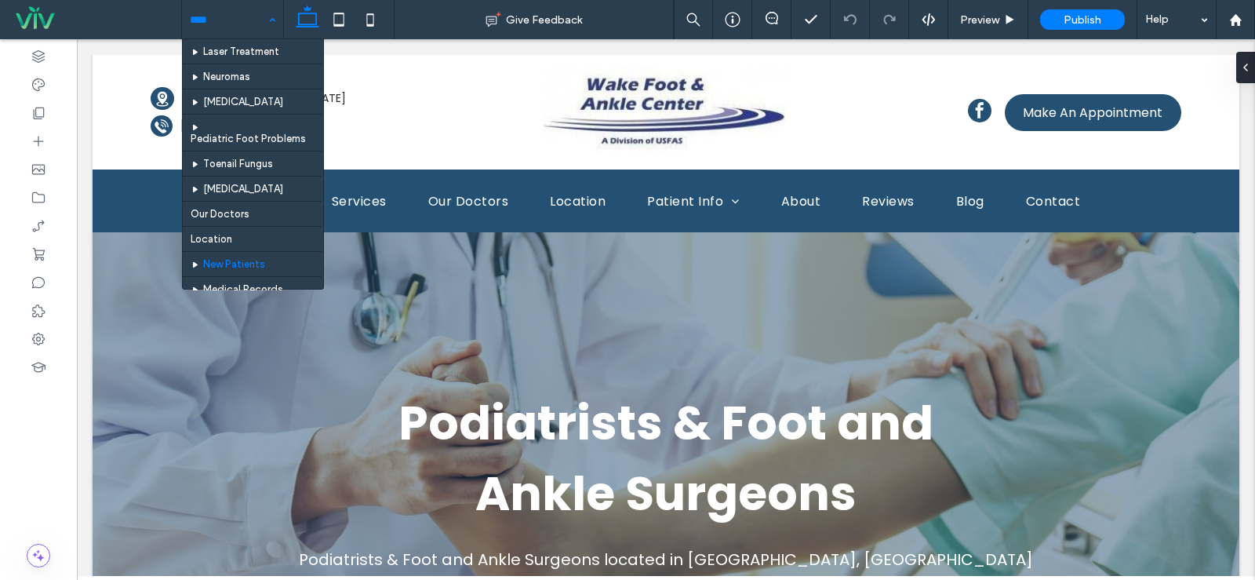
scroll to position [314, 0]
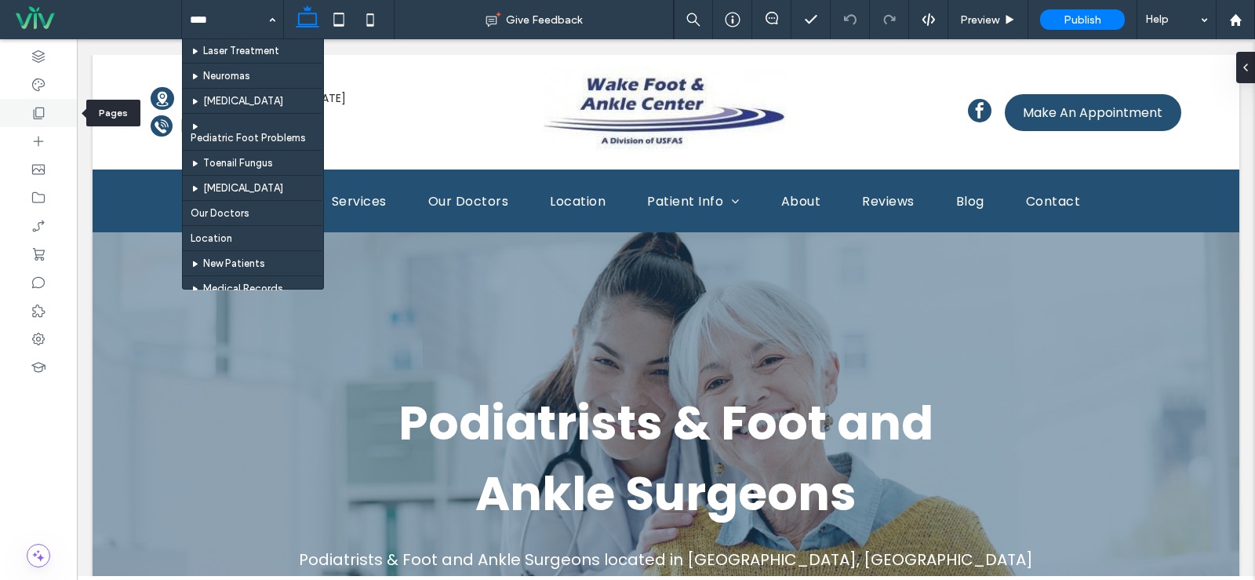
click at [34, 111] on use at bounding box center [39, 113] width 11 height 12
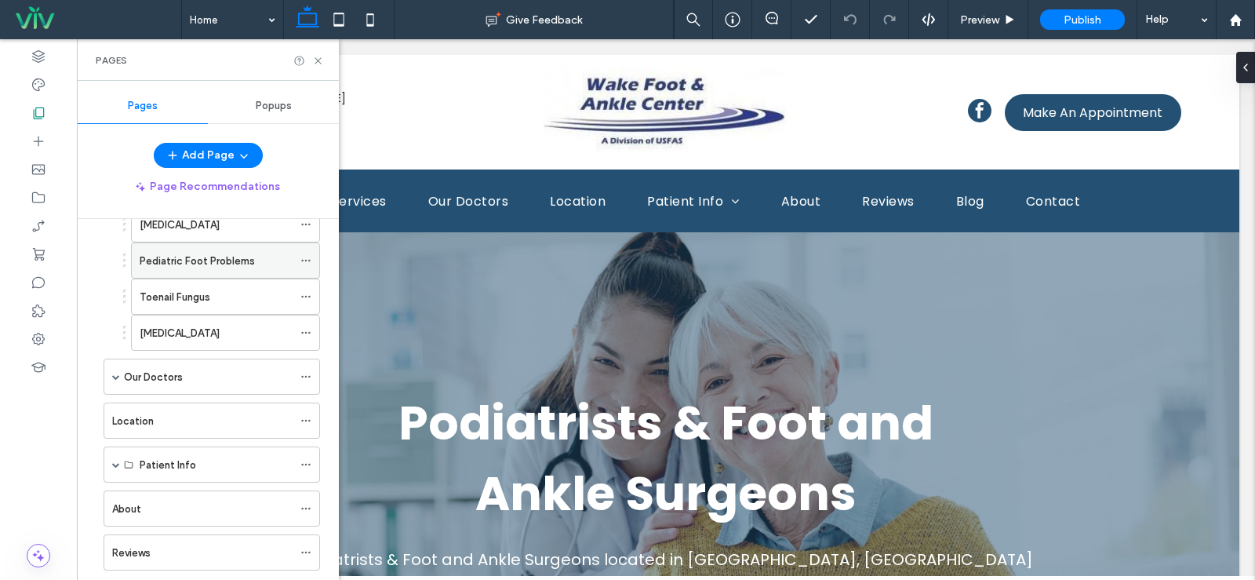
scroll to position [678, 0]
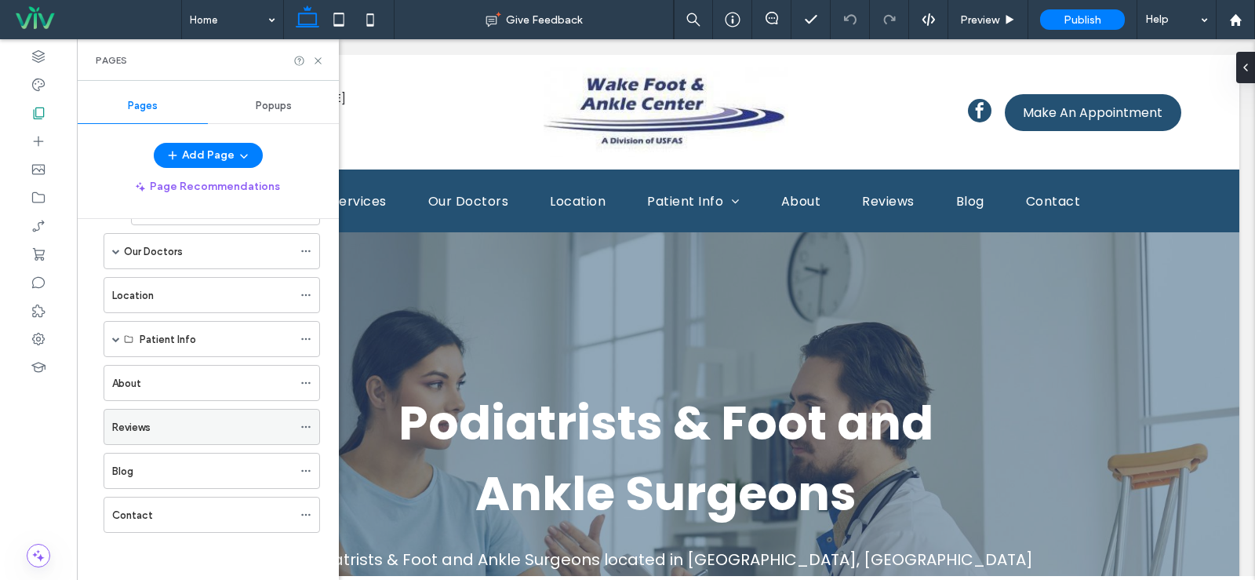
click at [155, 424] on div "Reviews" at bounding box center [202, 427] width 180 height 16
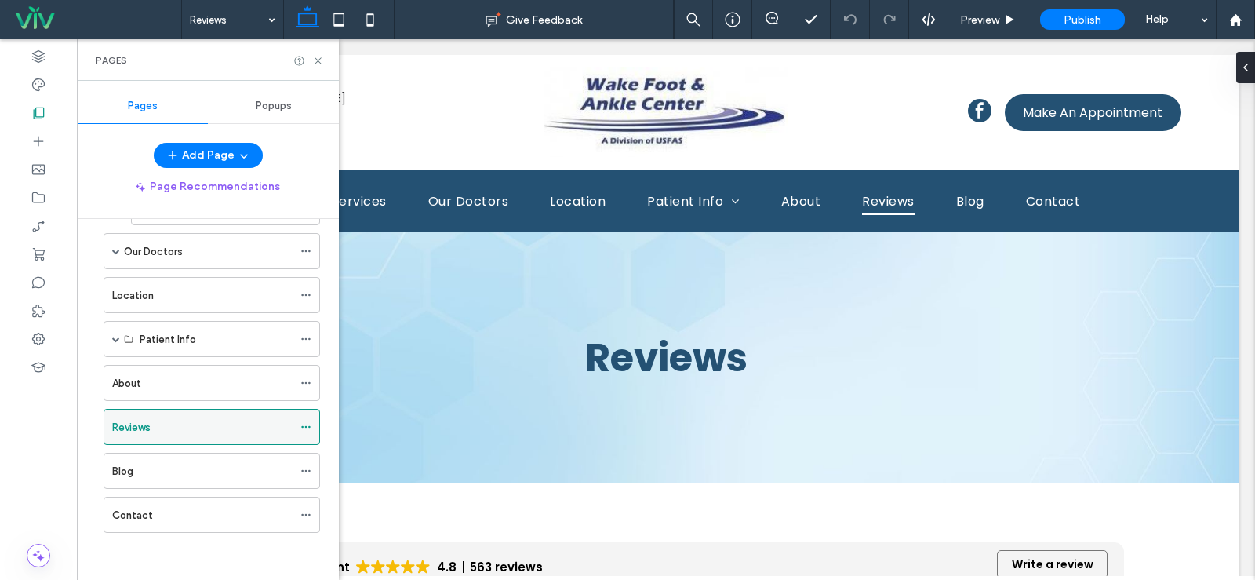
scroll to position [0, 0]
drag, startPoint x: 315, startPoint y: 66, endPoint x: 241, endPoint y: 35, distance: 80.9
click at [315, 66] on icon at bounding box center [318, 61] width 12 height 12
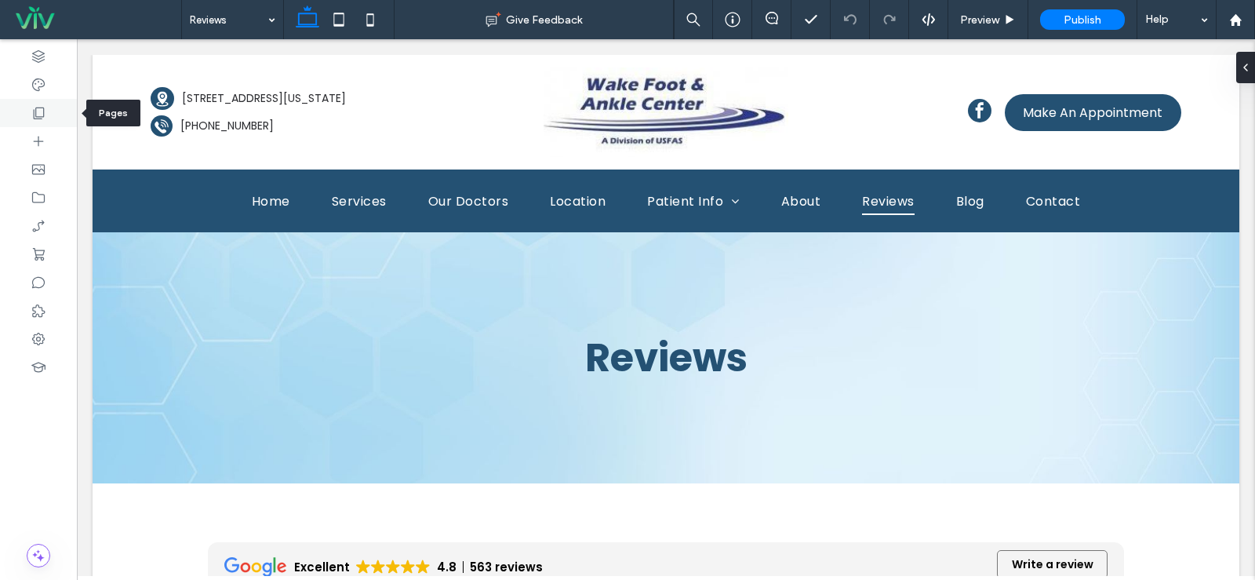
click at [41, 120] on icon at bounding box center [39, 113] width 16 height 16
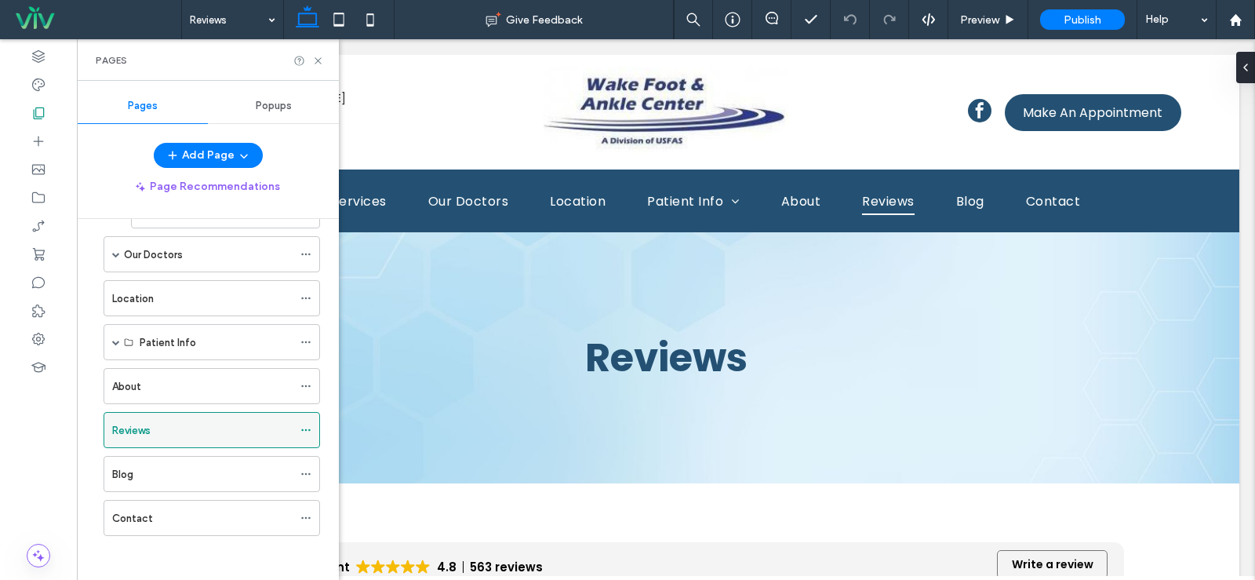
scroll to position [678, 0]
click at [311, 422] on icon at bounding box center [305, 426] width 11 height 11
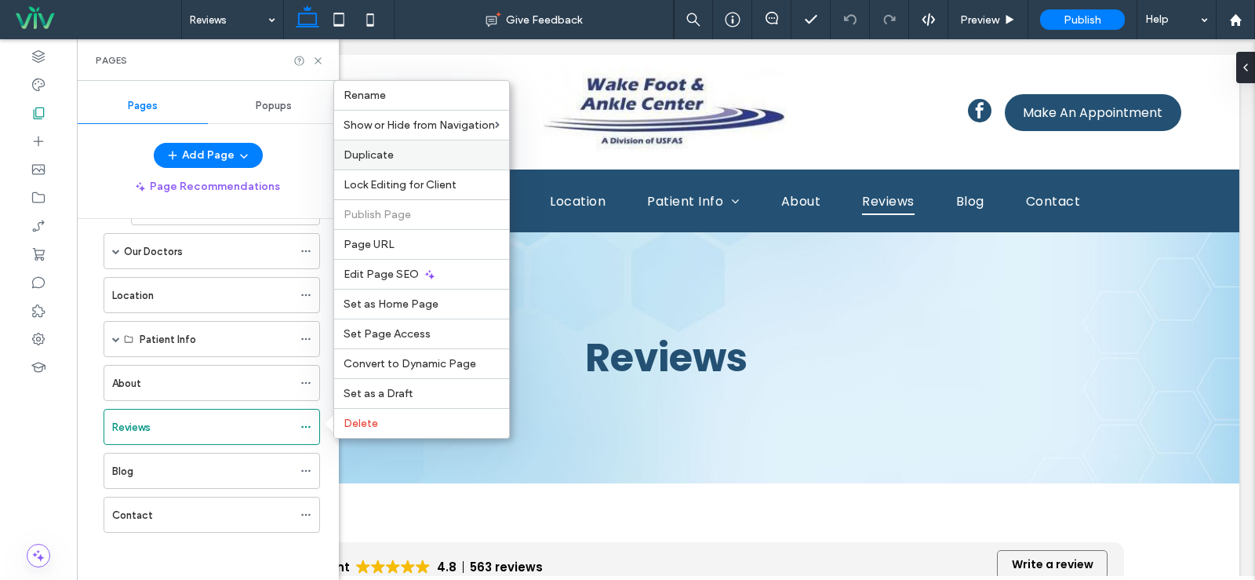
click at [406, 151] on label "Duplicate" at bounding box center [422, 154] width 156 height 13
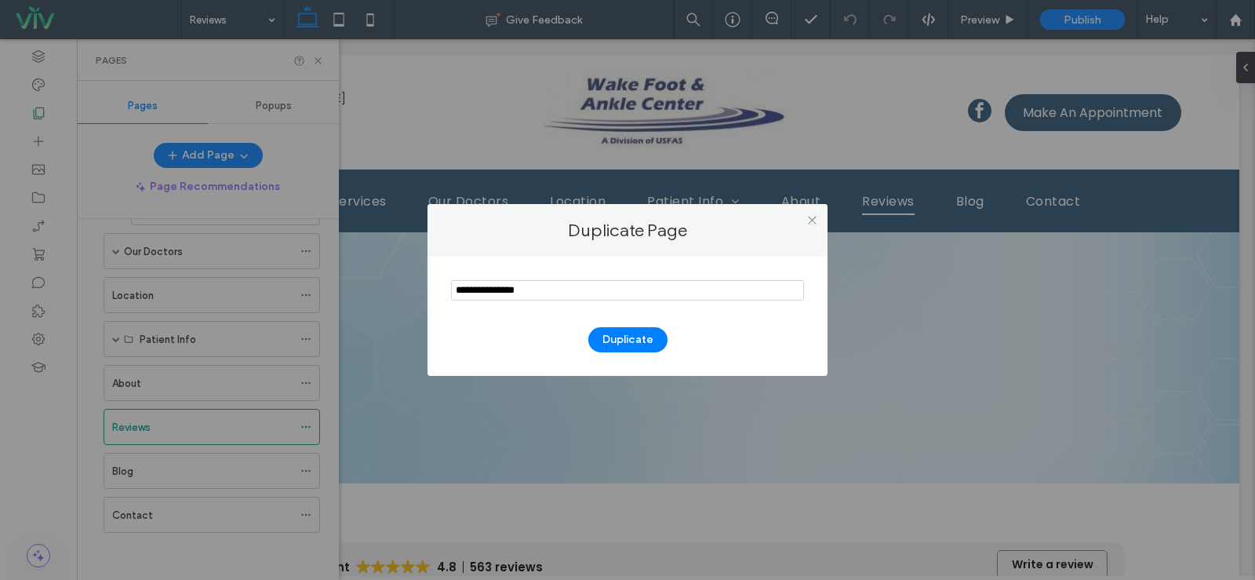
click at [482, 289] on input "notEmpty" at bounding box center [627, 290] width 353 height 20
type input "**********"
click at [632, 340] on button "Duplicate" at bounding box center [627, 339] width 79 height 25
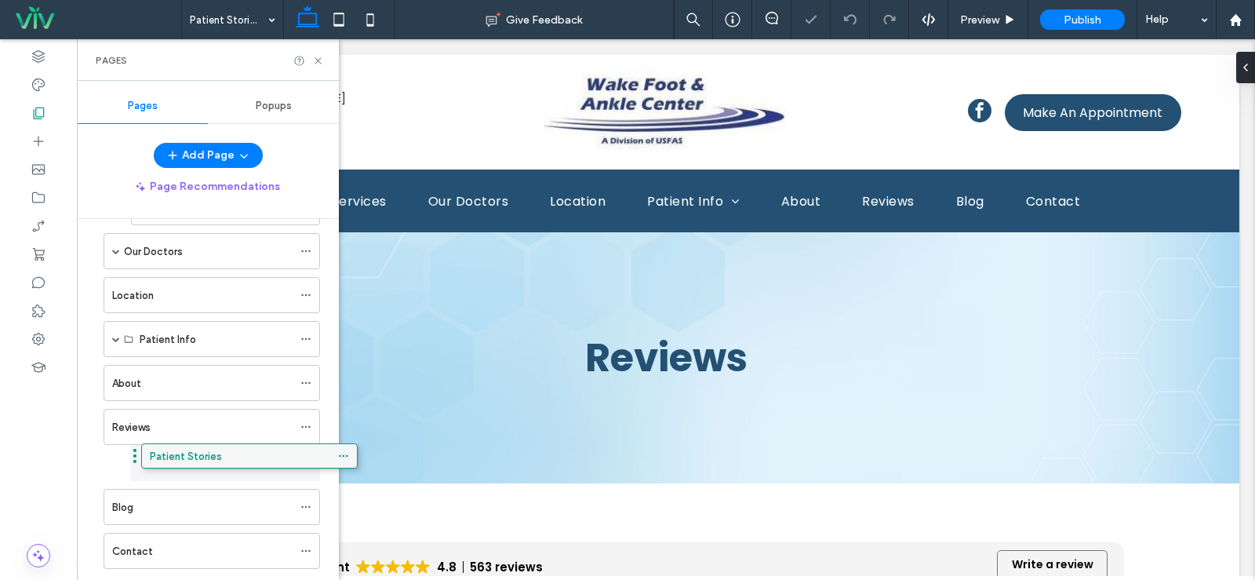
drag, startPoint x: 160, startPoint y: 553, endPoint x: 198, endPoint y: 456, distance: 104.3
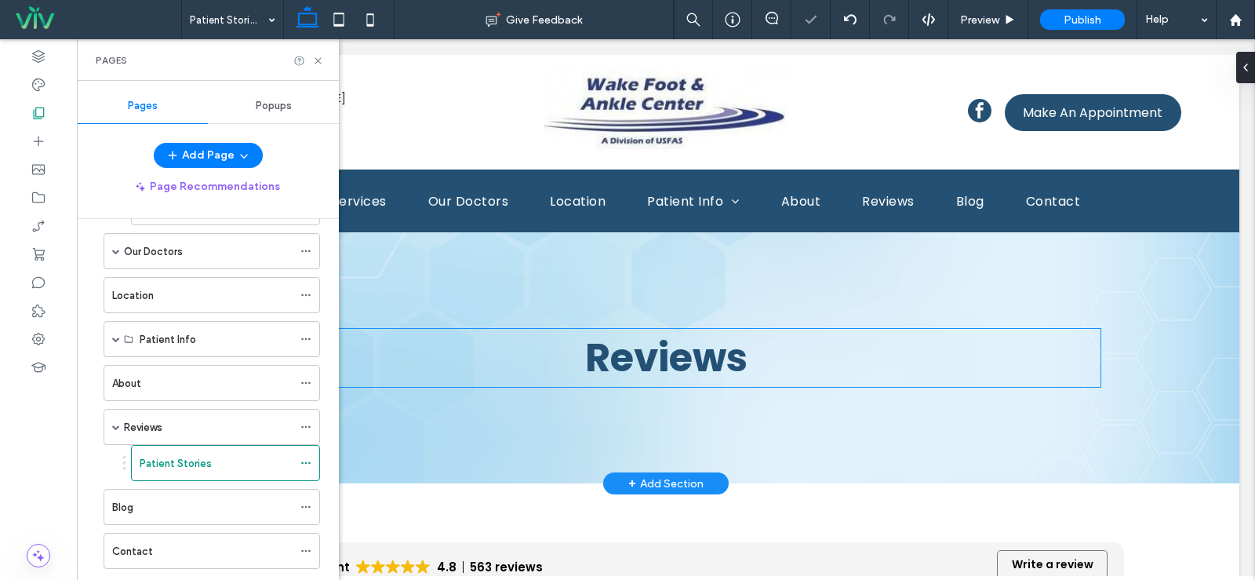
click at [642, 369] on span "Reviews" at bounding box center [666, 357] width 162 height 56
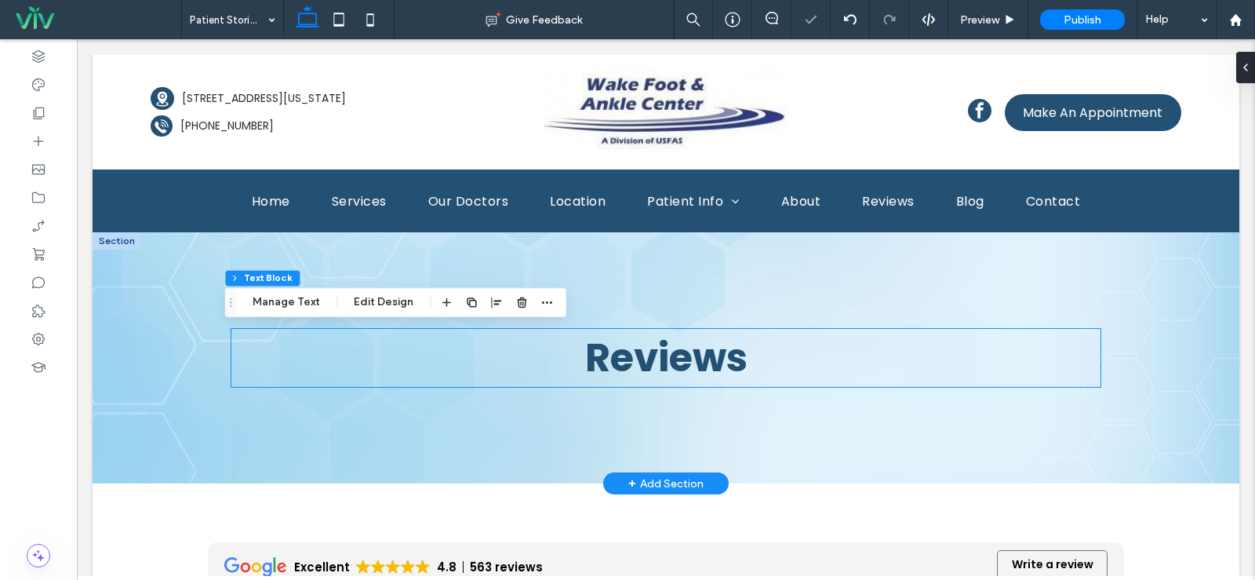
click at [642, 369] on span "Reviews" at bounding box center [666, 357] width 162 height 56
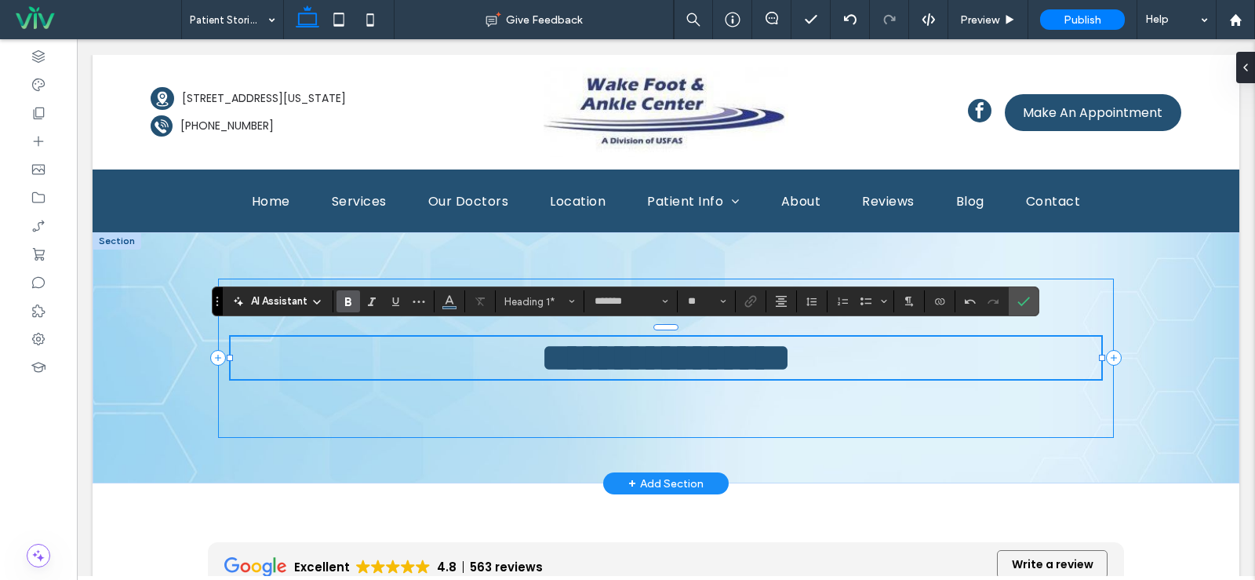
click at [1017, 318] on div "**********" at bounding box center [666, 357] width 896 height 159
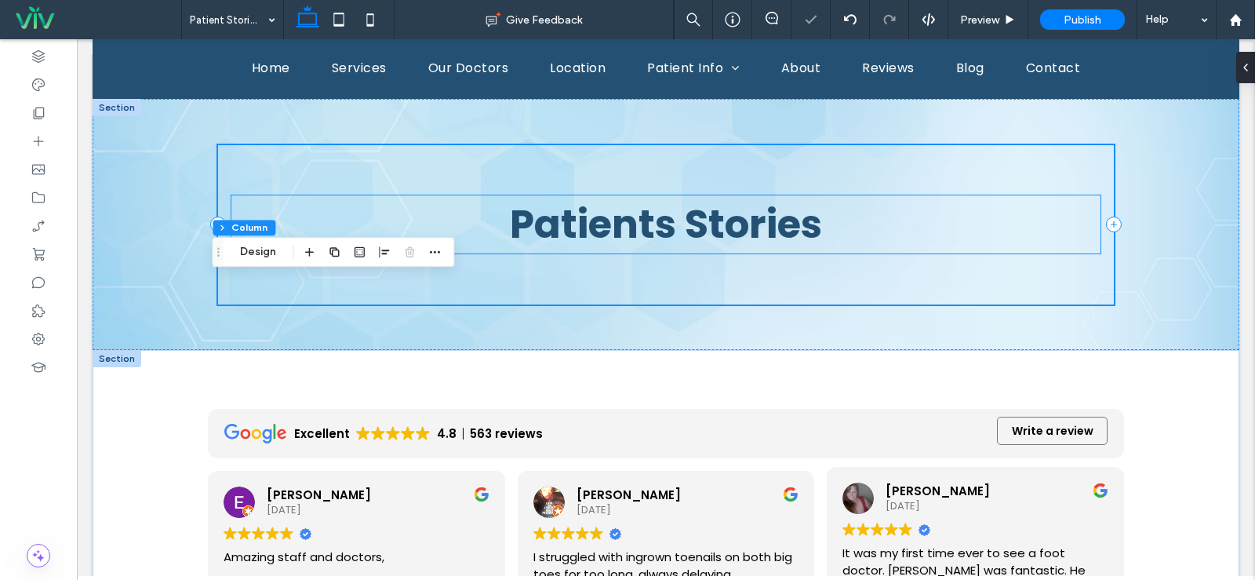
scroll to position [314, 0]
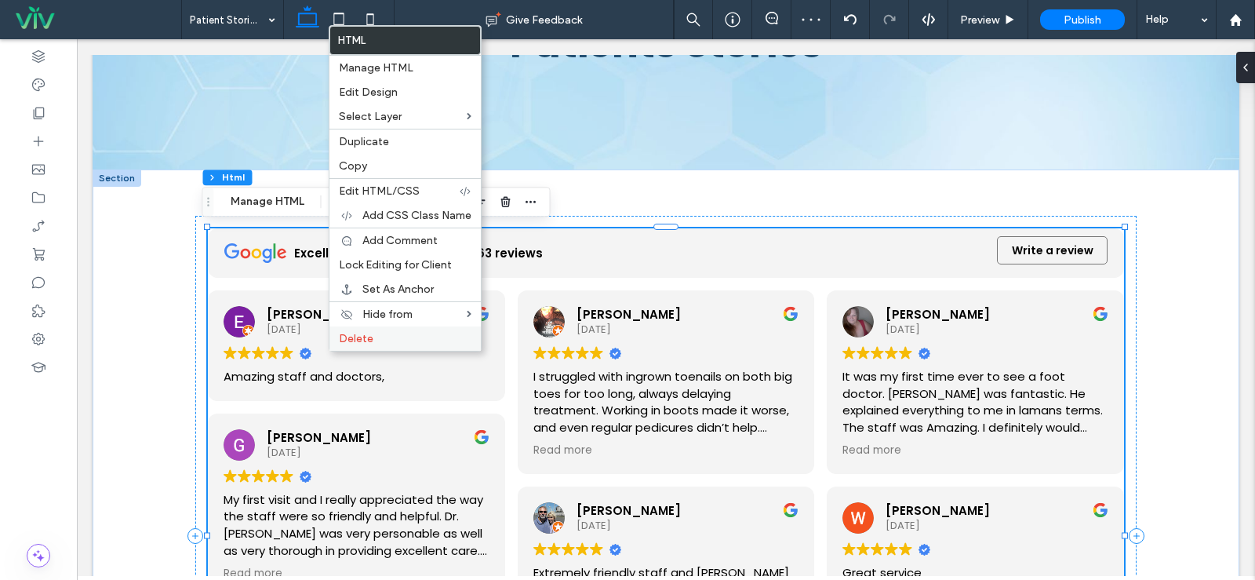
click at [398, 343] on label "Delete" at bounding box center [405, 338] width 133 height 13
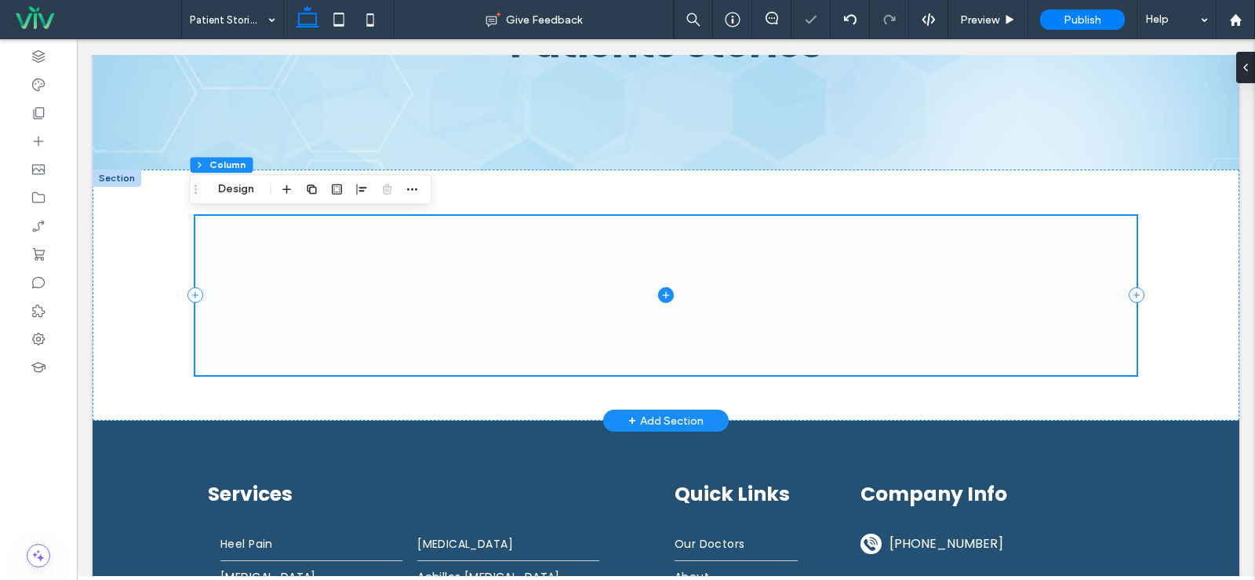
click at [329, 263] on span at bounding box center [665, 295] width 941 height 159
click at [1239, 69] on use at bounding box center [1239, 67] width 3 height 6
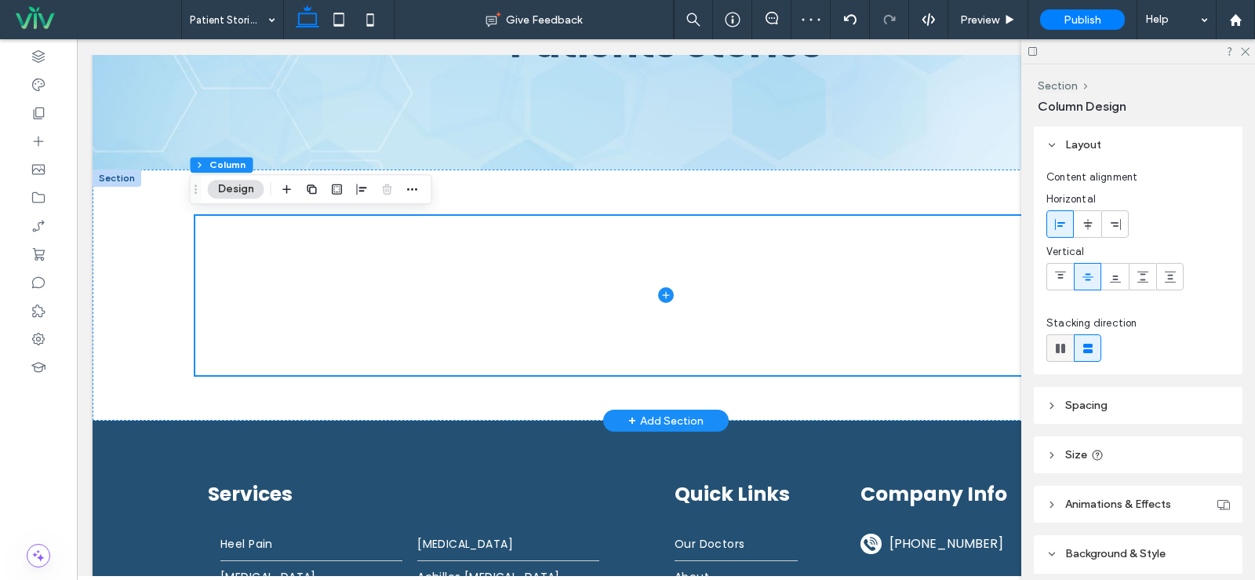
click at [1067, 351] on icon at bounding box center [1061, 348] width 16 height 16
type input "*"
type input "**"
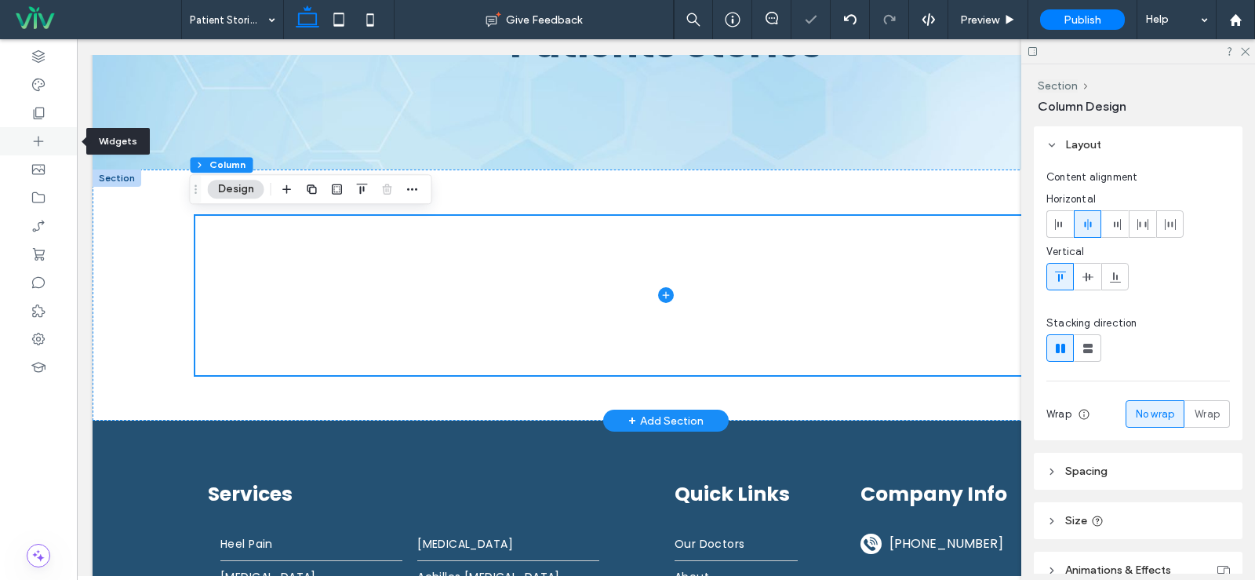
click at [43, 134] on icon at bounding box center [39, 141] width 16 height 16
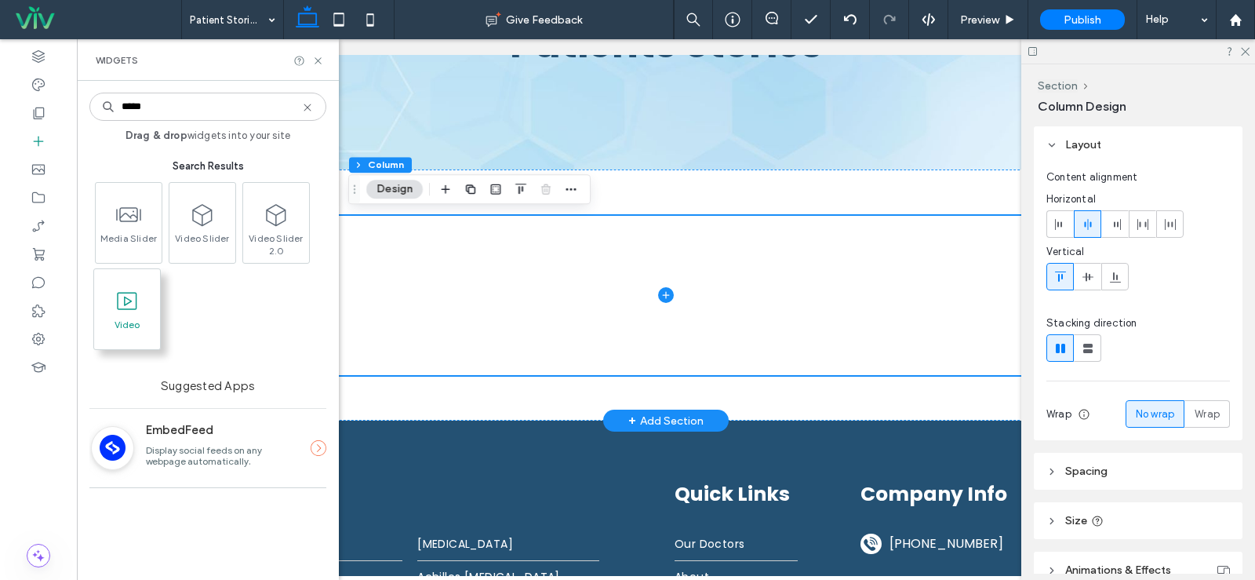
type input "*****"
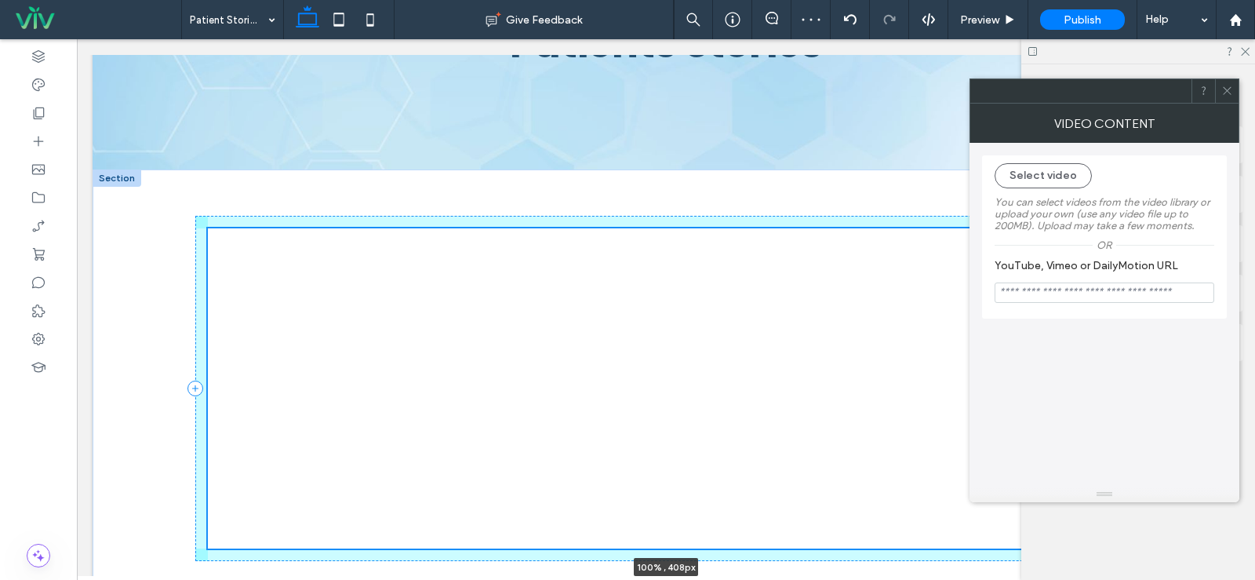
scroll to position [392, 0]
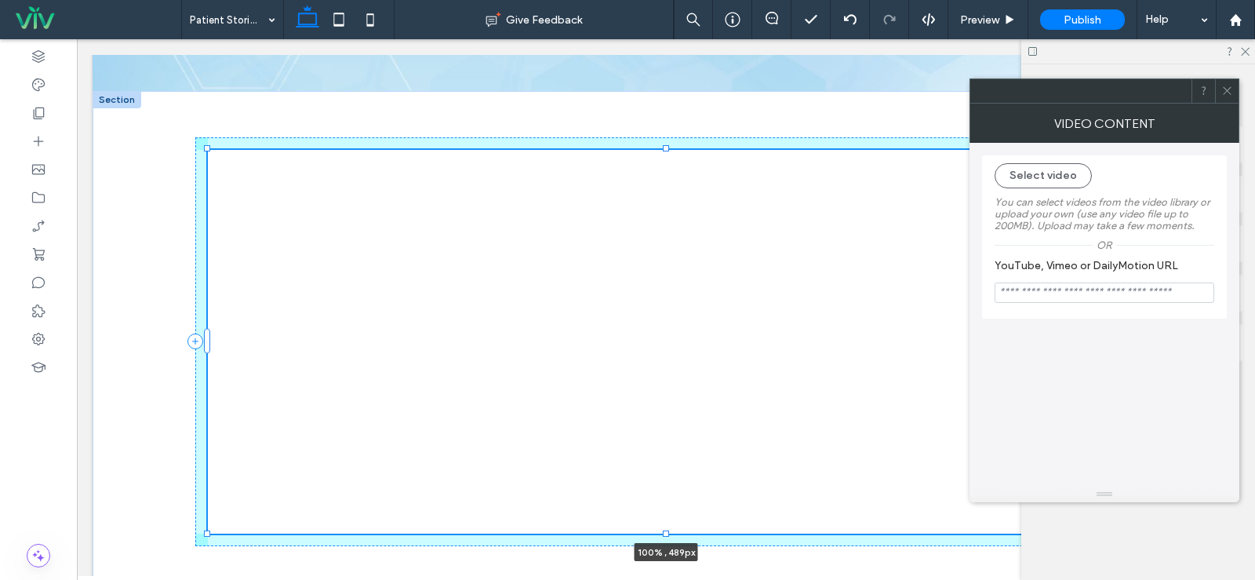
drag, startPoint x: 662, startPoint y: 384, endPoint x: 676, endPoint y: 610, distance: 226.4
click at [676, 579] on html "A black and white silhouette of a telephone on a white background. A black and …" at bounding box center [666, 314] width 1178 height 1334
type input "***"
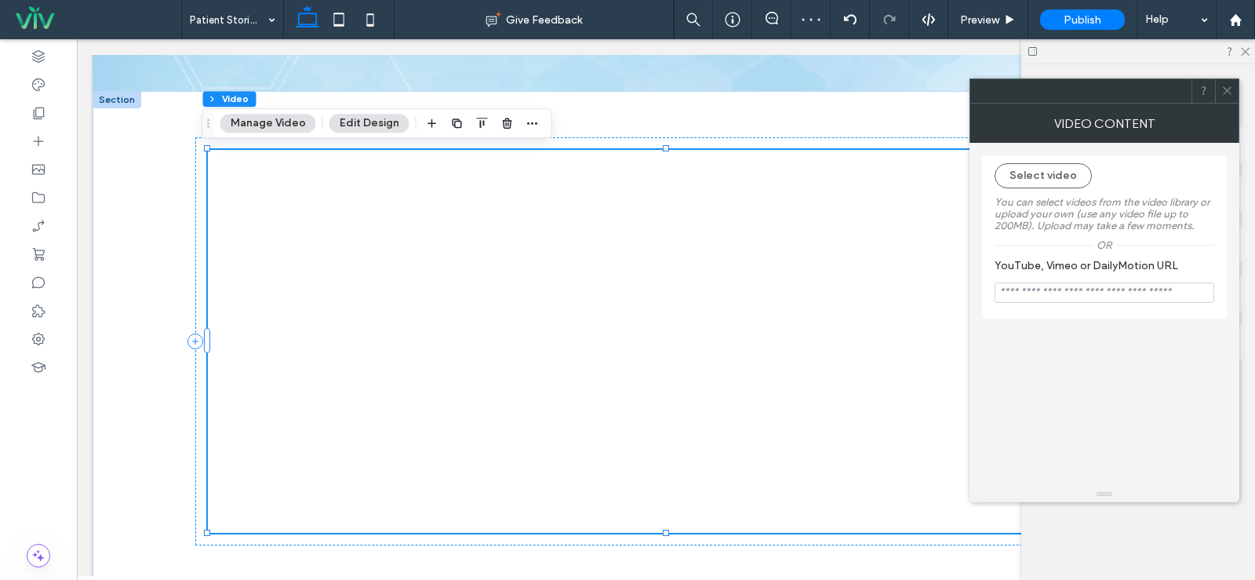
click at [1059, 296] on input "YouTube, Vimeo or DailyMotion URL" at bounding box center [1105, 292] width 220 height 20
paste input "**********"
type input "**********"
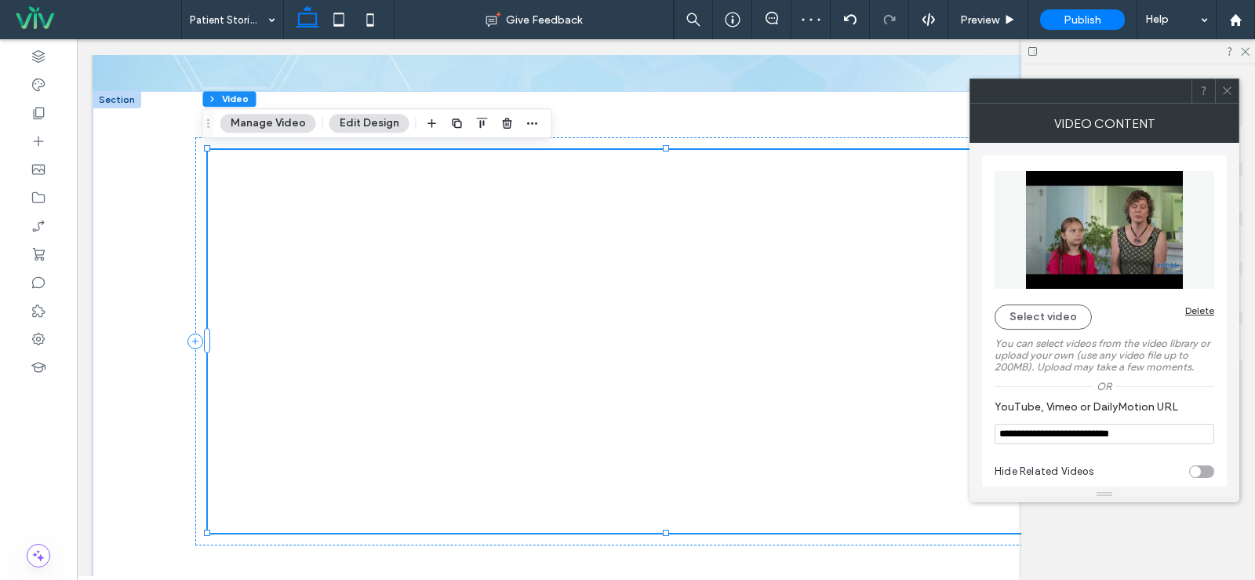
click at [1229, 92] on icon at bounding box center [1227, 91] width 12 height 12
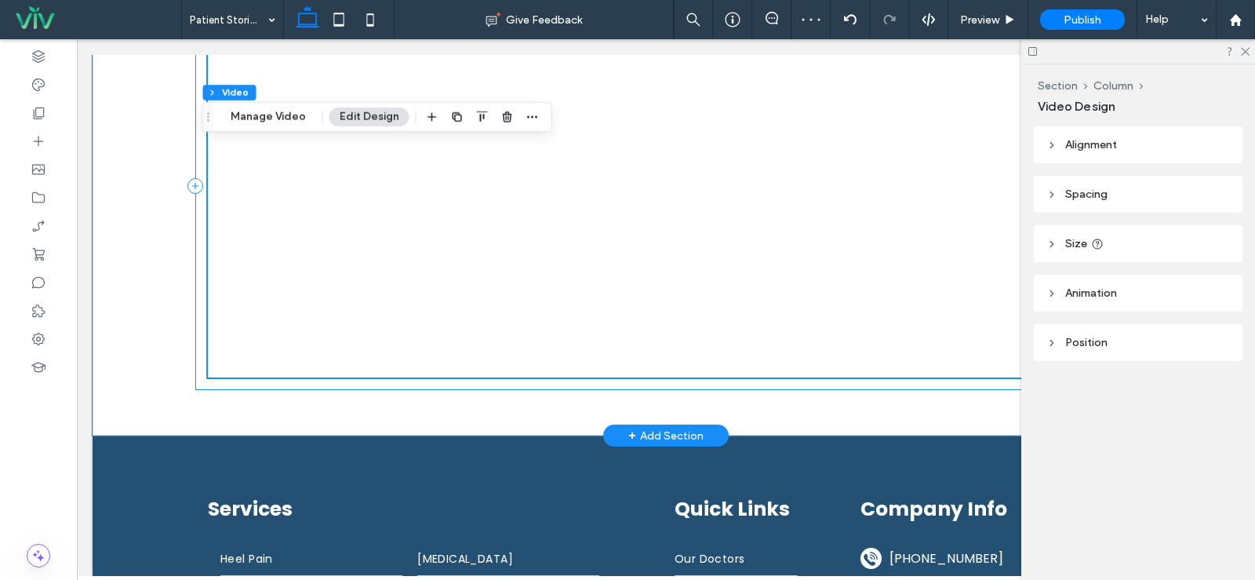
scroll to position [549, 0]
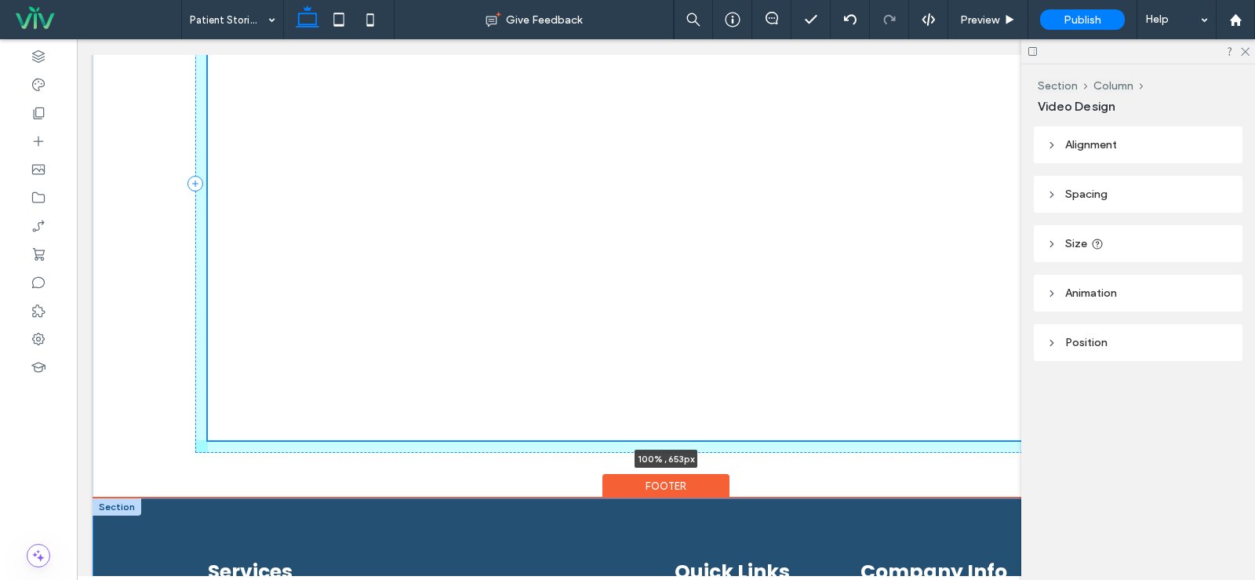
drag, startPoint x: 663, startPoint y: 373, endPoint x: 672, endPoint y: 504, distance: 130.6
click at [672, 504] on div "A black and white silhouette of a telephone on a white background. A black and …" at bounding box center [666, 162] width 1147 height 1443
type input "***"
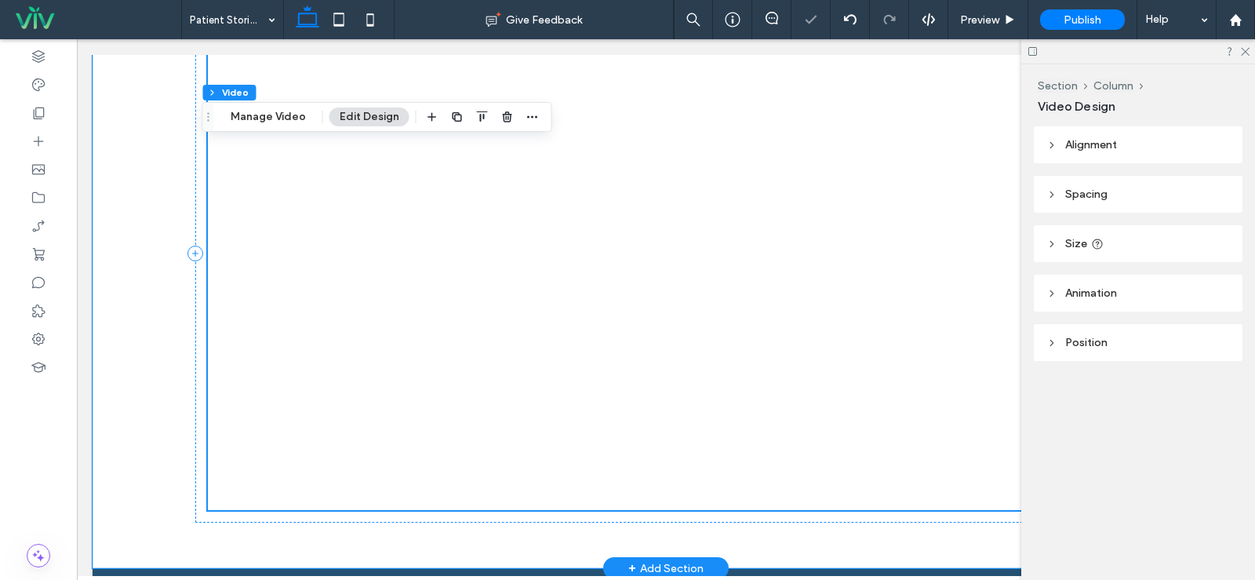
scroll to position [457, 0]
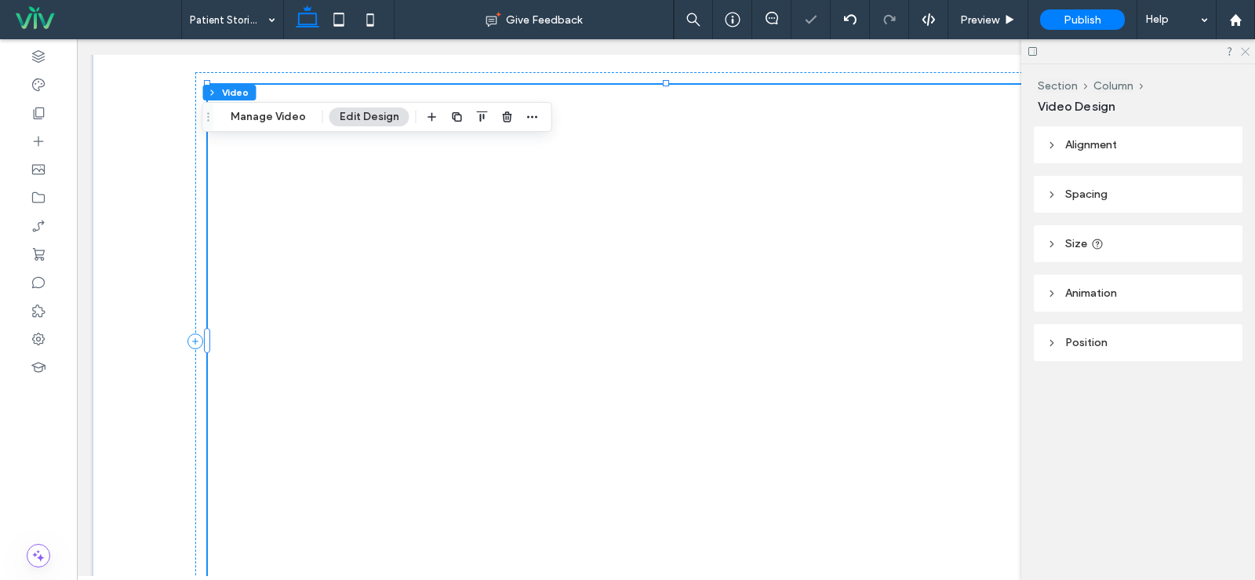
click at [1249, 53] on icon at bounding box center [1244, 51] width 10 height 10
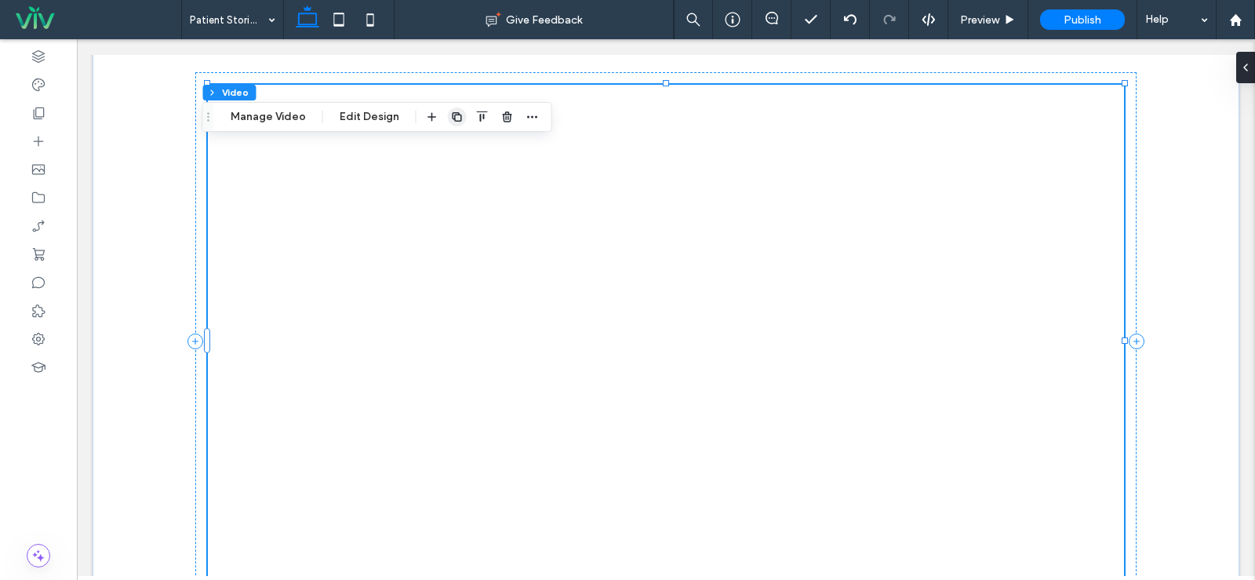
click at [453, 122] on use "button" at bounding box center [456, 116] width 9 height 9
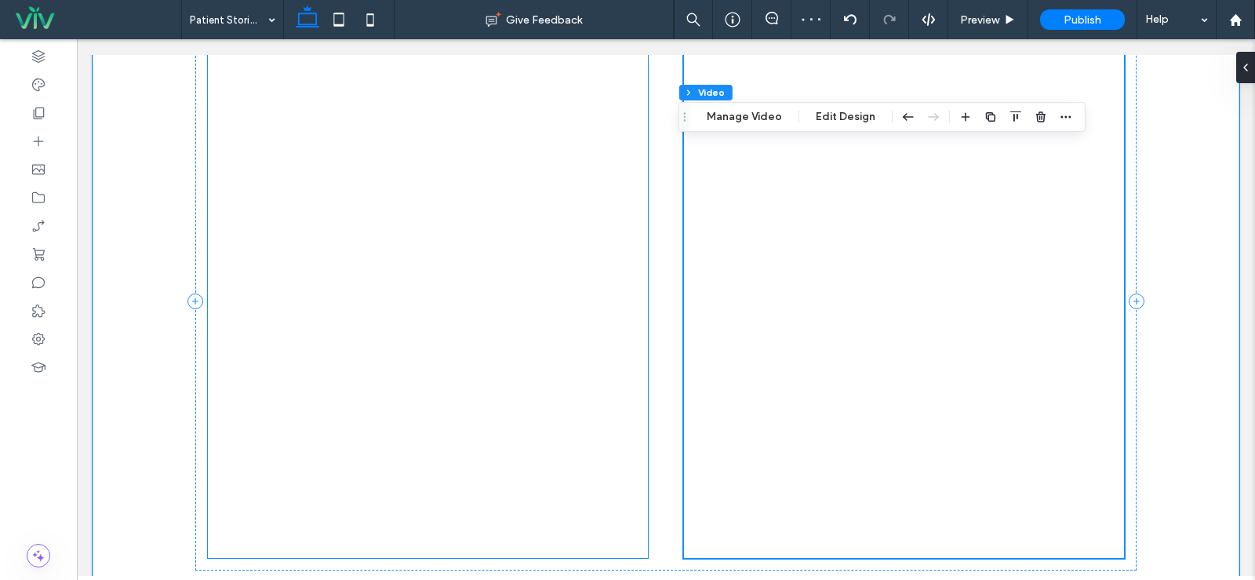
scroll to position [536, 0]
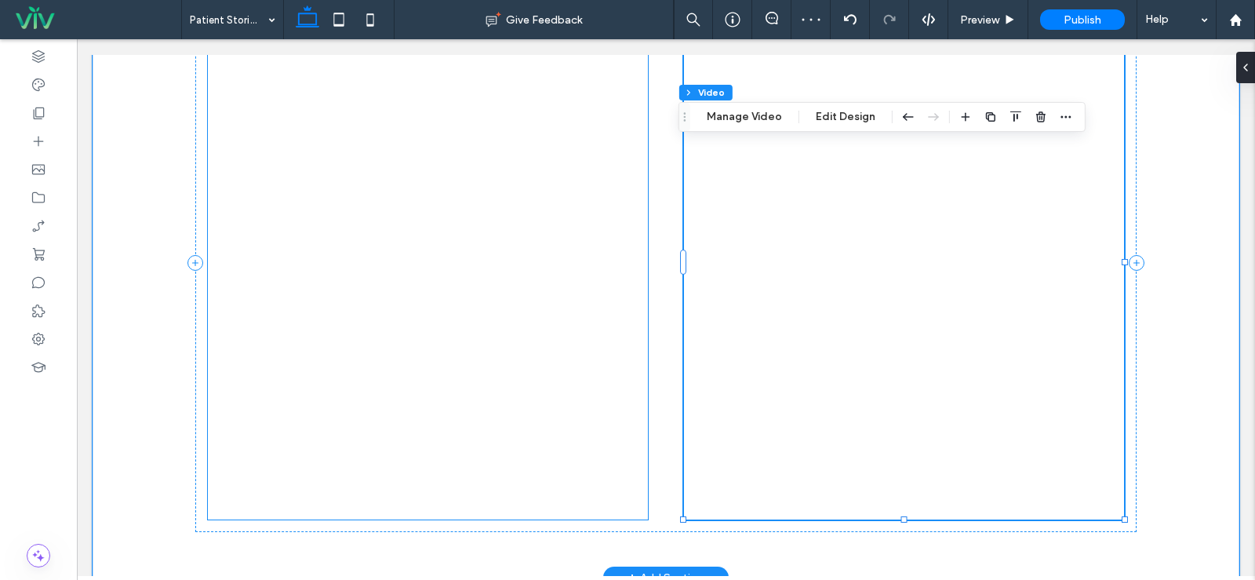
click at [422, 501] on div at bounding box center [428, 262] width 440 height 513
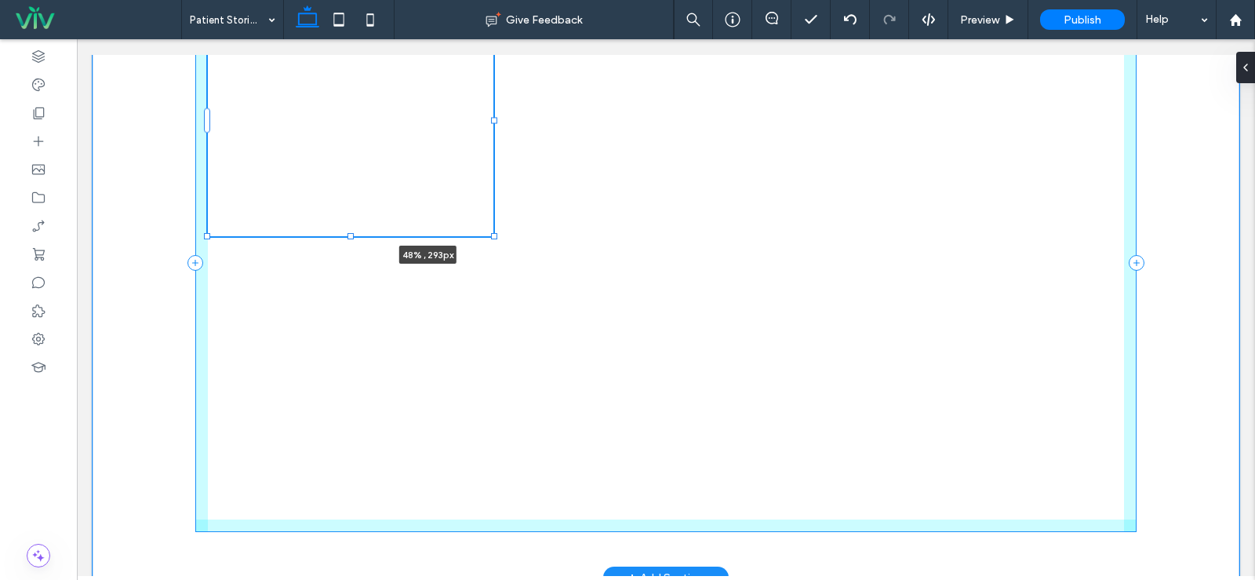
drag, startPoint x: 424, startPoint y: 519, endPoint x: 594, endPoint y: 235, distance: 330.0
click at [594, 235] on div "48% , 293px" at bounding box center [665, 262] width 941 height 630
type input "***"
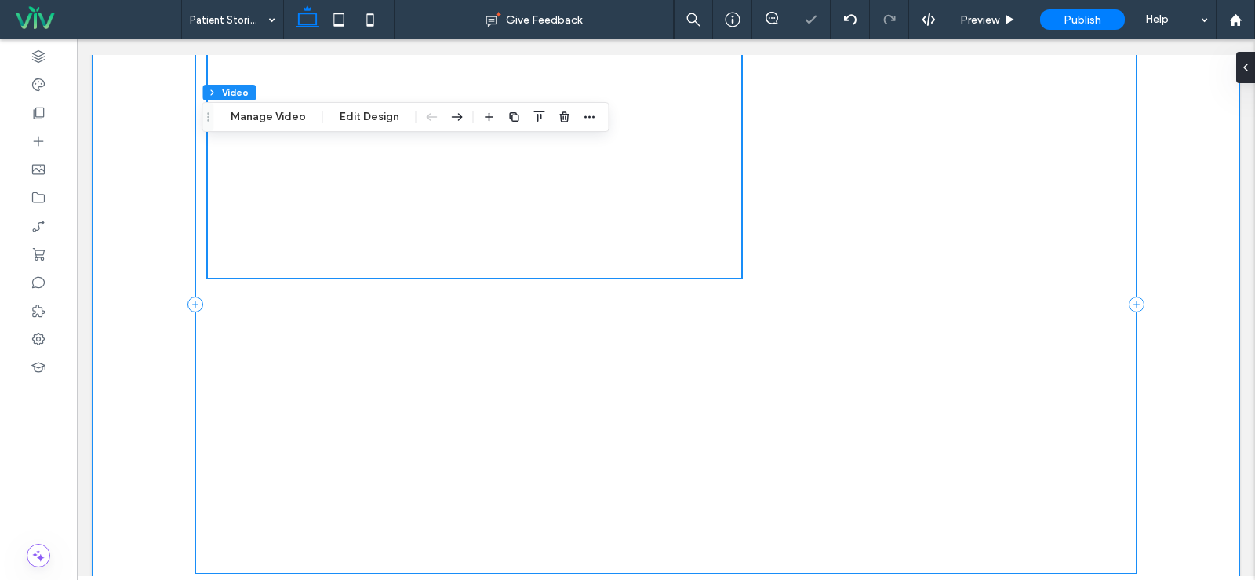
scroll to position [457, 0]
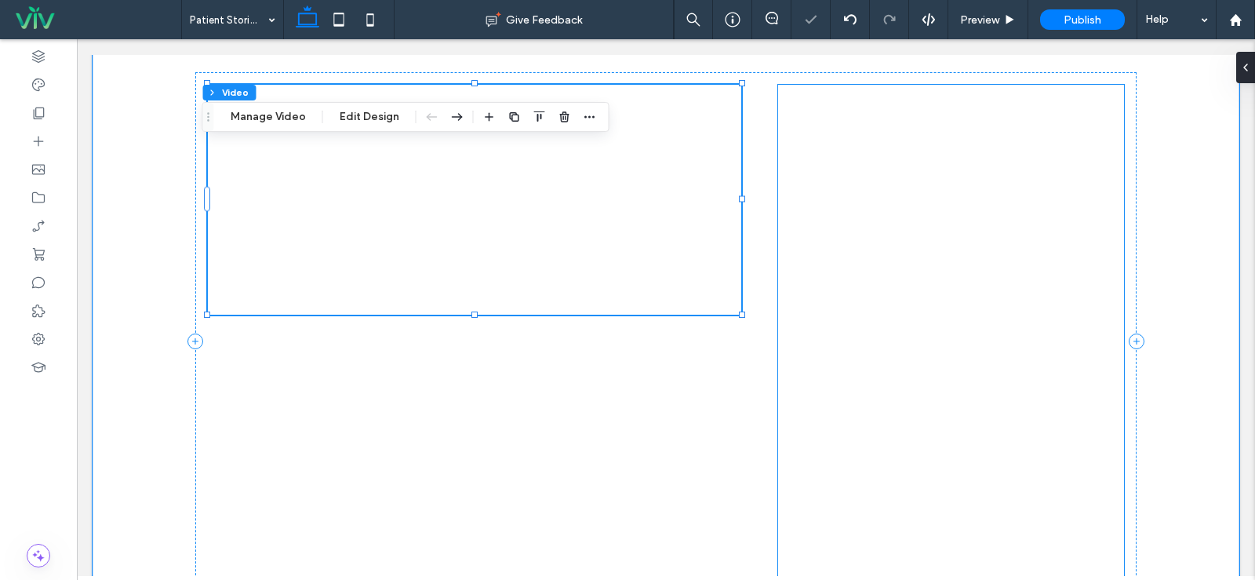
click at [846, 462] on div at bounding box center [951, 341] width 346 height 513
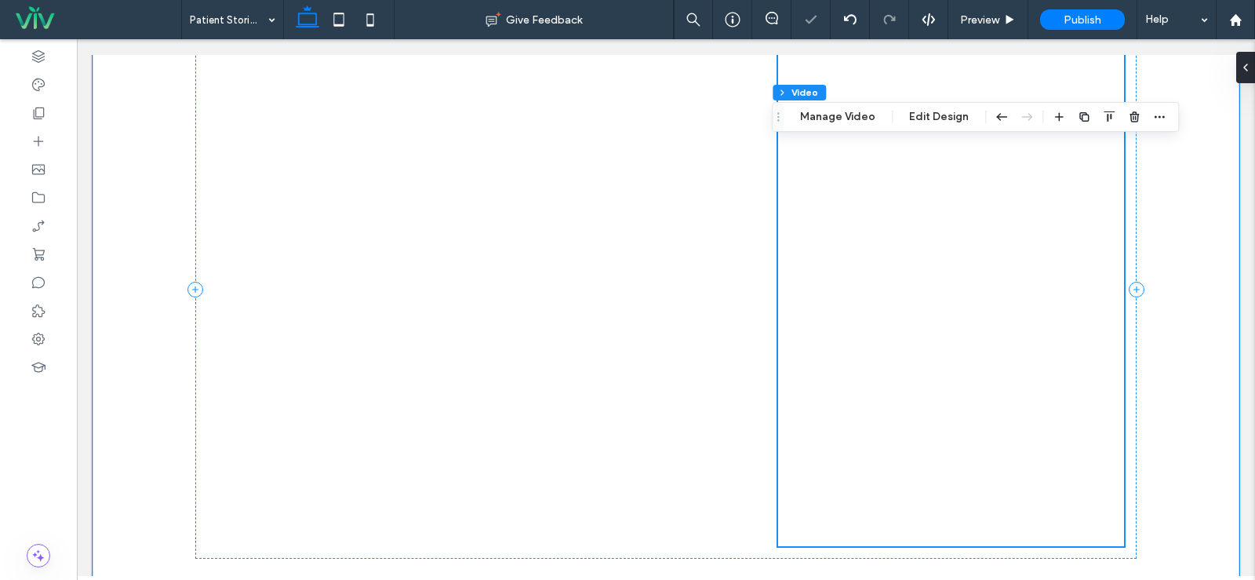
scroll to position [536, 0]
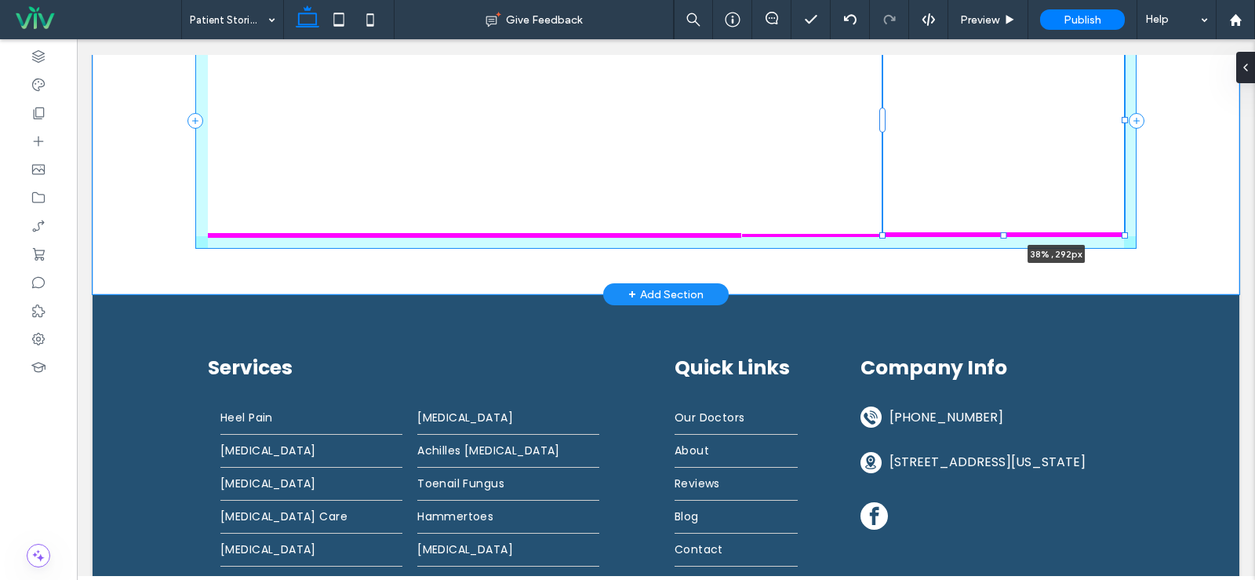
drag, startPoint x: 948, startPoint y: 522, endPoint x: 1002, endPoint y: 238, distance: 289.0
click at [1002, 238] on div "38% , 292px" at bounding box center [665, 120] width 941 height 347
type input "***"
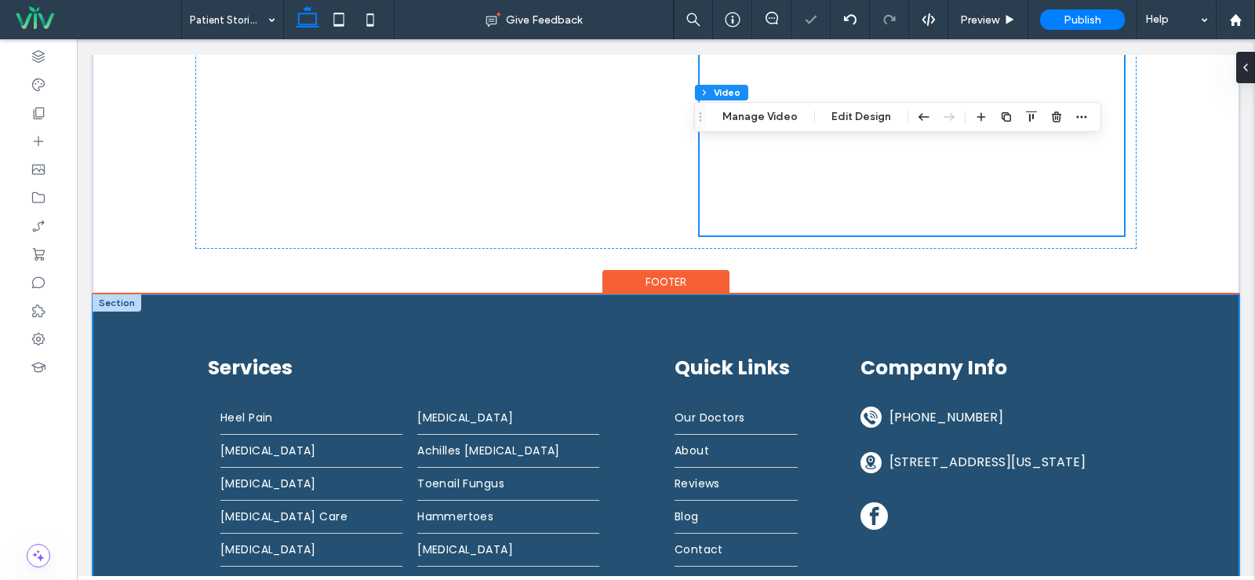
scroll to position [300, 0]
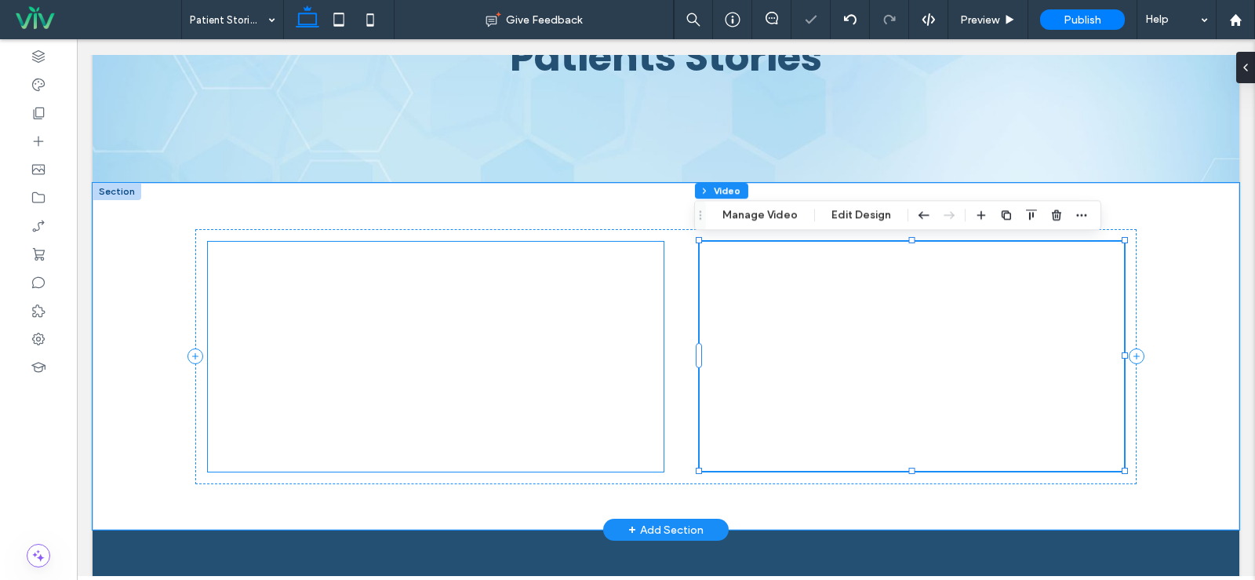
click at [519, 401] on div at bounding box center [436, 357] width 456 height 230
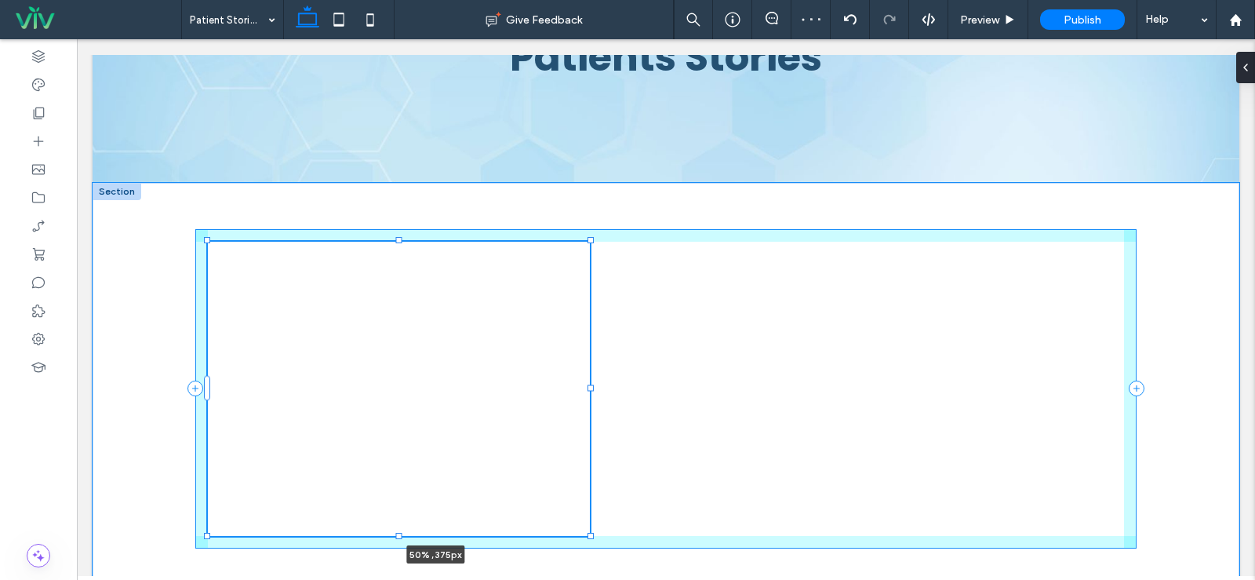
drag, startPoint x: 428, startPoint y: 473, endPoint x: 428, endPoint y: 537, distance: 64.3
click at [428, 537] on div "50% , 375px" at bounding box center [665, 388] width 941 height 411
type input "***"
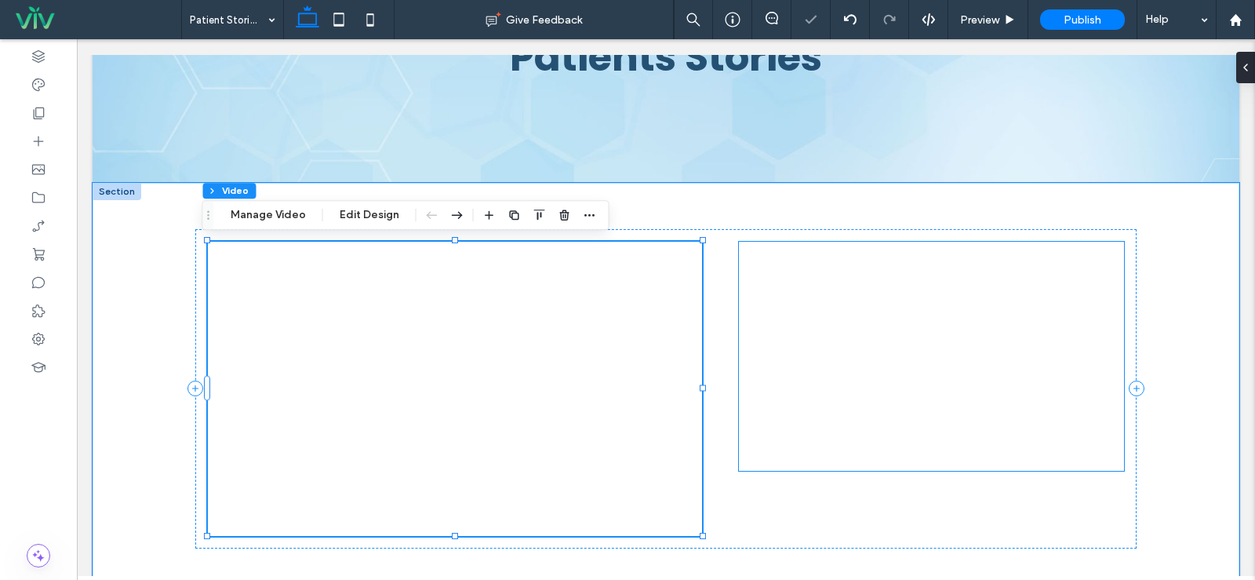
click at [909, 378] on div at bounding box center [931, 356] width 385 height 229
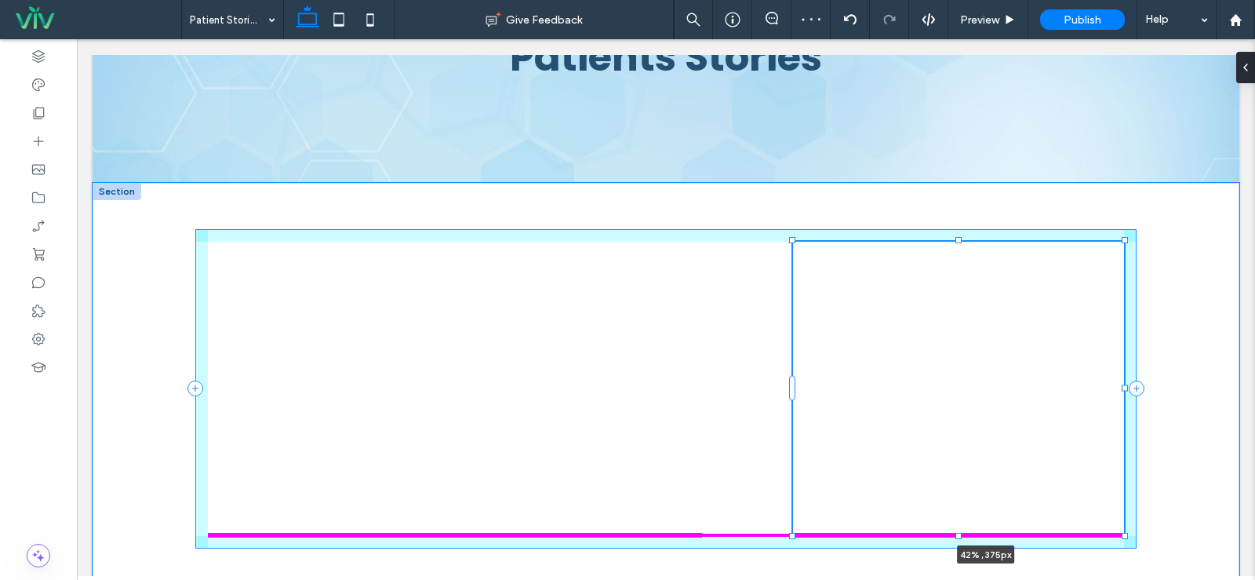
drag, startPoint x: 926, startPoint y: 471, endPoint x: 927, endPoint y: 536, distance: 65.1
click at [927, 536] on div "42% , 375px" at bounding box center [665, 388] width 941 height 411
type input "***"
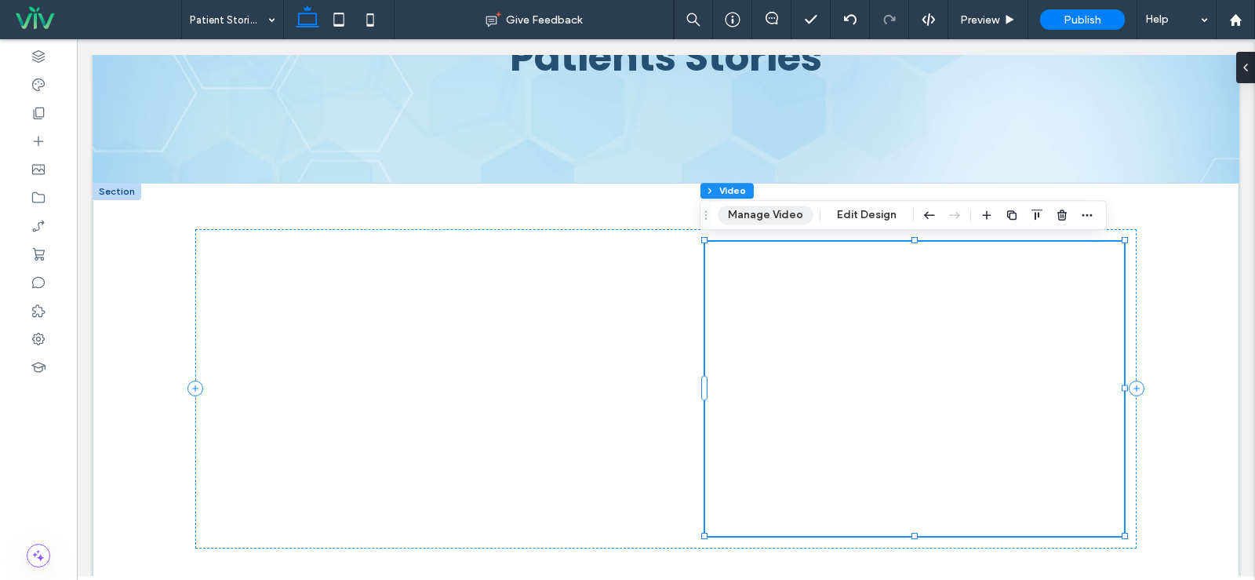
click at [773, 213] on button "Manage Video" at bounding box center [766, 215] width 96 height 19
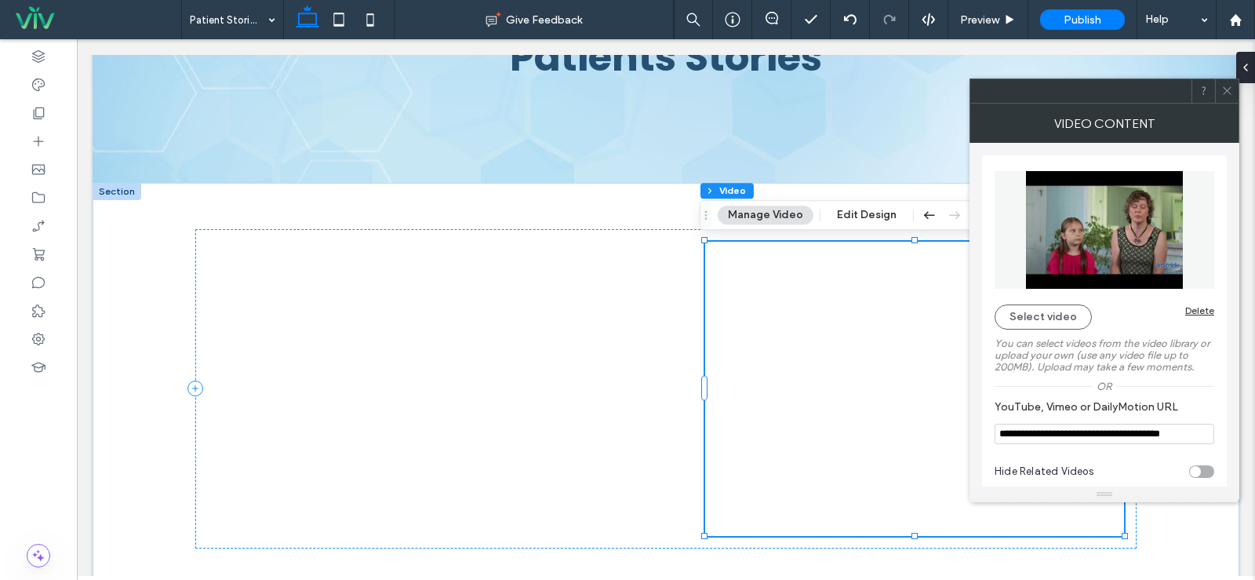
click at [1036, 431] on input "**********" at bounding box center [1105, 434] width 220 height 20
paste input "YouTube, Vimeo or DailyMotion URL"
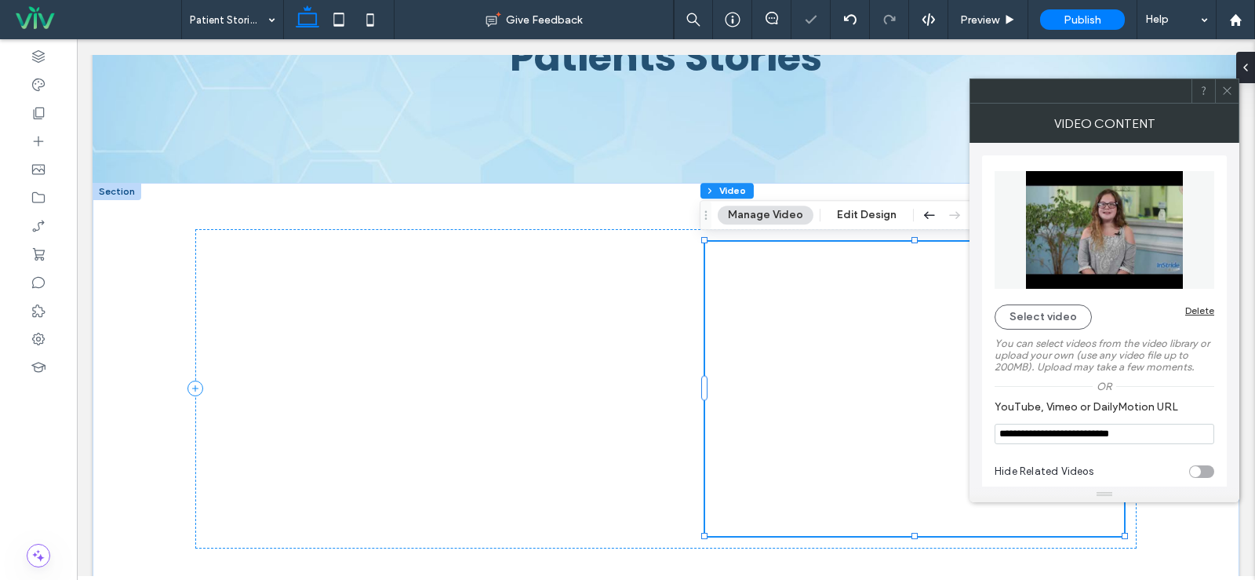
type input "**********"
click at [1233, 95] on div at bounding box center [1227, 91] width 24 height 24
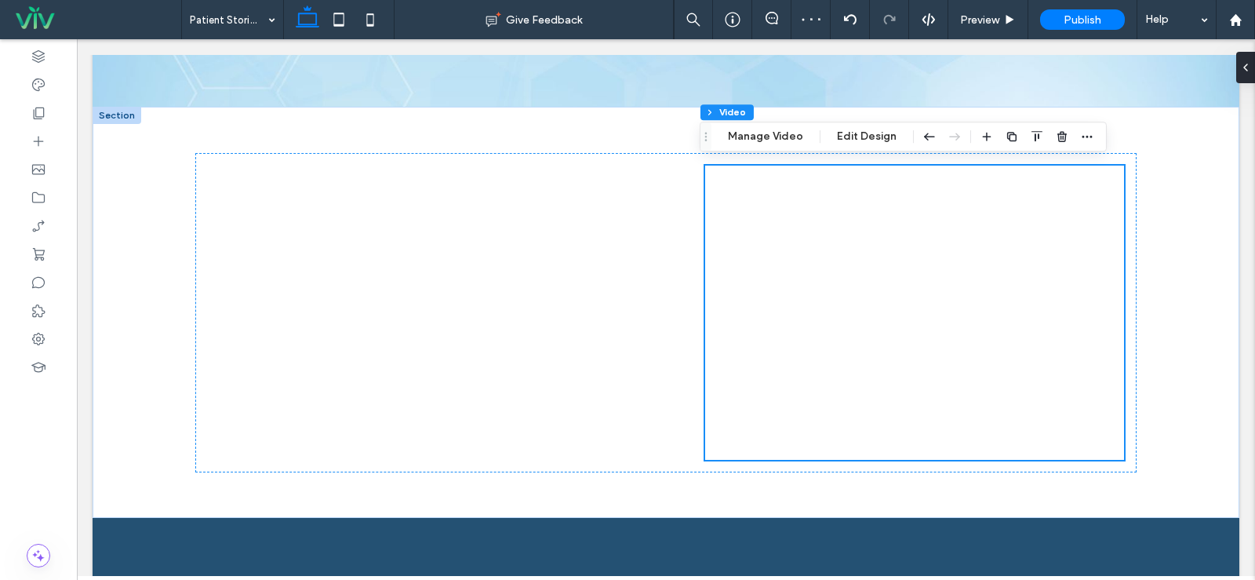
scroll to position [379, 0]
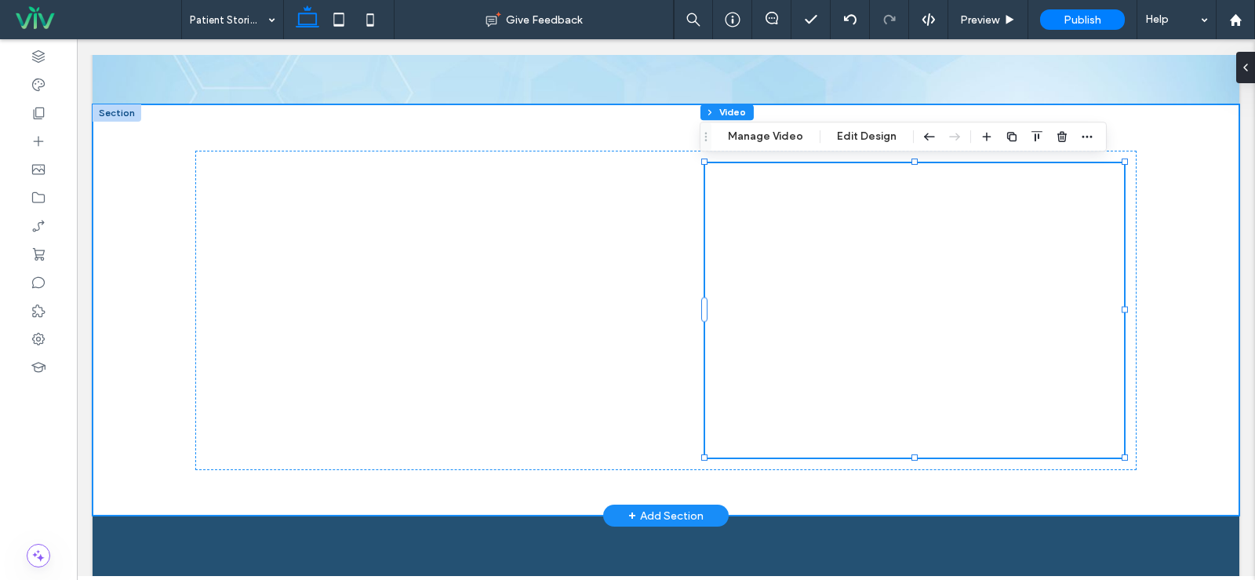
click at [210, 126] on div "42% , 375px" at bounding box center [665, 309] width 941 height 411
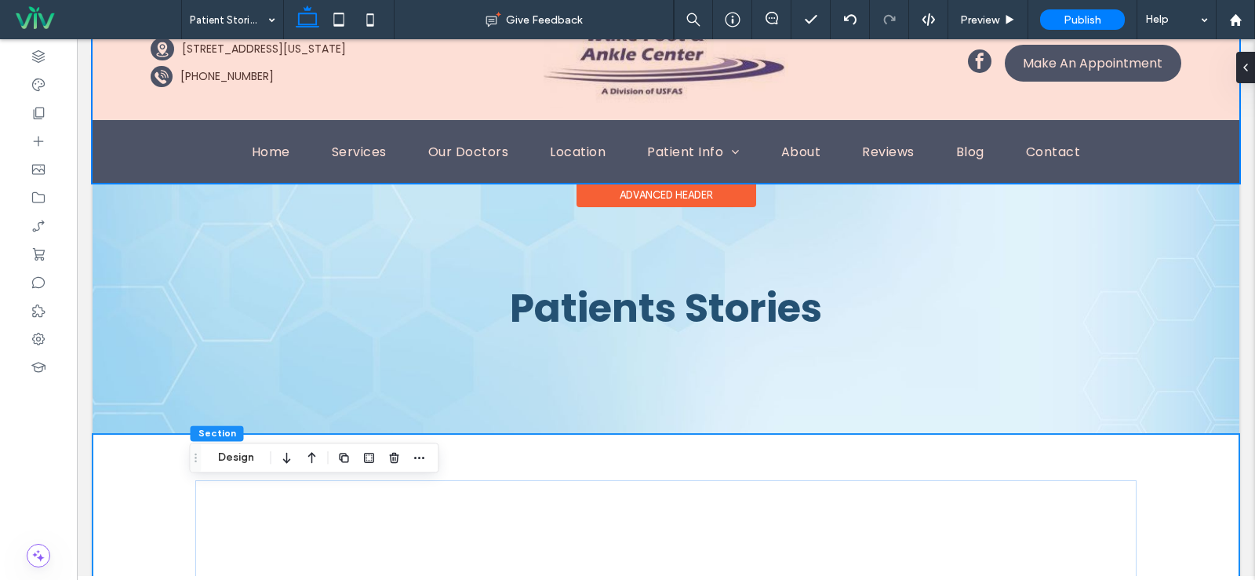
scroll to position [0, 0]
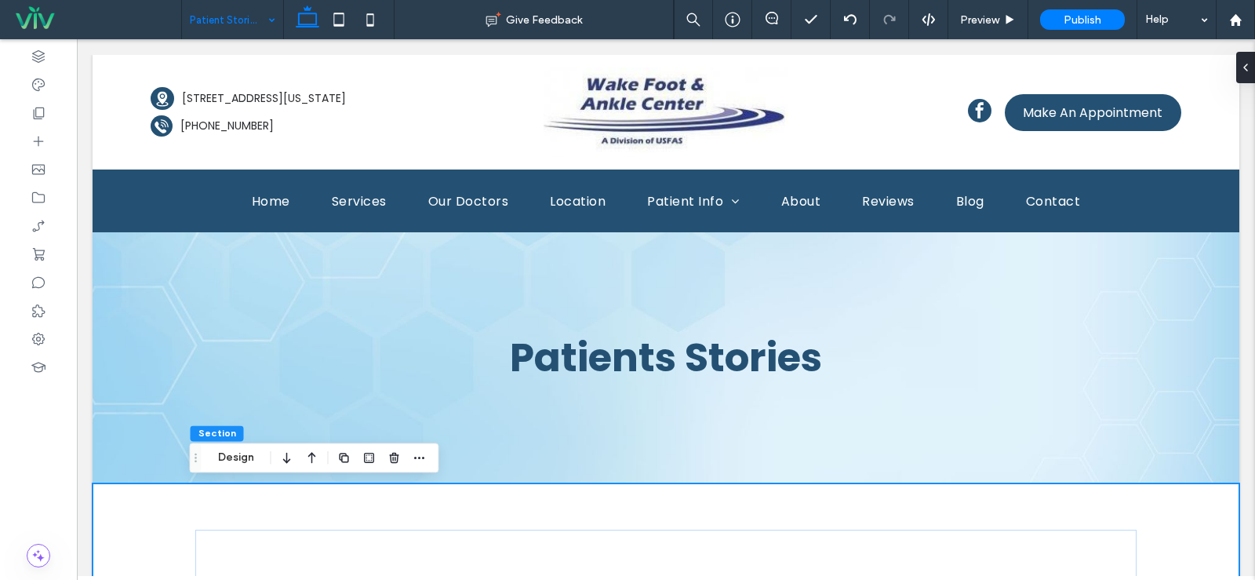
drag, startPoint x: 251, startPoint y: 15, endPoint x: 246, endPoint y: 27, distance: 12.7
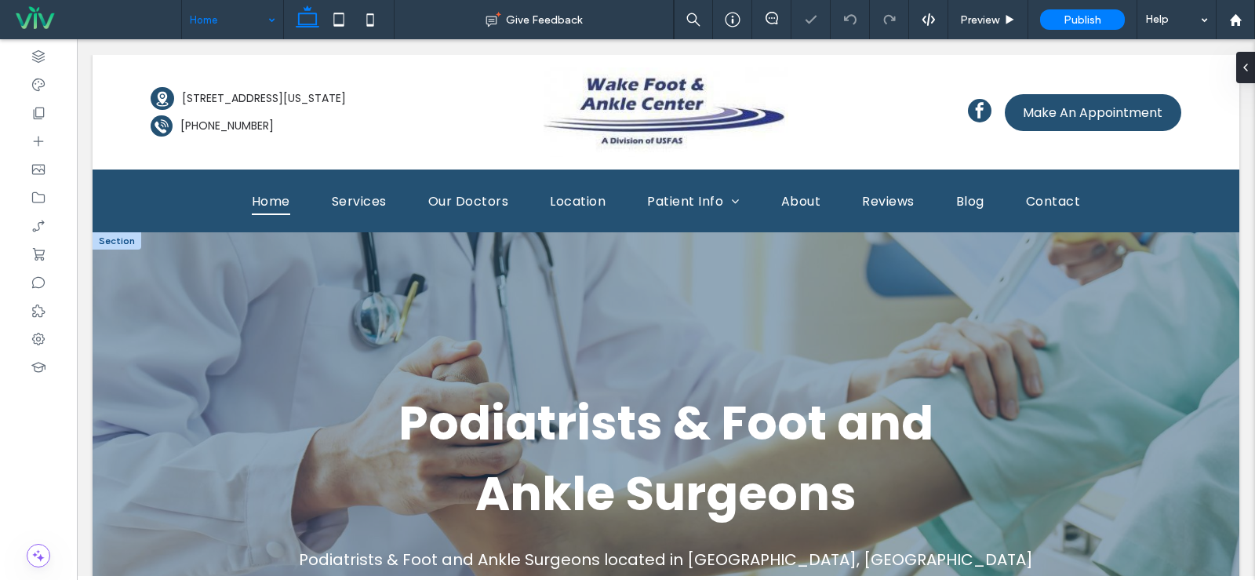
scroll to position [78, 0]
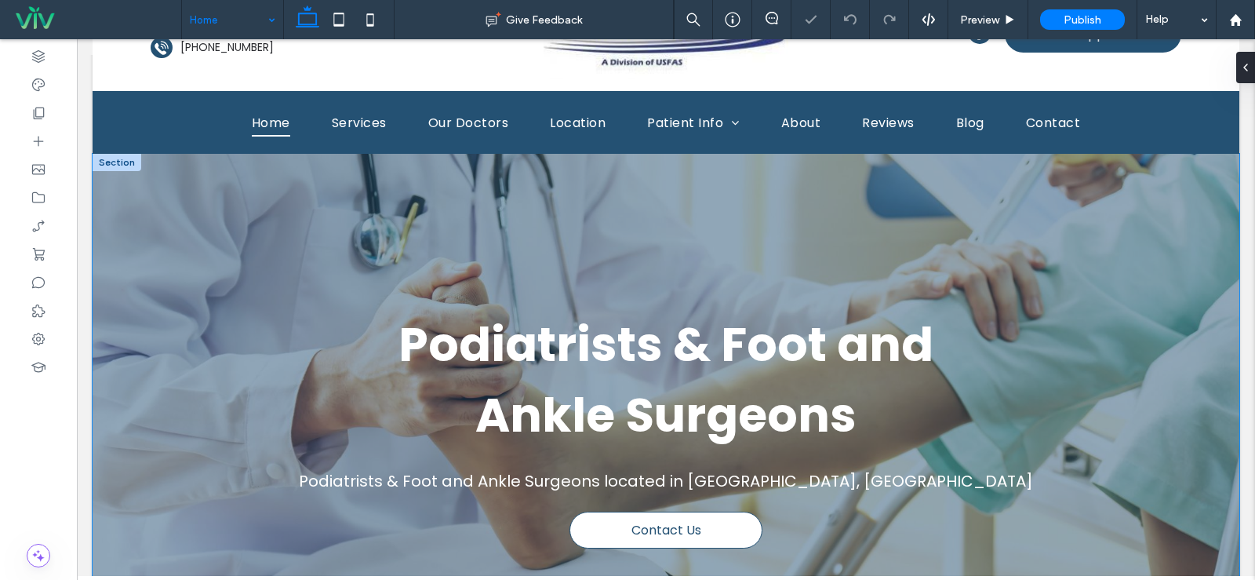
click at [198, 187] on div "Podiatrists & Foot and Ankle Surgeons located in Wake Forest, NC Podiatrists & …" at bounding box center [665, 428] width 941 height 549
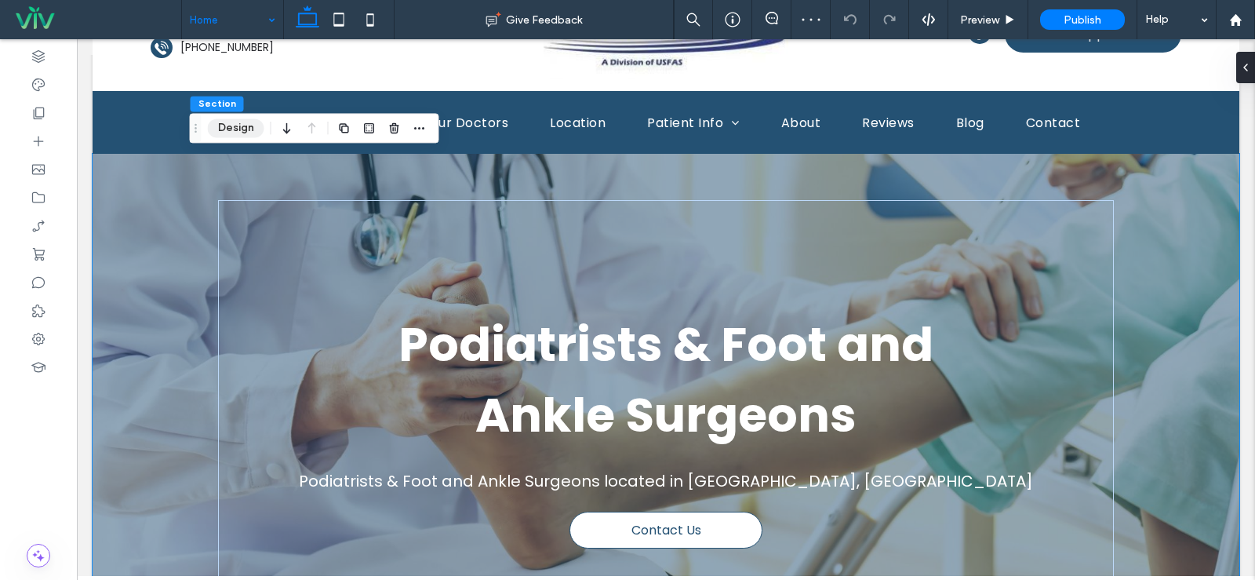
click at [223, 131] on button "Design" at bounding box center [236, 127] width 56 height 19
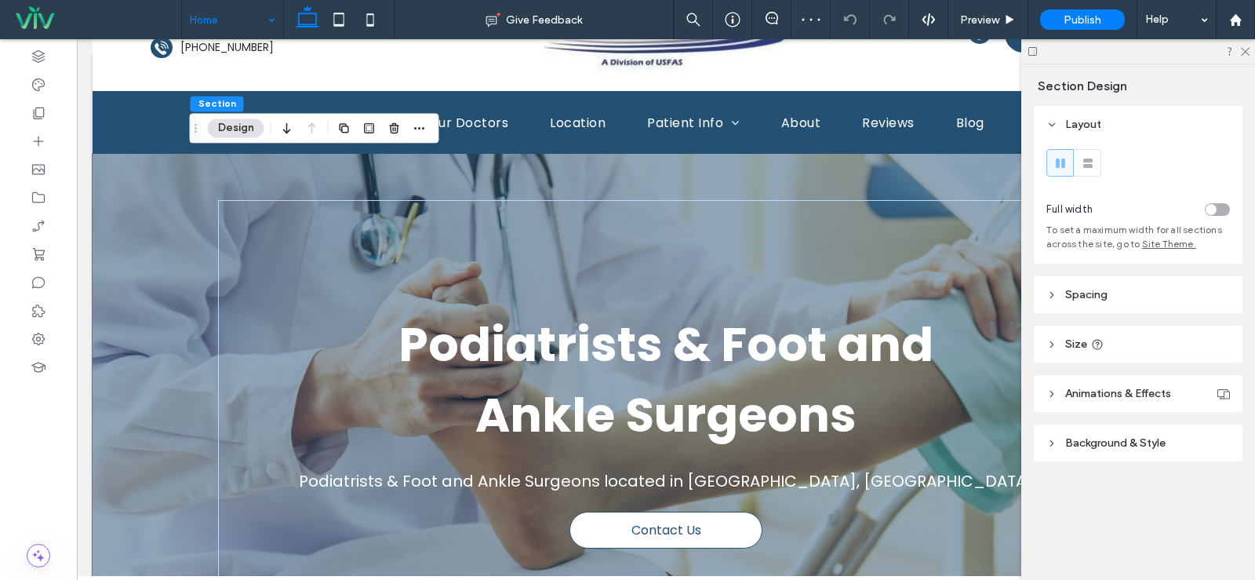
click at [1093, 439] on span "Background & Style" at bounding box center [1115, 442] width 100 height 13
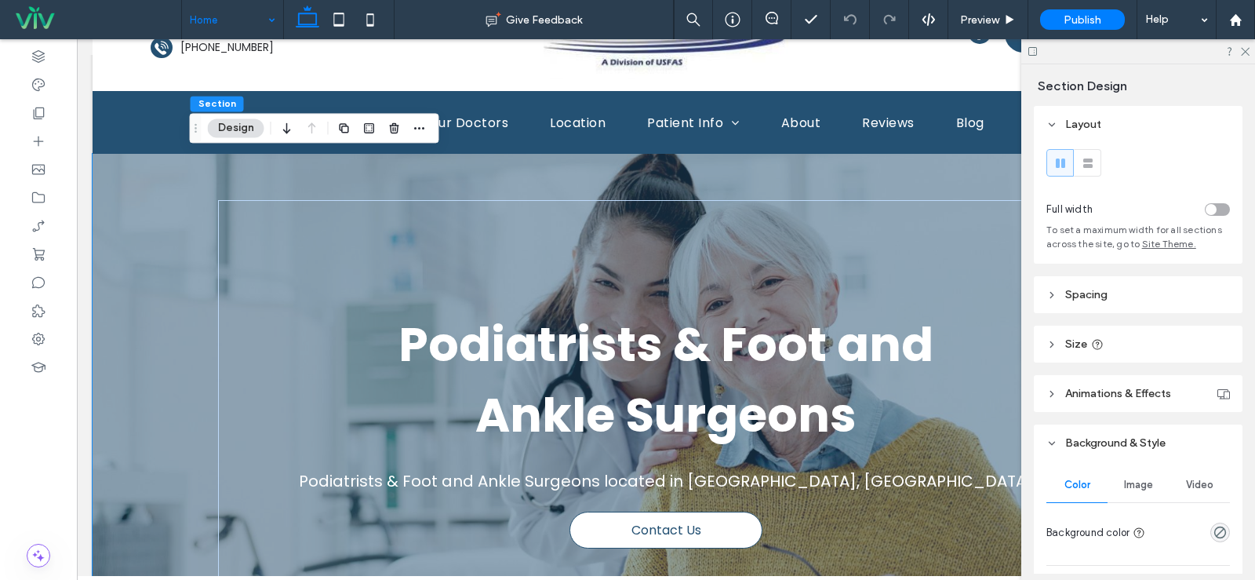
scroll to position [157, 0]
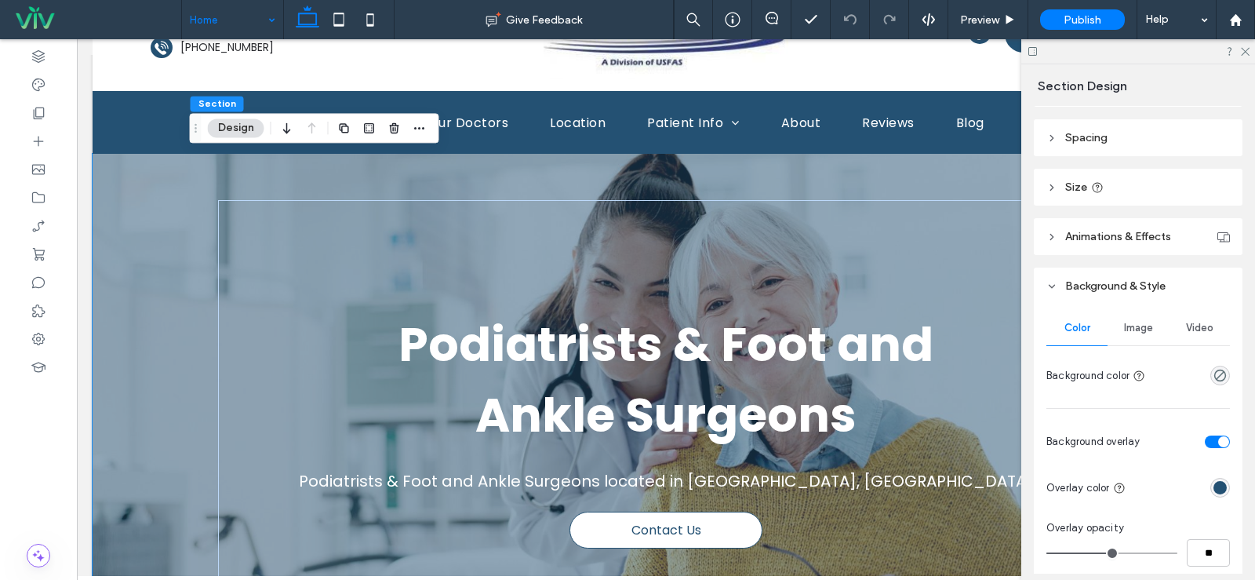
click at [1145, 333] on span "Image" at bounding box center [1138, 328] width 29 height 13
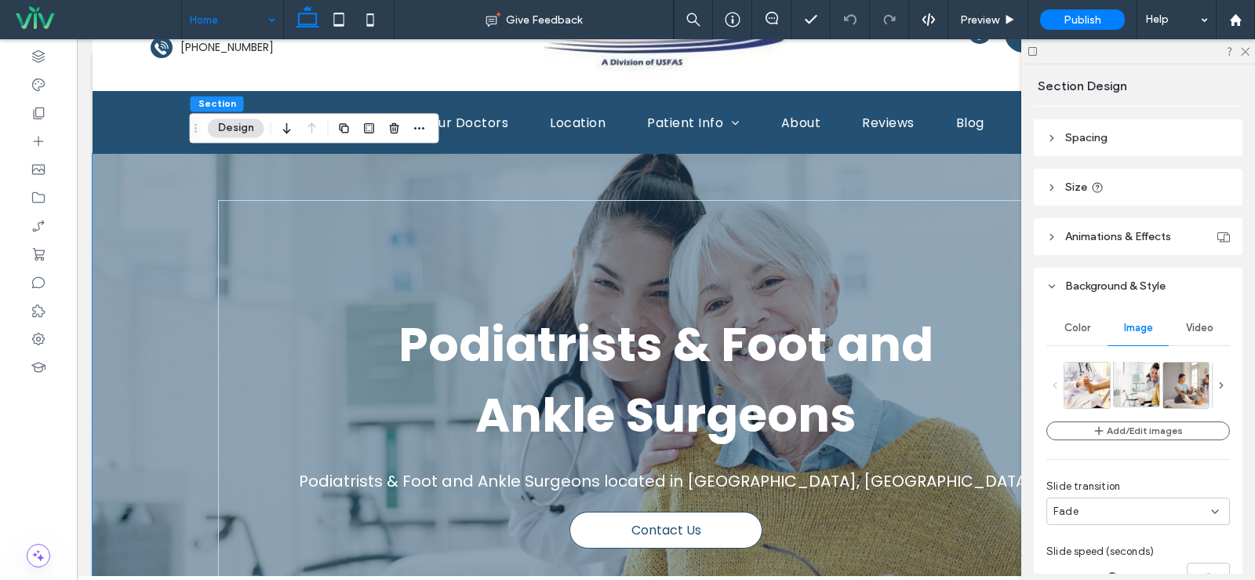
click at [1127, 391] on img at bounding box center [1157, 384] width 86 height 46
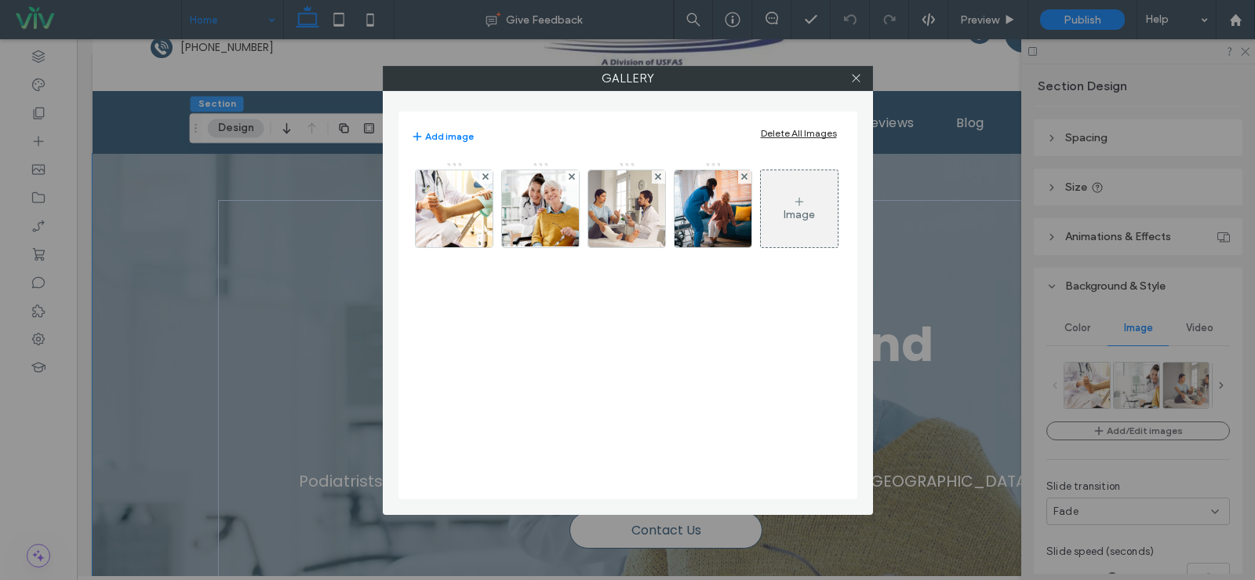
click at [815, 208] on div "Image" at bounding box center [799, 209] width 77 height 74
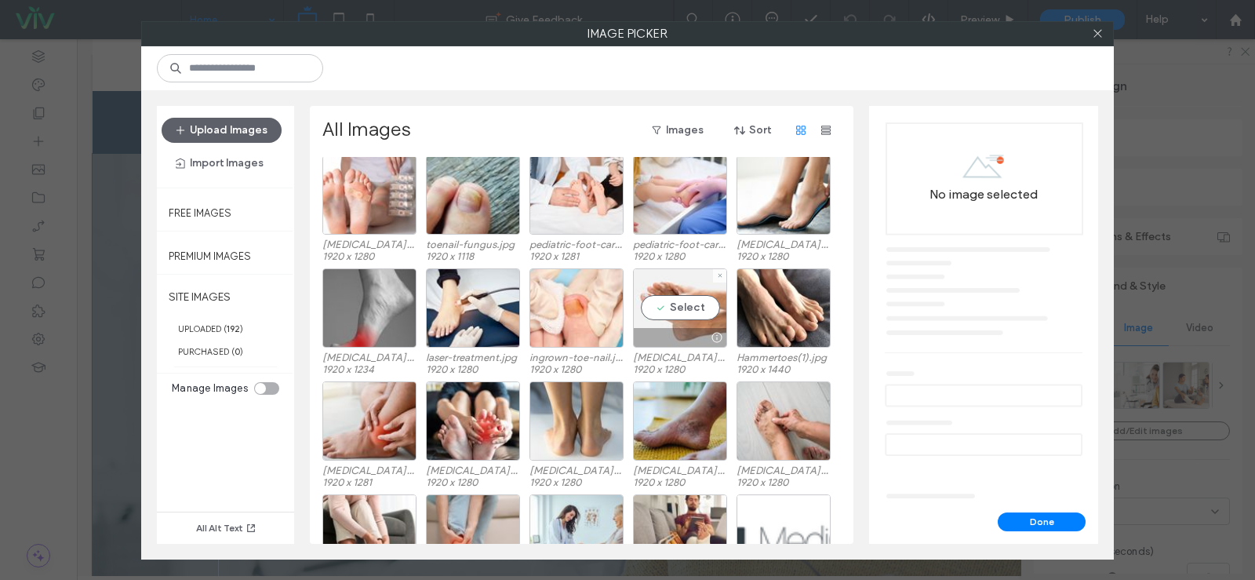
scroll to position [0, 0]
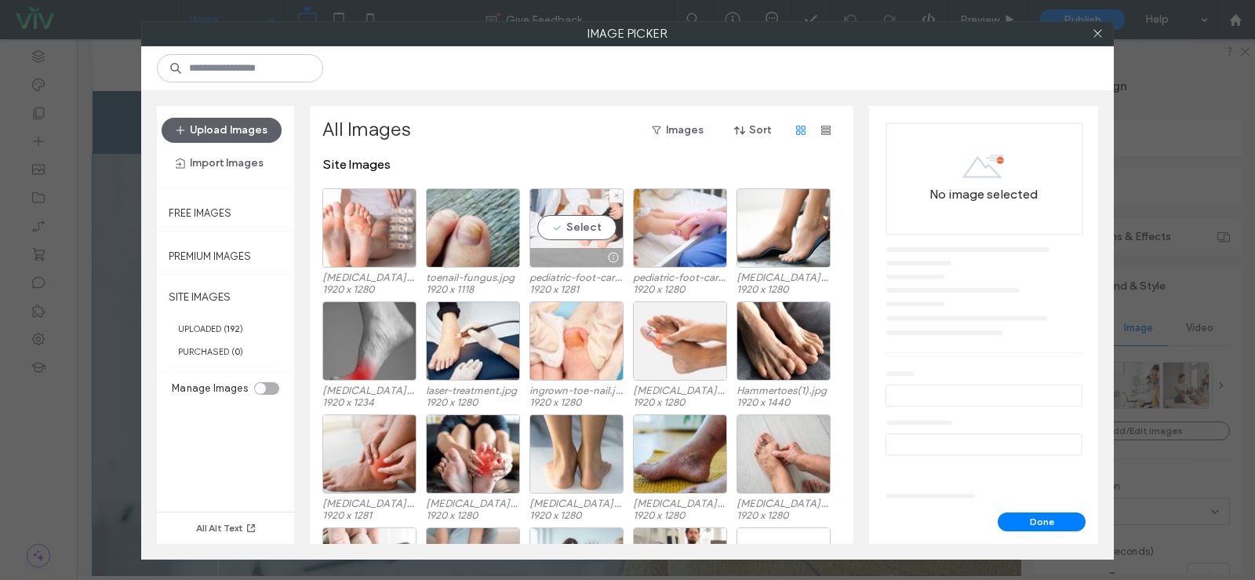
click at [571, 232] on div "Select" at bounding box center [577, 227] width 94 height 79
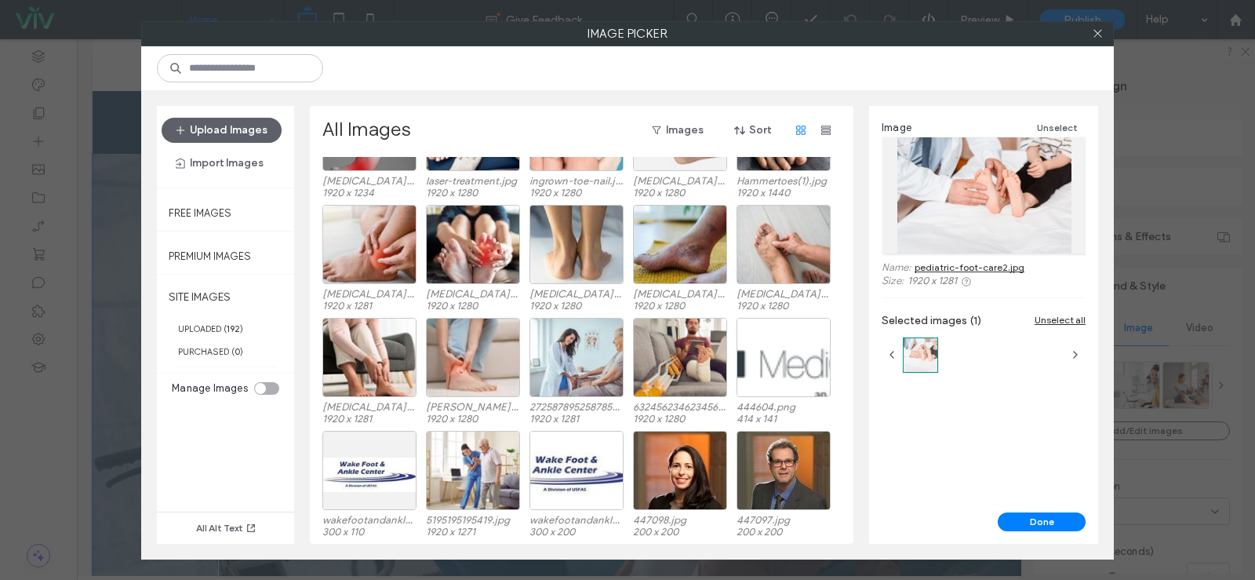
scroll to position [314, 0]
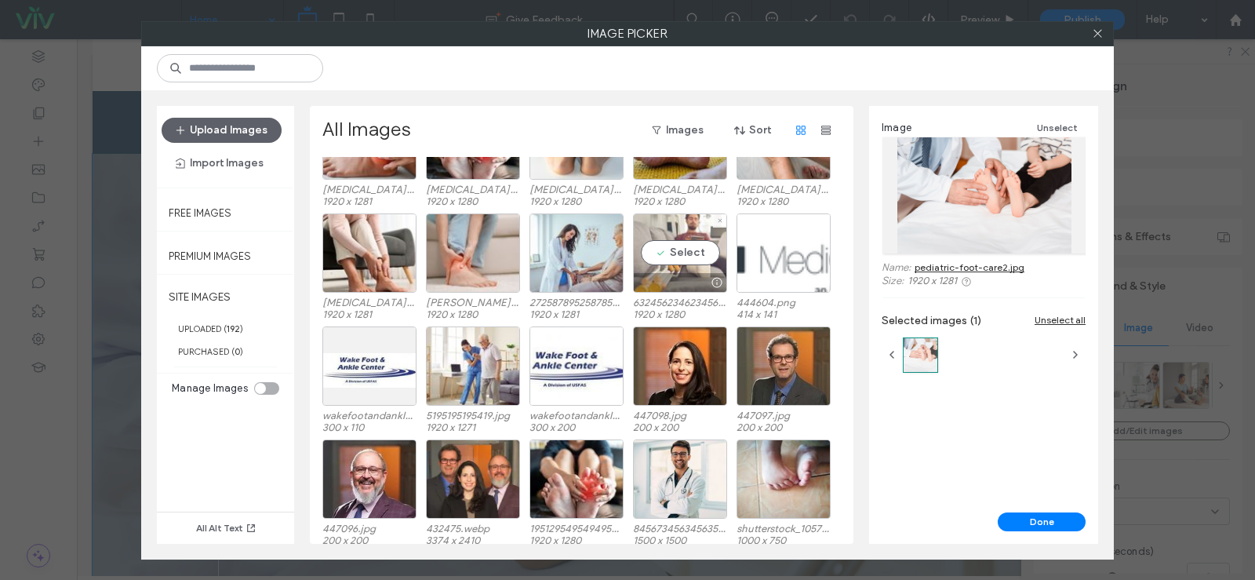
click at [663, 258] on div "Select" at bounding box center [680, 252] width 94 height 79
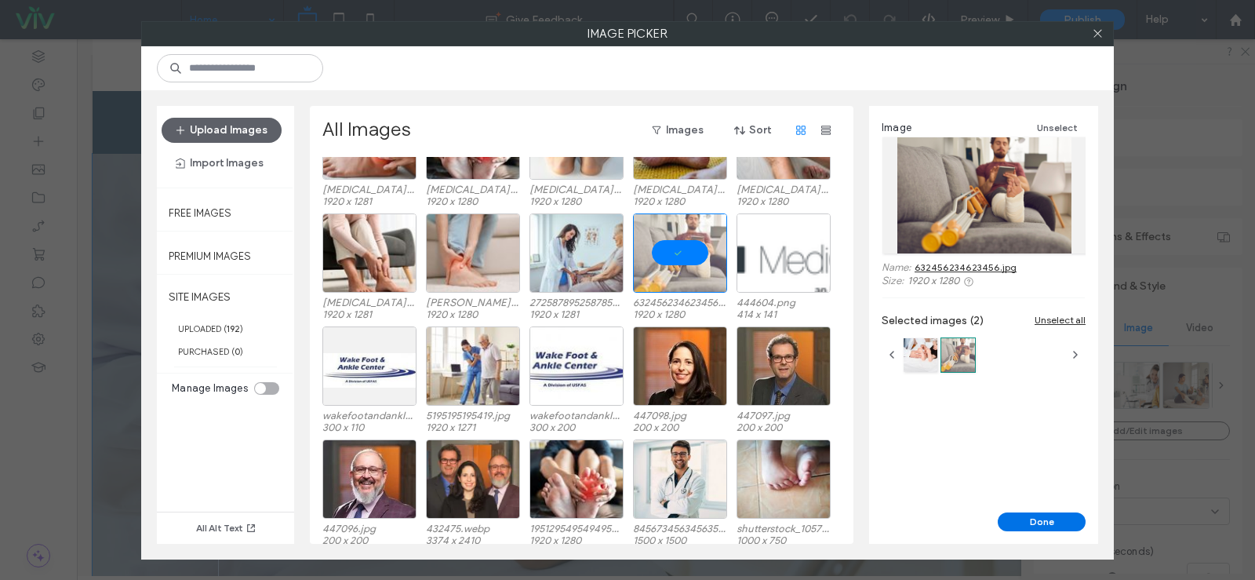
click at [1046, 524] on button "Done" at bounding box center [1042, 521] width 88 height 19
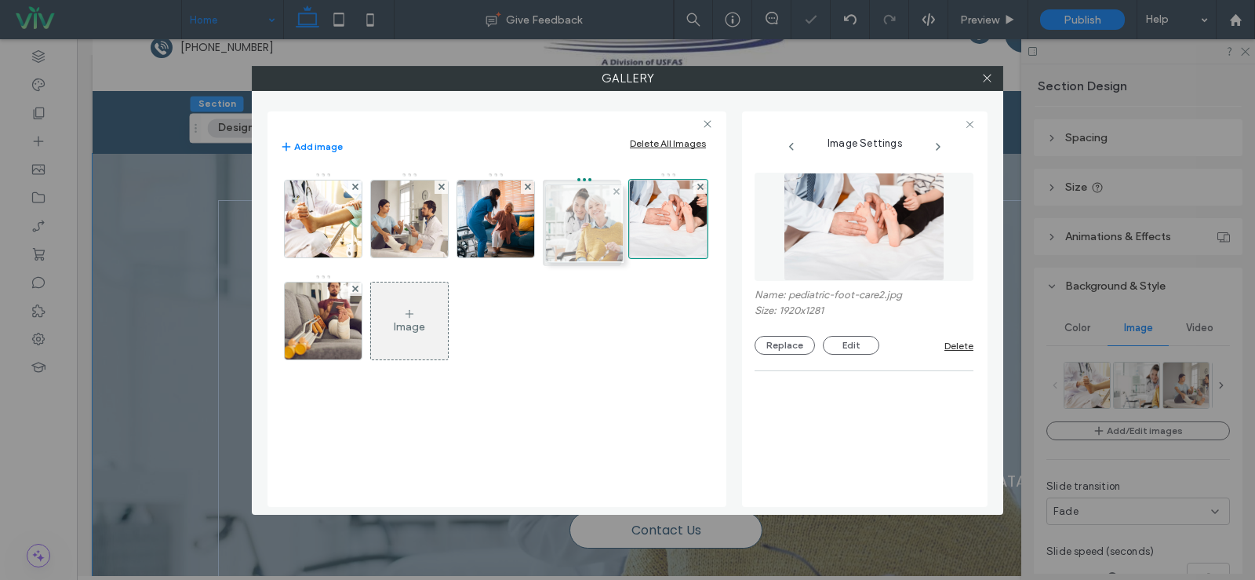
drag, startPoint x: 428, startPoint y: 225, endPoint x: 589, endPoint y: 231, distance: 160.9
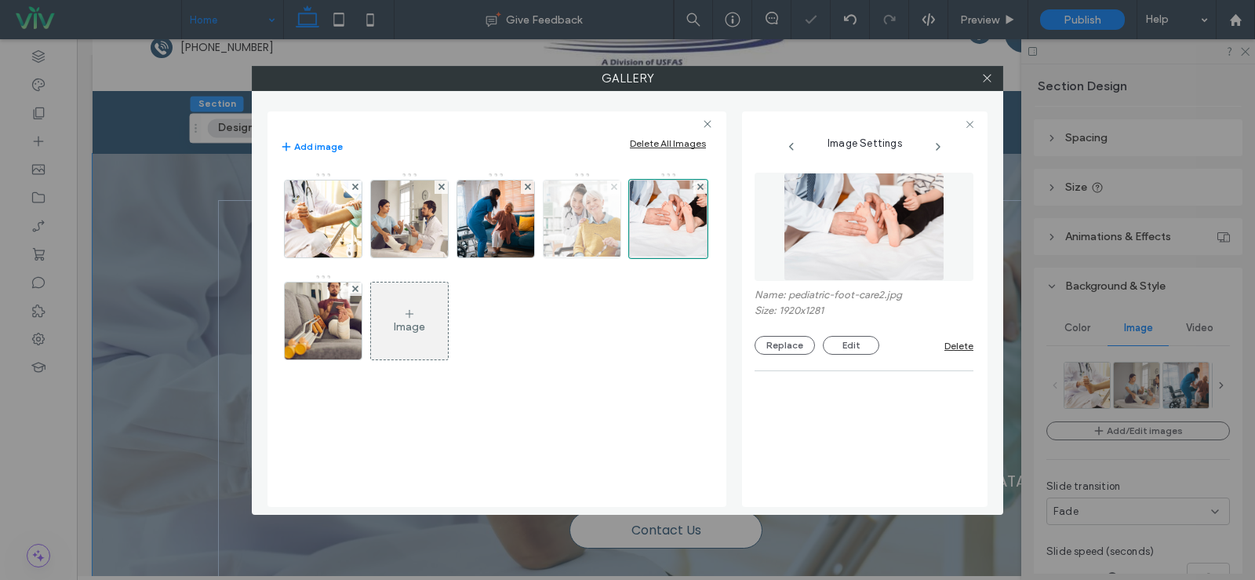
click at [614, 184] on icon at bounding box center [614, 187] width 6 height 6
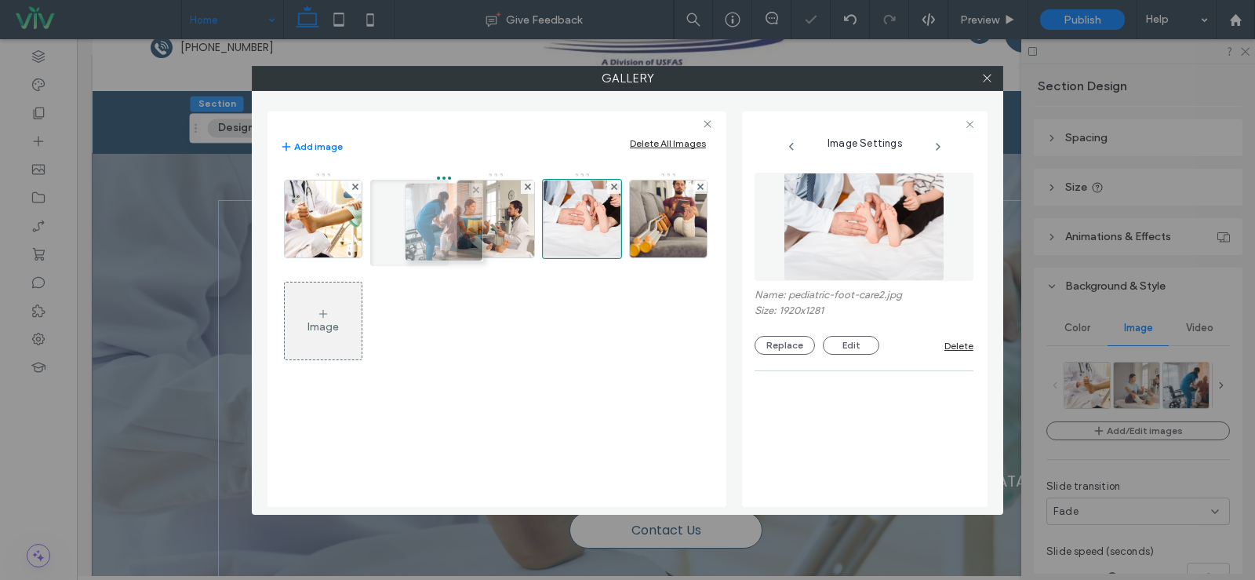
drag, startPoint x: 486, startPoint y: 219, endPoint x: 410, endPoint y: 222, distance: 76.2
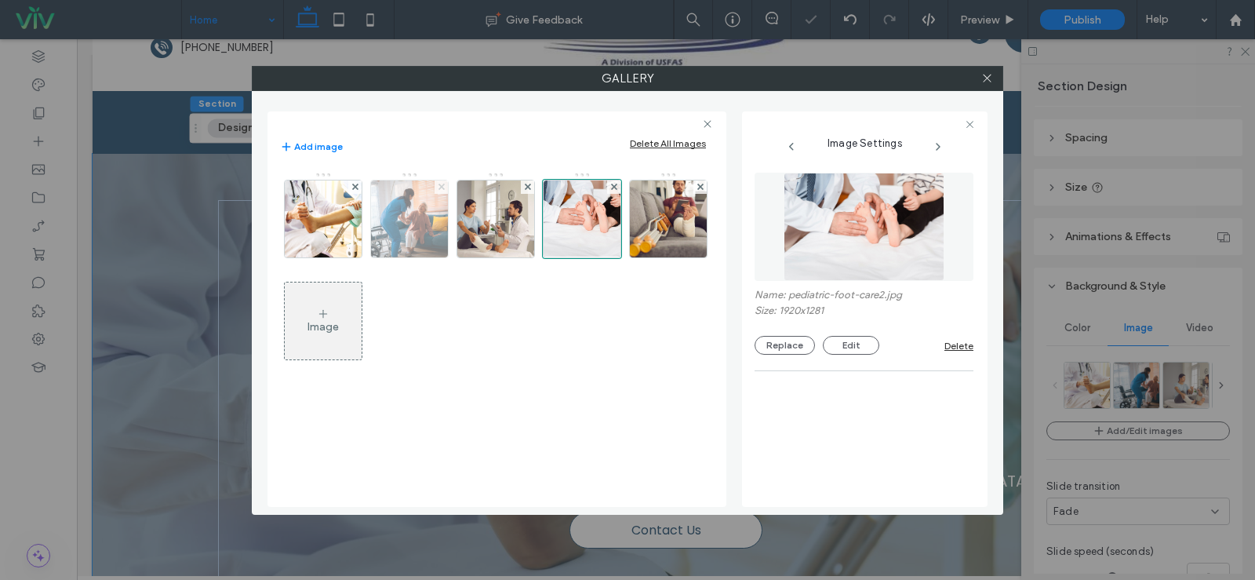
click at [441, 183] on span at bounding box center [442, 186] width 6 height 13
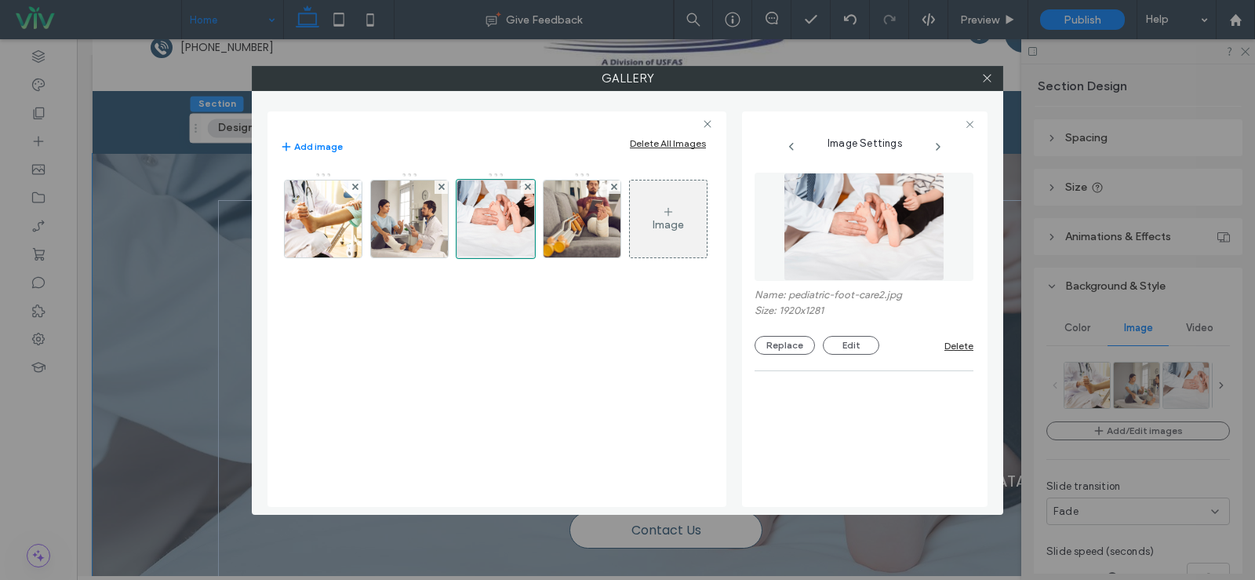
click at [661, 218] on div "Image" at bounding box center [668, 219] width 77 height 74
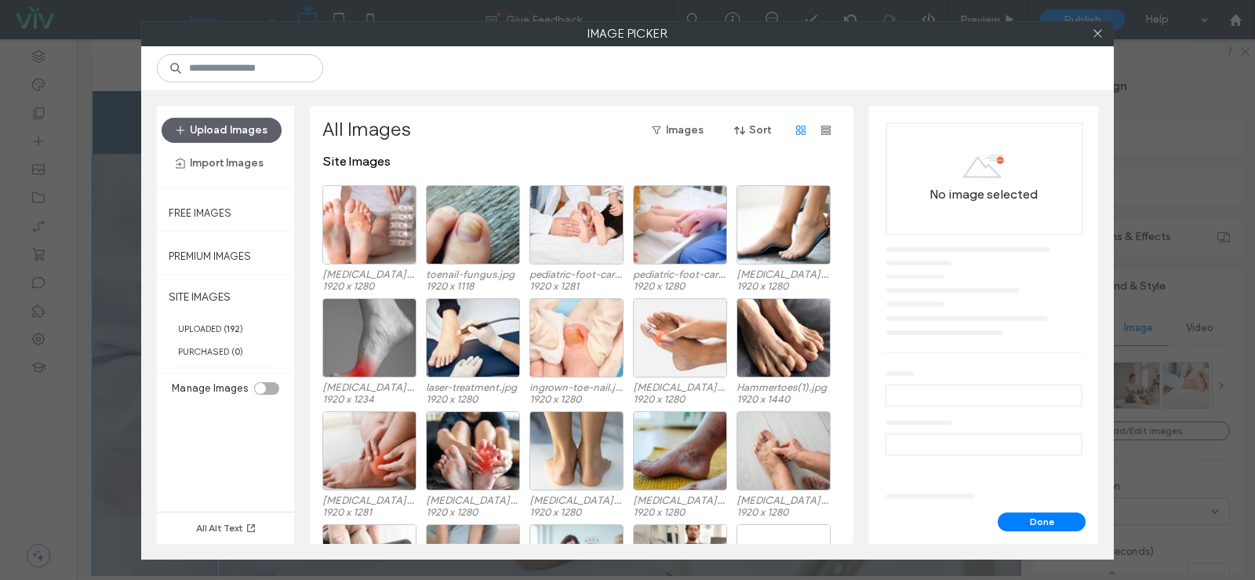
scroll to position [0, 0]
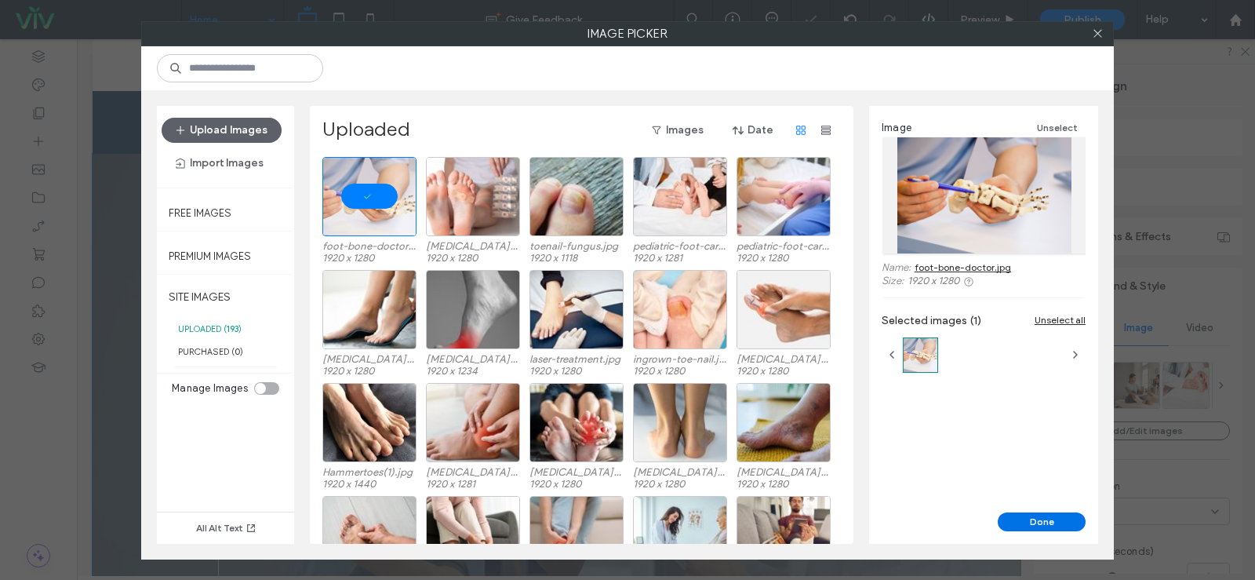
click at [1043, 522] on button "Done" at bounding box center [1042, 521] width 88 height 19
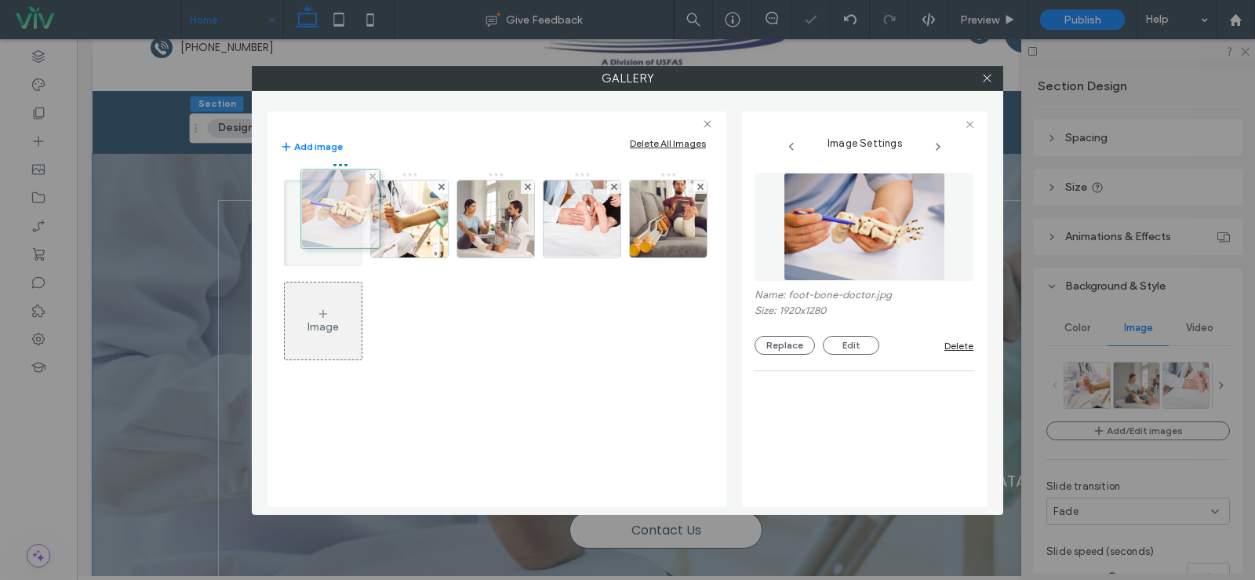
drag, startPoint x: 663, startPoint y: 232, endPoint x: 330, endPoint y: 222, distance: 332.8
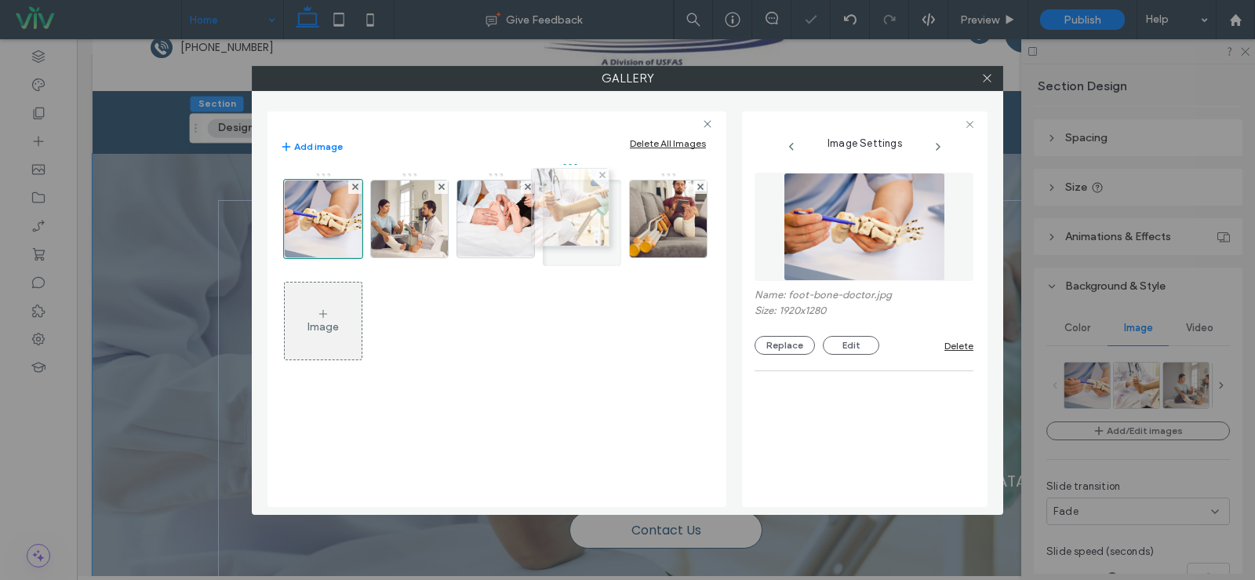
drag, startPoint x: 408, startPoint y: 228, endPoint x: 564, endPoint y: 216, distance: 156.6
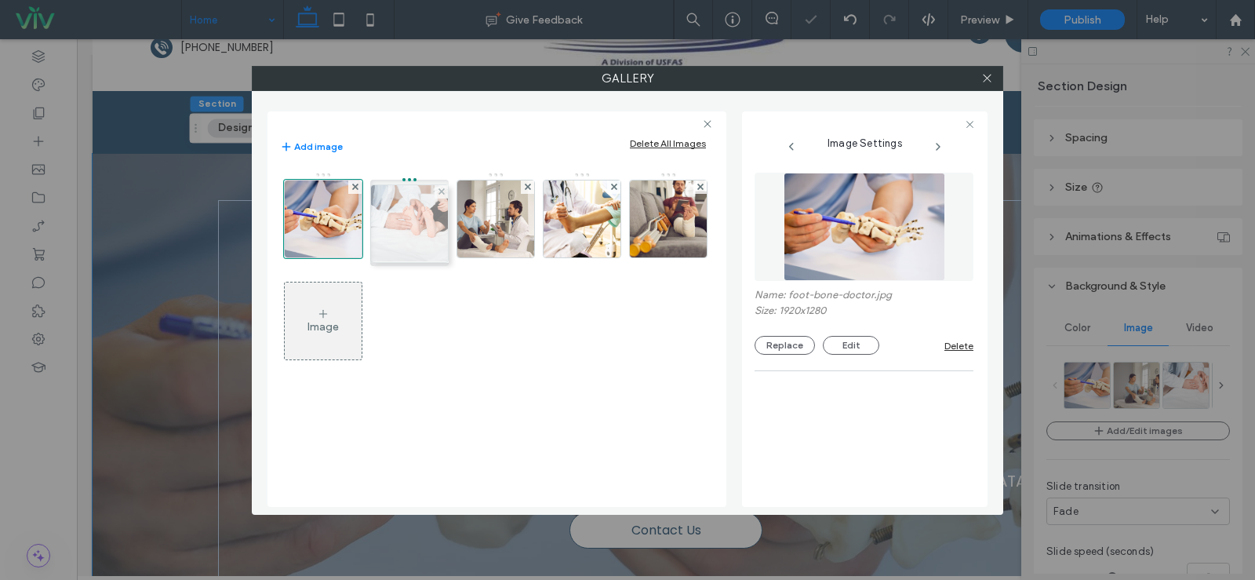
drag, startPoint x: 513, startPoint y: 226, endPoint x: 423, endPoint y: 231, distance: 90.3
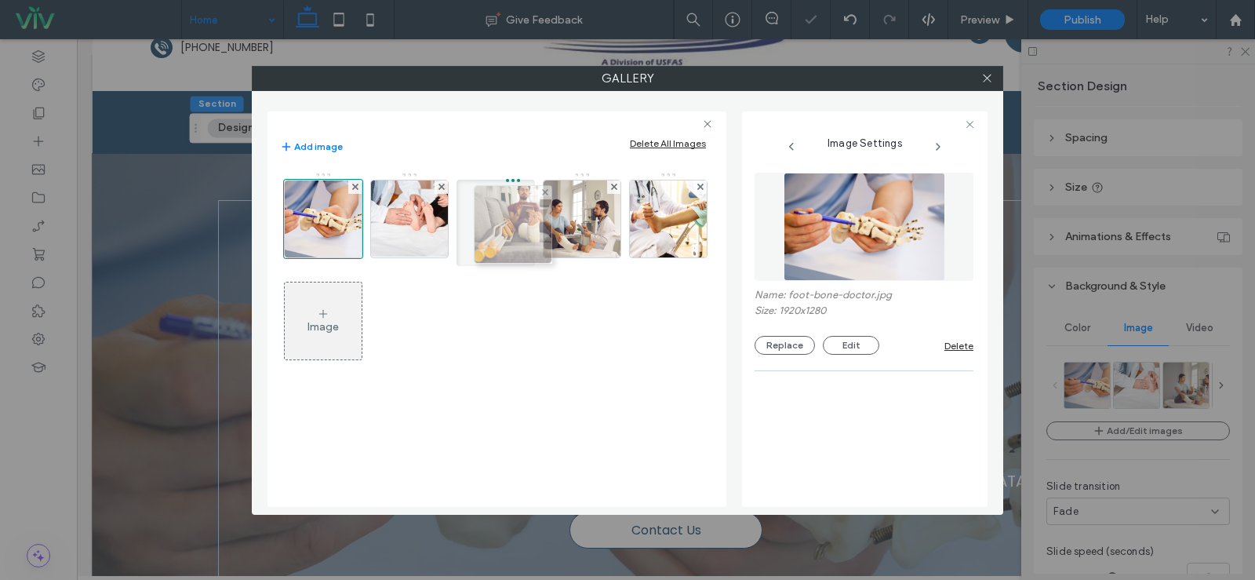
drag, startPoint x: 654, startPoint y: 223, endPoint x: 495, endPoint y: 228, distance: 159.3
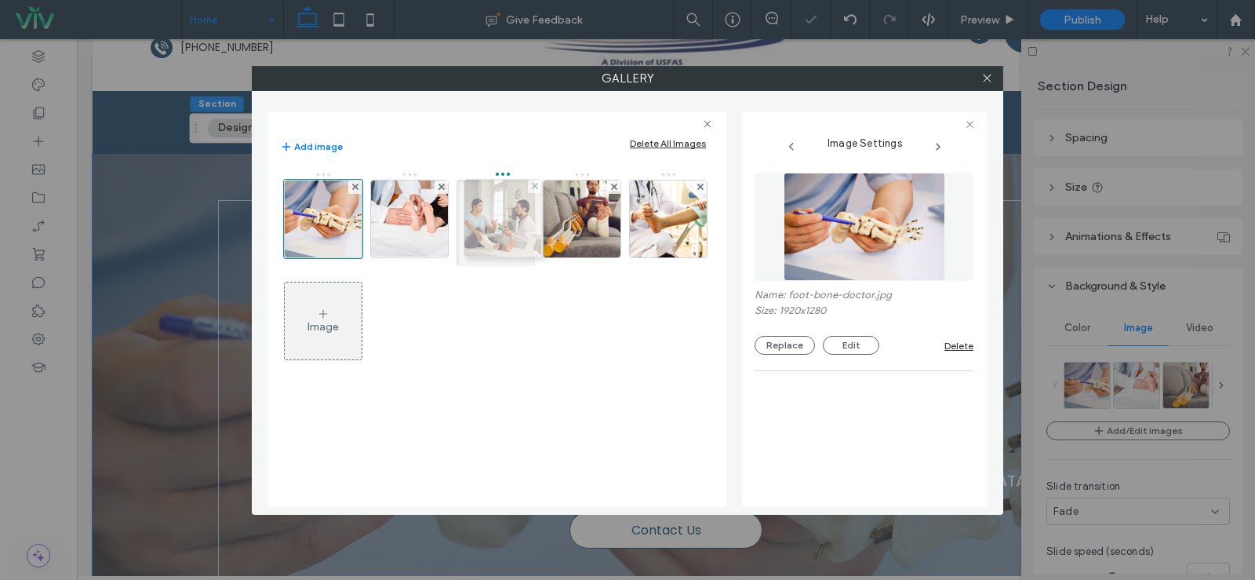
drag, startPoint x: 588, startPoint y: 217, endPoint x: 501, endPoint y: 216, distance: 86.3
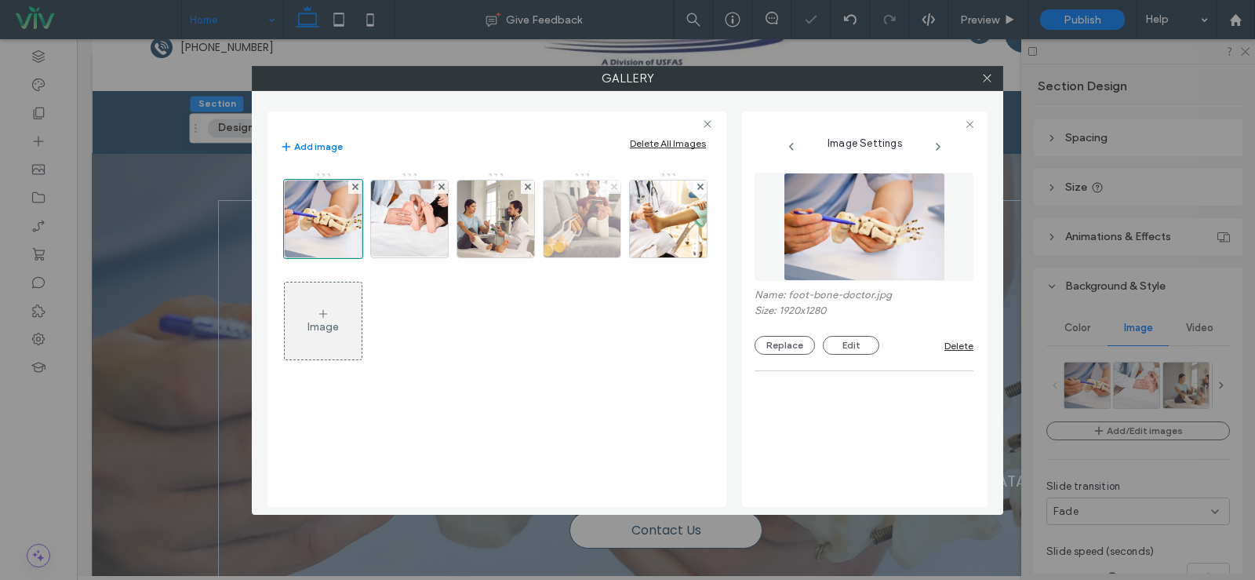
click at [613, 184] on icon at bounding box center [614, 187] width 6 height 6
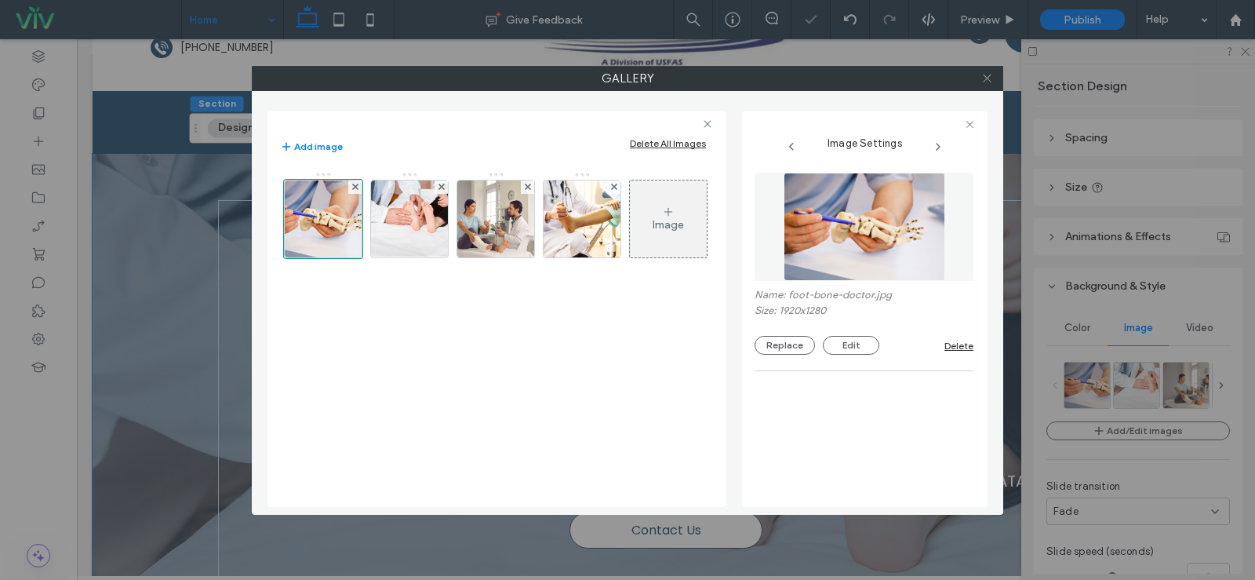
click at [989, 78] on icon at bounding box center [987, 78] width 12 height 12
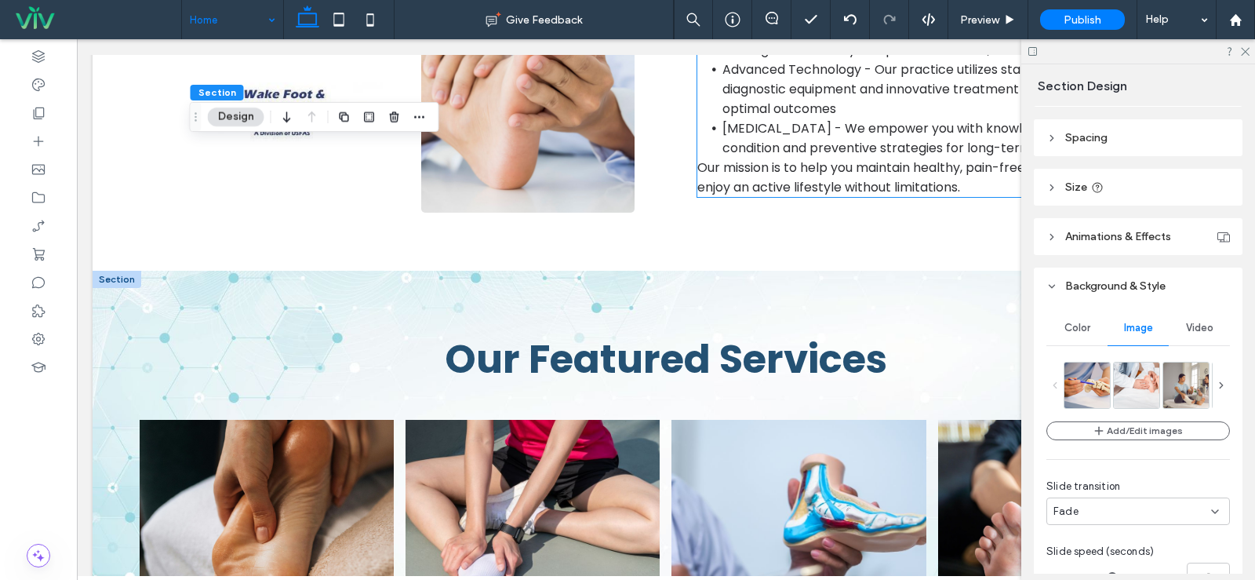
scroll to position [1334, 0]
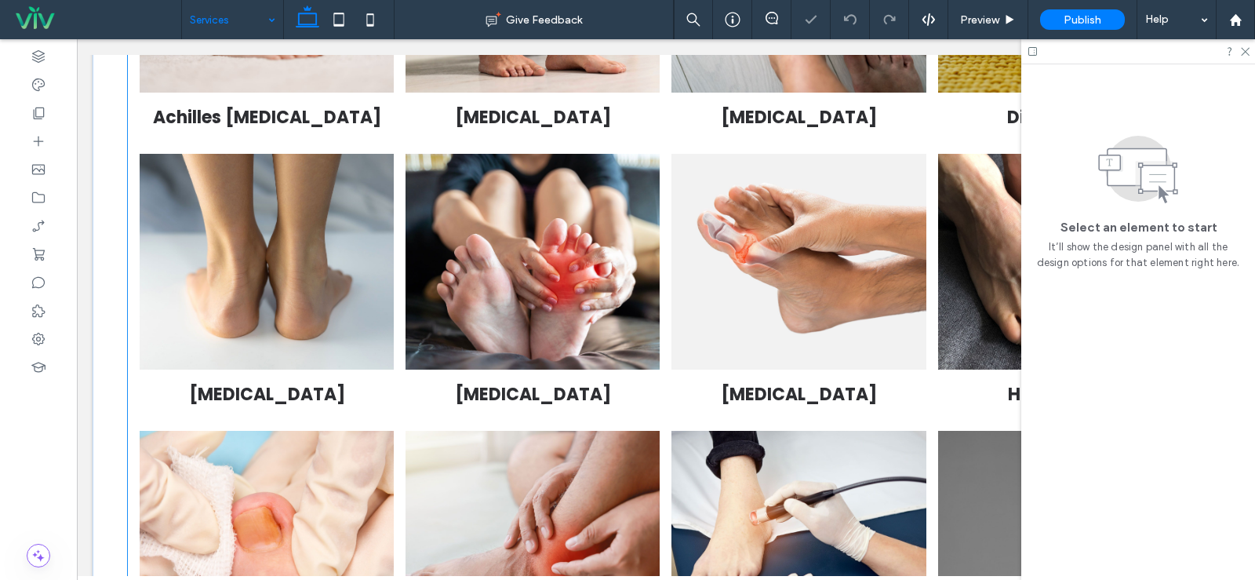
scroll to position [628, 0]
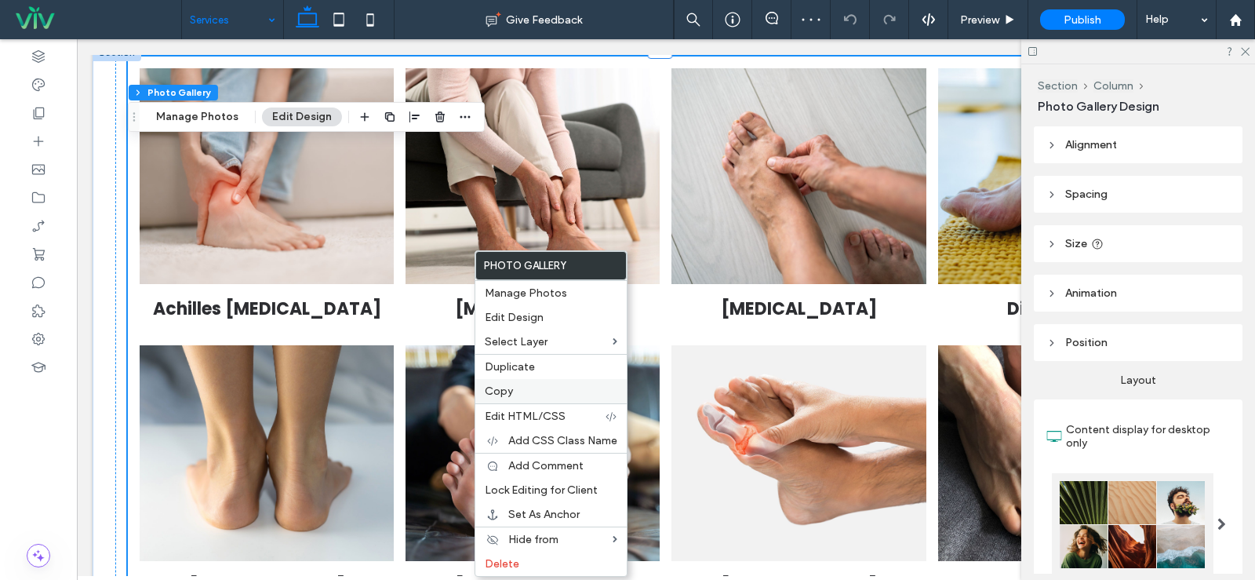
click at [512, 393] on span "Copy" at bounding box center [499, 390] width 28 height 13
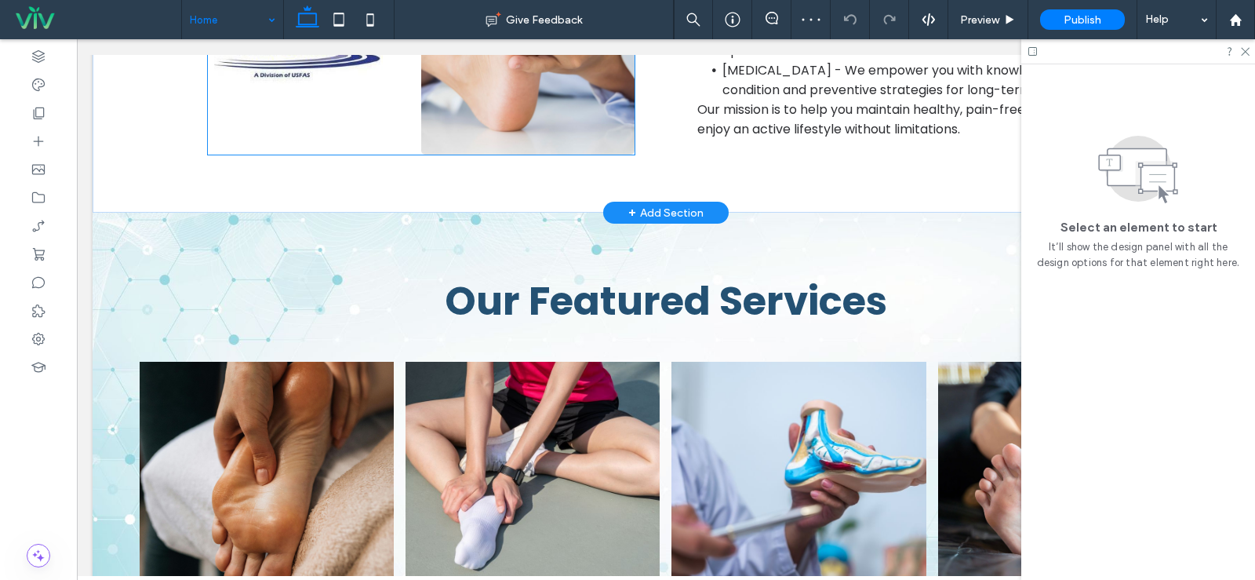
scroll to position [1334, 0]
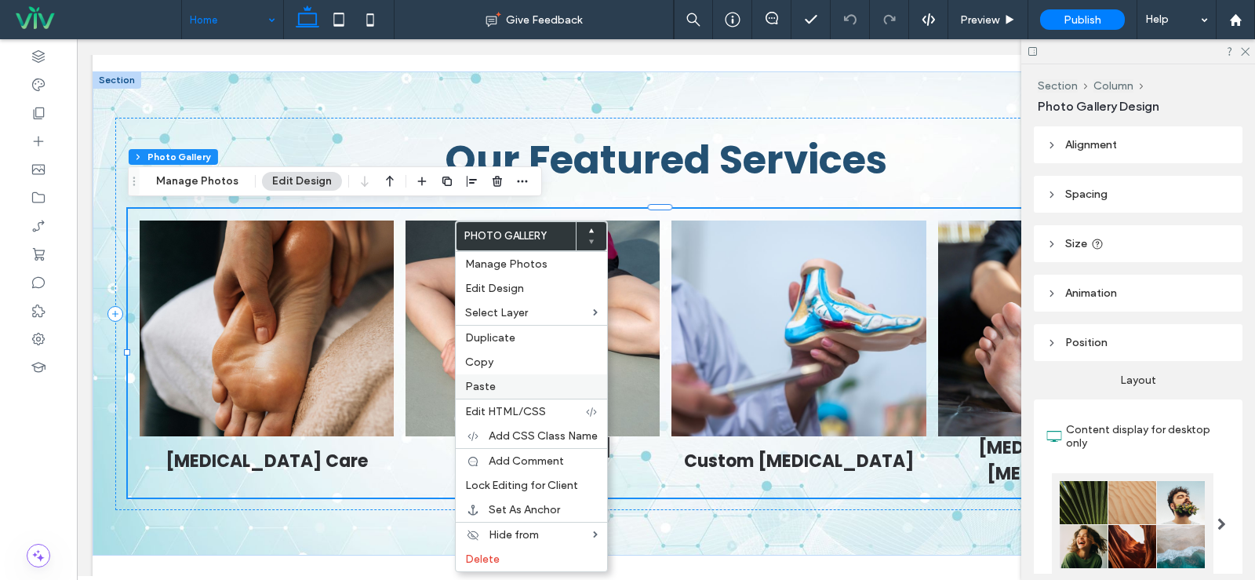
click at [486, 384] on span "Paste" at bounding box center [480, 386] width 31 height 13
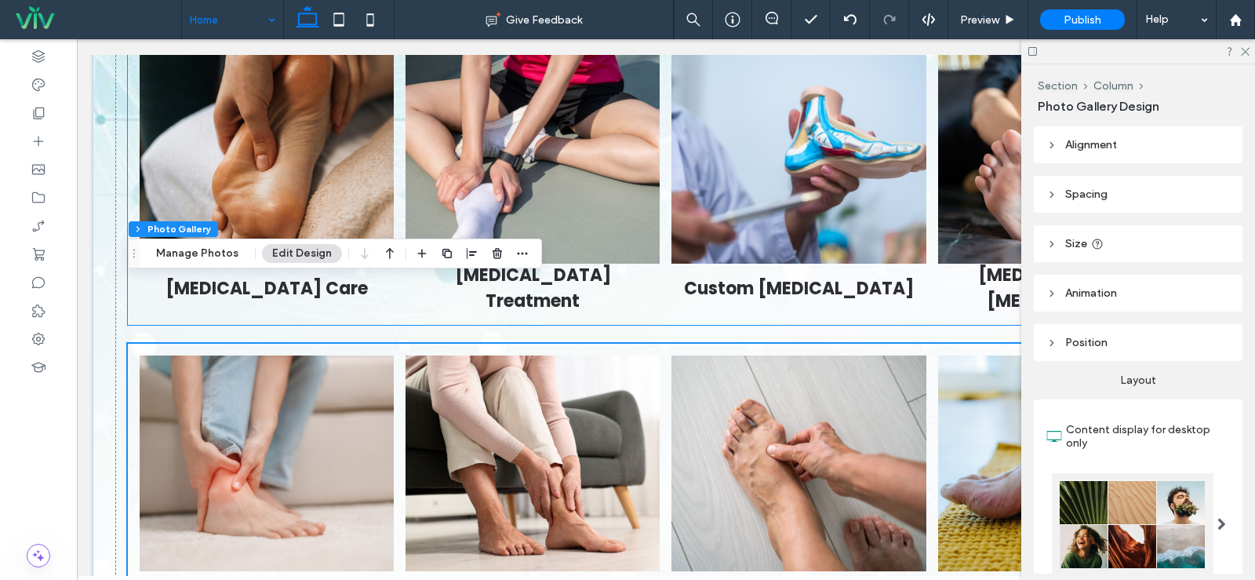
scroll to position [1412, 0]
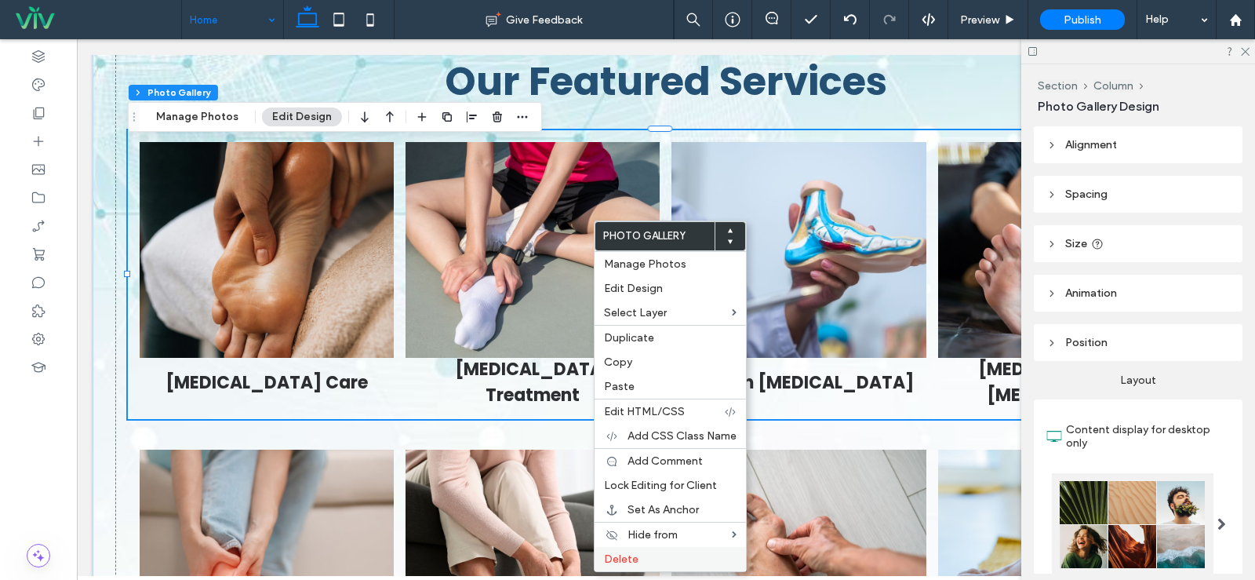
click at [627, 562] on span "Delete" at bounding box center [621, 558] width 35 height 13
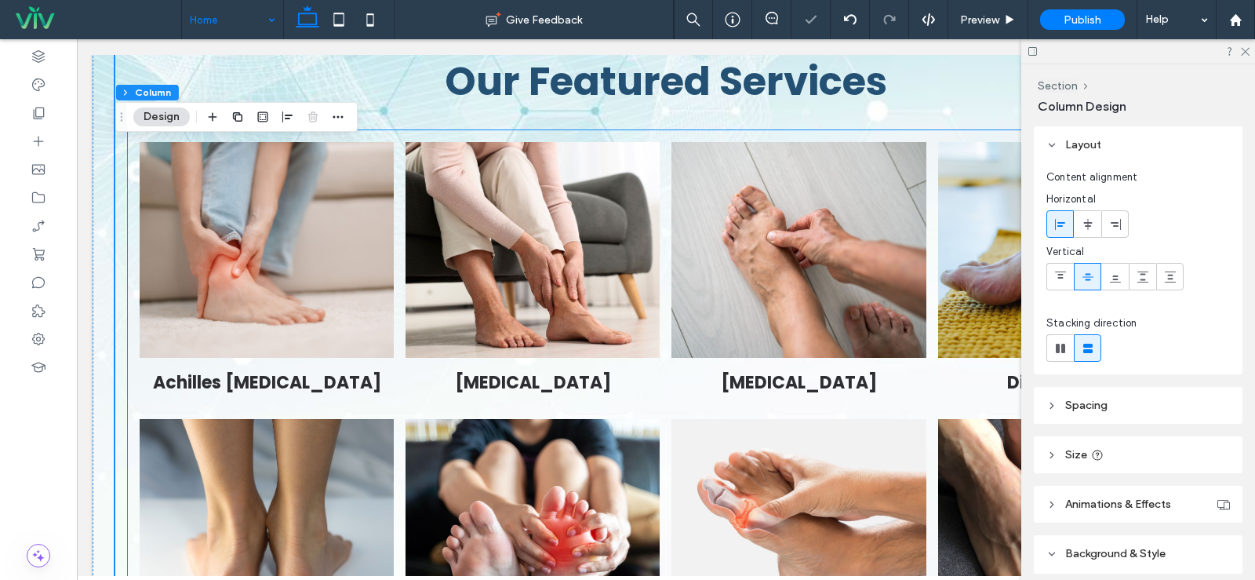
click at [475, 231] on link at bounding box center [534, 250] width 270 height 229
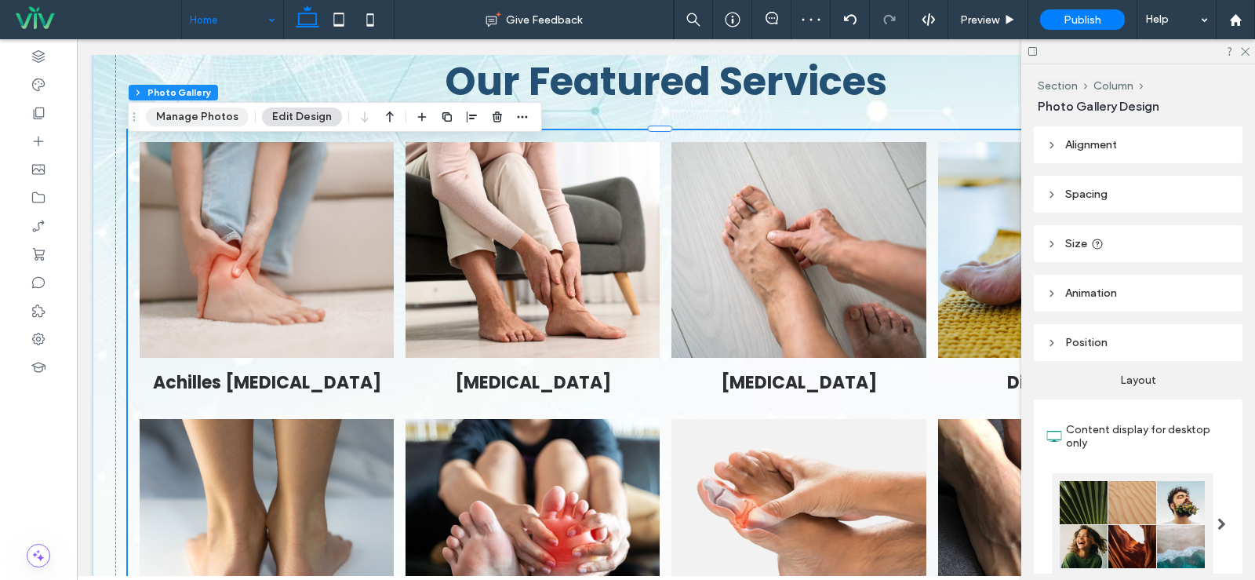
click at [222, 115] on button "Manage Photos" at bounding box center [197, 116] width 103 height 19
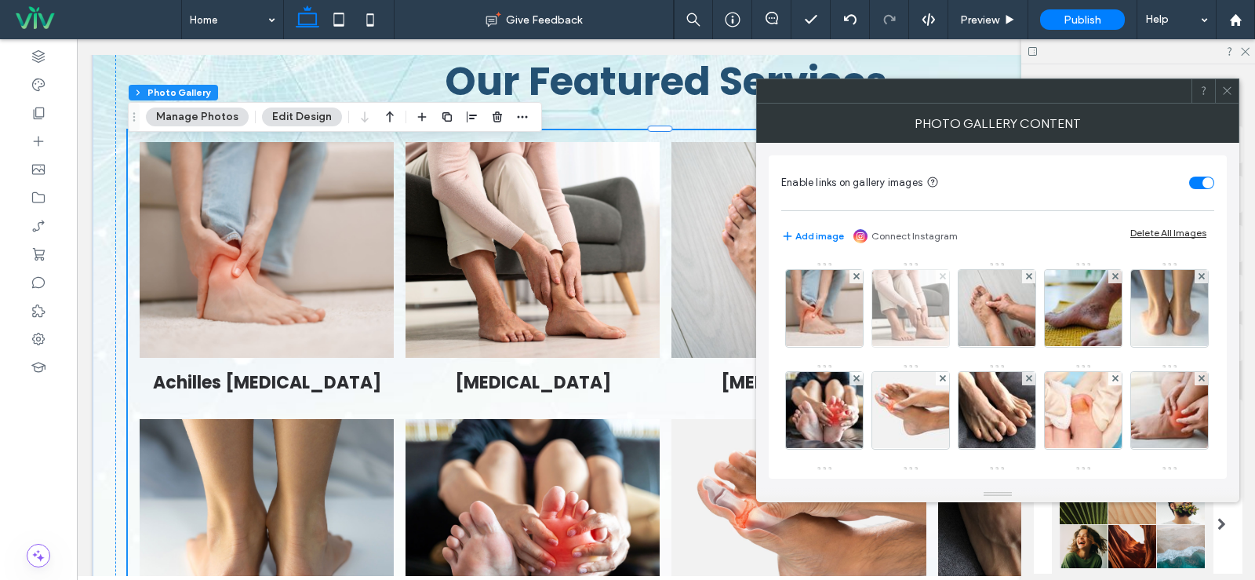
click at [944, 278] on use at bounding box center [942, 276] width 6 height 6
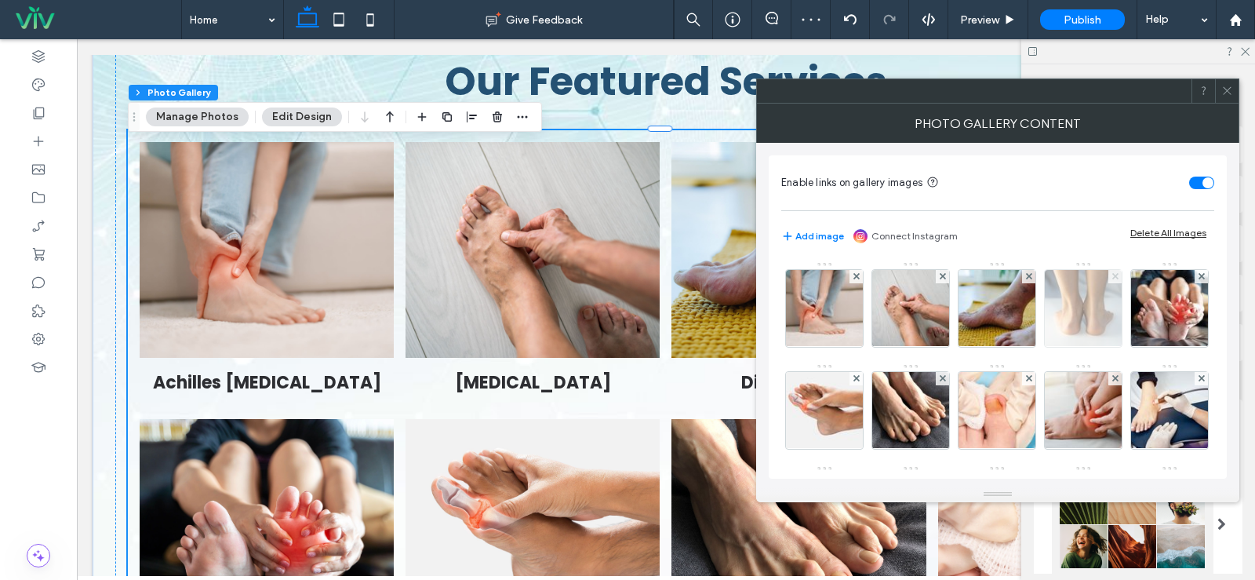
click at [1116, 277] on use at bounding box center [1115, 276] width 6 height 6
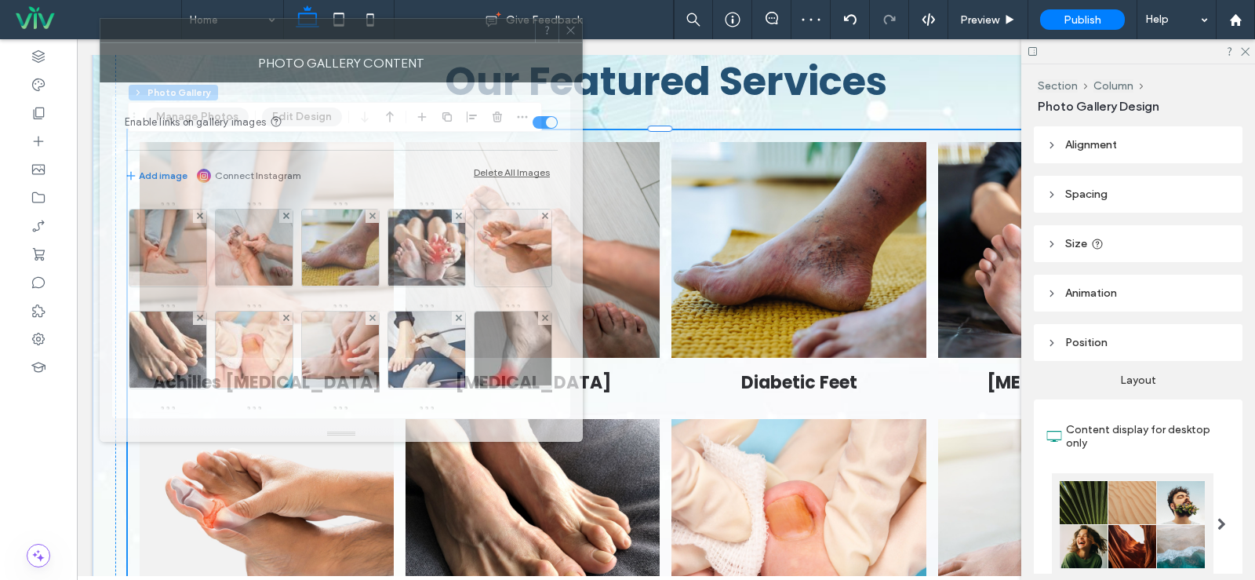
drag, startPoint x: 920, startPoint y: 94, endPoint x: 263, endPoint y: 52, distance: 658.8
click at [263, 42] on div at bounding box center [317, 31] width 435 height 24
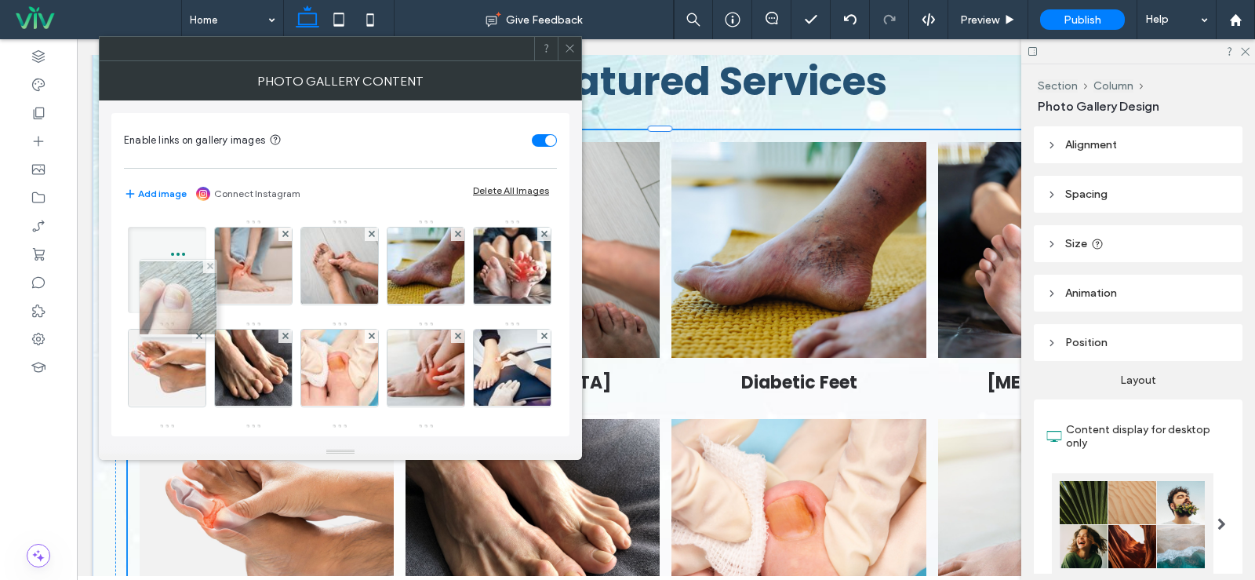
drag, startPoint x: 165, startPoint y: 413, endPoint x: 173, endPoint y: 252, distance: 161.0
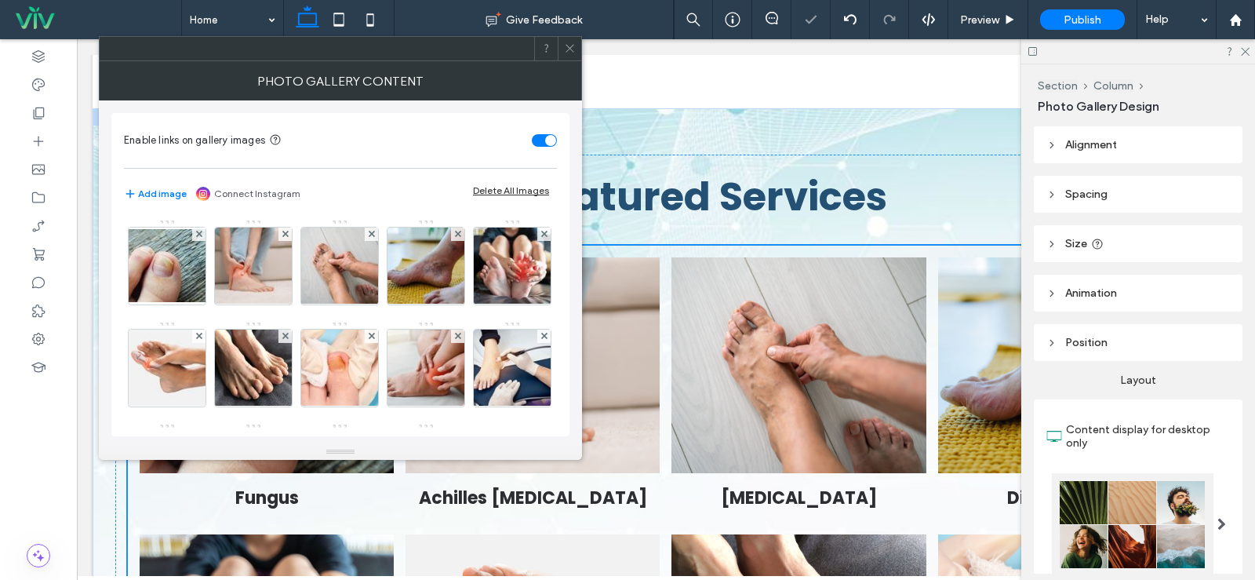
scroll to position [1334, 0]
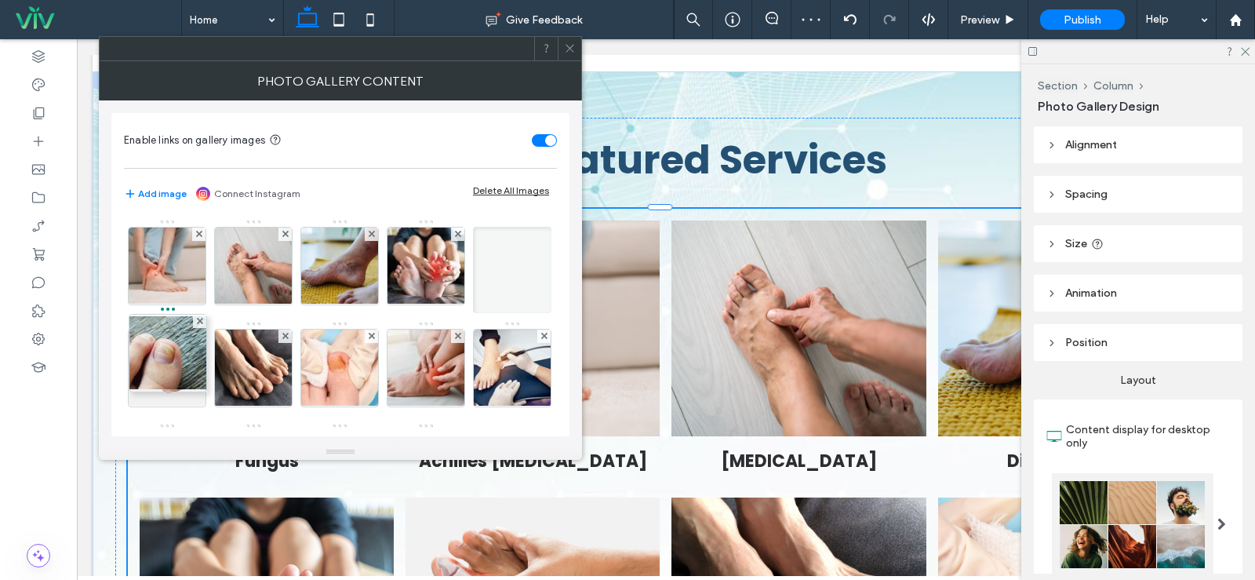
drag, startPoint x: 180, startPoint y: 282, endPoint x: 177, endPoint y: 369, distance: 87.1
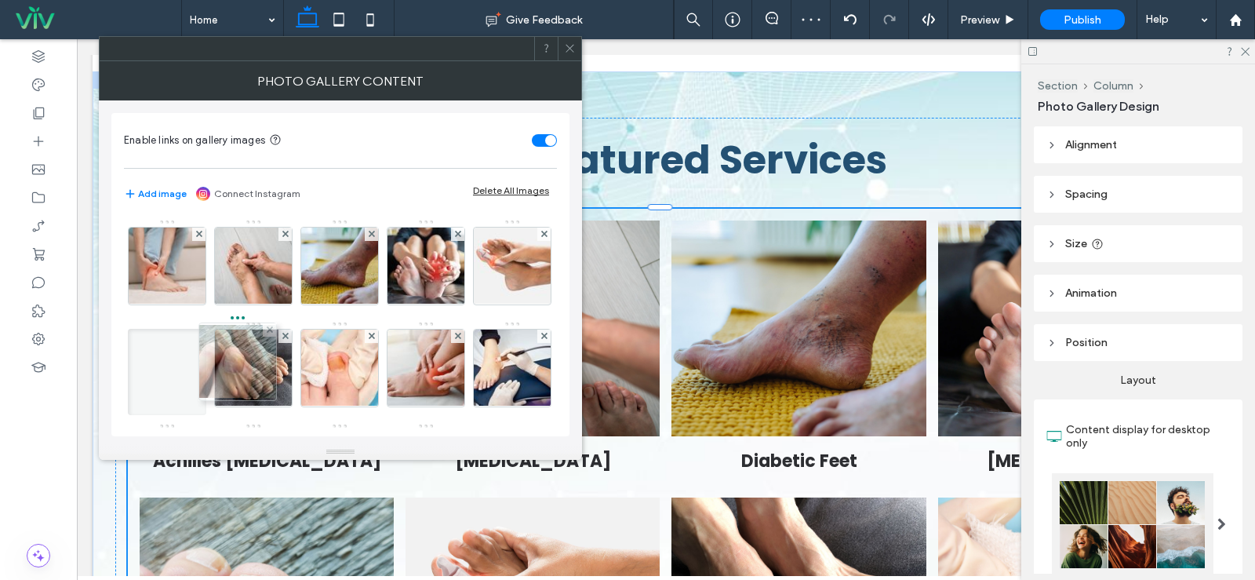
drag, startPoint x: 181, startPoint y: 363, endPoint x: 248, endPoint y: 357, distance: 67.0
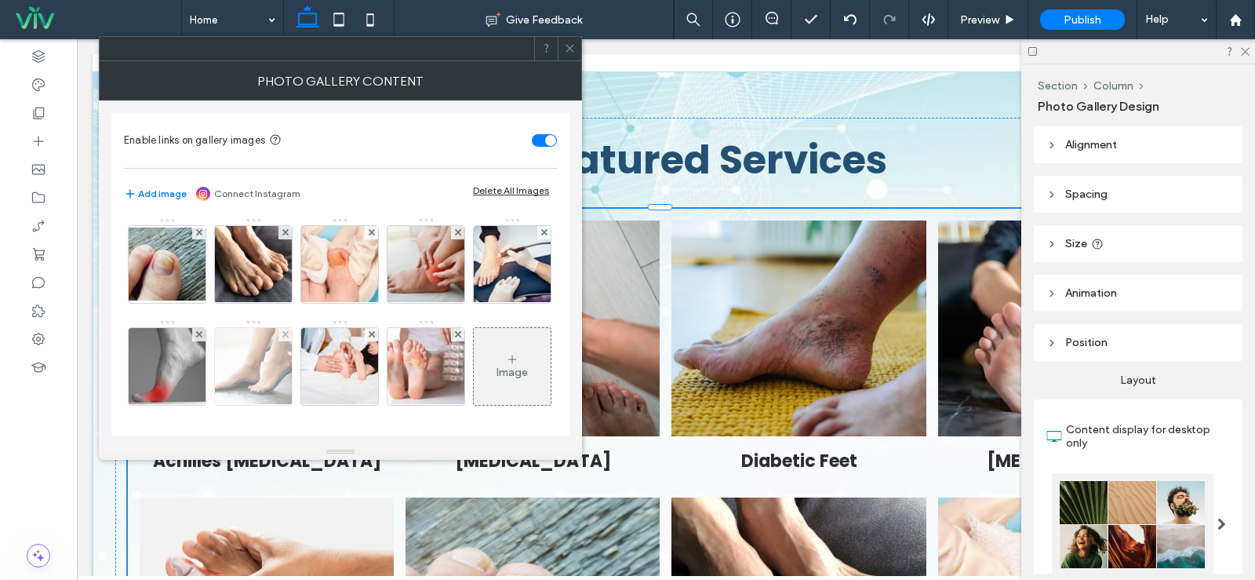
scroll to position [78, 0]
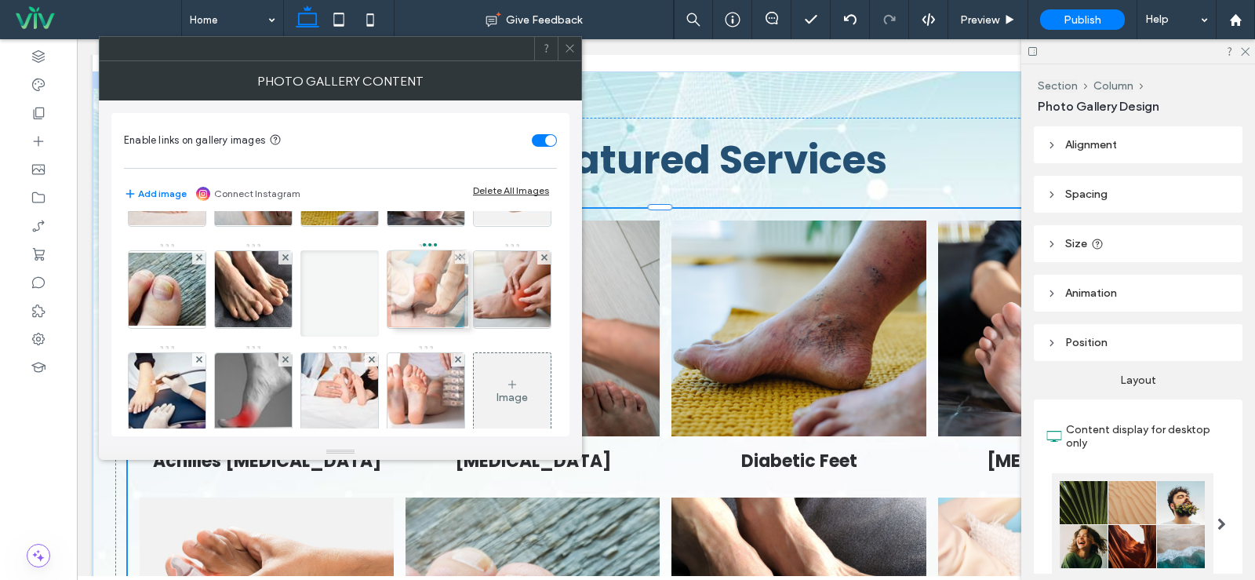
drag, startPoint x: 413, startPoint y: 379, endPoint x: 413, endPoint y: 276, distance: 102.8
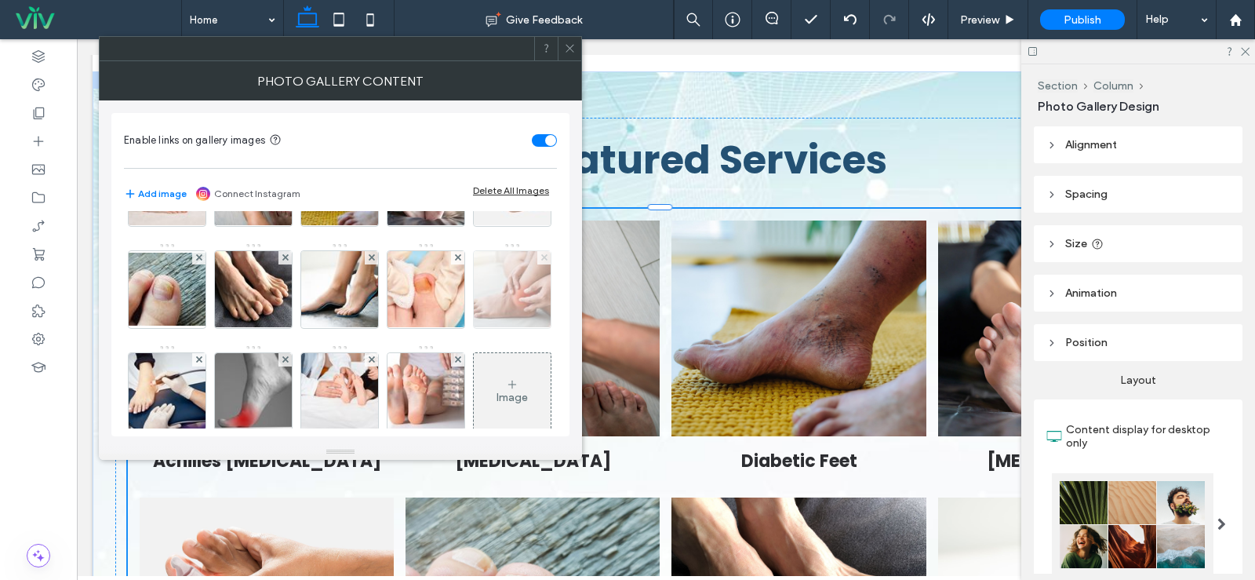
click at [541, 264] on span at bounding box center [544, 257] width 6 height 13
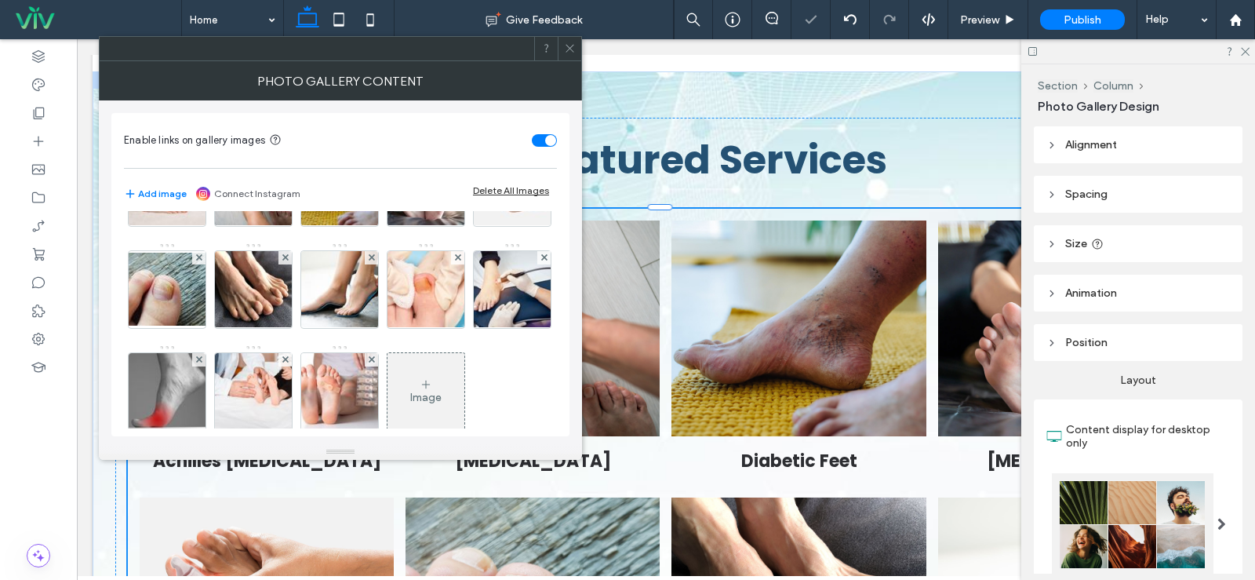
click at [541, 264] on span at bounding box center [544, 257] width 6 height 13
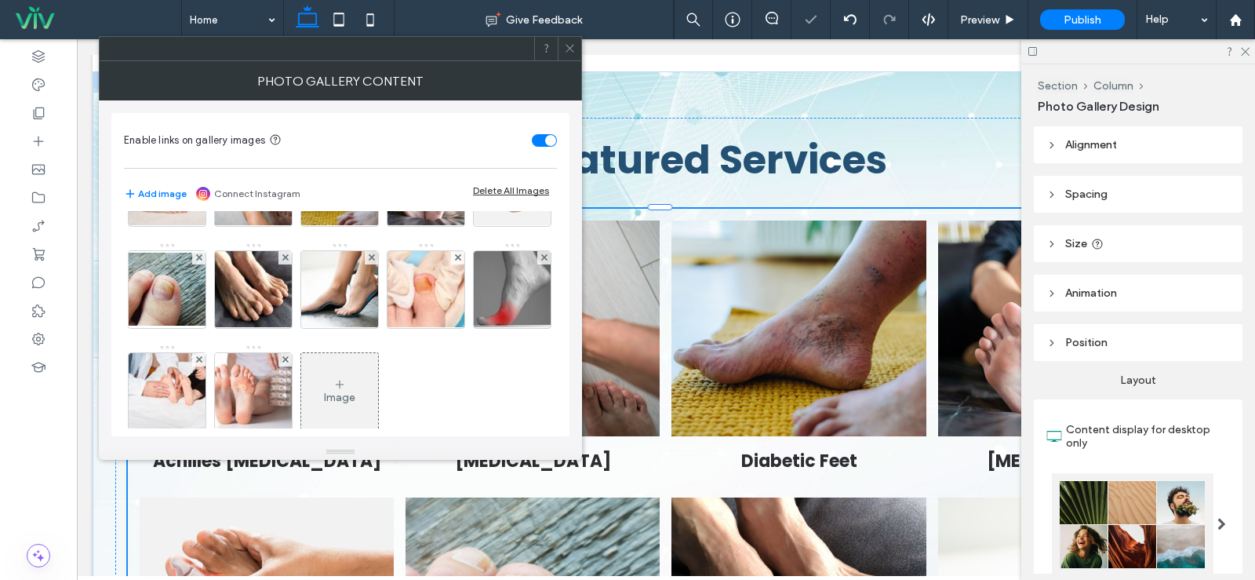
click at [541, 264] on span at bounding box center [544, 257] width 6 height 13
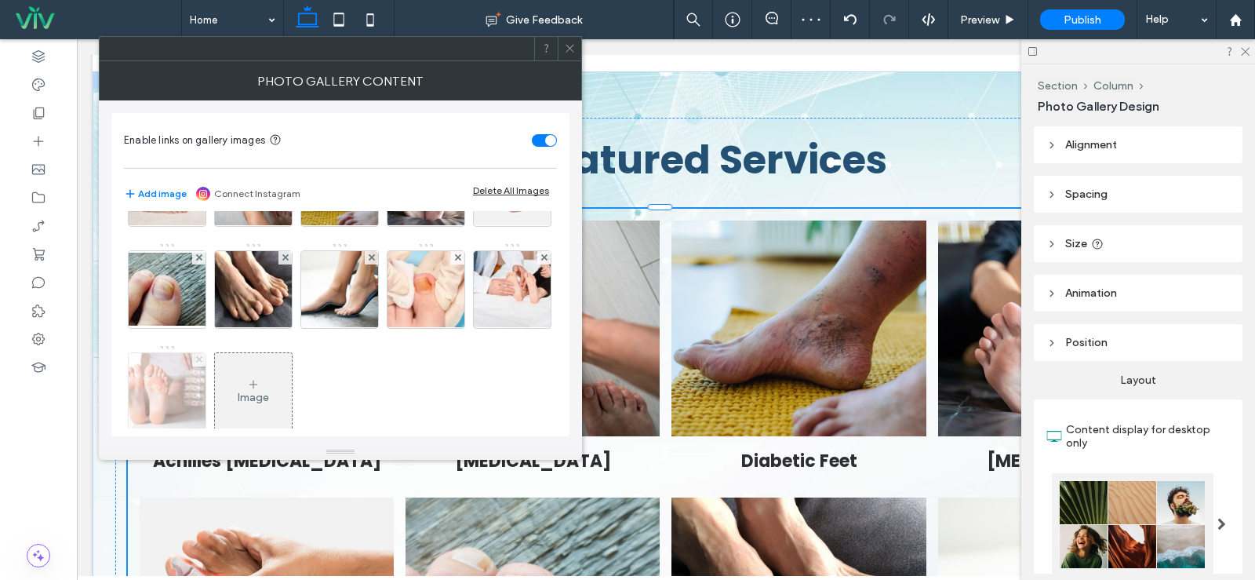
click at [202, 356] on icon at bounding box center [199, 359] width 6 height 6
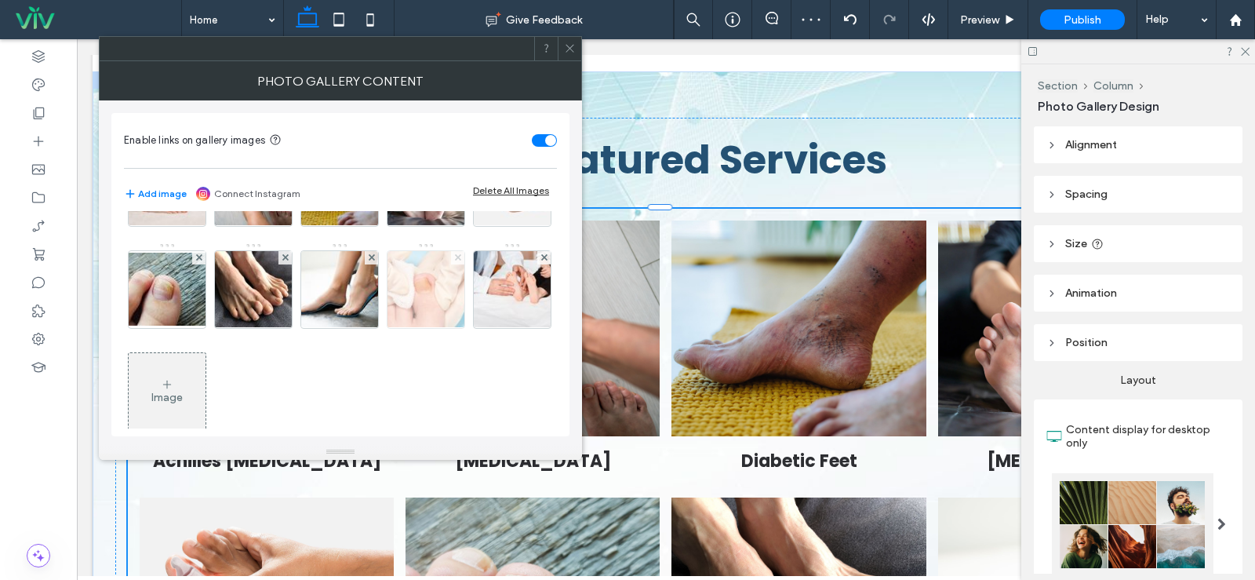
click at [454, 260] on use at bounding box center [457, 257] width 6 height 6
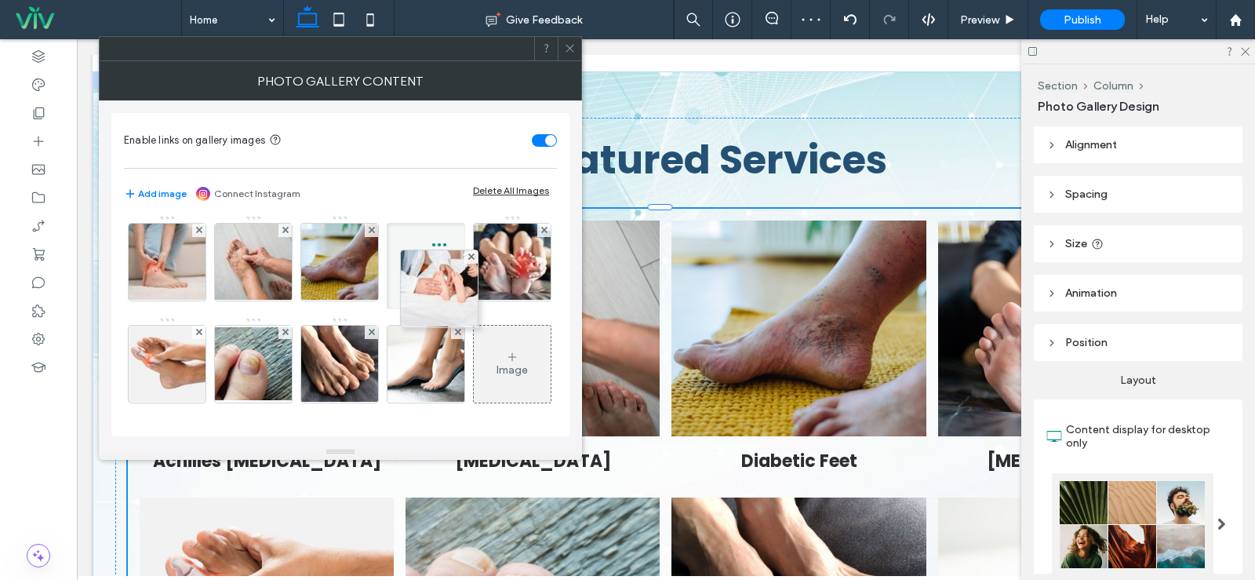
drag, startPoint x: 186, startPoint y: 391, endPoint x: 436, endPoint y: 216, distance: 305.3
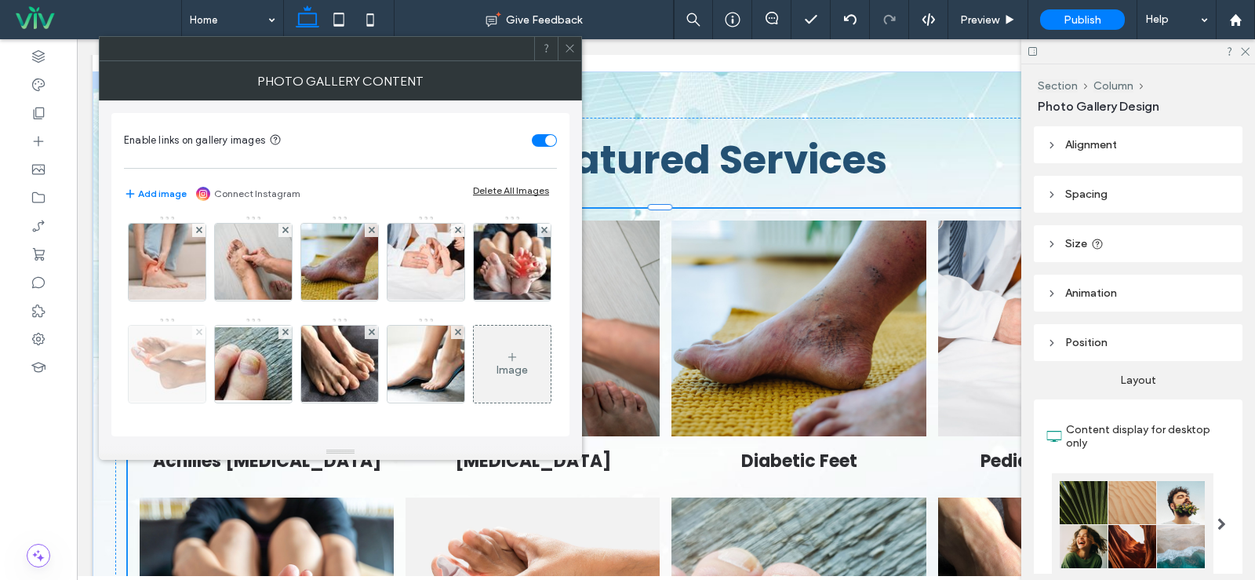
click at [202, 329] on use at bounding box center [198, 332] width 6 height 6
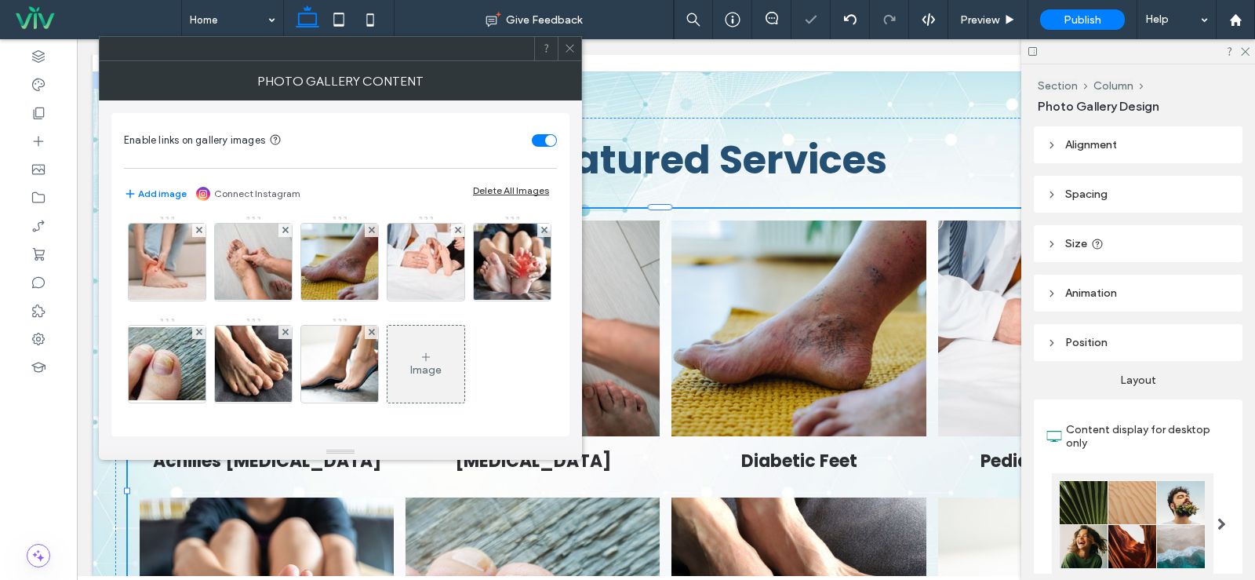
click at [564, 46] on icon at bounding box center [570, 48] width 12 height 12
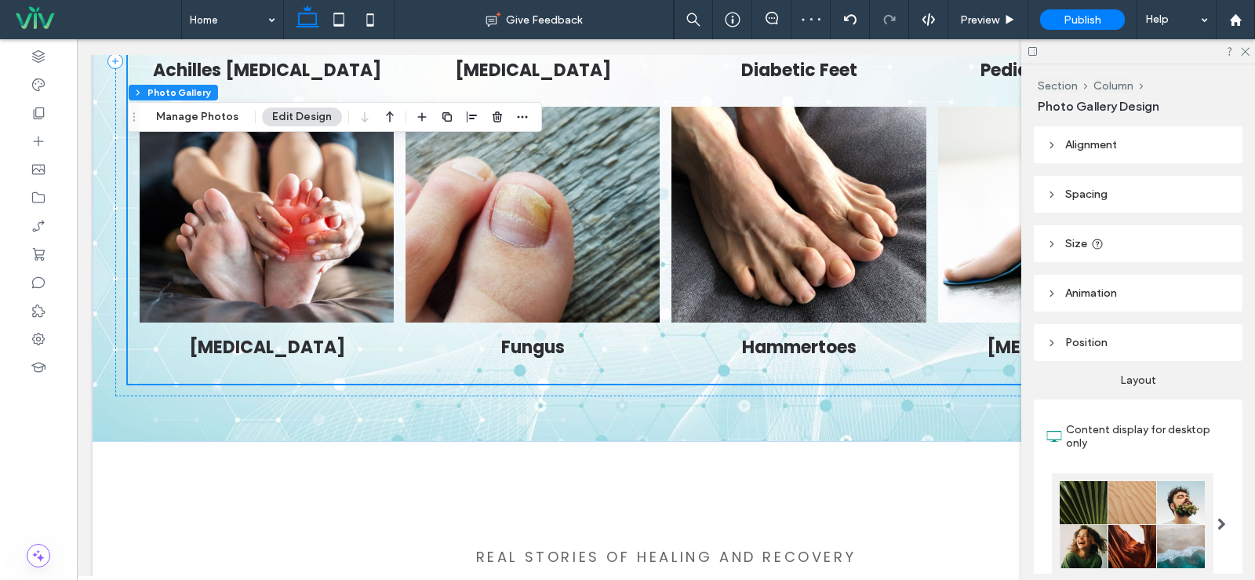
scroll to position [1726, 0]
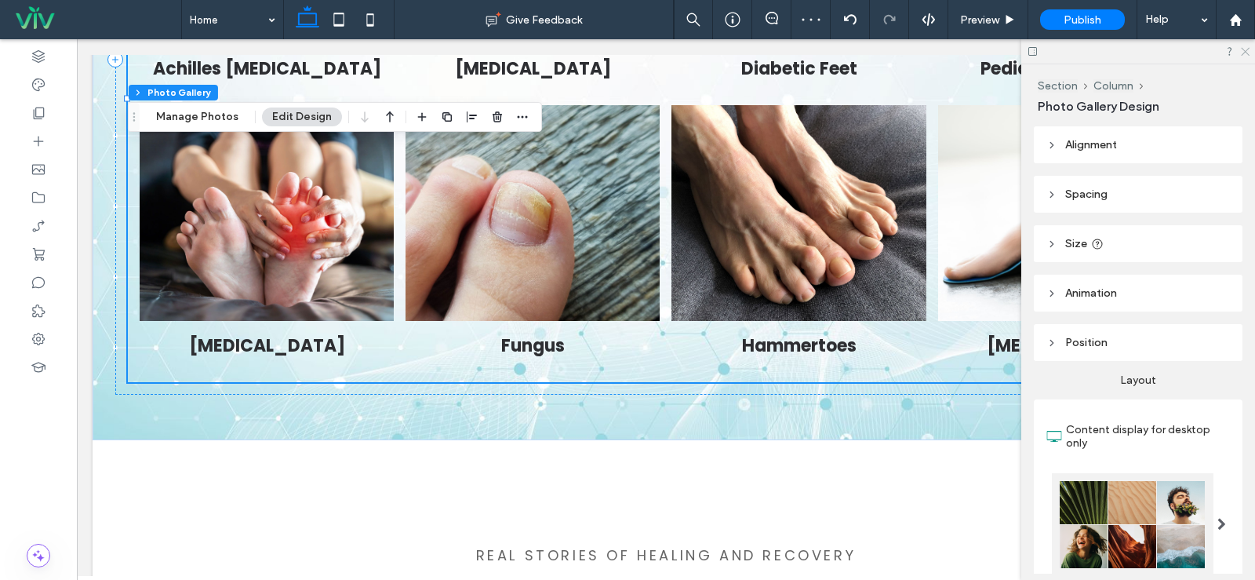
click at [1247, 51] on use at bounding box center [1245, 52] width 9 height 9
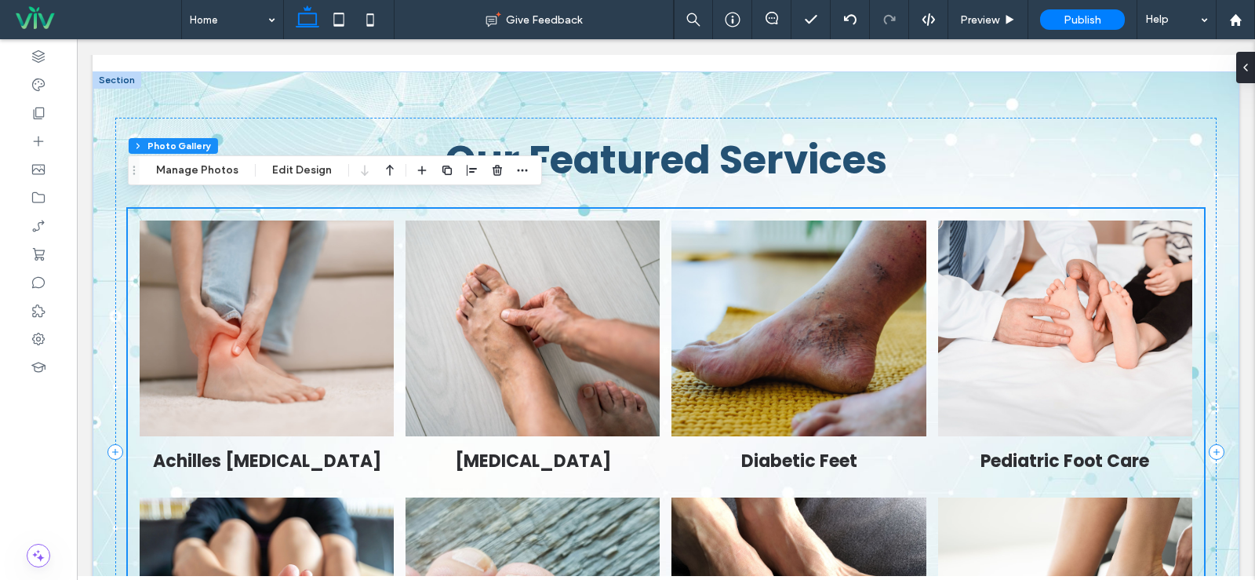
scroll to position [1491, 0]
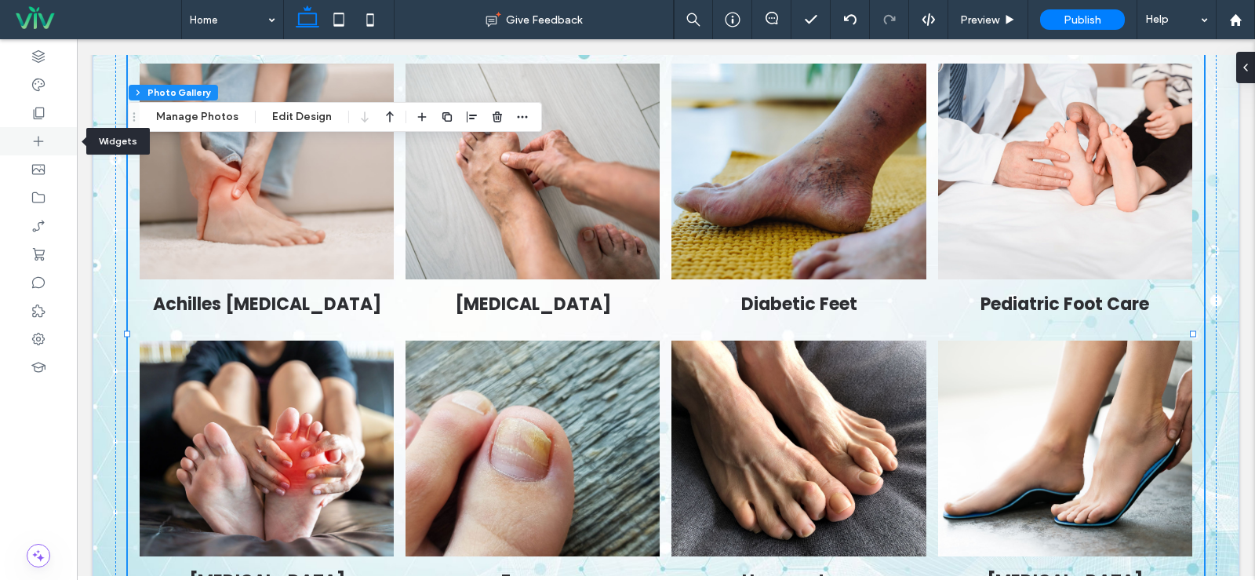
click at [37, 140] on icon at bounding box center [39, 141] width 16 height 16
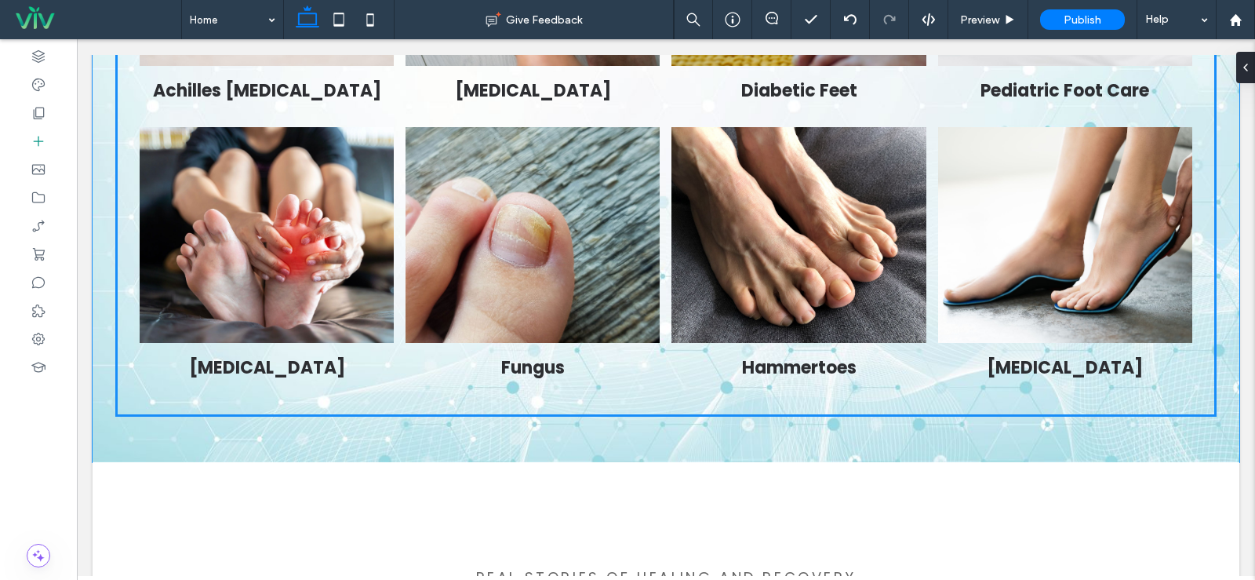
scroll to position [1704, 0]
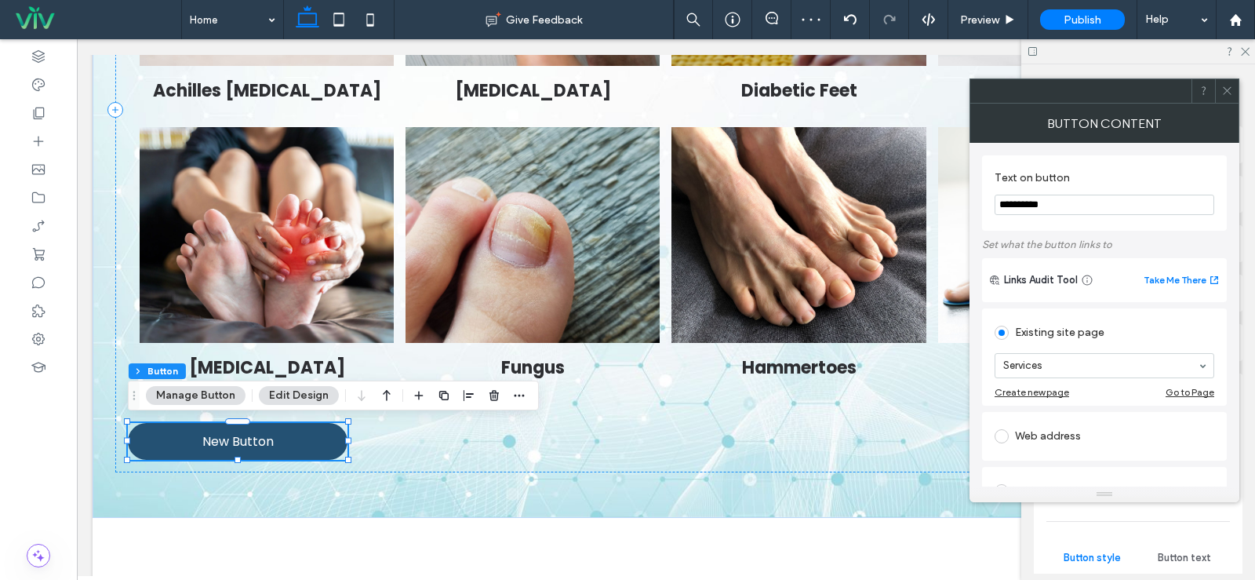
click at [1076, 202] on input "**********" at bounding box center [1105, 205] width 220 height 20
type input "**********"
click at [1234, 95] on div at bounding box center [1227, 91] width 24 height 24
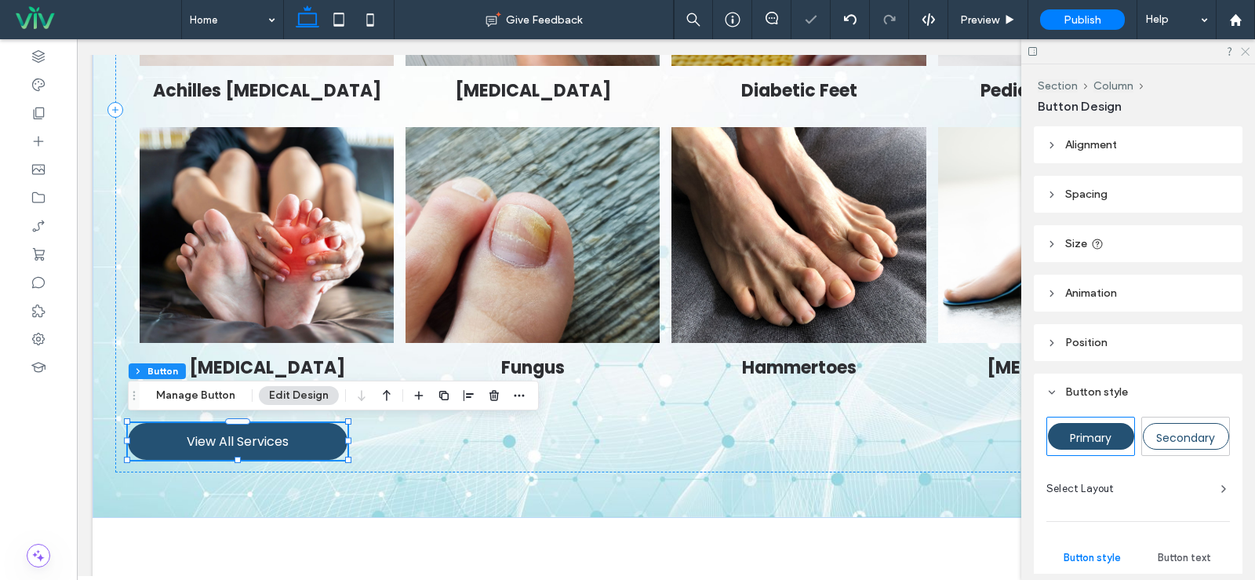
click at [1247, 52] on icon at bounding box center [1244, 51] width 10 height 10
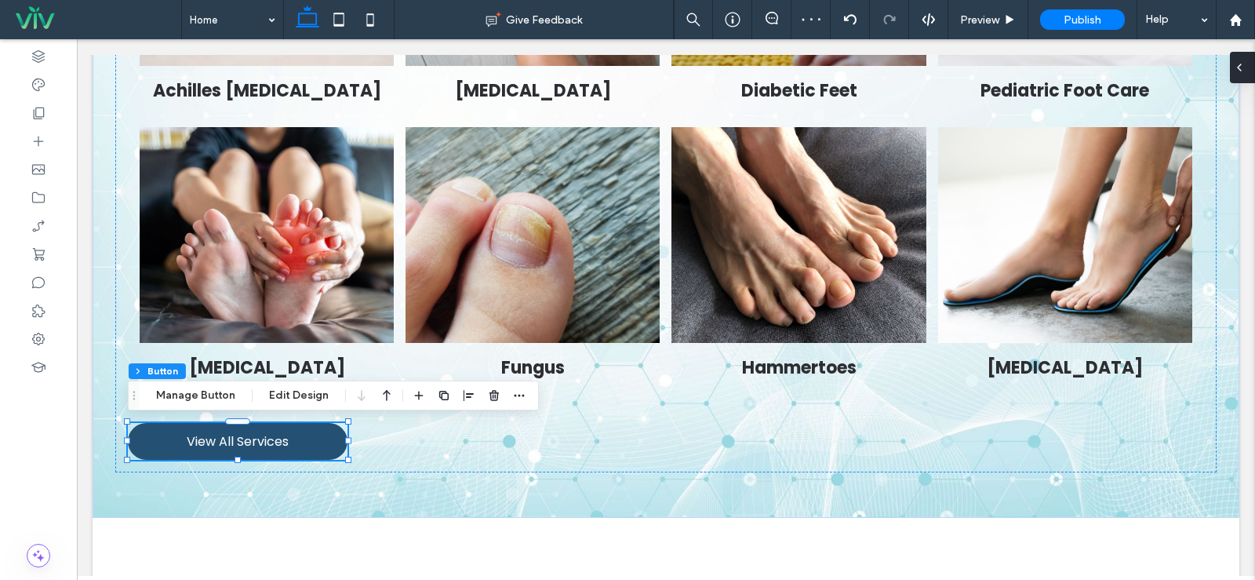
click at [1246, 78] on span at bounding box center [1239, 67] width 13 height 31
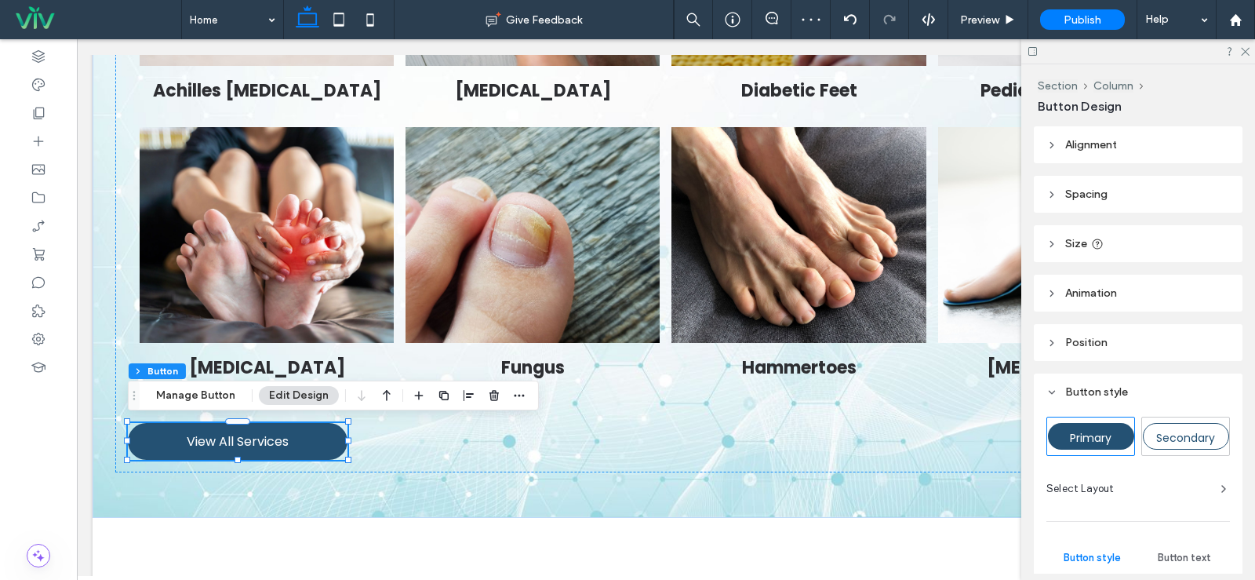
click at [1084, 150] on span "Alignment" at bounding box center [1091, 144] width 52 height 13
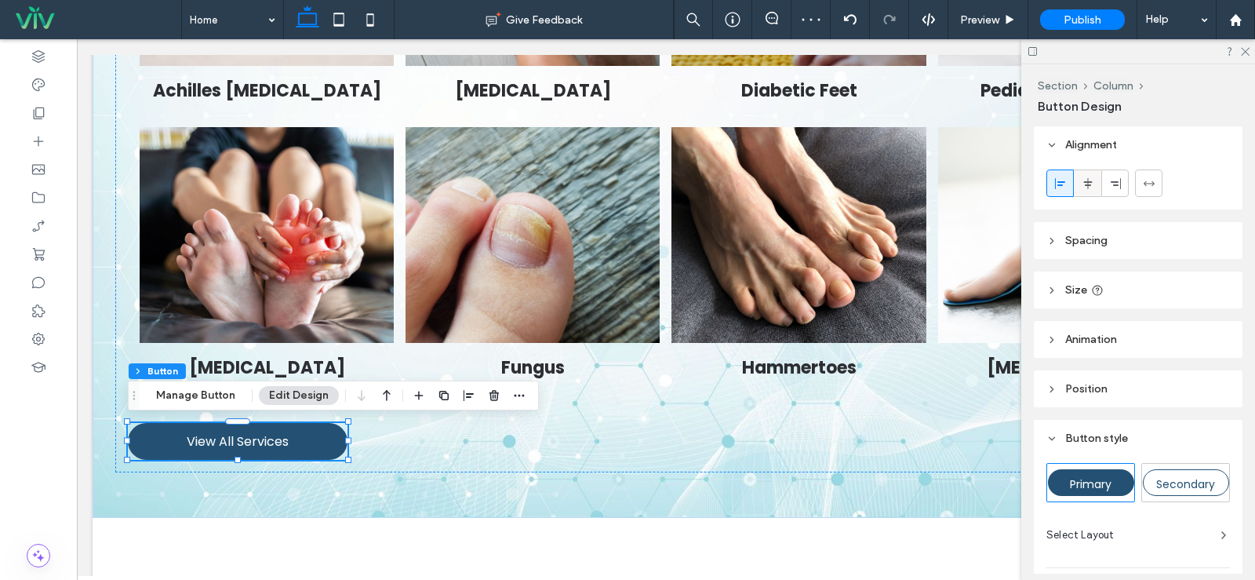
click at [1085, 189] on icon at bounding box center [1088, 183] width 13 height 13
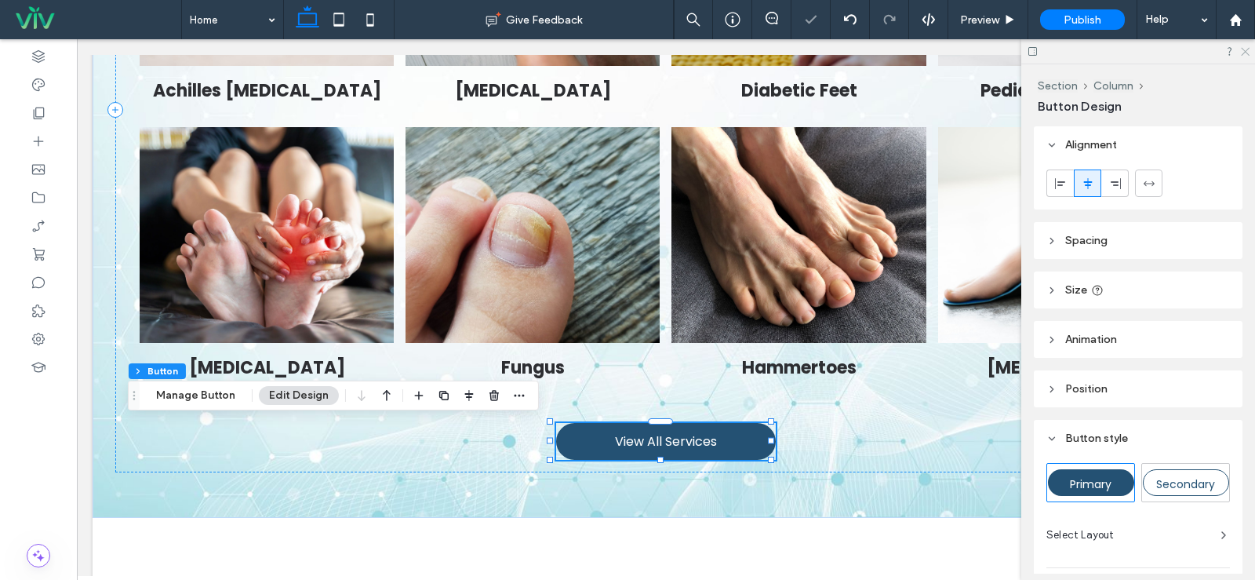
click at [1242, 48] on use at bounding box center [1245, 52] width 9 height 9
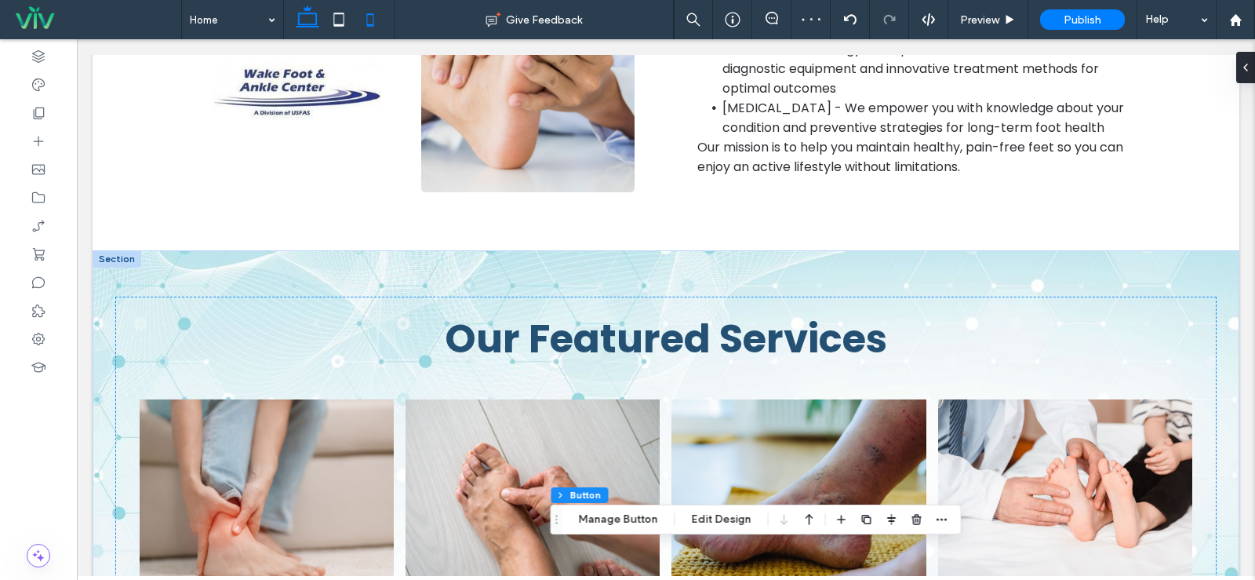
click at [372, 20] on icon at bounding box center [370, 19] width 31 height 31
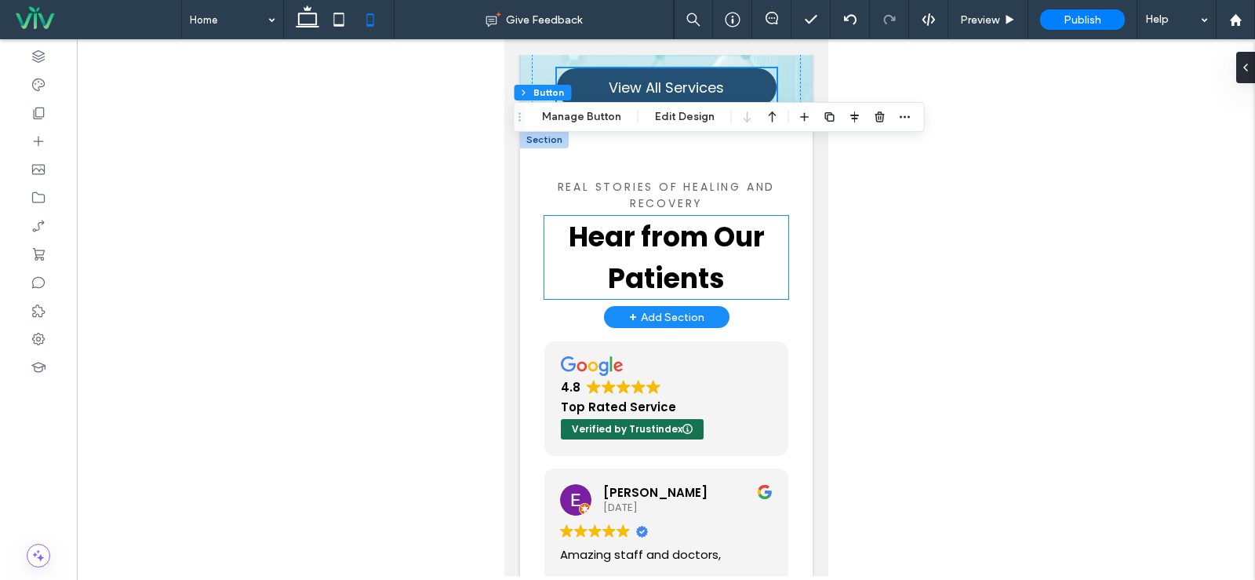
scroll to position [3281, 0]
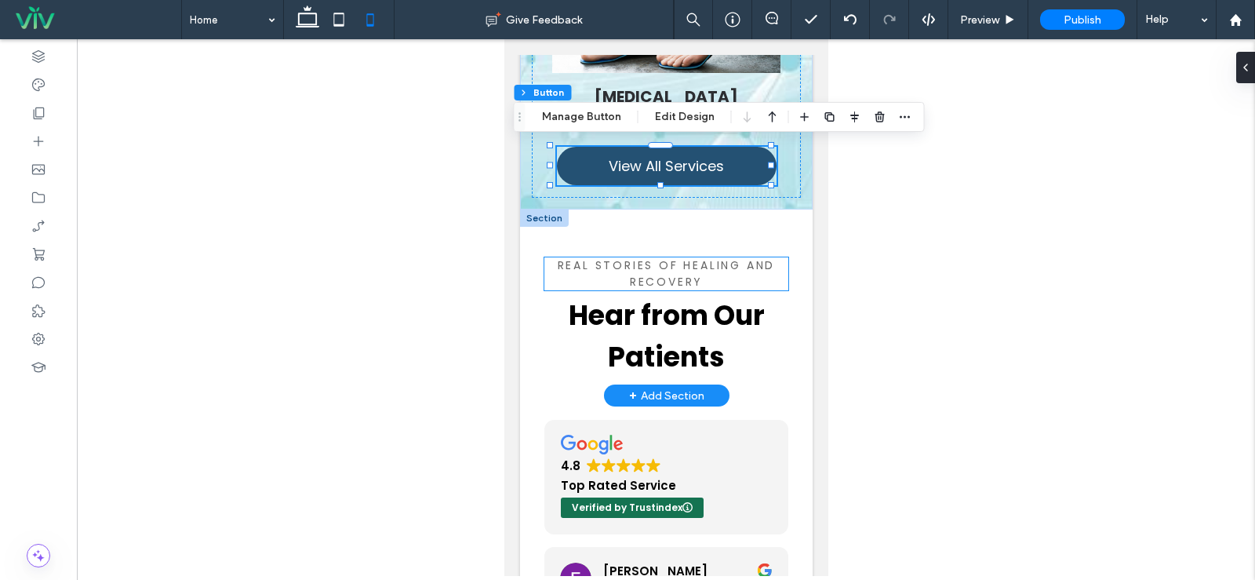
click at [752, 257] on span "Real Stories of Healing and Recovery" at bounding box center [666, 273] width 218 height 32
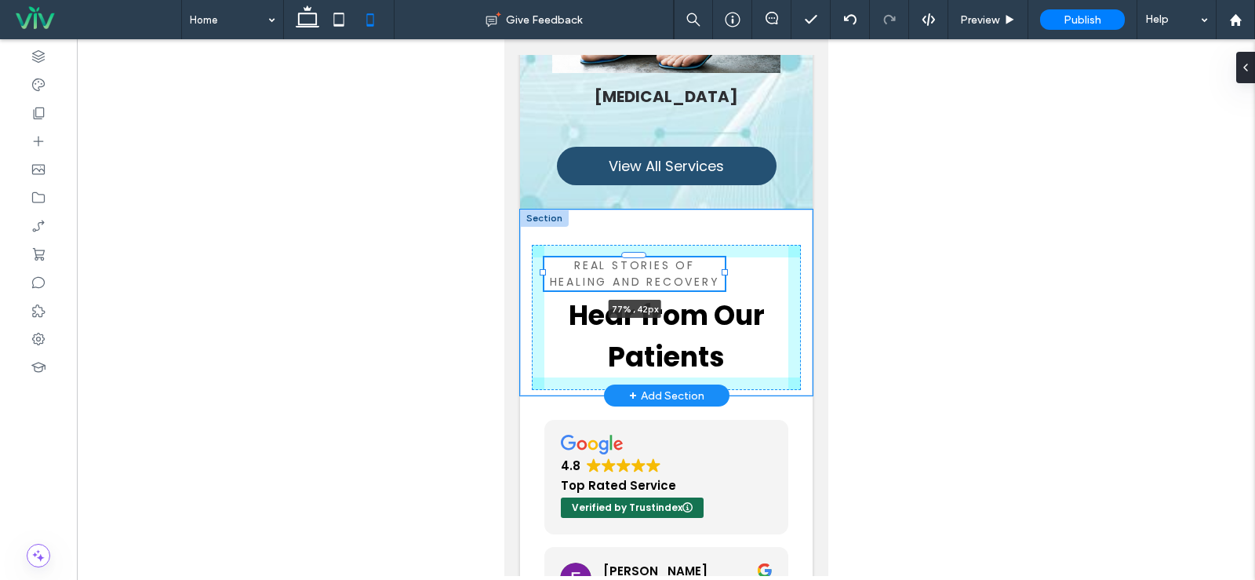
drag, startPoint x: 775, startPoint y: 235, endPoint x: 723, endPoint y: 238, distance: 52.7
click at [544, 256] on div at bounding box center [543, 256] width 1 height 1
type input "**"
type input "****"
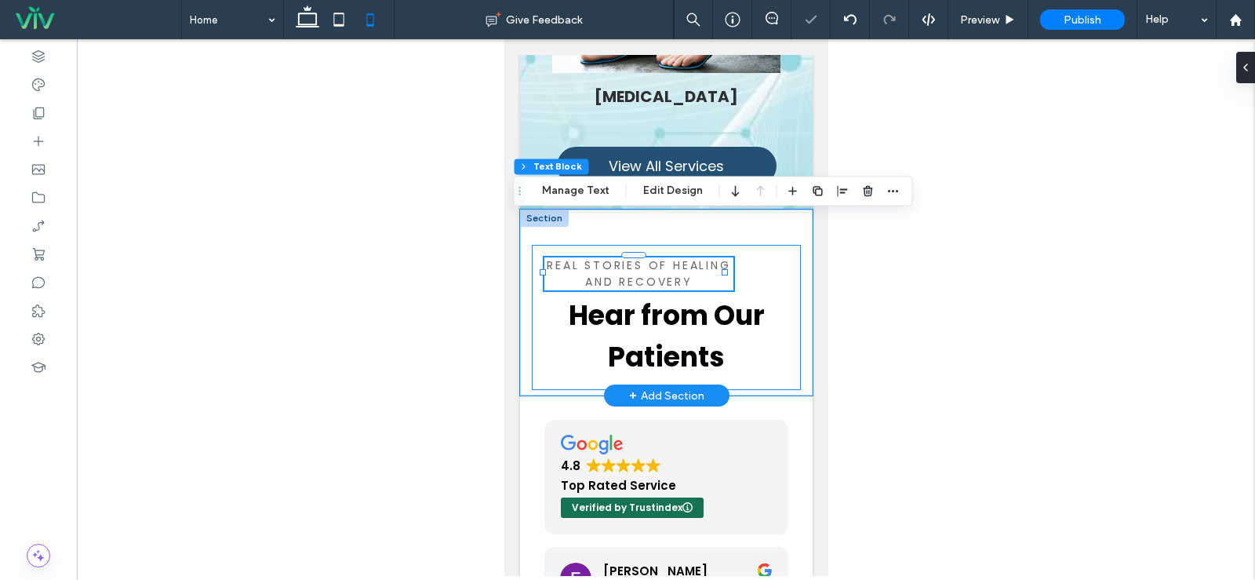
click at [760, 245] on div "Hear from Our Patients Real Stories of Healing and Recovery 77% , 42px" at bounding box center [665, 317] width 269 height 145
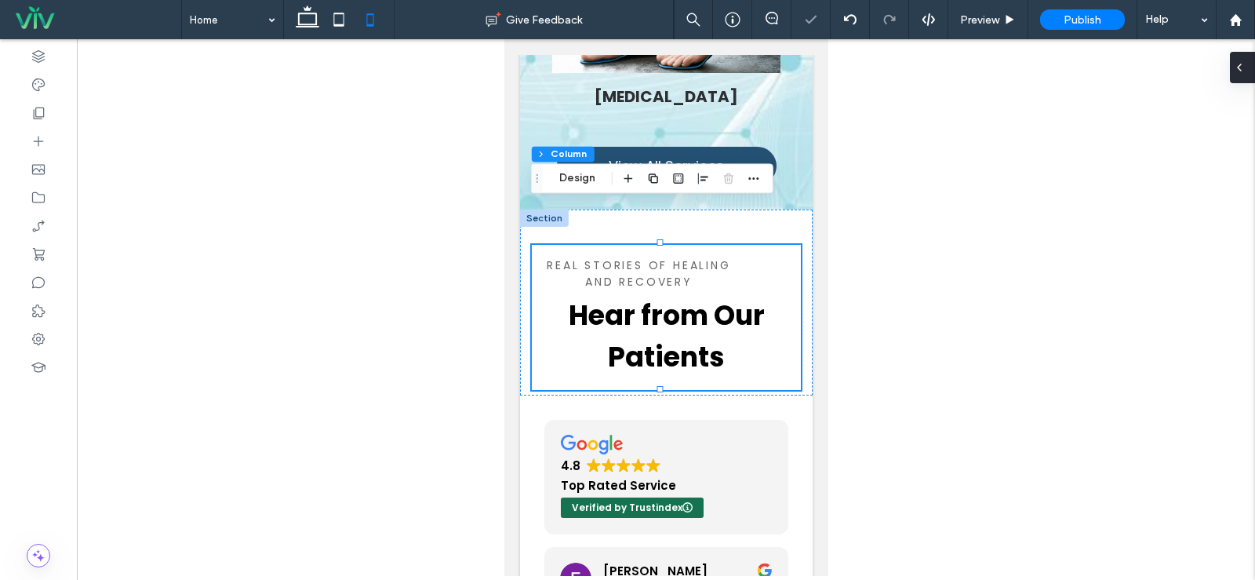
click at [1247, 64] on div at bounding box center [1242, 67] width 25 height 31
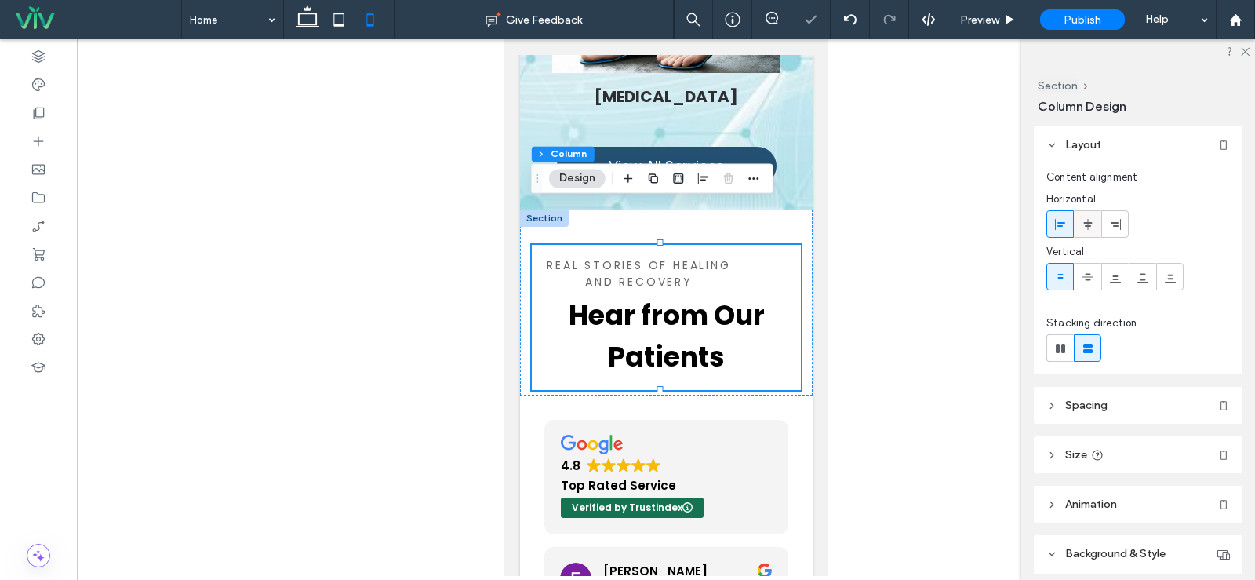
click at [1091, 225] on icon at bounding box center [1088, 224] width 13 height 13
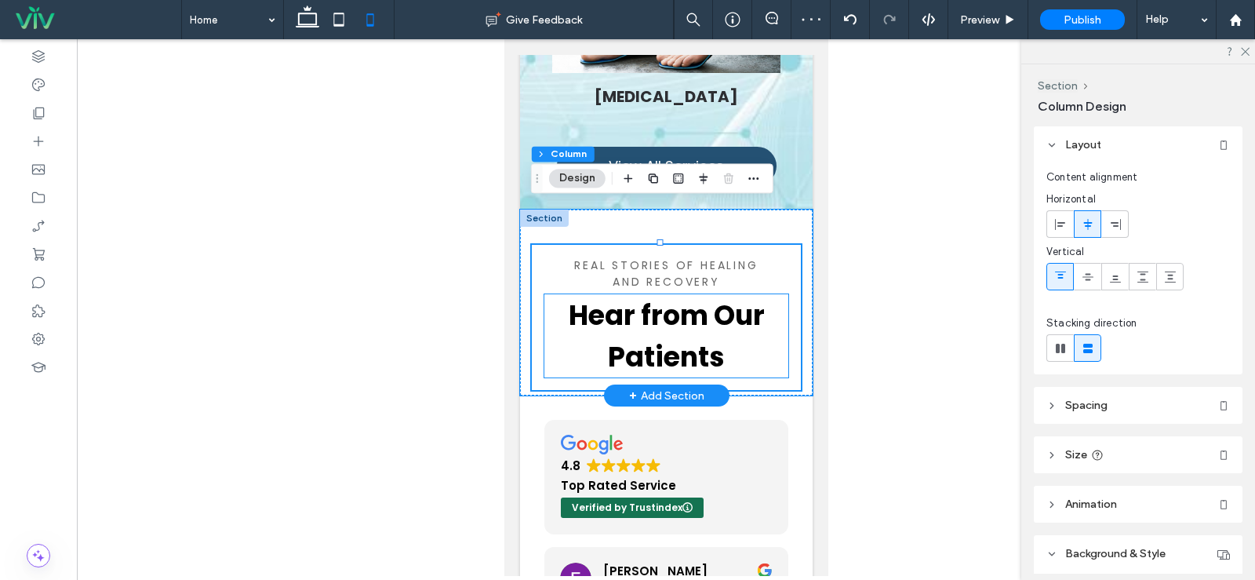
click at [723, 296] on span "Hear from Our Patients" at bounding box center [666, 336] width 196 height 80
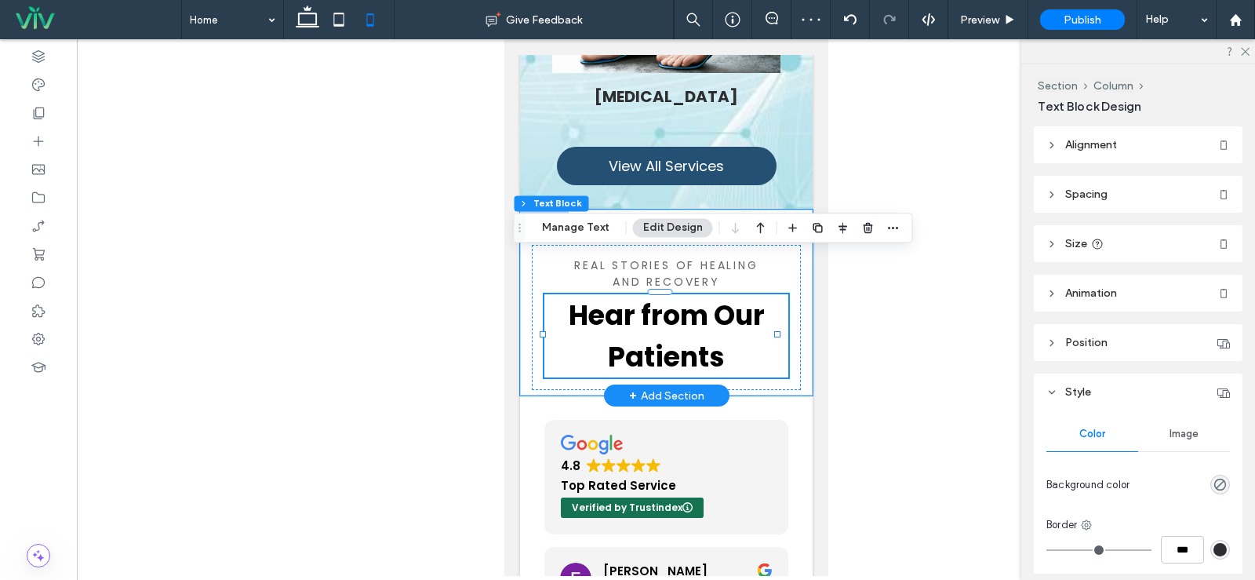
click at [717, 296] on span "Hear from Our Patients" at bounding box center [666, 336] width 196 height 80
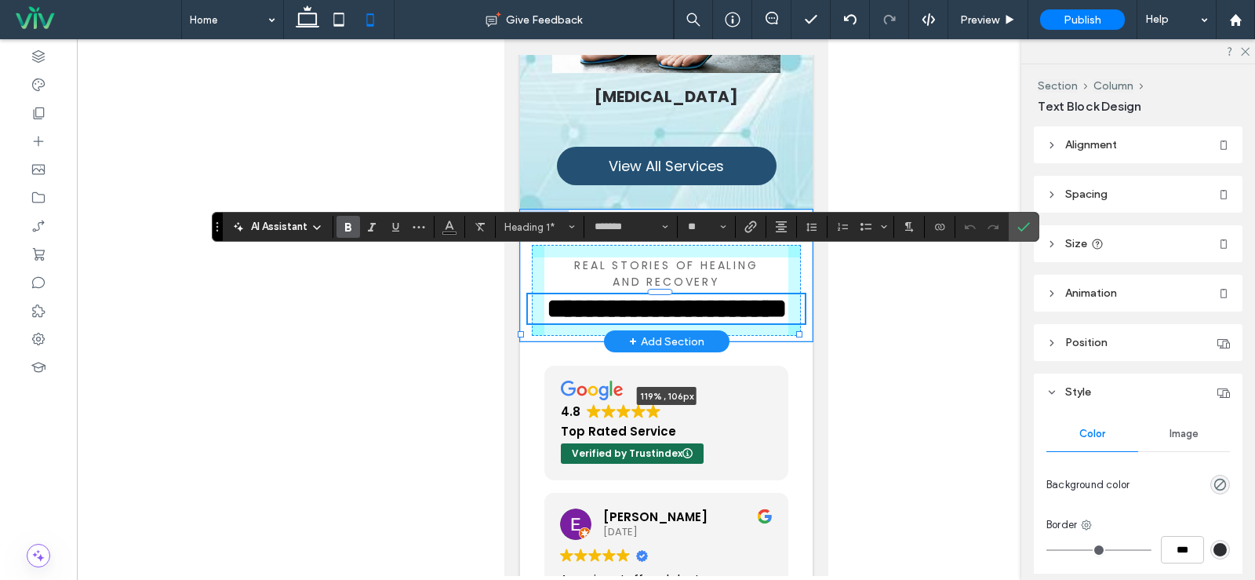
drag, startPoint x: 774, startPoint y: 292, endPoint x: 810, endPoint y: 291, distance: 35.3
click at [810, 291] on body "A black and white silhouette of a telephone on a white background. A black and …" at bounding box center [666, 177] width 324 height 6837
type input "***"
type input "*****"
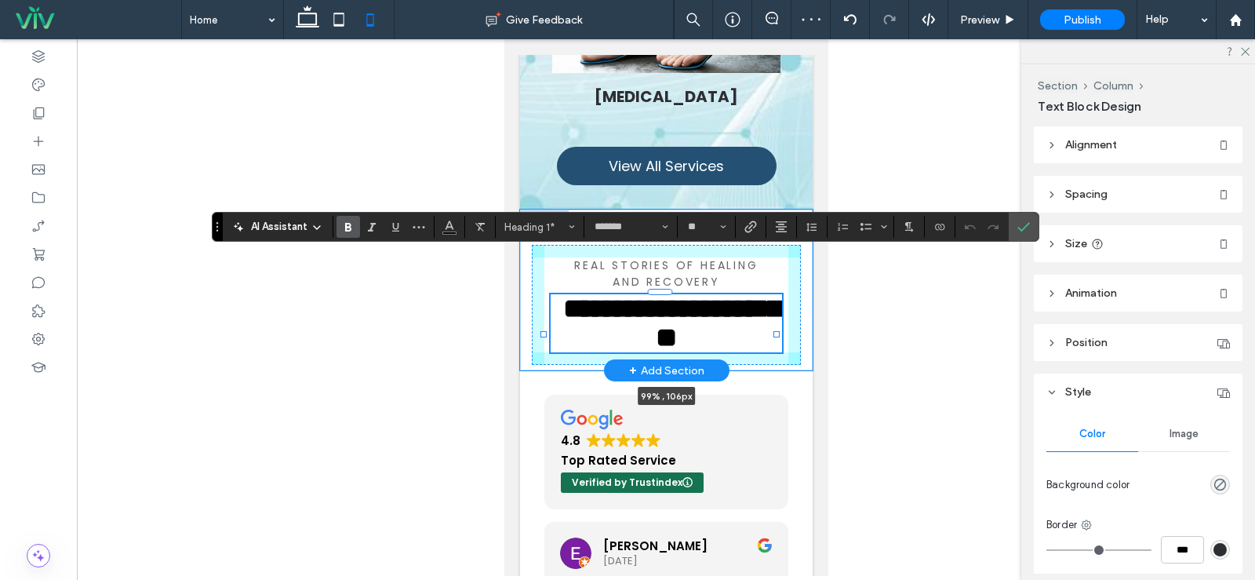
drag, startPoint x: 796, startPoint y: 293, endPoint x: 774, endPoint y: 295, distance: 22.8
click at [774, 331] on div at bounding box center [776, 334] width 6 height 6
type input "**"
type input "****"
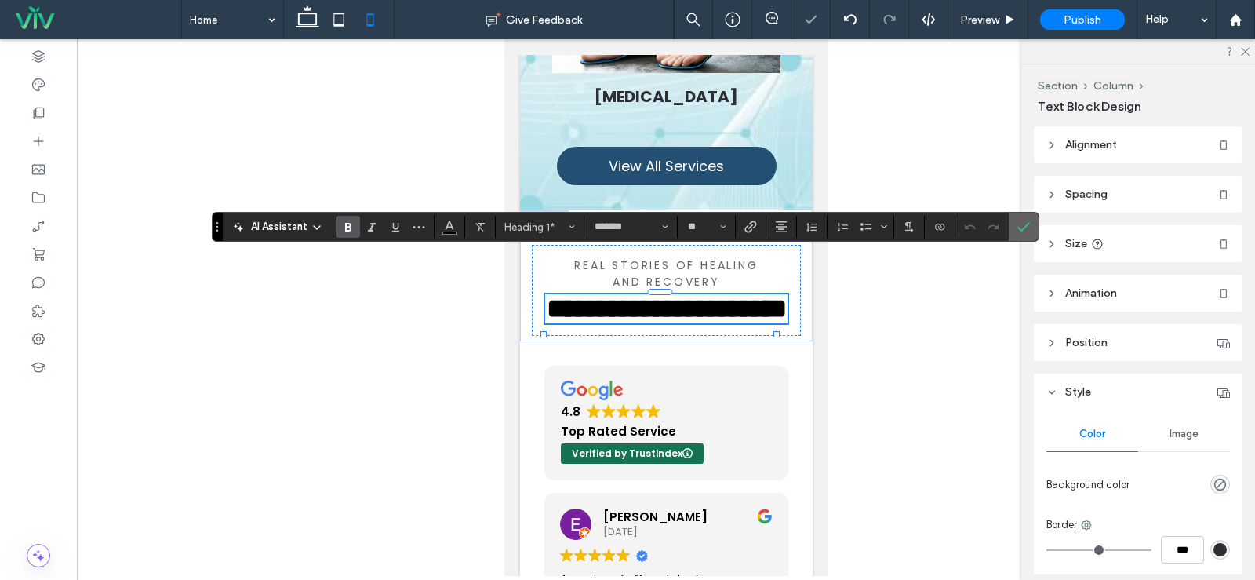
click at [1015, 225] on label "Confirm" at bounding box center [1024, 227] width 24 height 28
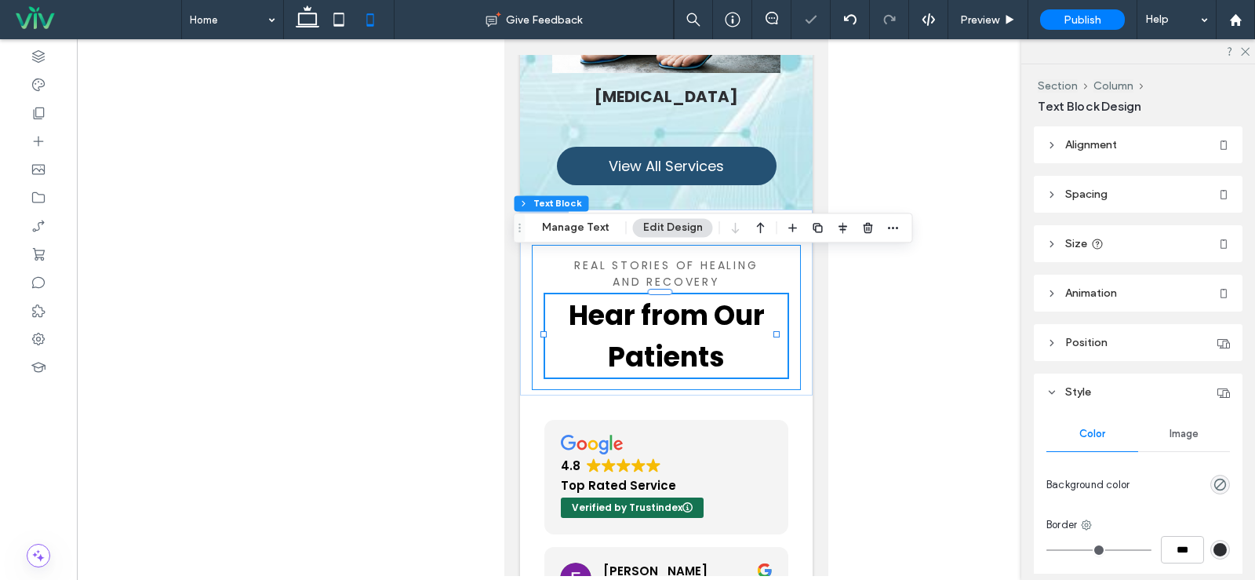
click at [785, 253] on div "Hear from Our Patients 99% , 106px Real Stories of Healing and Recovery" at bounding box center [665, 317] width 269 height 145
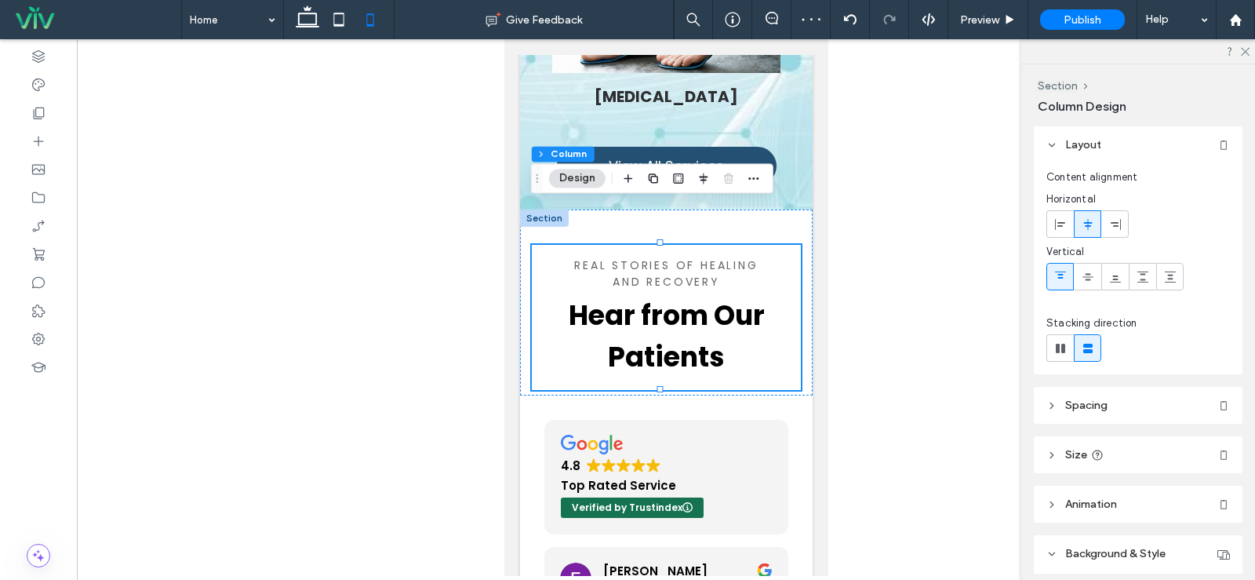
click at [1084, 226] on icon at bounding box center [1088, 224] width 13 height 13
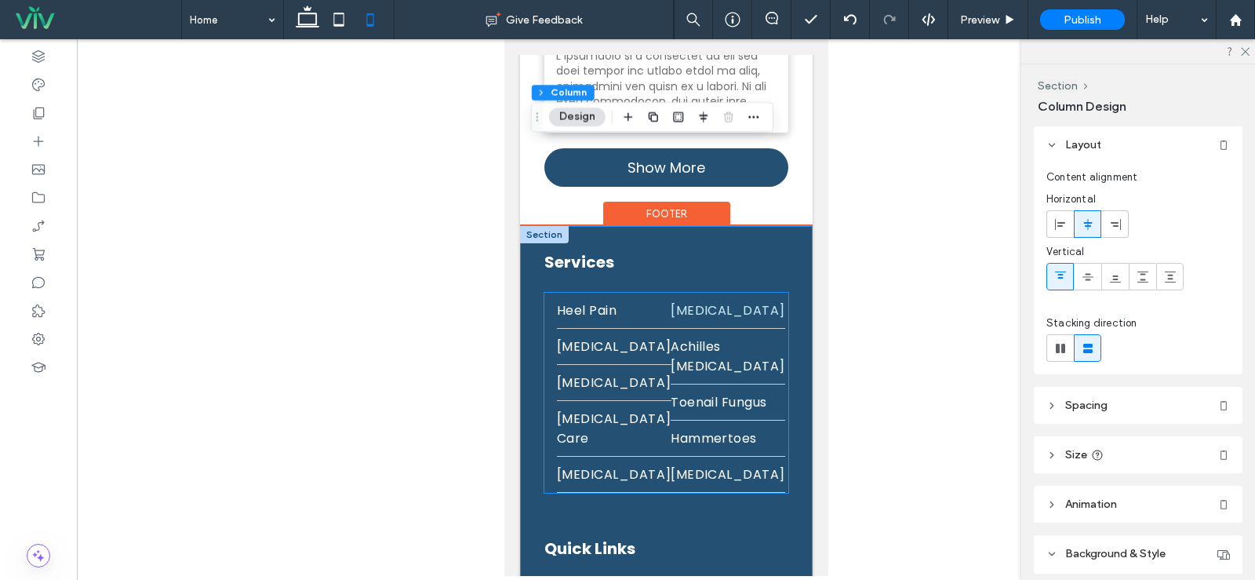
scroll to position [5791, 0]
click at [664, 293] on div "Heel Pain [GEOGRAPHIC_DATA] [MEDICAL_DATA] [MEDICAL_DATA] Care [MEDICAL_DATA] […" at bounding box center [666, 393] width 244 height 200
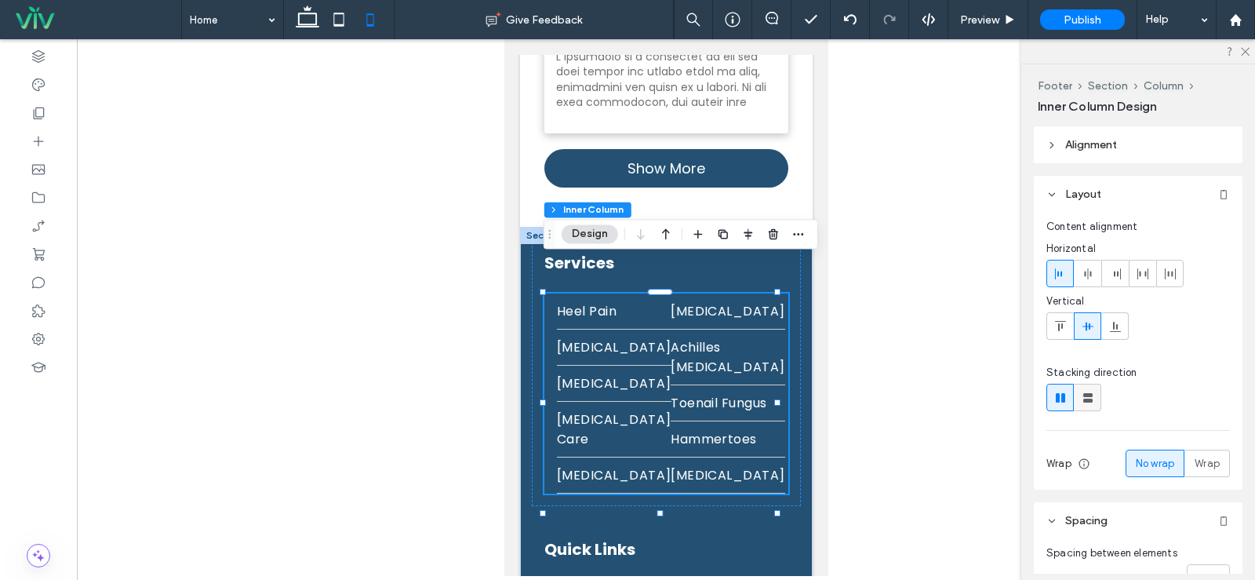
click at [1087, 390] on icon at bounding box center [1088, 398] width 16 height 16
type input "**"
type input "****"
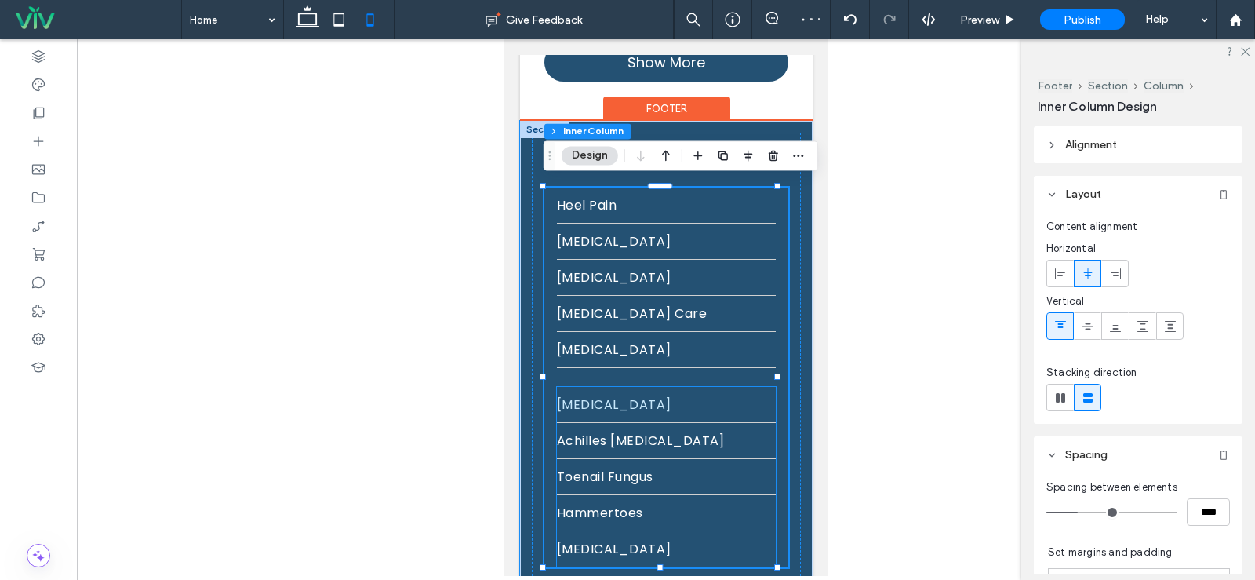
scroll to position [5870, 0]
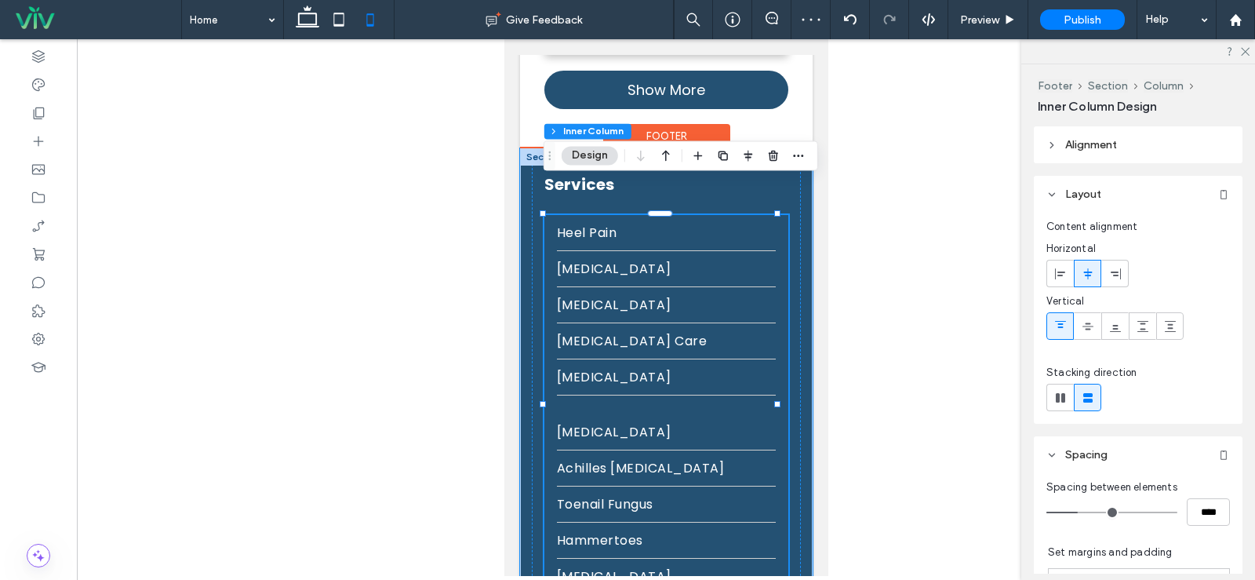
click at [583, 371] on div "Heel Pain [GEOGRAPHIC_DATA] [MEDICAL_DATA] [MEDICAL_DATA] Care [MEDICAL_DATA] […" at bounding box center [666, 405] width 244 height 380
type input "**"
type input "****"
type input "**"
type input "****"
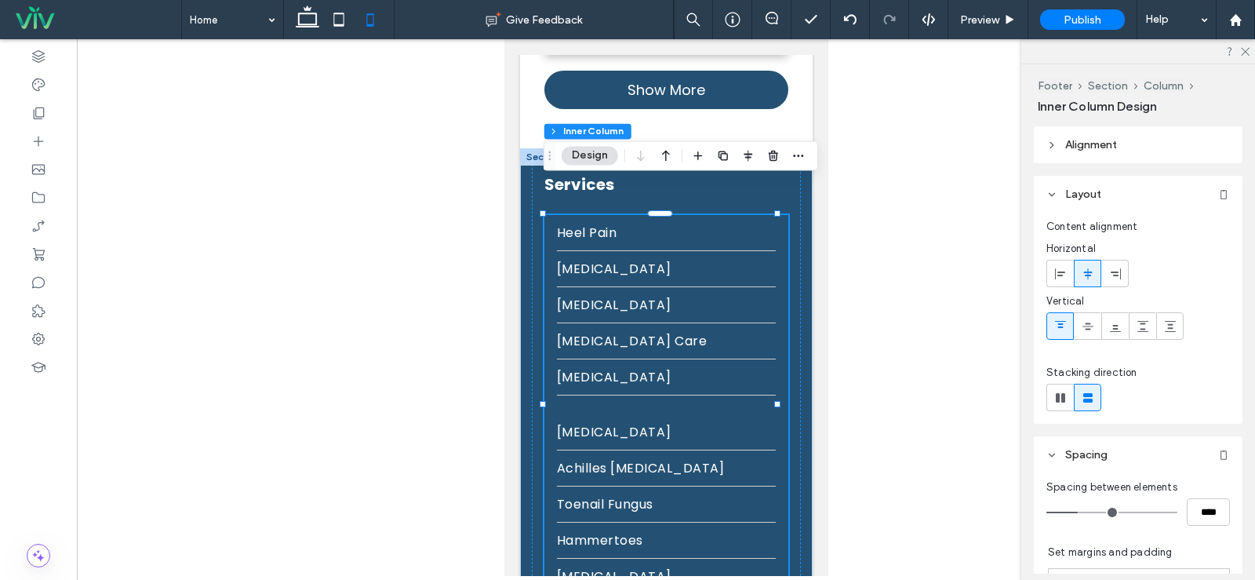
type input "**"
type input "****"
type input "*"
type input "***"
type input "*"
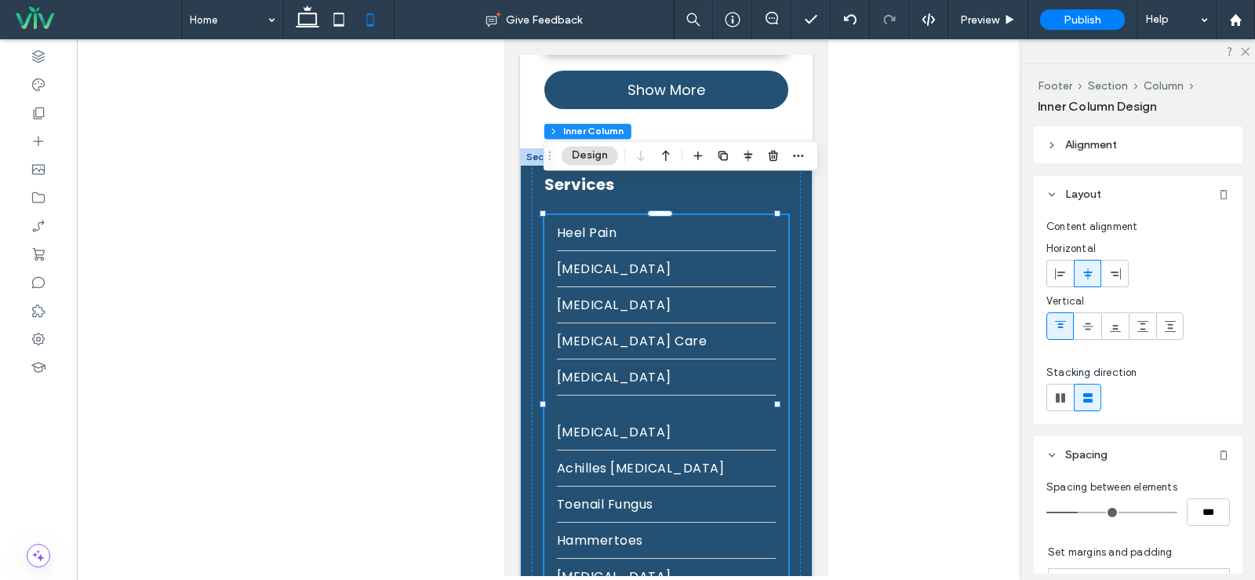
type input "***"
drag, startPoint x: 1083, startPoint y: 511, endPoint x: 1009, endPoint y: 513, distance: 73.8
type input "*"
click at [1047, 513] on input "range" at bounding box center [1112, 512] width 131 height 2
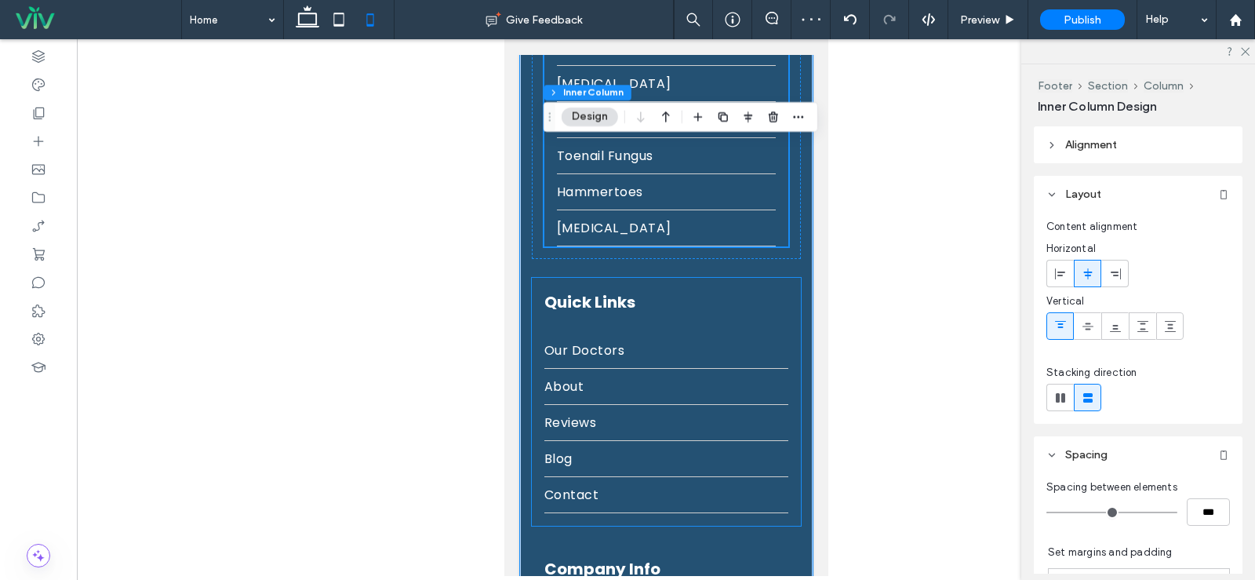
scroll to position [6183, 0]
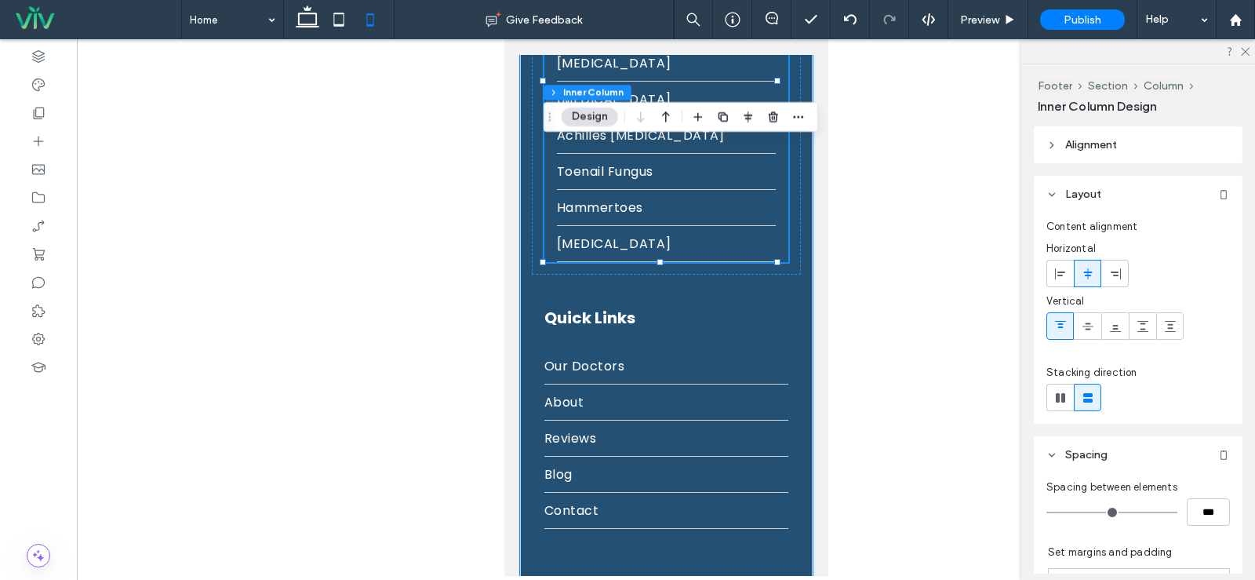
click at [548, 206] on div "Heel Pain [GEOGRAPHIC_DATA] [MEDICAL_DATA] [MEDICAL_DATA] Care [MEDICAL_DATA] […" at bounding box center [666, 81] width 244 height 361
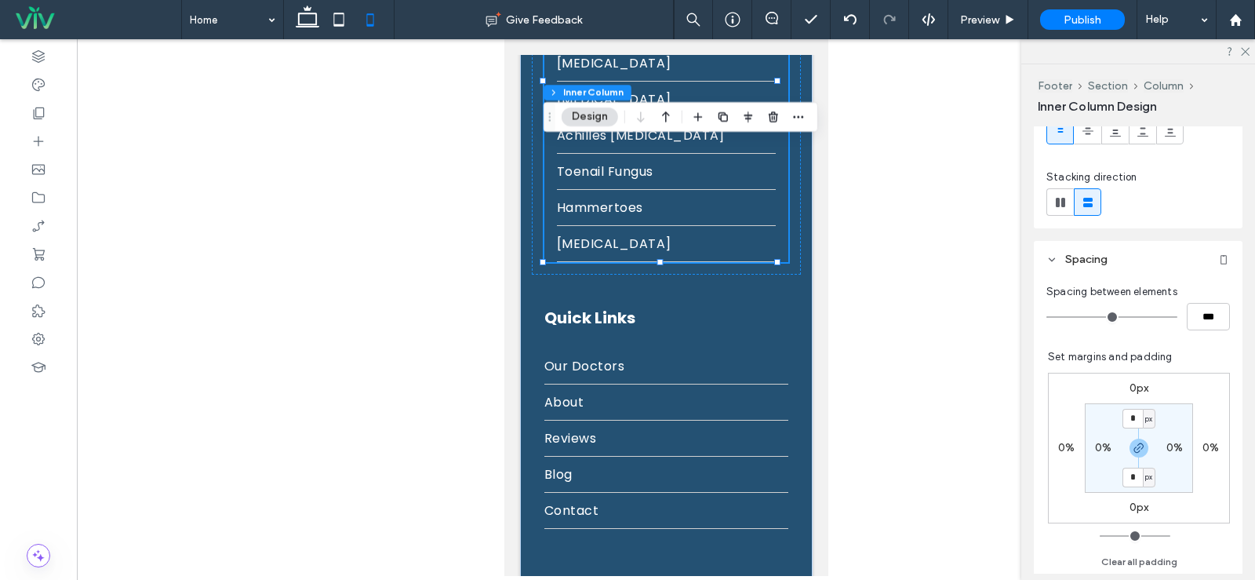
scroll to position [235, 0]
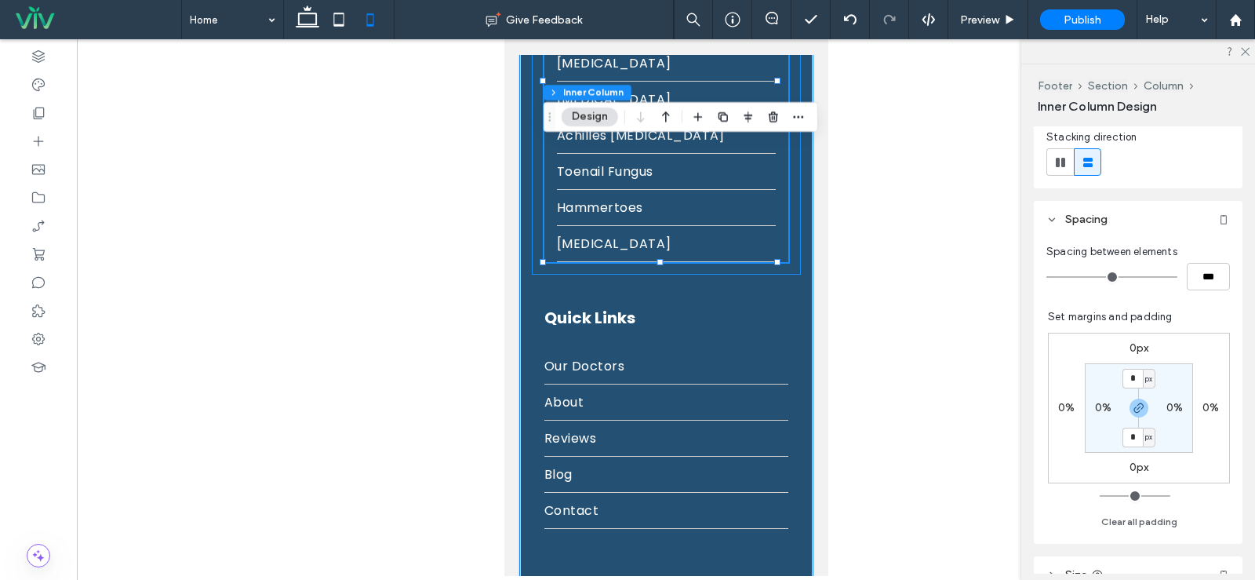
click at [535, 202] on div "Services Heel Pain [GEOGRAPHIC_DATA] [MEDICAL_DATA] [MEDICAL_DATA] Care [MEDICA…" at bounding box center [665, 60] width 269 height 428
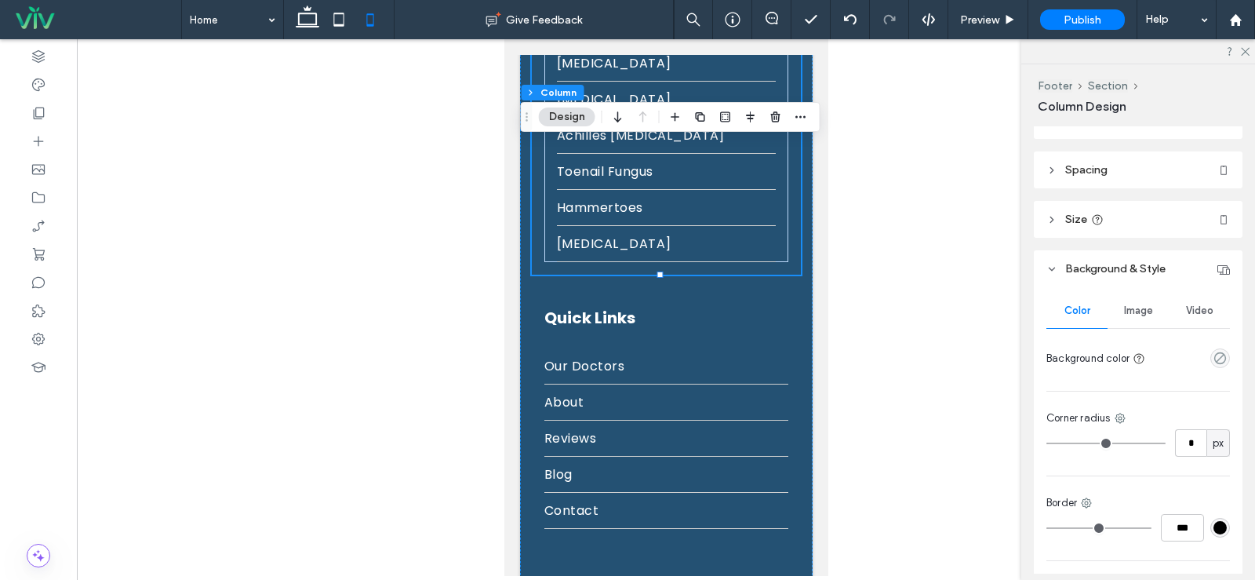
click at [1069, 169] on span "Spacing" at bounding box center [1086, 169] width 42 height 13
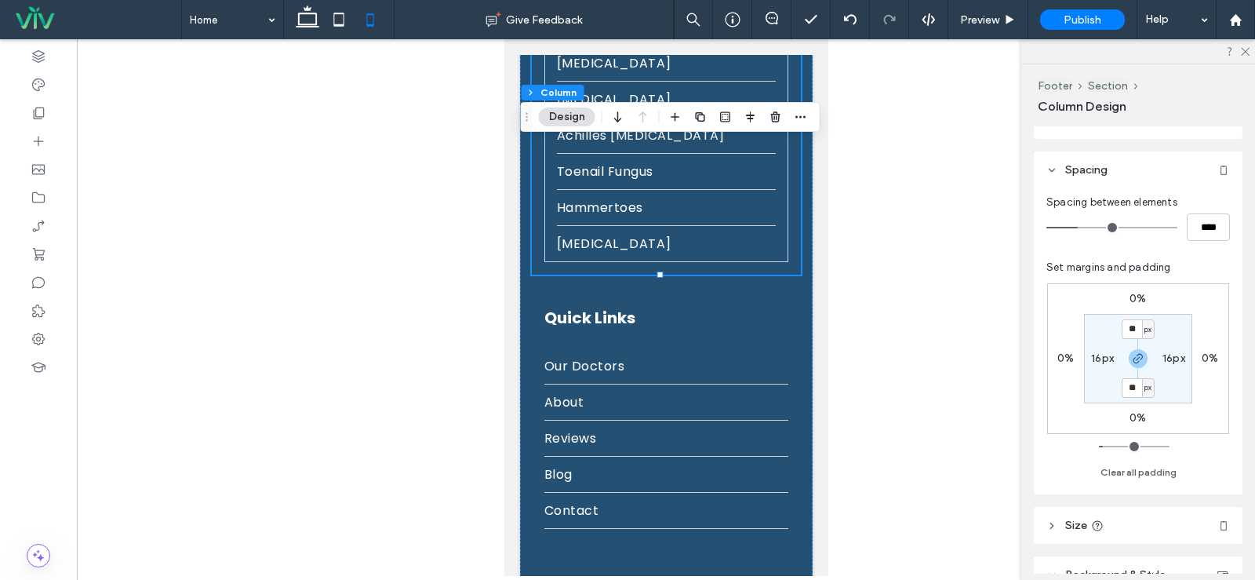
click at [1102, 351] on label "16px" at bounding box center [1102, 357] width 23 height 13
type input "*"
click at [1137, 329] on label "16px" at bounding box center [1138, 328] width 23 height 13
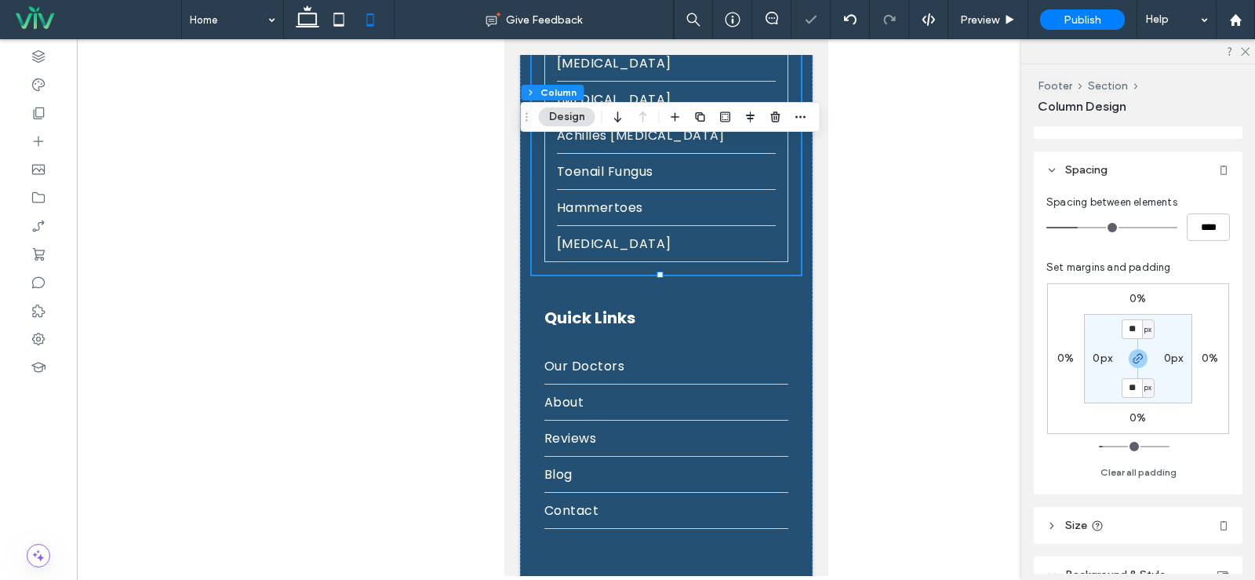
type input "**"
type input "*"
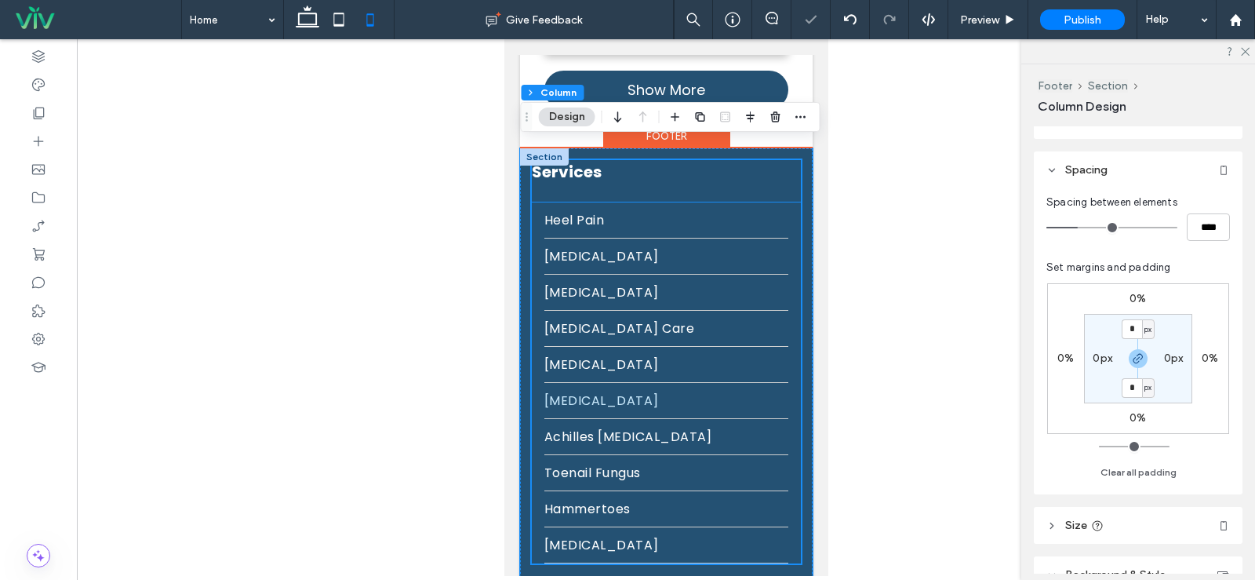
scroll to position [5791, 0]
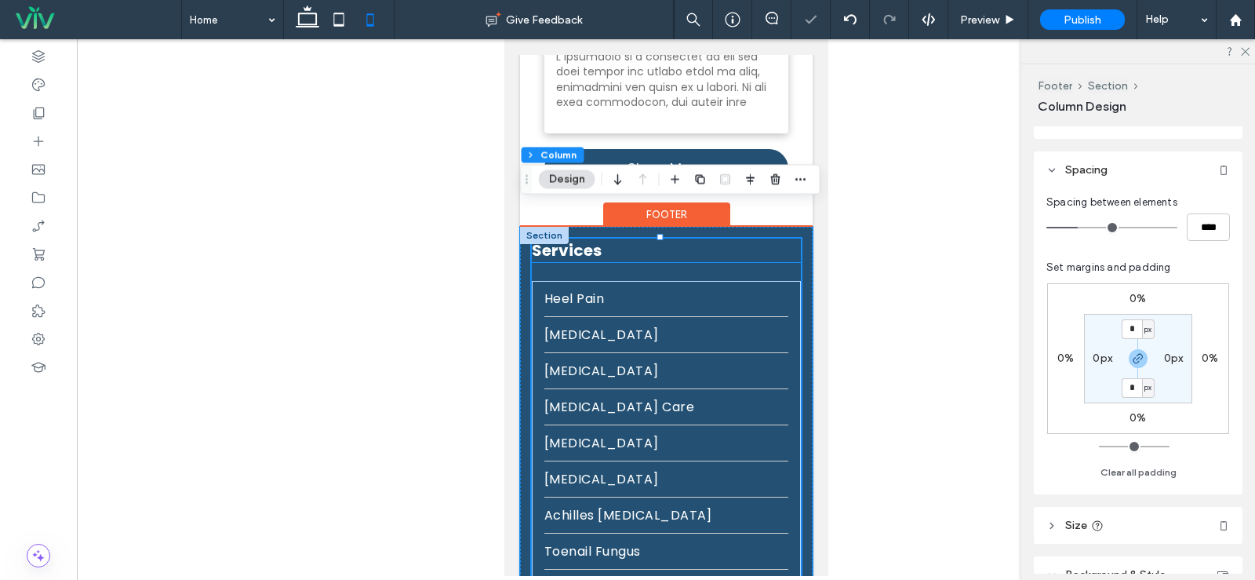
click at [639, 238] on h3 "Services" at bounding box center [665, 250] width 269 height 24
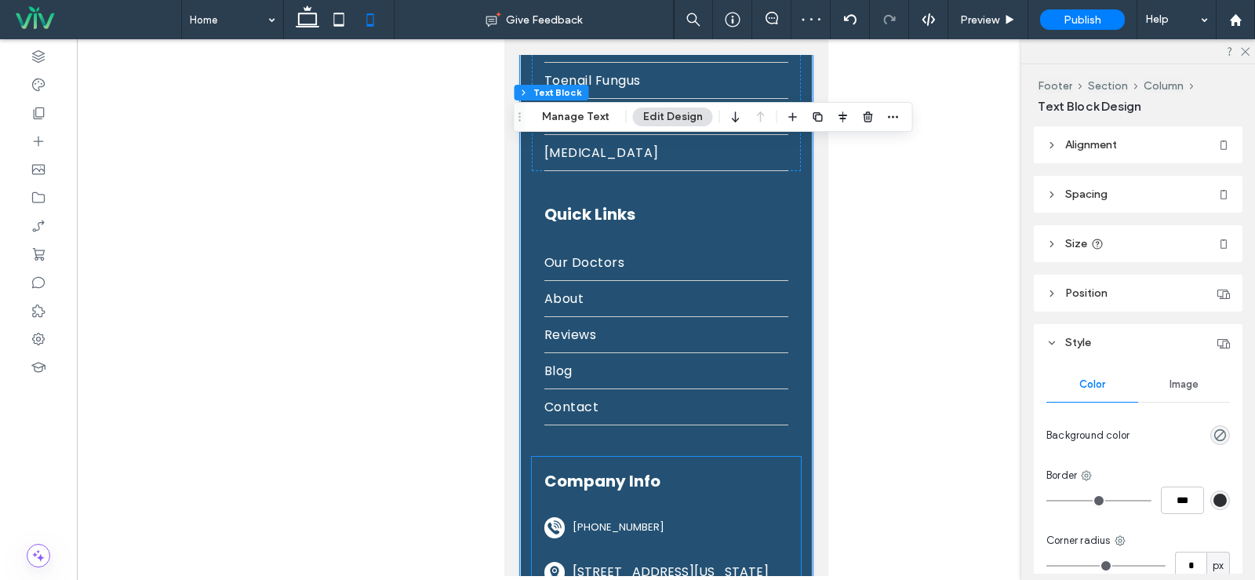
scroll to position [6576, 0]
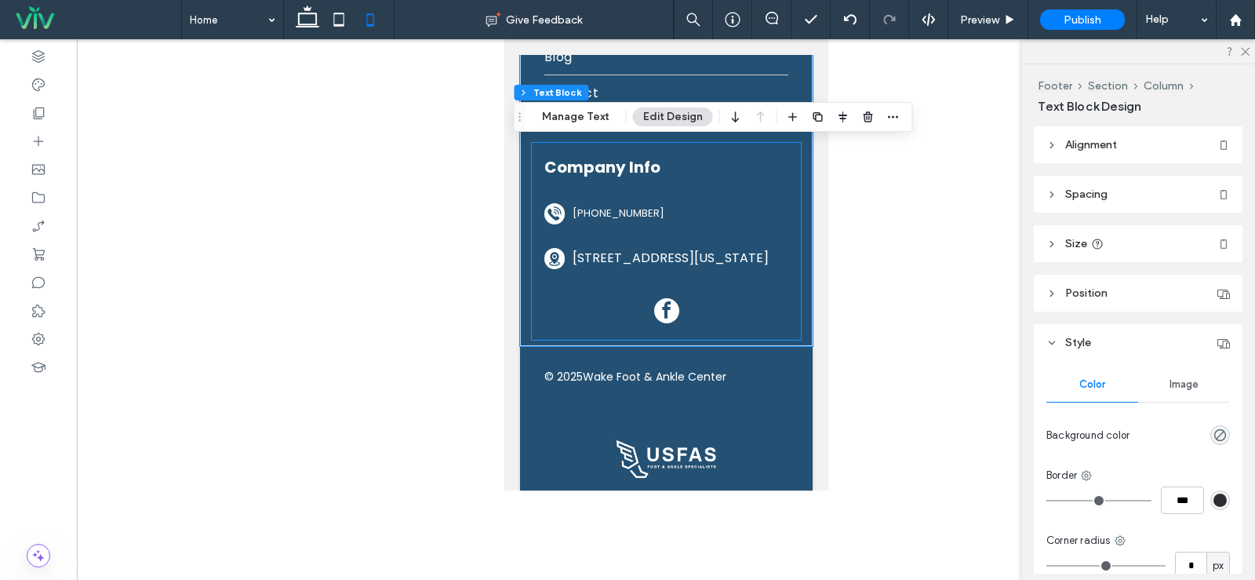
click at [690, 307] on div "A silhouette of a phone with a wave coming out of it on a white background. [PH…" at bounding box center [665, 241] width 269 height 197
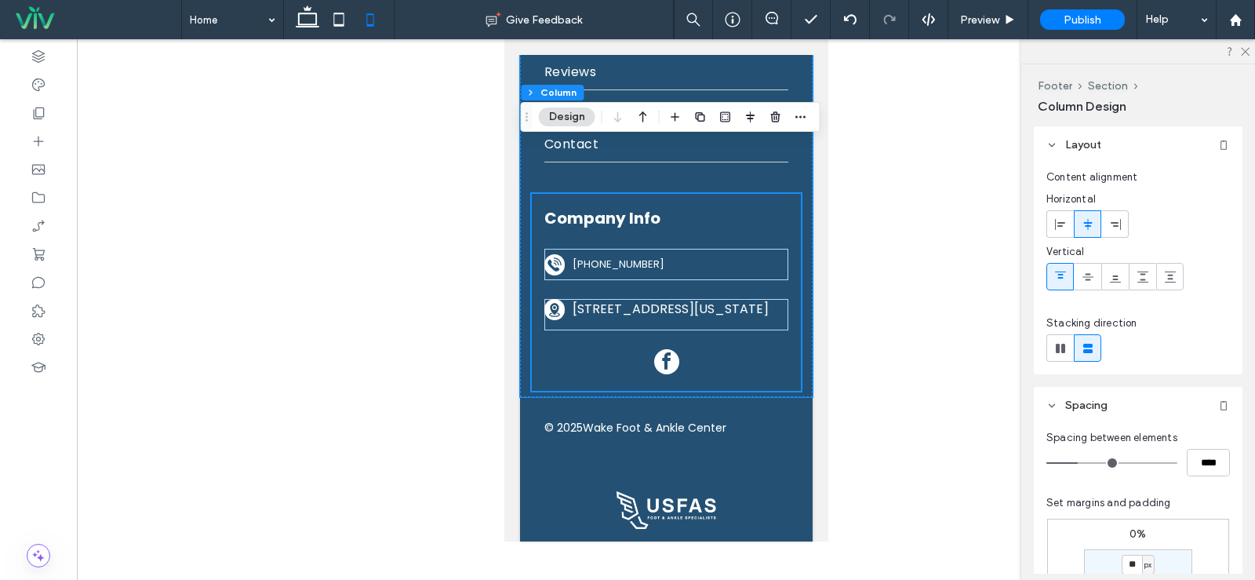
scroll to position [6497, 0]
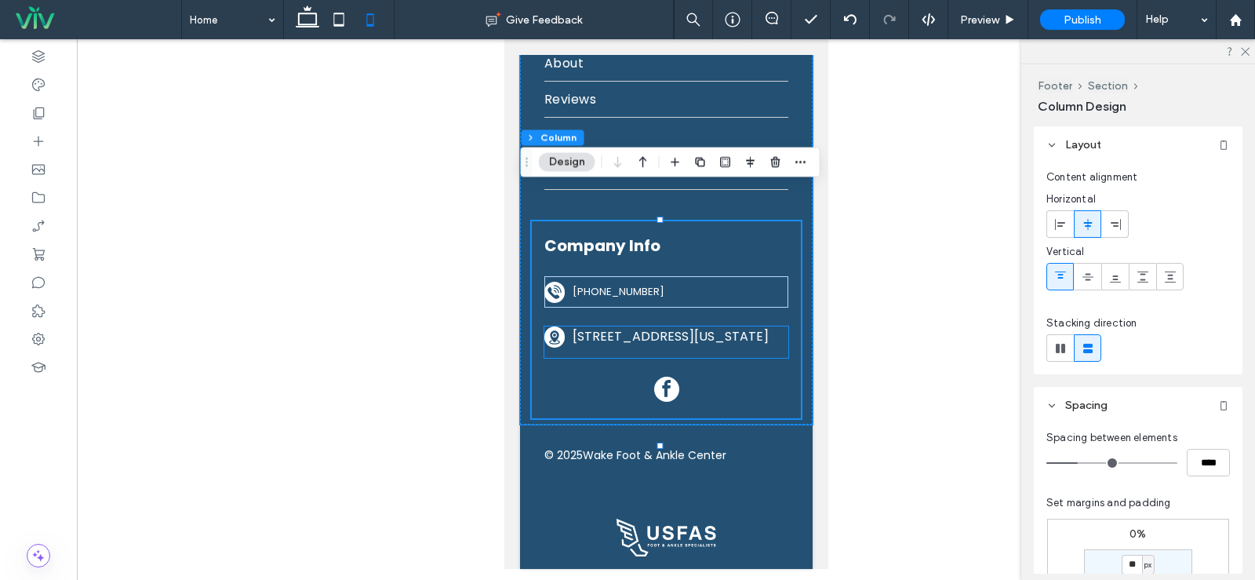
click at [750, 333] on div "[STREET_ADDRESS][US_STATE]" at bounding box center [680, 336] width 216 height 20
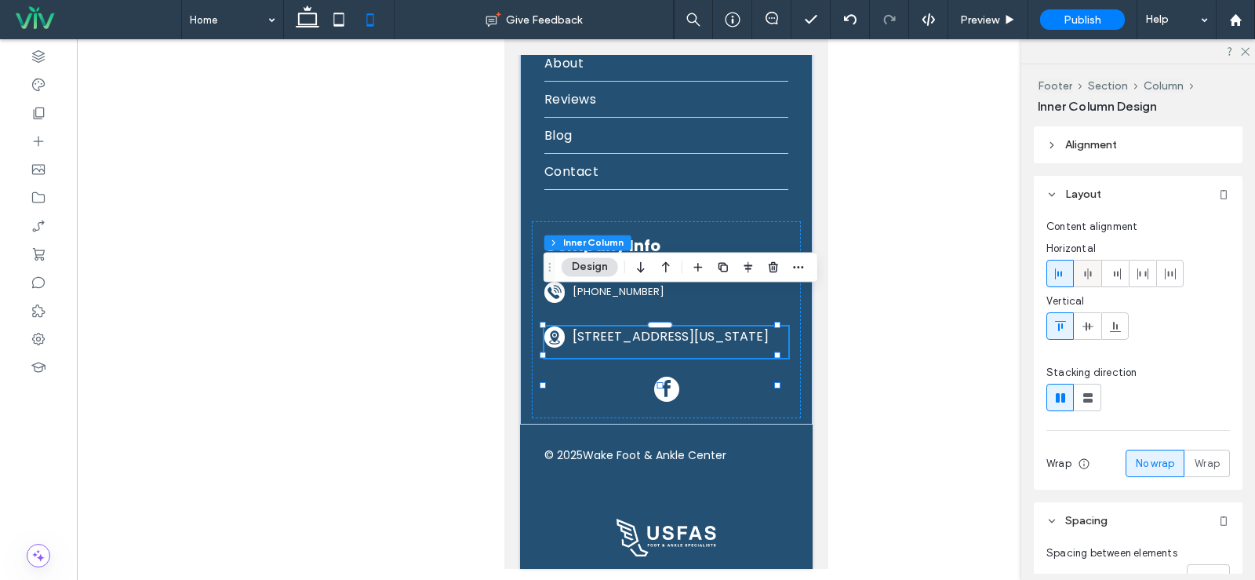
click at [1097, 277] on div at bounding box center [1088, 273] width 26 height 26
type input "**"
click at [702, 276] on div "A silhouette of a phone with a wave coming out of it on a white background. [PH…" at bounding box center [666, 291] width 244 height 31
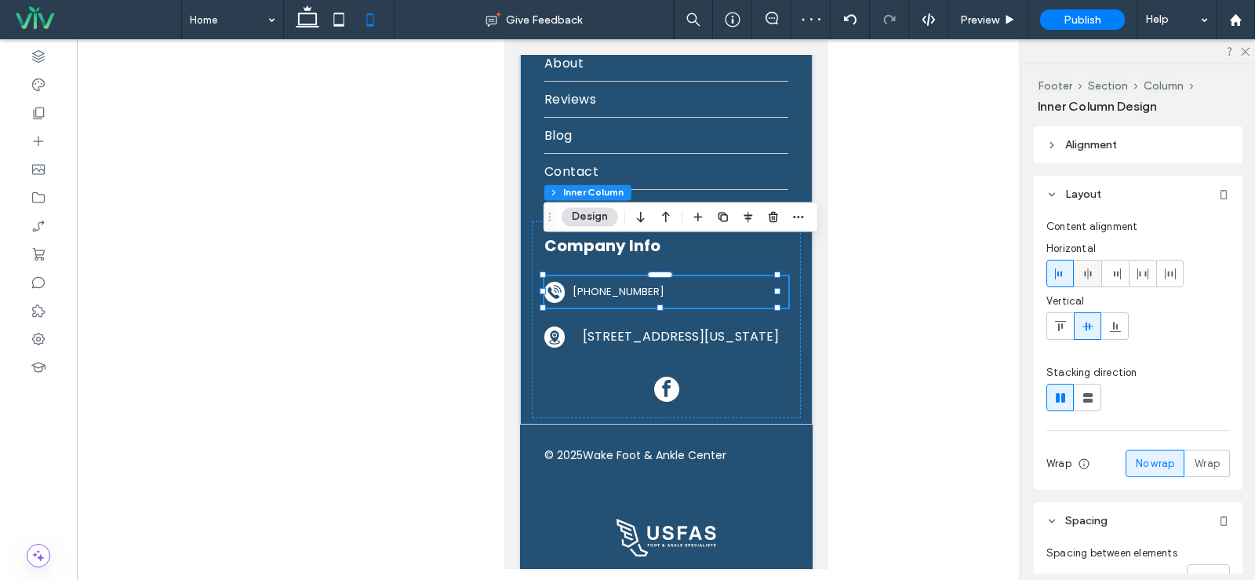
click at [1091, 268] on icon at bounding box center [1088, 274] width 13 height 13
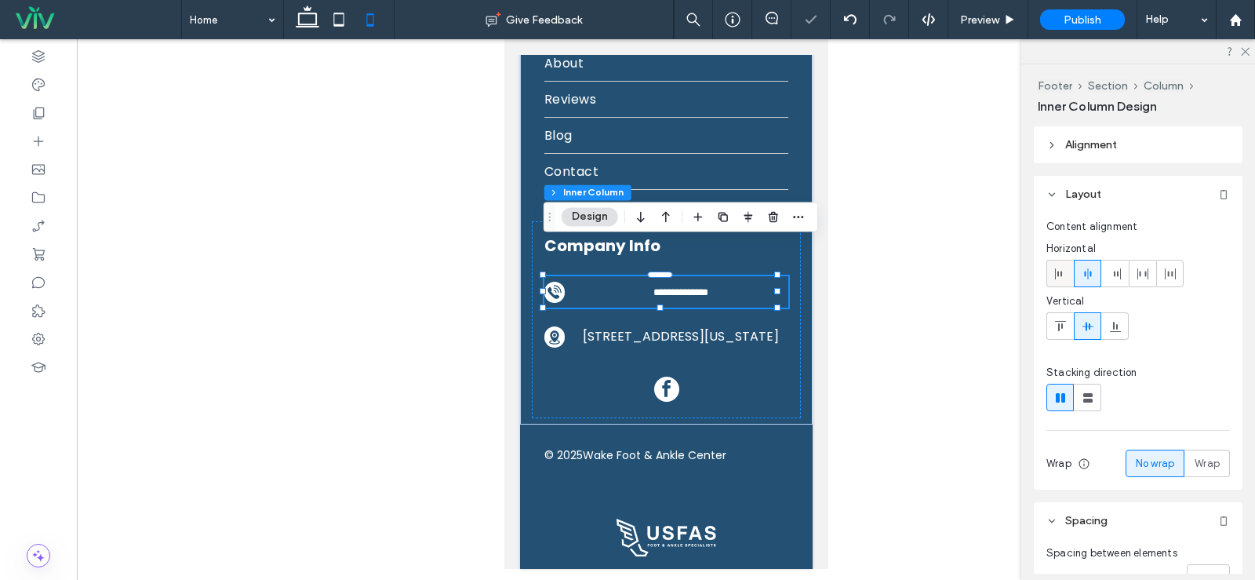
click at [1058, 275] on use at bounding box center [1058, 273] width 7 height 11
type input "**"
click at [763, 346] on div "[STREET_ADDRESS][US_STATE]" at bounding box center [680, 336] width 216 height 20
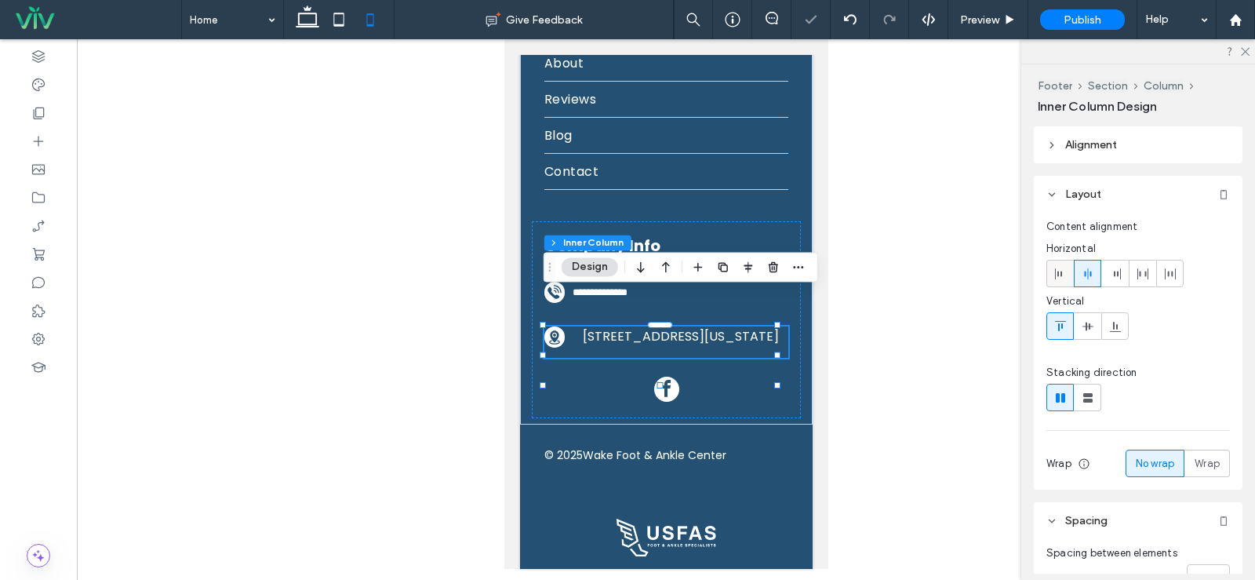
click at [1053, 271] on div at bounding box center [1060, 273] width 26 height 26
type input "**"
click at [609, 376] on div "**********" at bounding box center [665, 319] width 269 height 197
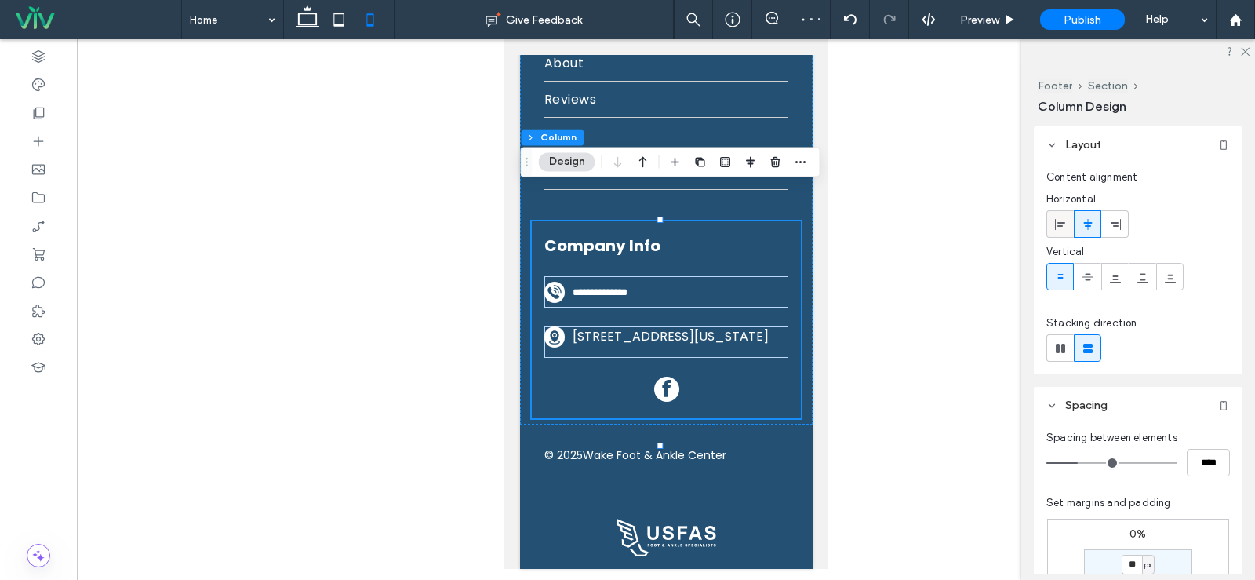
click at [1059, 225] on use at bounding box center [1060, 223] width 10 height 11
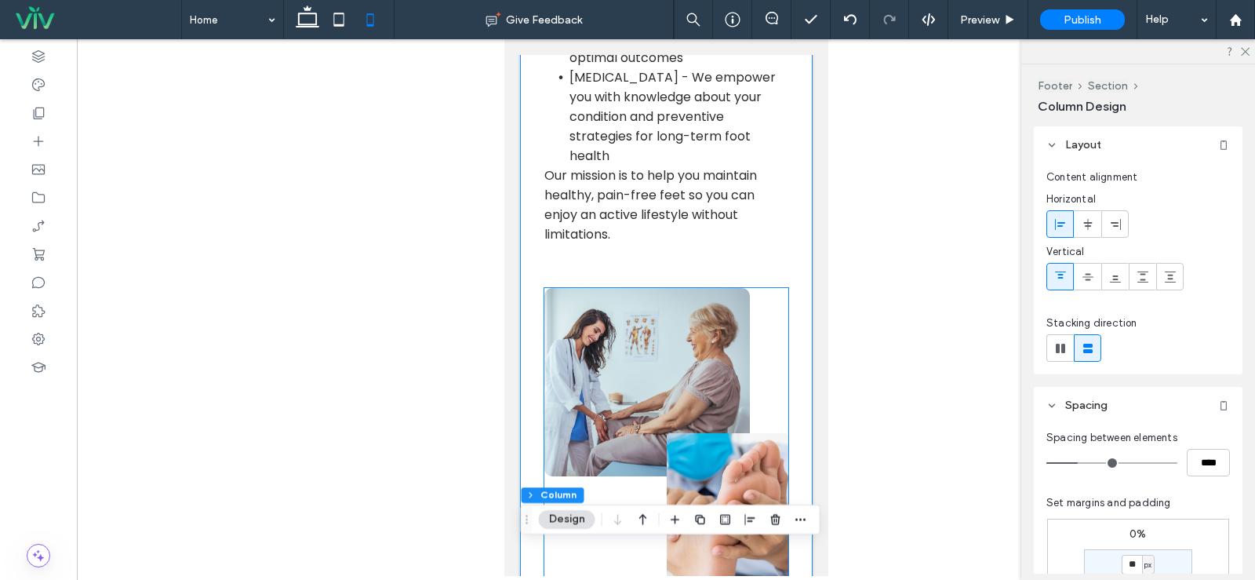
scroll to position [1555, 0]
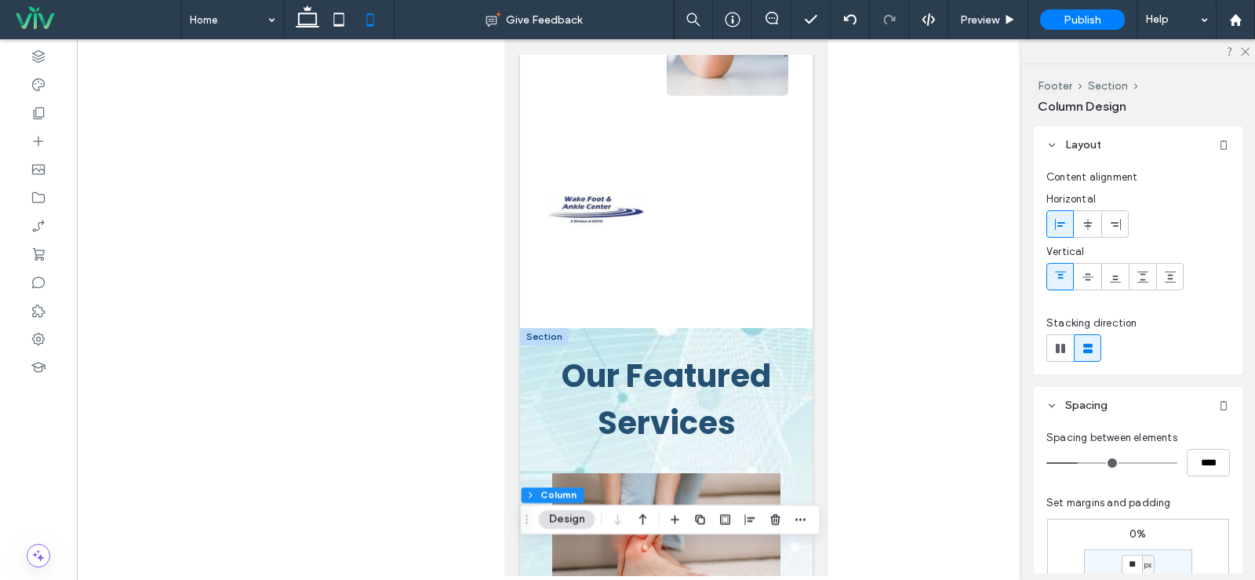
click at [547, 328] on div at bounding box center [543, 336] width 49 height 17
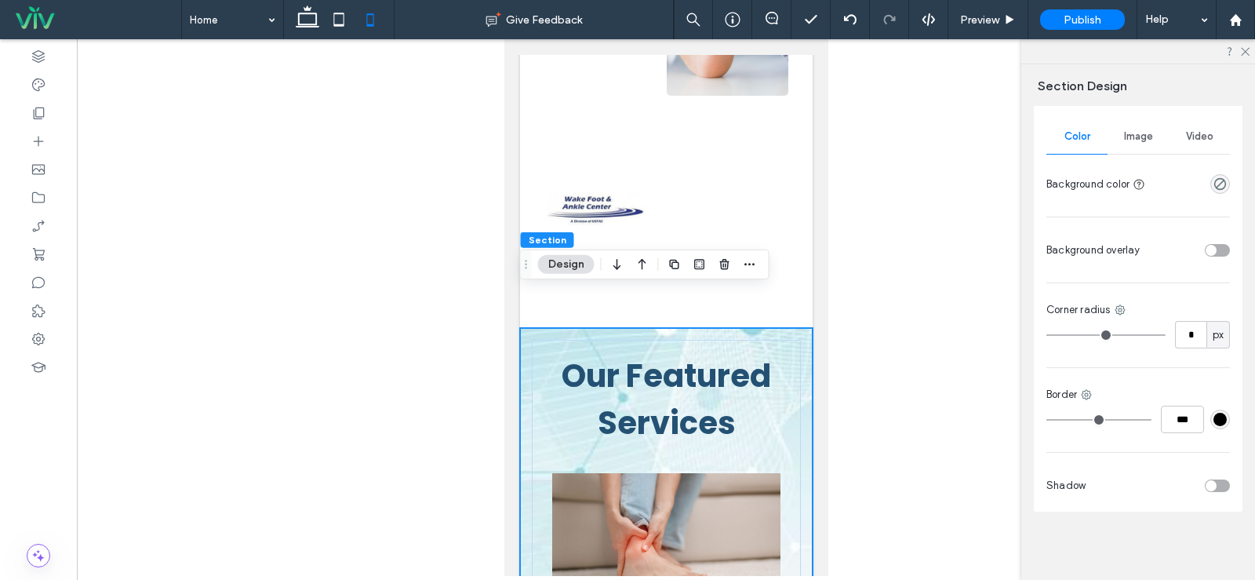
scroll to position [225, 0]
click at [1142, 144] on div "Image" at bounding box center [1138, 135] width 61 height 35
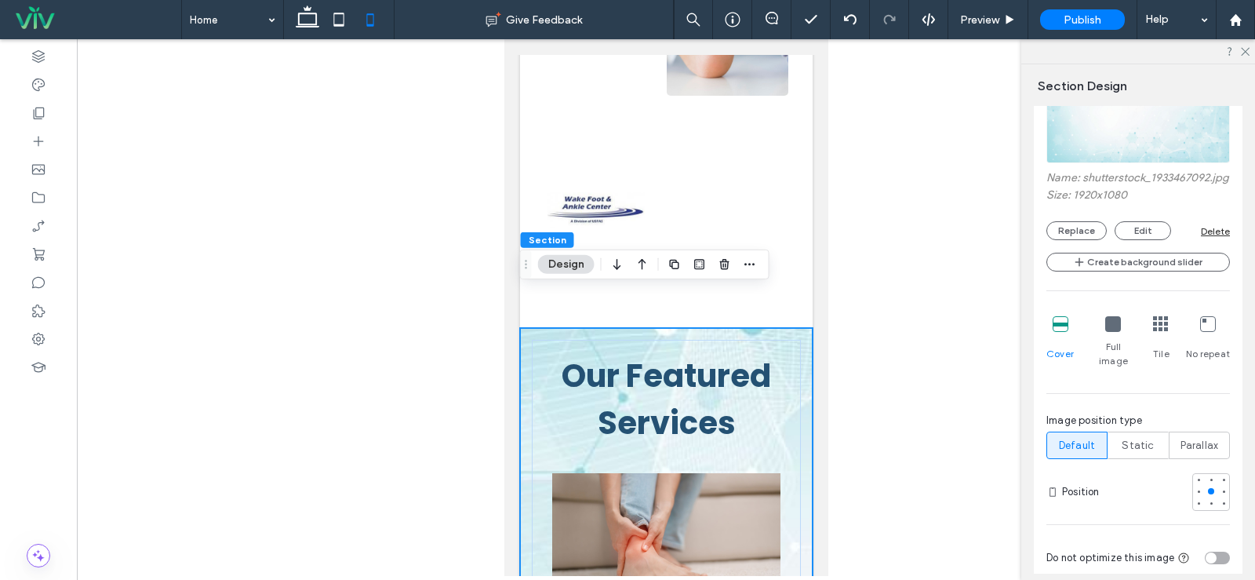
scroll to position [460, 0]
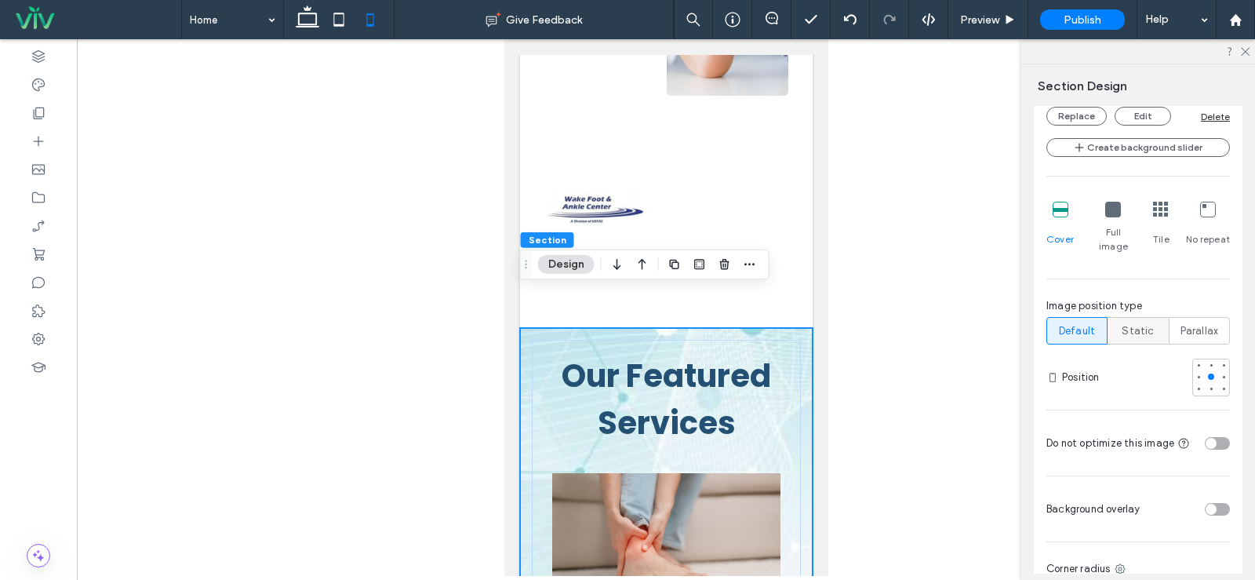
click at [1137, 330] on span "Static" at bounding box center [1138, 331] width 32 height 16
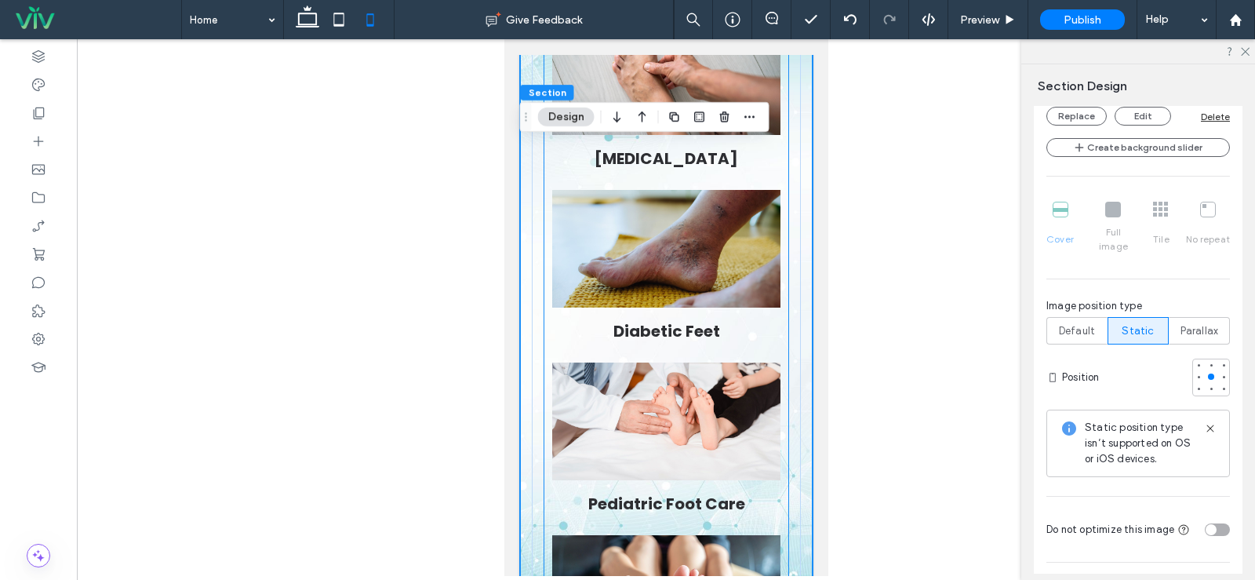
scroll to position [2182, 0]
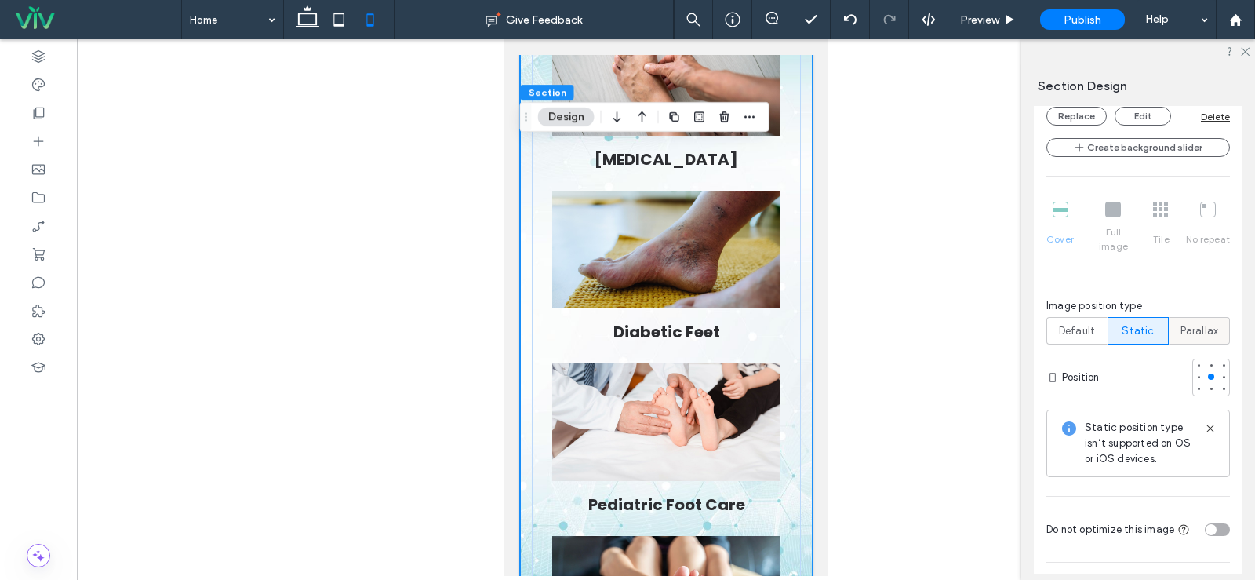
click at [1210, 329] on span "Parallax" at bounding box center [1200, 331] width 38 height 16
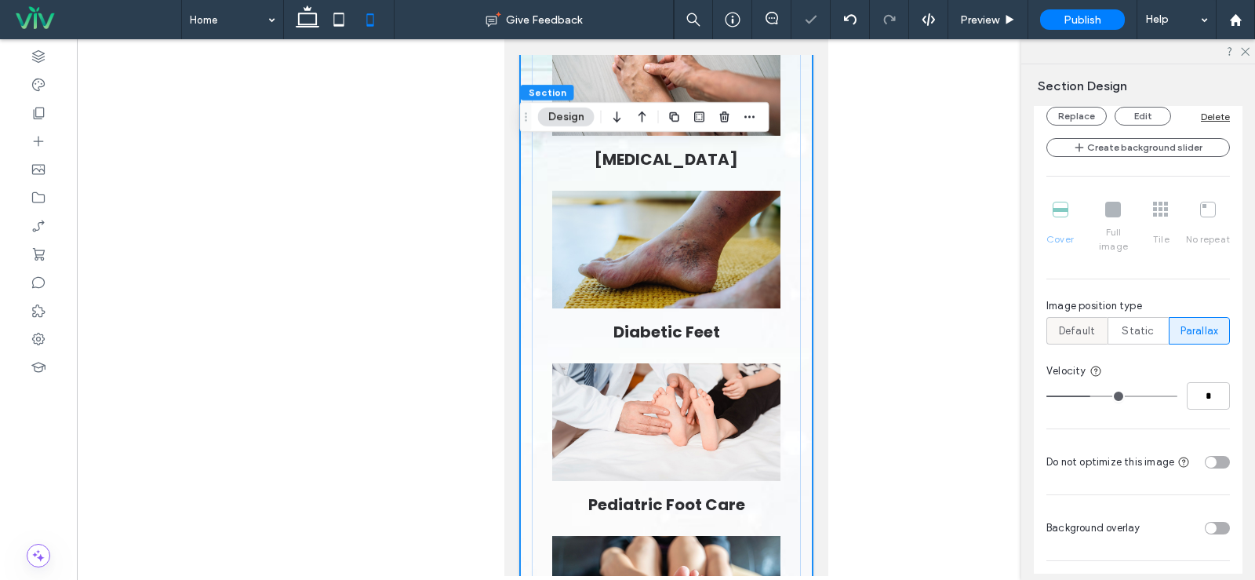
click at [1079, 328] on span "Default" at bounding box center [1077, 331] width 36 height 16
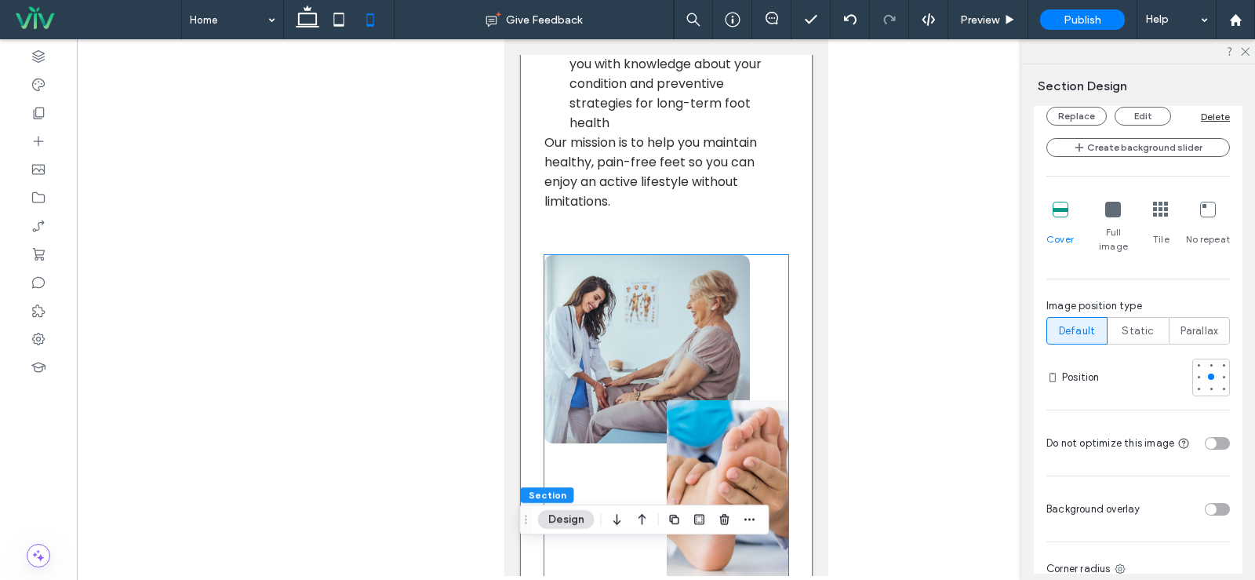
scroll to position [1320, 0]
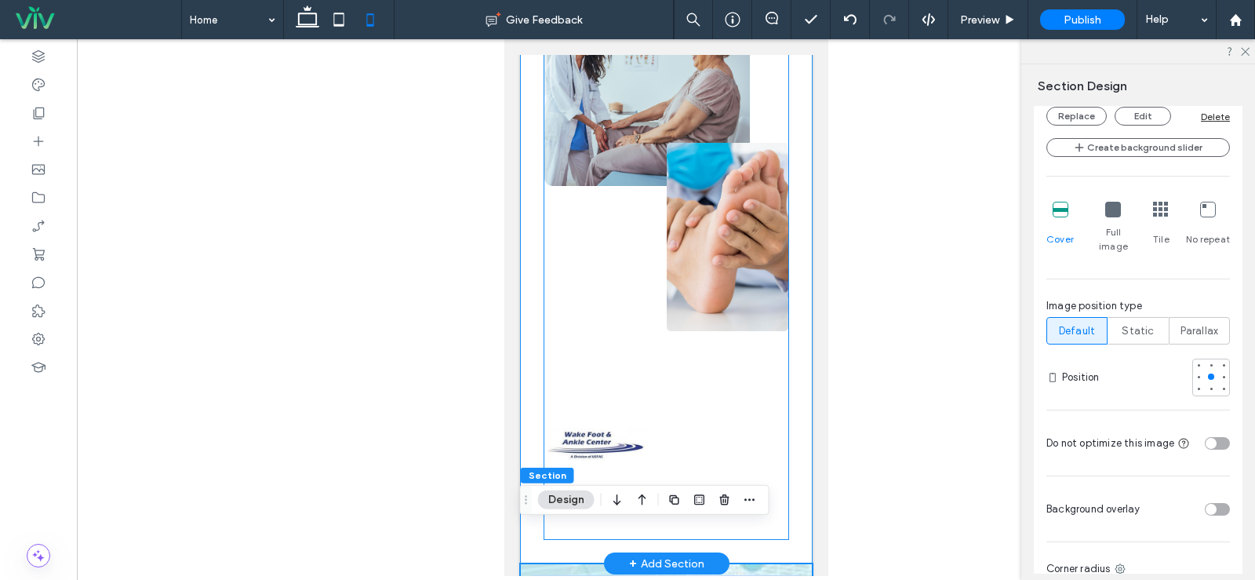
click at [588, 418] on img at bounding box center [595, 445] width 97 height 188
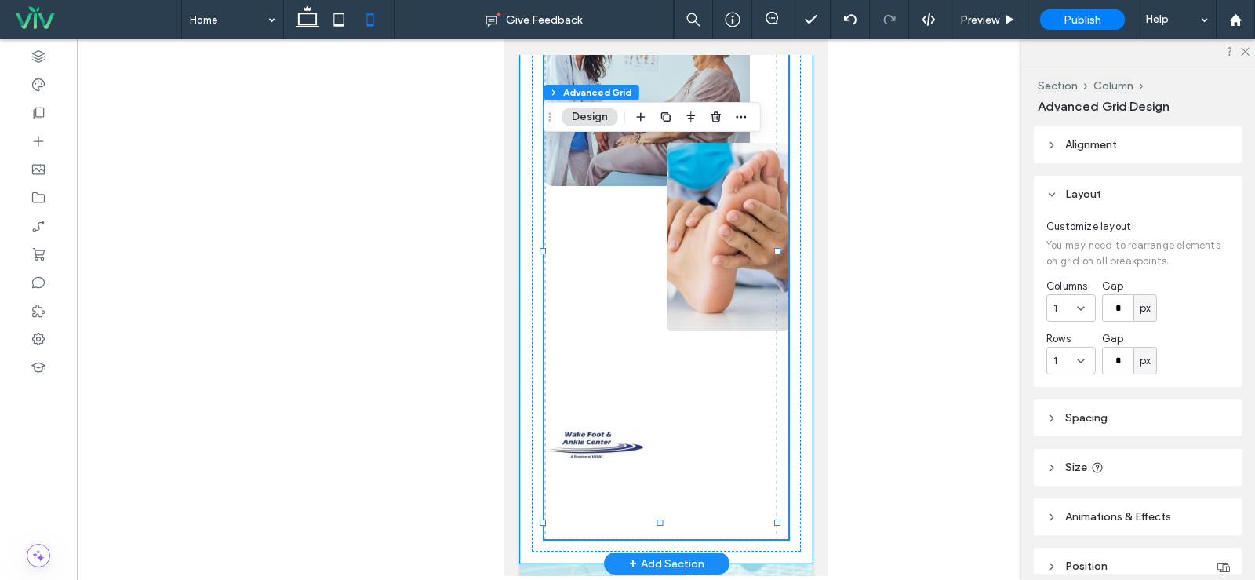
click at [589, 415] on img at bounding box center [595, 445] width 97 height 188
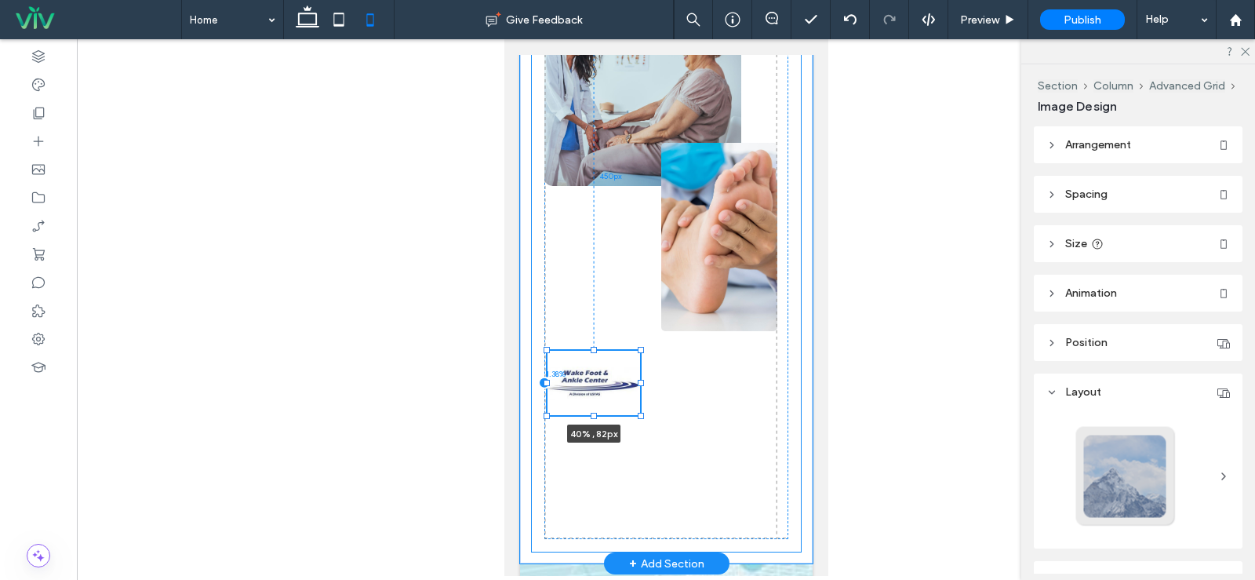
drag, startPoint x: 593, startPoint y: 501, endPoint x: 631, endPoint y: 377, distance: 129.5
click at [631, 377] on div "40% , 82px 1.38% 450px" at bounding box center [666, 268] width 244 height 541
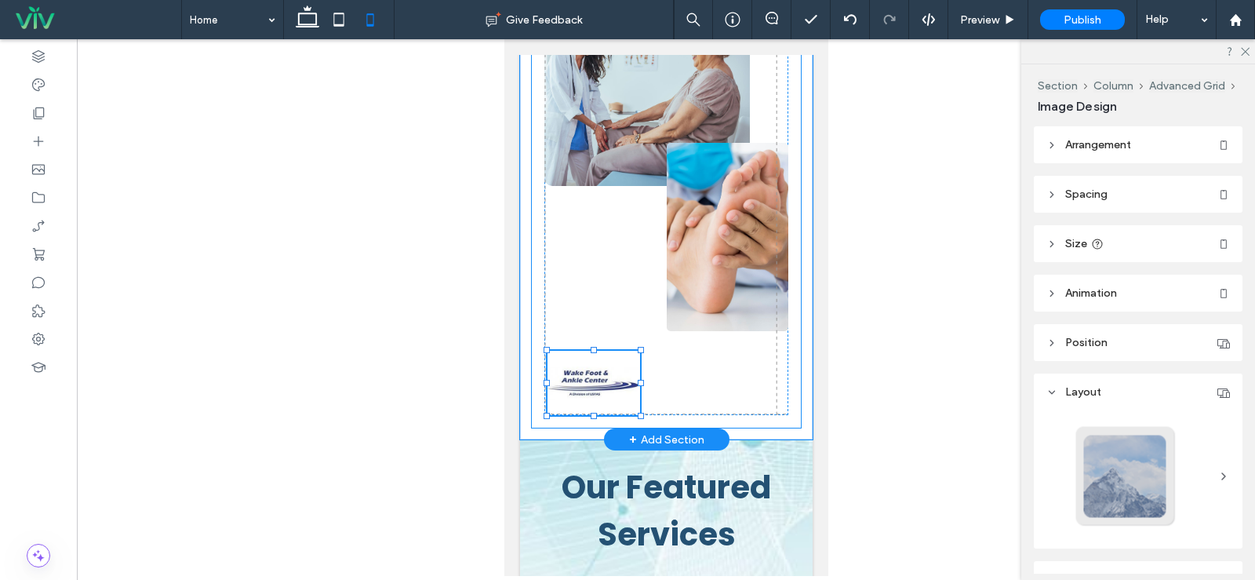
type input "**"
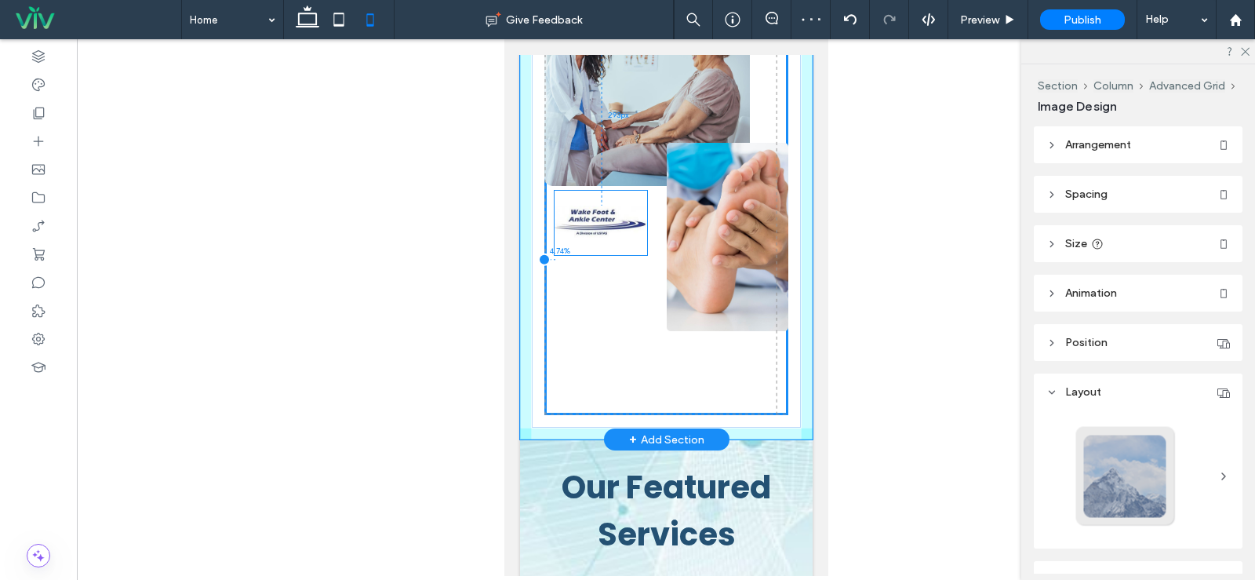
drag, startPoint x: 588, startPoint y: 344, endPoint x: 595, endPoint y: 221, distance: 123.4
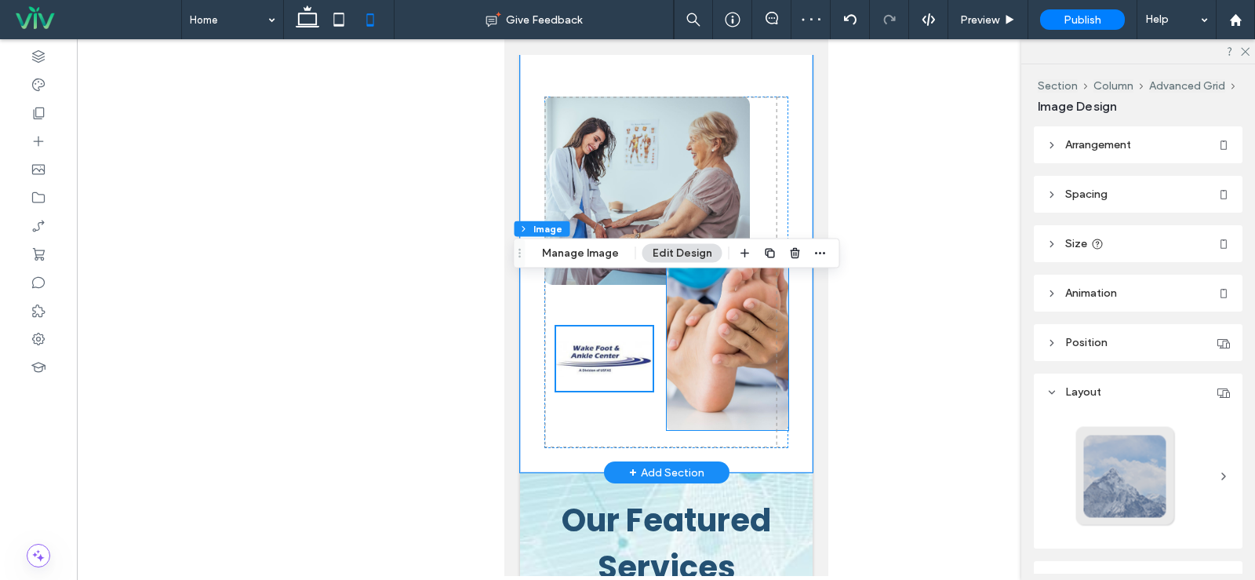
scroll to position [1241, 0]
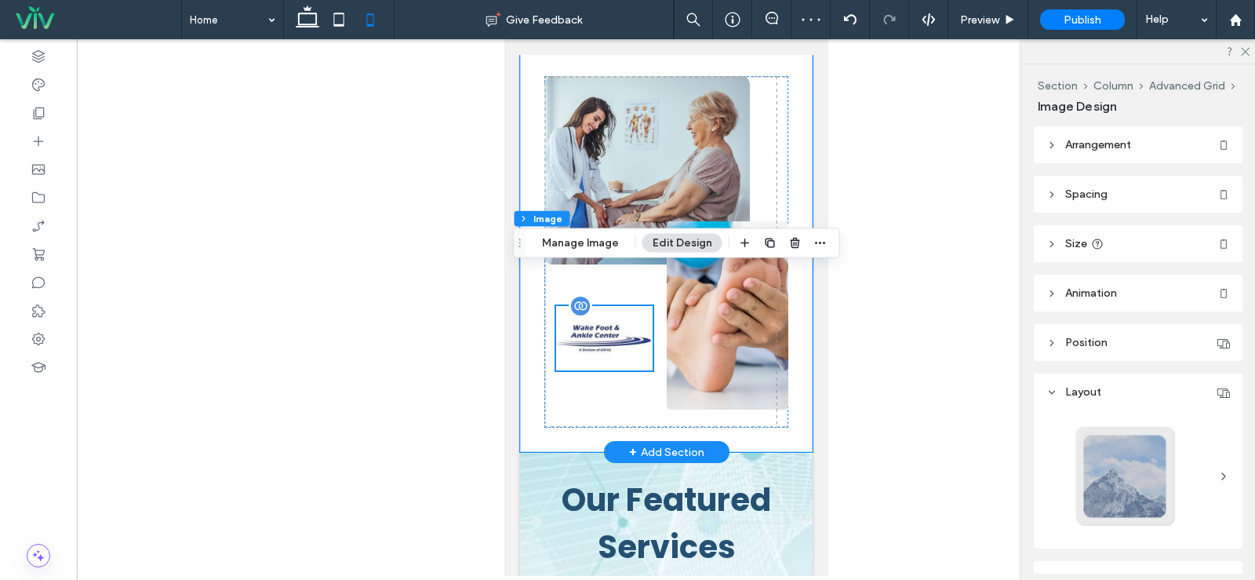
click at [604, 306] on img at bounding box center [603, 338] width 97 height 64
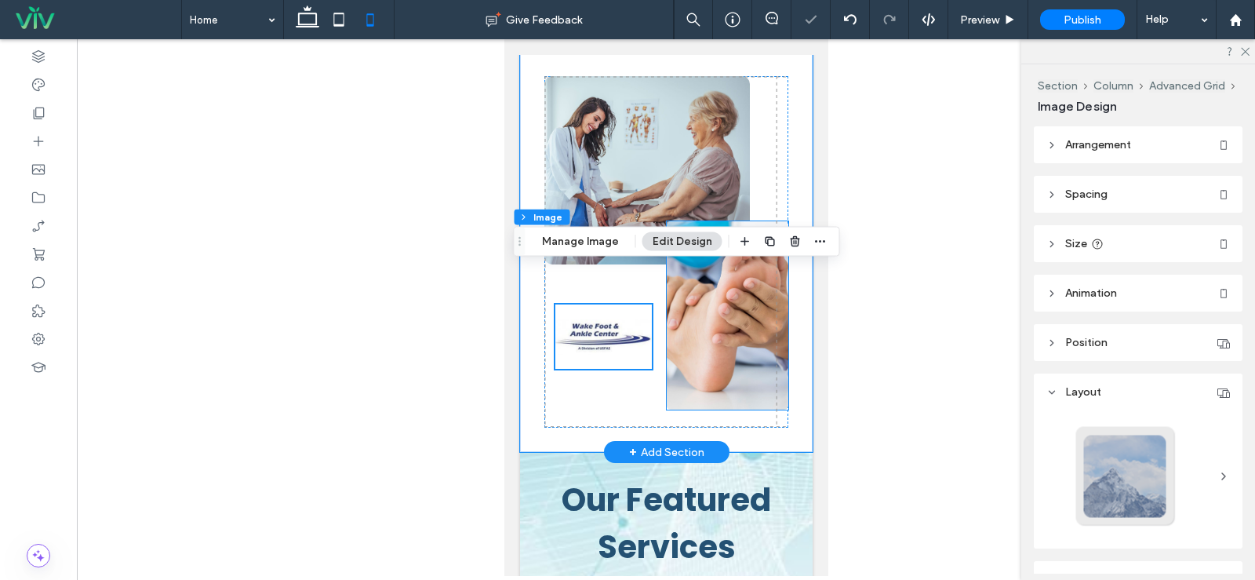
click at [700, 297] on img at bounding box center [727, 315] width 122 height 188
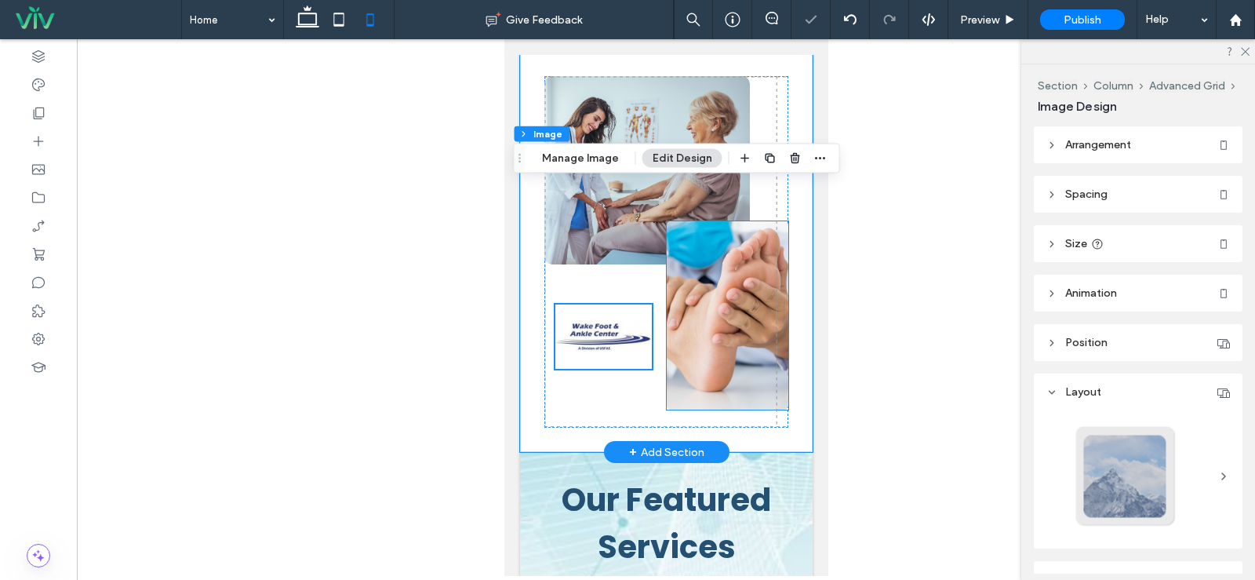
type input "*"
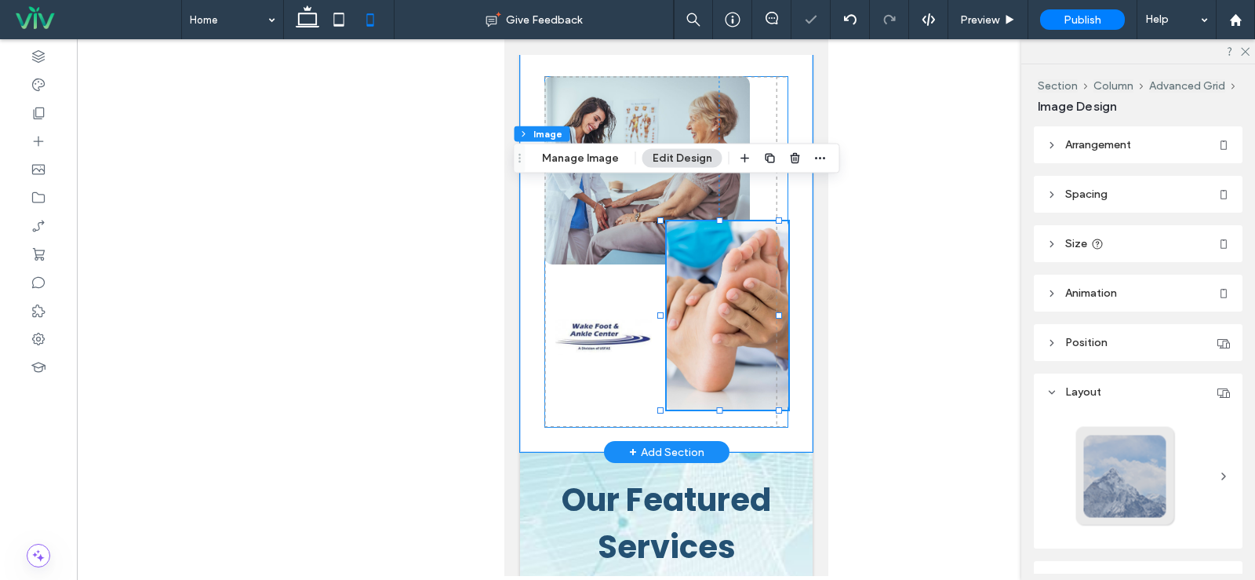
click at [720, 378] on div "0px 185px" at bounding box center [666, 251] width 244 height 351
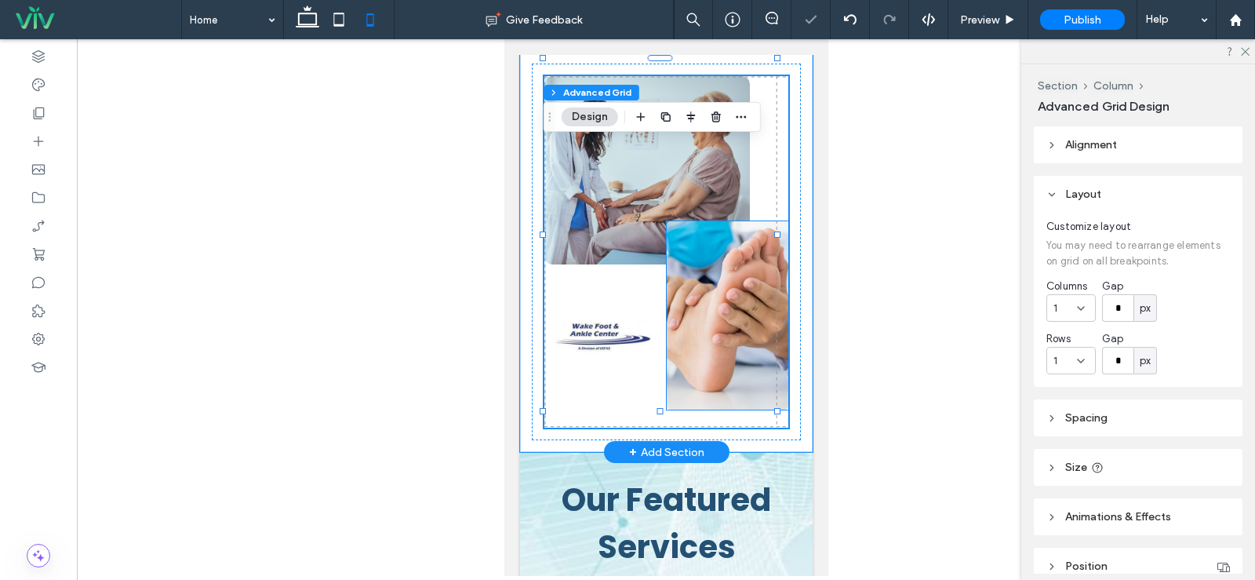
click at [717, 365] on img at bounding box center [727, 315] width 122 height 188
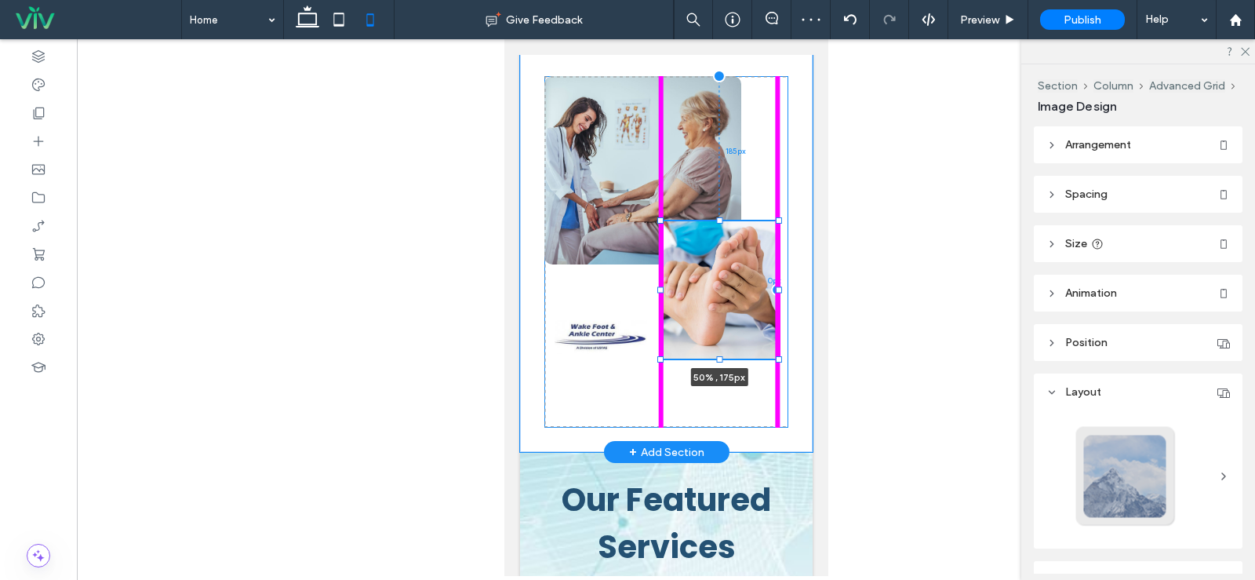
drag, startPoint x: 717, startPoint y: 372, endPoint x: 728, endPoint y: 321, distance: 52.2
click at [661, 222] on div at bounding box center [661, 221] width 1 height 1
type input "***"
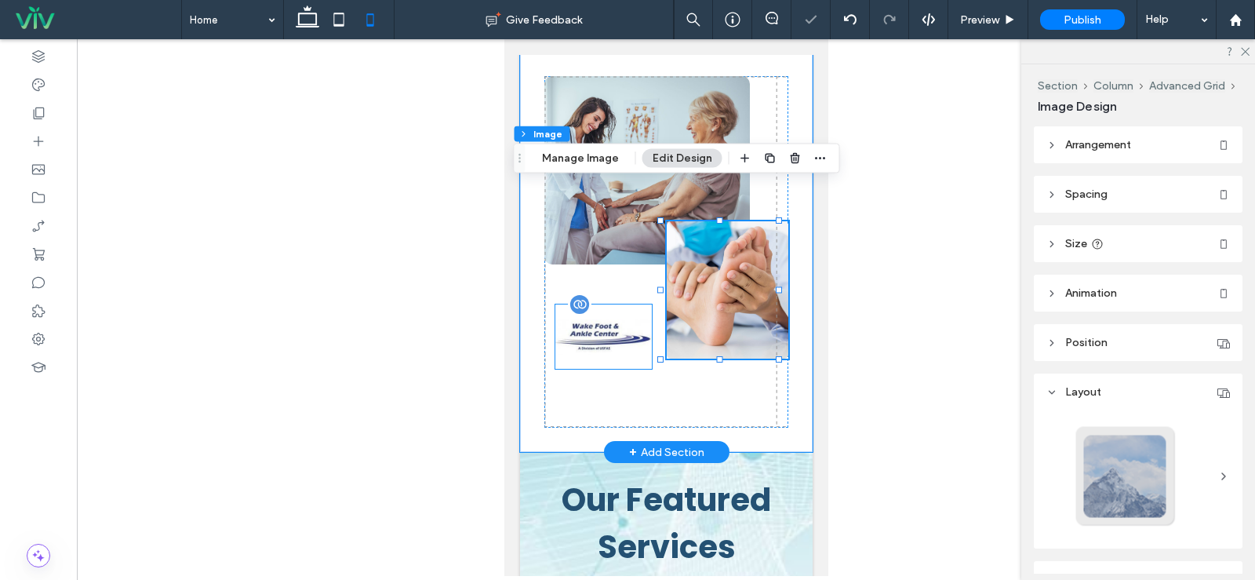
click at [621, 304] on img at bounding box center [603, 336] width 97 height 64
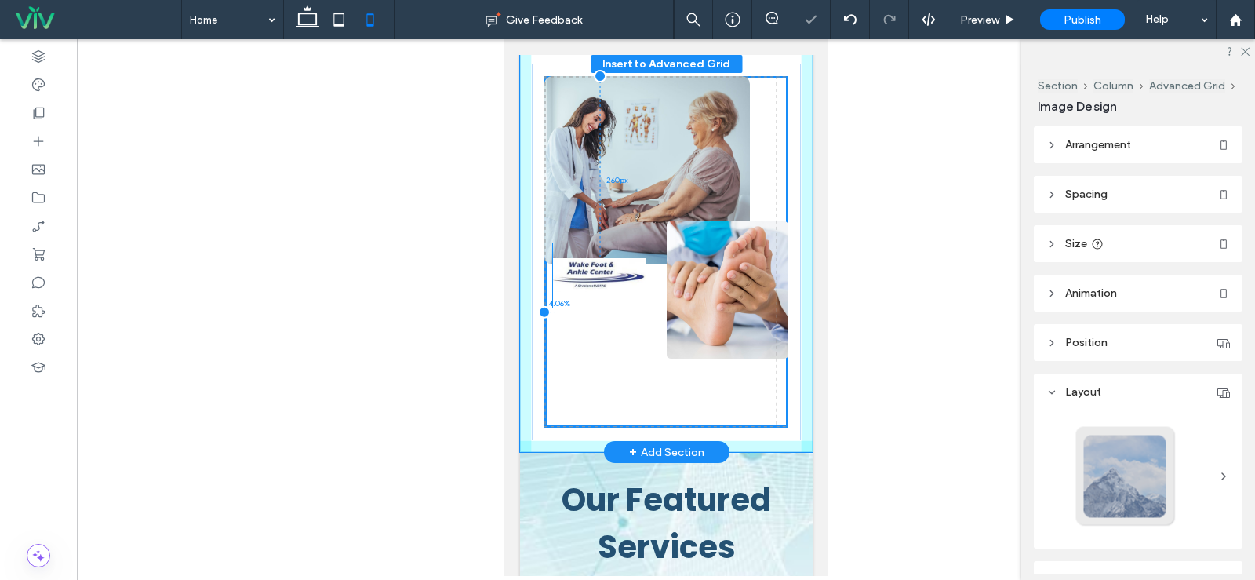
drag, startPoint x: 613, startPoint y: 300, endPoint x: 613, endPoint y: 276, distance: 24.3
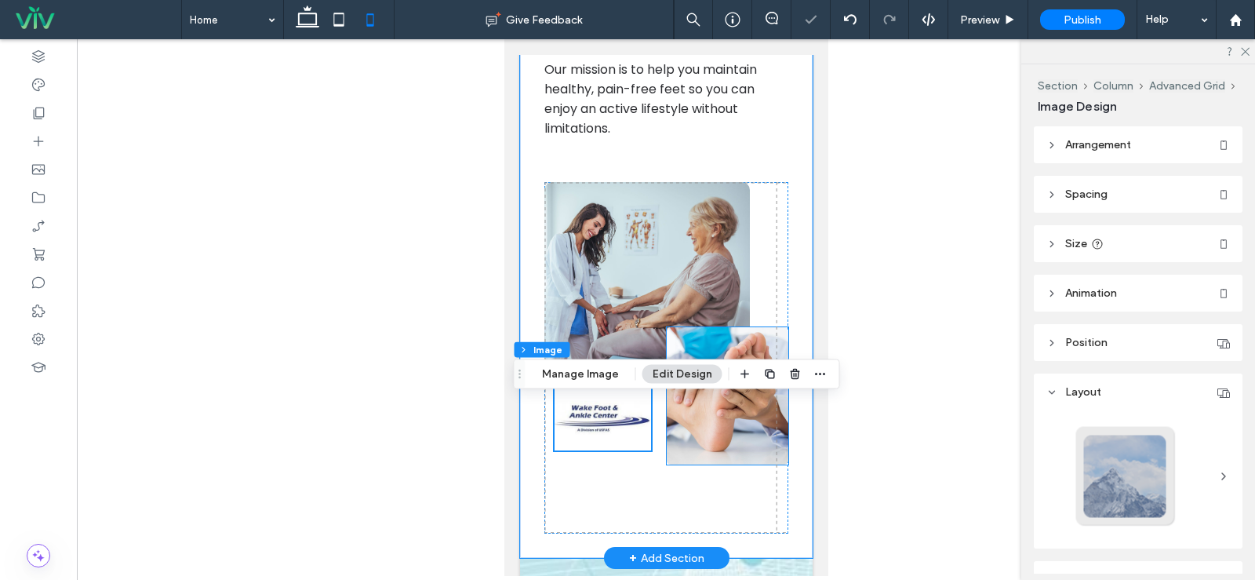
scroll to position [1163, 0]
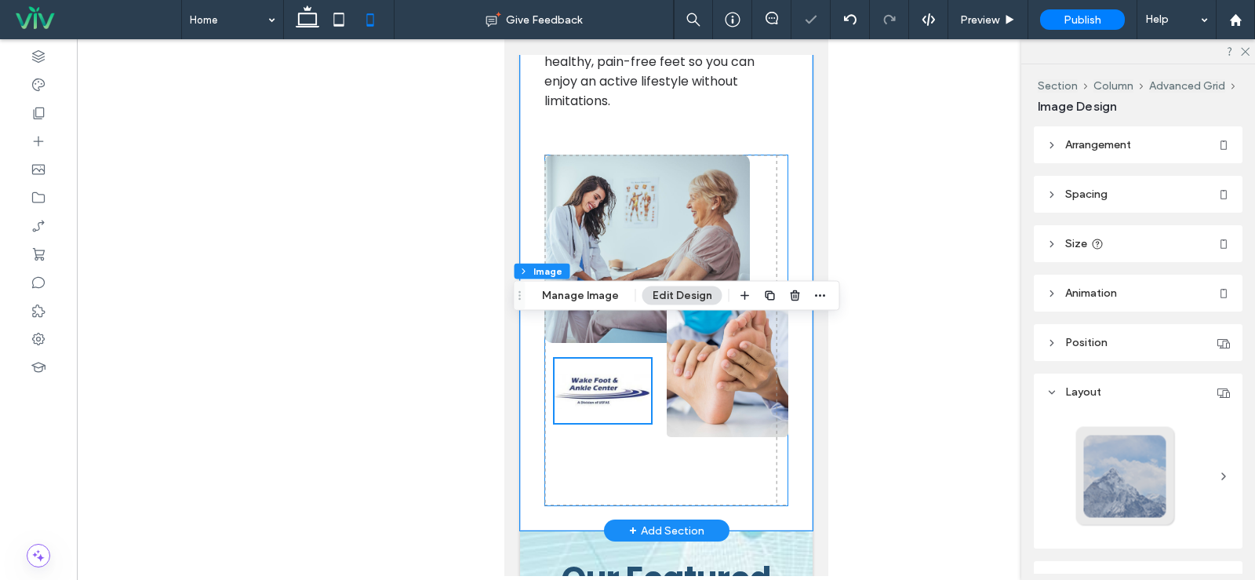
click at [647, 436] on div at bounding box center [666, 330] width 244 height 351
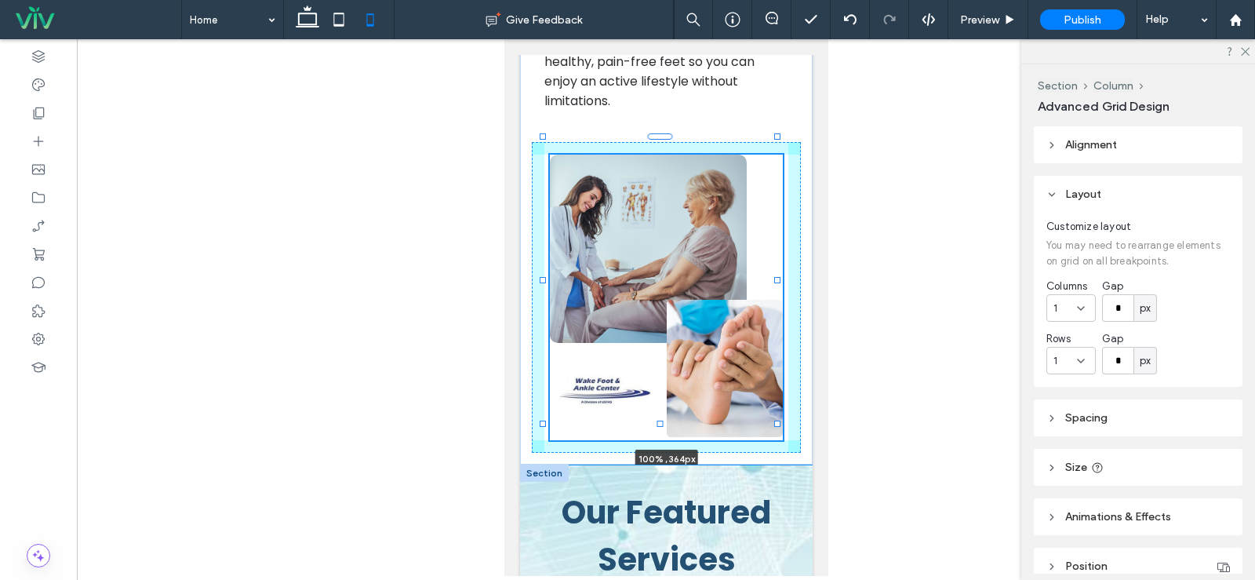
drag, startPoint x: 658, startPoint y: 469, endPoint x: 675, endPoint y: 436, distance: 37.2
type input "***"
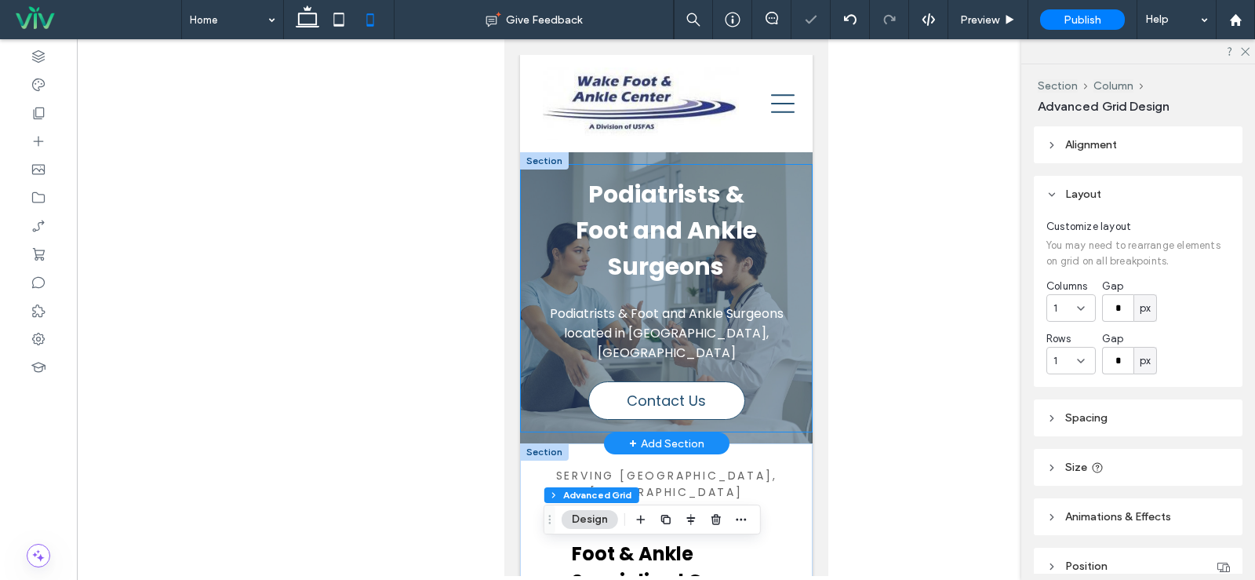
scroll to position [235, 0]
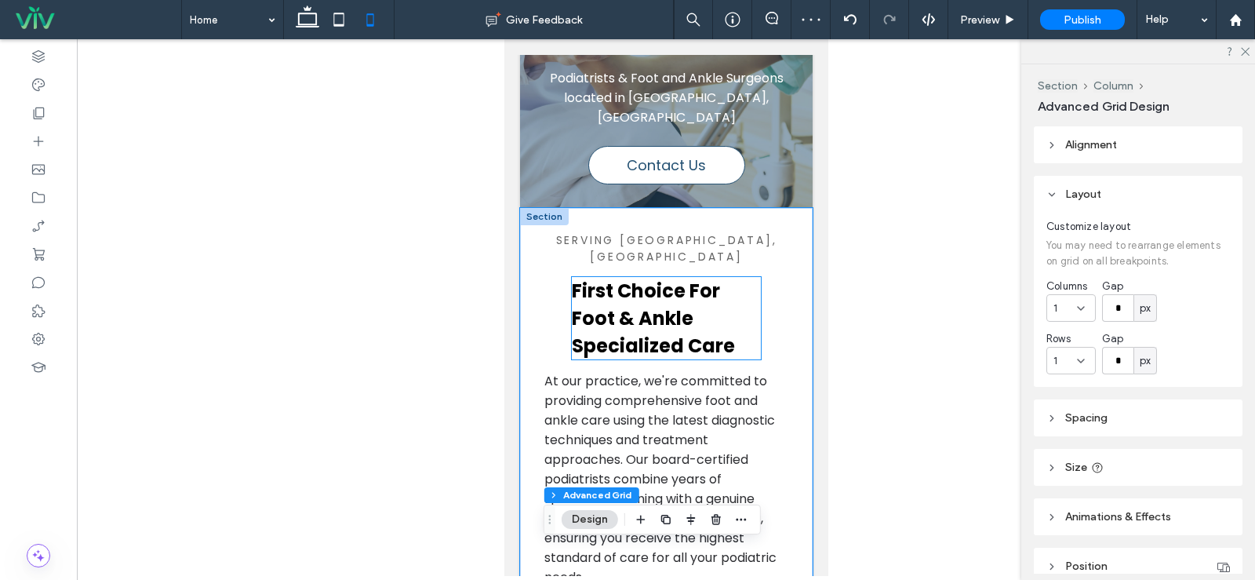
click at [686, 290] on span "First Choice For Foot & Ankle Specialized Care" at bounding box center [652, 318] width 163 height 81
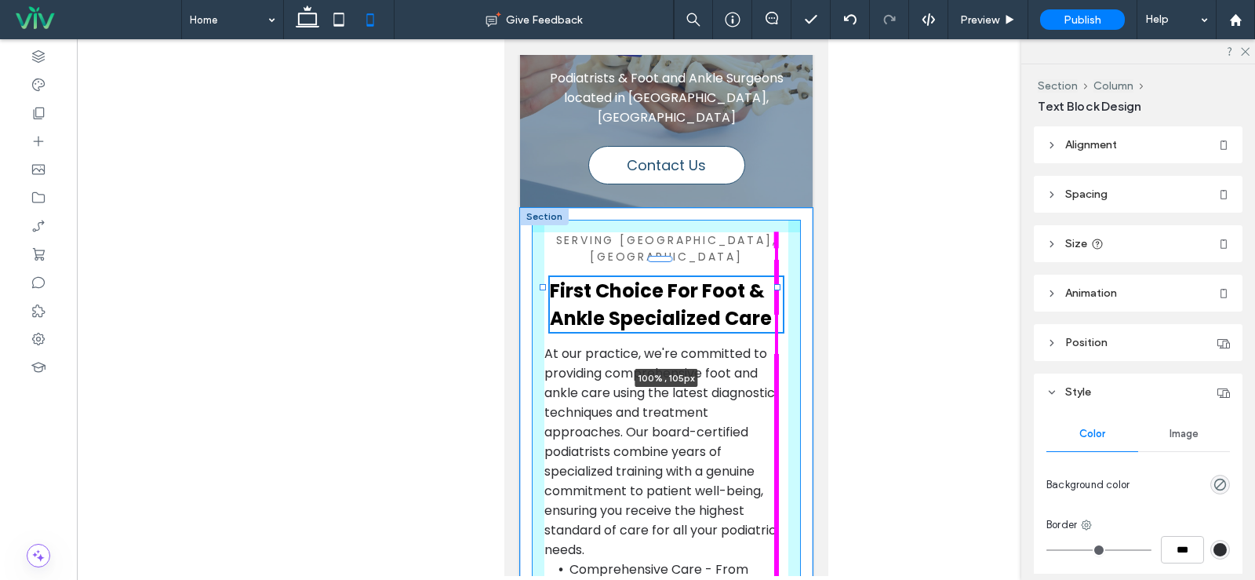
drag, startPoint x: 751, startPoint y: 280, endPoint x: 777, endPoint y: 278, distance: 25.9
type input "***"
type input "****"
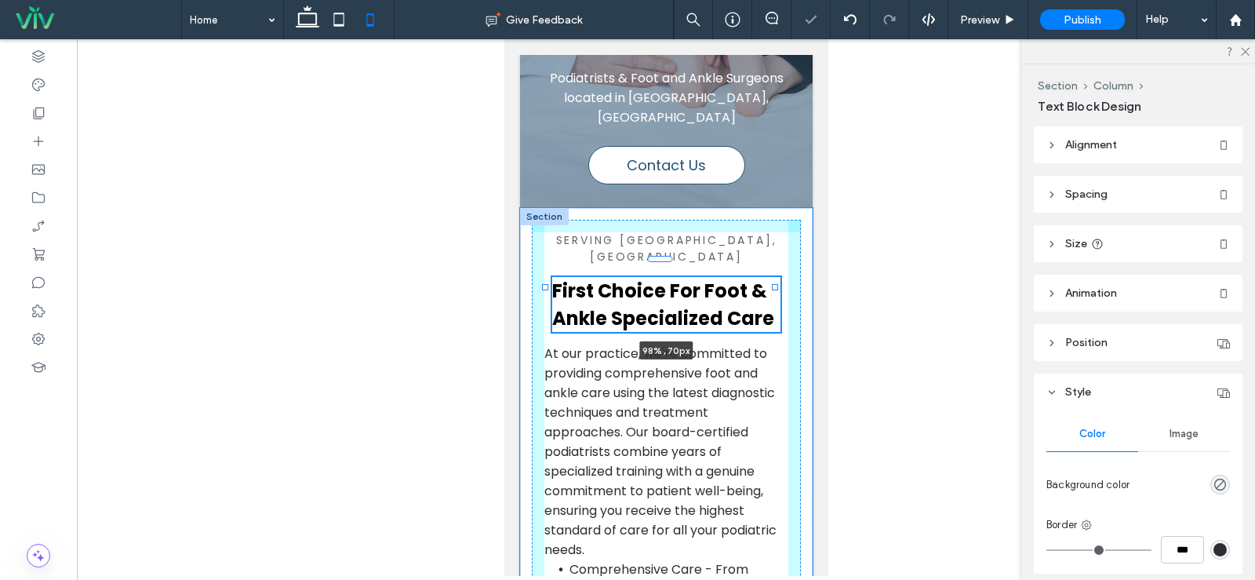
click at [773, 284] on div at bounding box center [774, 287] width 6 height 6
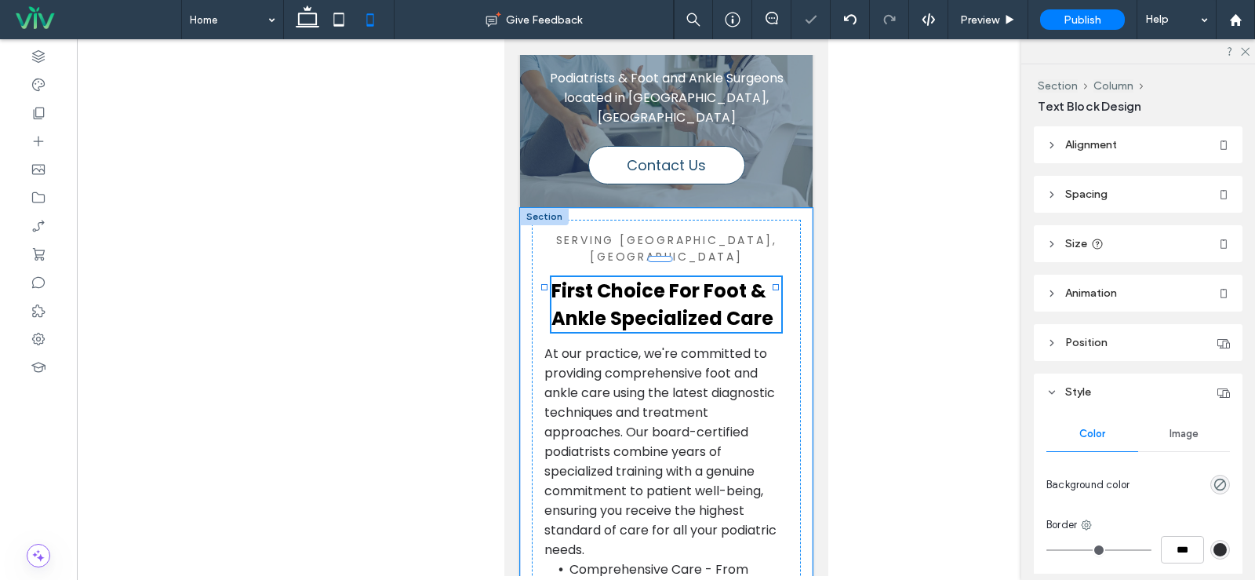
type input "**"
type input "****"
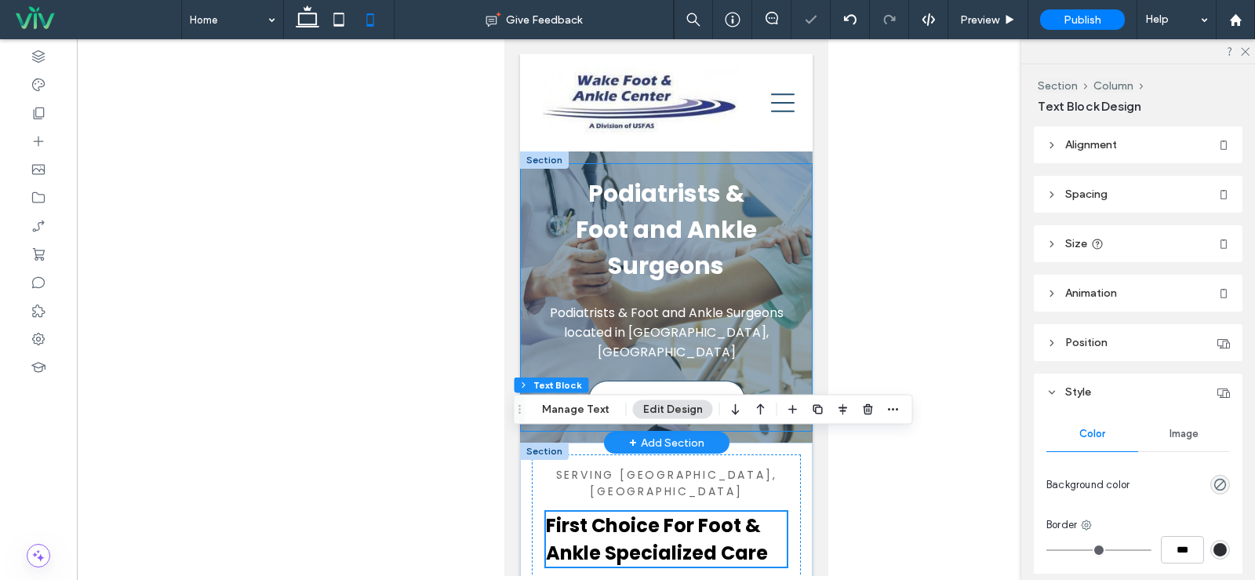
scroll to position [0, 0]
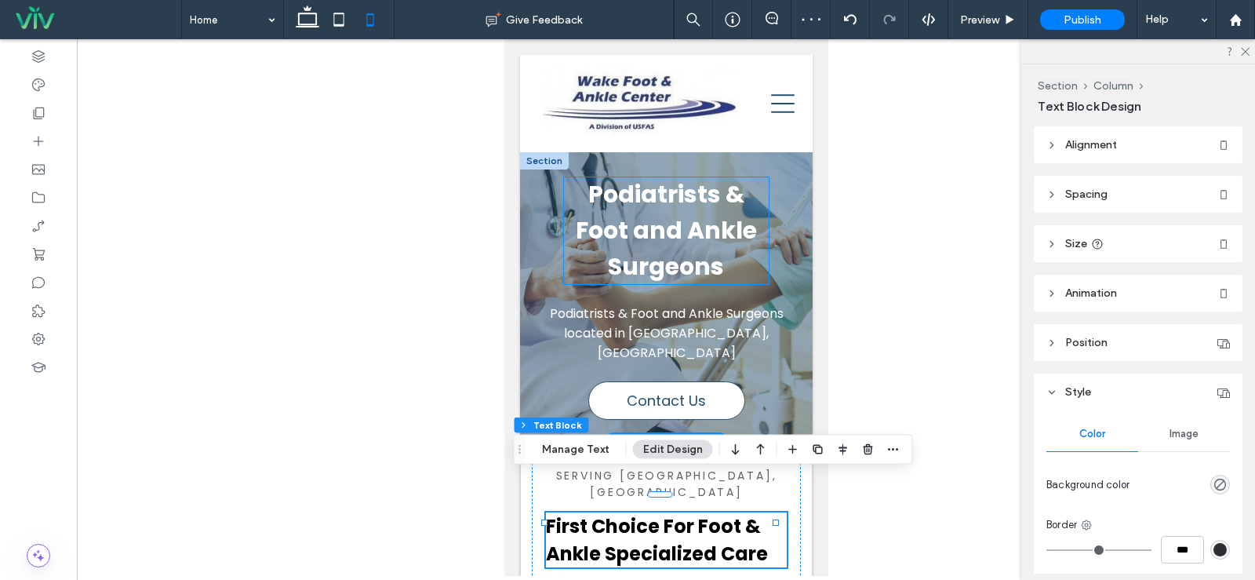
click at [700, 239] on span "Podiatrists & Foot and Ankle Surgeons" at bounding box center [665, 230] width 181 height 106
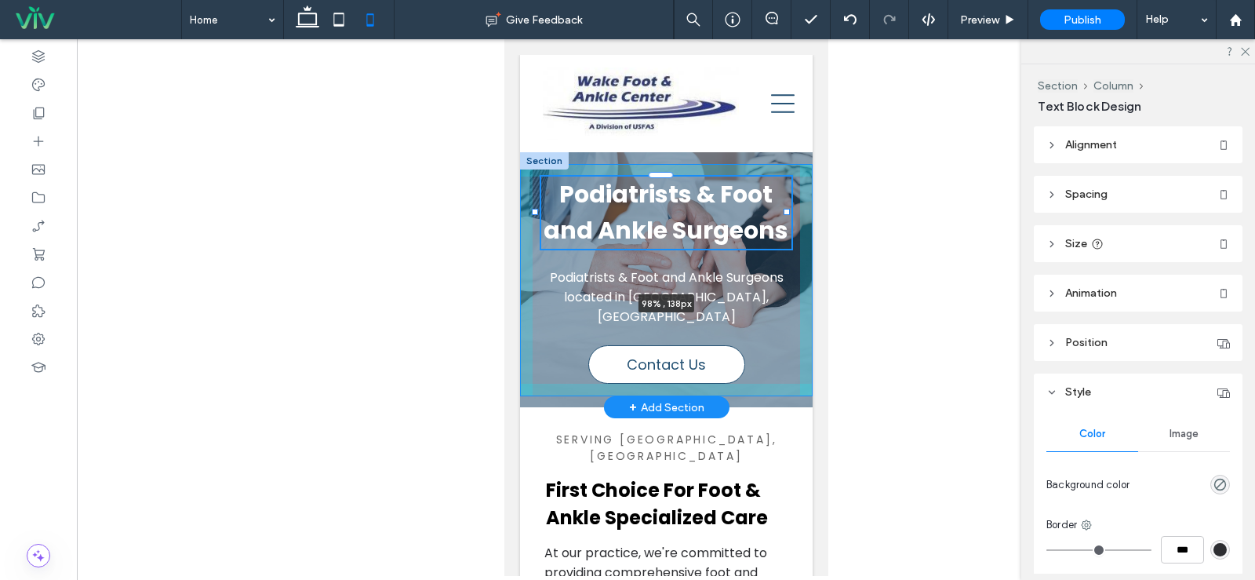
drag, startPoint x: 759, startPoint y: 231, endPoint x: 786, endPoint y: 235, distance: 27.7
click at [786, 235] on div "Podiatrists & Foot and Ankle Surgeons located in [GEOGRAPHIC_DATA], [GEOGRAPHIC…" at bounding box center [665, 280] width 293 height 256
type input "**"
type input "****"
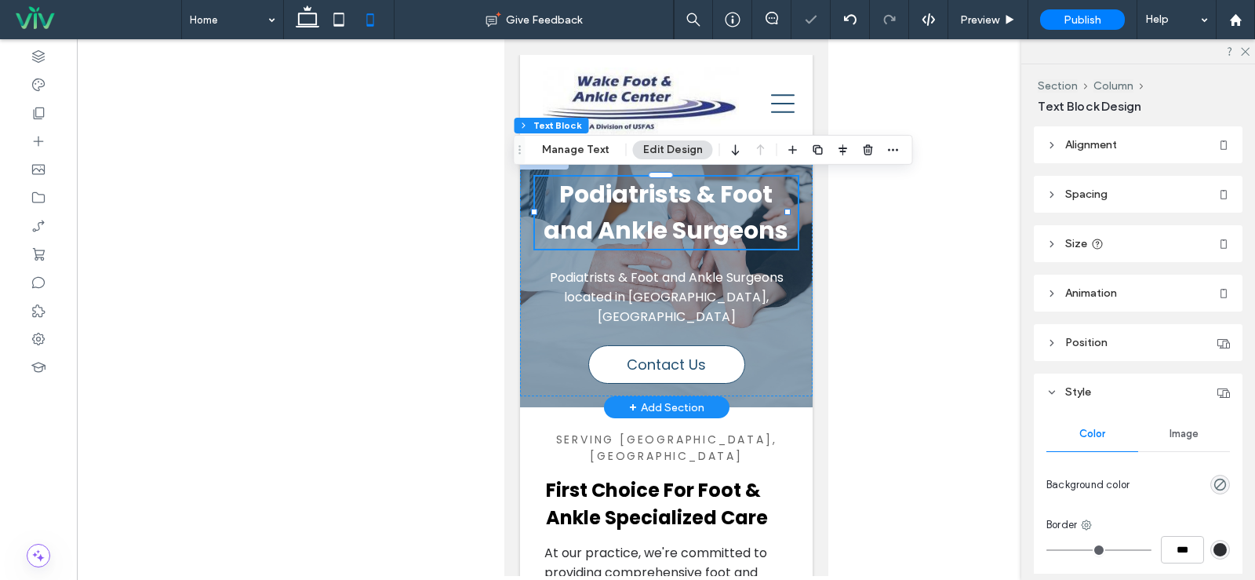
click at [533, 166] on div at bounding box center [543, 160] width 49 height 17
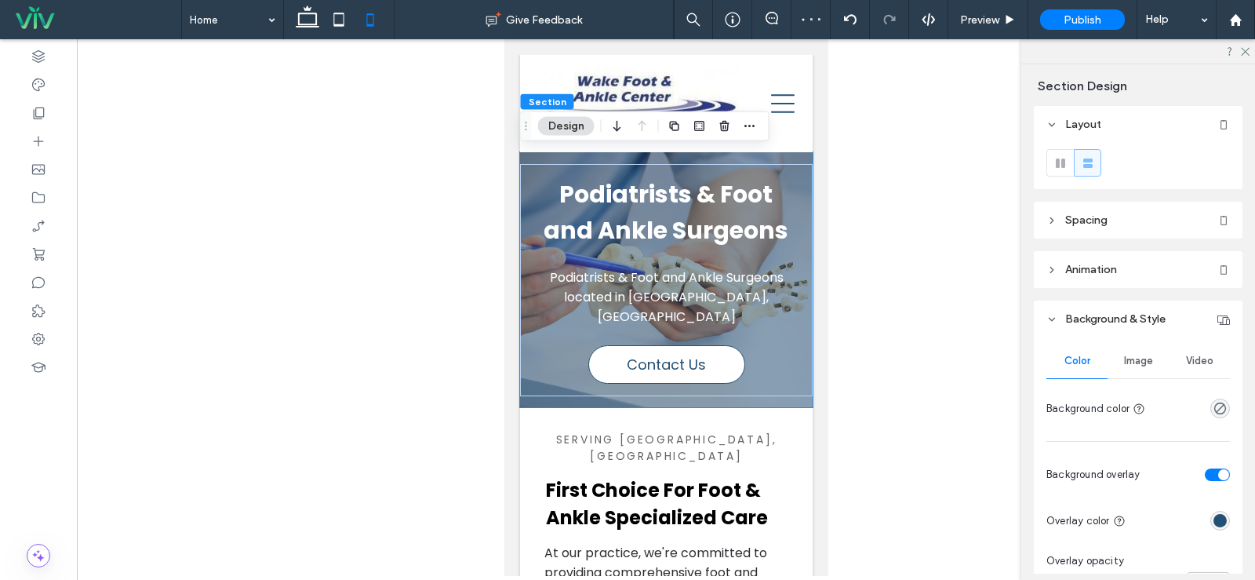
click at [1152, 359] on div "Image" at bounding box center [1138, 361] width 61 height 35
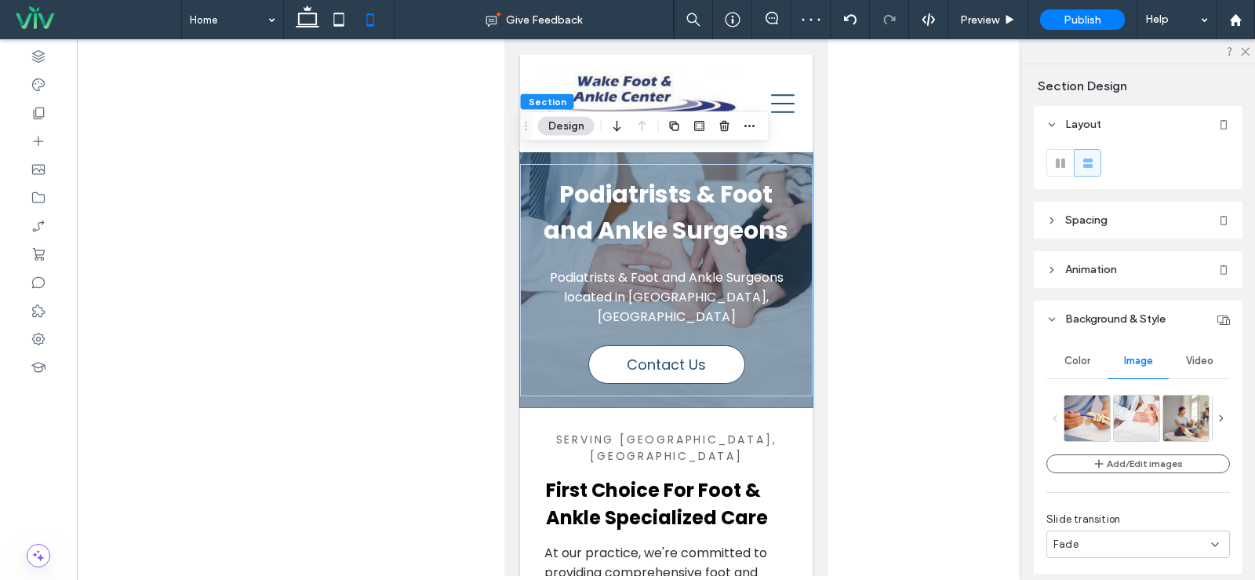
click at [1089, 360] on div "Color" at bounding box center [1077, 361] width 61 height 35
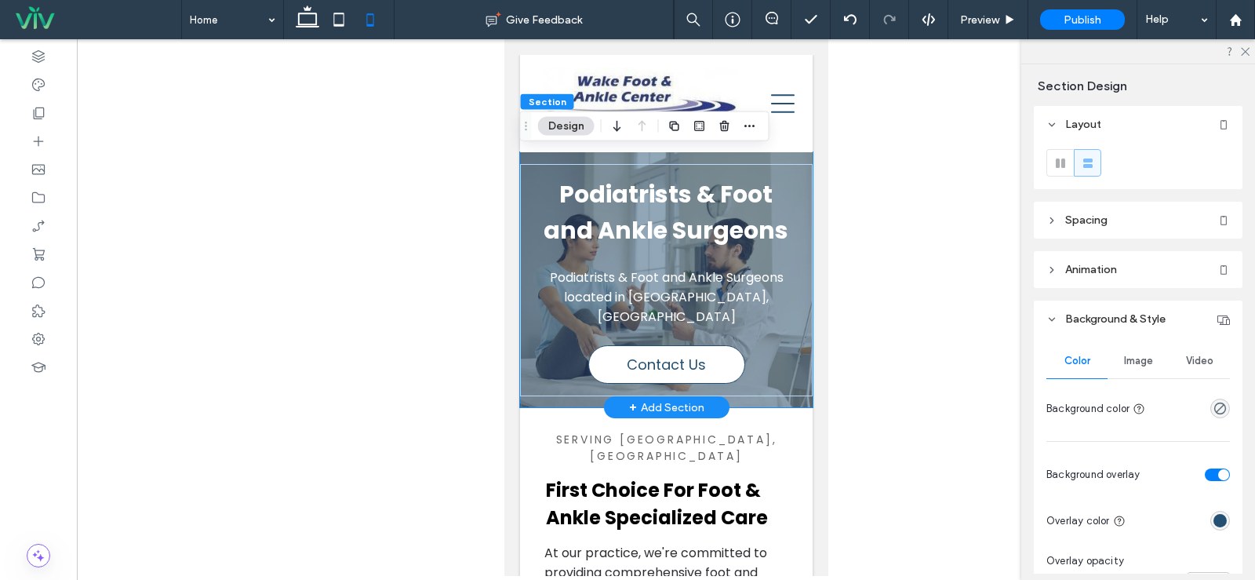
click at [548, 159] on div "Podiatrists & Foot and Ankle Surgeons located in [GEOGRAPHIC_DATA], [GEOGRAPHIC…" at bounding box center [665, 280] width 293 height 256
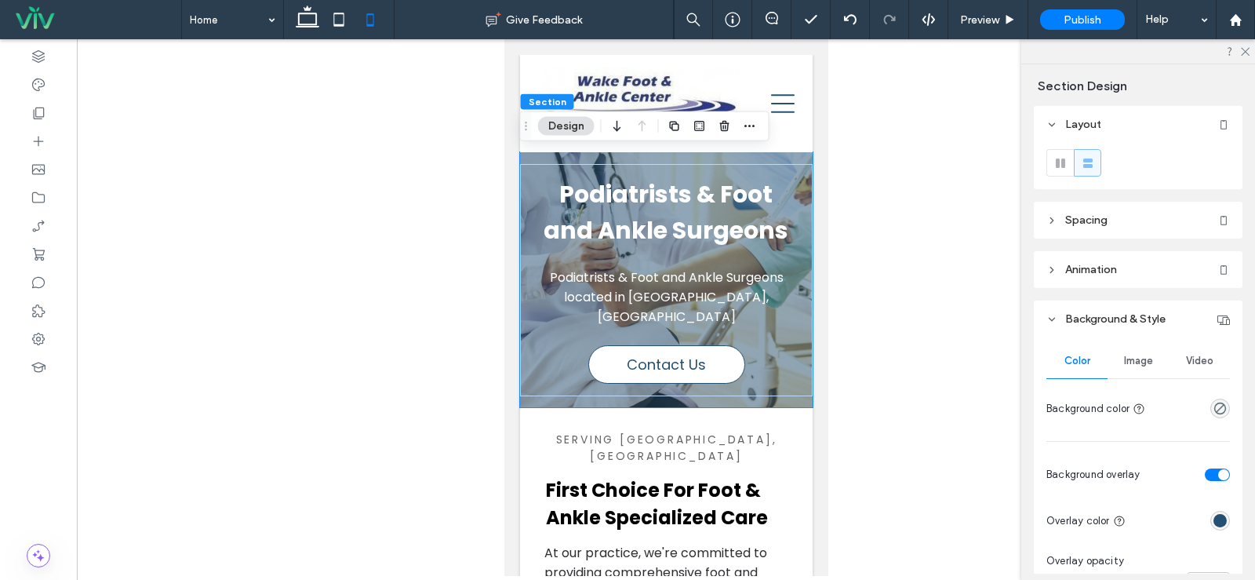
click at [1105, 220] on span "Spacing" at bounding box center [1086, 219] width 42 height 13
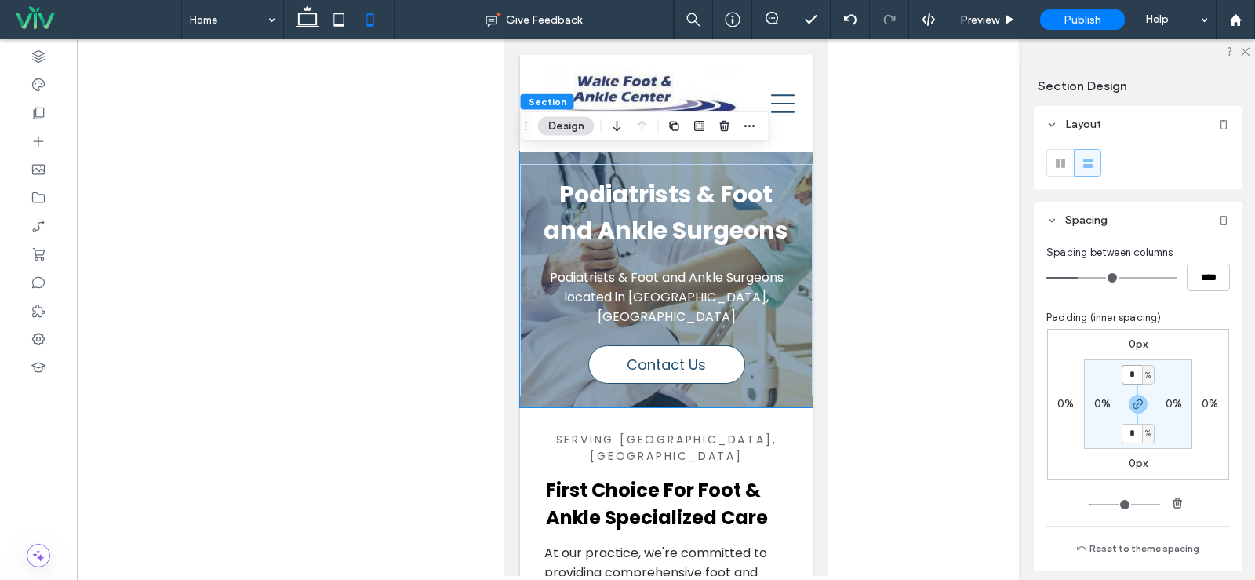
click at [1130, 375] on input "*" at bounding box center [1132, 375] width 20 height 20
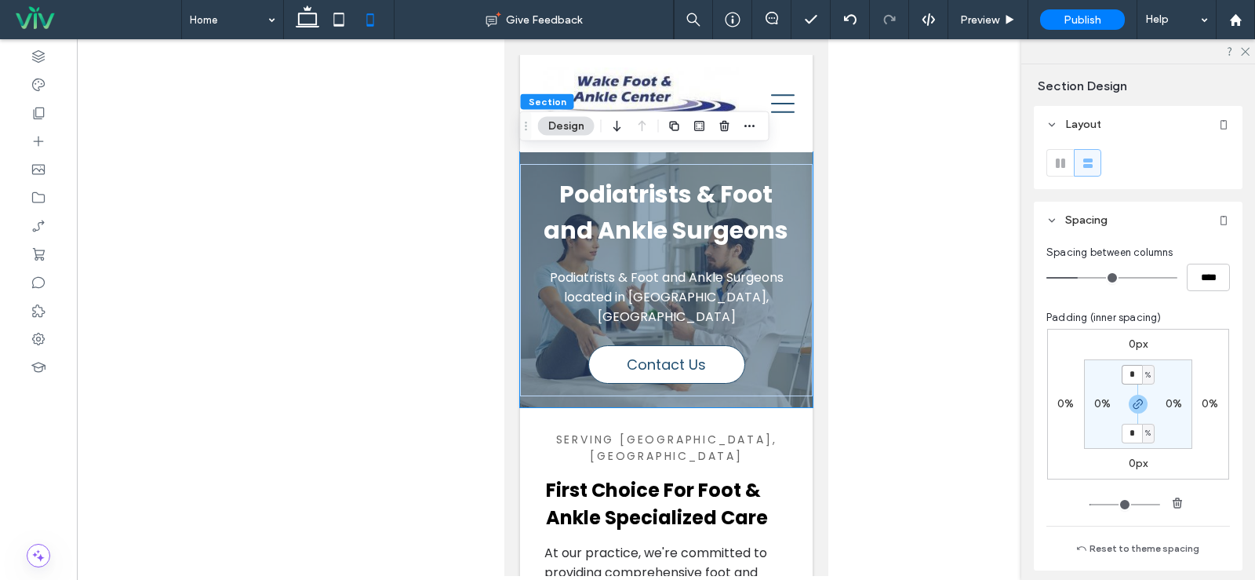
type input "*"
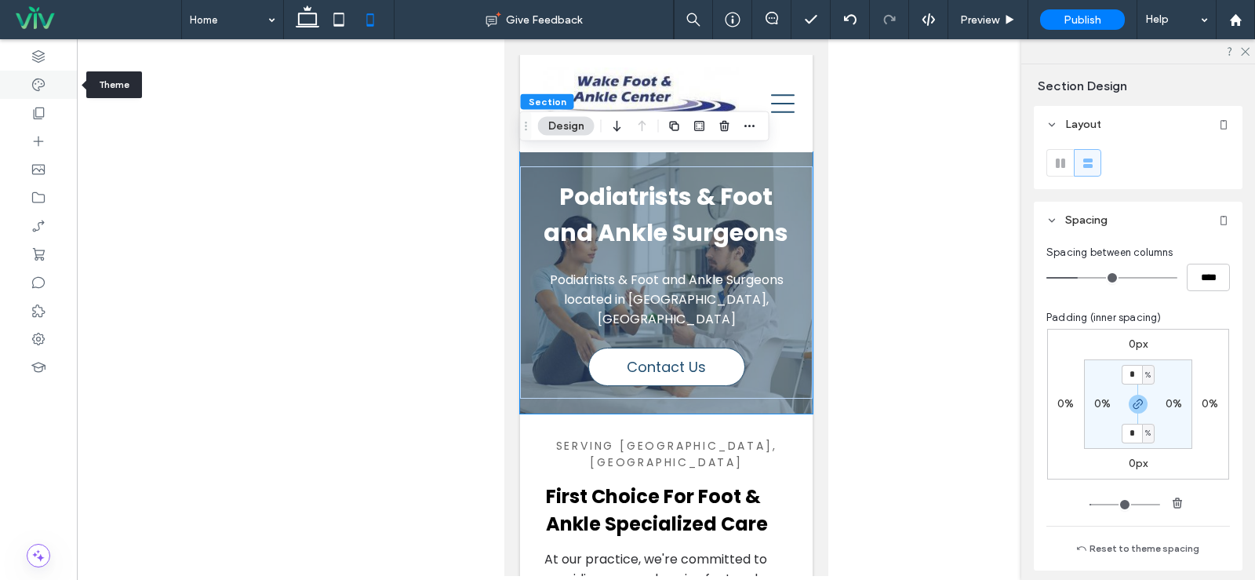
click at [33, 90] on icon at bounding box center [39, 85] width 16 height 16
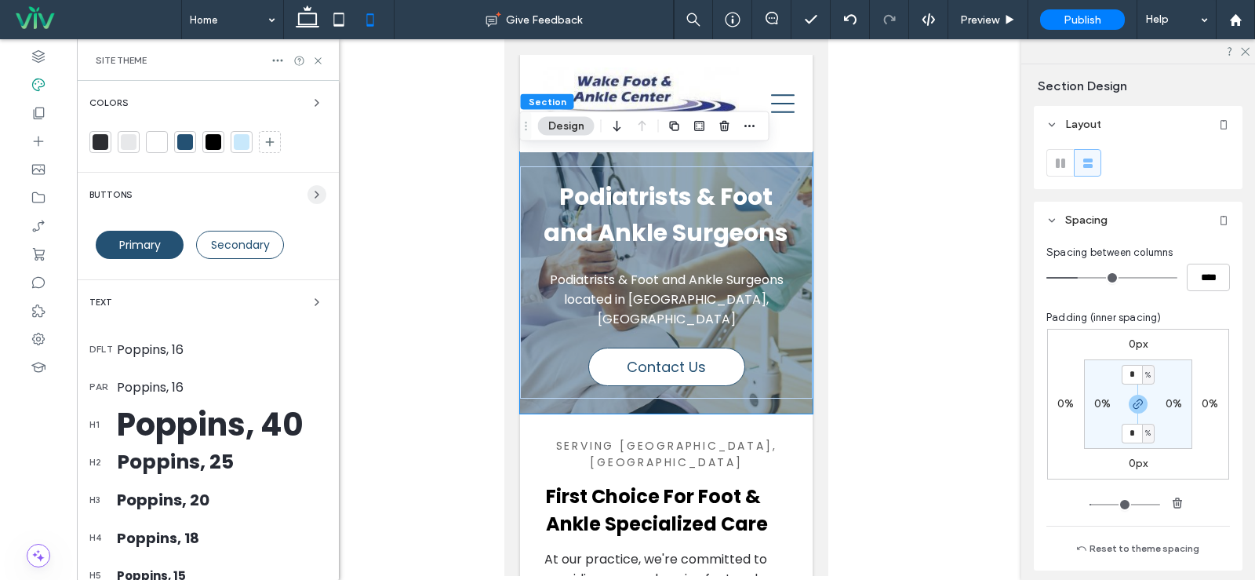
click at [312, 193] on icon "button" at bounding box center [317, 194] width 13 height 13
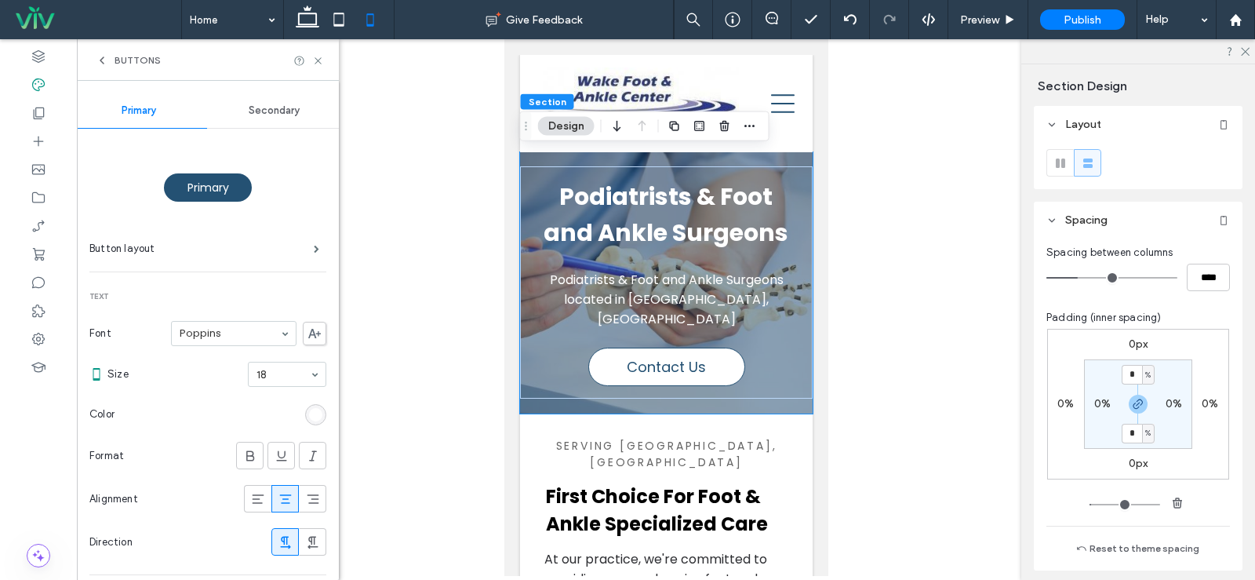
click at [282, 361] on section "Size 18" at bounding box center [216, 374] width 219 height 41
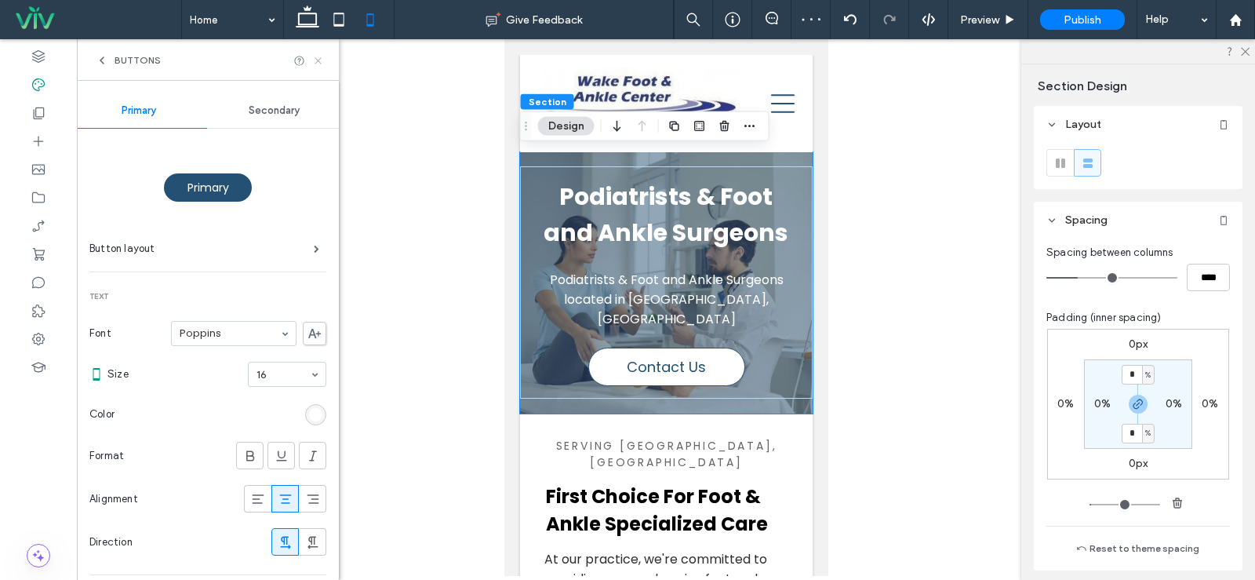
click at [313, 61] on icon at bounding box center [318, 61] width 12 height 12
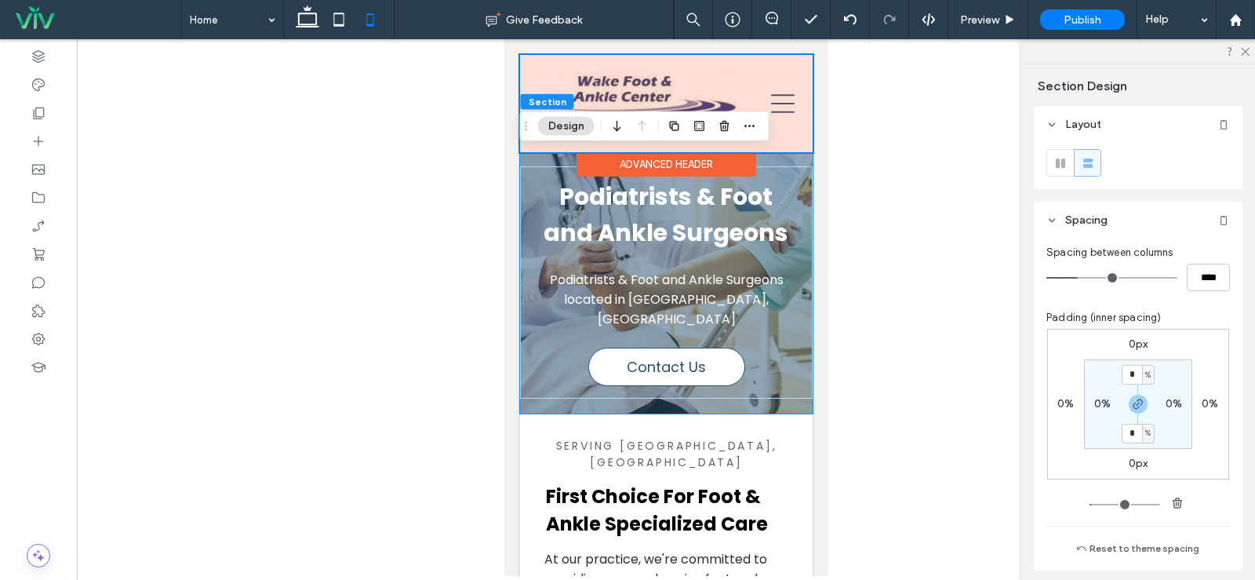
click at [647, 86] on div at bounding box center [665, 103] width 293 height 97
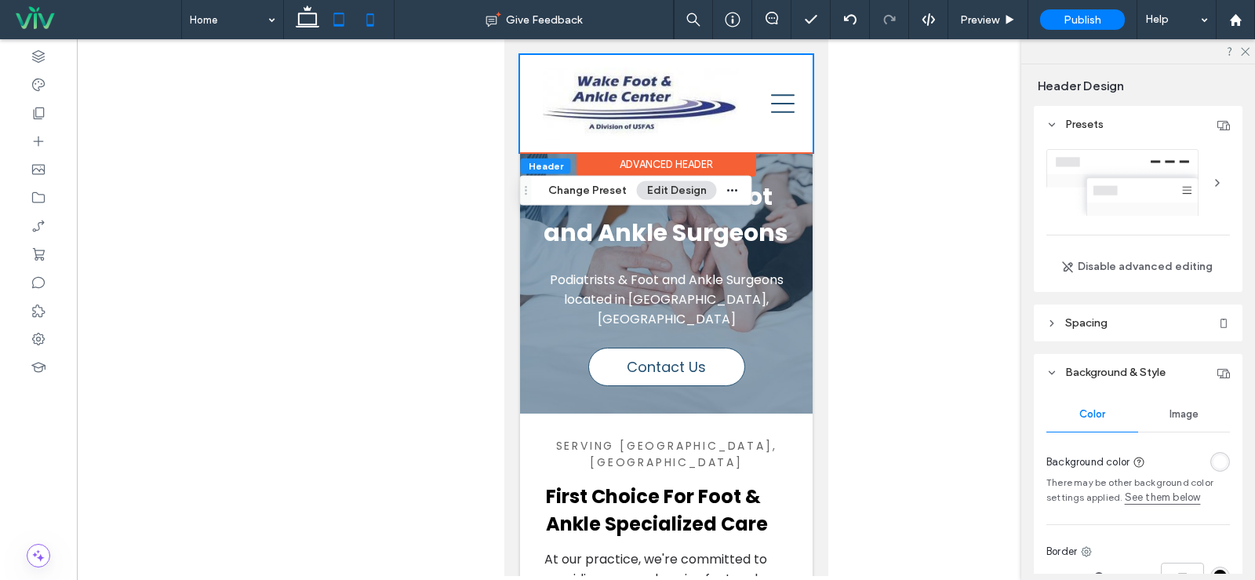
click at [346, 26] on icon at bounding box center [338, 19] width 31 height 31
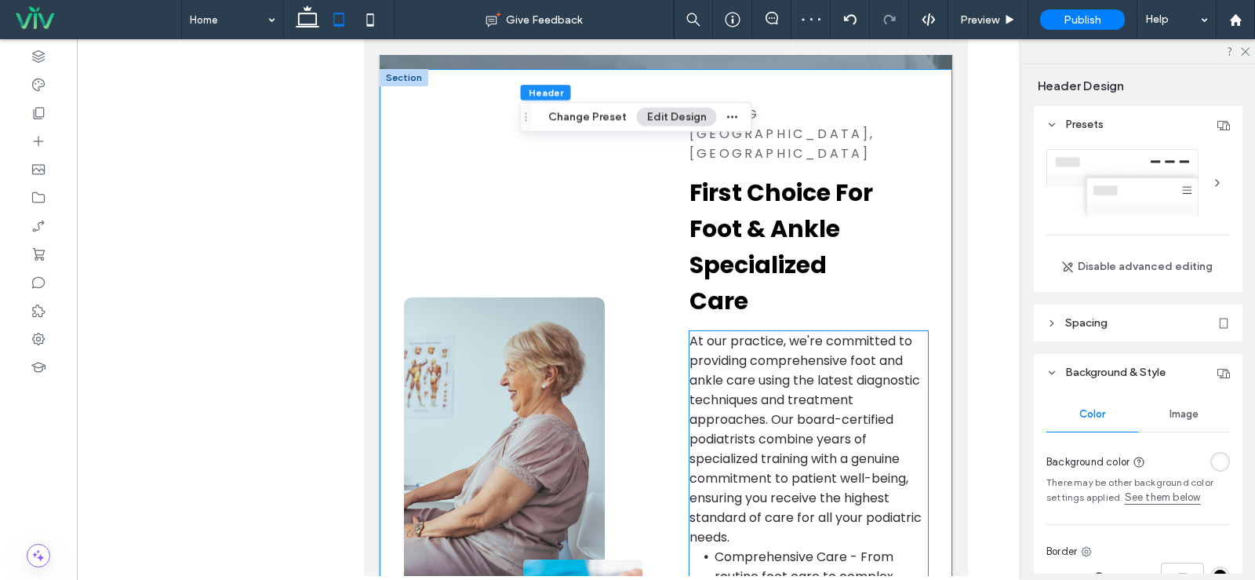
scroll to position [562, 0]
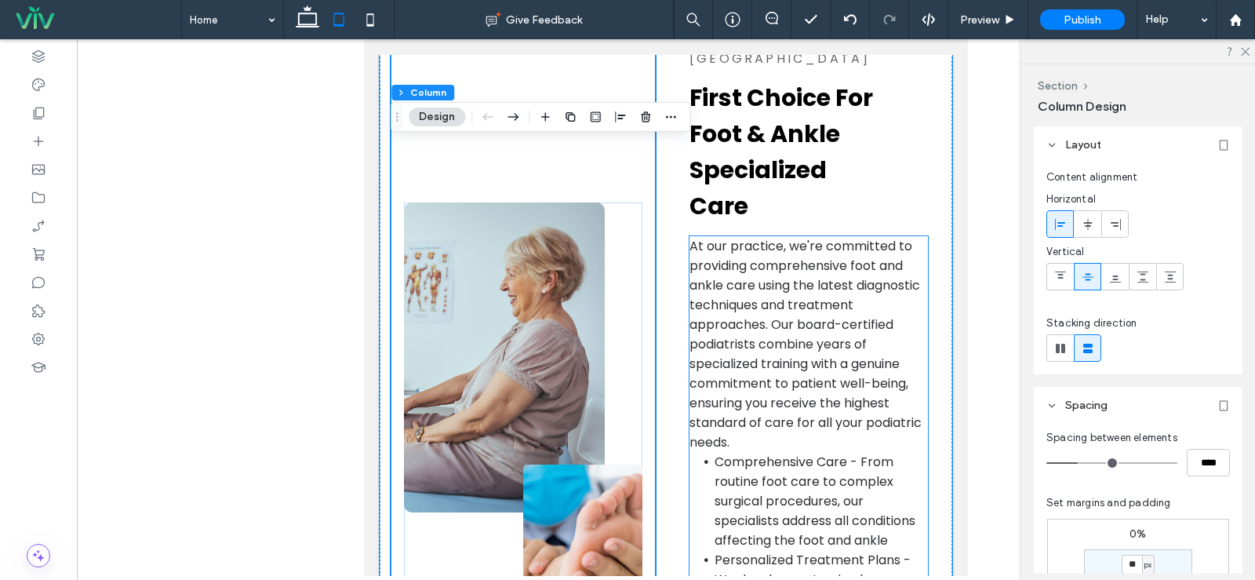
scroll to position [641, 0]
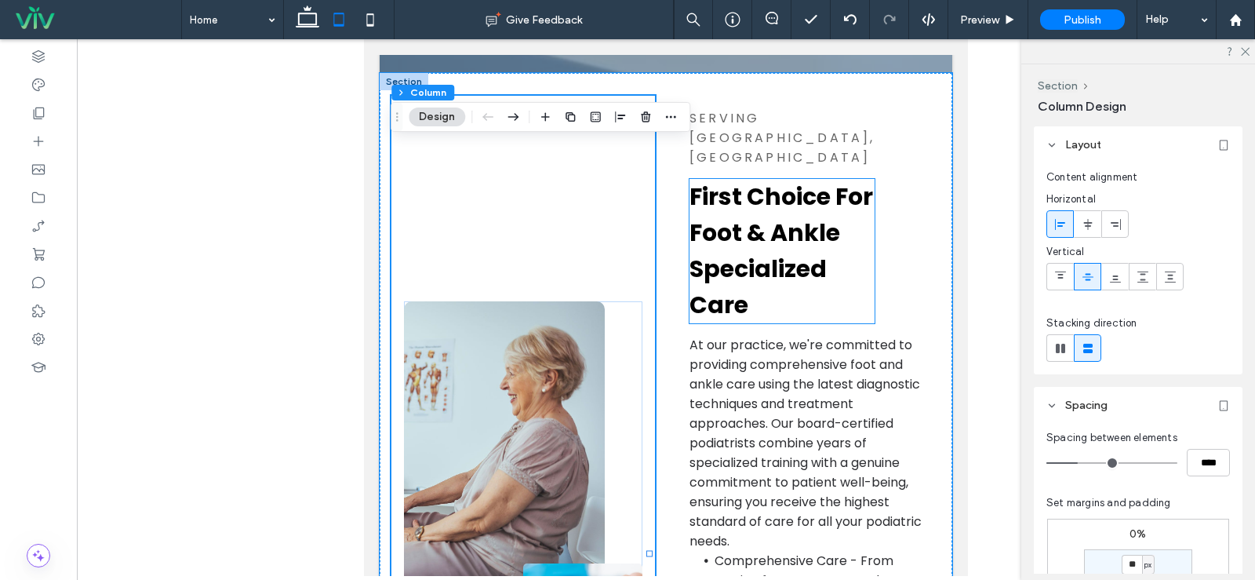
click at [774, 219] on h2 "First Choice For Foot & Ankle Specialized Care" at bounding box center [782, 251] width 185 height 144
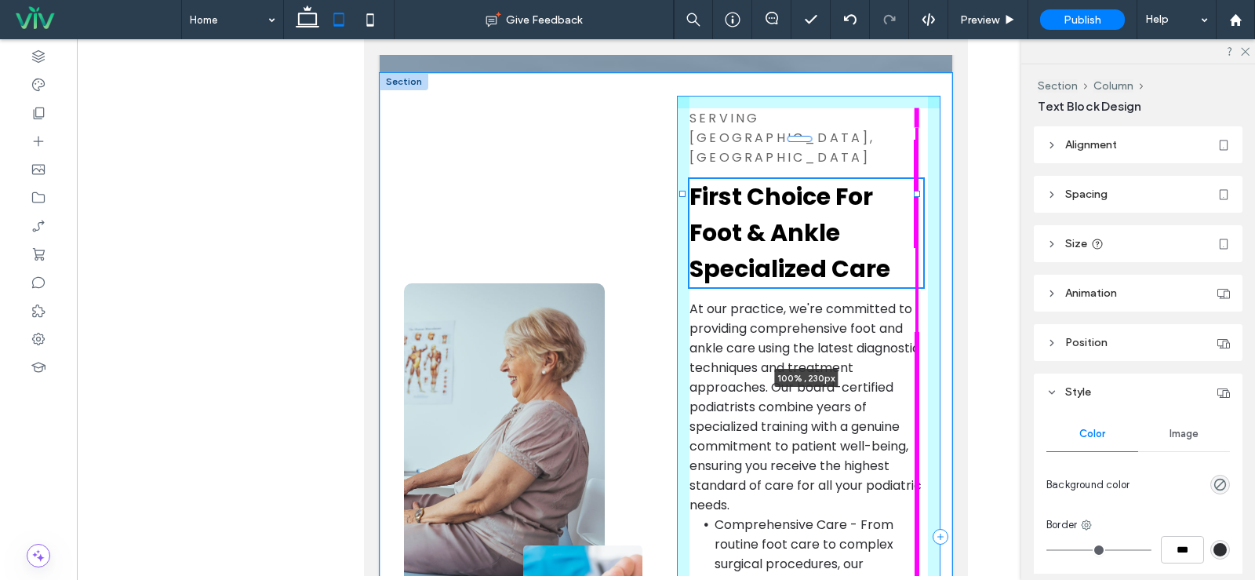
drag, startPoint x: 866, startPoint y: 232, endPoint x: 919, endPoint y: 229, distance: 53.4
click at [919, 229] on div "SERVING WAKE FOREST, NC First Choice For Foot & Ankle Specialized Care 100% , 2…" at bounding box center [666, 537] width 573 height 928
type input "***"
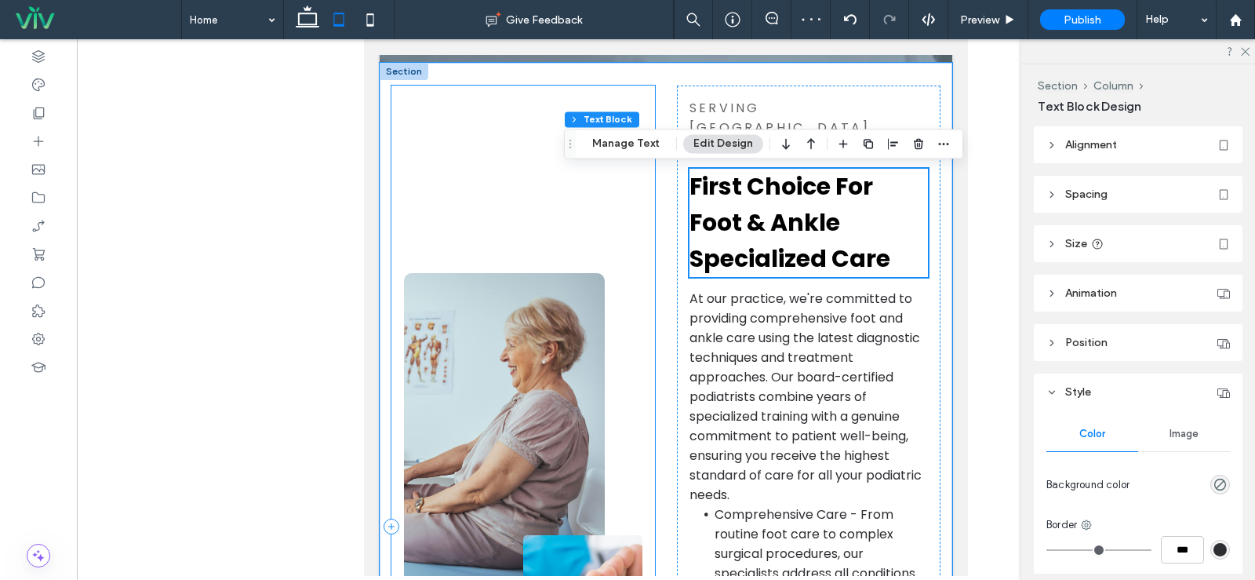
scroll to position [562, 0]
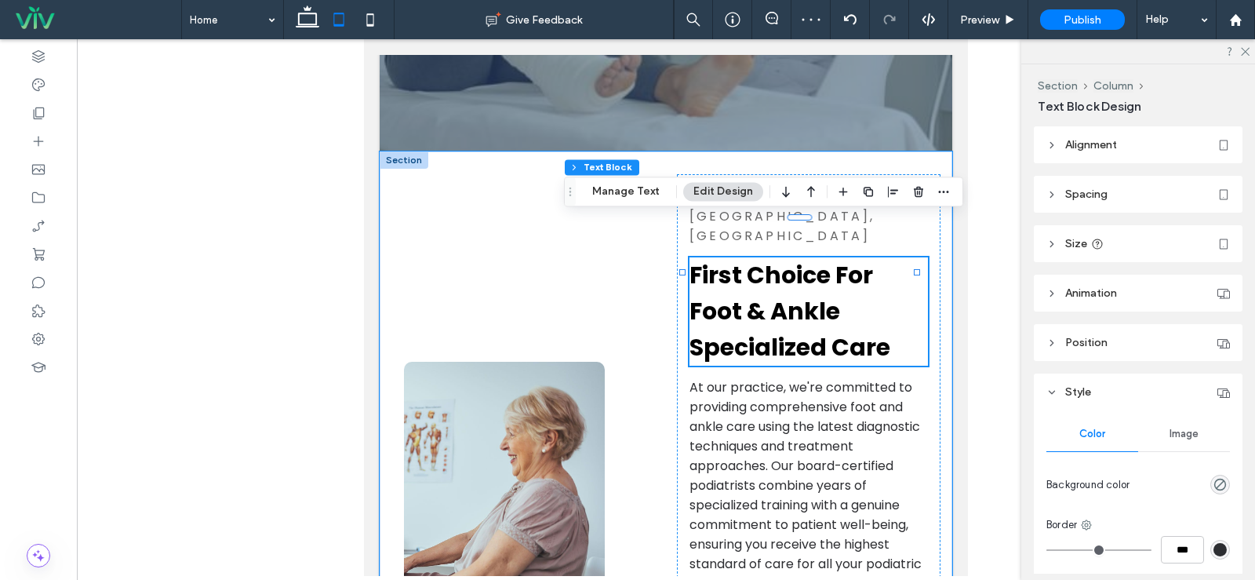
click at [414, 156] on div at bounding box center [404, 159] width 49 height 17
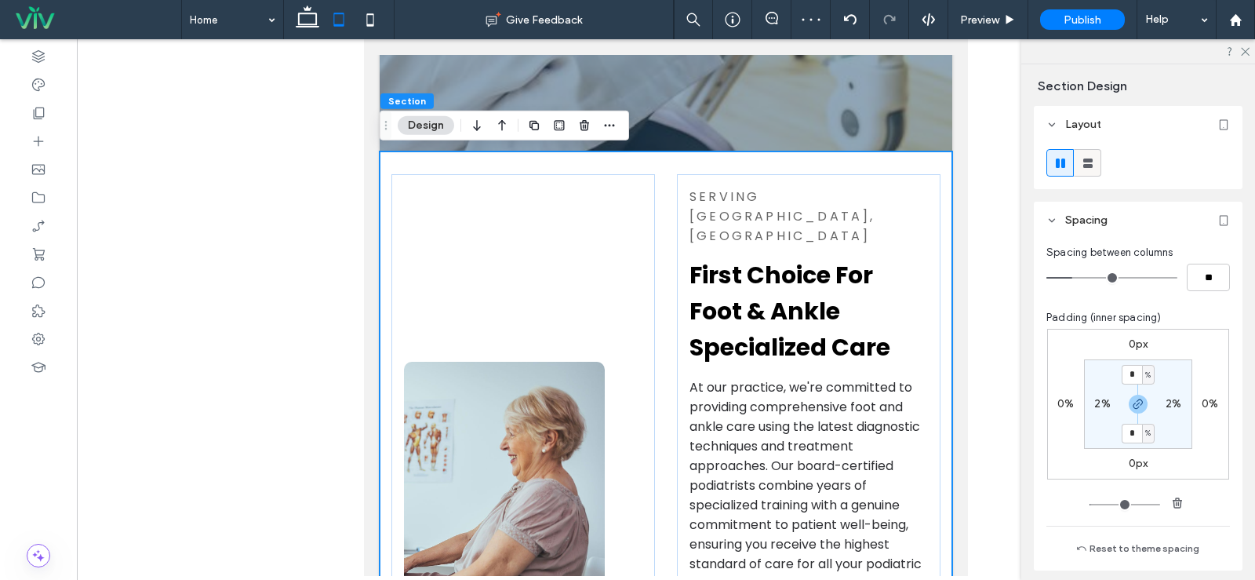
click at [1090, 164] on use at bounding box center [1087, 162] width 9 height 9
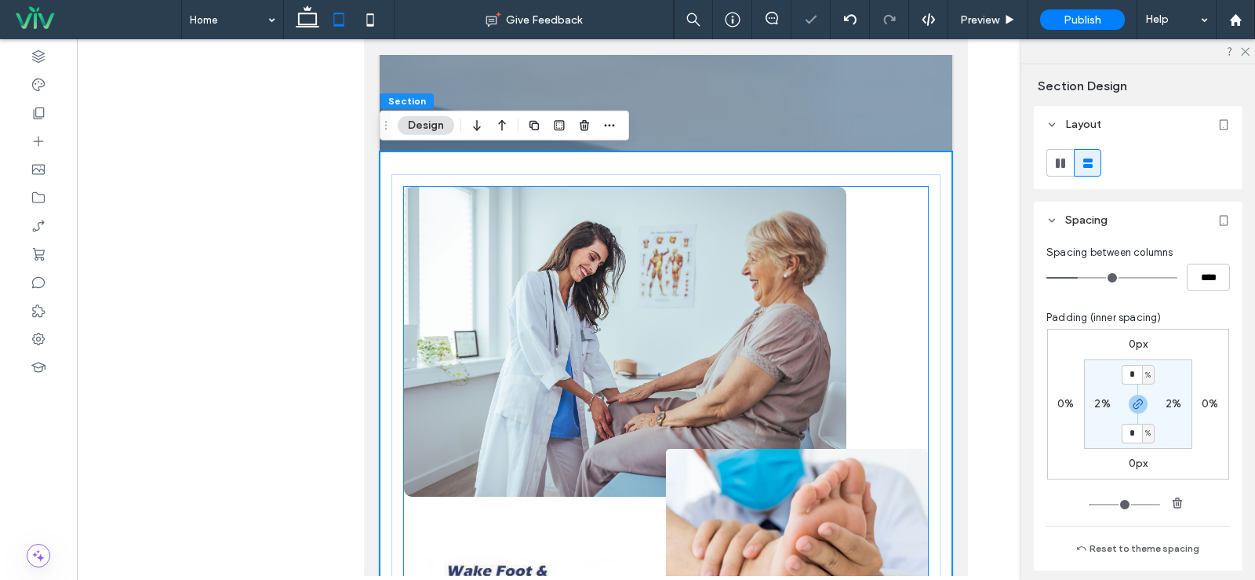
click at [892, 236] on div at bounding box center [666, 440] width 525 height 507
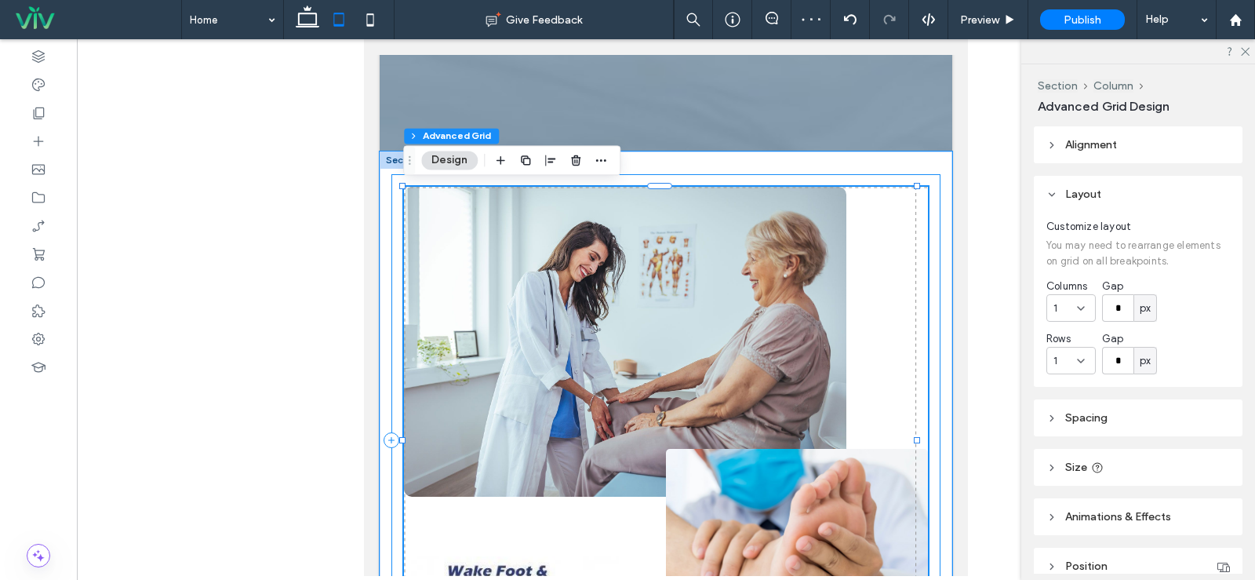
click at [861, 184] on div at bounding box center [666, 440] width 550 height 532
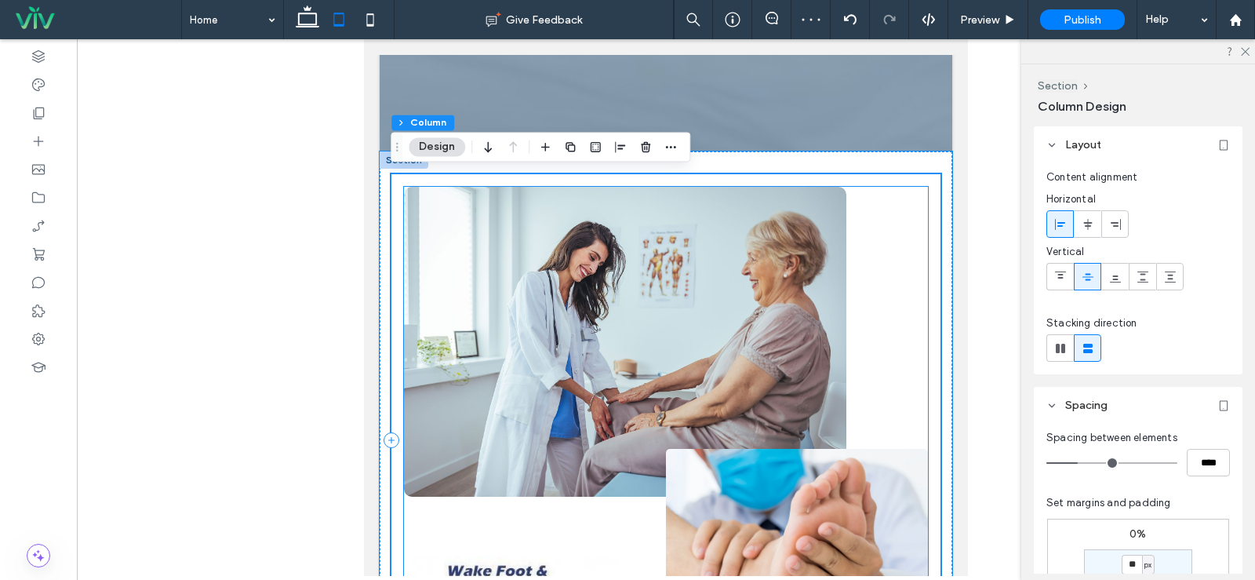
scroll to position [1033, 0]
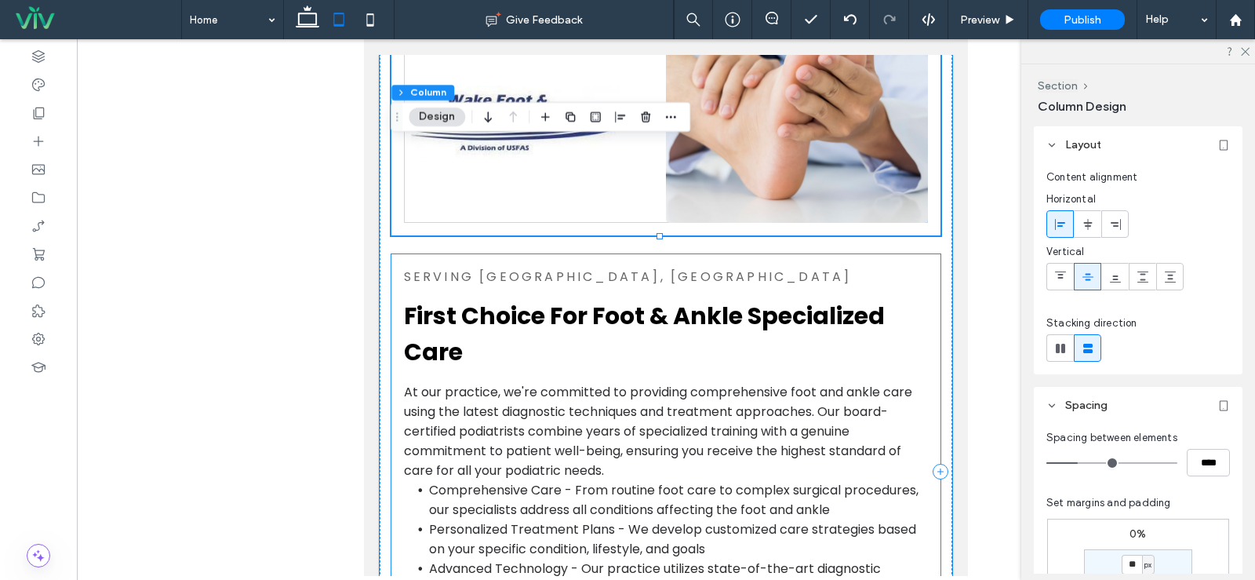
click at [481, 262] on div "SERVING WAKE FOREST, NC First Choice For Foot & Ankle Specialized Care At our p…" at bounding box center [666, 471] width 550 height 435
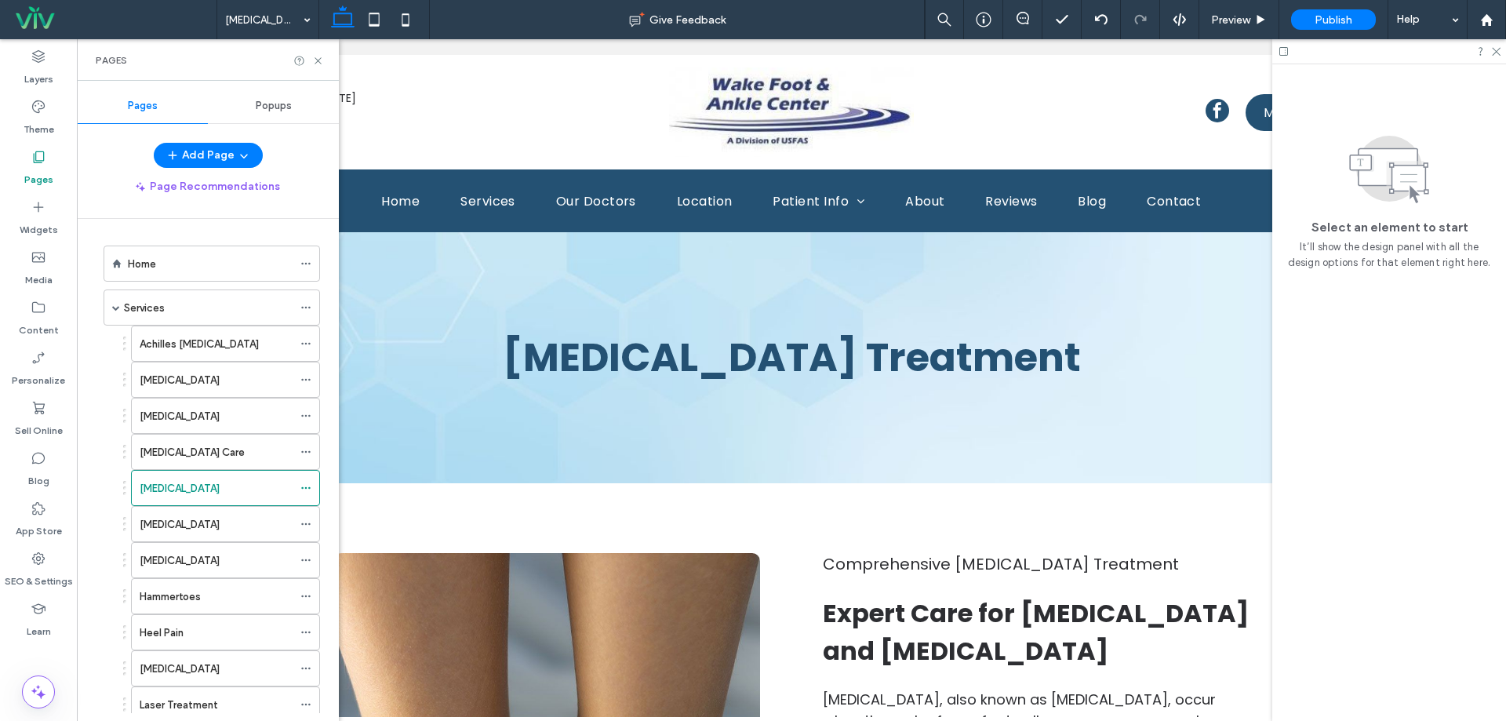
scroll to position [157, 0]
